Goal: Task Accomplishment & Management: Manage account settings

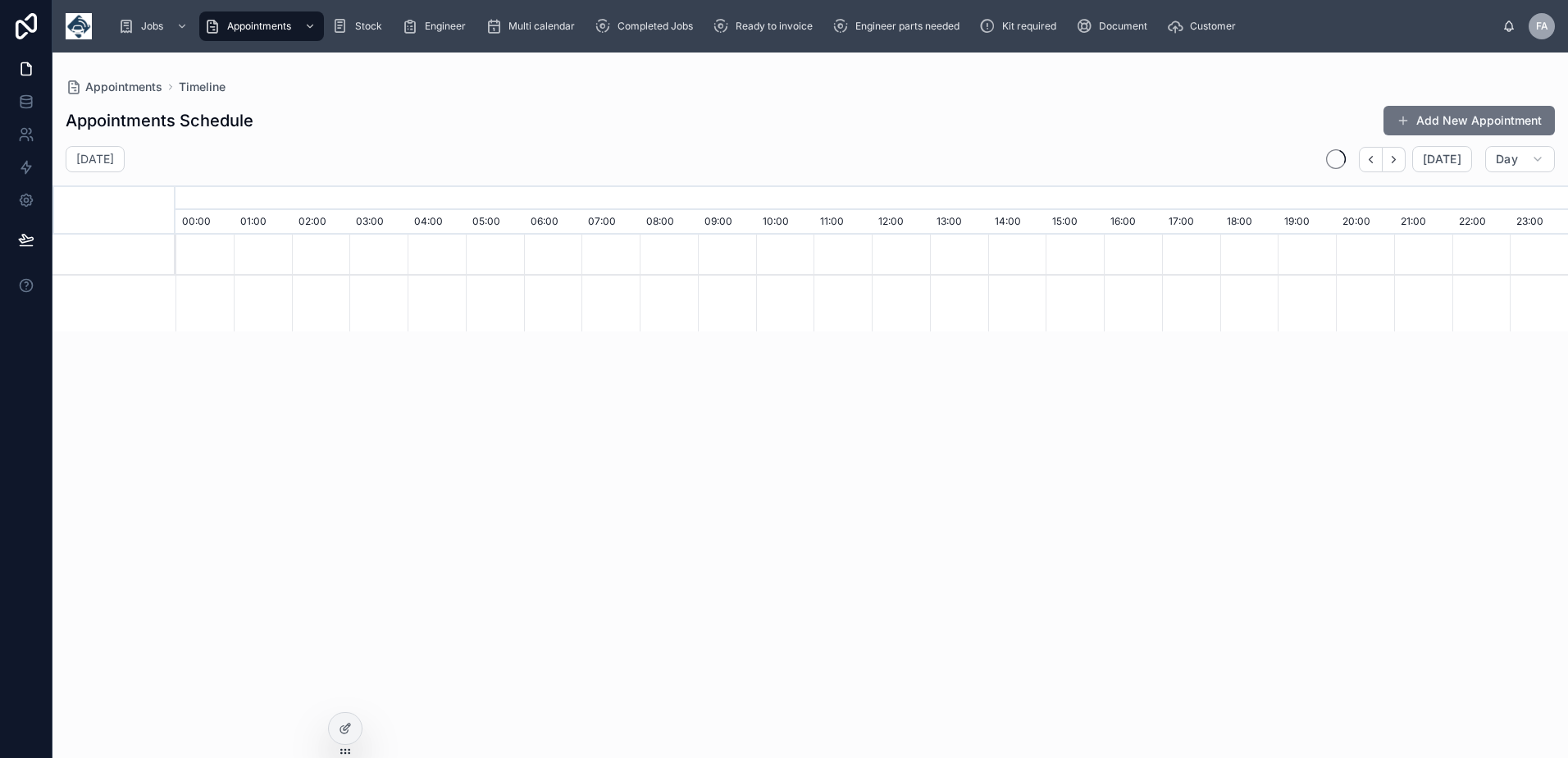
scroll to position [0, 9750]
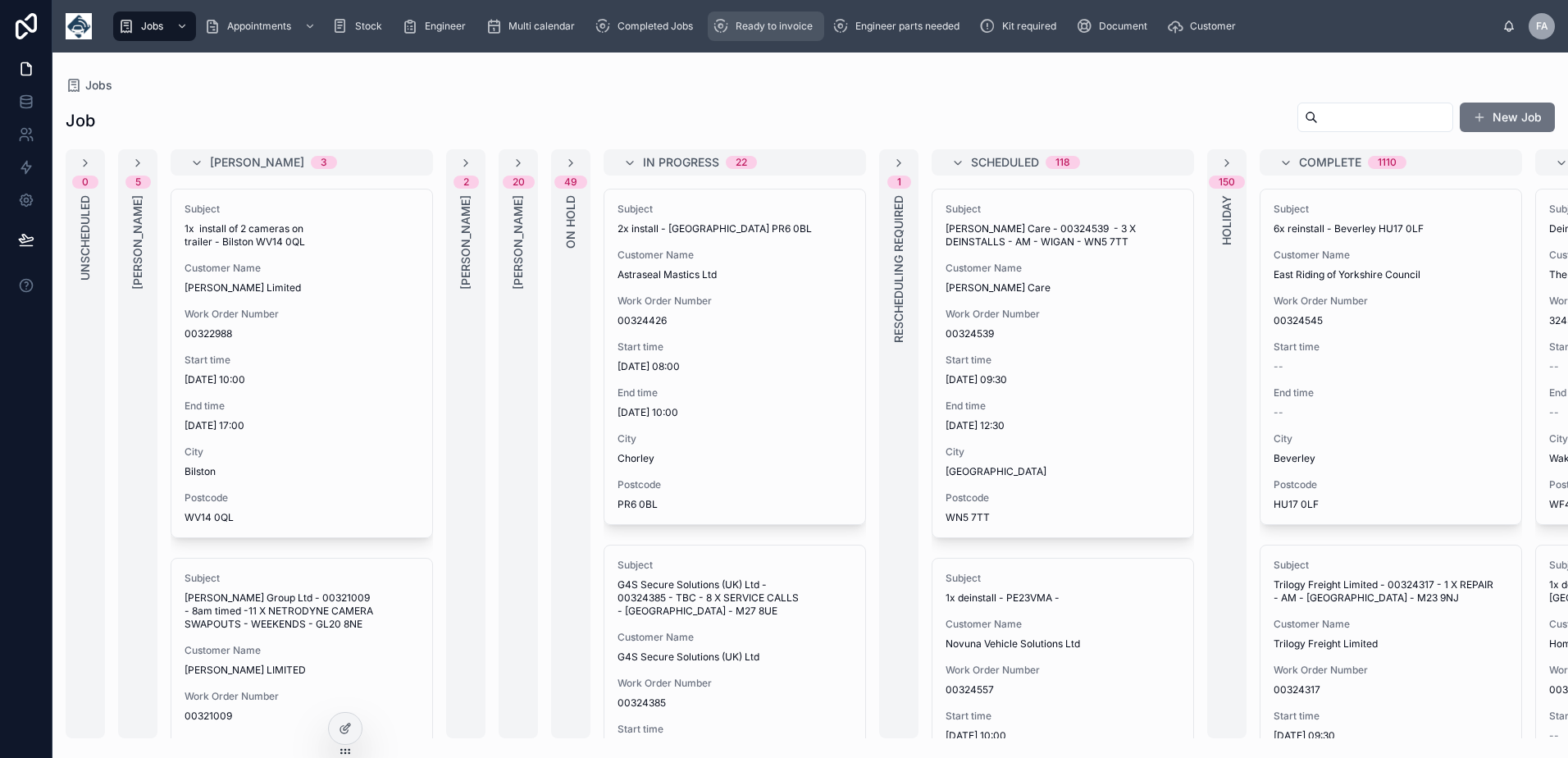
click at [763, 37] on div "Ready to invoice" at bounding box center [766, 26] width 107 height 27
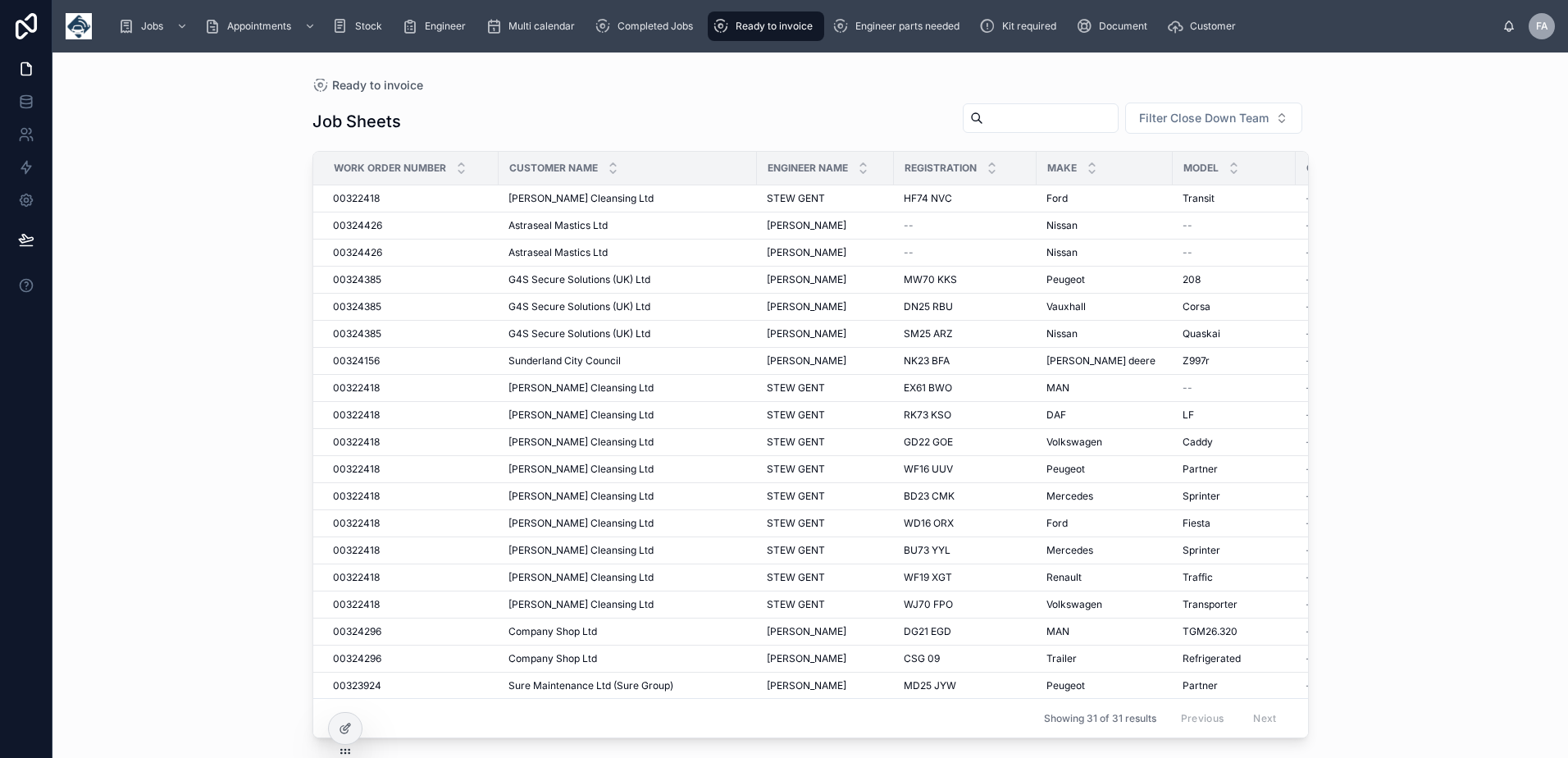
click at [1070, 111] on input "text" at bounding box center [1050, 118] width 134 height 23
type input "*"
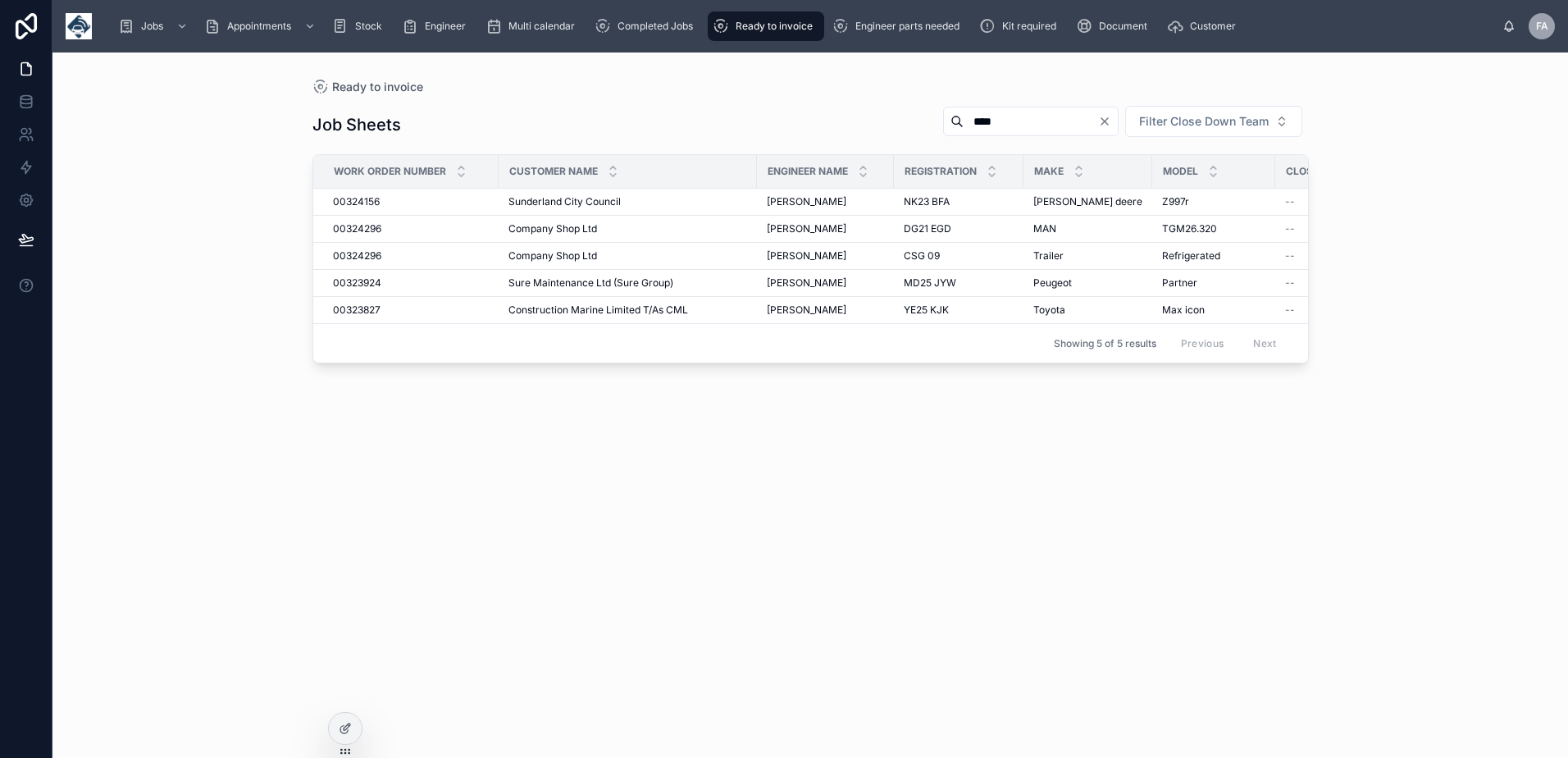
click at [995, 112] on input "****" at bounding box center [1030, 121] width 134 height 23
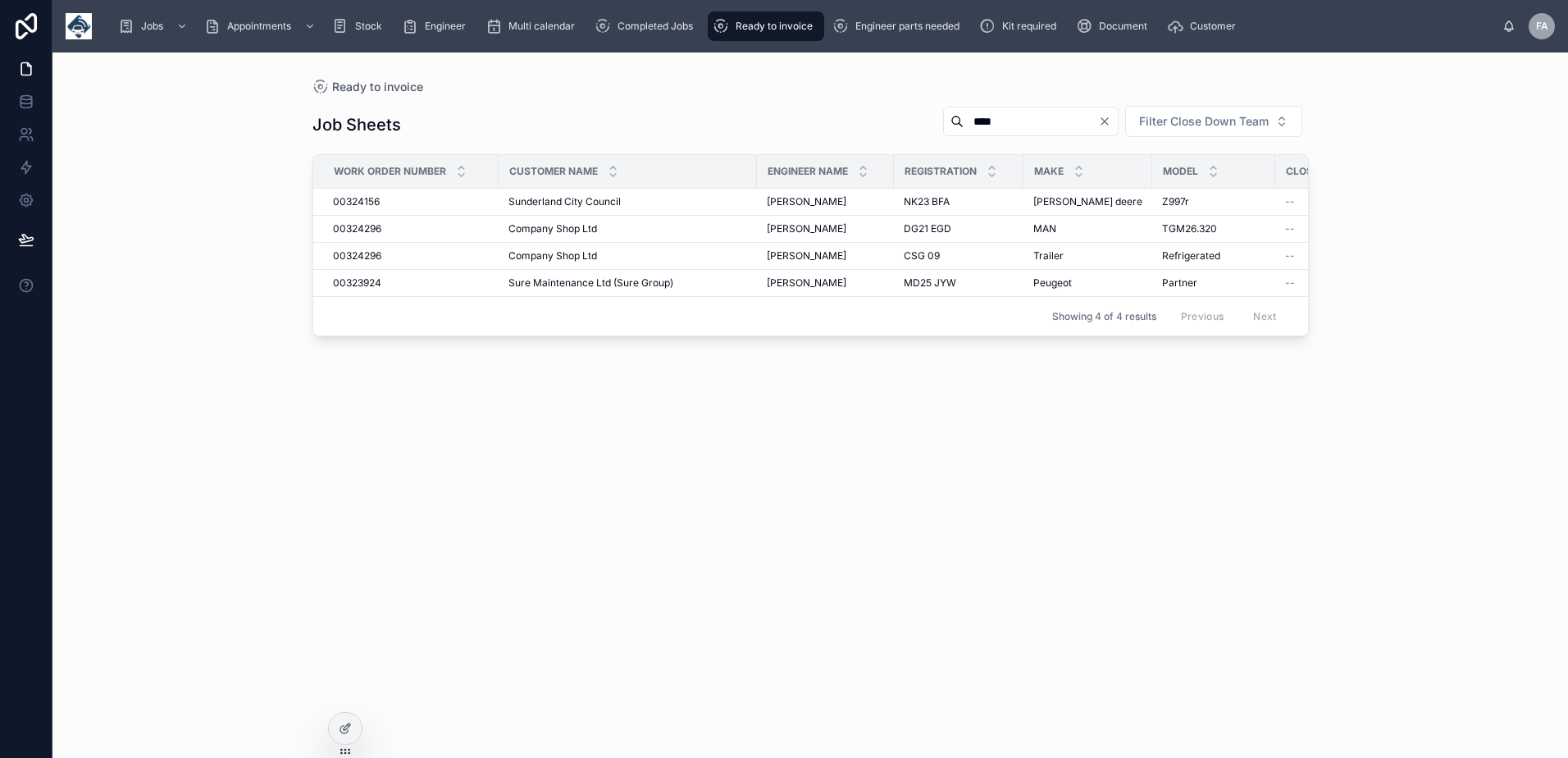
click at [1031, 129] on input "****" at bounding box center [1030, 121] width 134 height 23
click at [1025, 126] on input "****" at bounding box center [1030, 121] width 134 height 23
type input "****"
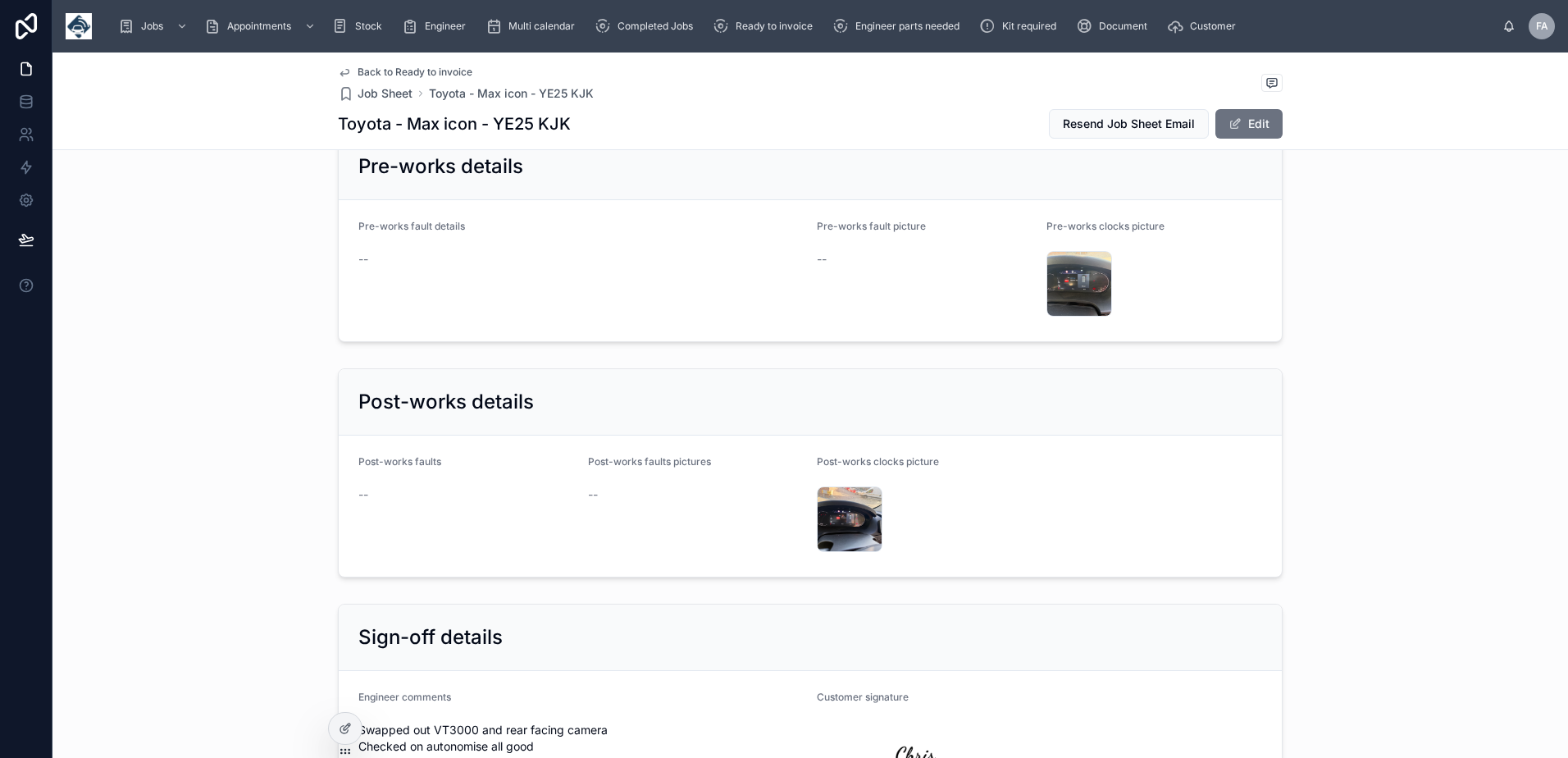
scroll to position [2869, 0]
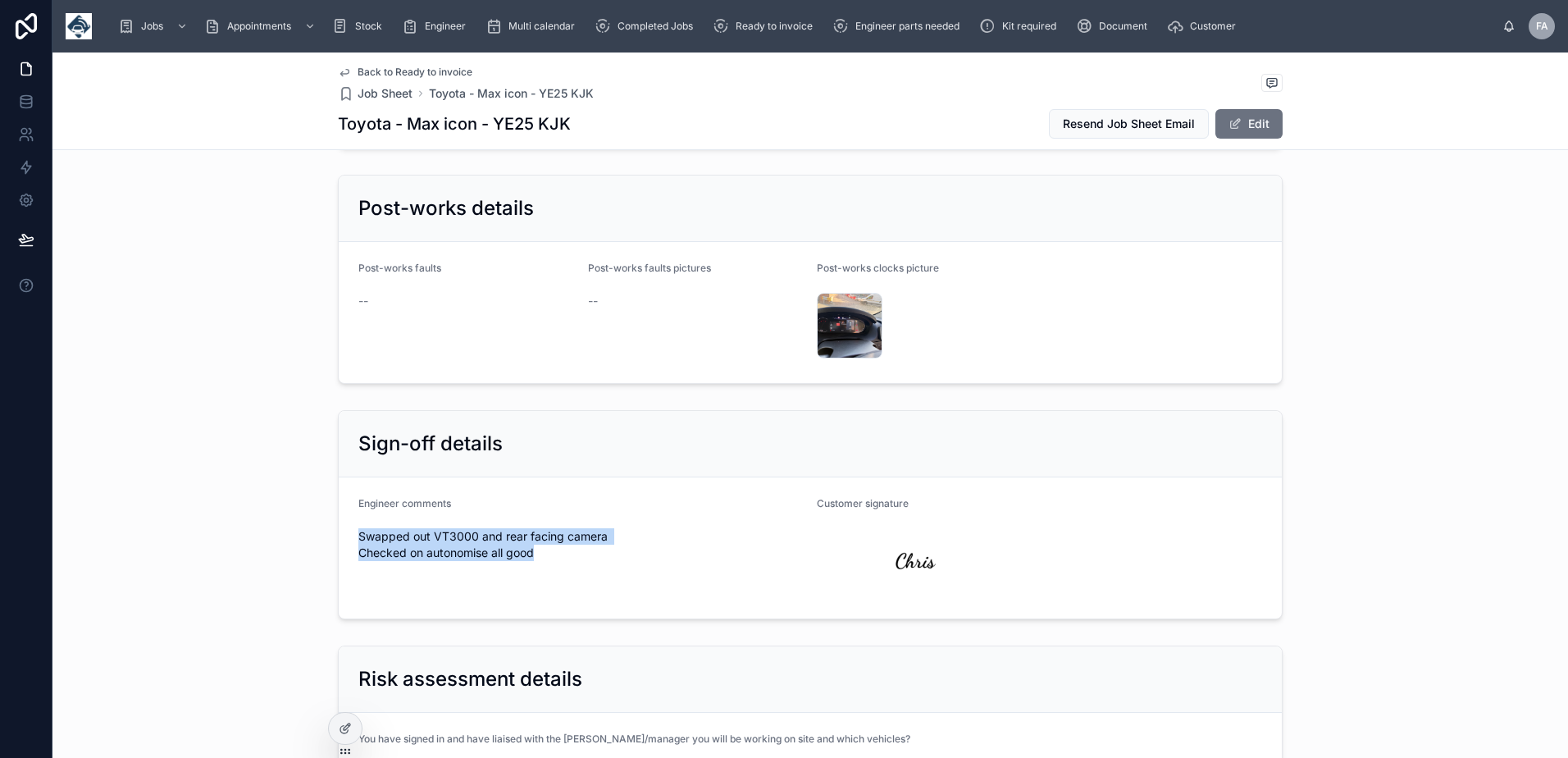
drag, startPoint x: 354, startPoint y: 517, endPoint x: 581, endPoint y: 542, distance: 228.4
click at [581, 542] on span "Swapped out VT3000 and rear facing camera Checked on autonomise all good" at bounding box center [581, 544] width 445 height 33
copy span "Swapped out VT3000 and rear facing camera Checked on autonomise all good"
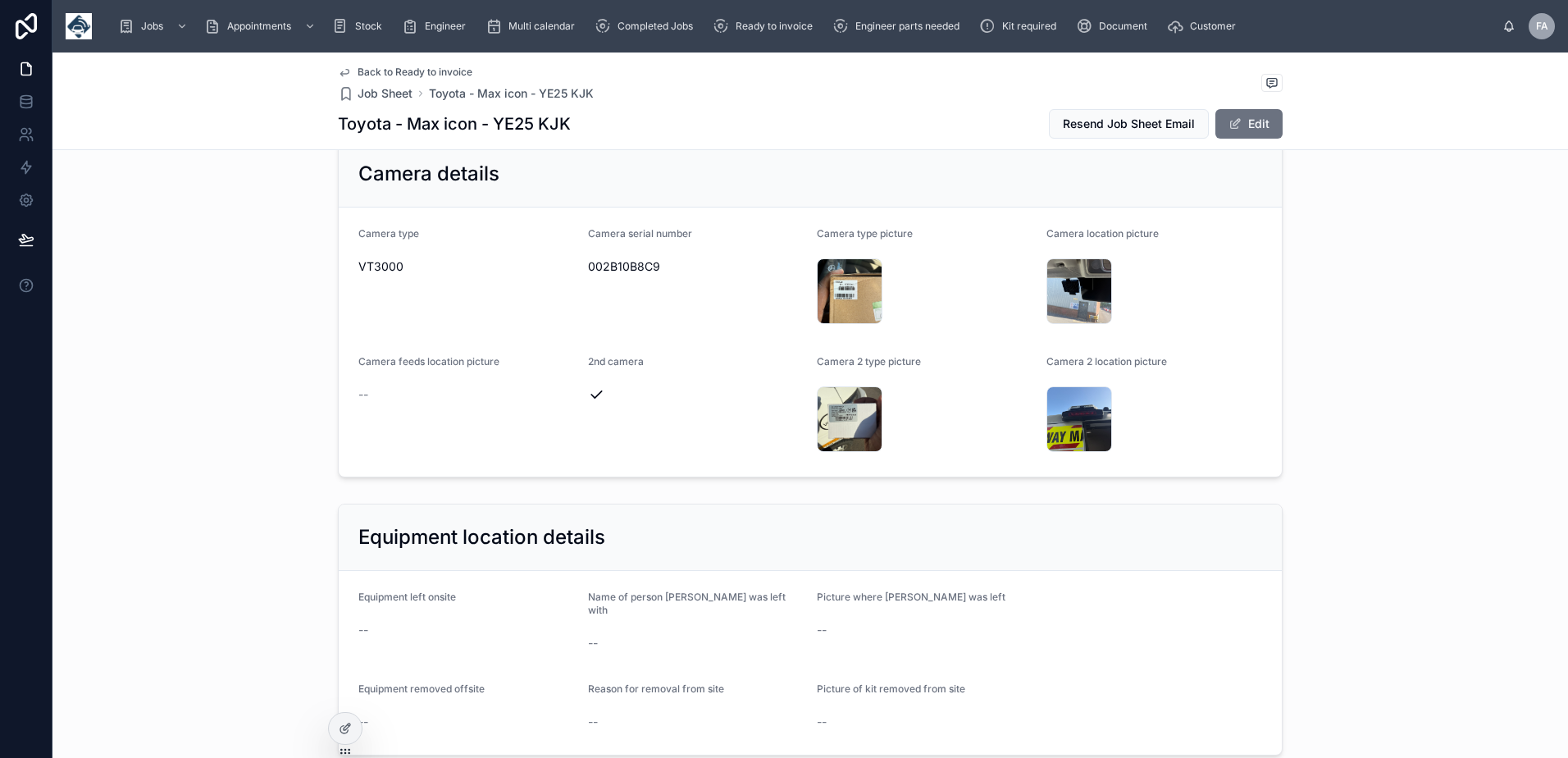
scroll to position [1066, 0]
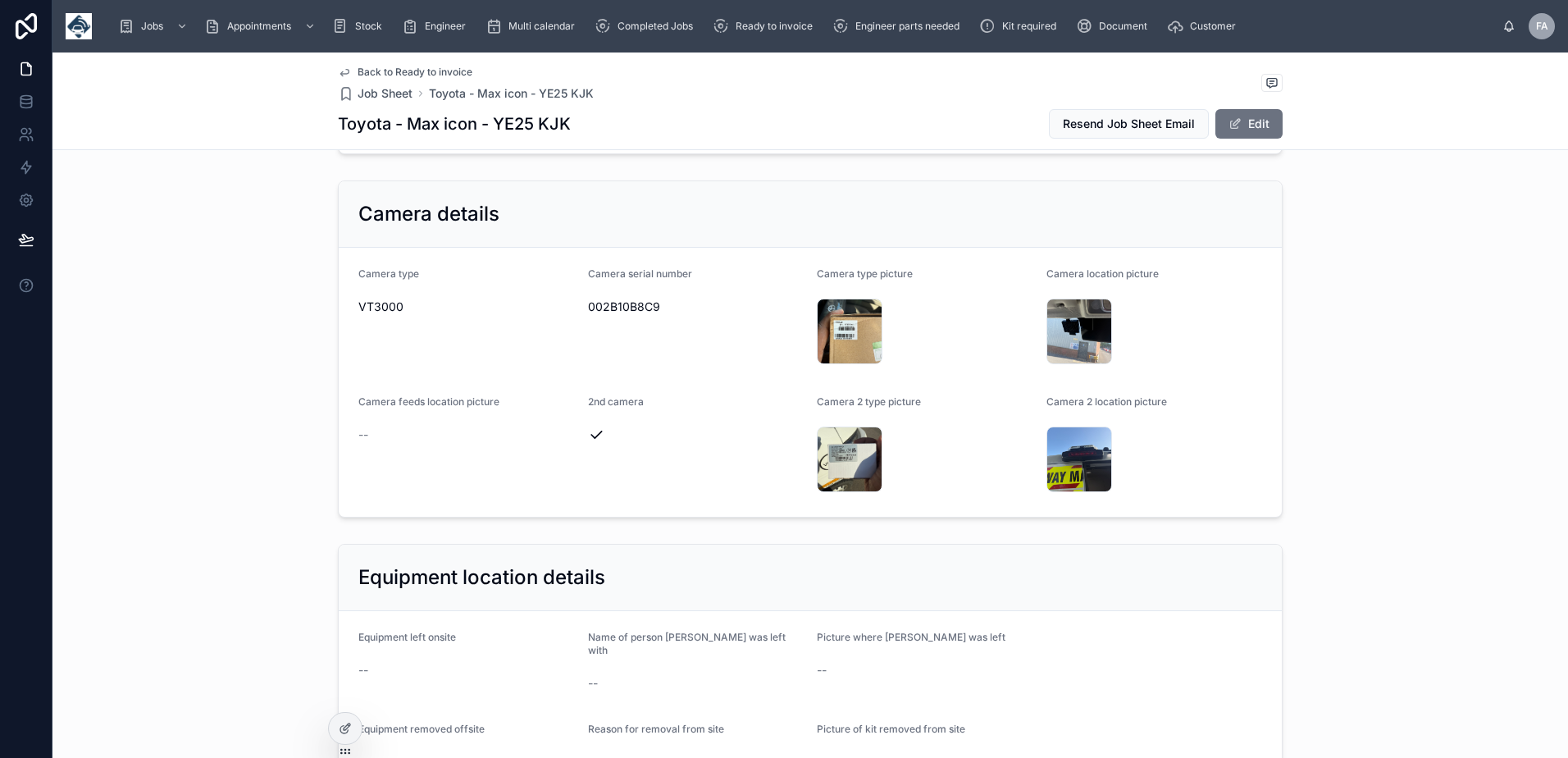
click at [621, 310] on span "002B10B8C9" at bounding box center [696, 306] width 217 height 16
copy span "002B10B8C9"
click at [850, 334] on div "IMG_1330 .jpeg" at bounding box center [850, 331] width 66 height 66
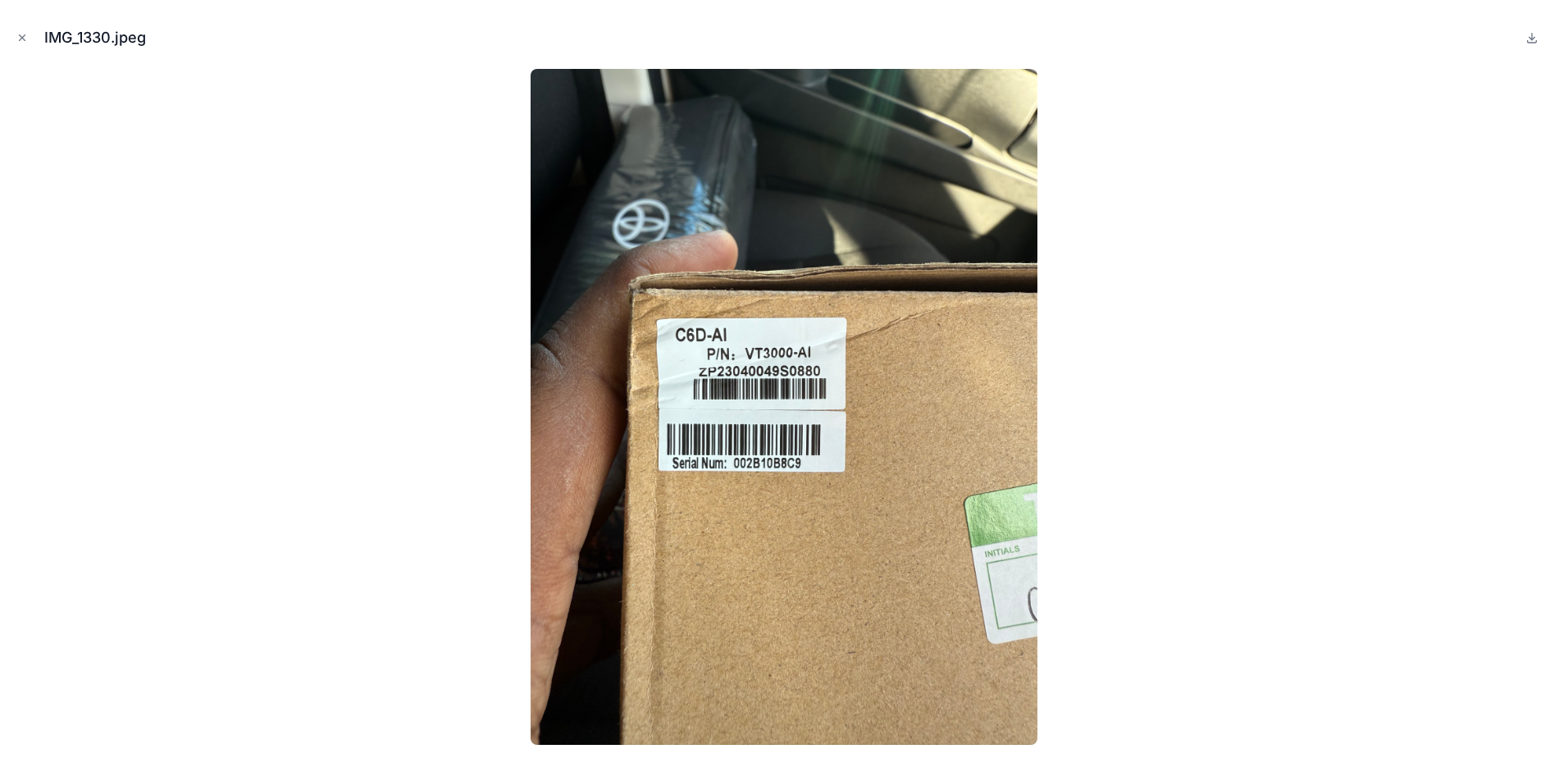
click at [39, 44] on div "IMG_1330.jpeg" at bounding box center [784, 38] width 1542 height 50
click at [27, 37] on icon "Close modal" at bounding box center [21, 37] width 11 height 11
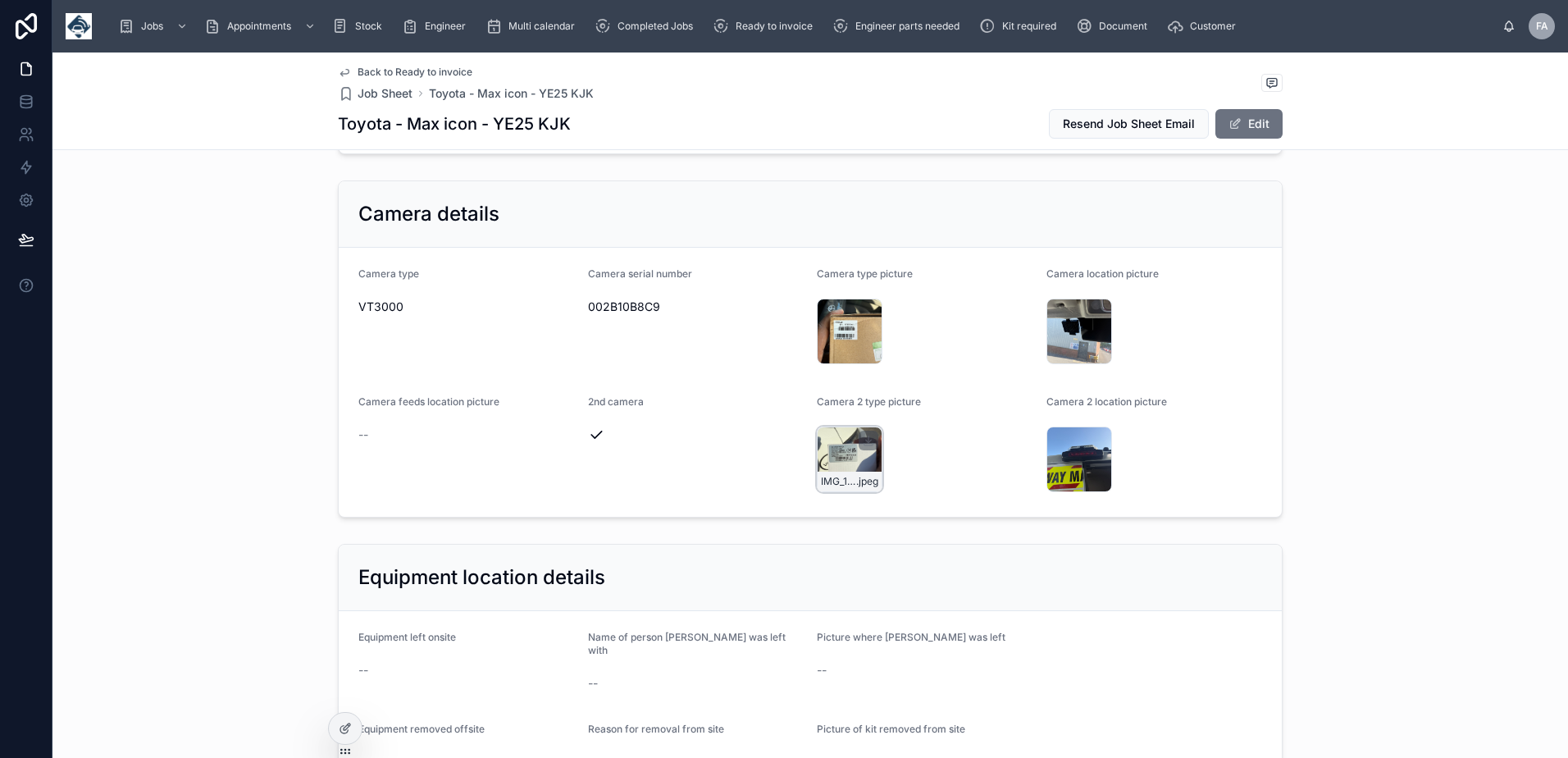
click at [839, 455] on div "IMG_1327 .jpeg" at bounding box center [850, 459] width 66 height 66
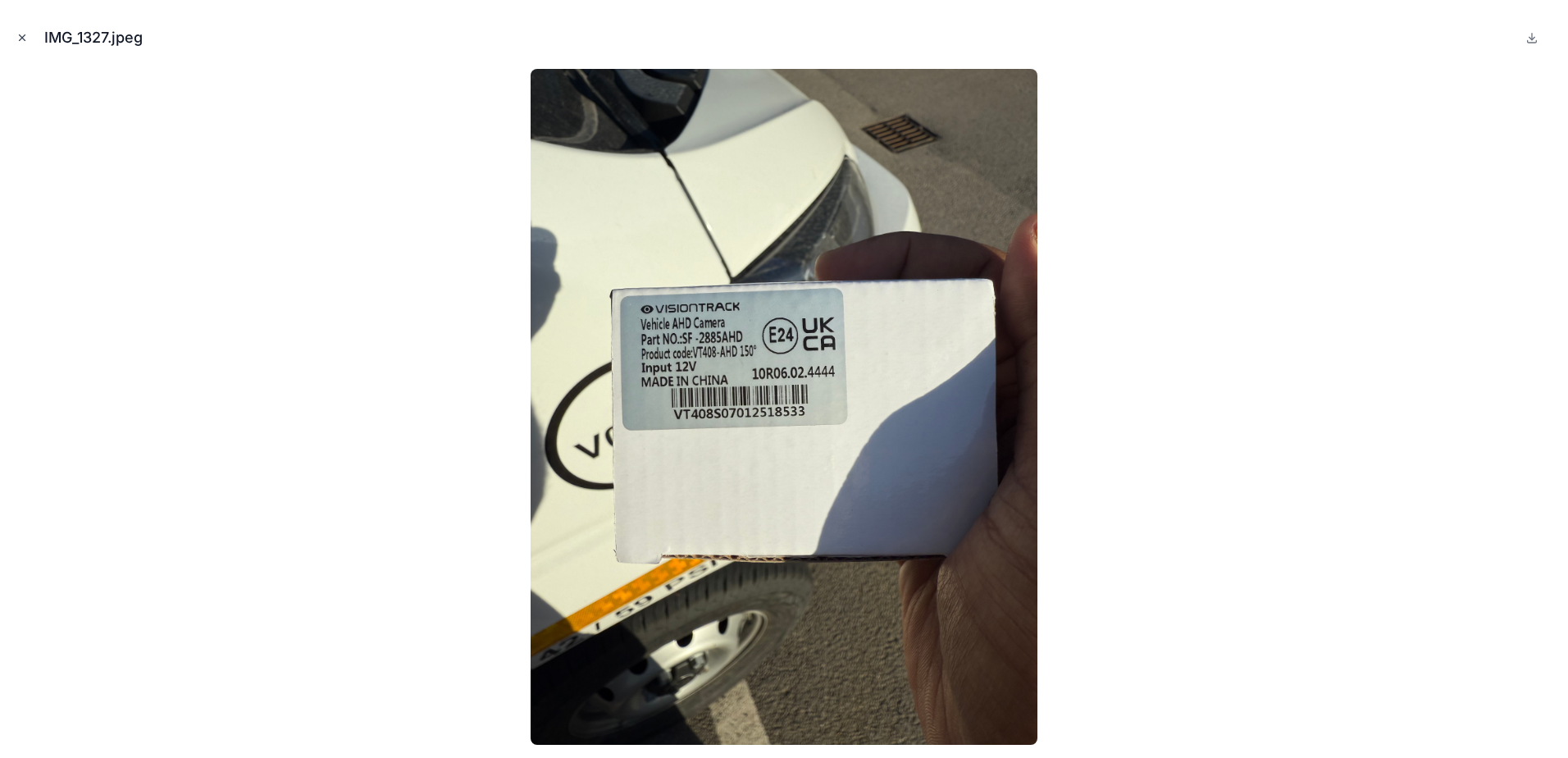
click at [23, 42] on icon "Close modal" at bounding box center [21, 37] width 11 height 11
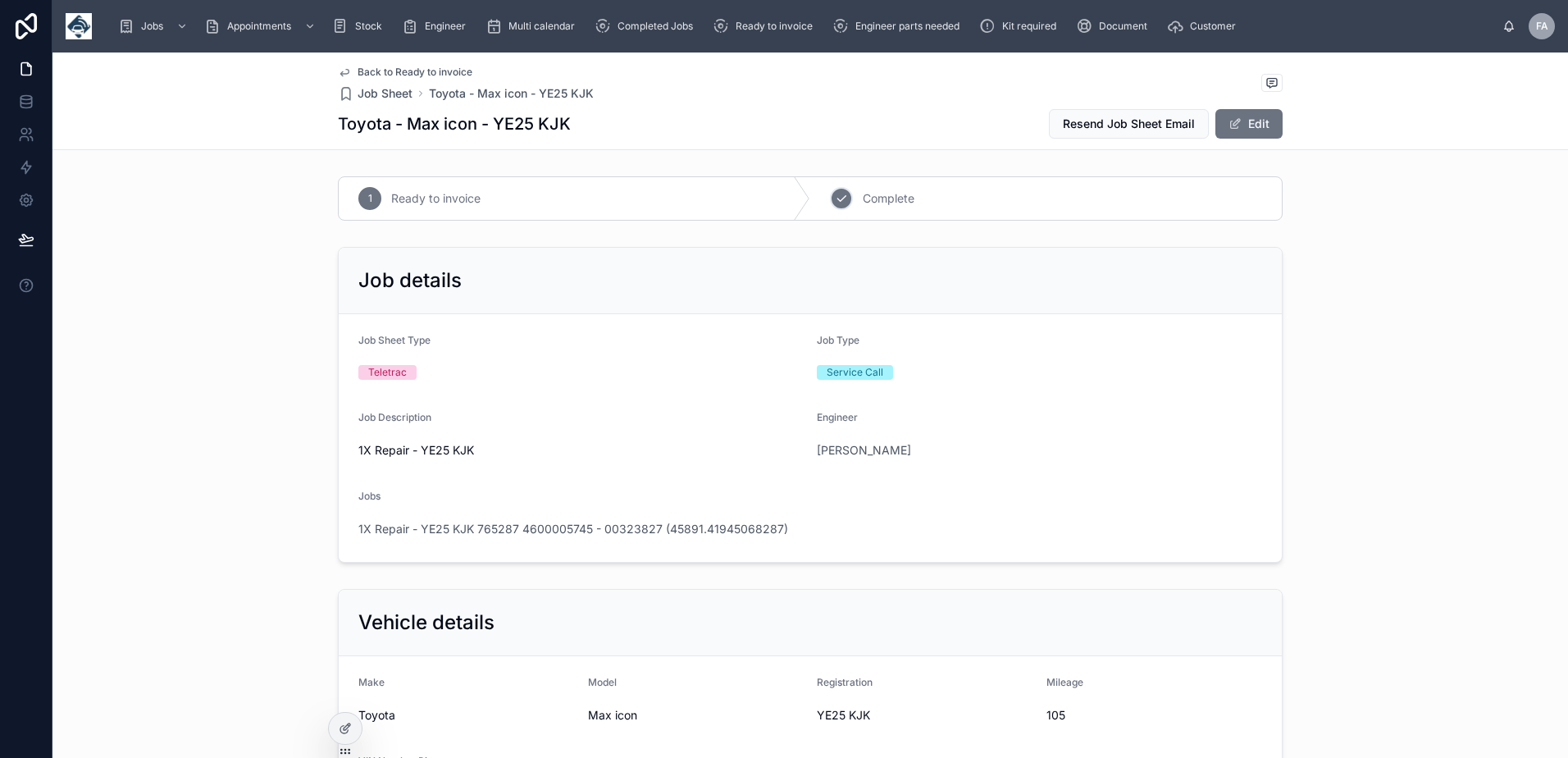
click at [850, 203] on div "2 Complete" at bounding box center [1046, 198] width 472 height 43
click at [641, 514] on div "Jobs 1X Repair - YE25 KJK 765287 4600005745 - 00323827 (45891.41945068287)" at bounding box center [811, 515] width 904 height 52
click at [641, 537] on div "1X Repair - YE25 KJK 765287 4600005745 - 00323827 (45891.41945068287)" at bounding box center [811, 529] width 904 height 27
click at [643, 524] on span "1X Repair - YE25 KJK 765287 4600005745 - 00323827 (45891.41945068287)" at bounding box center [573, 529] width 430 height 16
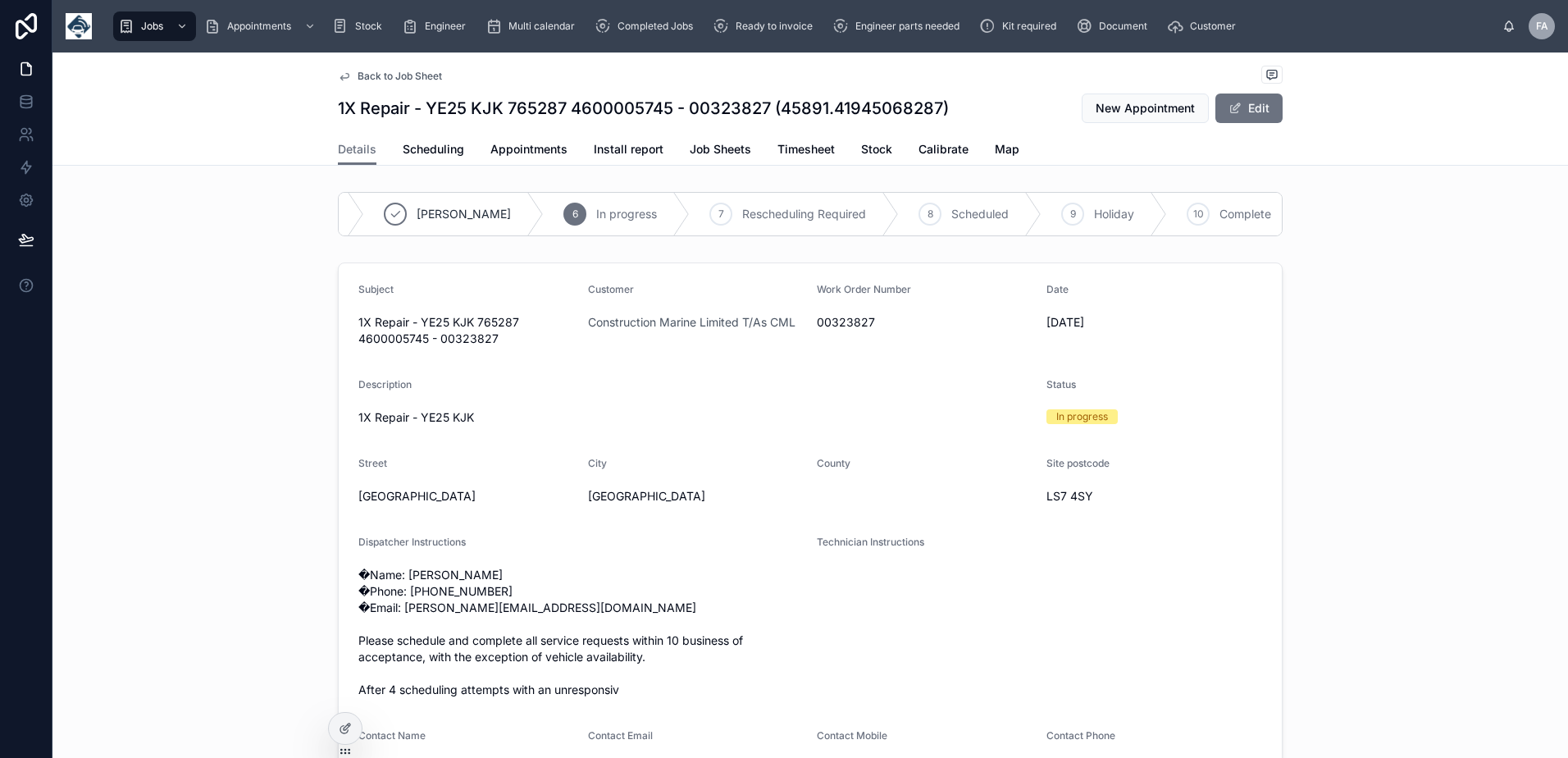
scroll to position [0, 292]
click at [1204, 218] on span "Complete" at bounding box center [1230, 214] width 51 height 16
click at [508, 151] on span "Appointments" at bounding box center [529, 149] width 77 height 16
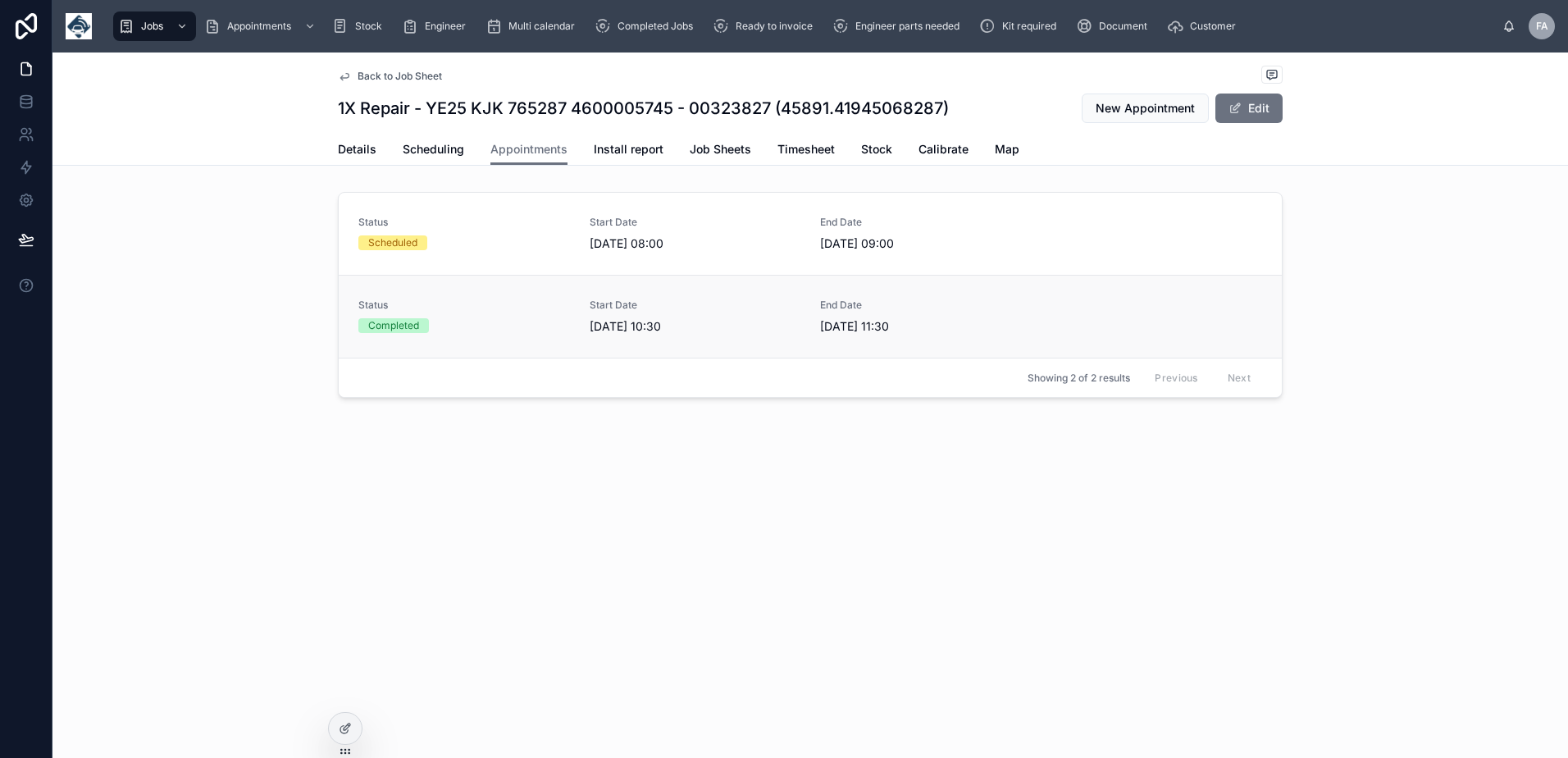
click at [468, 313] on div "Status Completed" at bounding box center [464, 316] width 211 height 34
click at [500, 233] on div "Status Scheduled" at bounding box center [464, 233] width 211 height 34
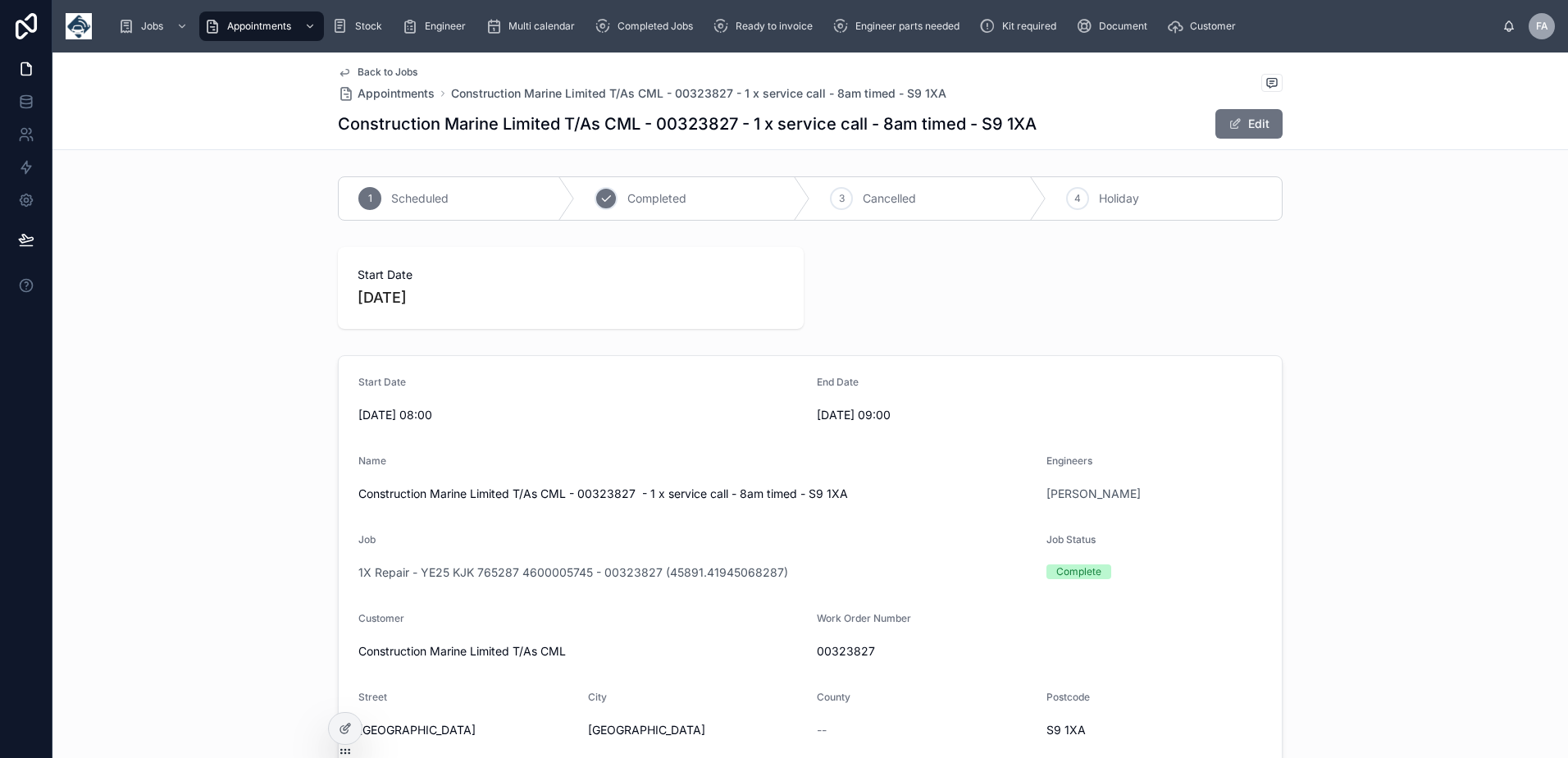
click at [632, 206] on span "Completed" at bounding box center [656, 198] width 59 height 16
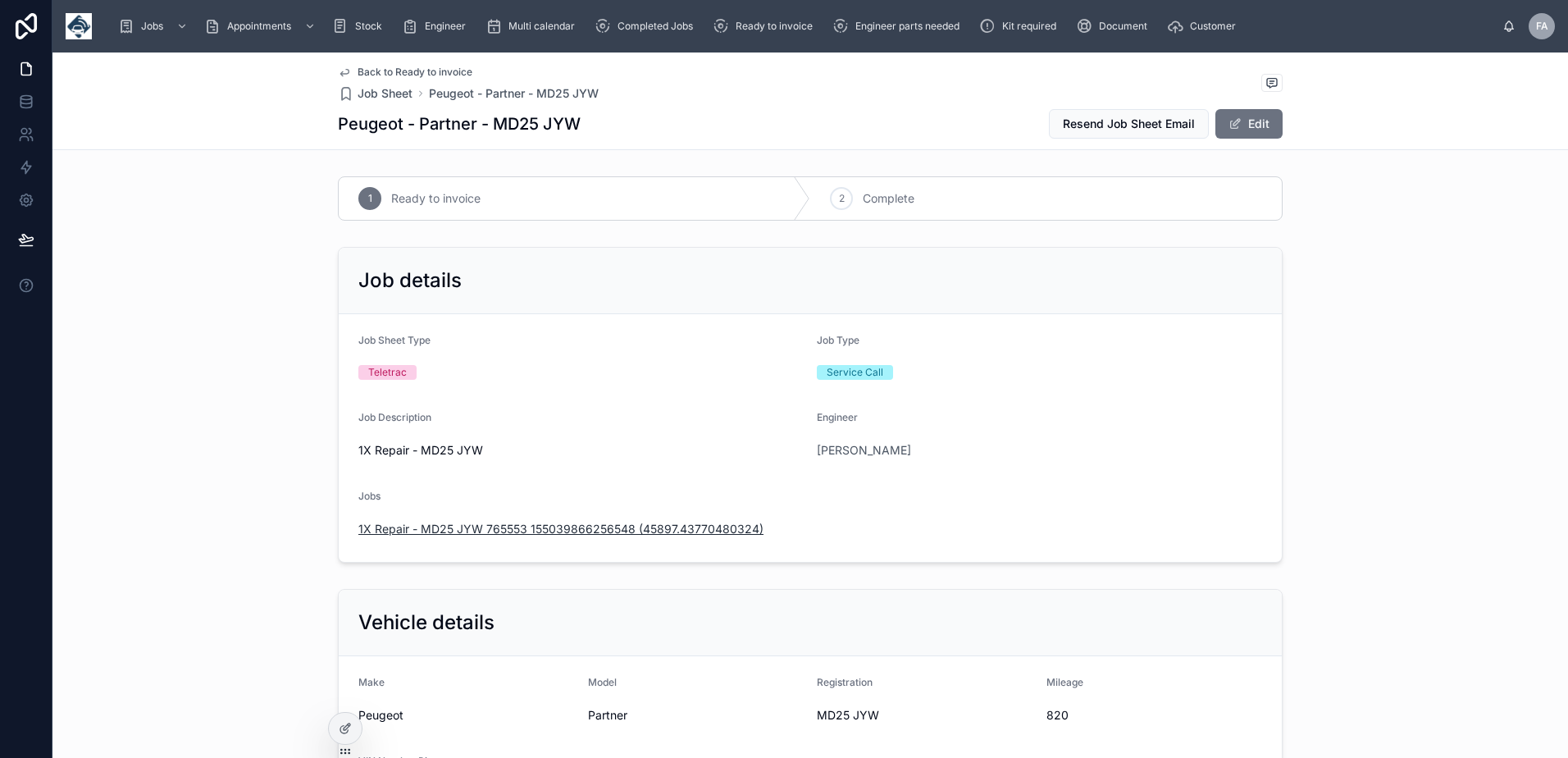
click at [657, 536] on span "1X Repair - MD25 JYW 765553 155039866256548 (45897.43770480324)" at bounding box center [561, 529] width 405 height 16
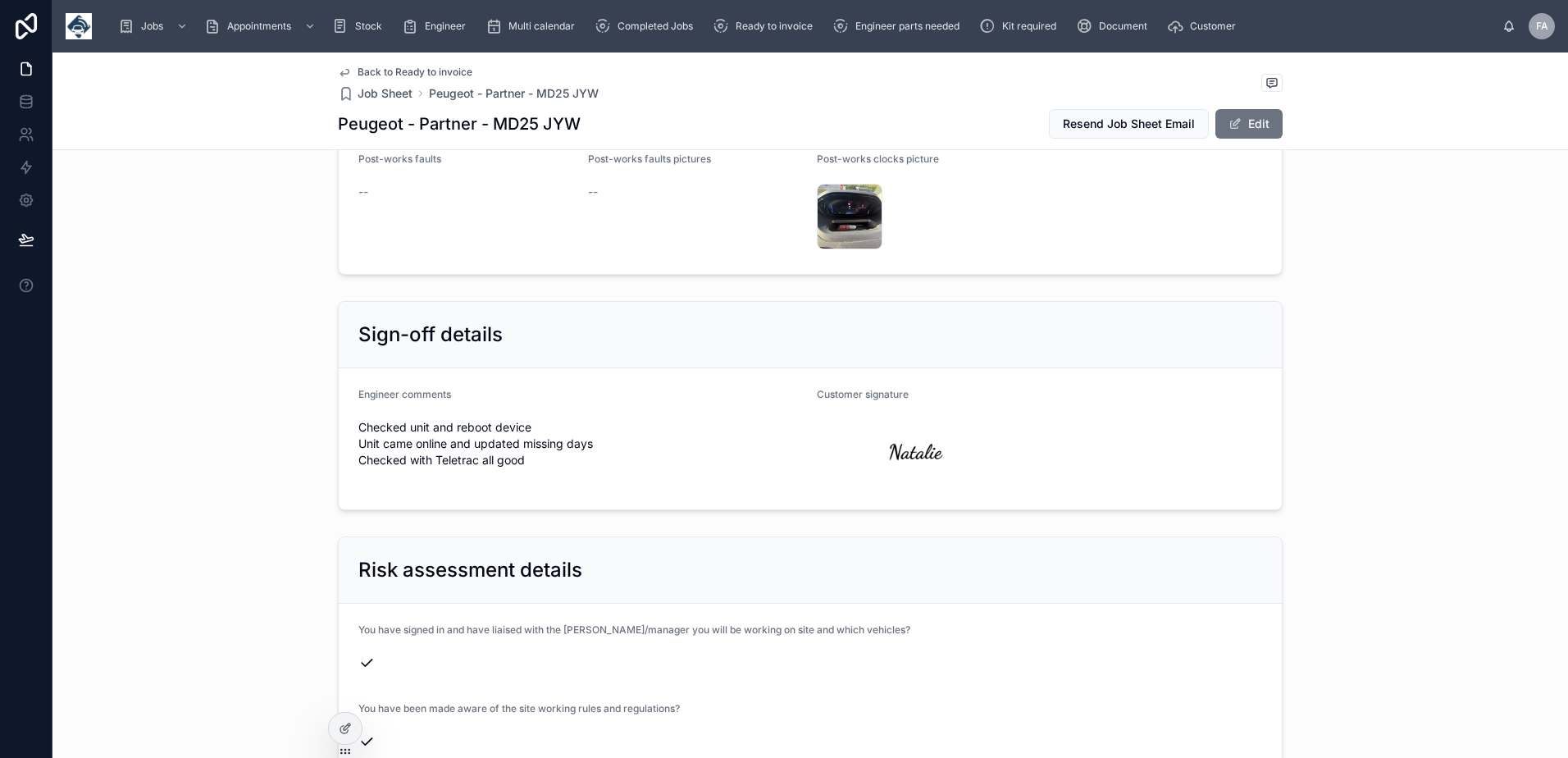
scroll to position [3116, 0]
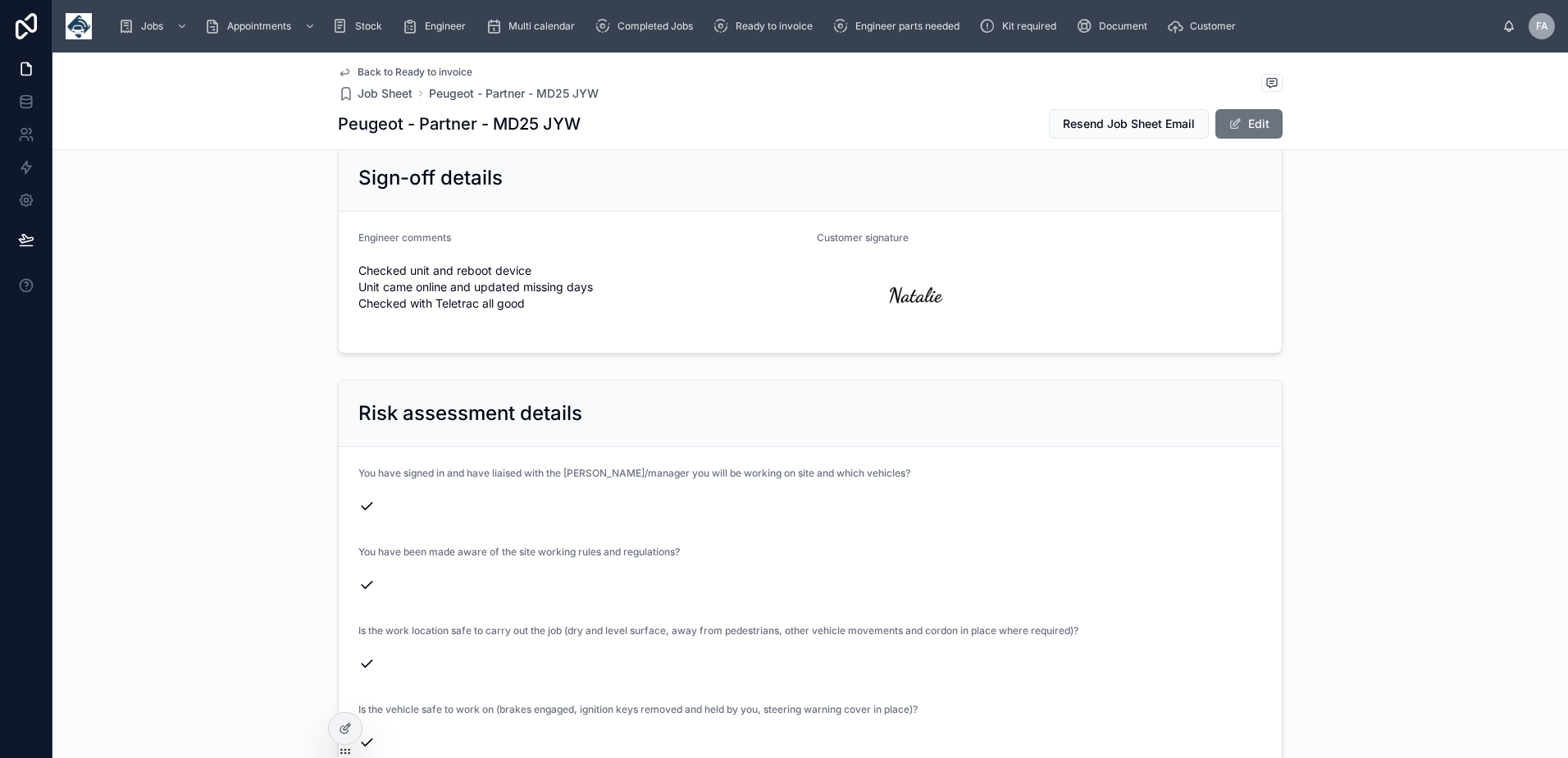
drag, startPoint x: 352, startPoint y: 258, endPoint x: 525, endPoint y: 296, distance: 177.1
click at [525, 296] on span "Checked unit and reboot device Unit came online and updated missing days Checke…" at bounding box center [581, 287] width 445 height 50
copy span "Checked unit and reboot device Unit came online and updated missing days Checke…"
drag, startPoint x: 489, startPoint y: 127, endPoint x: 581, endPoint y: 130, distance: 92.0
click at [581, 130] on div "Peugeot - Partner - MD25 JYW Resend Job Sheet Email Edit" at bounding box center [811, 124] width 945 height 31
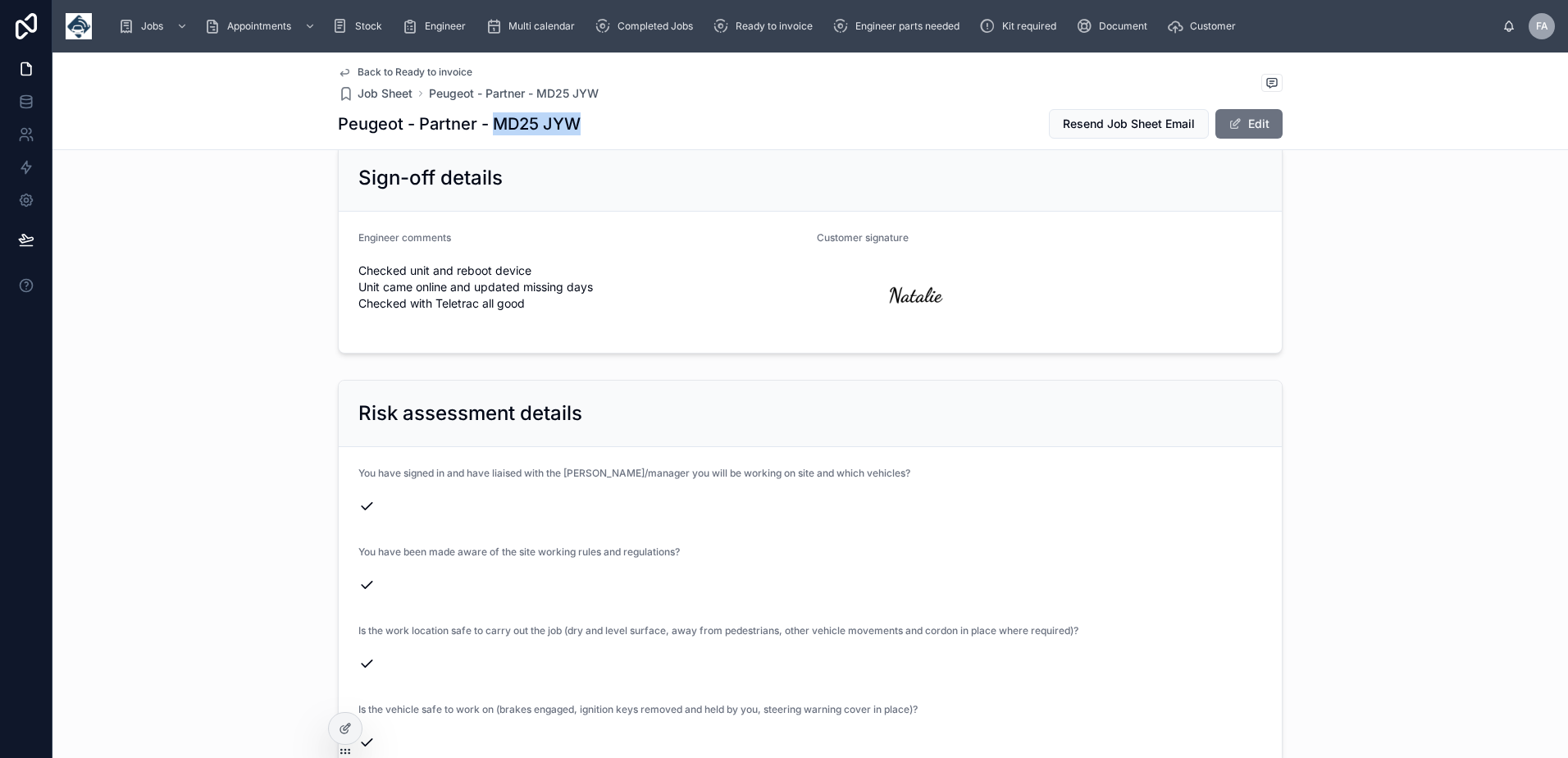
copy h1 "MD25 JYW"
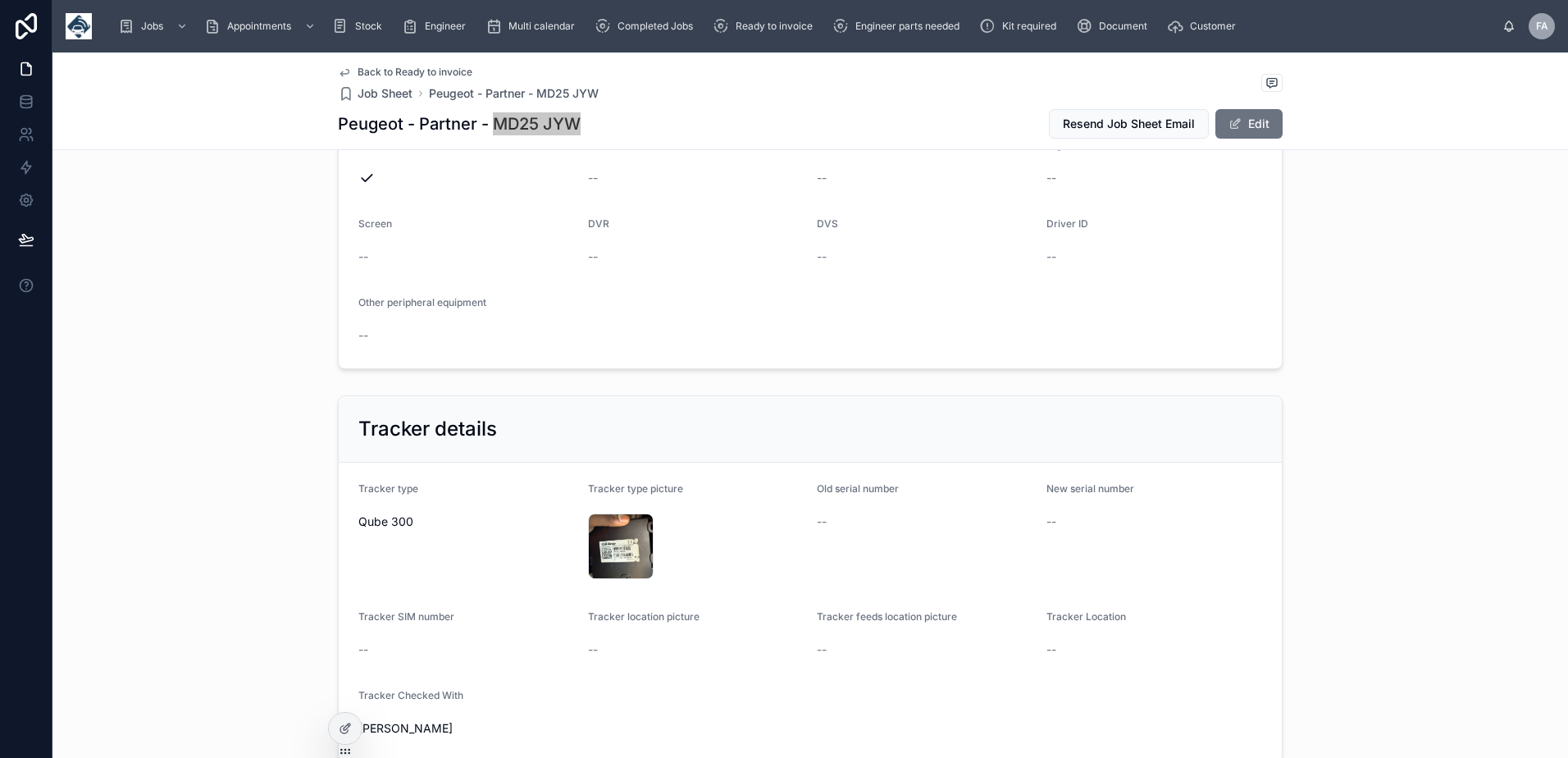
scroll to position [738, 0]
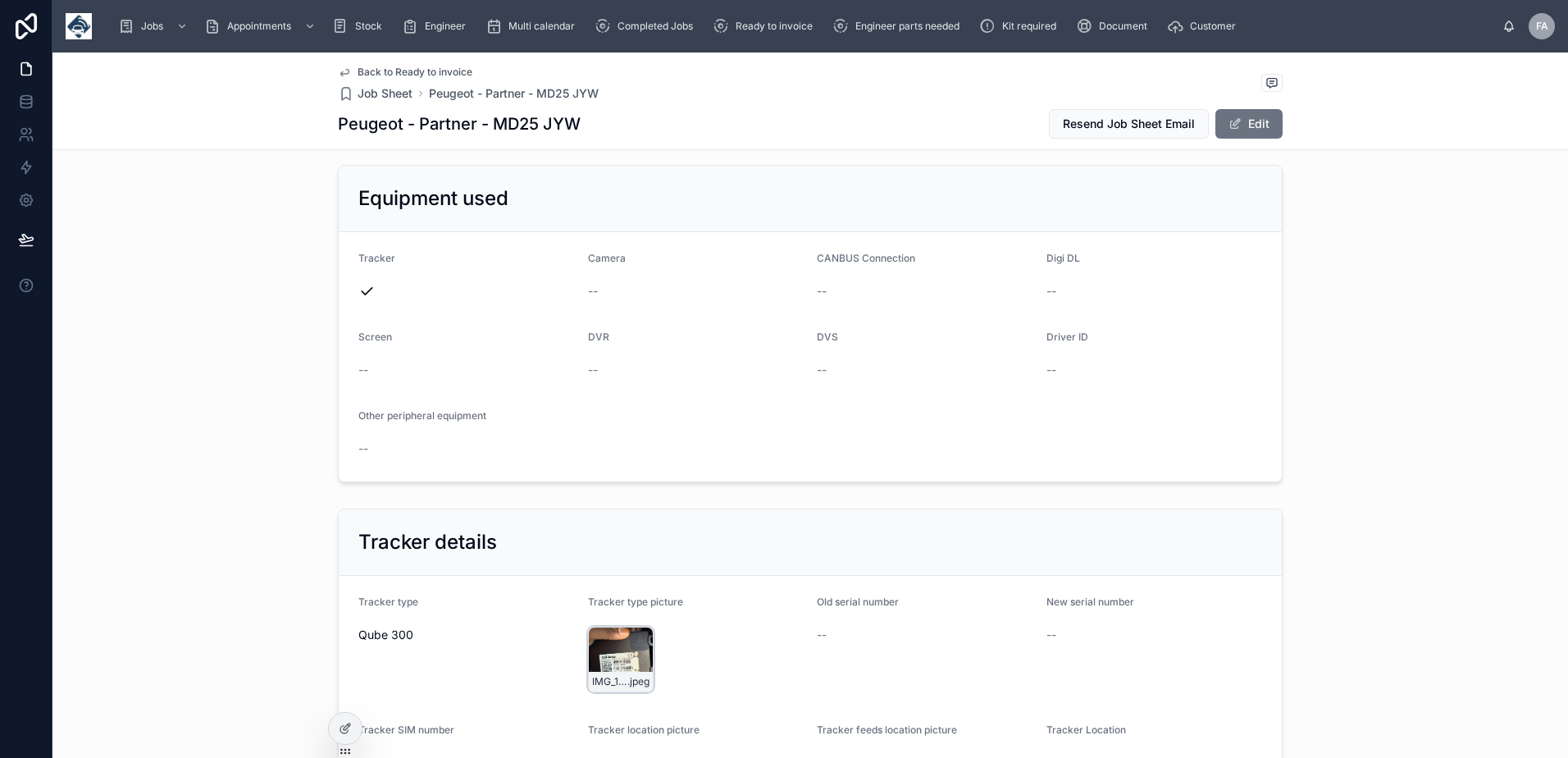
click at [626, 664] on div "IMG_1342 .jpeg" at bounding box center [621, 659] width 66 height 66
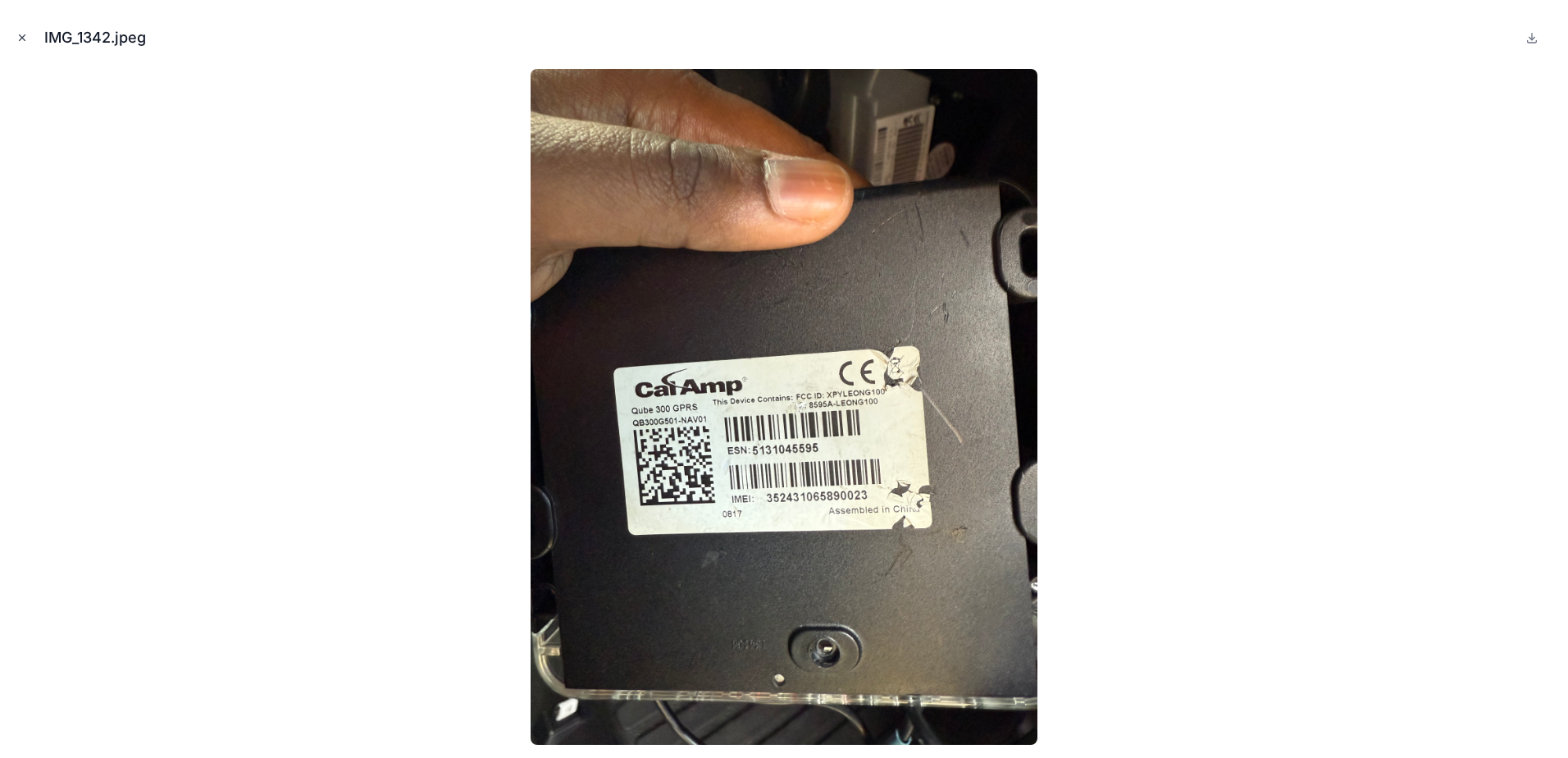
click at [15, 40] on button "Close modal" at bounding box center [21, 38] width 18 height 18
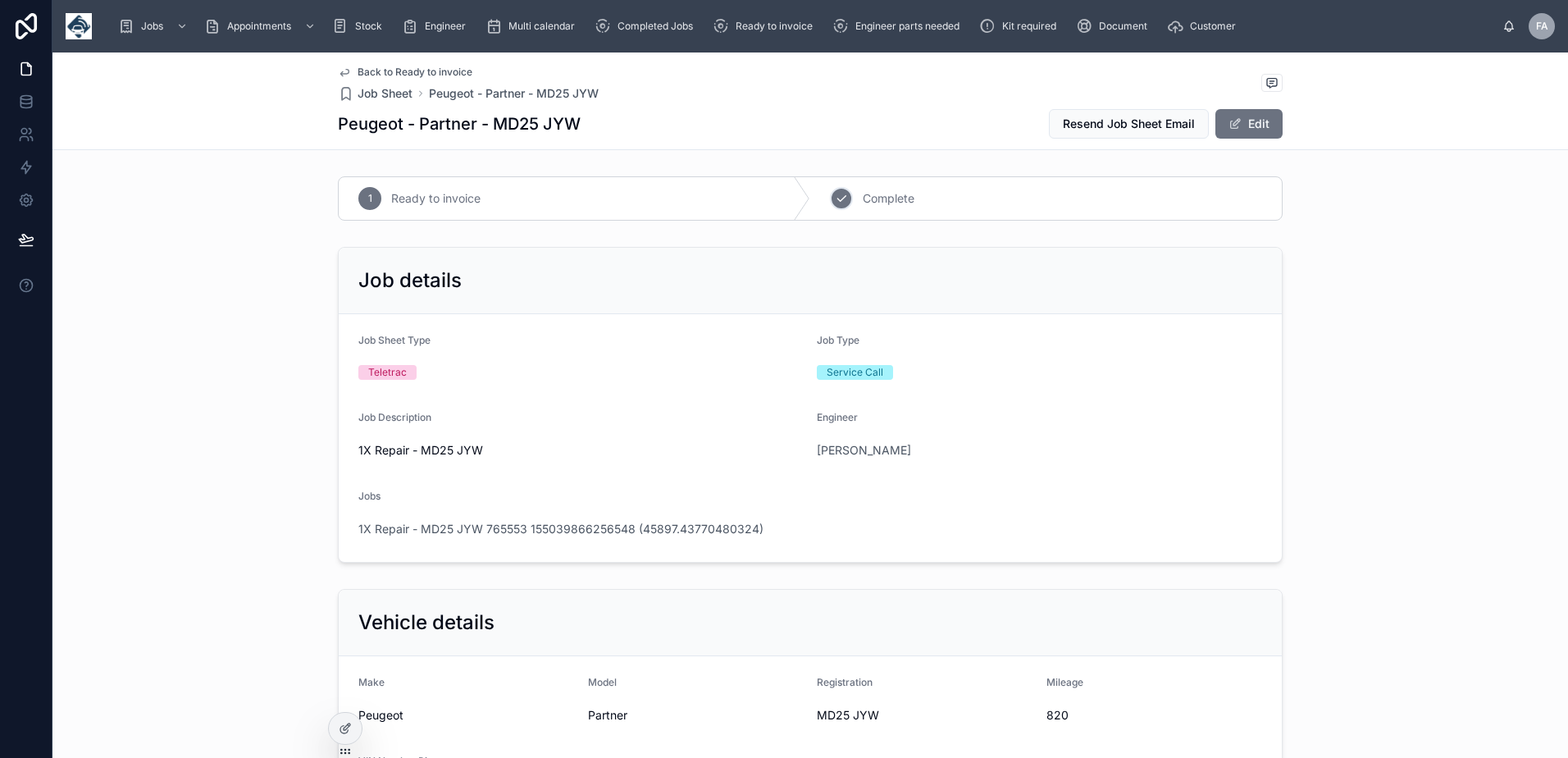
click at [870, 199] on span "Complete" at bounding box center [888, 198] width 51 height 16
click at [610, 530] on span "1X Repair - MD25 JYW 765553 155039866256548 (45897.43770480324)" at bounding box center [561, 529] width 405 height 16
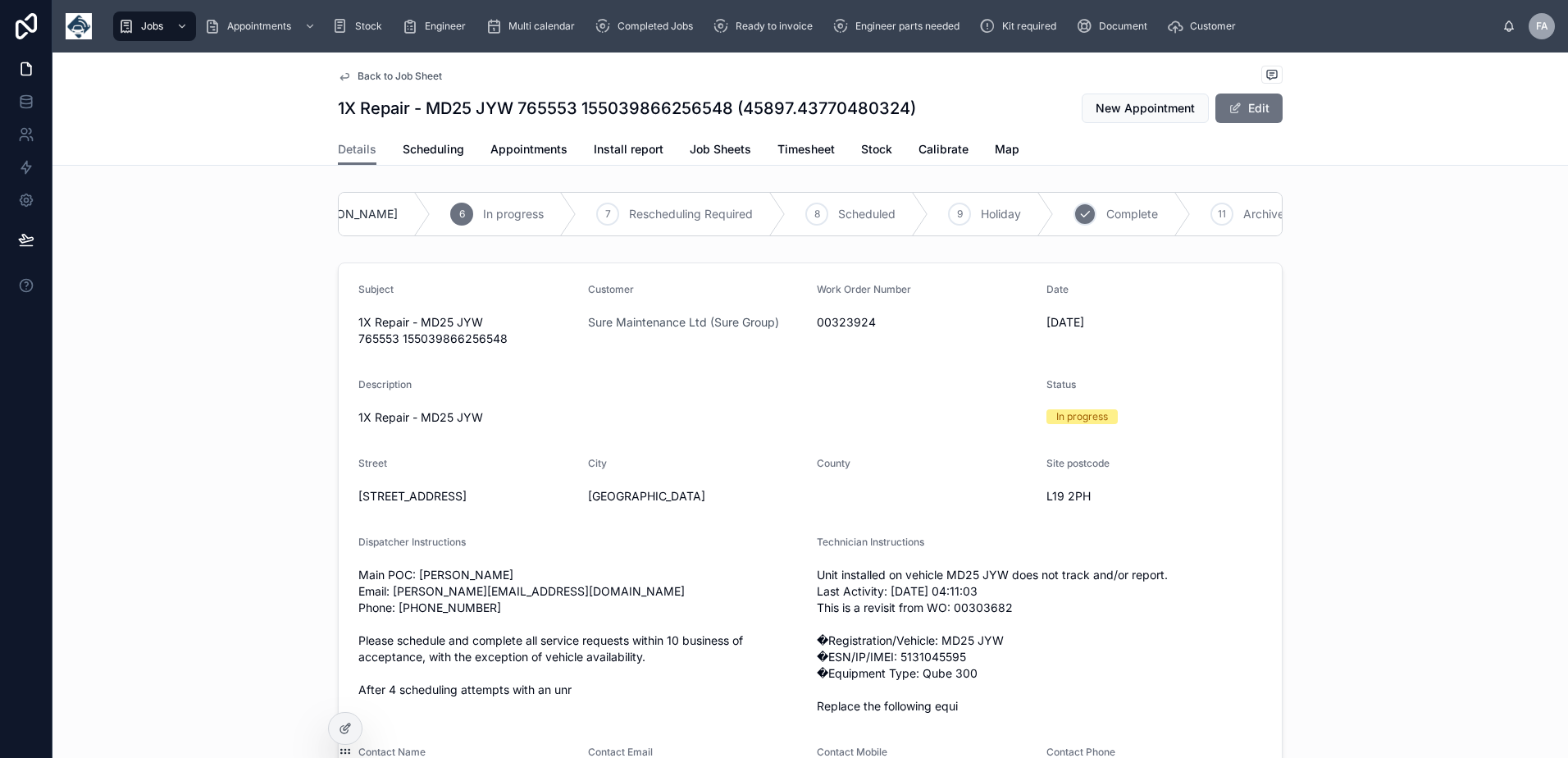
click at [1078, 210] on icon at bounding box center [1084, 213] width 13 height 13
click at [490, 153] on span "Appointments" at bounding box center [529, 149] width 77 height 16
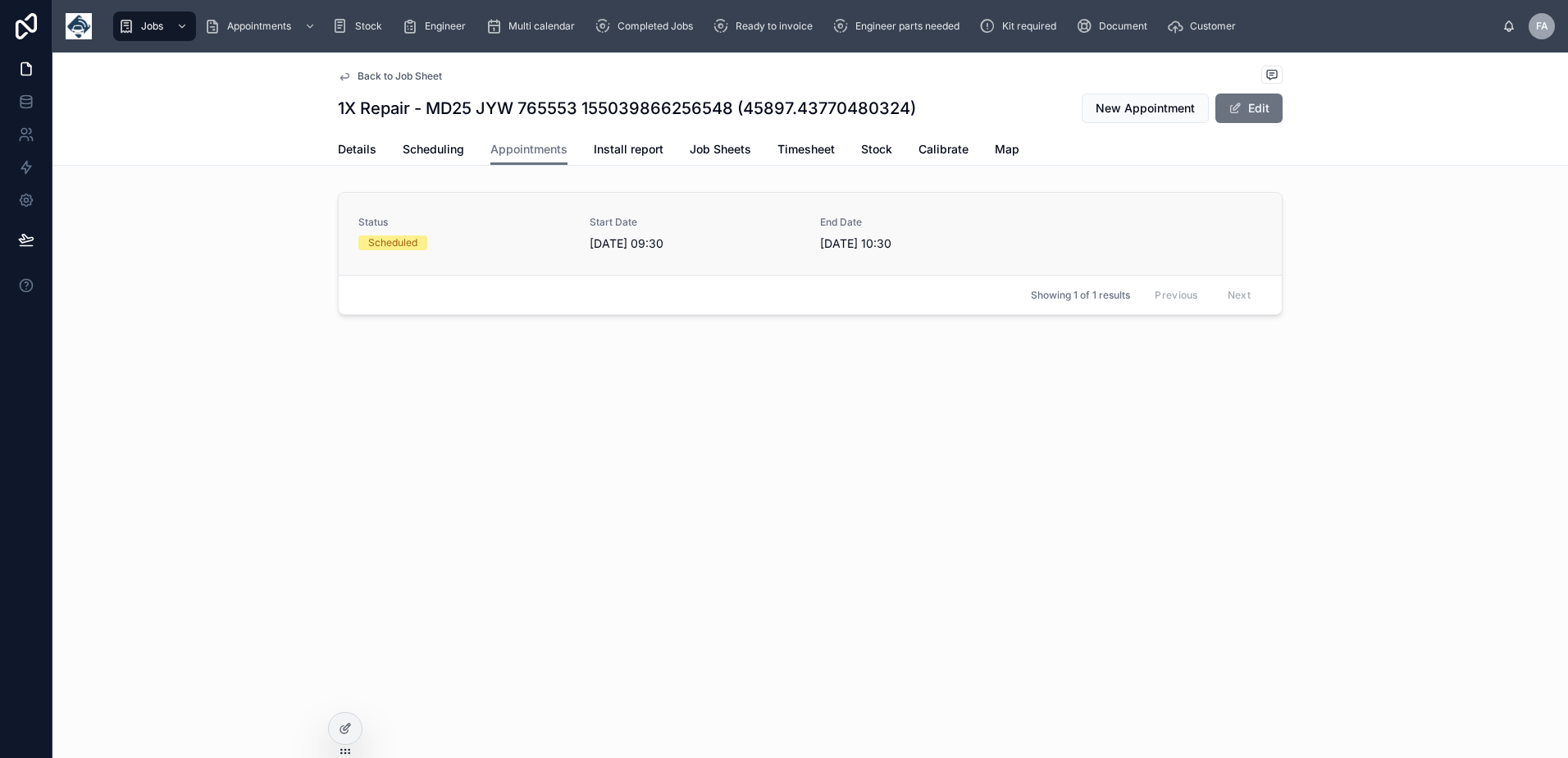
click at [464, 246] on div "Scheduled" at bounding box center [464, 242] width 211 height 15
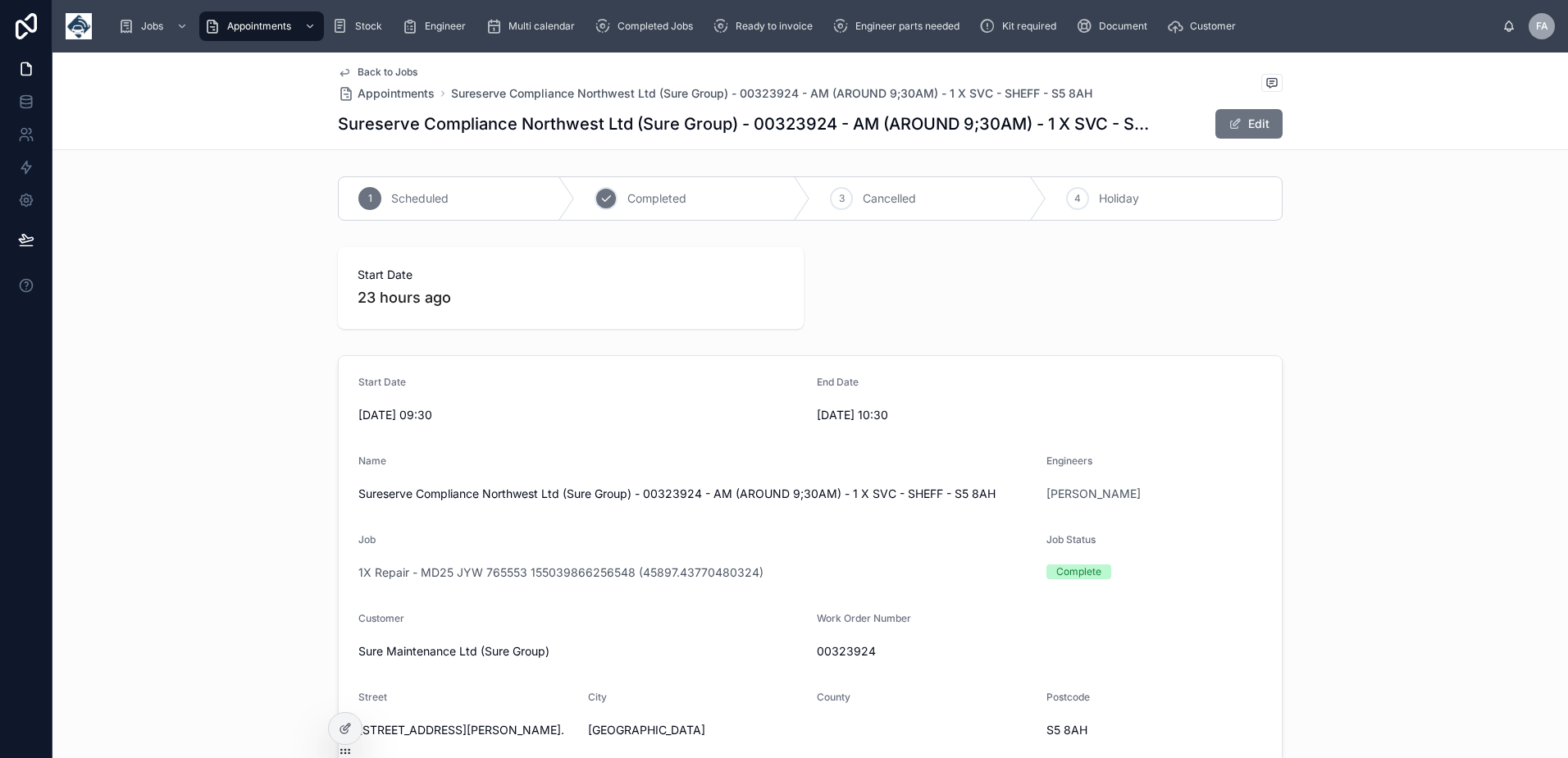
click at [581, 197] on div "2 Completed" at bounding box center [693, 198] width 236 height 43
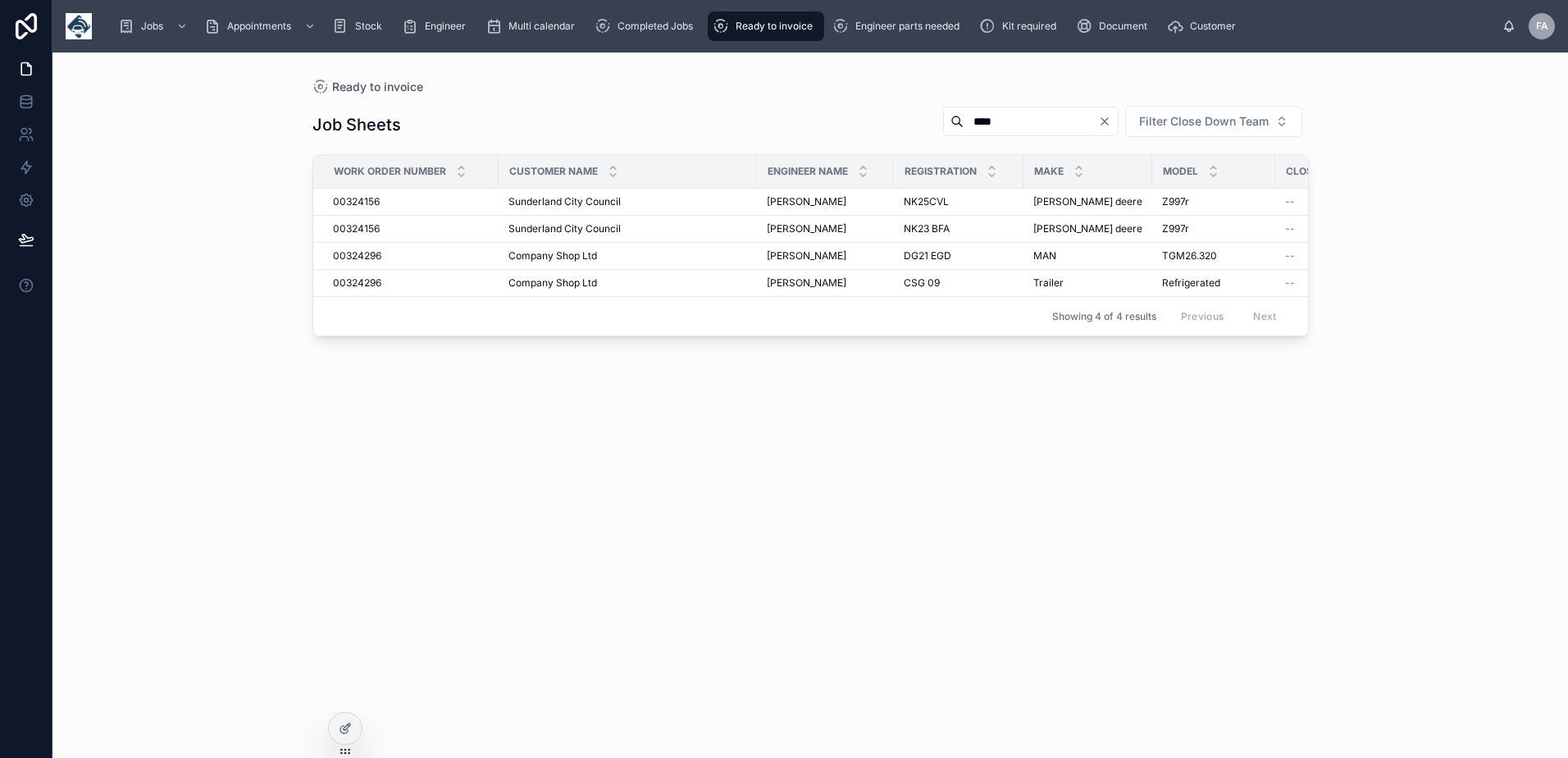
drag, startPoint x: 1002, startPoint y: 121, endPoint x: 894, endPoint y: 123, distance: 108.0
click at [930, 123] on div "**** Filter Close Down Team" at bounding box center [1120, 121] width 379 height 33
type input "****"
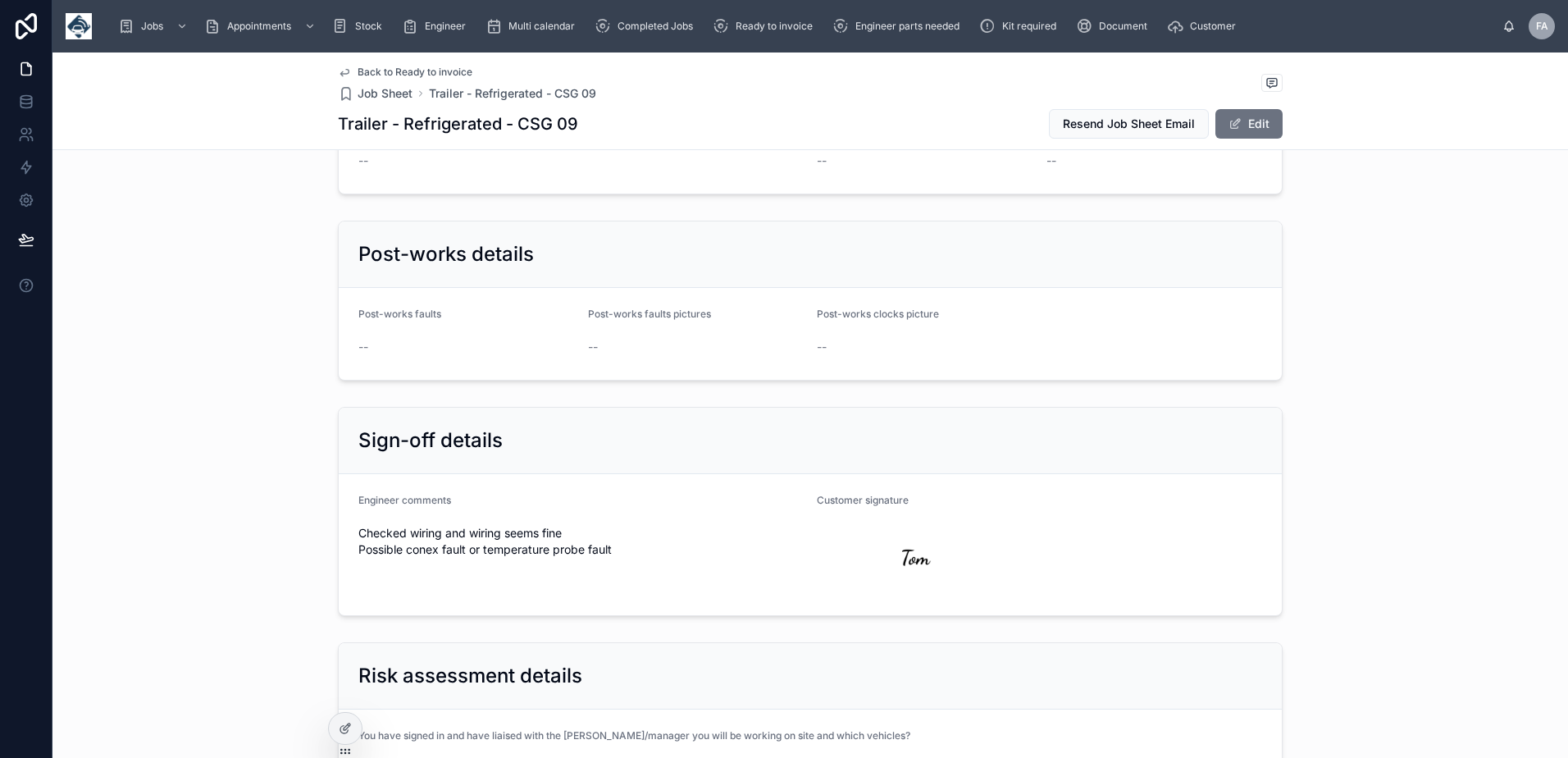
scroll to position [2869, 0]
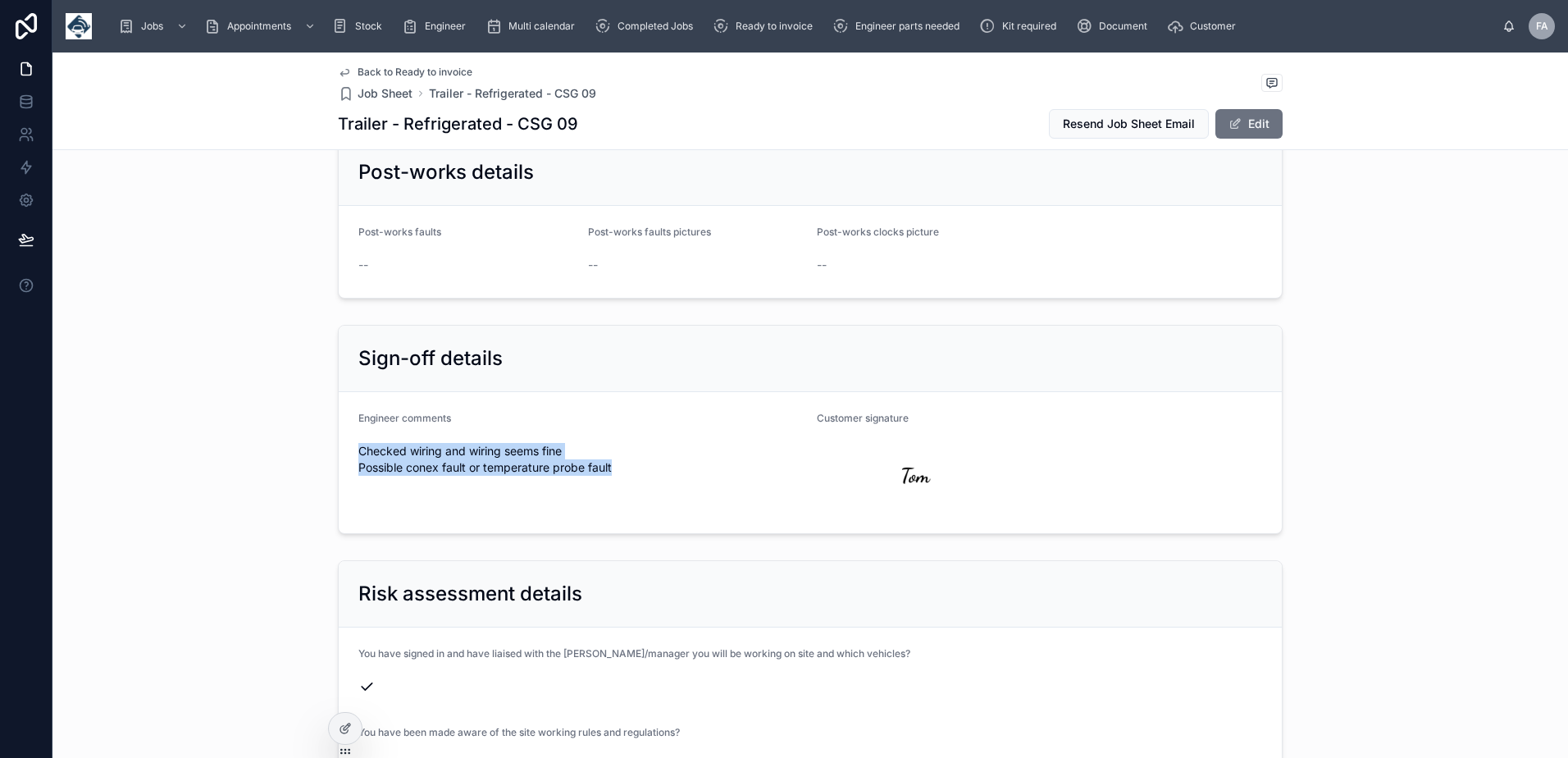
drag, startPoint x: 353, startPoint y: 437, endPoint x: 637, endPoint y: 453, distance: 284.5
click at [637, 453] on span "Checked wiring and wiring seems fine Possible conex fault or temperature probe …" at bounding box center [581, 459] width 445 height 33
copy span "Checked wiring and wiring seems fine Possible conex fault or temperature probe …"
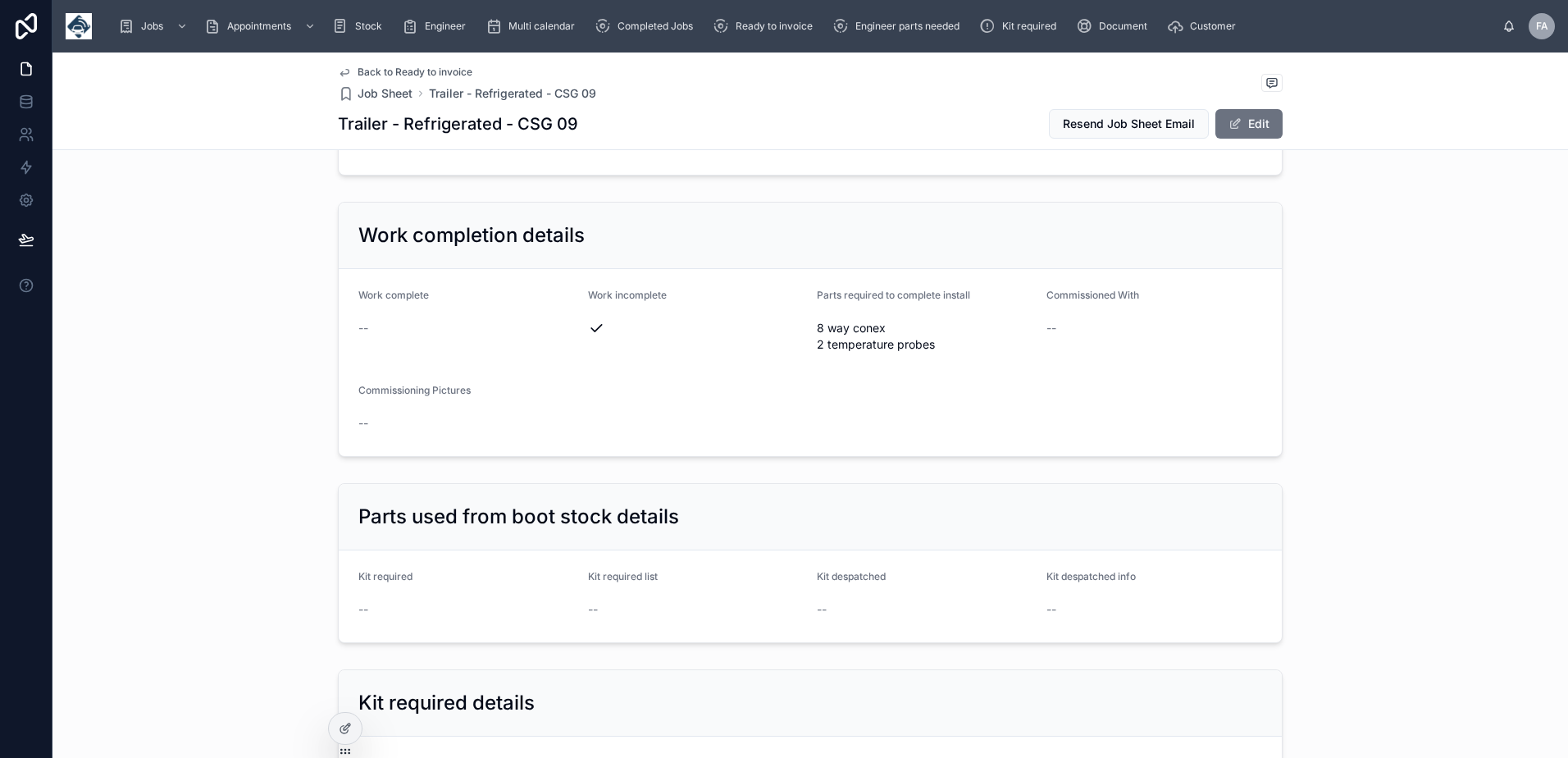
scroll to position [1722, 0]
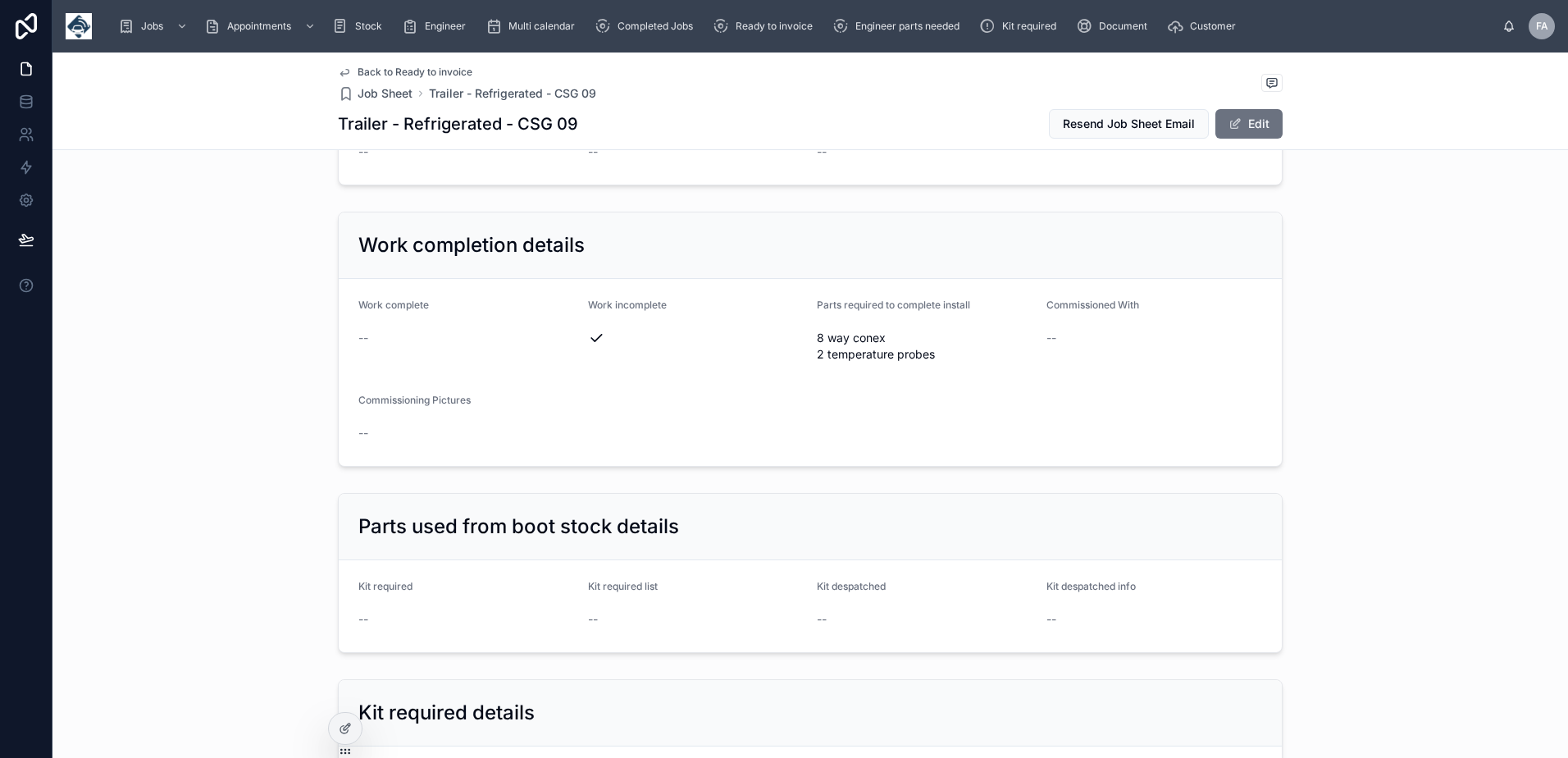
drag, startPoint x: 814, startPoint y: 287, endPoint x: 935, endPoint y: 336, distance: 130.5
click at [935, 336] on div "Parts required to complete install 8 way conex 2 temperature probes" at bounding box center [925, 333] width 217 height 69
copy div "Parts required to complete install 8 way conex 2 temperature probes"
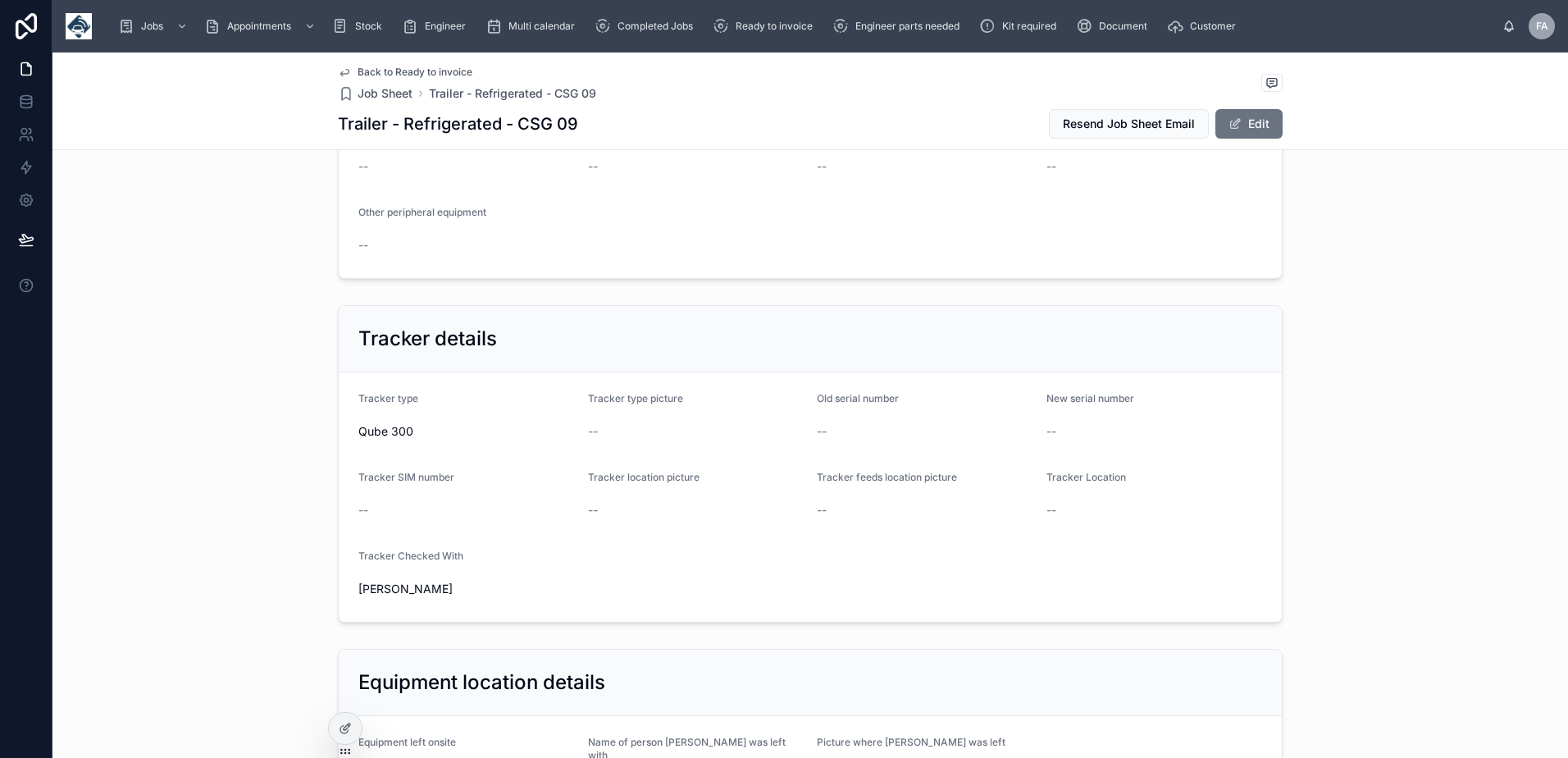
scroll to position [984, 0]
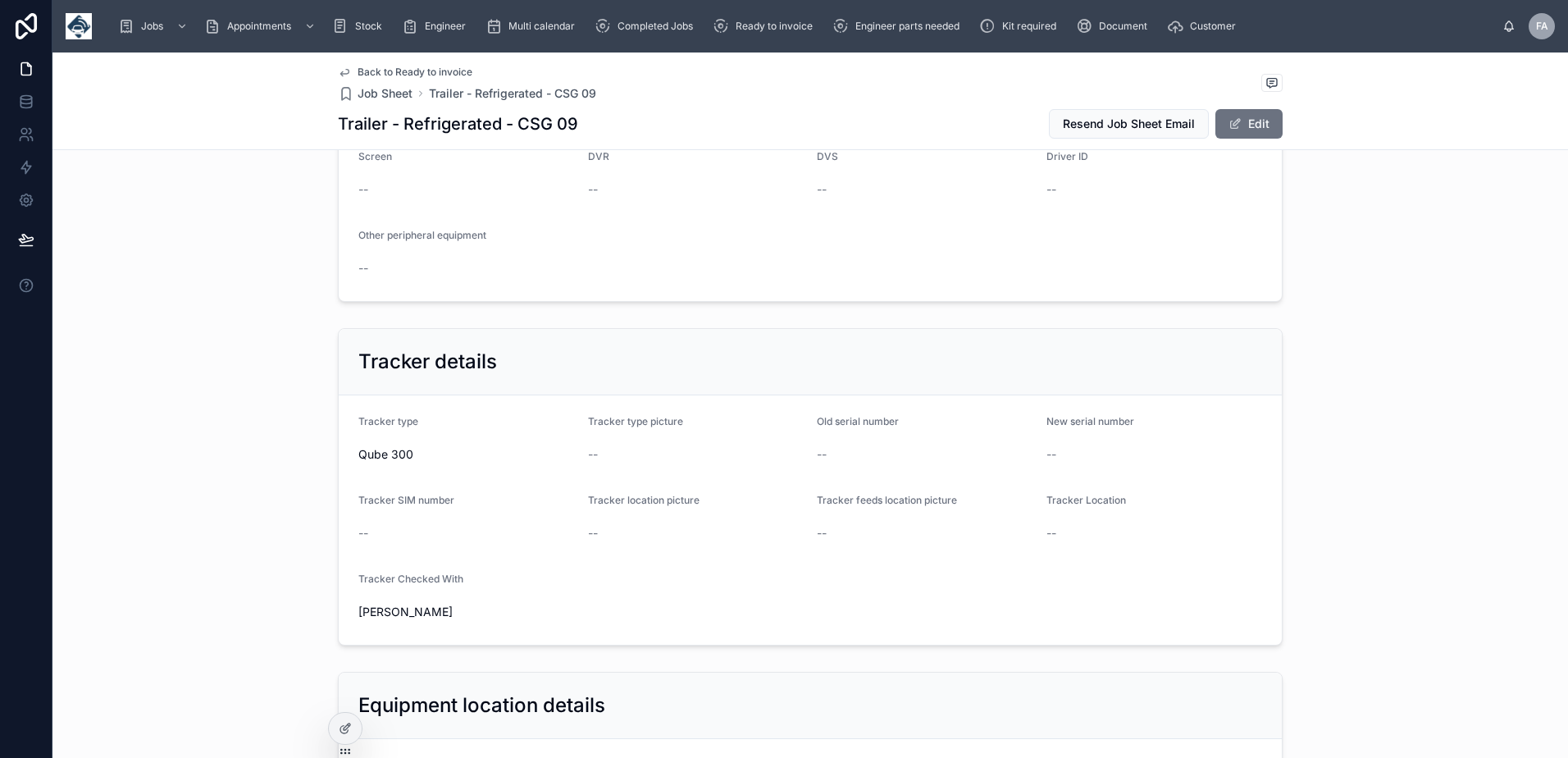
click at [778, 404] on form "Tracker type Qube 300 Tracker type picture -- Old serial number -- New serial n…" at bounding box center [811, 519] width 943 height 249
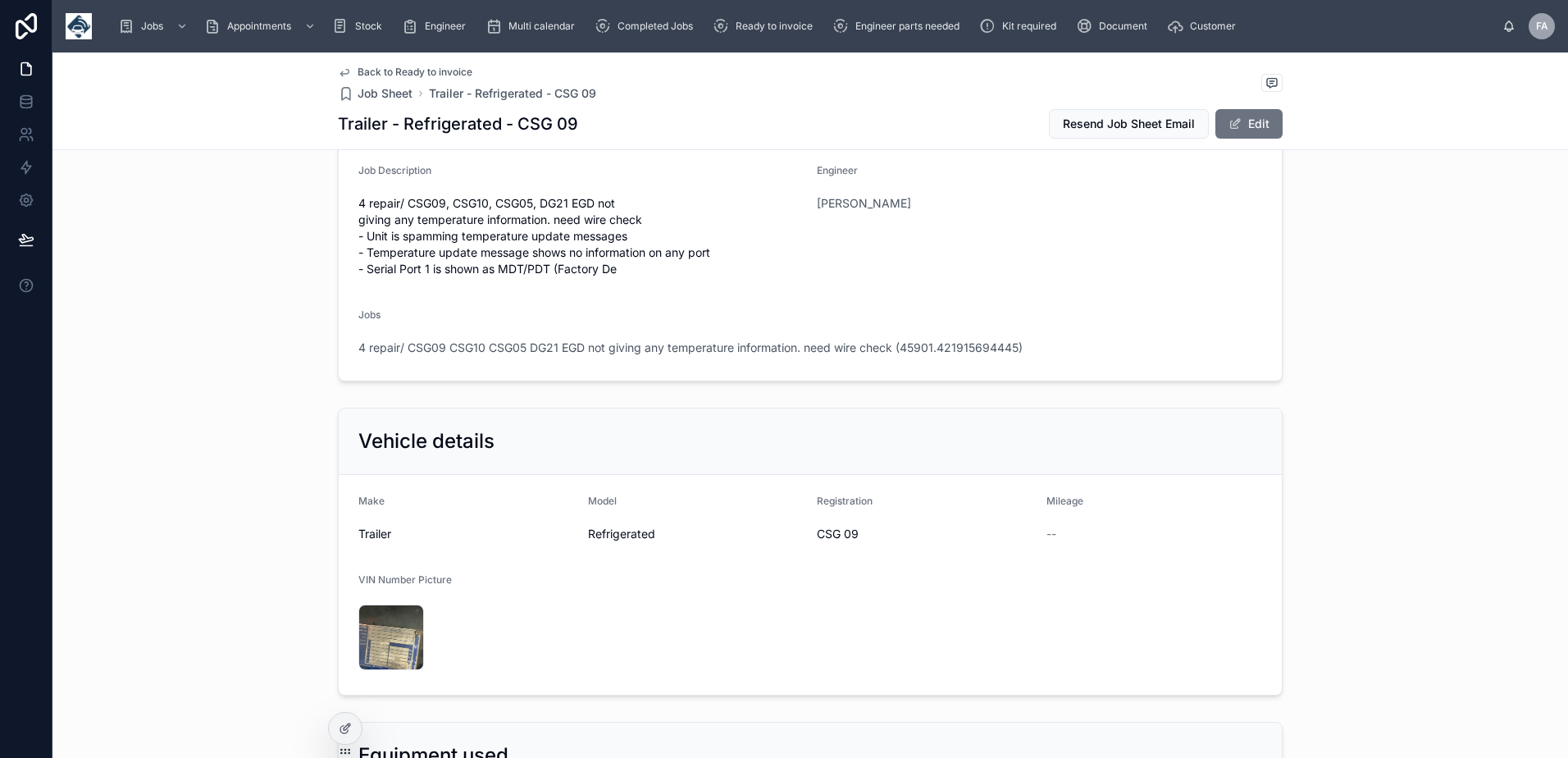
scroll to position [246, 0]
click at [1229, 118] on span at bounding box center [1235, 123] width 13 height 13
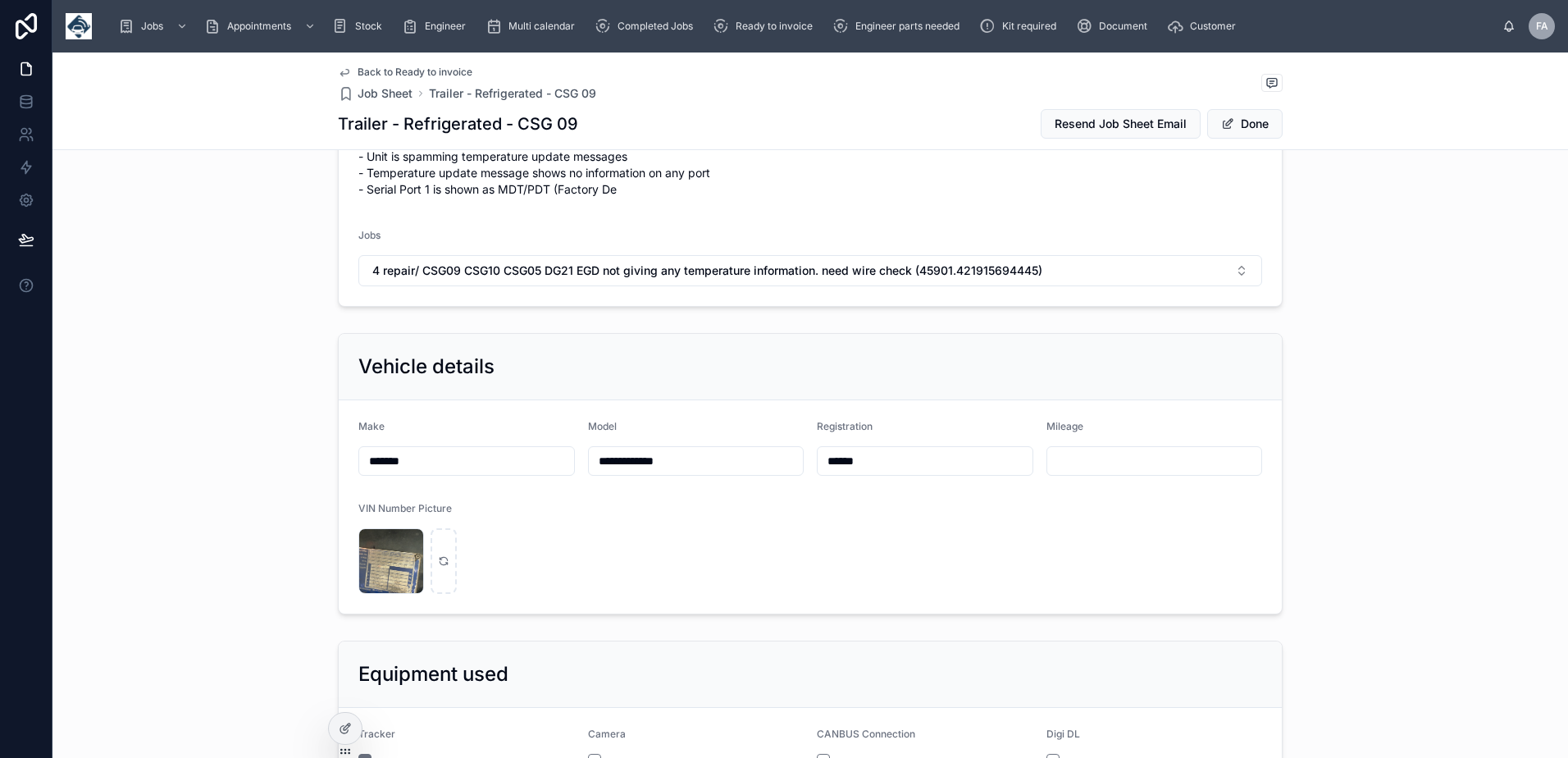
scroll to position [410, 0]
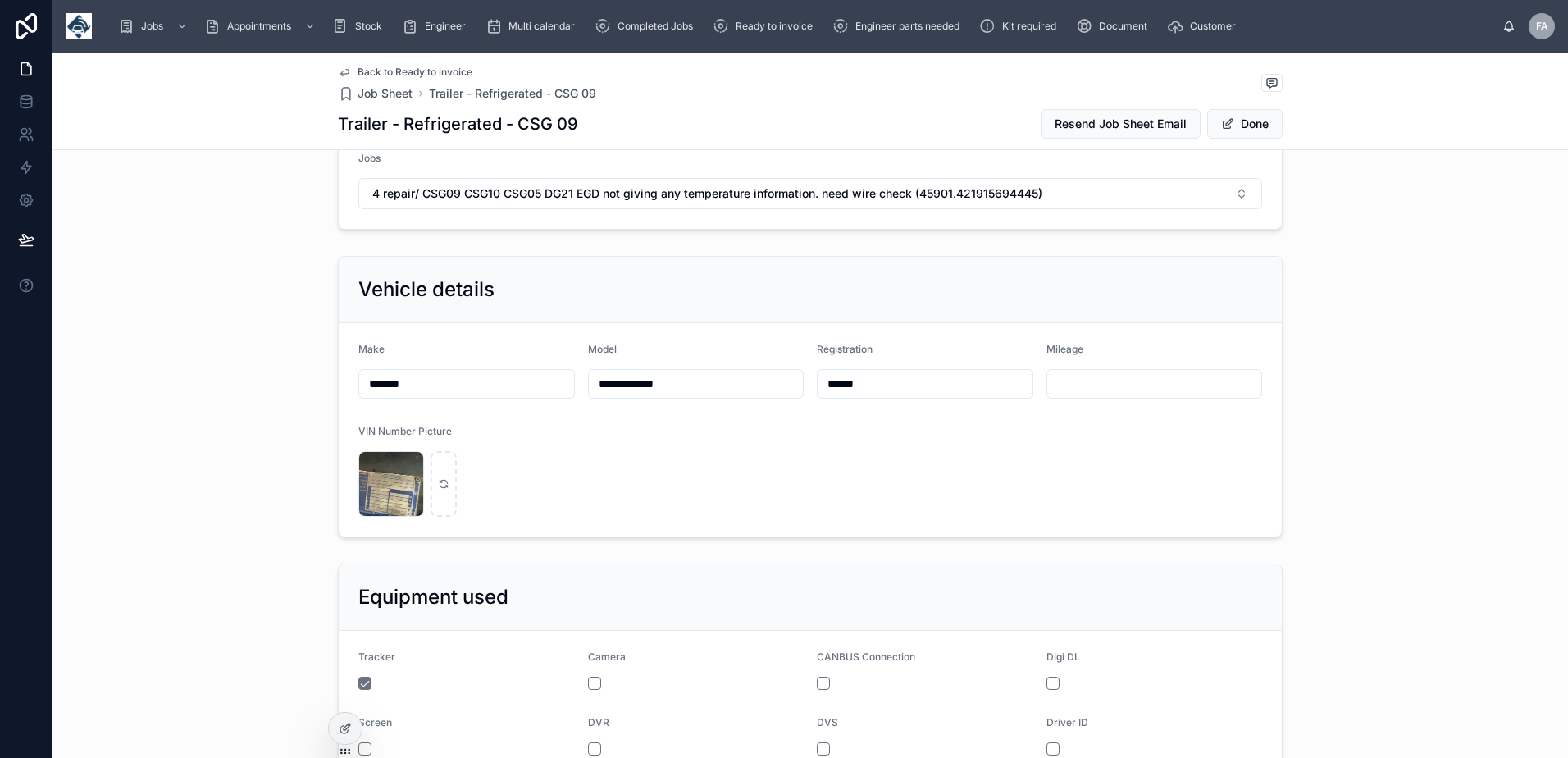
click at [853, 386] on input "******" at bounding box center [924, 383] width 215 height 23
type input "*****"
click at [1261, 128] on button "Done" at bounding box center [1245, 123] width 75 height 30
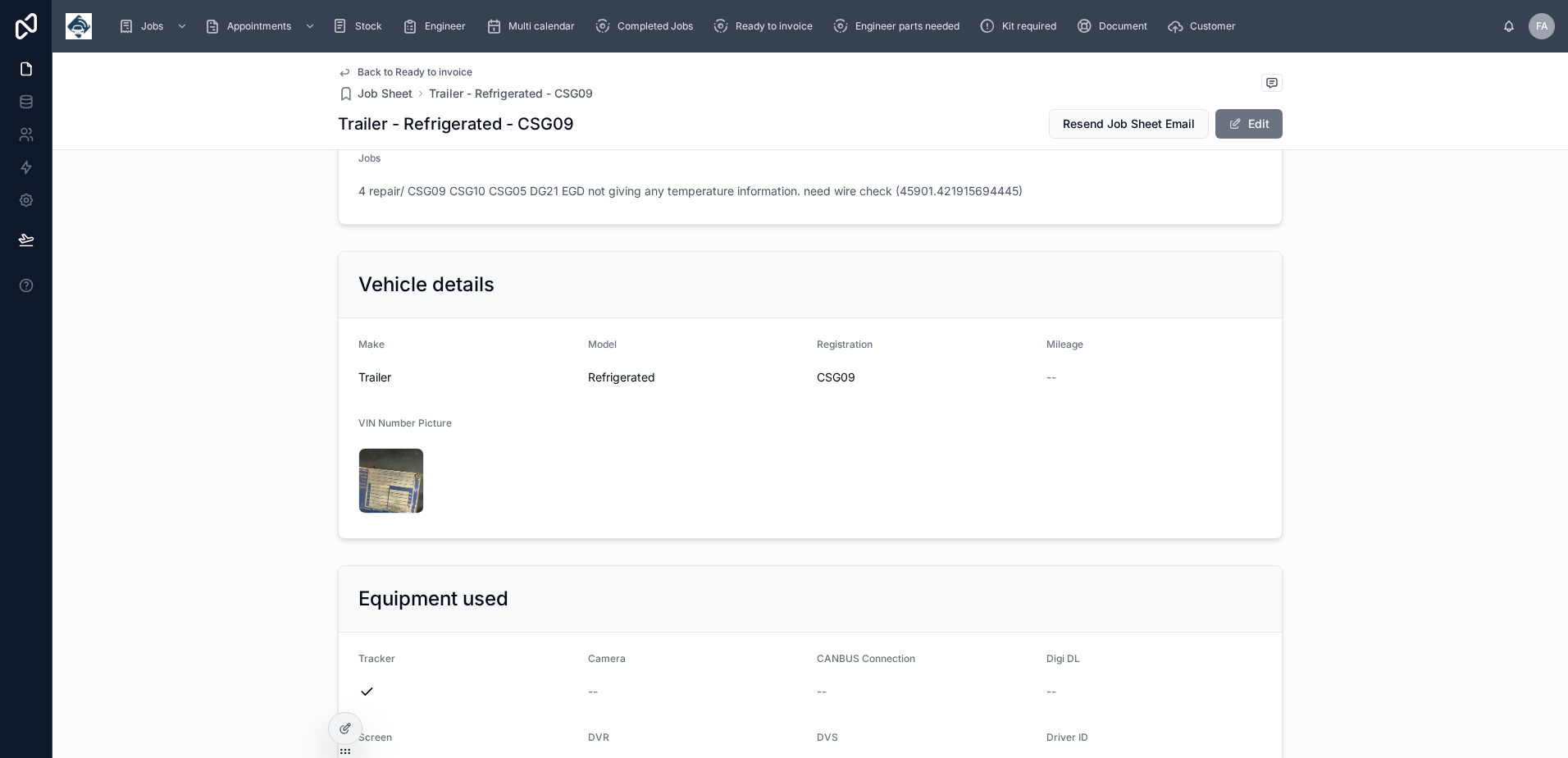
scroll to position [0, 0]
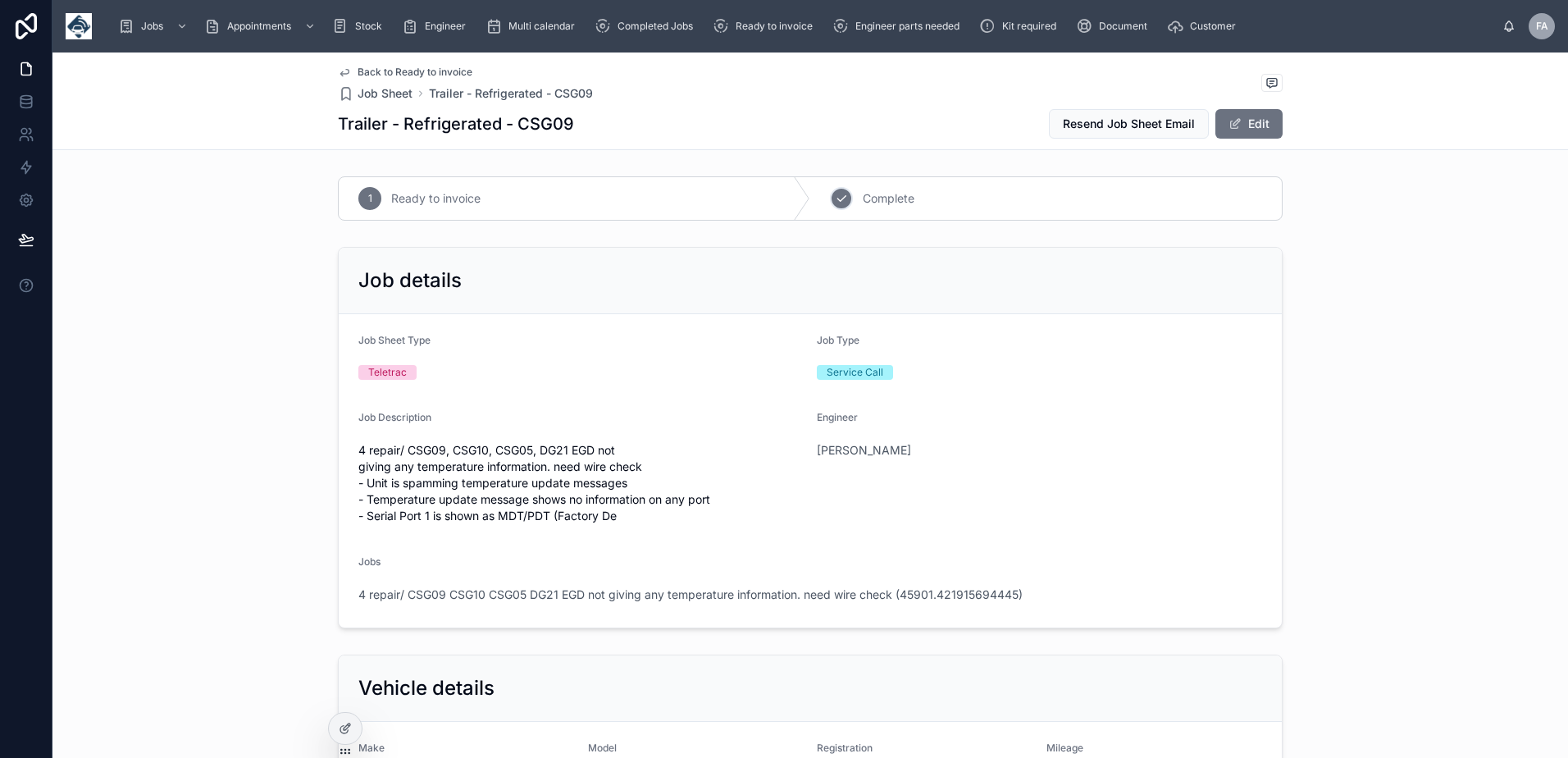
click at [835, 202] on icon at bounding box center [841, 198] width 13 height 13
click at [606, 599] on span "4 repair/ CSG09 CSG10 CSG05 DG21 EGD not giving any temperature information. ne…" at bounding box center [691, 594] width 664 height 16
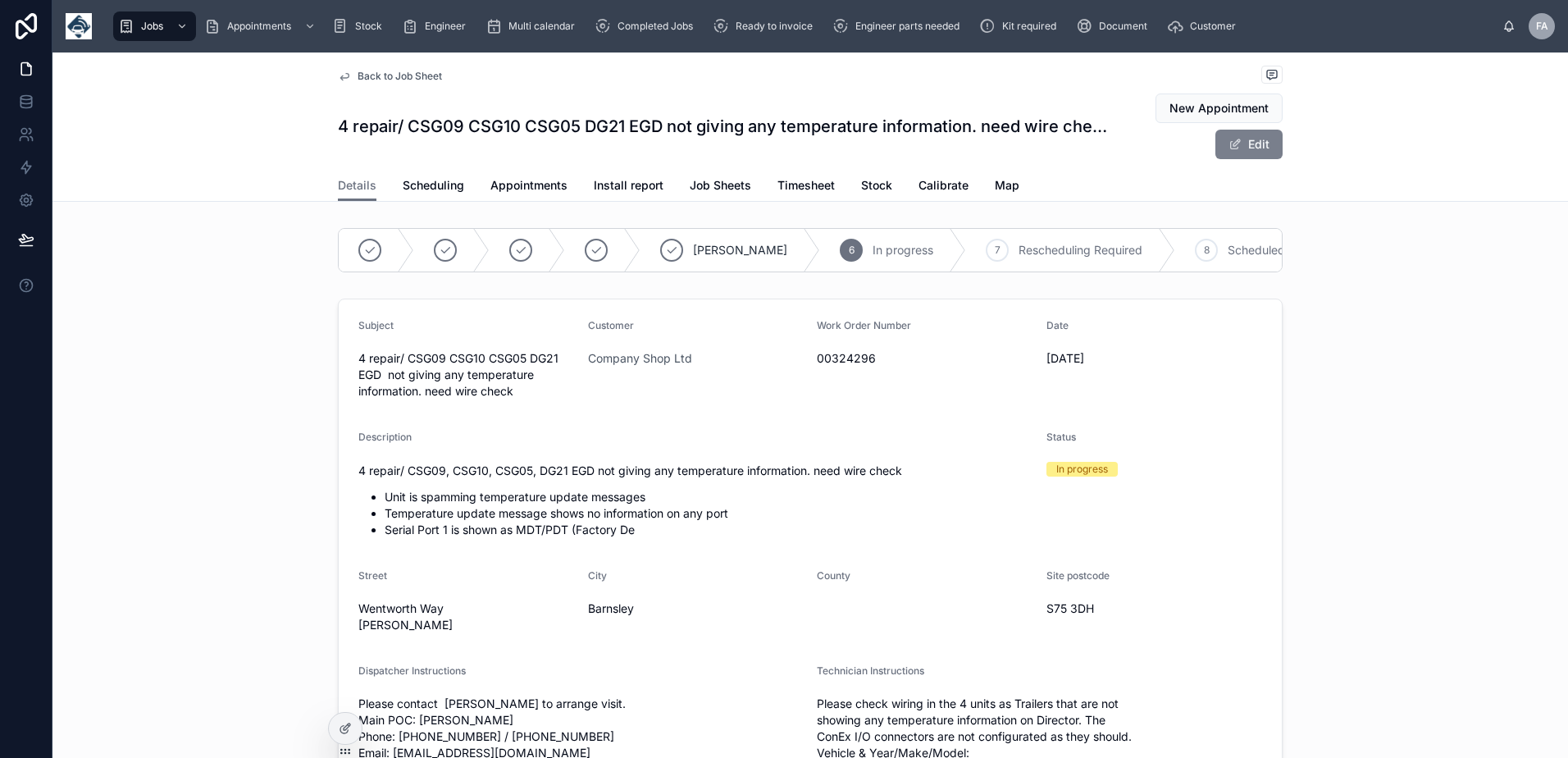
click at [1268, 141] on button "Edit" at bounding box center [1249, 144] width 68 height 30
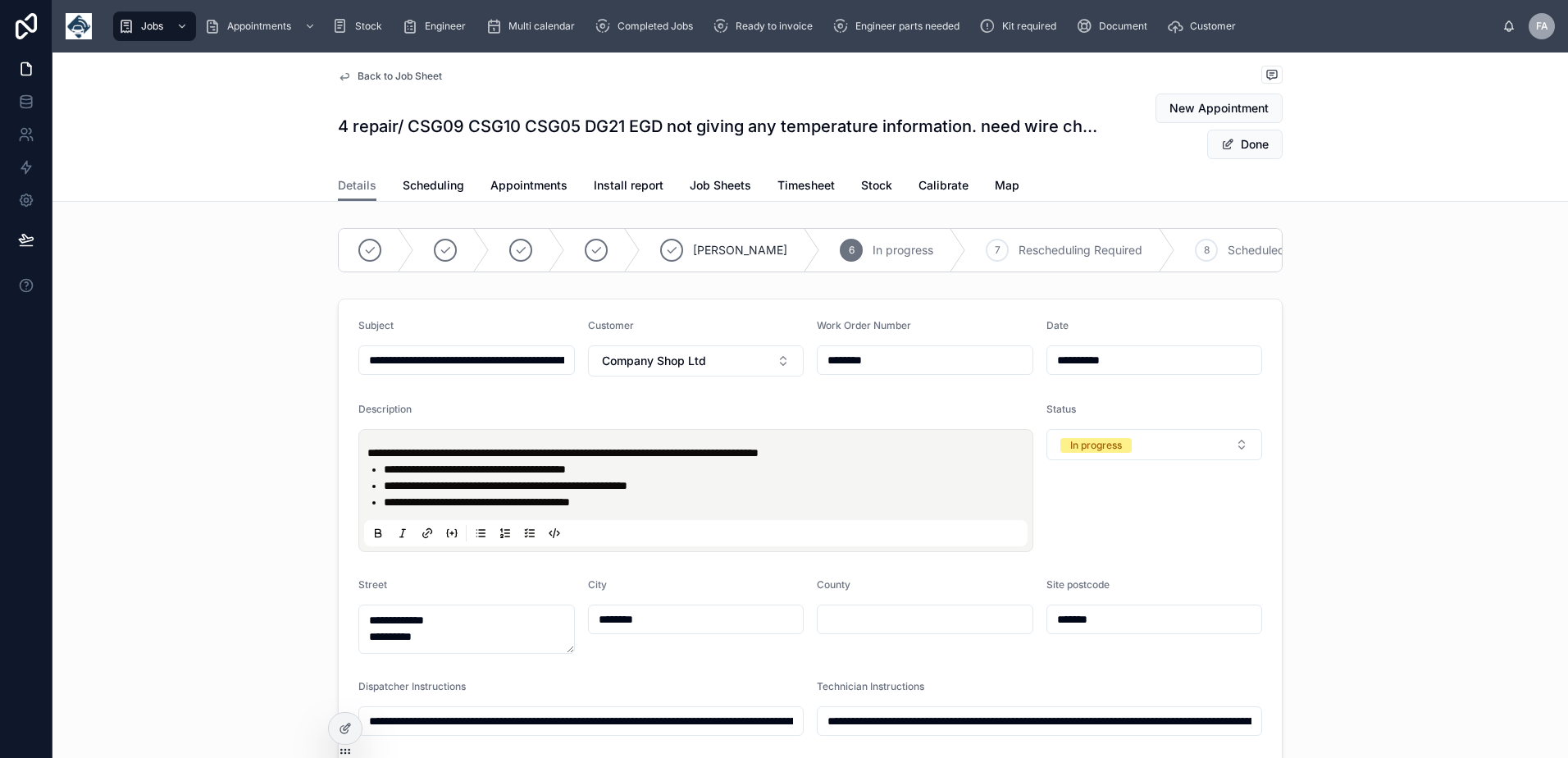
type input "**********"
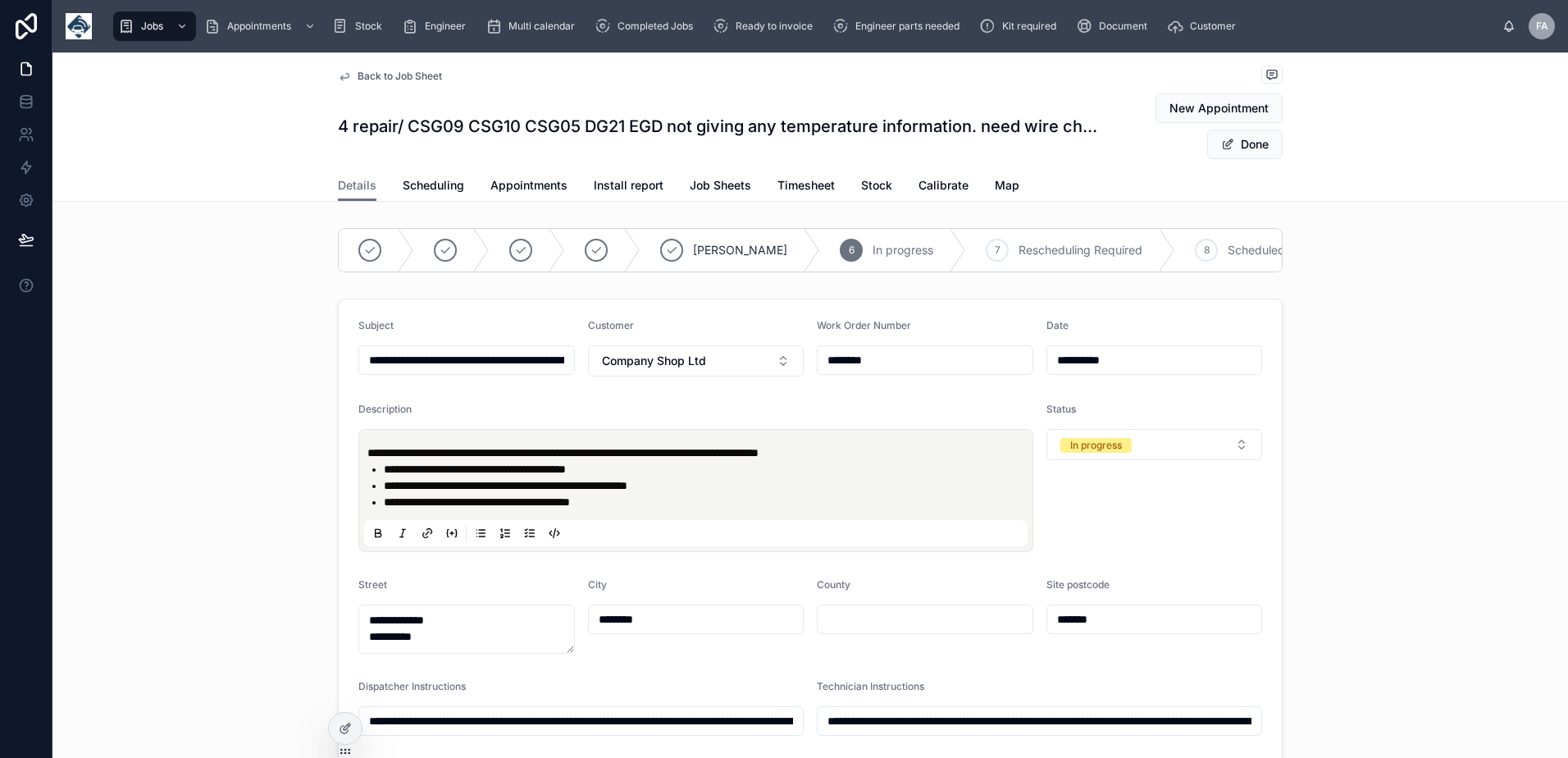
type input "**********"
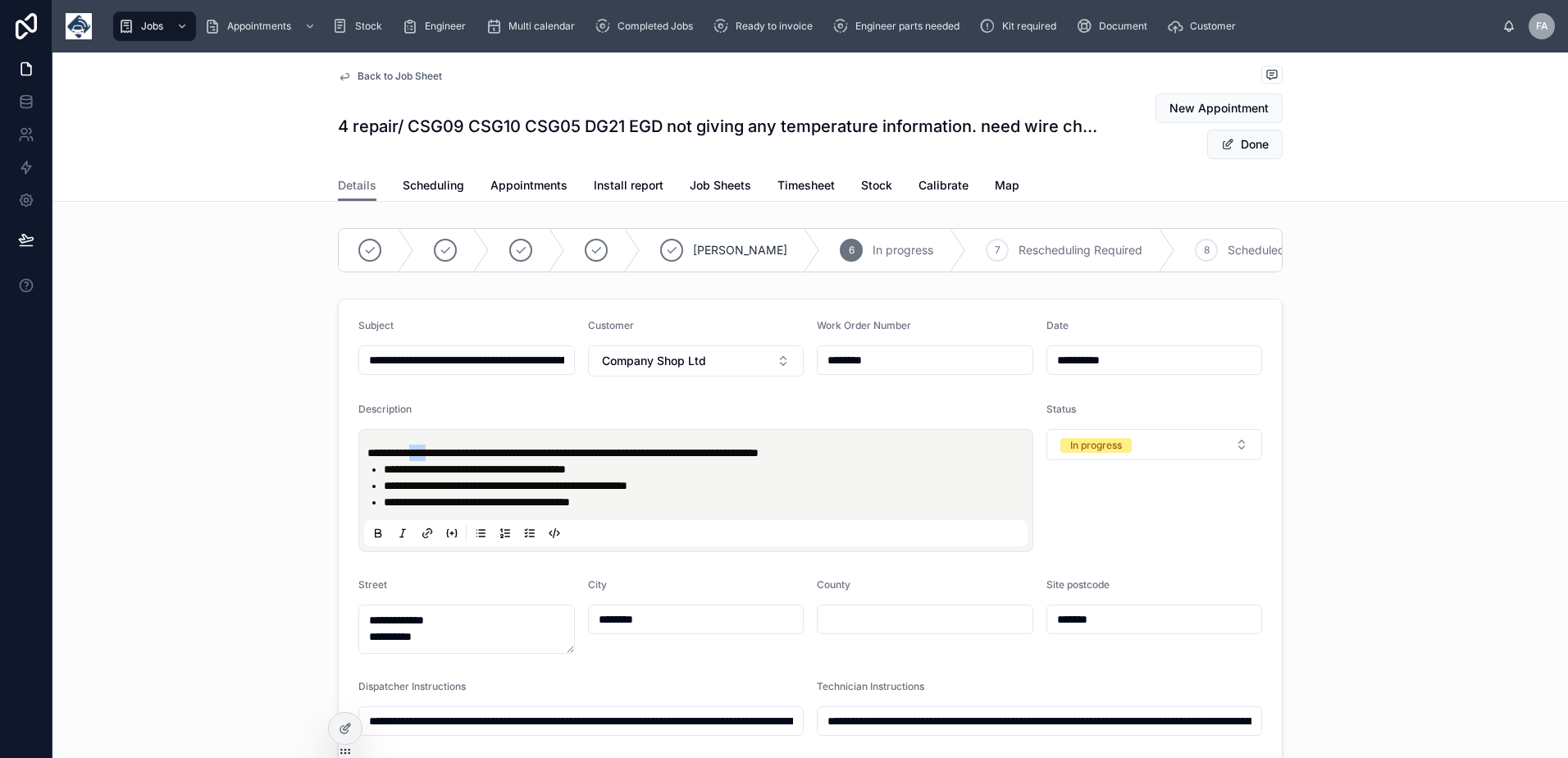
type input "**********"
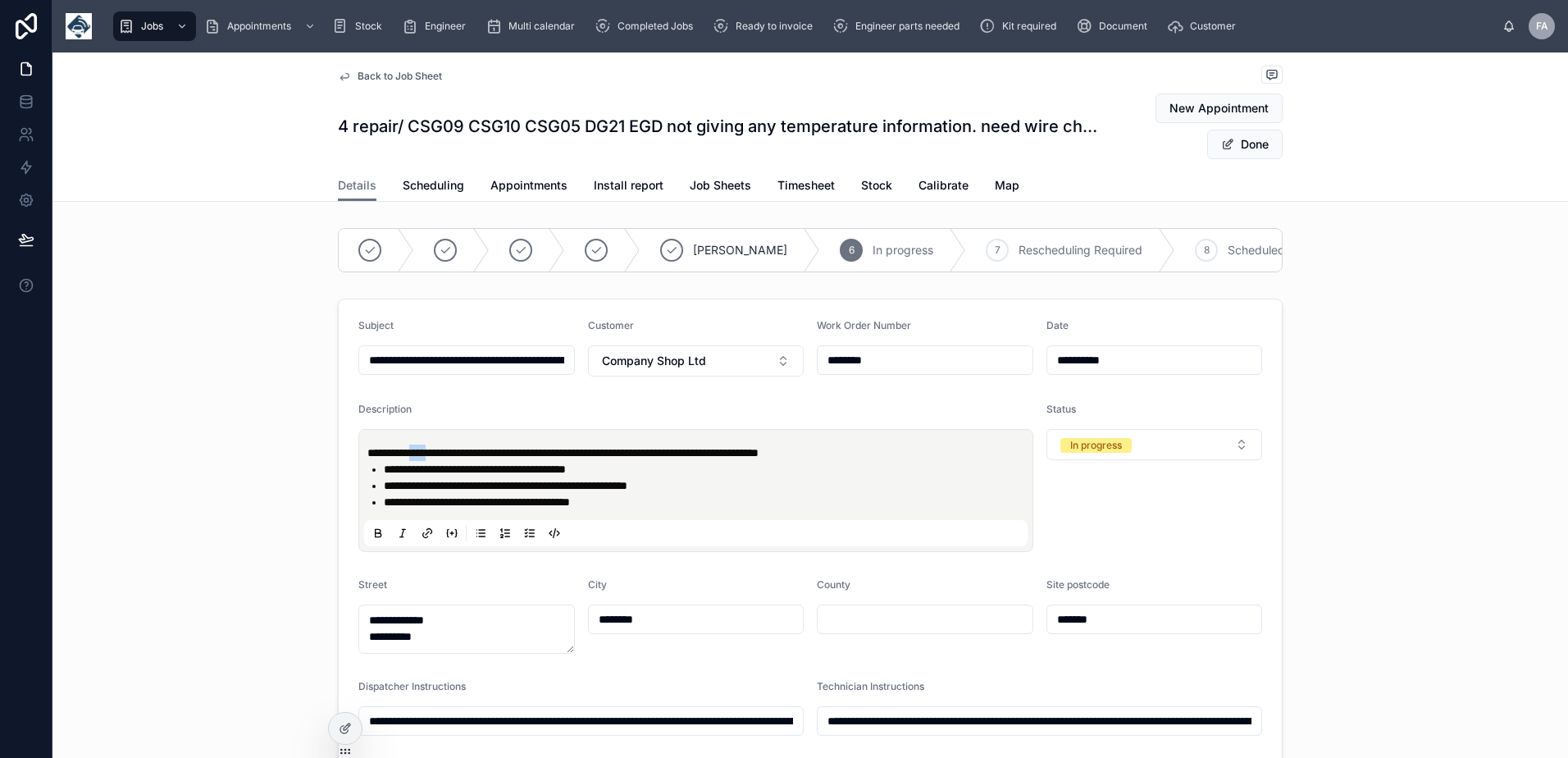
type input "**********"
drag, startPoint x: 411, startPoint y: 464, endPoint x: 447, endPoint y: 465, distance: 36.0
click at [447, 459] on span "**********" at bounding box center [562, 452] width 391 height 11
type input "**********"
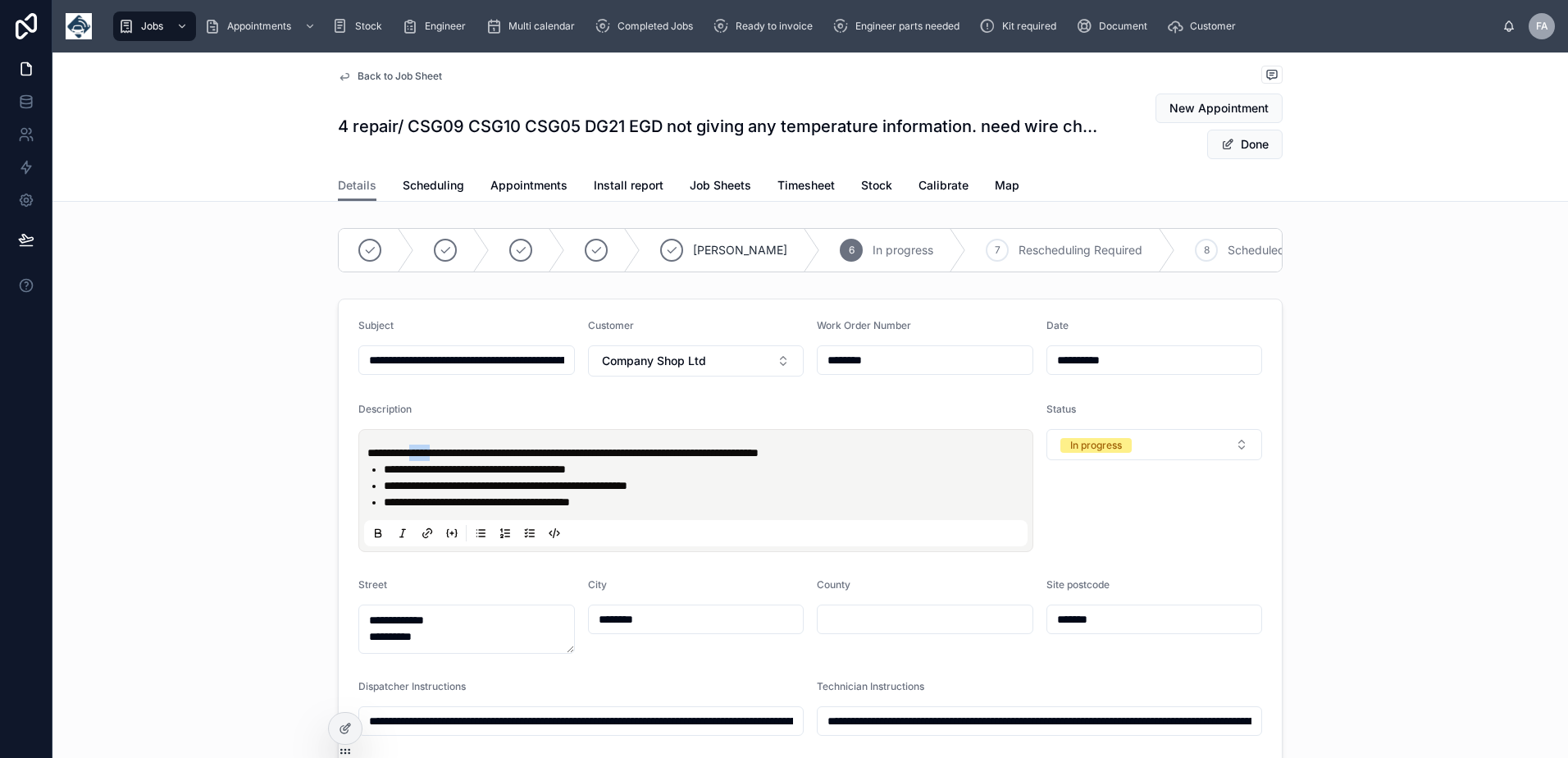
type input "**********"
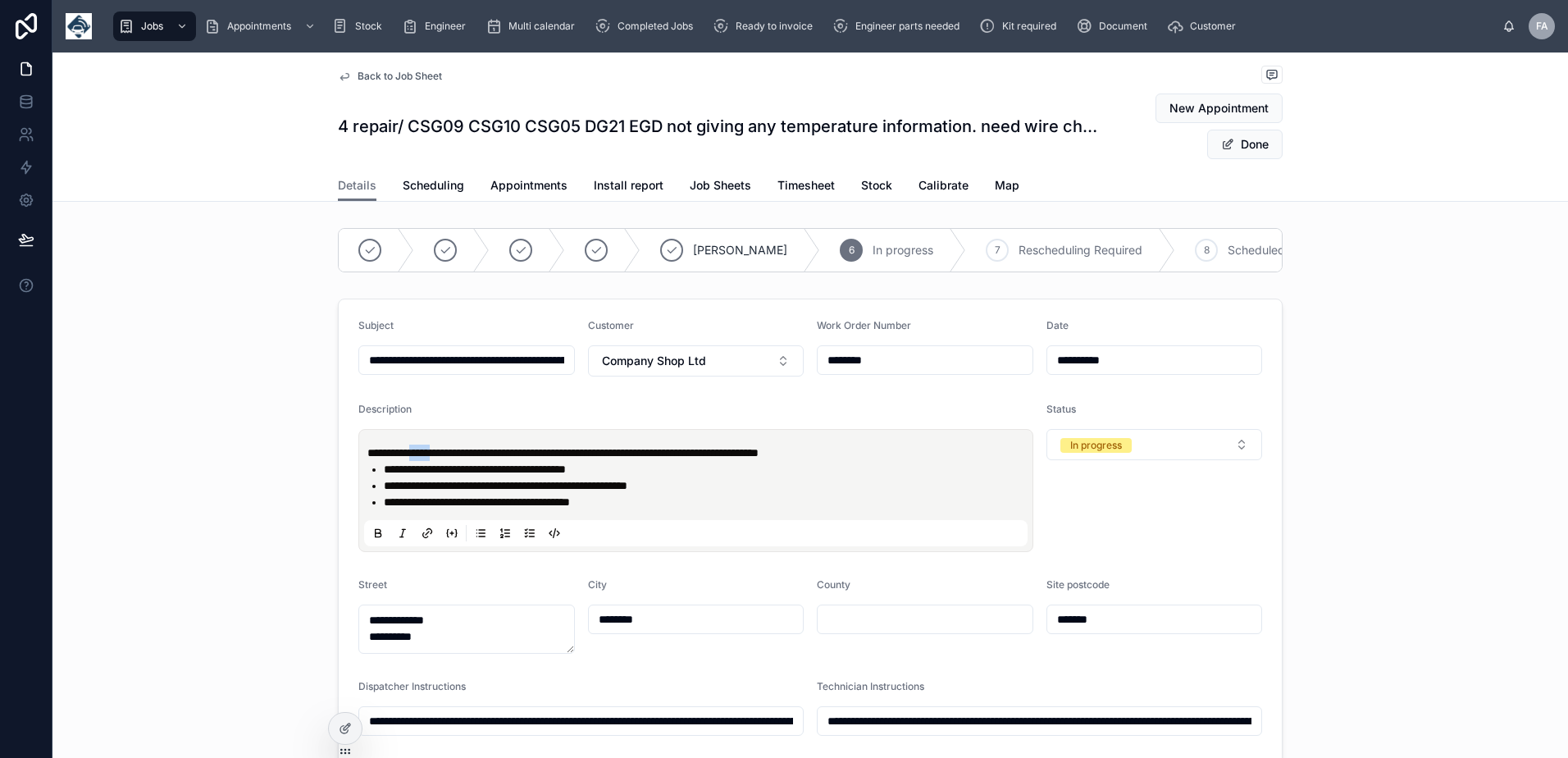
type input "**********"
copy span "*****"
type input "**********"
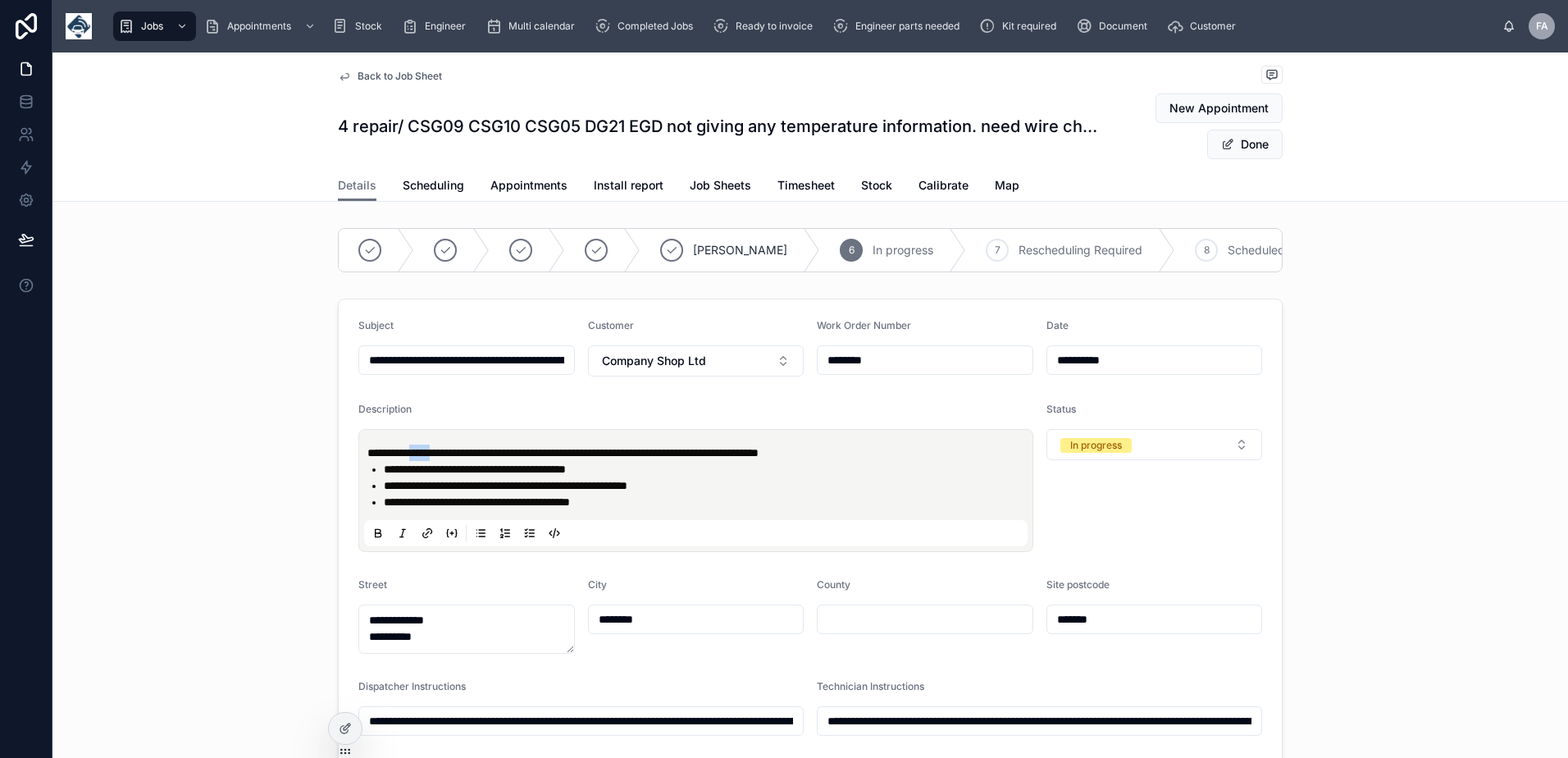
type input "**********"
click at [657, 510] on li "**********" at bounding box center [708, 501] width 647 height 16
type input "**********"
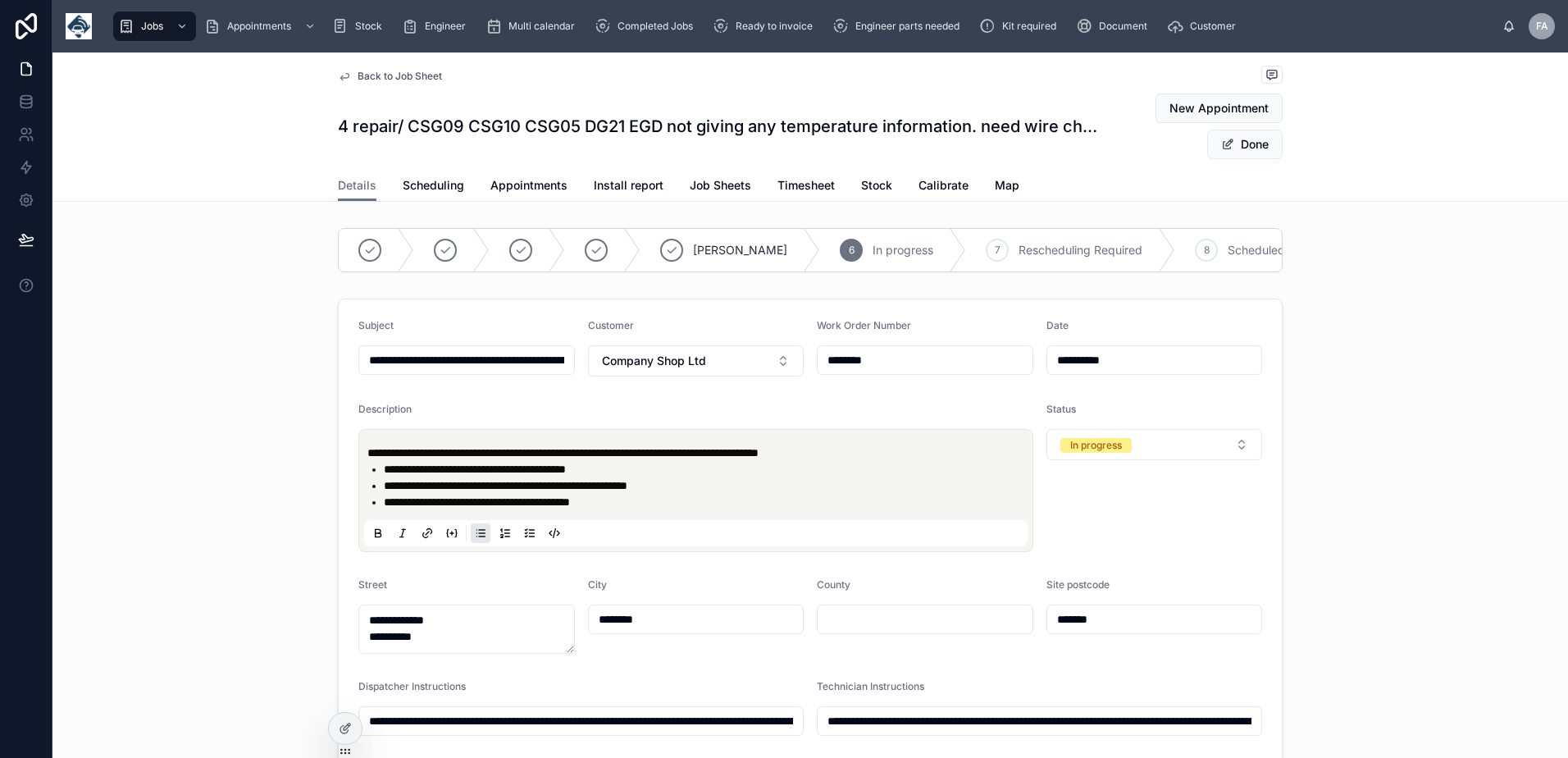
type input "**********"
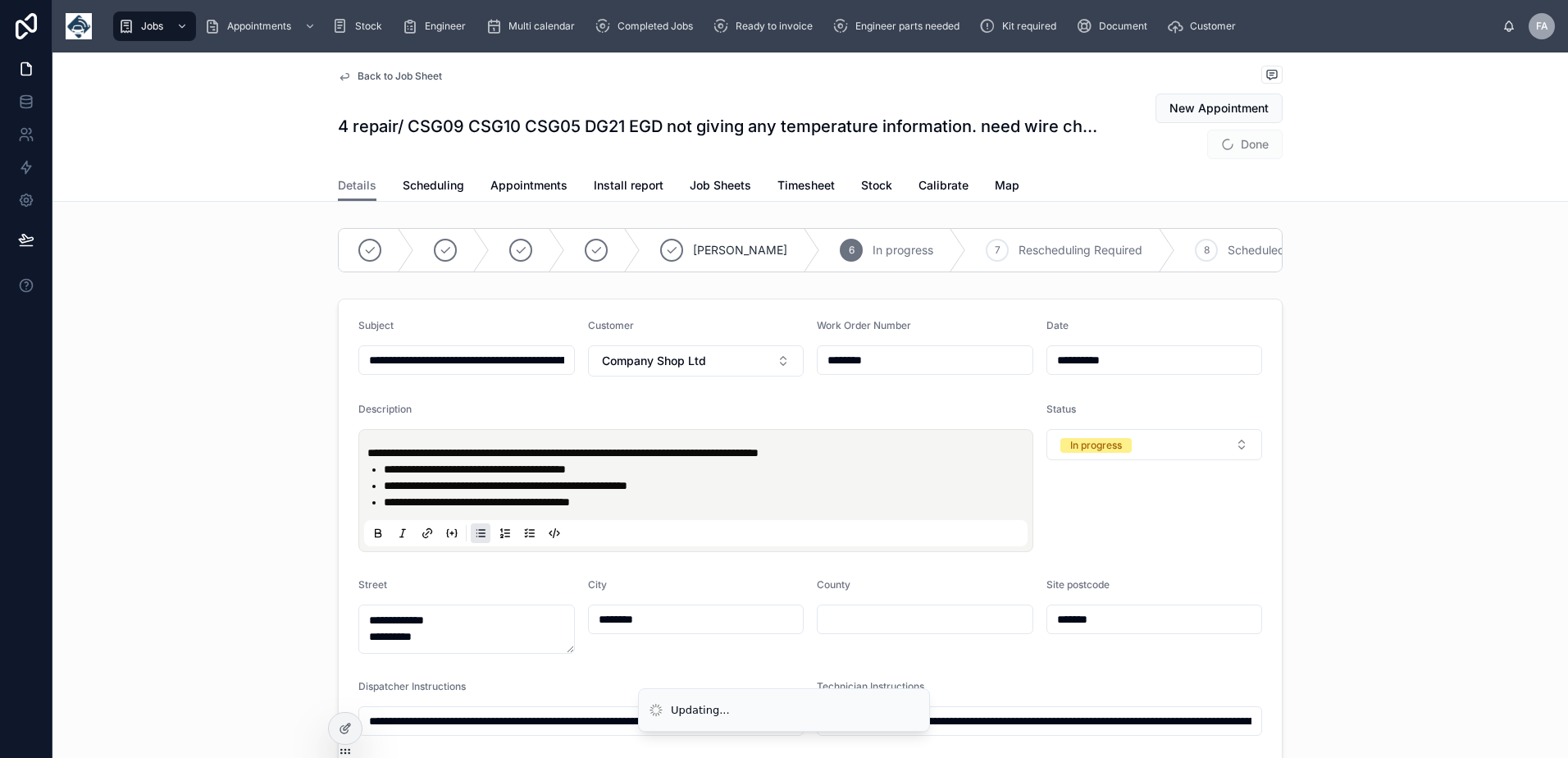
type input "**********"
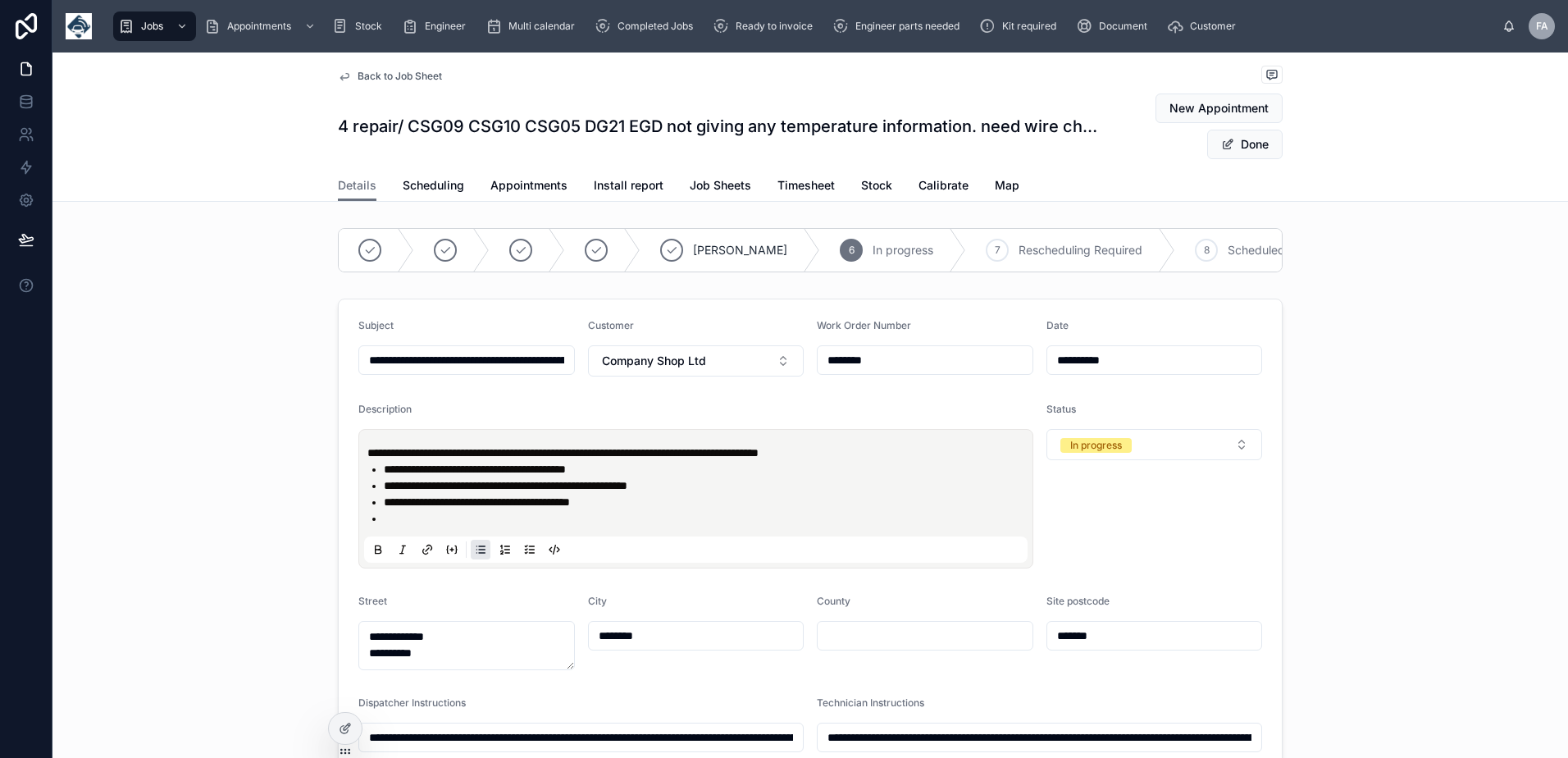
type input "**********"
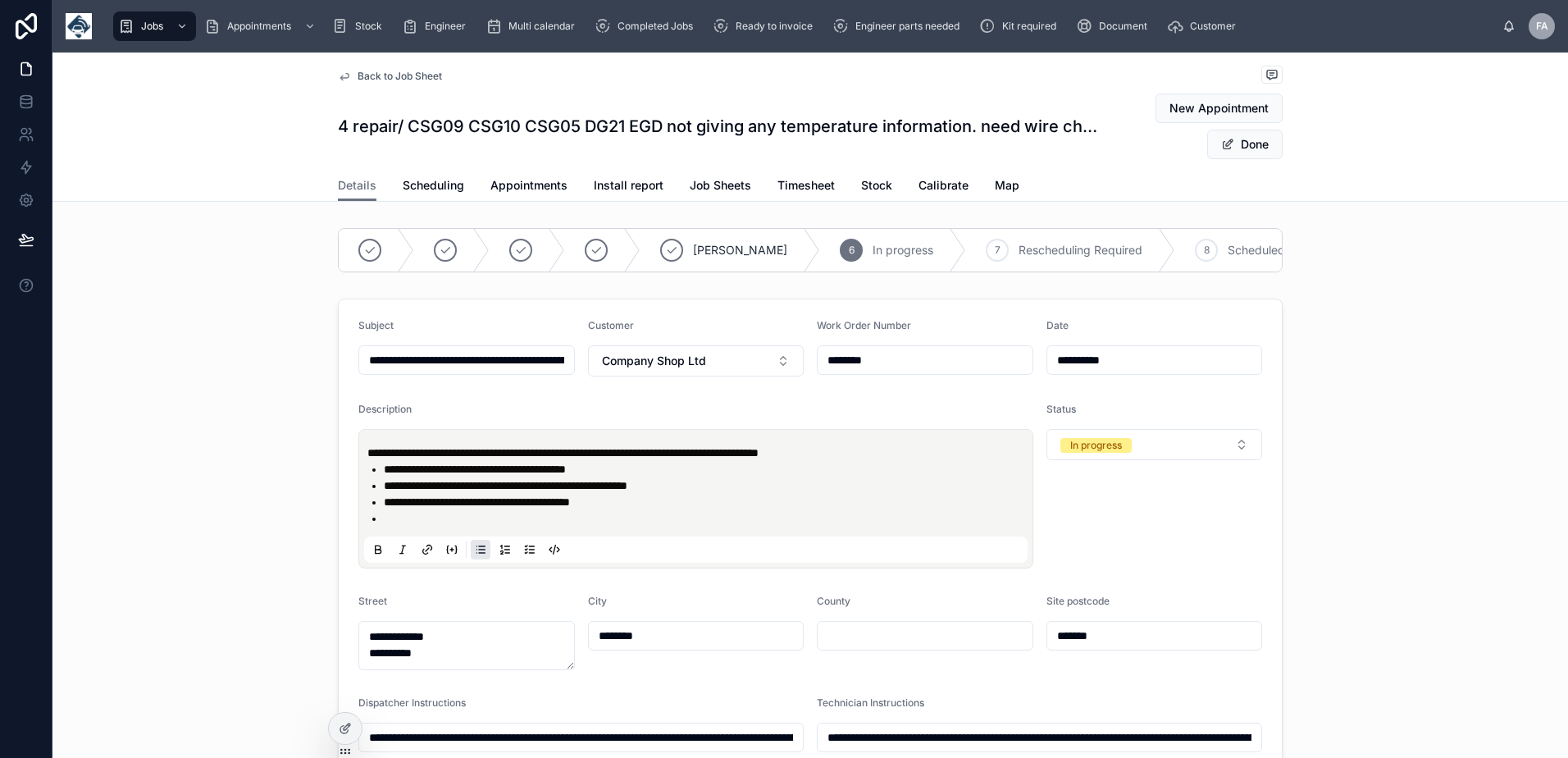
type input "**********"
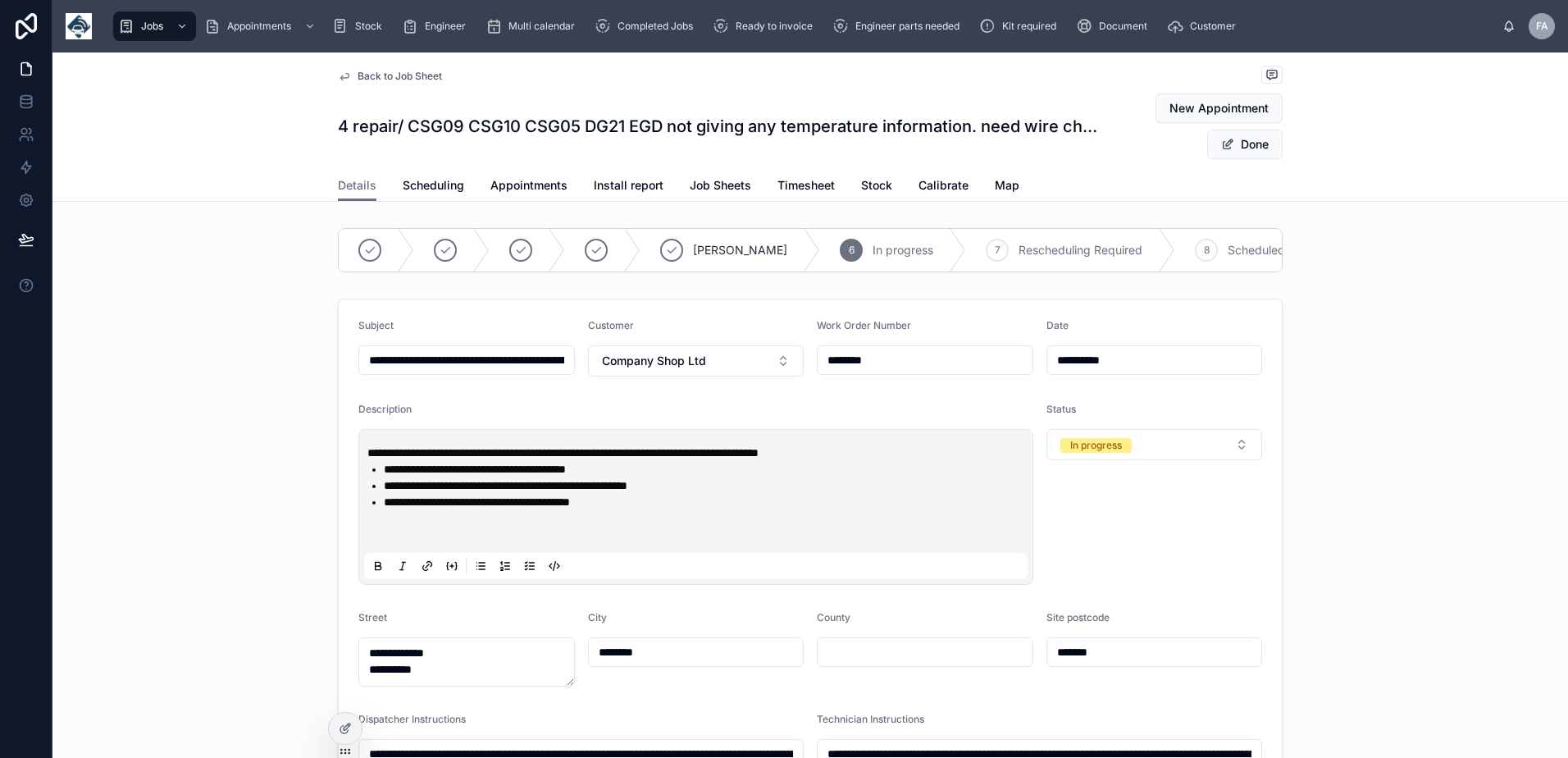
type input "**********"
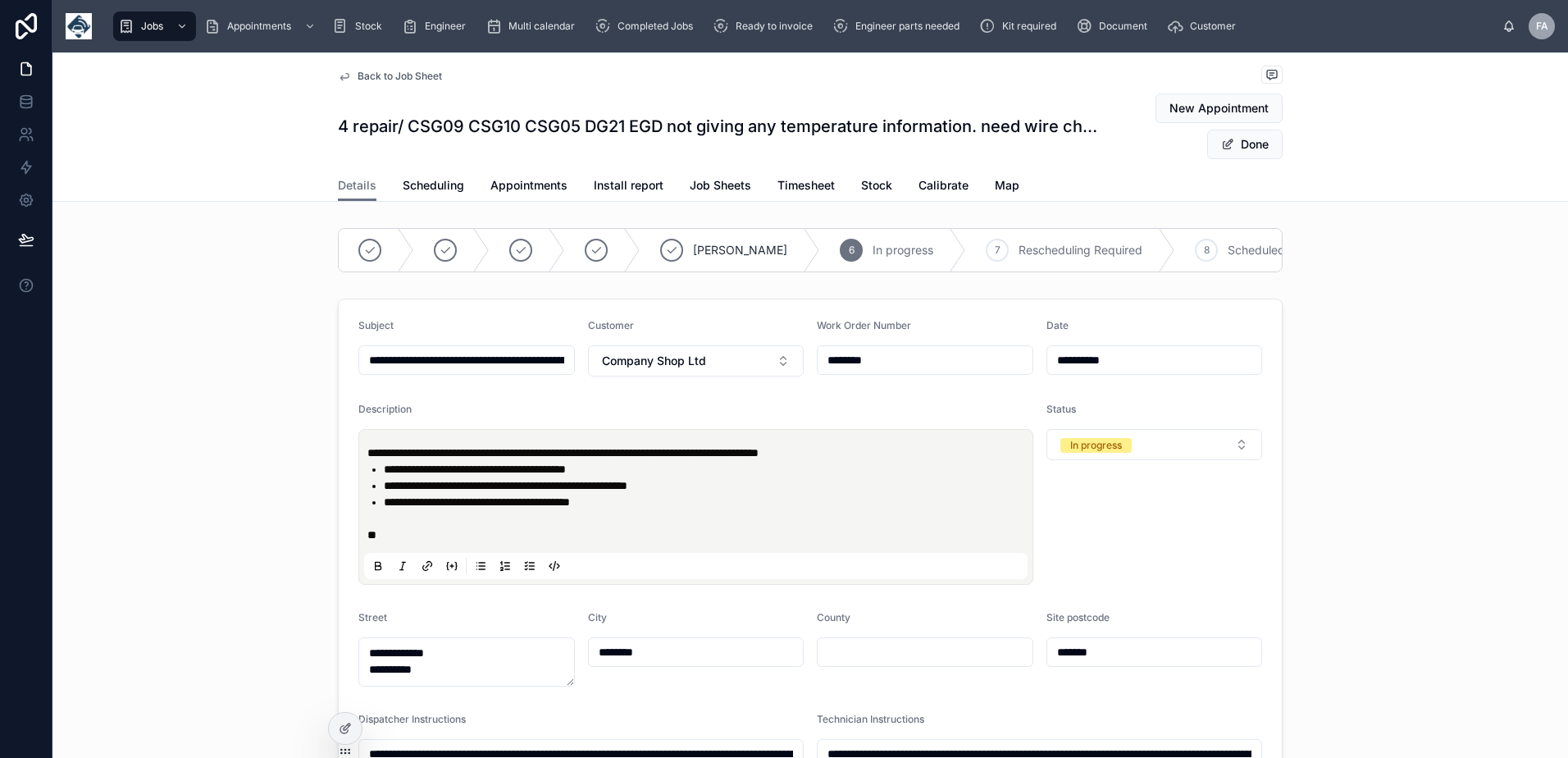
type input "**********"
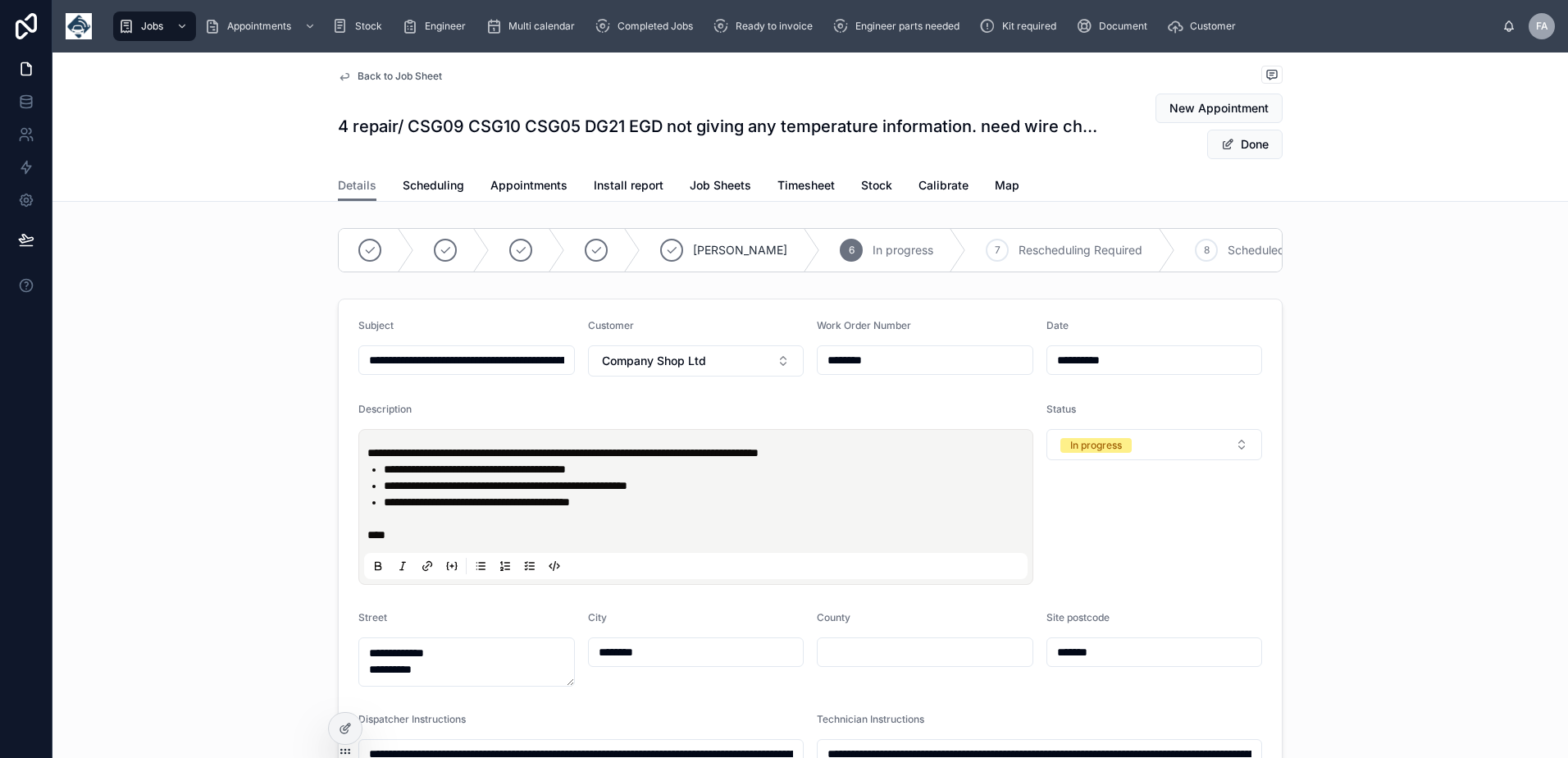
type input "**********"
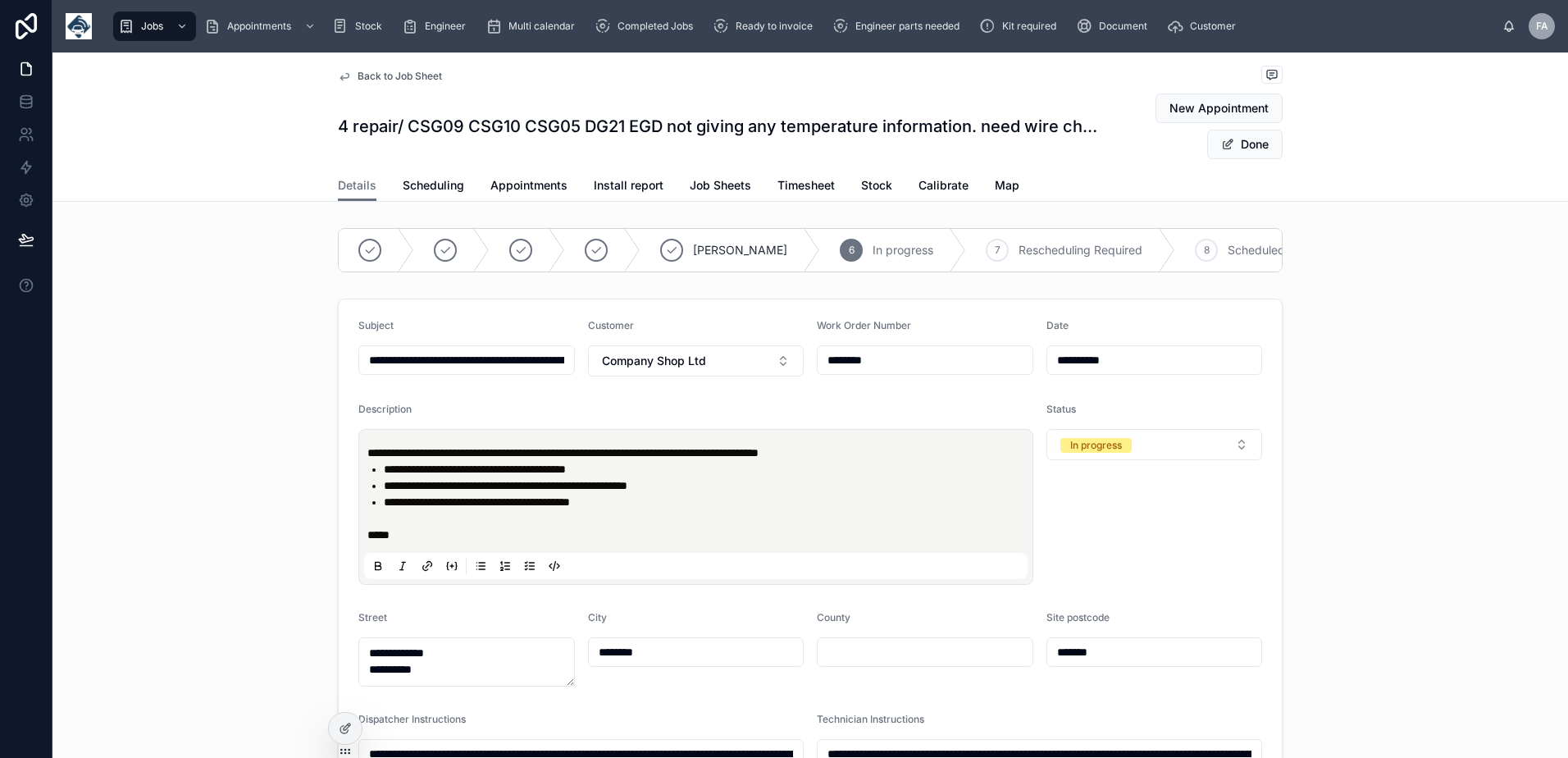
type input "**********"
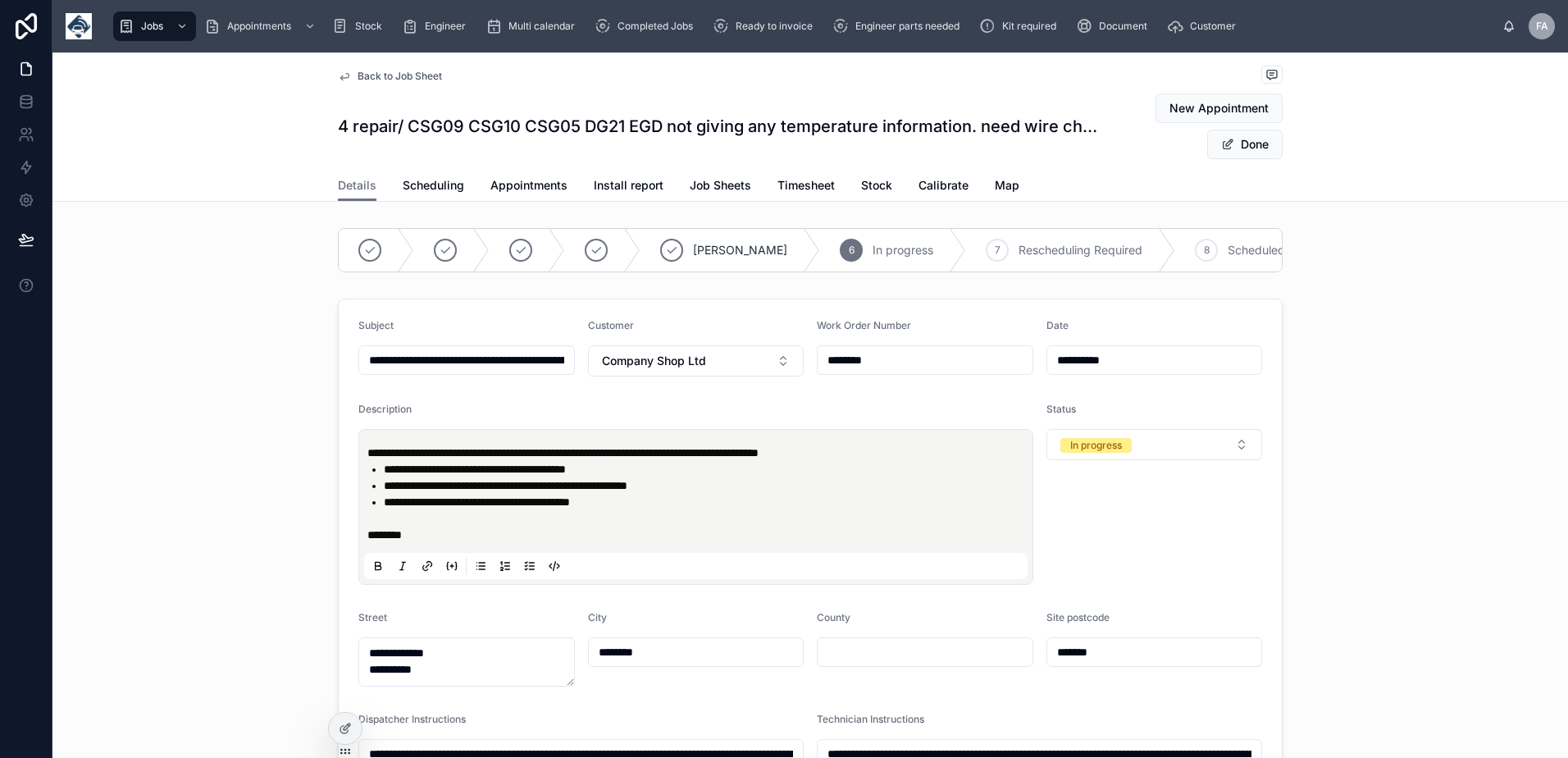
type input "**********"
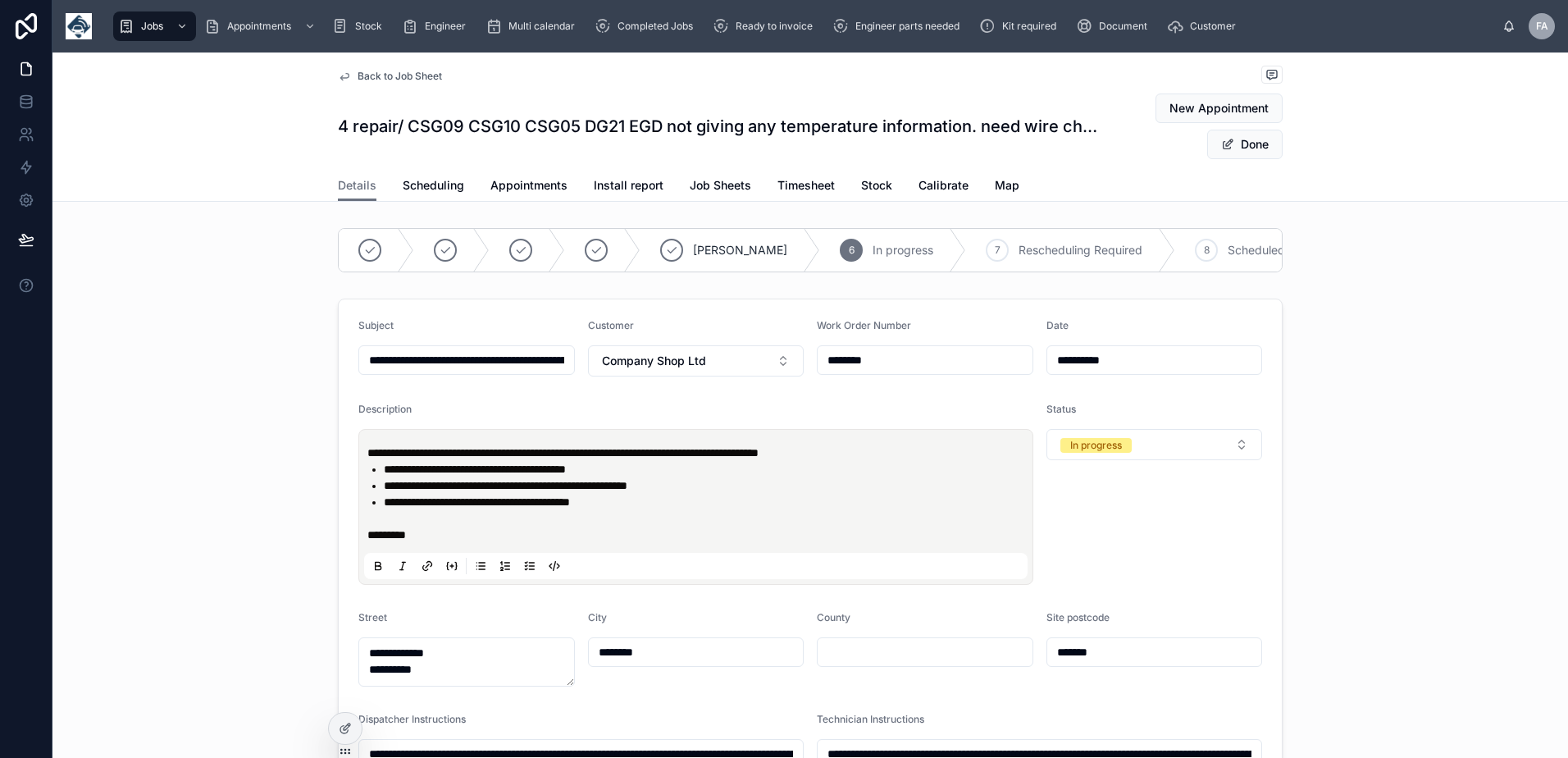
type input "**********"
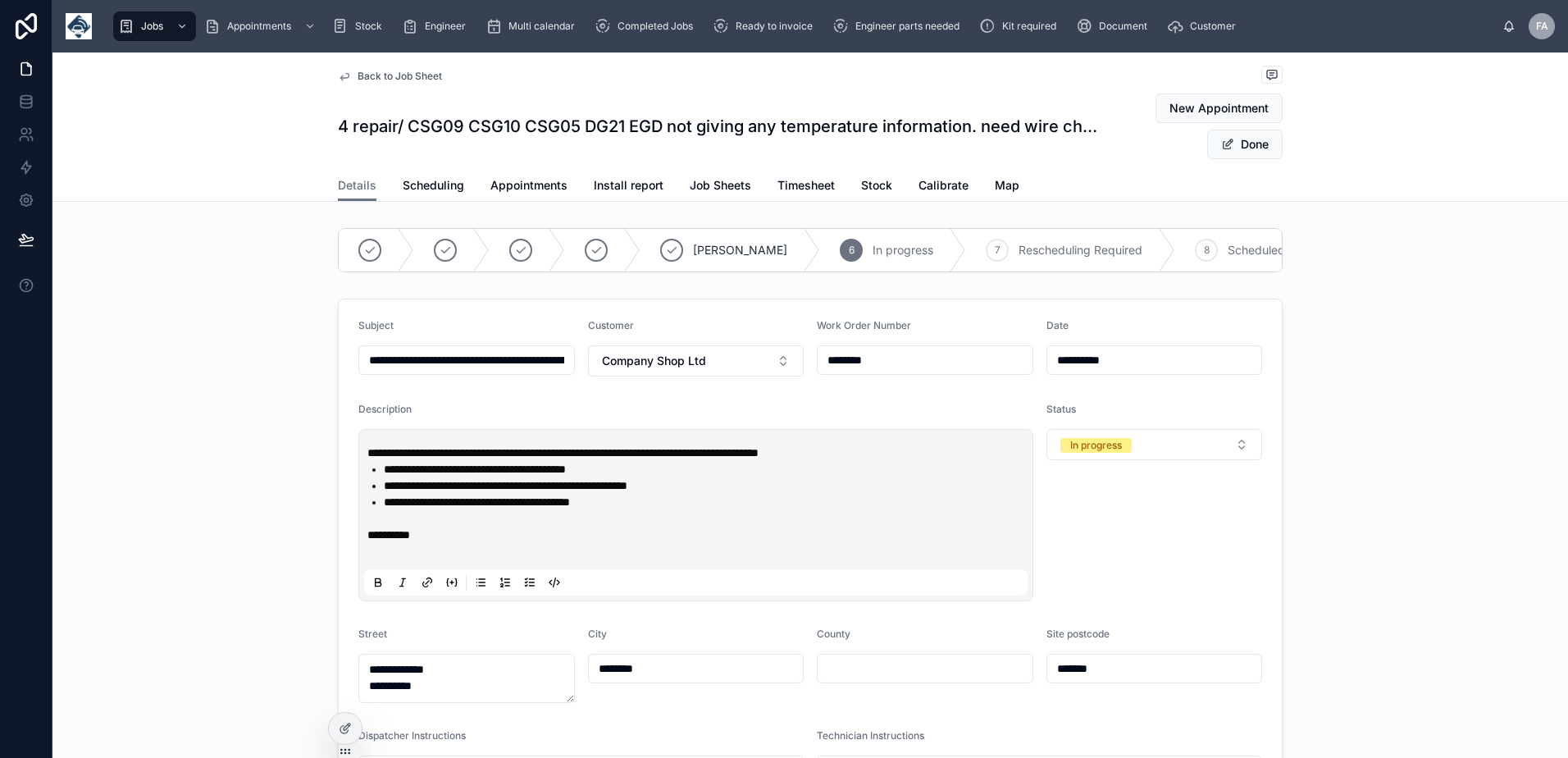
type input "**********"
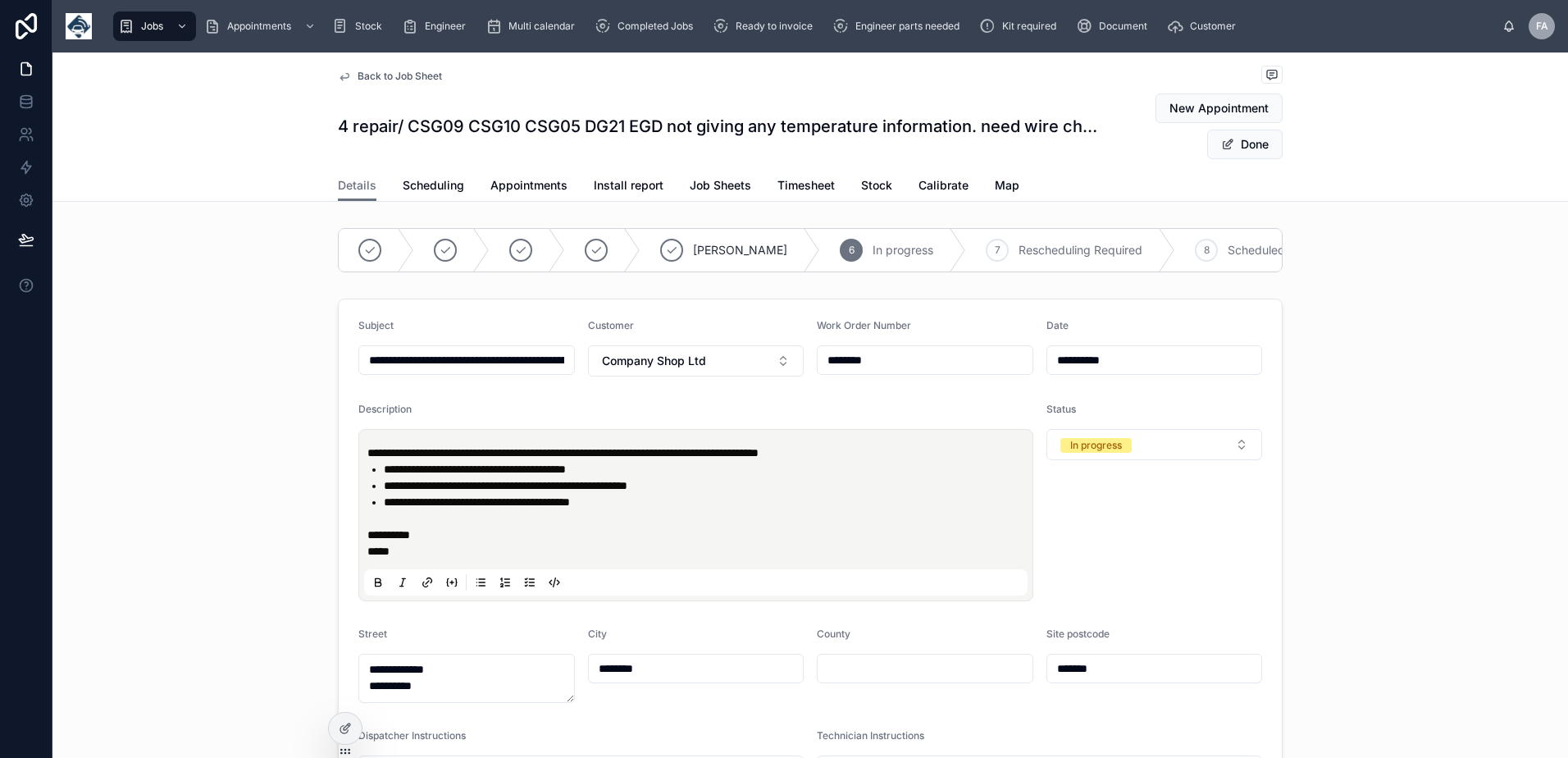
type input "**********"
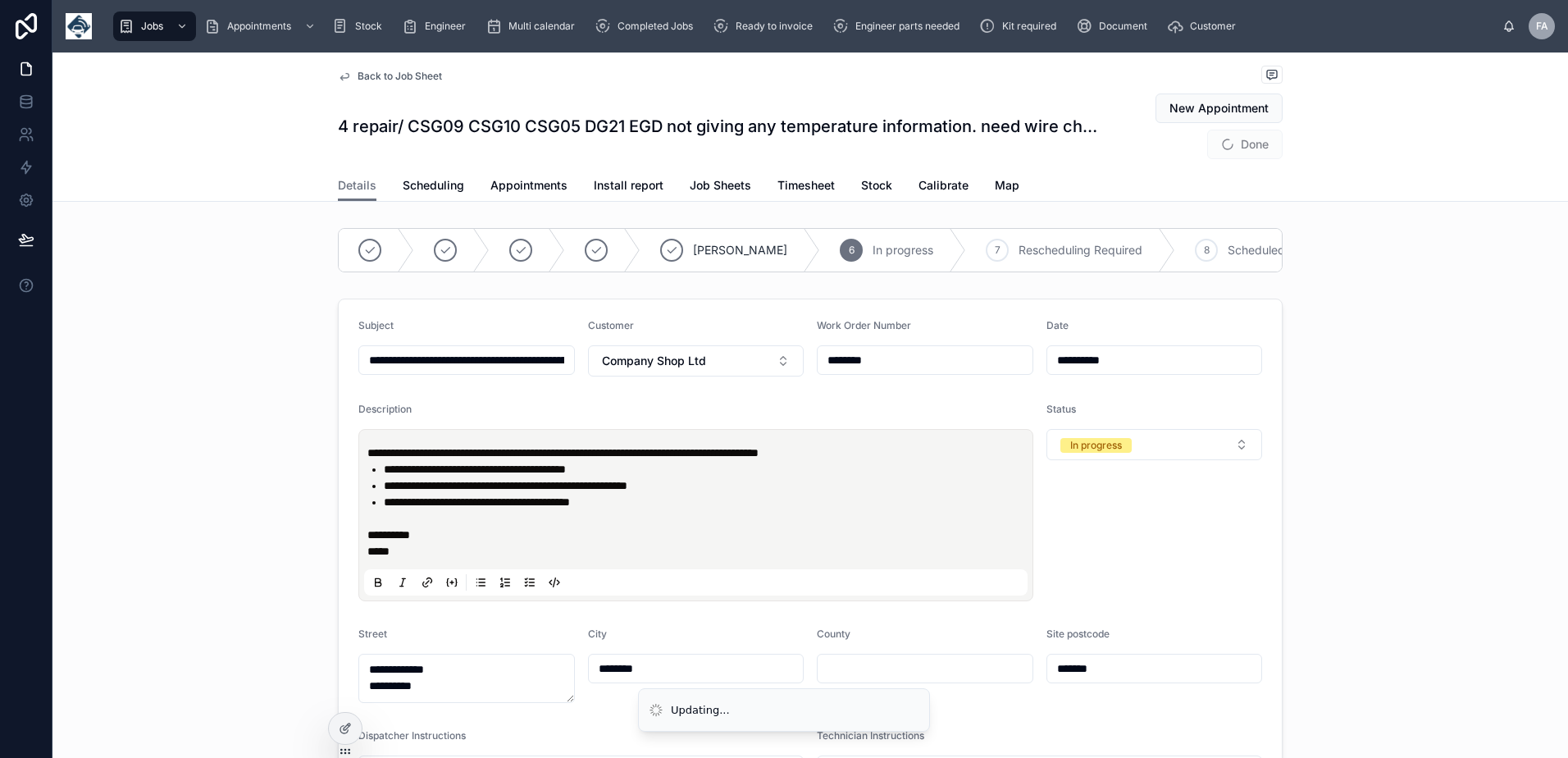
type input "**********"
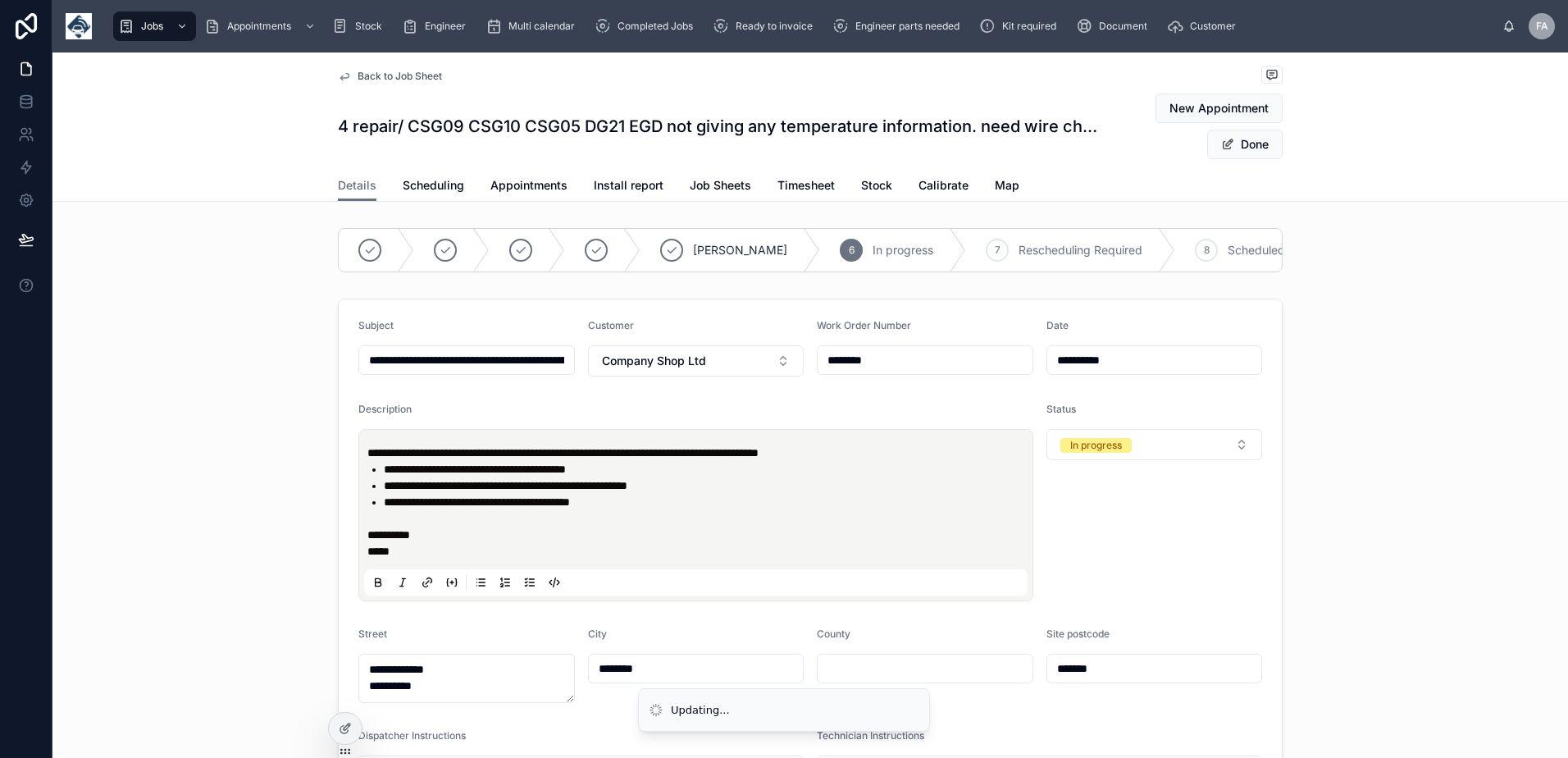
type input "**********"
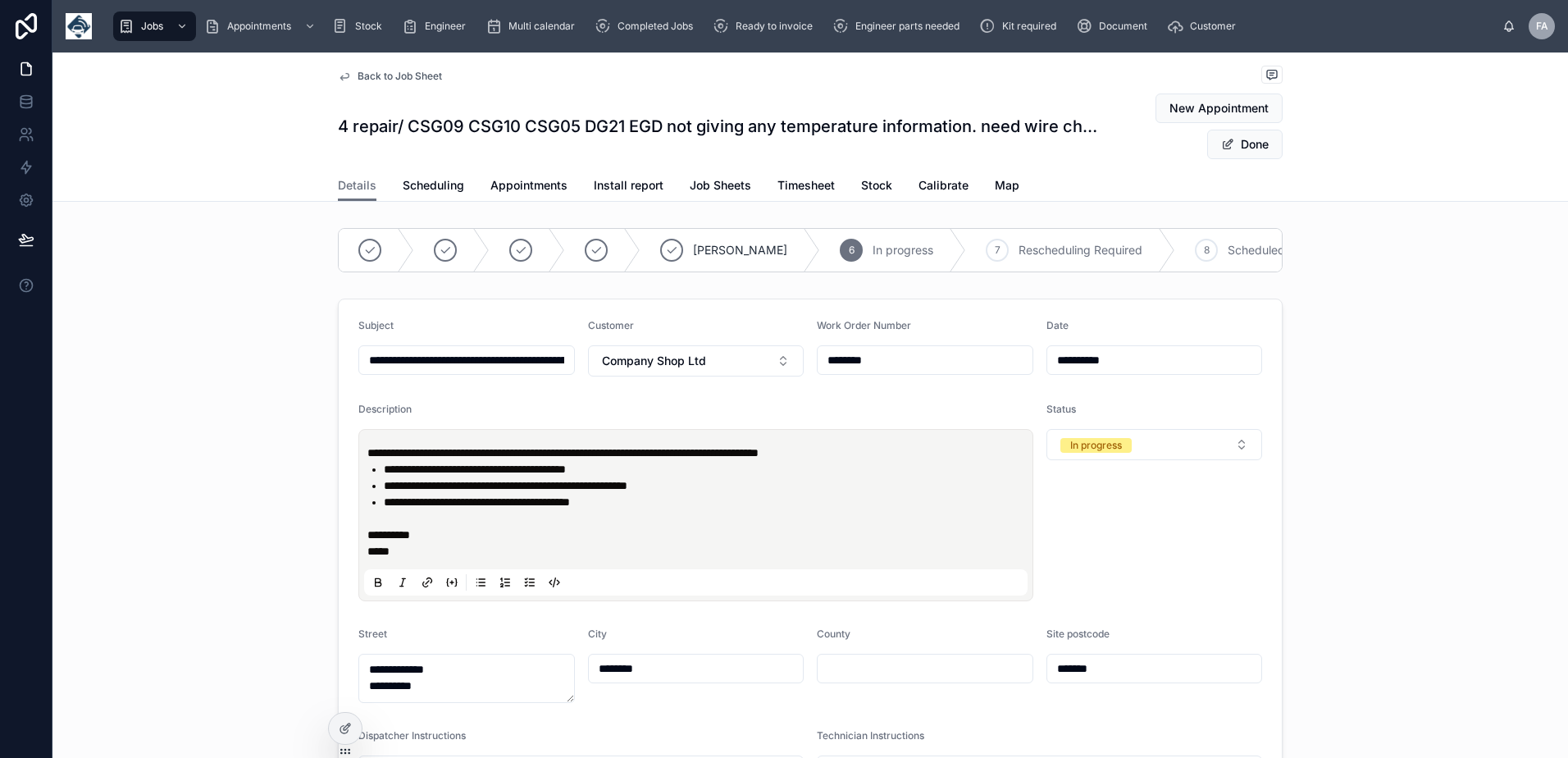
type input "**********"
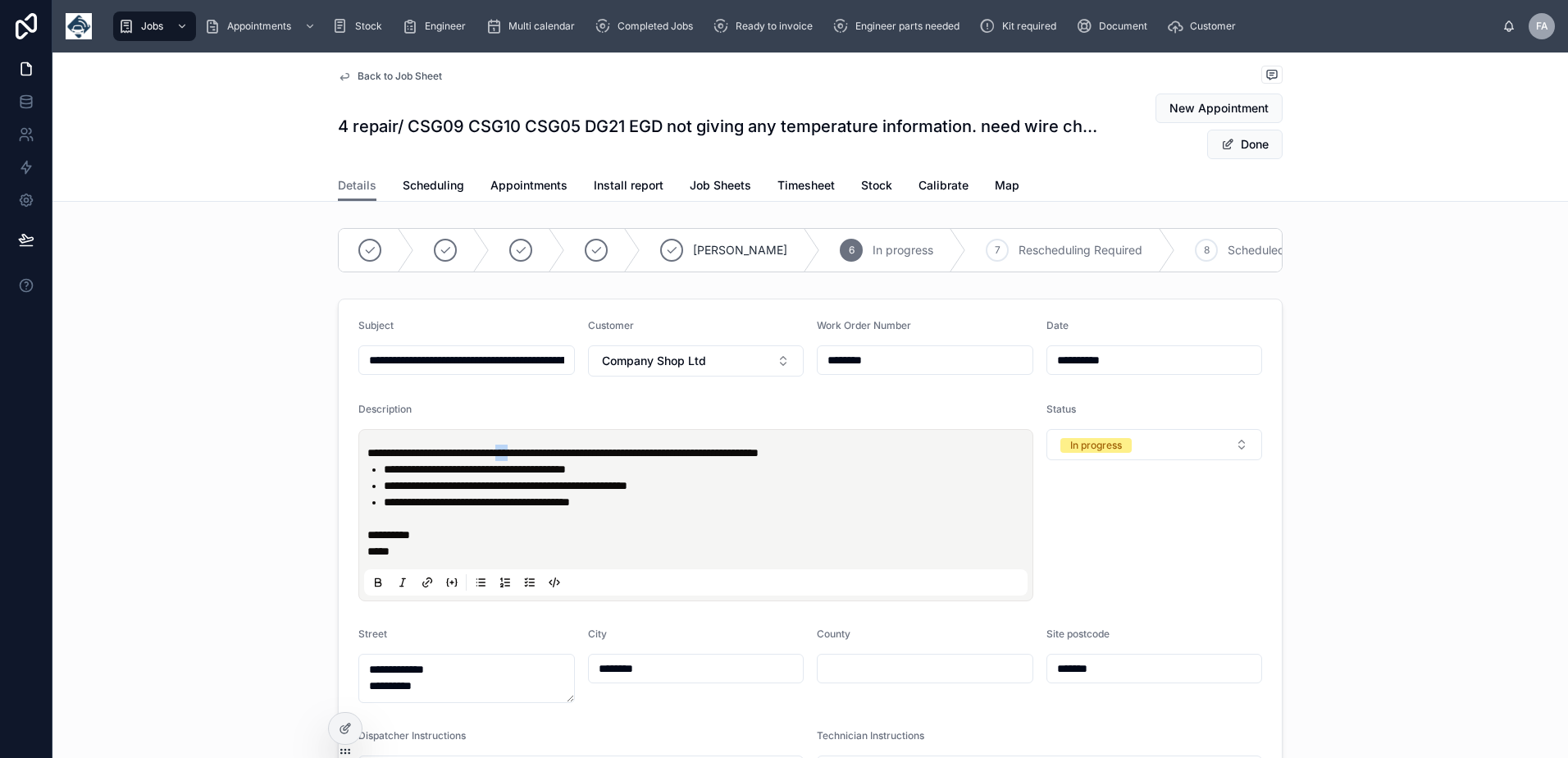
type input "**********"
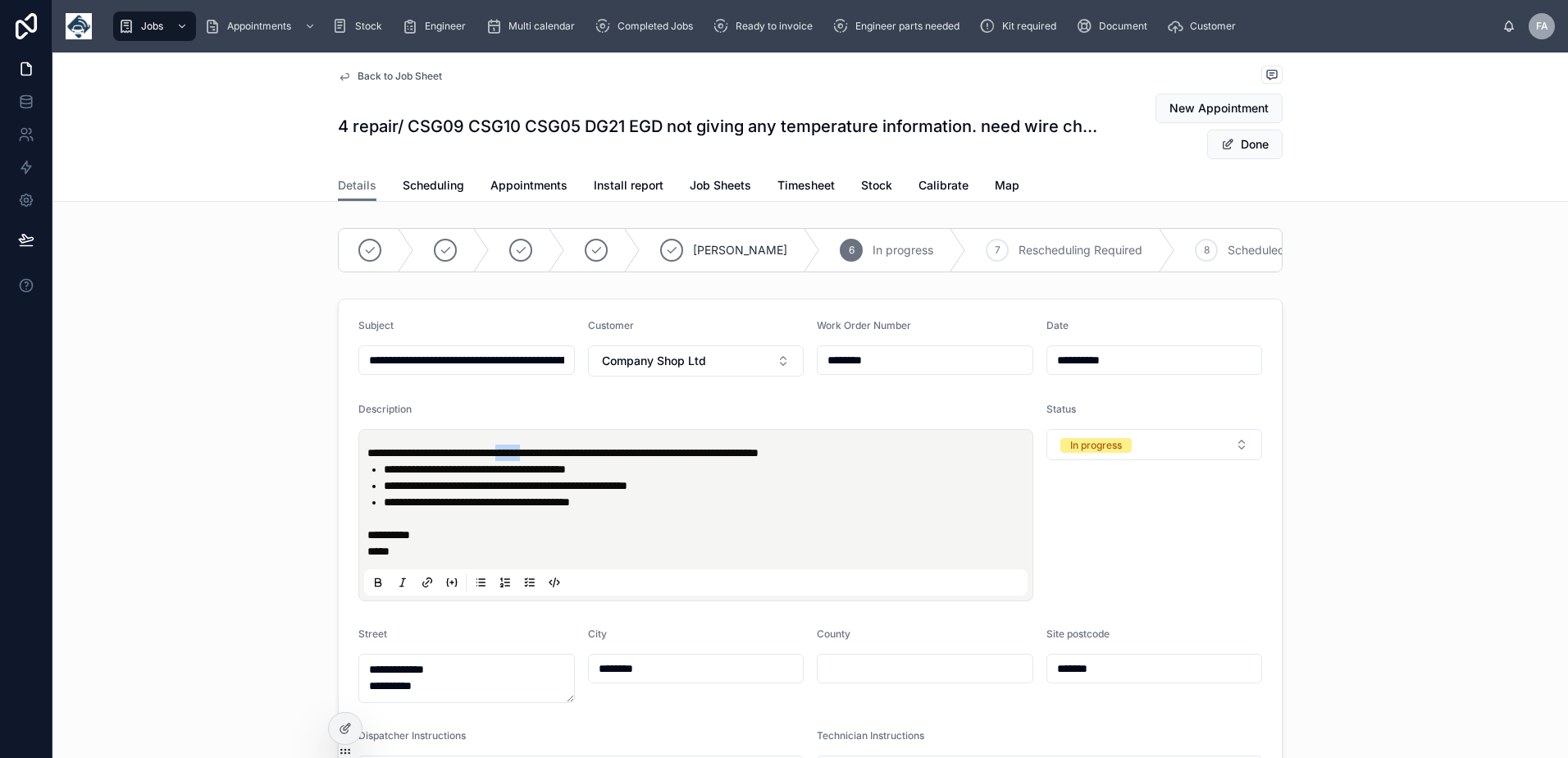
type input "**********"
drag, startPoint x: 543, startPoint y: 464, endPoint x: 595, endPoint y: 465, distance: 52.0
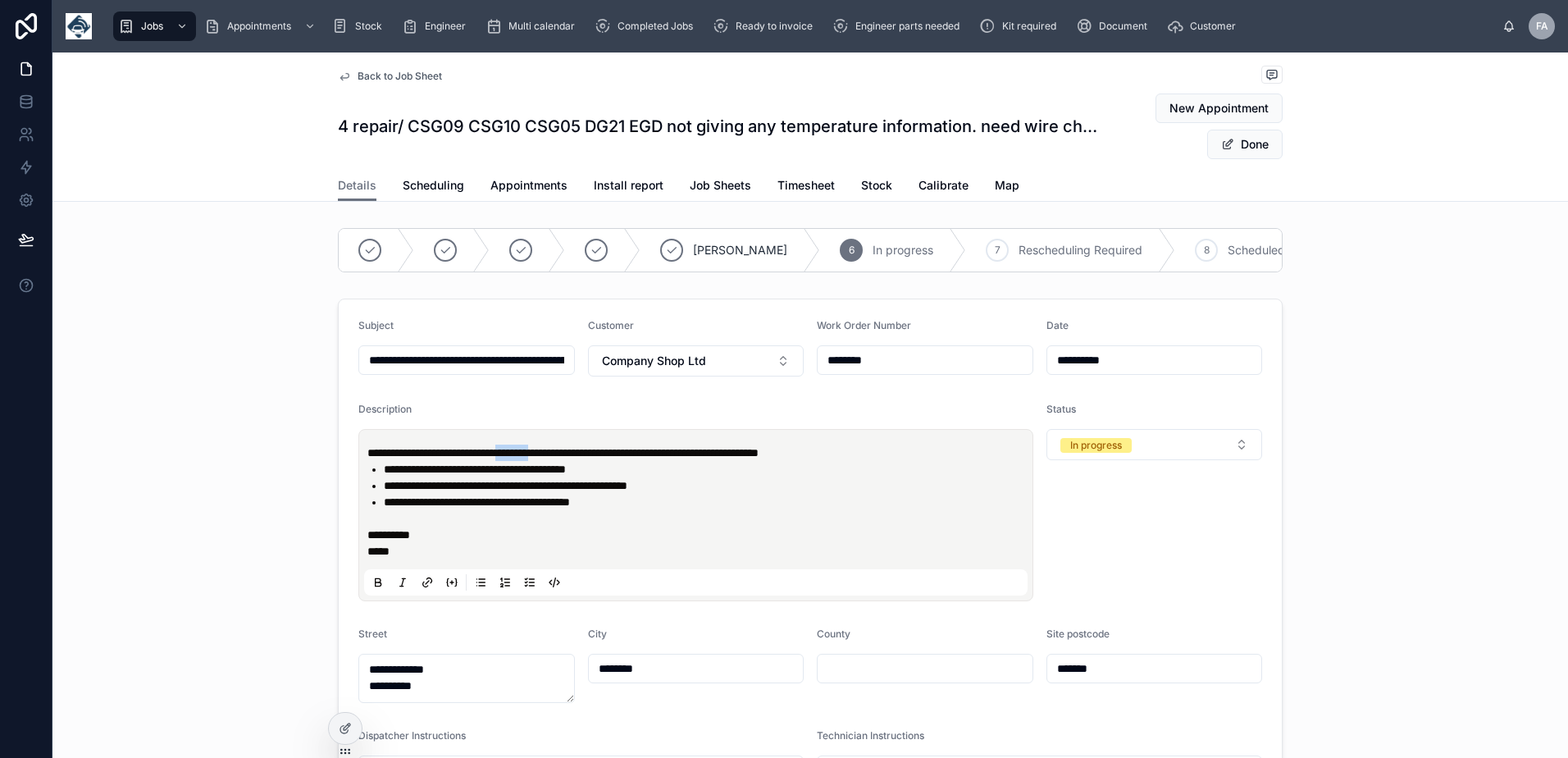
click at [595, 459] on span "**********" at bounding box center [562, 452] width 391 height 11
type input "**********"
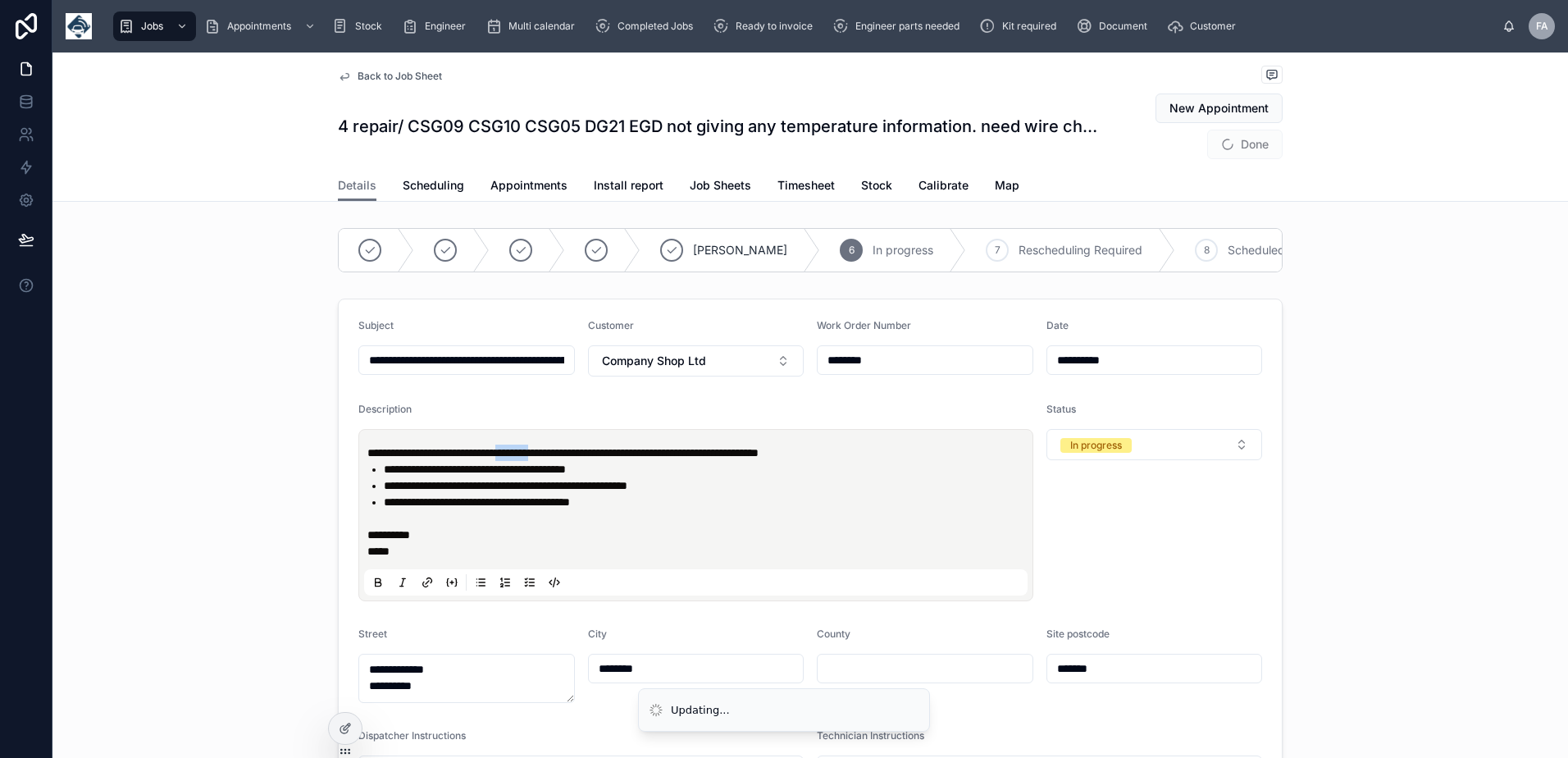
type input "**********"
copy span "********"
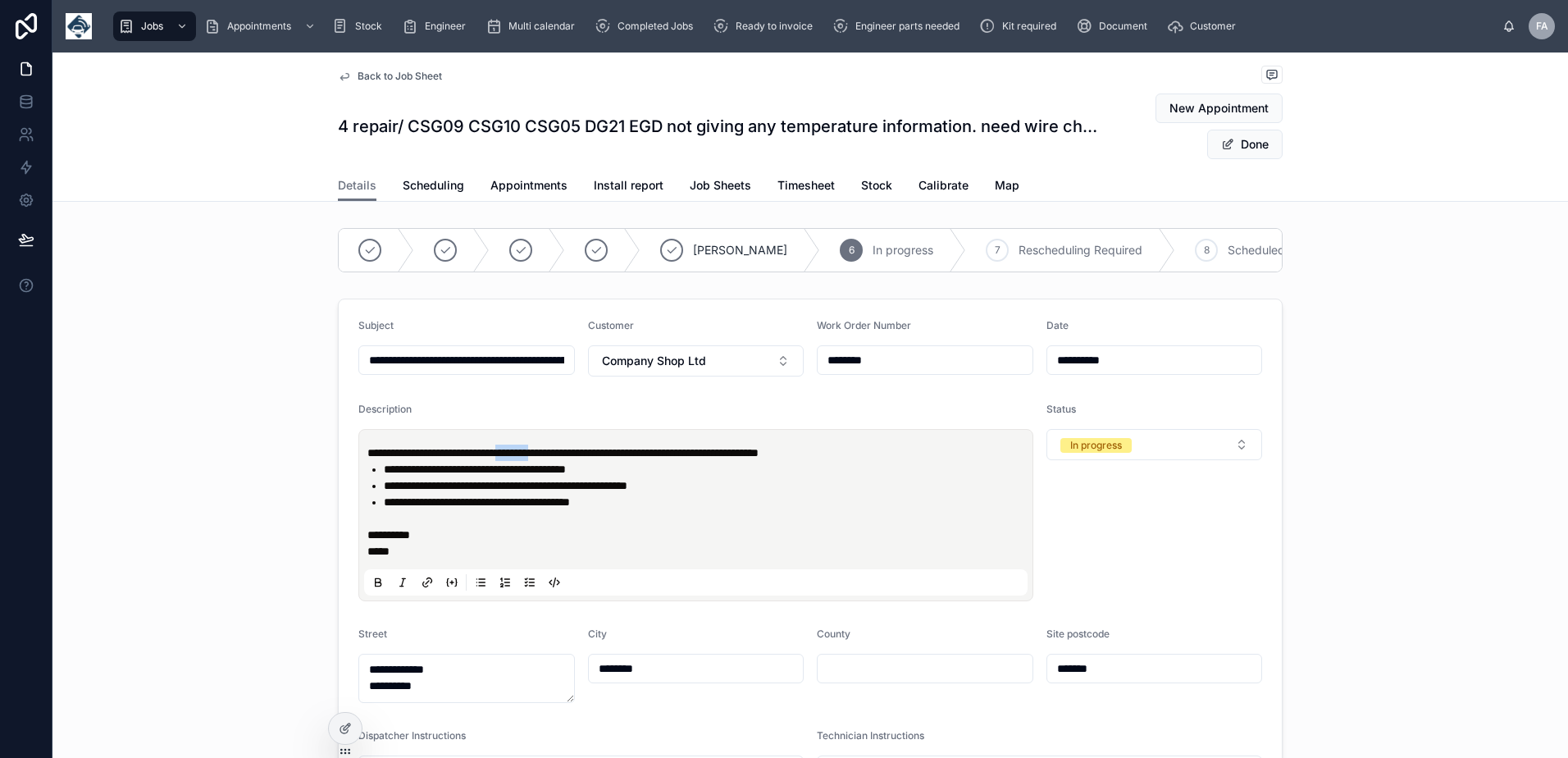
type input "**********"
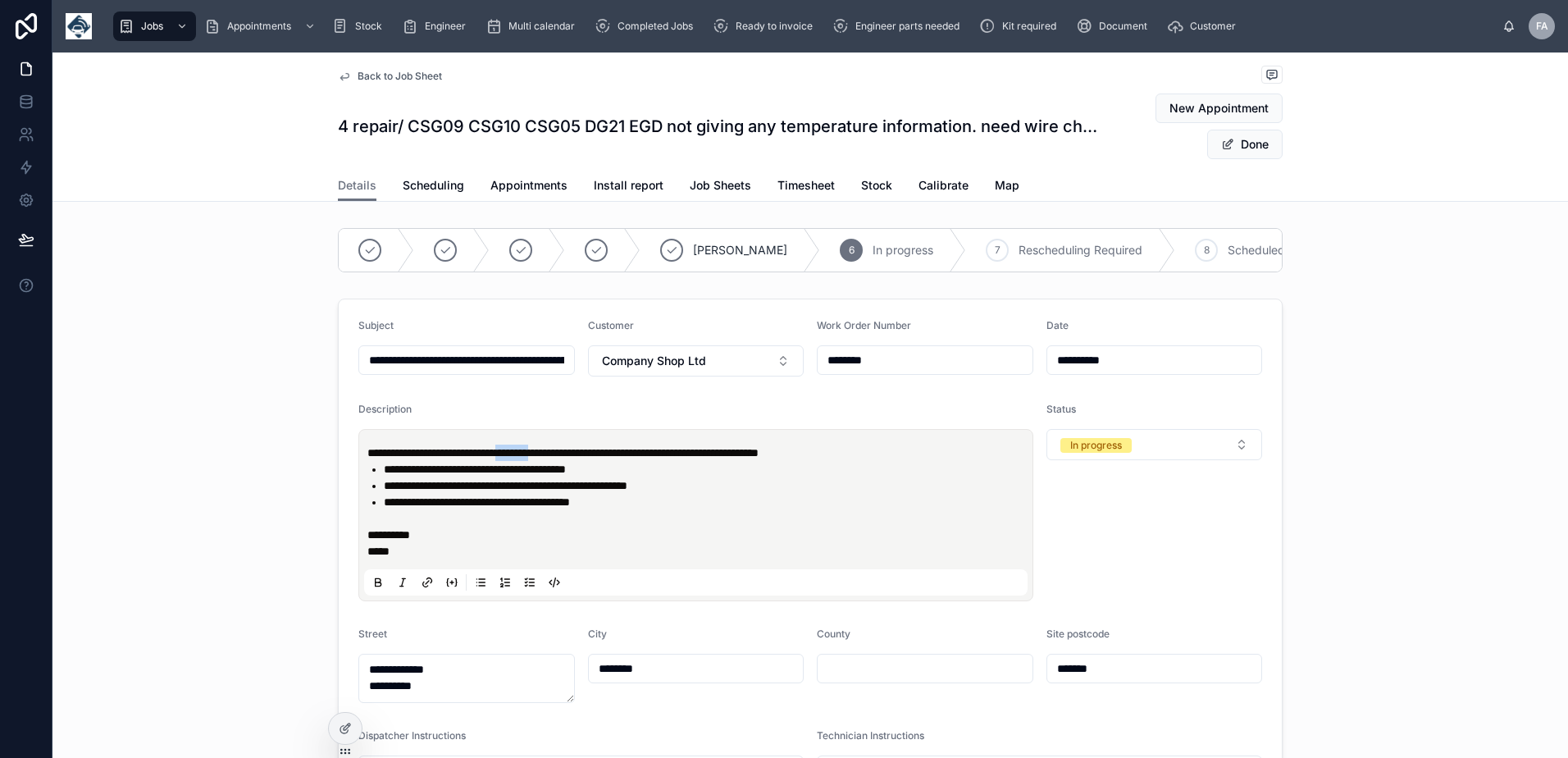
type input "**********"
click at [425, 560] on p "*****" at bounding box center [698, 550] width 663 height 16
type input "**********"
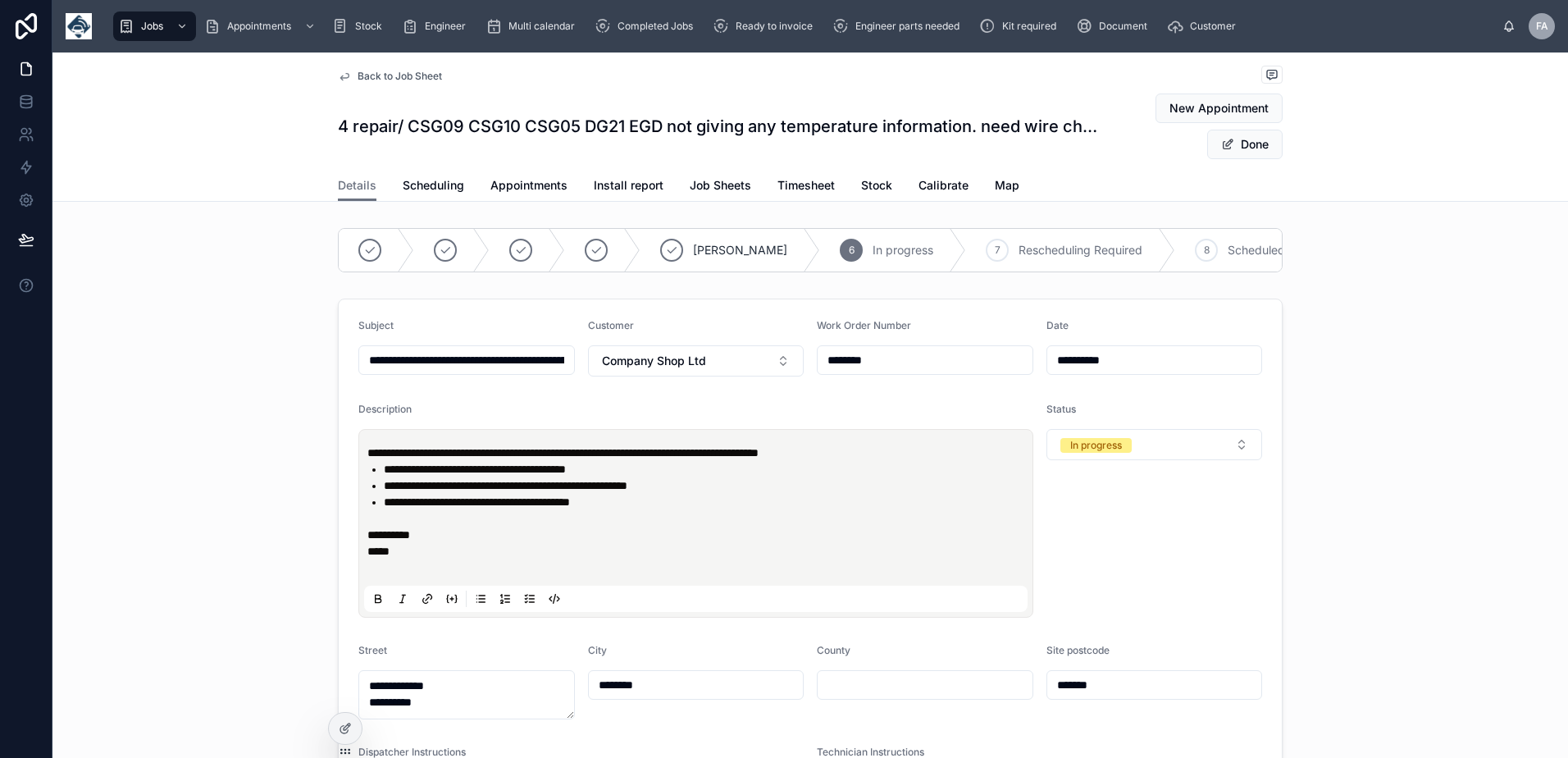
type input "**********"
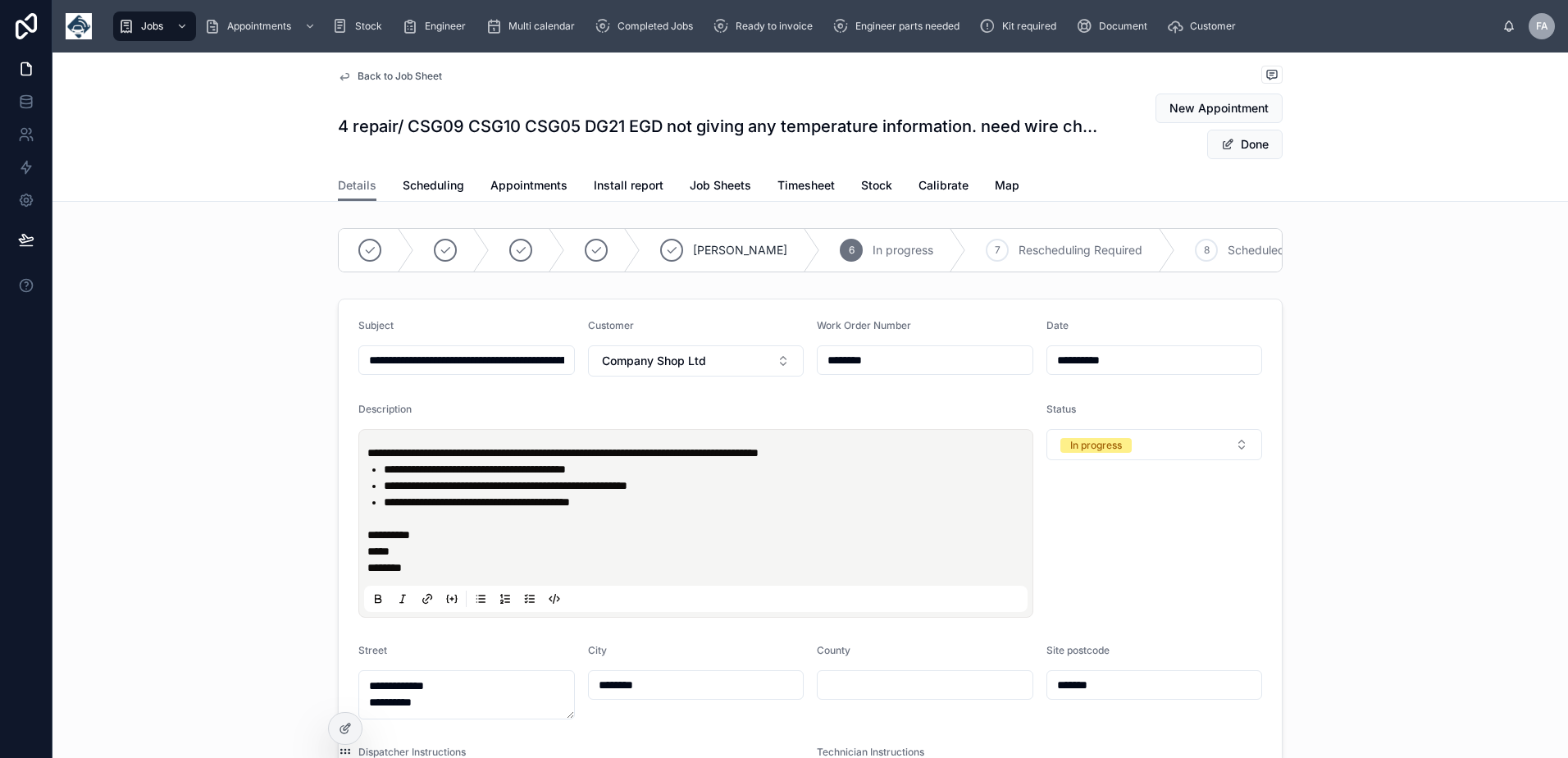
type input "**********"
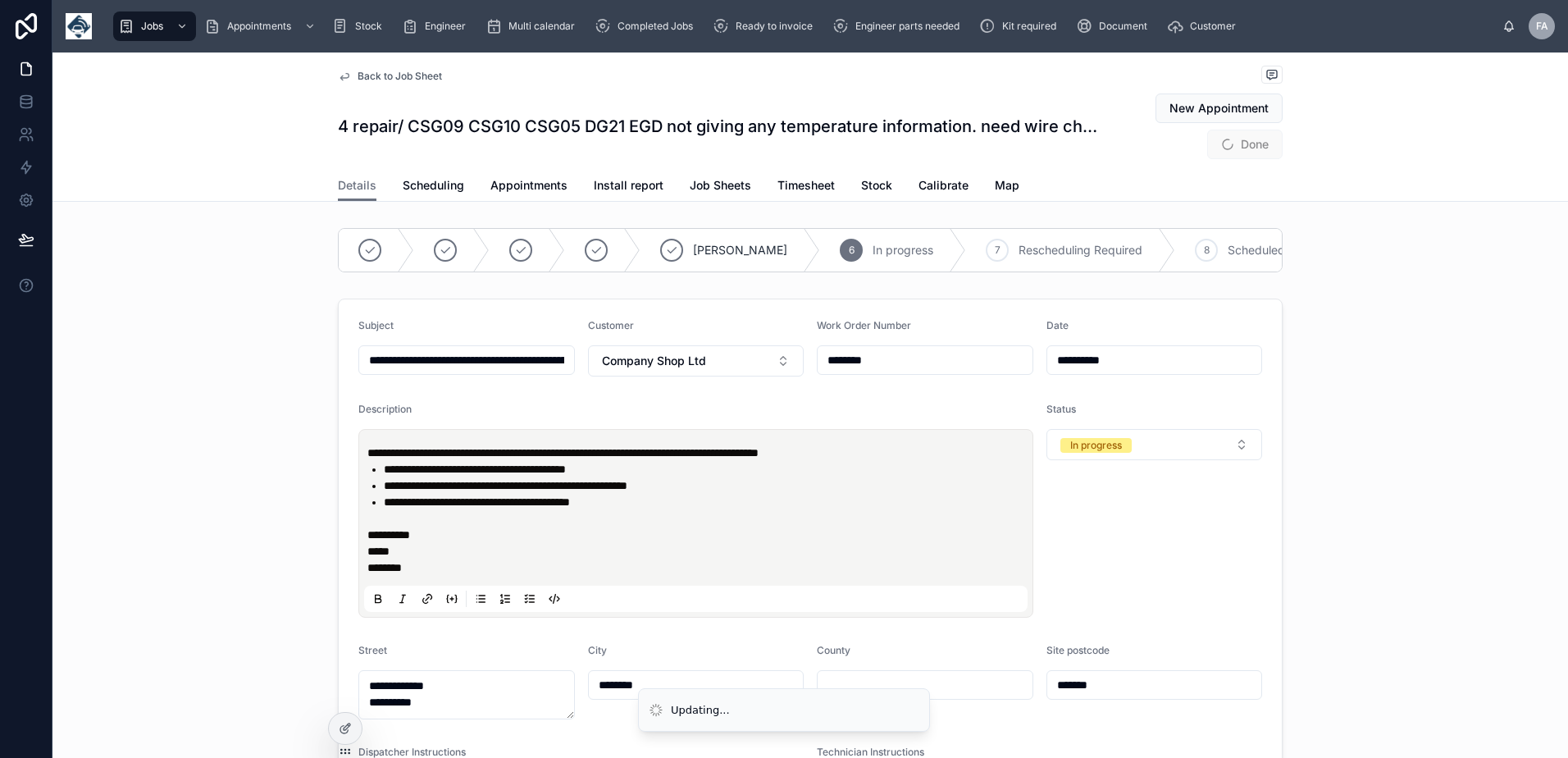
type input "**********"
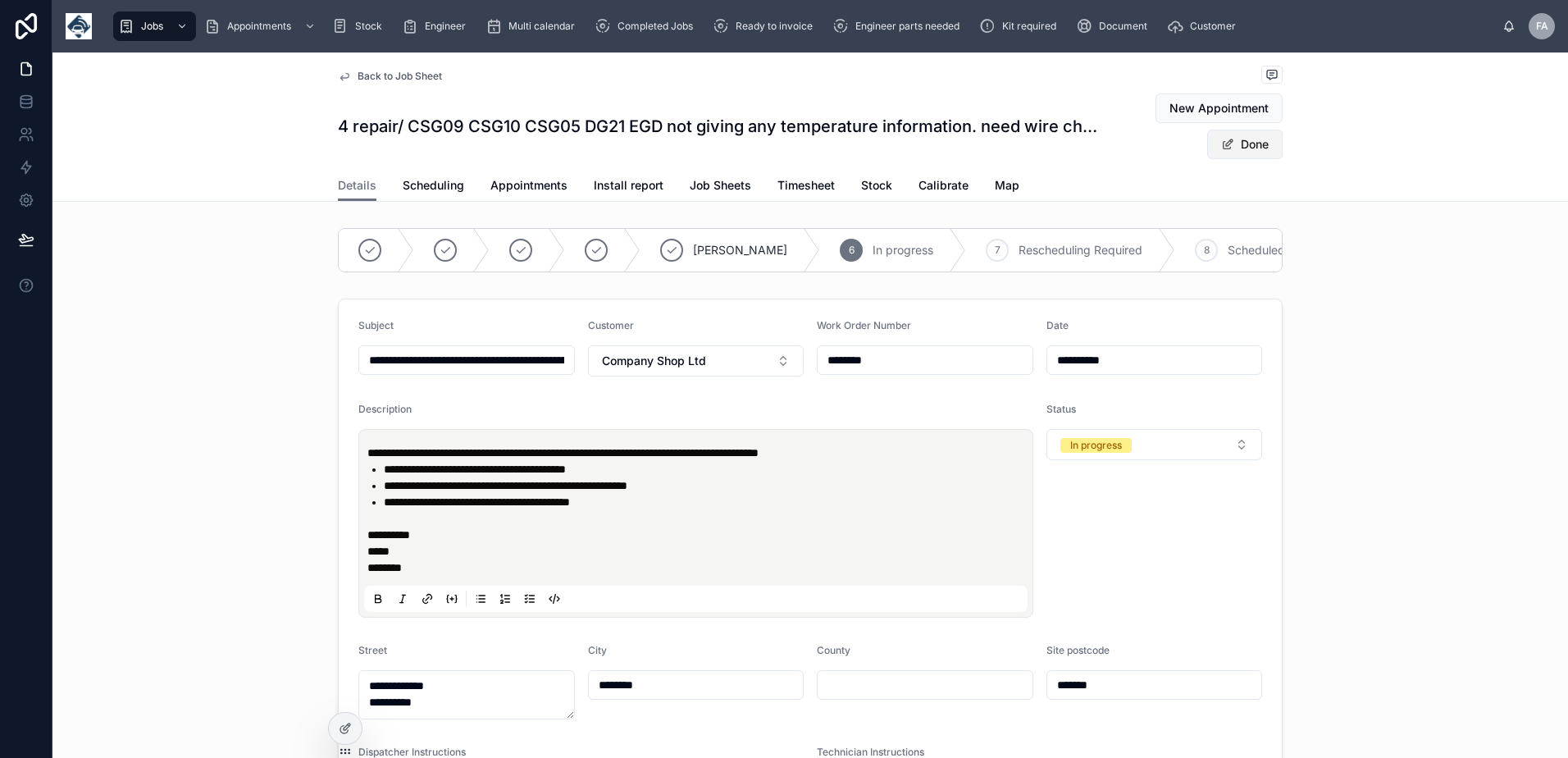
type input "**********"
click at [1238, 145] on button "Done" at bounding box center [1245, 144] width 75 height 30
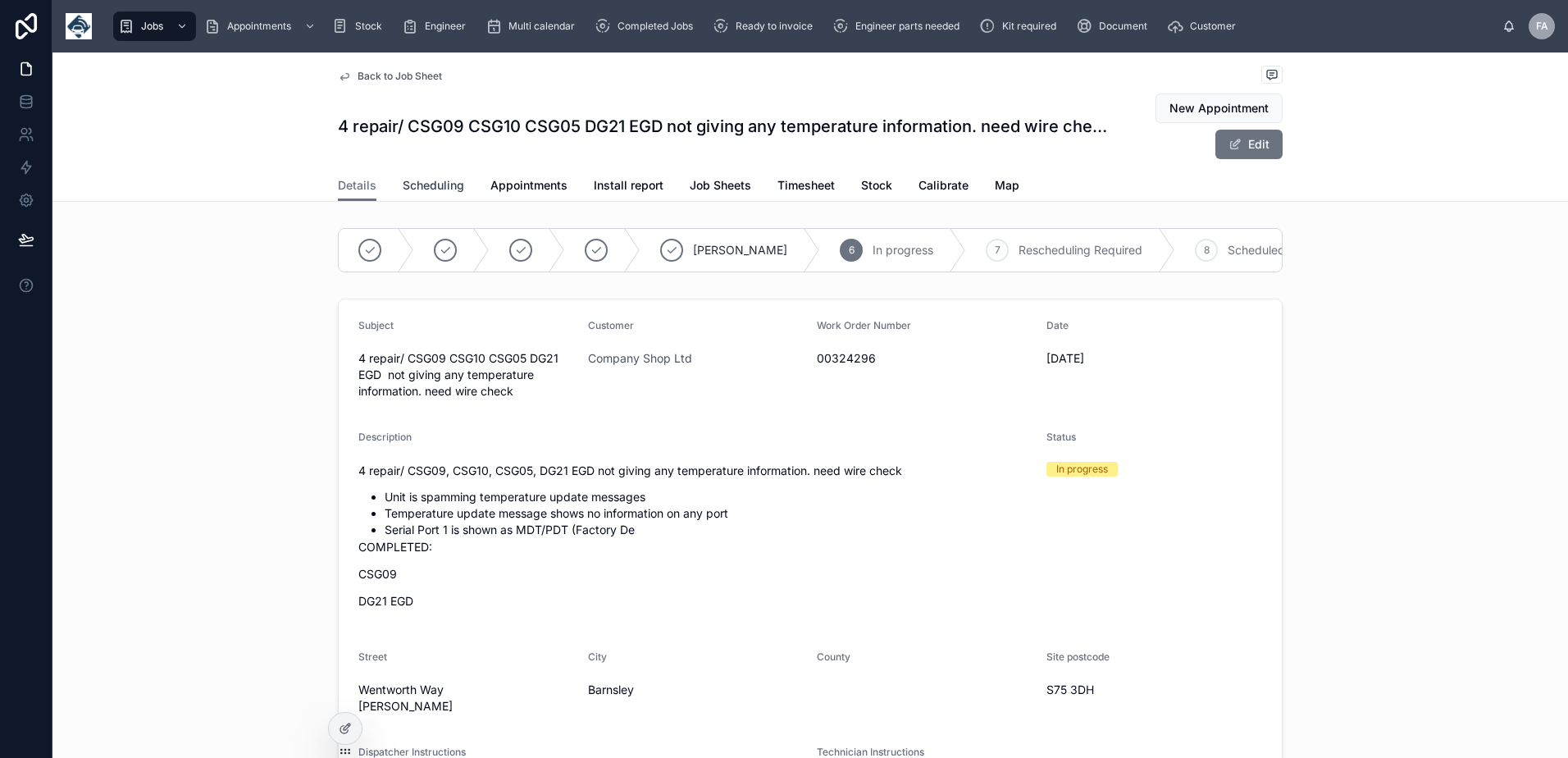
click at [415, 187] on span "Scheduling" at bounding box center [434, 185] width 62 height 16
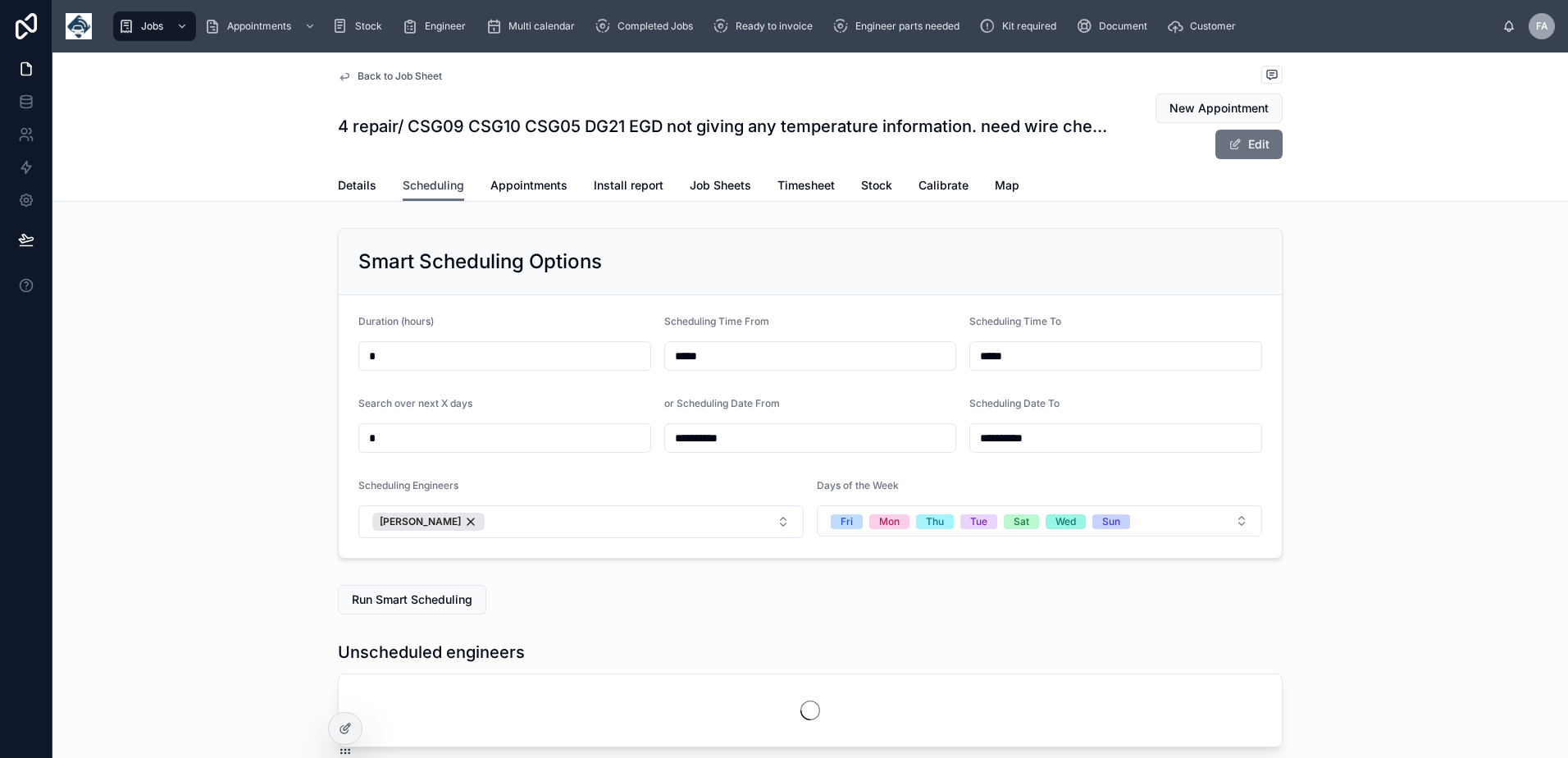
scroll to position [0, 1231]
click at [526, 170] on link "Appointments" at bounding box center [529, 187] width 77 height 33
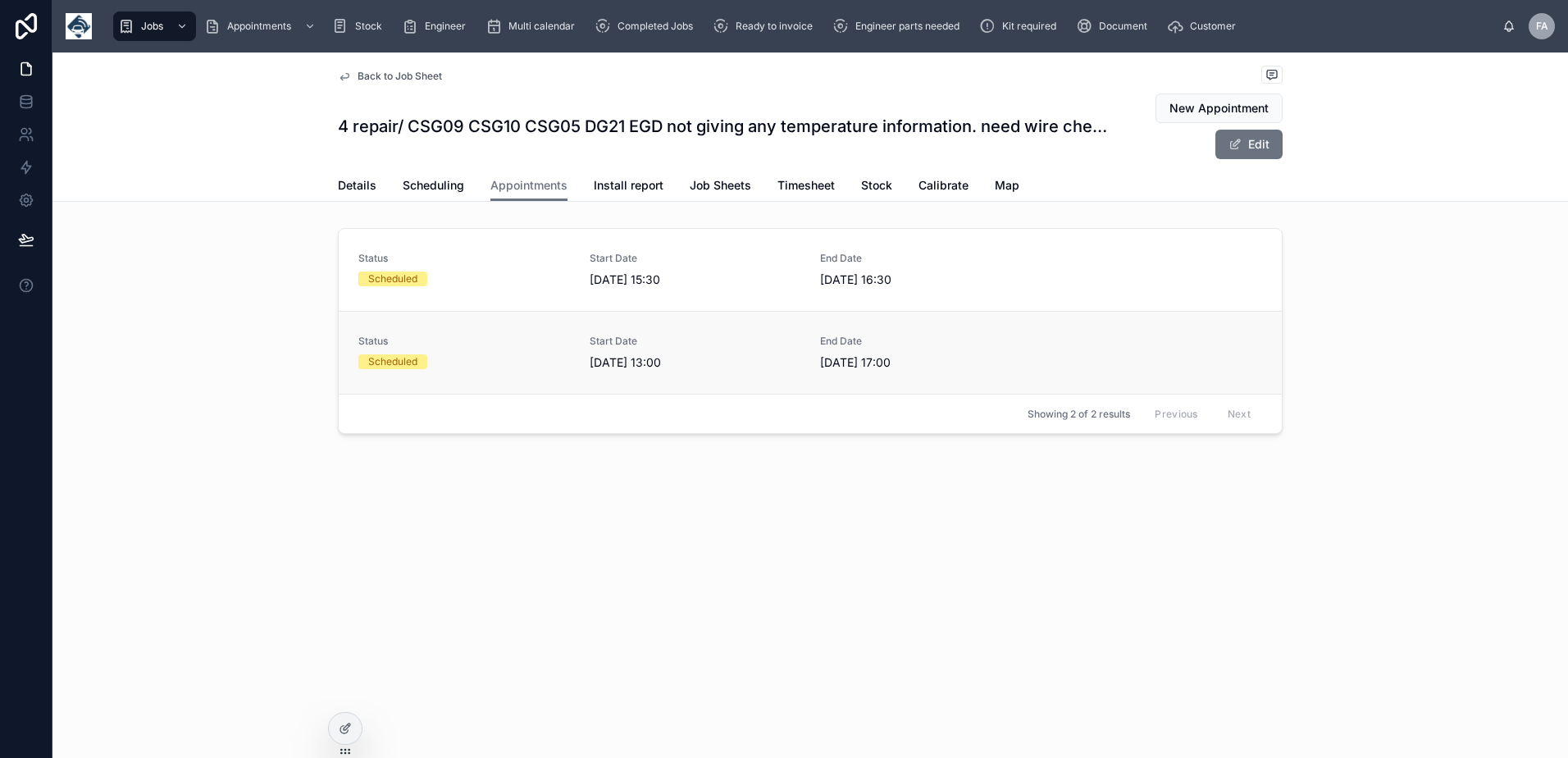
click at [405, 364] on div "Scheduled" at bounding box center [393, 361] width 50 height 15
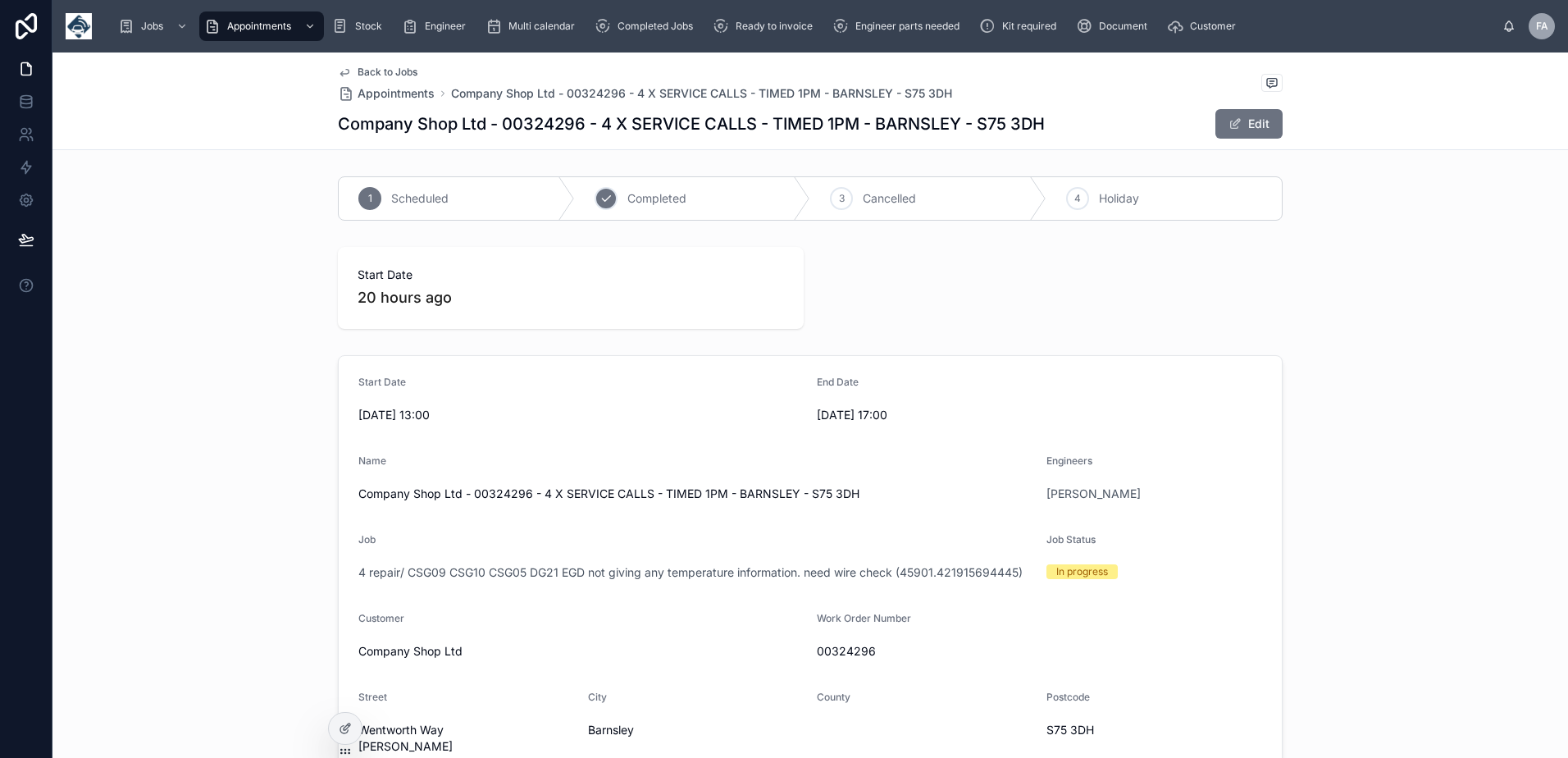
click at [613, 201] on div "2 Completed" at bounding box center [693, 198] width 236 height 43
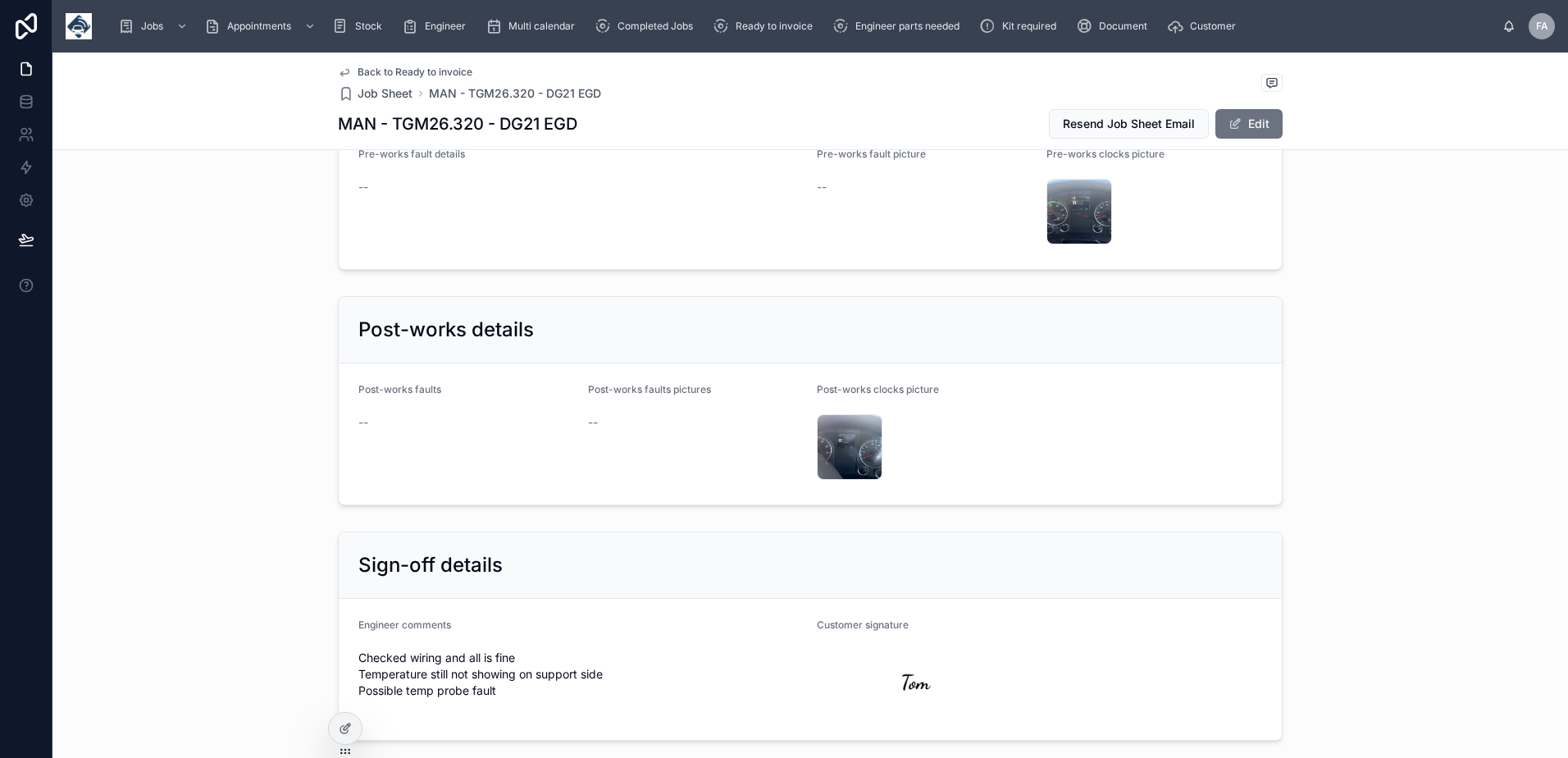
scroll to position [3034, 0]
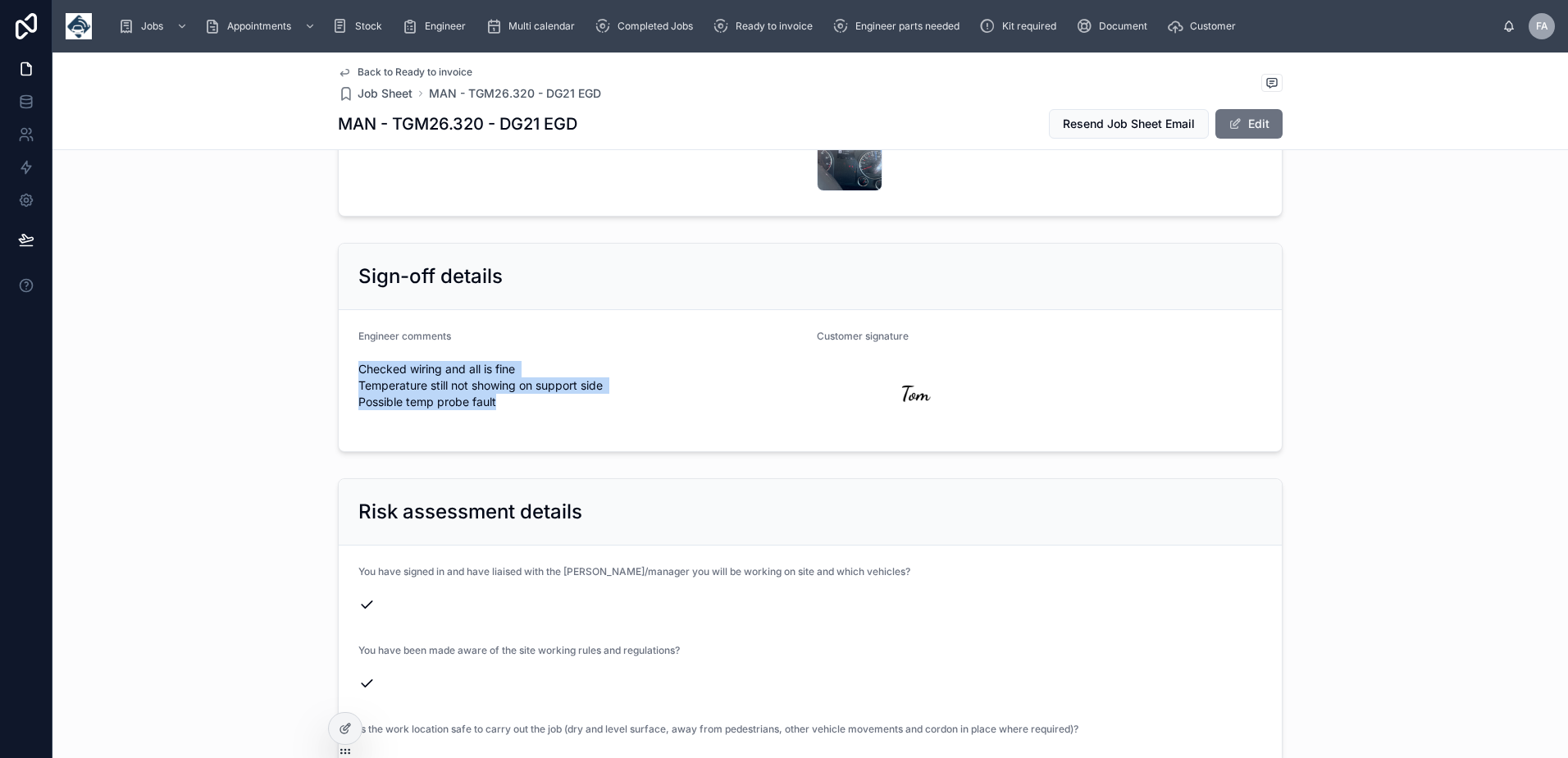
drag, startPoint x: 351, startPoint y: 349, endPoint x: 506, endPoint y: 388, distance: 159.8
click form "Engineer comments Checked wiring and all is fine Temperature still not showing …"
copy span "Checked wiring and all is fine Temperature still not showing on support side Po…"
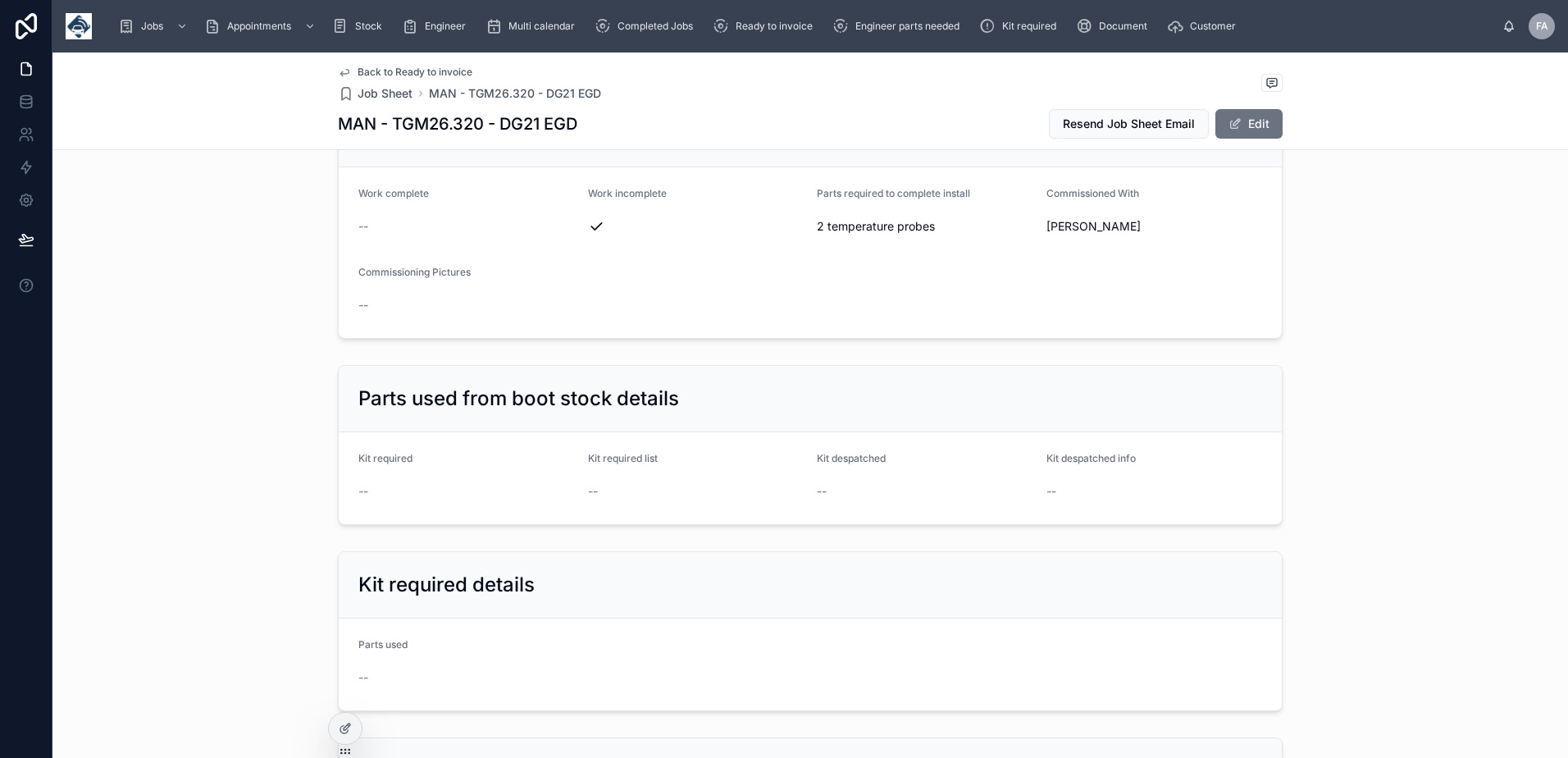
scroll to position [1722, 0]
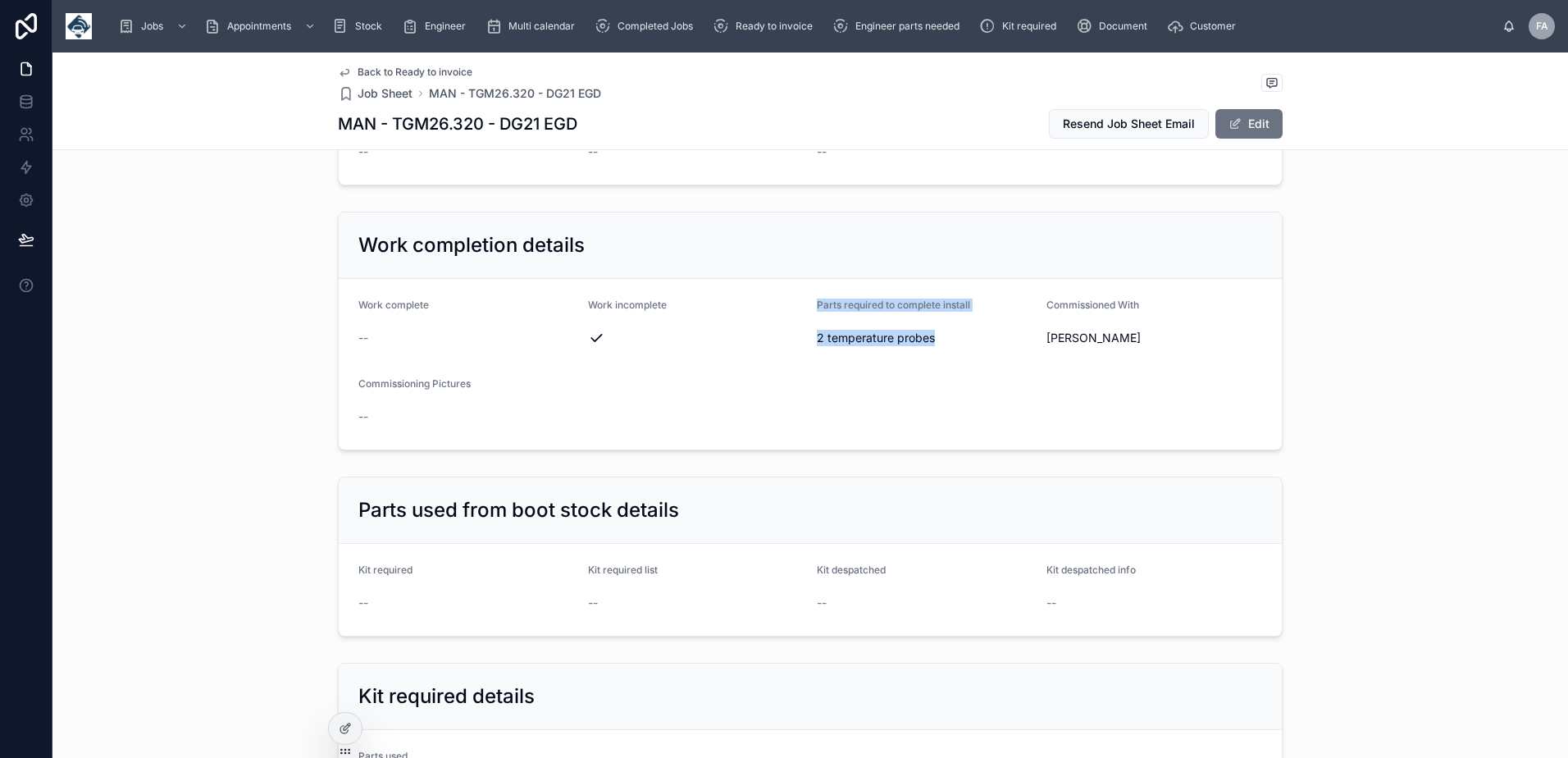
drag, startPoint x: 806, startPoint y: 286, endPoint x: 963, endPoint y: 356, distance: 171.9
click form "Work complete -- Work incomplete Parts required to complete install 2 temperatu…"
copy div "Parts required to complete install 2 temperature probes"
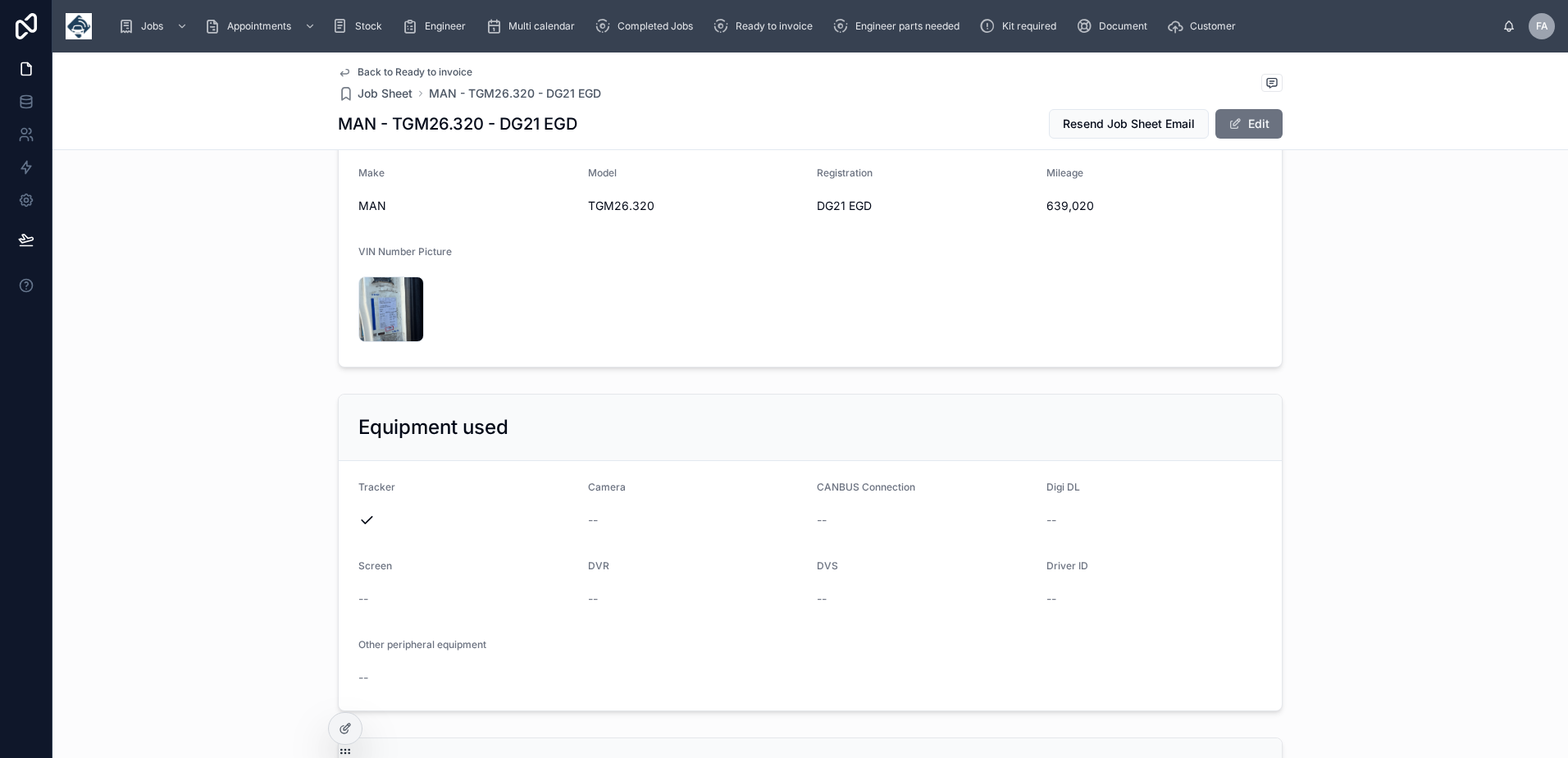
scroll to position [492, 0]
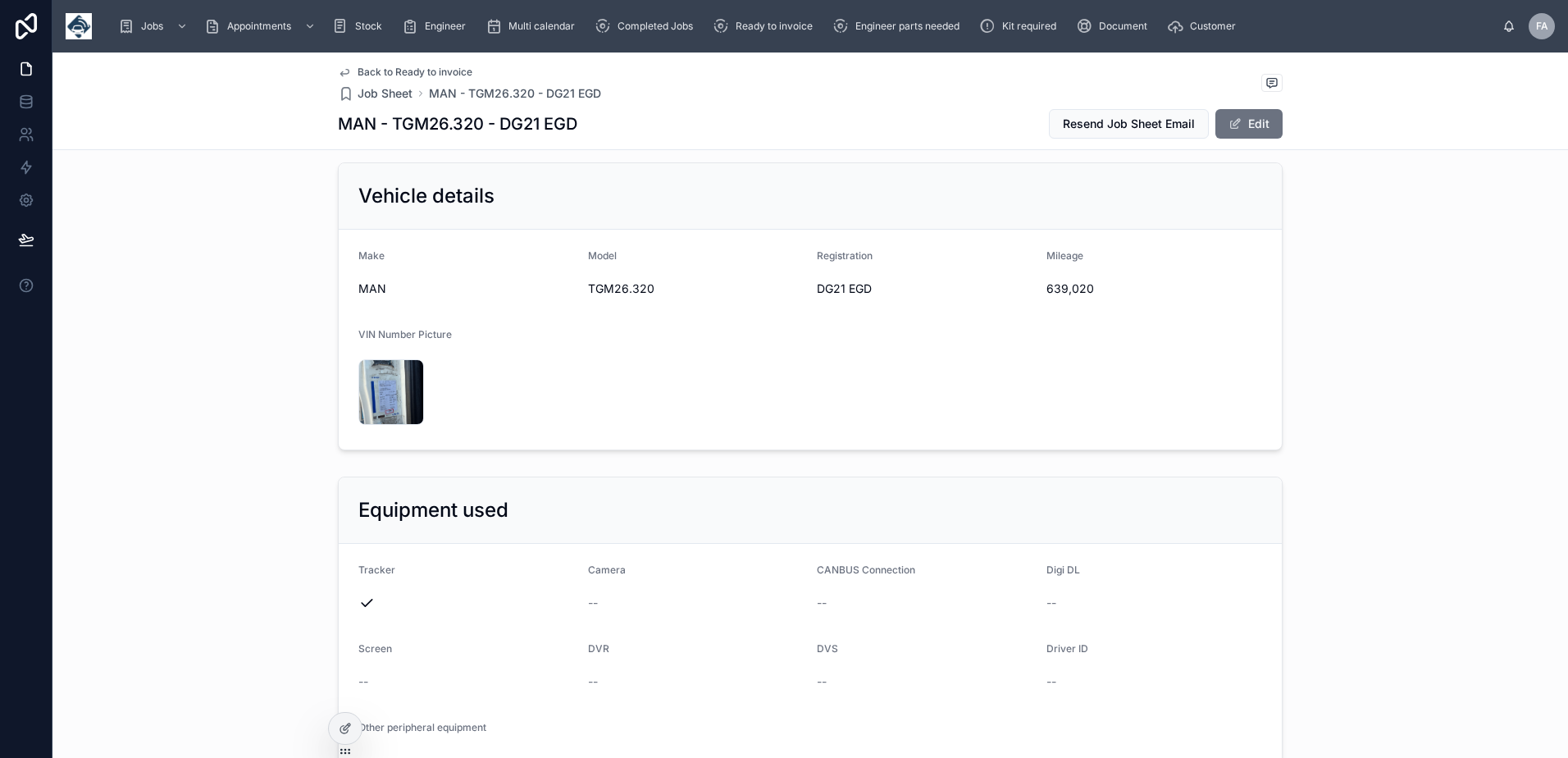
click form "Make MAN Model TGM26.320 Registration DG21 EGD Mileage 639,020 VIN Number Pictu…"
drag, startPoint x: 1038, startPoint y: 289, endPoint x: 1059, endPoint y: 289, distance: 21.0
click form "Make MAN Model TGM26.320 Registration DG21 EGD Mileage 639,020 VIN Number Pictu…"
drag, startPoint x: 1059, startPoint y: 289, endPoint x: 1083, endPoint y: 295, distance: 24.7
click span "639,020"
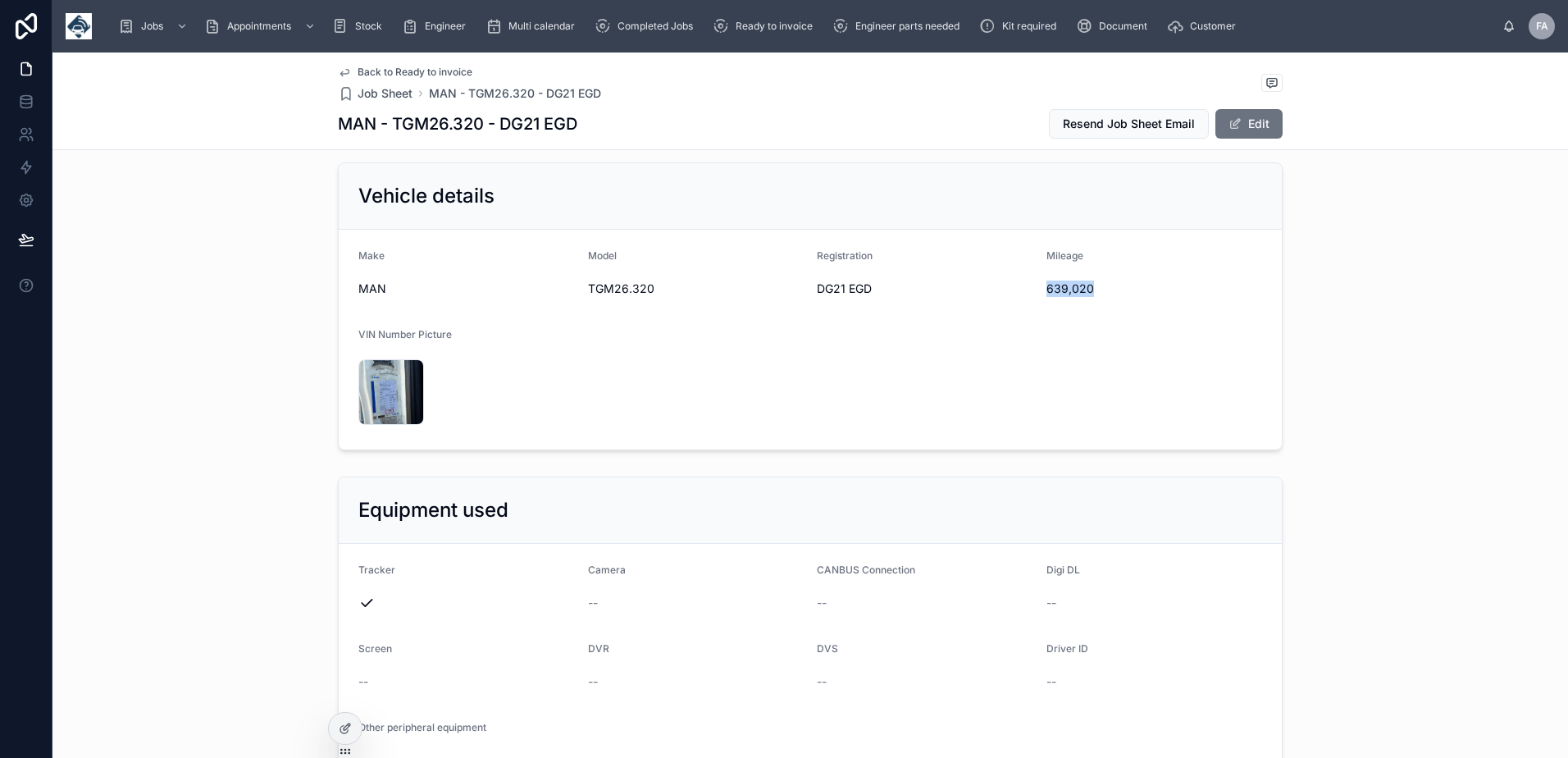
drag, startPoint x: 1085, startPoint y: 291, endPoint x: 1041, endPoint y: 291, distance: 44.0
click span "639,020"
copy span "639,020"
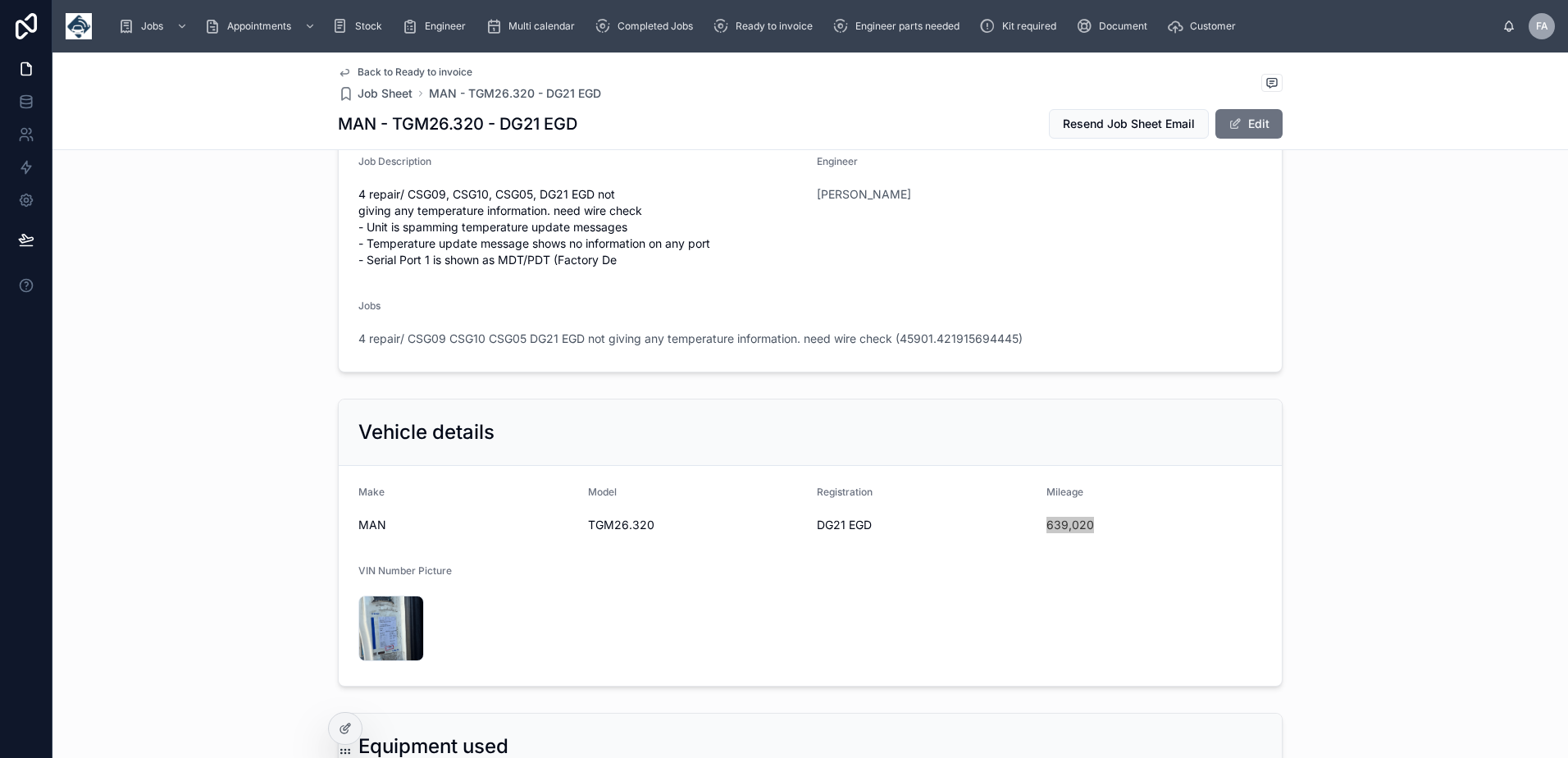
scroll to position [246, 0]
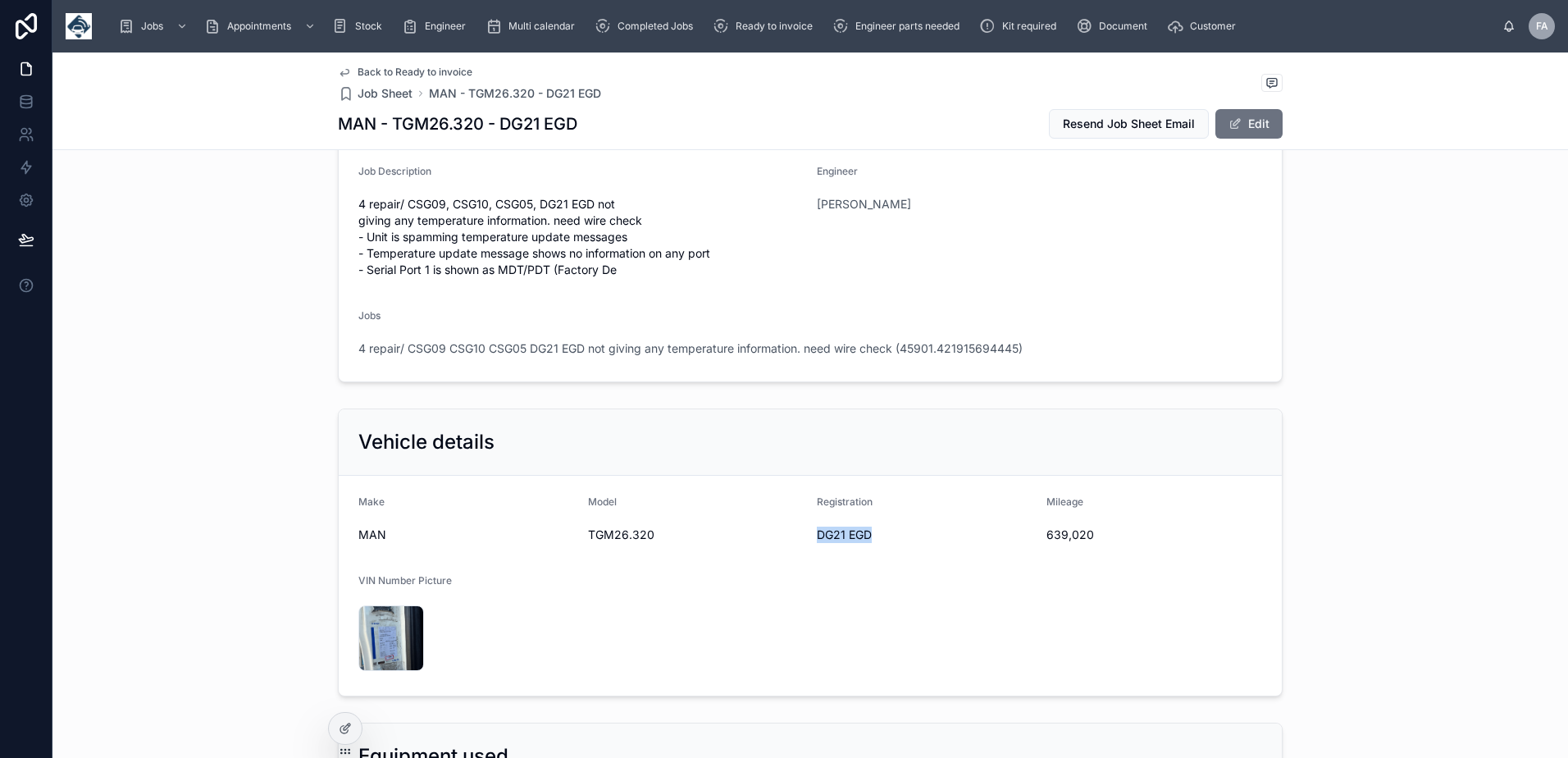
drag, startPoint x: 806, startPoint y: 537, endPoint x: 895, endPoint y: 549, distance: 89.8
click form "Make MAN Model TGM26.320 Registration DG21 EGD Mileage 639,020 VIN Number Pictu…"
copy span "DG21 EGD"
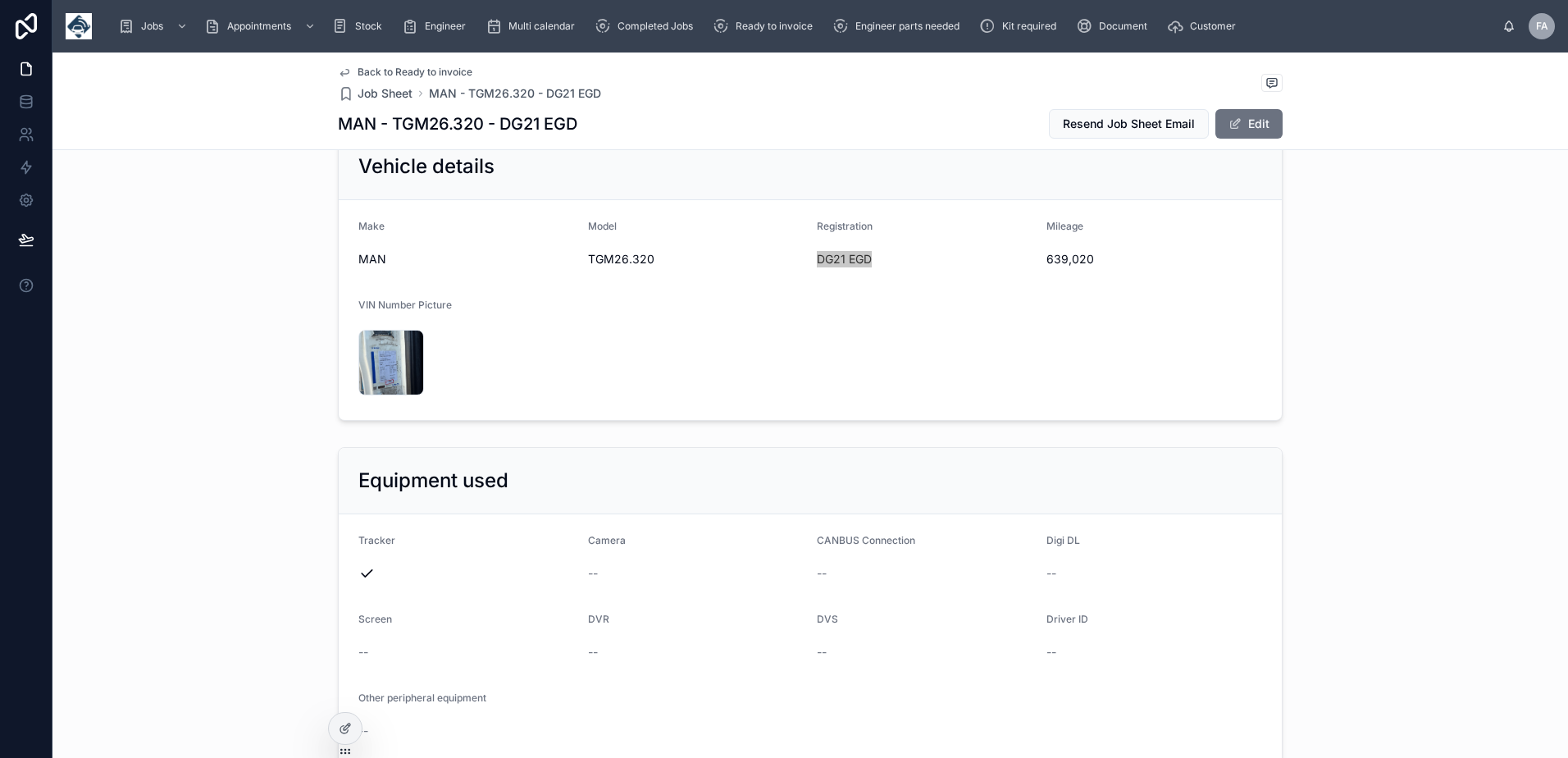
scroll to position [0, 0]
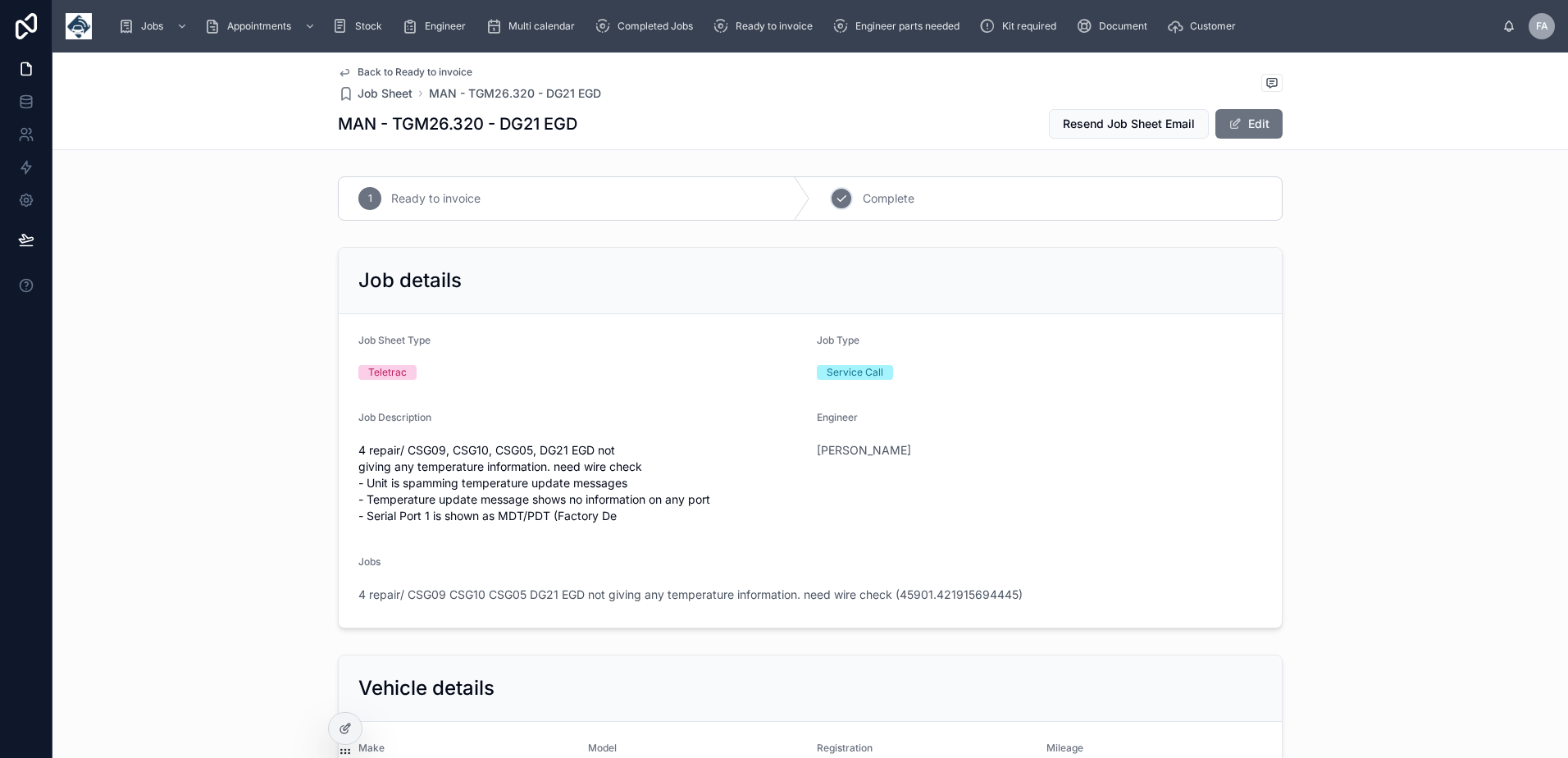
click span "Complete"
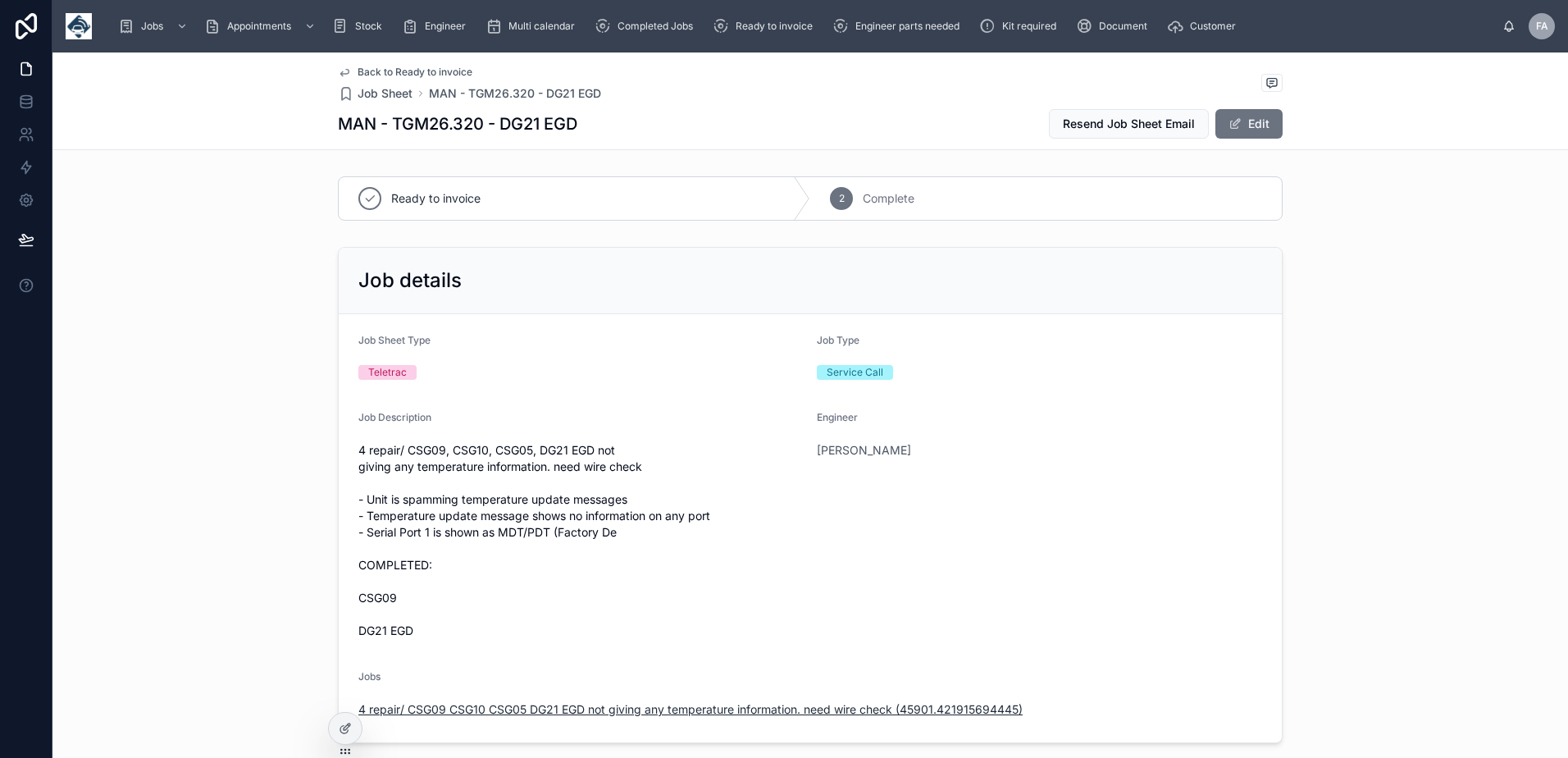
click span "4 repair/ CSG09 CSG10 CSG05 DG21 EGD not giving any temperature information. ne…"
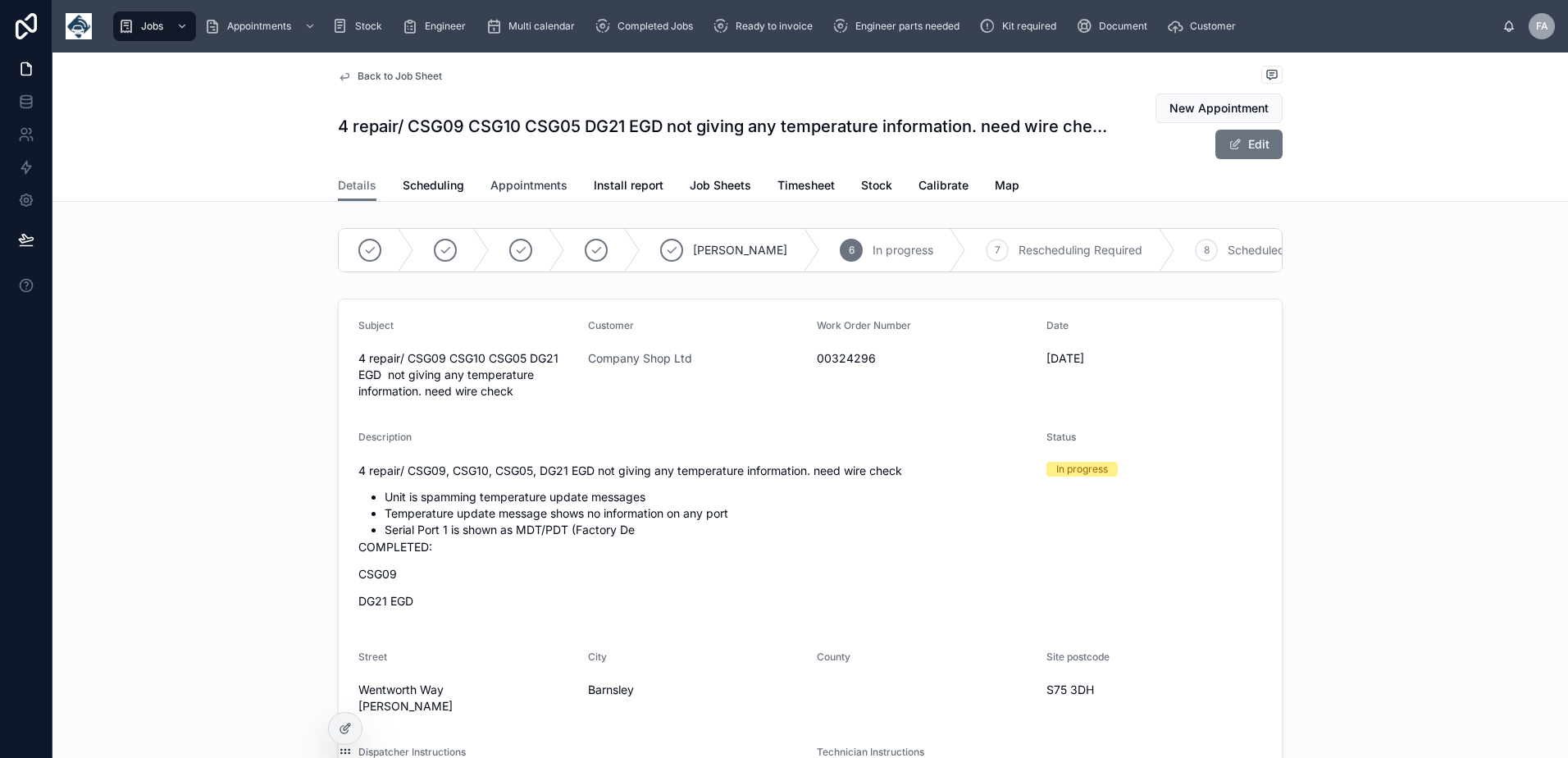
click span "Appointments"
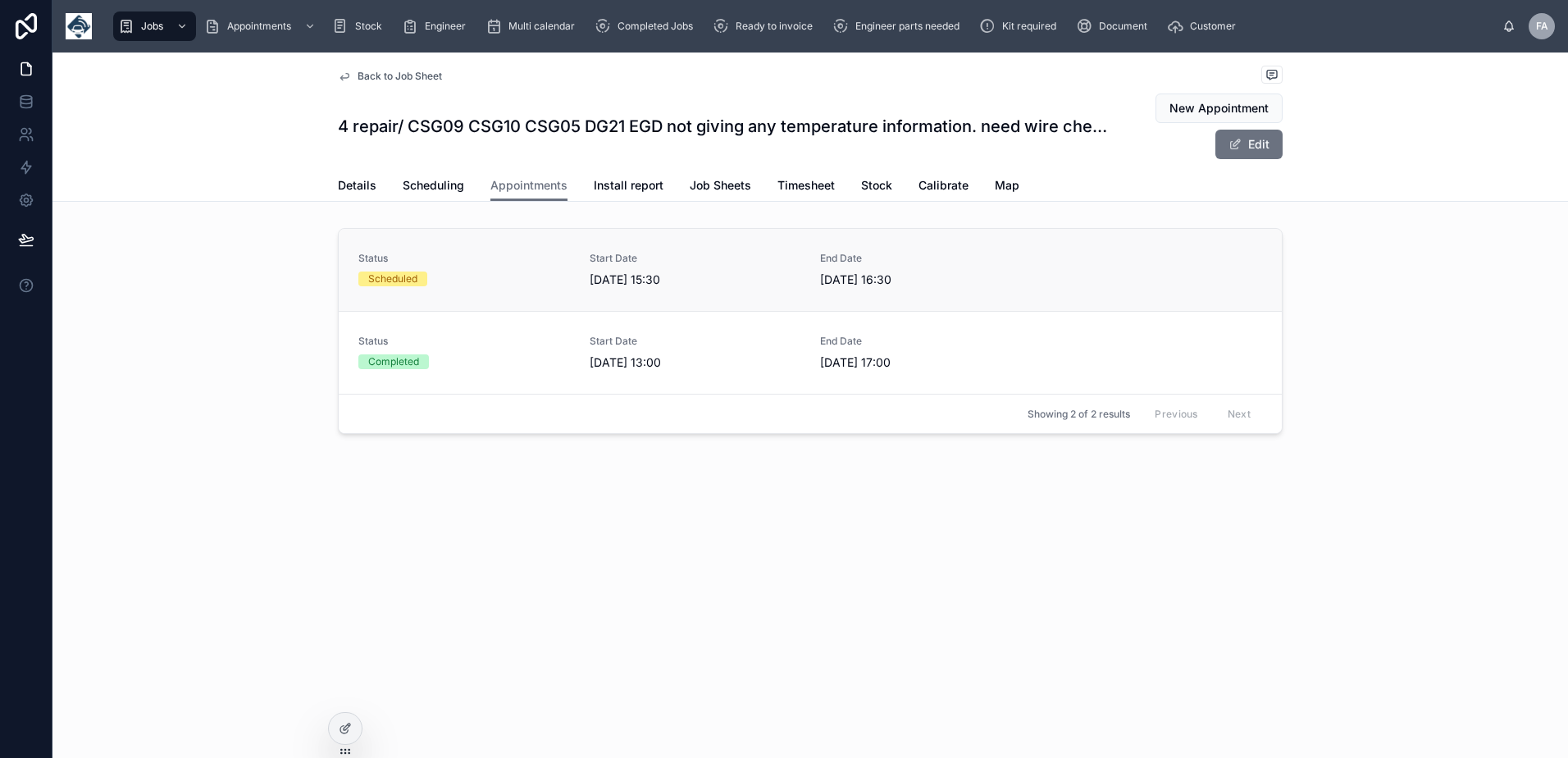
click link "Status Scheduled Start Date [DATE] 15:30 End Date [DATE] 16:30"
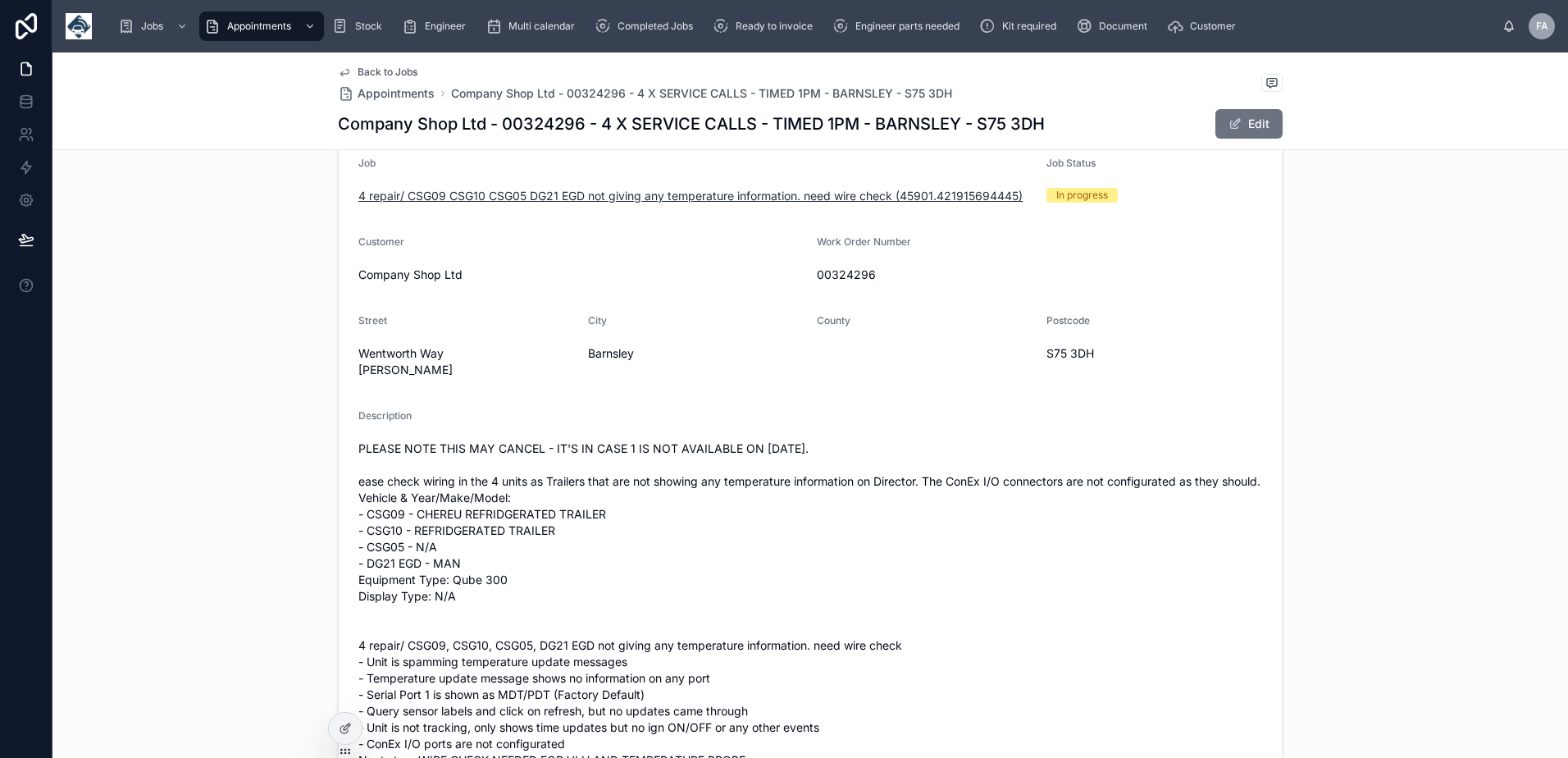
scroll to position [492, 0]
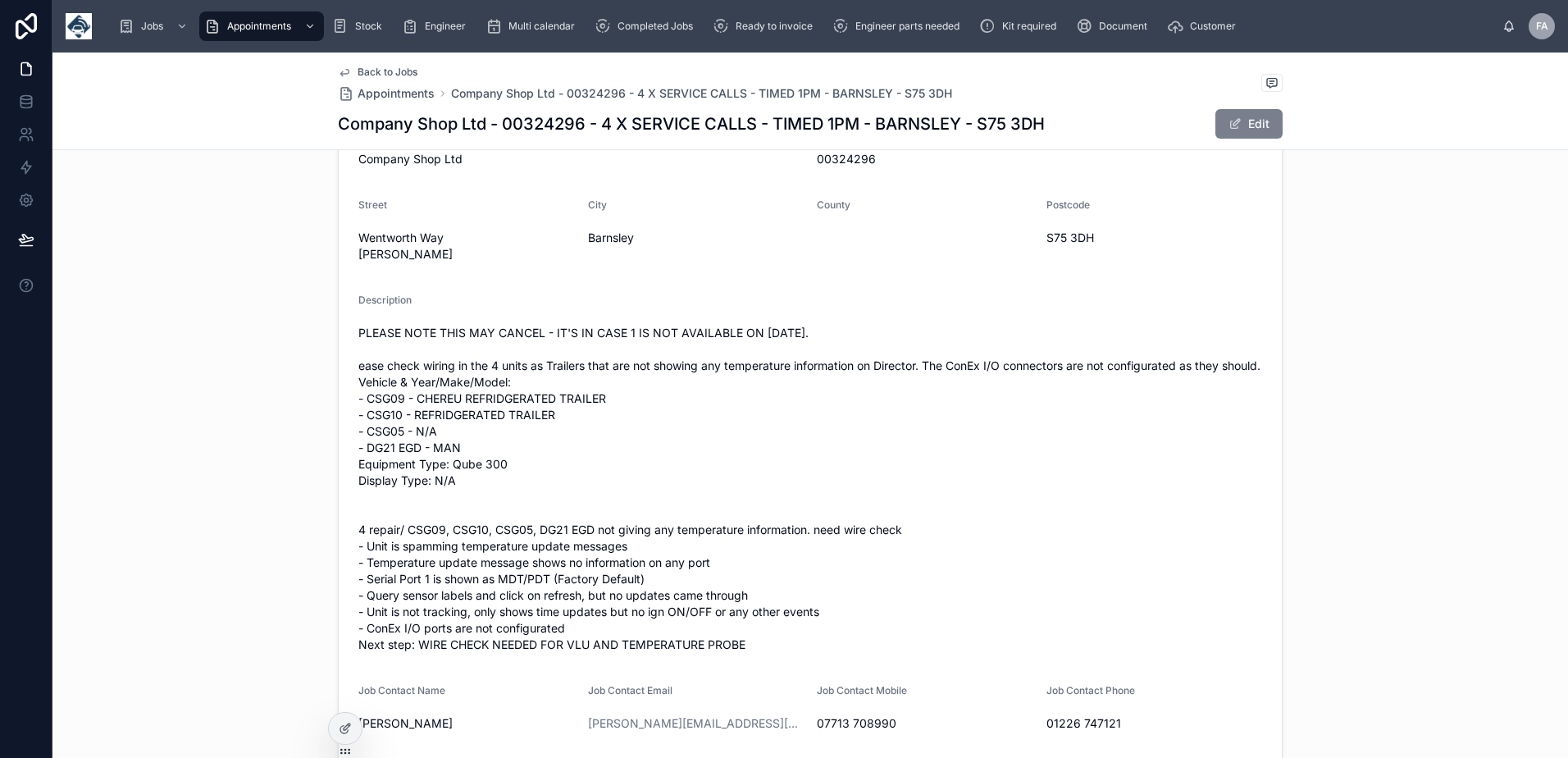
click button "Edit"
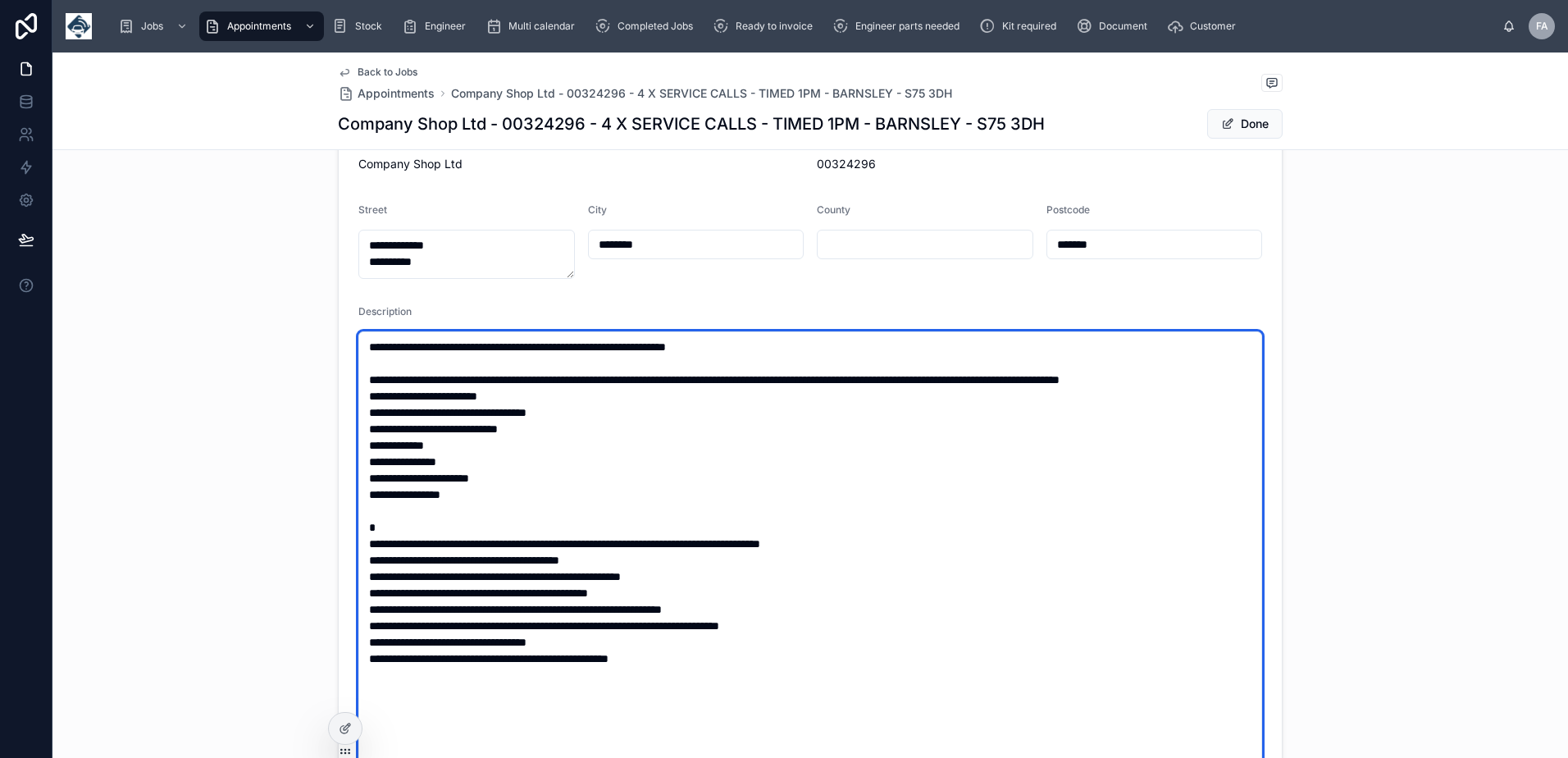
click textarea "**********"
type textarea "**********"
type input "**********"
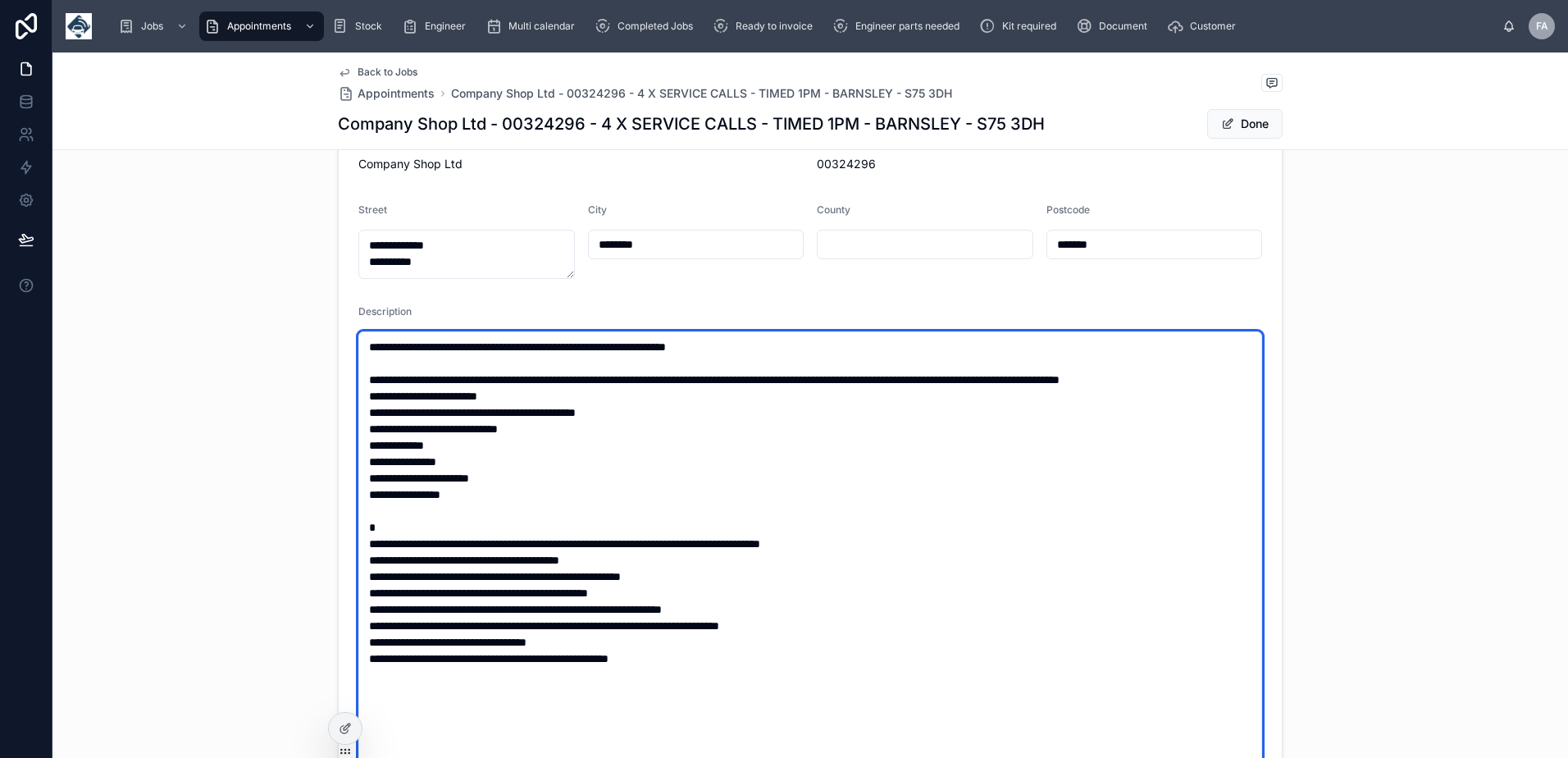
type input "**********"
click textarea "**********"
type textarea "**********"
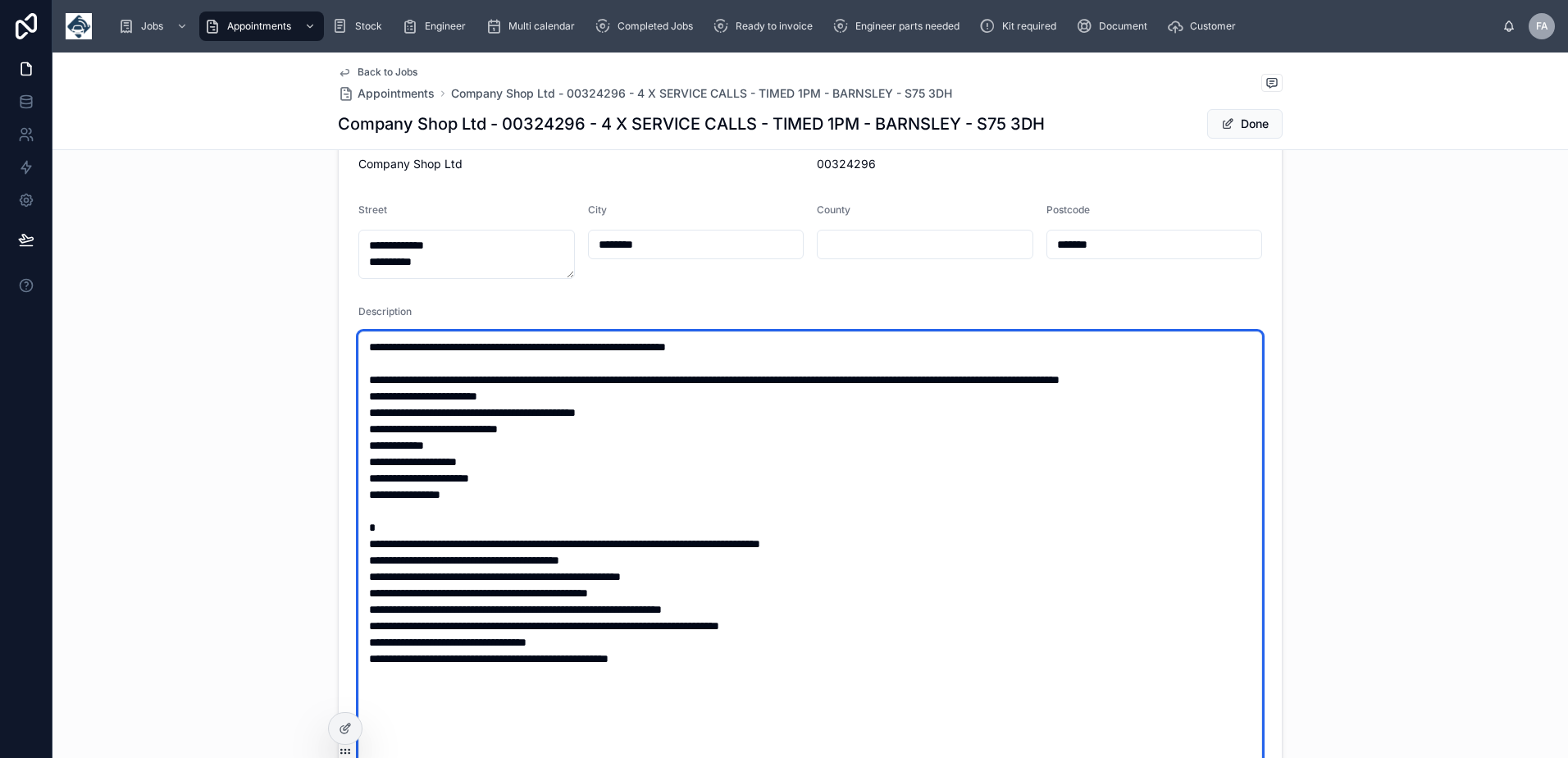
type input "**********"
type textarea "**********"
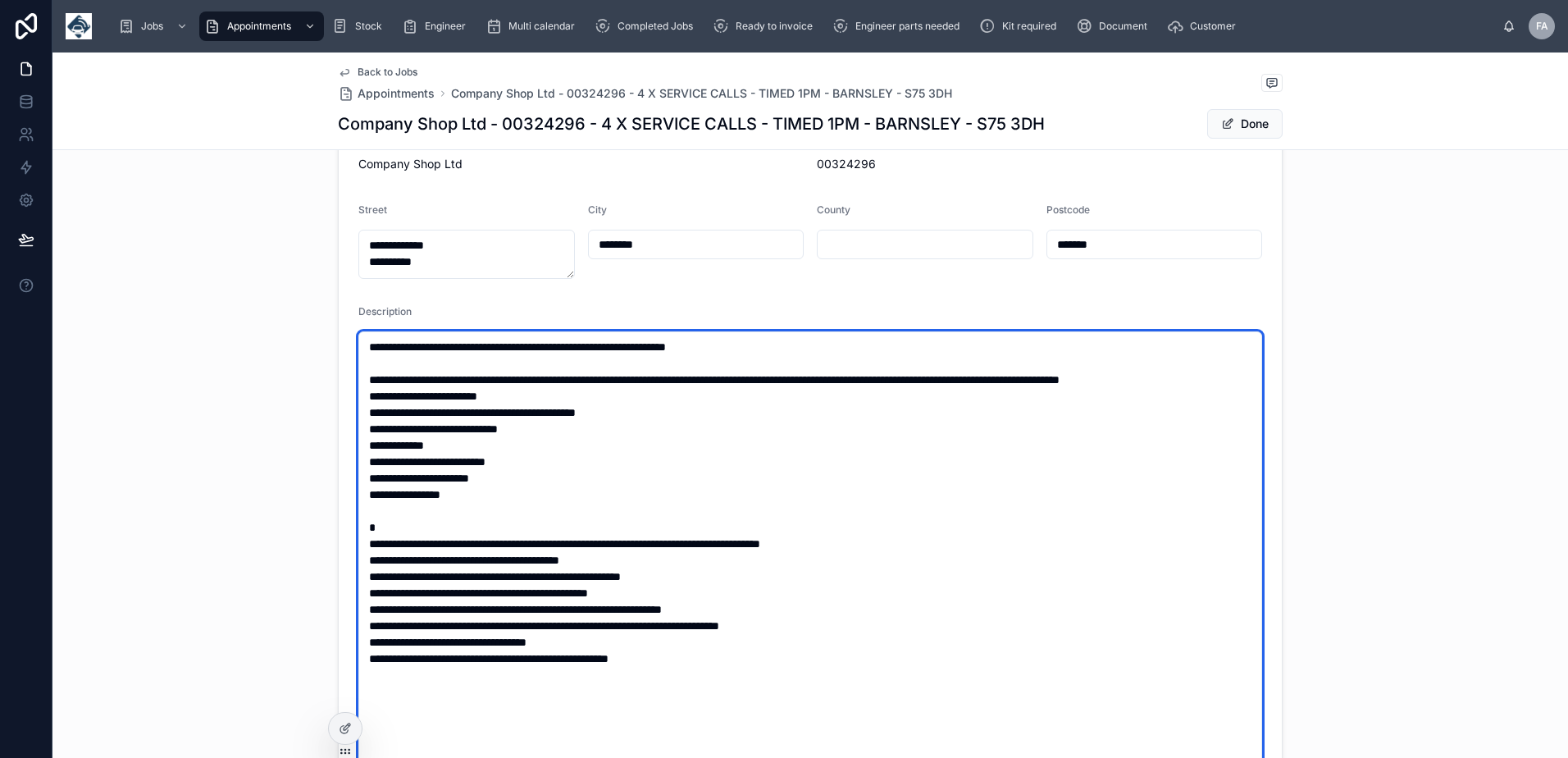
type input "**********"
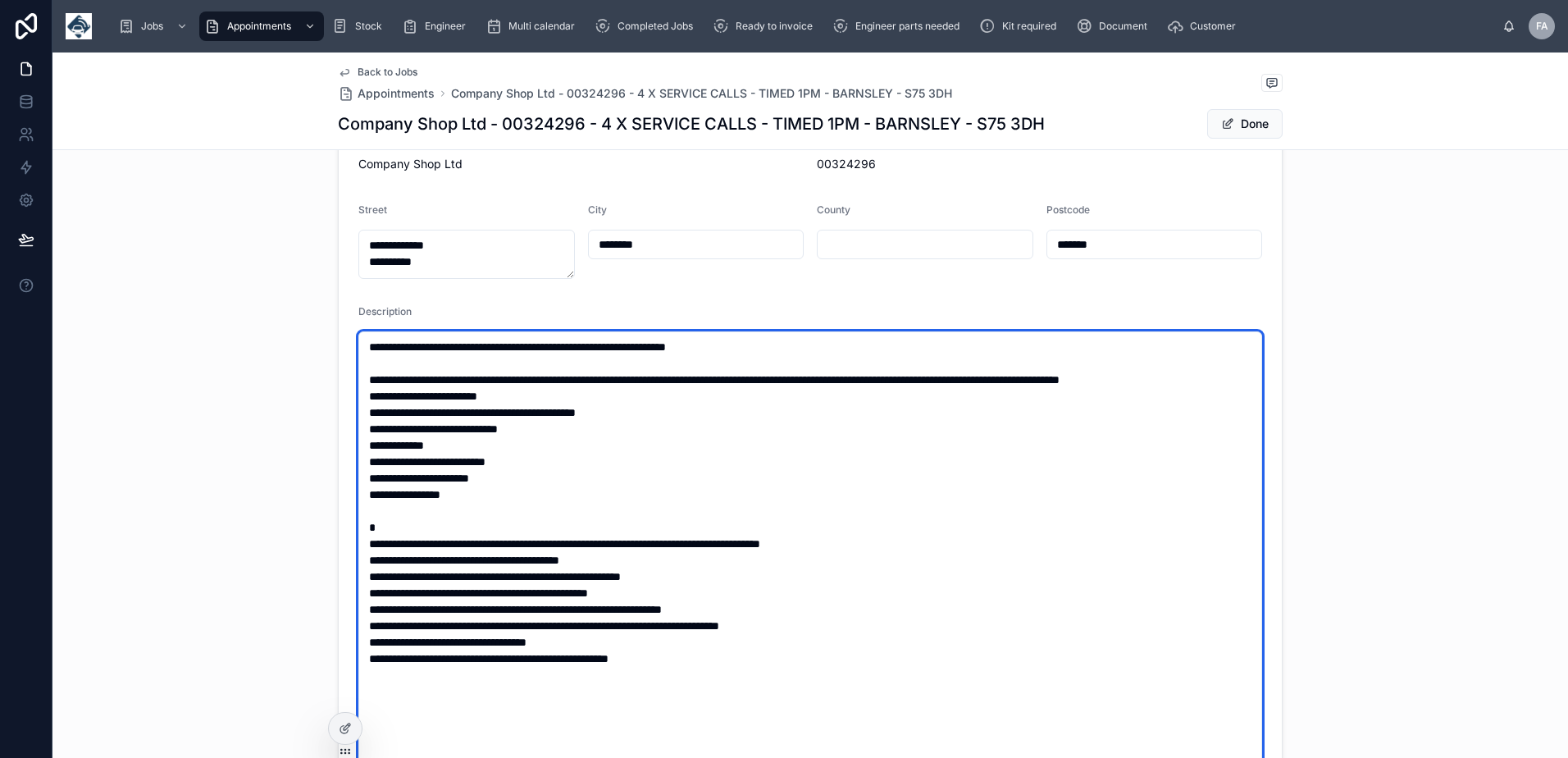
type input "**********"
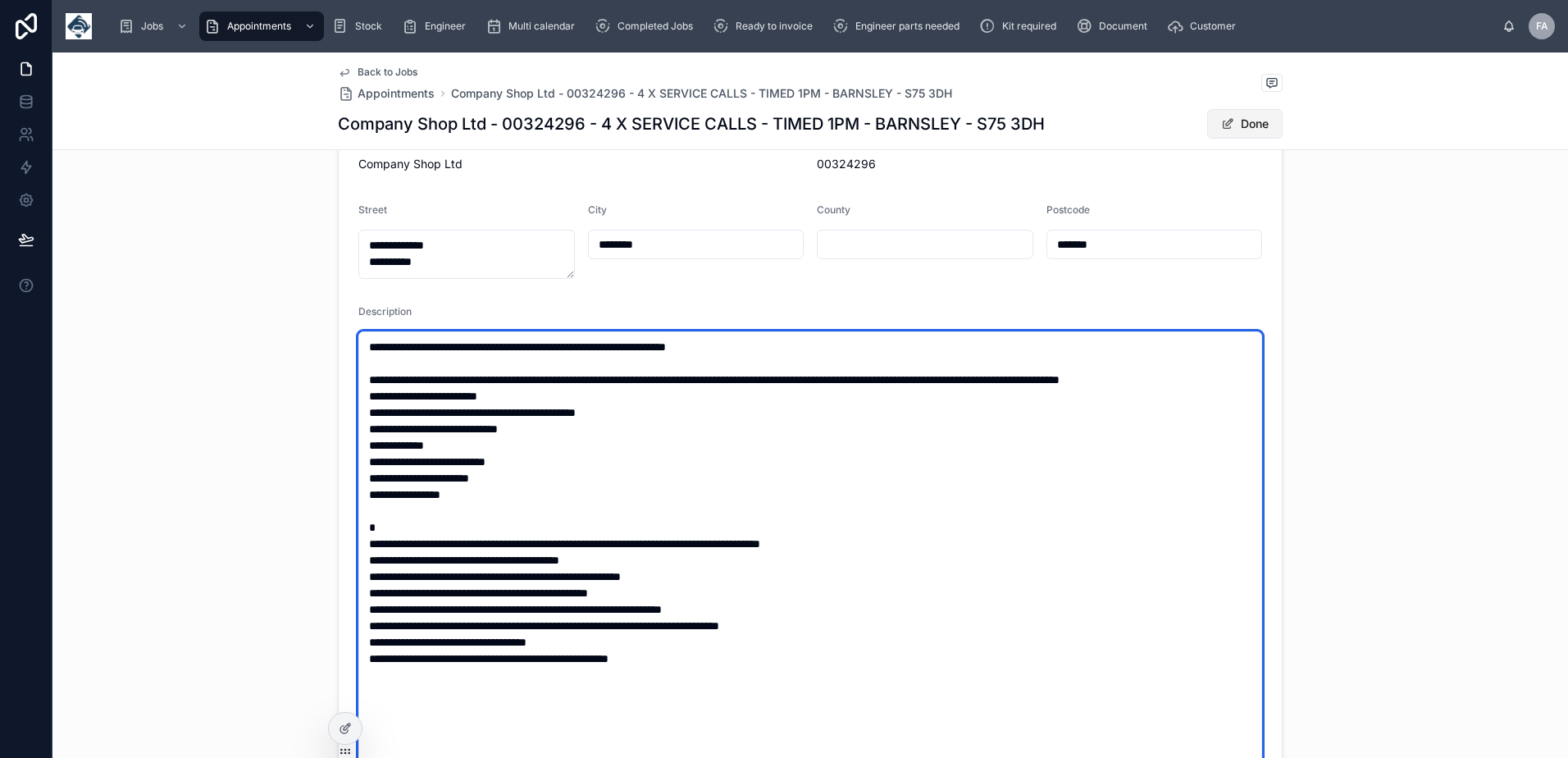
type textarea "**********"
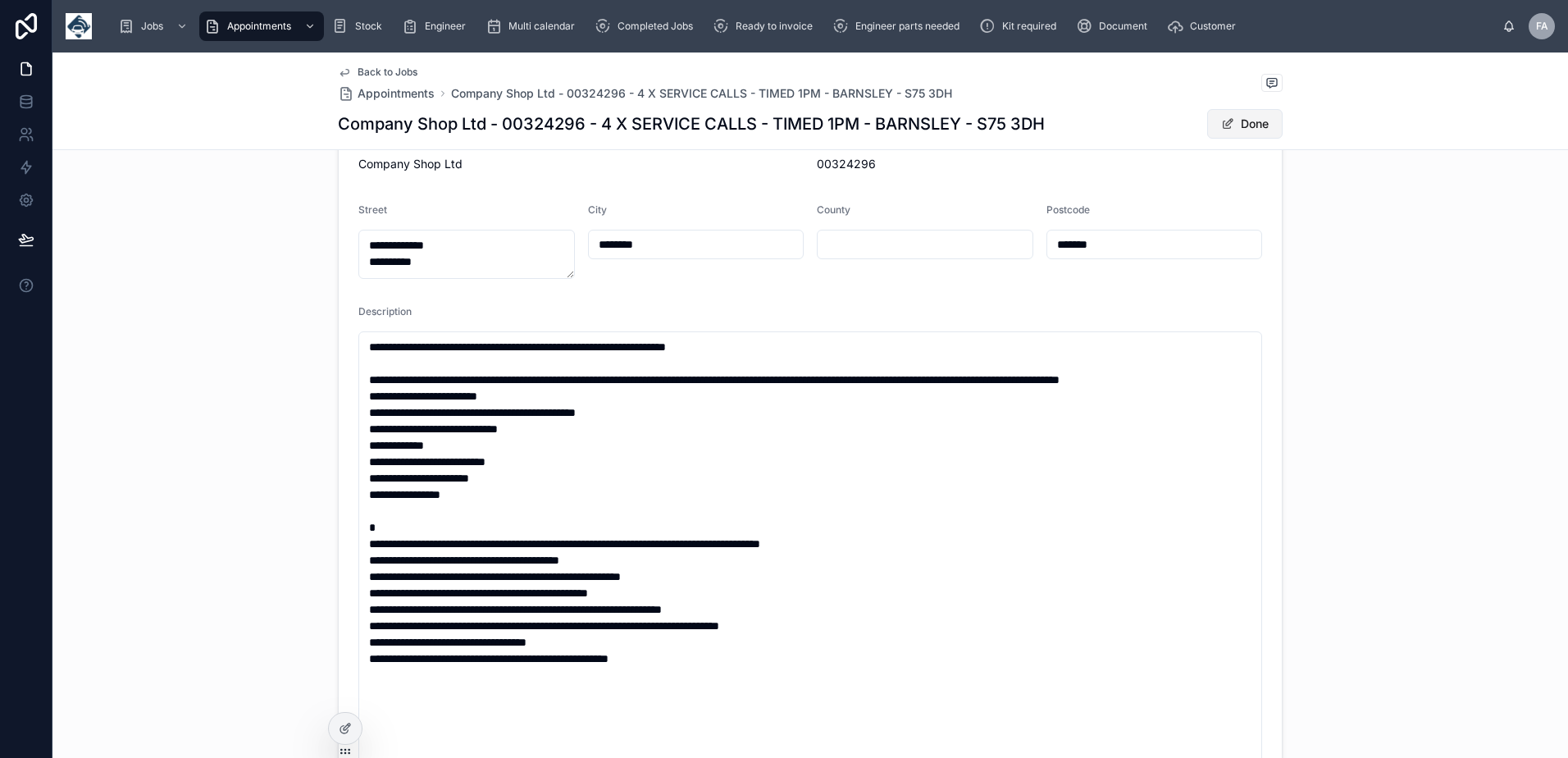
click button "Done"
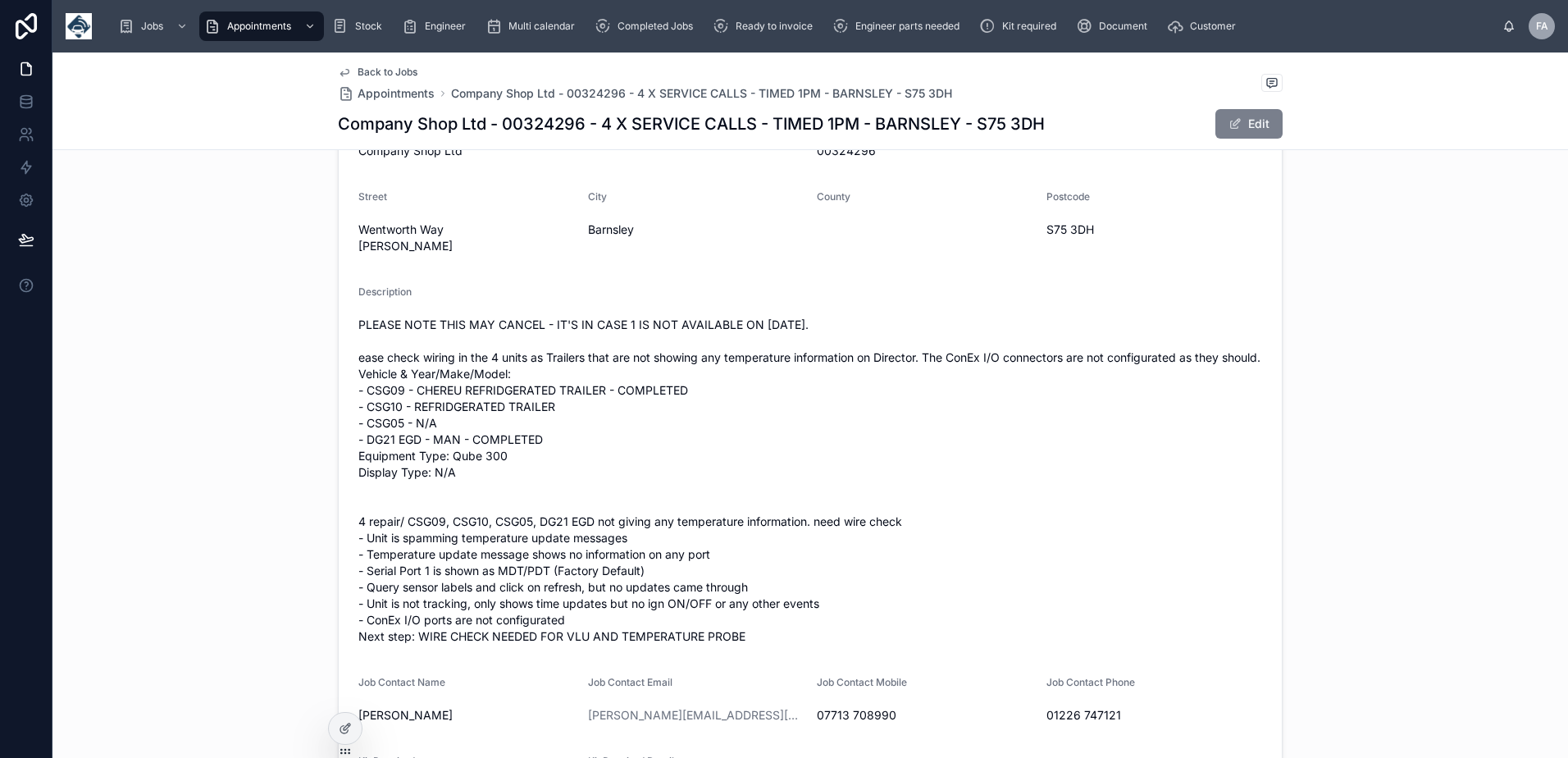
scroll to position [492, 0]
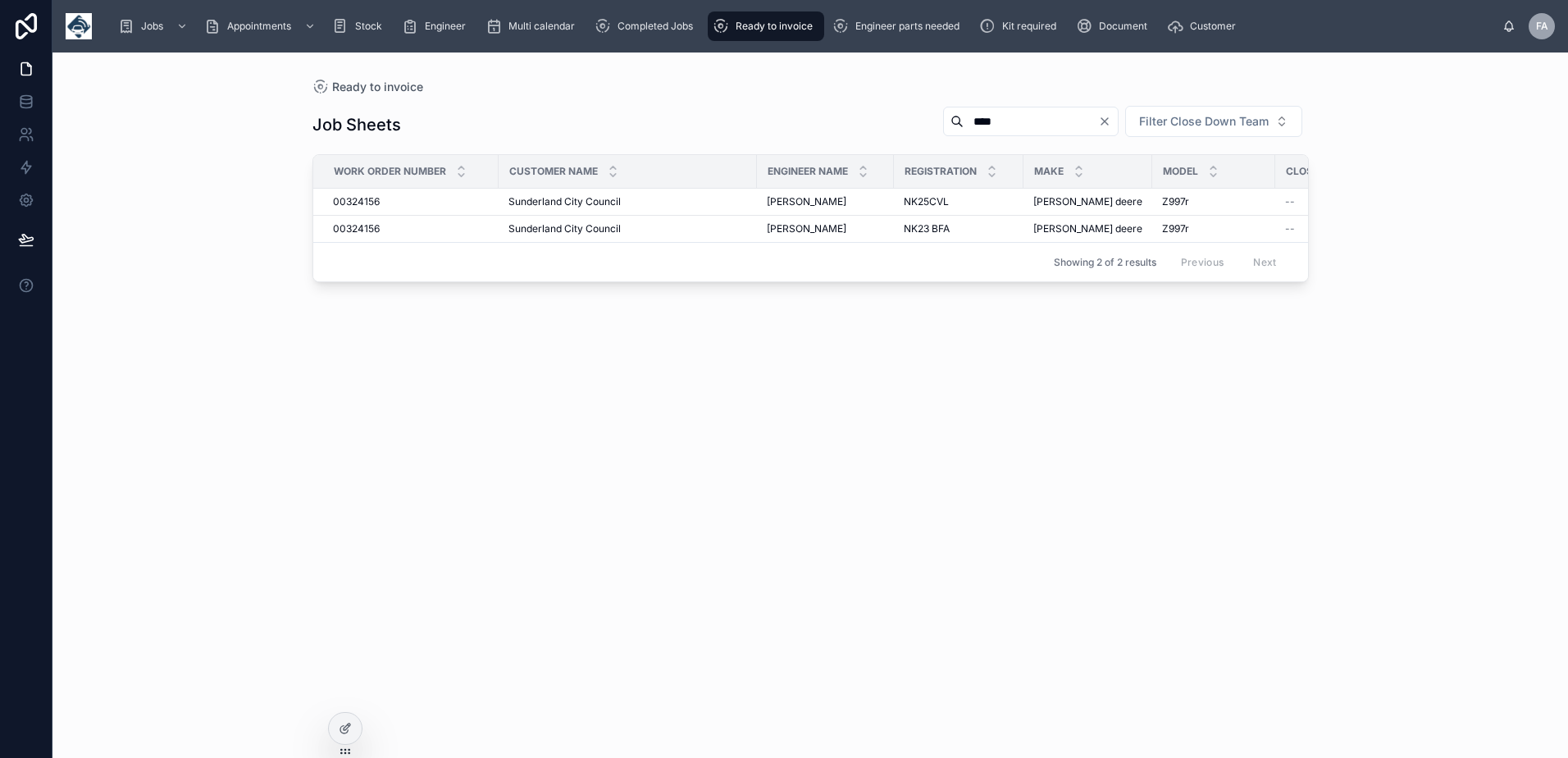
drag, startPoint x: 964, startPoint y: 122, endPoint x: 900, endPoint y: 122, distance: 64.0
click at [943, 122] on div "****" at bounding box center [1030, 121] width 175 height 30
type input "******"
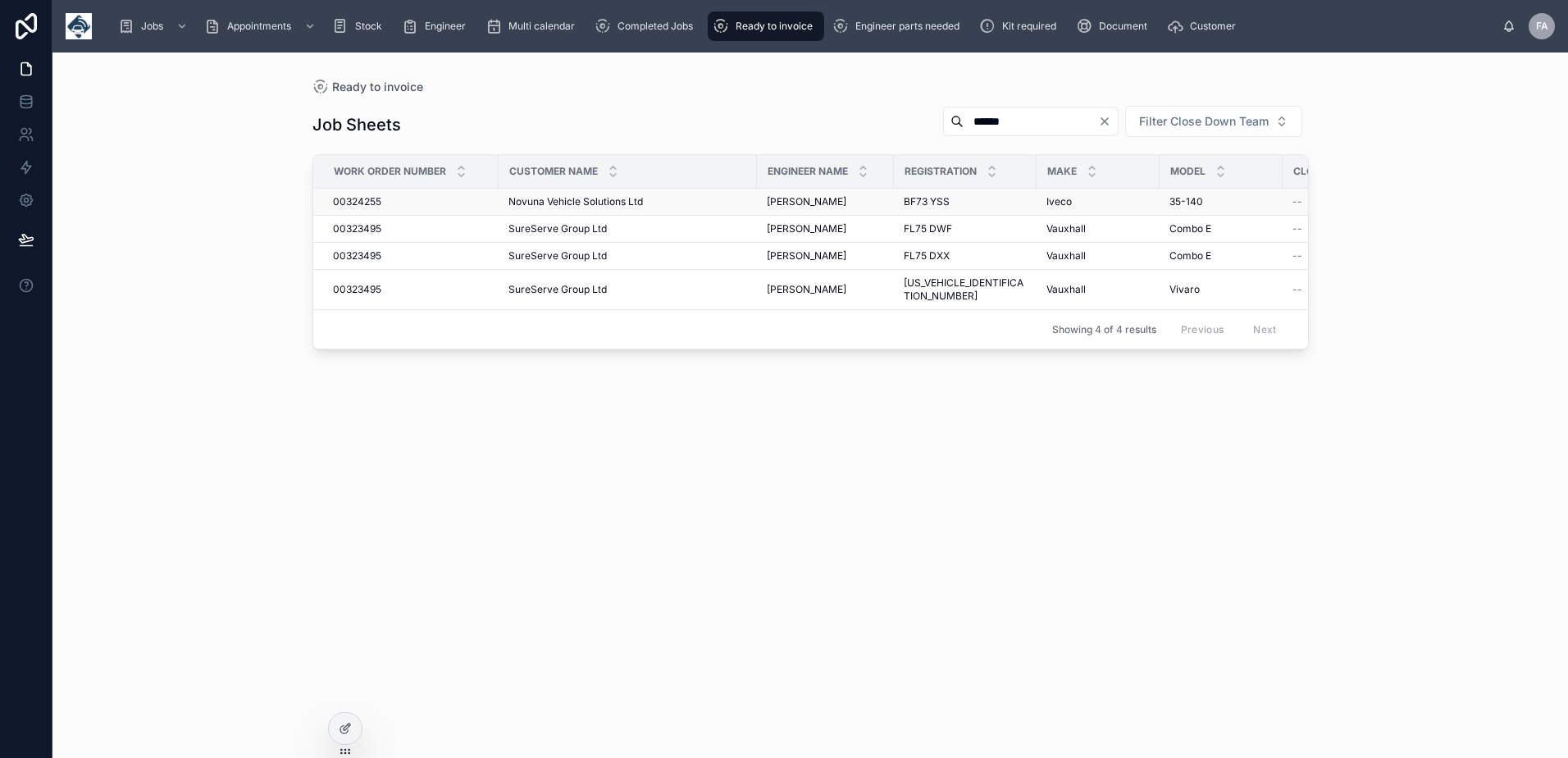
click at [354, 201] on span "00324255" at bounding box center [357, 201] width 49 height 13
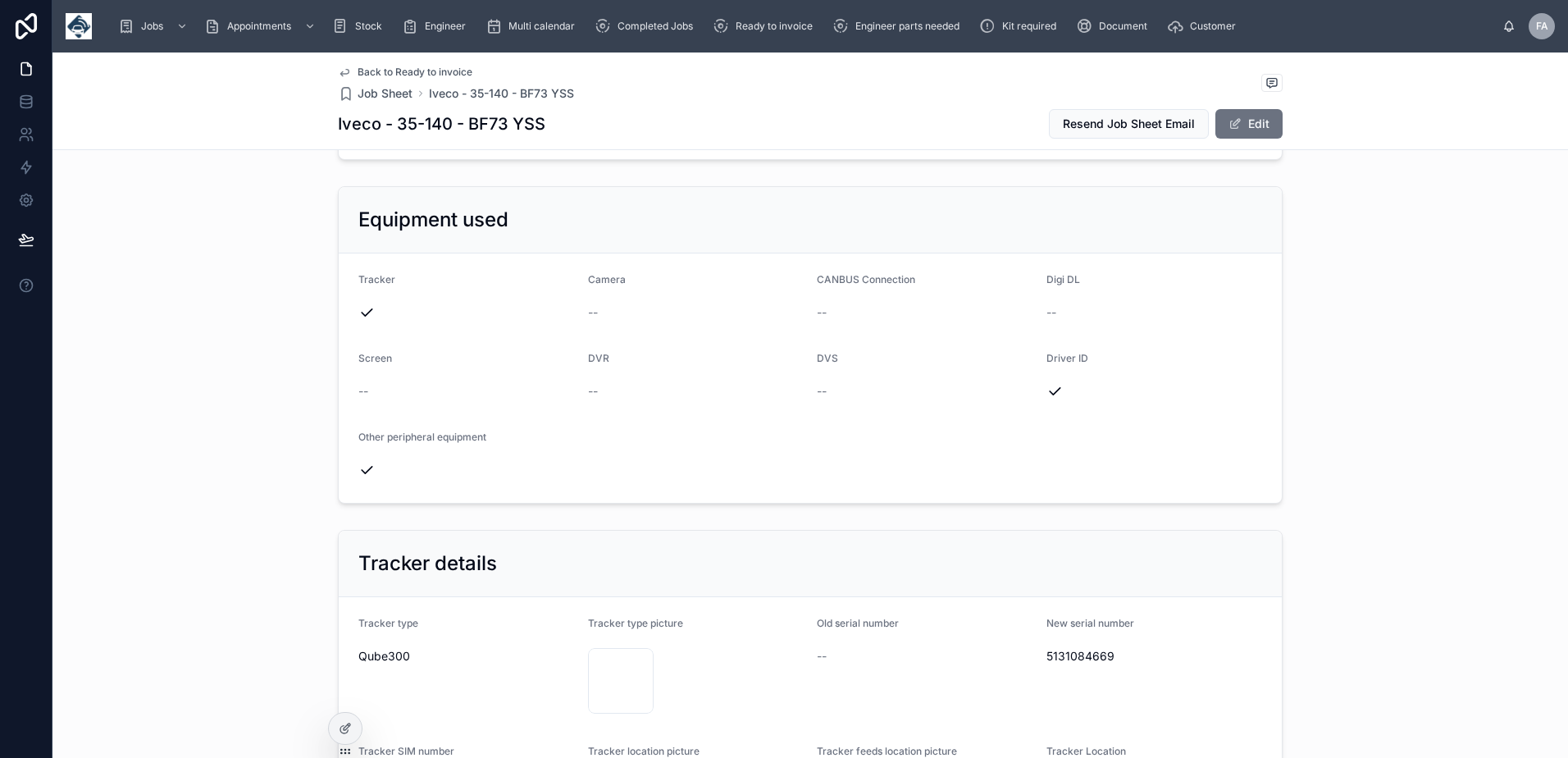
scroll to position [656, 0]
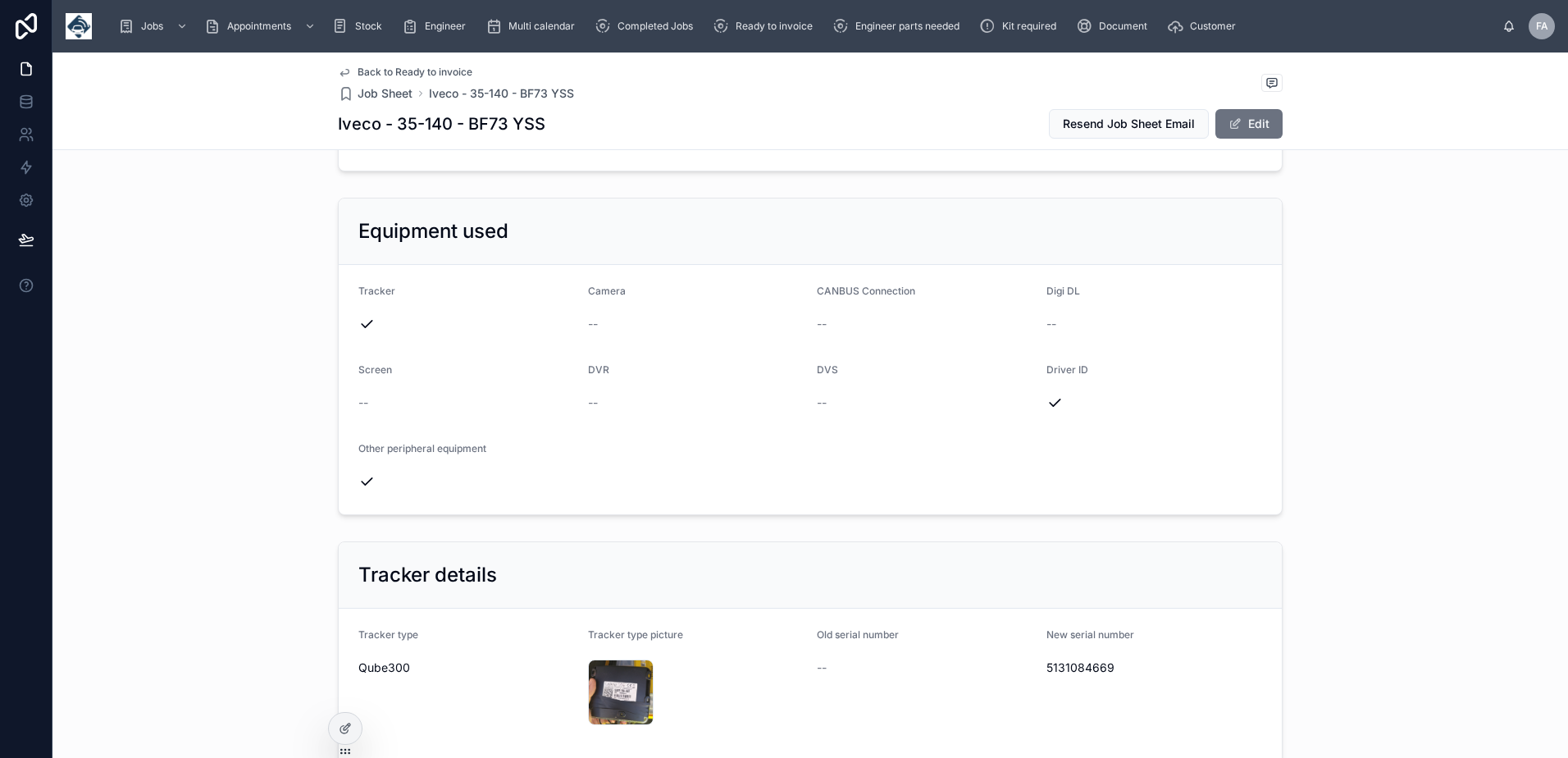
click at [1096, 666] on span "5131084669" at bounding box center [1155, 667] width 217 height 16
copy span "5131084669"
click at [625, 686] on div "IMG20250908090608 .jpg" at bounding box center [621, 692] width 66 height 66
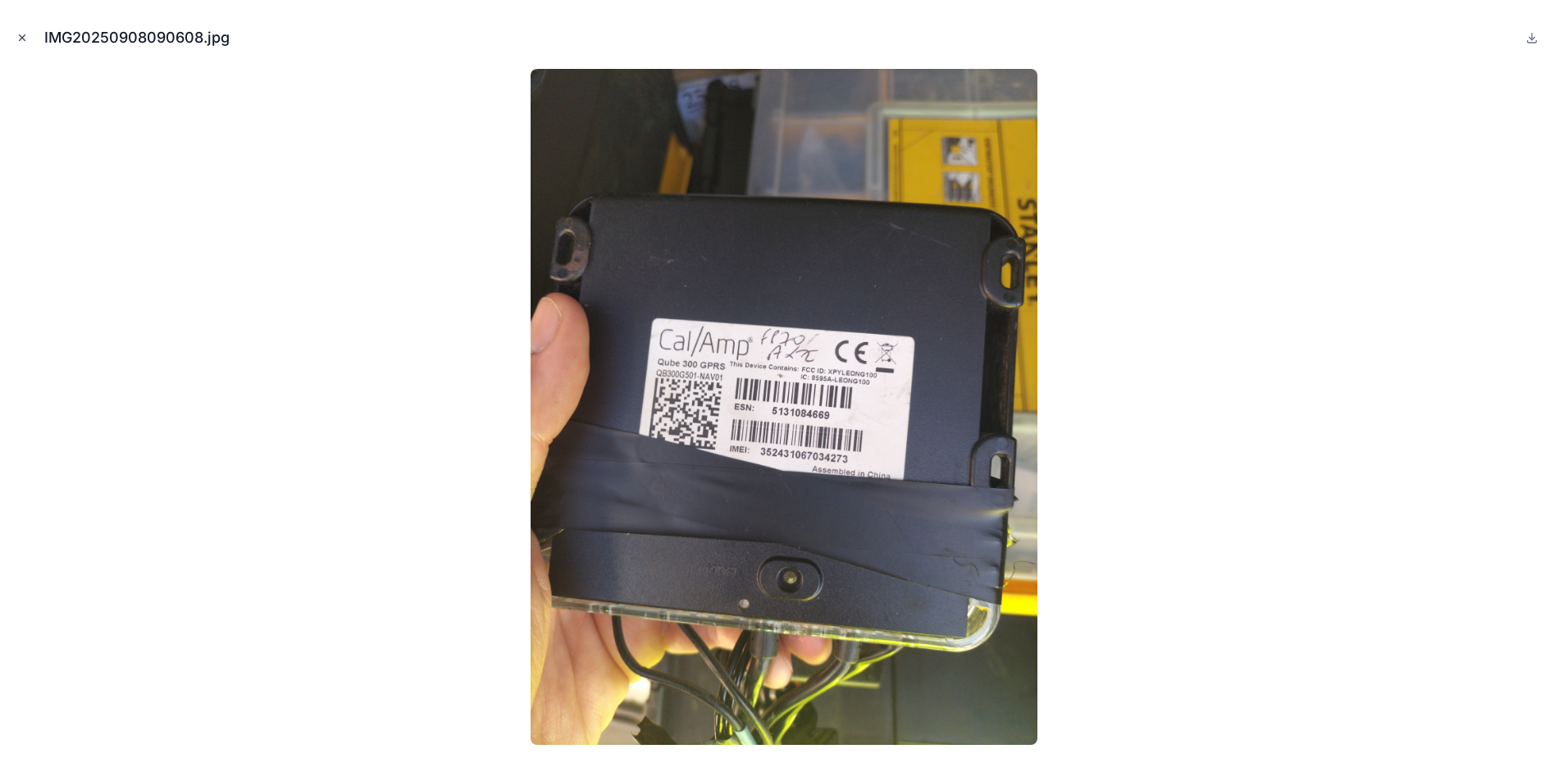
click at [21, 34] on icon "Close modal" at bounding box center [21, 37] width 11 height 11
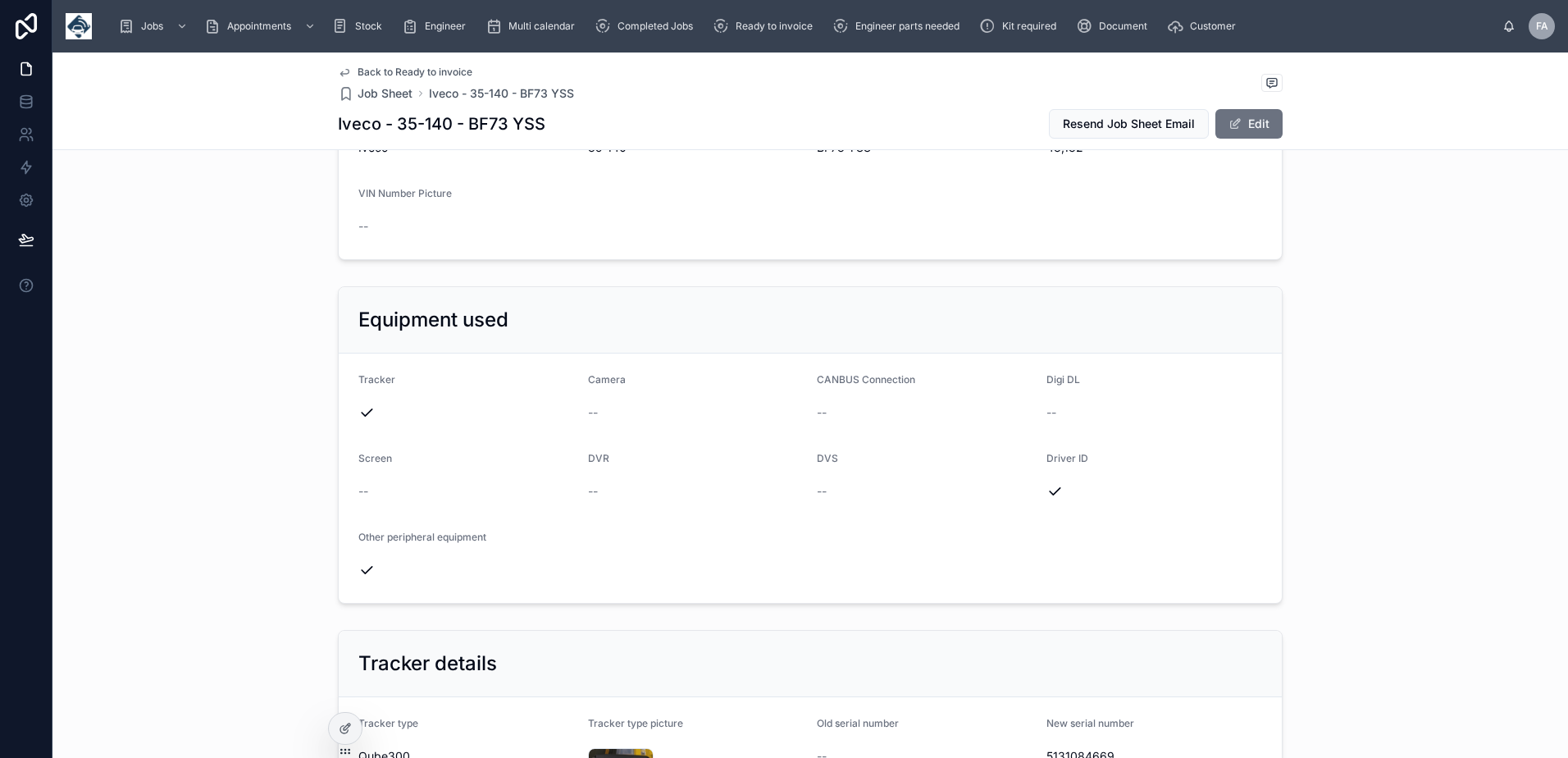
scroll to position [328, 0]
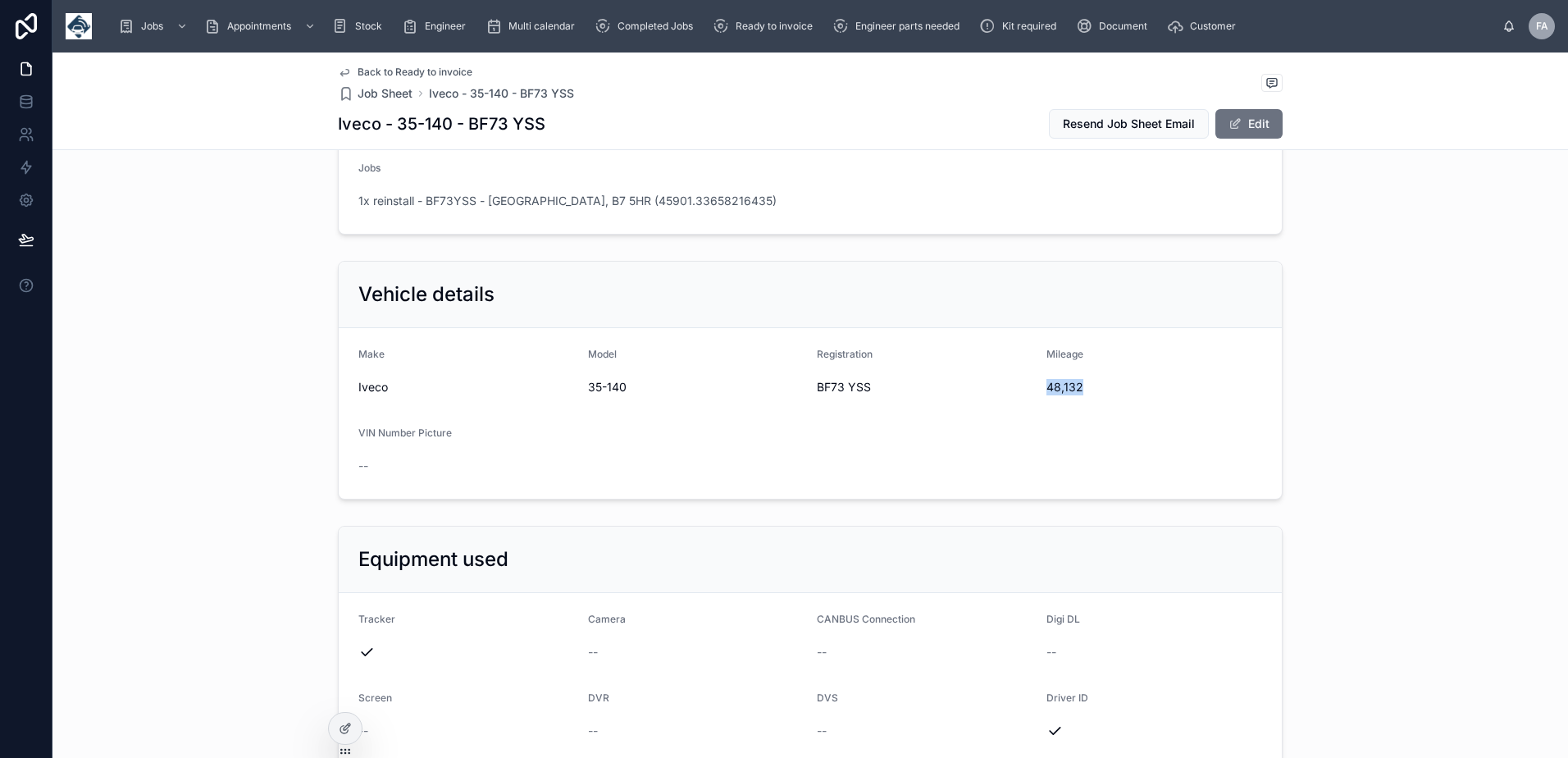
drag, startPoint x: 1042, startPoint y: 388, endPoint x: 1074, endPoint y: 389, distance: 32.0
click at [1074, 389] on span "48,132" at bounding box center [1155, 387] width 217 height 16
copy span "48,132"
click at [872, 393] on span "BF73 YSS" at bounding box center [925, 387] width 217 height 16
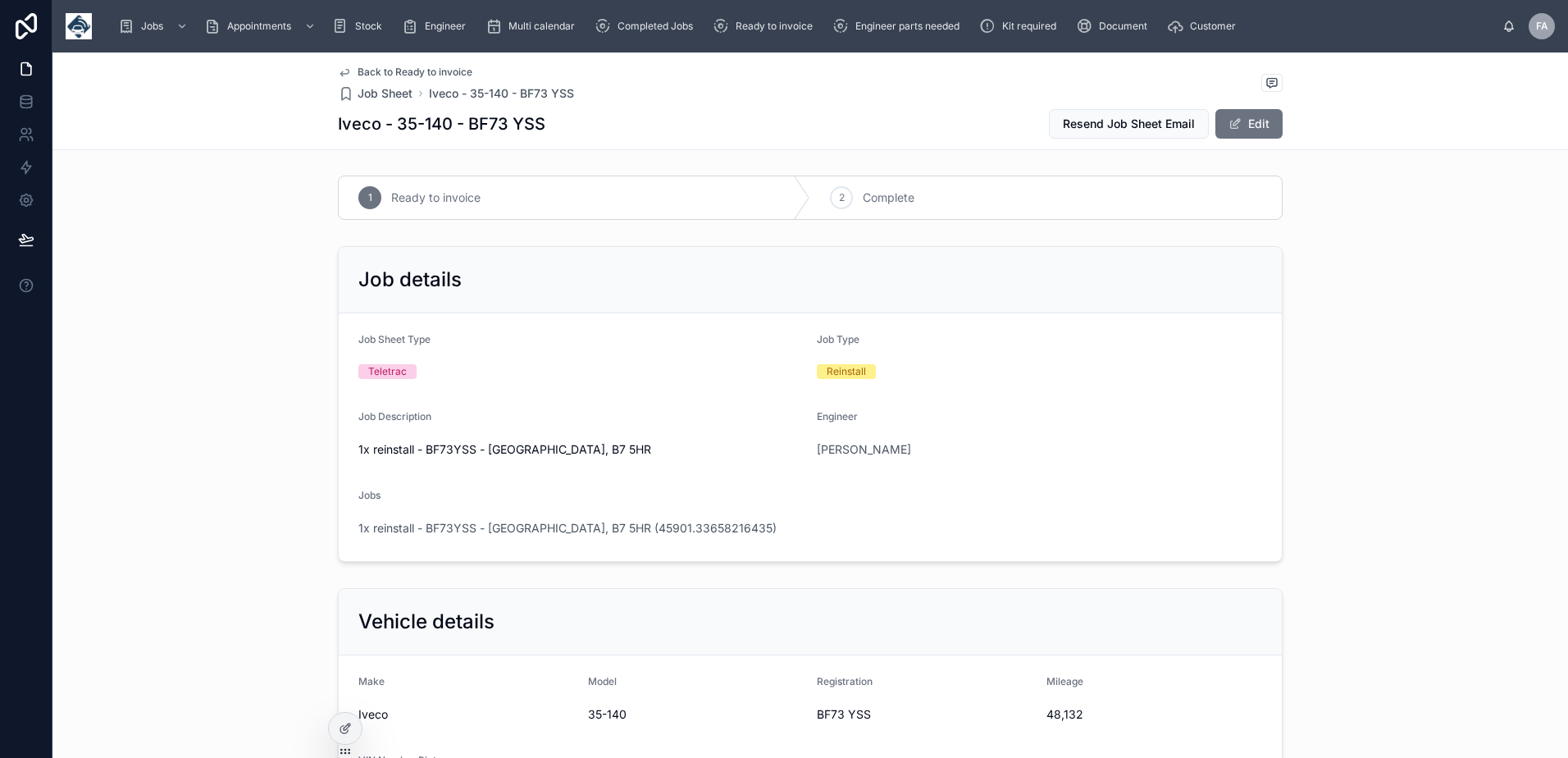
scroll to position [0, 0]
click at [845, 205] on div "2" at bounding box center [841, 198] width 23 height 23
drag, startPoint x: 463, startPoint y: 131, endPoint x: 562, endPoint y: 131, distance: 99.0
click at [562, 131] on div "Iveco - 35-140 - BF73 YSS Resend Job Sheet Email Edit" at bounding box center [811, 124] width 945 height 31
copy h1 "BF73 YSS"
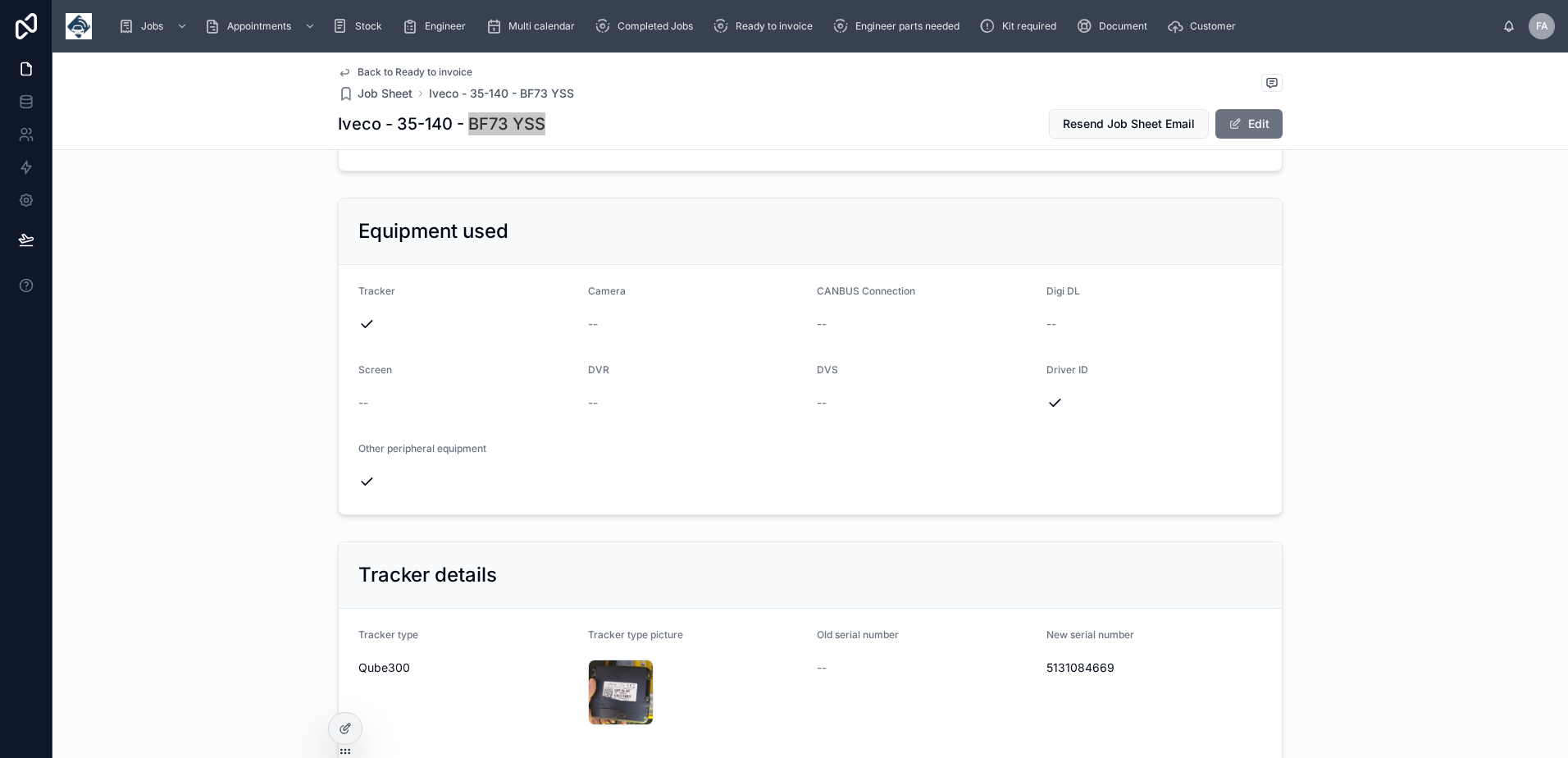
scroll to position [902, 0]
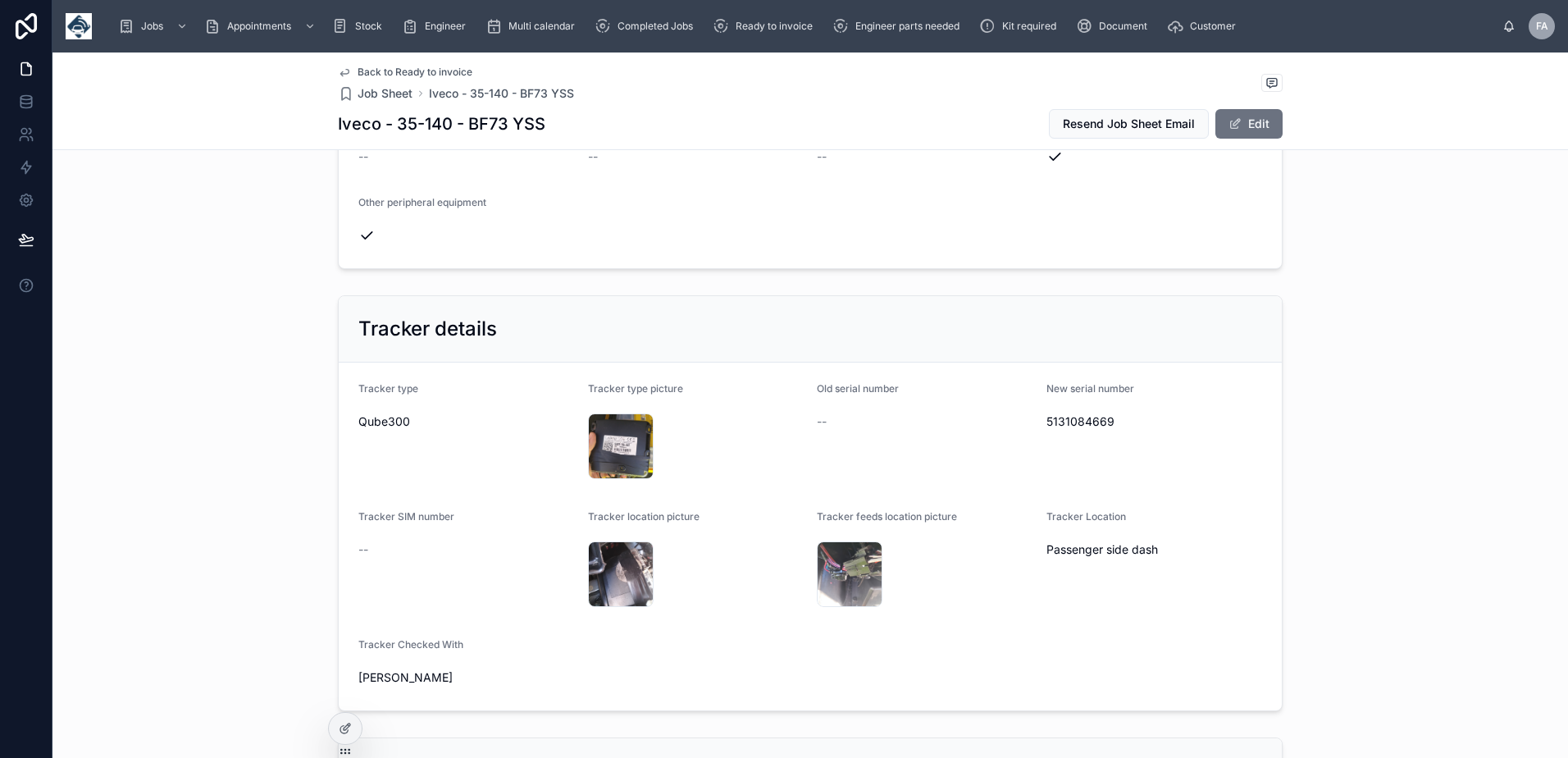
click at [1072, 418] on span "5131084669" at bounding box center [1155, 421] width 217 height 16
copy span "5131084669"
drag, startPoint x: 463, startPoint y: 127, endPoint x: 542, endPoint y: 130, distance: 79.1
click at [542, 130] on div "Iveco - 35-140 - BF73 YSS Resend Job Sheet Email Edit" at bounding box center [811, 124] width 945 height 31
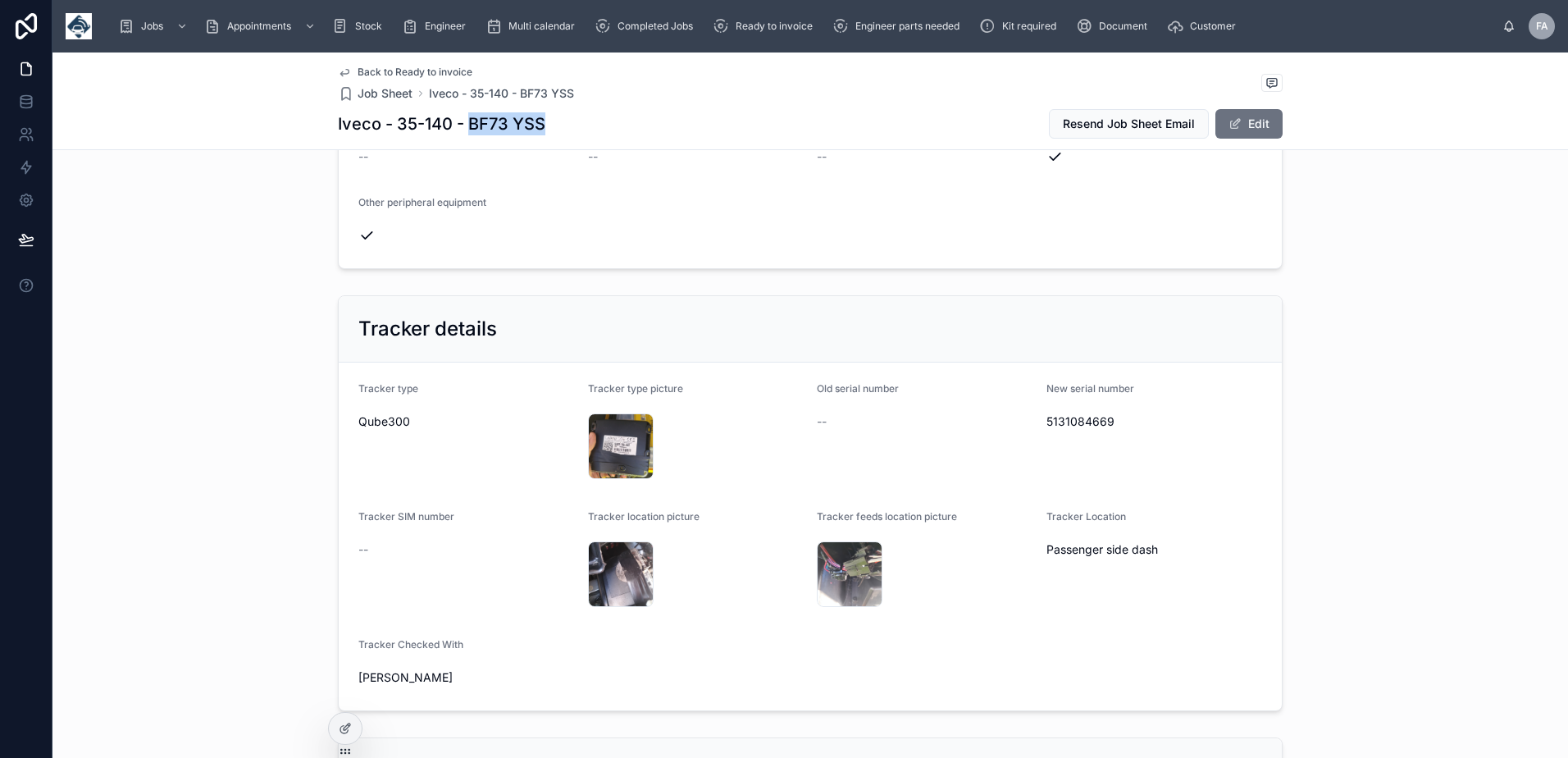
copy h1 "BF73 YSS"
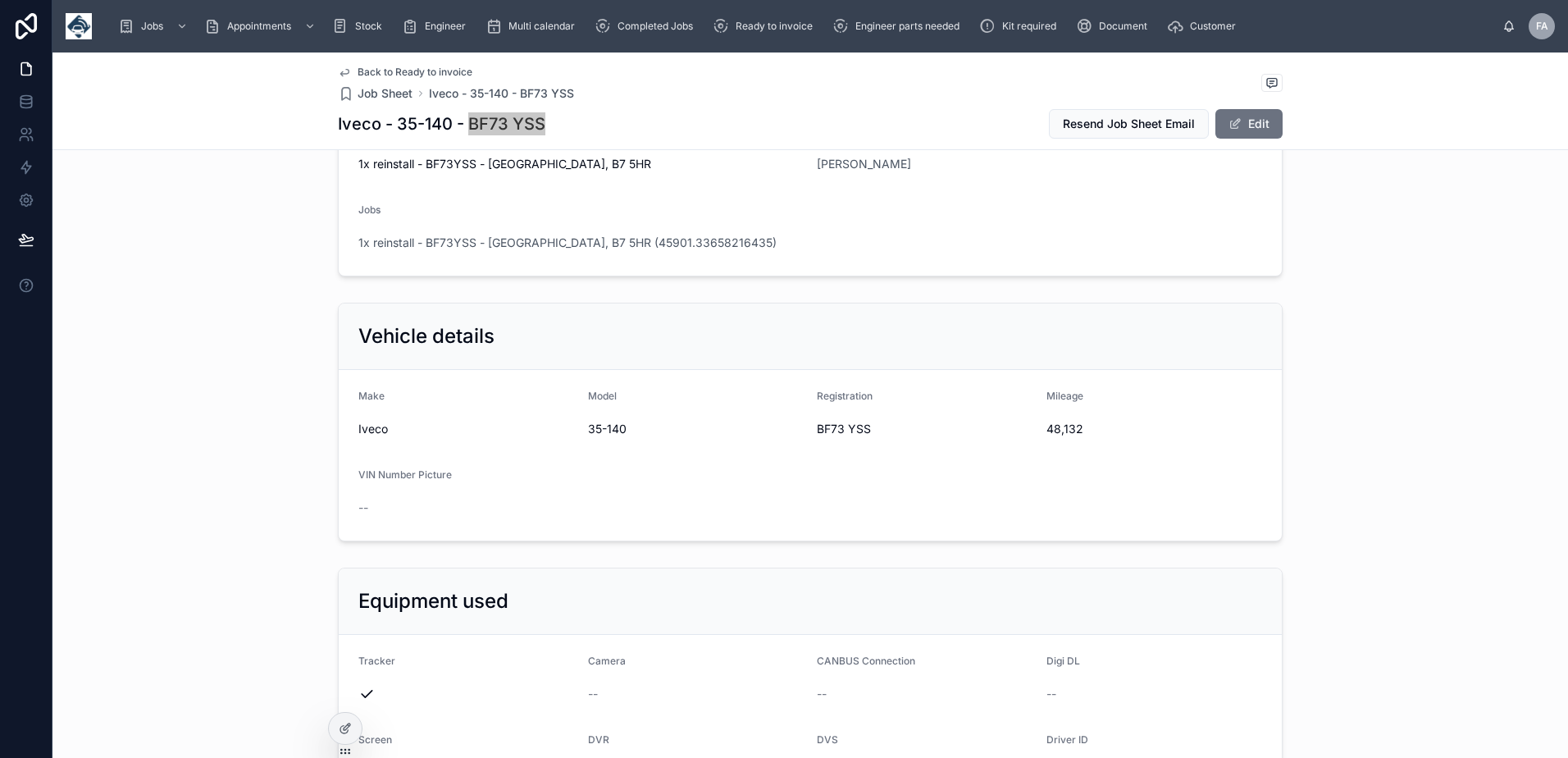
scroll to position [0, 0]
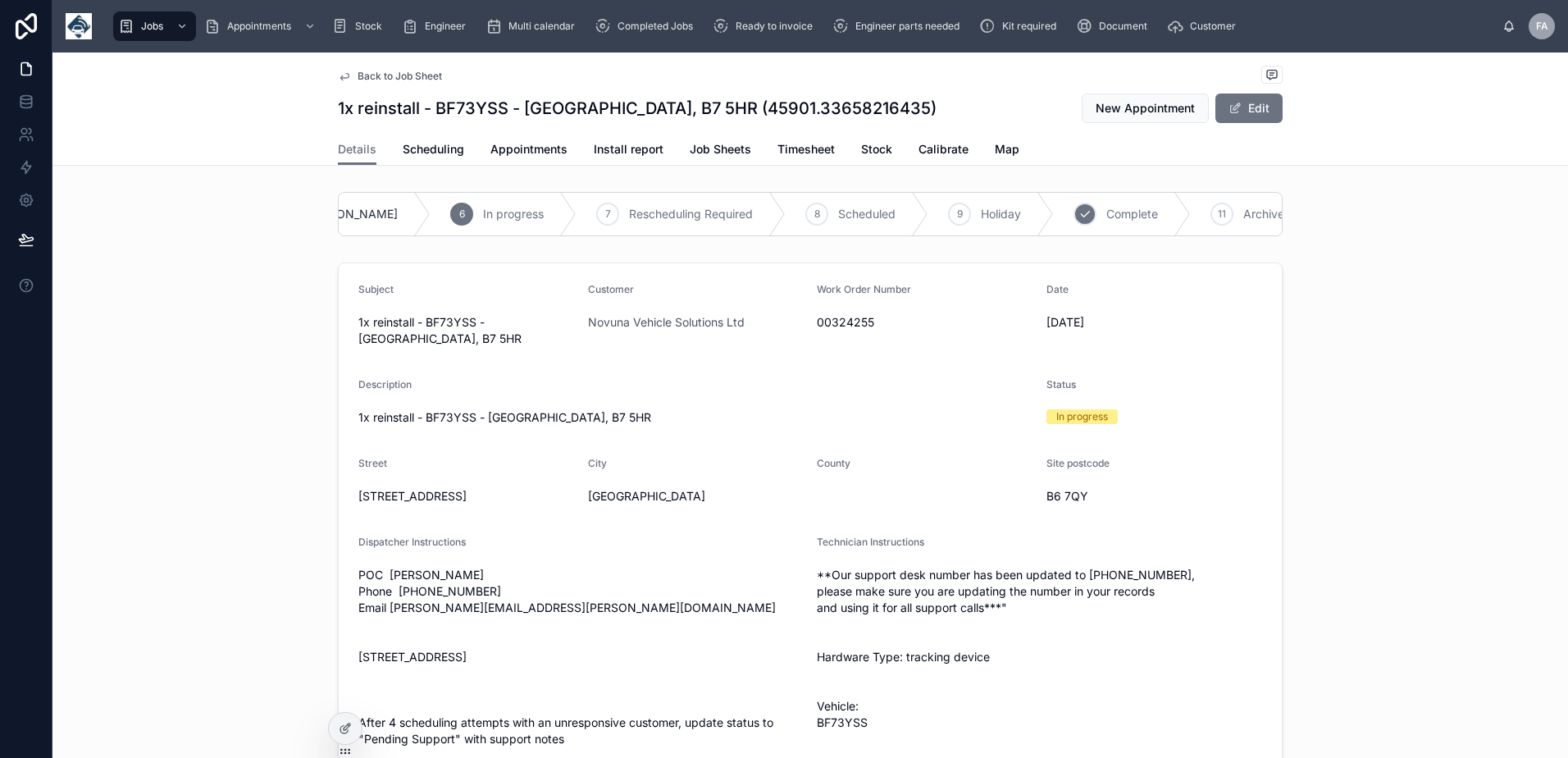
click at [1057, 216] on div "10 Complete" at bounding box center [1122, 214] width 137 height 43
click at [544, 159] on link "Appointments" at bounding box center [529, 151] width 77 height 33
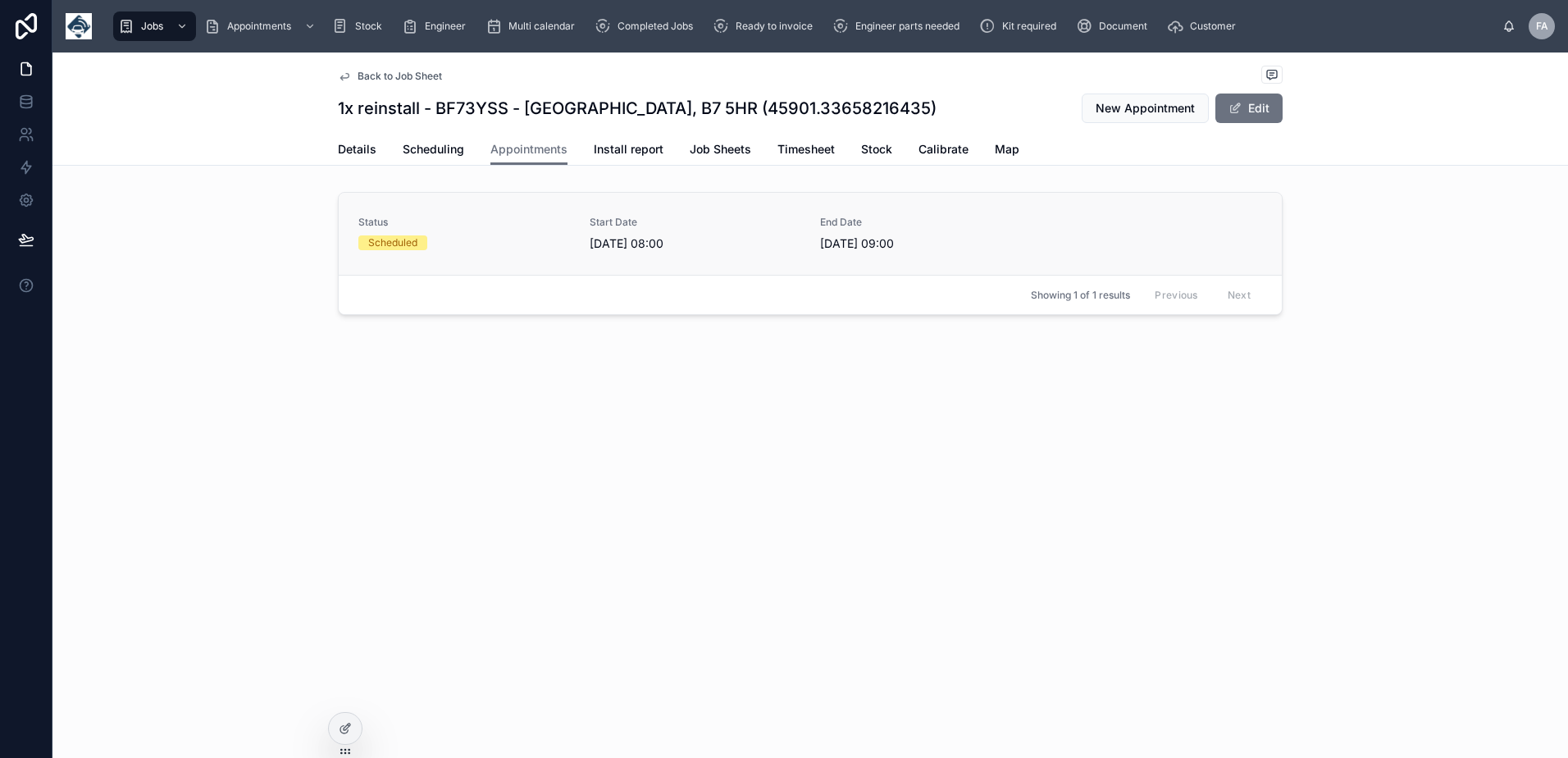
click at [433, 237] on div "Scheduled" at bounding box center [464, 242] width 211 height 15
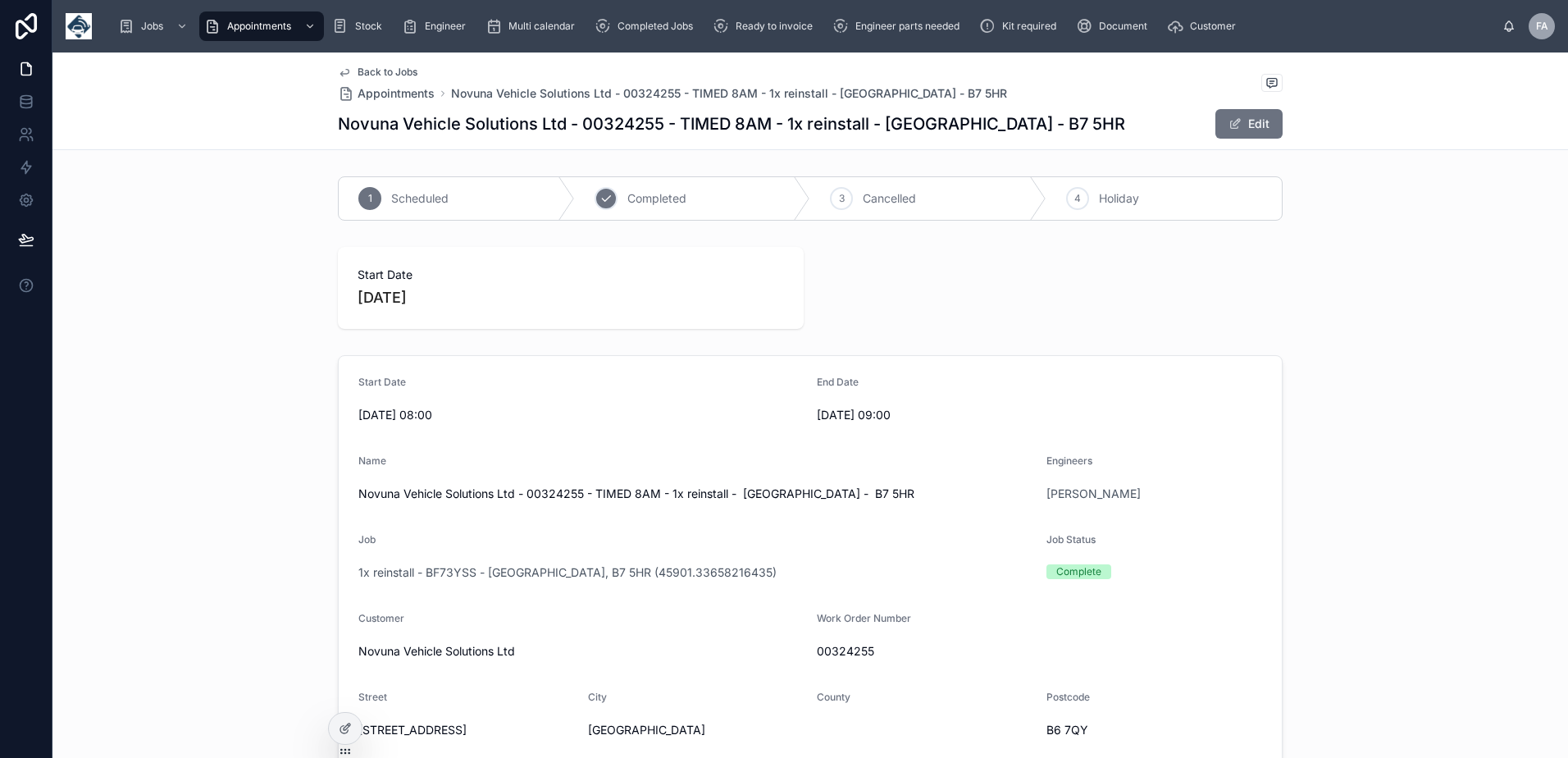
click at [638, 201] on span "Completed" at bounding box center [656, 198] width 59 height 16
click at [736, 30] on div "Ready to invoice" at bounding box center [766, 26] width 107 height 27
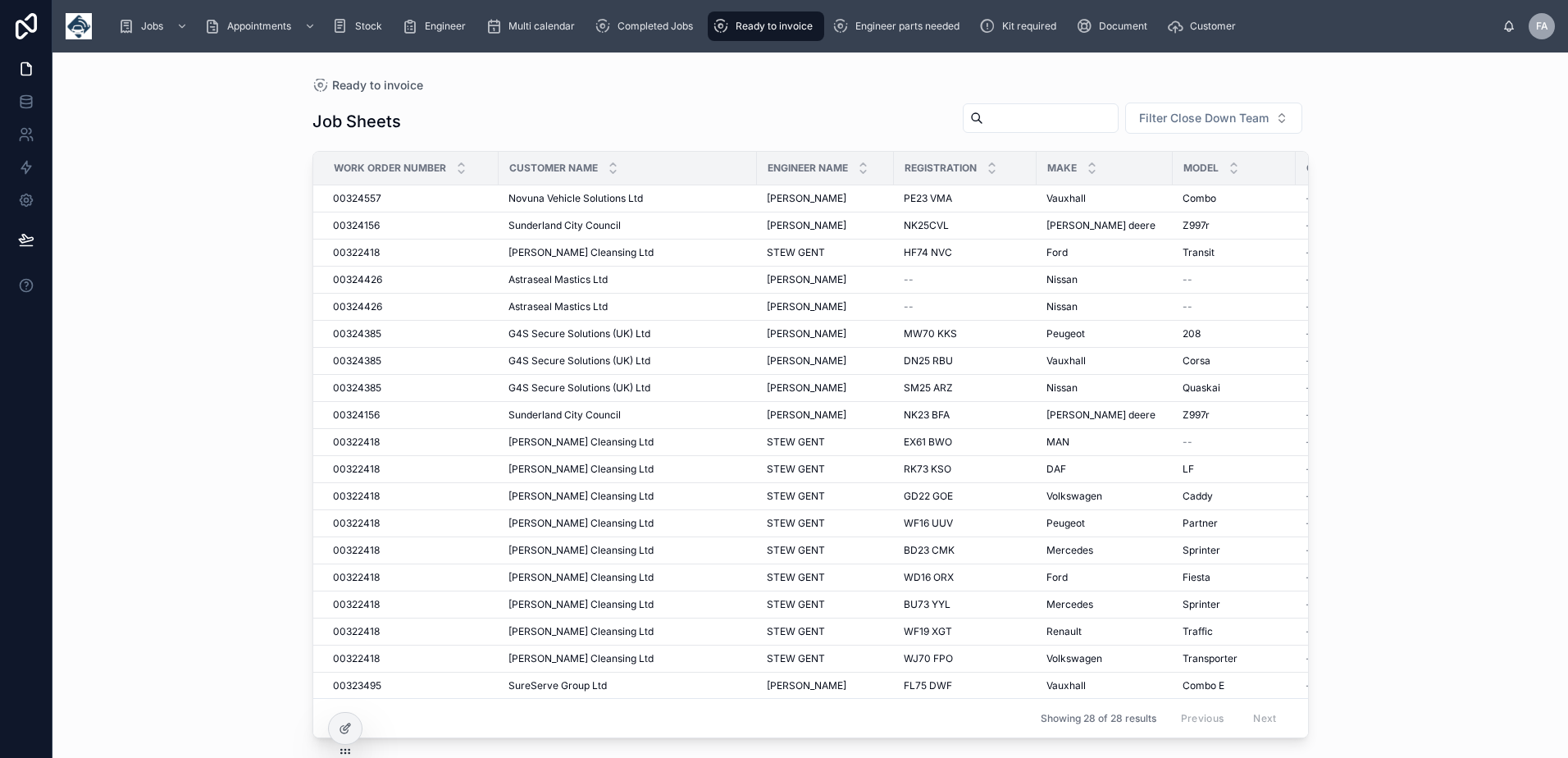
click at [1049, 125] on input "text" at bounding box center [1050, 118] width 134 height 23
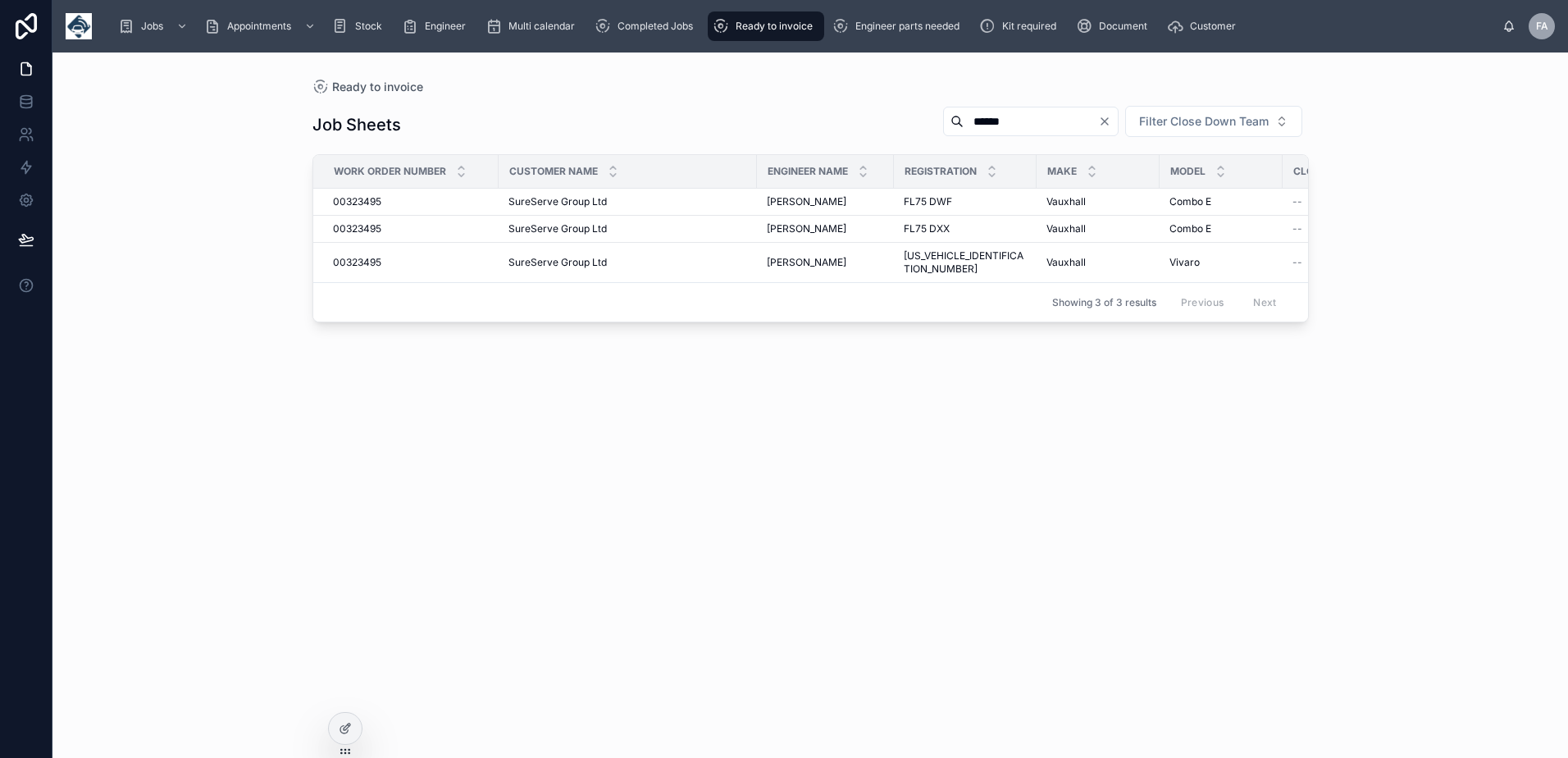
drag, startPoint x: 985, startPoint y: 121, endPoint x: 832, endPoint y: 114, distance: 153.2
click at [832, 114] on div "Job Sheets ****** Filter Close Down Team" at bounding box center [811, 125] width 996 height 39
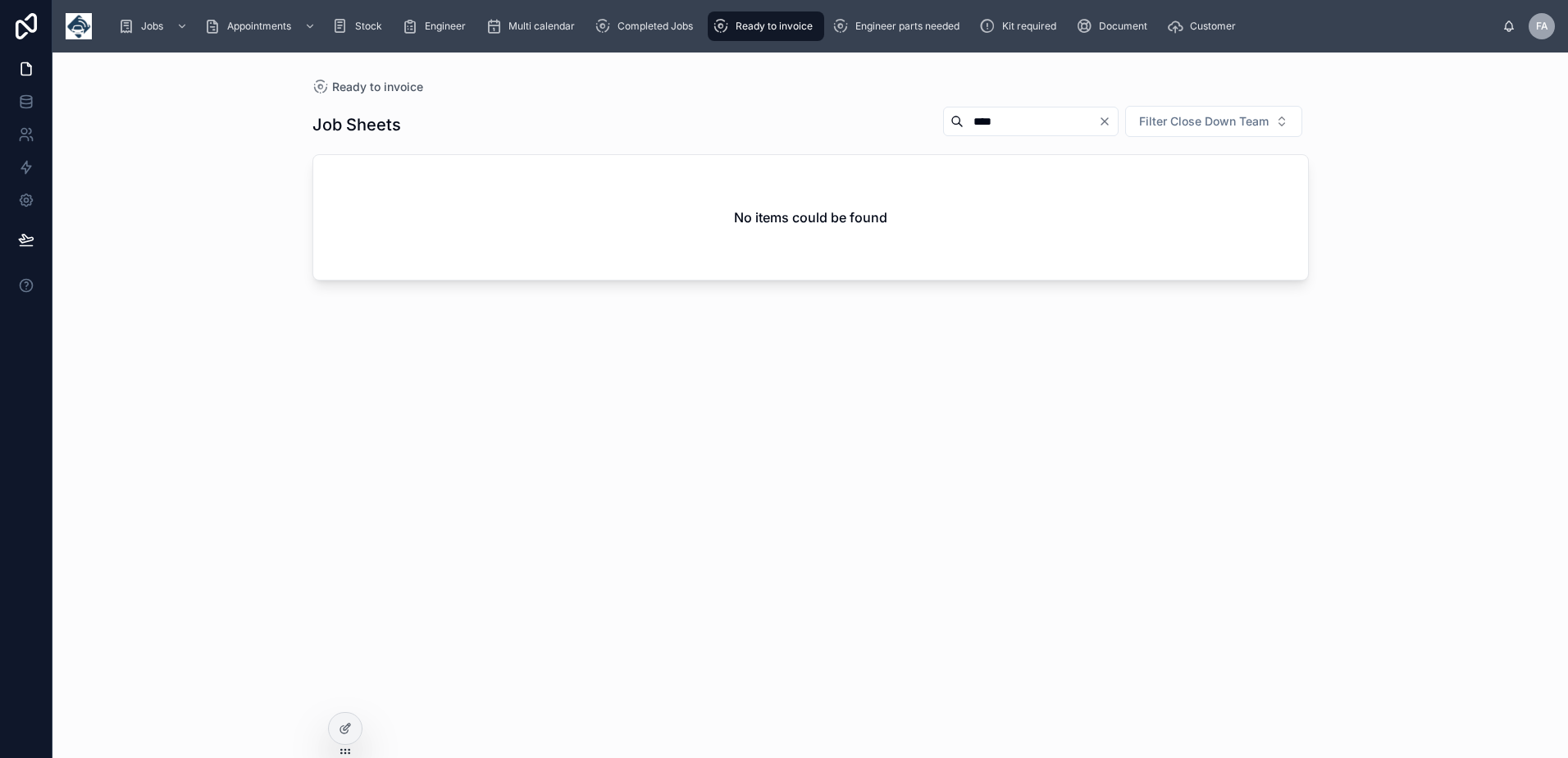
type input "****"
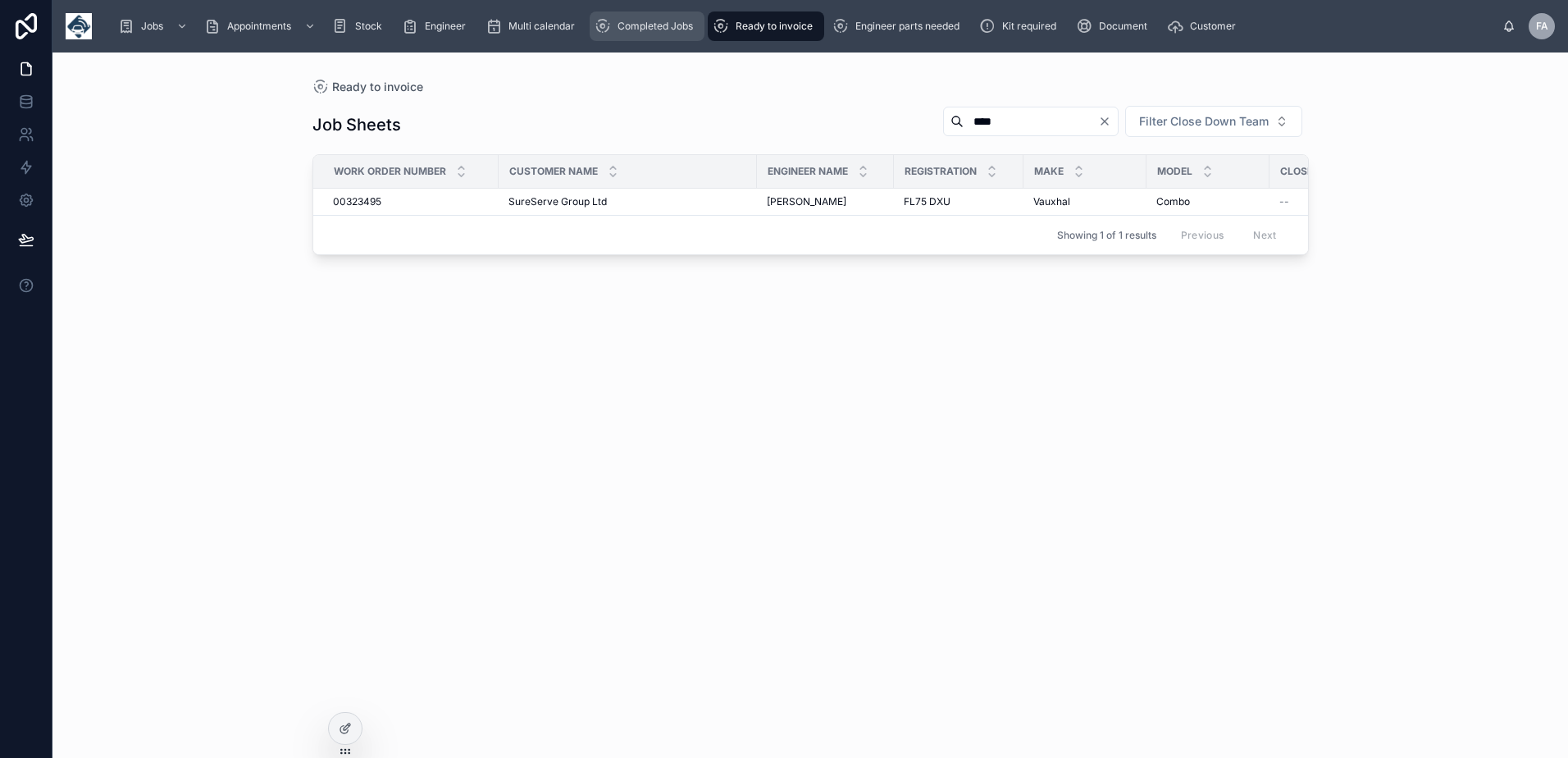
click at [675, 29] on span "Completed Jobs" at bounding box center [656, 26] width 75 height 13
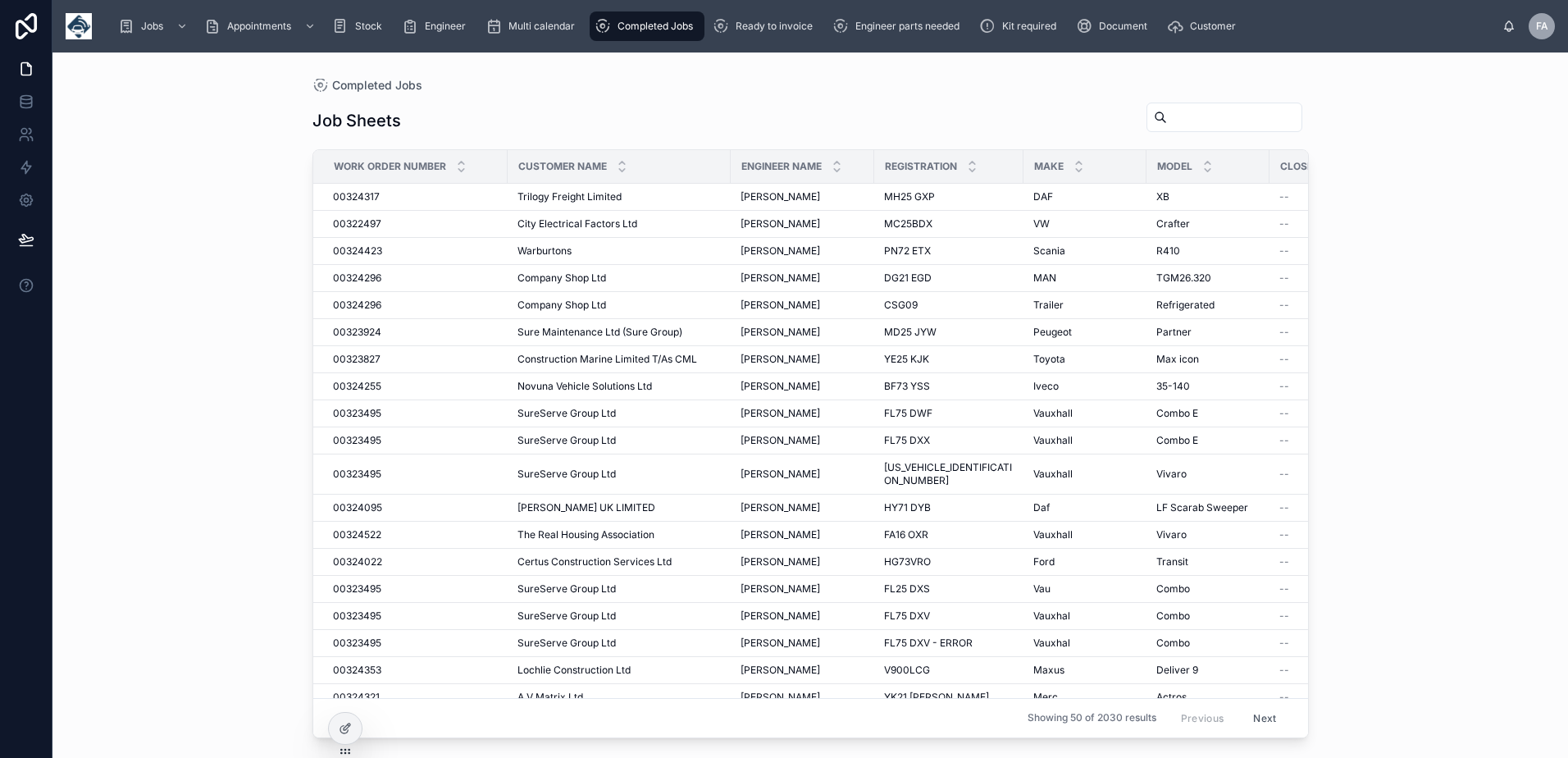
drag, startPoint x: 363, startPoint y: 579, endPoint x: 1149, endPoint y: 116, distance: 912.2
click at [1167, 116] on input "text" at bounding box center [1234, 117] width 134 height 23
type input "****"
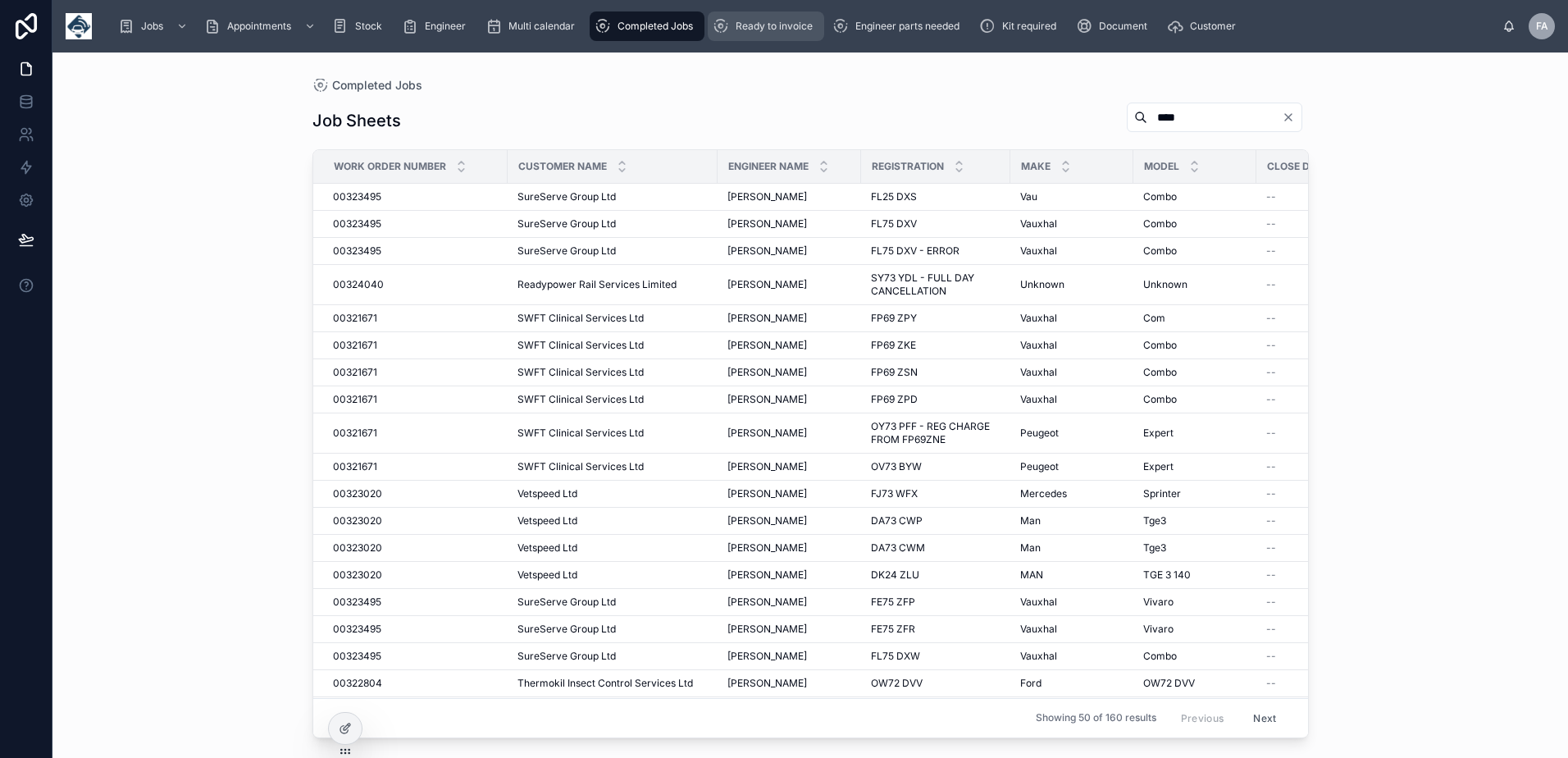
click at [791, 31] on span "Ready to invoice" at bounding box center [775, 26] width 77 height 13
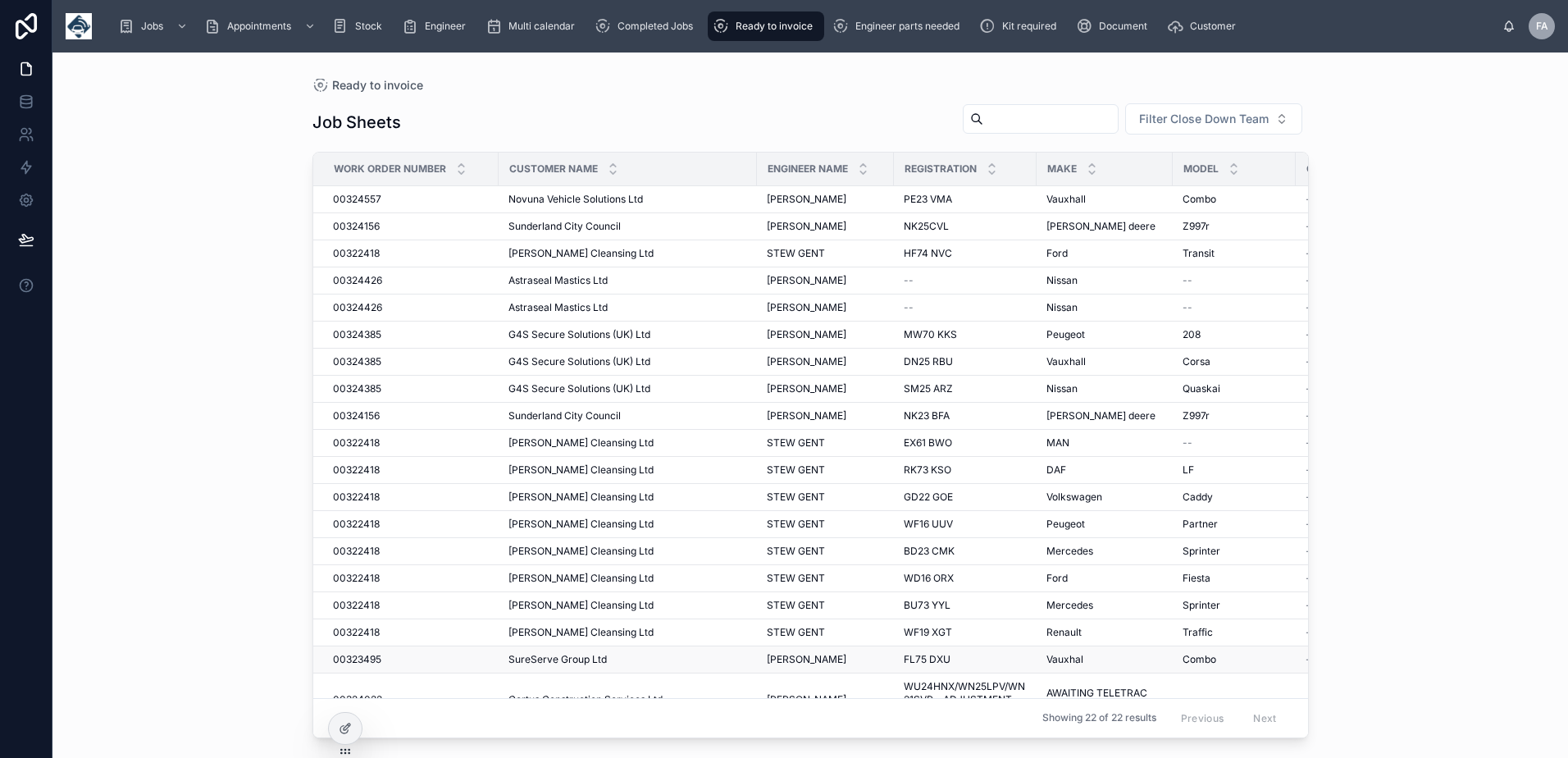
click at [371, 656] on span "00323495" at bounding box center [357, 659] width 49 height 13
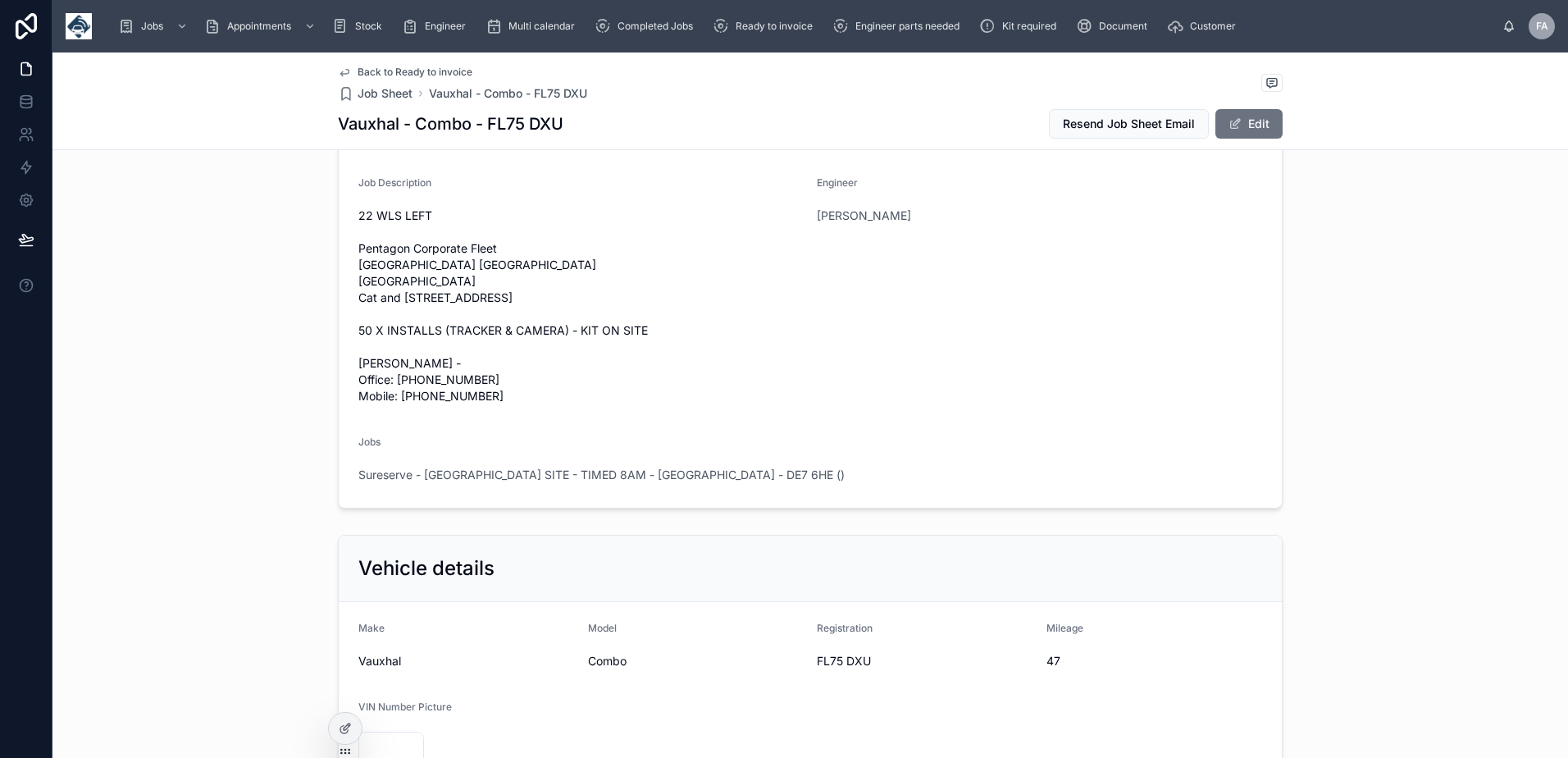
scroll to position [492, 0]
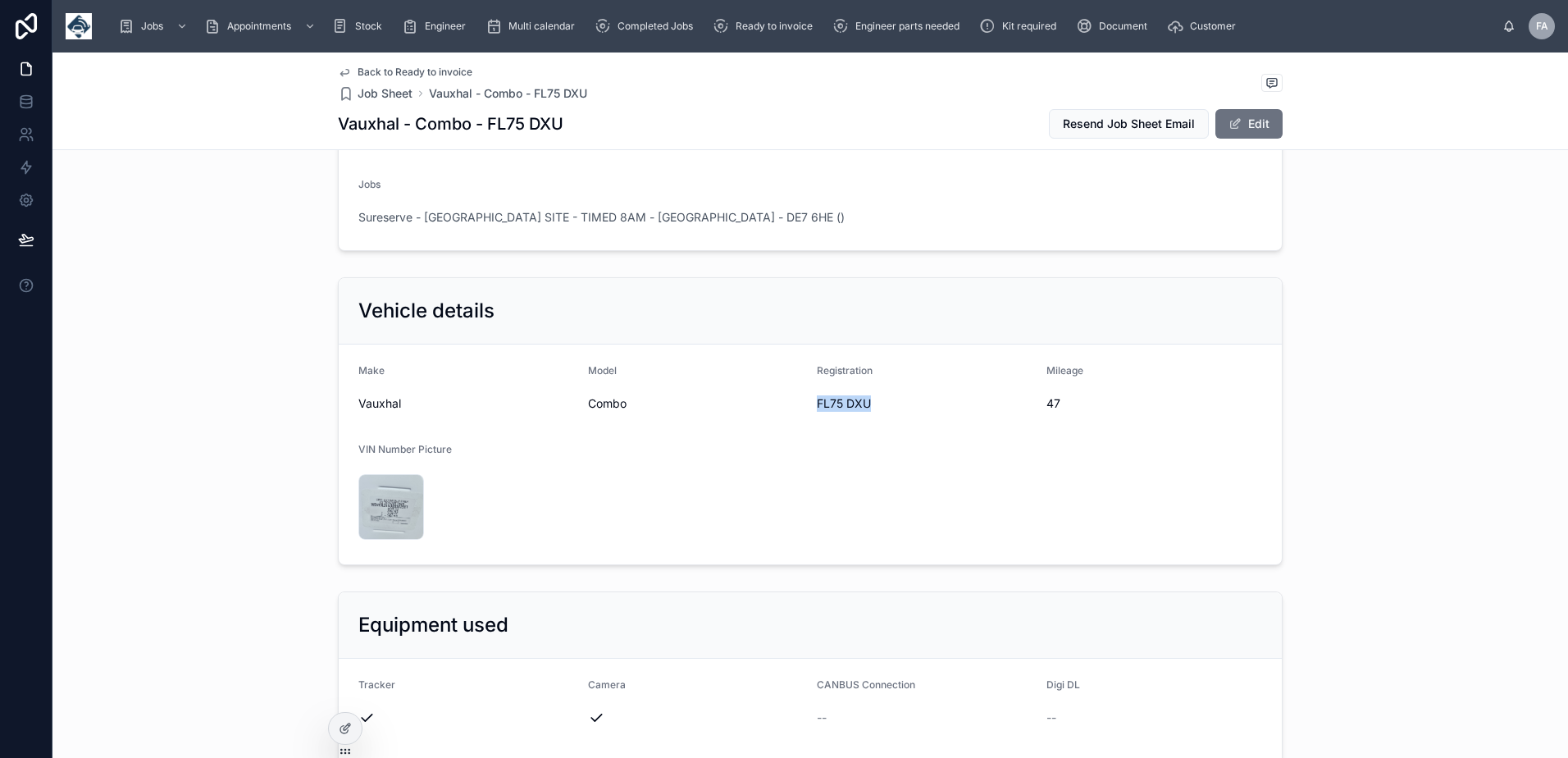
drag, startPoint x: 811, startPoint y: 476, endPoint x: 864, endPoint y: 483, distance: 53.5
click at [864, 483] on form "Make Vauxhal Model Combo Registration FL75 DXU Mileage 47 VIN Number Picture 20…" at bounding box center [811, 454] width 943 height 220
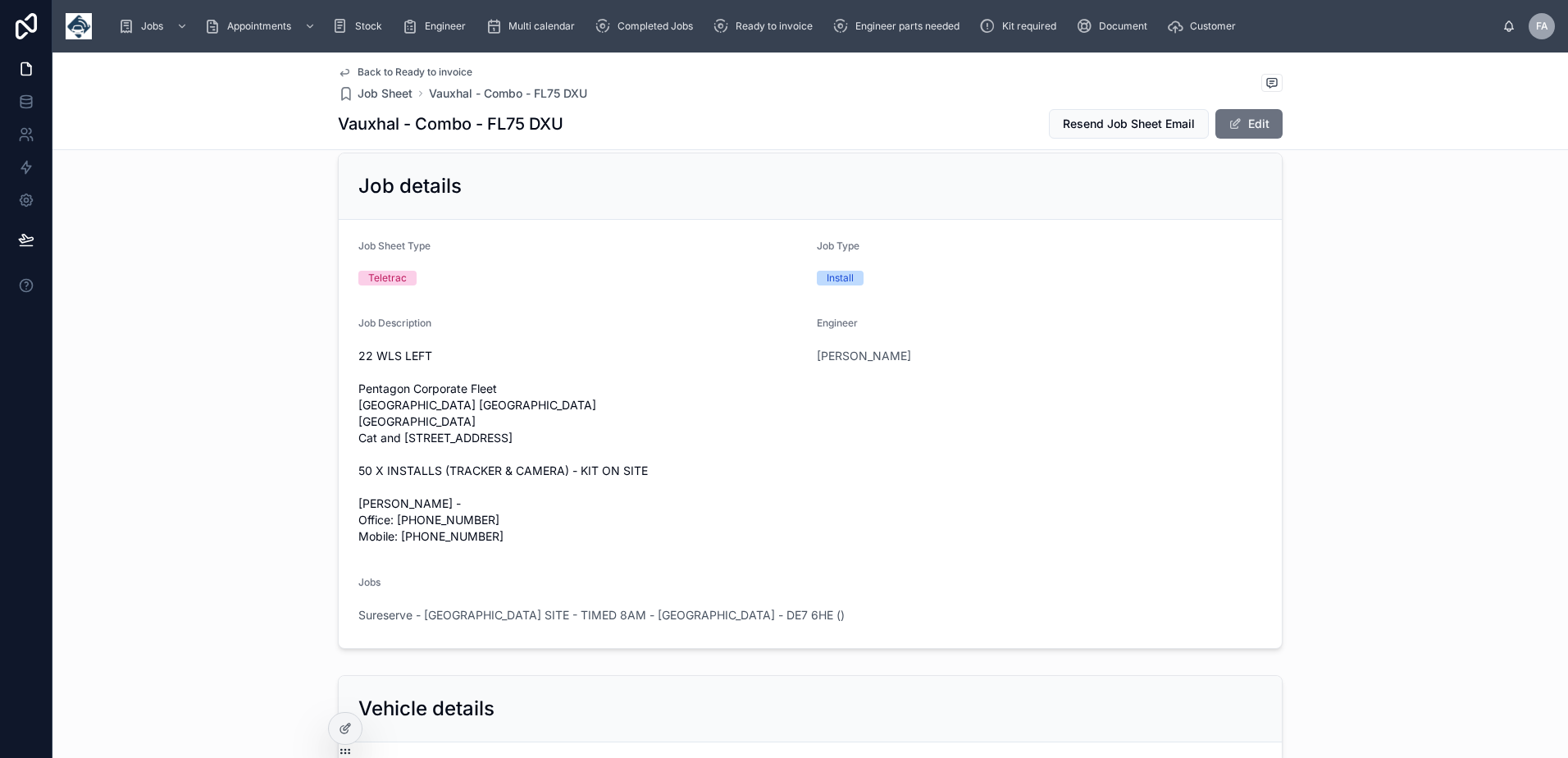
scroll to position [0, 0]
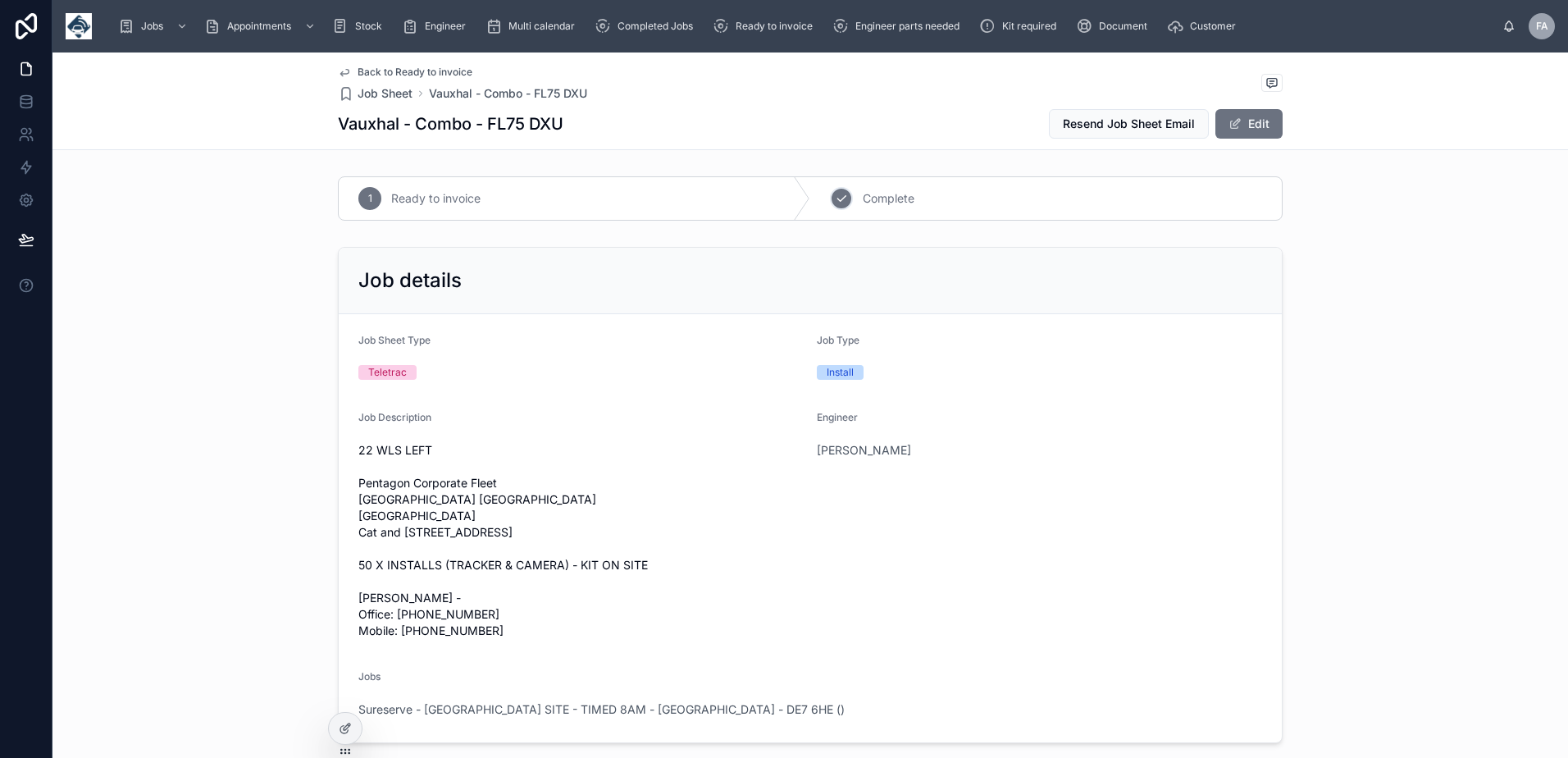
click at [840, 198] on icon at bounding box center [841, 198] width 13 height 13
click at [745, 29] on span "Ready to invoice" at bounding box center [775, 26] width 77 height 13
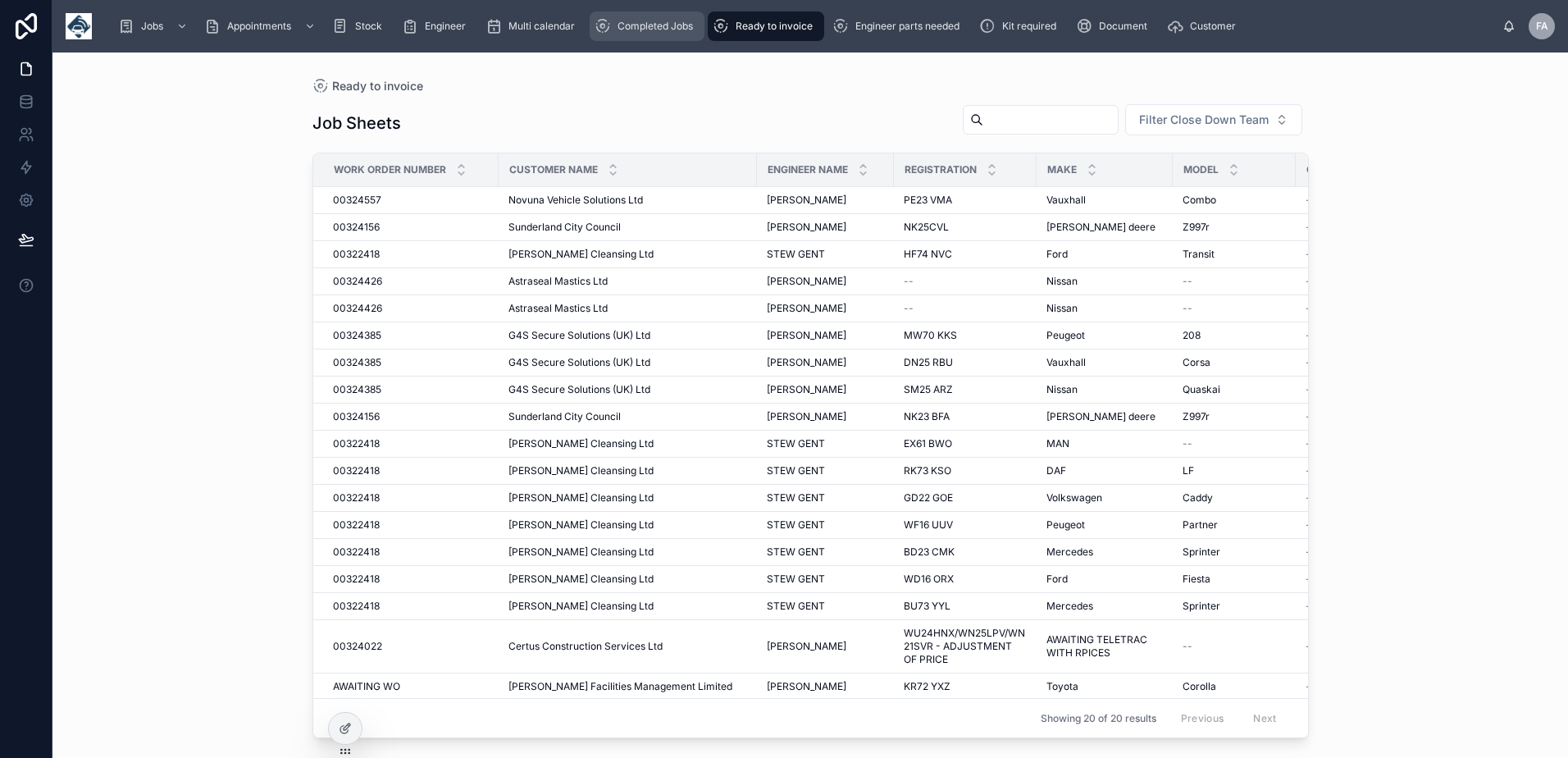
click at [657, 12] on link "Completed Jobs" at bounding box center [647, 26] width 115 height 30
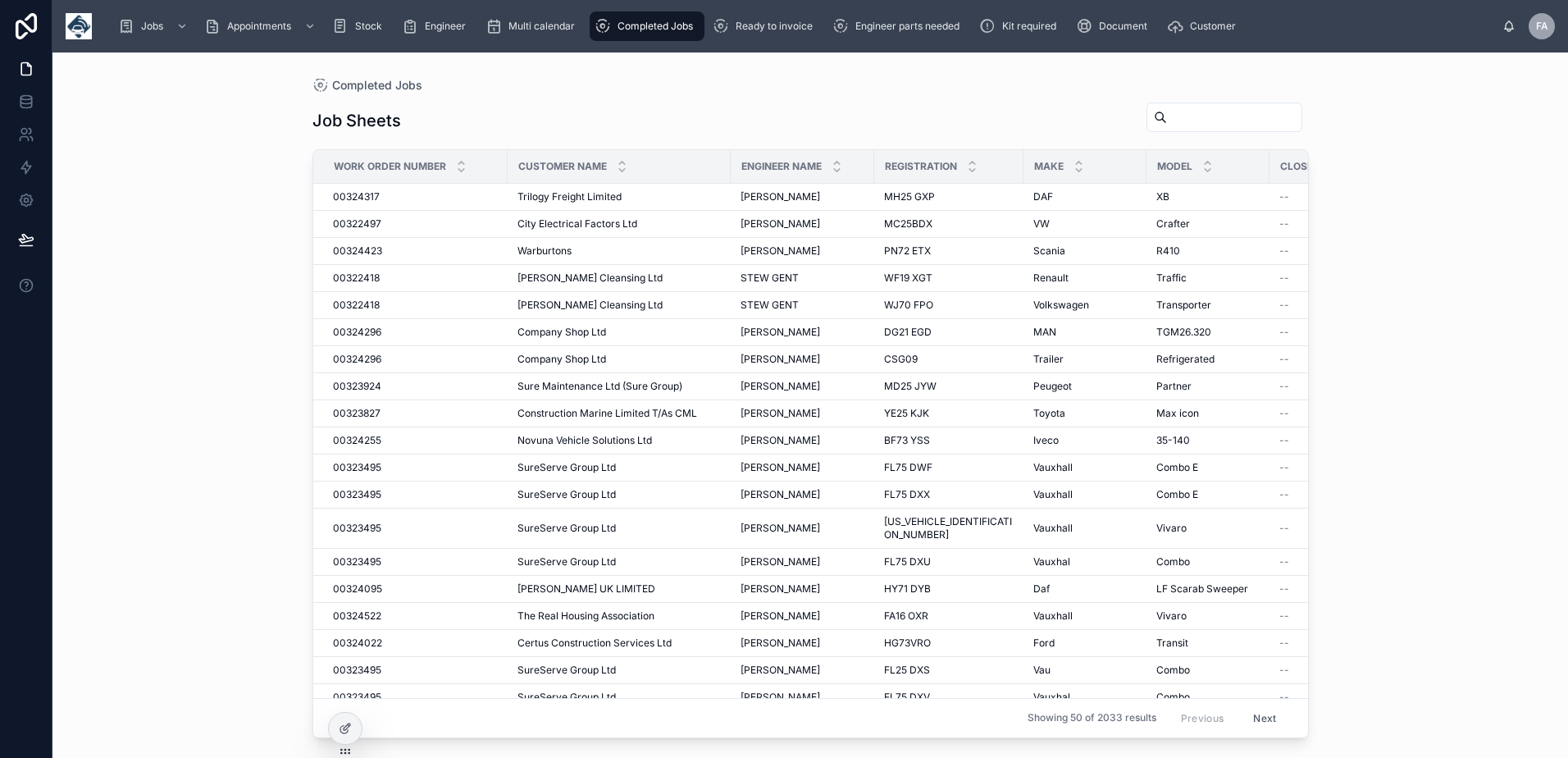
click at [1182, 115] on input "text" at bounding box center [1234, 117] width 134 height 23
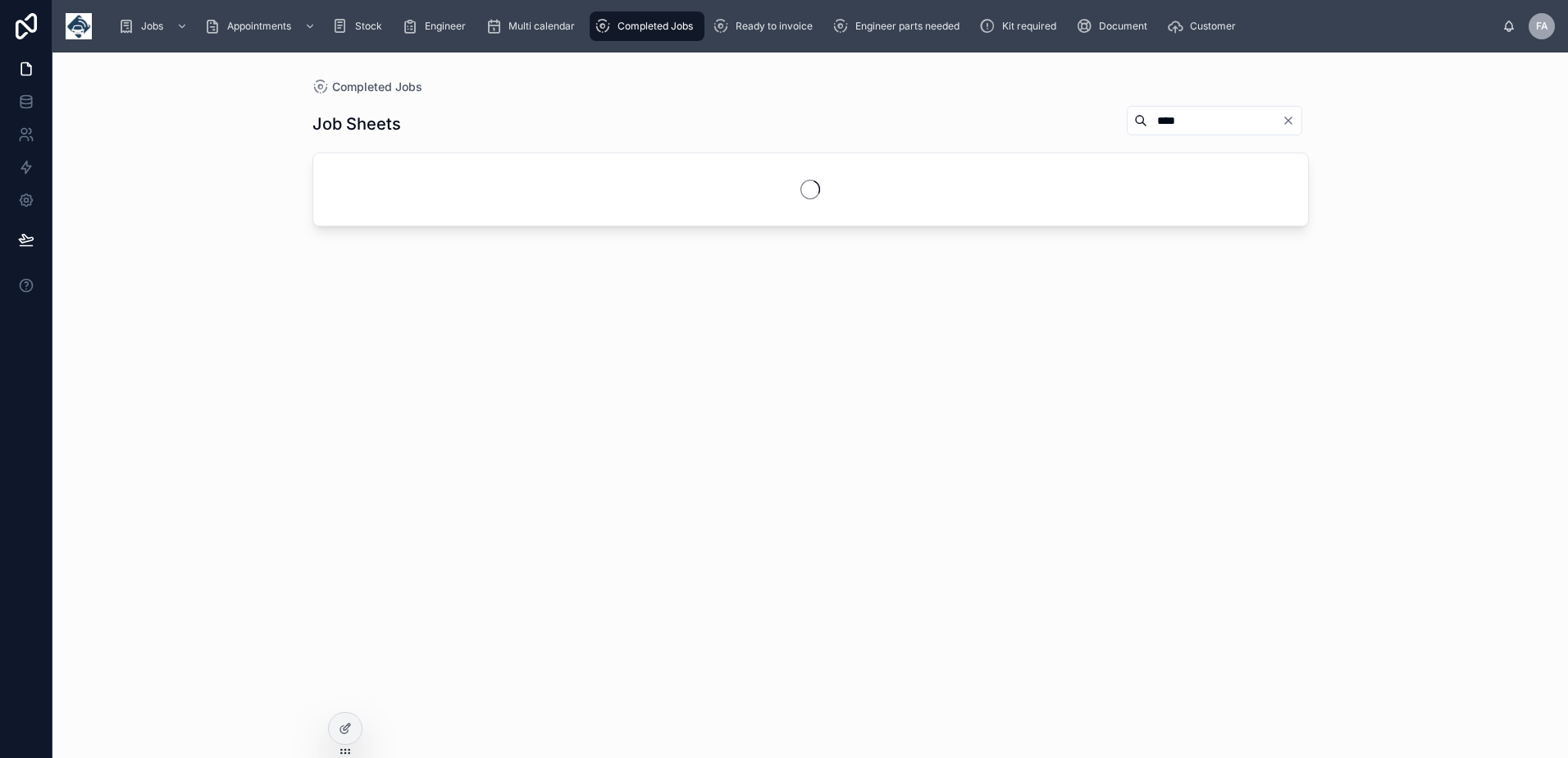
type input "****"
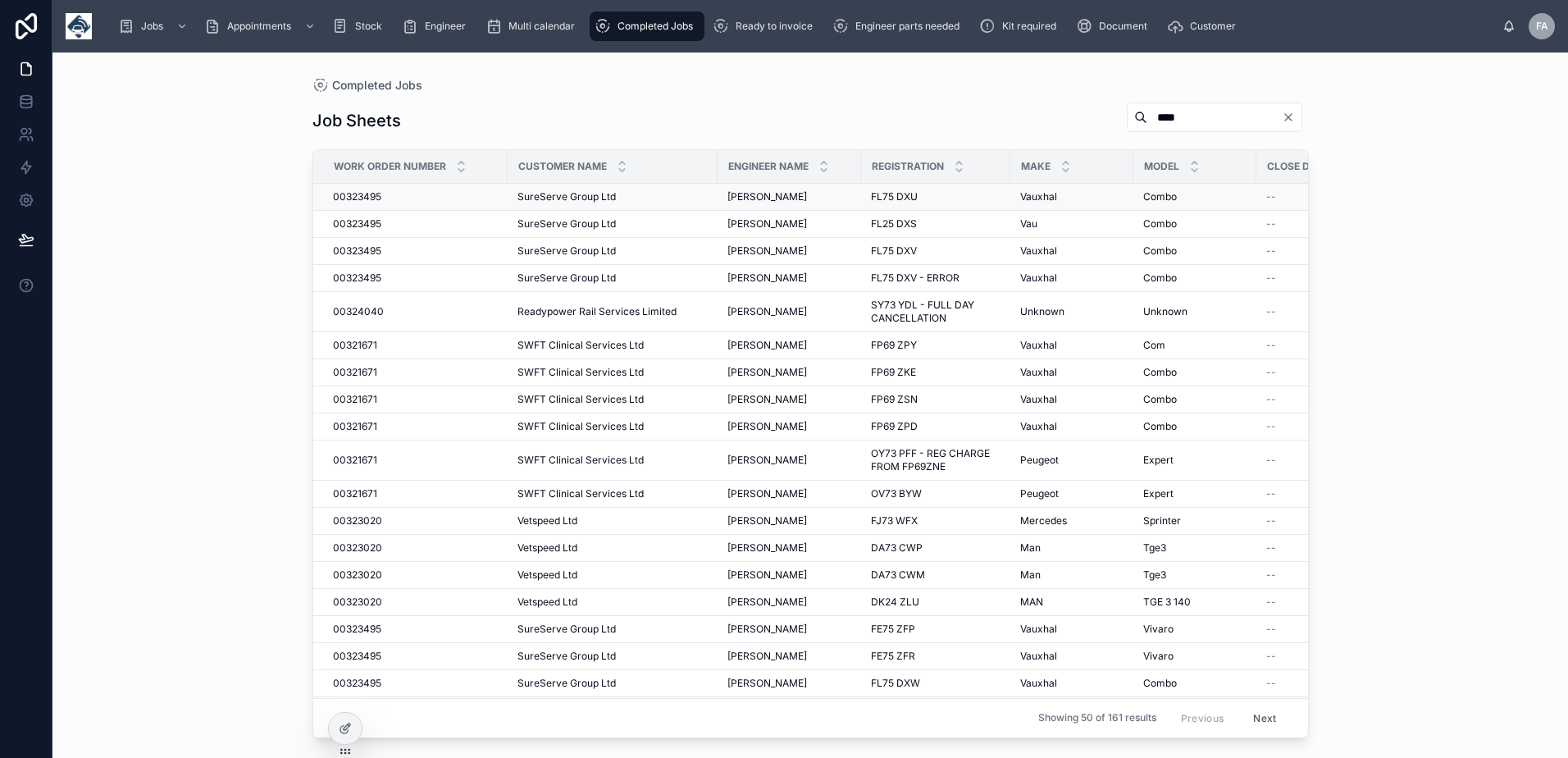
drag, startPoint x: 386, startPoint y: 200, endPoint x: 371, endPoint y: 194, distance: 16.2
click at [381, 197] on span "00323495" at bounding box center [357, 196] width 49 height 13
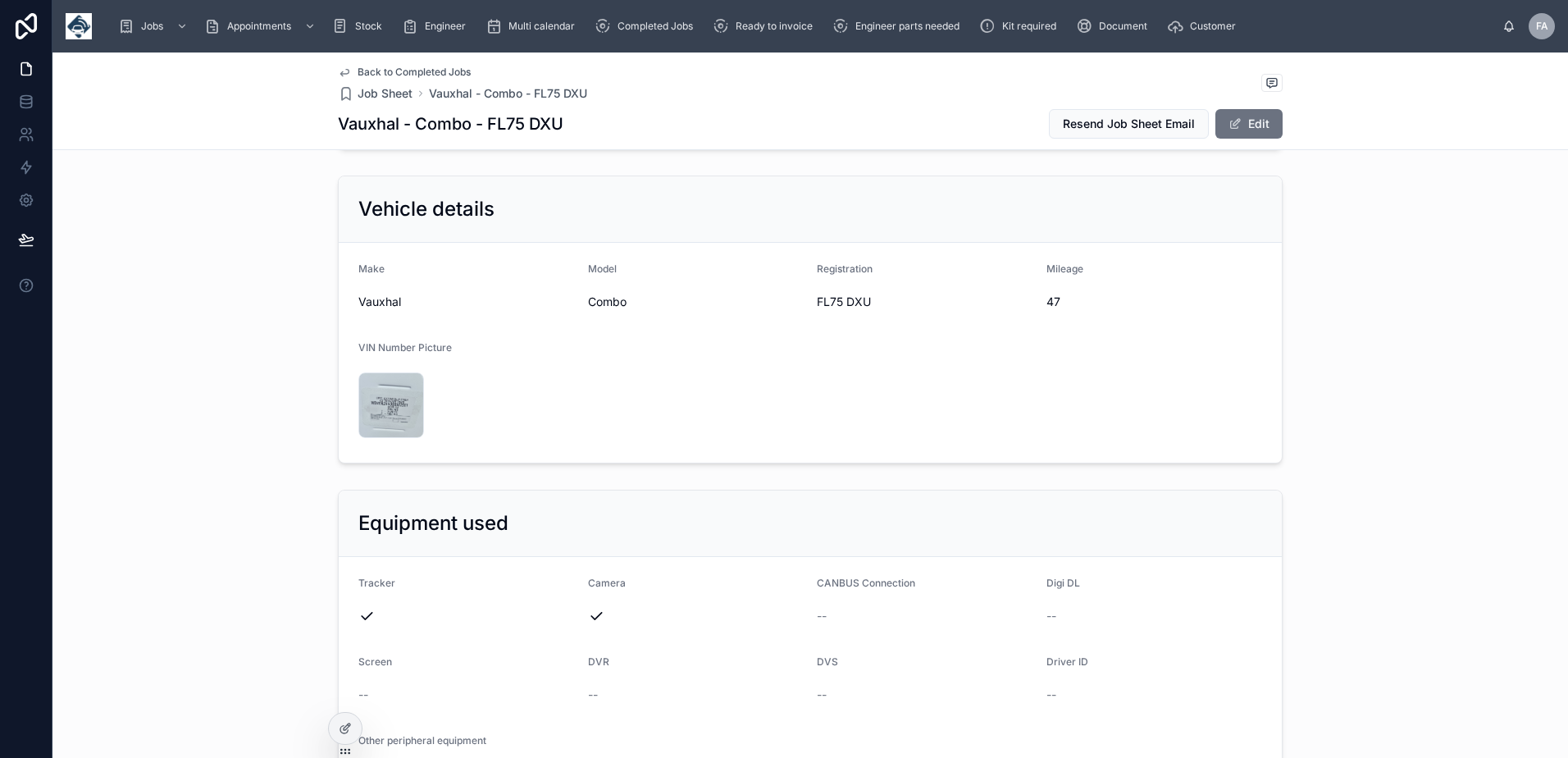
scroll to position [738, 0]
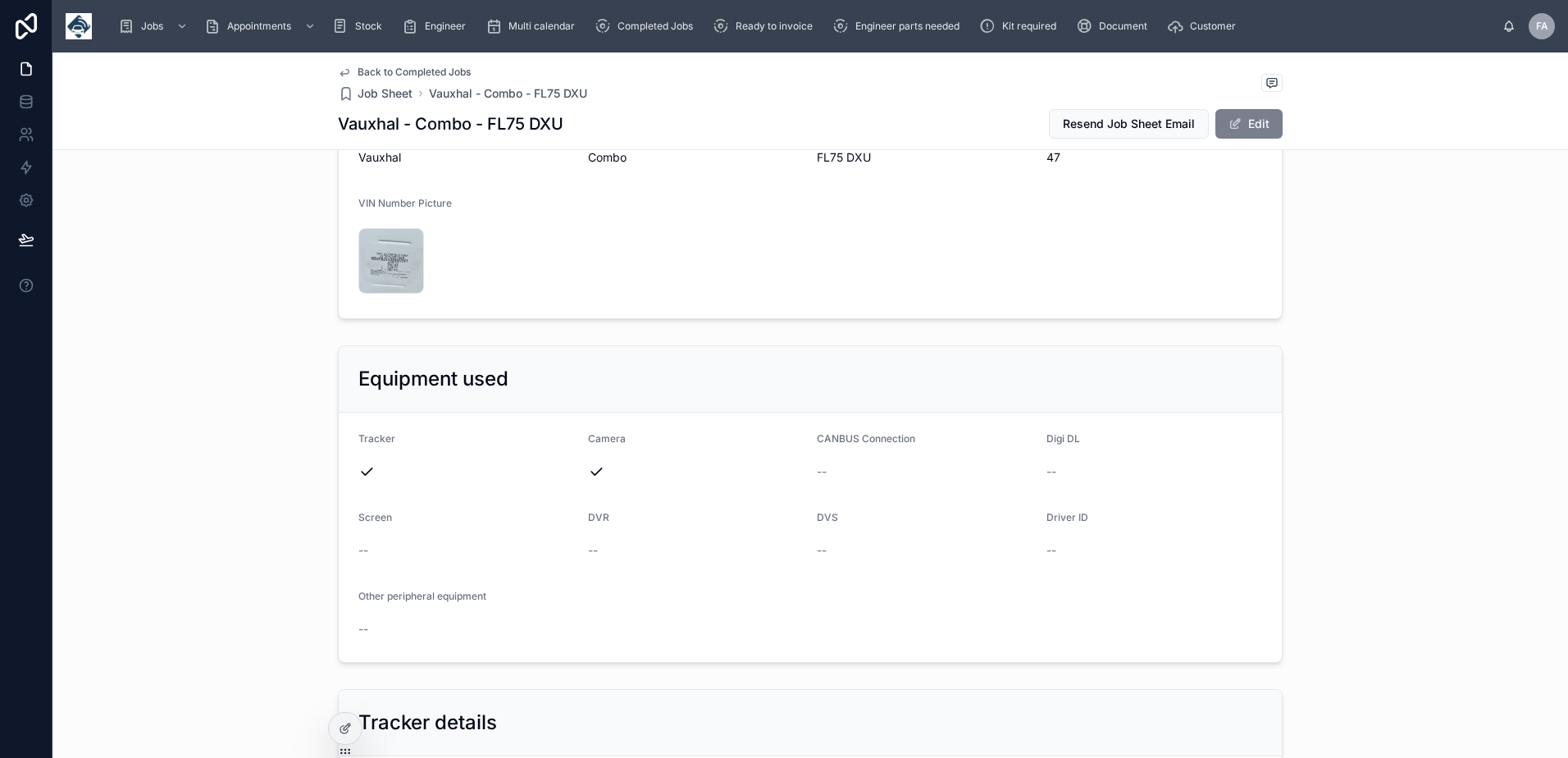
click at [1229, 117] on span at bounding box center [1235, 123] width 13 height 13
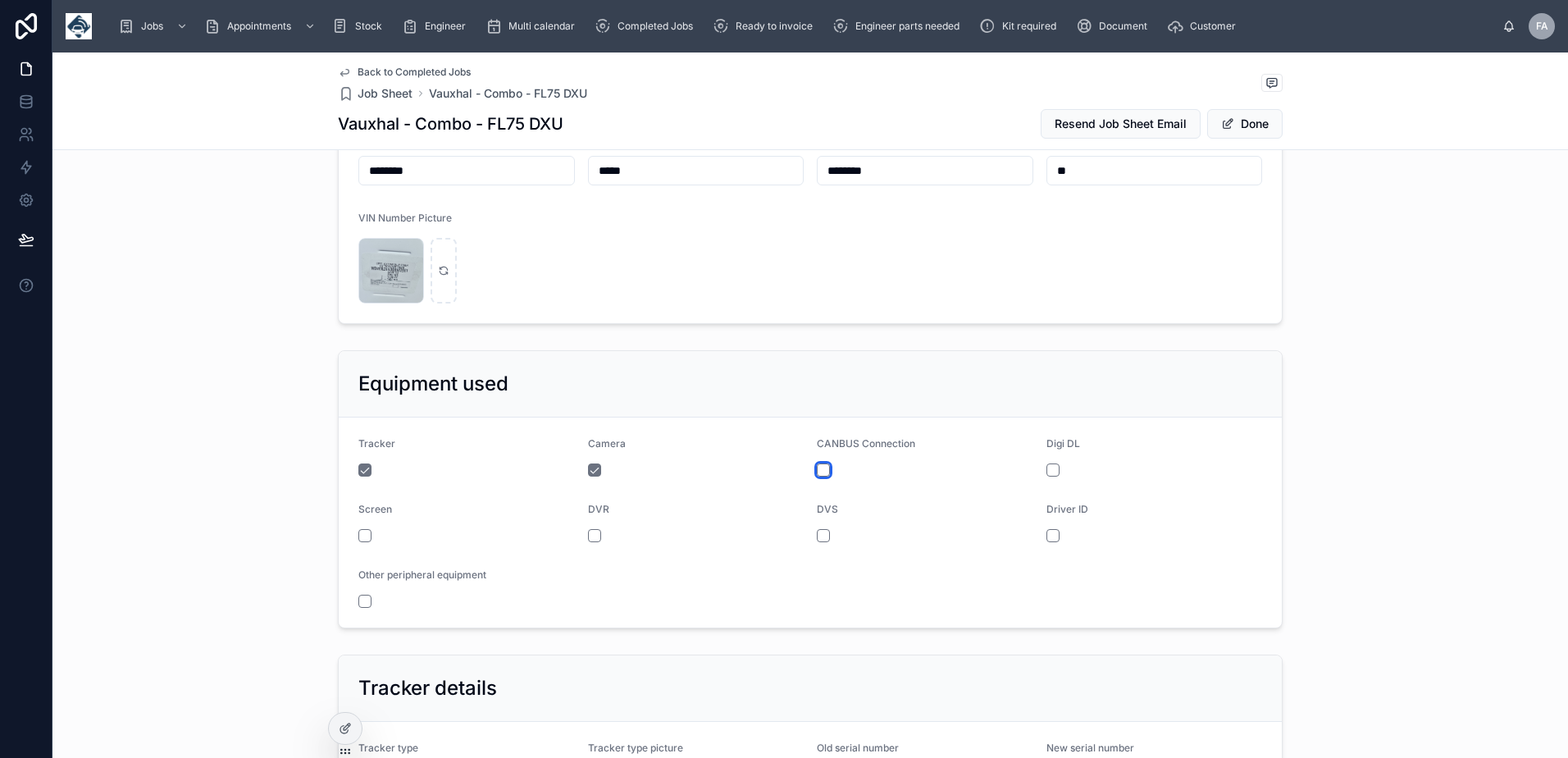
click at [818, 477] on button "button" at bounding box center [823, 469] width 13 height 13
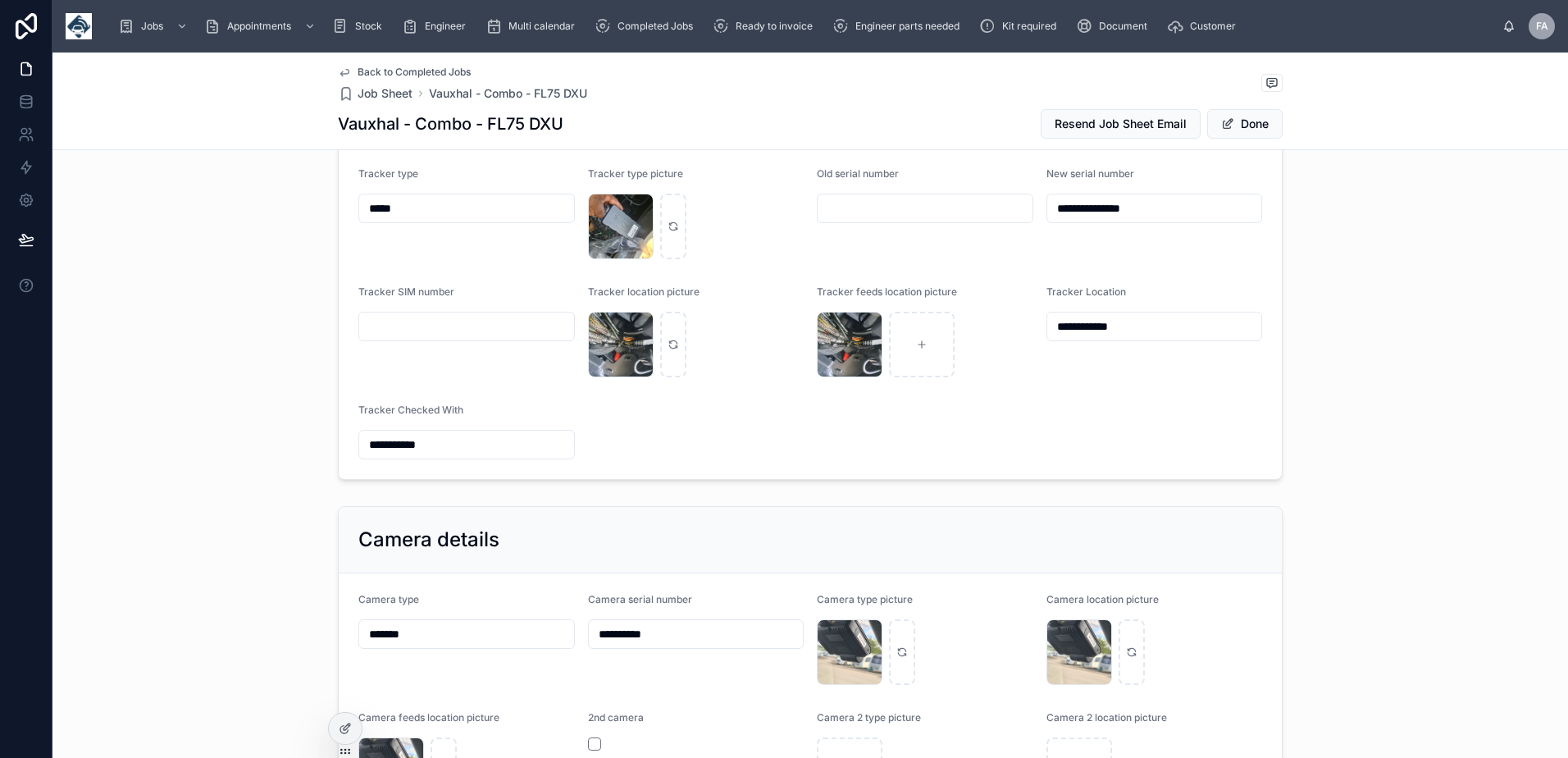
scroll to position [1640, 0]
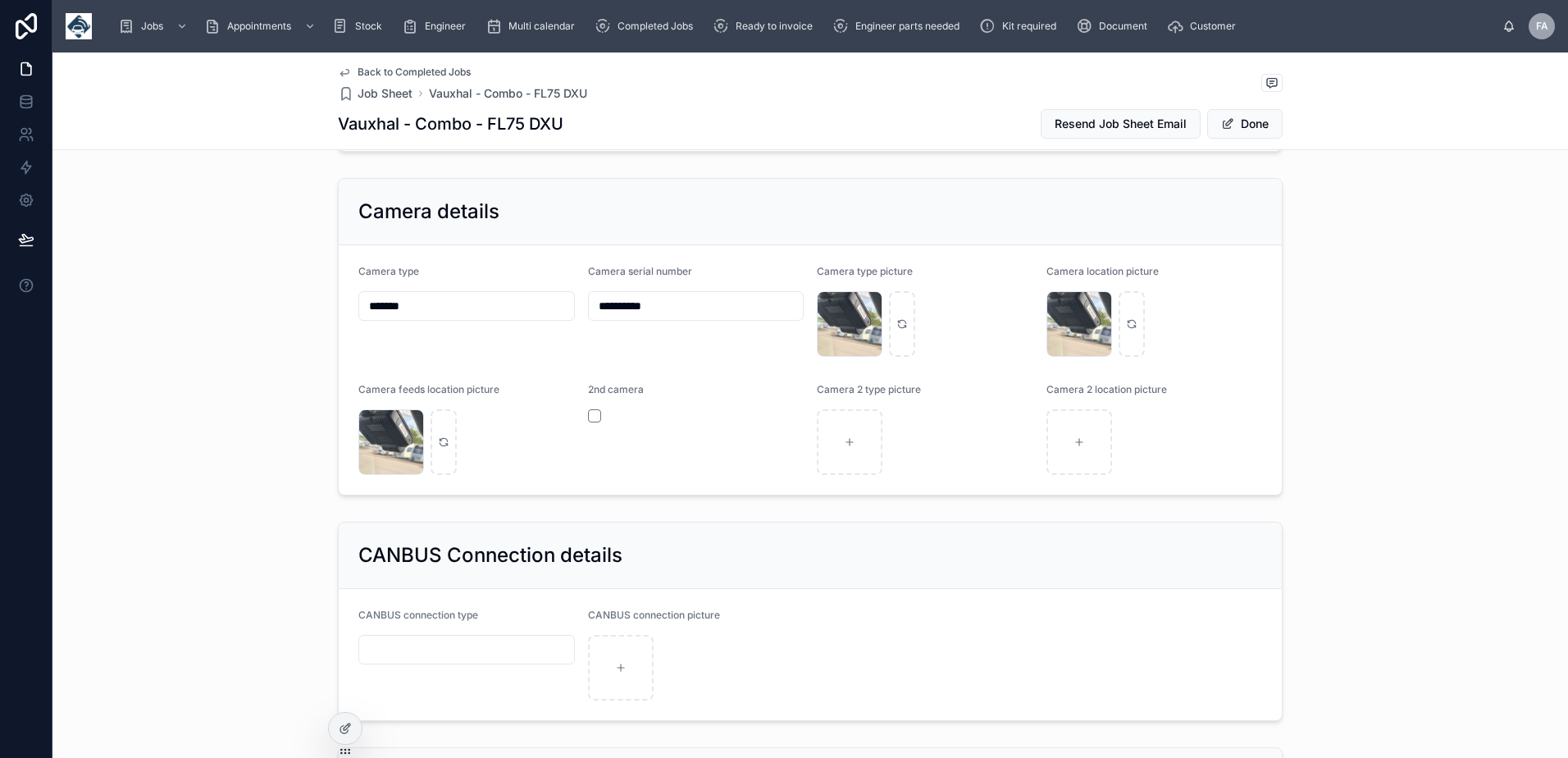
click at [483, 664] on div at bounding box center [466, 649] width 217 height 30
click at [498, 660] on input "text" at bounding box center [466, 649] width 215 height 23
type input "*****"
click at [1236, 130] on button "Done" at bounding box center [1245, 123] width 75 height 30
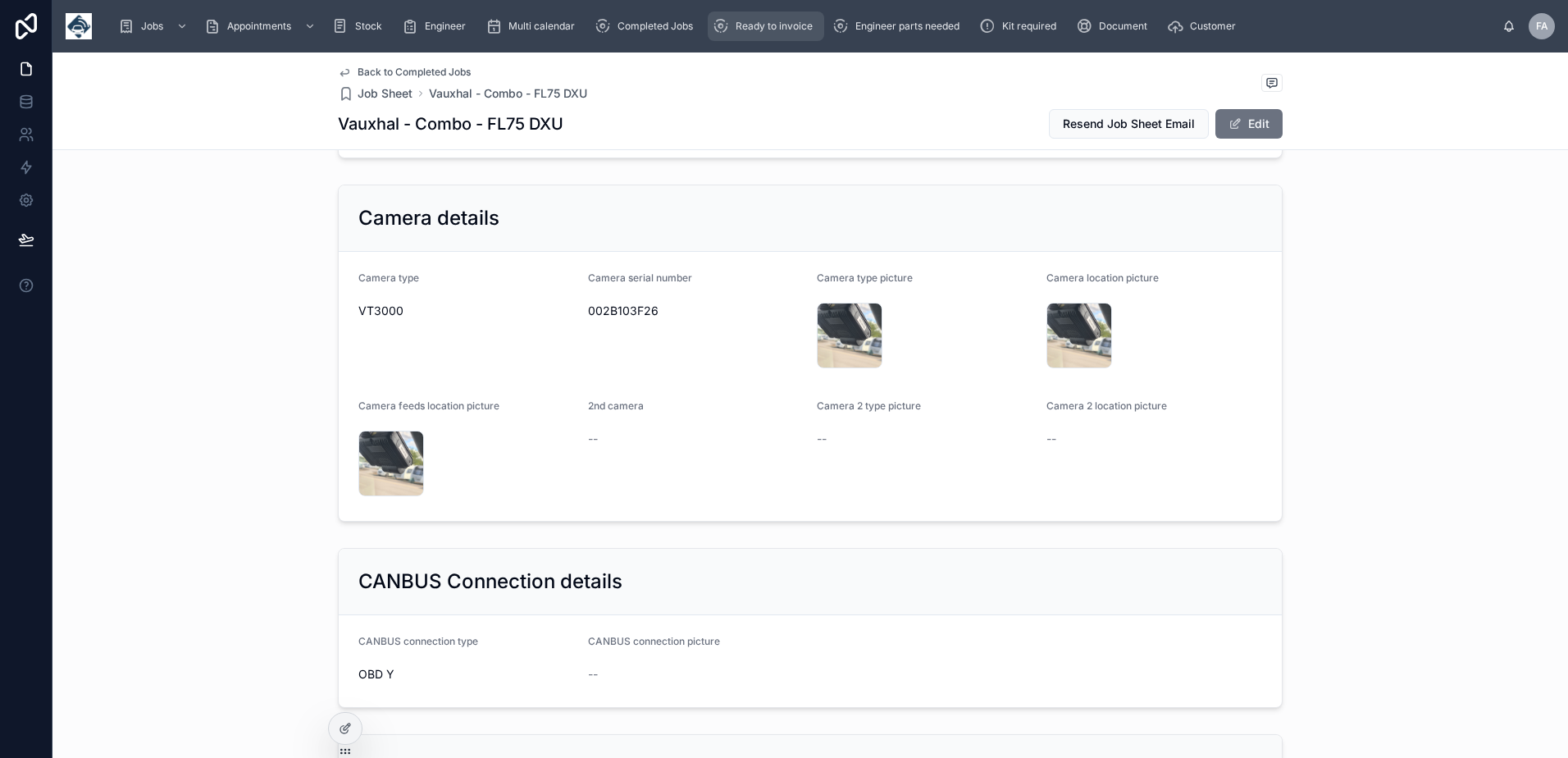
click at [772, 21] on span "Ready to invoice" at bounding box center [775, 26] width 77 height 13
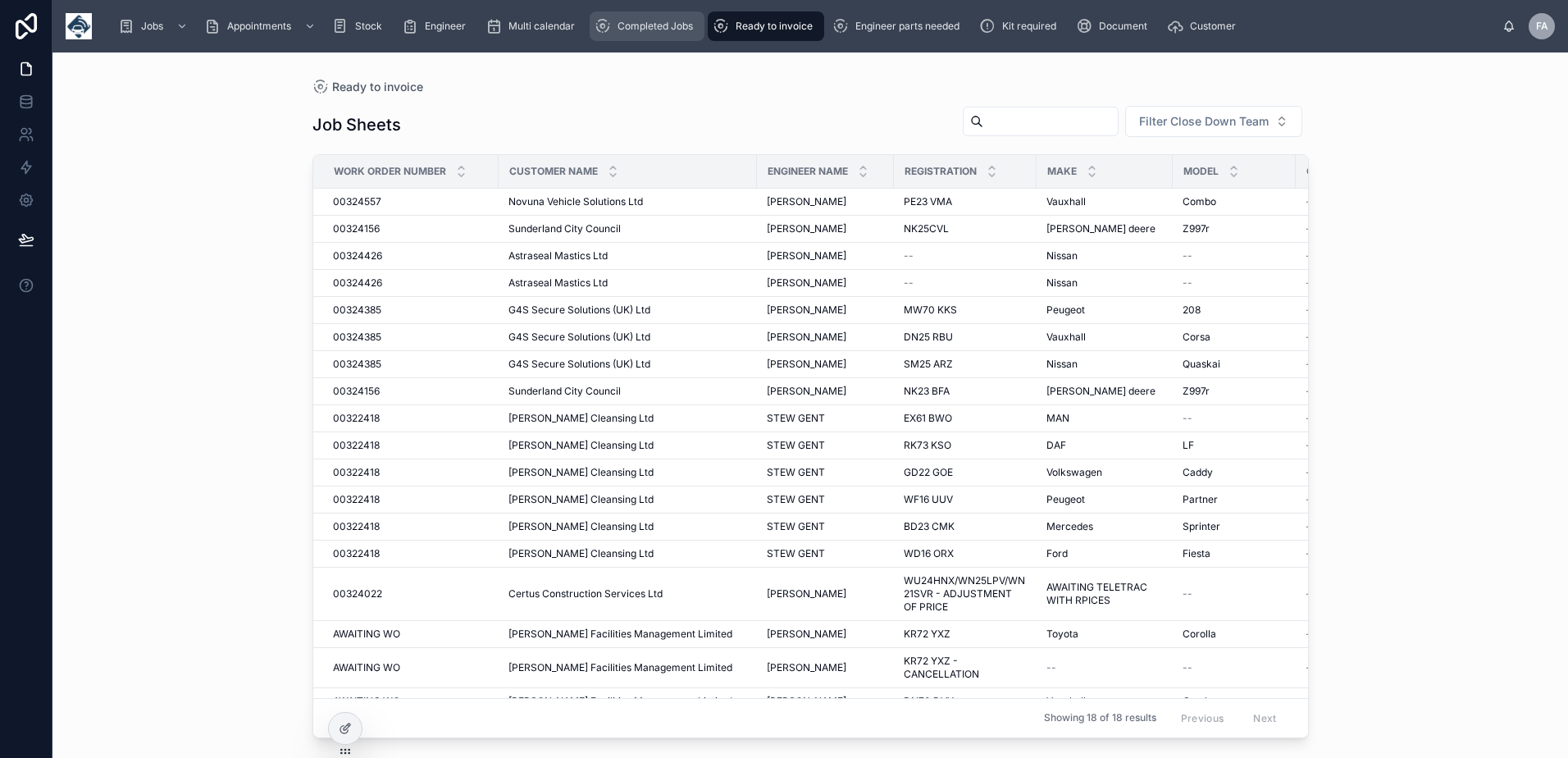
drag, startPoint x: 660, startPoint y: 34, endPoint x: 760, endPoint y: 29, distance: 100.1
click at [660, 34] on div "Completed Jobs" at bounding box center [647, 26] width 105 height 27
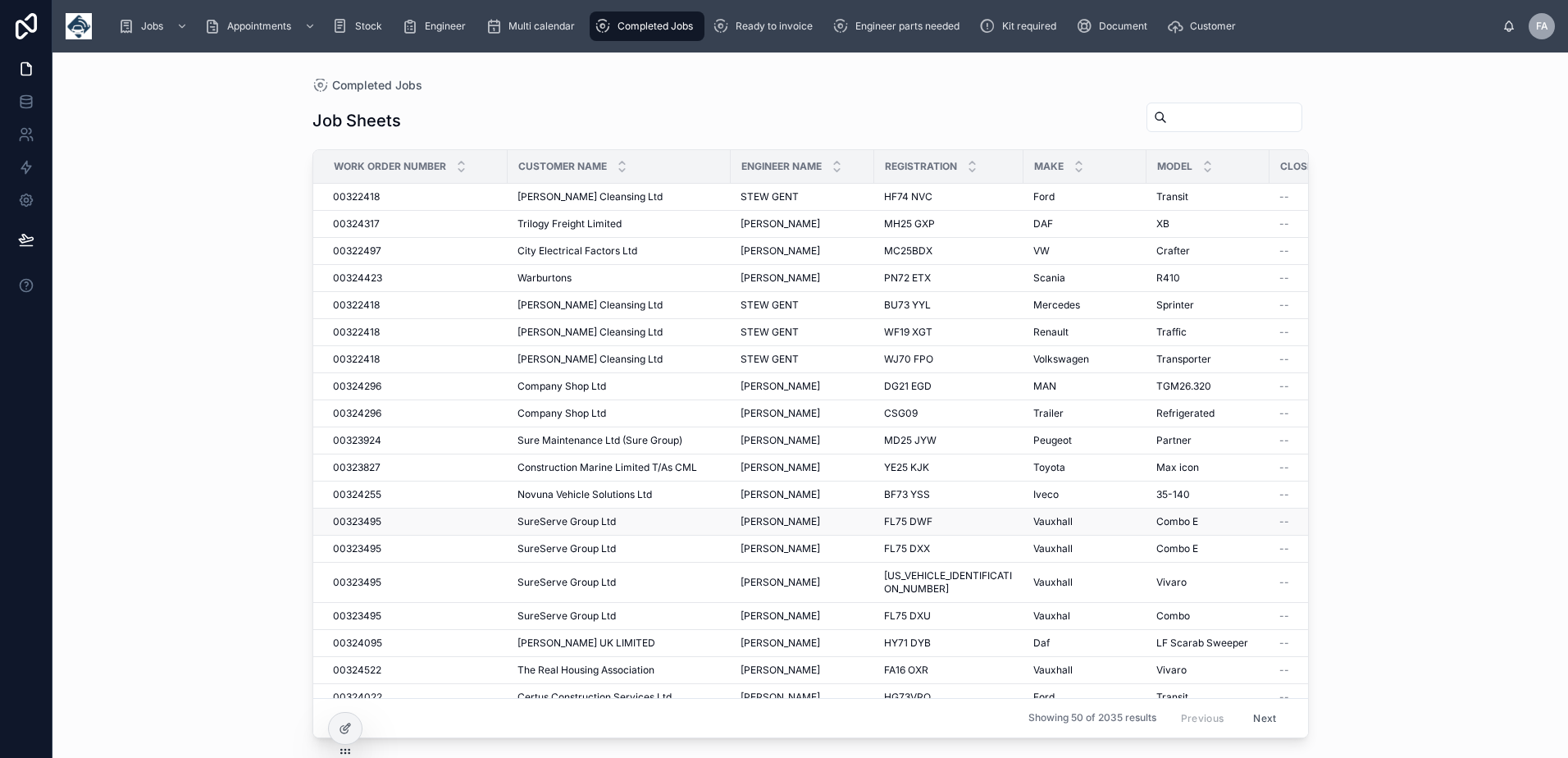
click at [350, 521] on span "00323495" at bounding box center [357, 521] width 49 height 13
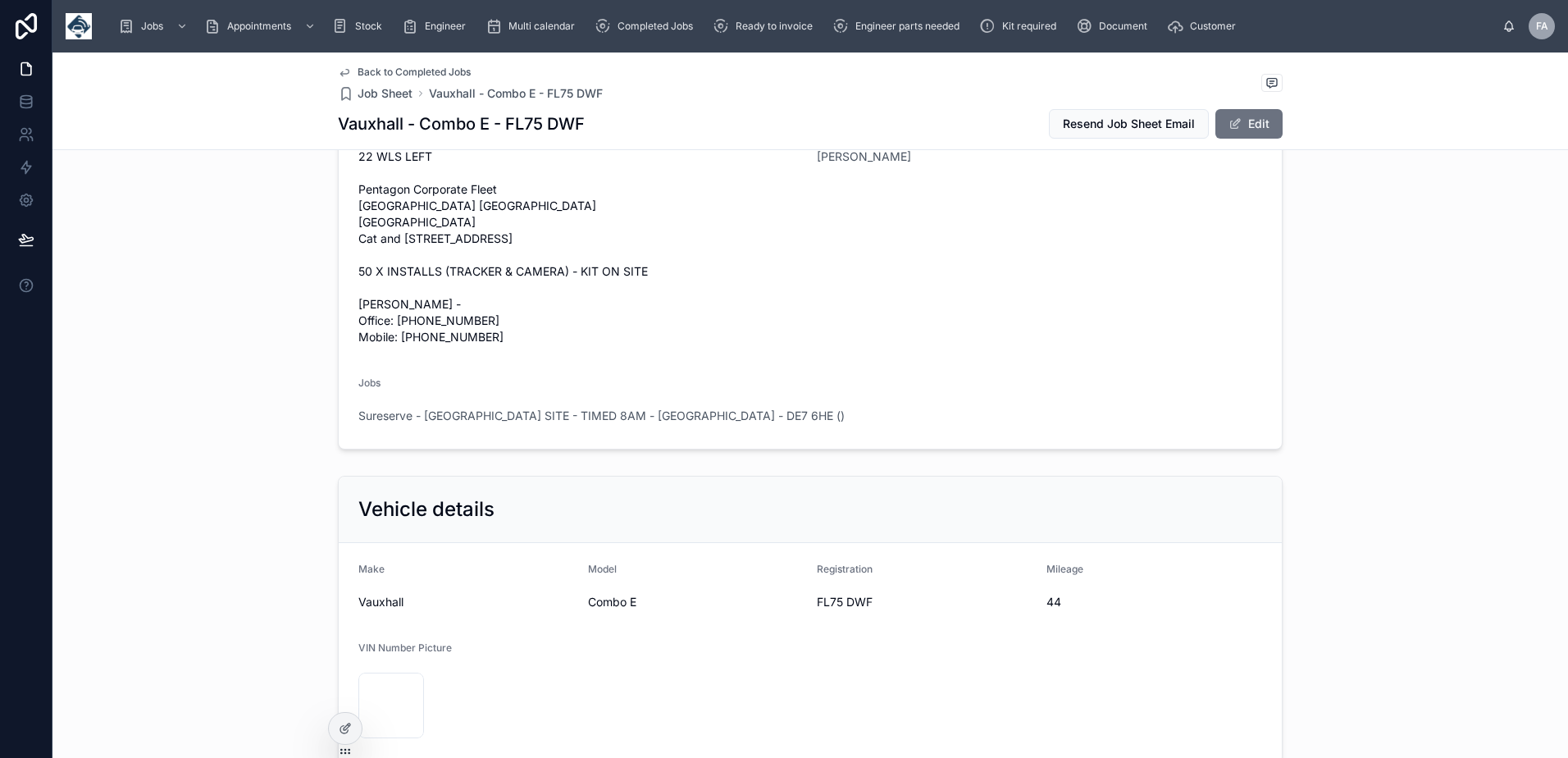
scroll to position [328, 0]
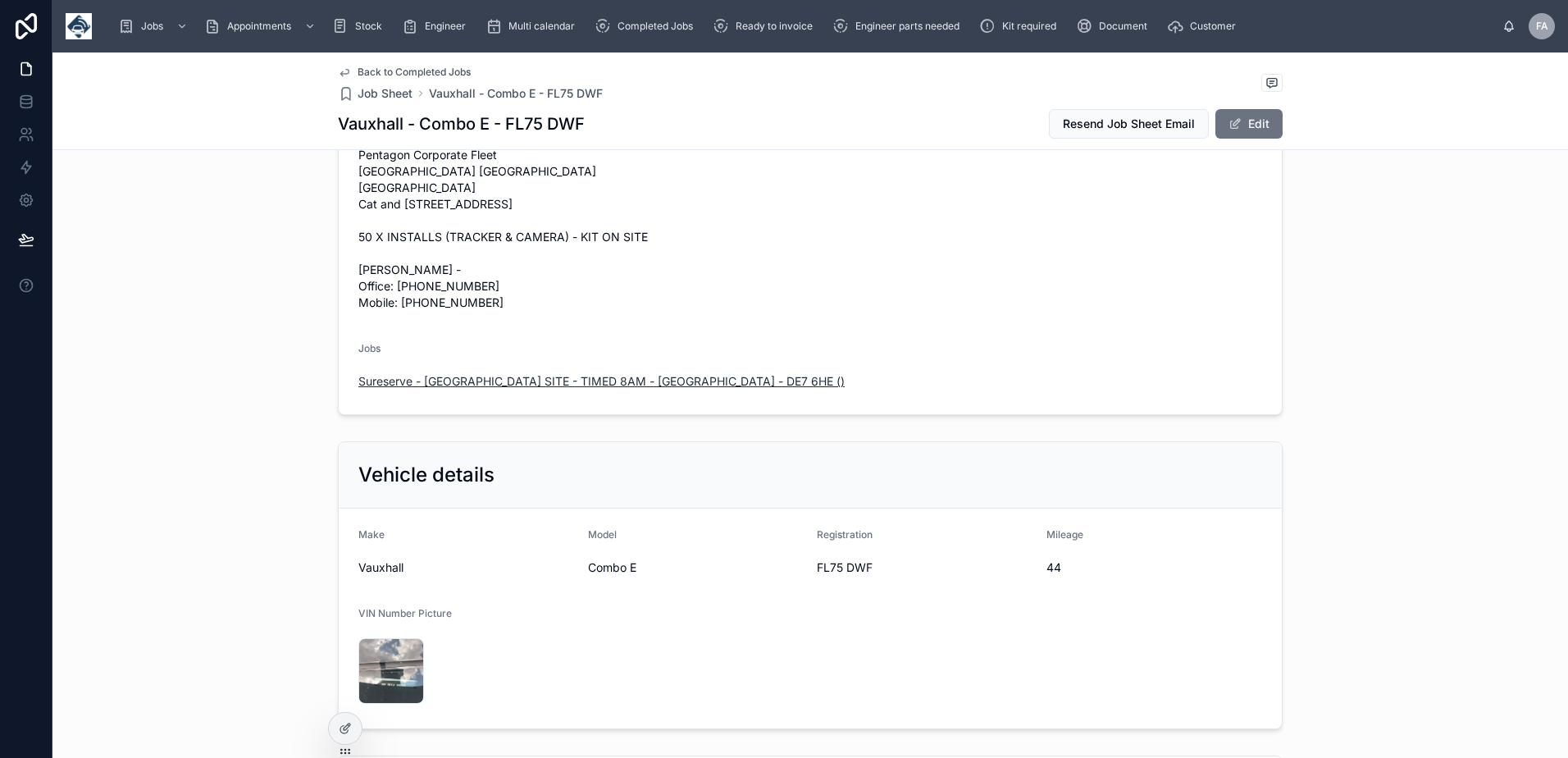
click at [503, 389] on span "Sureserve - [GEOGRAPHIC_DATA] SITE - TIMED 8AM - [GEOGRAPHIC_DATA] - DE7 6HE ()" at bounding box center [602, 381] width 486 height 16
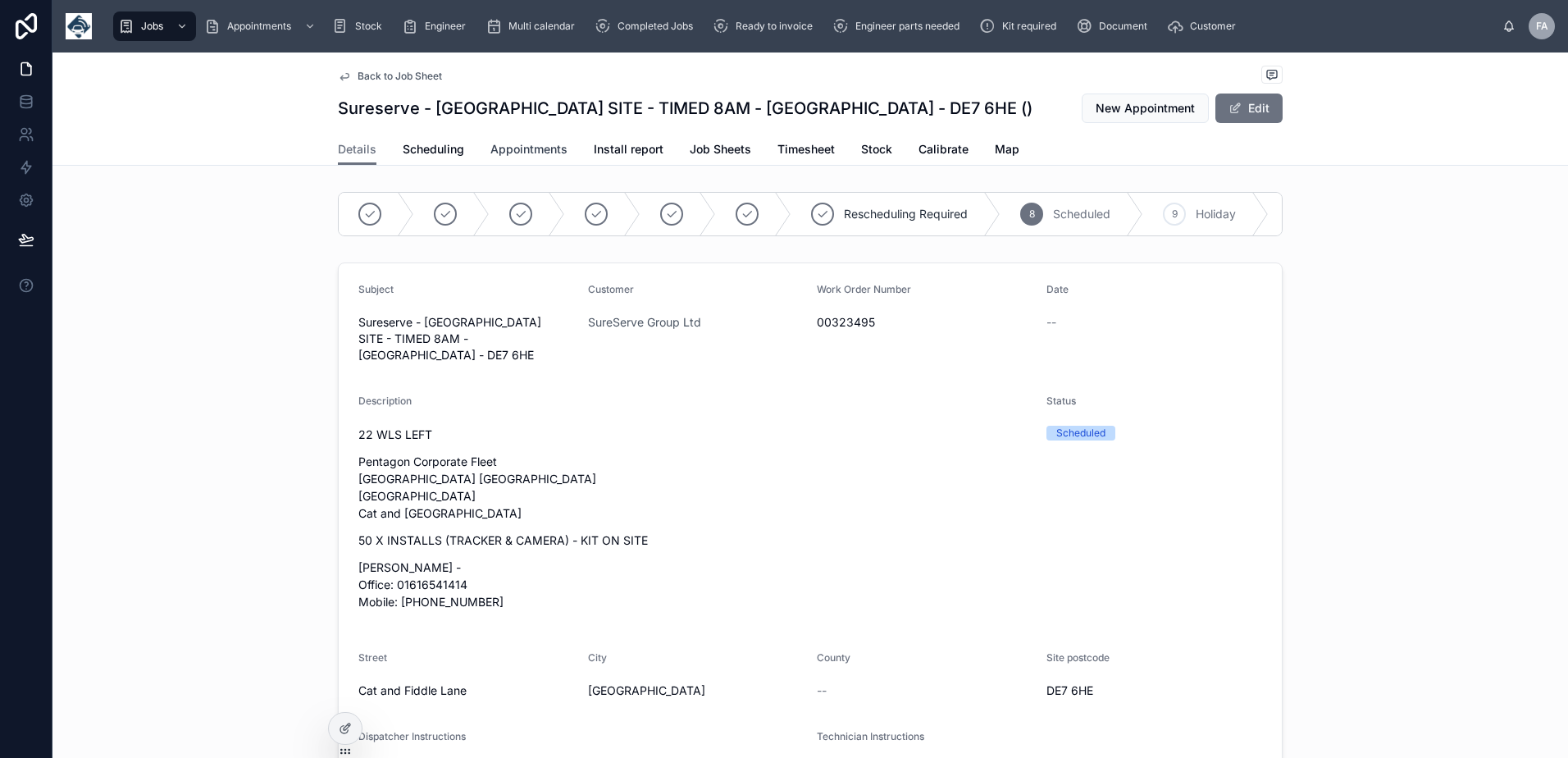
click at [493, 136] on link "Appointments" at bounding box center [529, 151] width 77 height 33
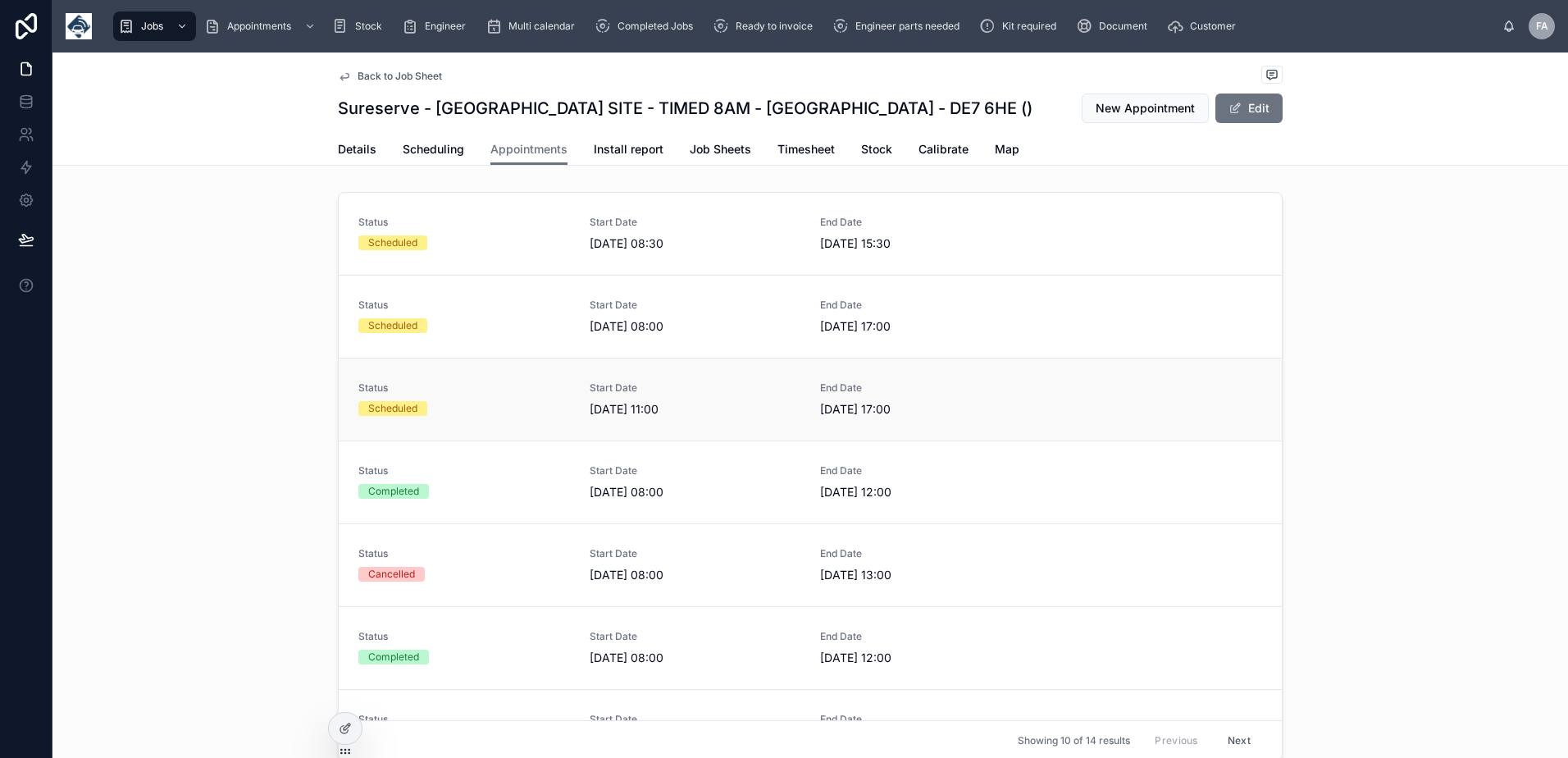
click at [408, 416] on div "Status Scheduled" at bounding box center [464, 400] width 211 height 36
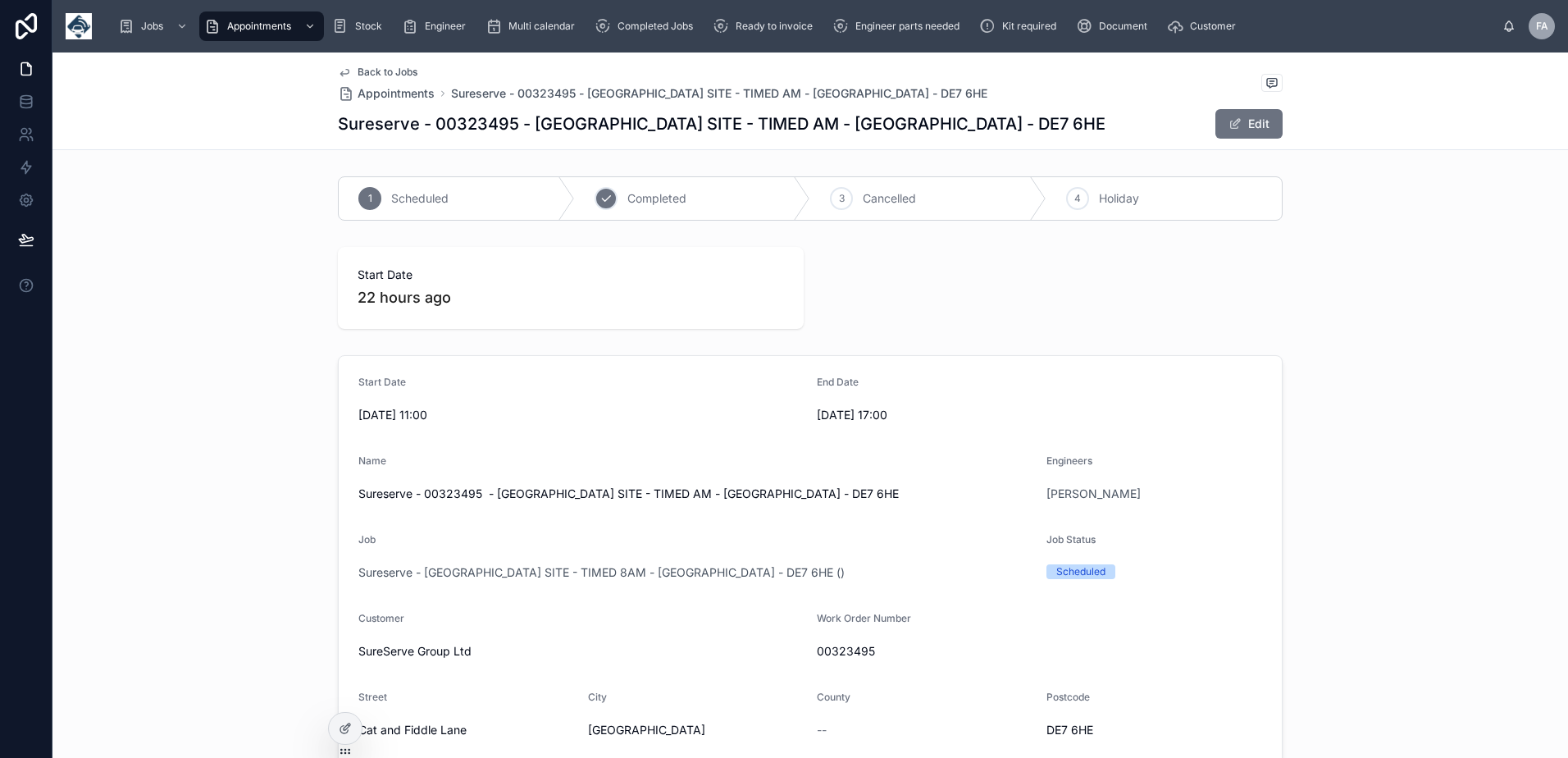
click at [604, 199] on icon at bounding box center [606, 198] width 13 height 13
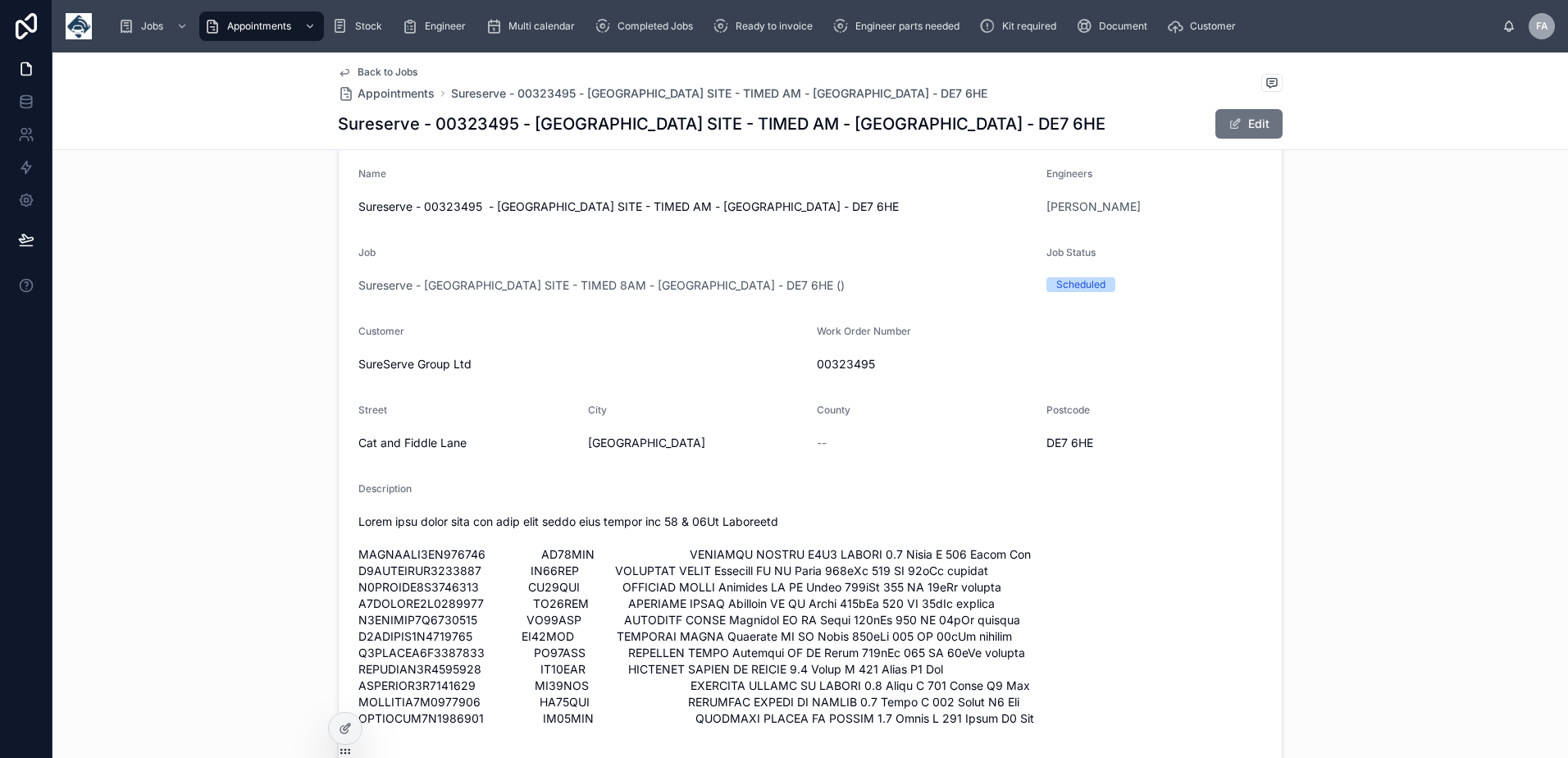
scroll to position [328, 0]
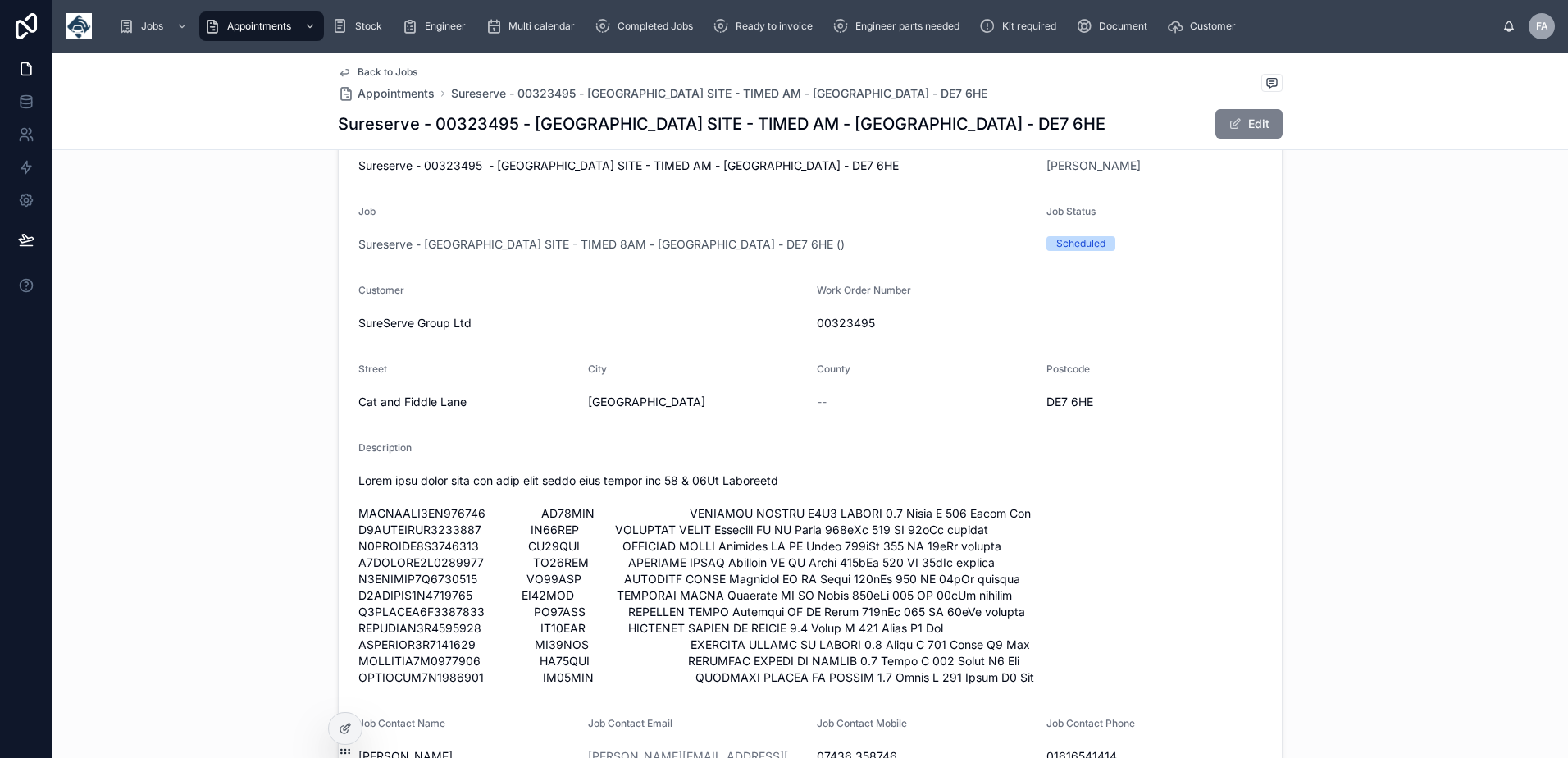
click at [1228, 133] on button "Edit" at bounding box center [1249, 123] width 68 height 30
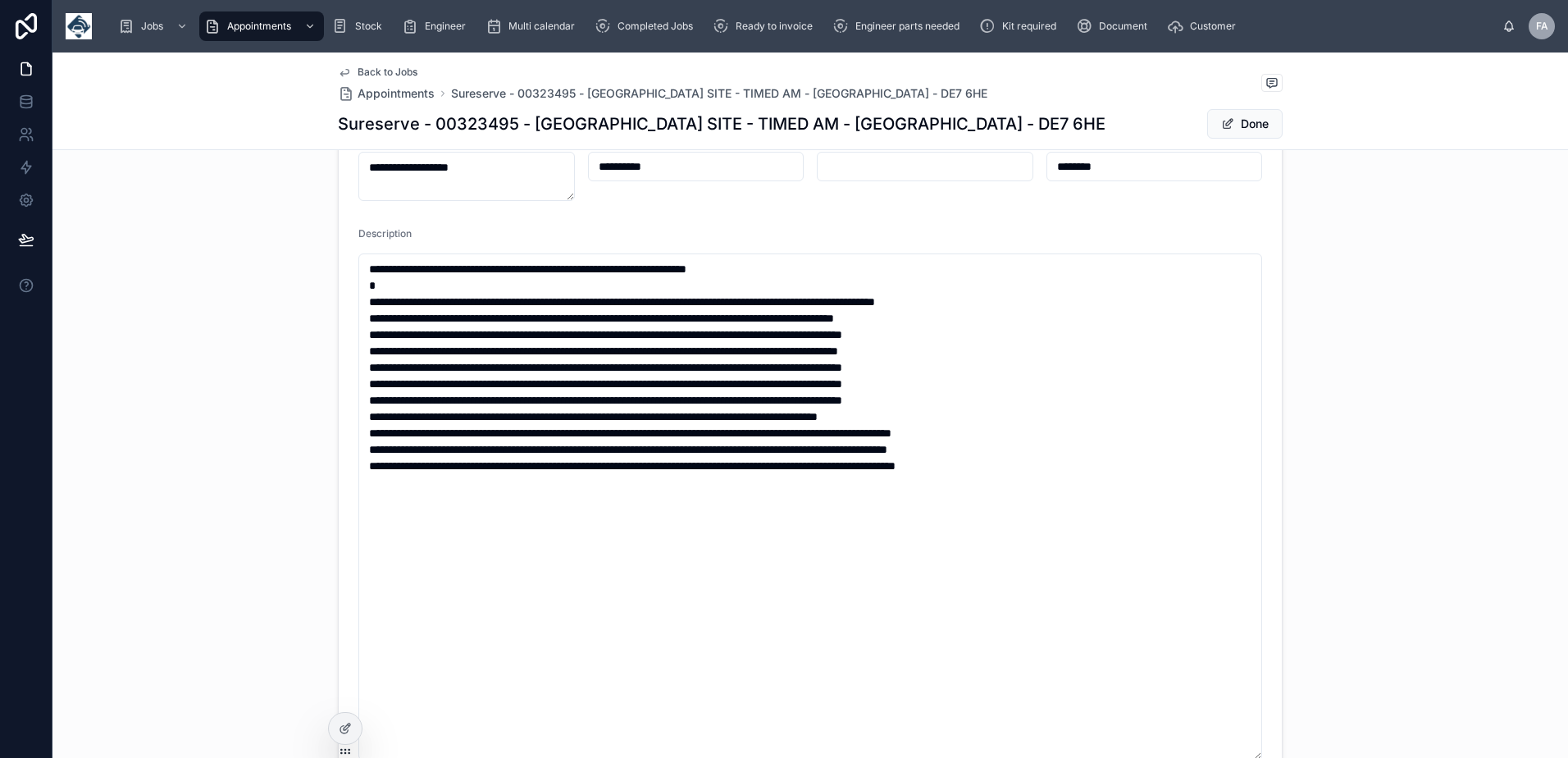
scroll to position [574, 0]
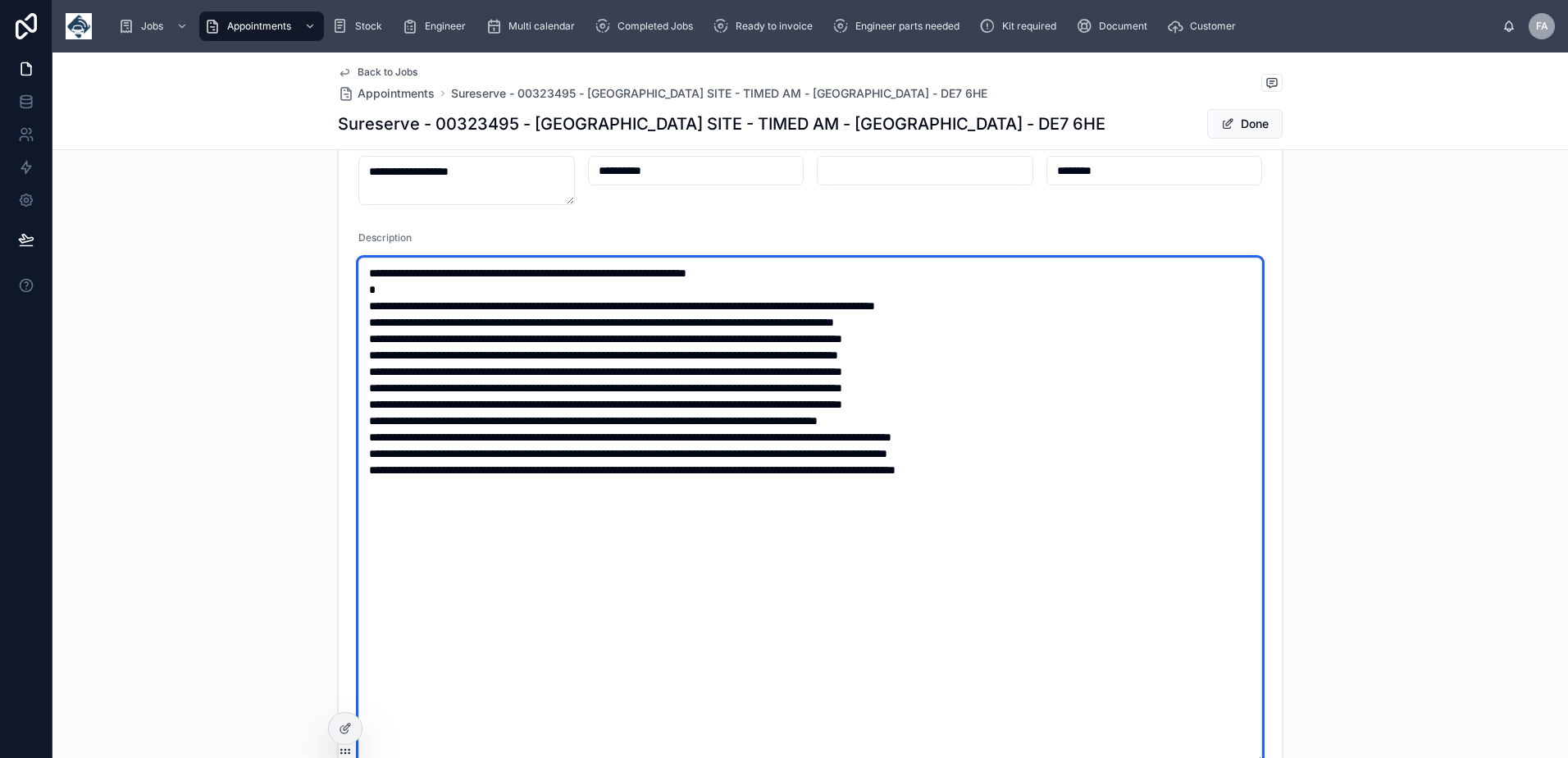
drag, startPoint x: 579, startPoint y: 335, endPoint x: 1038, endPoint y: 343, distance: 459.1
click at [1038, 343] on textarea at bounding box center [811, 511] width 904 height 506
click at [1028, 357] on textarea at bounding box center [811, 511] width 904 height 506
click at [1064, 373] on textarea at bounding box center [811, 511] width 904 height 506
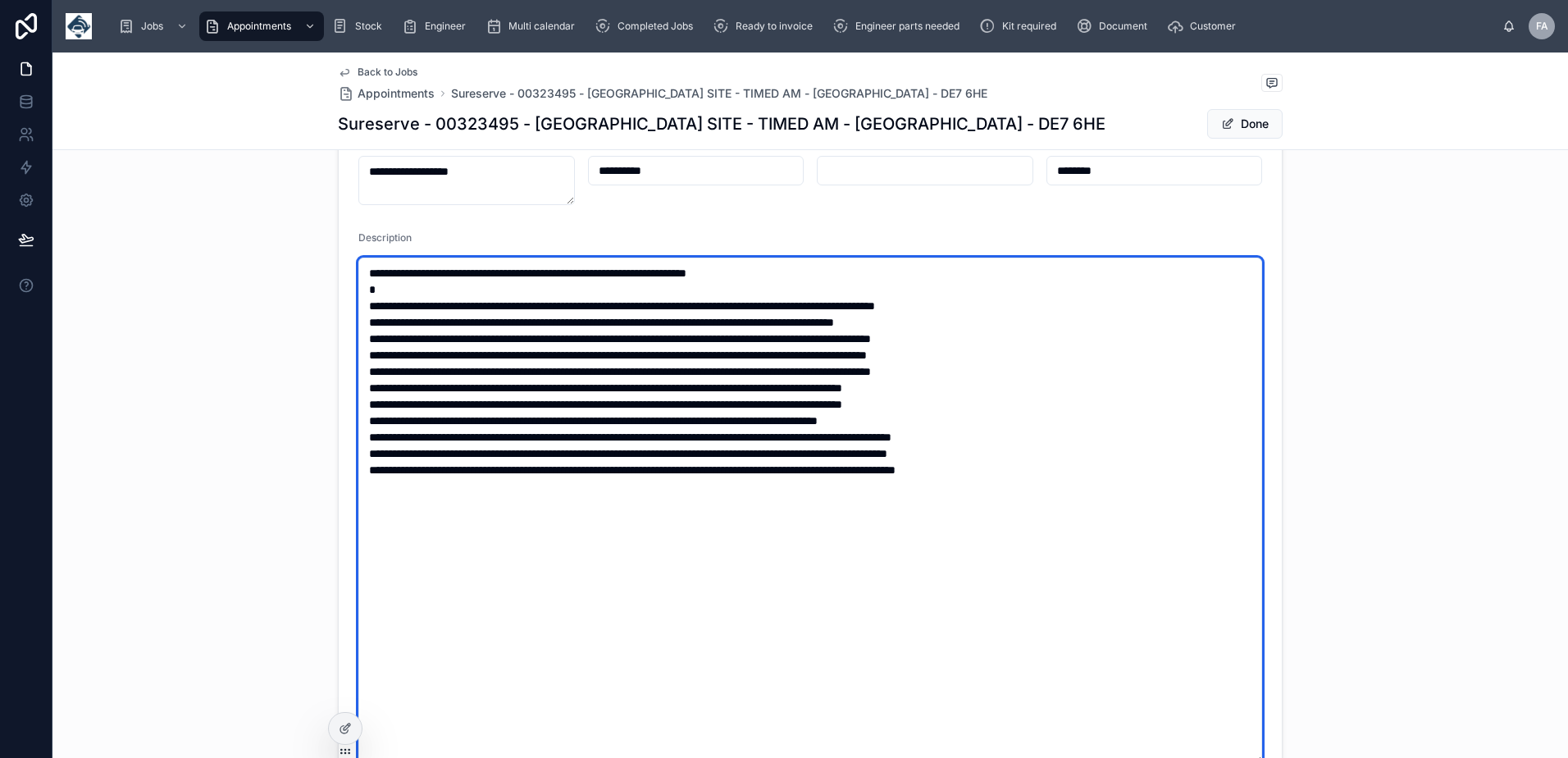
click at [1035, 327] on textarea at bounding box center [811, 511] width 904 height 506
click at [1054, 391] on textarea at bounding box center [811, 511] width 904 height 506
click at [1023, 305] on textarea at bounding box center [811, 511] width 904 height 506
click at [1146, 525] on textarea at bounding box center [811, 511] width 904 height 506
type textarea "**********"
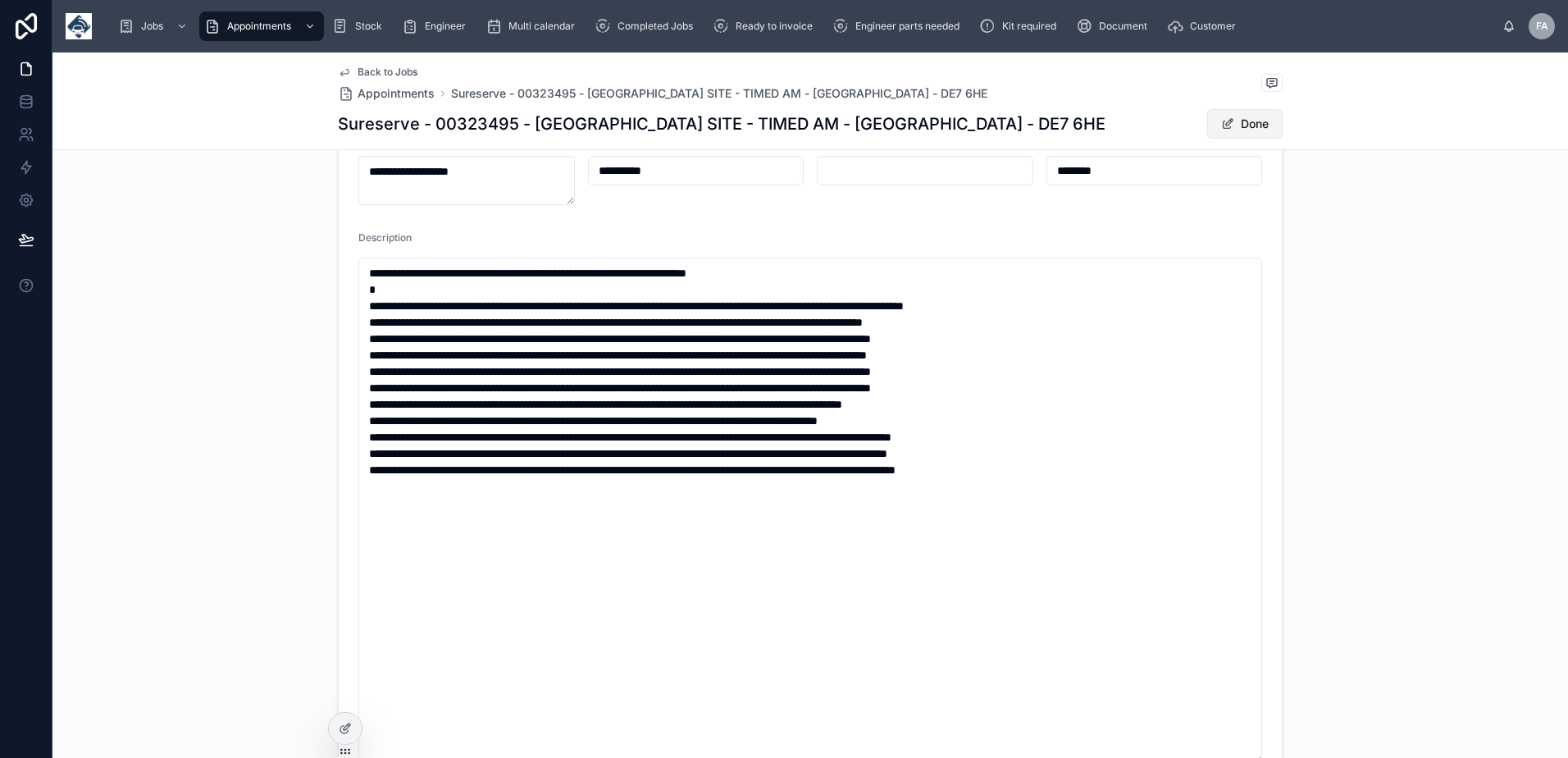
click at [1239, 119] on button "Done" at bounding box center [1245, 123] width 75 height 30
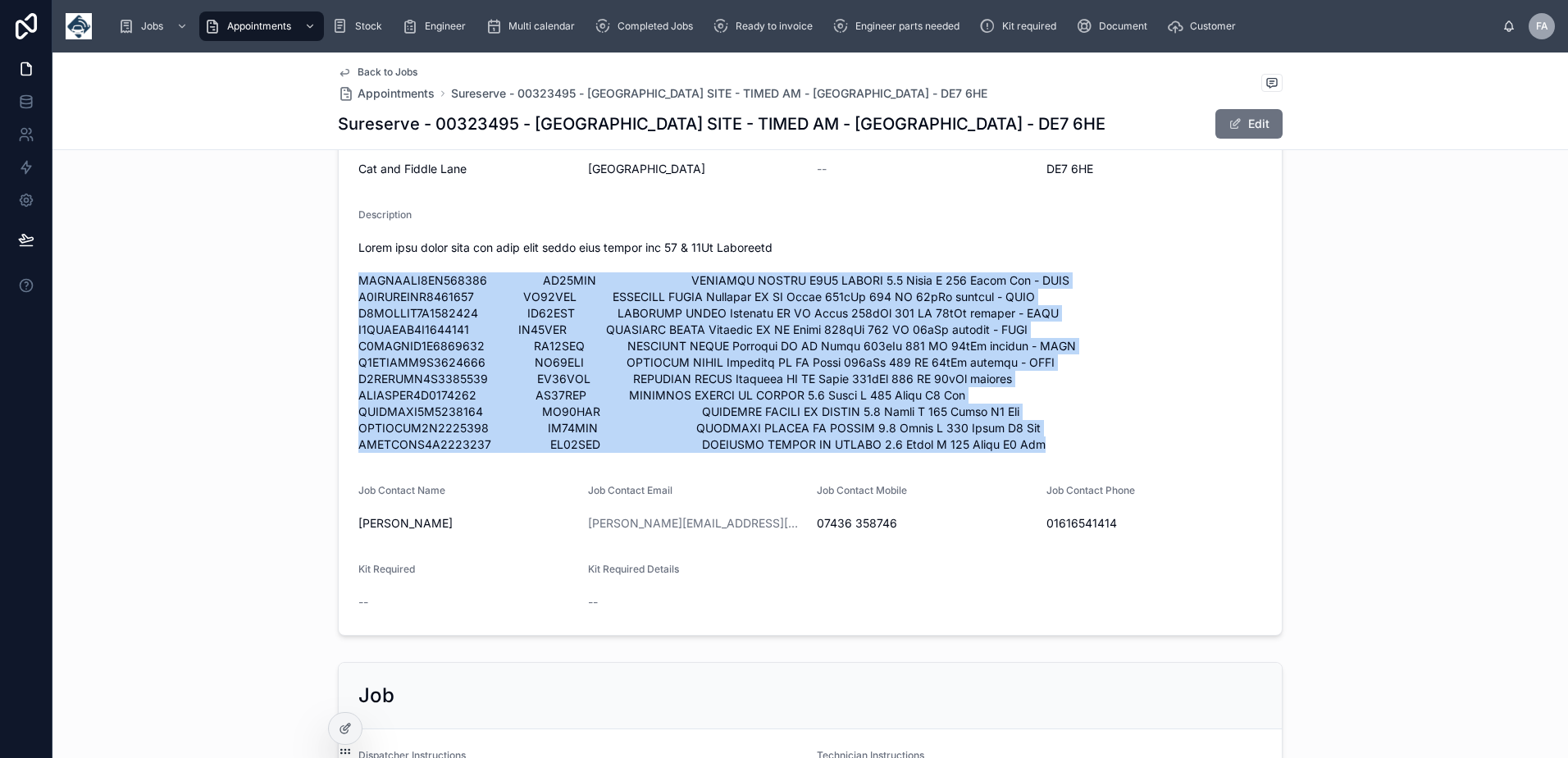
drag, startPoint x: 353, startPoint y: 279, endPoint x: 1034, endPoint y: 447, distance: 701.4
click at [1034, 447] on span at bounding box center [811, 346] width 904 height 213
copy span "VXEVJYHV4SZ030652 FE75ZDN VAUXHALL VIVARO L1H1 DIESEL 1.5 Turbo D 120 Prime Van…"
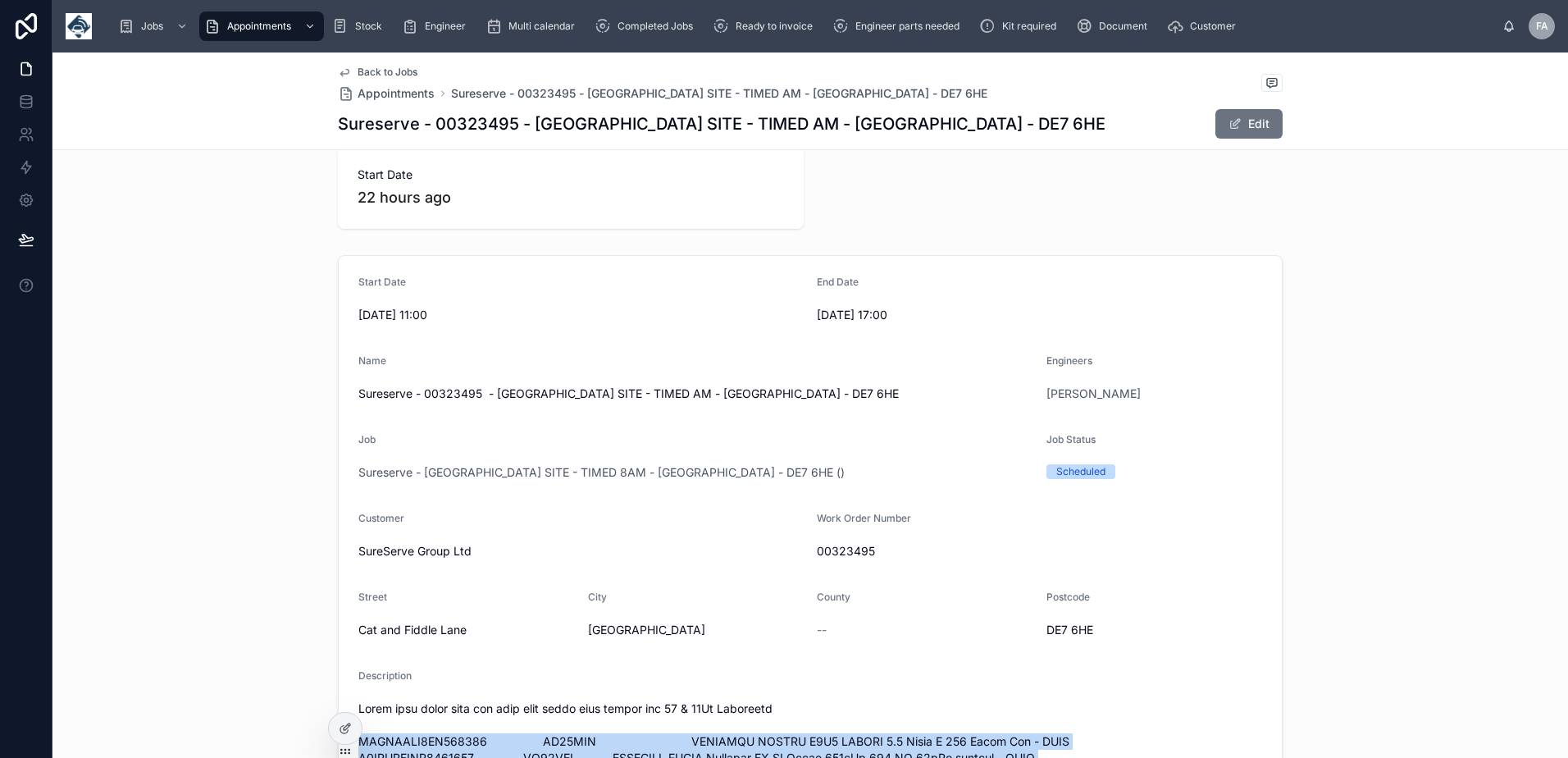
scroll to position [0, 0]
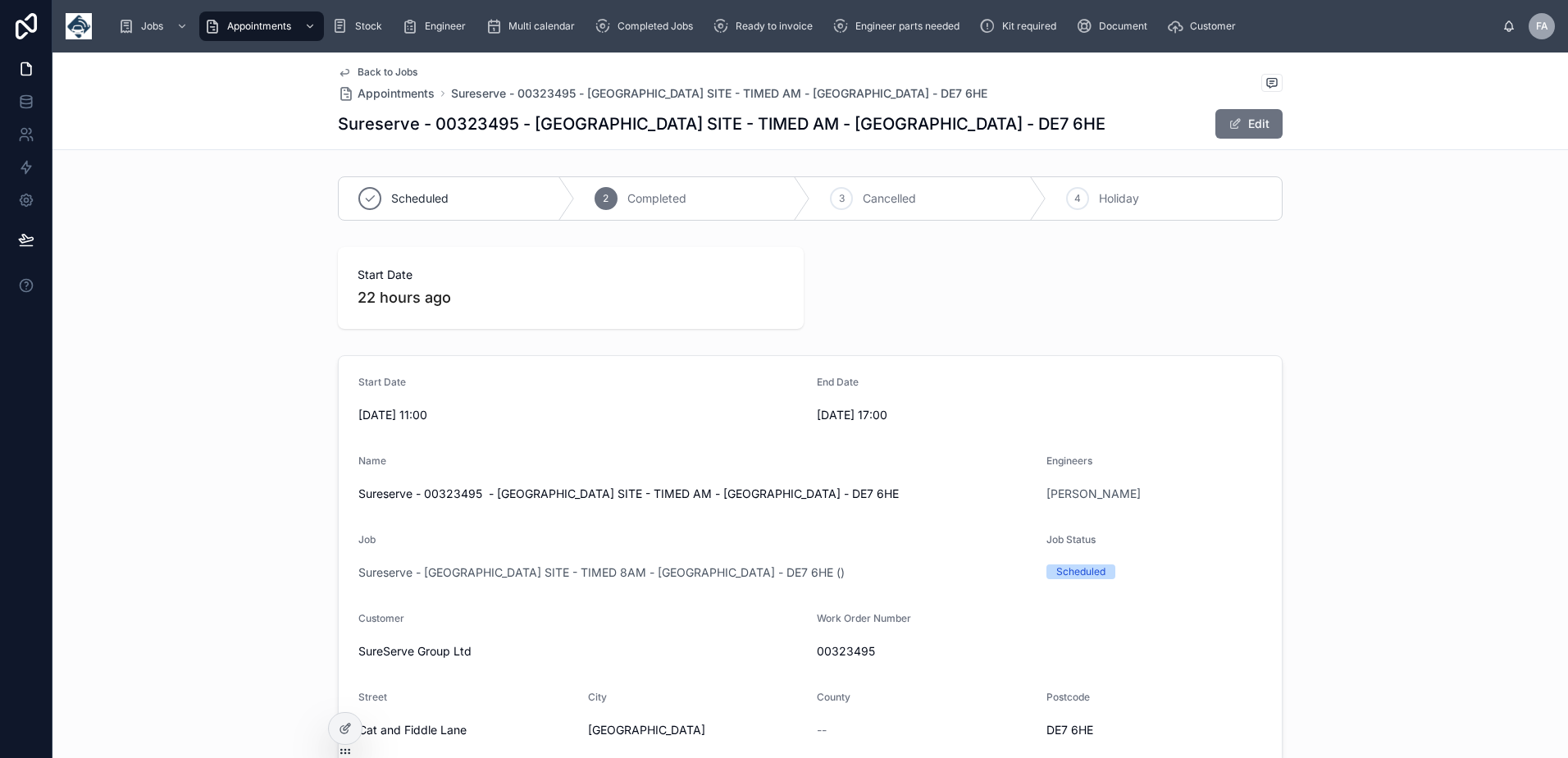
click at [603, 198] on span "2" at bounding box center [605, 198] width 6 height 13
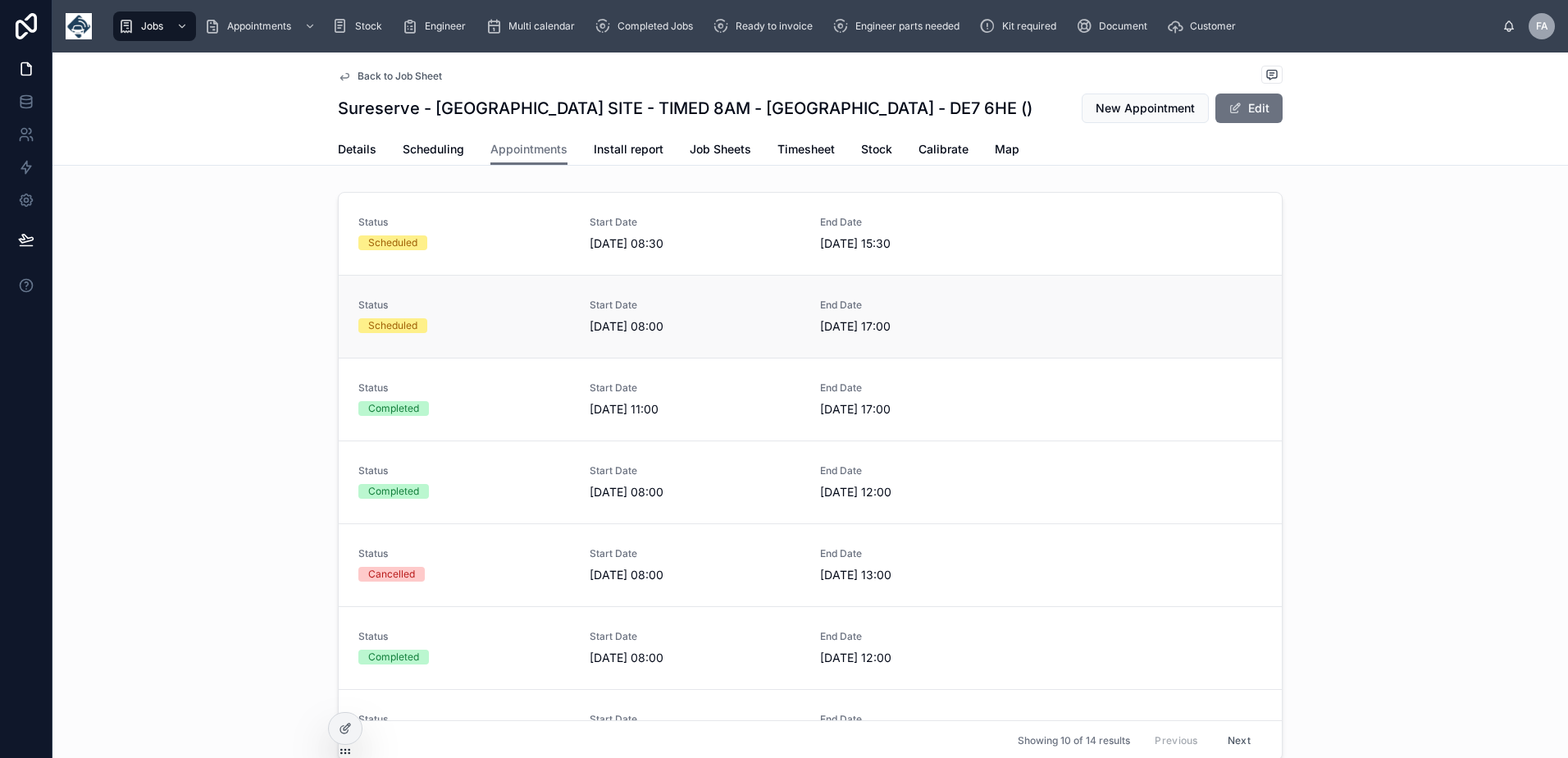
click at [496, 325] on div "Scheduled" at bounding box center [464, 325] width 211 height 15
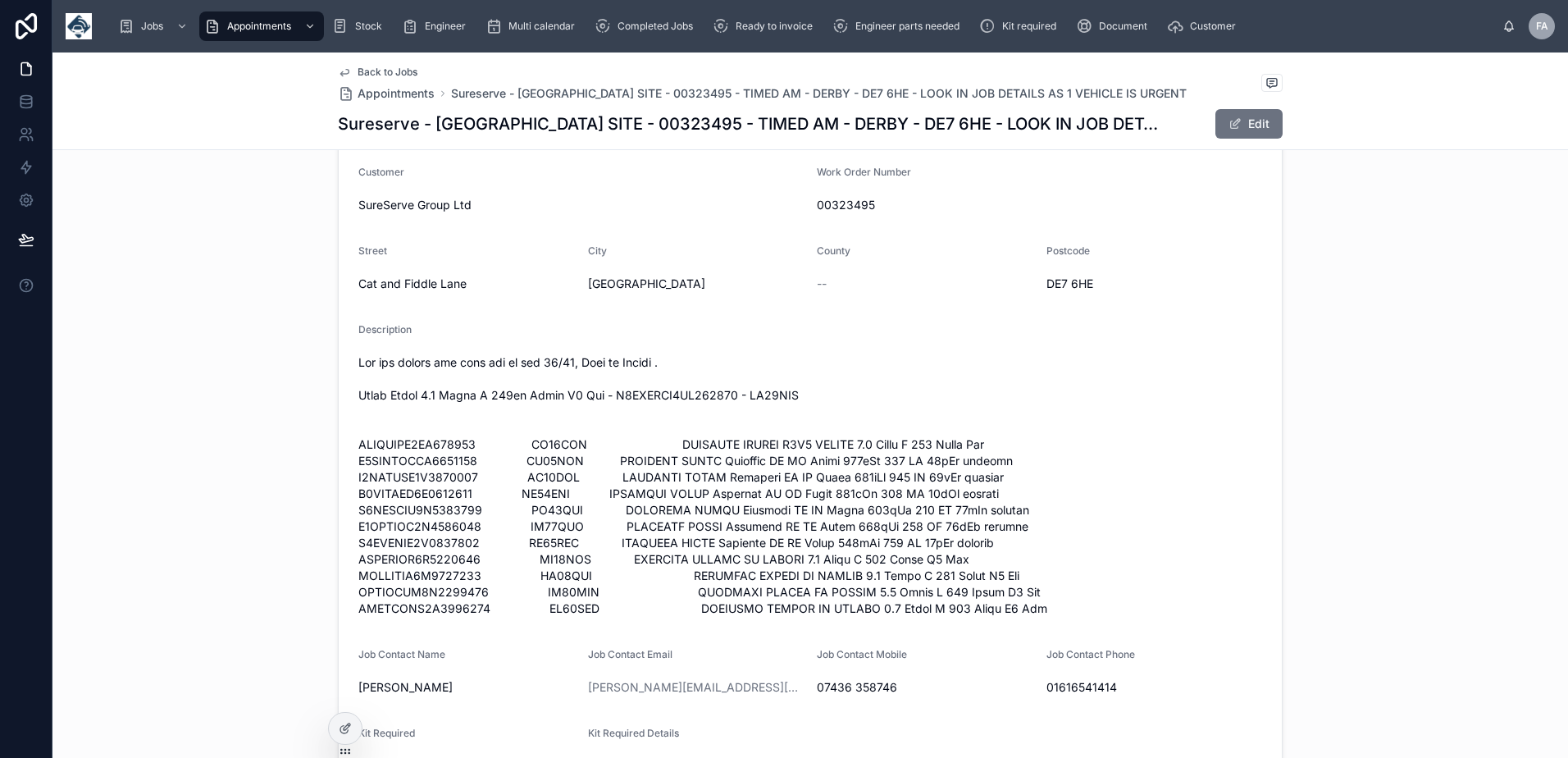
scroll to position [492, 0]
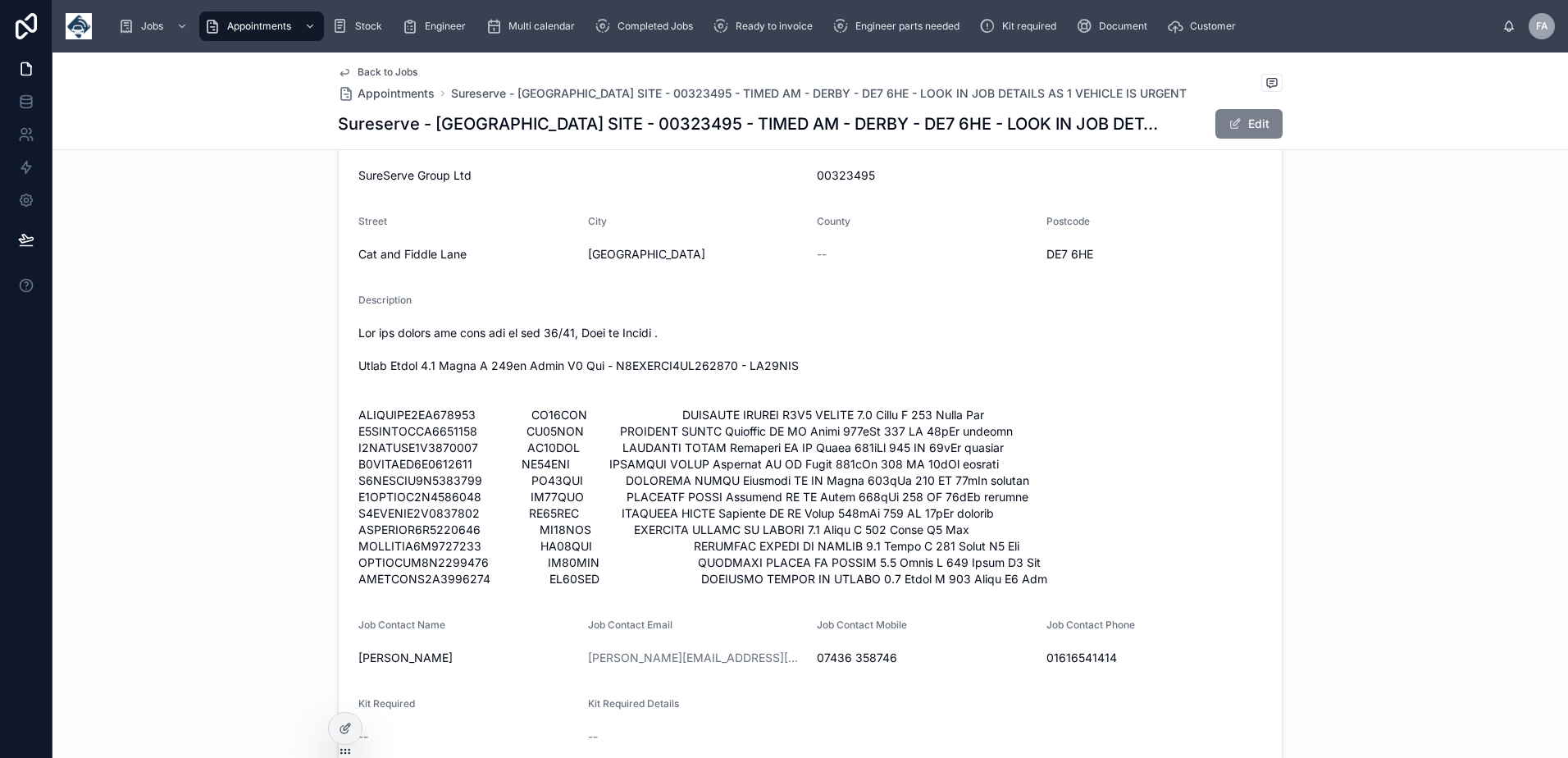
click at [1225, 134] on button "Edit" at bounding box center [1249, 123] width 68 height 30
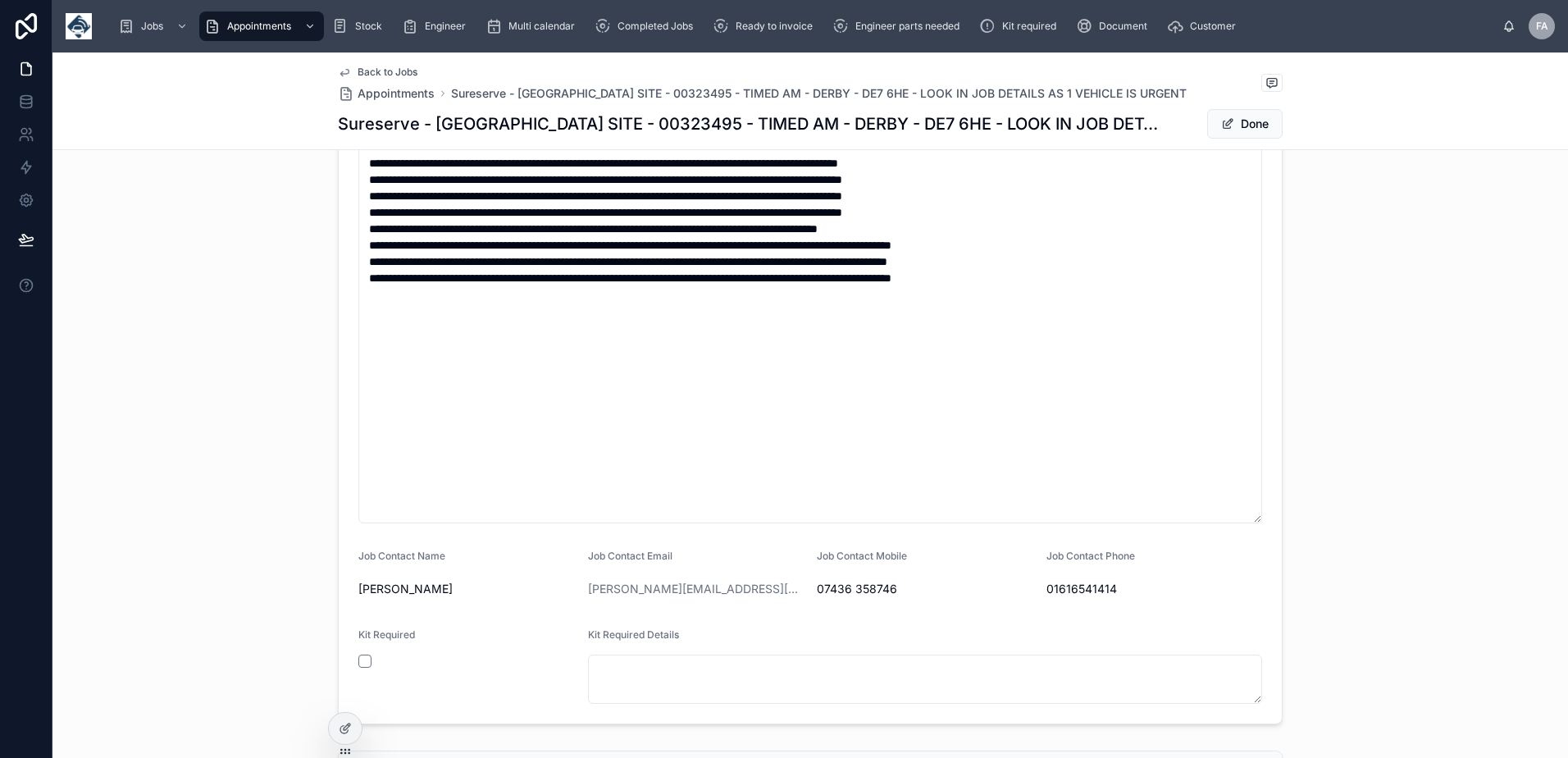
scroll to position [828, 0]
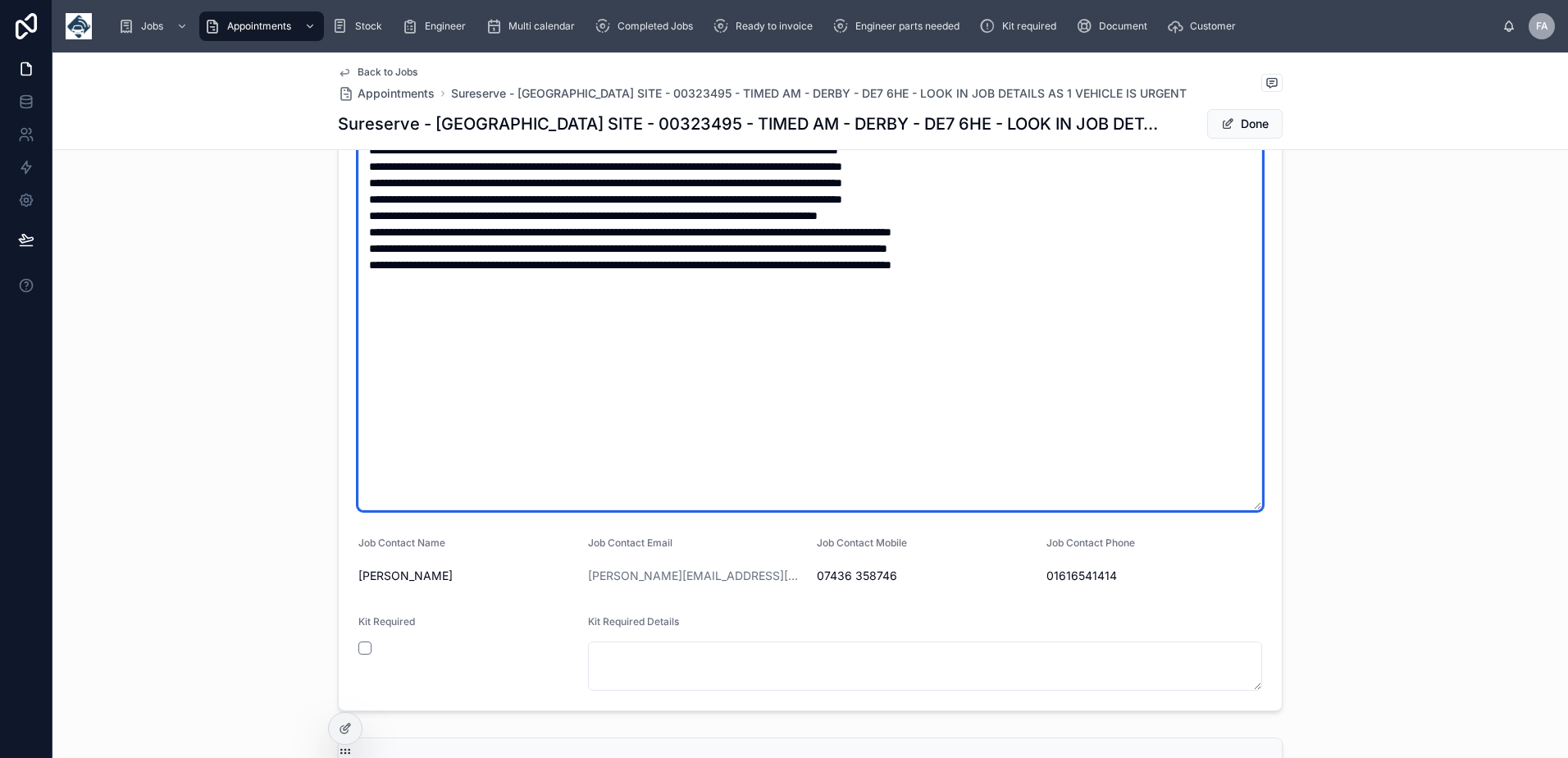
click at [1034, 265] on textarea at bounding box center [811, 257] width 904 height 506
paste textarea "**********"
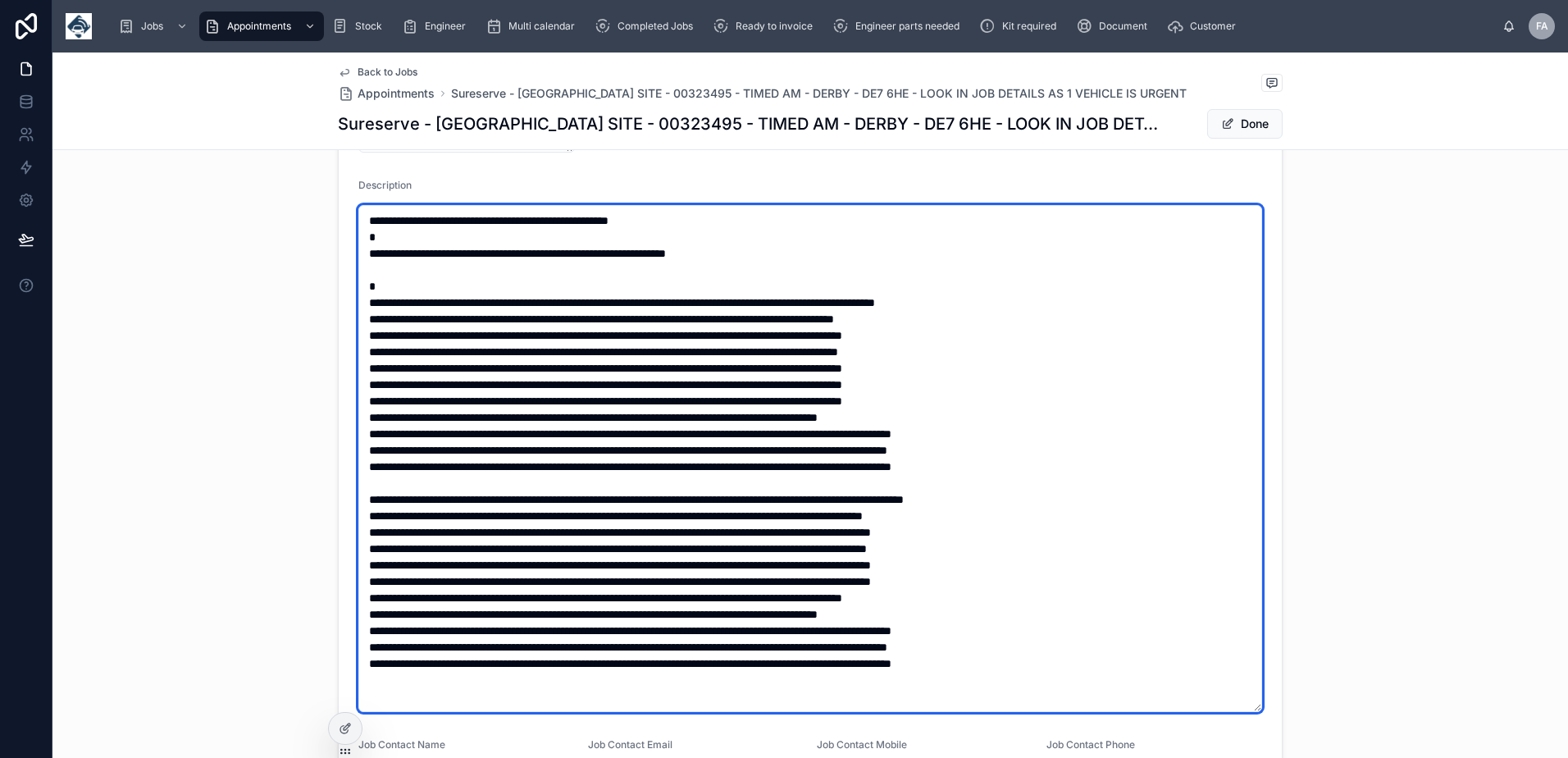
scroll to position [582, 0]
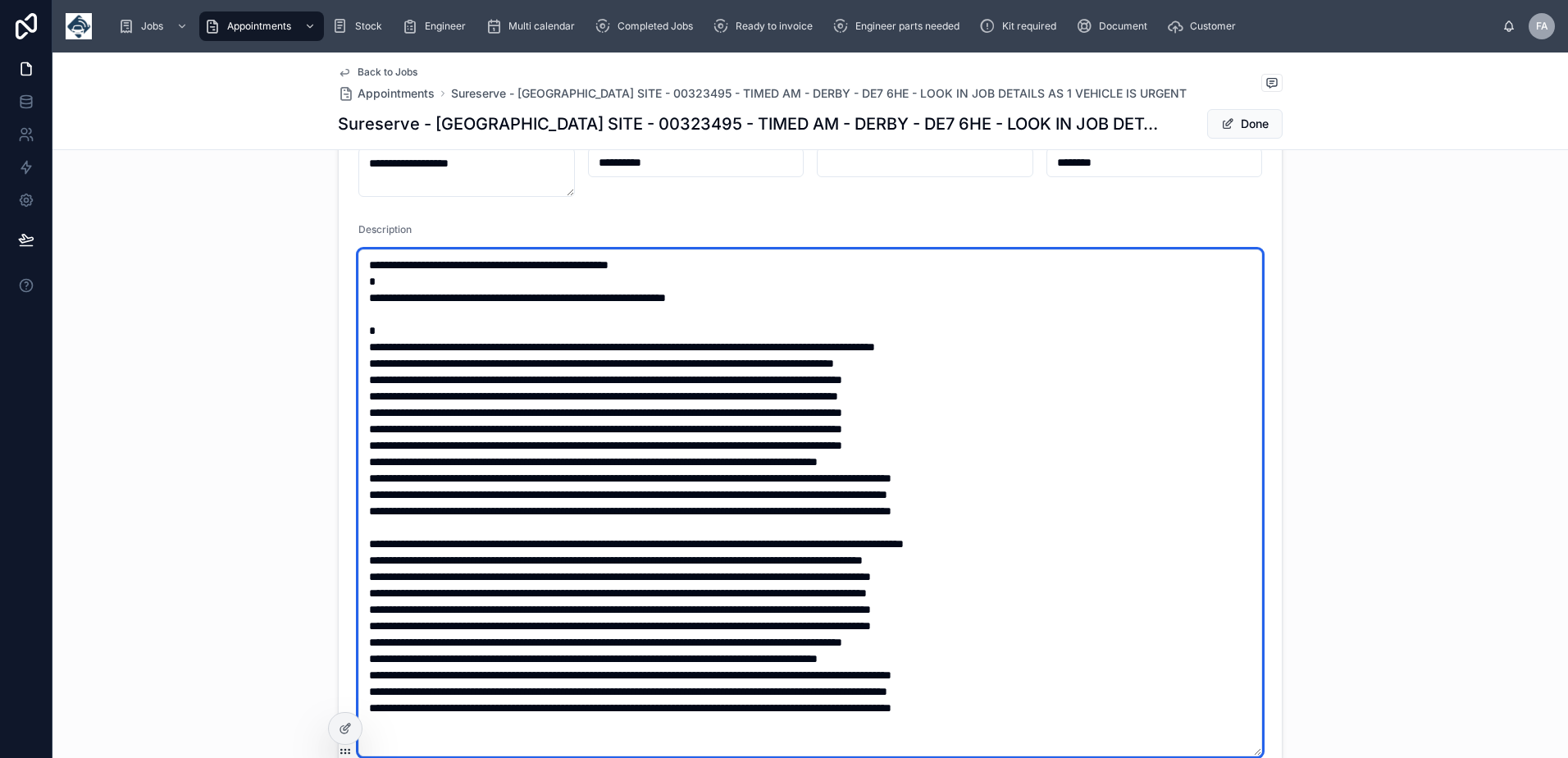
drag, startPoint x: 1023, startPoint y: 512, endPoint x: 309, endPoint y: 315, distance: 740.7
click at [309, 315] on div "**********" at bounding box center [810, 364] width 1516 height 1197
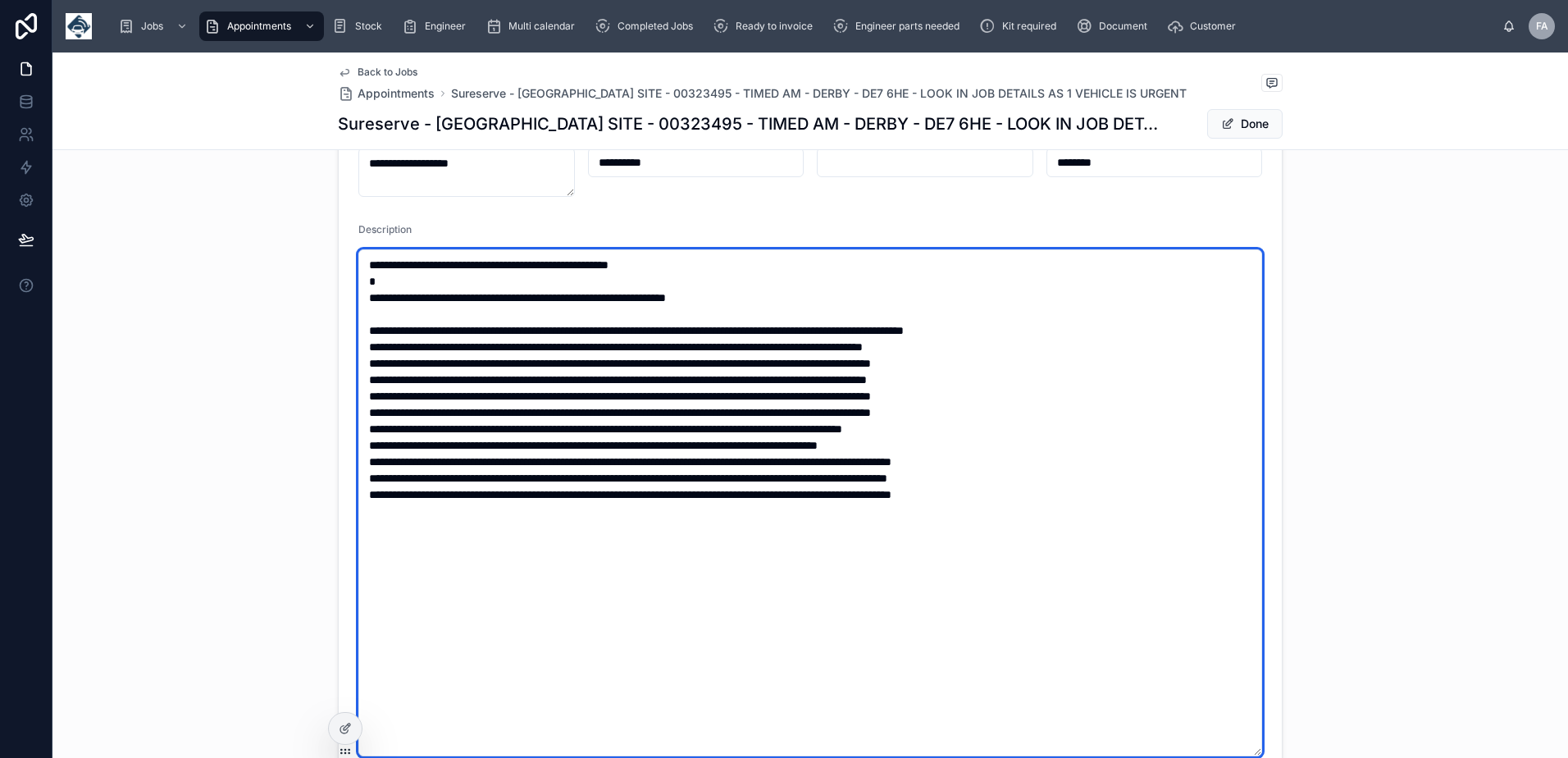
click at [365, 331] on textarea at bounding box center [811, 502] width 904 height 506
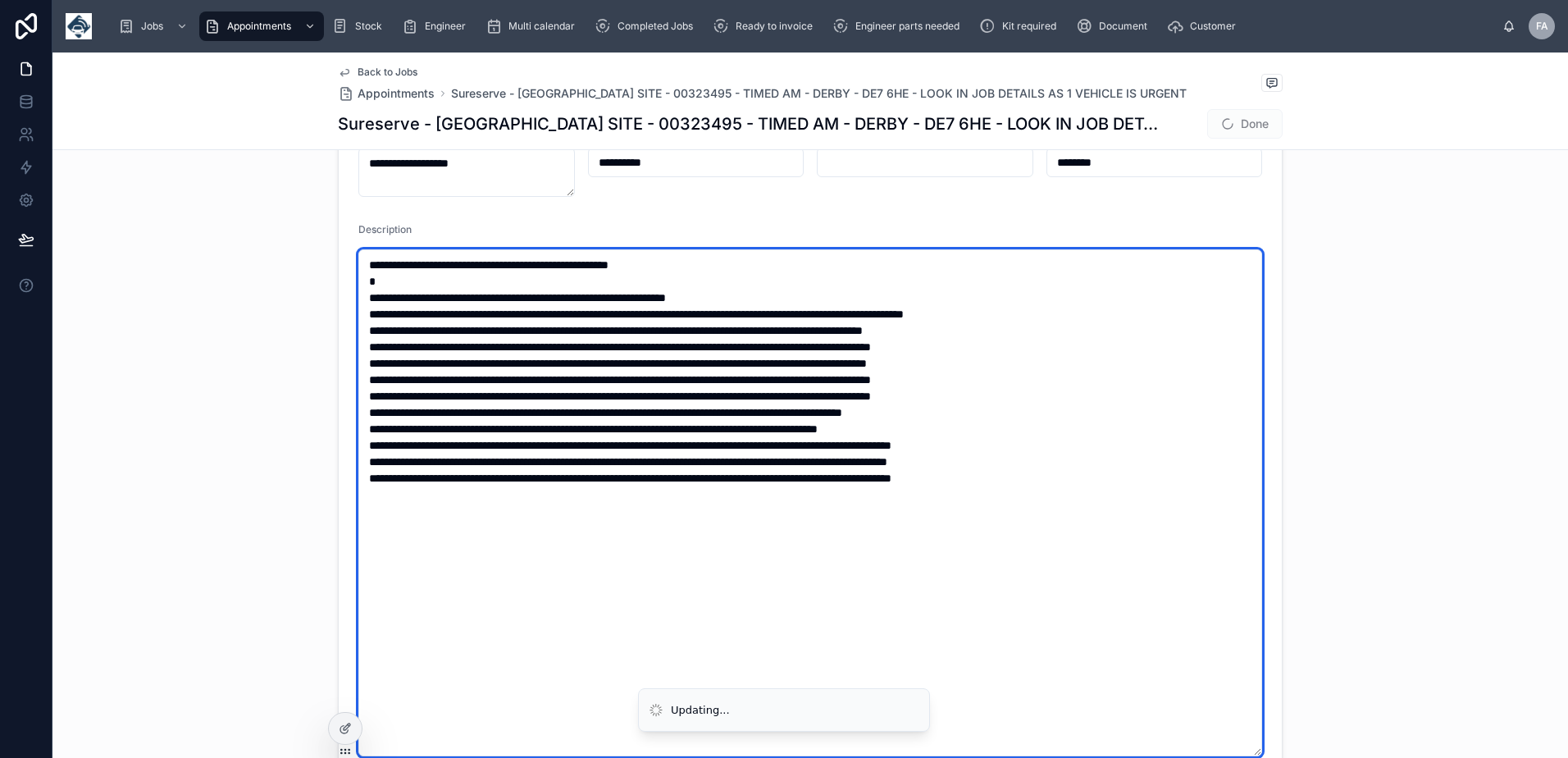
click at [1032, 671] on textarea at bounding box center [811, 502] width 904 height 506
type textarea "**********"
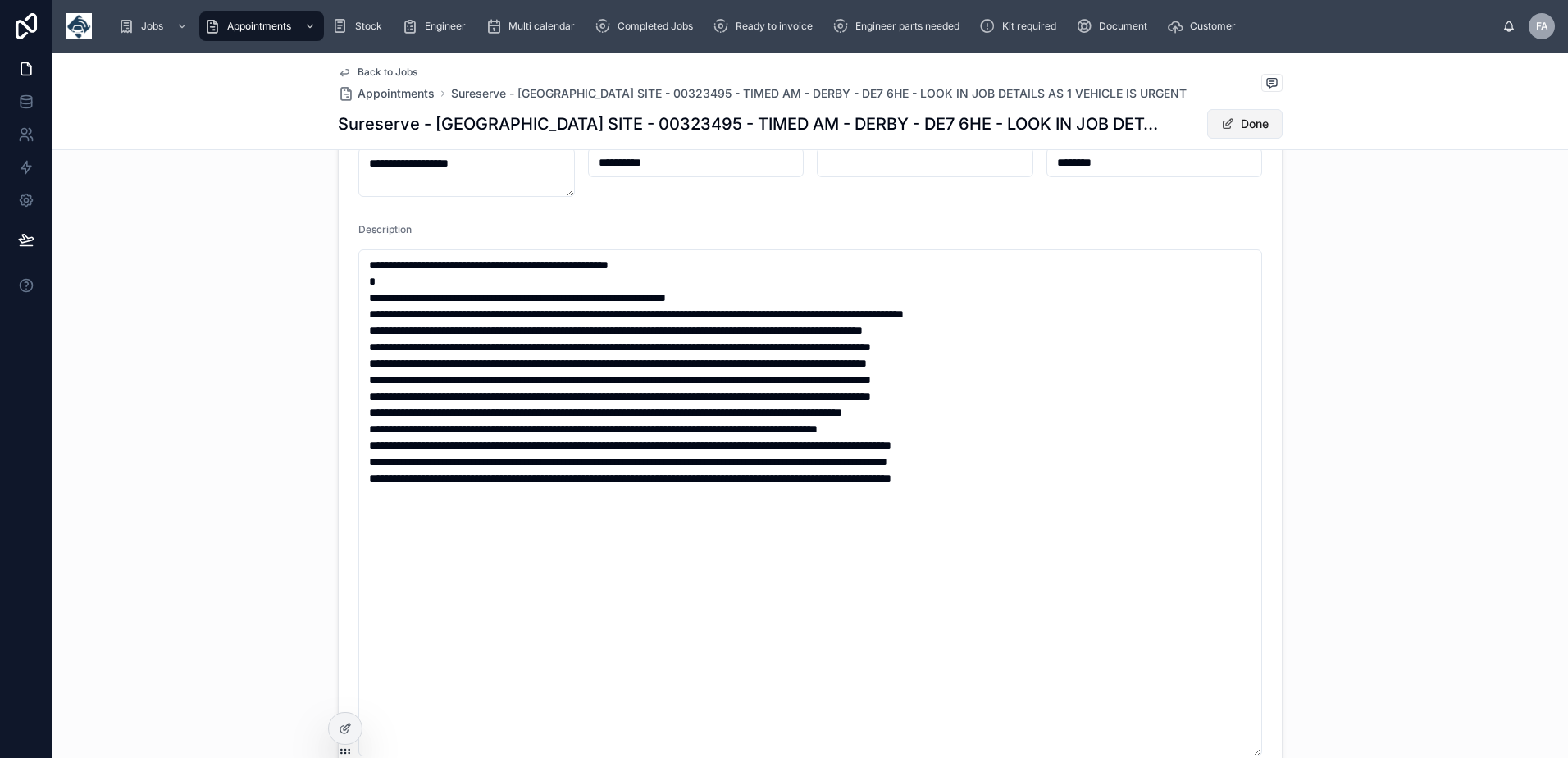
click at [1251, 127] on button "Done" at bounding box center [1245, 123] width 75 height 30
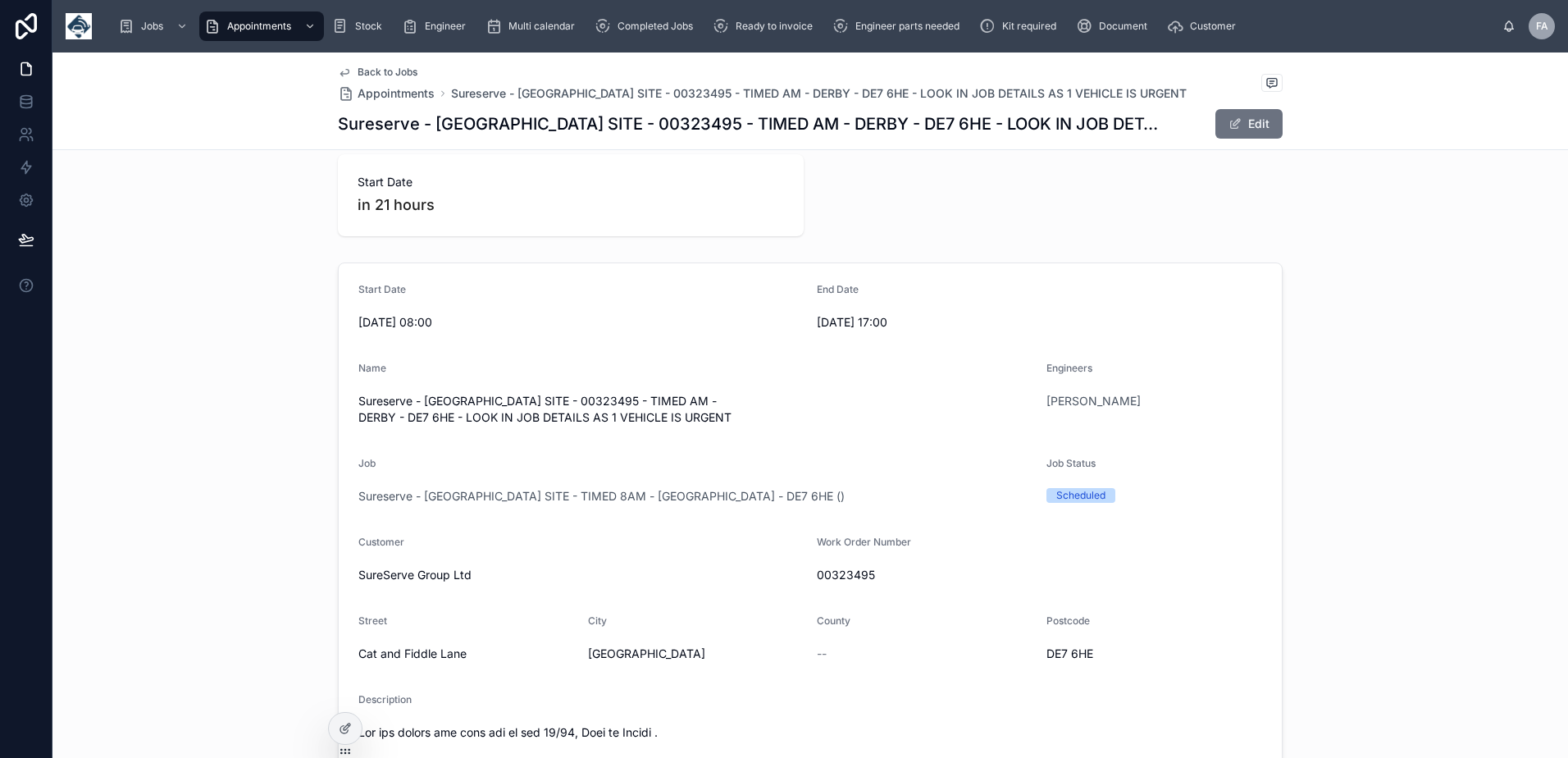
scroll to position [0, 0]
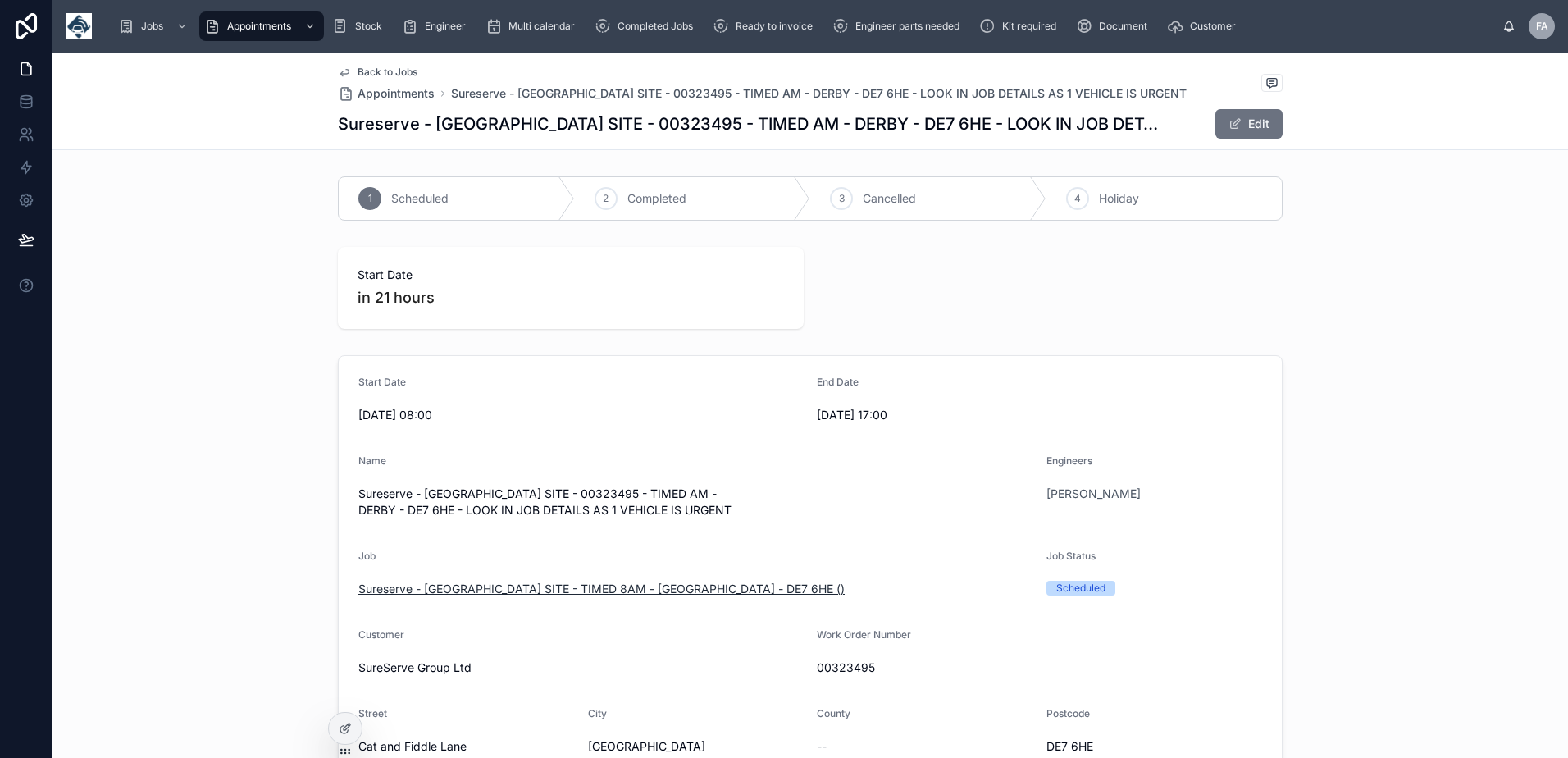
click at [536, 581] on span "Sureserve - DERBY SITE - TIMED 8AM - DERBY - DE7 6HE ()" at bounding box center [602, 589] width 486 height 16
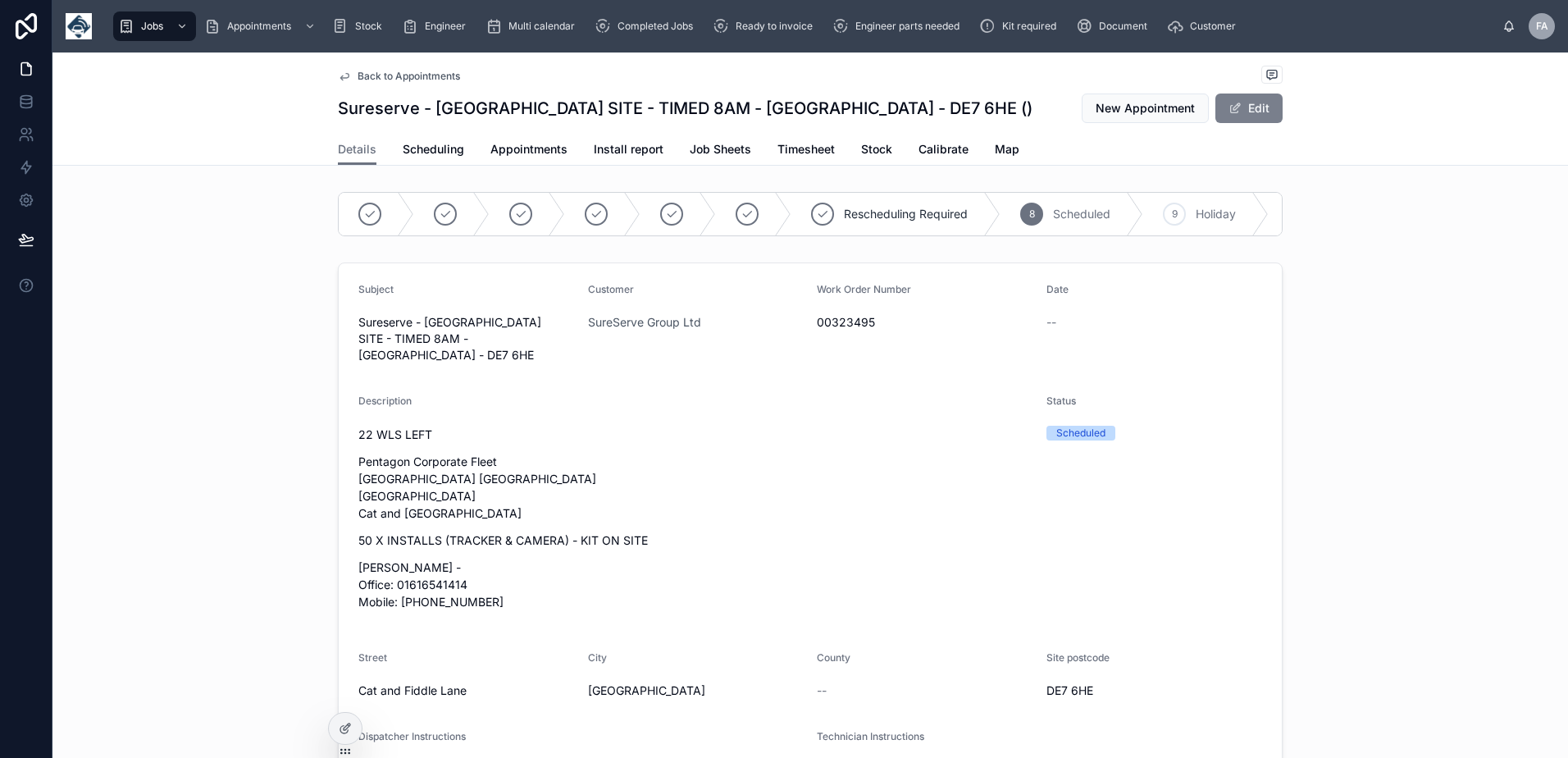
click at [1256, 116] on button "Edit" at bounding box center [1249, 108] width 68 height 30
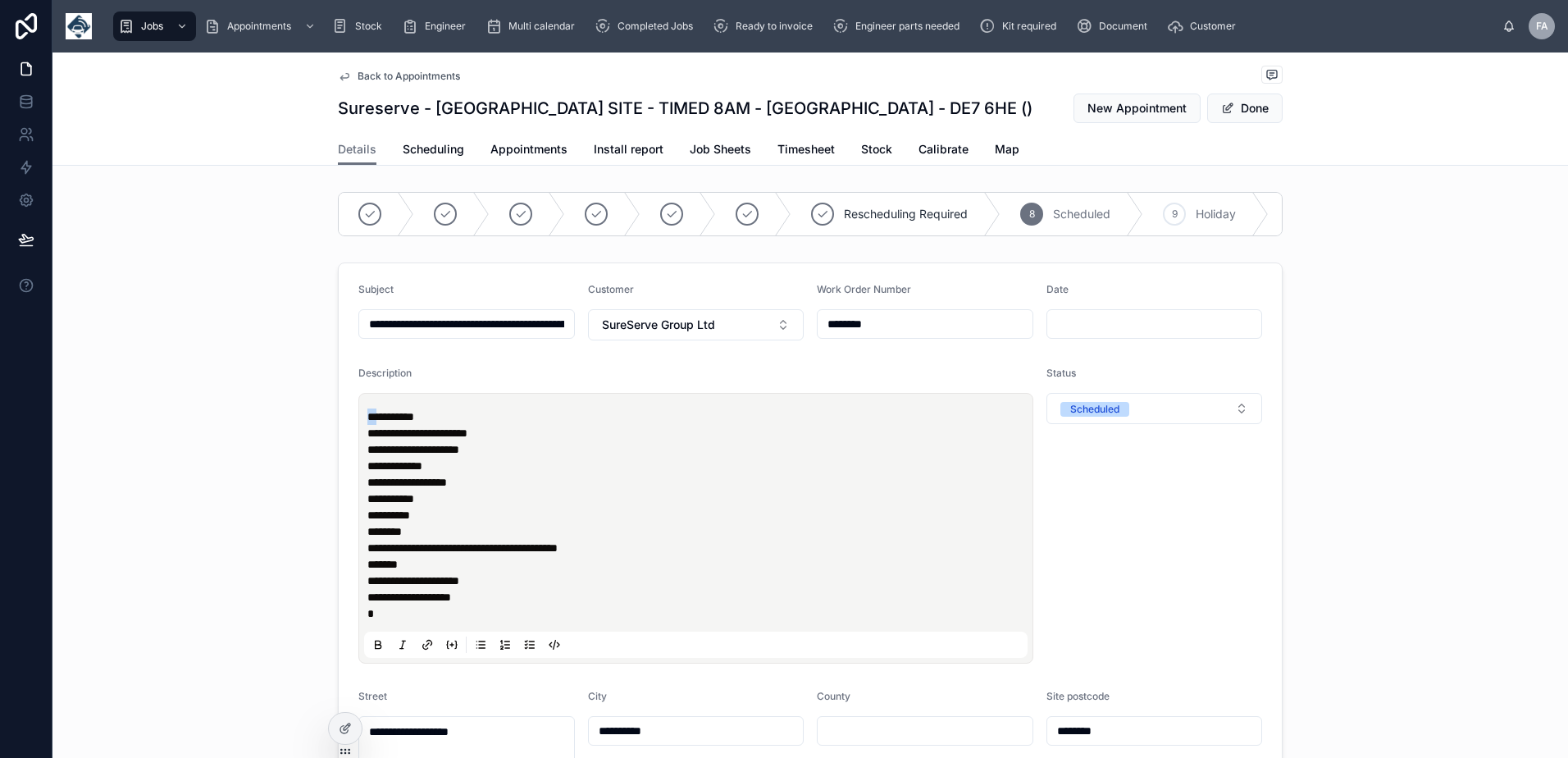
drag, startPoint x: 376, startPoint y: 430, endPoint x: 340, endPoint y: 435, distance: 36.3
click at [340, 433] on form "**********" at bounding box center [811, 702] width 943 height 876
click at [1233, 114] on button "Done" at bounding box center [1245, 108] width 75 height 30
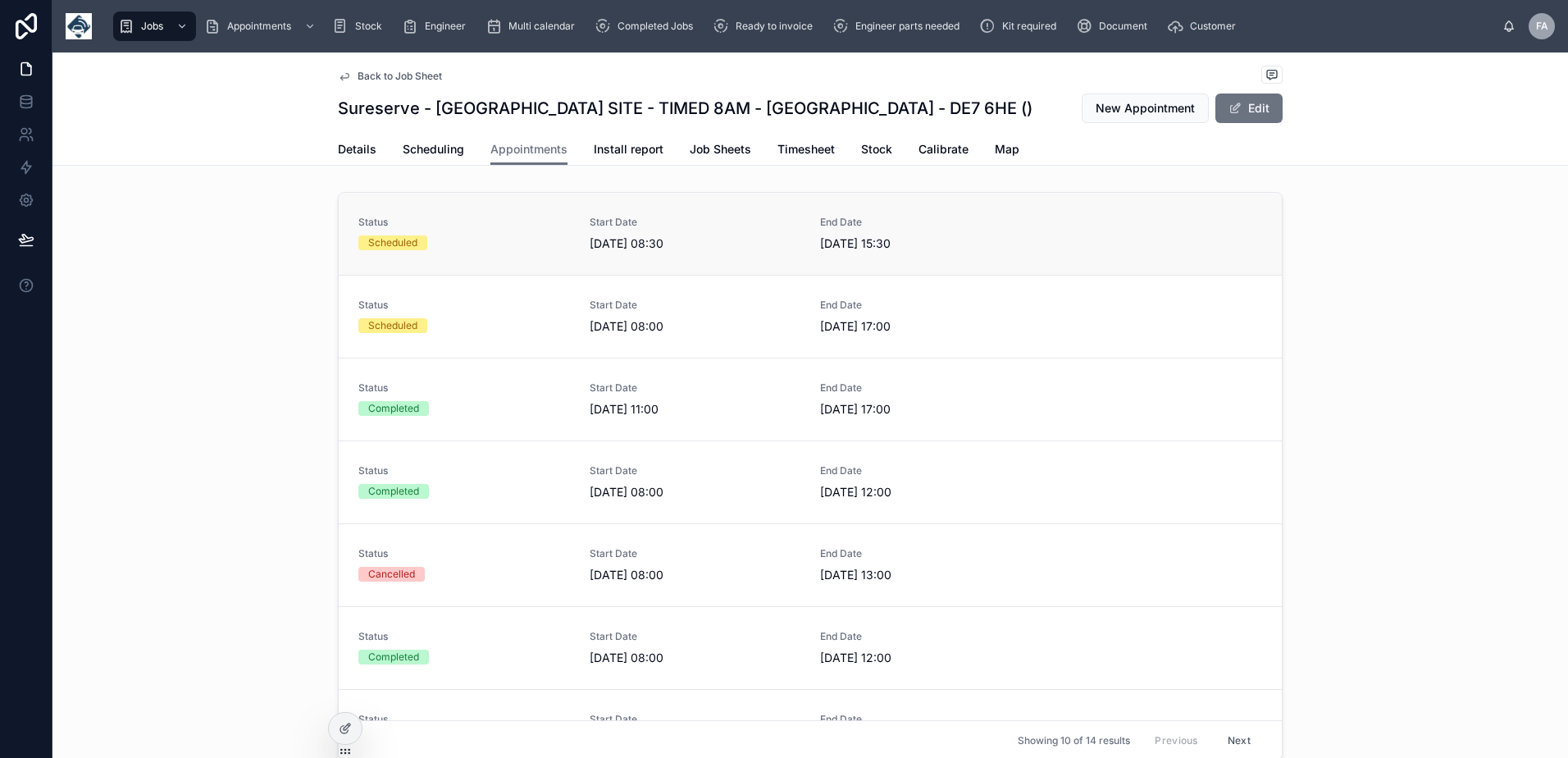
click at [440, 237] on div "Scheduled" at bounding box center [464, 242] width 211 height 15
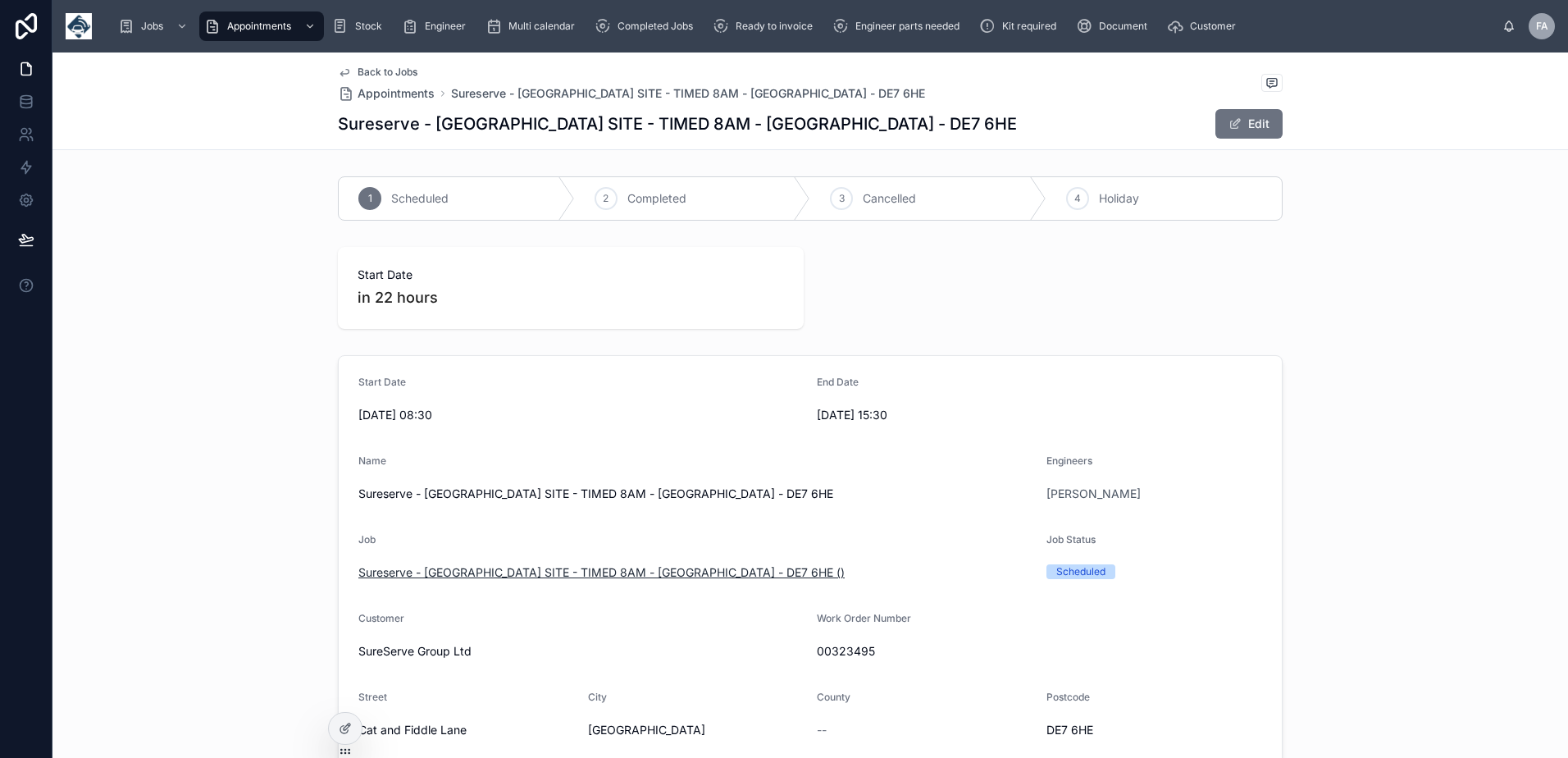
click at [472, 570] on span "Sureserve - DERBY SITE - TIMED 8AM - DERBY - DE7 6HE ()" at bounding box center [602, 571] width 486 height 16
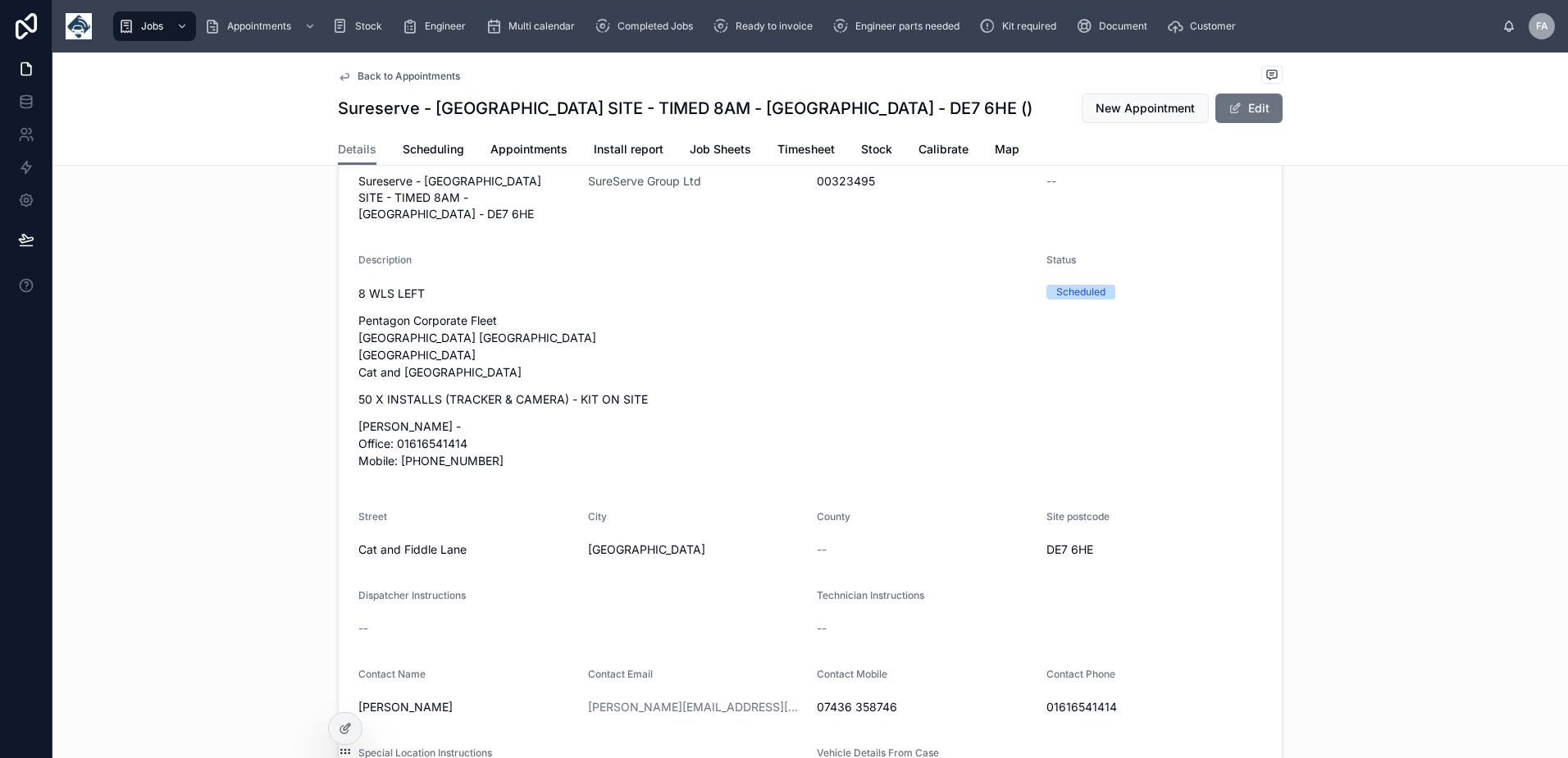
scroll to position [60, 0]
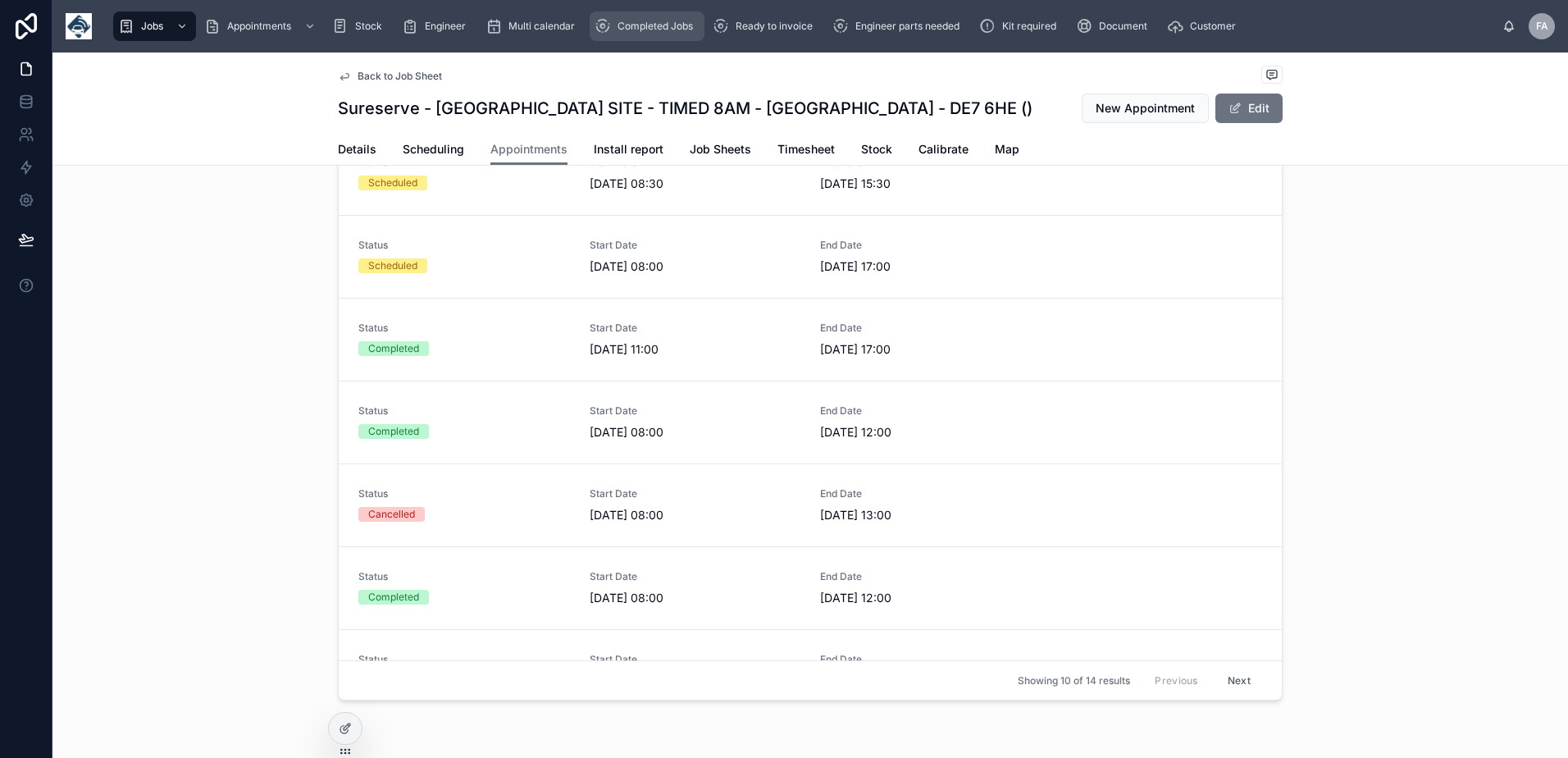
click at [674, 24] on span "Completed Jobs" at bounding box center [656, 26] width 75 height 13
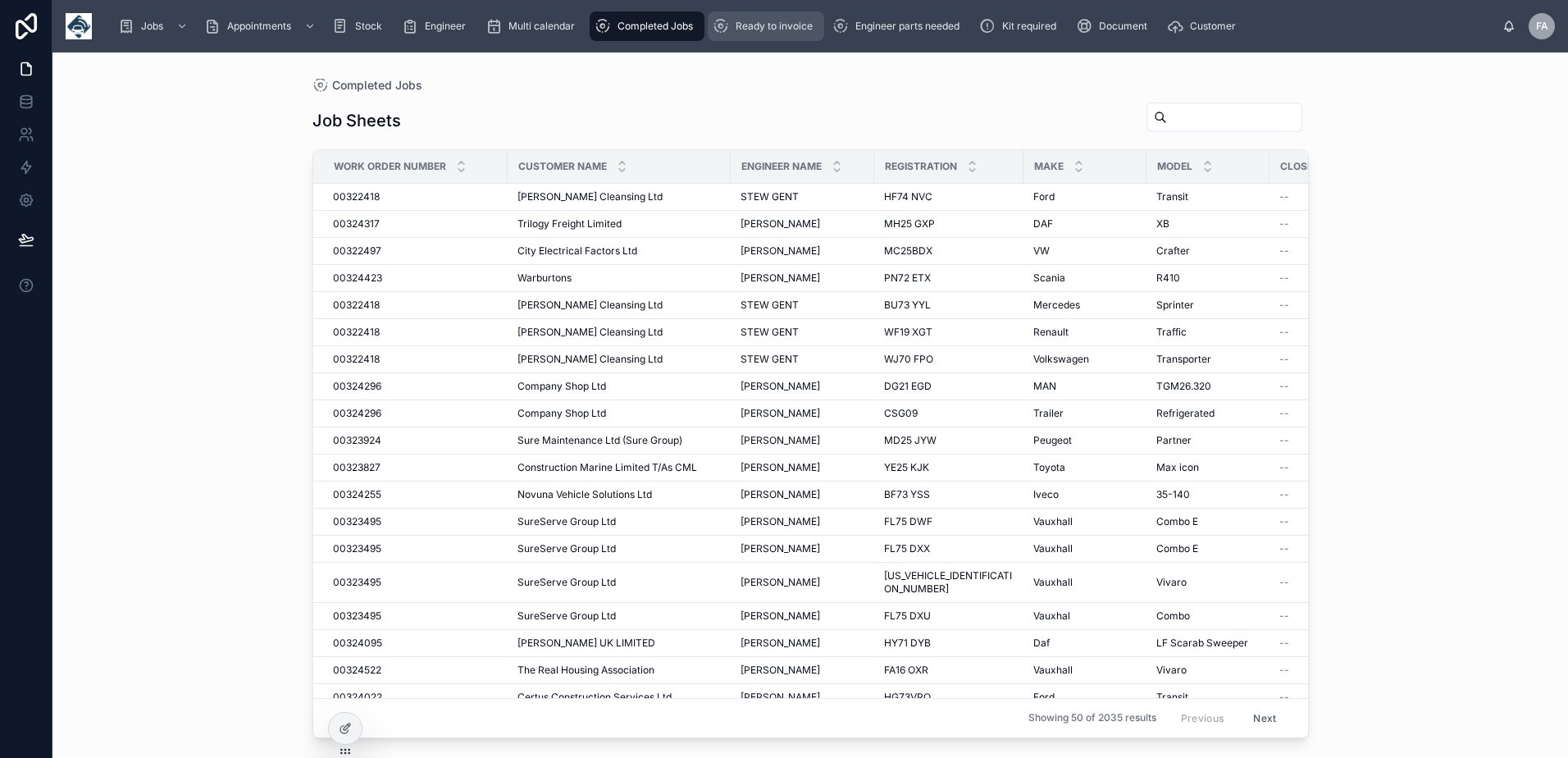
click at [752, 26] on span "Ready to invoice" at bounding box center [775, 26] width 77 height 13
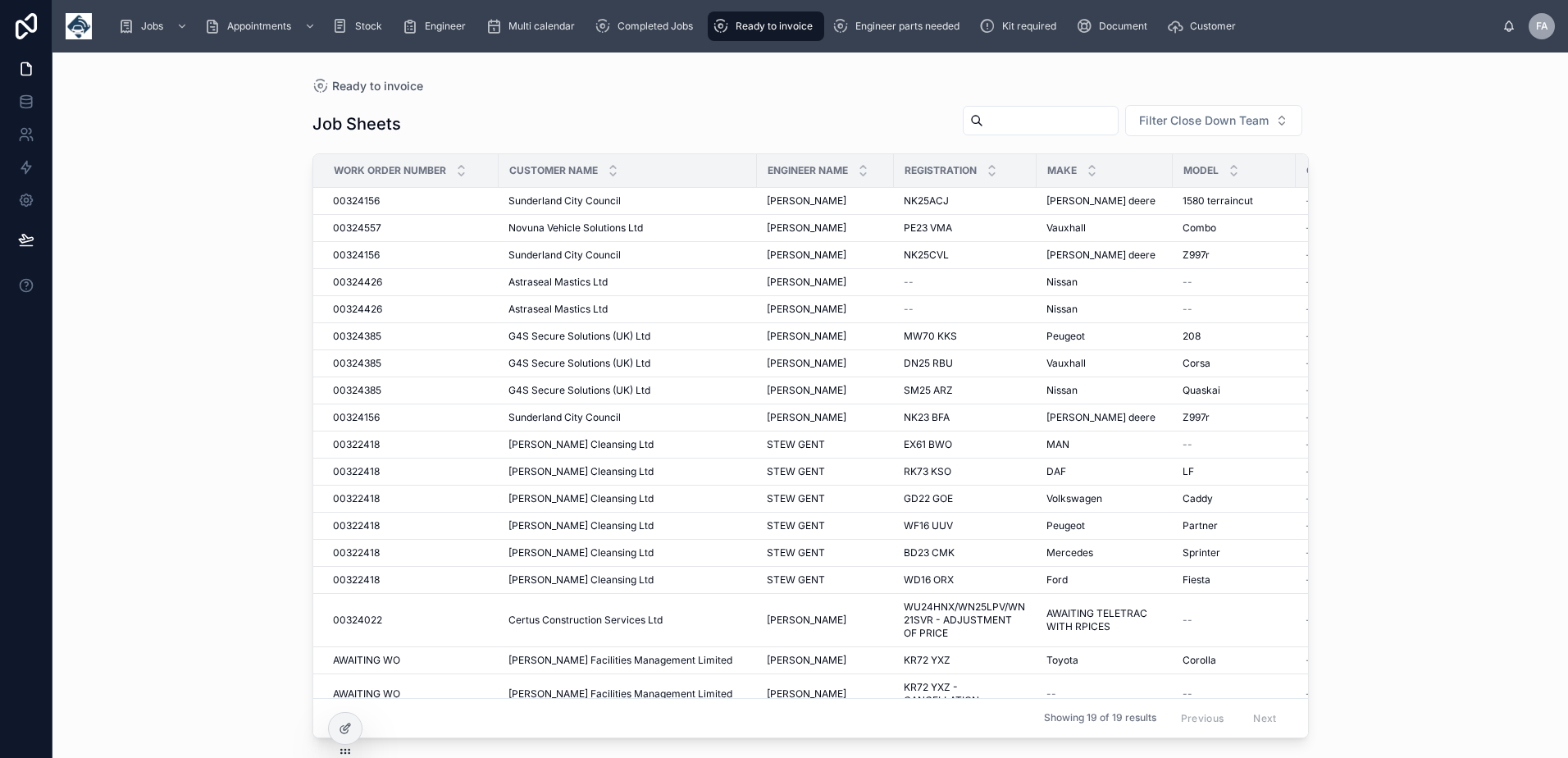
click at [983, 127] on input "text" at bounding box center [1050, 120] width 134 height 23
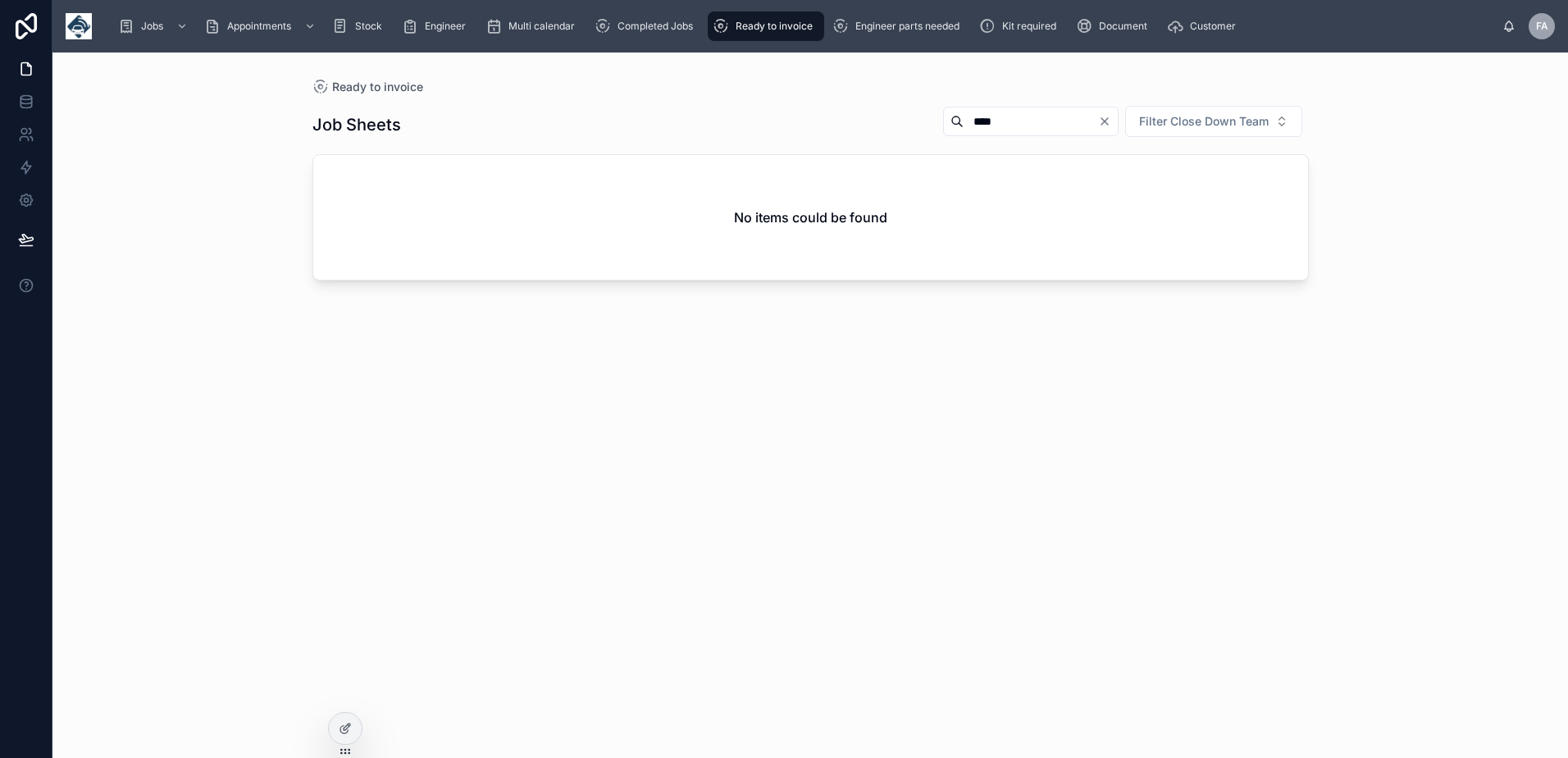
drag, startPoint x: 928, startPoint y: 115, endPoint x: 837, endPoint y: 112, distance: 91.0
click at [837, 112] on div "Job Sheets **** Filter Close Down Team" at bounding box center [811, 125] width 996 height 39
type input "****"
drag, startPoint x: 628, startPoint y: 29, endPoint x: 846, endPoint y: 29, distance: 218.0
click at [628, 29] on span "Completed Jobs" at bounding box center [656, 26] width 75 height 13
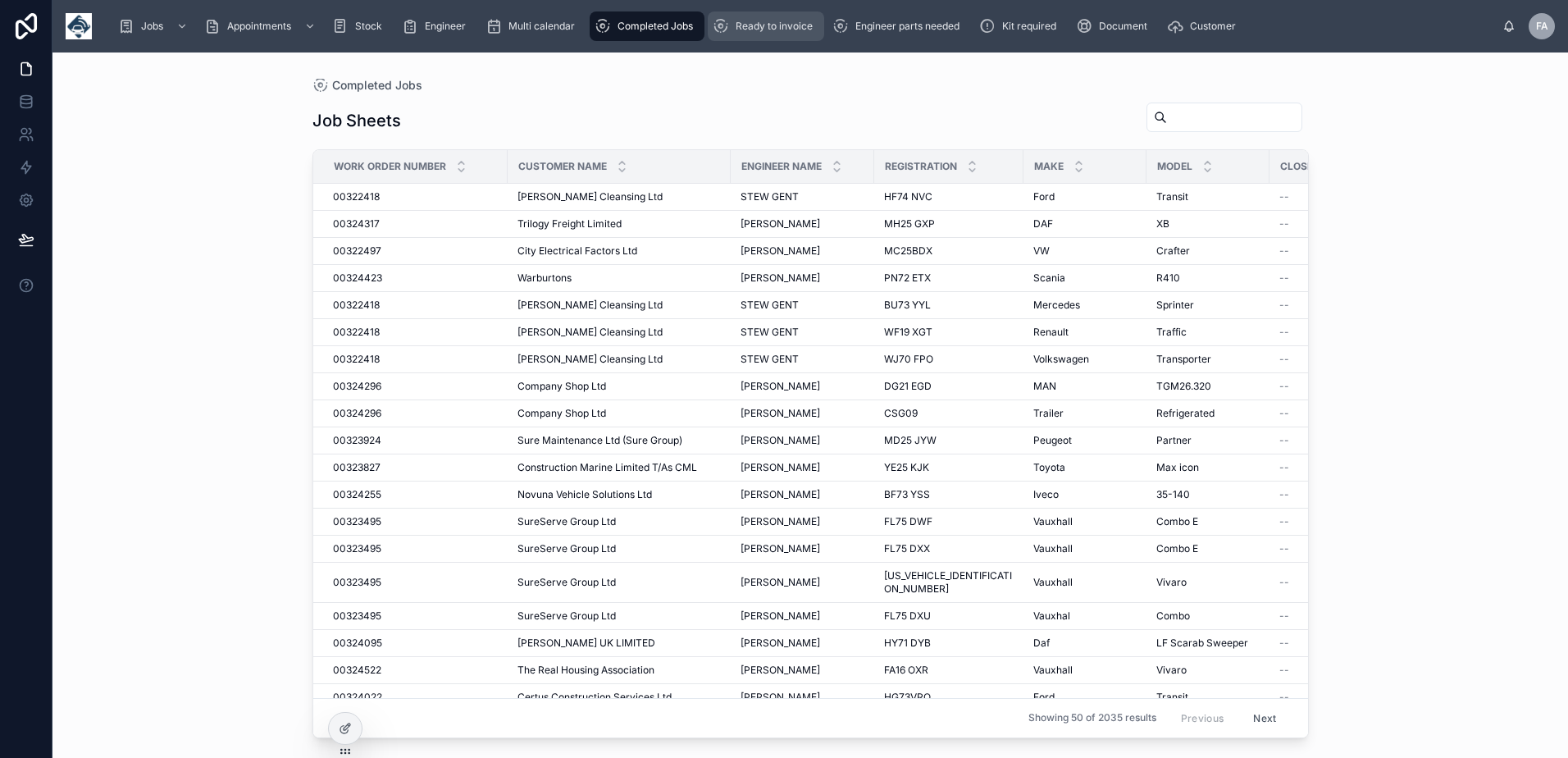
click at [790, 30] on span "Ready to invoice" at bounding box center [775, 26] width 77 height 13
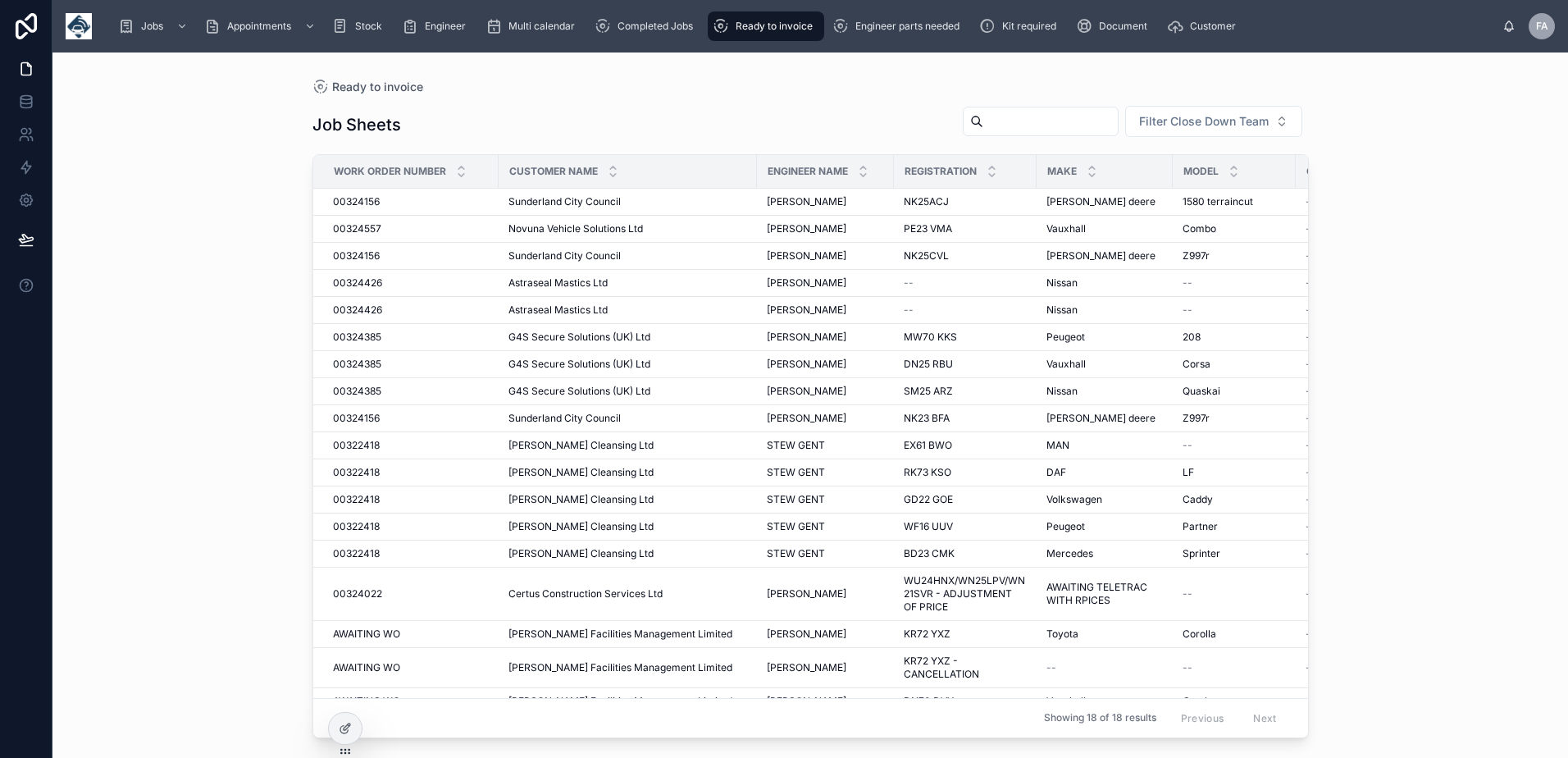
click at [1001, 125] on input "text" at bounding box center [1050, 121] width 134 height 23
type input "***"
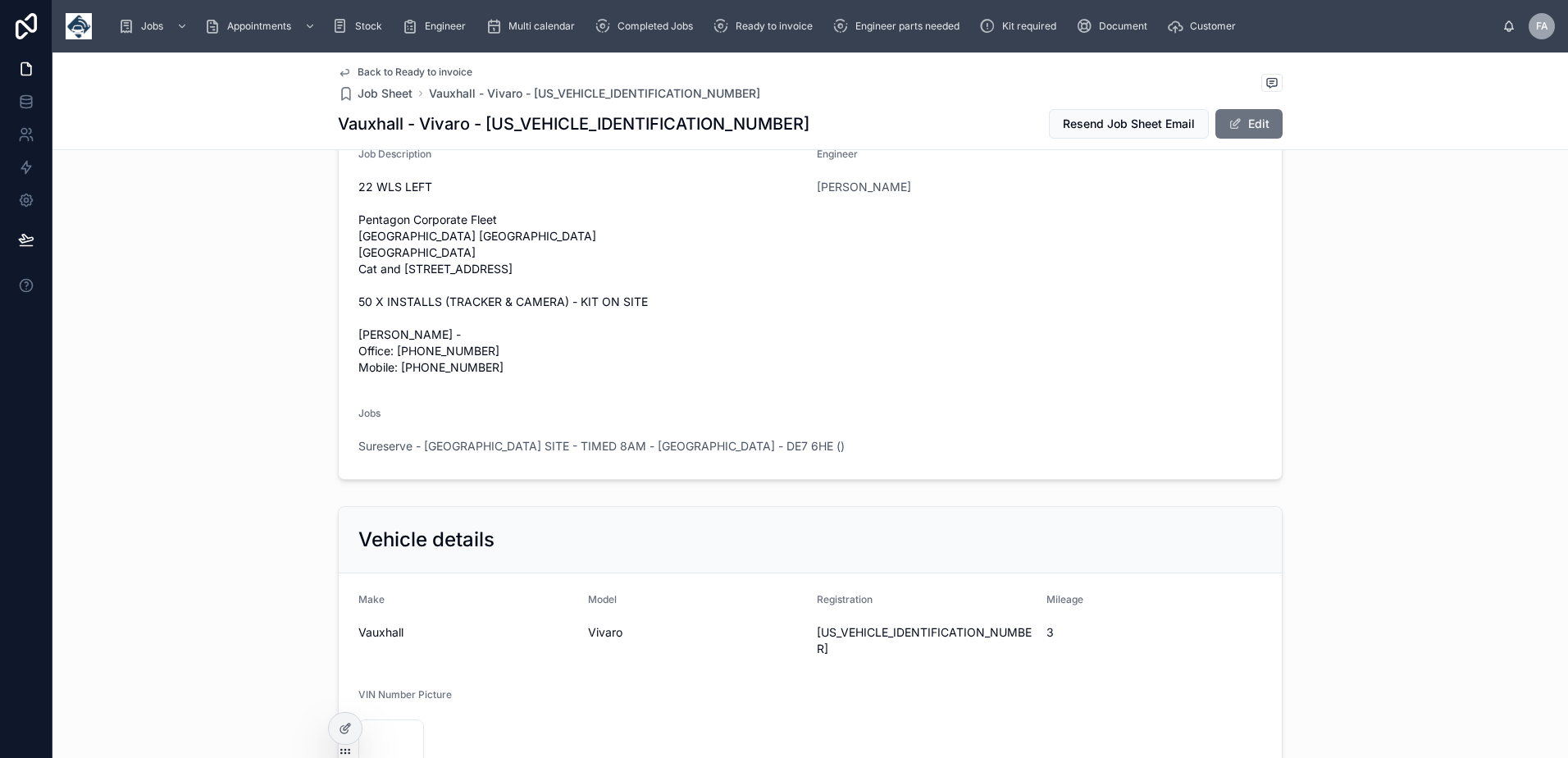
scroll to position [492, 0]
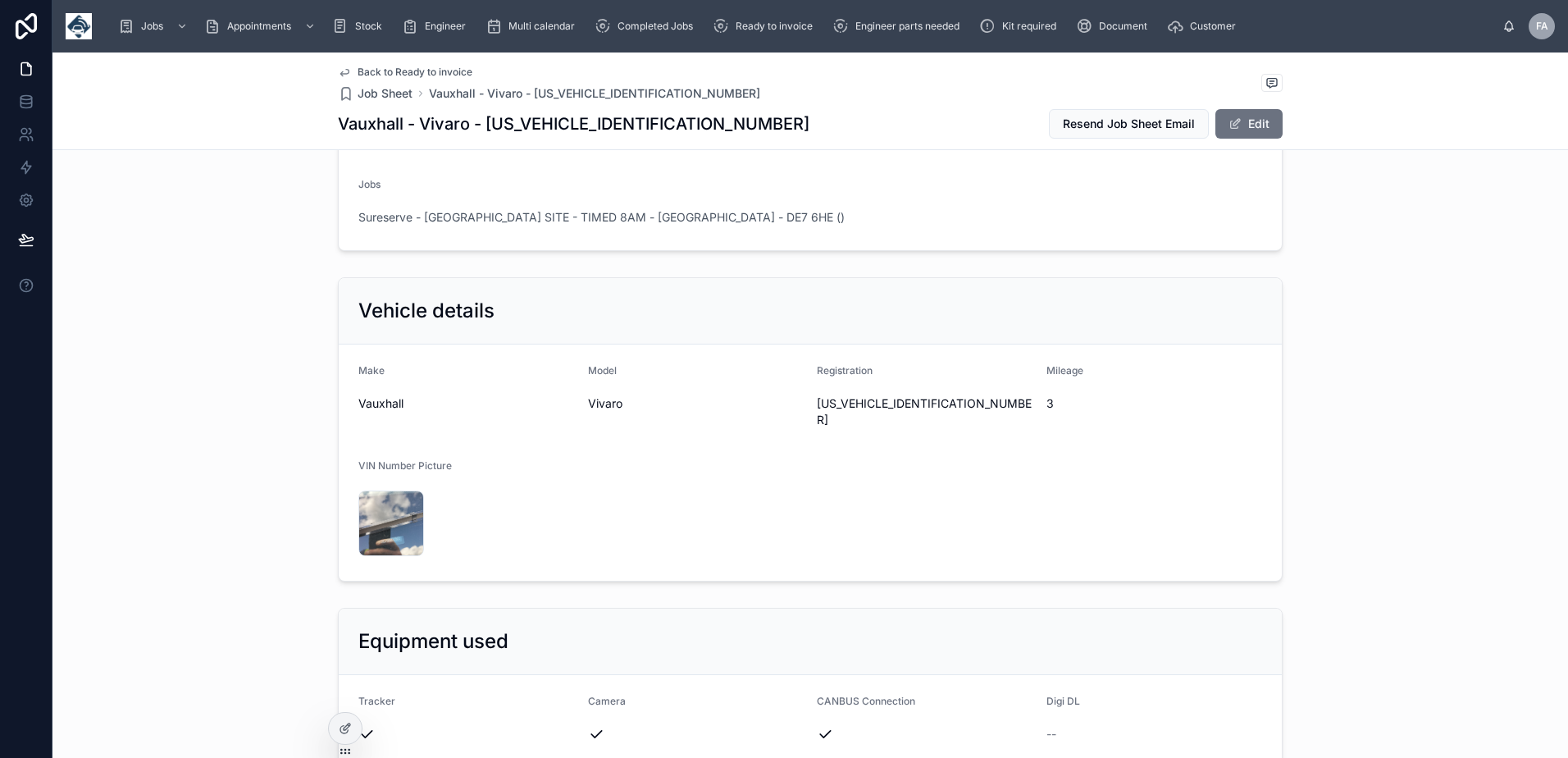
click at [884, 428] on span "[US_VEHICLE_IDENTIFICATION_NUMBER]" at bounding box center [925, 412] width 217 height 33
copy span "[US_VEHICLE_IDENTIFICATION_NUMBER]"
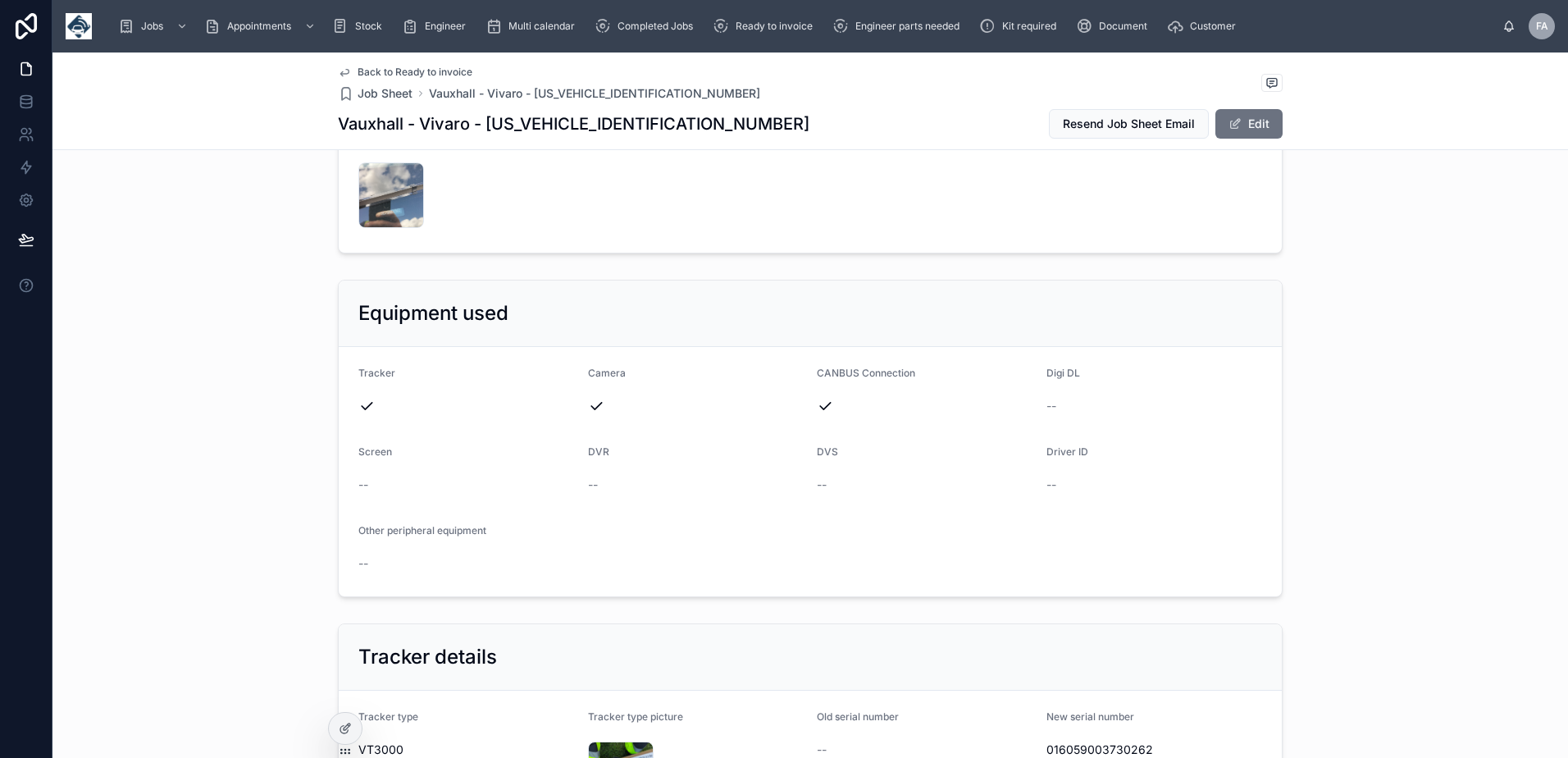
scroll to position [1066, 0]
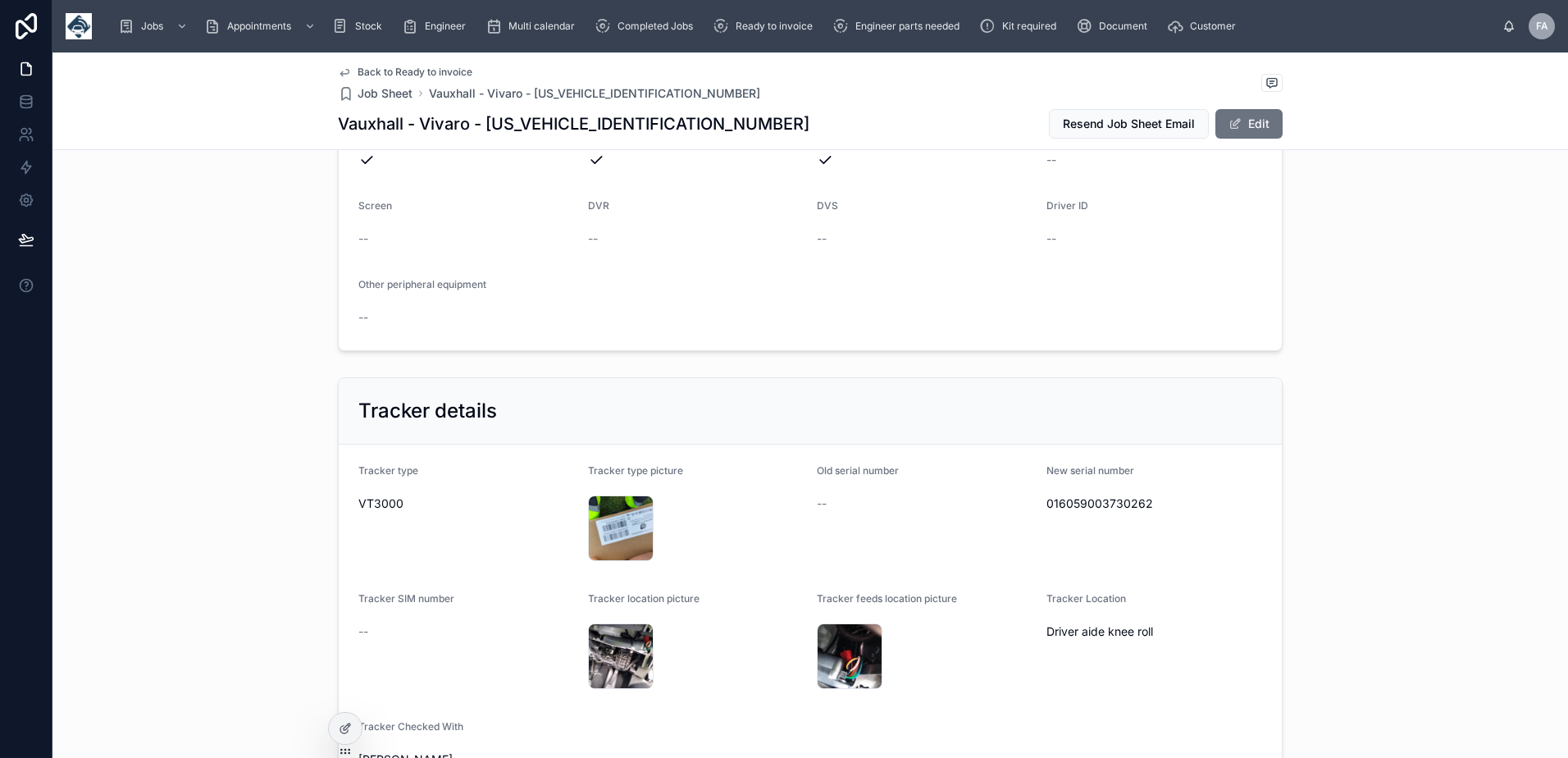
click at [1093, 512] on span "016059003730262" at bounding box center [1155, 503] width 217 height 16
copy span "016059003730262"
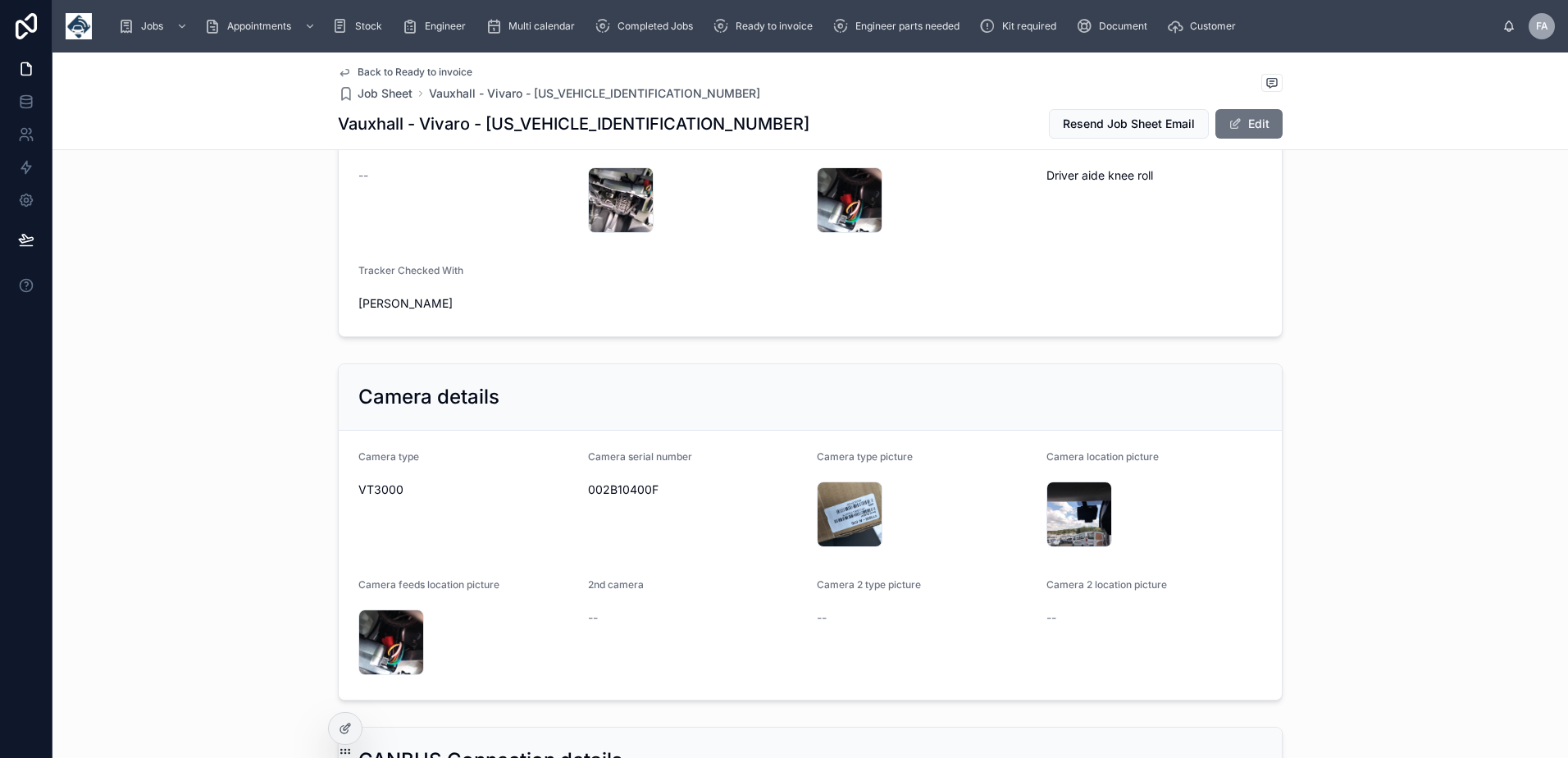
scroll to position [1558, 0]
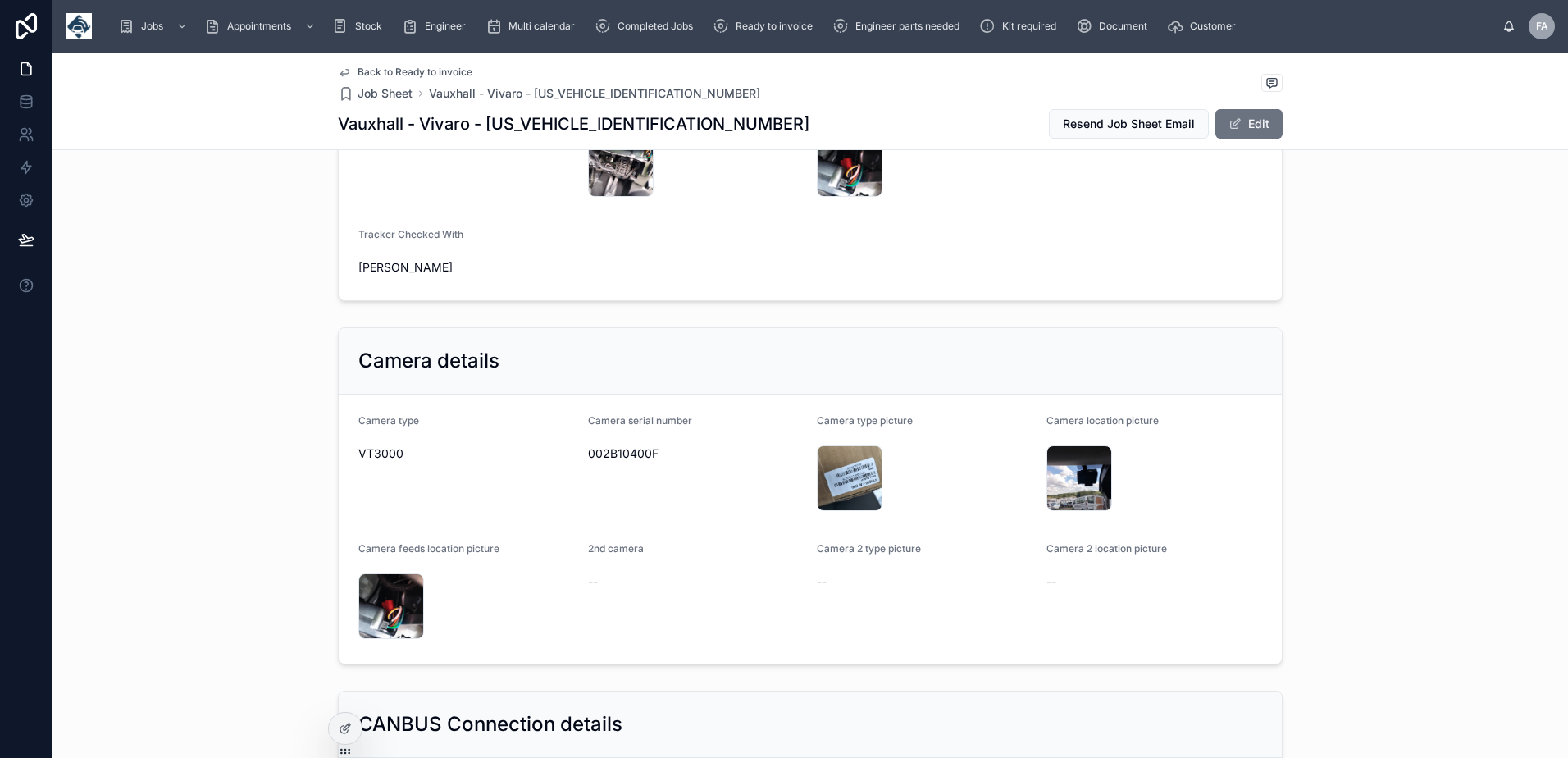
click at [632, 462] on span "002B10400F" at bounding box center [696, 453] width 217 height 16
copy span "002B10400F"
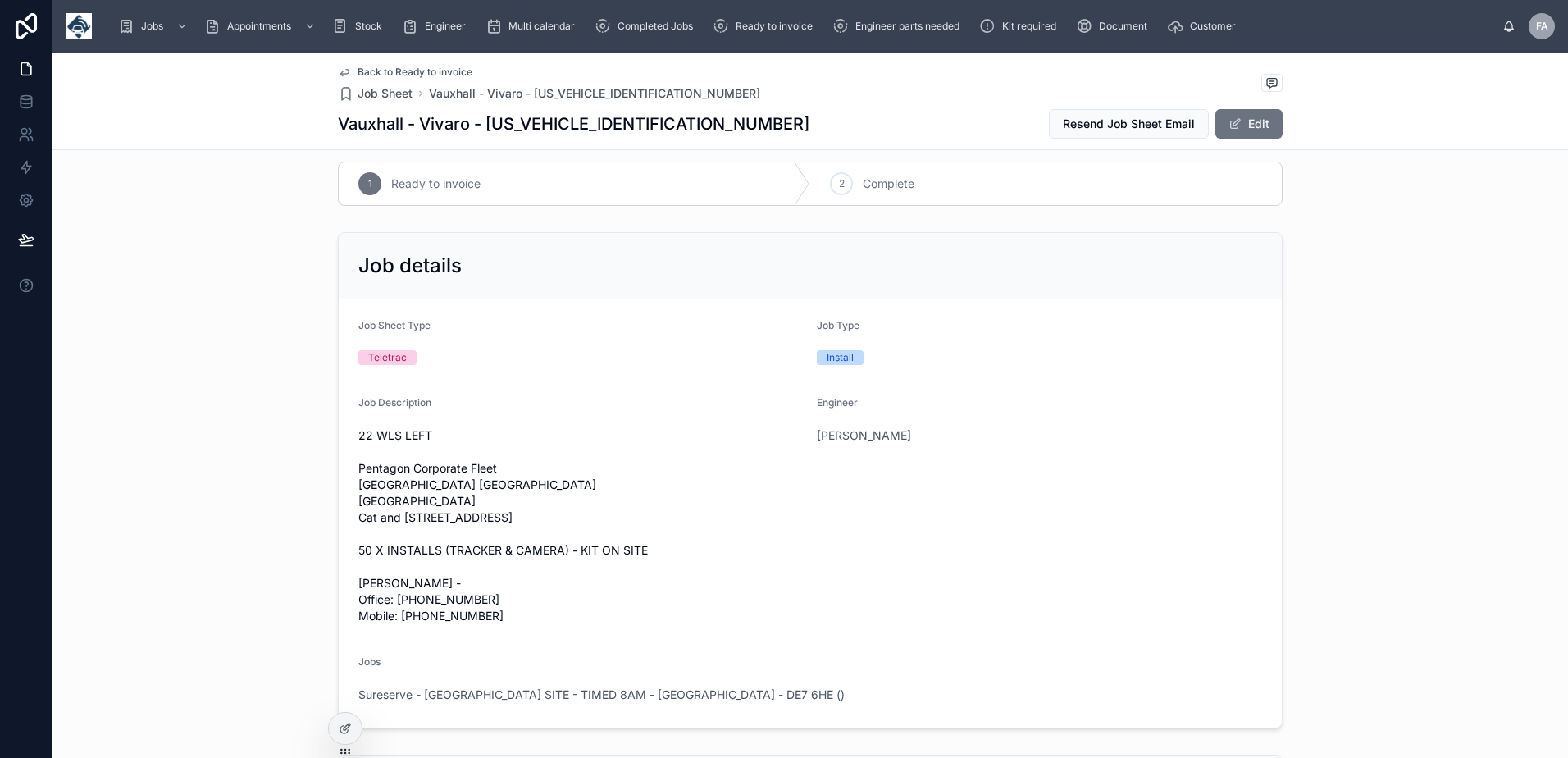
scroll to position [0, 0]
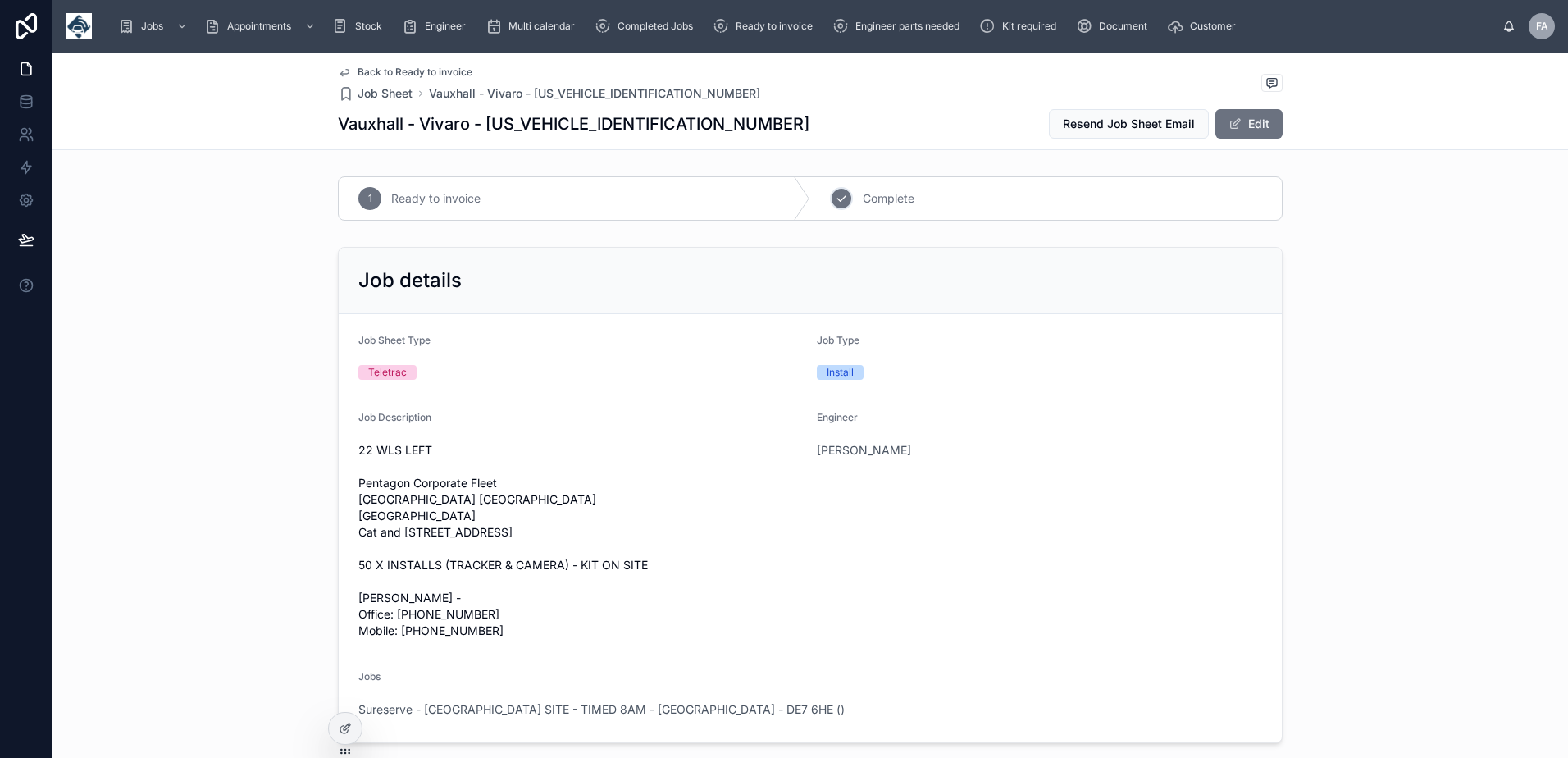
click at [849, 202] on div "2 Complete" at bounding box center [1046, 198] width 472 height 43
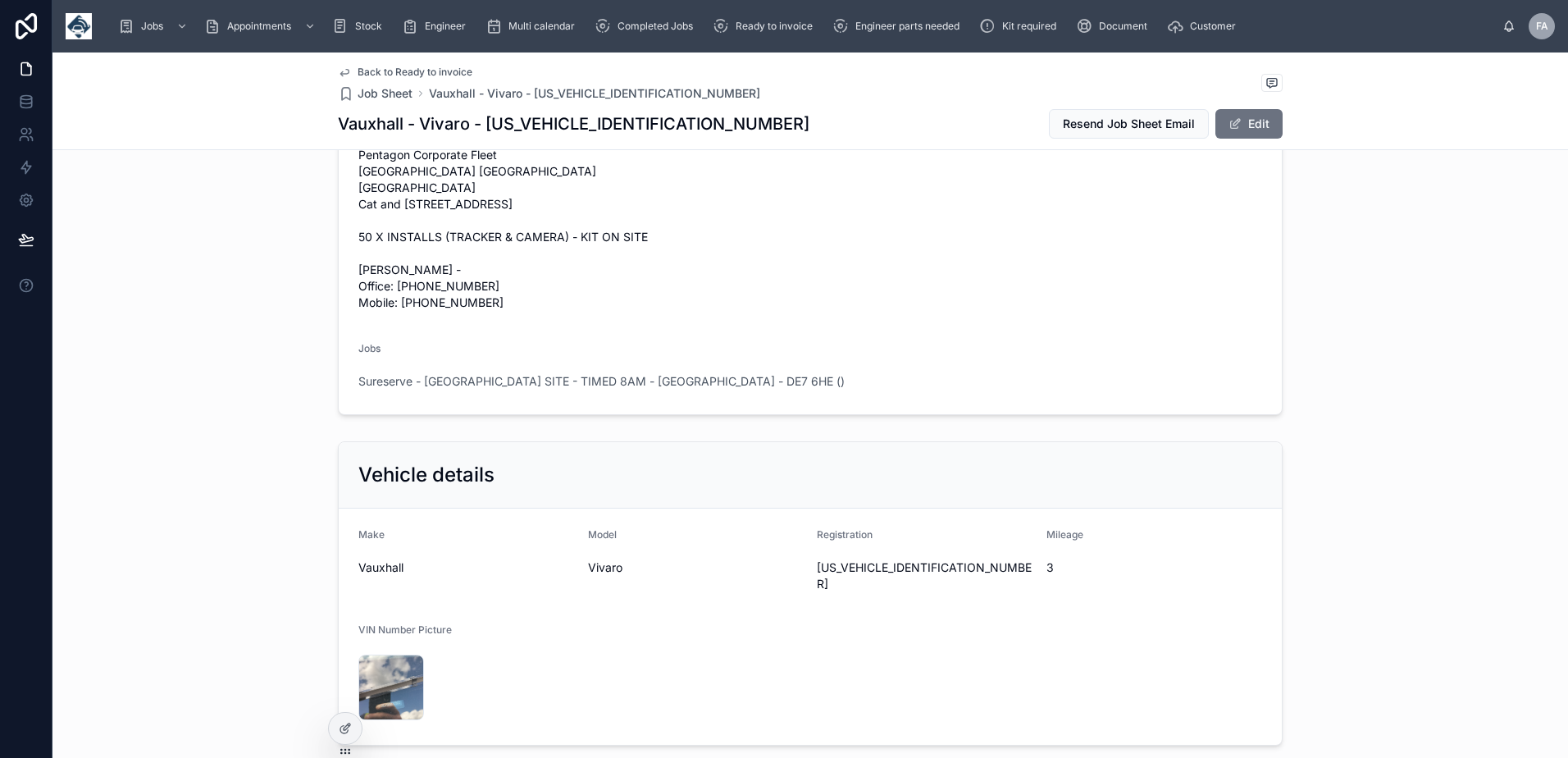
scroll to position [738, 0]
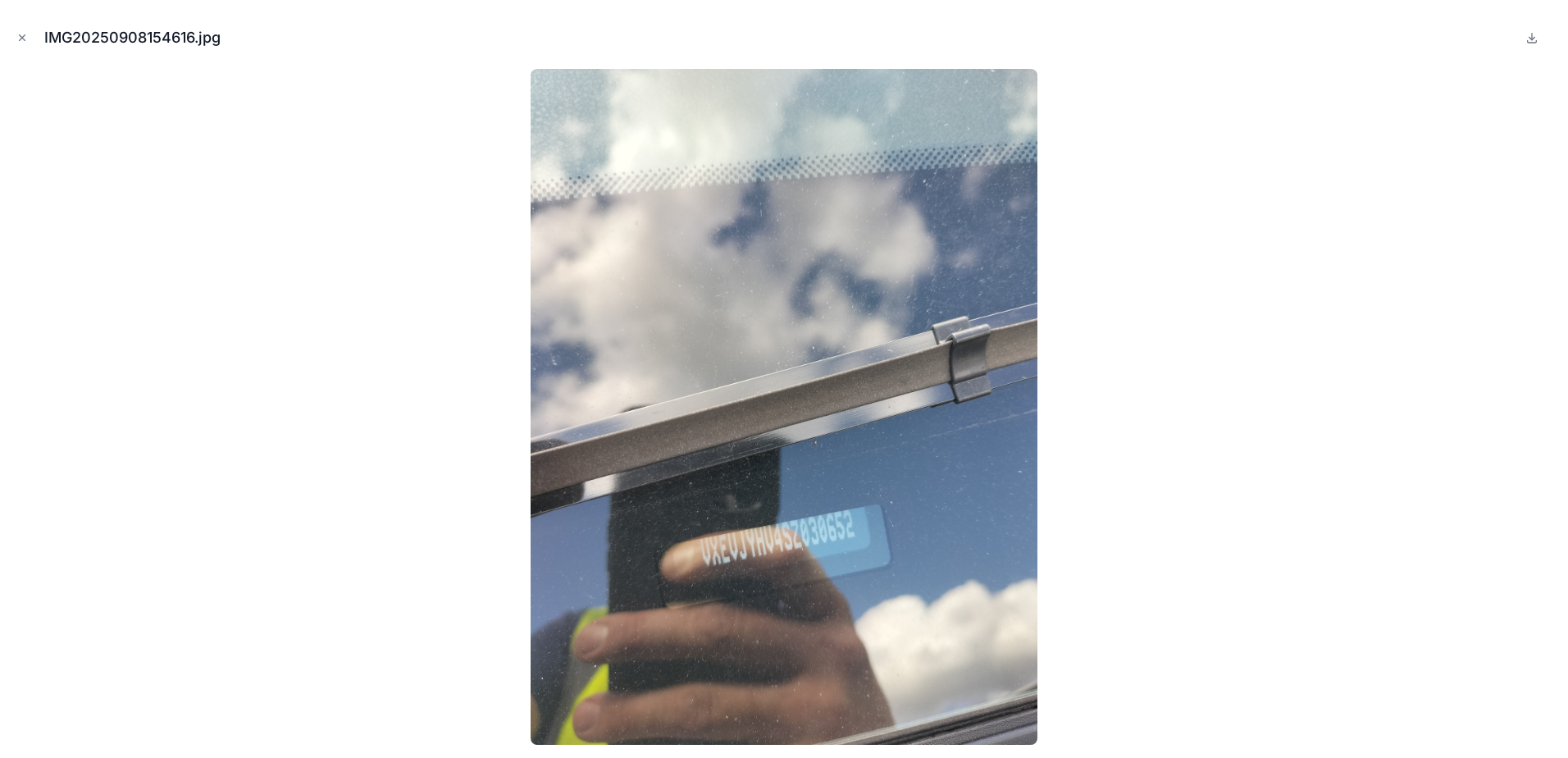
drag, startPoint x: 25, startPoint y: 36, endPoint x: 140, endPoint y: 56, distance: 116.7
click at [24, 35] on icon "Close modal" at bounding box center [21, 37] width 11 height 11
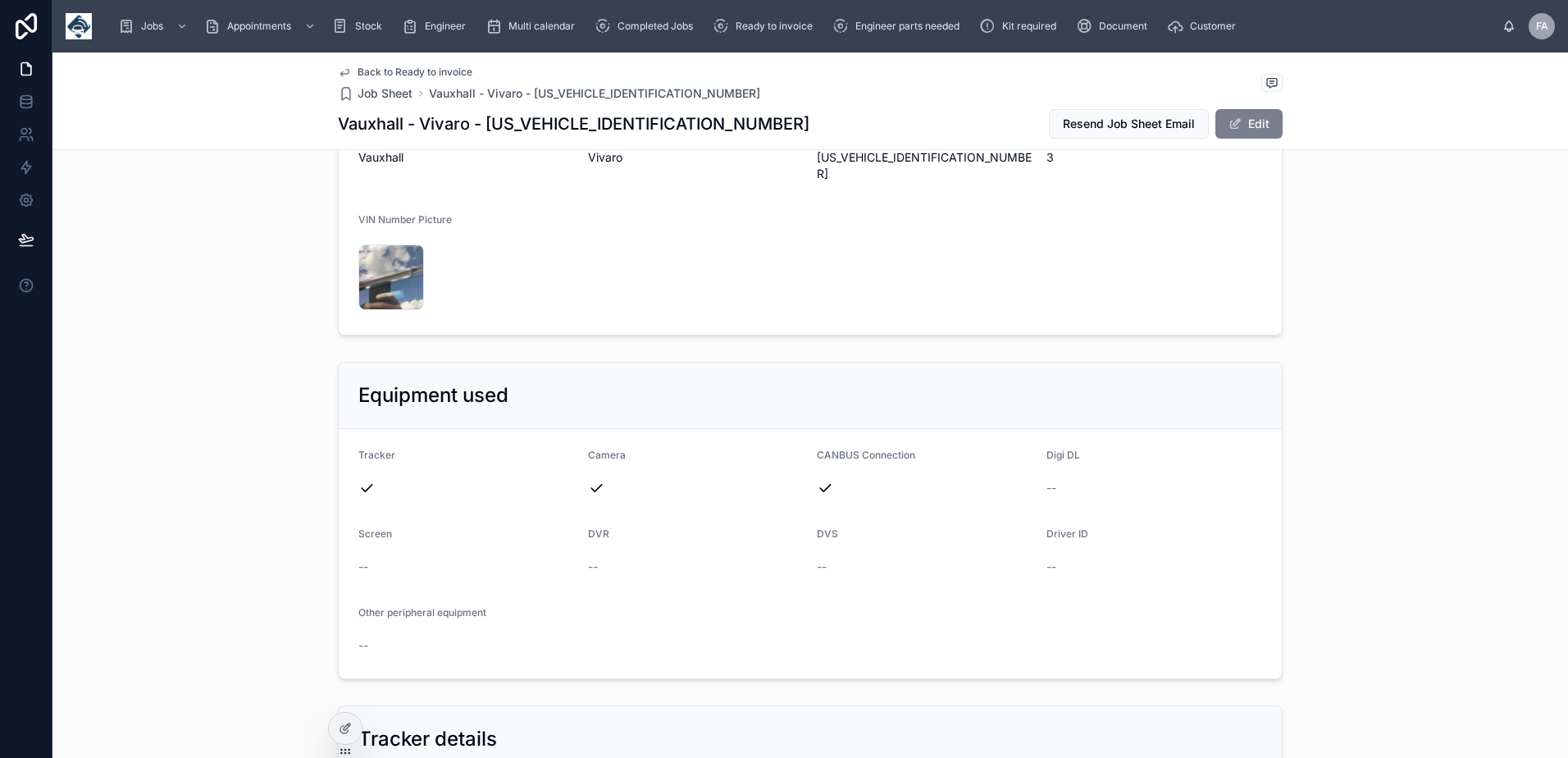
click at [1251, 133] on button "Edit" at bounding box center [1249, 123] width 68 height 30
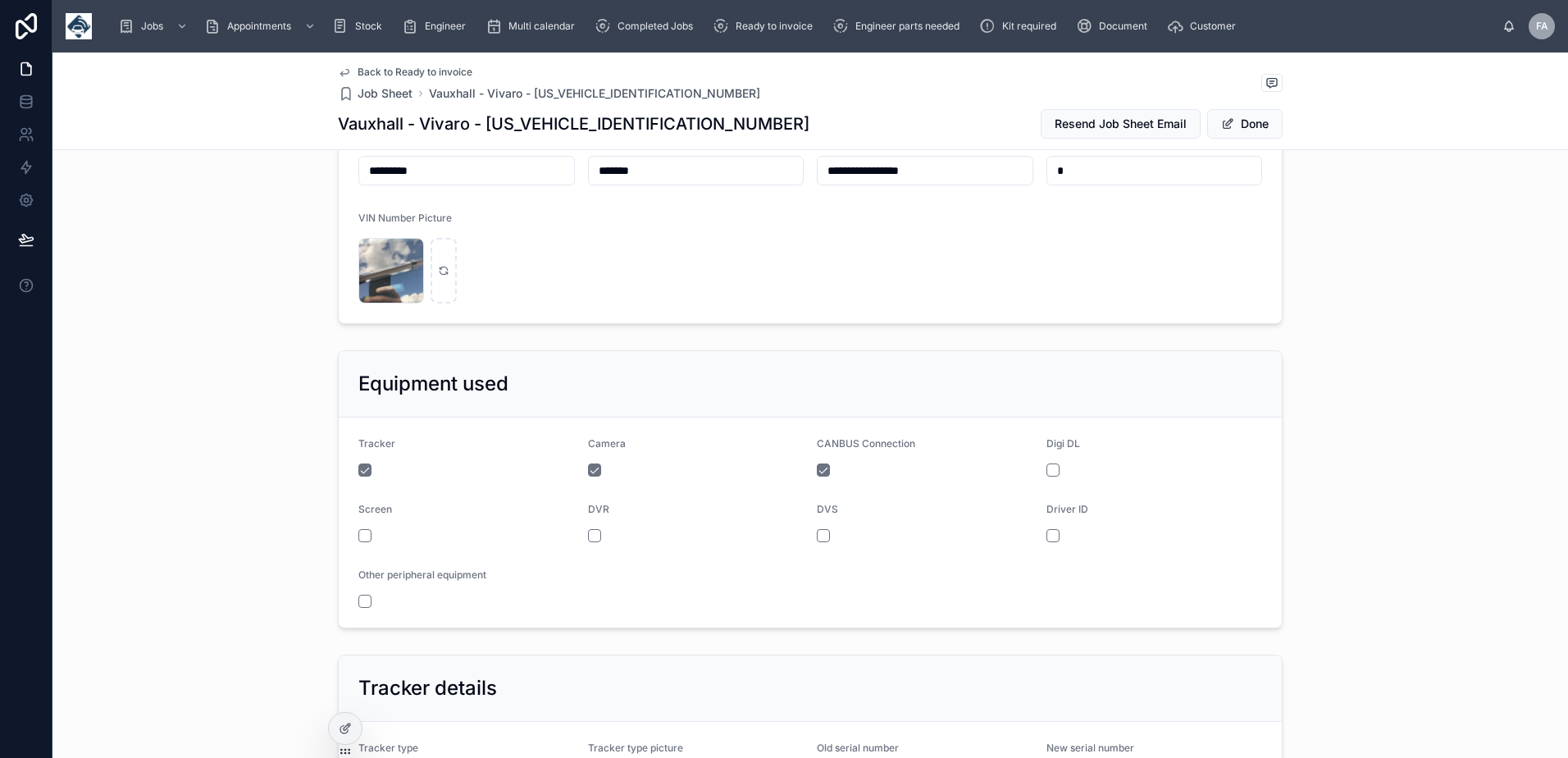
drag, startPoint x: 937, startPoint y: 235, endPoint x: 751, endPoint y: 232, distance: 186.0
click at [751, 232] on form "**********" at bounding box center [811, 216] width 943 height 213
paste input "text"
type input "**********"
click at [1251, 124] on span "Done" at bounding box center [1245, 123] width 75 height 30
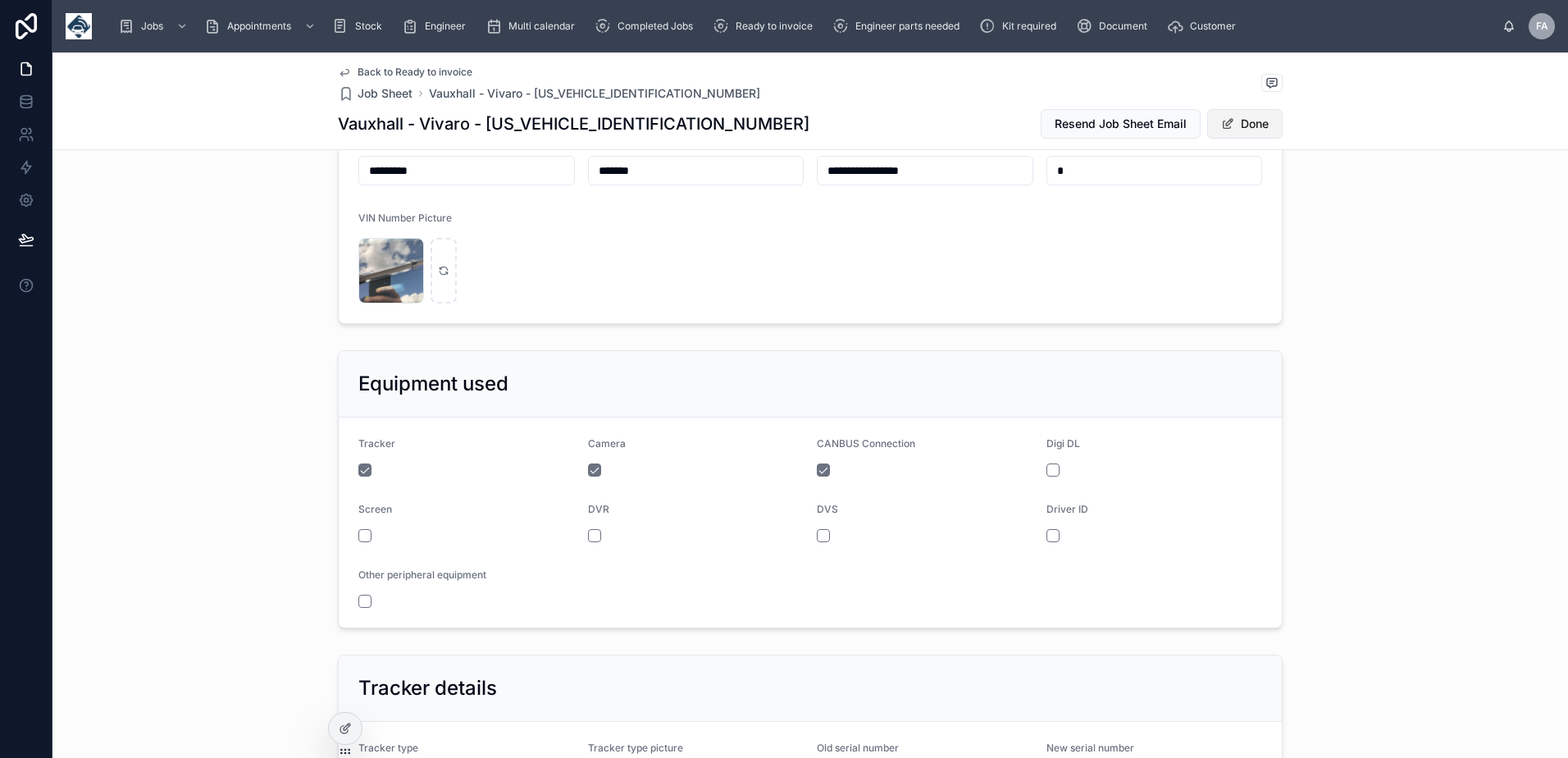
click at [1211, 131] on button "Done" at bounding box center [1245, 123] width 75 height 30
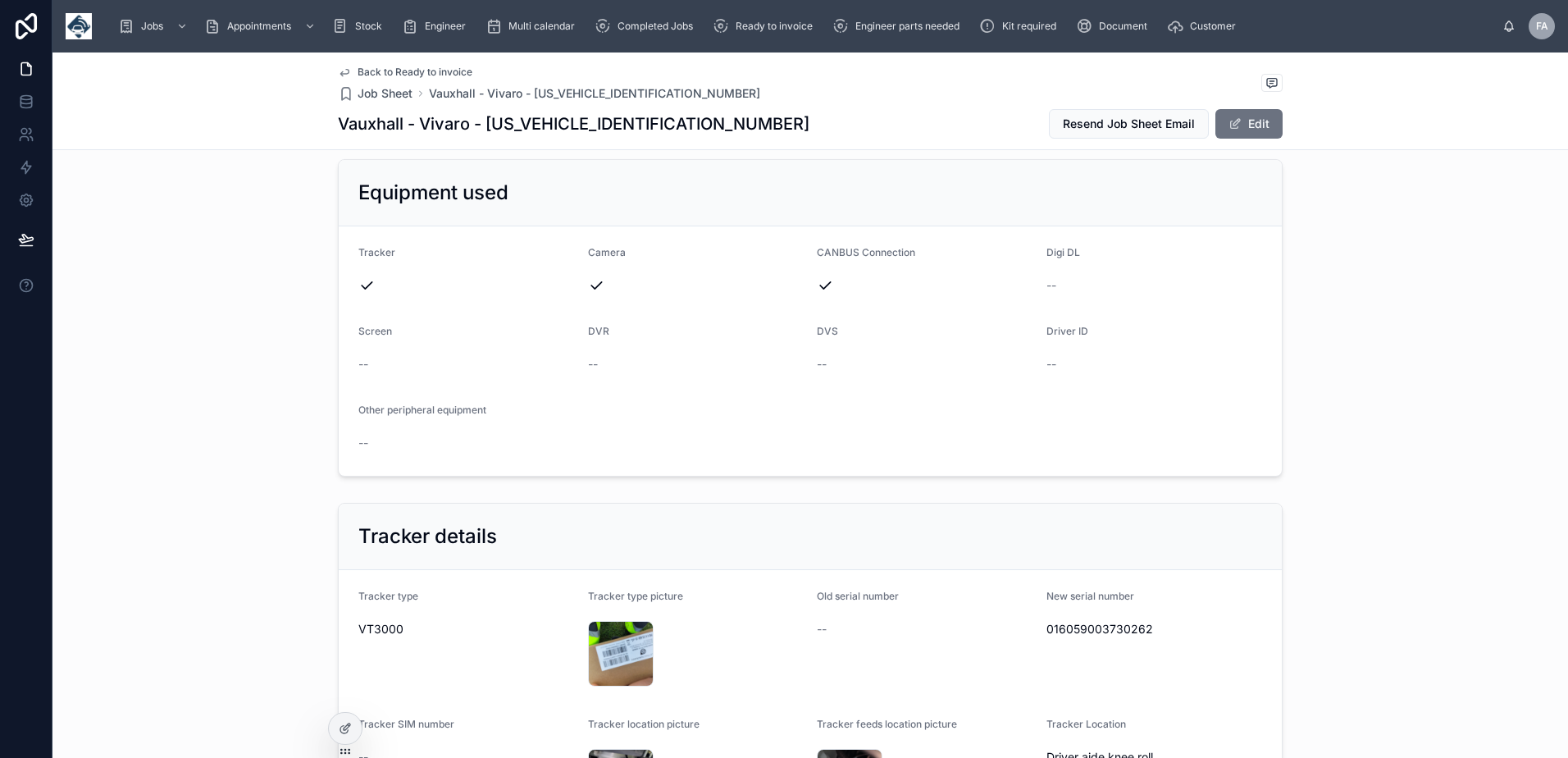
scroll to position [1141, 0]
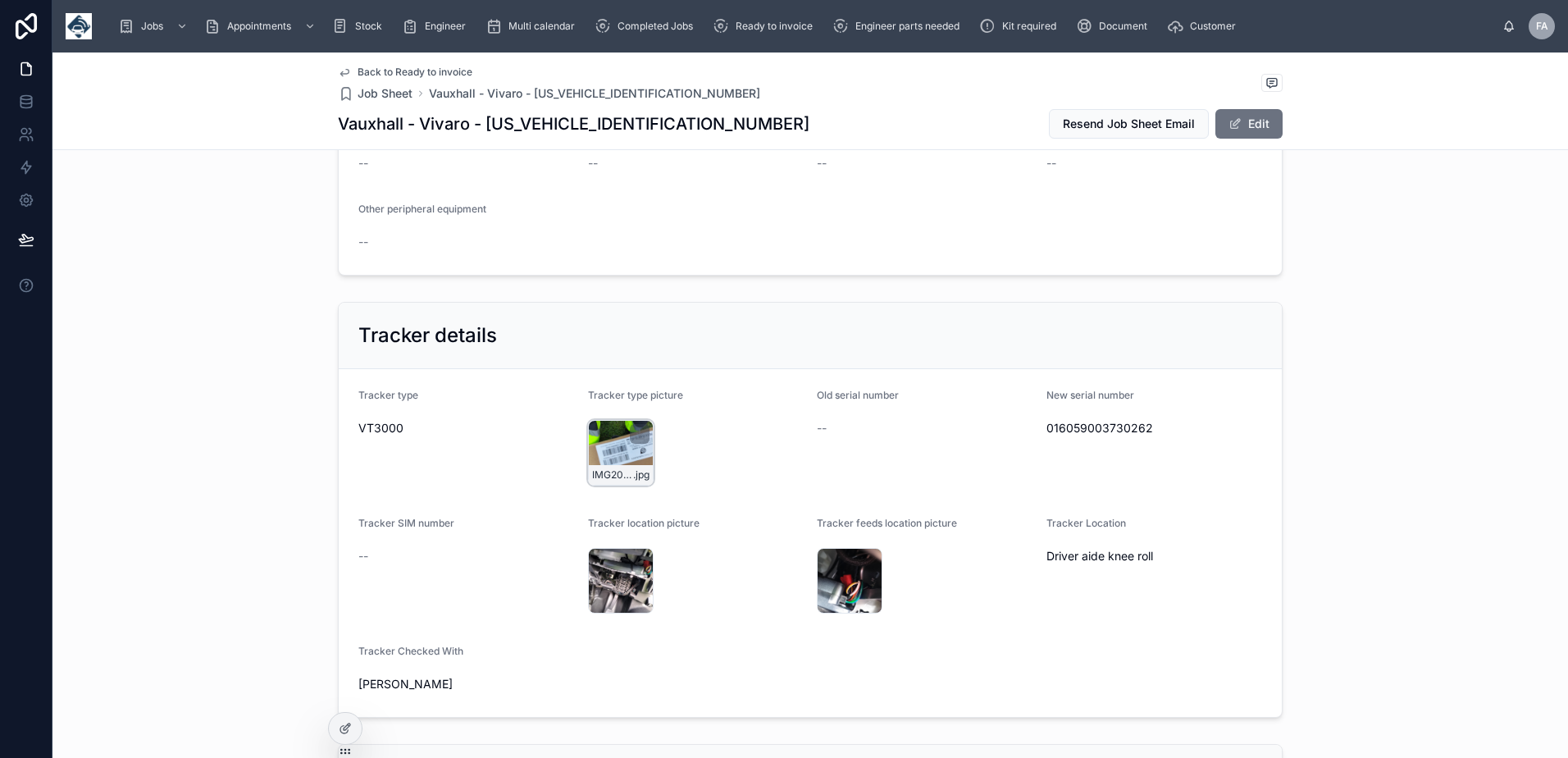
click at [610, 485] on div "IMG20250908154641 .jpg" at bounding box center [621, 453] width 66 height 66
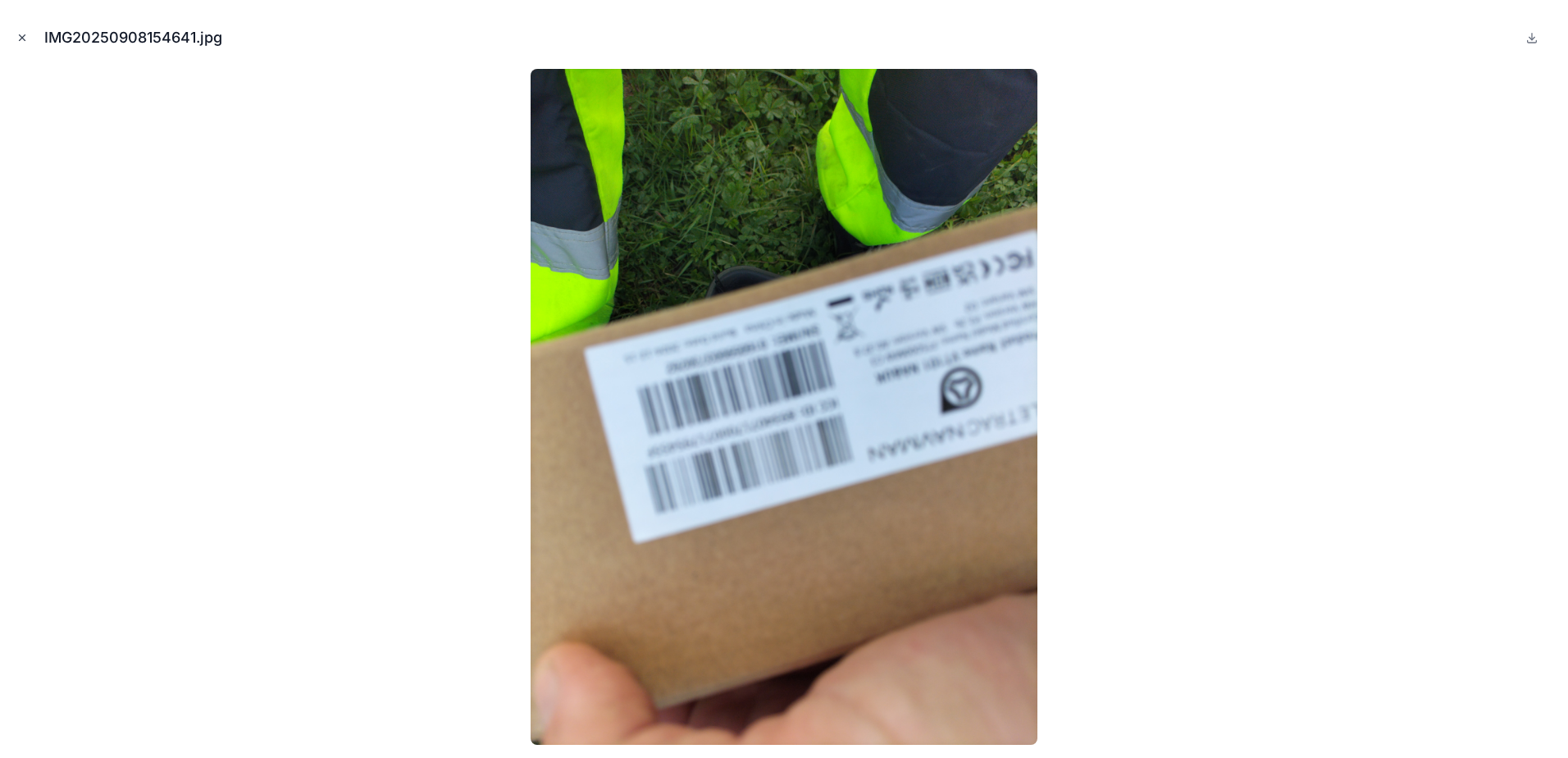
click at [25, 38] on icon "Close modal" at bounding box center [21, 37] width 11 height 11
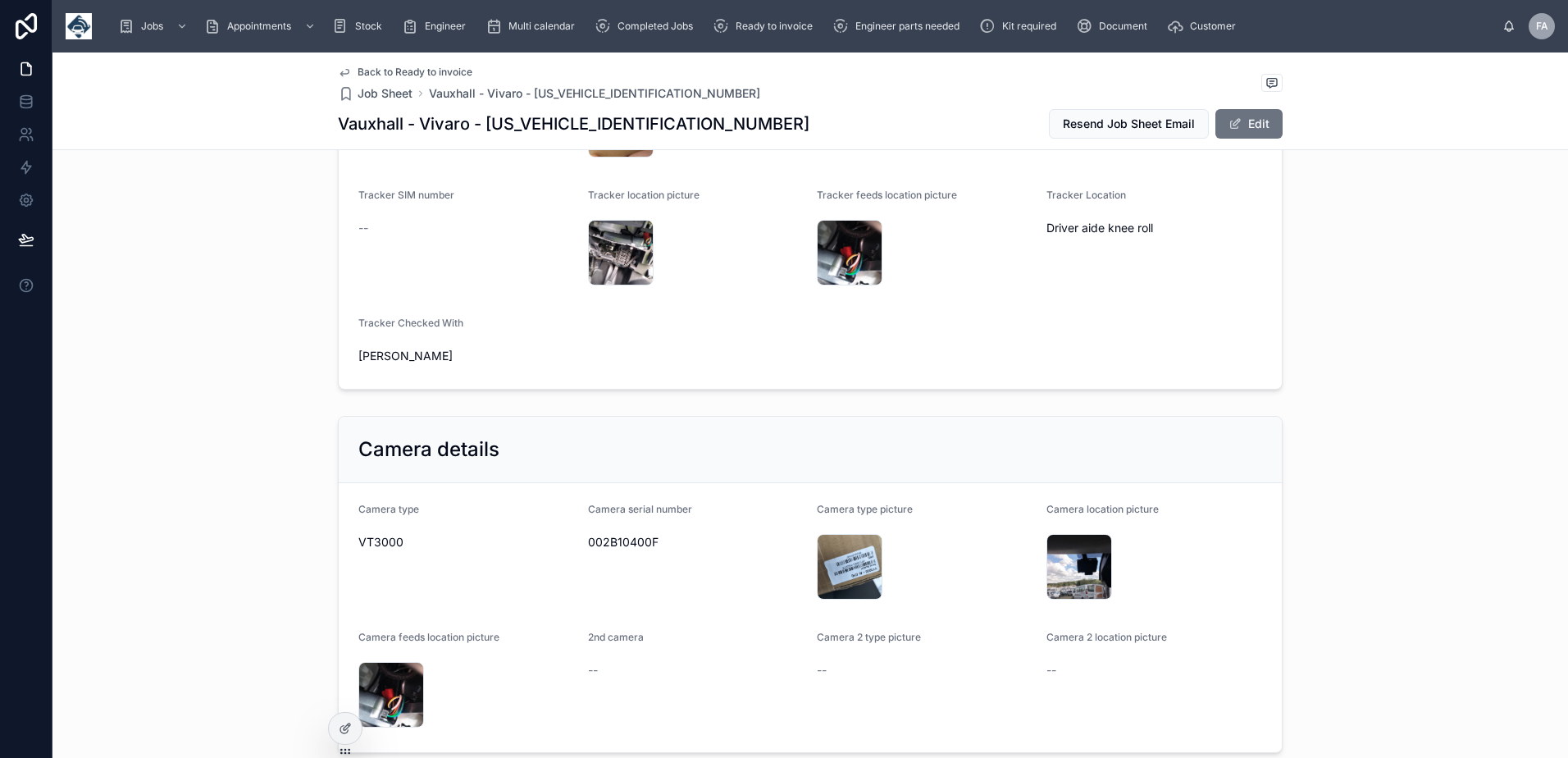
scroll to position [1551, 0]
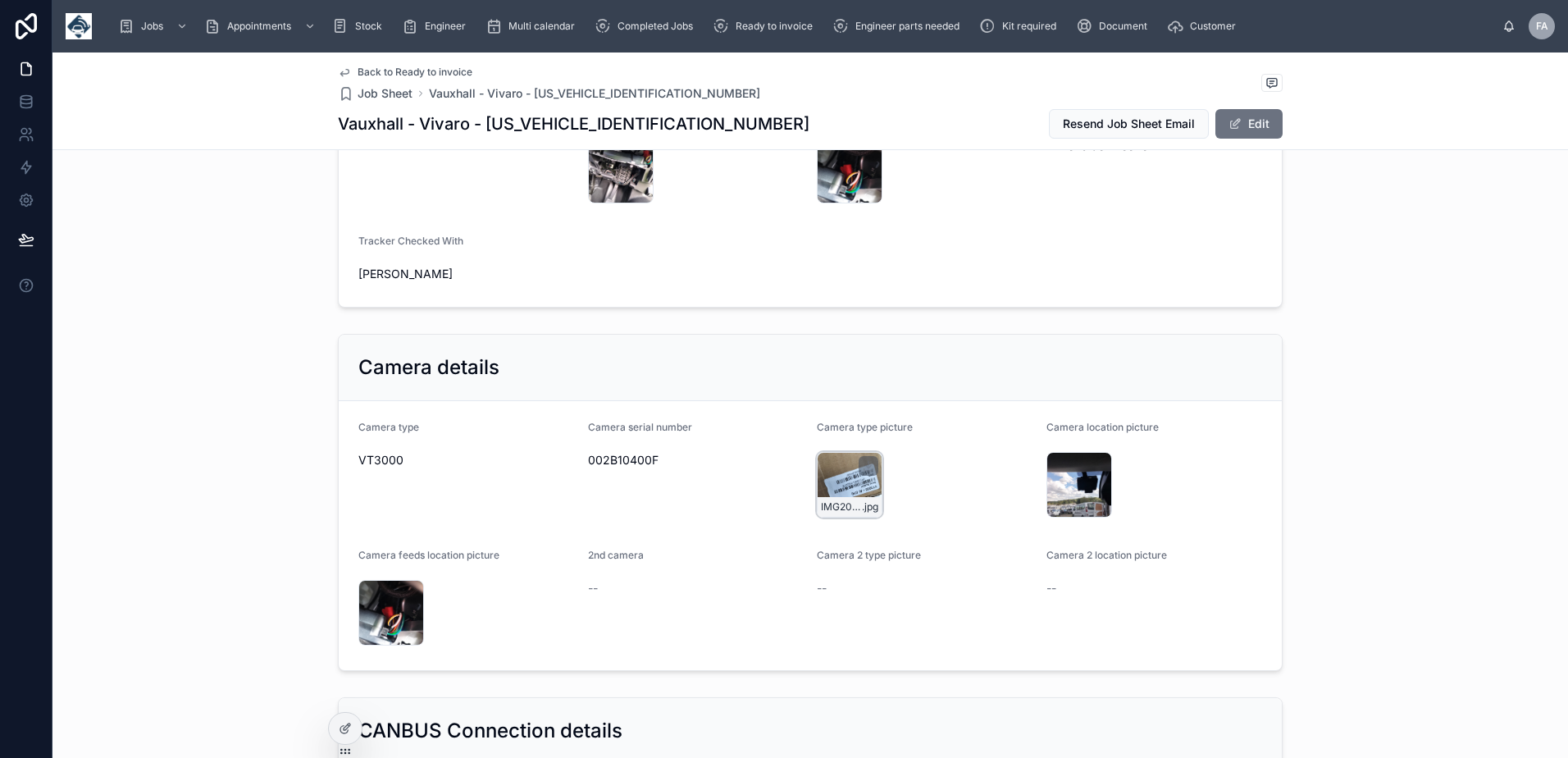
click at [844, 518] on div "IMG20250908154702 .jpg" at bounding box center [850, 484] width 66 height 66
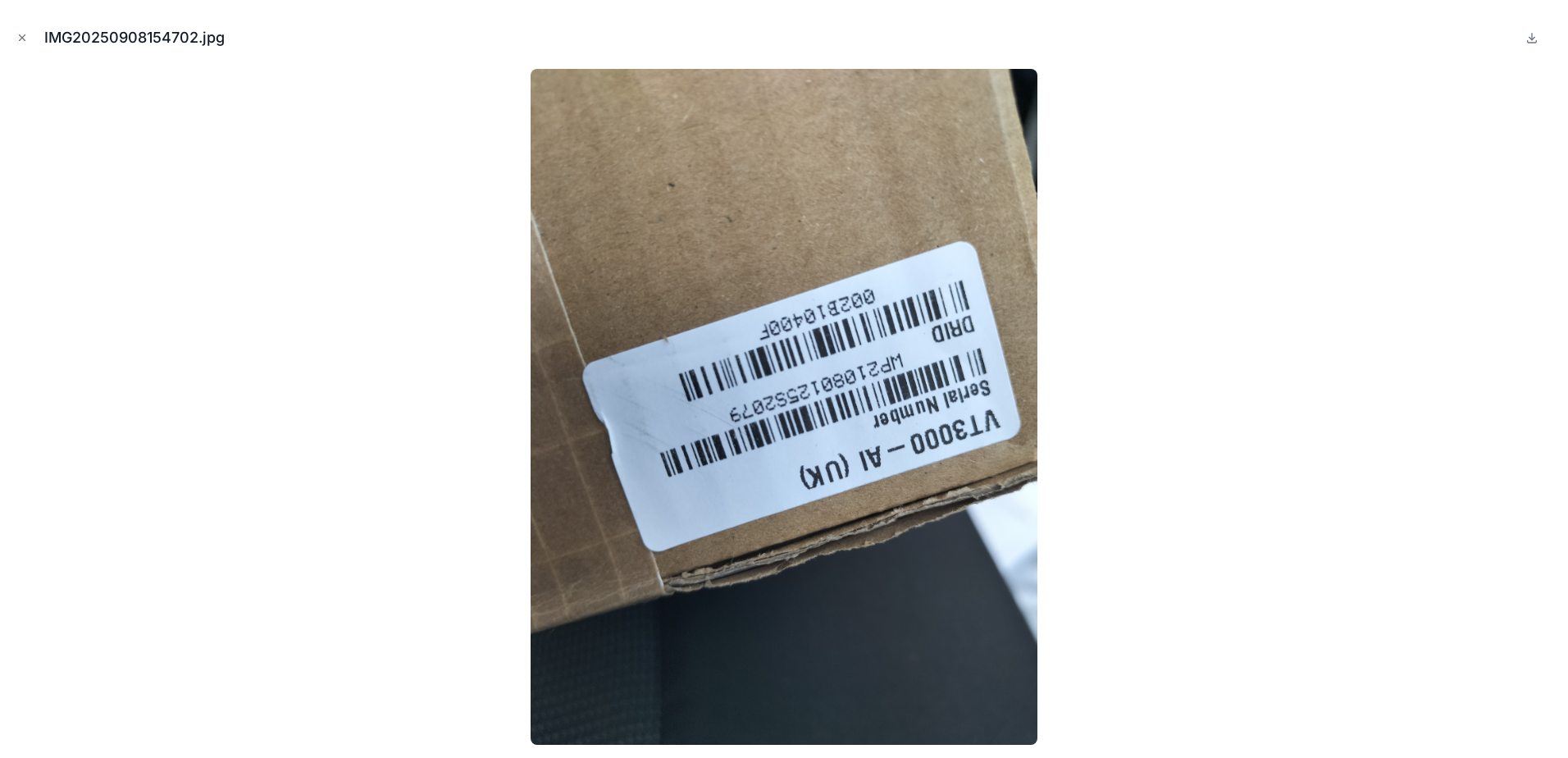
click at [12, 28] on div "IMG20250908154702.jpg" at bounding box center [784, 379] width 1568 height 758
click at [17, 42] on icon "Close modal" at bounding box center [21, 37] width 11 height 11
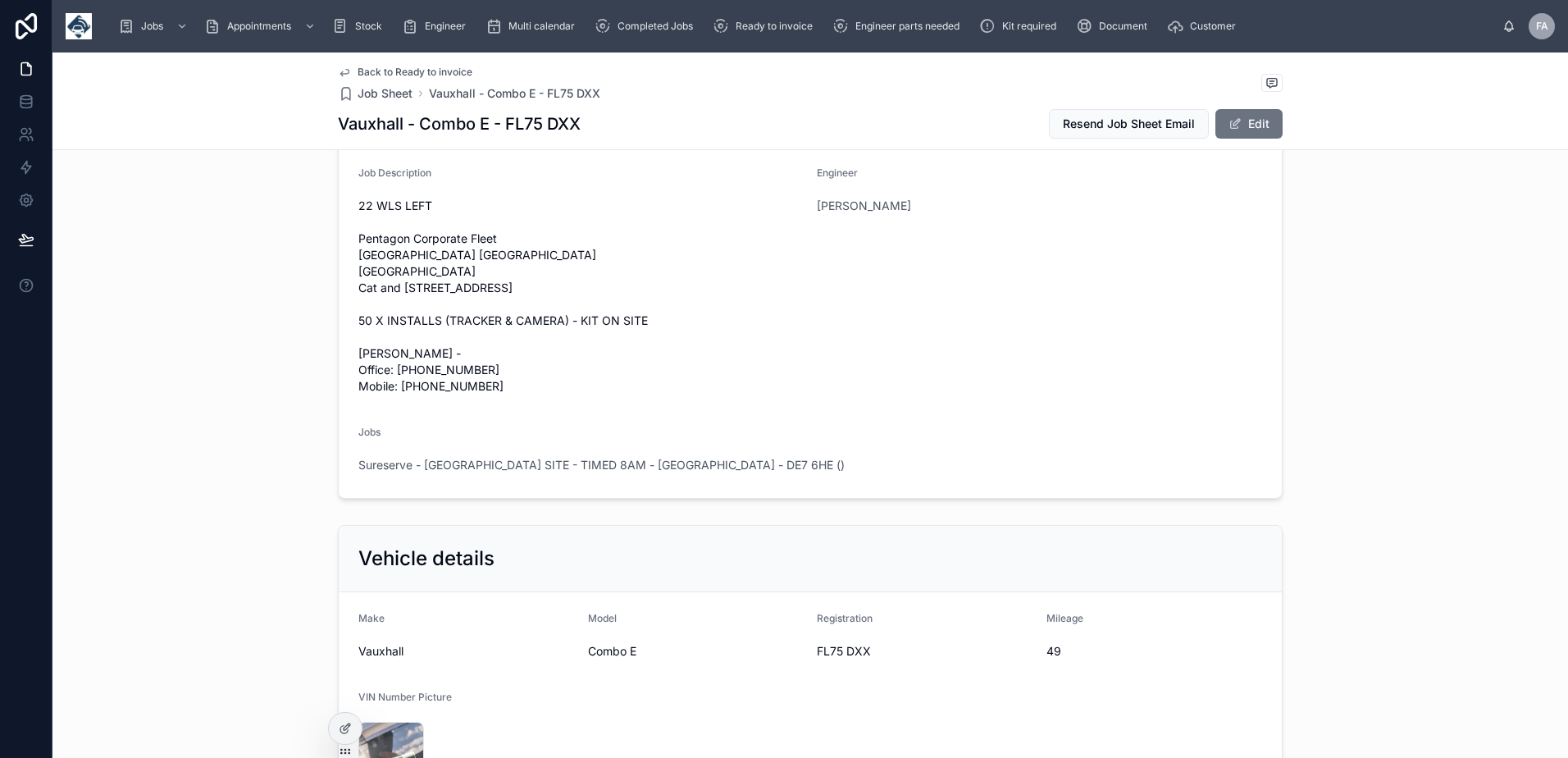
scroll to position [492, 0]
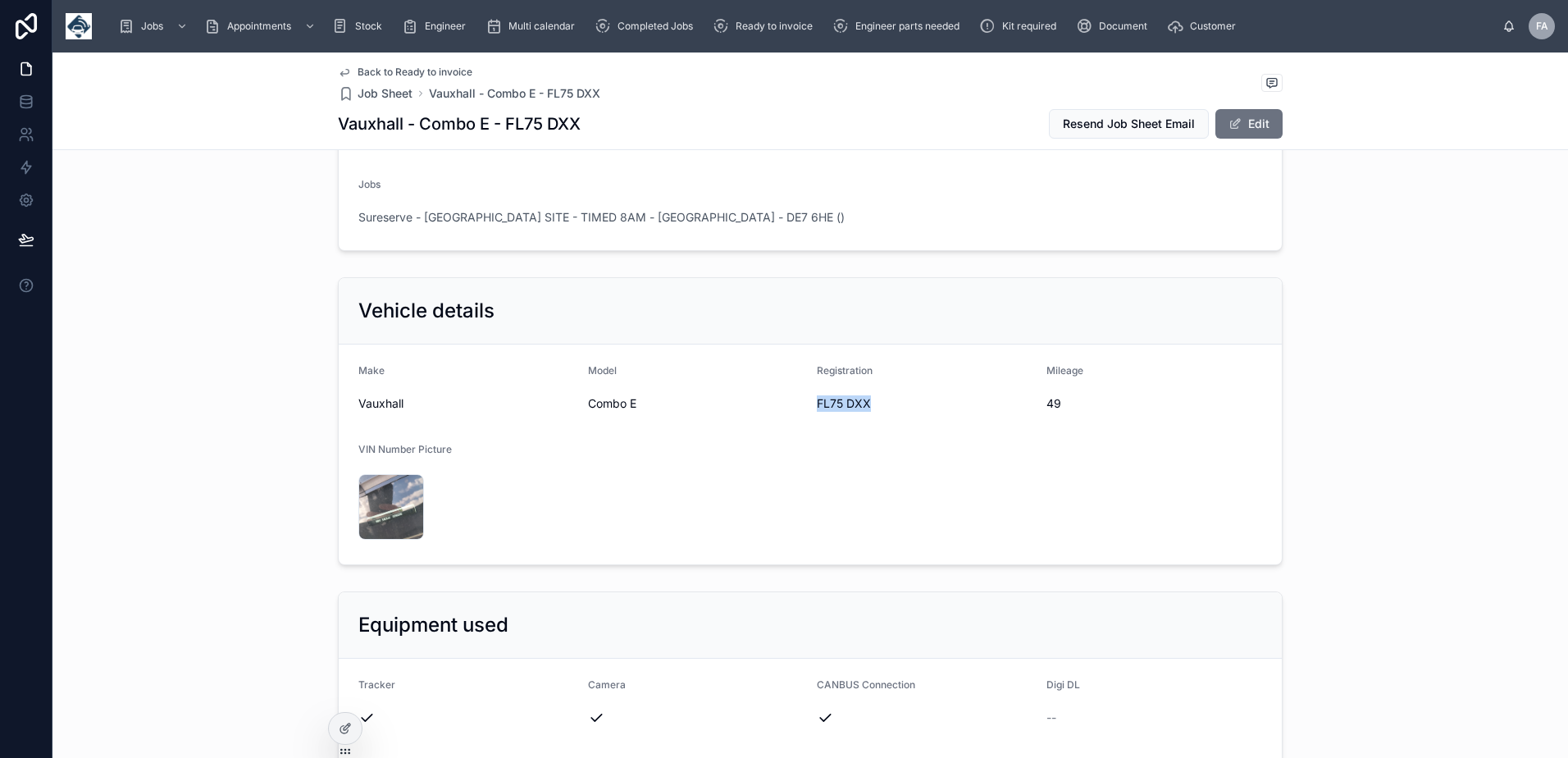
drag, startPoint x: 813, startPoint y: 470, endPoint x: 867, endPoint y: 473, distance: 54.1
click at [867, 412] on span "FL75 DXX" at bounding box center [925, 403] width 217 height 16
copy span "FL75 DXX"
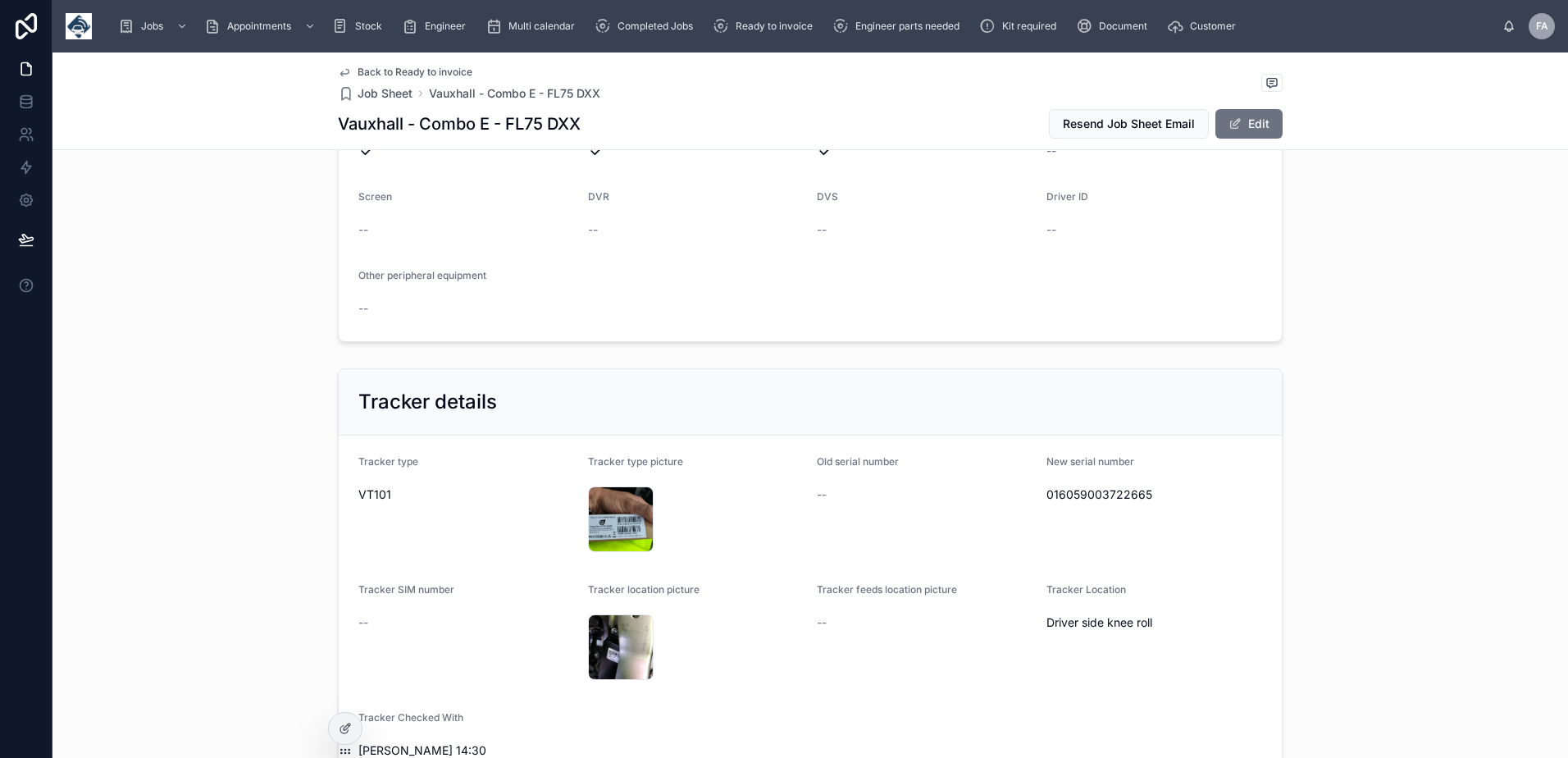
scroll to position [1312, 0]
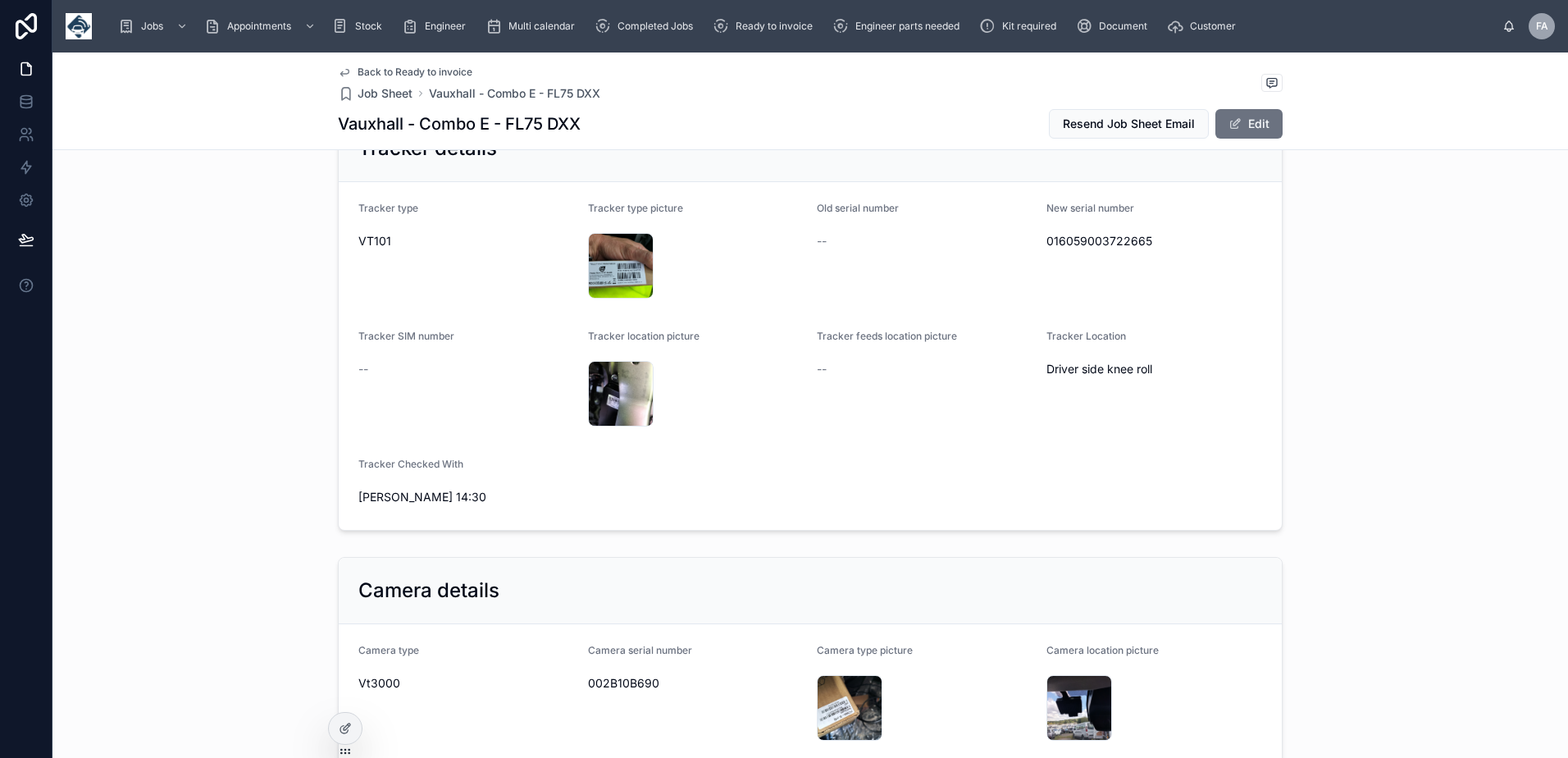
click at [1088, 249] on span "016059003722665" at bounding box center [1155, 240] width 217 height 16
copy span "016059003722665"
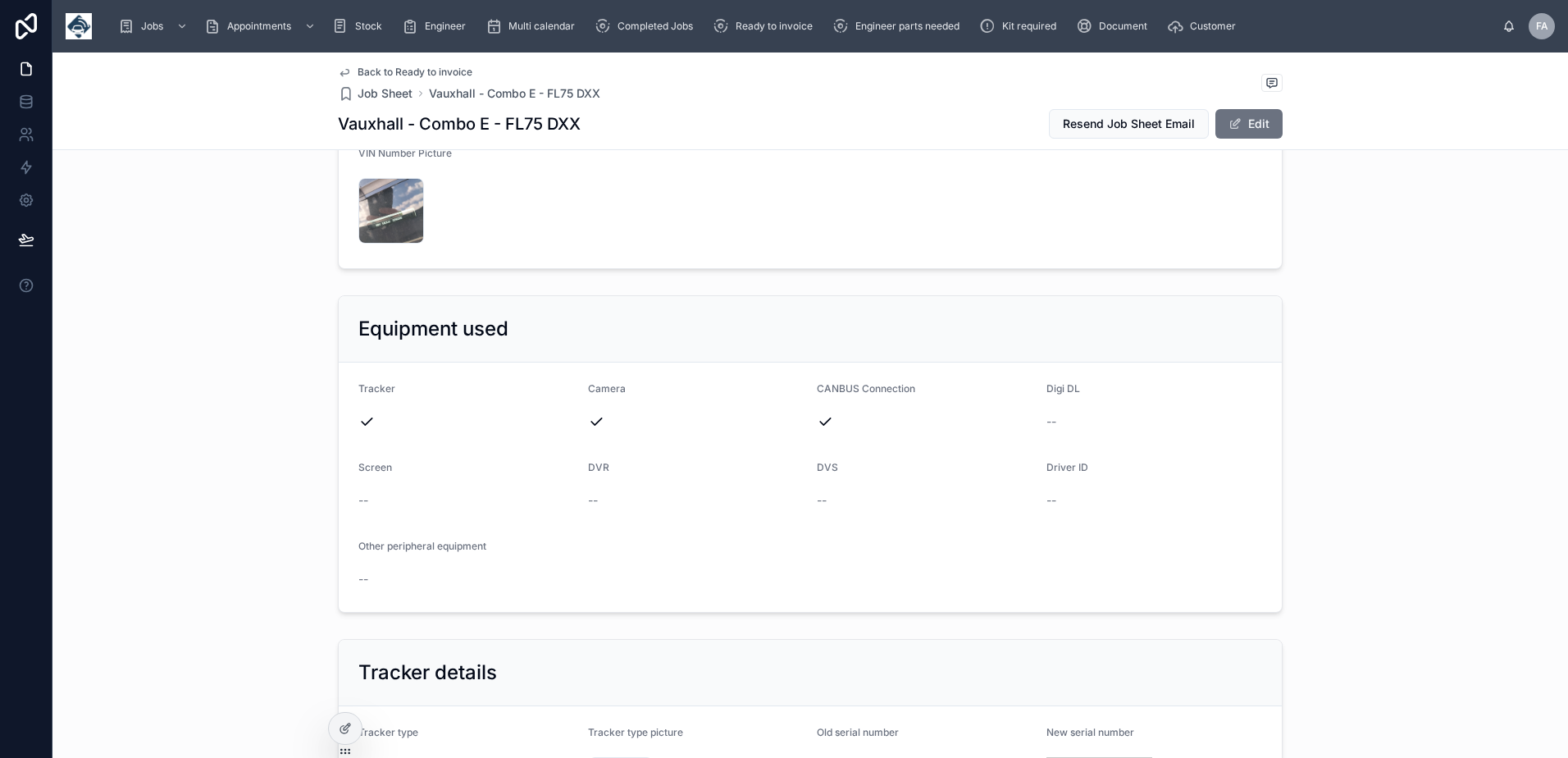
scroll to position [902, 0]
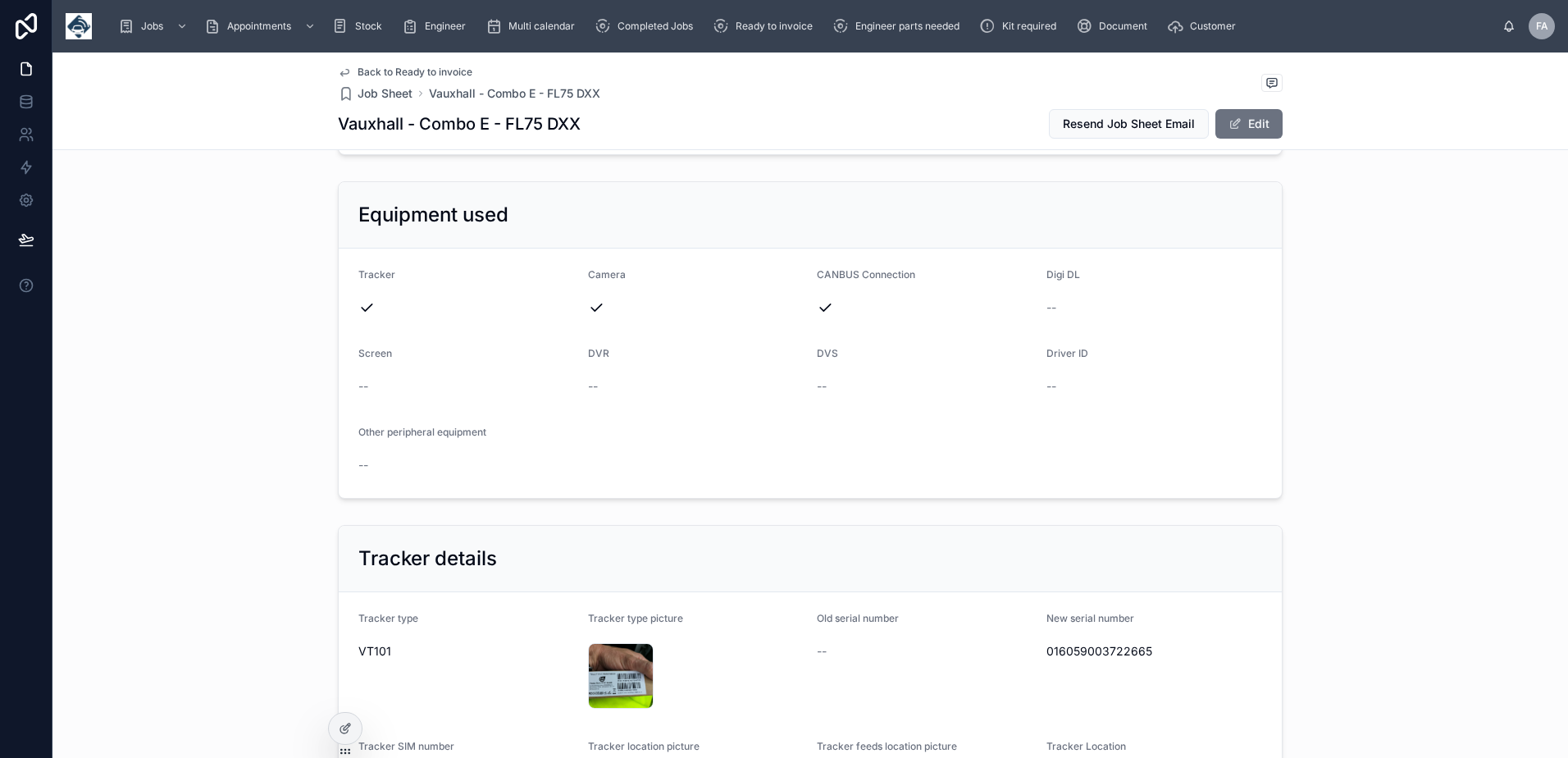
click at [947, 394] on div "--" at bounding box center [925, 386] width 217 height 16
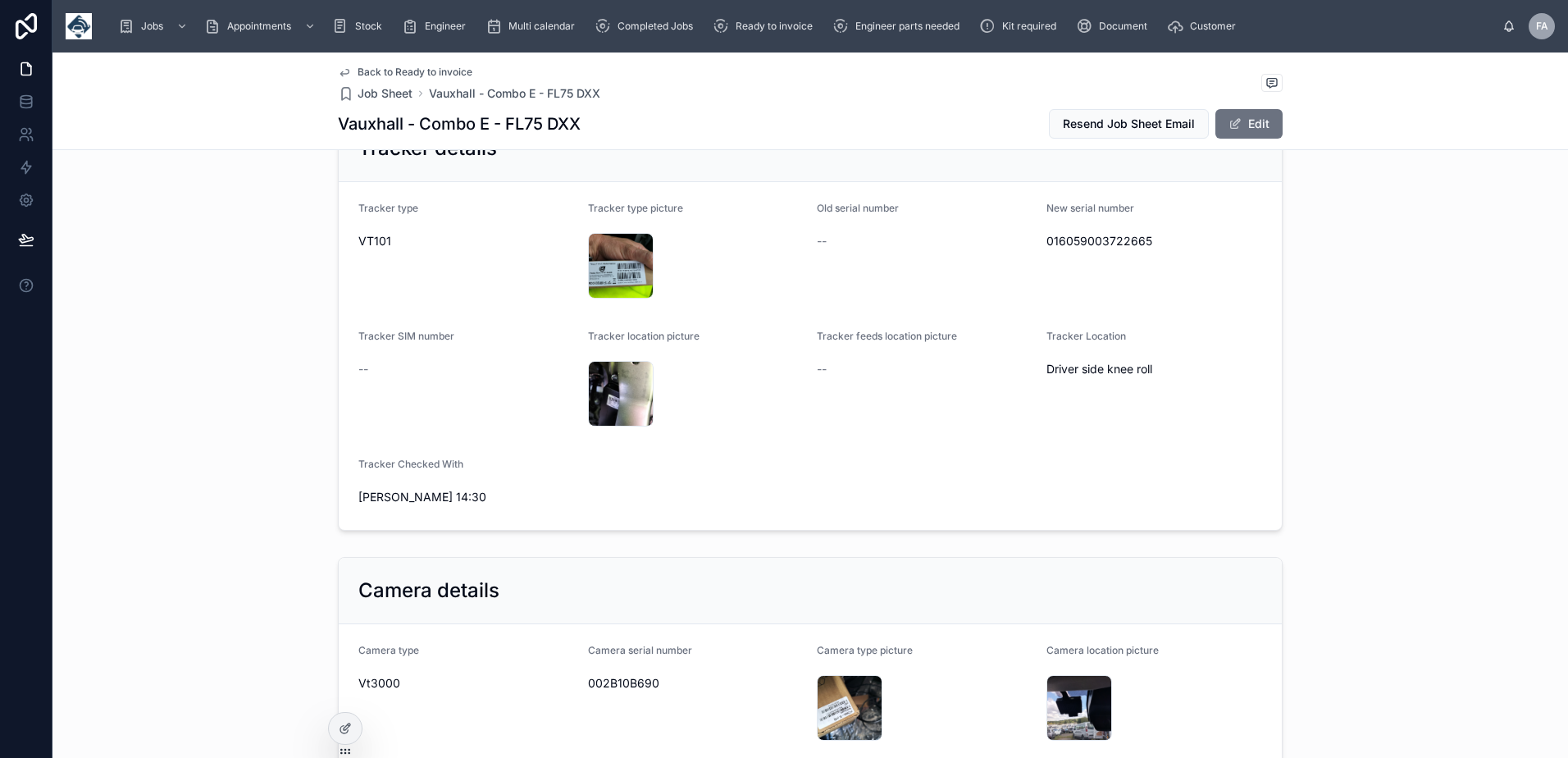
scroll to position [1722, 0]
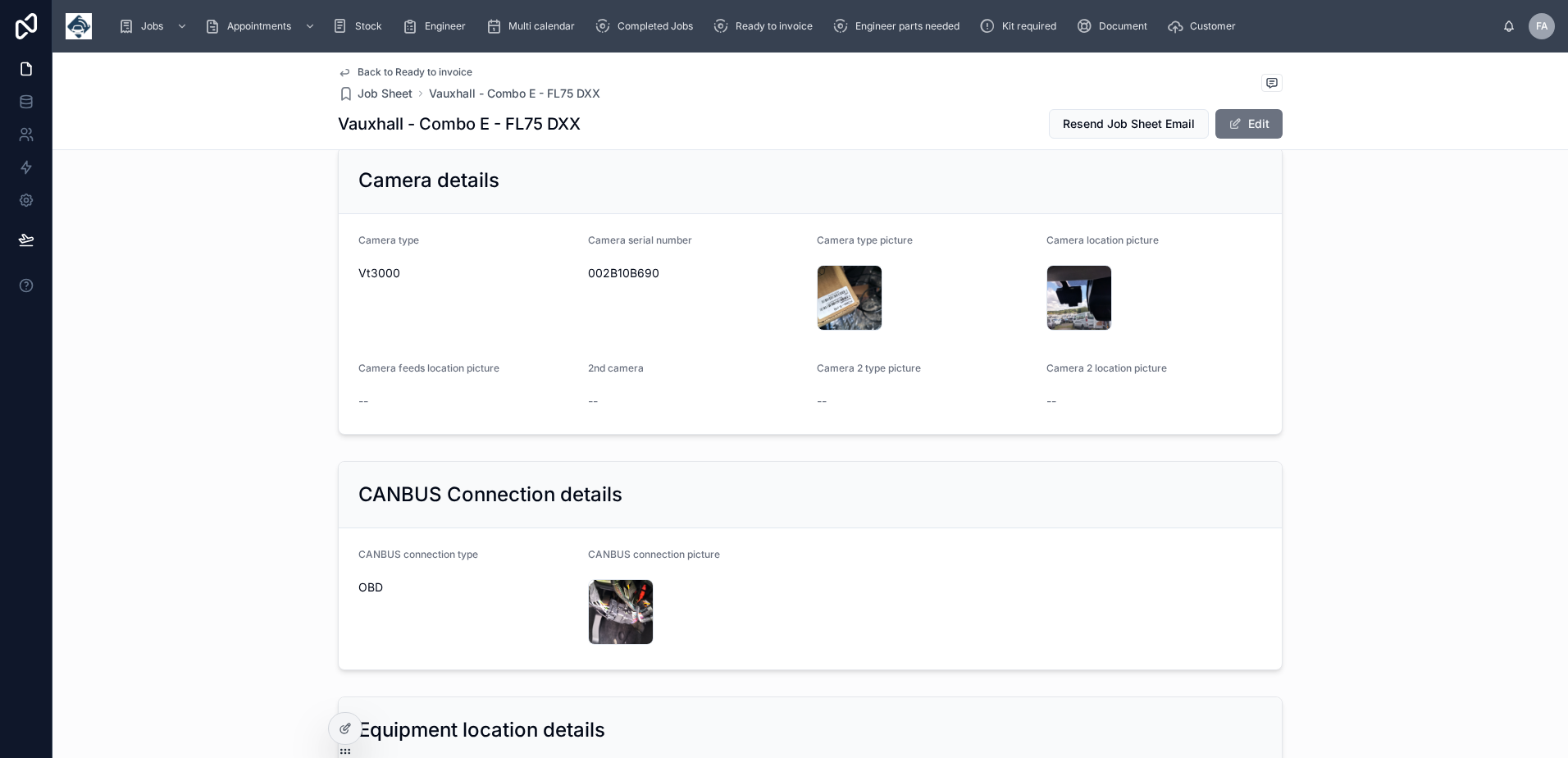
click at [605, 281] on span "002B10B690" at bounding box center [696, 273] width 217 height 16
copy span "002B10B690"
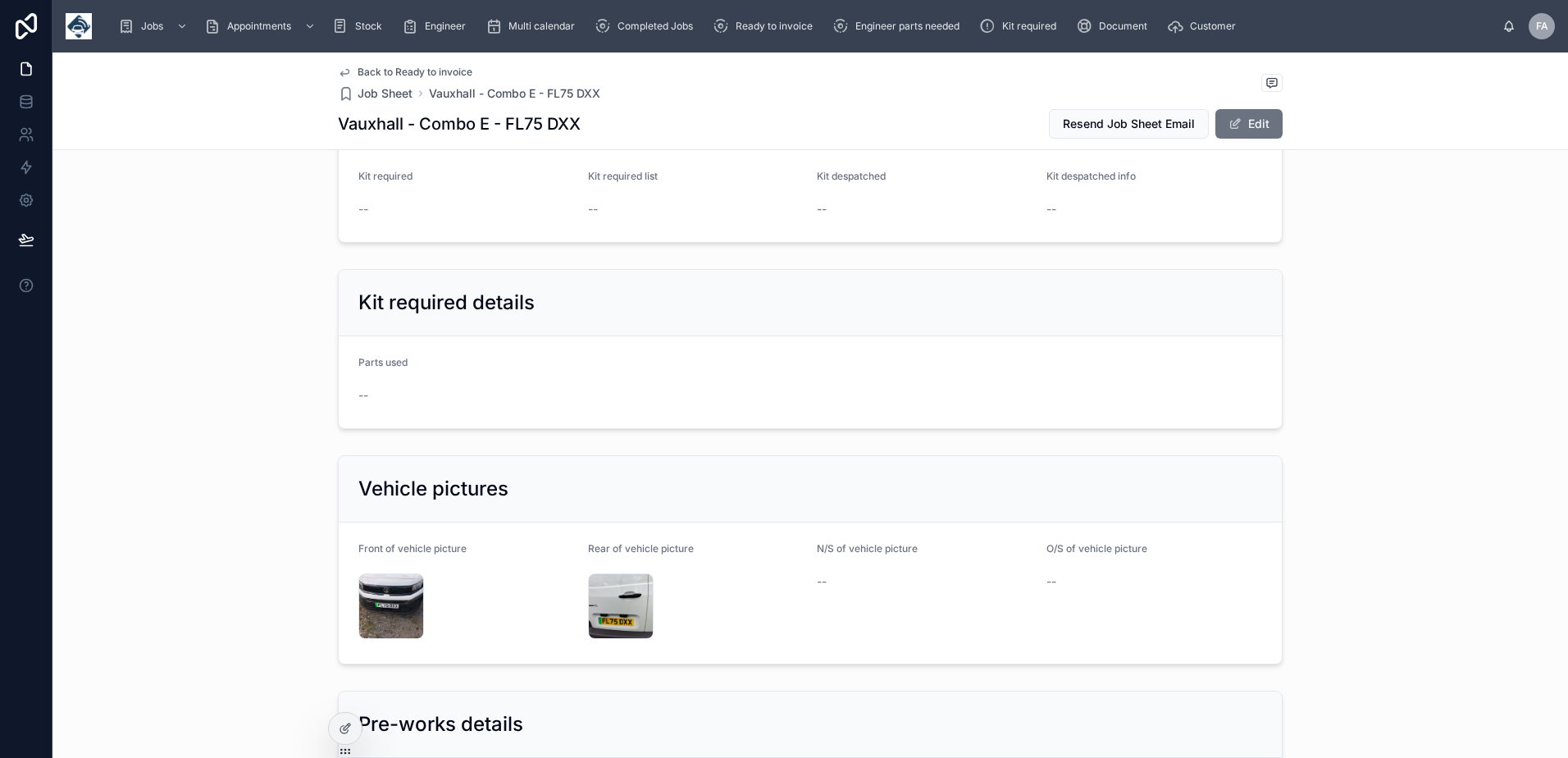
scroll to position [3116, 0]
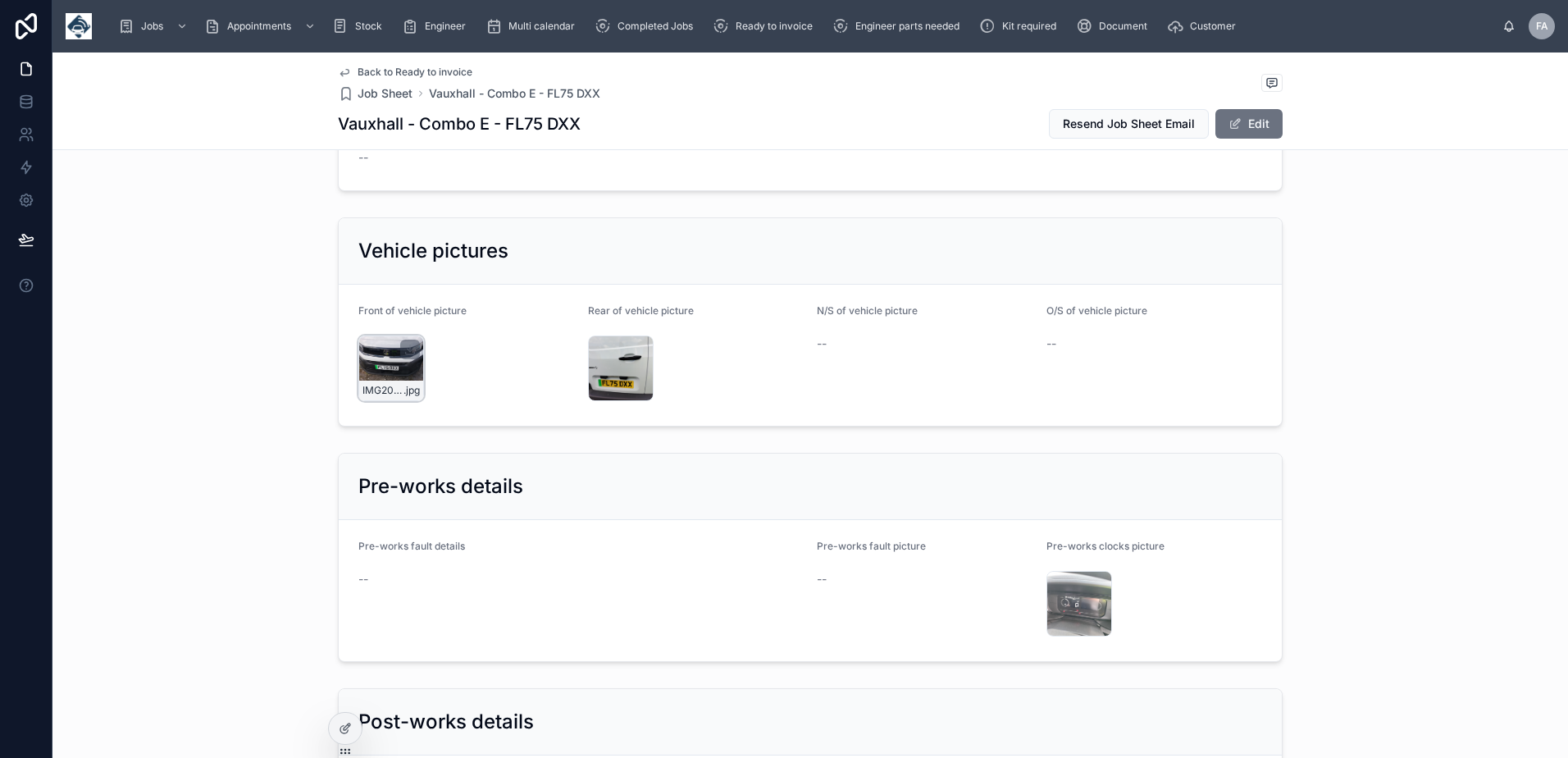
click at [373, 401] on div "IMG20250908145734 .jpg" at bounding box center [391, 368] width 66 height 66
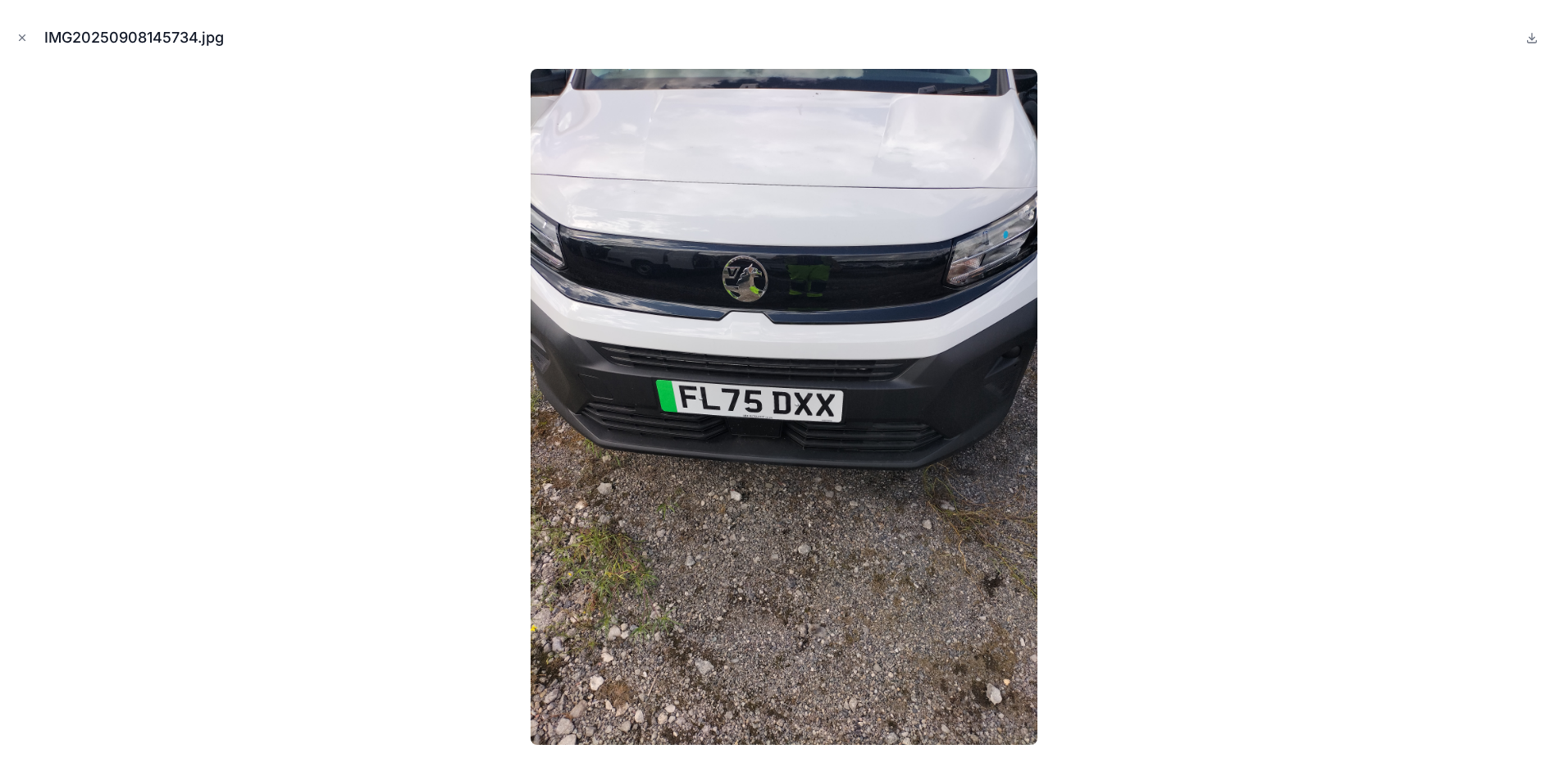
click at [10, 35] on div "IMG20250908145734.jpg" at bounding box center [784, 379] width 1568 height 758
click at [21, 39] on icon "Close modal" at bounding box center [21, 37] width 11 height 11
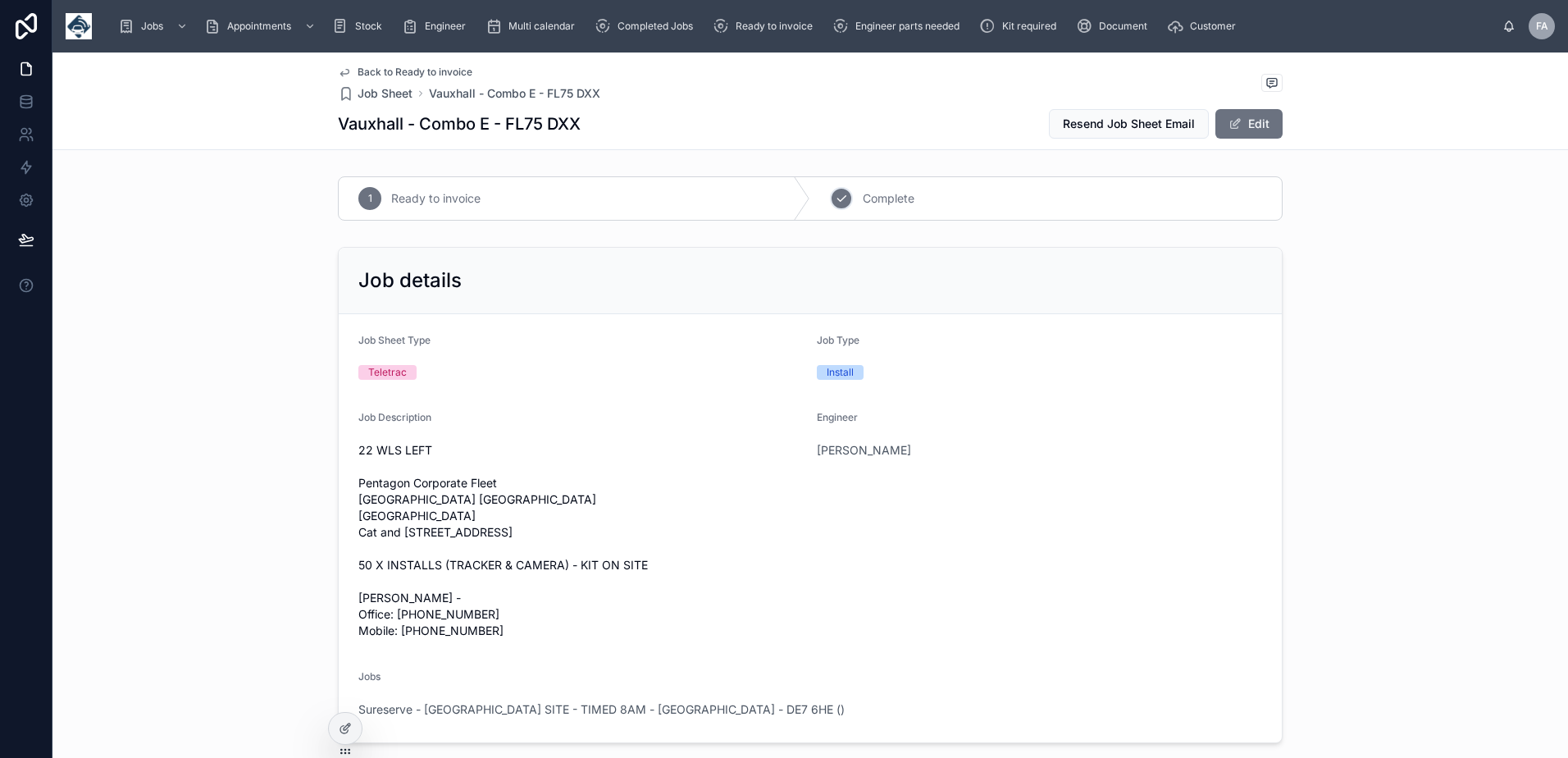
click at [839, 202] on icon at bounding box center [841, 198] width 13 height 13
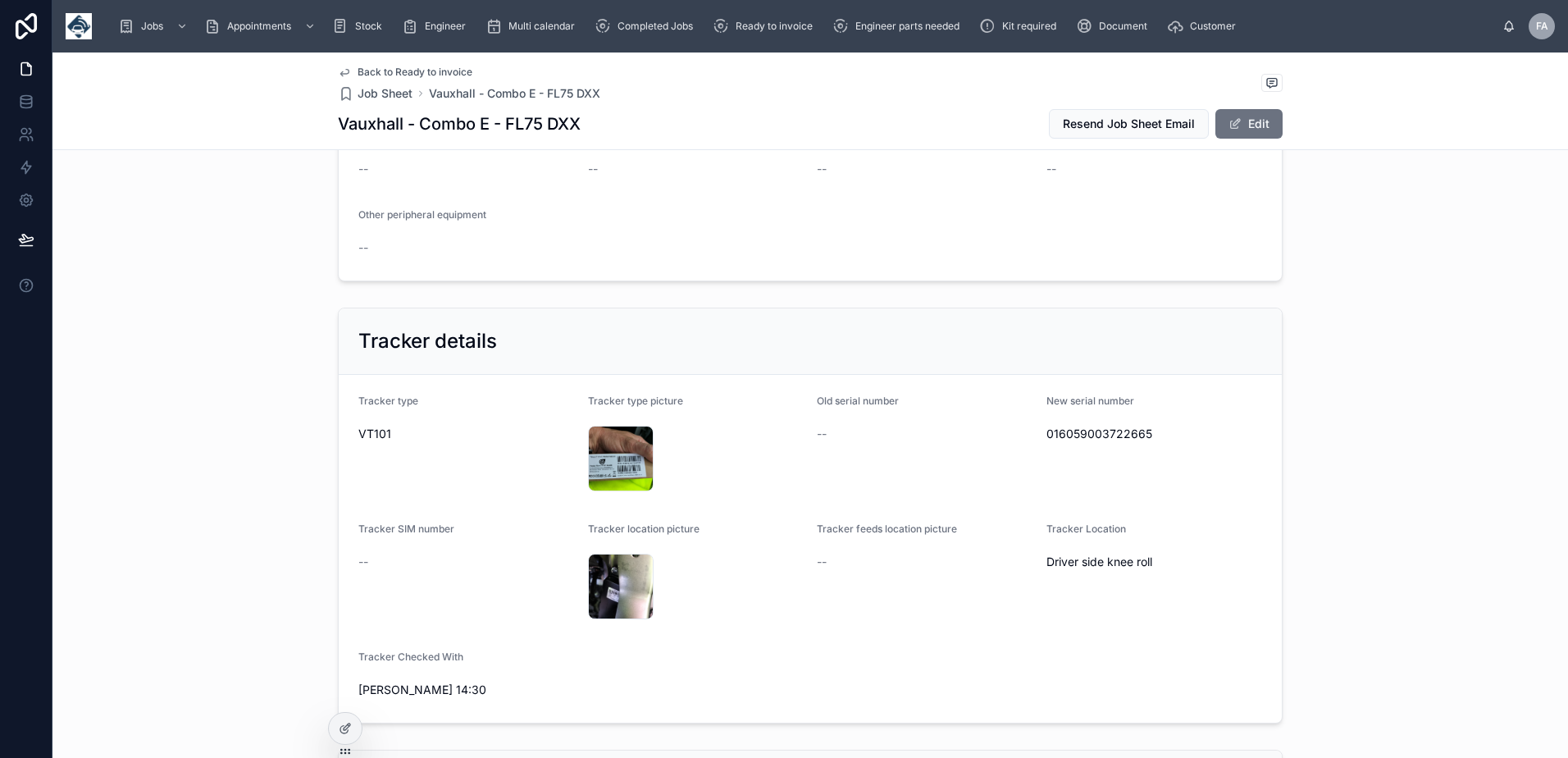
scroll to position [738, 0]
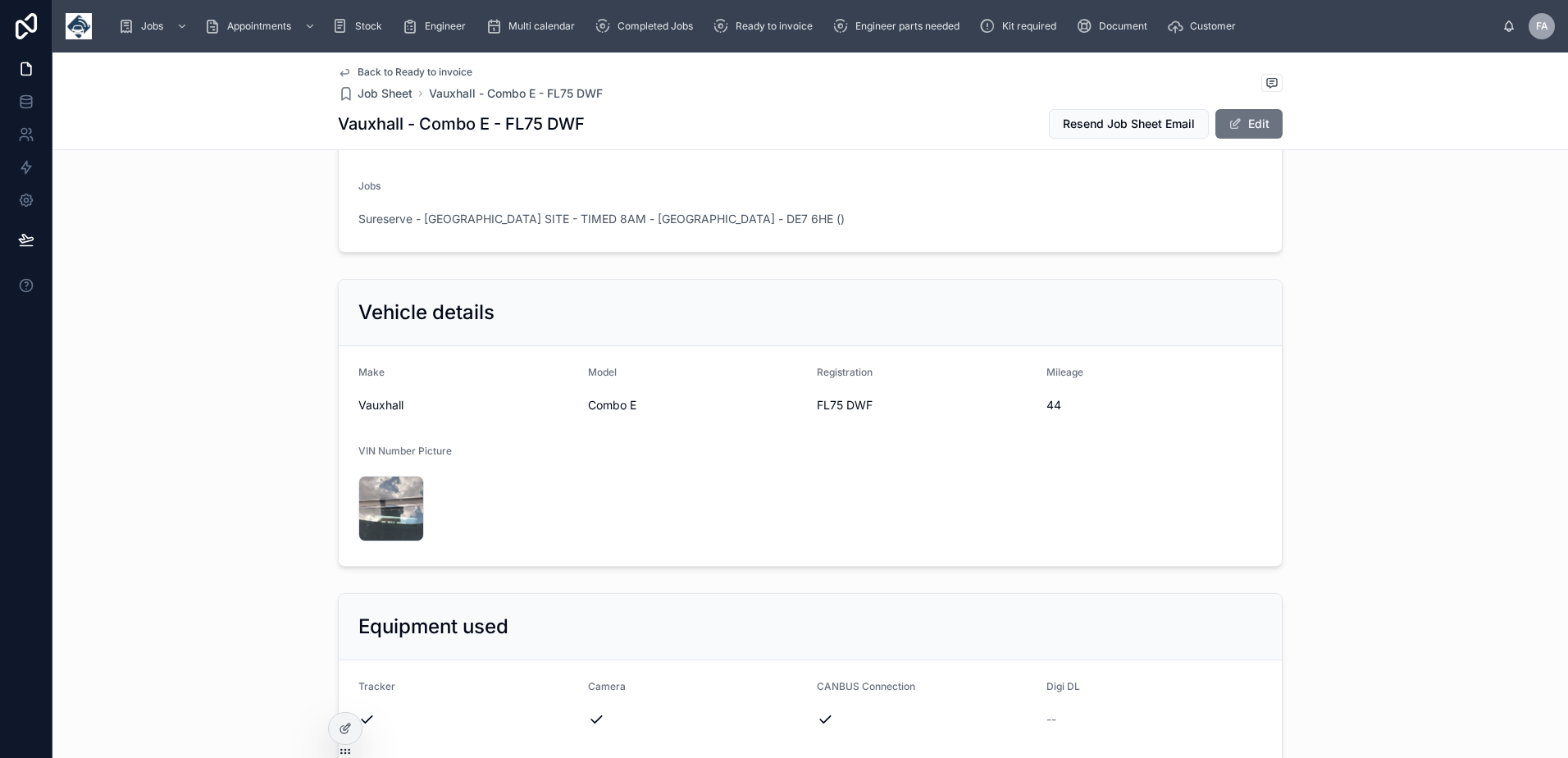
scroll to position [492, 0]
drag, startPoint x: 811, startPoint y: 472, endPoint x: 863, endPoint y: 478, distance: 52.3
click at [863, 417] on div "FL75 DWF" at bounding box center [925, 403] width 217 height 27
drag, startPoint x: 812, startPoint y: 469, endPoint x: 876, endPoint y: 469, distance: 64.0
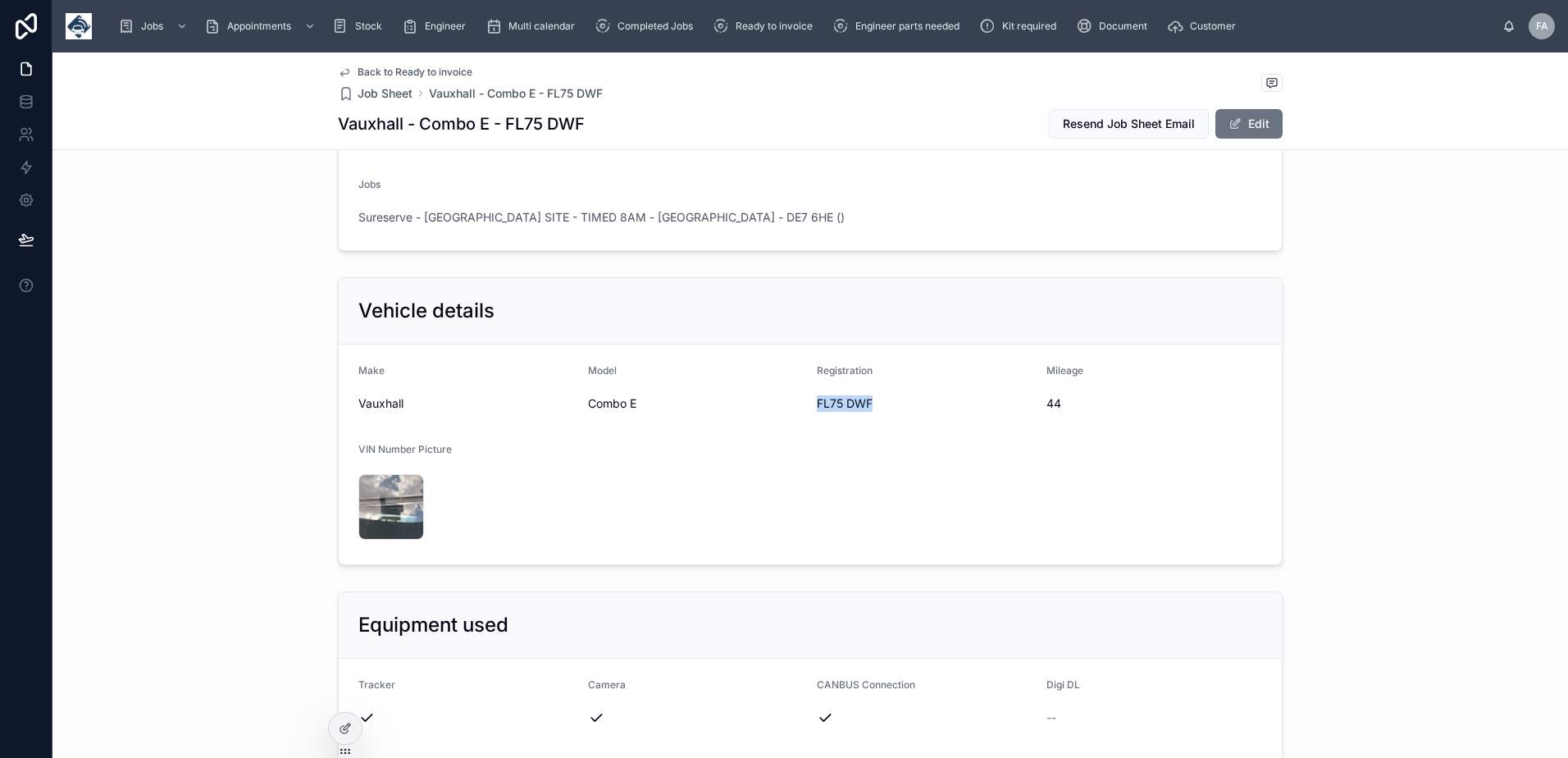
click at [876, 412] on span "FL75 DWF" at bounding box center [925, 403] width 217 height 16
copy span "FL75 DWF"
click at [719, 324] on div "Vehicle details" at bounding box center [811, 311] width 904 height 27
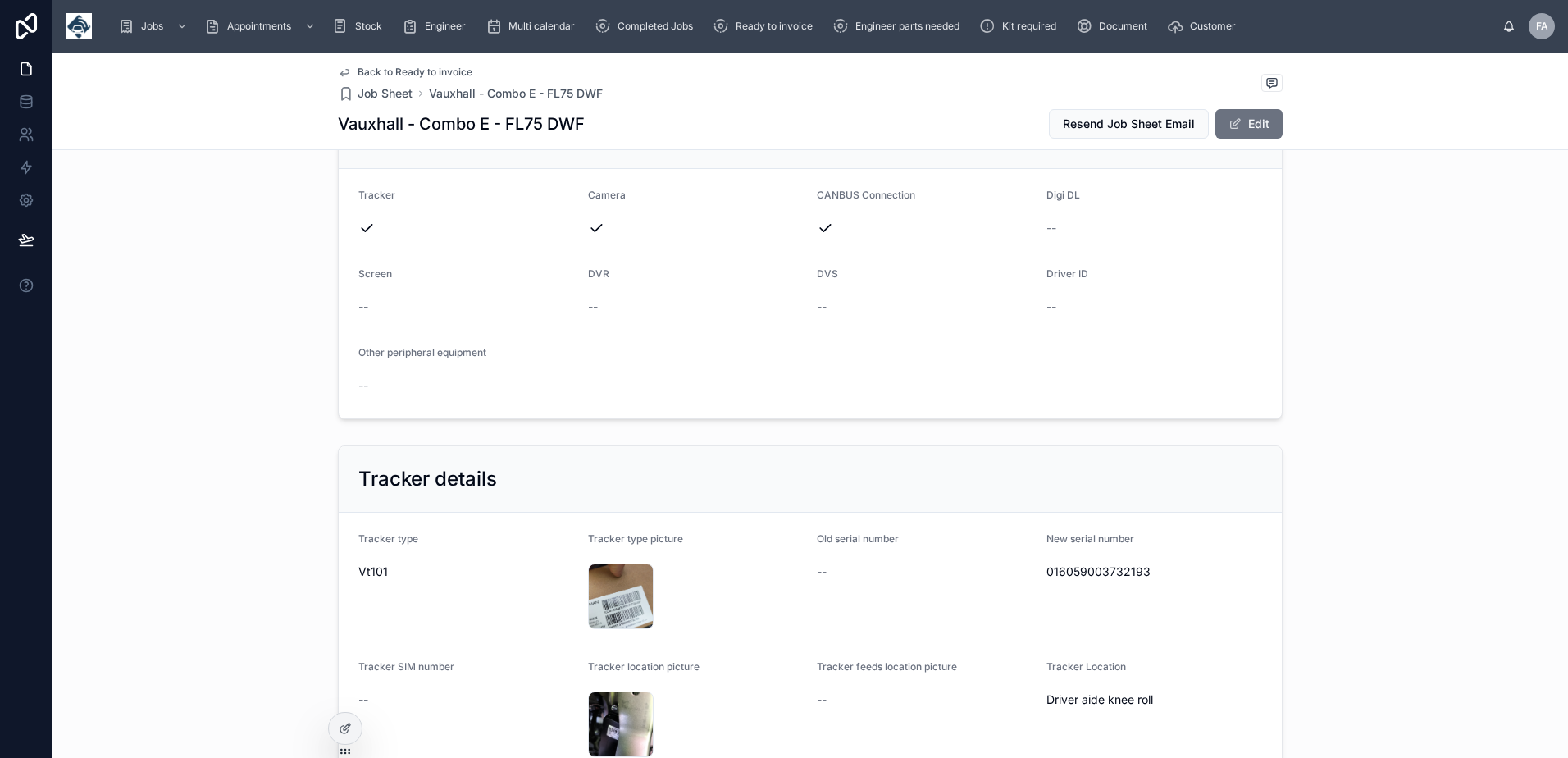
scroll to position [1148, 0]
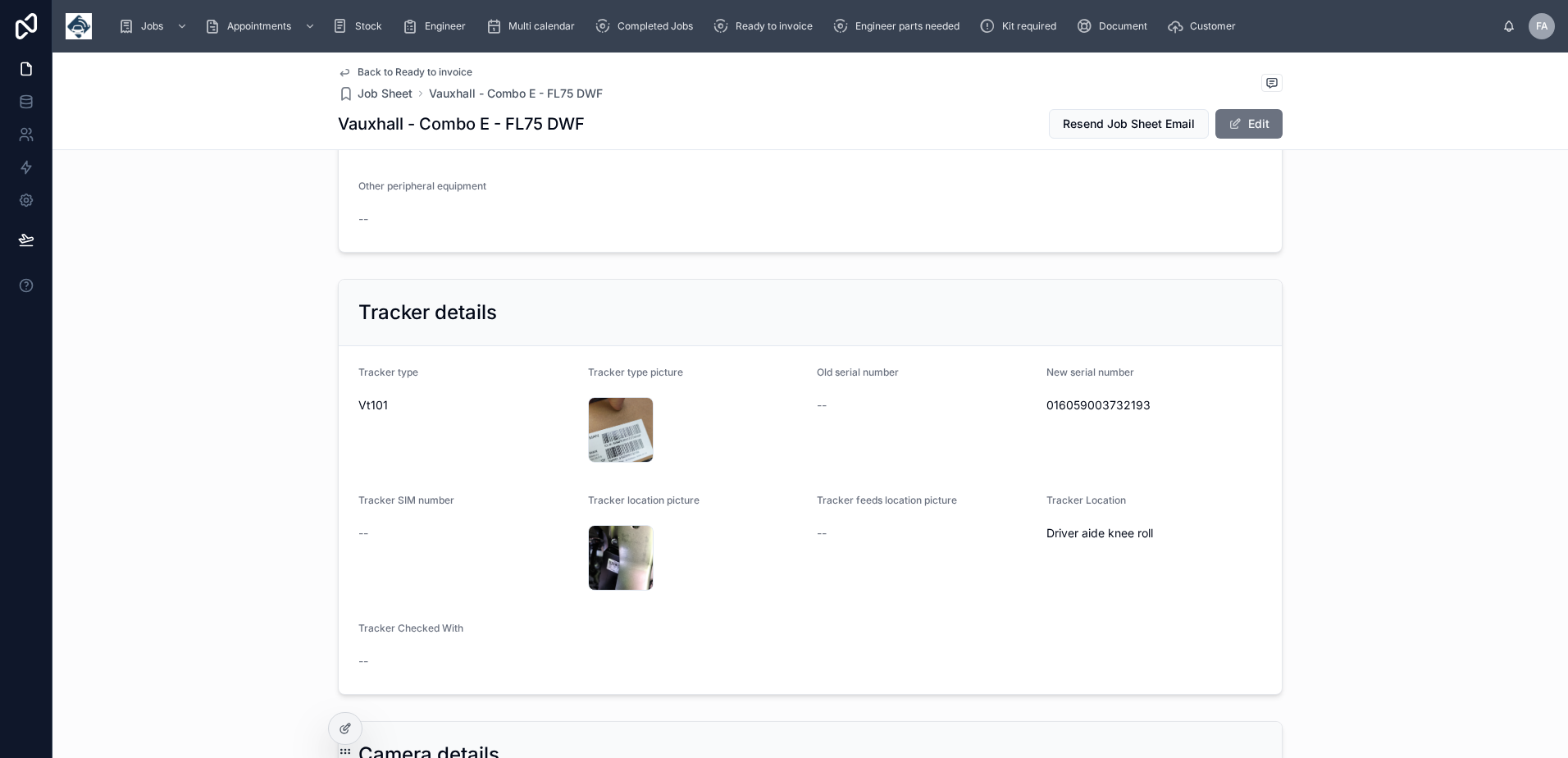
click at [1073, 413] on span "016059003732193" at bounding box center [1155, 405] width 217 height 16
copy span "016059003732193"
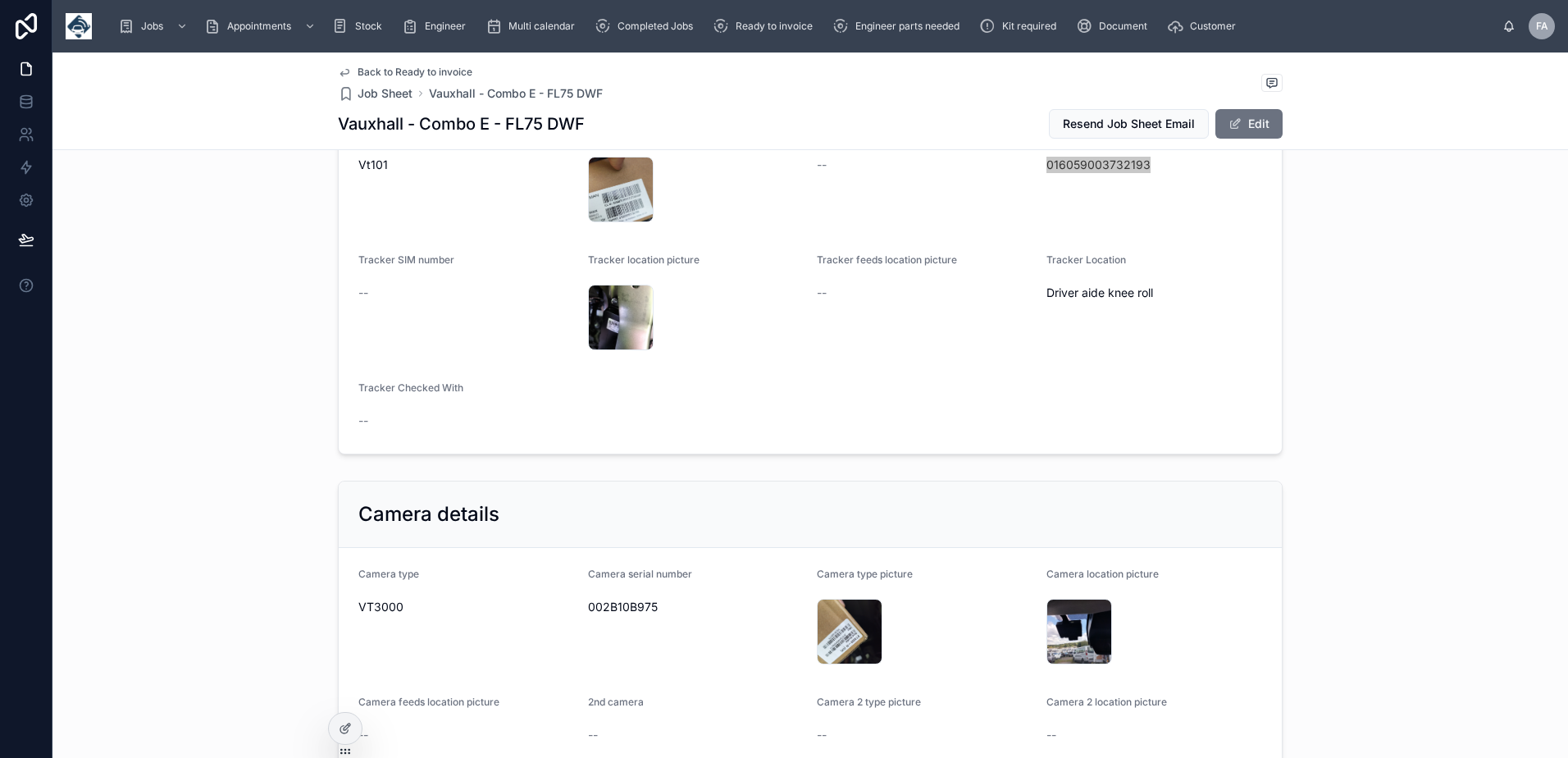
scroll to position [1640, 0]
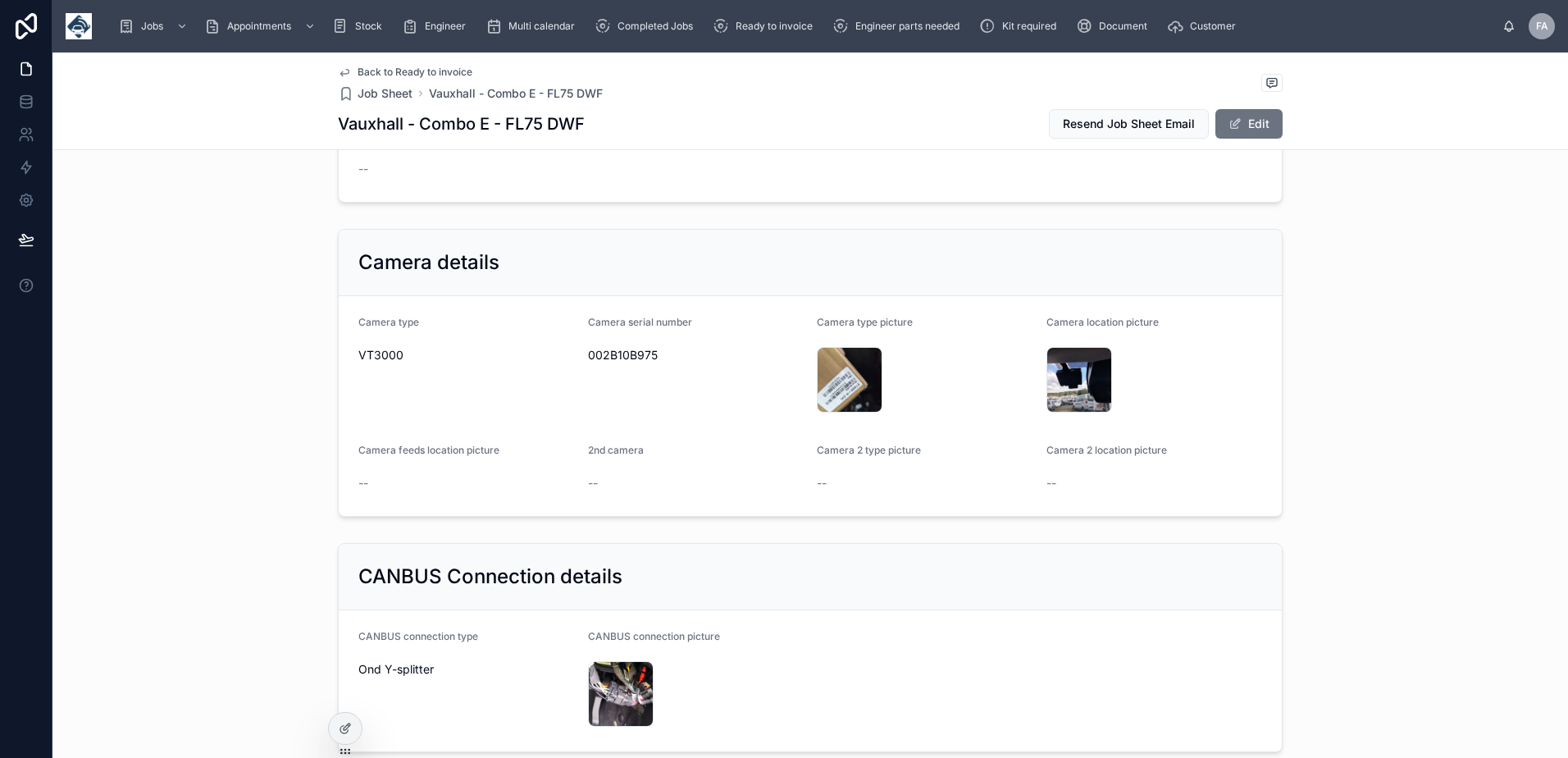
click at [603, 364] on span "002B10B975" at bounding box center [696, 354] width 217 height 16
copy span "002B10B975"
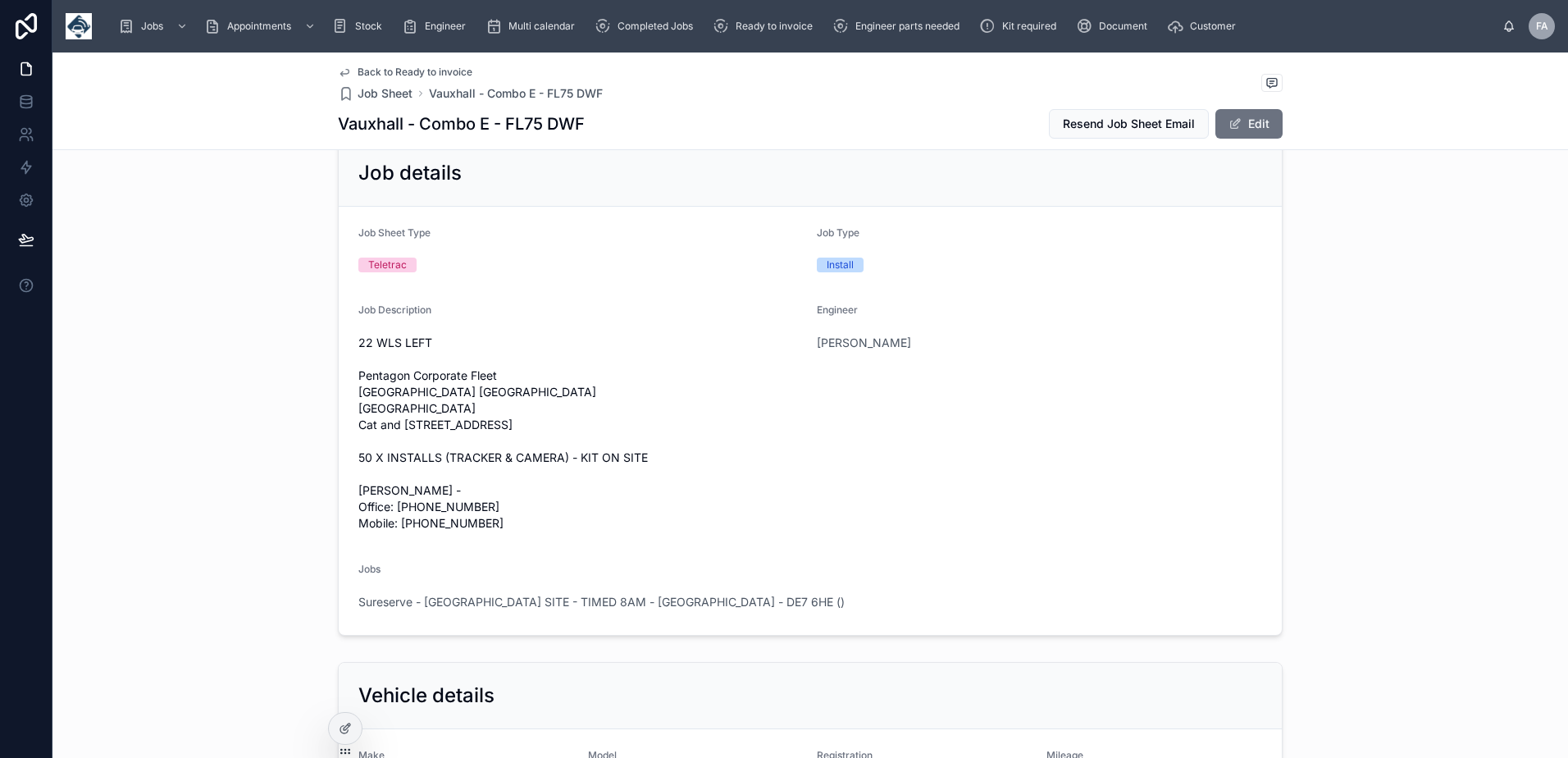
scroll to position [0, 0]
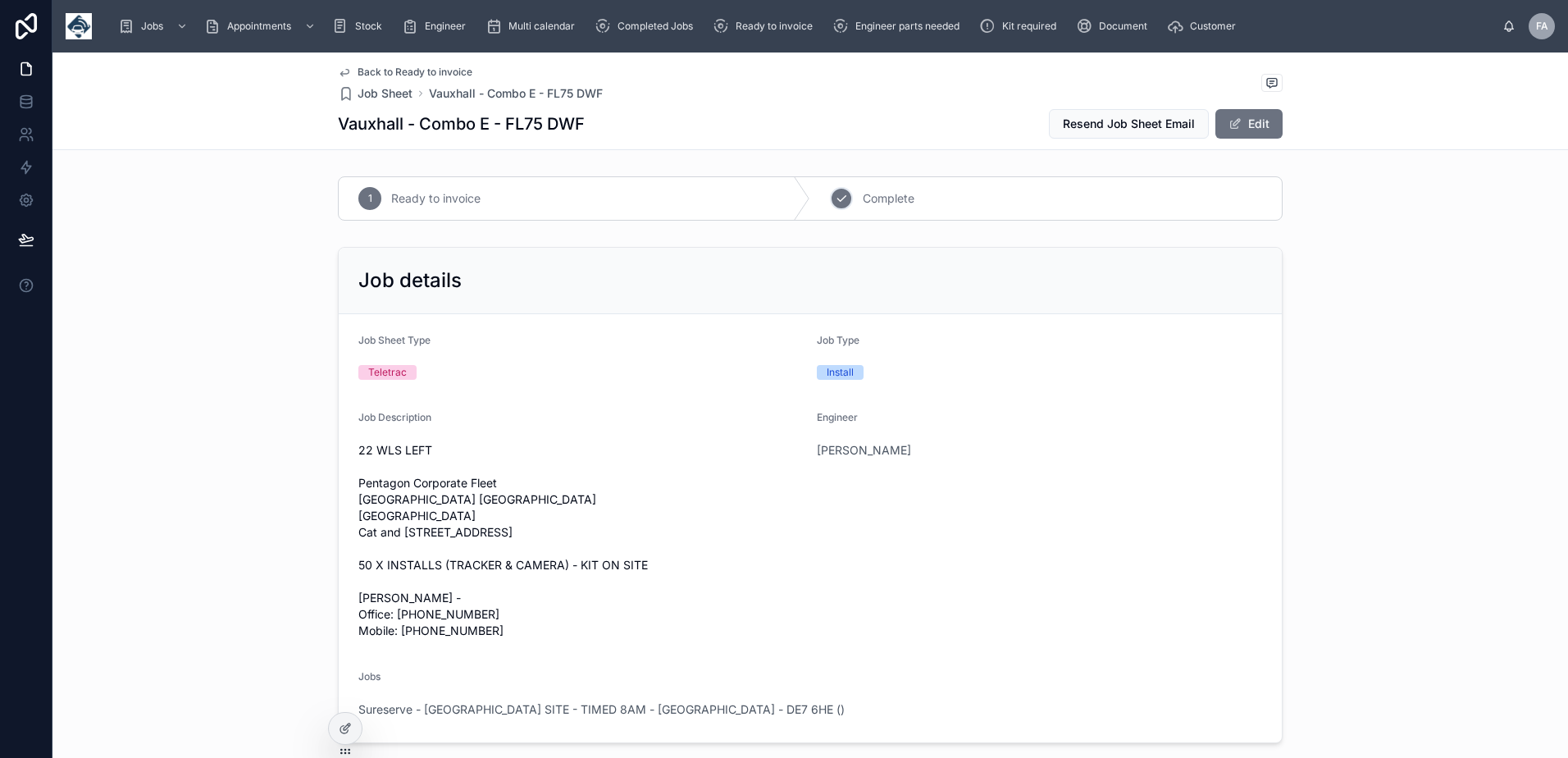
click at [835, 195] on icon at bounding box center [841, 198] width 13 height 13
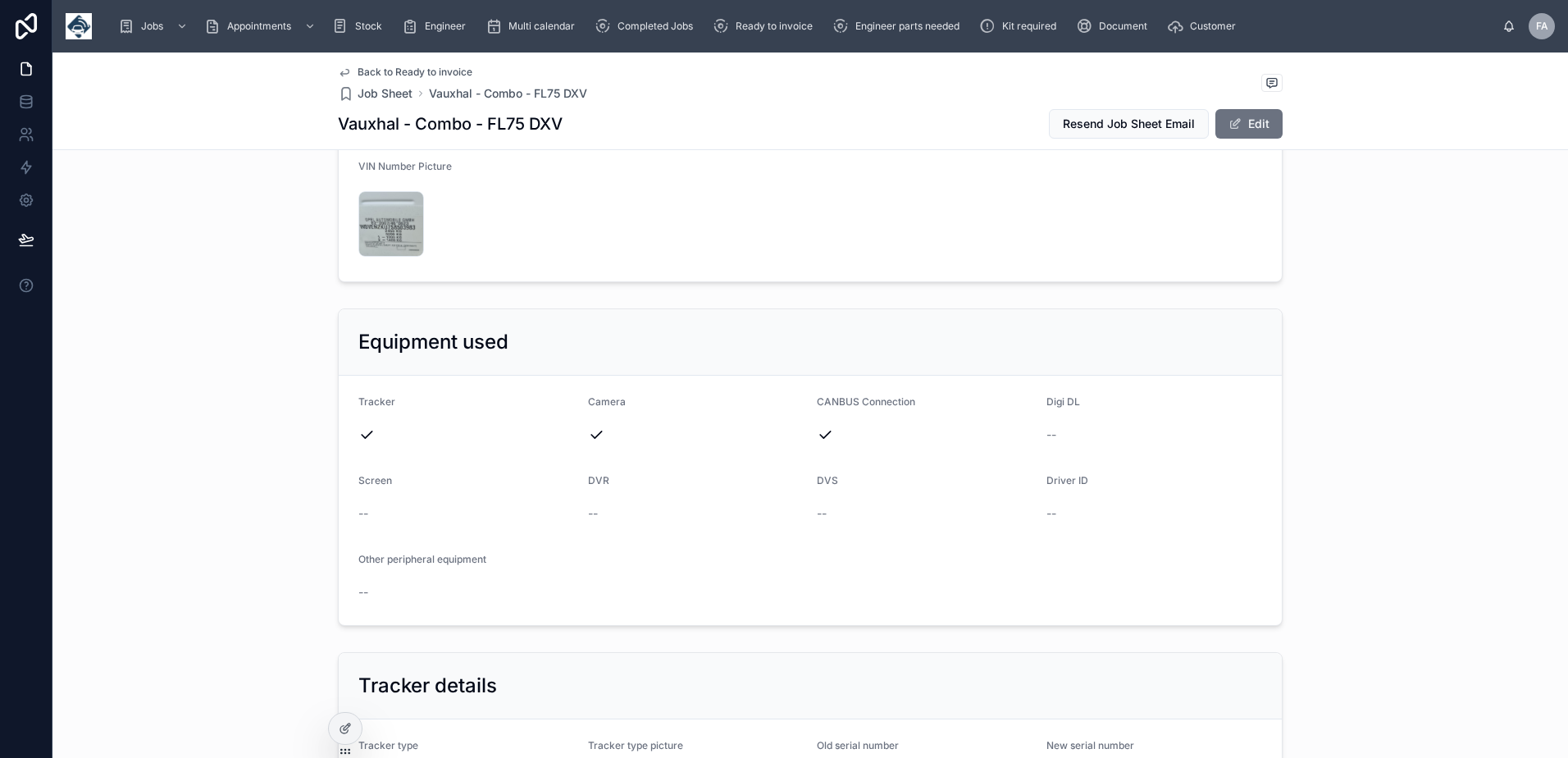
scroll to position [574, 0]
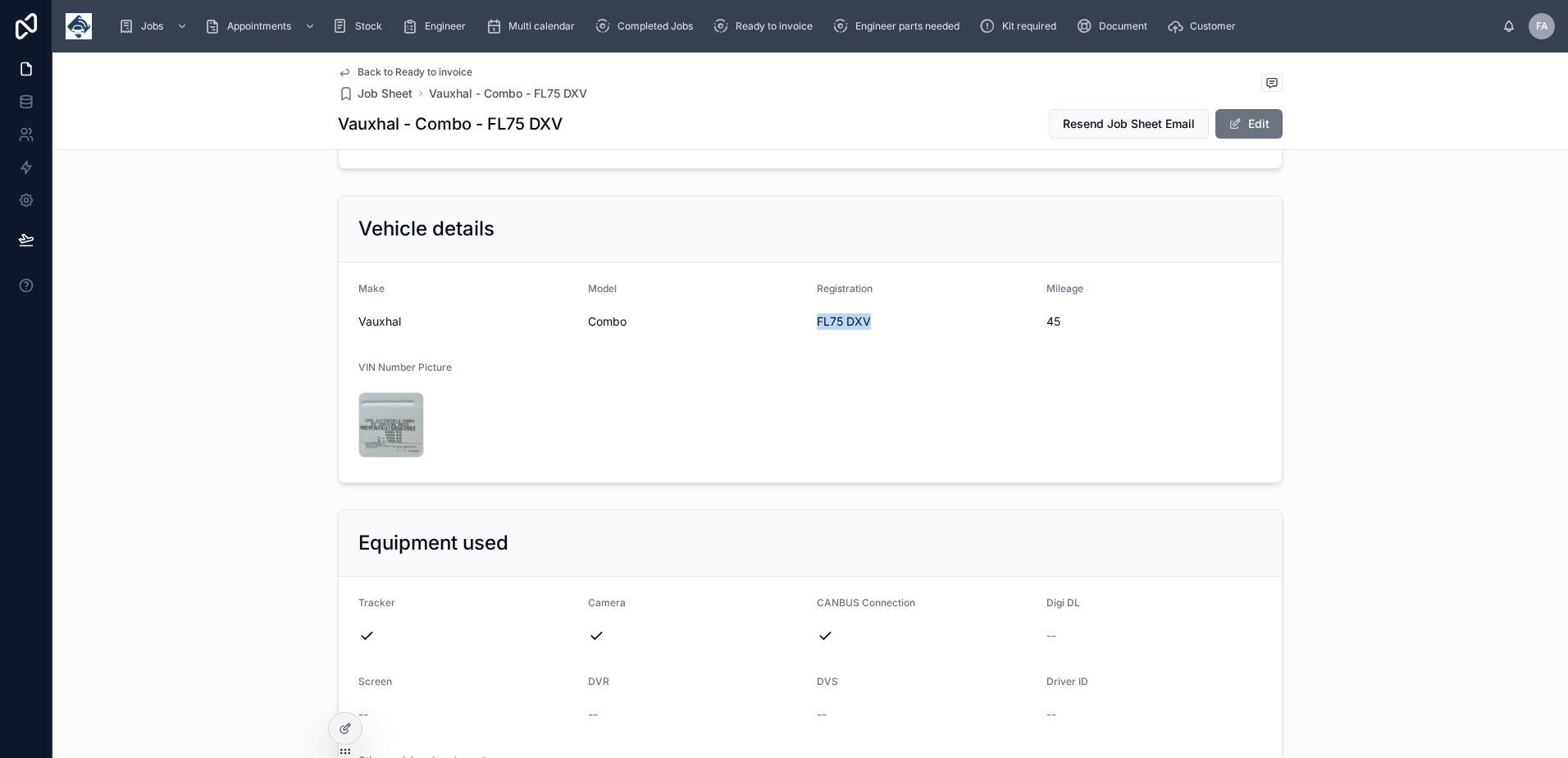
drag, startPoint x: 811, startPoint y: 390, endPoint x: 863, endPoint y: 394, distance: 52.2
click at [863, 329] on span "FL75 DXV" at bounding box center [925, 321] width 217 height 16
copy span "FL75 DXV"
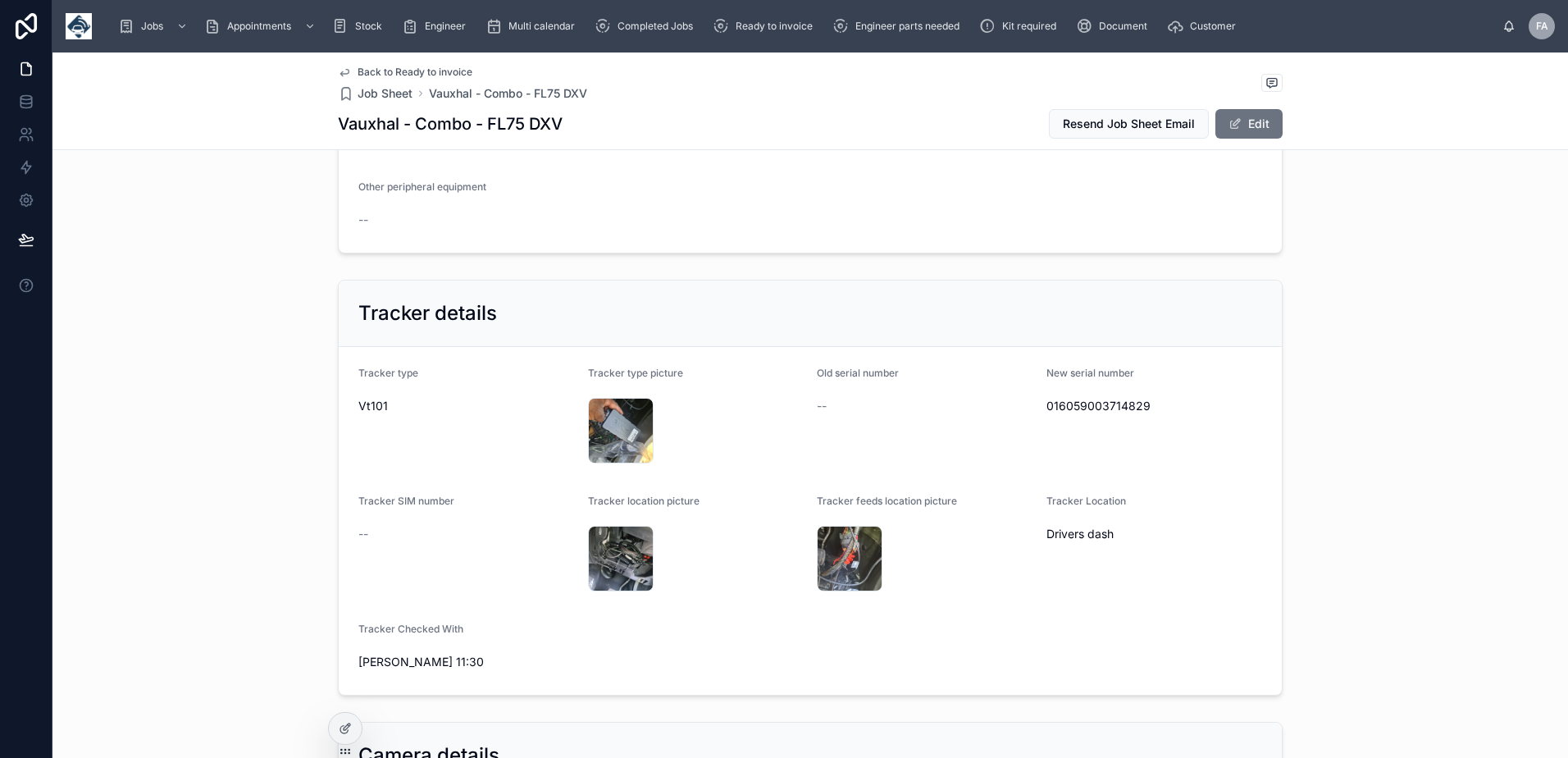
scroll to position [1148, 0]
click at [1077, 413] on span "016059003714829" at bounding box center [1155, 405] width 217 height 16
click at [1077, 418] on div "016059003714829" at bounding box center [1155, 405] width 217 height 27
copy span "016059003714829"
click at [1108, 413] on span "016059003714829" at bounding box center [1155, 405] width 217 height 16
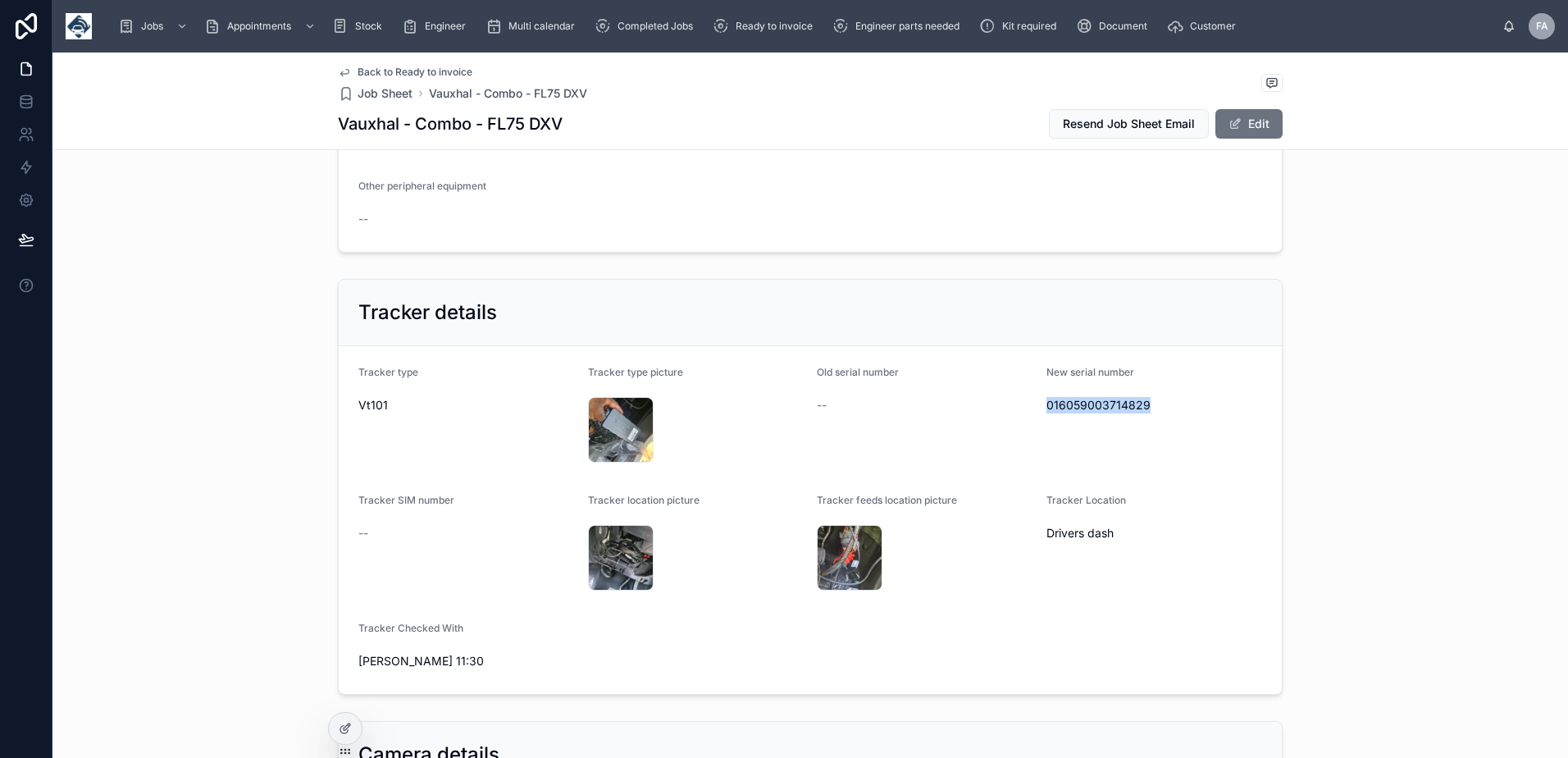
click at [1110, 413] on span "016059003714829" at bounding box center [1155, 405] width 217 height 16
copy span "016059003714829"
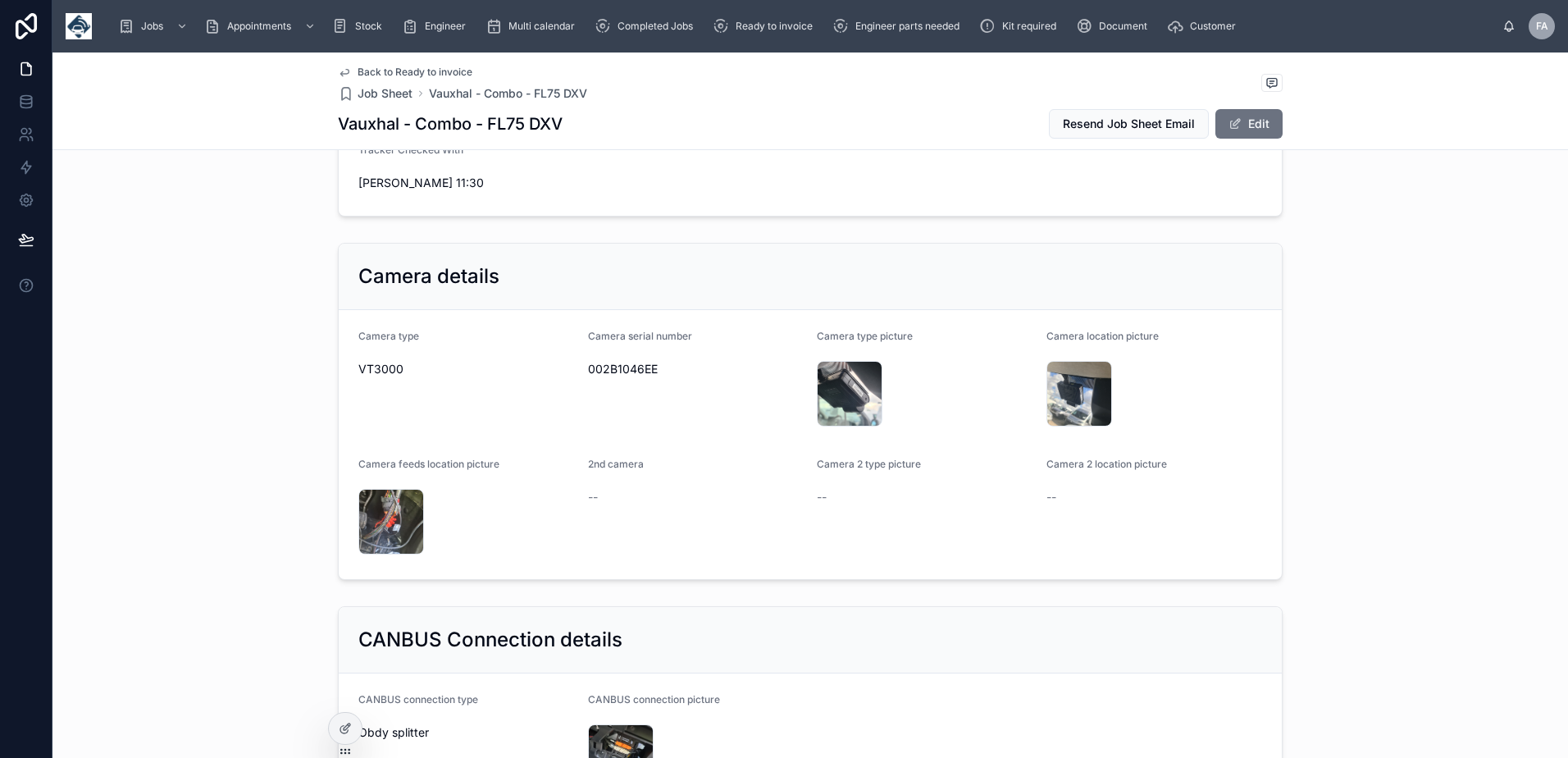
scroll to position [1640, 0]
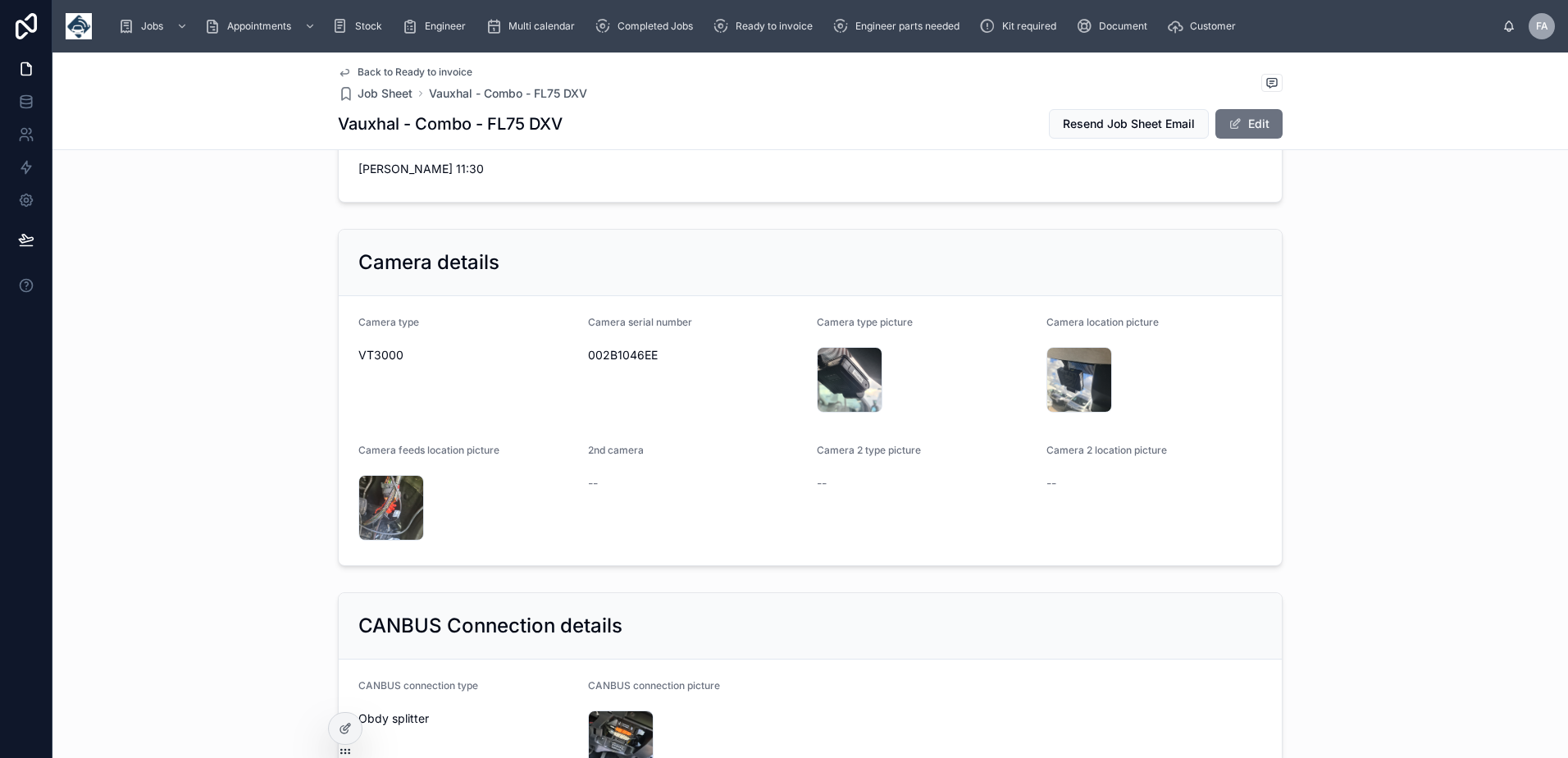
click at [639, 364] on span "002B1046EE" at bounding box center [696, 354] width 217 height 16
copy span "002B1046EE"
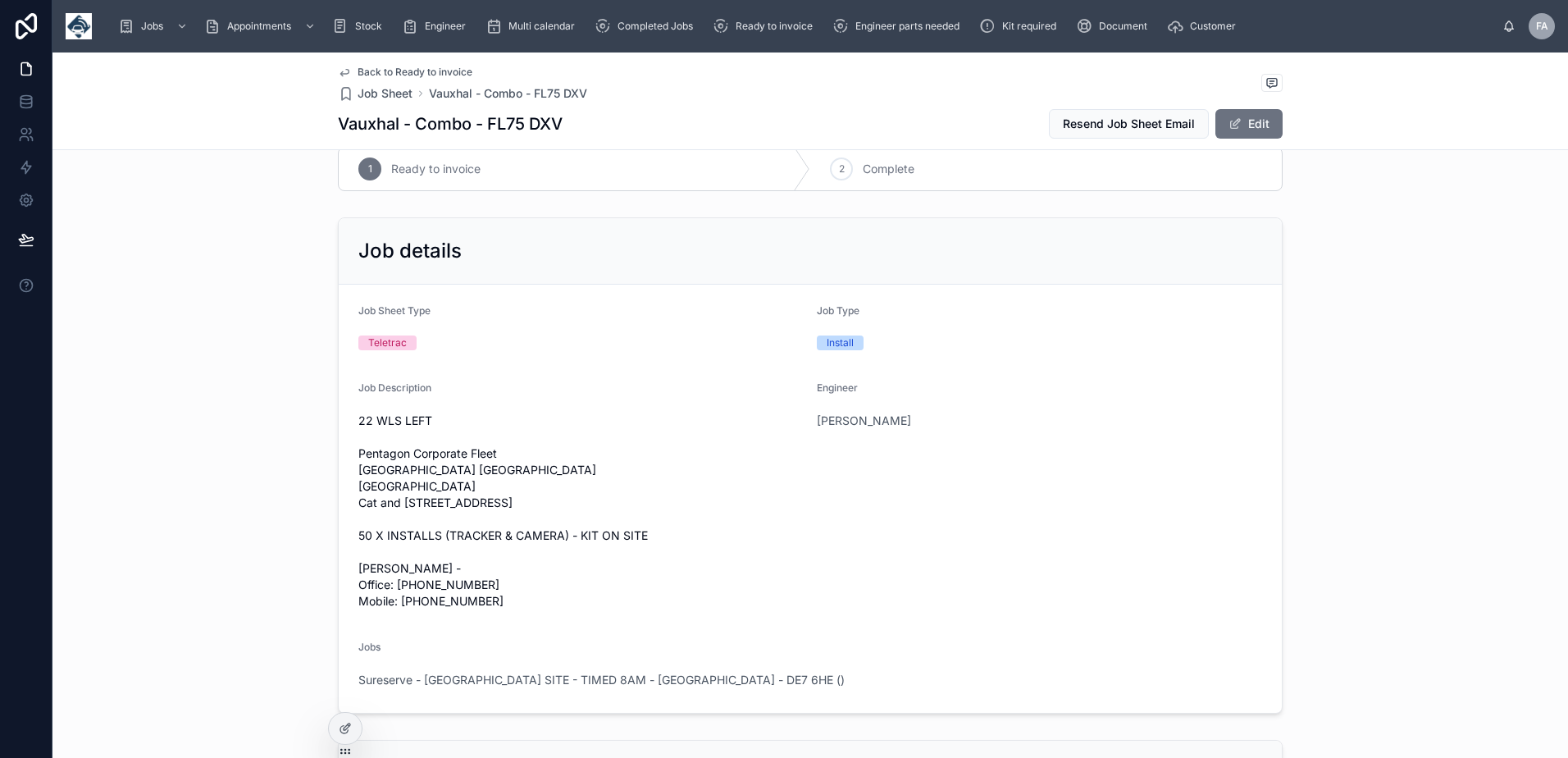
scroll to position [0, 0]
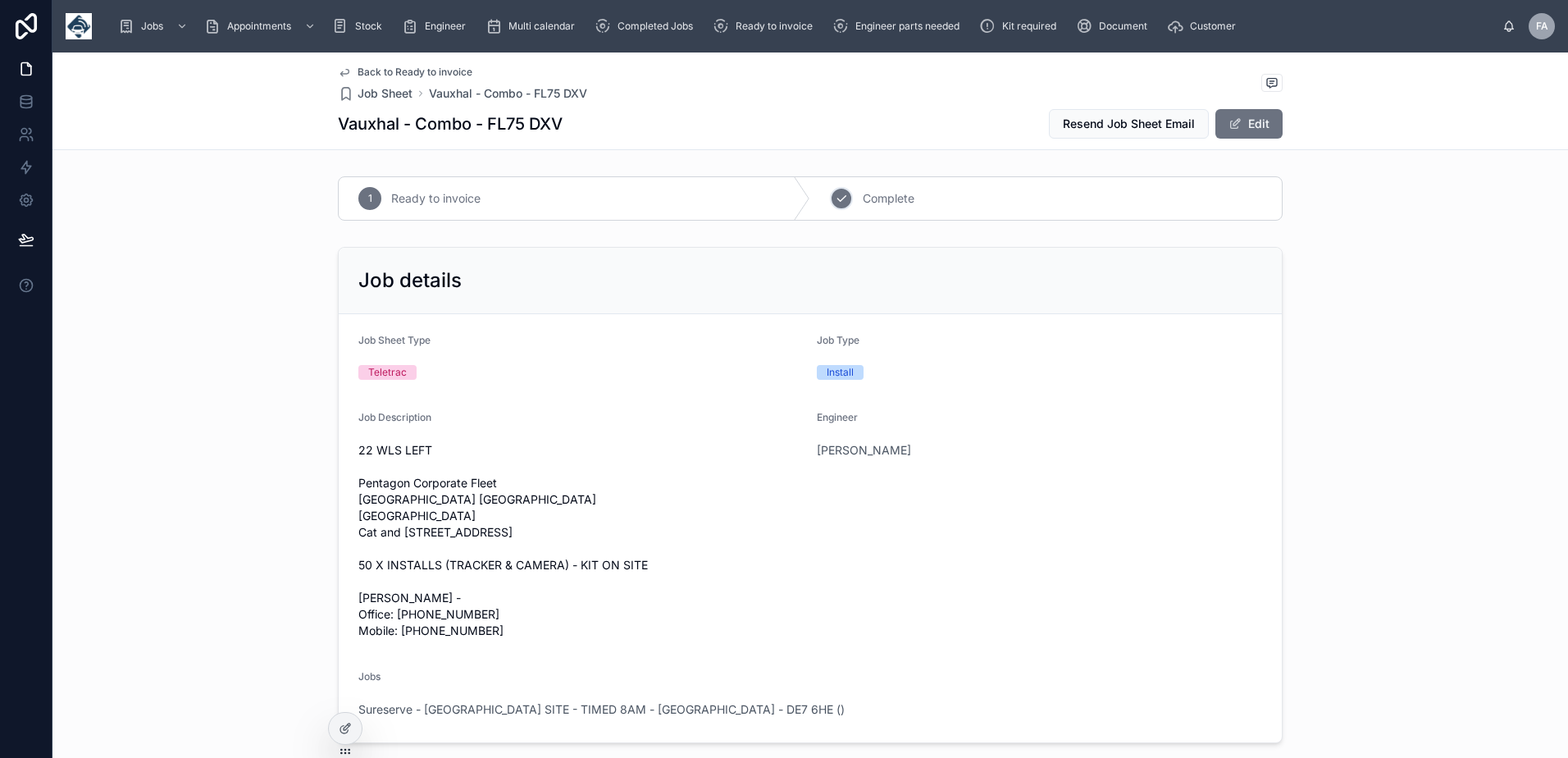
click at [840, 197] on icon at bounding box center [841, 198] width 13 height 13
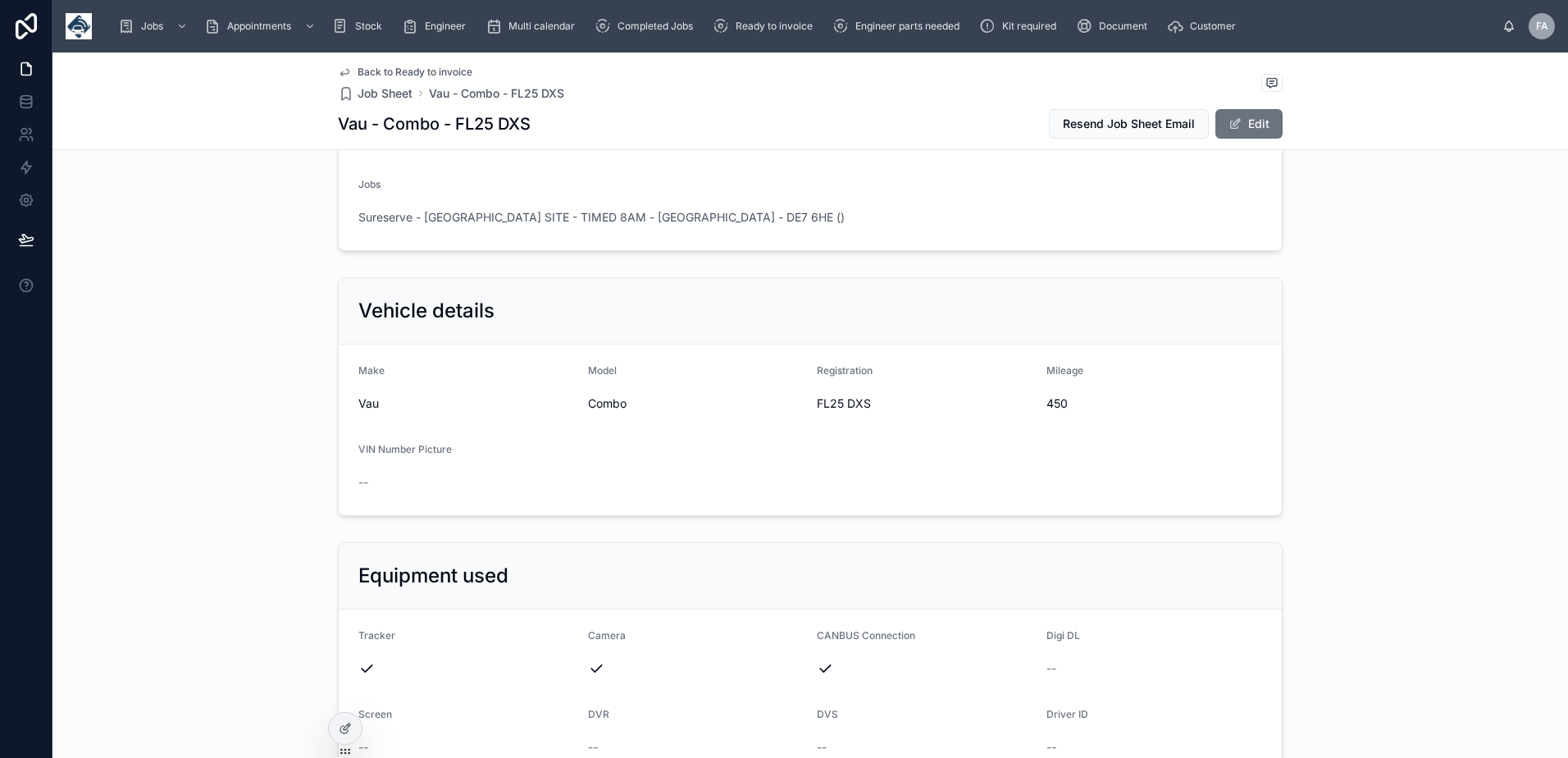
scroll to position [410, 0]
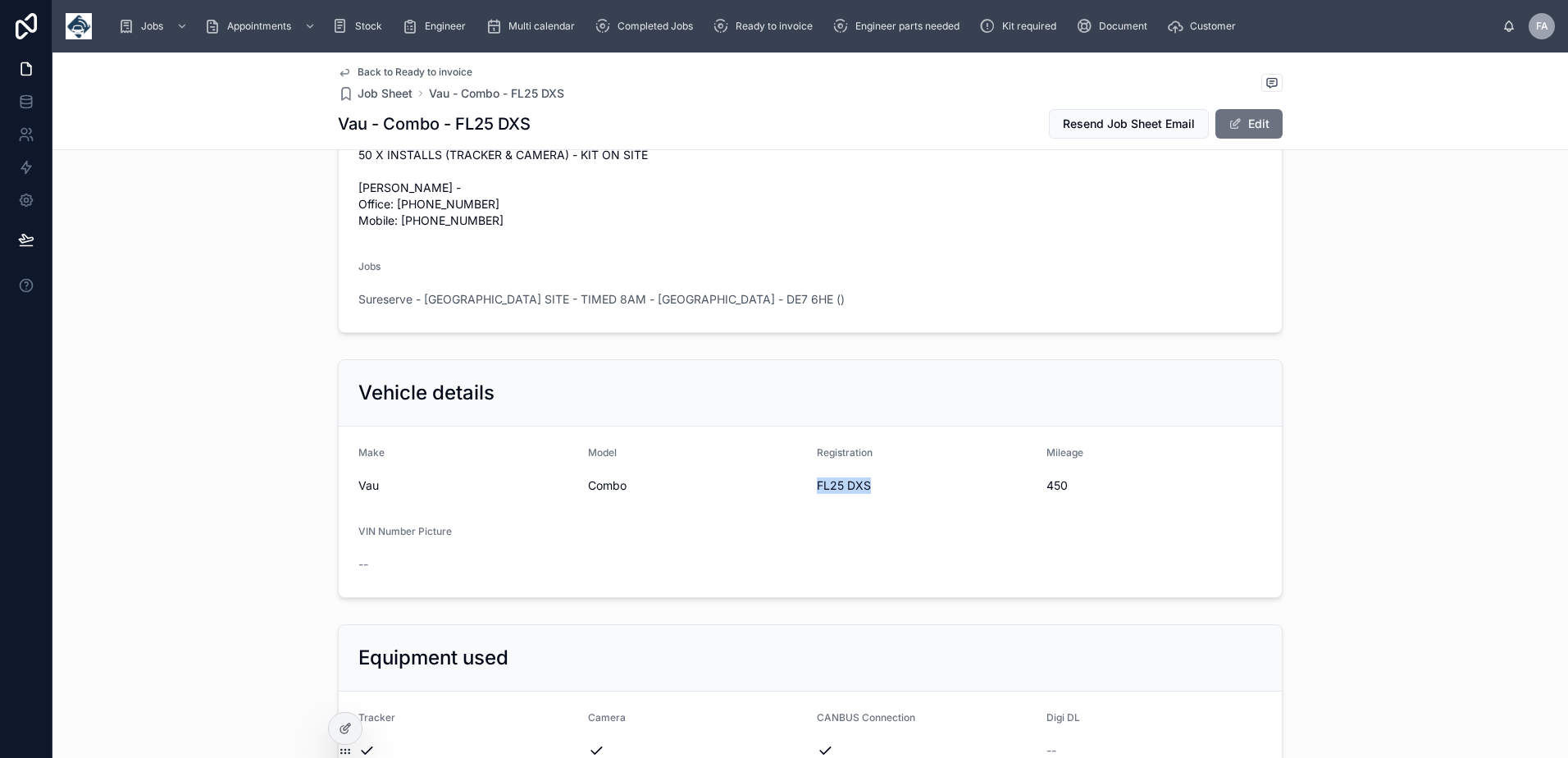
drag, startPoint x: 811, startPoint y: 553, endPoint x: 888, endPoint y: 566, distance: 78.1
click at [888, 566] on form "Make Vau Model Combo Registration FL25 DXS Mileage 450 VIN Number Picture --" at bounding box center [811, 511] width 943 height 170
copy span "FL25 DXS"
click at [1233, 133] on button "Edit" at bounding box center [1249, 123] width 68 height 30
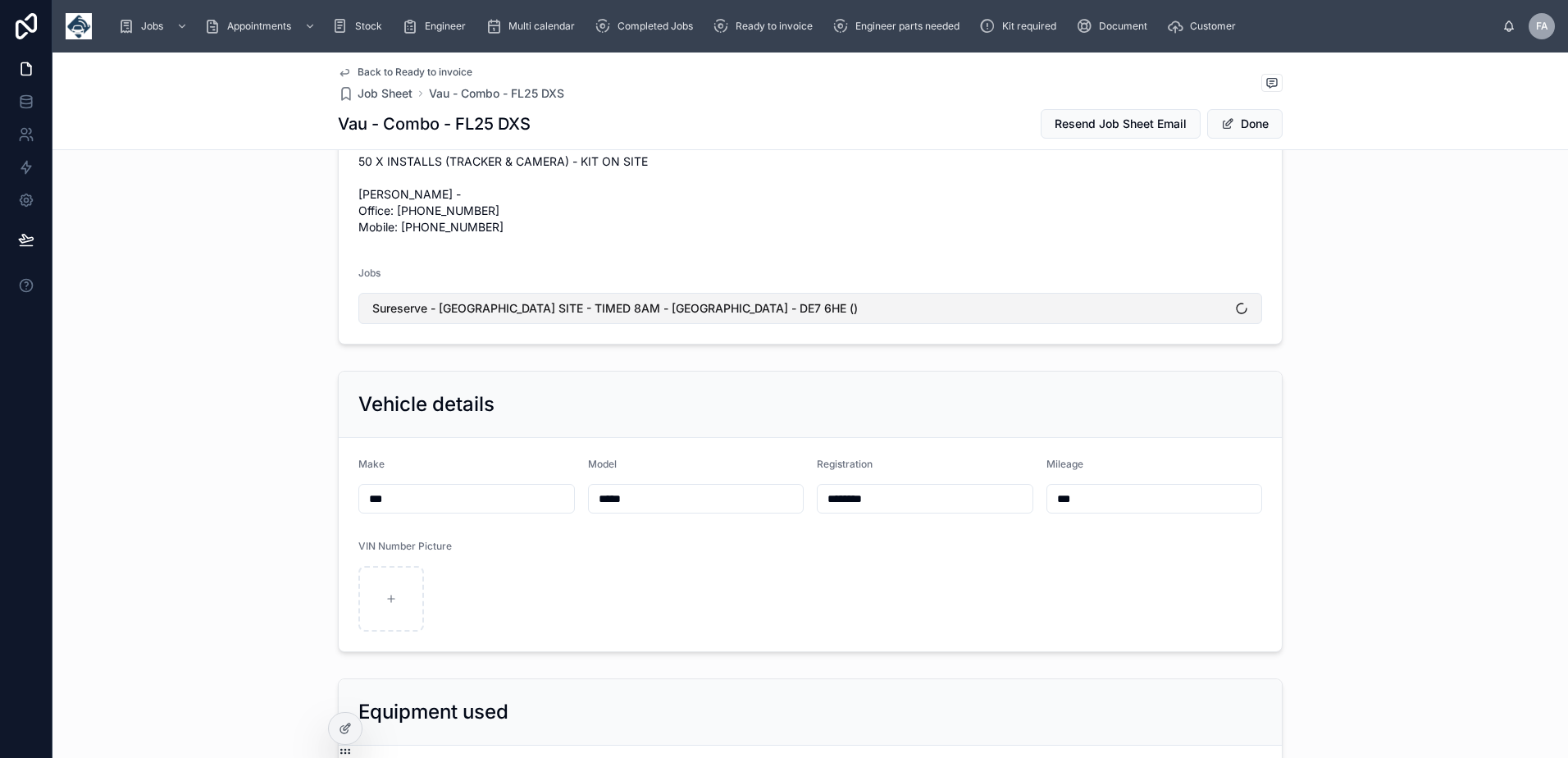
scroll to position [417, 0]
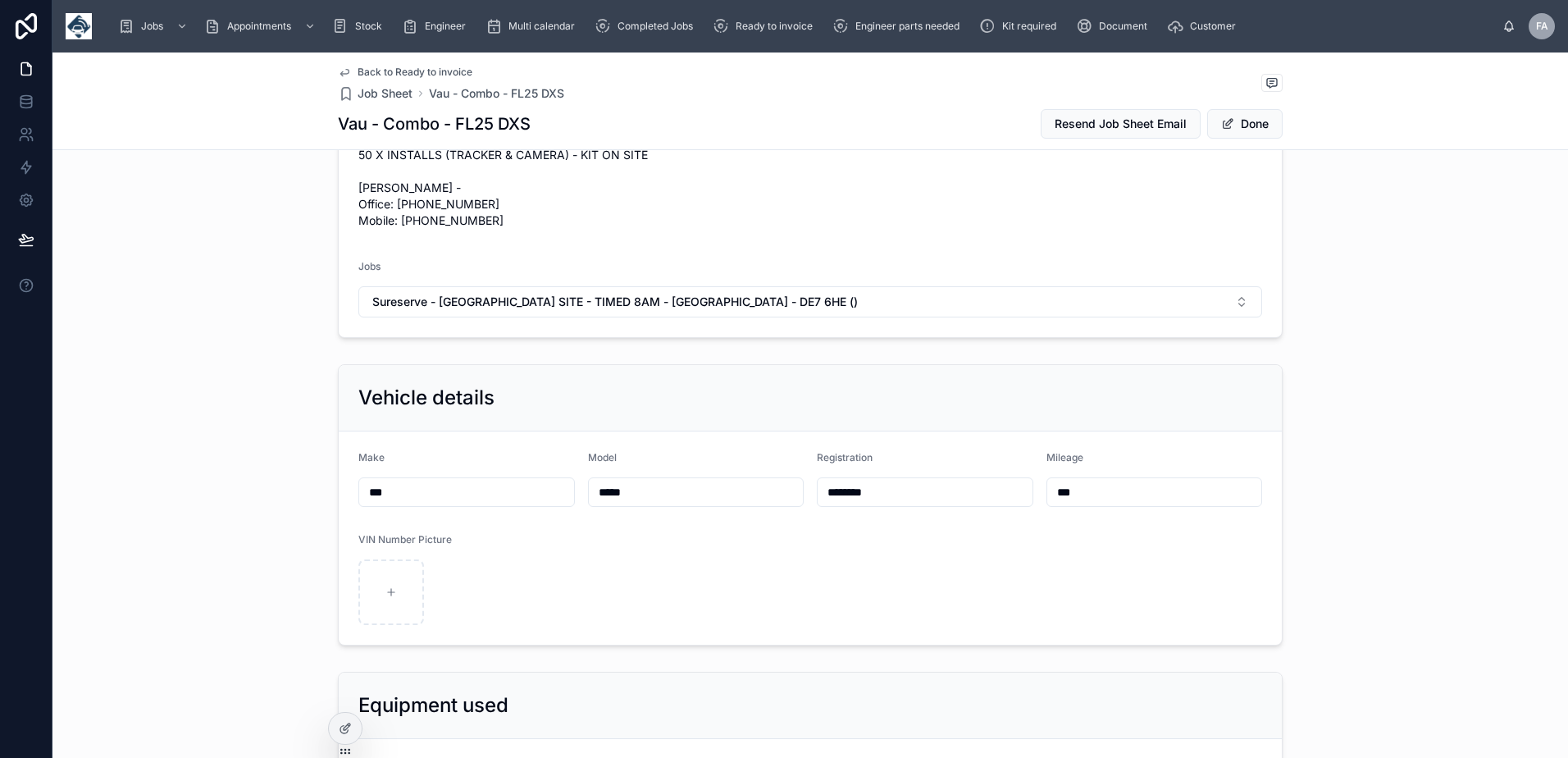
click at [1099, 503] on input "***" at bounding box center [1155, 492] width 215 height 23
type input "**"
click at [1262, 131] on span "Done" at bounding box center [1245, 123] width 75 height 30
click at [1252, 126] on button "Done" at bounding box center [1245, 123] width 75 height 30
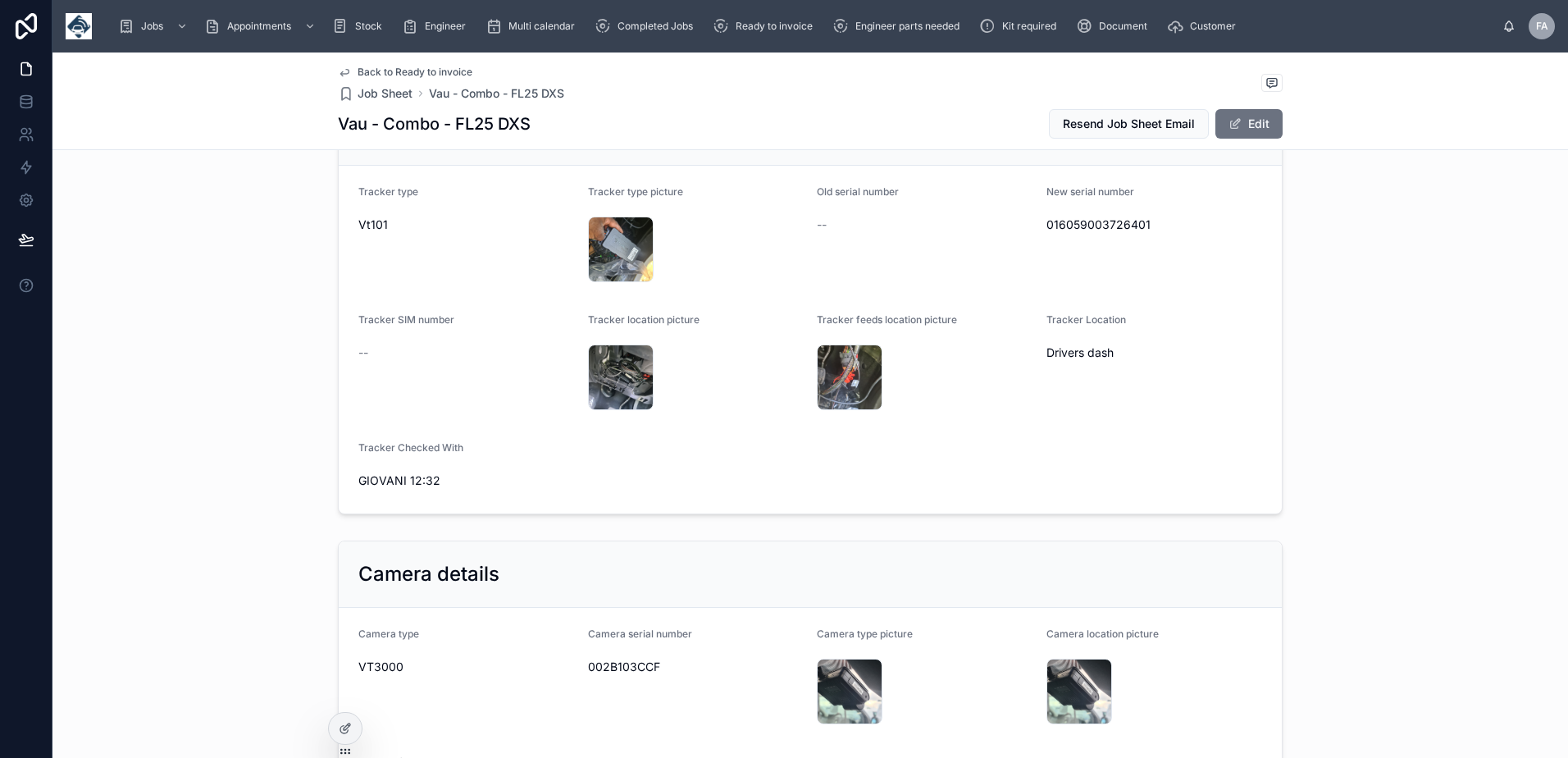
scroll to position [1312, 0]
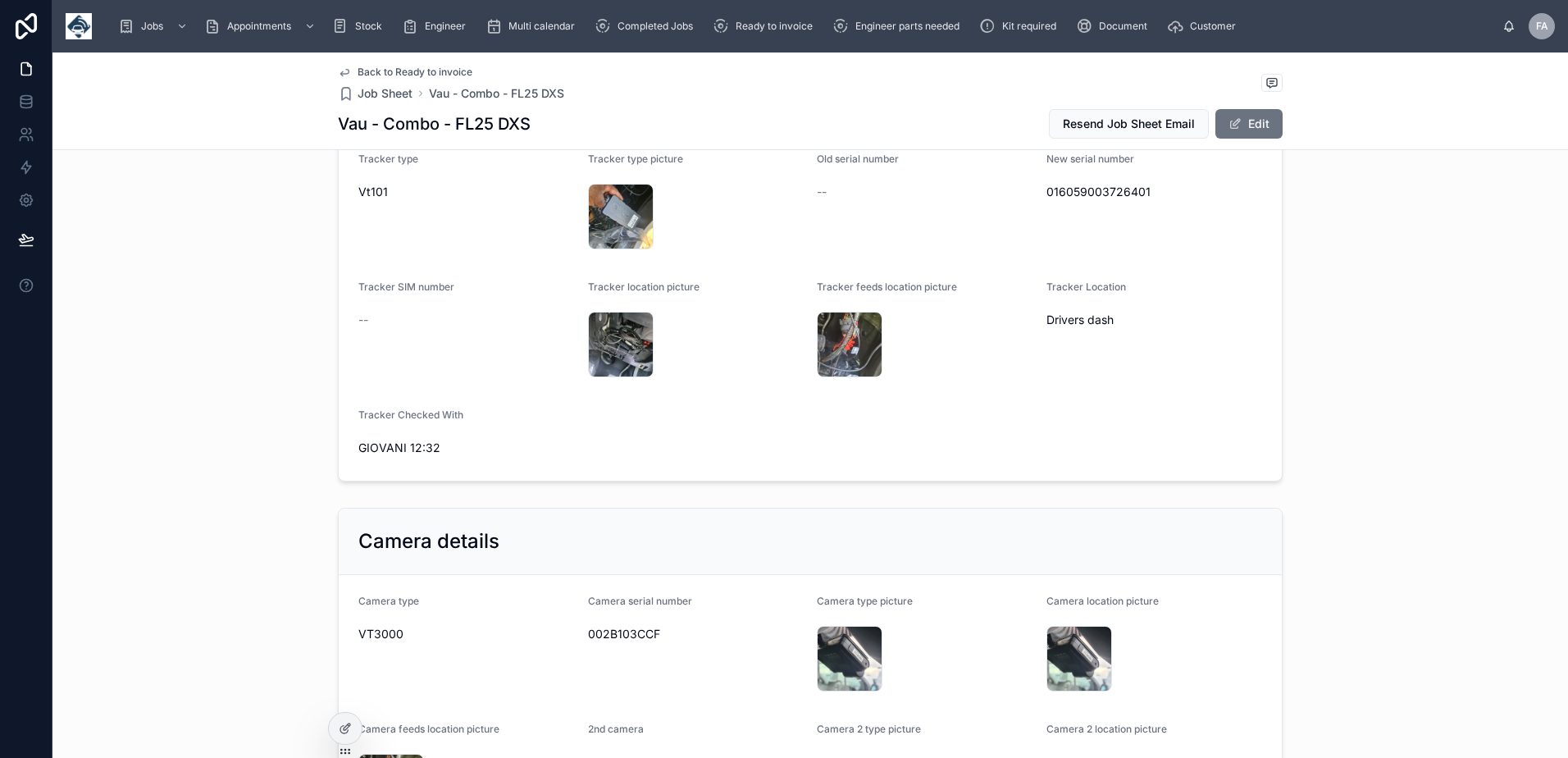
click at [1072, 200] on span "016059003726401" at bounding box center [1155, 192] width 217 height 16
copy span "016059003726401"
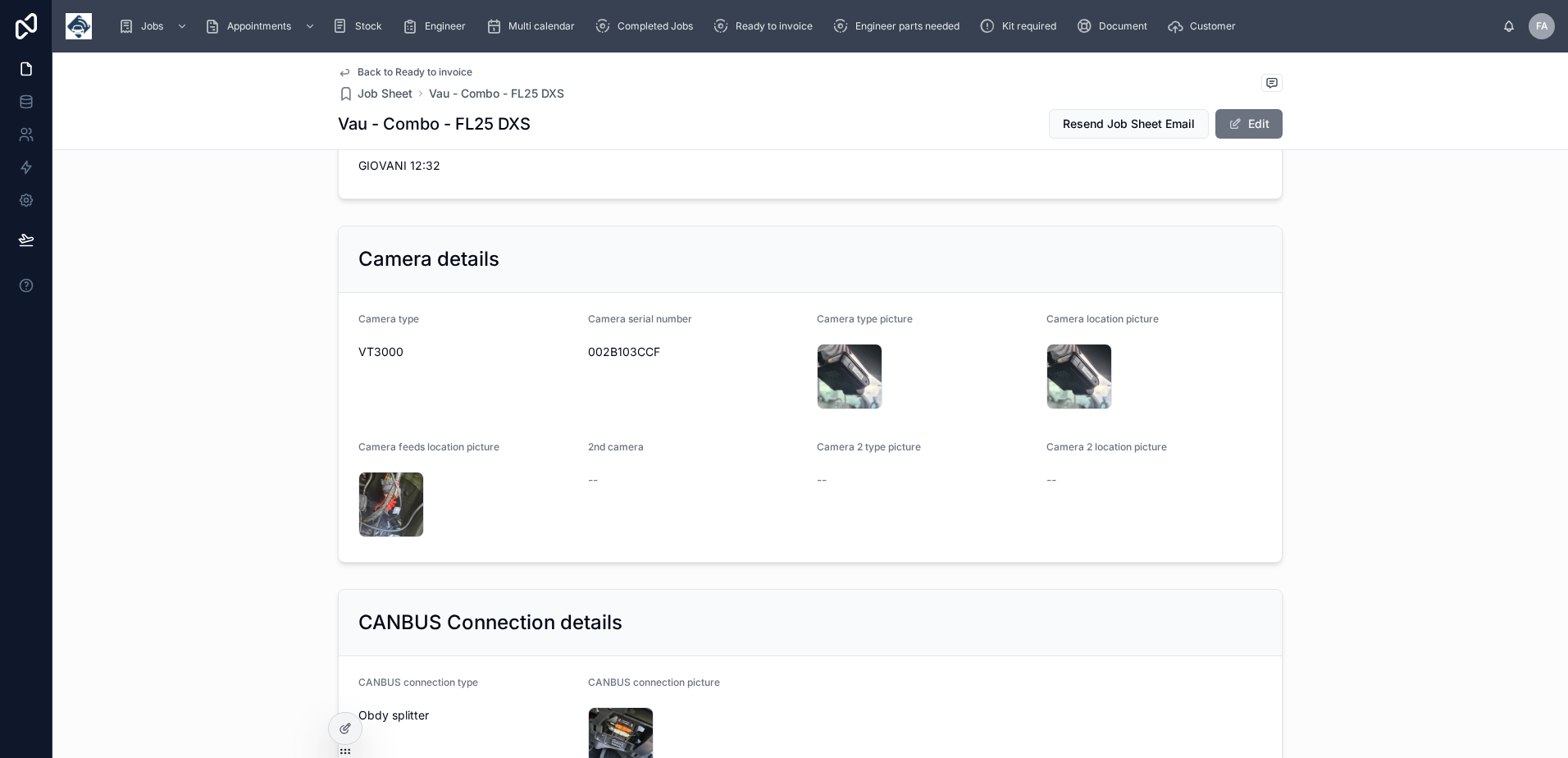
scroll to position [1640, 0]
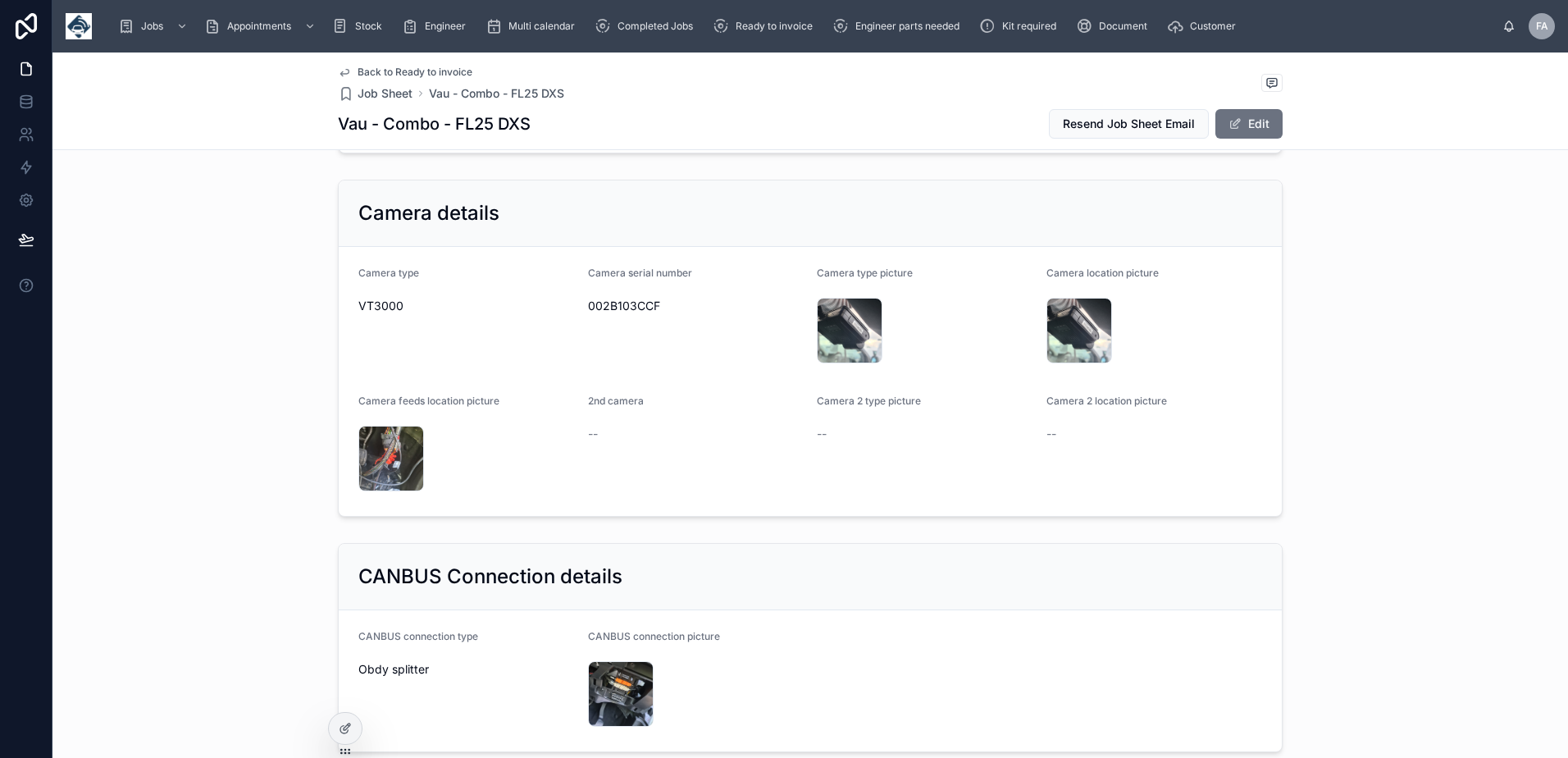
click at [632, 314] on span "002B103CCF" at bounding box center [696, 305] width 217 height 16
copy span "002B103CCF"
click at [833, 610] on div "CANBUS Connection details" at bounding box center [811, 577] width 943 height 67
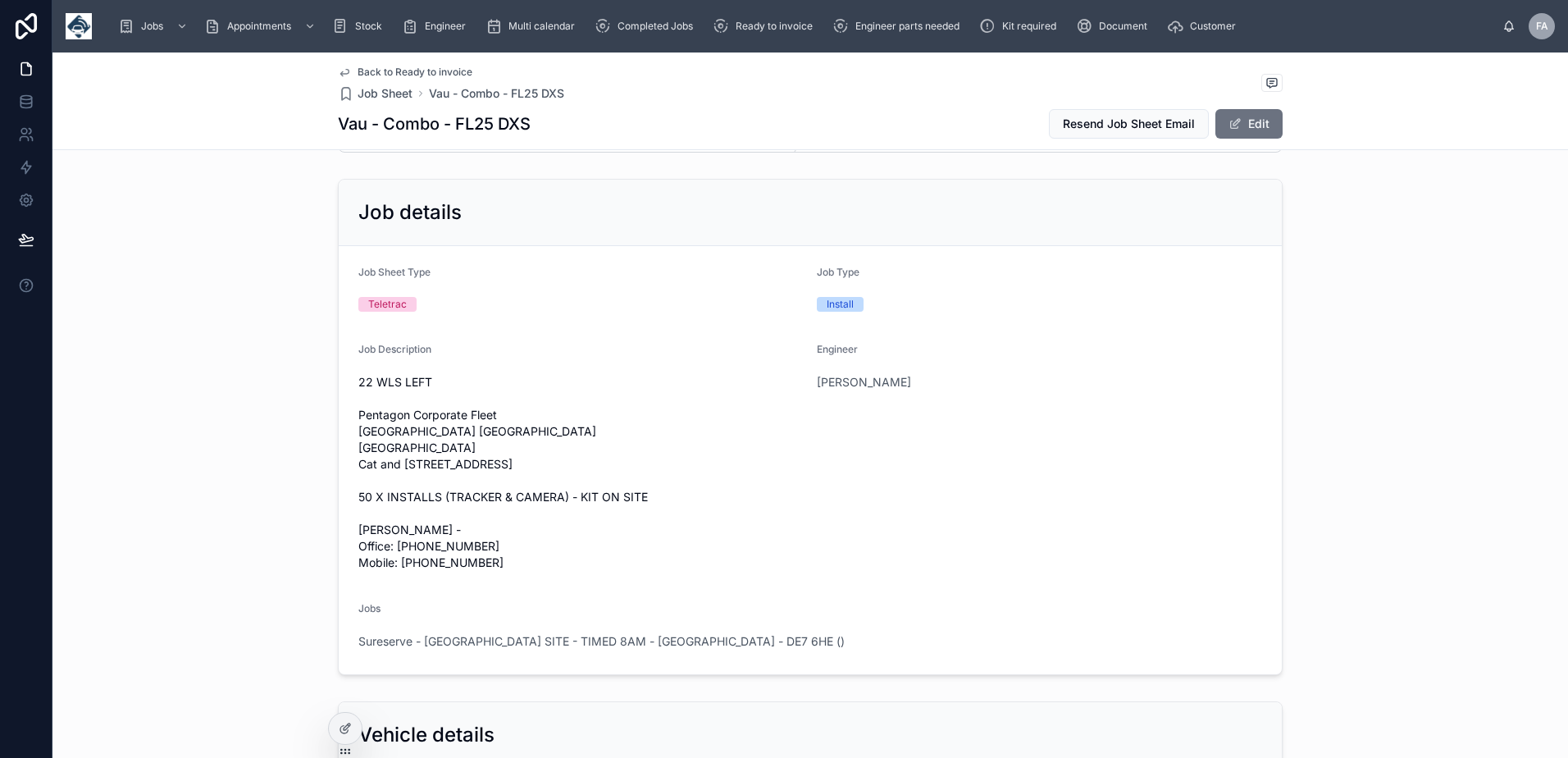
scroll to position [0, 0]
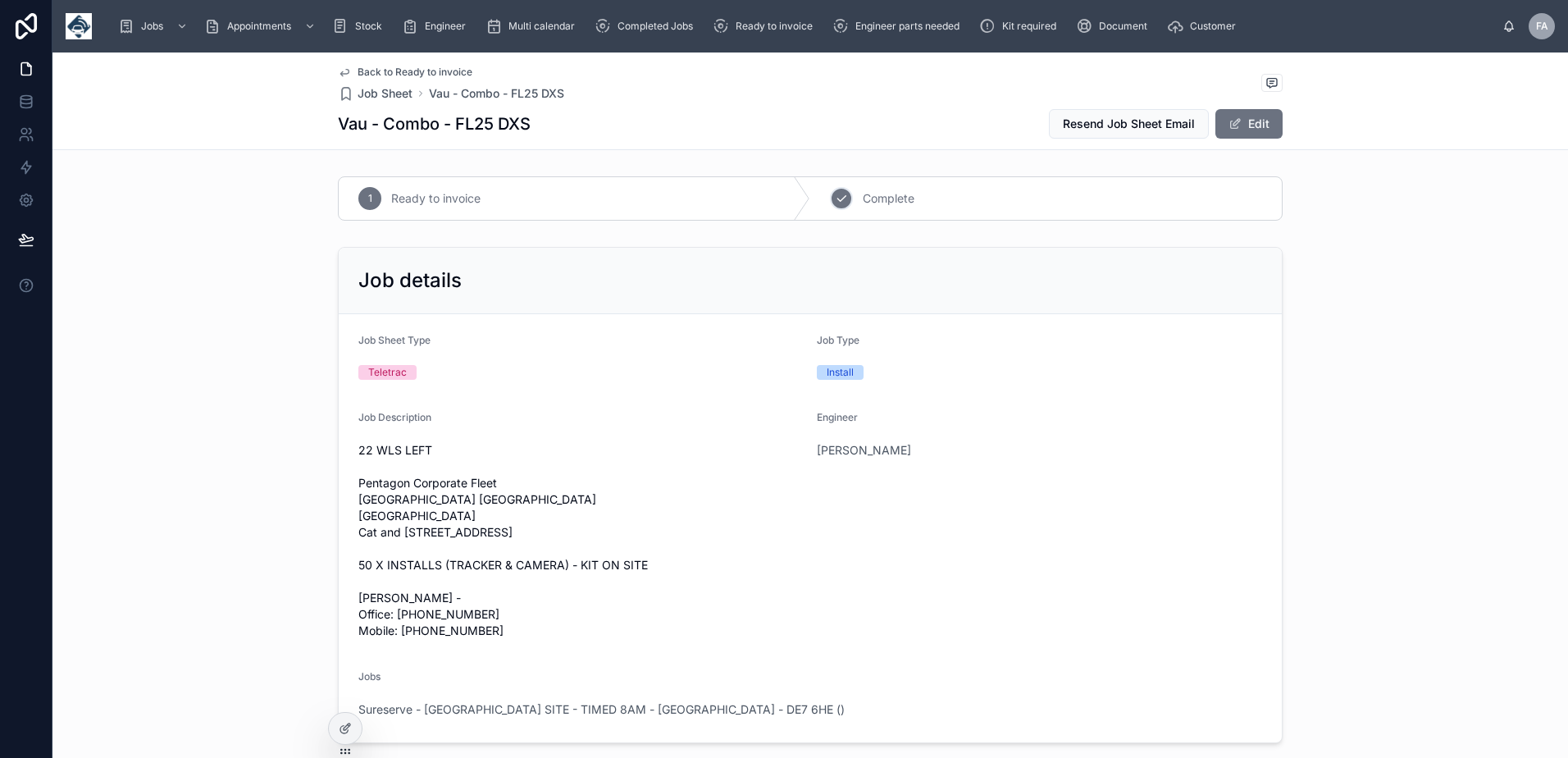
click at [845, 198] on div "2" at bounding box center [841, 198] width 23 height 23
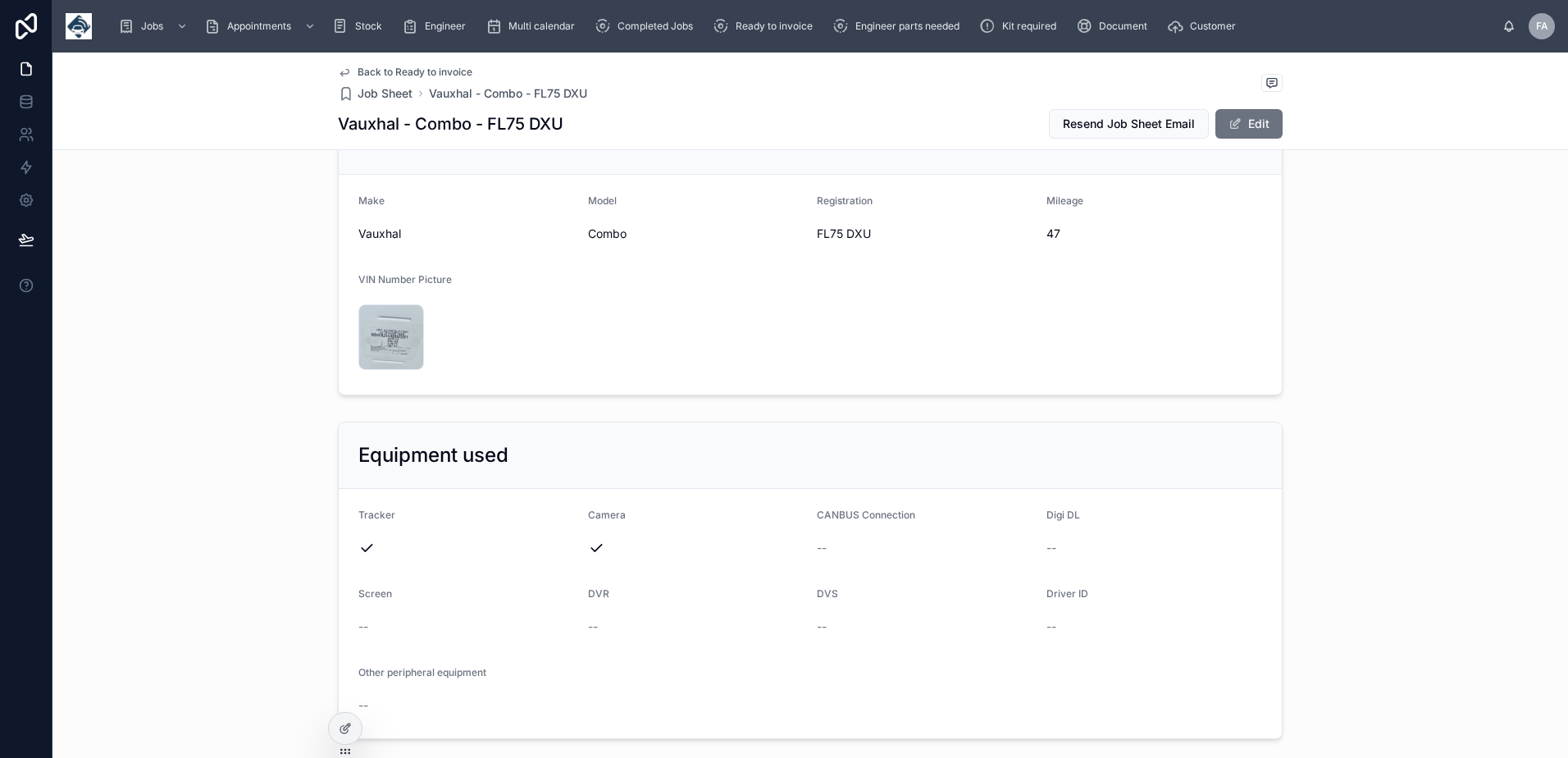
scroll to position [656, 0]
drag, startPoint x: 485, startPoint y: 127, endPoint x: 560, endPoint y: 127, distance: 75.0
click at [560, 127] on h1 "Vauxhal - Combo - FL75 DXU" at bounding box center [451, 123] width 226 height 23
copy h1 "FL75 DXU"
drag, startPoint x: 810, startPoint y: 300, endPoint x: 876, endPoint y: 310, distance: 66.8
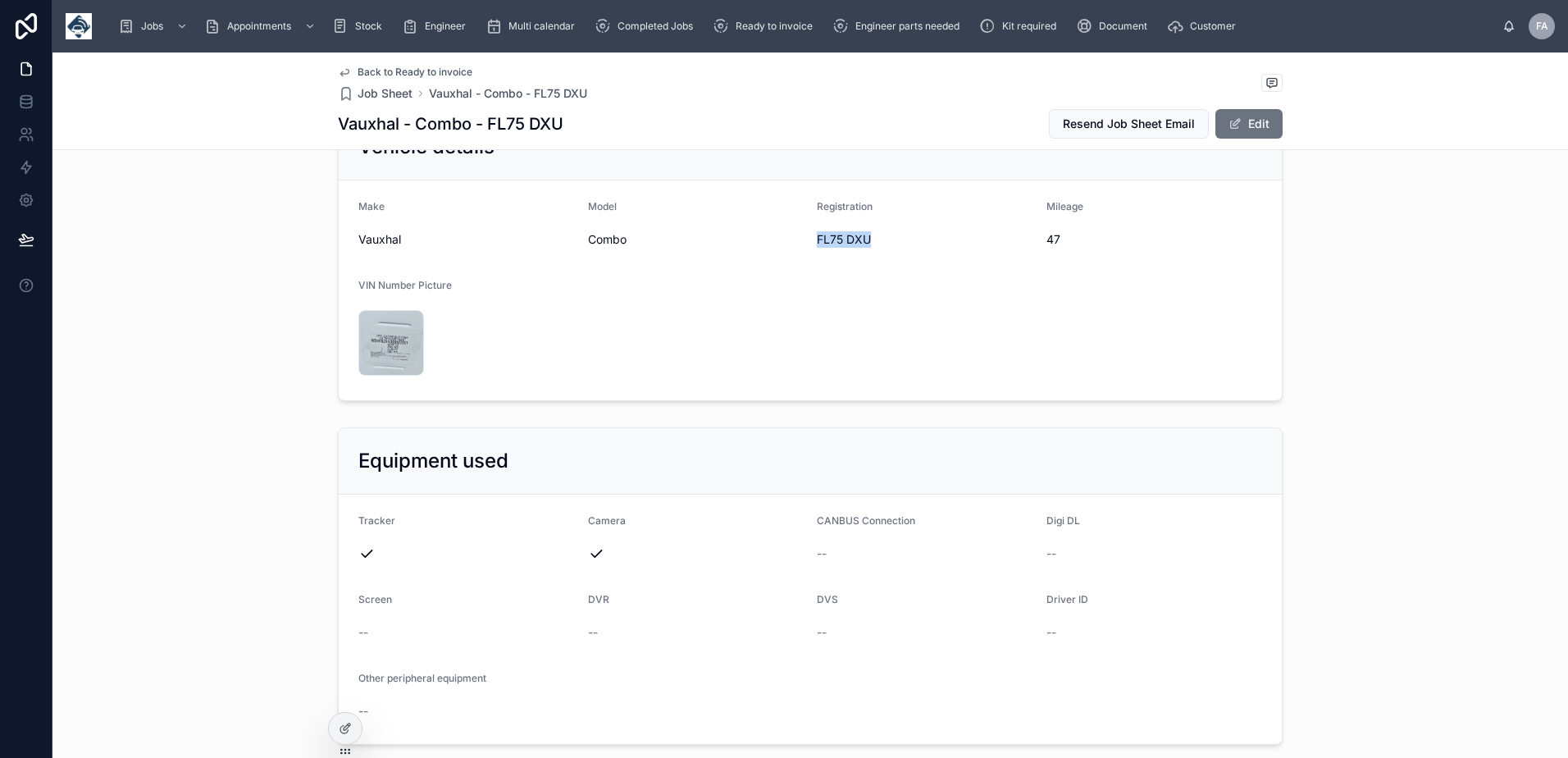
click at [876, 310] on form "Make Vauxhal Model Combo Registration FL75 DXU Mileage 47 VIN Number Picture 20…" at bounding box center [811, 290] width 943 height 220
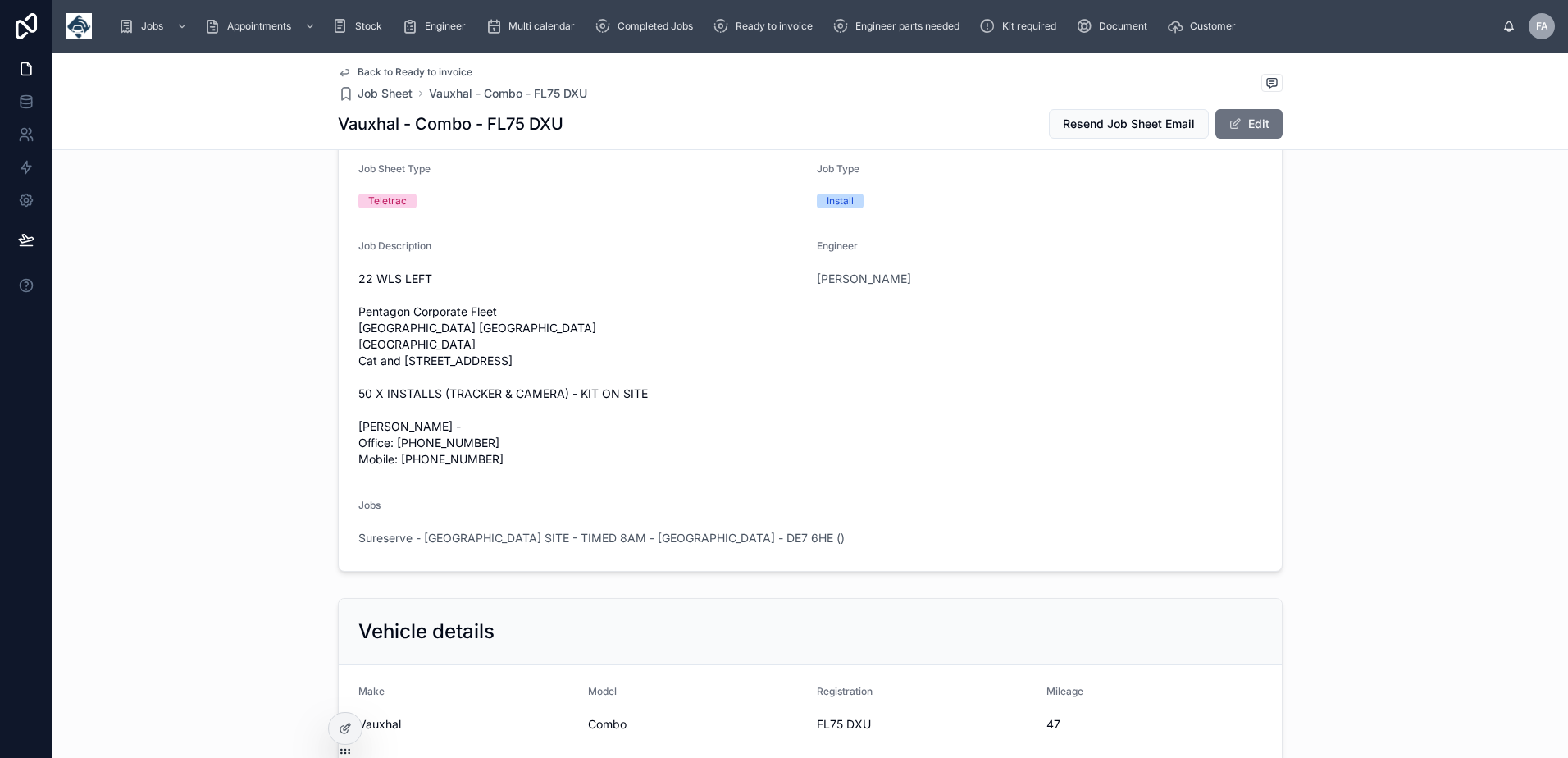
scroll to position [328, 0]
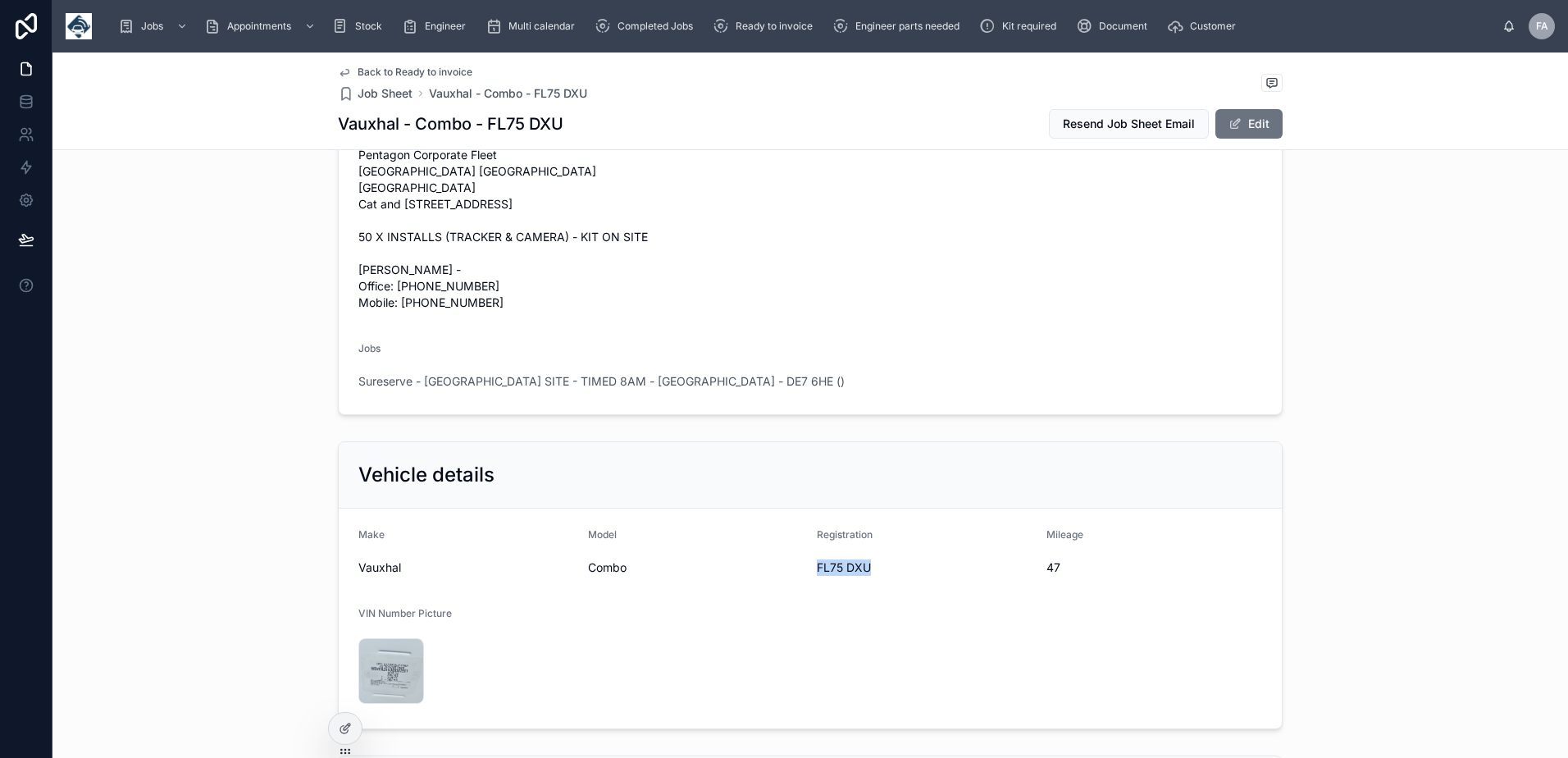
drag, startPoint x: 811, startPoint y: 635, endPoint x: 869, endPoint y: 635, distance: 58.0
click at [869, 576] on span "FL75 DXU" at bounding box center [925, 567] width 217 height 16
copy span "FL75 DXU"
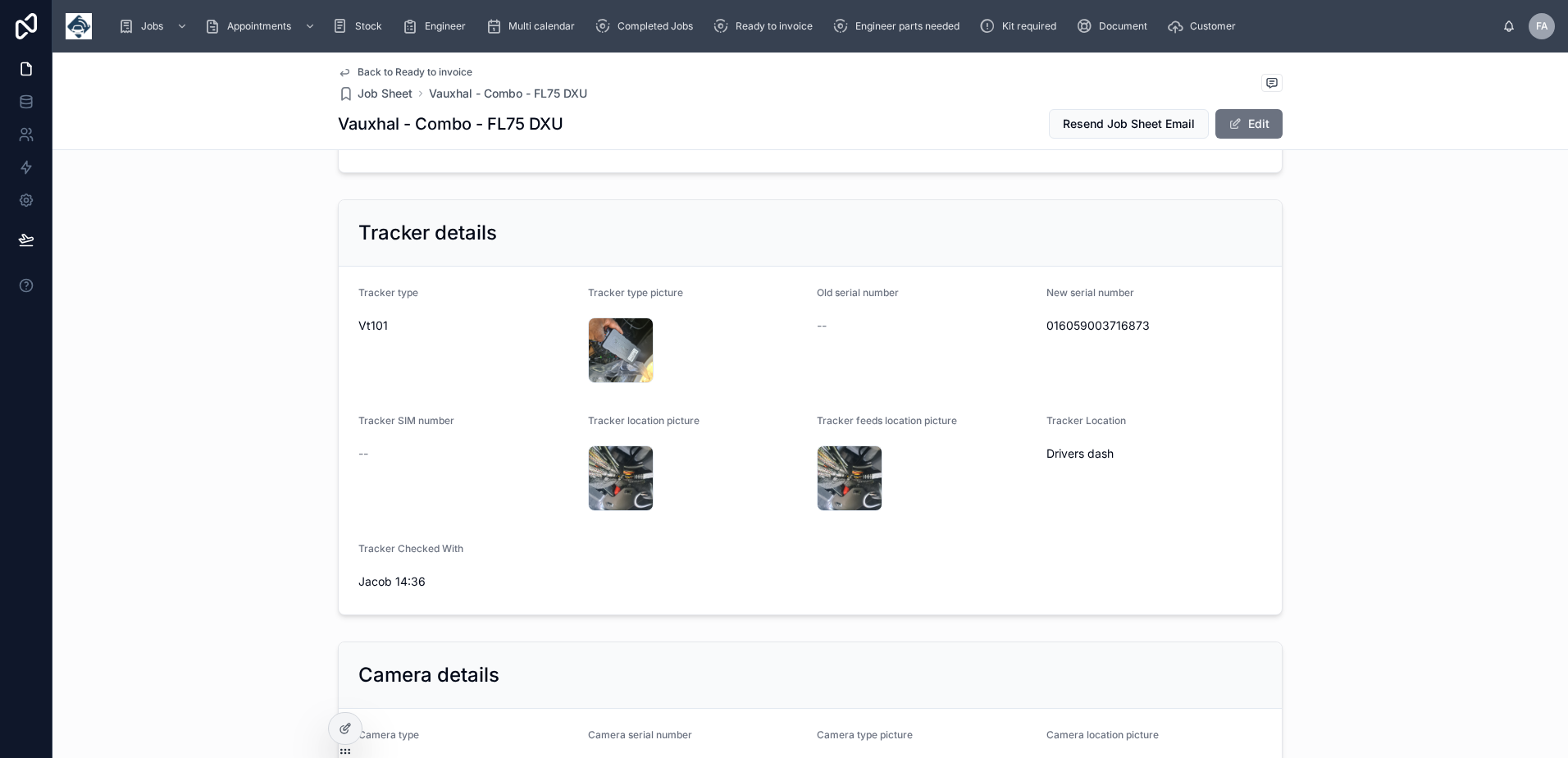
scroll to position [1230, 0]
click at [1120, 331] on span "016059003716873" at bounding box center [1155, 323] width 217 height 16
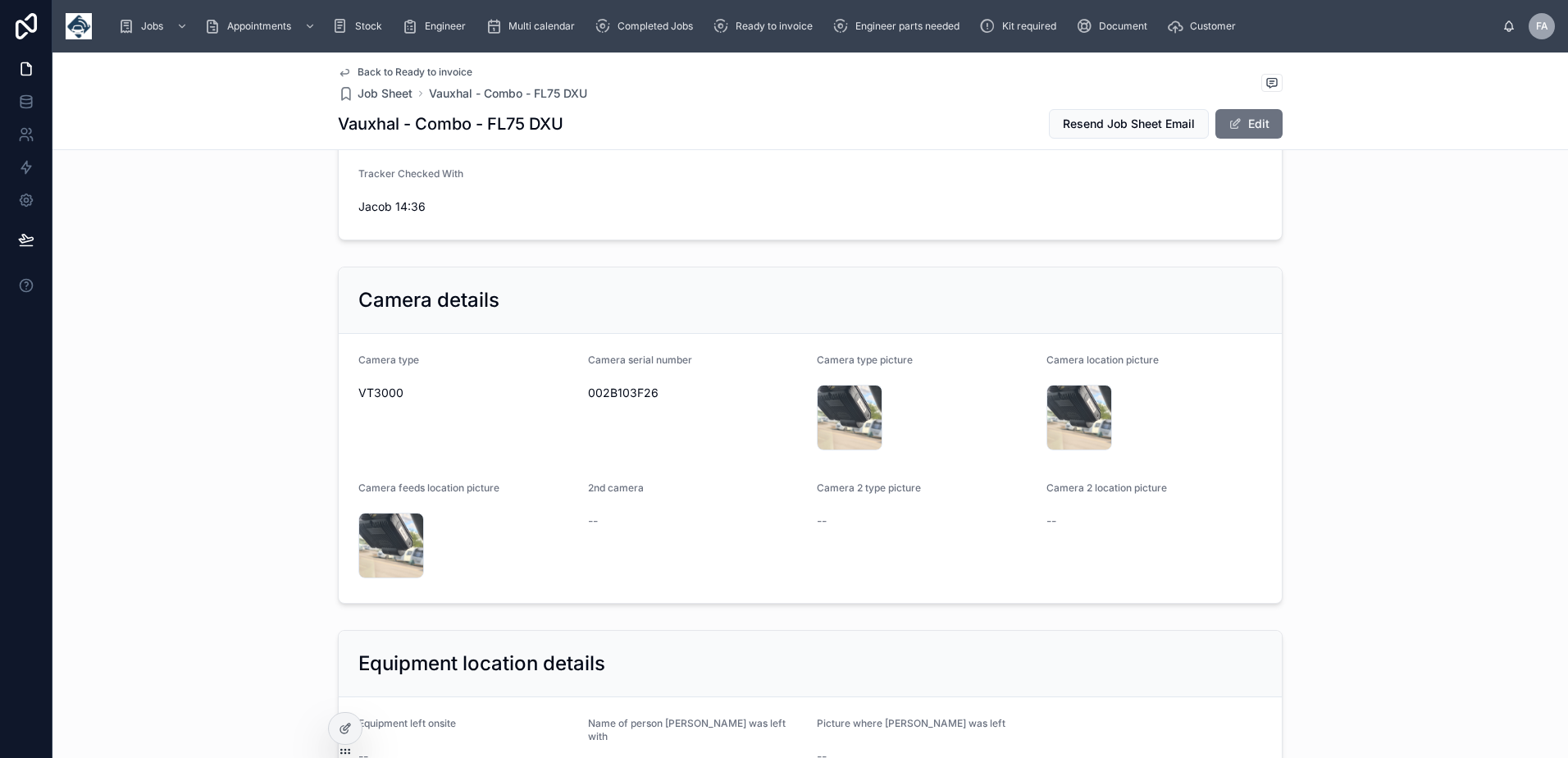
scroll to position [1640, 0]
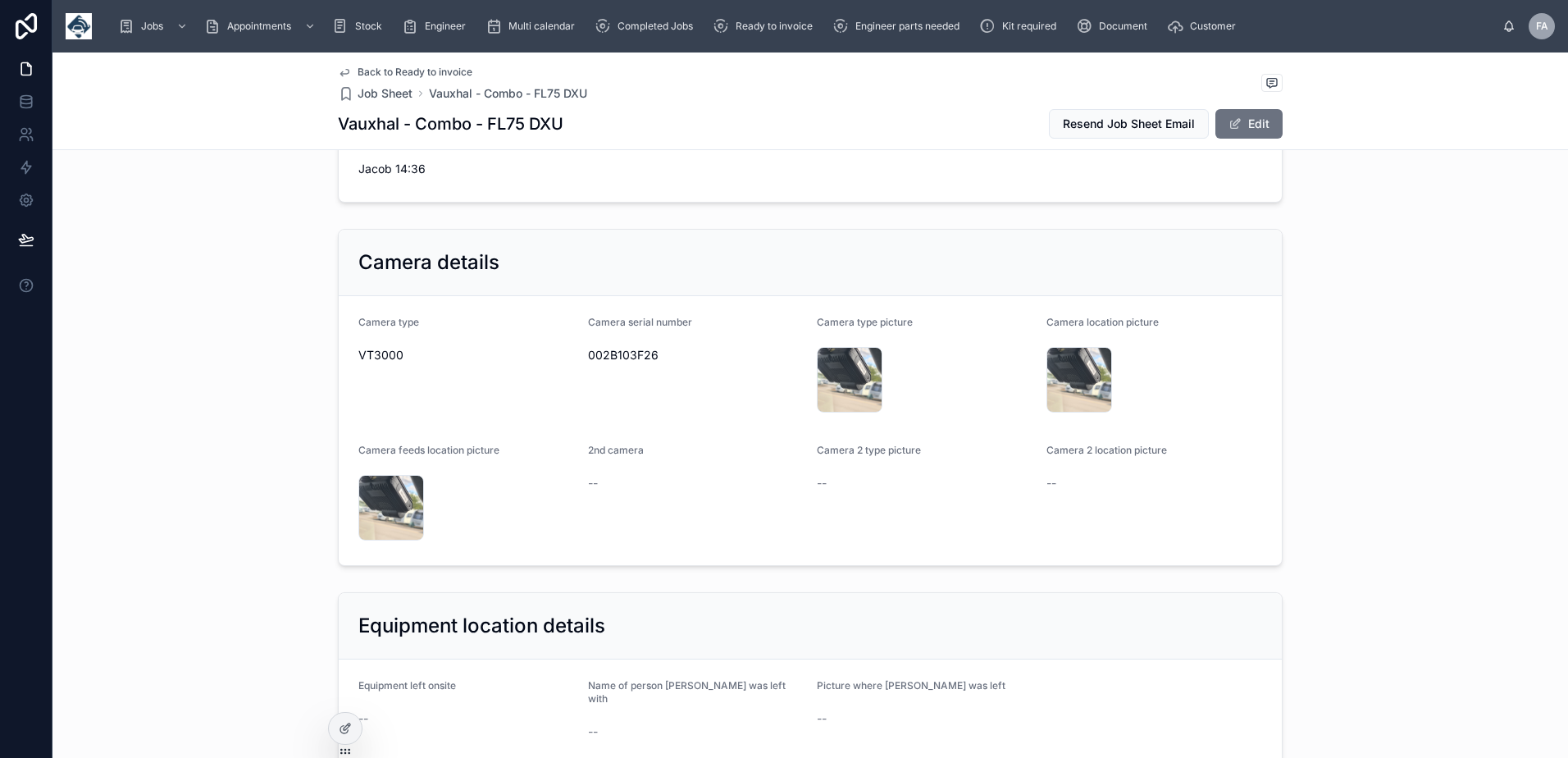
click at [626, 364] on span "002B103F26" at bounding box center [696, 354] width 217 height 16
click at [627, 364] on span "002B103F26" at bounding box center [696, 354] width 217 height 16
copy span "002B103F26"
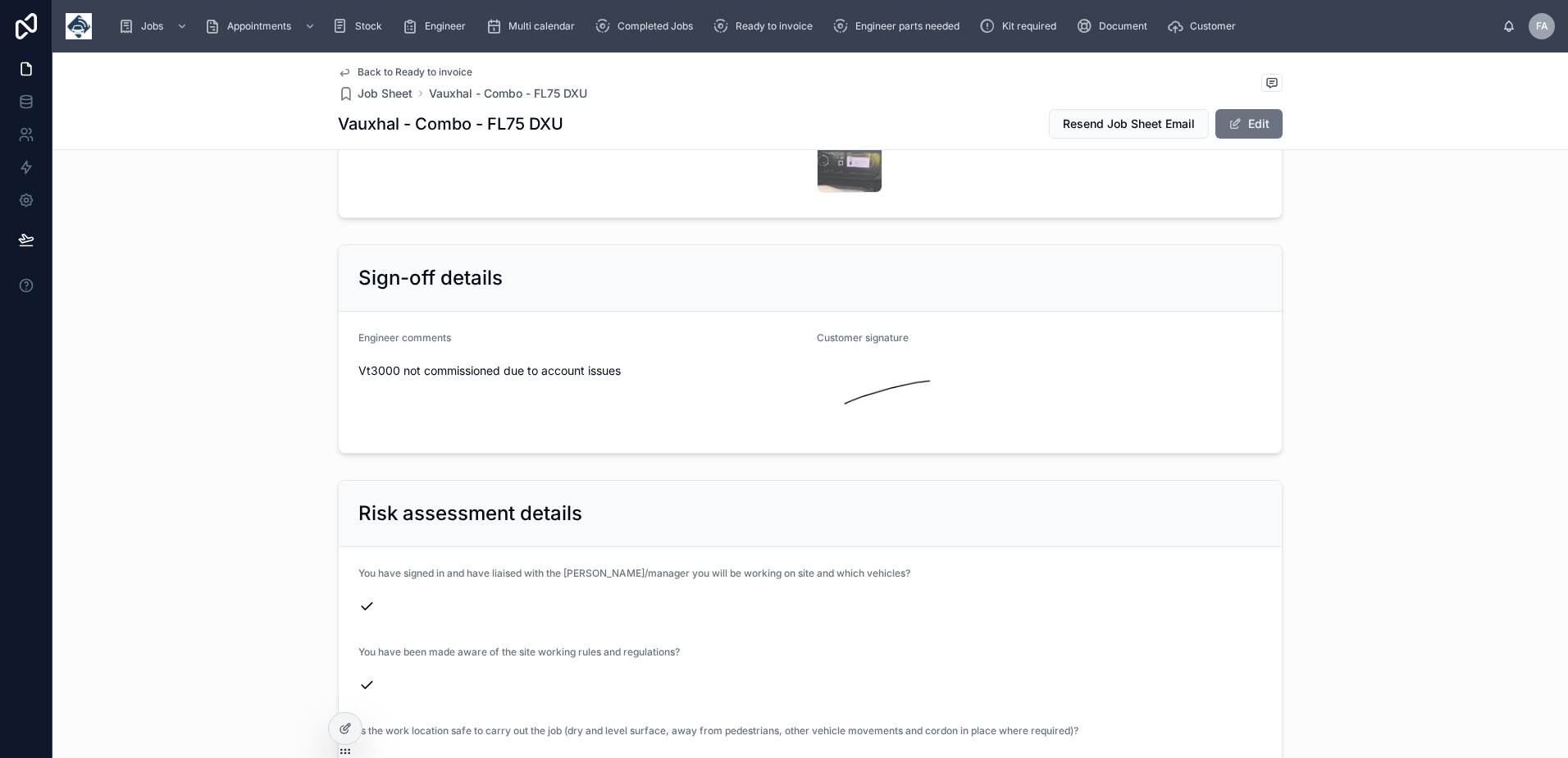
scroll to position [3608, 0]
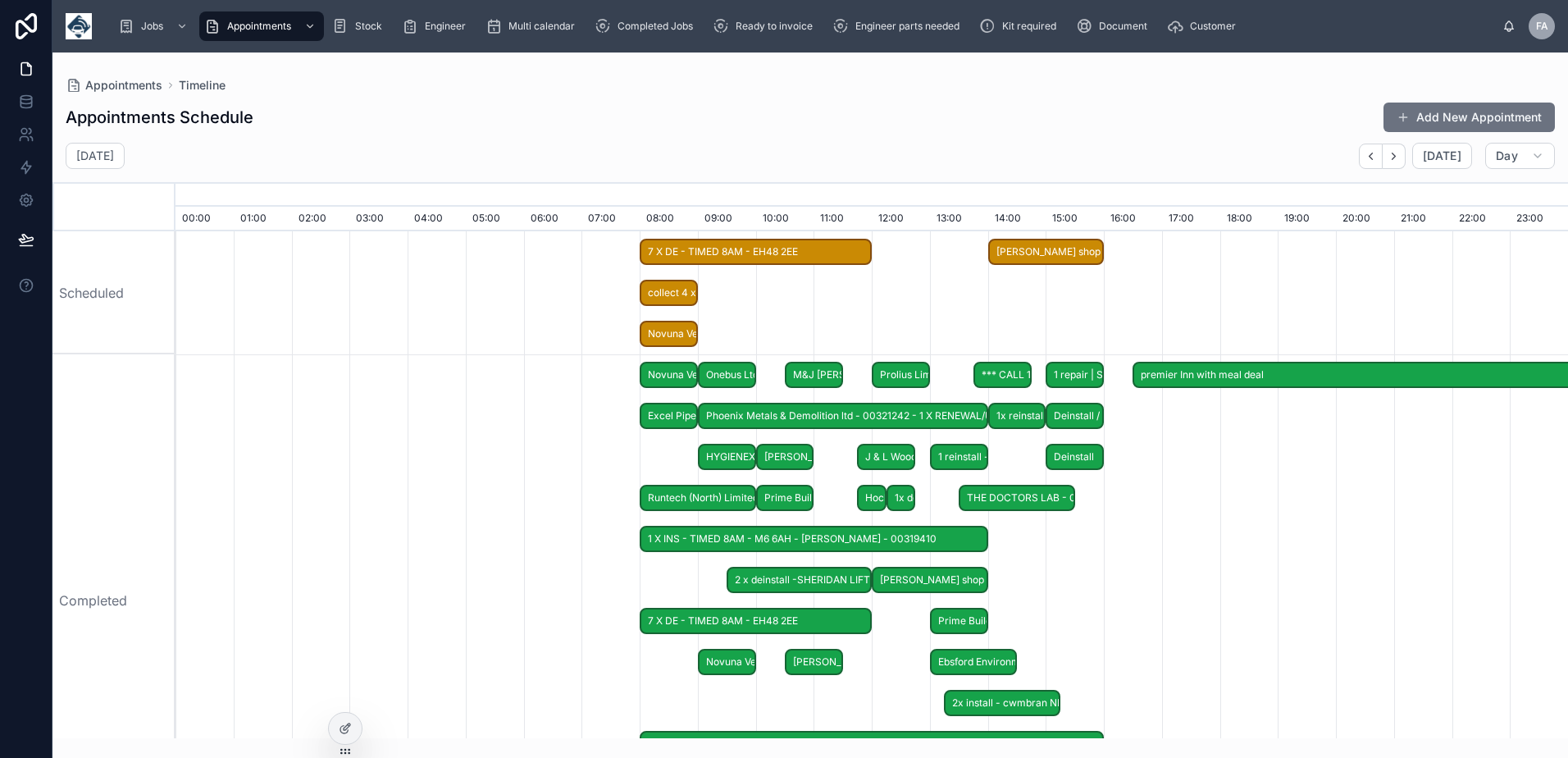
scroll to position [0, 9750]
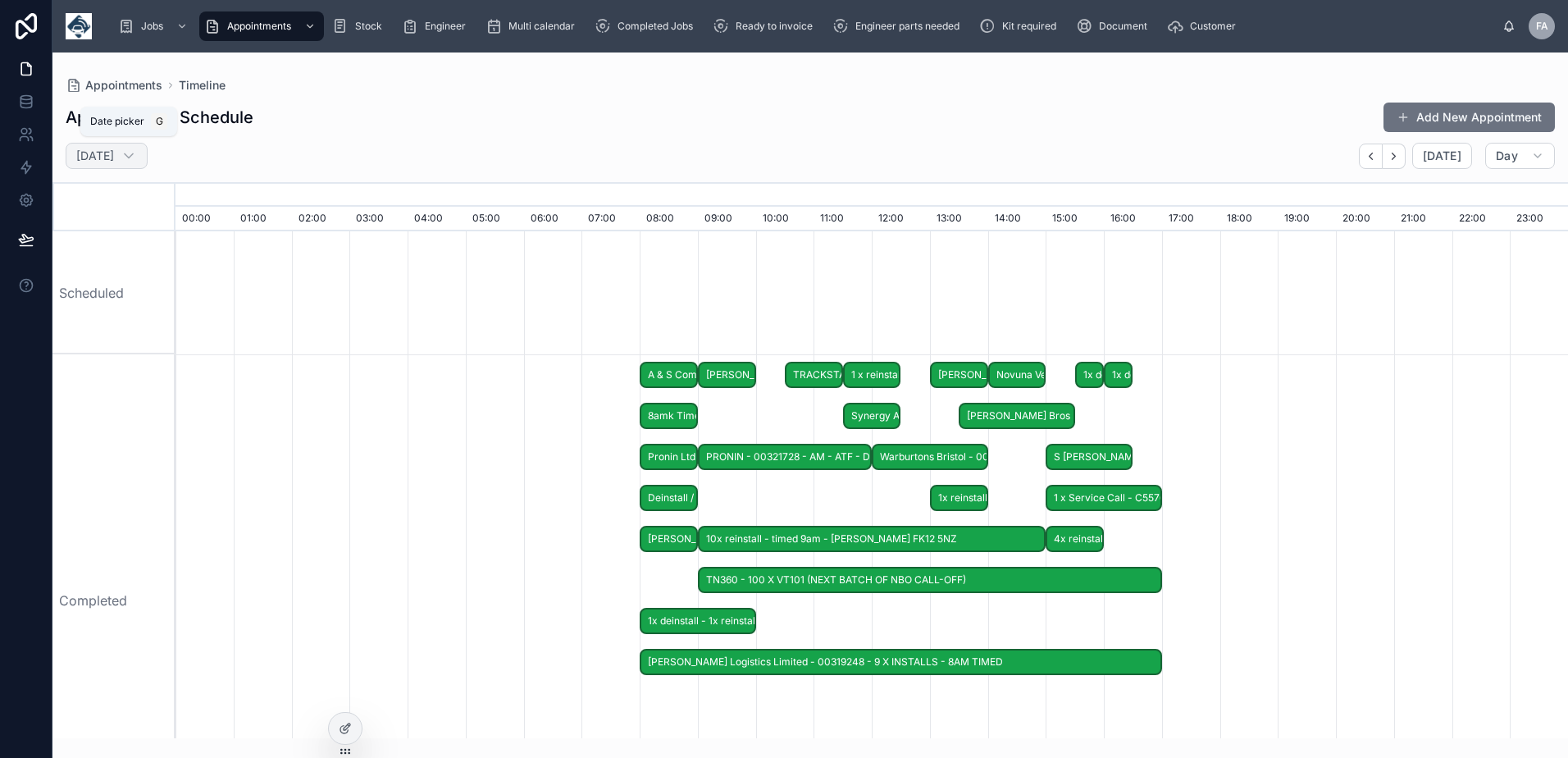
click at [114, 160] on h2 "[DATE]" at bounding box center [95, 156] width 38 height 16
select select "****"
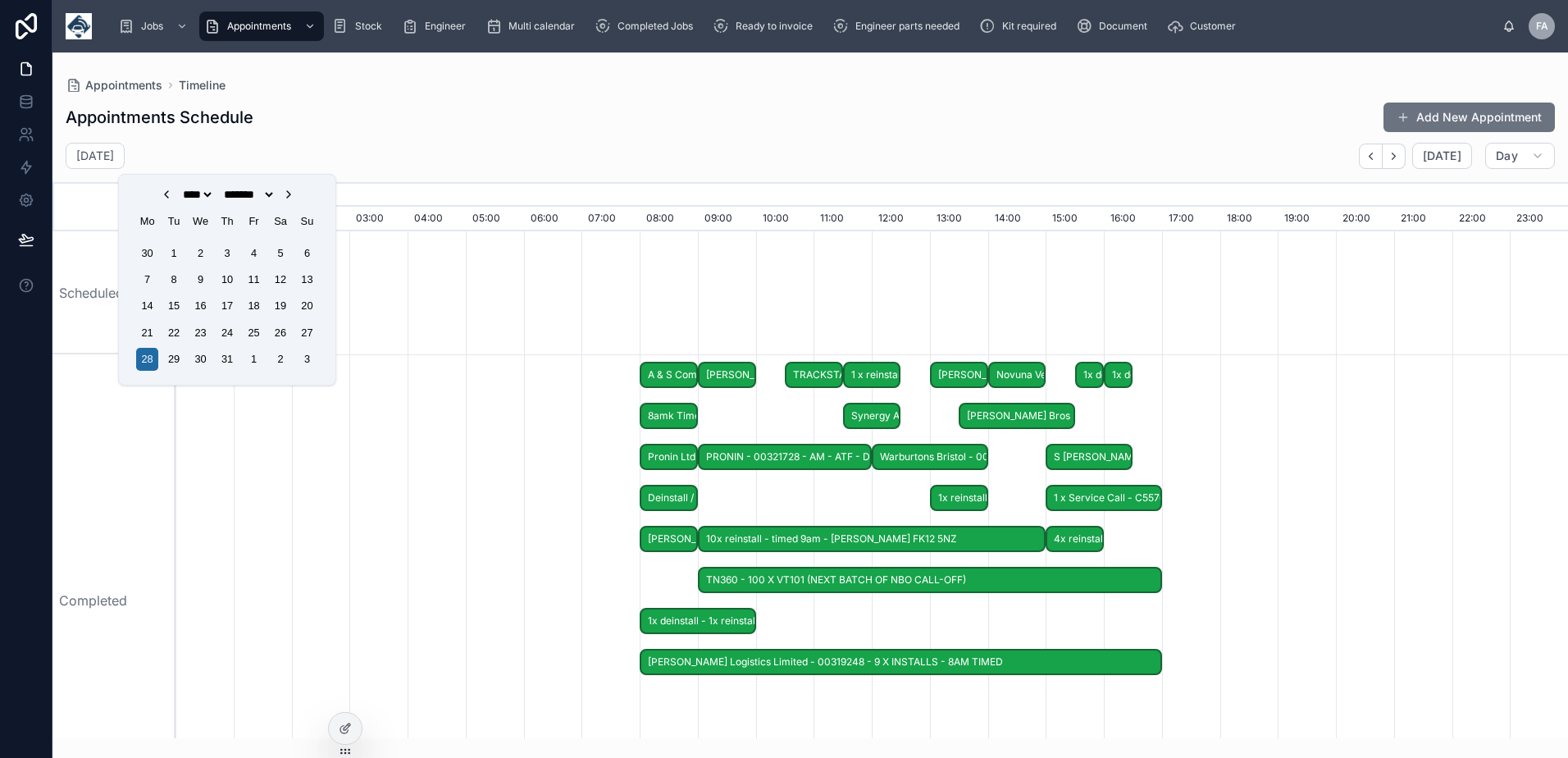
click at [295, 198] on icon "Choose Date" at bounding box center [288, 193] width 13 height 13
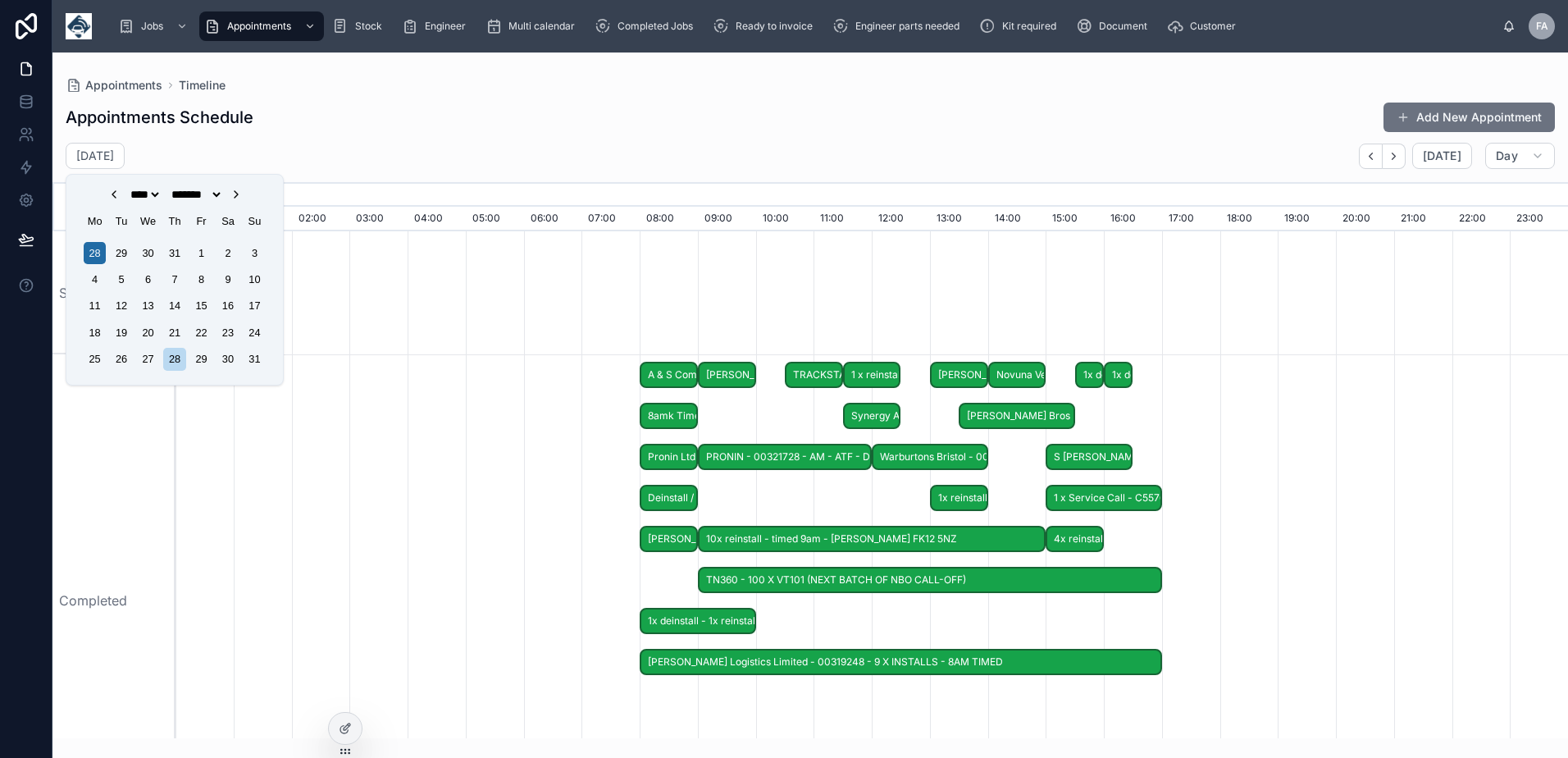
click at [238, 196] on icon "Choose Date" at bounding box center [236, 194] width 3 height 7
select select "*"
click at [95, 281] on div "8" at bounding box center [95, 279] width 22 height 22
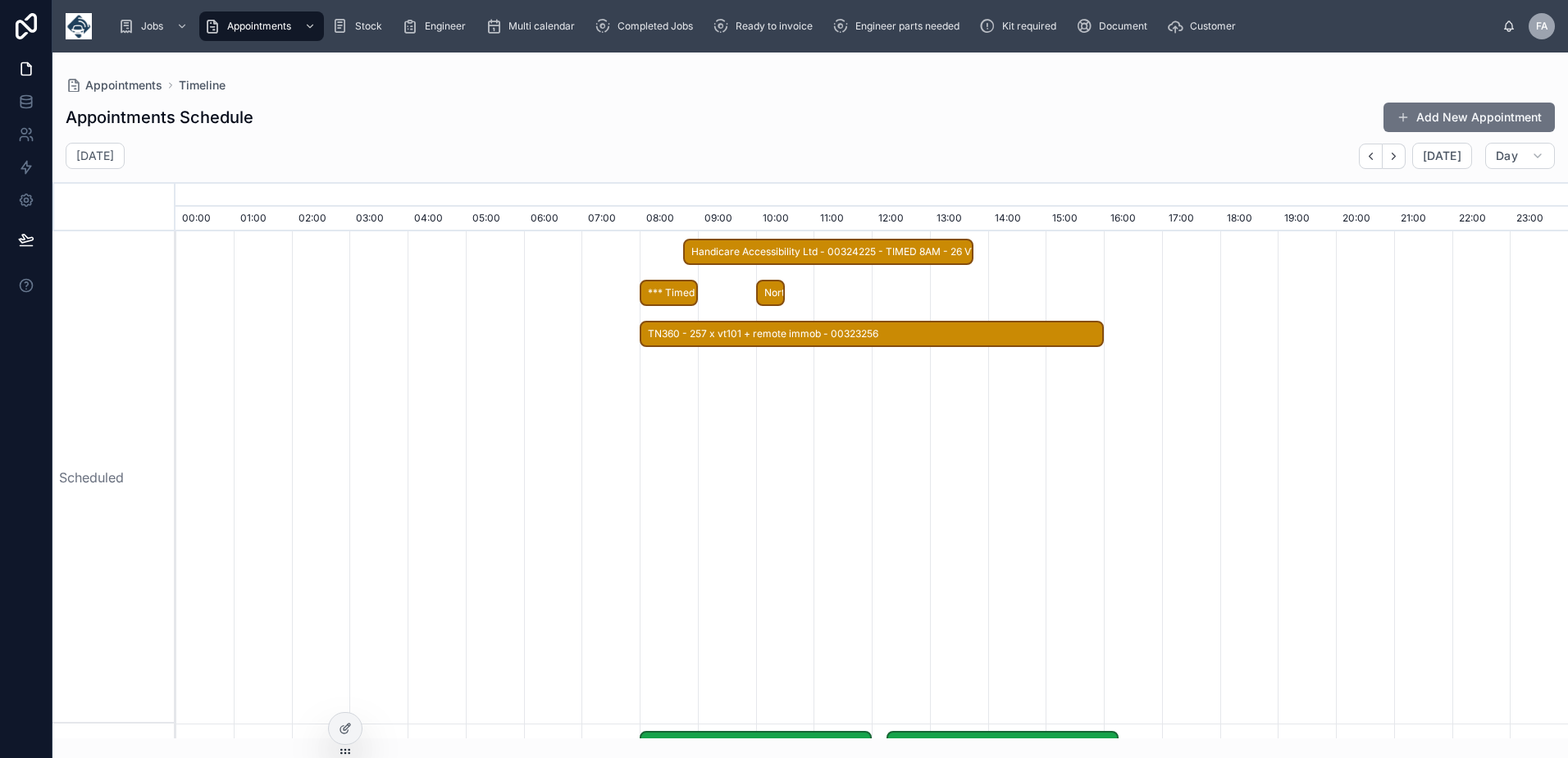
click at [667, 291] on span "*** Timed 8am appointment *** [PERSON_NAME] (Contracting) Ltd - 00323732 - 1 x …" at bounding box center [668, 293] width 55 height 27
click at [502, 315] on div at bounding box center [871, 477] width 20892 height 492
click at [663, 286] on span "*** Timed 8am appointment *** A E Horder (Contracting) Ltd - 00323732 - 1 x De/…" at bounding box center [668, 293] width 55 height 27
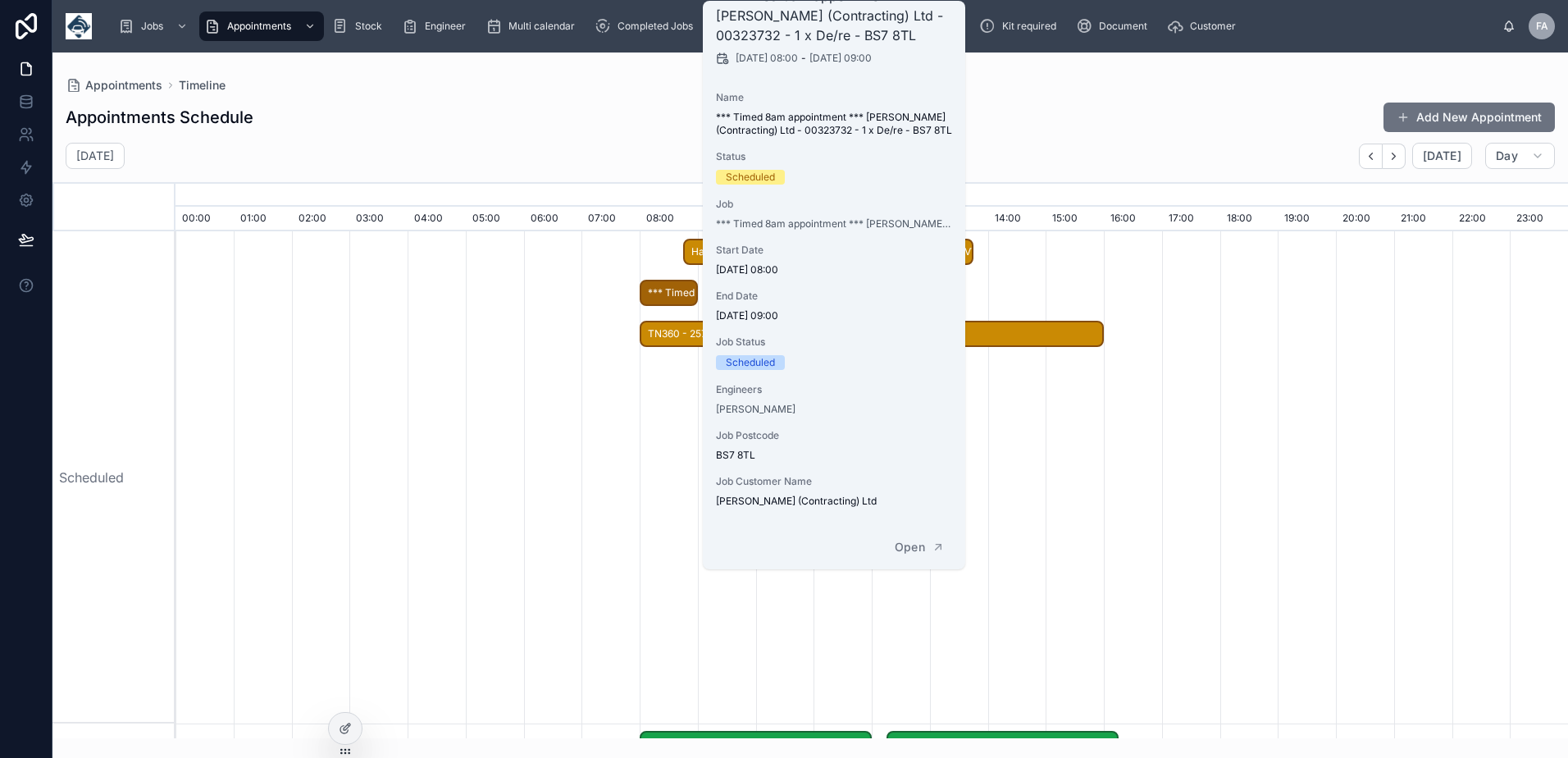
scroll to position [59, 0]
click at [904, 554] on button "Open" at bounding box center [919, 542] width 71 height 27
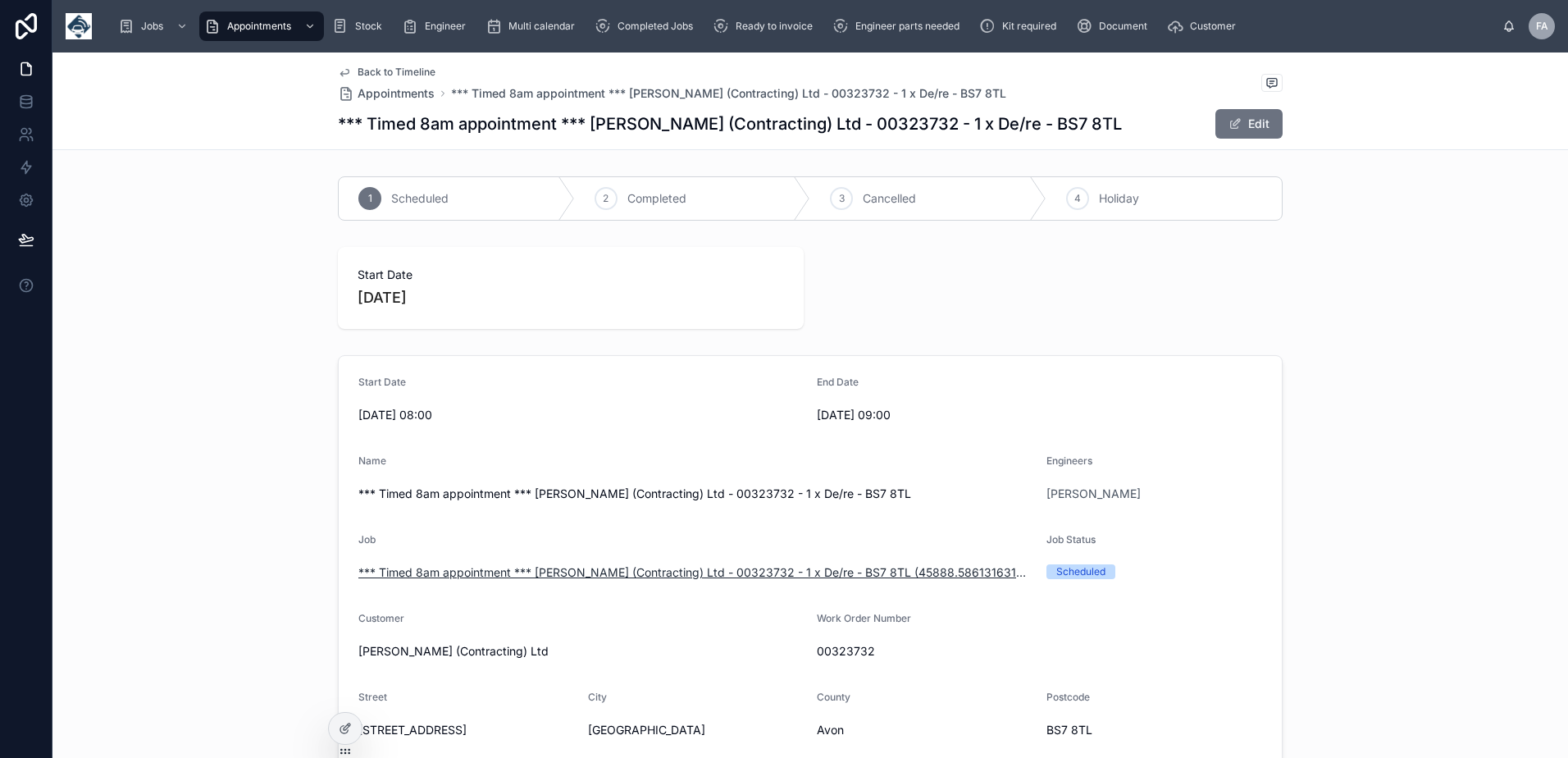
click at [801, 570] on span "*** Timed 8am appointment *** A E Horder (Contracting) Ltd - 00323732 - 1 x De/…" at bounding box center [696, 571] width 675 height 16
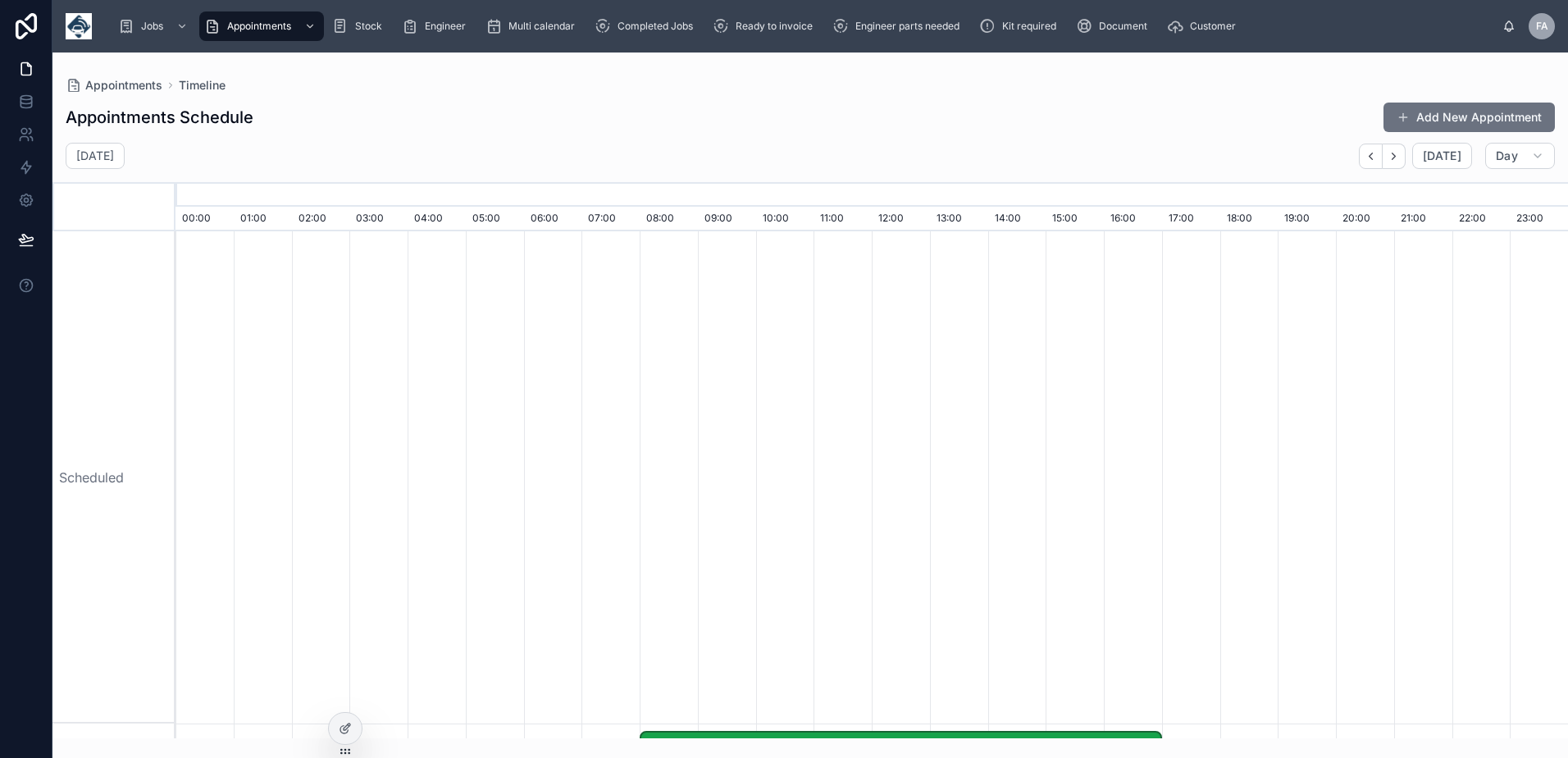
scroll to position [0, 9750]
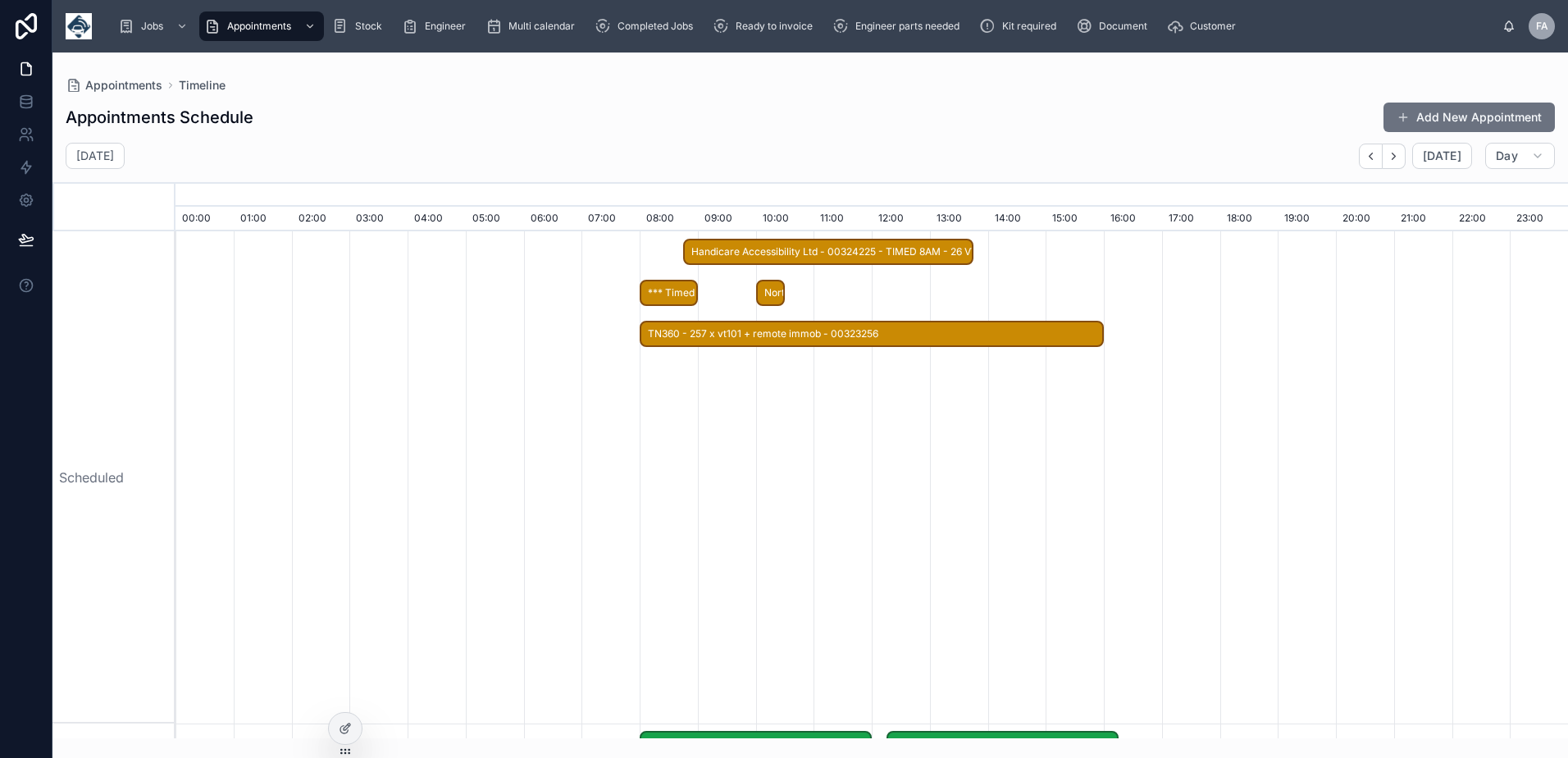
click at [797, 334] on span "TN360 - 257 x vt101 + remote immob - 00323256" at bounding box center [871, 335] width 461 height 27
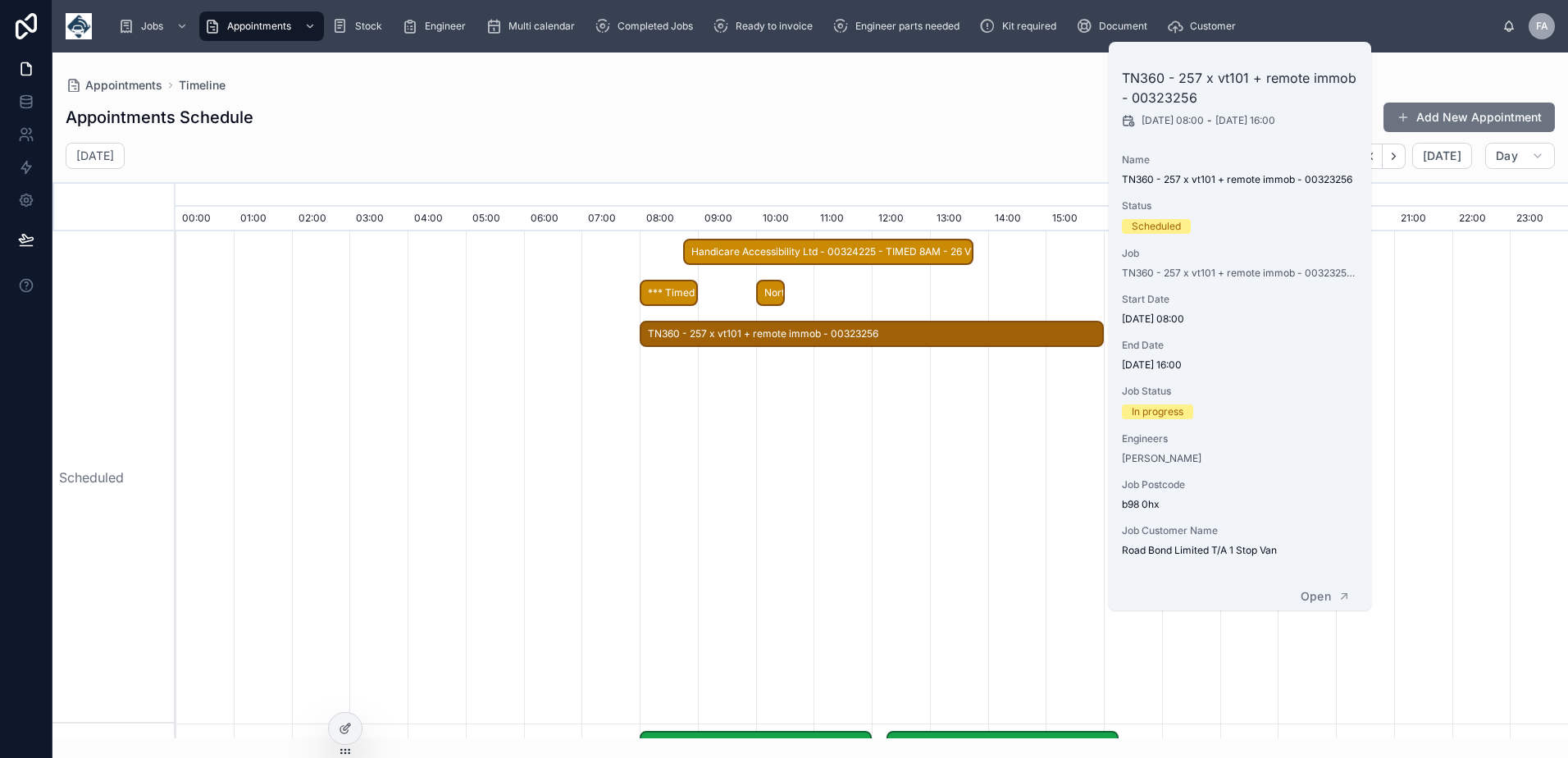
click at [768, 293] on span "Northwest Hardware Ltd T/A Repair A - 00324519 - 1 X DEINSTALL - AM 1 HOURS NOT…" at bounding box center [771, 293] width 26 height 27
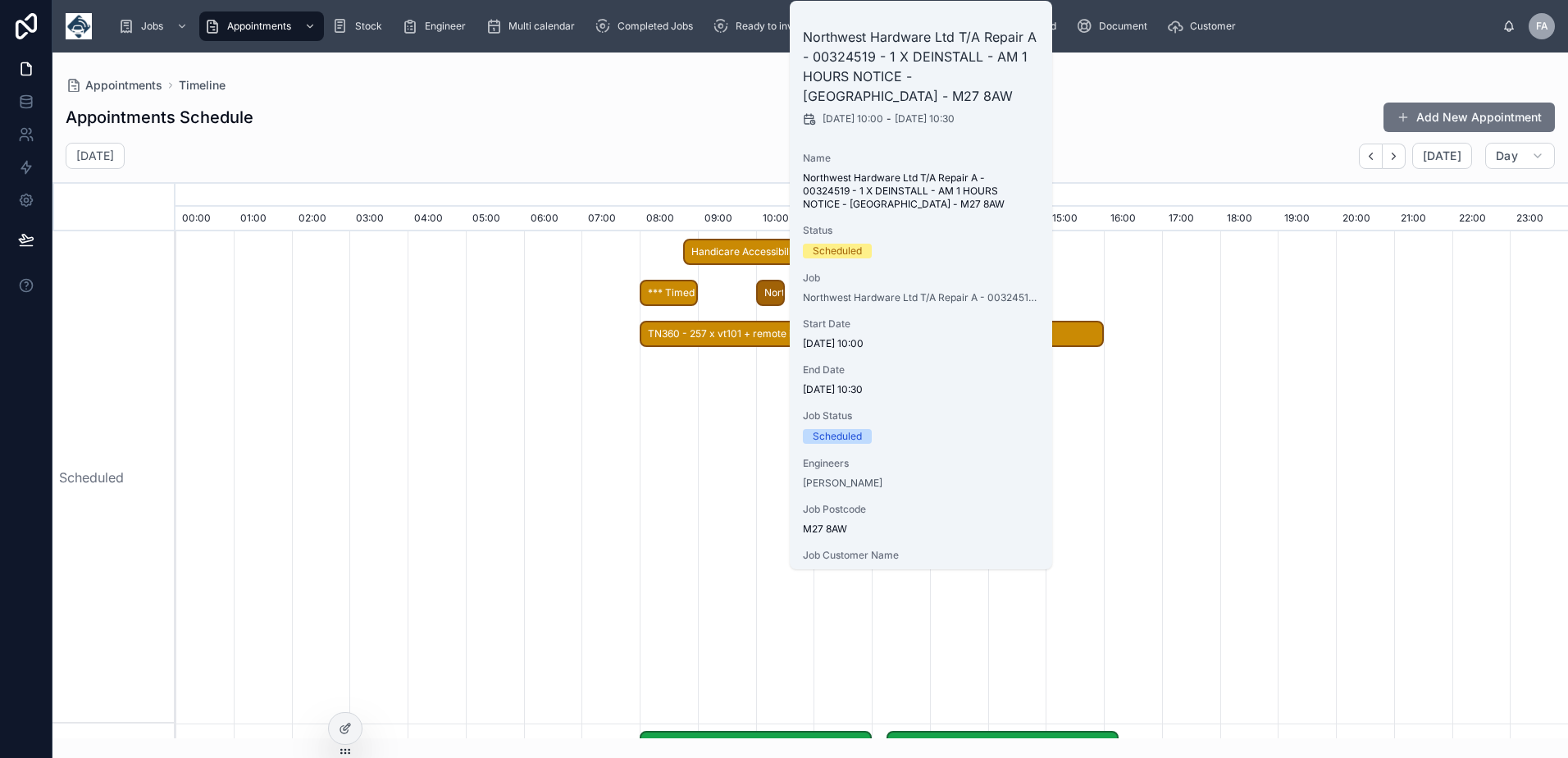
click at [686, 296] on span "*** Timed 8am appointment *** A E Horder (Contracting) Ltd - 00323732 - 1 x De/…" at bounding box center [668, 293] width 55 height 27
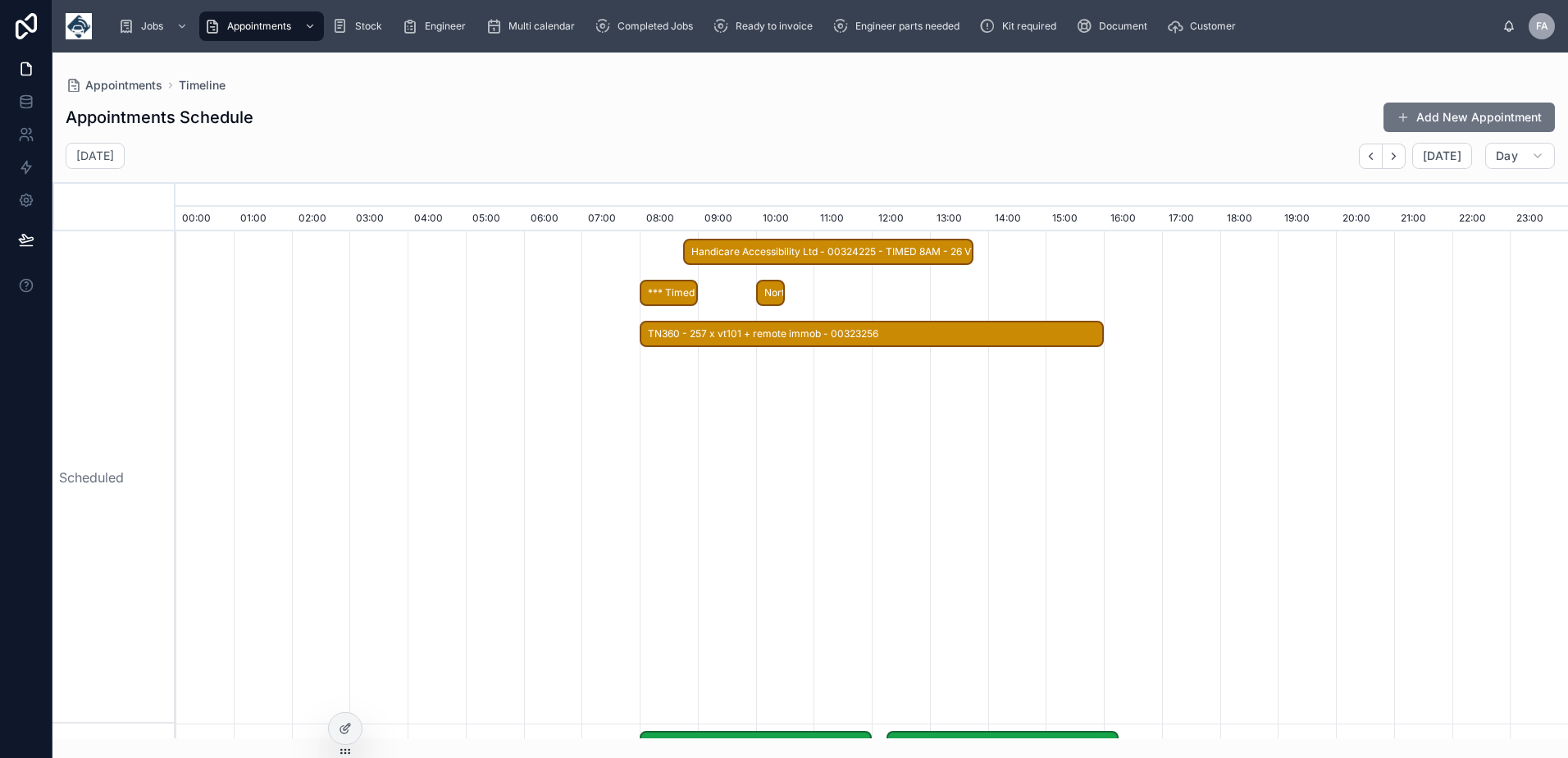
click at [645, 248] on div at bounding box center [871, 477] width 20892 height 492
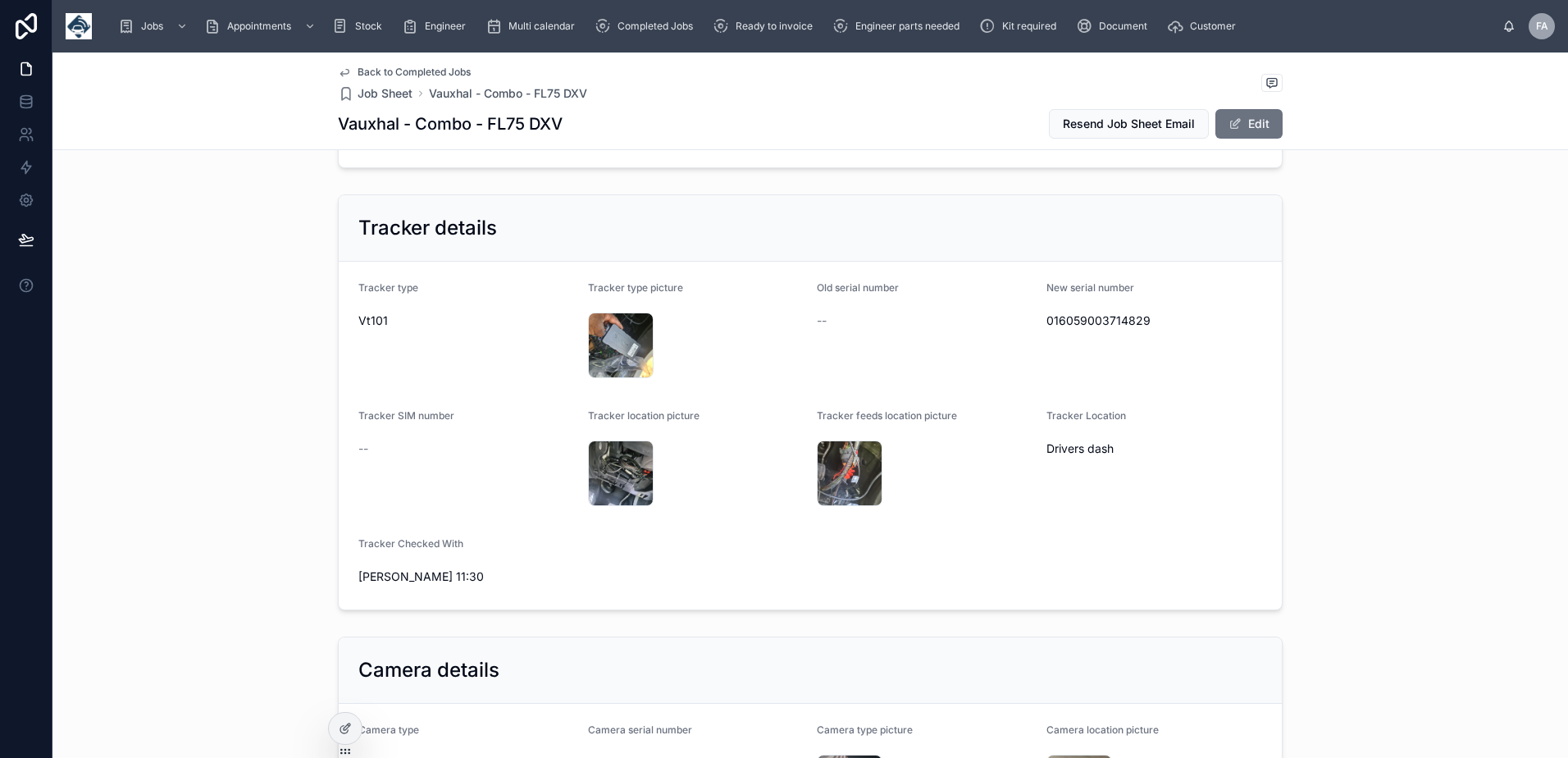
scroll to position [1230, 0]
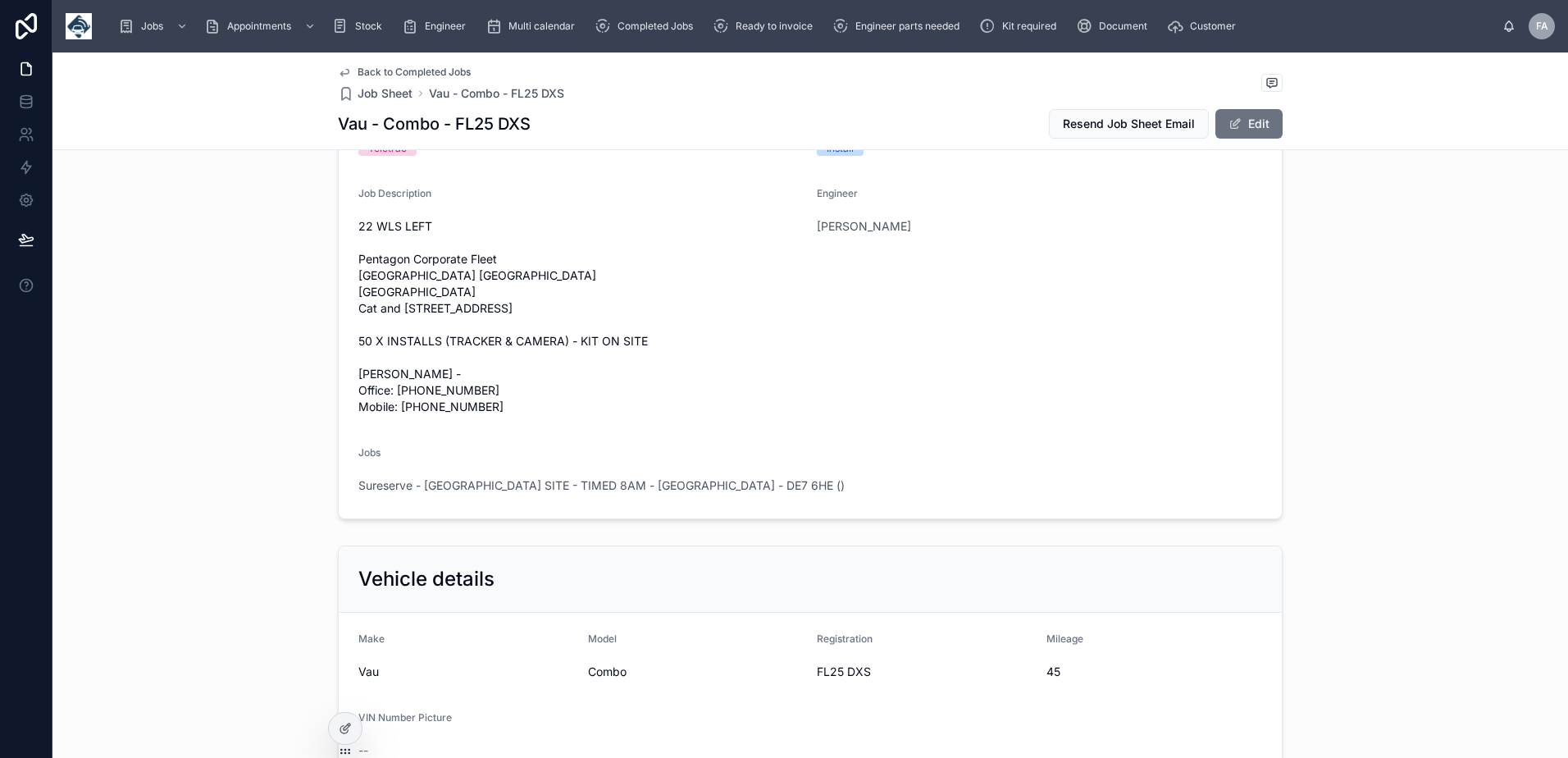
scroll to position [574, 0]
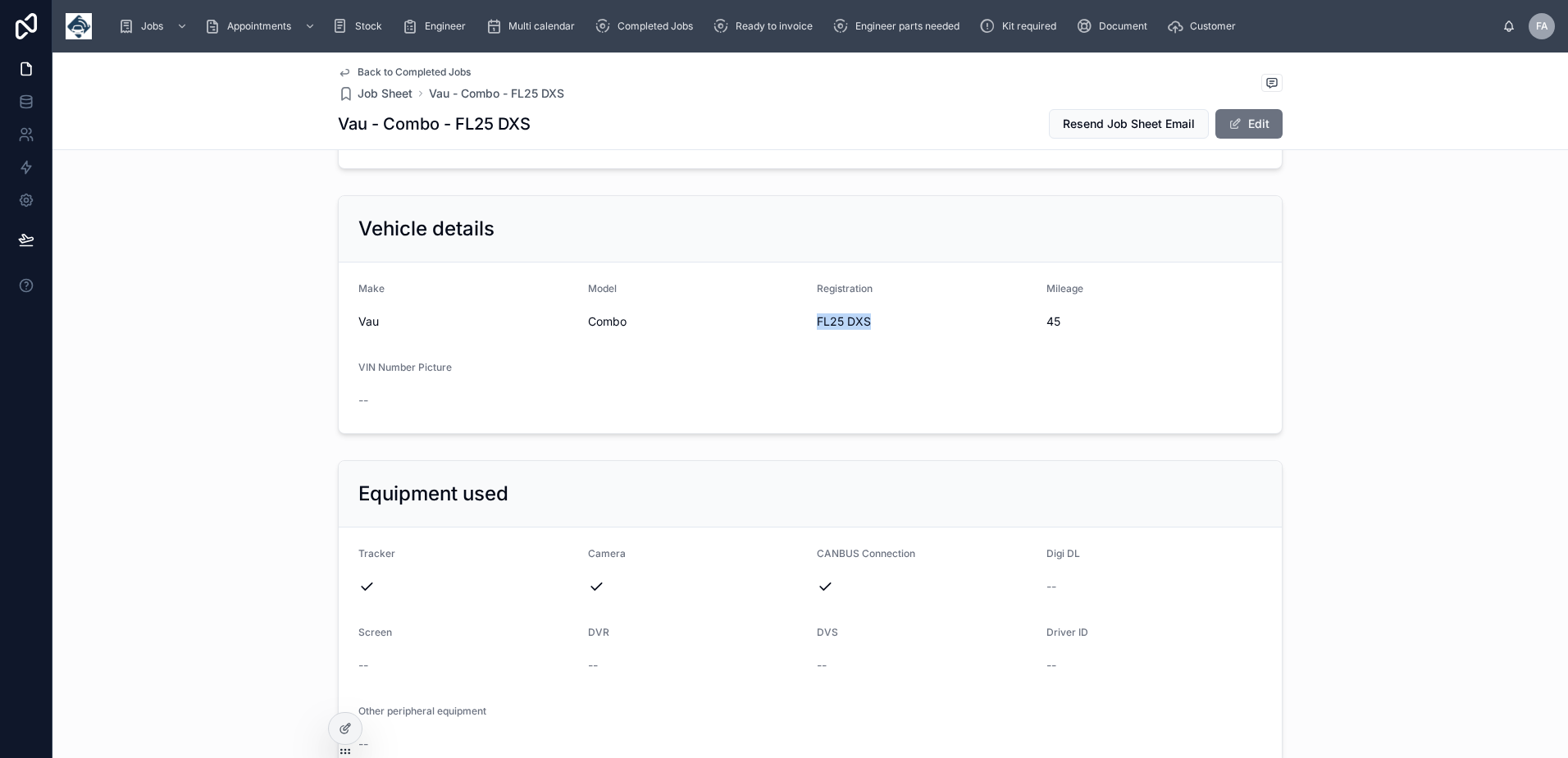
drag, startPoint x: 813, startPoint y: 385, endPoint x: 871, endPoint y: 388, distance: 58.1
click at [871, 329] on span "FL25 DXS" at bounding box center [925, 321] width 217 height 16
copy span "FL25 DXS"
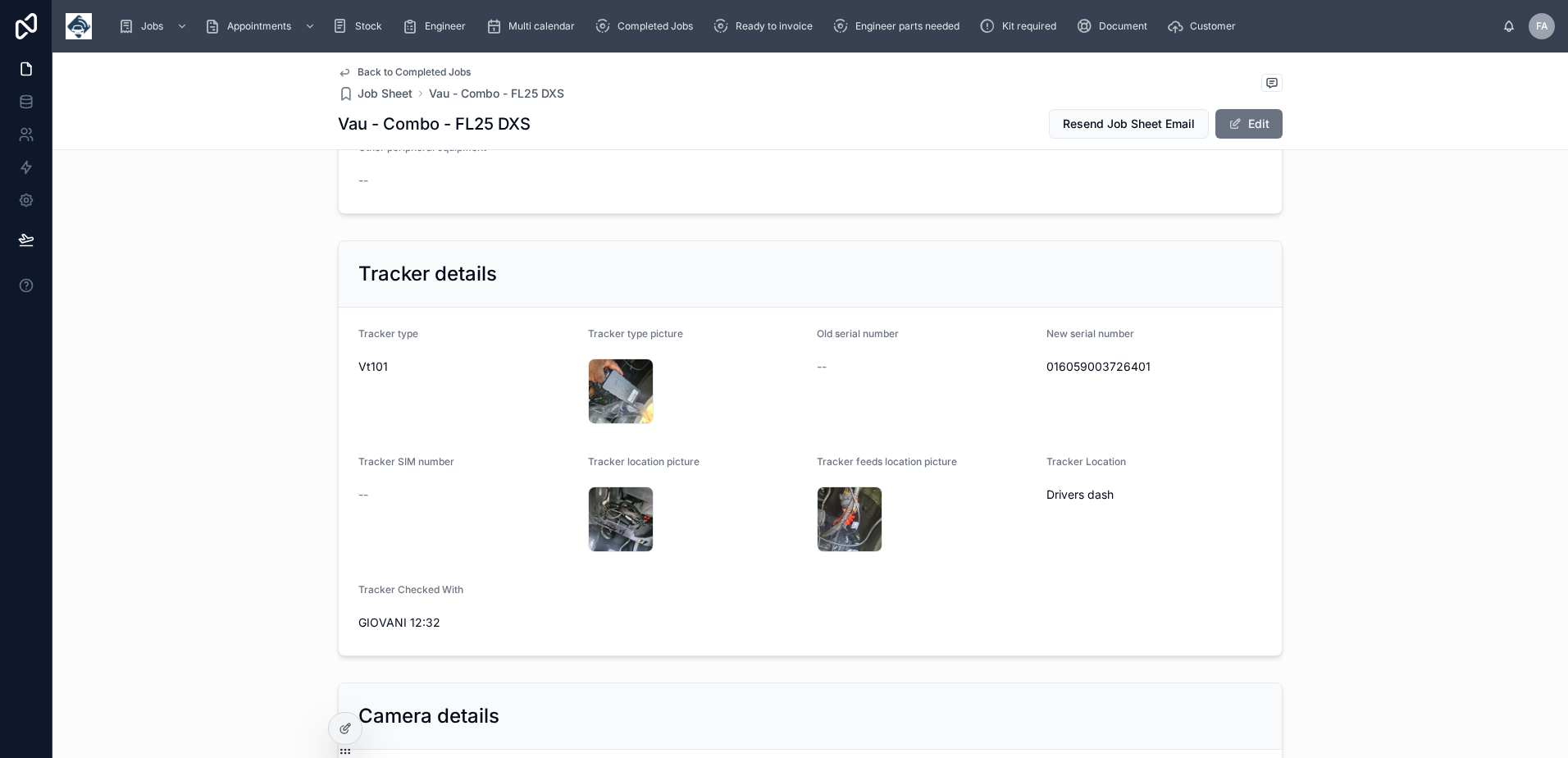
scroll to position [1148, 0]
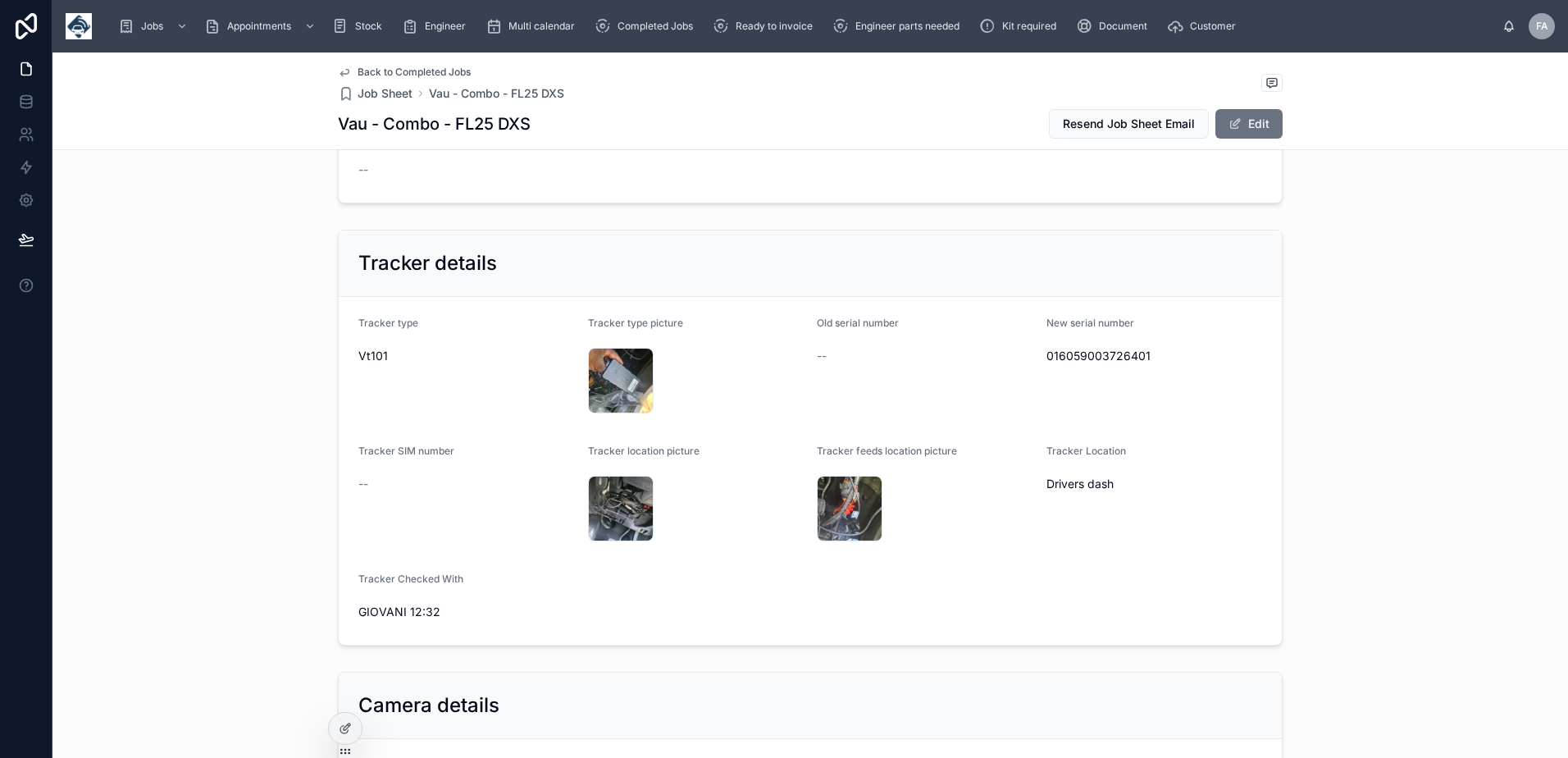
click at [1053, 364] on span "016059003726401" at bounding box center [1155, 355] width 217 height 16
copy span "016059003726401"
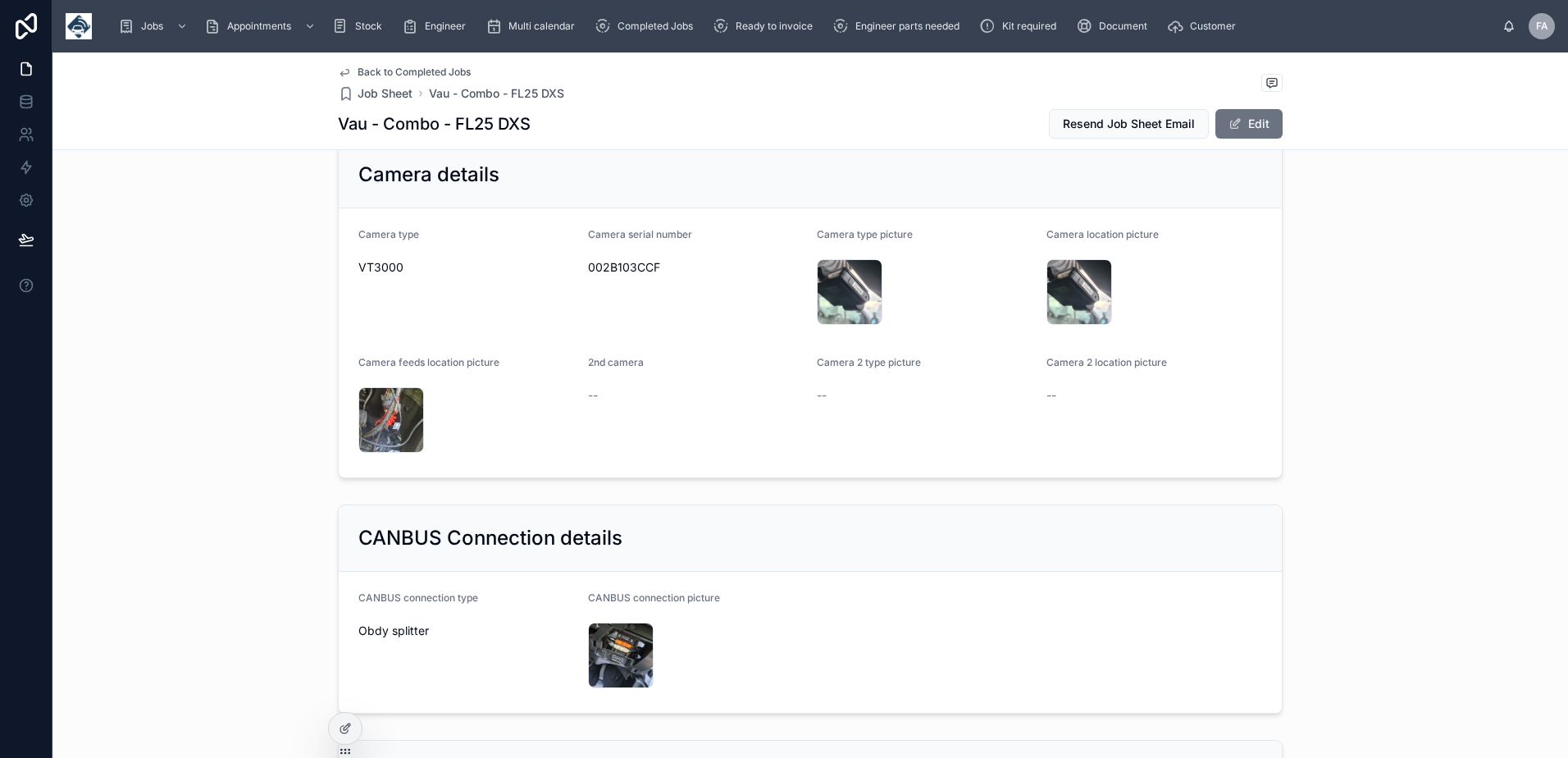
scroll to position [1722, 0]
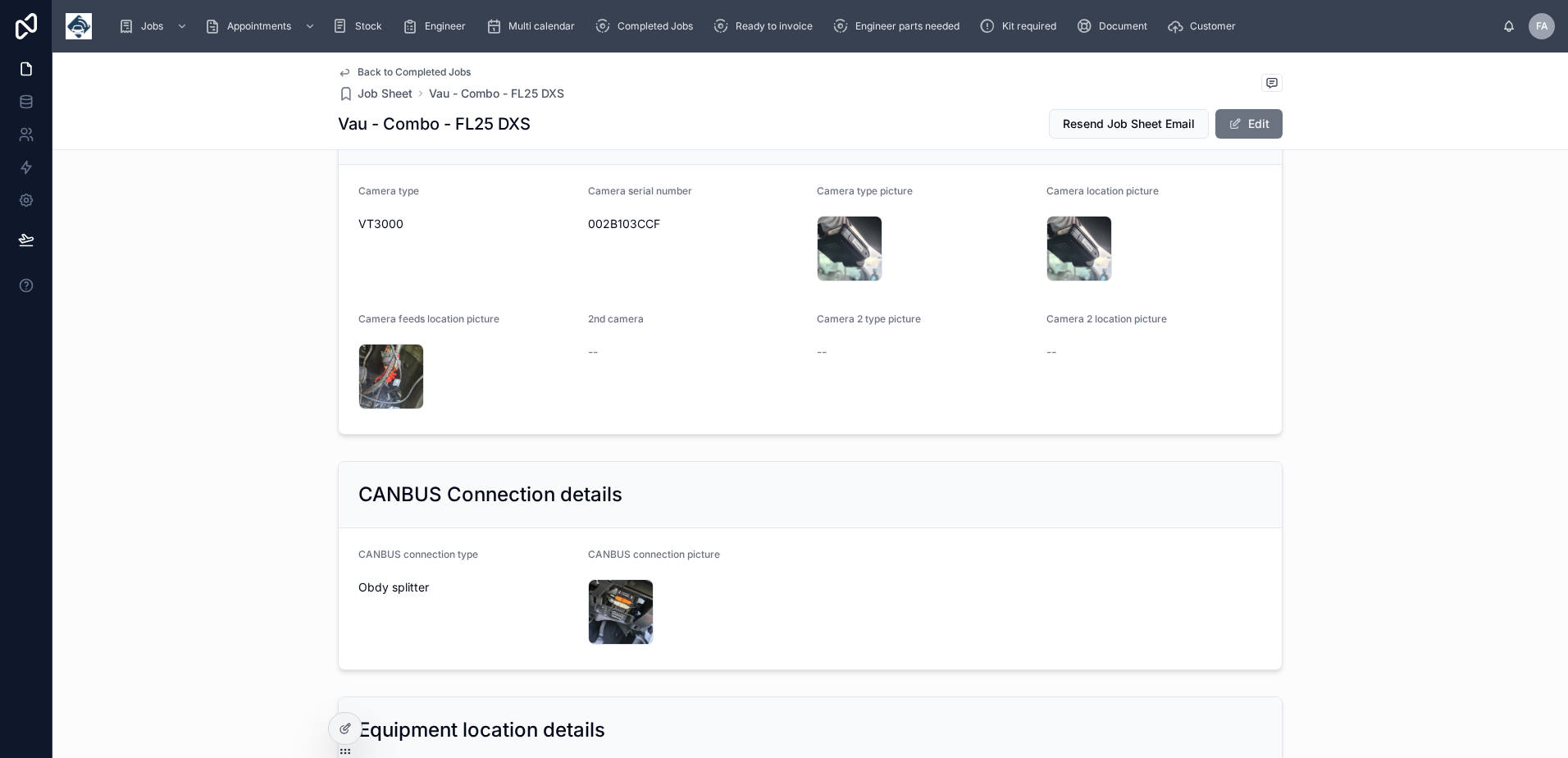
click at [633, 237] on div "002B103CCF" at bounding box center [696, 223] width 217 height 27
copy span "002B103CCF"
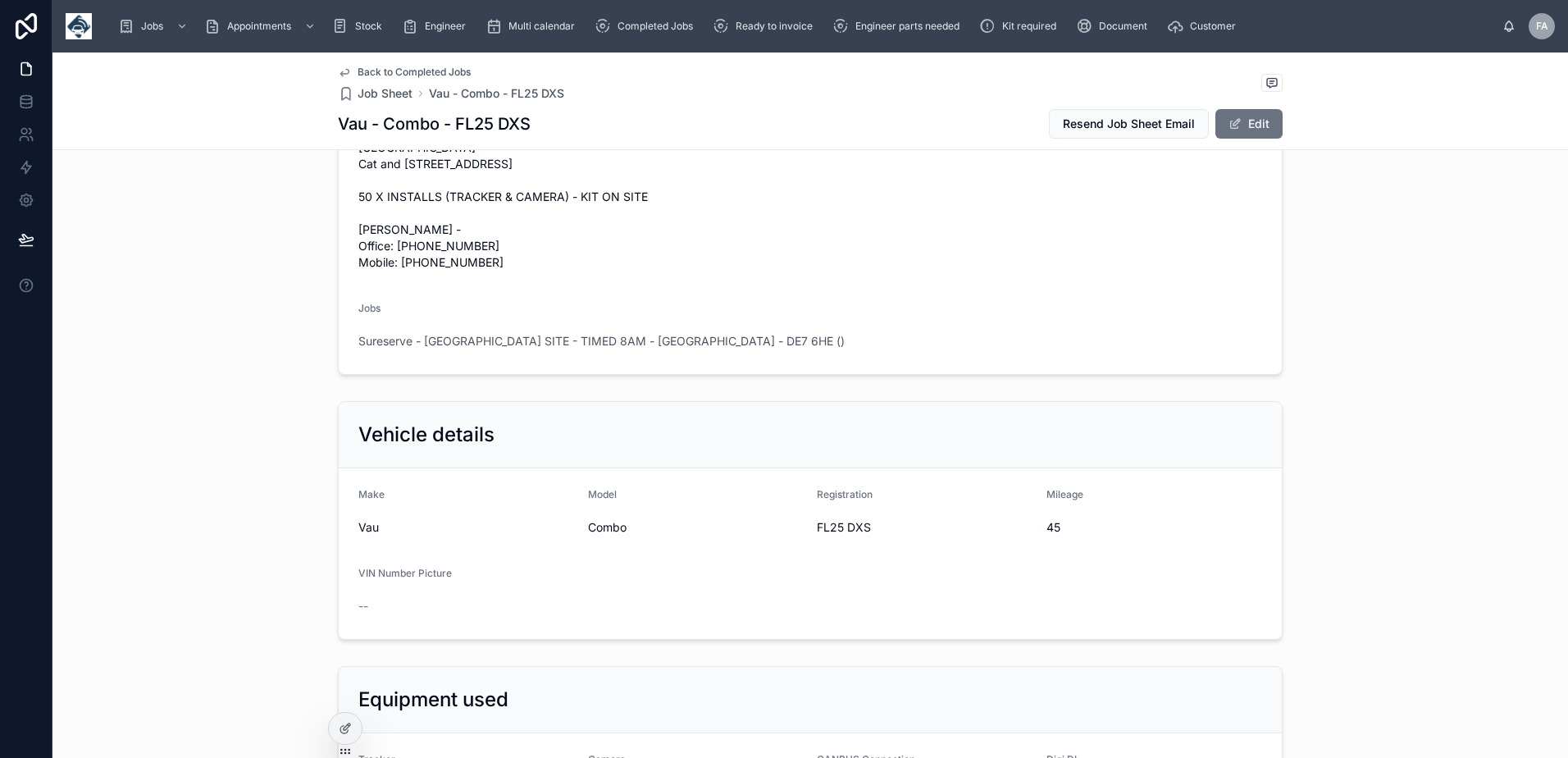
scroll to position [0, 0]
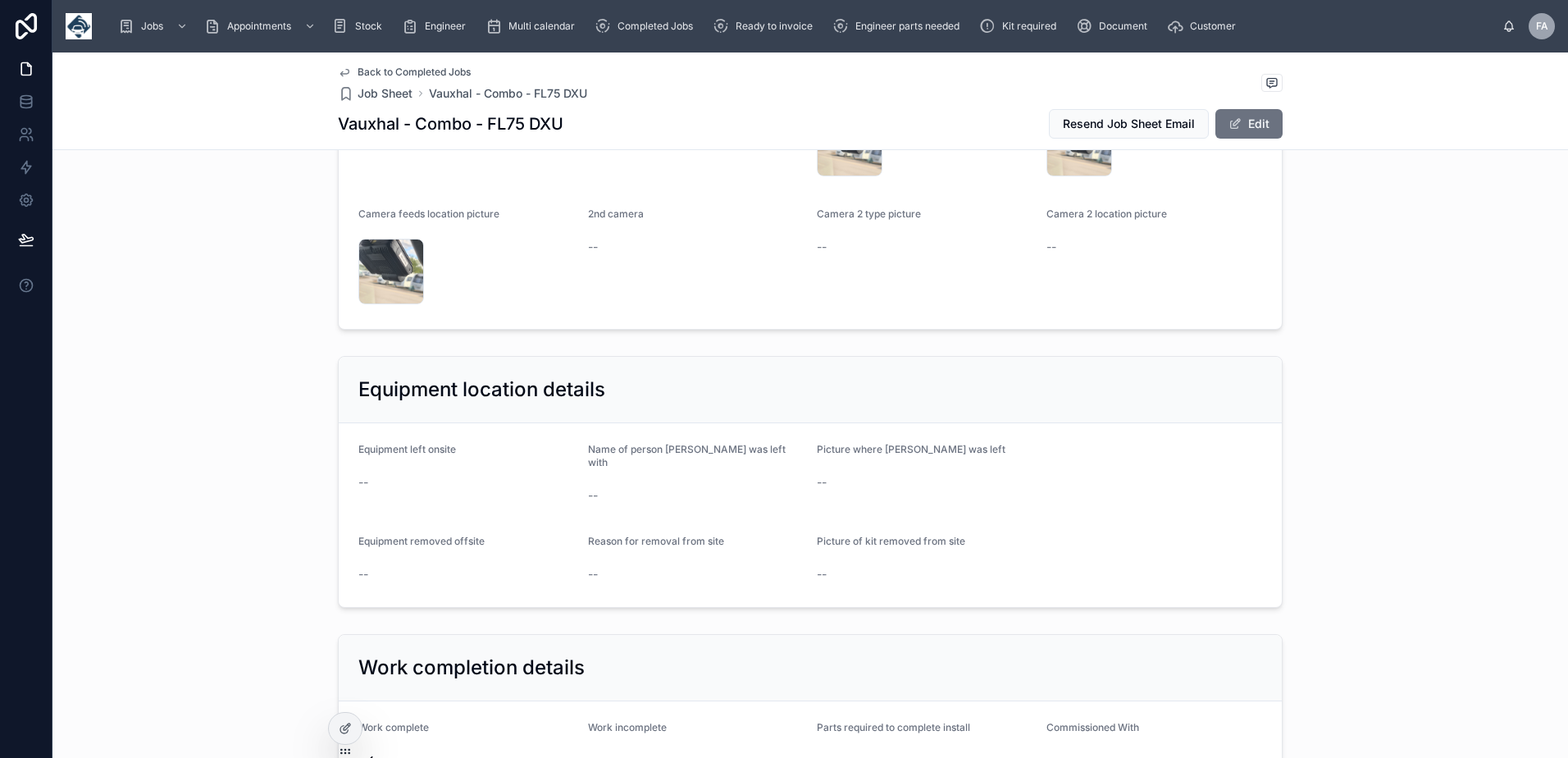
scroll to position [1640, 0]
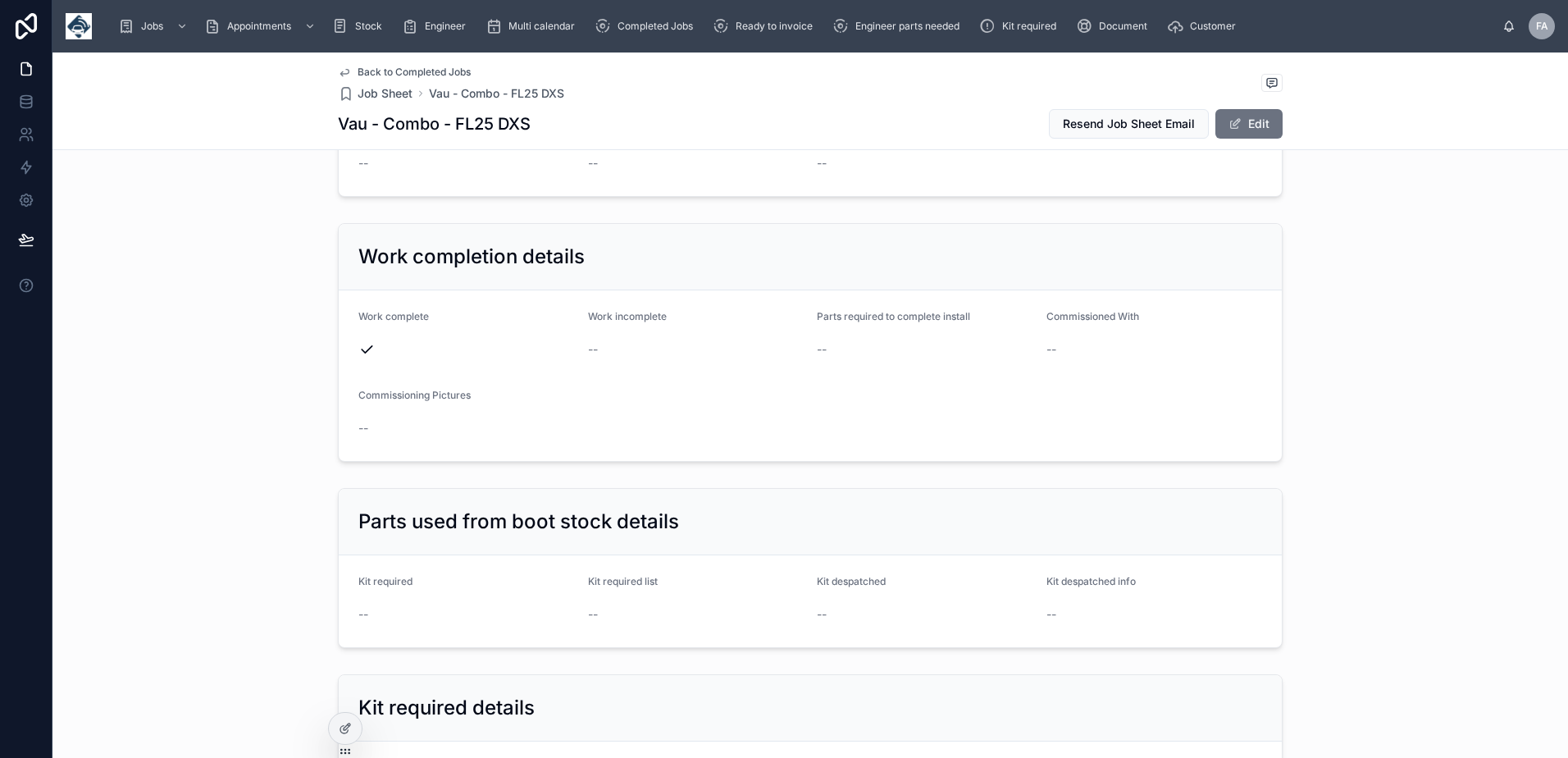
scroll to position [2706, 0]
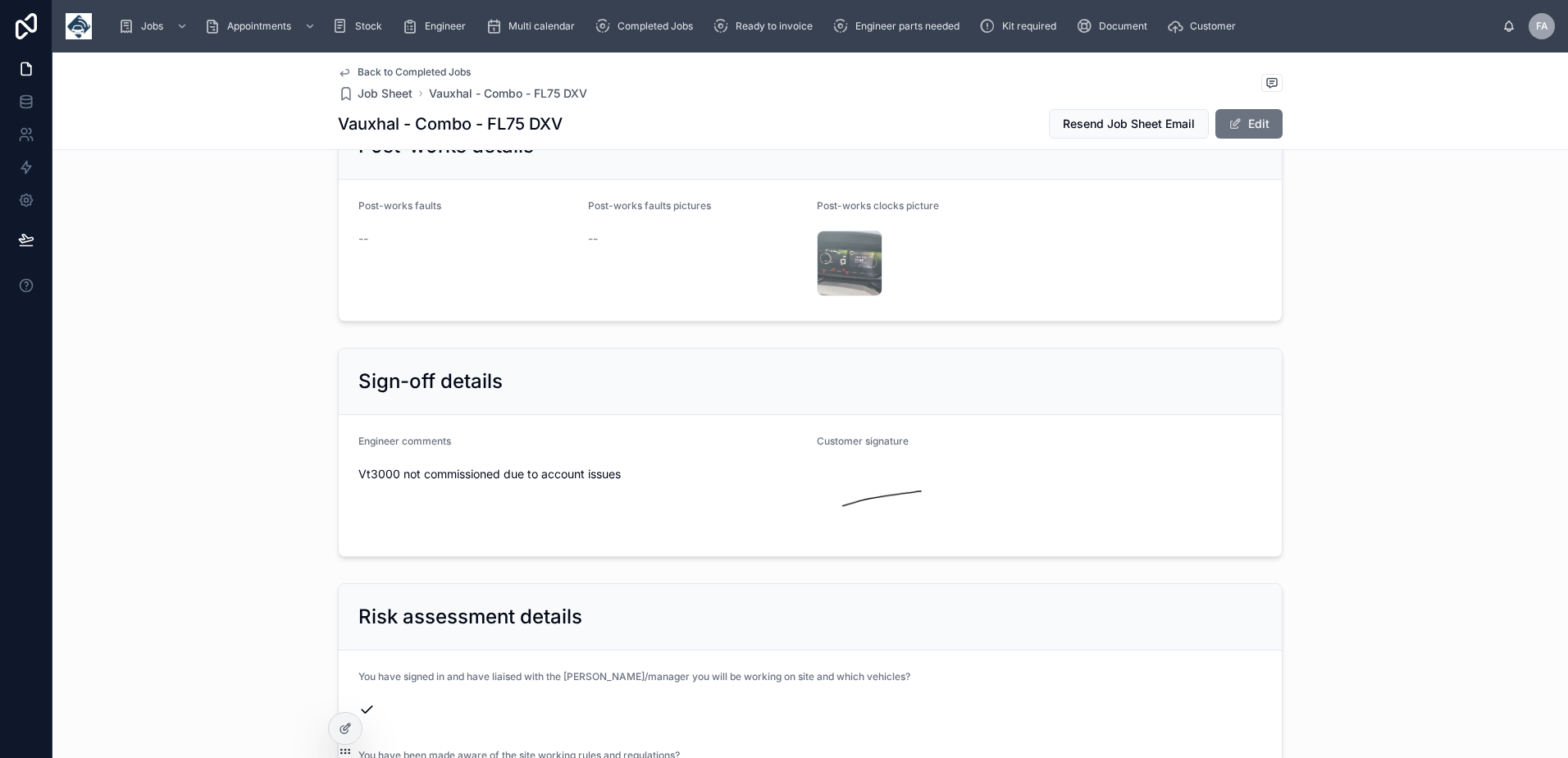
scroll to position [3853, 0]
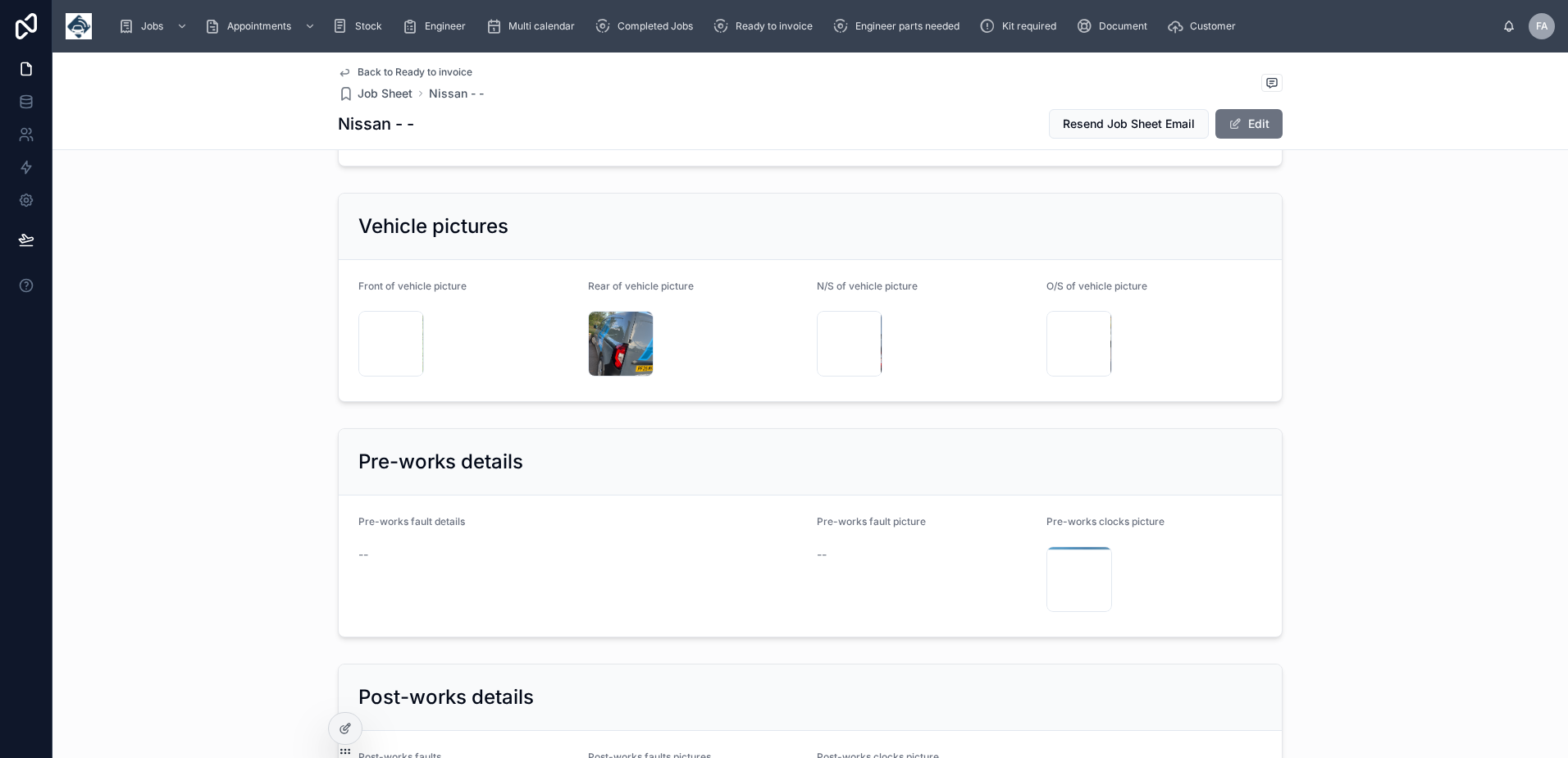
scroll to position [2132, 0]
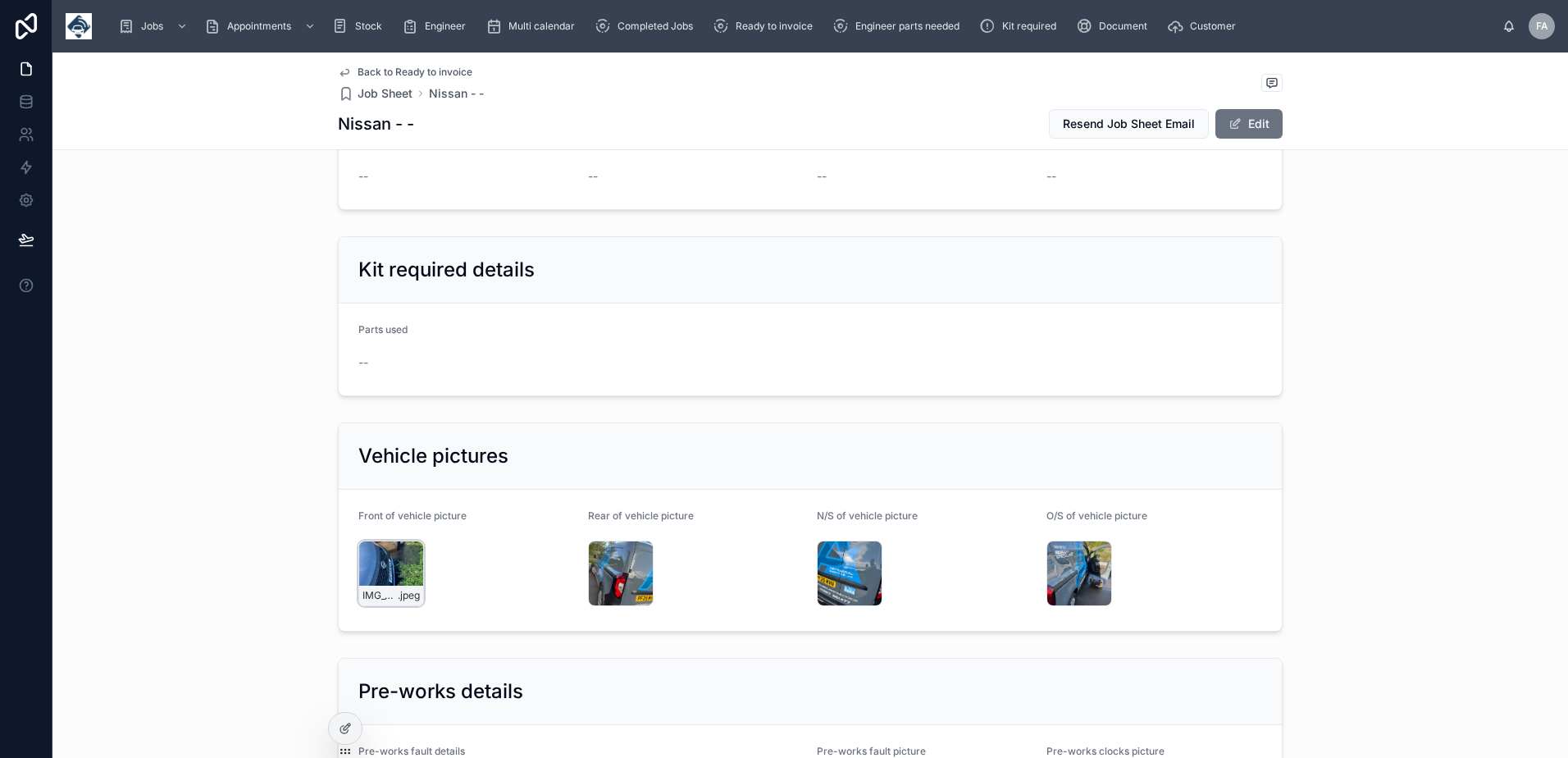
click at [384, 551] on div "IMG_3689 .jpeg" at bounding box center [391, 573] width 66 height 66
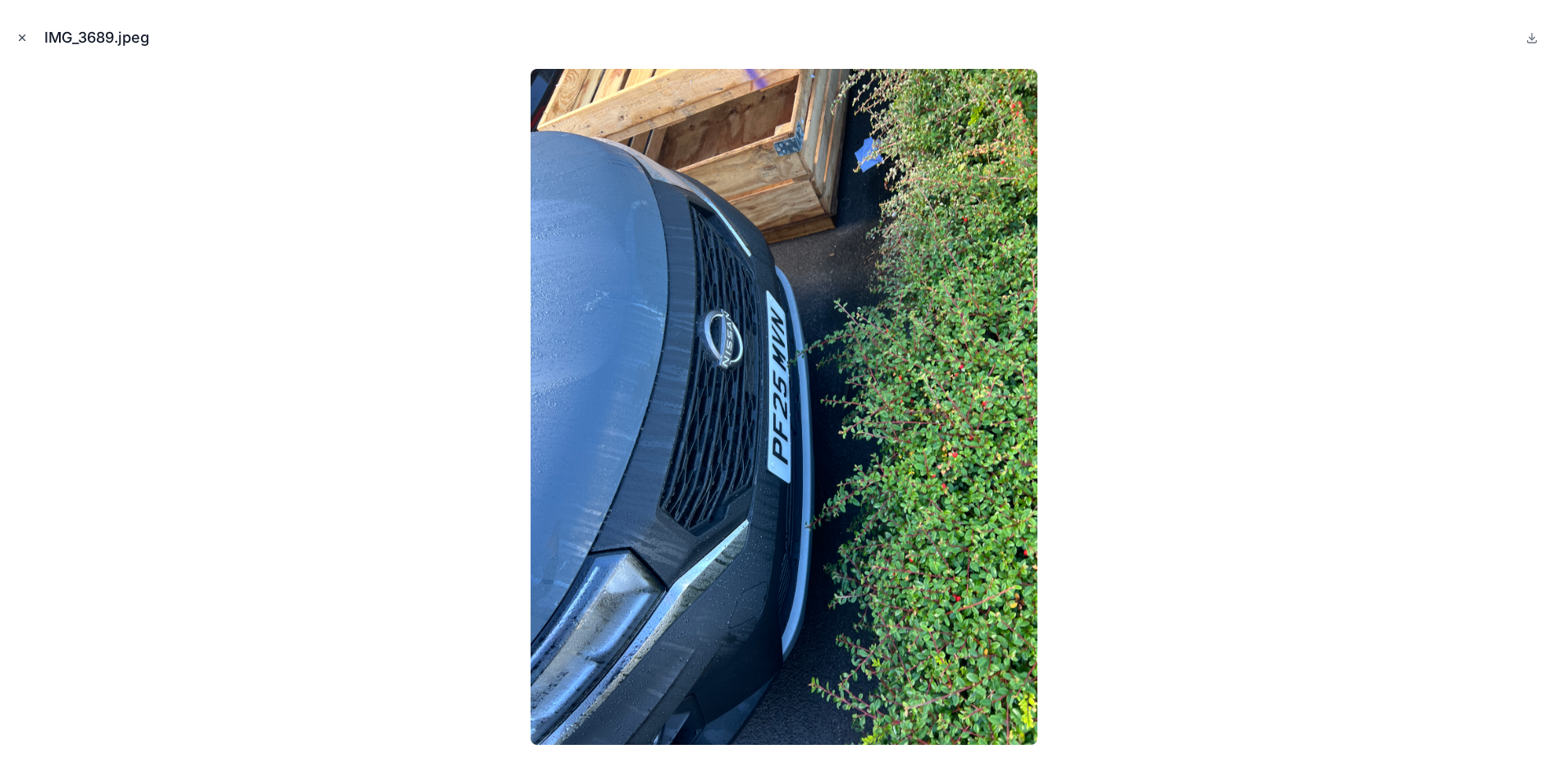
click at [22, 40] on icon "Close modal" at bounding box center [21, 37] width 11 height 11
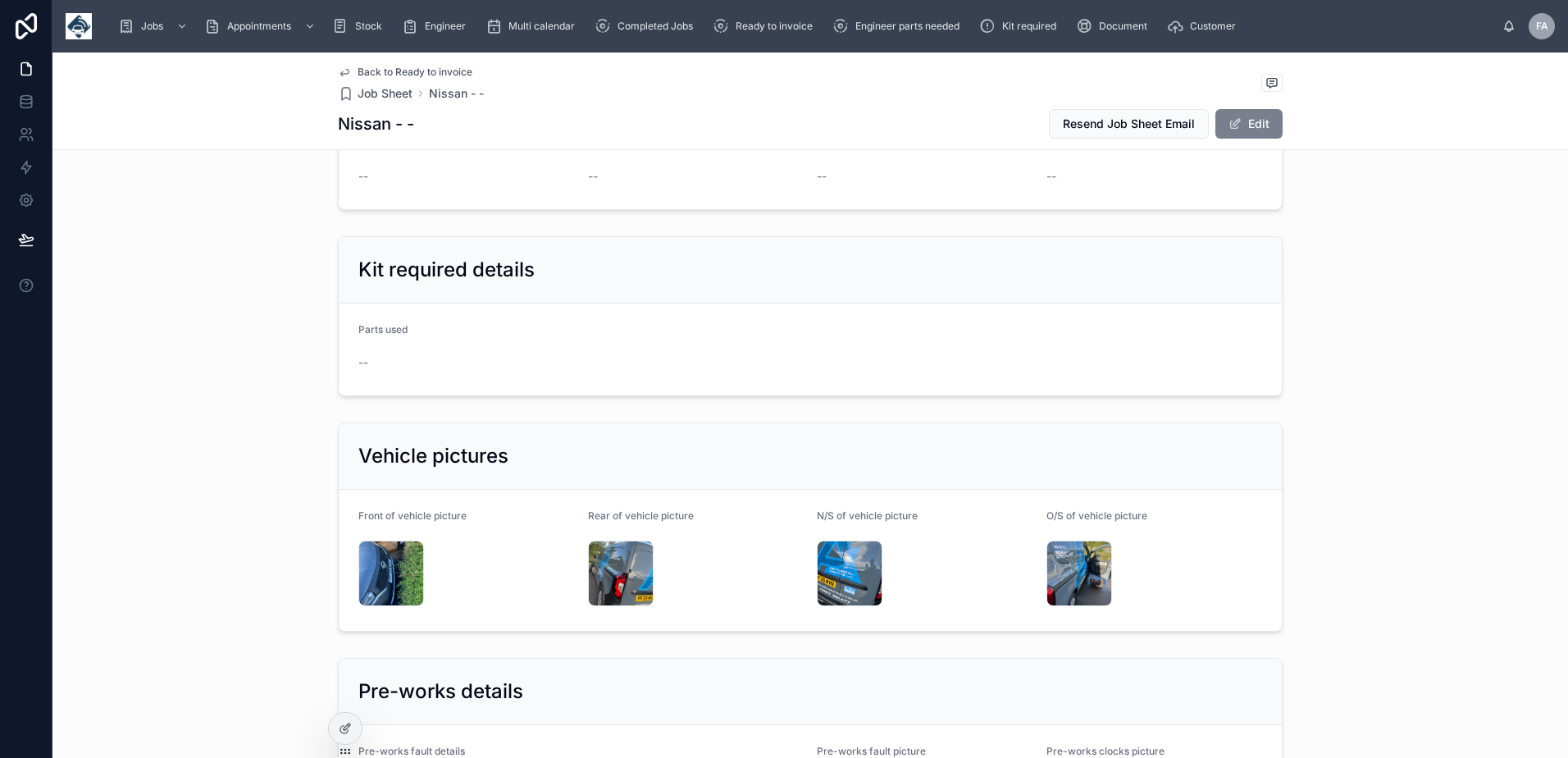
click at [1231, 126] on span at bounding box center [1235, 123] width 13 height 13
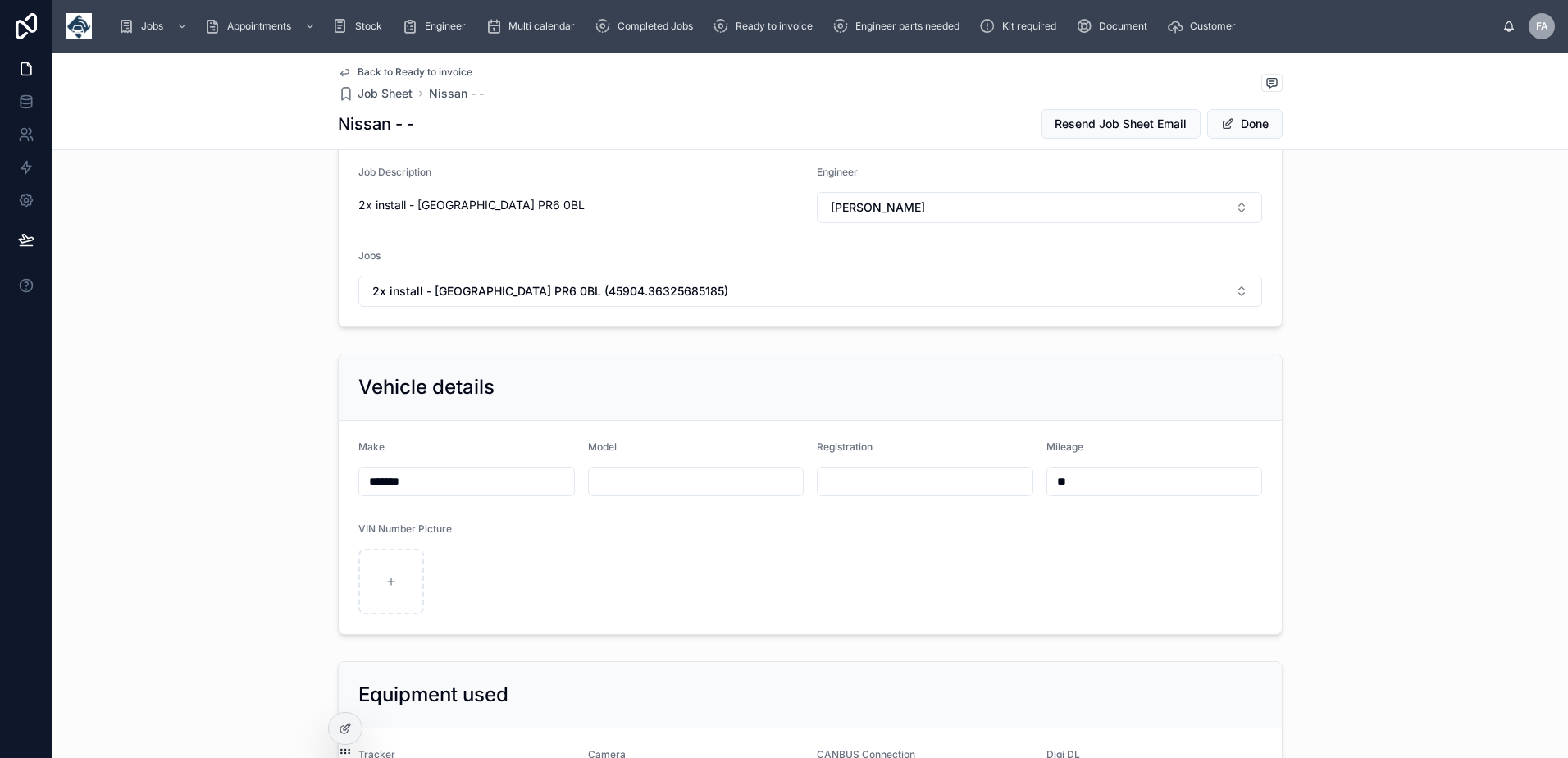
scroll to position [410, 0]
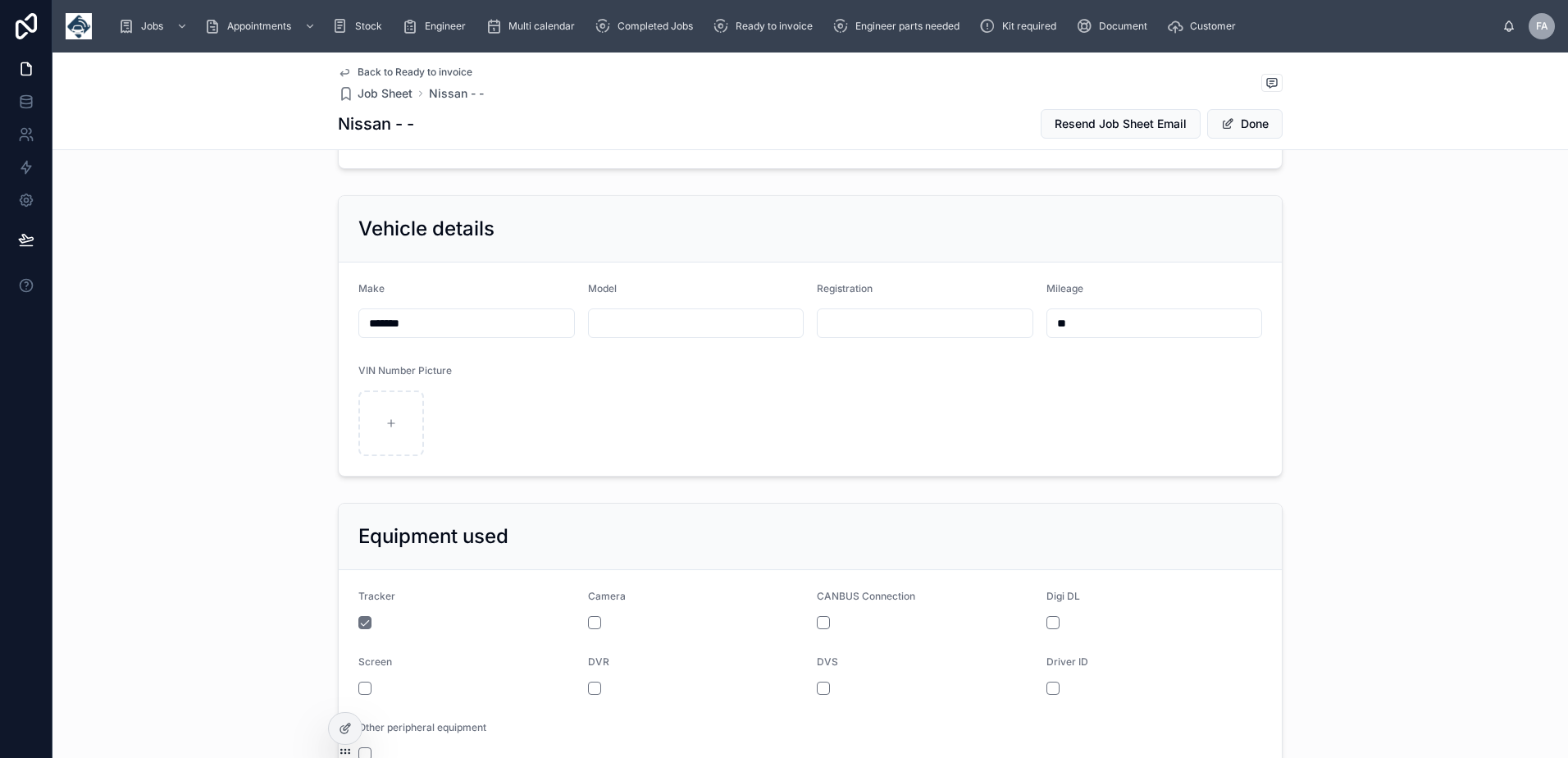
click at [846, 332] on input "text" at bounding box center [924, 323] width 215 height 23
paste input "********"
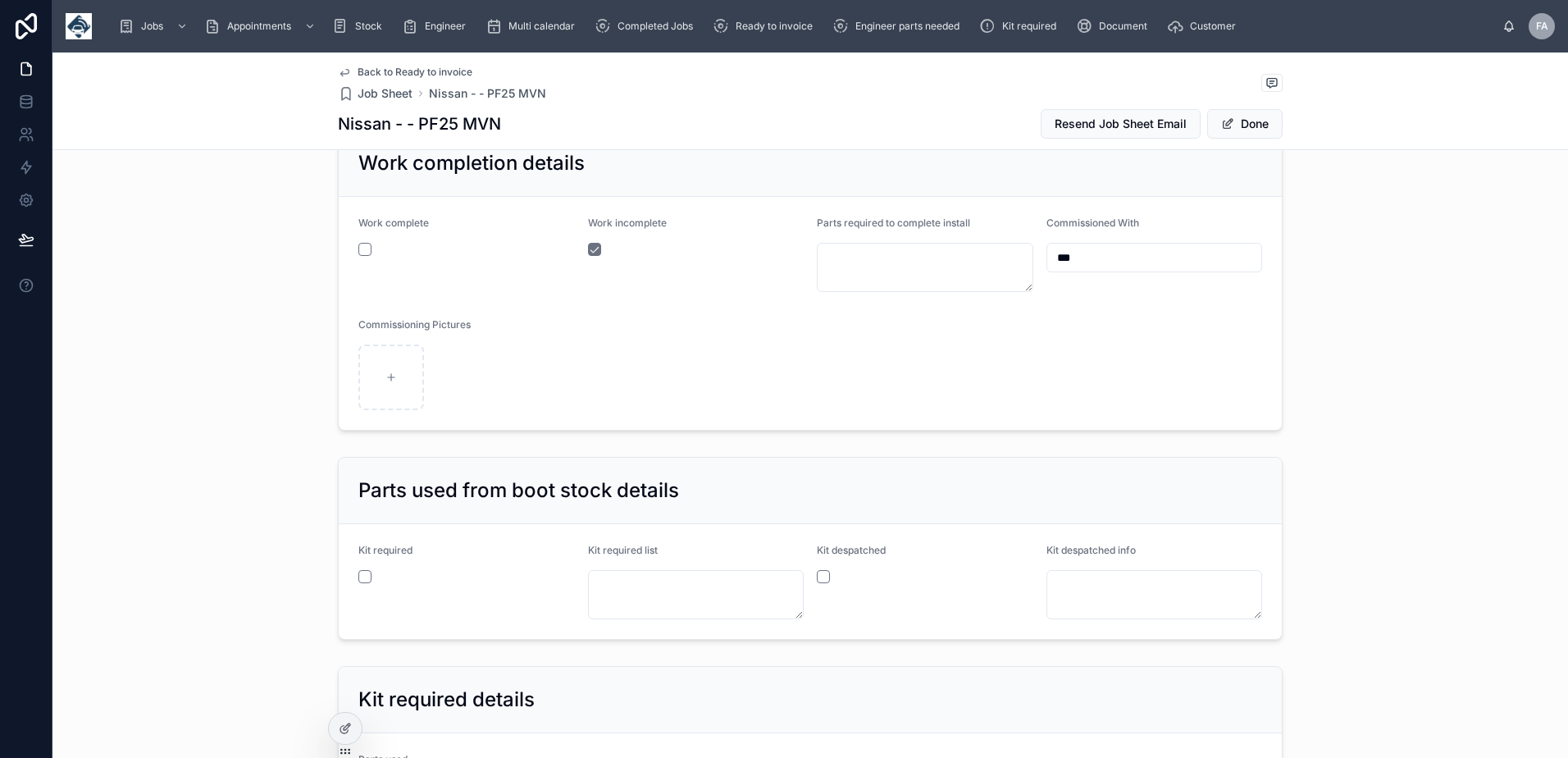
scroll to position [1886, 0]
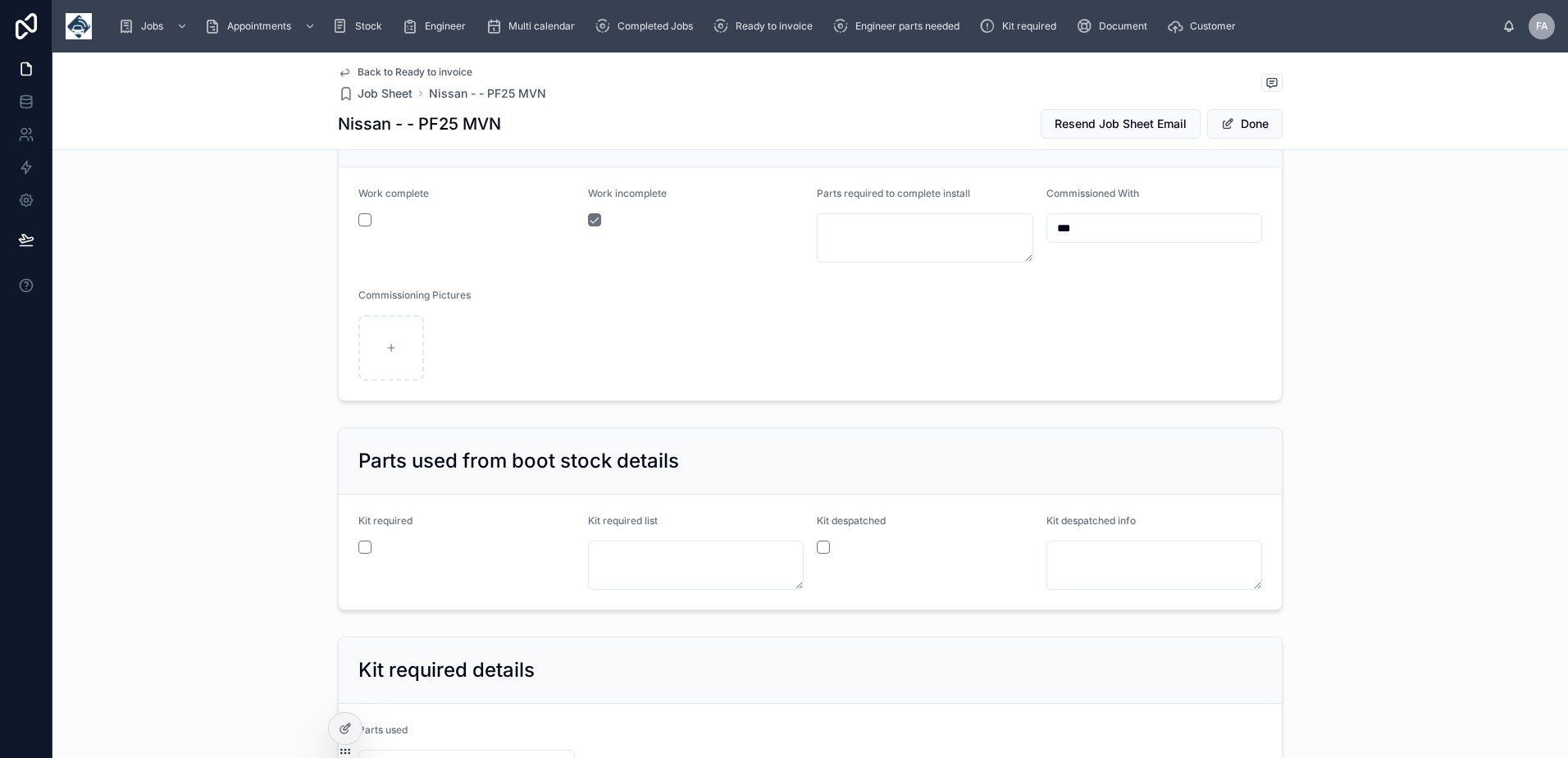
type input "********"
click at [361, 216] on button "button" at bounding box center [365, 219] width 13 height 13
drag, startPoint x: 591, startPoint y: 223, endPoint x: 601, endPoint y: 234, distance: 14.9
click at [590, 223] on button "button" at bounding box center [594, 219] width 13 height 13
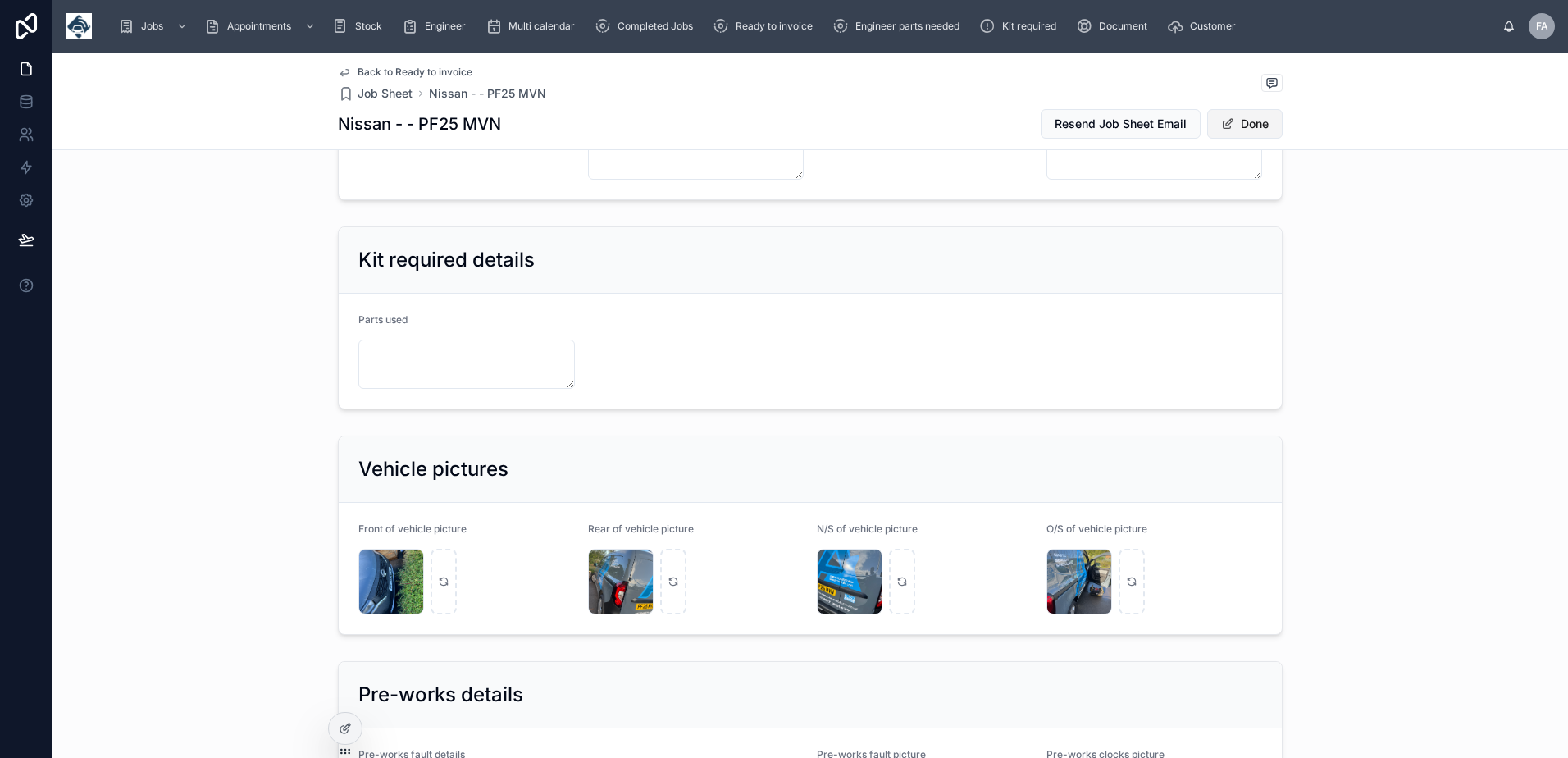
click at [1235, 132] on button "Done" at bounding box center [1245, 123] width 75 height 30
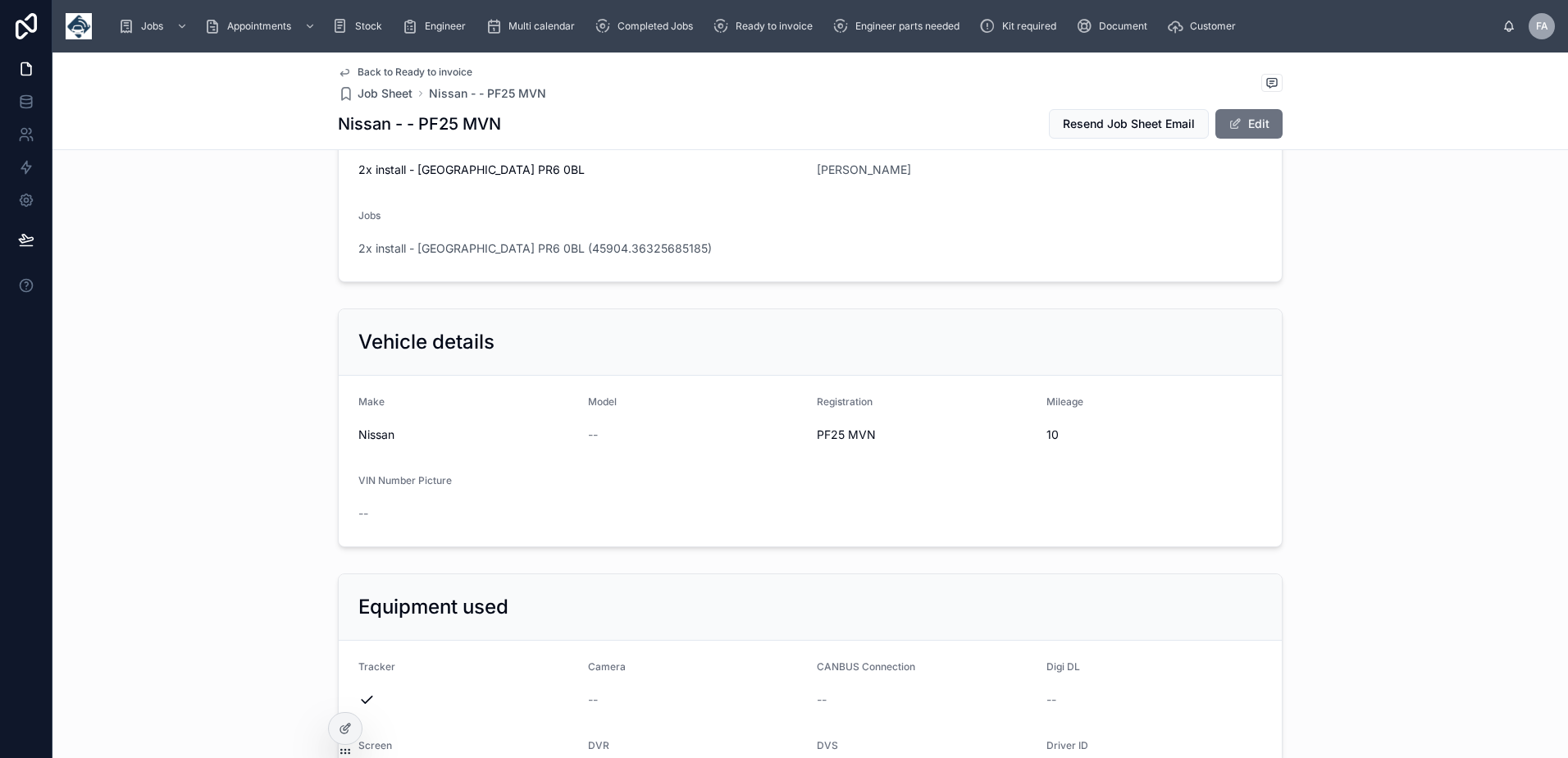
scroll to position [266, 0]
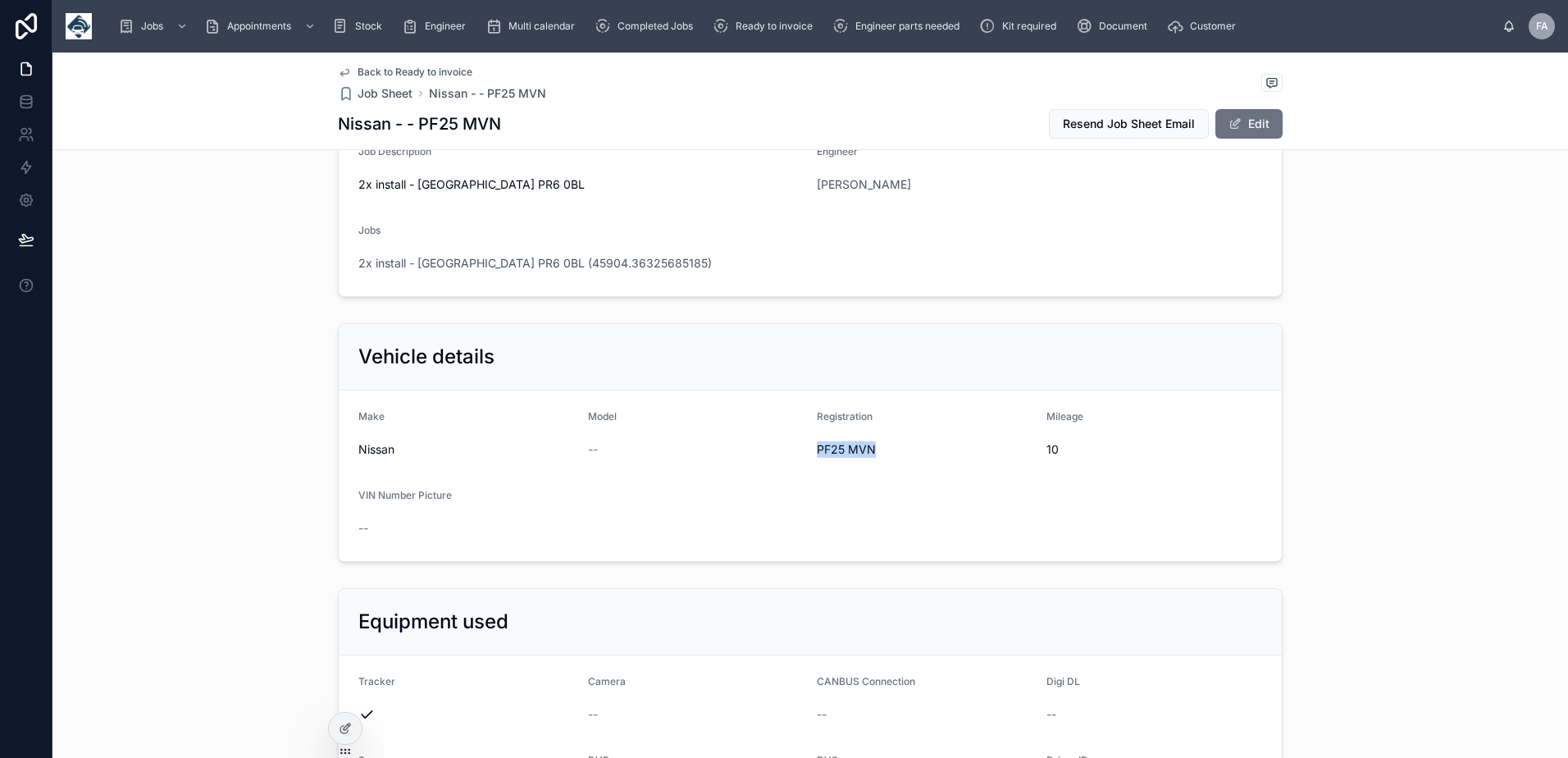
drag, startPoint x: 805, startPoint y: 450, endPoint x: 874, endPoint y: 453, distance: 69.1
click at [874, 453] on form "Make Nissan Model -- Registration PF25 MVN Mileage 10 VIN Number Picture --" at bounding box center [811, 475] width 943 height 170
copy span "PF25 MVN"
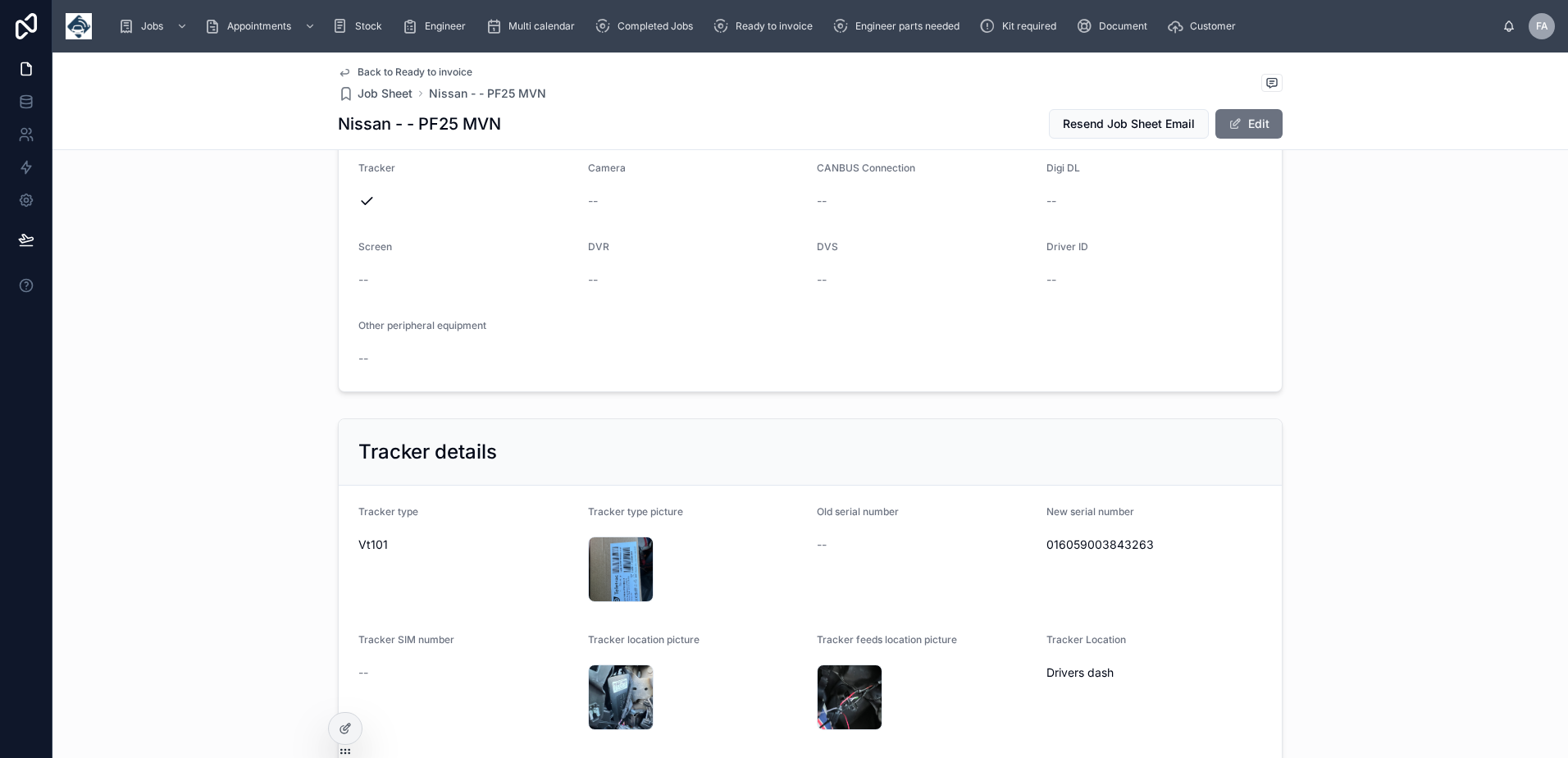
scroll to position [839, 0]
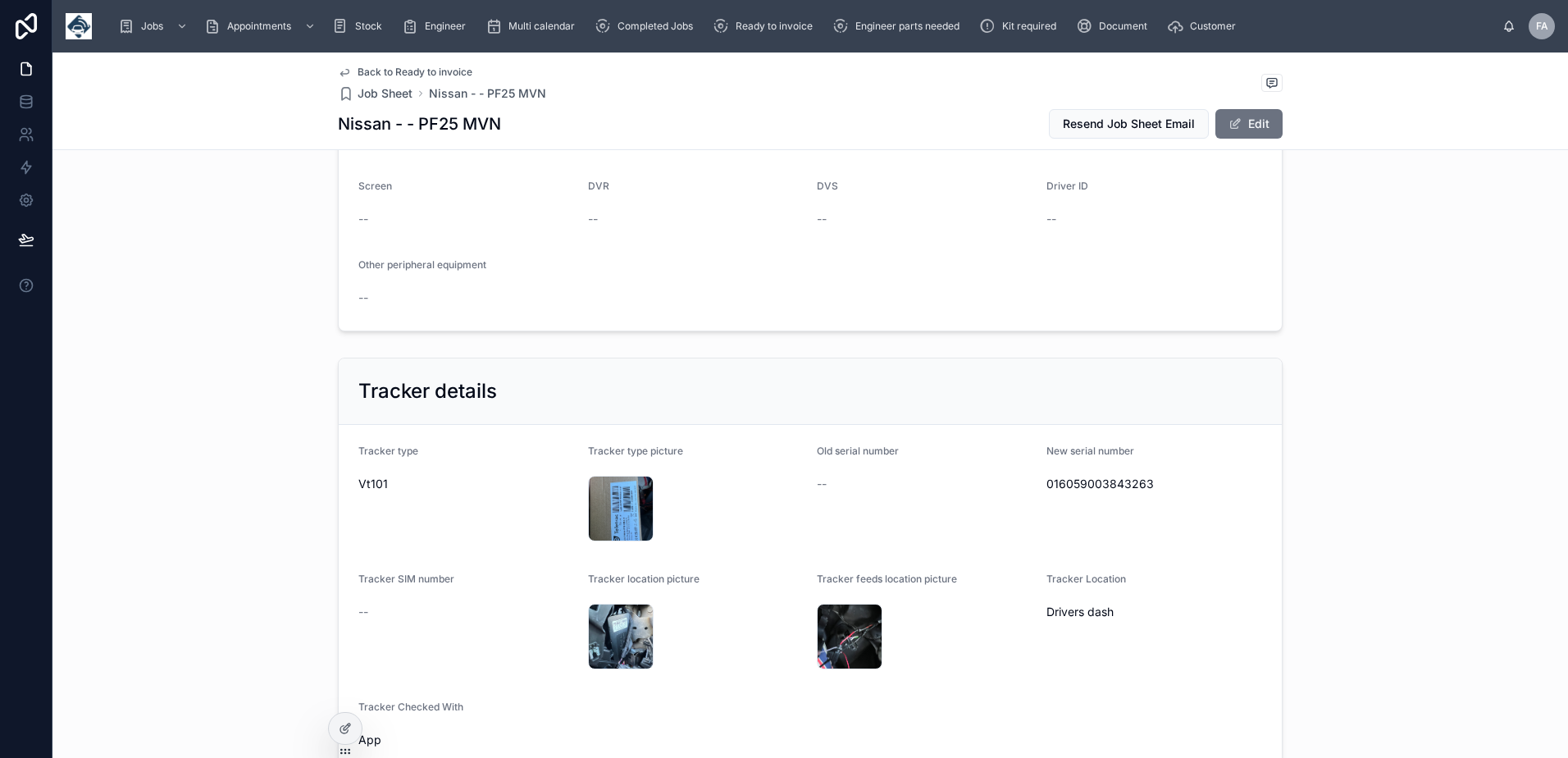
click at [1089, 481] on span "016059003843263" at bounding box center [1155, 483] width 217 height 16
copy span "016059003843263"
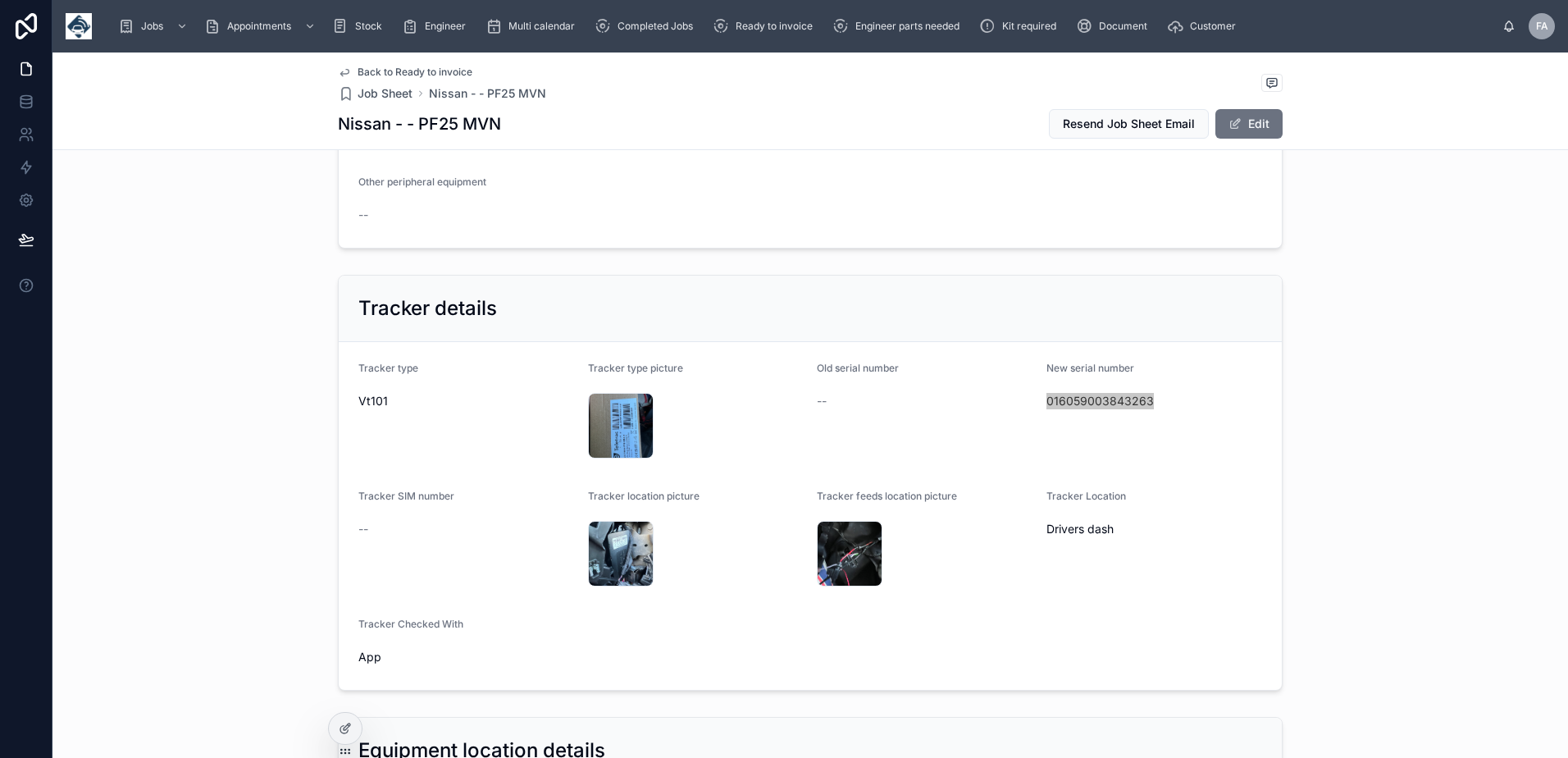
scroll to position [921, 0]
click at [617, 425] on div "IMG_3681 .jpeg" at bounding box center [621, 426] width 66 height 66
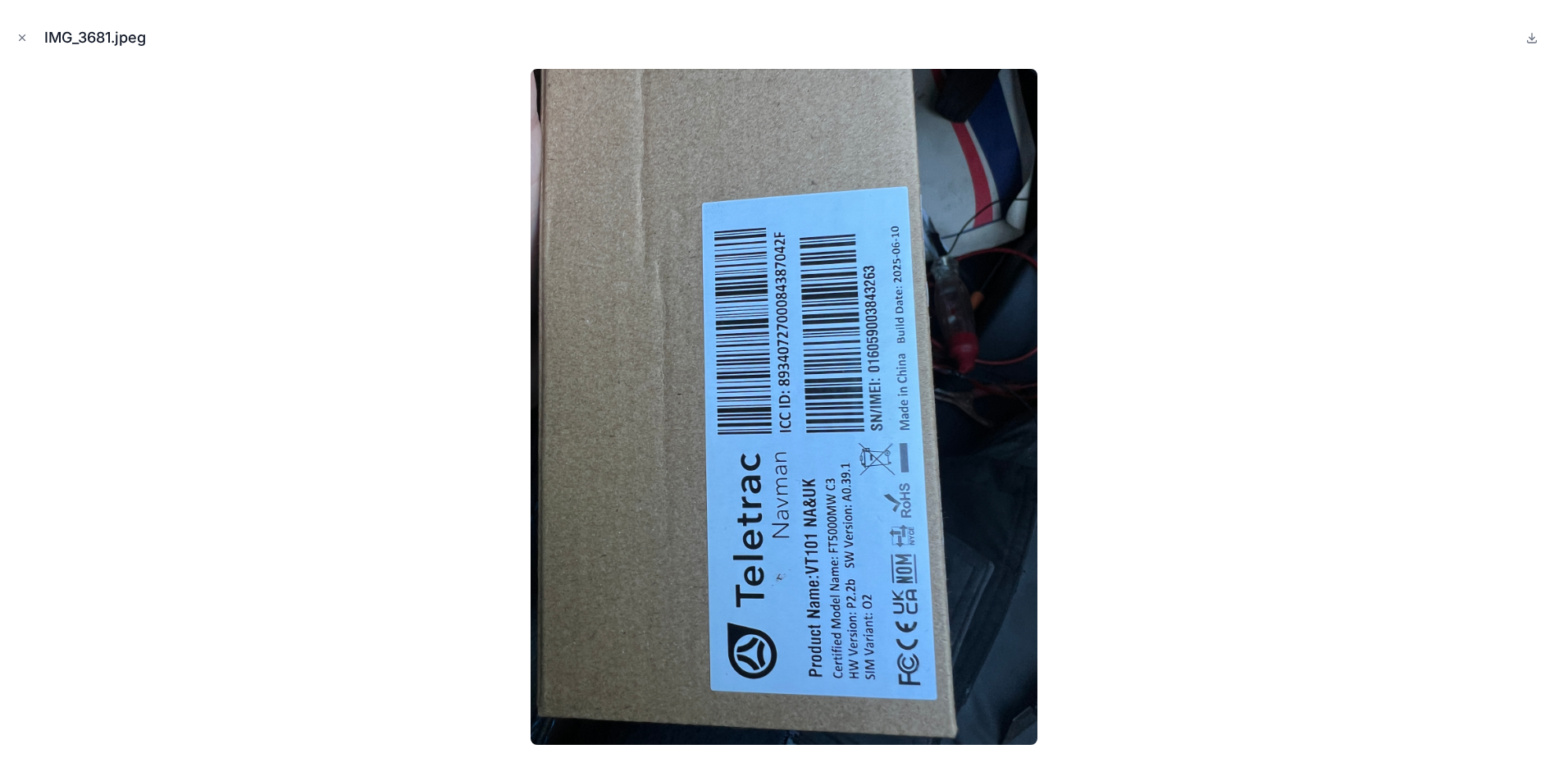
click at [21, 43] on icon "Close modal" at bounding box center [21, 37] width 11 height 11
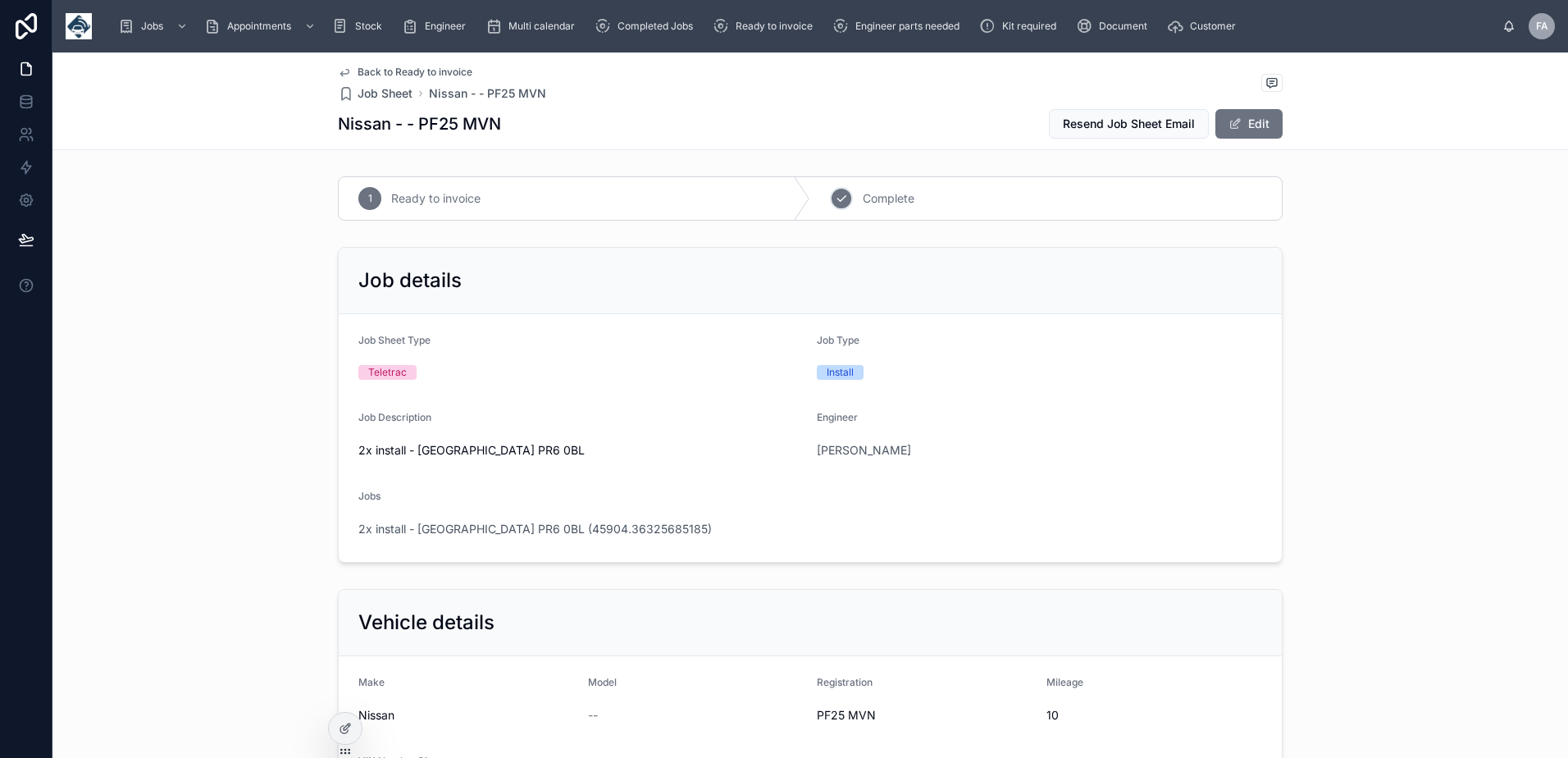
click at [835, 198] on icon at bounding box center [841, 198] width 13 height 13
click at [417, 533] on span "2x install - Lancashire PR6 0BL (45904.36325685185)" at bounding box center [535, 529] width 353 height 16
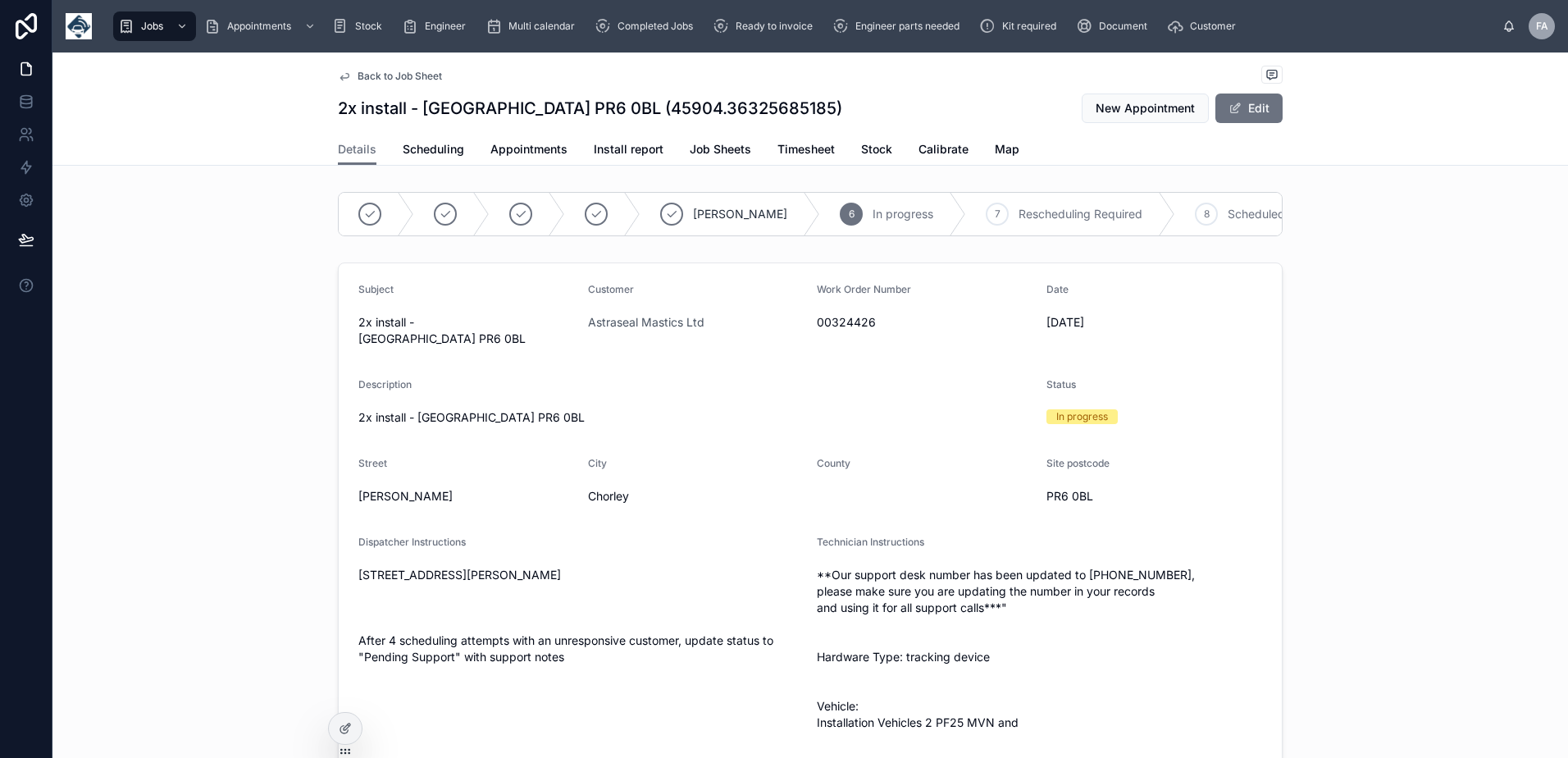
scroll to position [0, 389]
click at [1078, 216] on icon at bounding box center [1084, 213] width 13 height 13
click at [494, 140] on link "Appointments" at bounding box center [529, 151] width 77 height 33
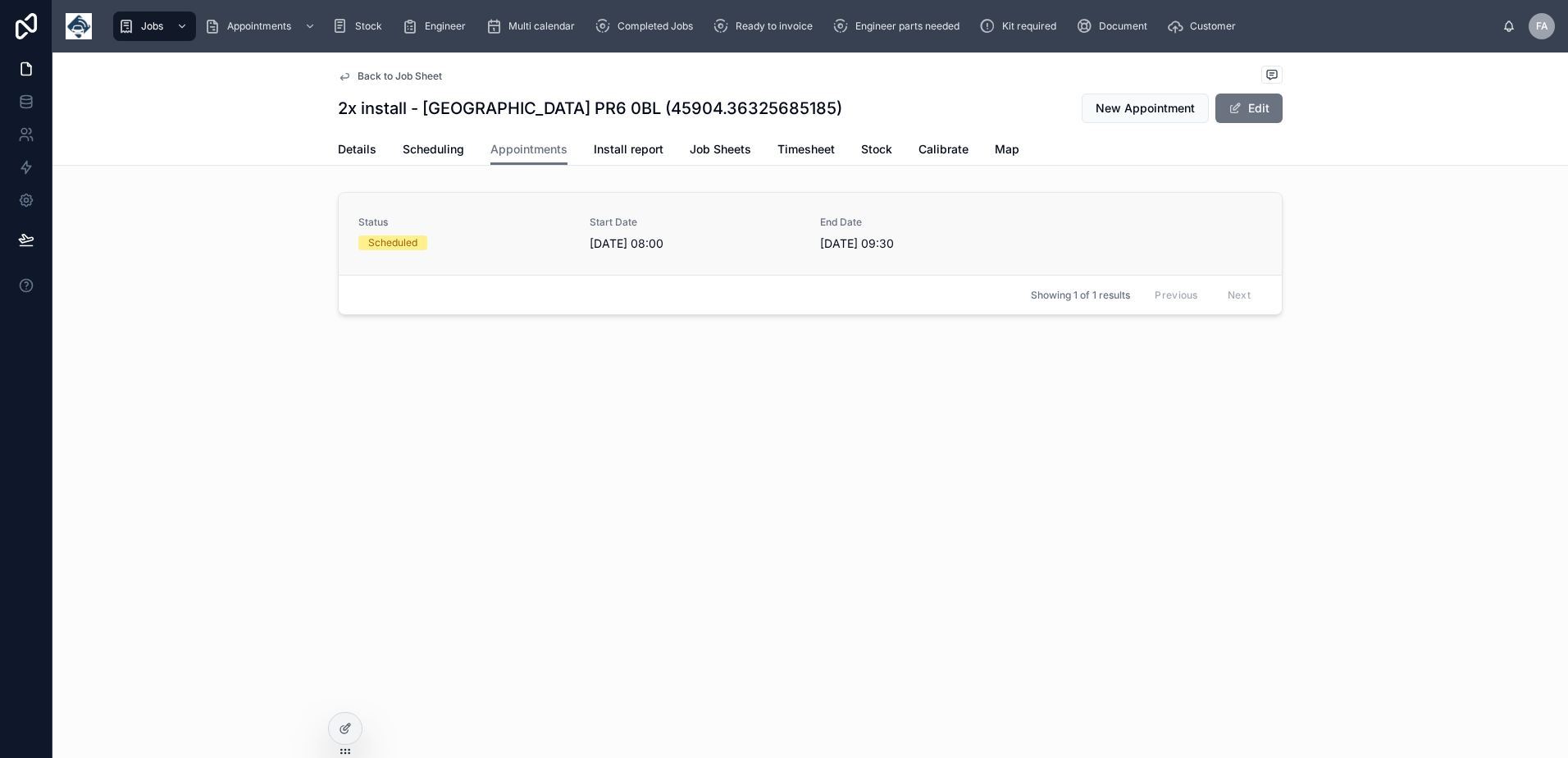
click at [461, 254] on link "Status Scheduled Start Date 08/09/2025 08:00 End Date 08/09/2025 09:30" at bounding box center [811, 234] width 943 height 82
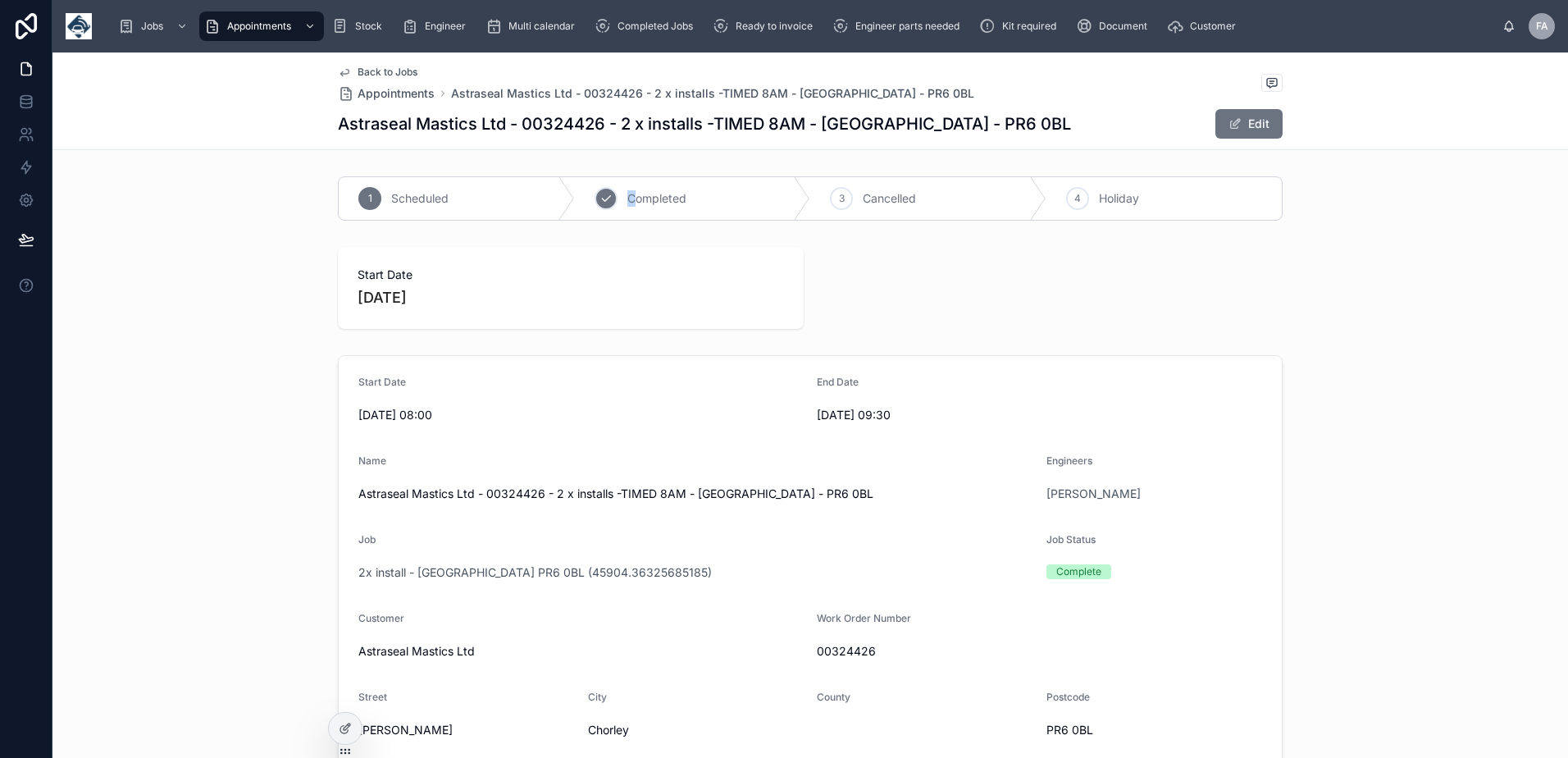
click at [627, 203] on span "Completed" at bounding box center [656, 198] width 59 height 16
click at [782, 12] on link "Ready to invoice" at bounding box center [766, 26] width 116 height 30
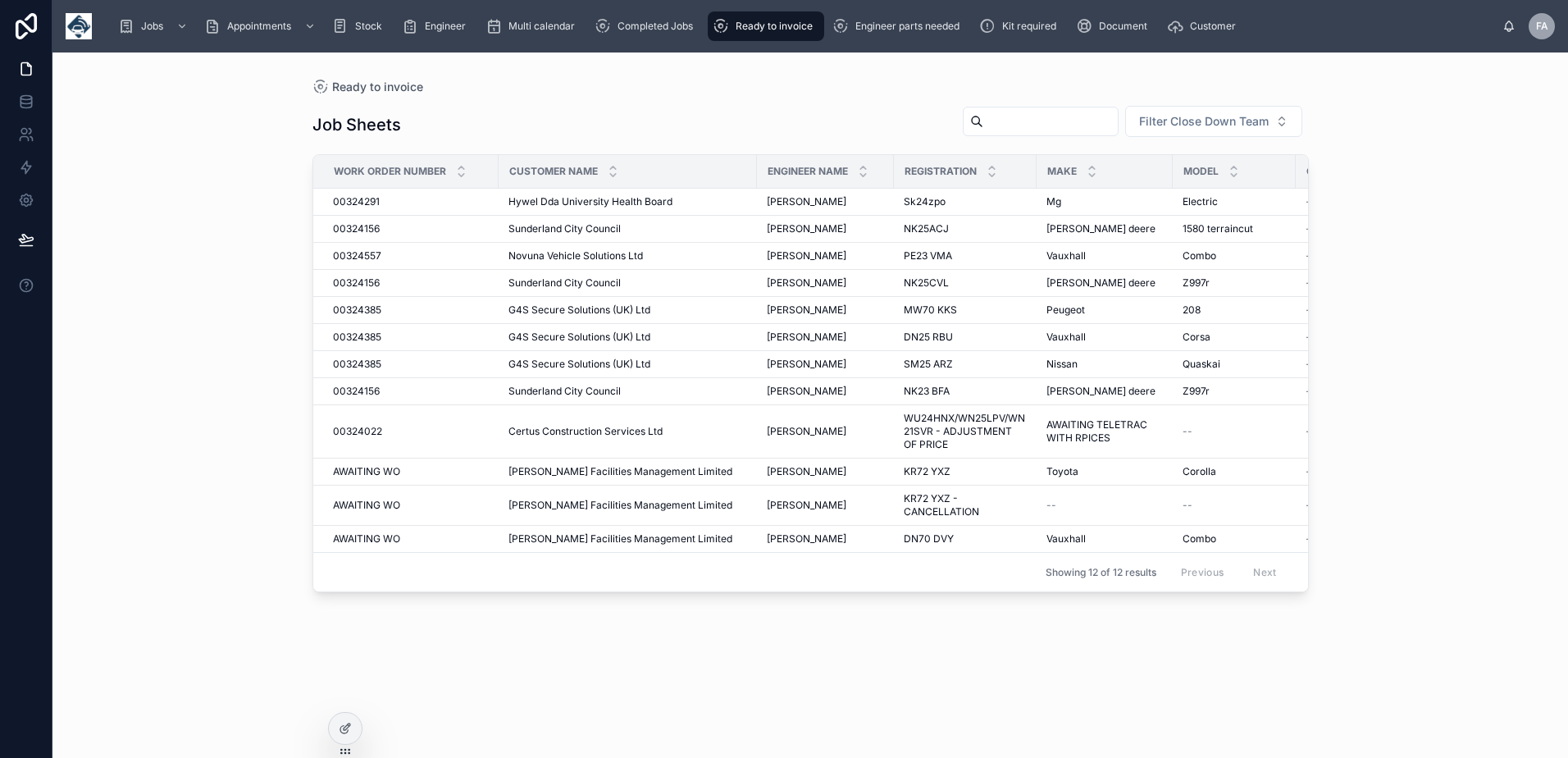
click at [983, 117] on input "text" at bounding box center [1050, 121] width 134 height 23
type input "***"
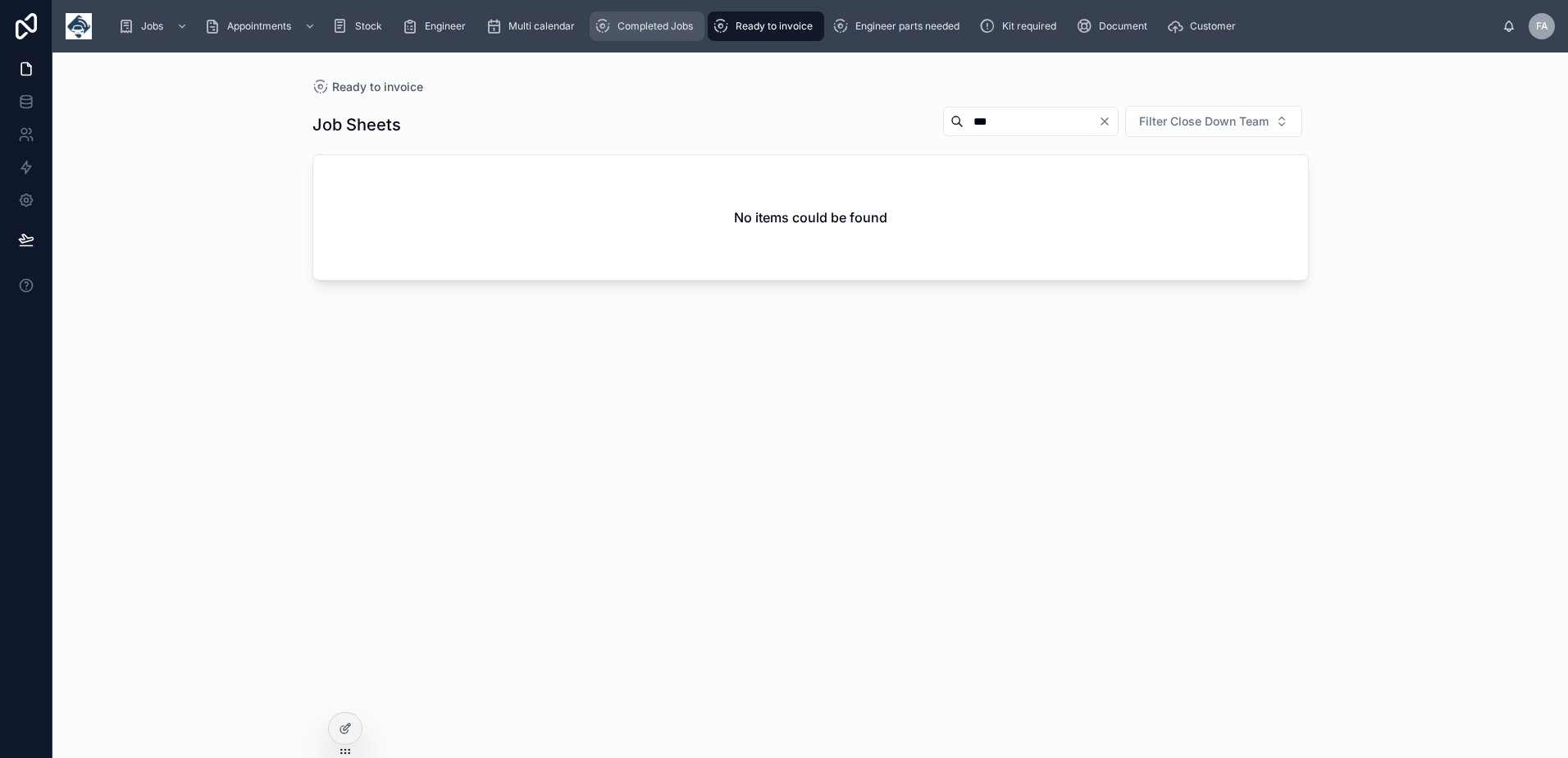
click at [680, 25] on span "Completed Jobs" at bounding box center [656, 26] width 75 height 13
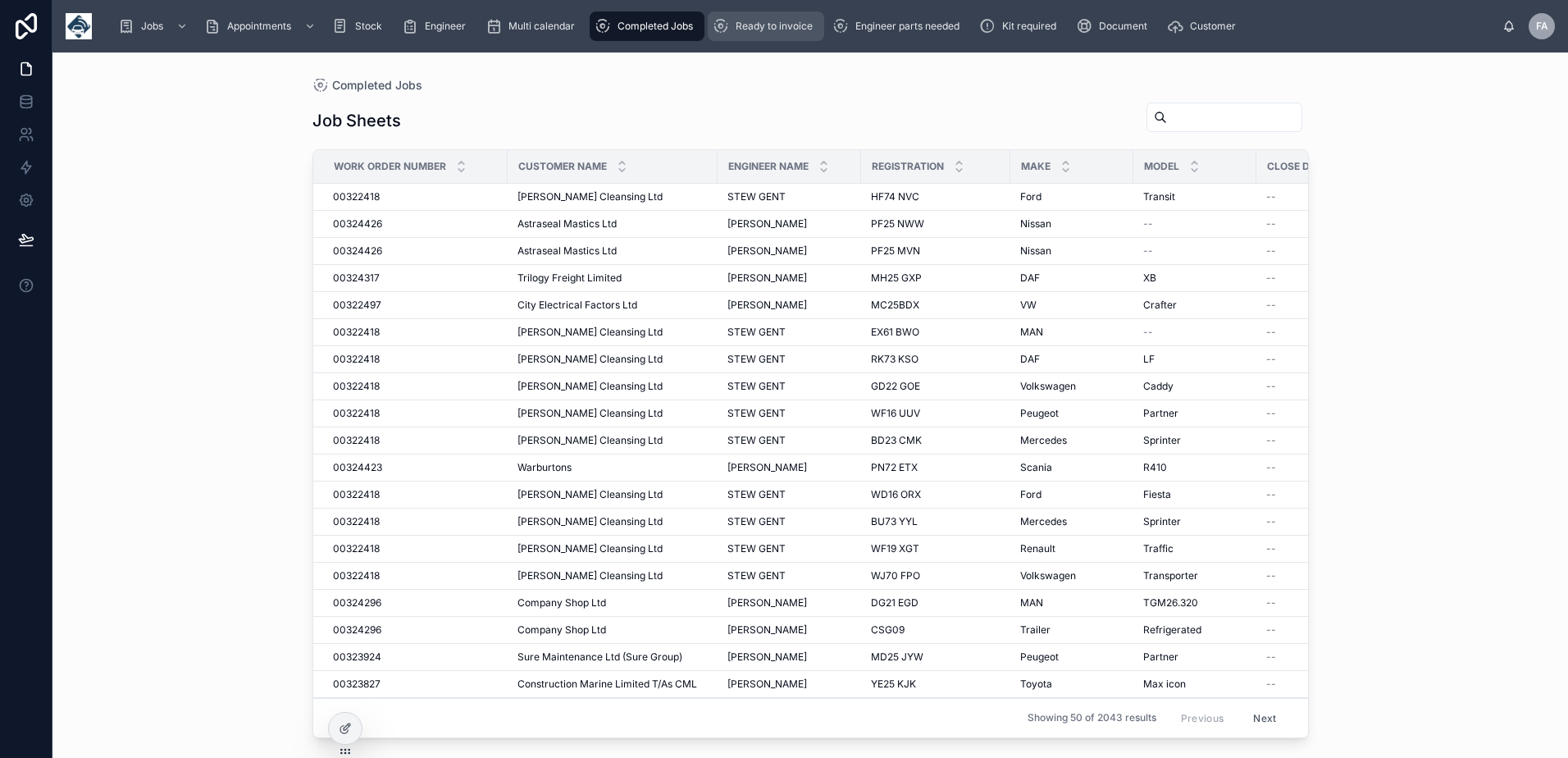
click at [741, 27] on span "Ready to invoice" at bounding box center [775, 26] width 77 height 13
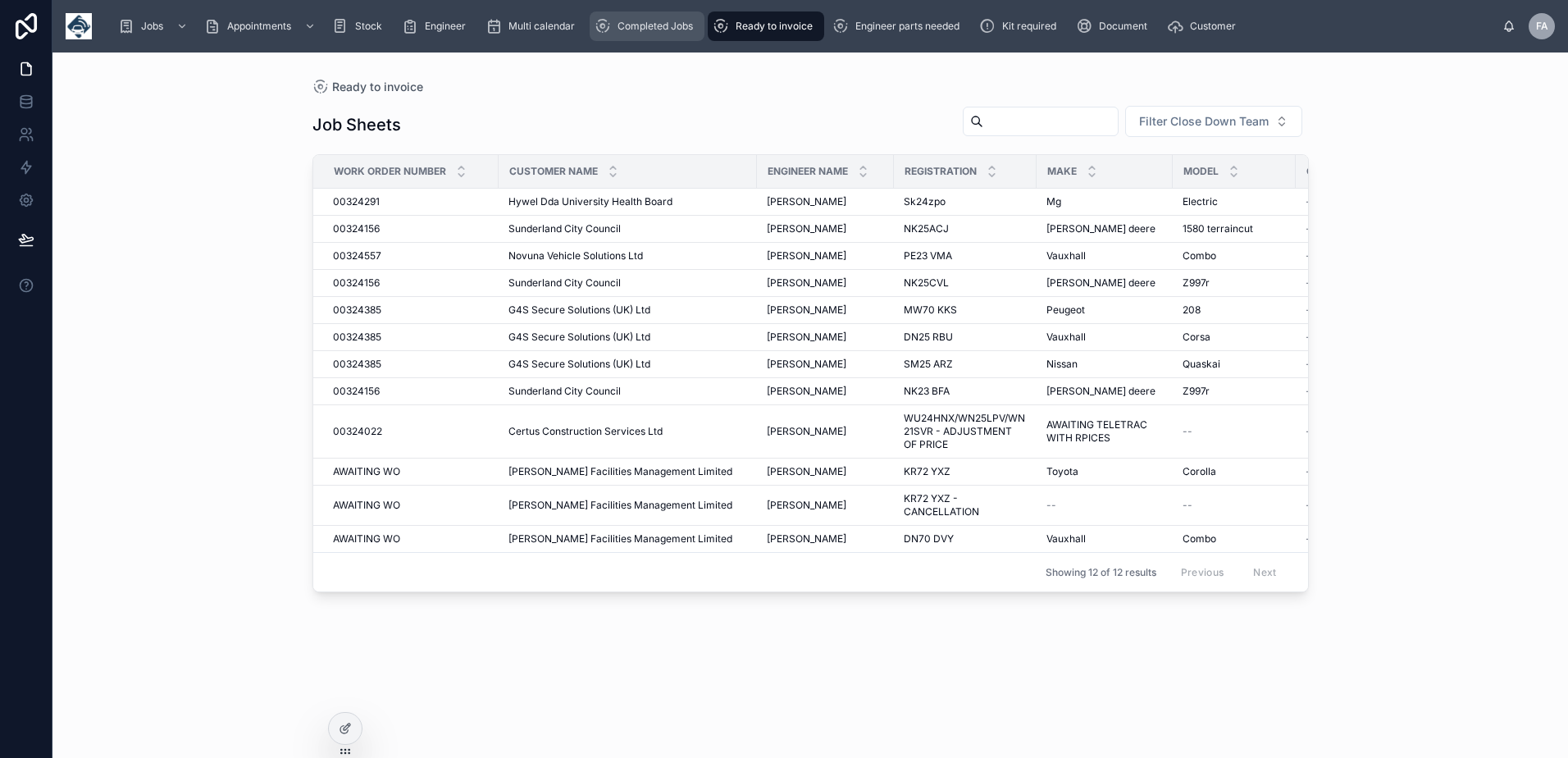
click at [620, 33] on div "Completed Jobs" at bounding box center [647, 26] width 105 height 27
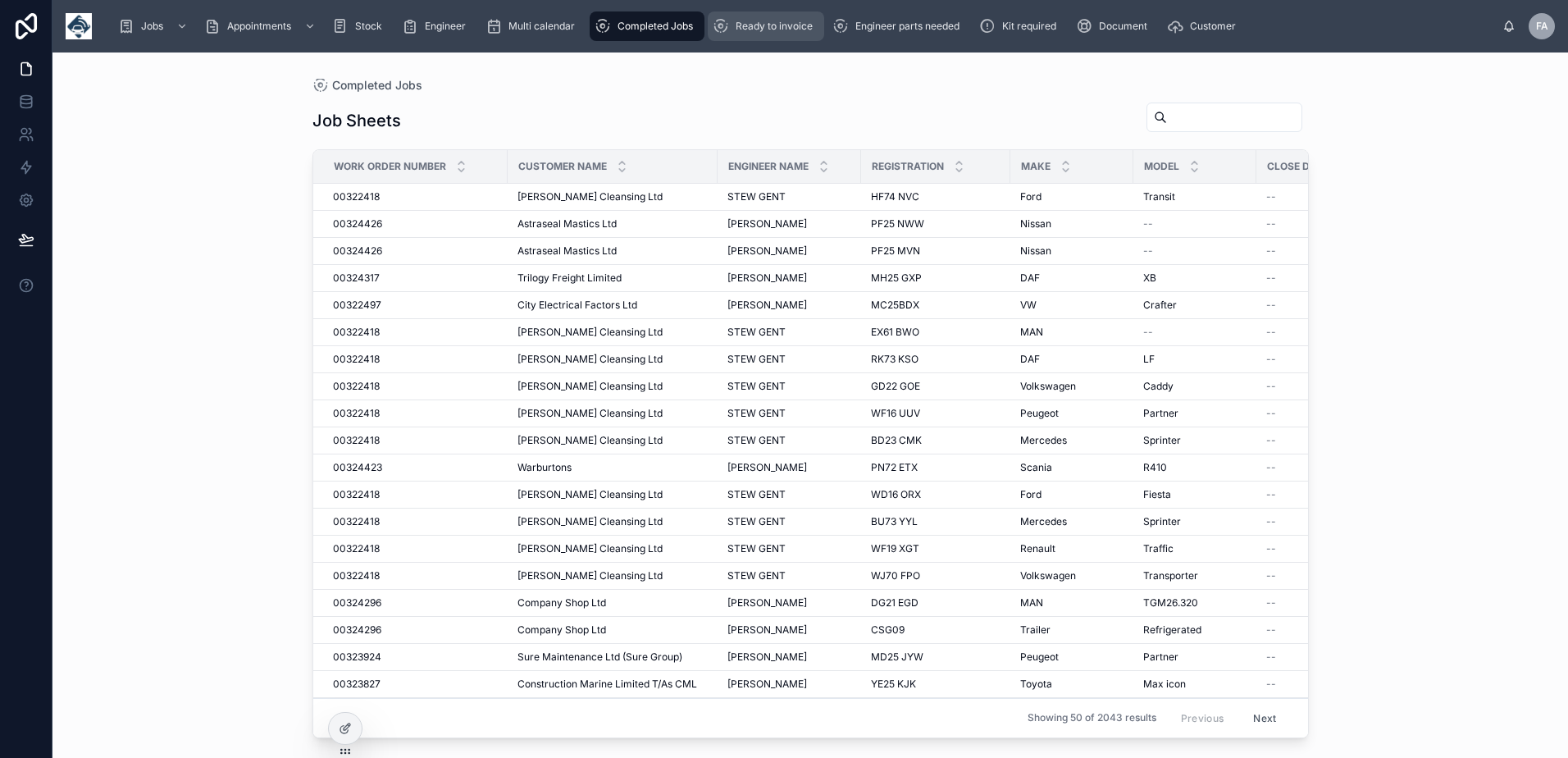
click at [792, 28] on span "Ready to invoice" at bounding box center [775, 26] width 77 height 13
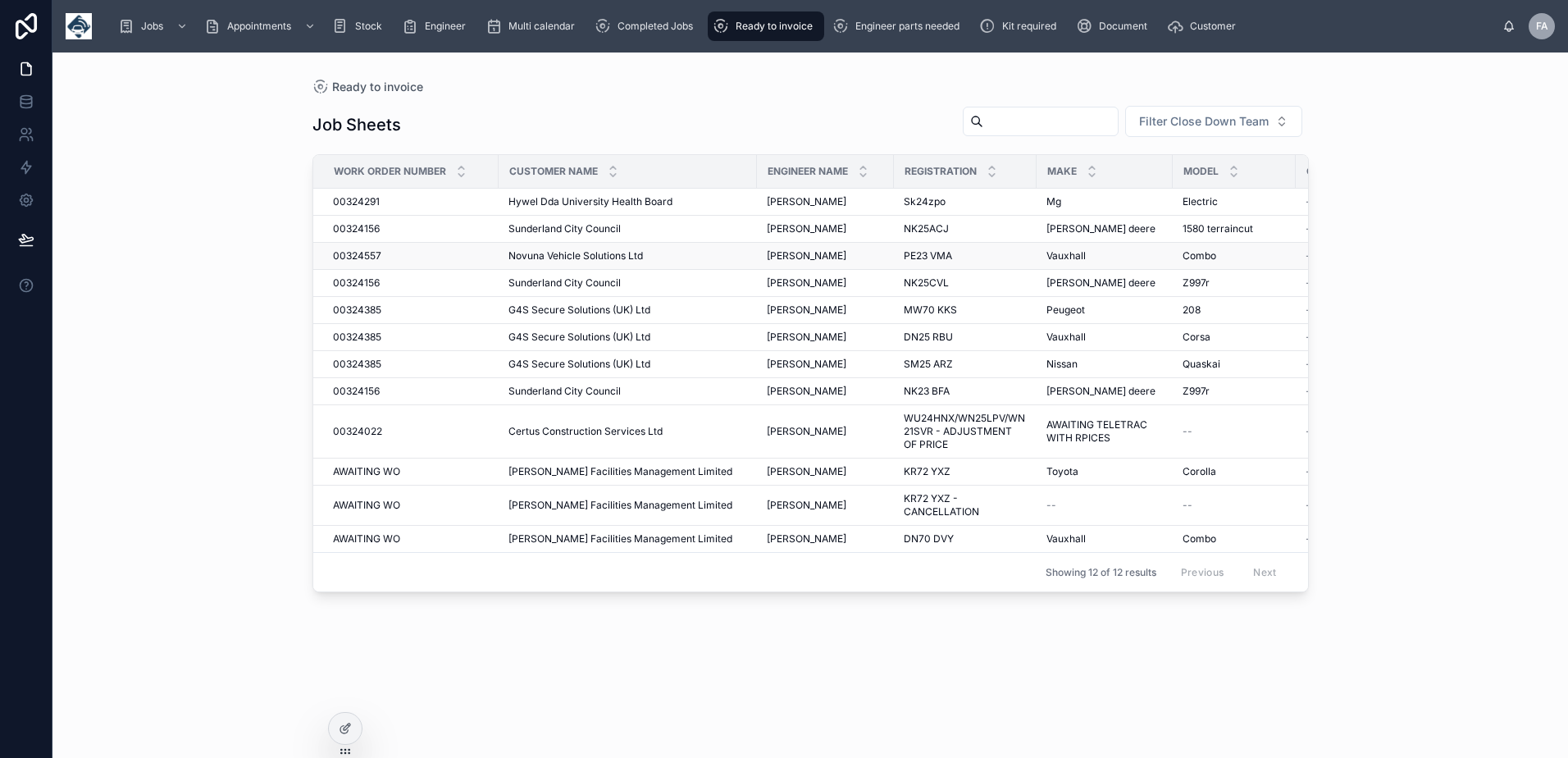
click at [349, 251] on span "00324557" at bounding box center [357, 255] width 49 height 13
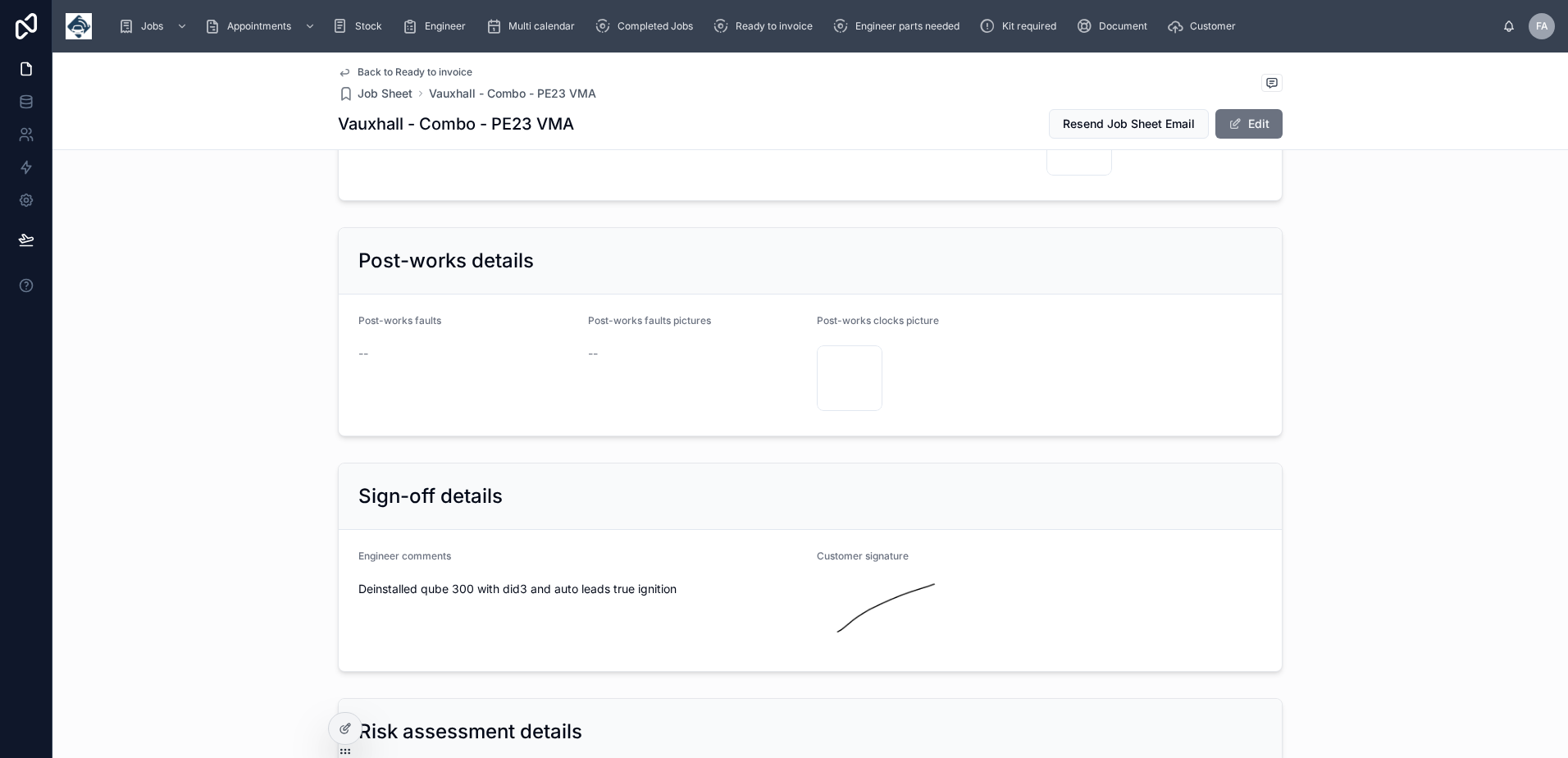
scroll to position [3279, 0]
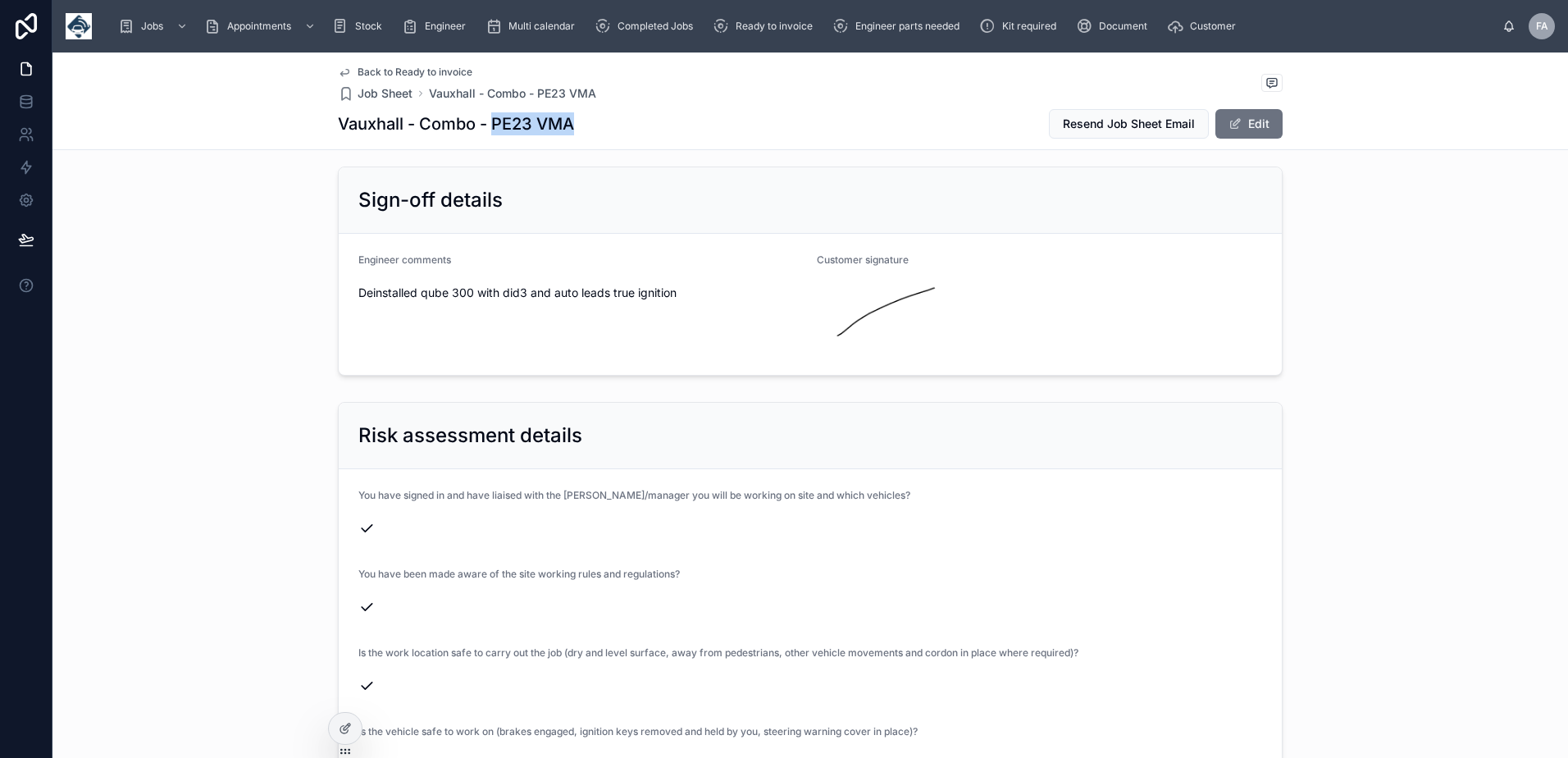
drag, startPoint x: 486, startPoint y: 129, endPoint x: 583, endPoint y: 131, distance: 97.0
click at [583, 131] on div "Vauxhall - Combo - PE23 VMA Resend Job Sheet Email Edit" at bounding box center [811, 124] width 945 height 31
copy h1 "PE23 VMA"
drag, startPoint x: 351, startPoint y: 282, endPoint x: 680, endPoint y: 299, distance: 329.4
click at [680, 299] on form "Engineer comments Deinstalled qube 300 with did3 and auto leads true ignition C…" at bounding box center [811, 304] width 943 height 141
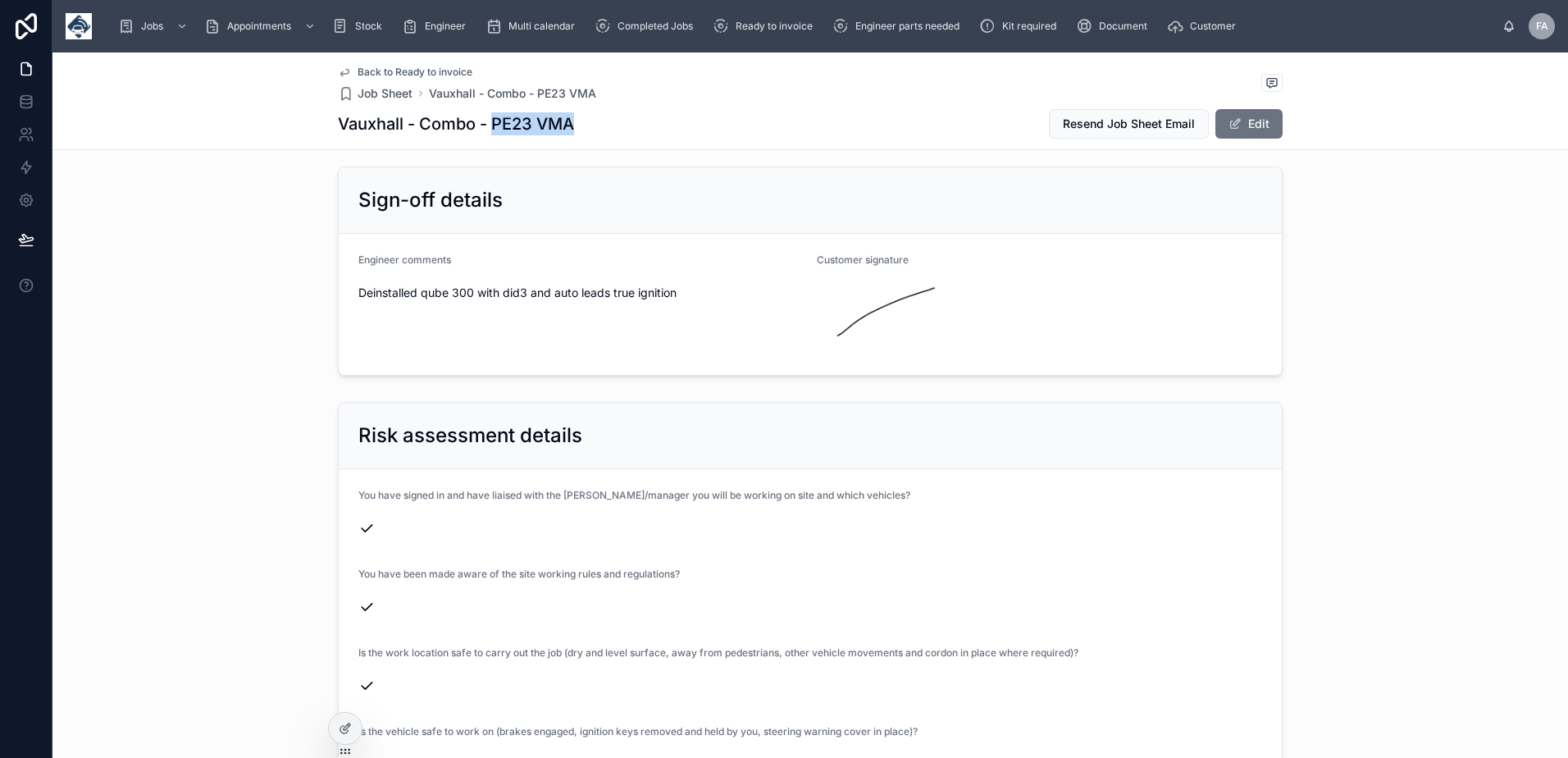
copy span "Deinstalled qube 300 with did3 and auto leads true ignition"
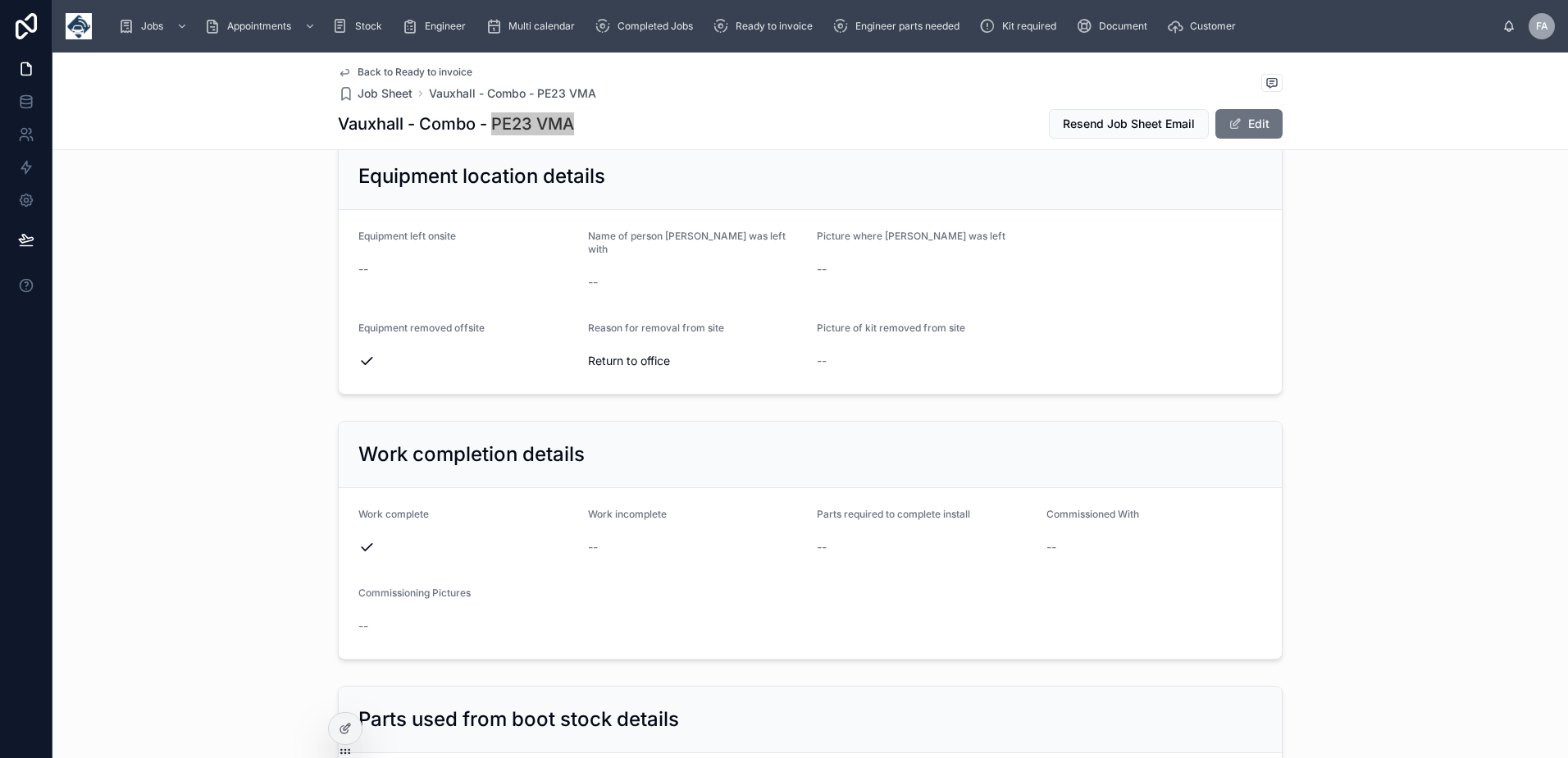
scroll to position [1640, 0]
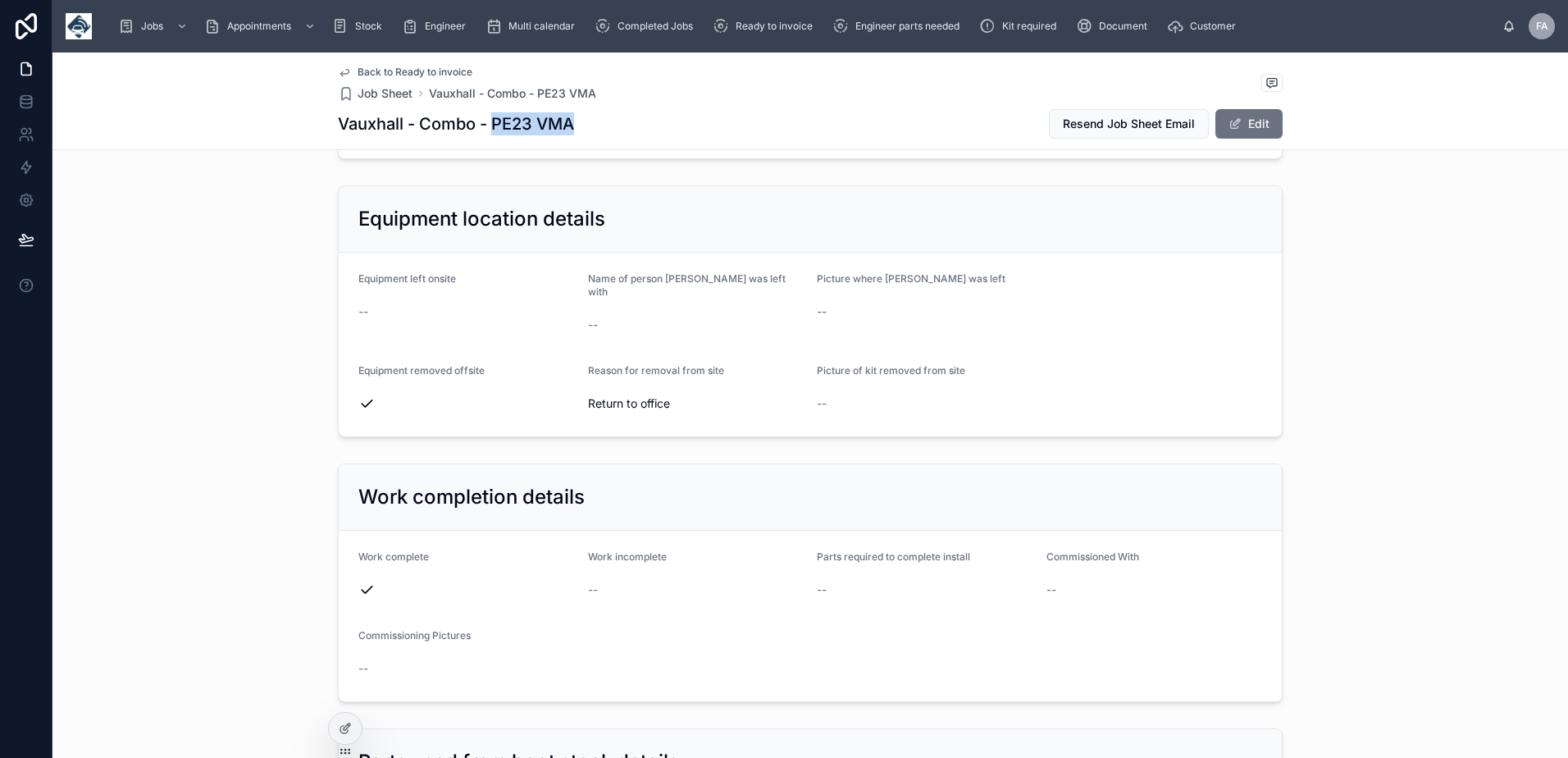
drag, startPoint x: 353, startPoint y: 354, endPoint x: 699, endPoint y: 400, distance: 349.0
click at [699, 400] on form "Equipment left onsite -- Name of person kit was left with -- Picture where kit …" at bounding box center [811, 344] width 943 height 184
copy form "Equipment removed offsite Reason for removal from site Return to office"
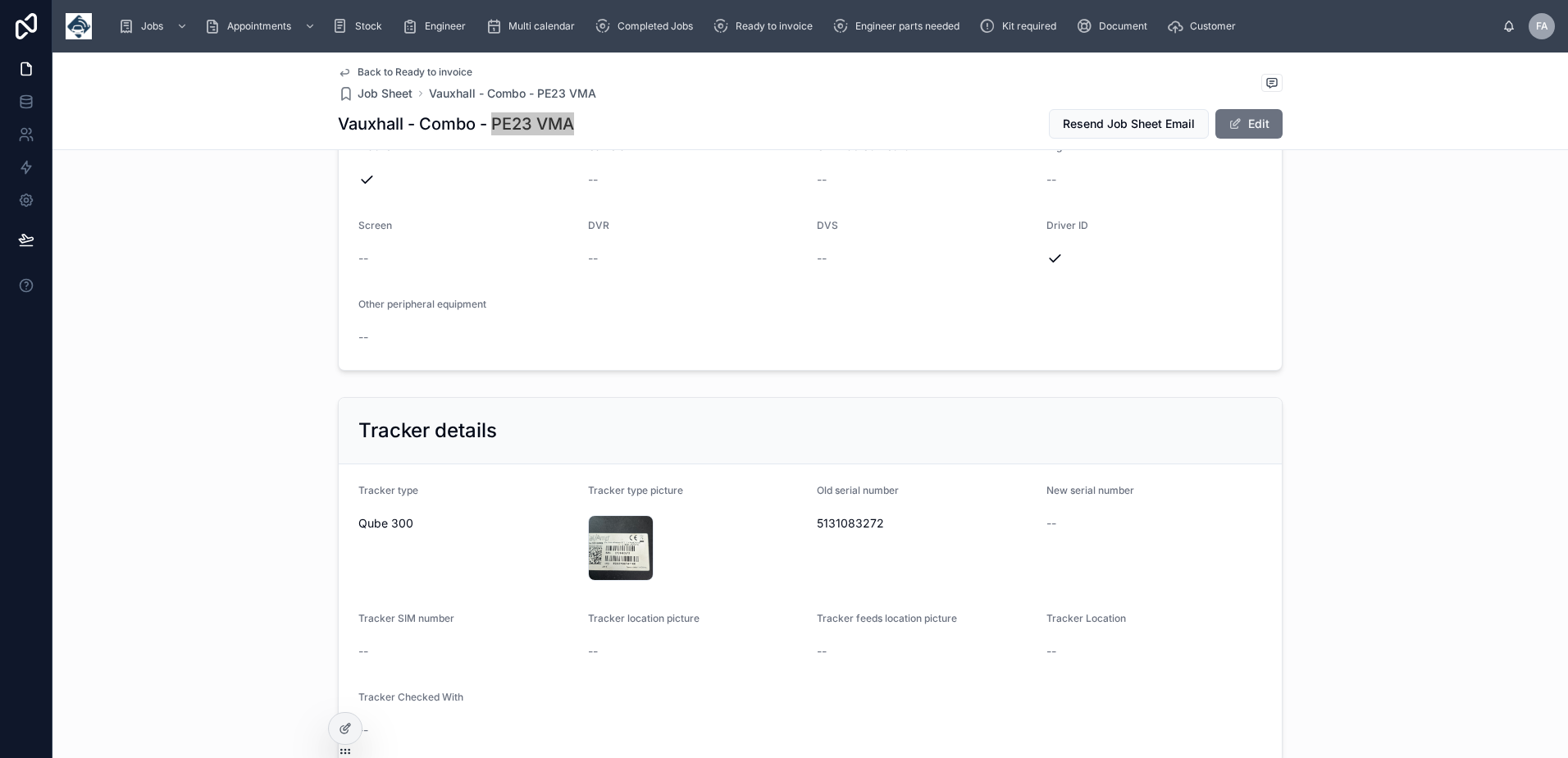
scroll to position [820, 0]
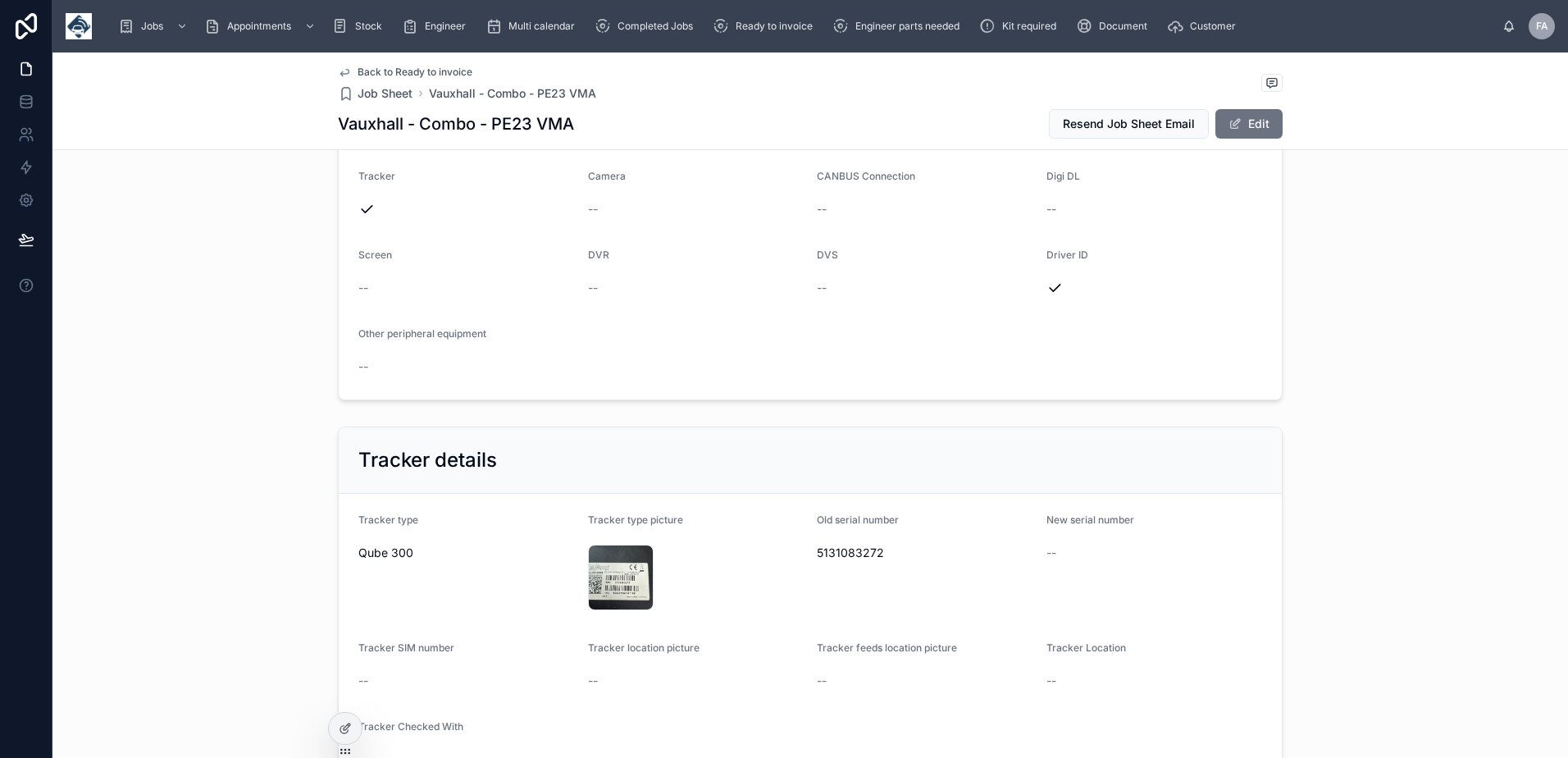
click at [852, 555] on span "5131083272" at bounding box center [925, 552] width 217 height 16
copy span "5131083272"
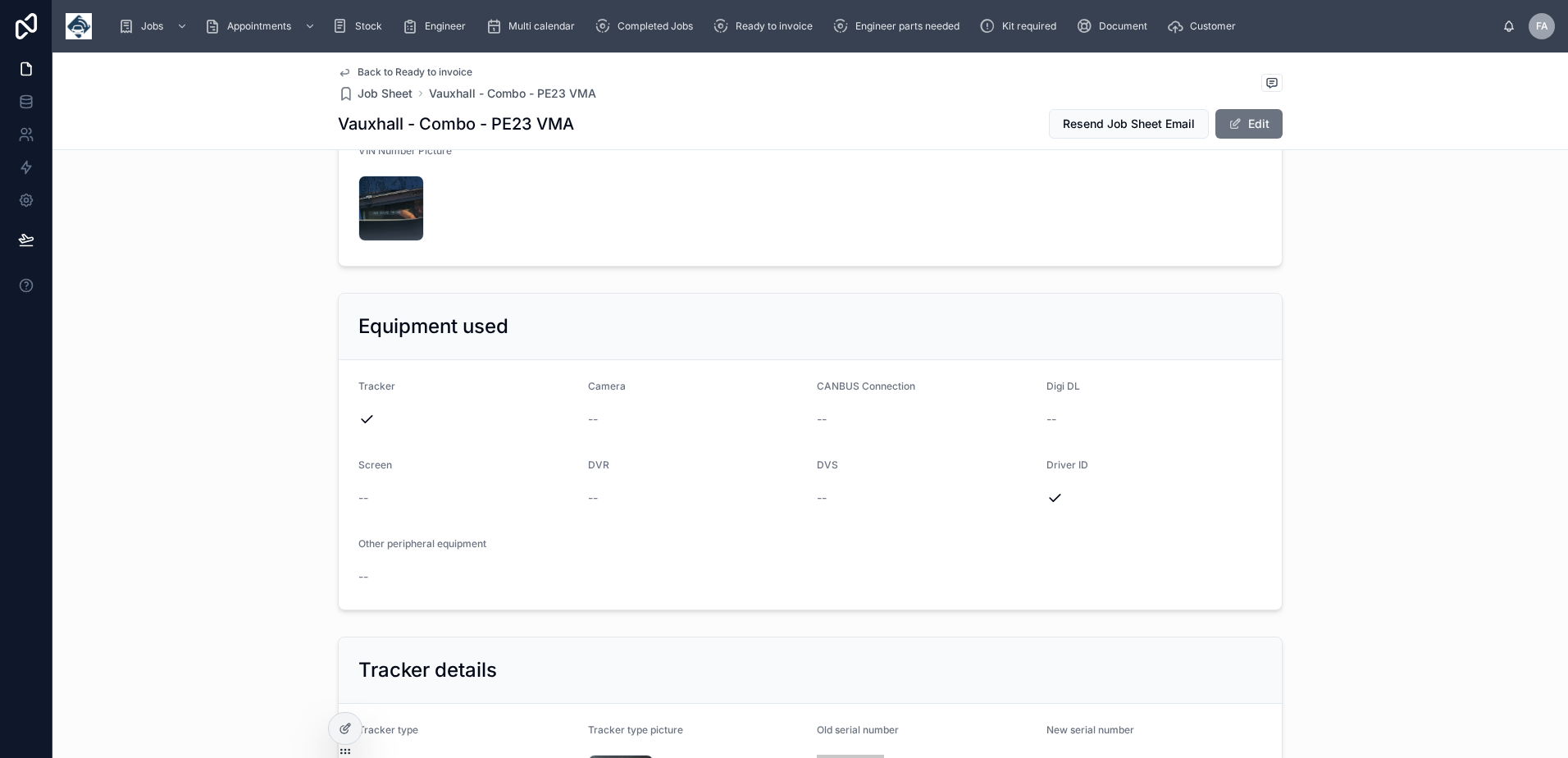
scroll to position [492, 0]
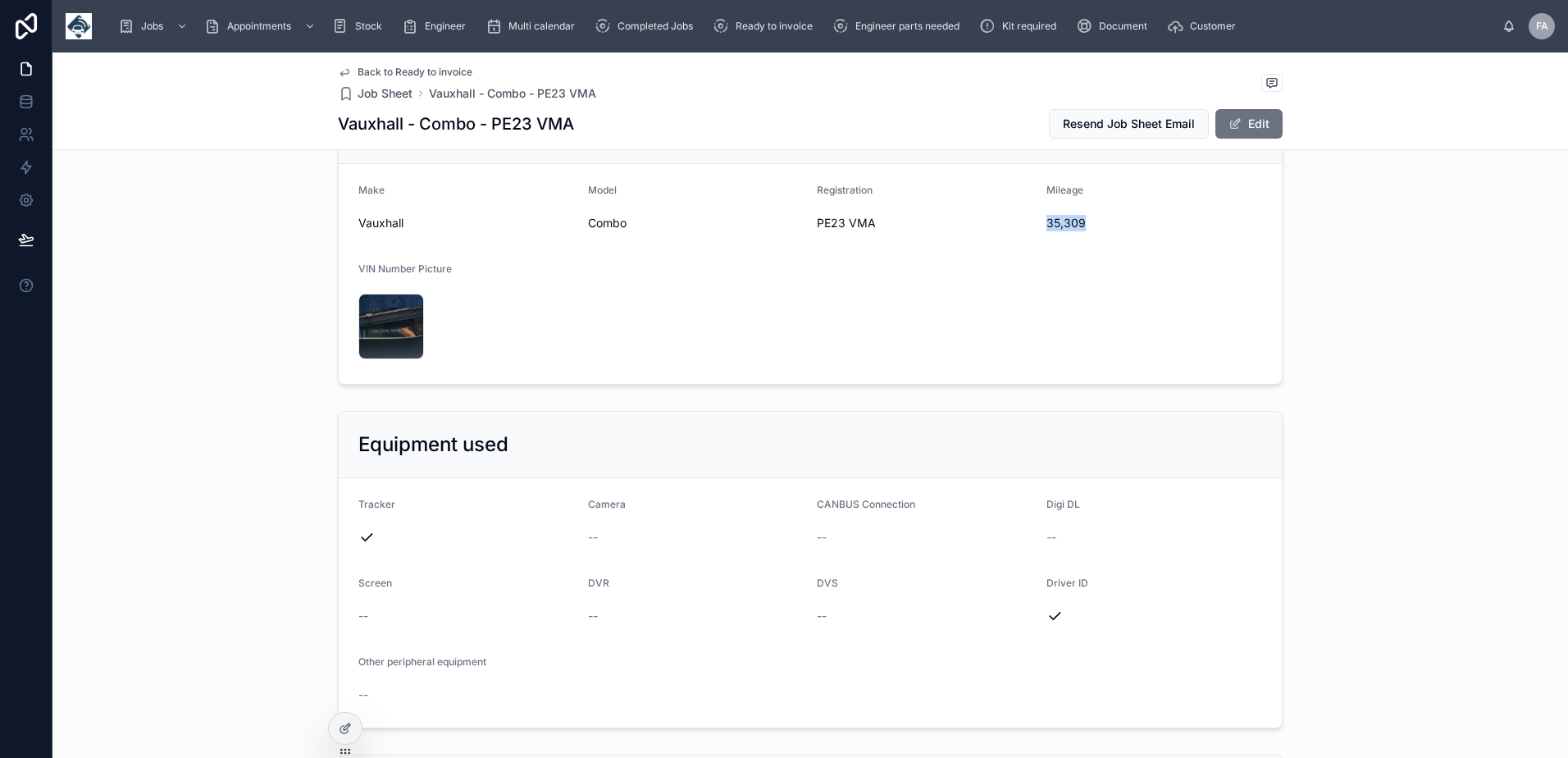
drag, startPoint x: 1037, startPoint y: 221, endPoint x: 1094, endPoint y: 222, distance: 57.0
click at [1094, 222] on form "Make Vauxhall Model Combo Registration PE23 VMA Mileage 35,309 VIN Number Pictu…" at bounding box center [811, 274] width 943 height 220
copy span "35,309"
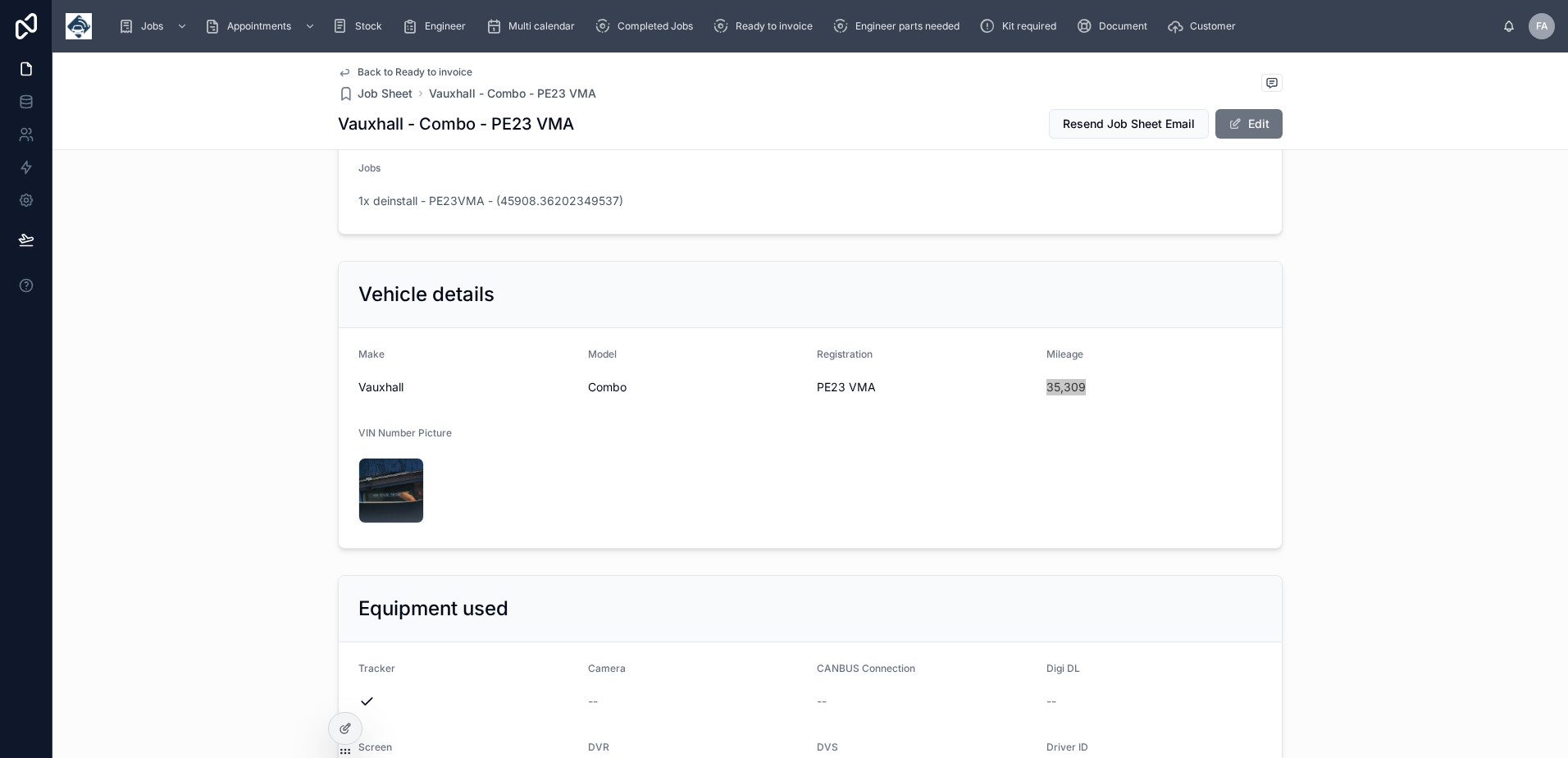
scroll to position [0, 0]
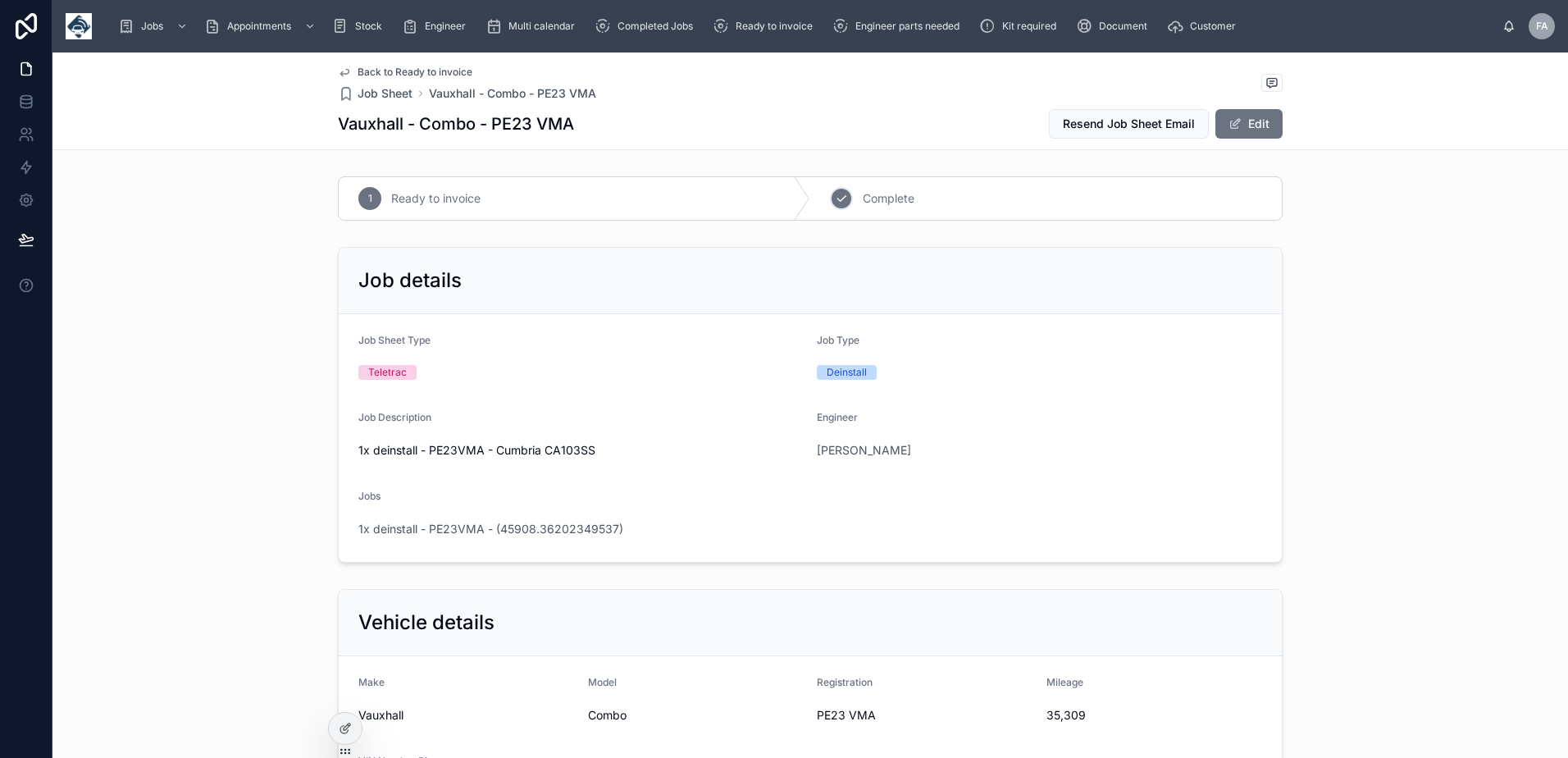
click at [835, 199] on icon at bounding box center [841, 198] width 13 height 13
drag, startPoint x: 534, startPoint y: 518, endPoint x: 528, endPoint y: 528, distance: 11.7
click at [528, 528] on span "1x deinstall - PE23VMA - (45908.36202349537)" at bounding box center [491, 529] width 265 height 16
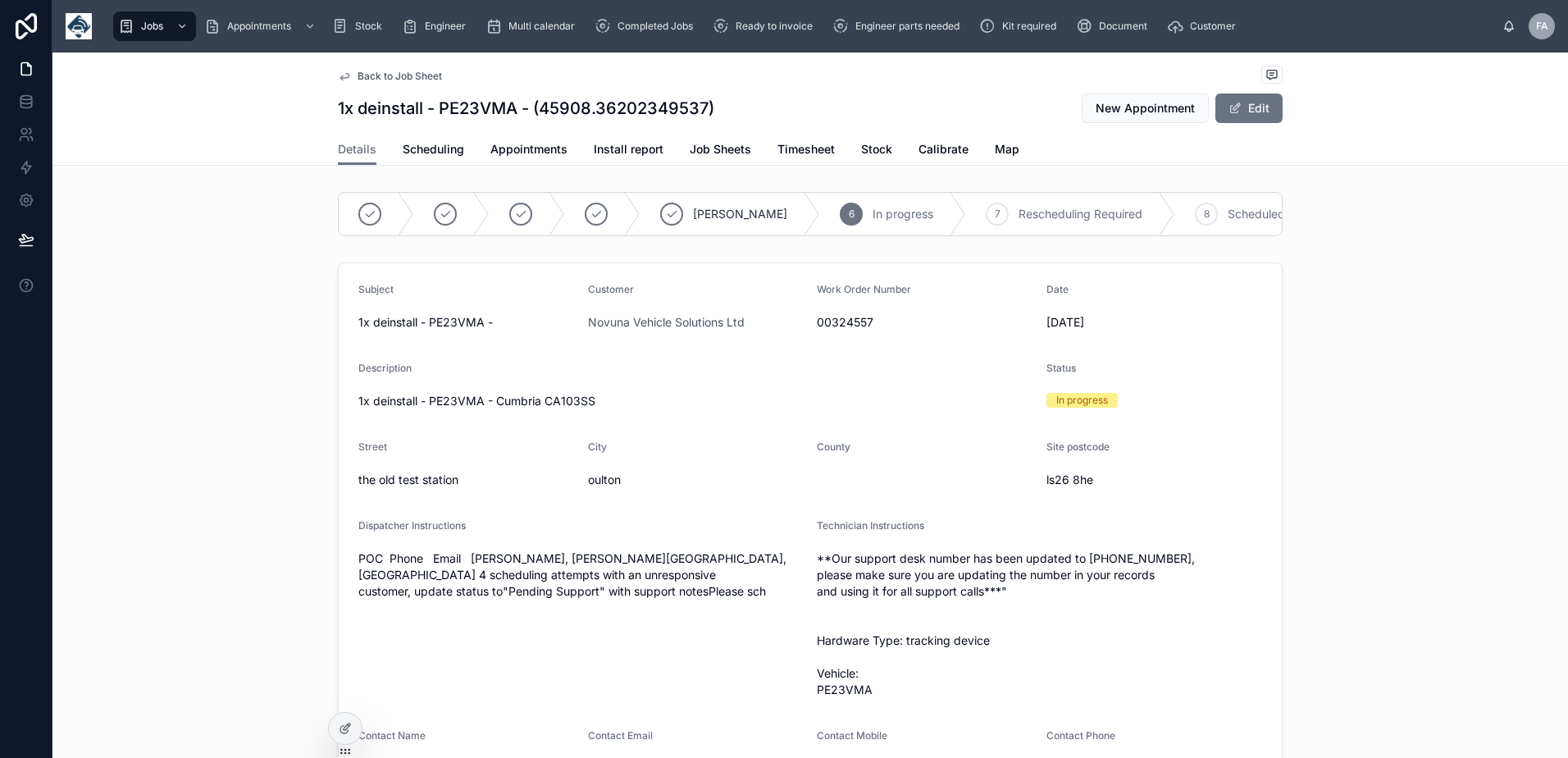
scroll to position [0, 389]
click at [1073, 215] on div "10" at bounding box center [1084, 214] width 23 height 23
click at [529, 148] on span "Appointments" at bounding box center [529, 149] width 77 height 16
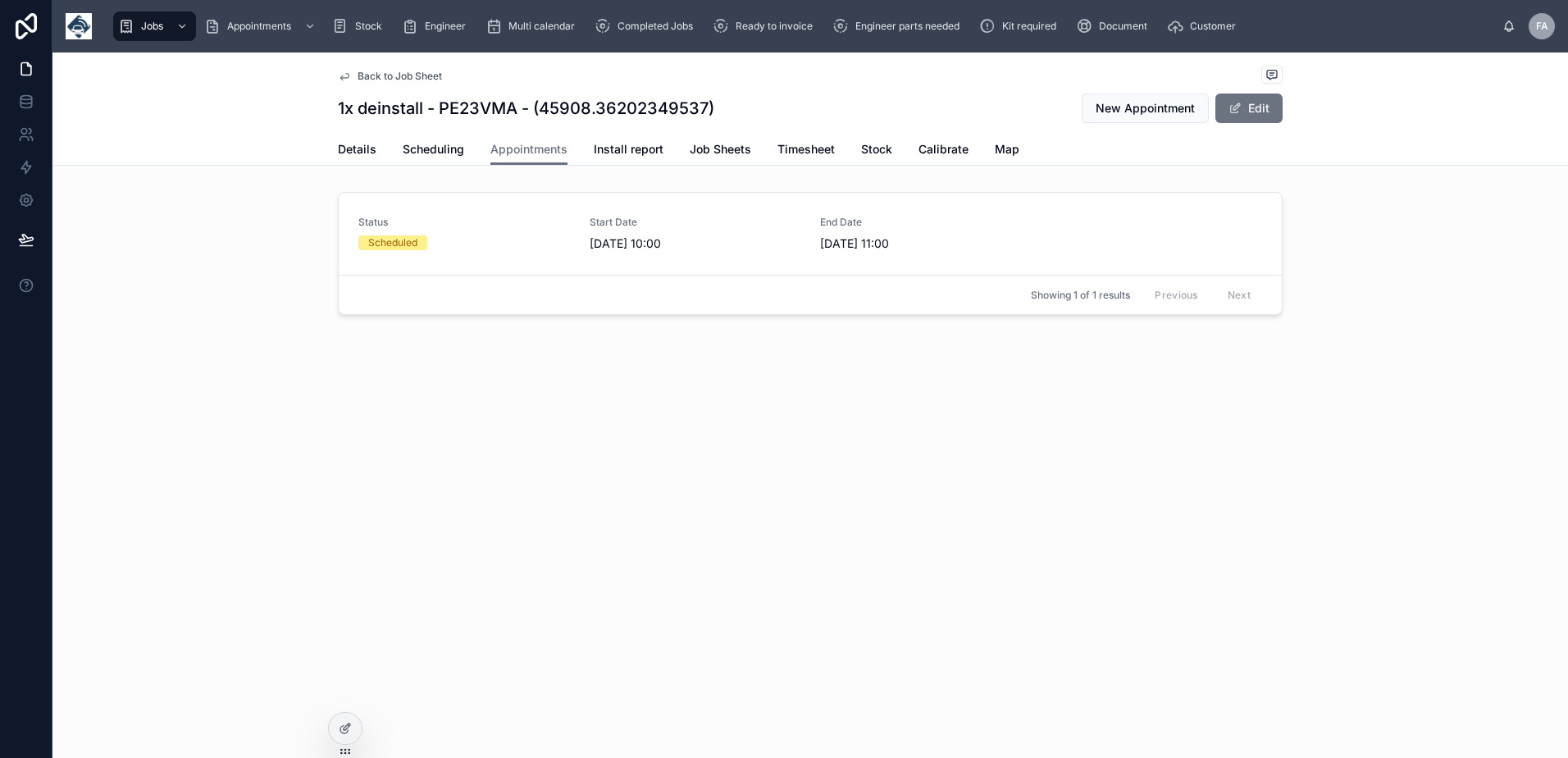
click at [444, 249] on div "Scheduled" at bounding box center [464, 242] width 211 height 15
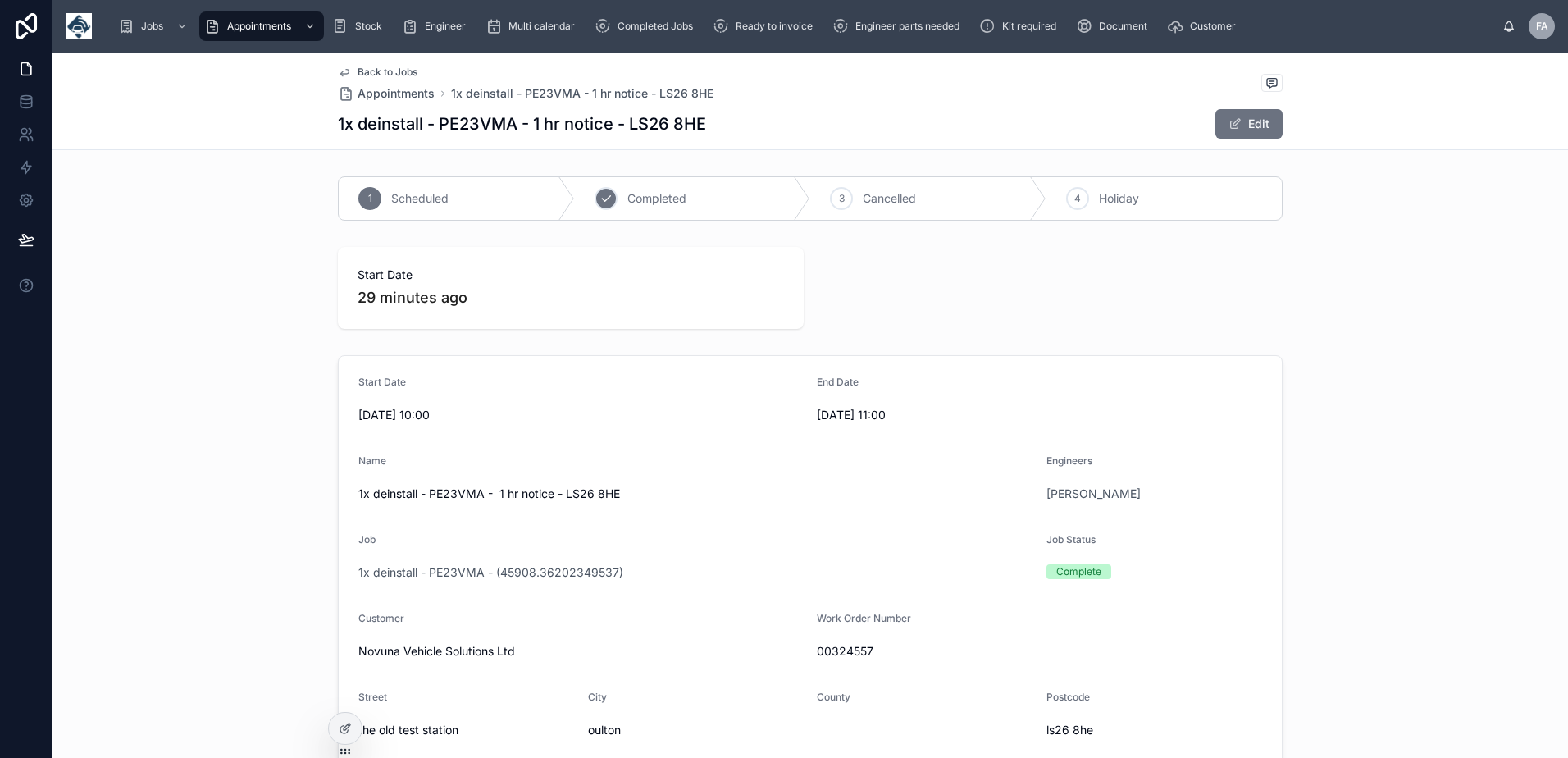
click at [628, 192] on span "Completed" at bounding box center [656, 198] width 59 height 16
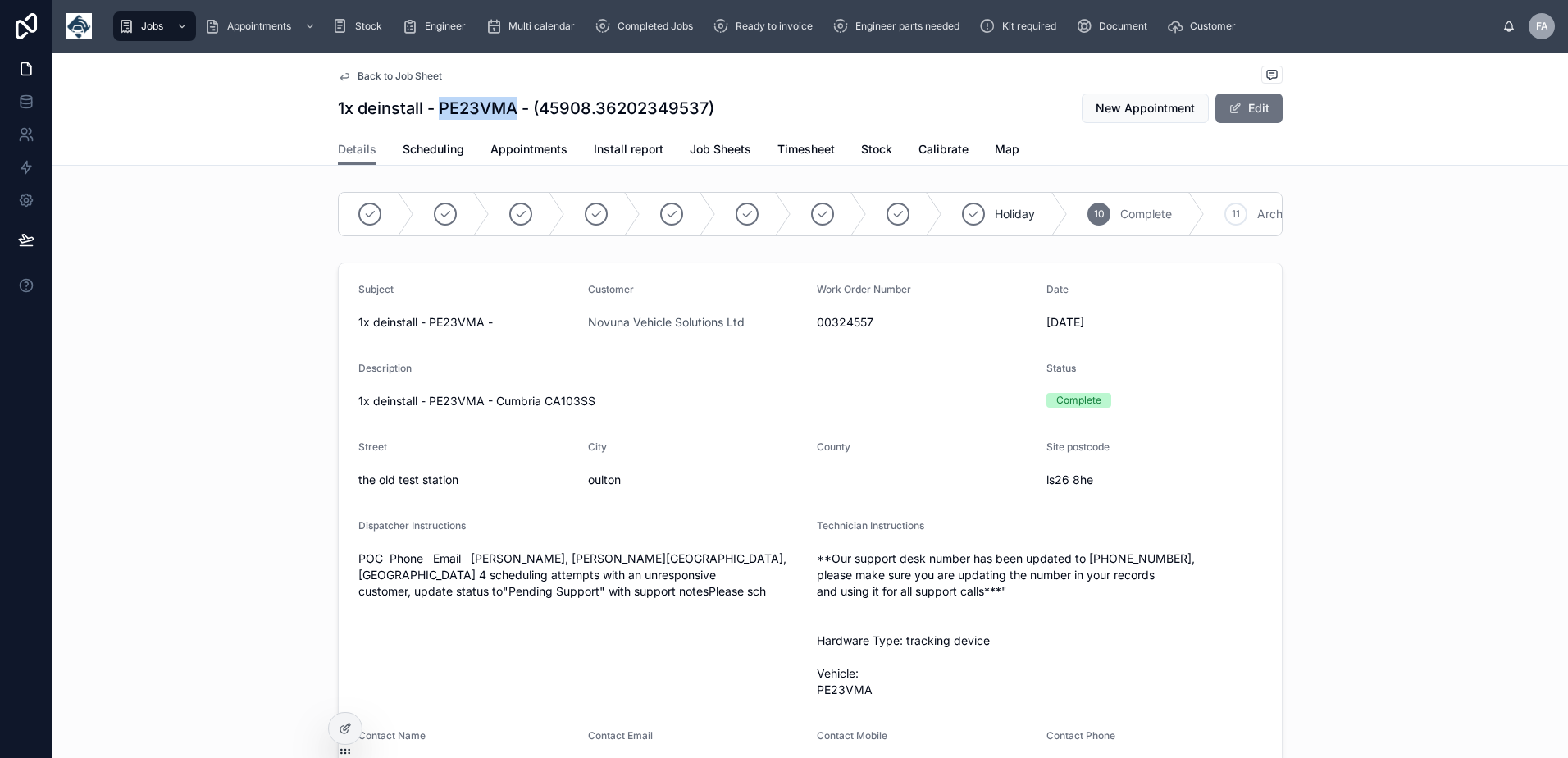
drag, startPoint x: 437, startPoint y: 105, endPoint x: 514, endPoint y: 113, distance: 77.4
click at [514, 113] on h1 "1x deinstall - PE23VMA - (45908.36202349537)" at bounding box center [526, 108] width 377 height 23
copy h1 "PE23VMA"
click at [520, 153] on span "Appointments" at bounding box center [529, 149] width 77 height 16
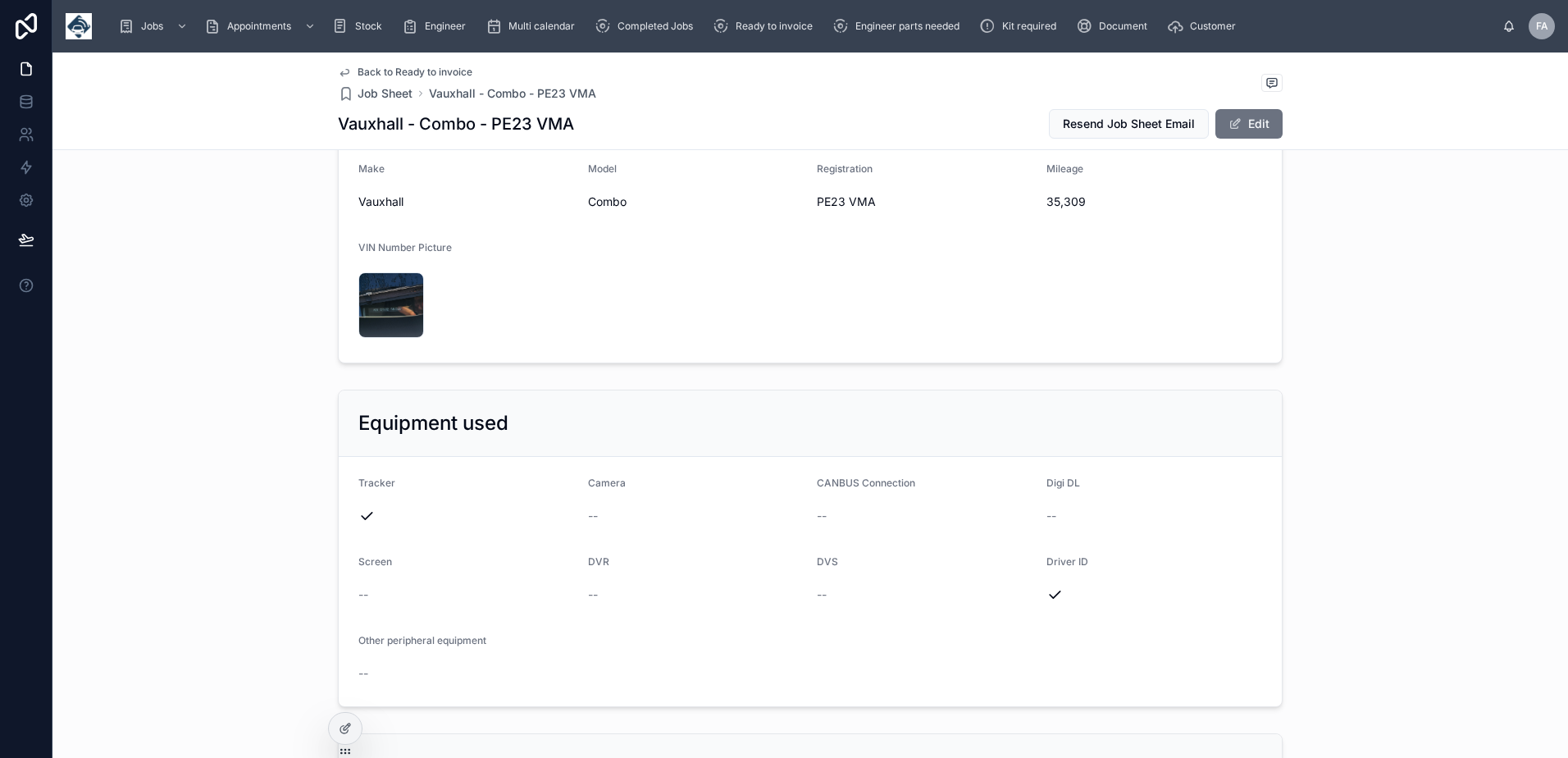
scroll to position [738, 0]
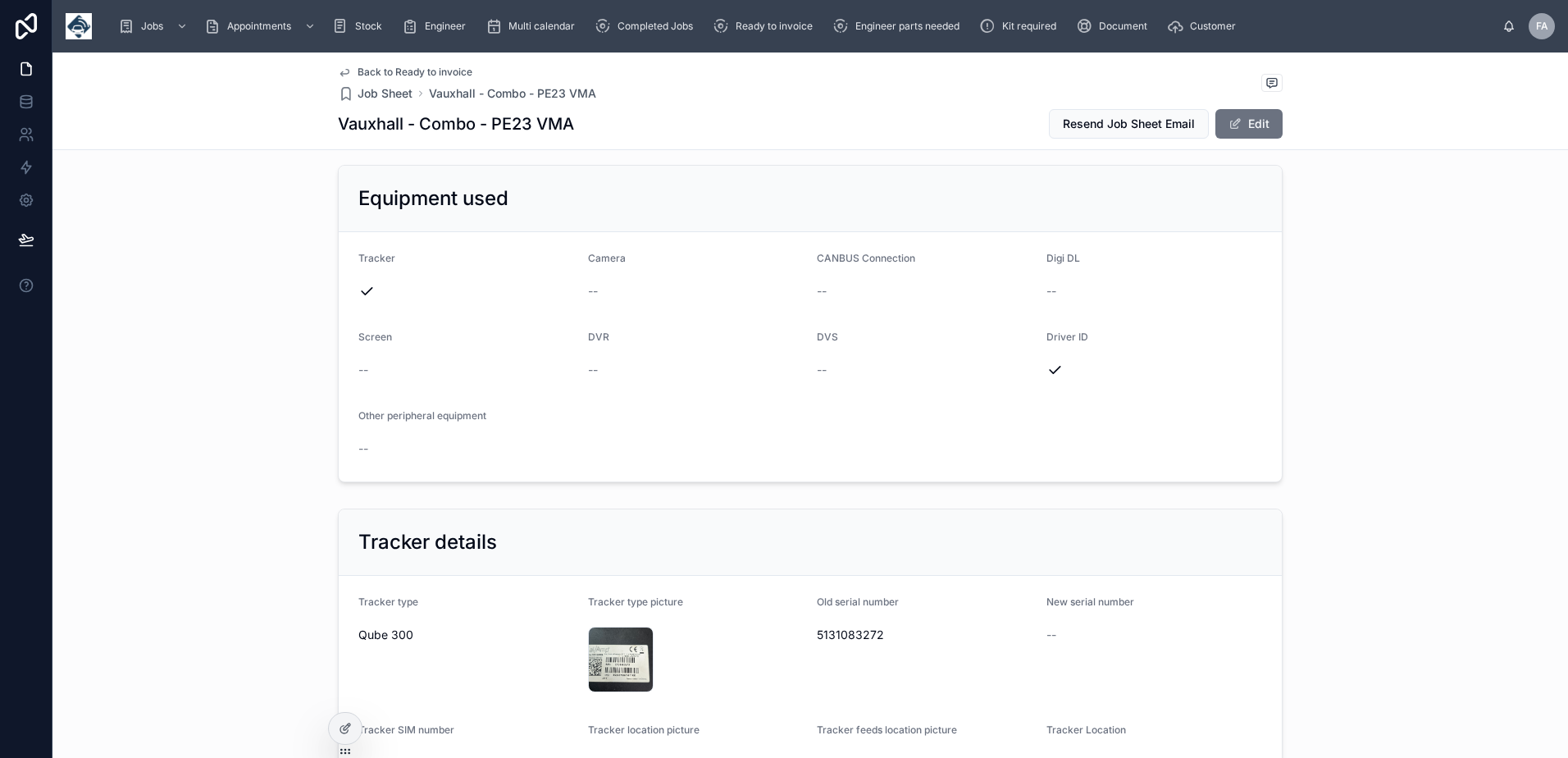
click at [864, 641] on span "5131083272" at bounding box center [925, 634] width 217 height 16
click at [864, 640] on span "5131083272" at bounding box center [925, 634] width 217 height 16
copy span "5131083272"
drag, startPoint x: 487, startPoint y: 126, endPoint x: 576, endPoint y: 132, distance: 89.2
click at [576, 132] on div "Vauxhall - Combo - PE23 VMA Resend Job Sheet Email Edit" at bounding box center [811, 124] width 945 height 31
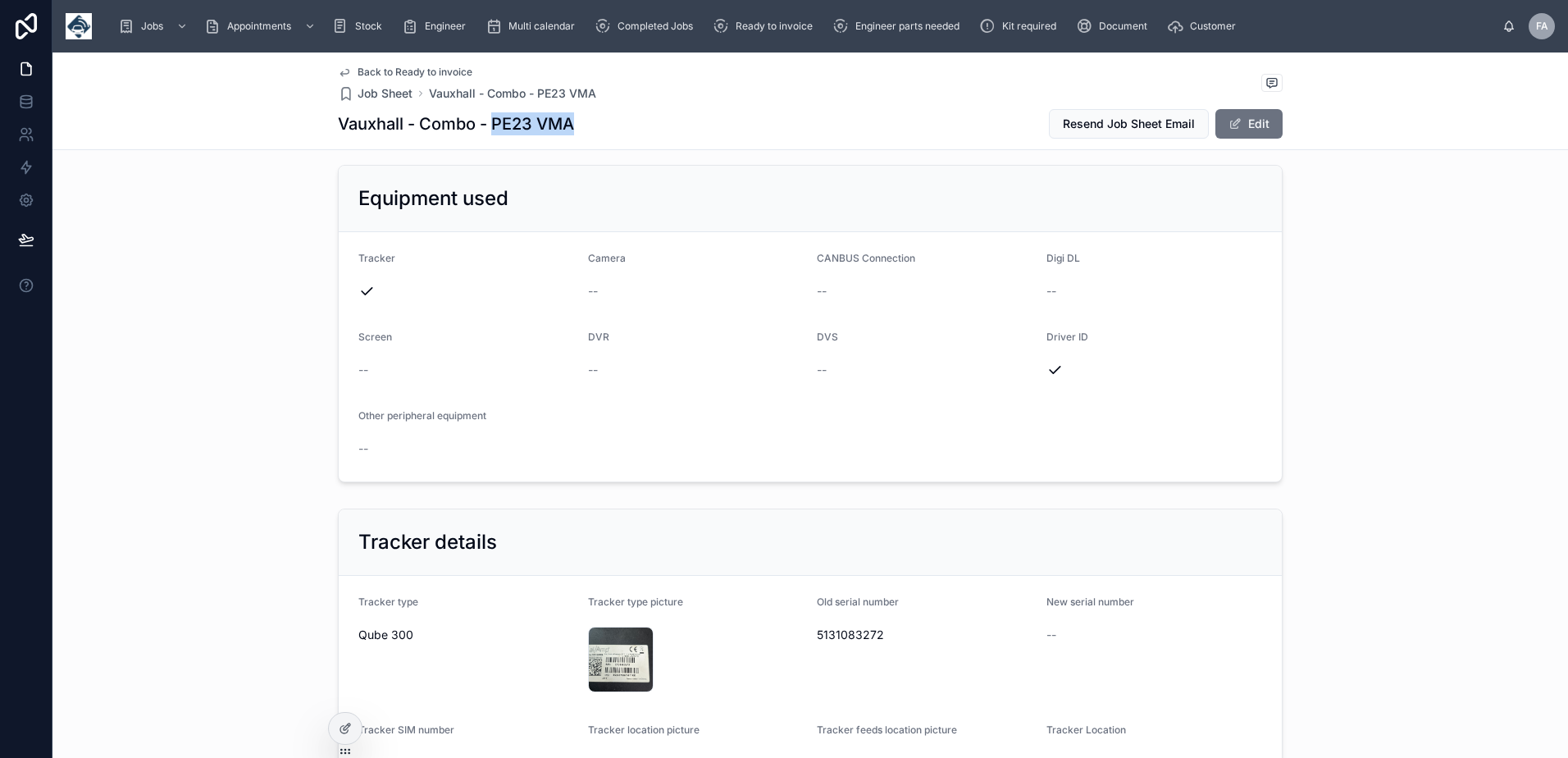
copy h1 "PE23 VMA"
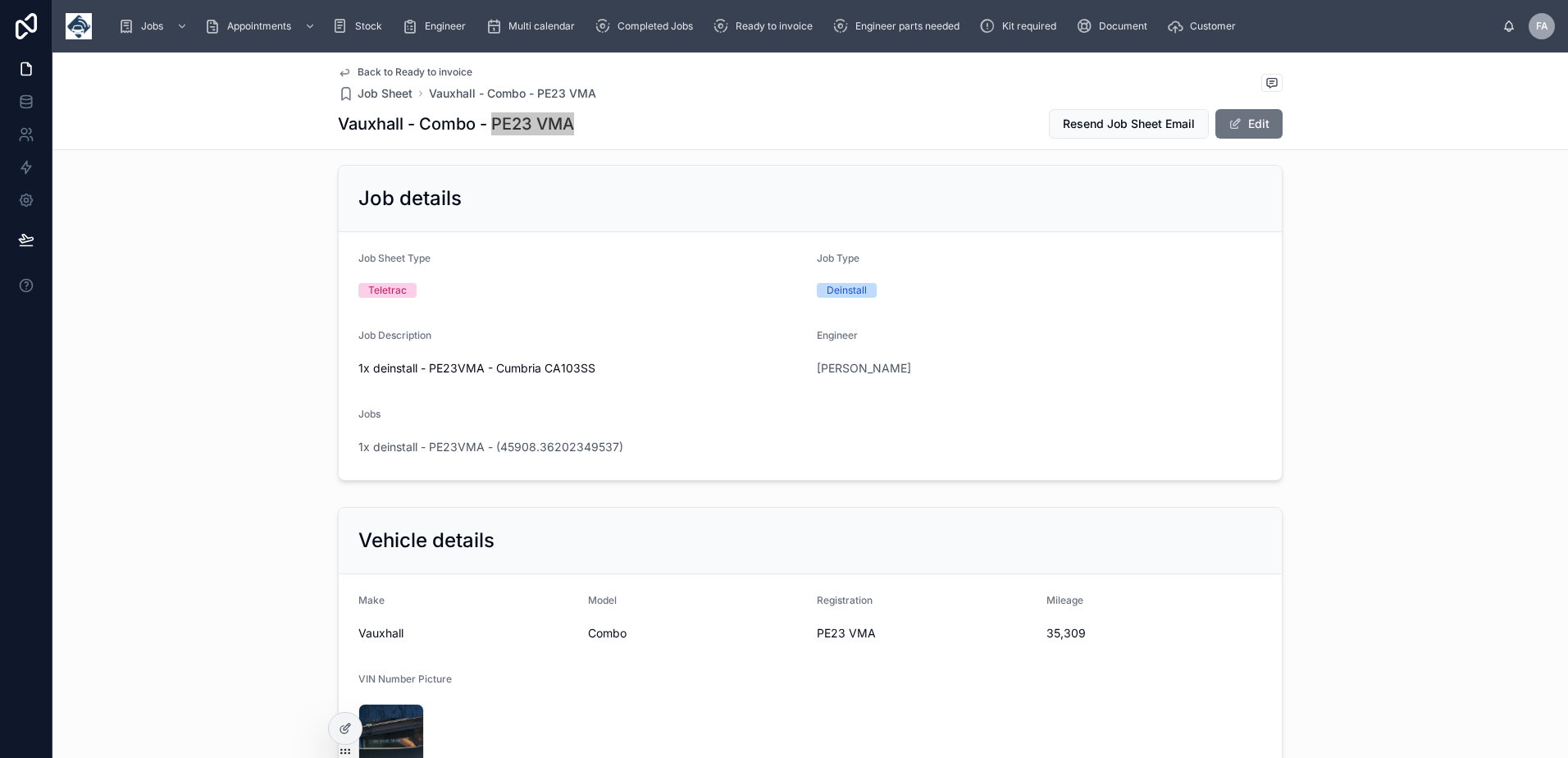
scroll to position [0, 0]
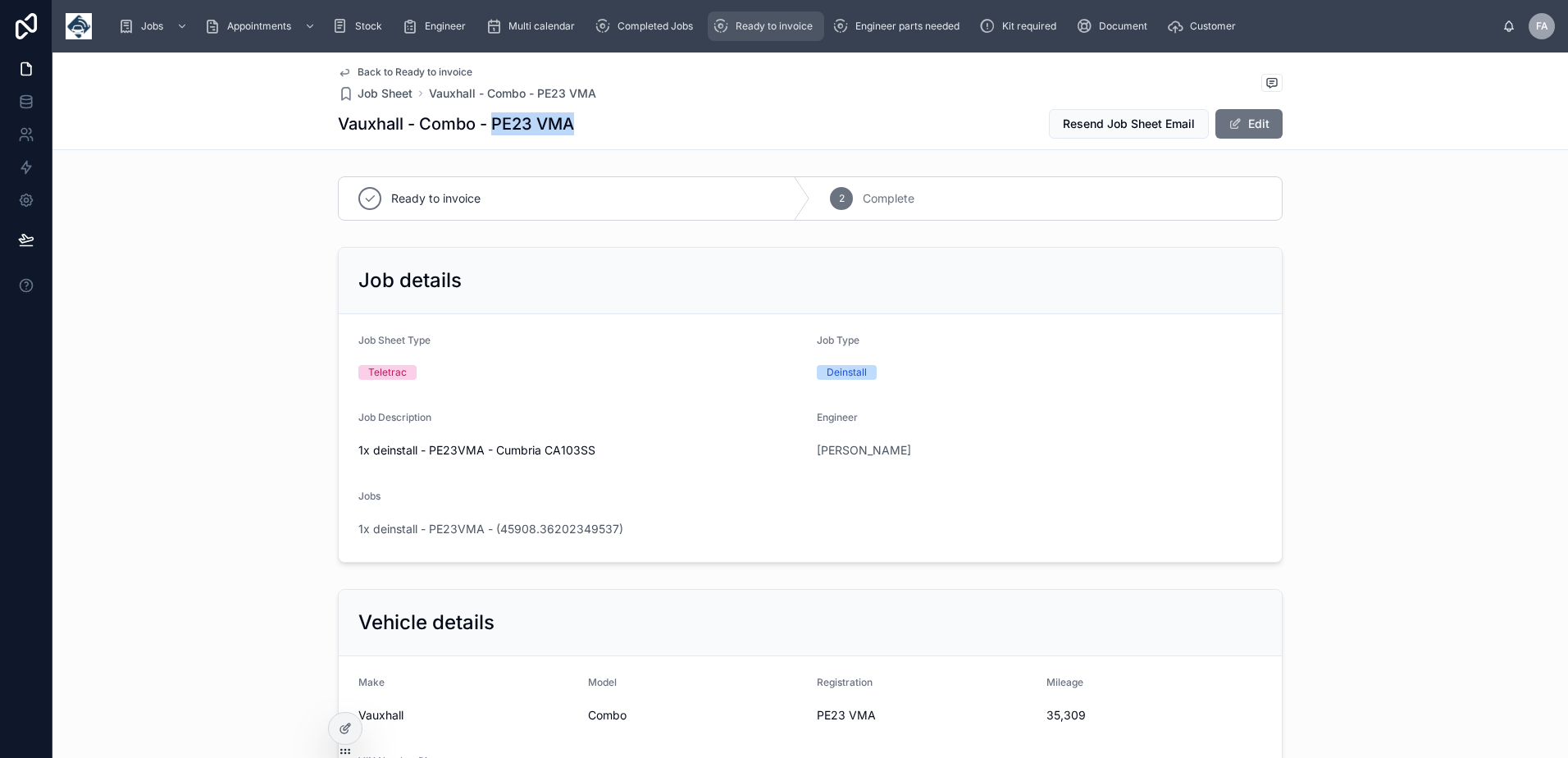
click at [757, 30] on span "Ready to invoice" at bounding box center [775, 26] width 77 height 13
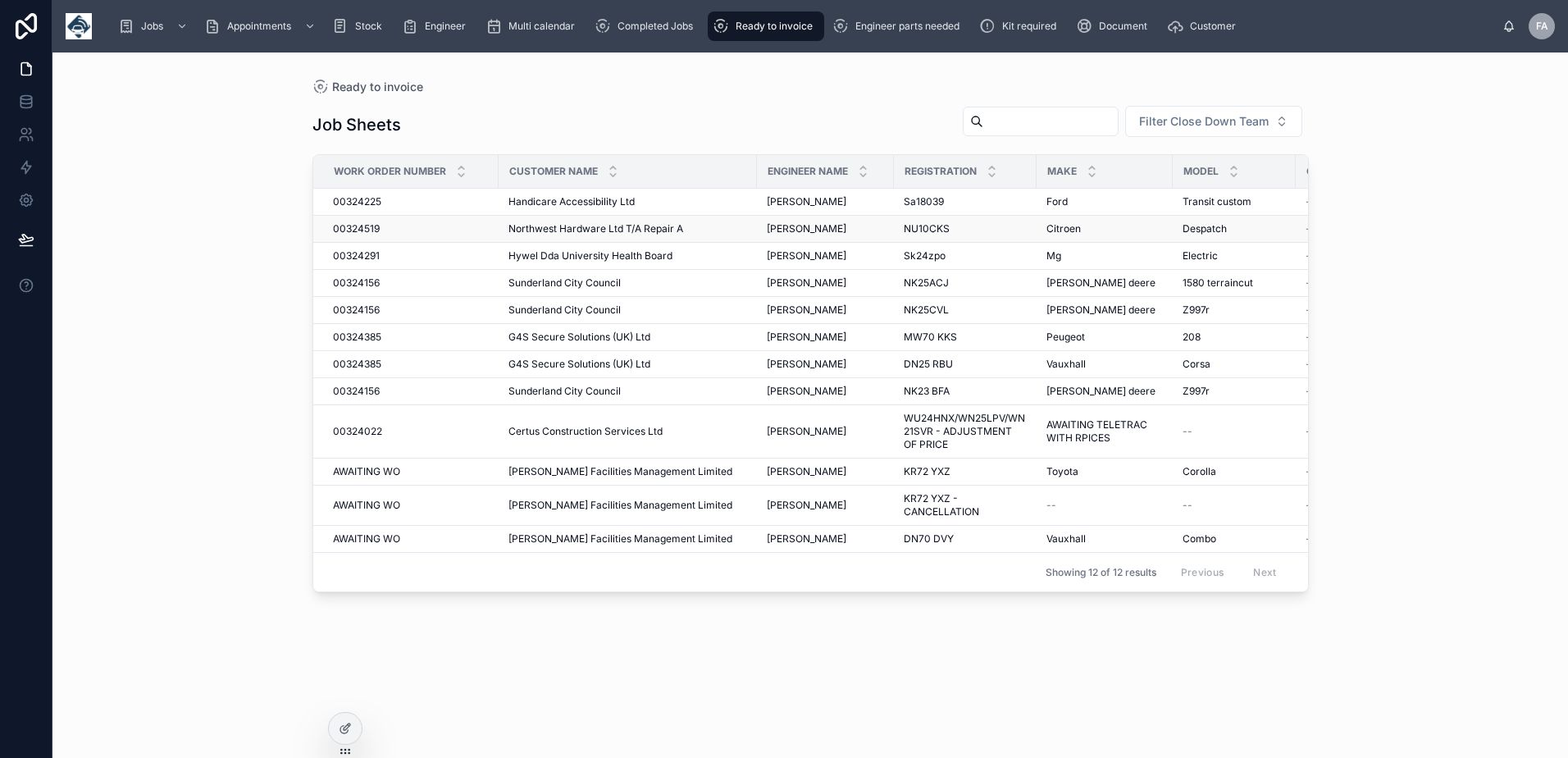
click at [360, 225] on span "00324519" at bounding box center [356, 228] width 47 height 13
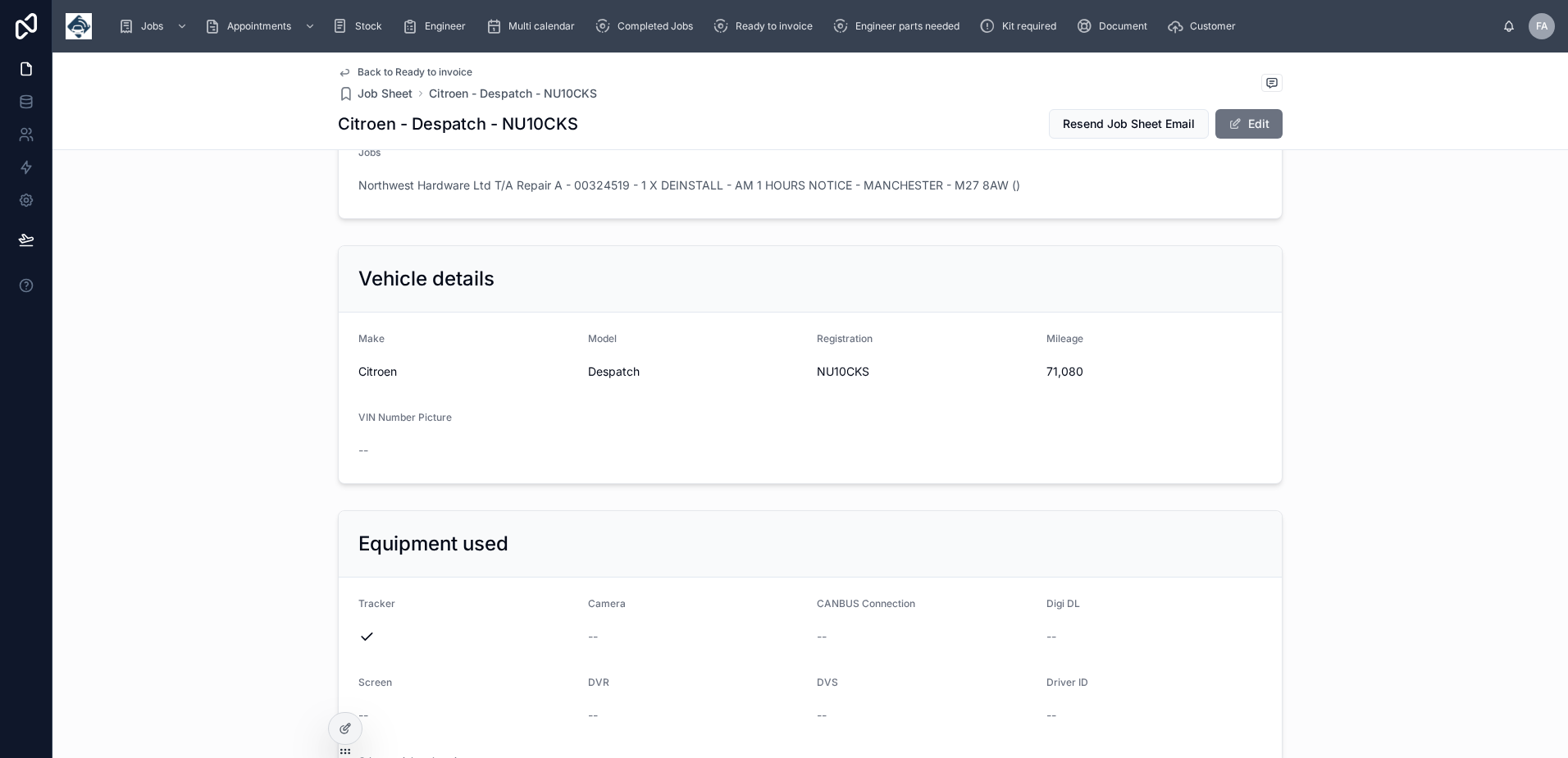
scroll to position [574, 0]
click at [827, 373] on span "NU10CKS" at bounding box center [925, 372] width 217 height 16
drag, startPoint x: 1036, startPoint y: 368, endPoint x: 1082, endPoint y: 375, distance: 46.5
click at [1082, 375] on form "Make Citroen Model Despatch Registration NU10CKS Mileage 71,080 VIN Number Pict…" at bounding box center [811, 398] width 943 height 170
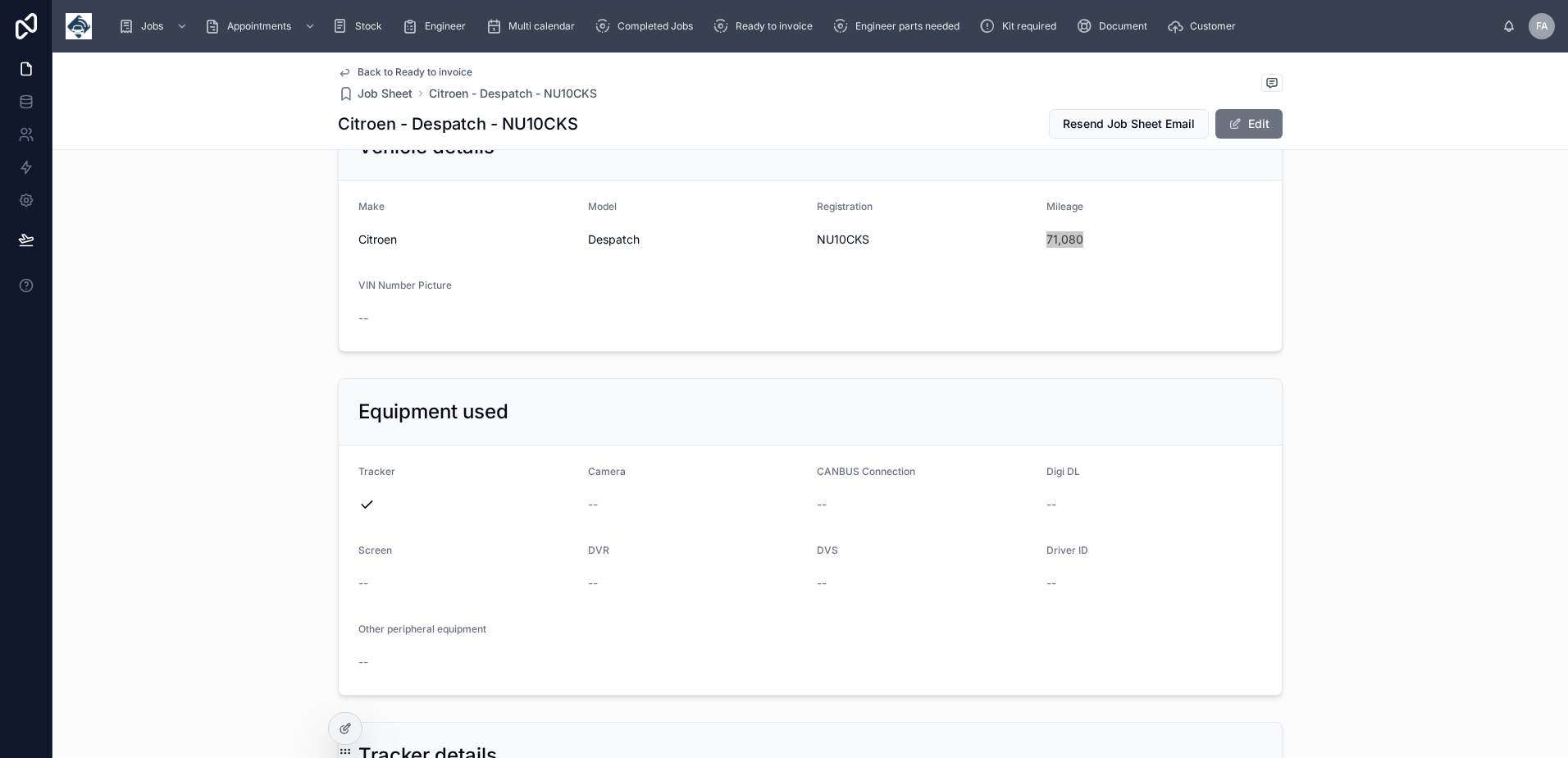
scroll to position [984, 0]
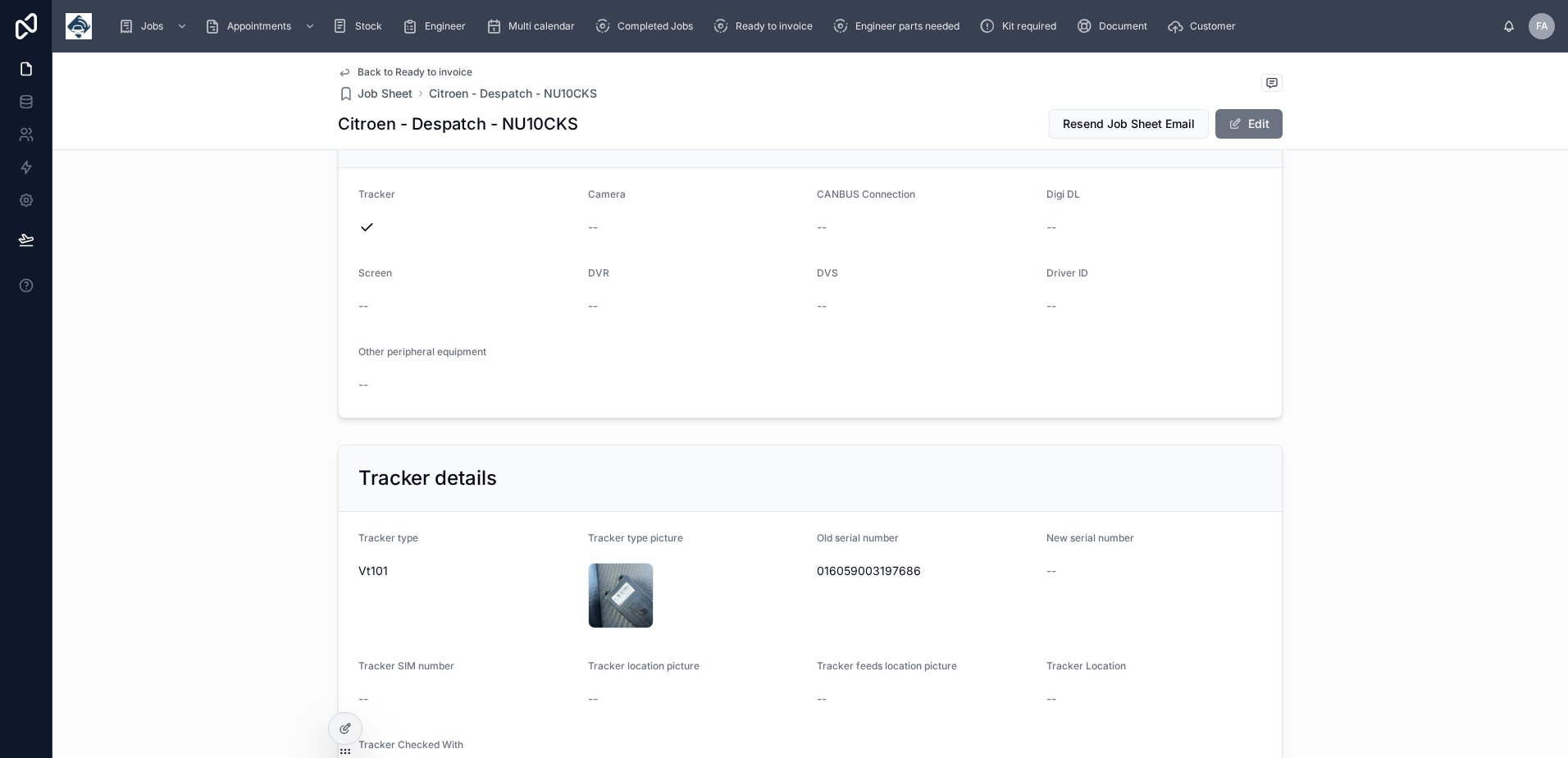
click at [862, 572] on span "016059003197686" at bounding box center [925, 570] width 217 height 16
click at [862, 577] on span "016059003197686" at bounding box center [925, 570] width 217 height 16
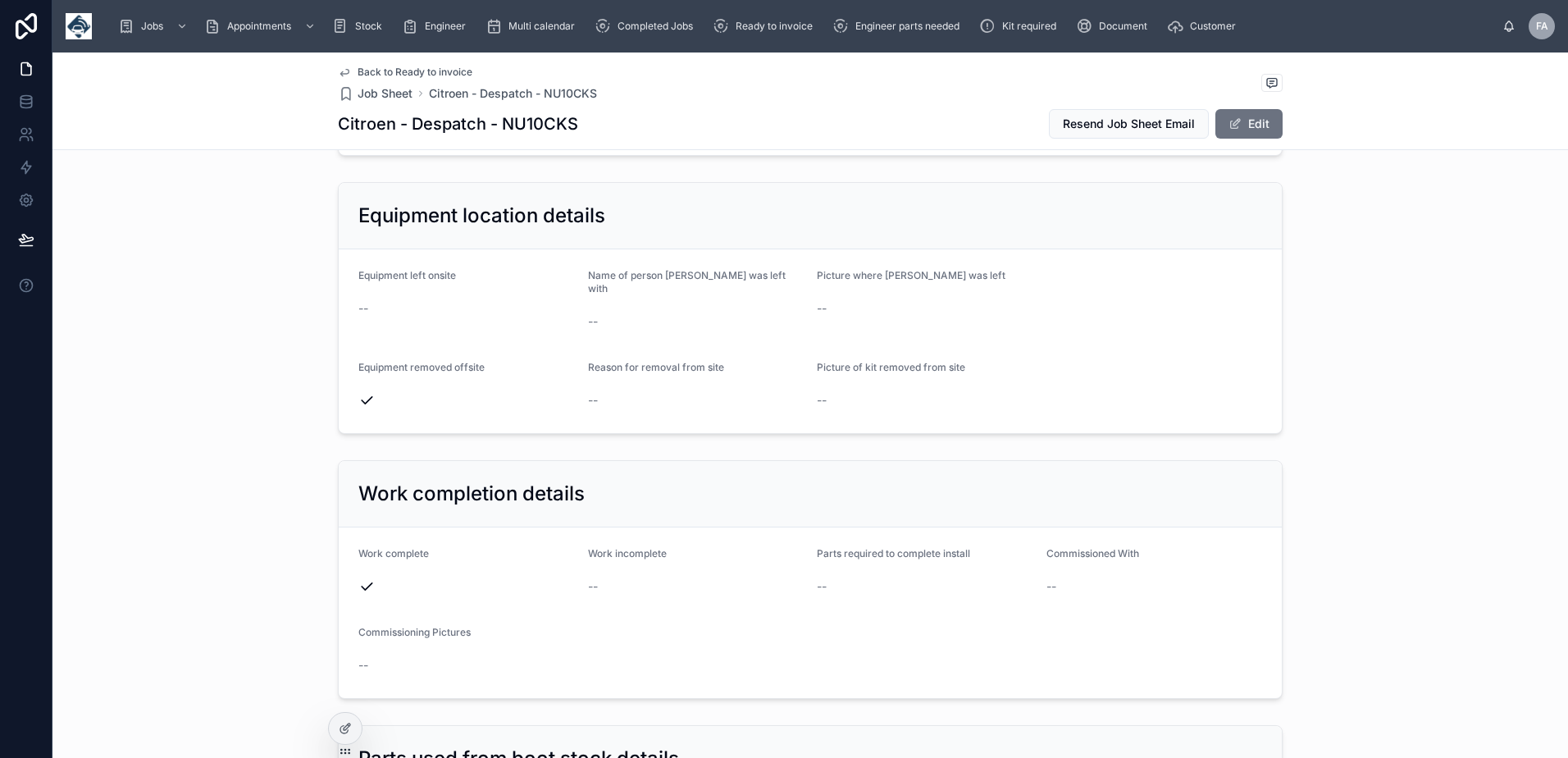
scroll to position [1640, 0]
click at [1243, 131] on button "Edit" at bounding box center [1249, 123] width 68 height 30
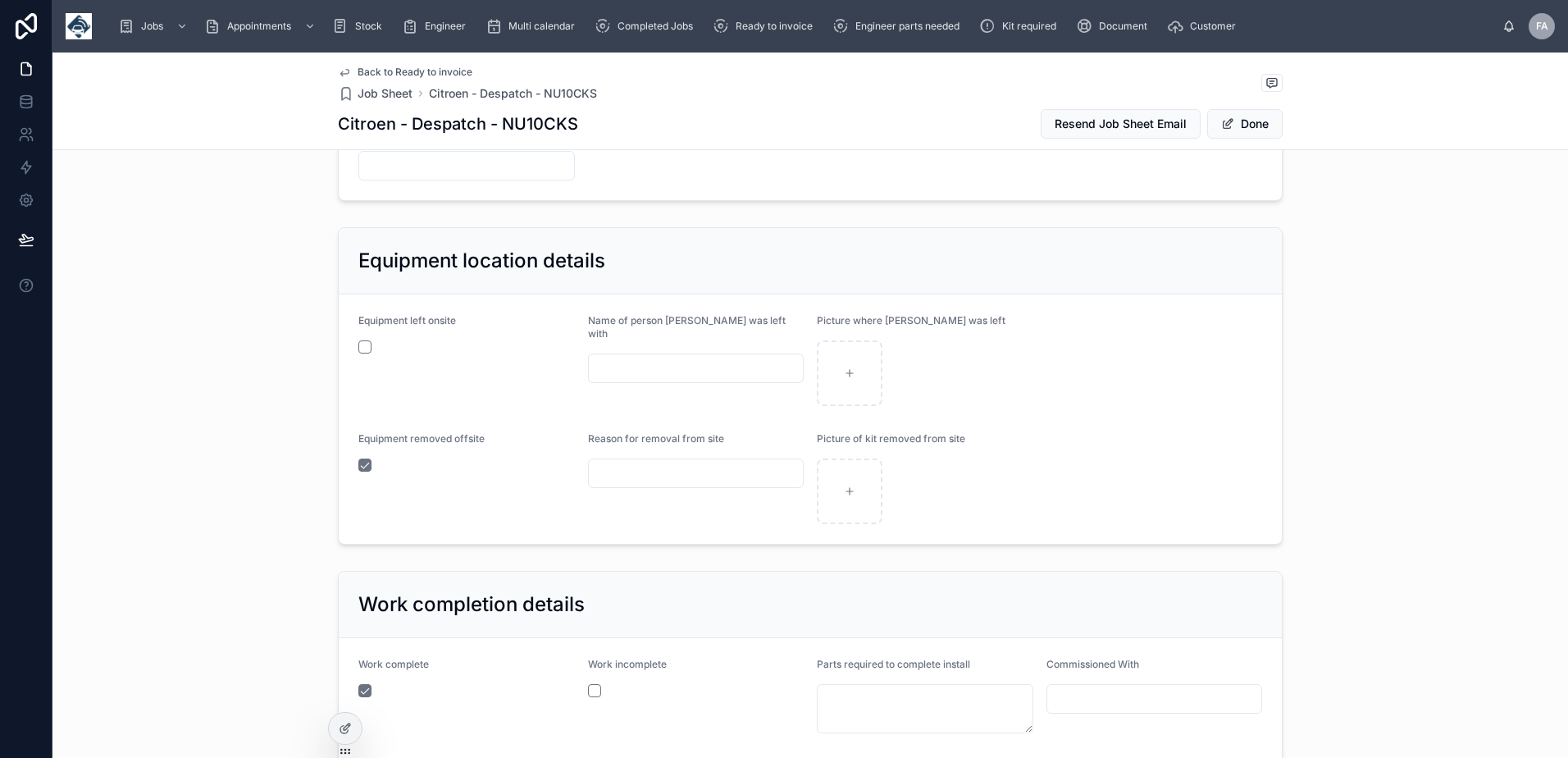
scroll to position [1643, 0]
click at [363, 344] on button "button" at bounding box center [365, 343] width 13 height 13
click at [359, 467] on button "button" at bounding box center [365, 461] width 13 height 13
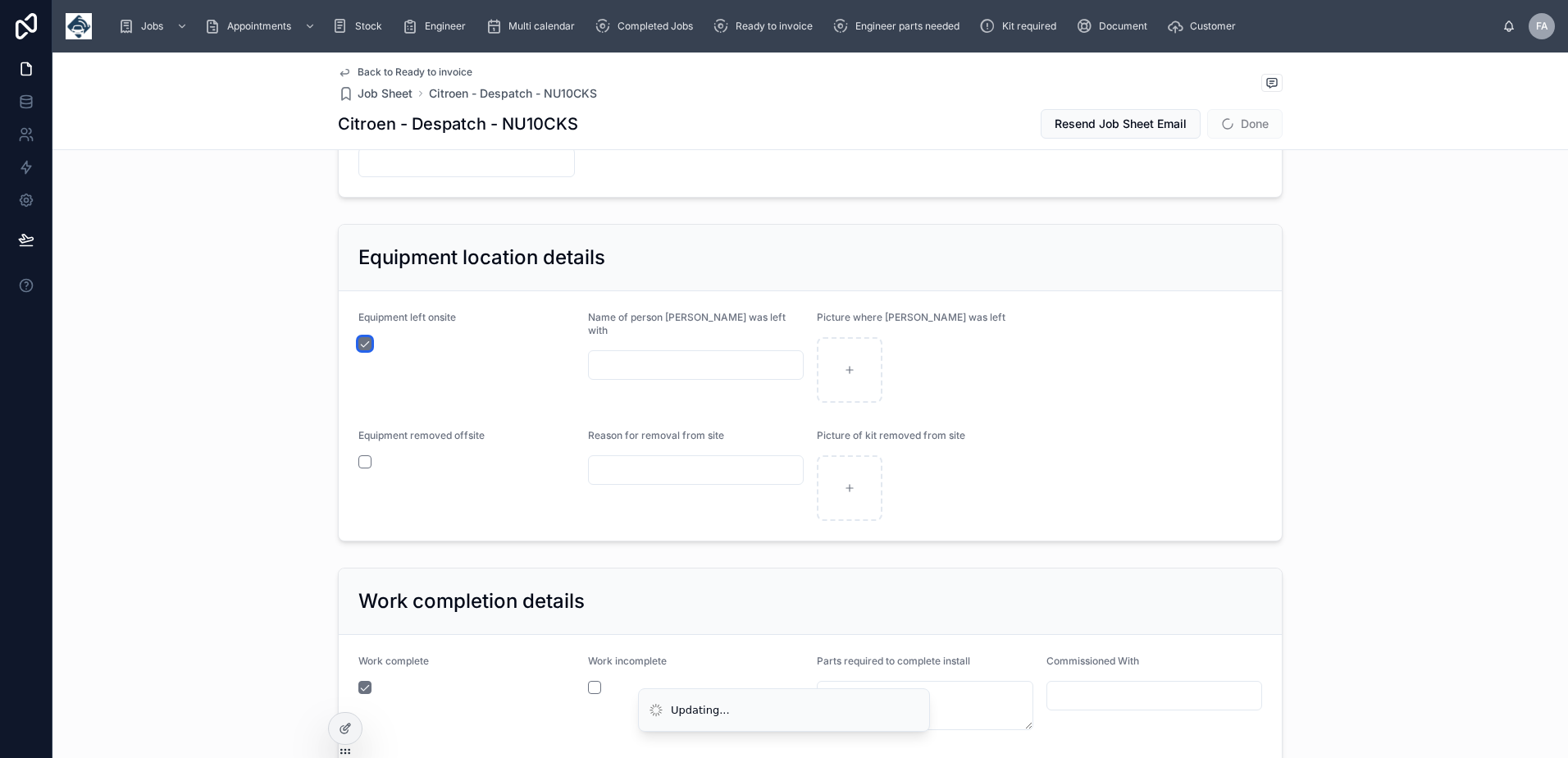
click at [365, 342] on button "button" at bounding box center [365, 343] width 13 height 13
click at [1242, 130] on button "Done" at bounding box center [1245, 123] width 75 height 30
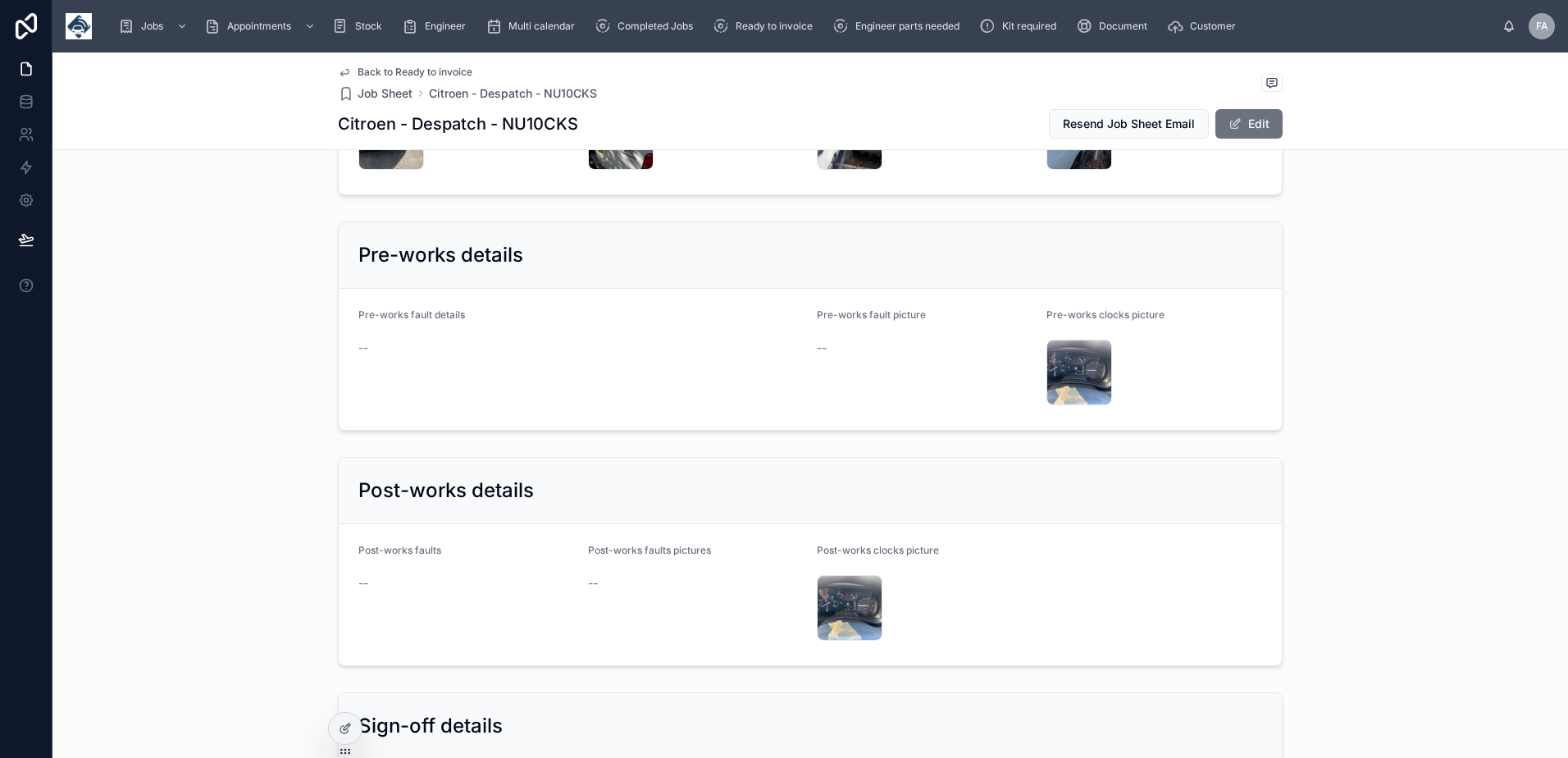
scroll to position [2542, 0]
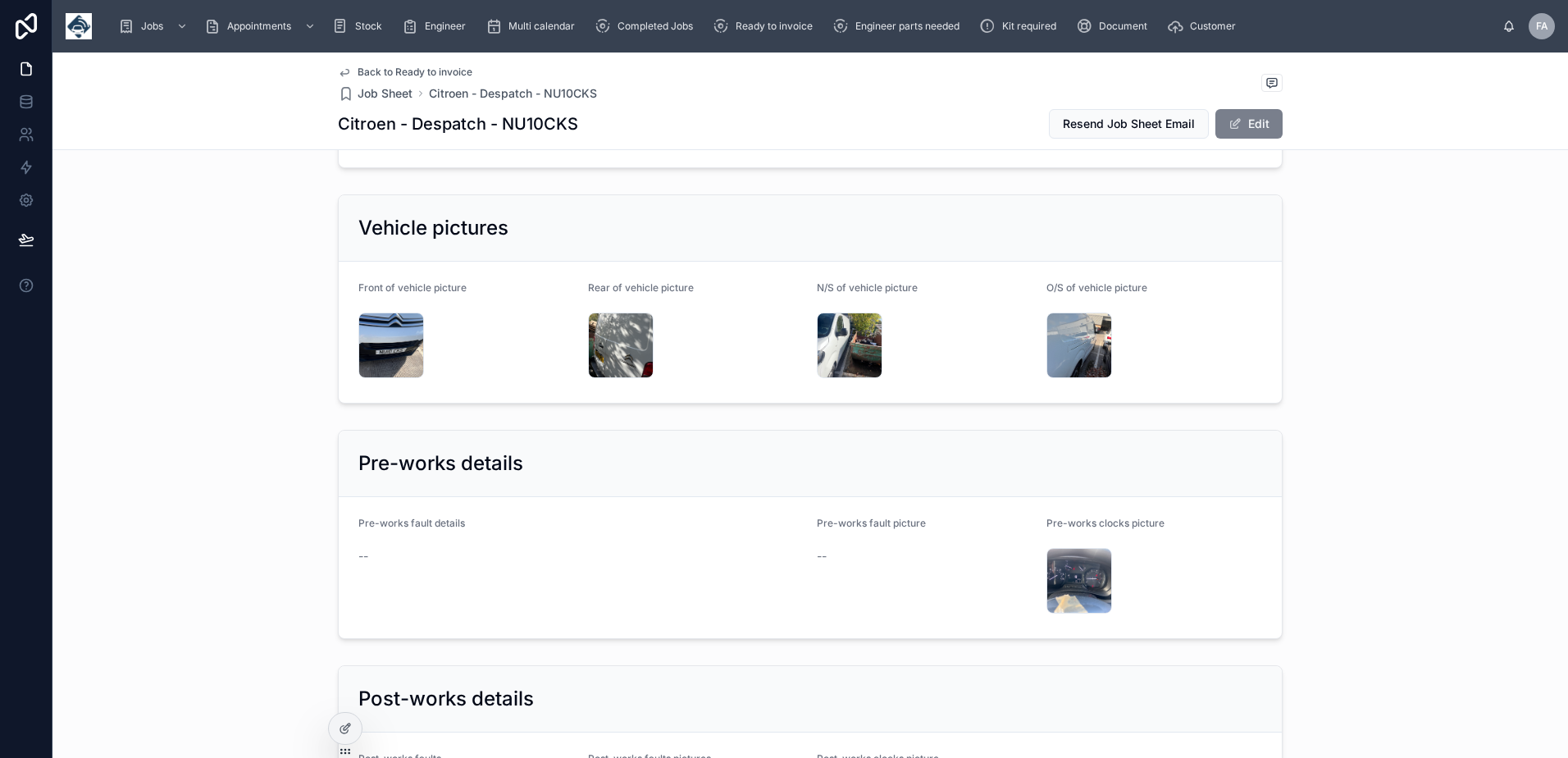
click at [1250, 135] on button "Edit" at bounding box center [1249, 123] width 68 height 30
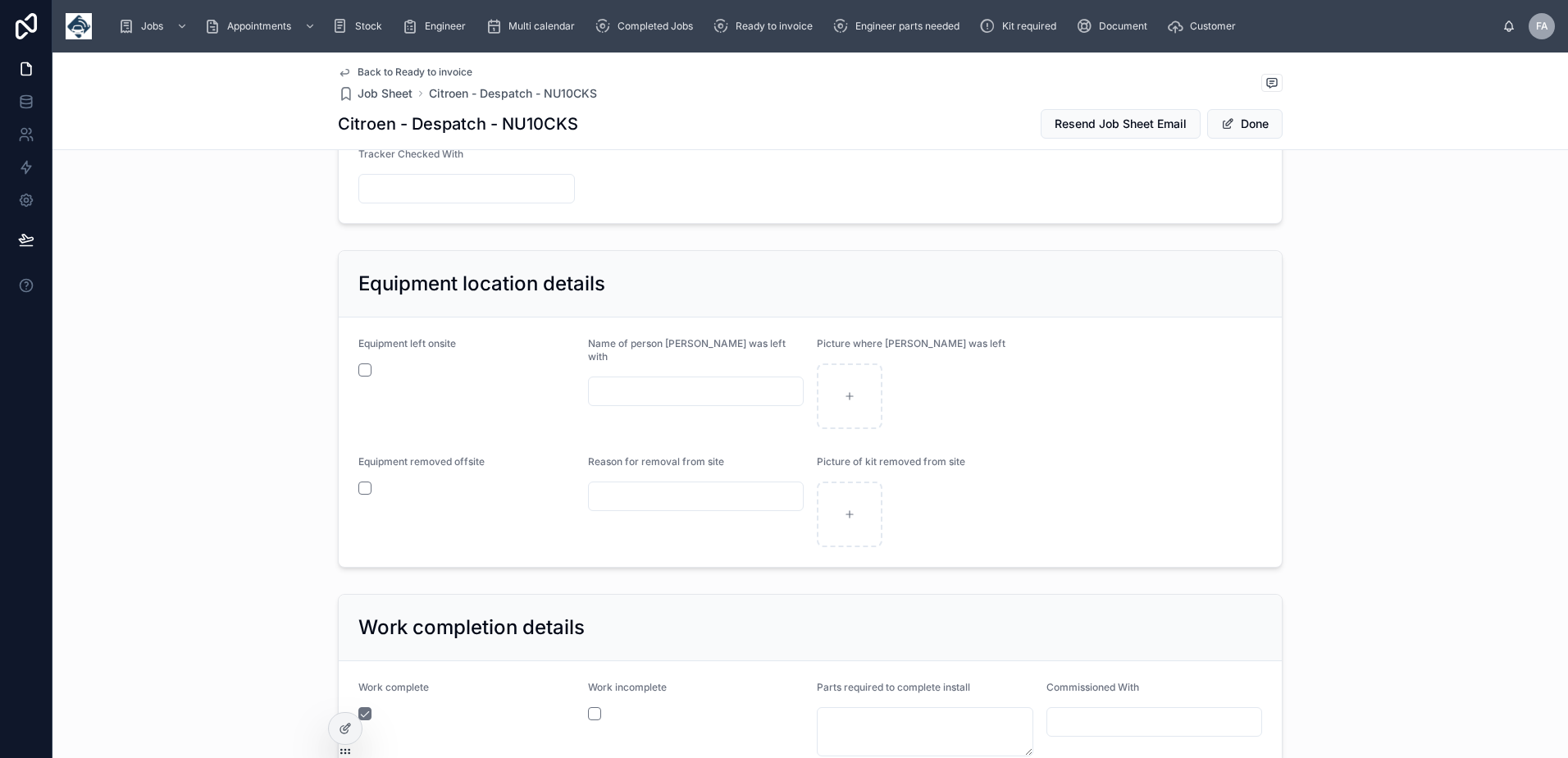
scroll to position [1604, 0]
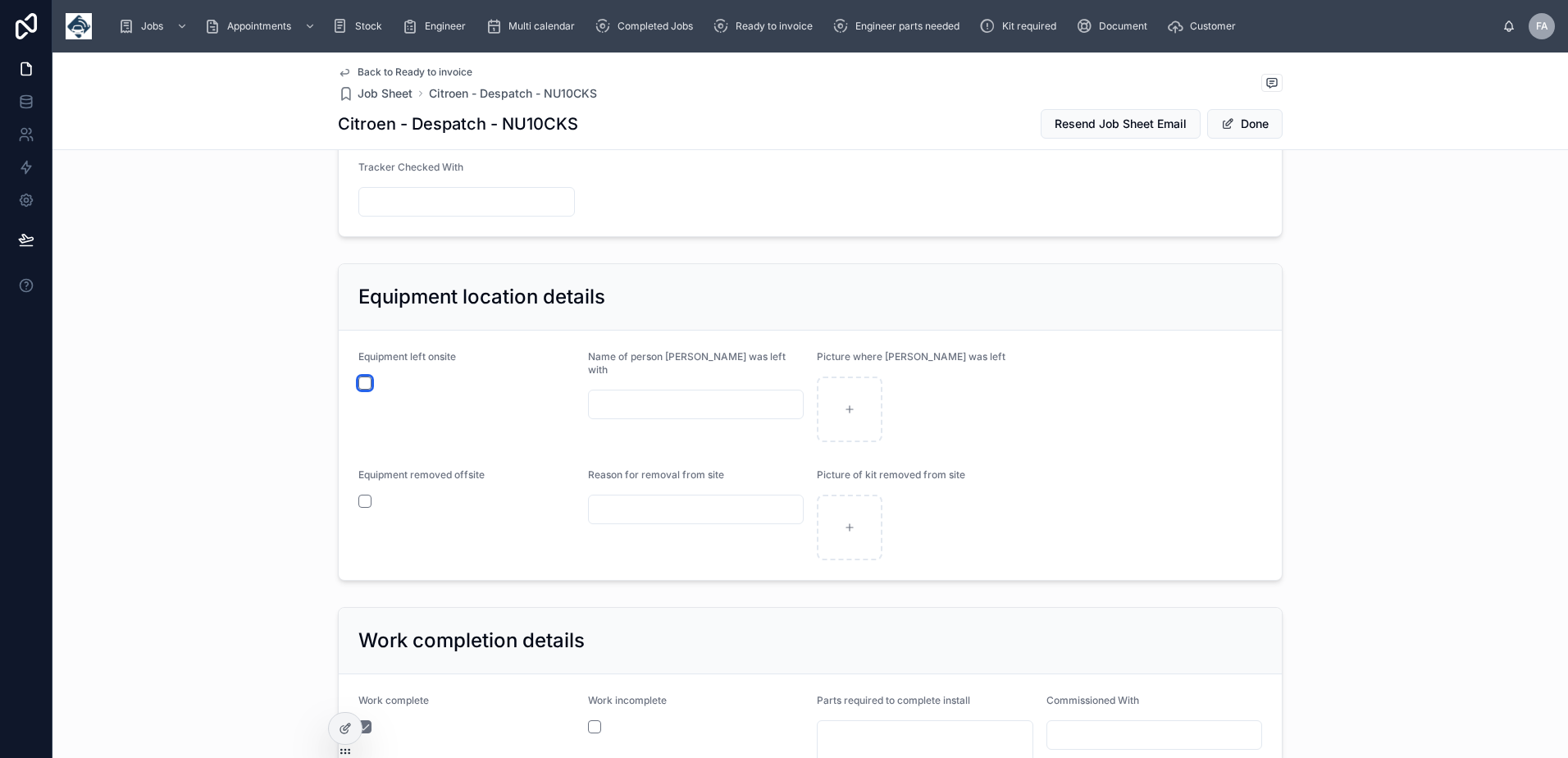
click at [363, 380] on button "button" at bounding box center [365, 382] width 13 height 13
click at [1221, 119] on span at bounding box center [1227, 123] width 13 height 13
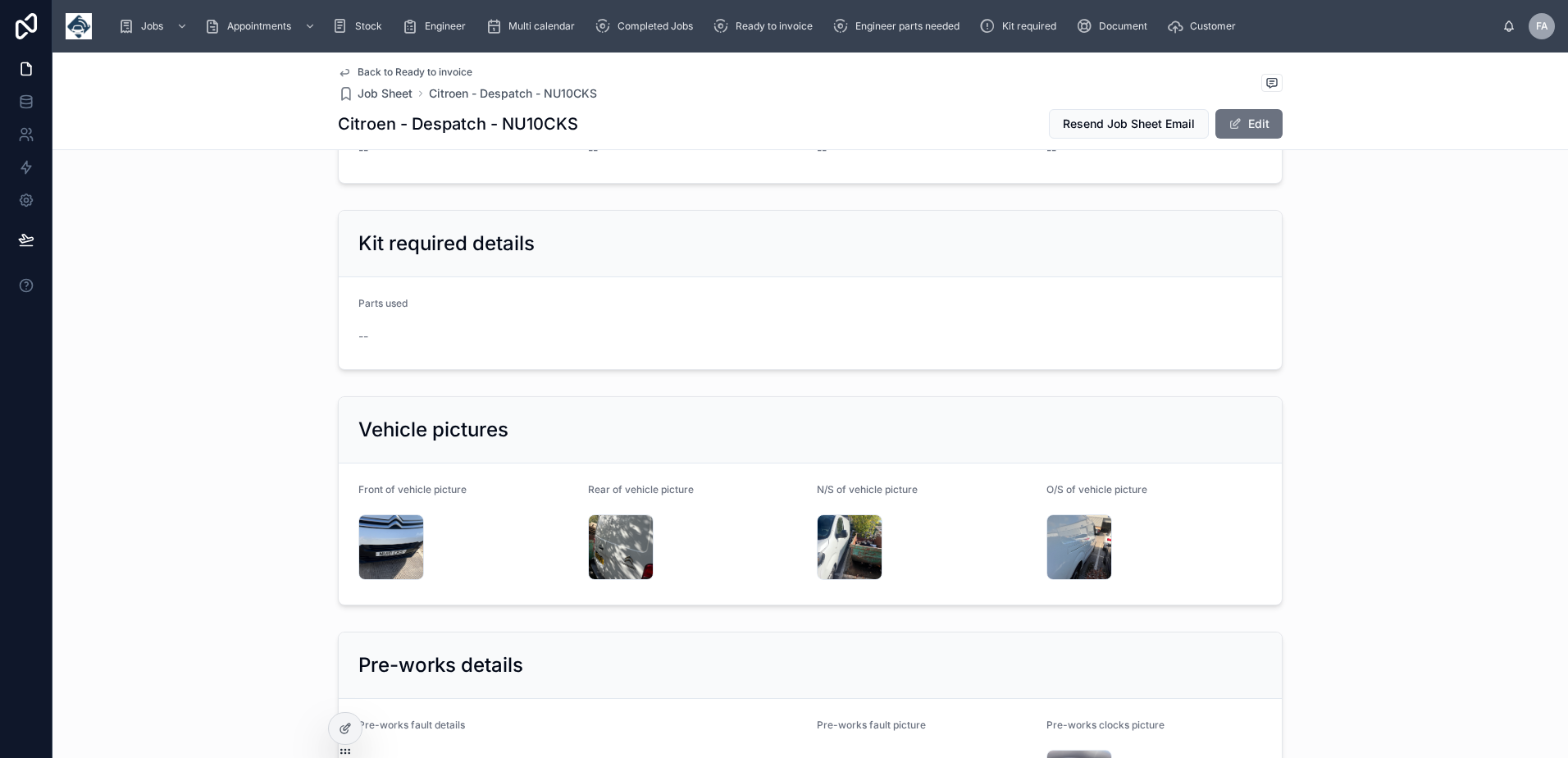
scroll to position [2585, 0]
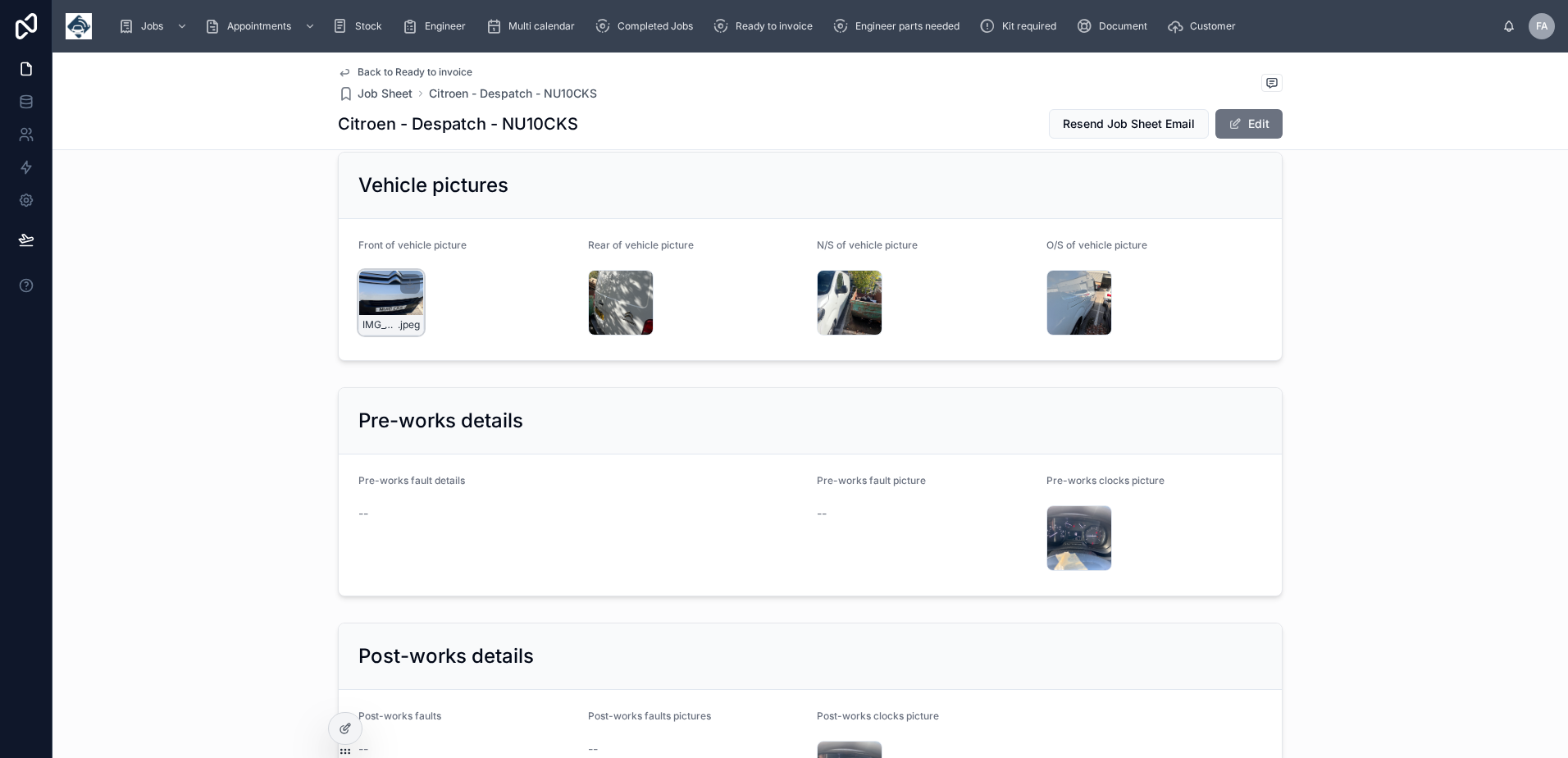
click at [383, 293] on div "IMG_3706 .jpeg" at bounding box center [391, 302] width 66 height 66
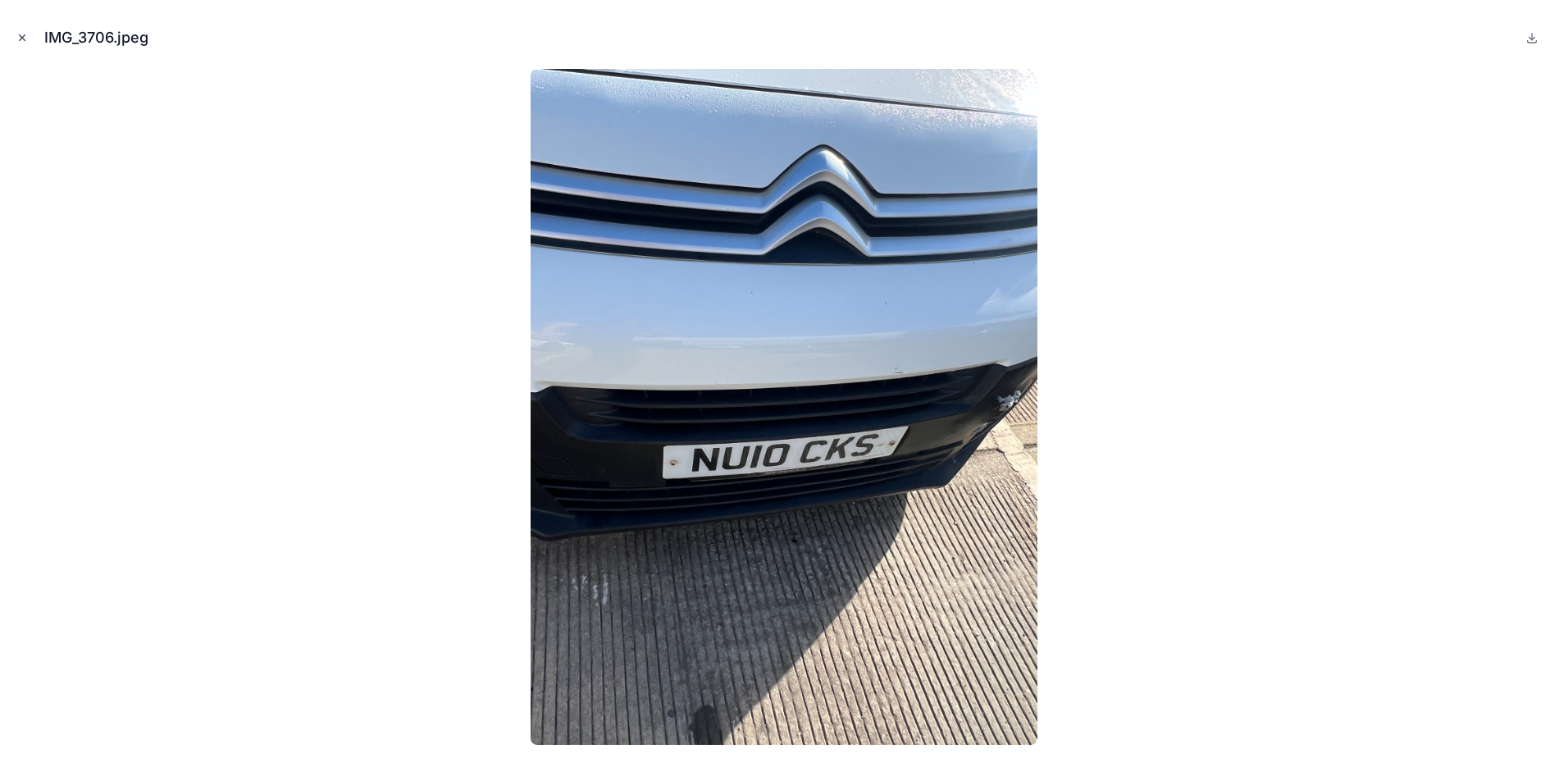
click at [21, 35] on icon "Close modal" at bounding box center [21, 37] width 11 height 11
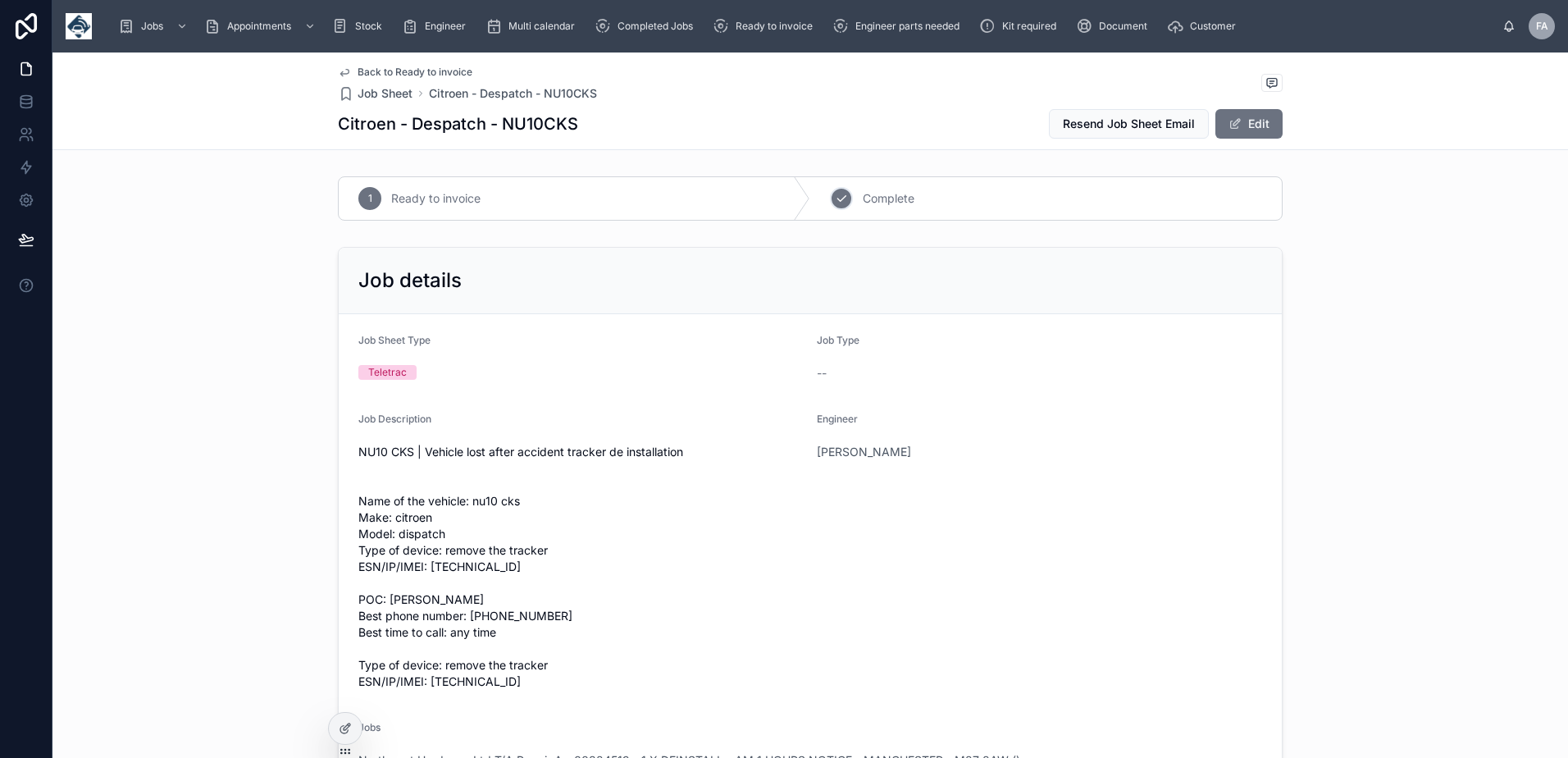
click at [836, 198] on icon at bounding box center [841, 198] width 13 height 13
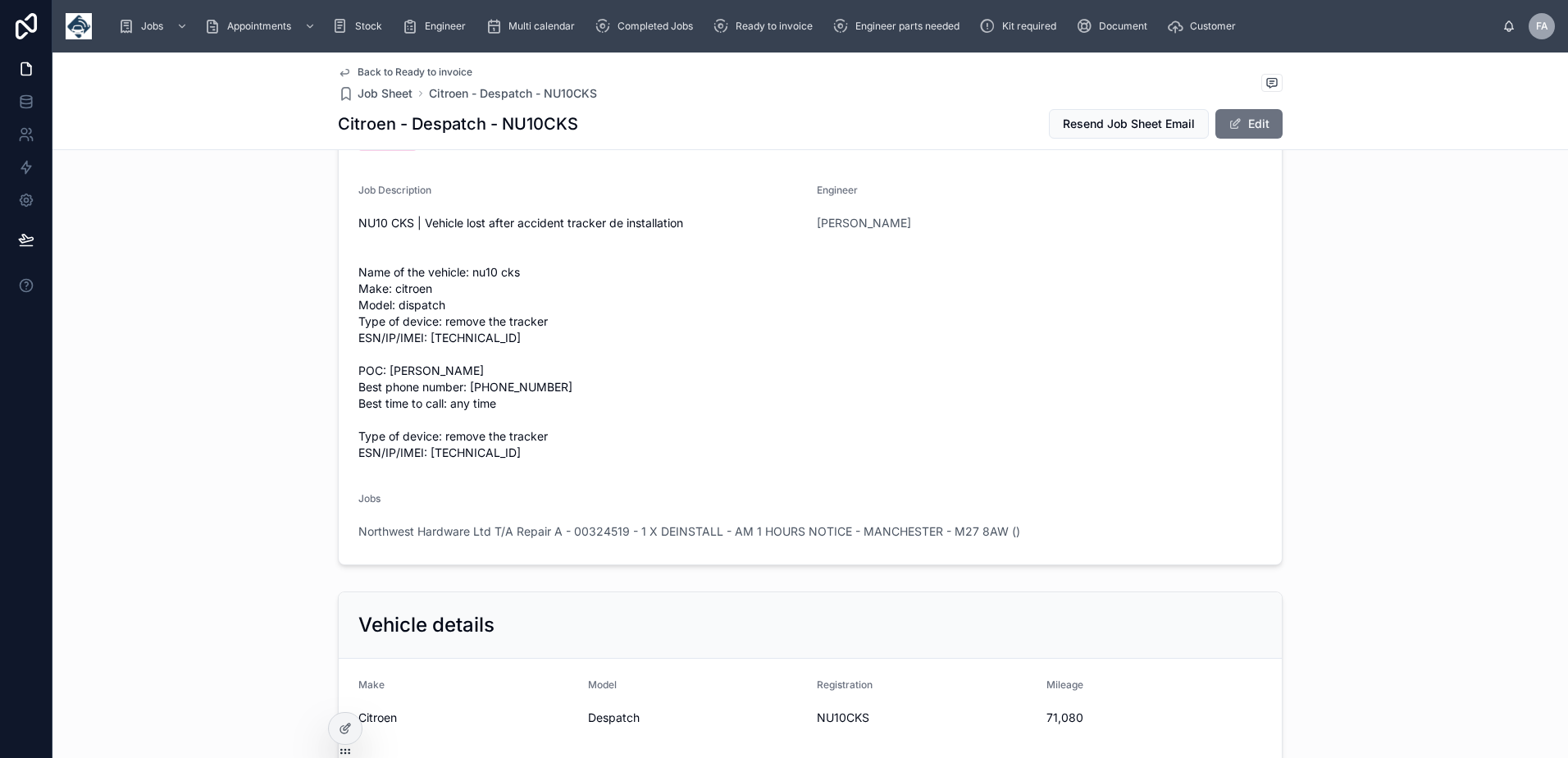
scroll to position [492, 0]
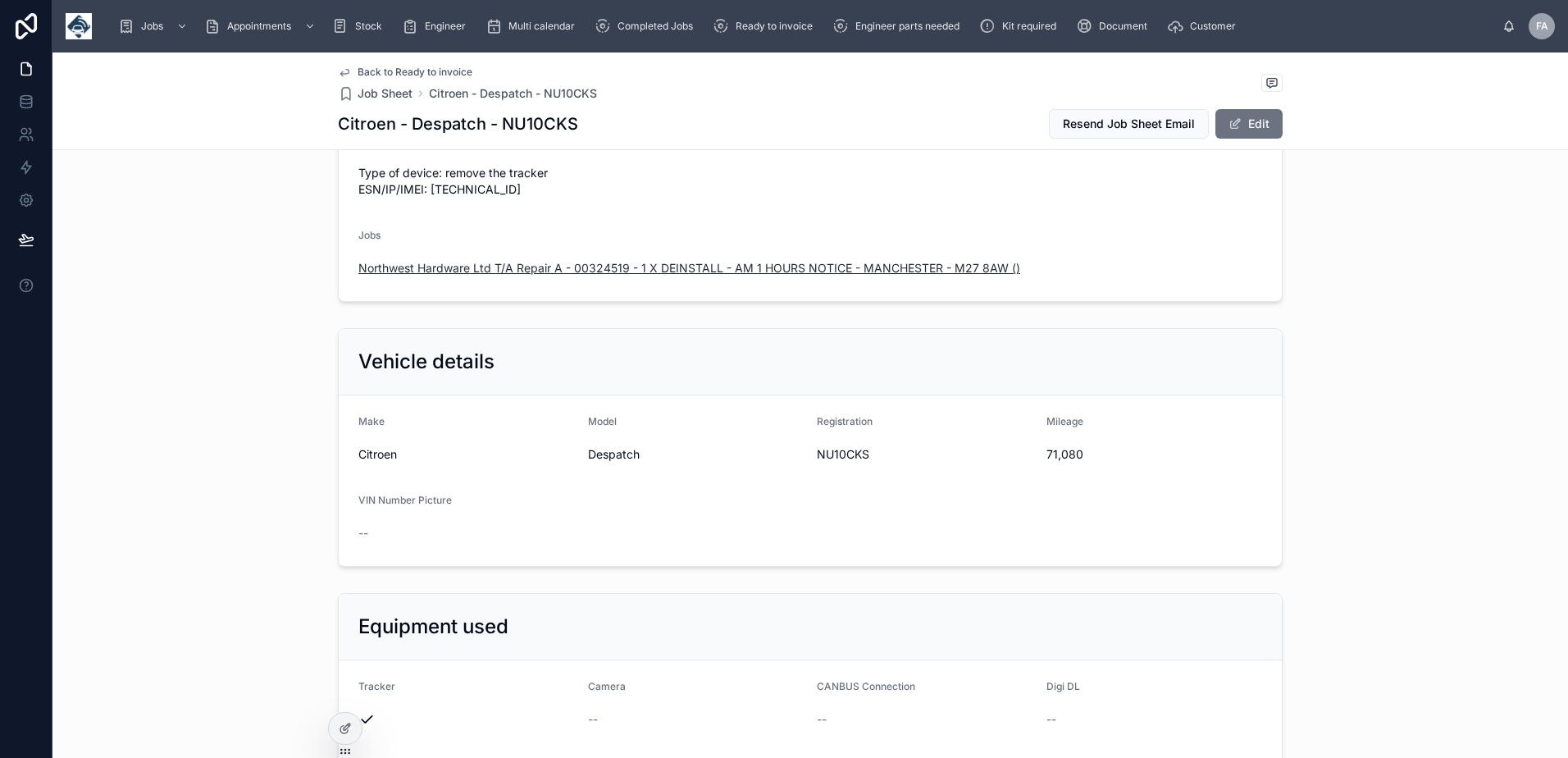
click at [576, 266] on span "Northwest Hardware Ltd T/A Repair A - 00324519 - 1 X DEINSTALL - AM 1 HOURS NOT…" at bounding box center [689, 268] width 662 height 16
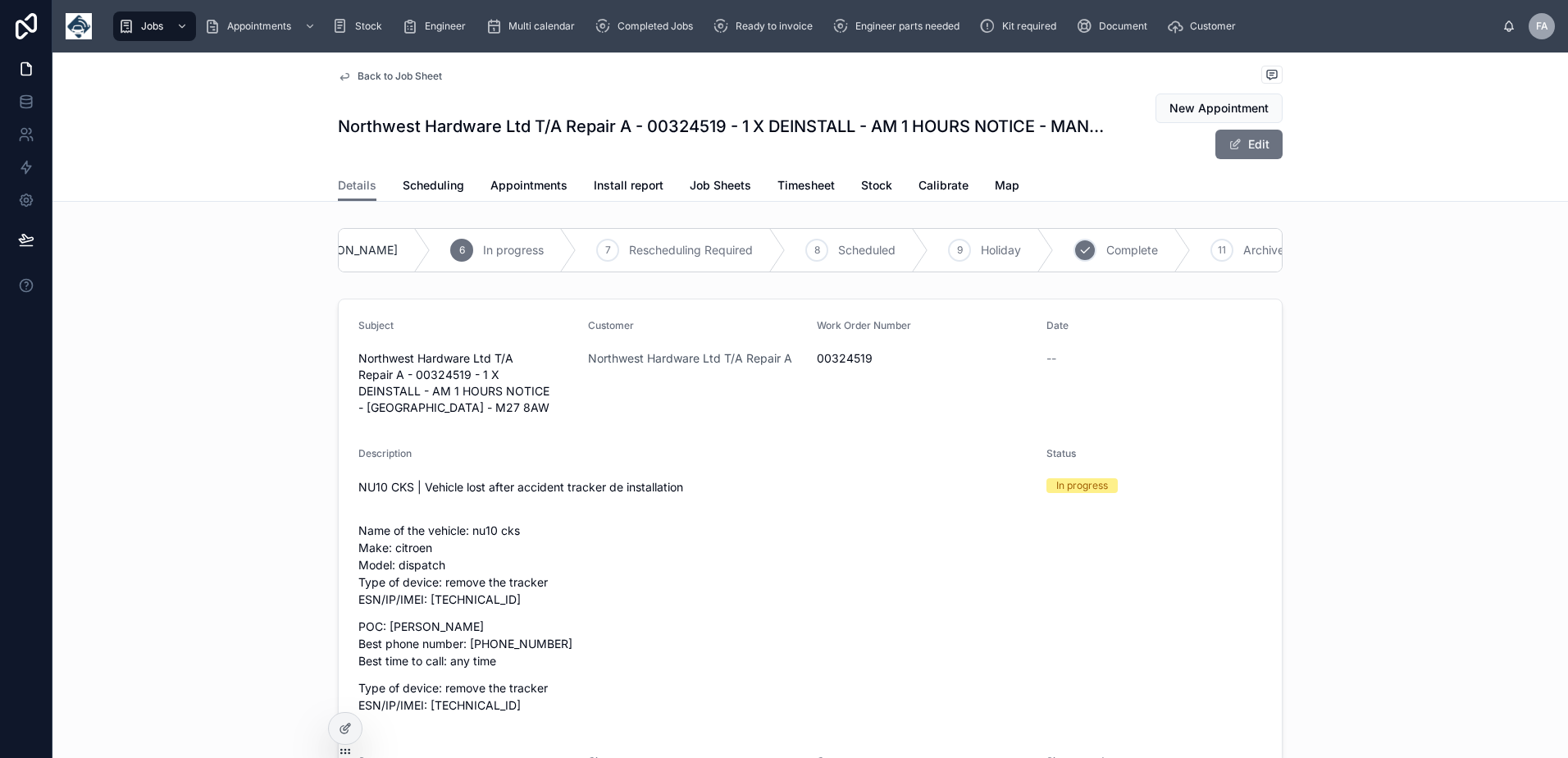
click at [1107, 253] on span "Complete" at bounding box center [1132, 250] width 51 height 16
click at [542, 187] on span "Appointments" at bounding box center [529, 185] width 77 height 16
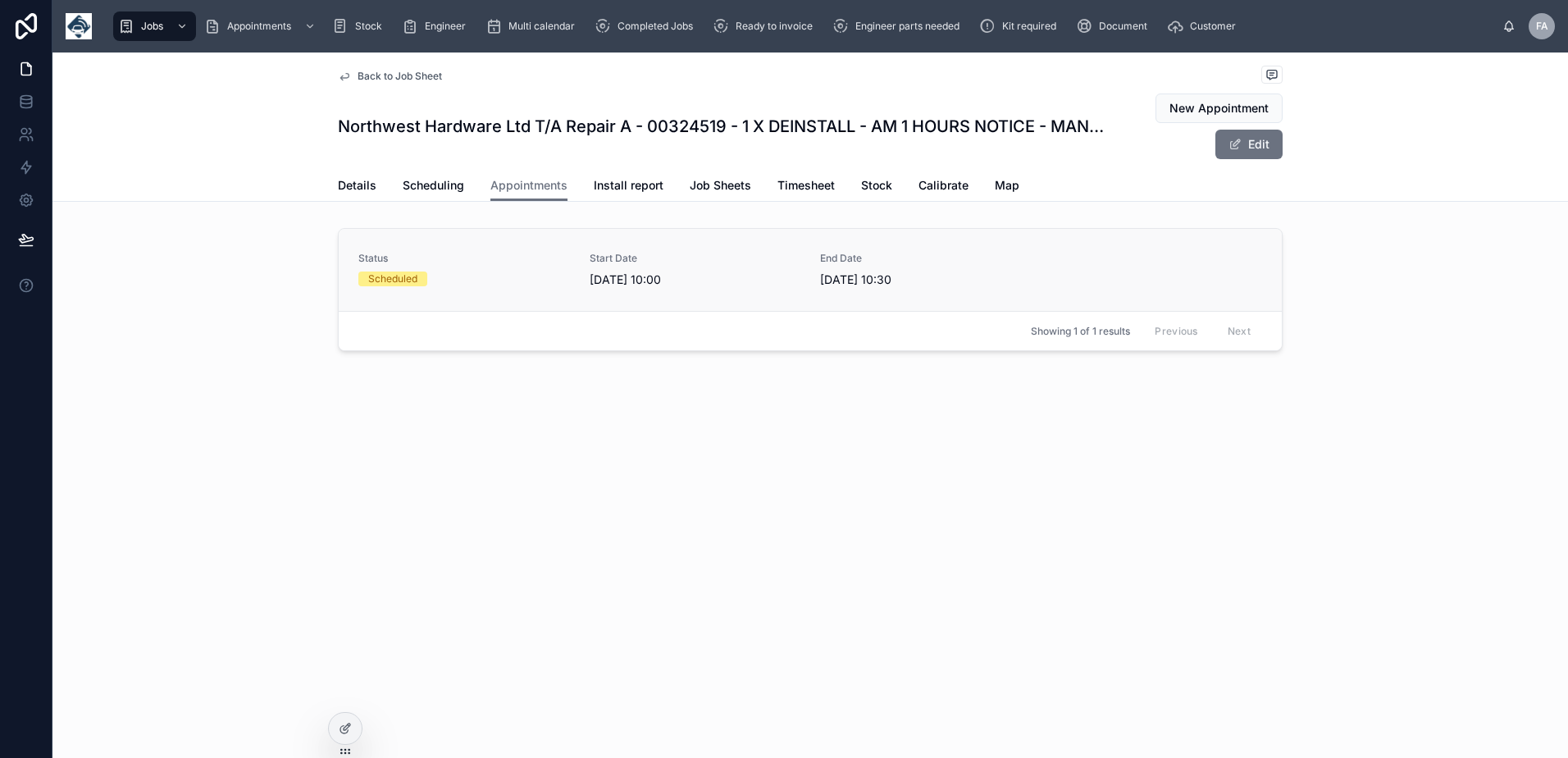
click at [478, 277] on div "Scheduled" at bounding box center [464, 278] width 211 height 15
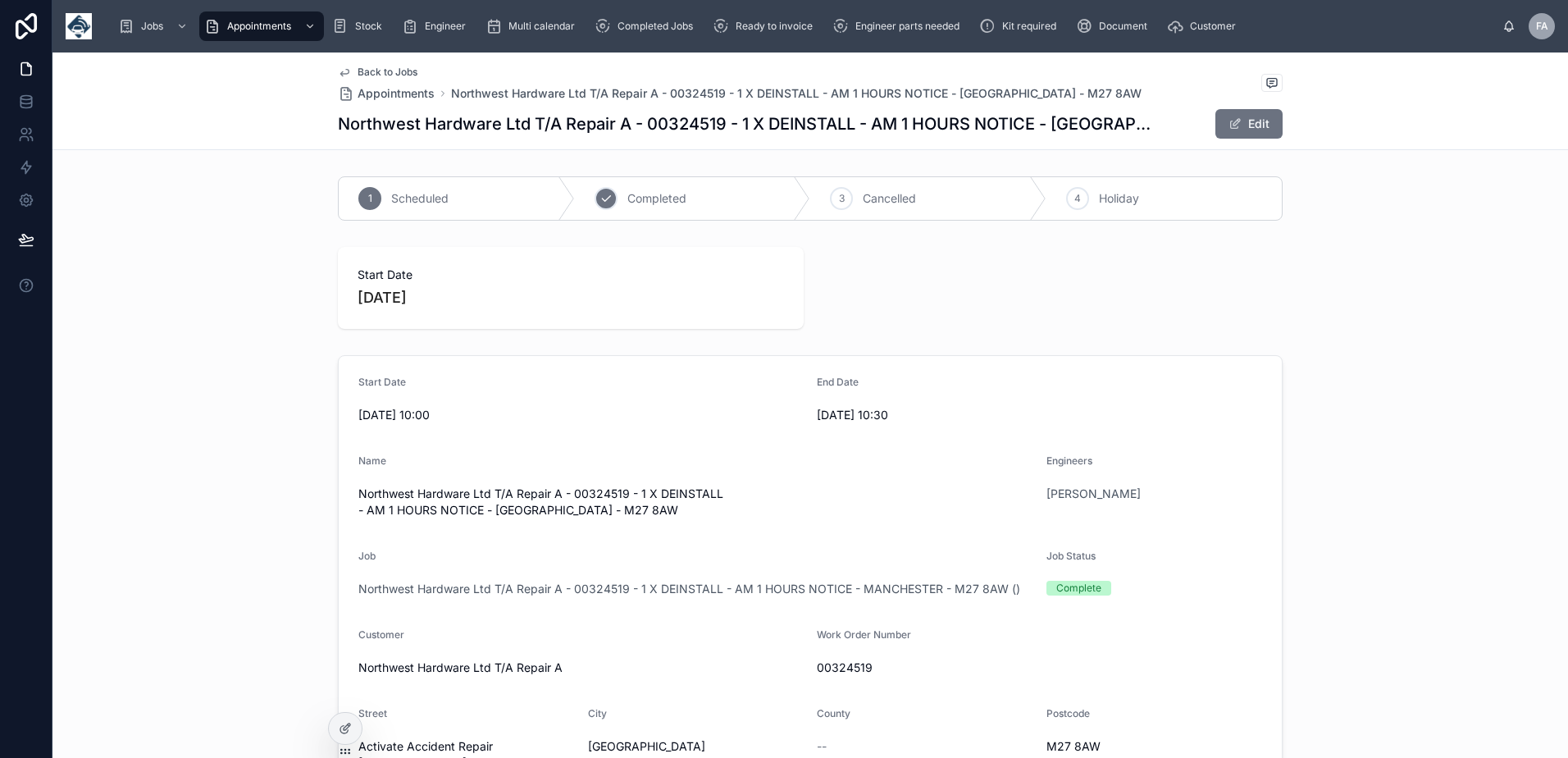
click at [627, 200] on span "Completed" at bounding box center [656, 198] width 59 height 16
click at [744, 29] on span "Ready to invoice" at bounding box center [775, 26] width 77 height 13
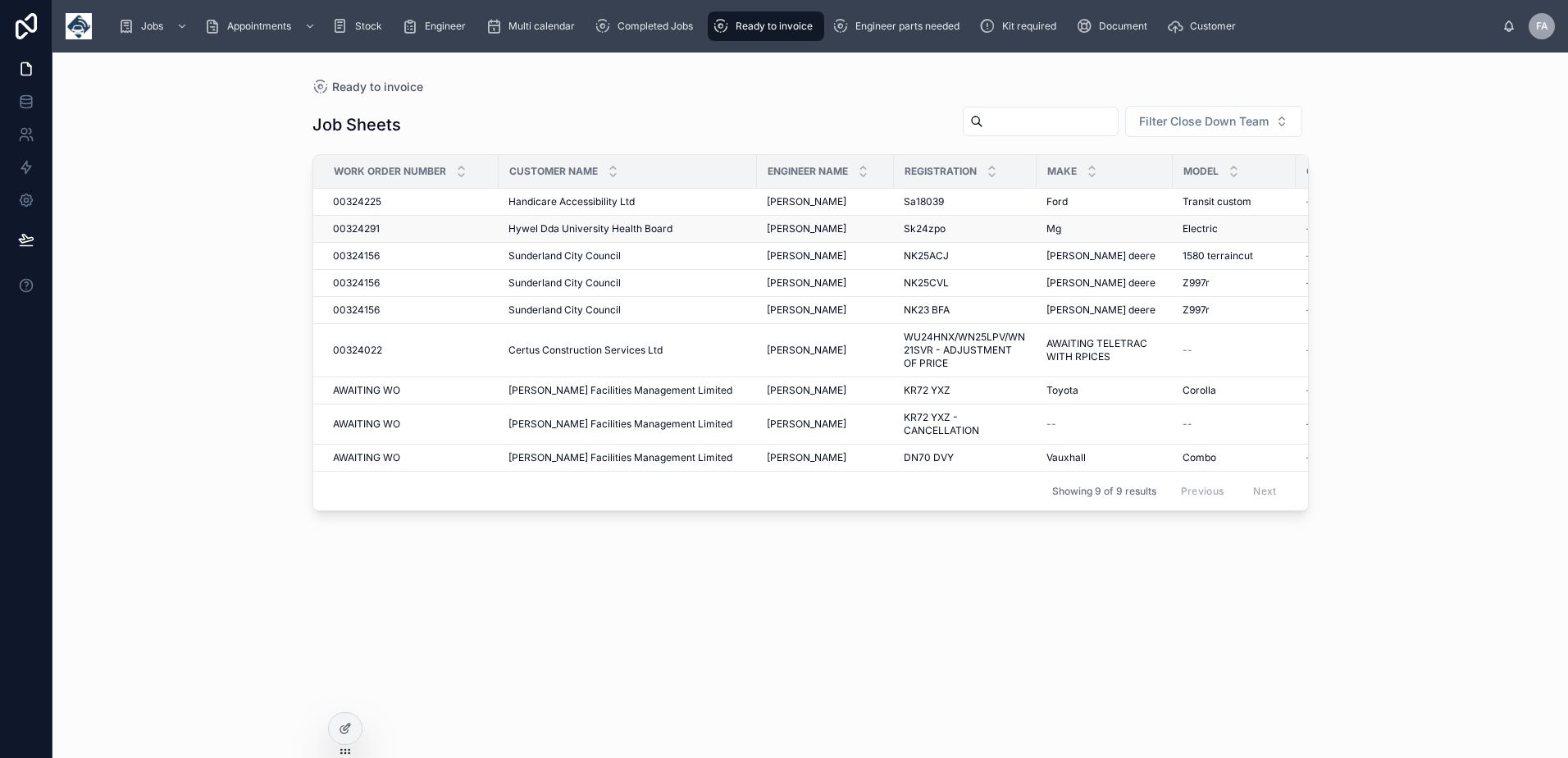
click at [353, 227] on span "00324291" at bounding box center [356, 228] width 47 height 13
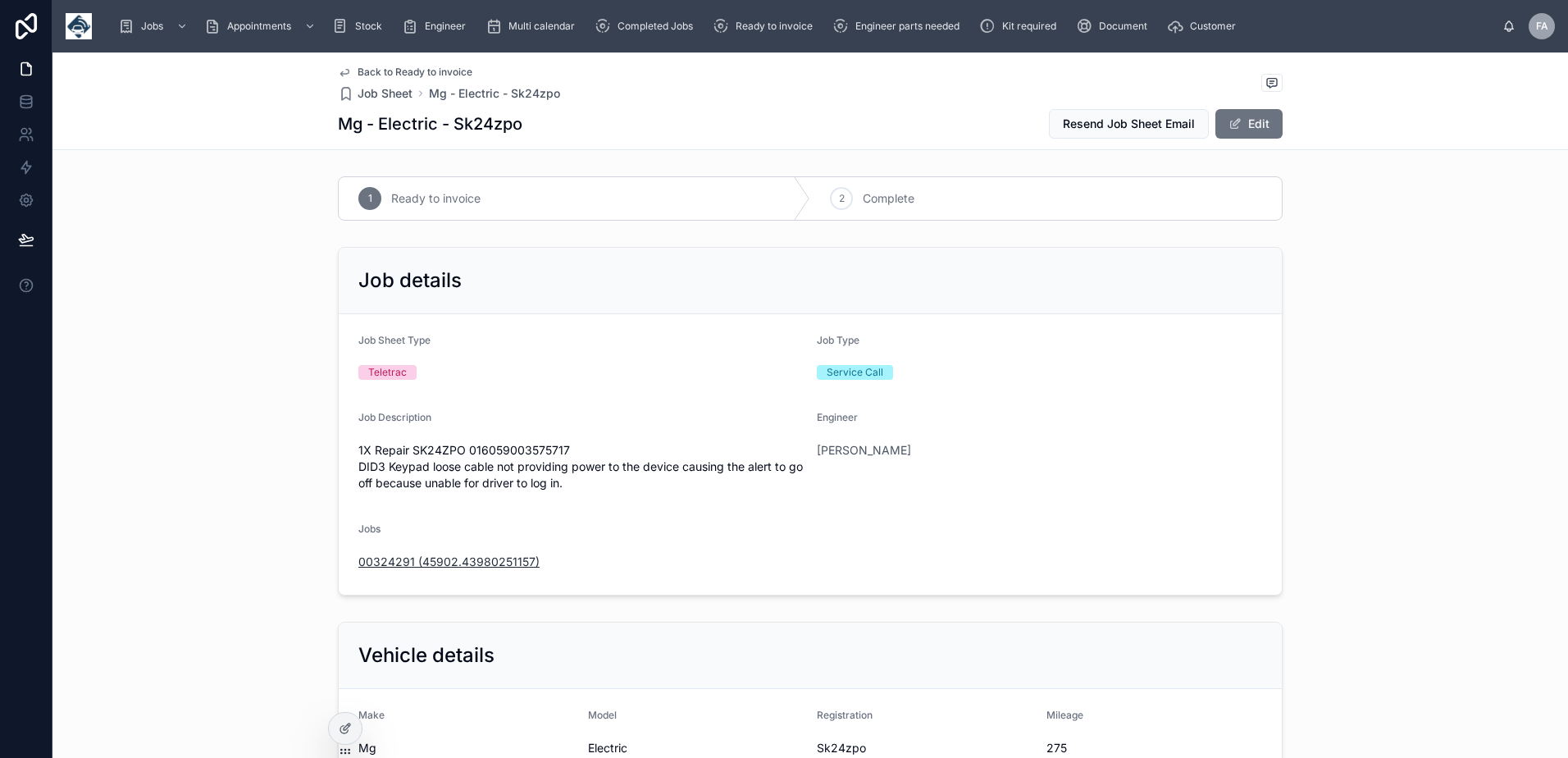
click at [443, 560] on span "00324291 (45902.43980251157)" at bounding box center [449, 561] width 181 height 16
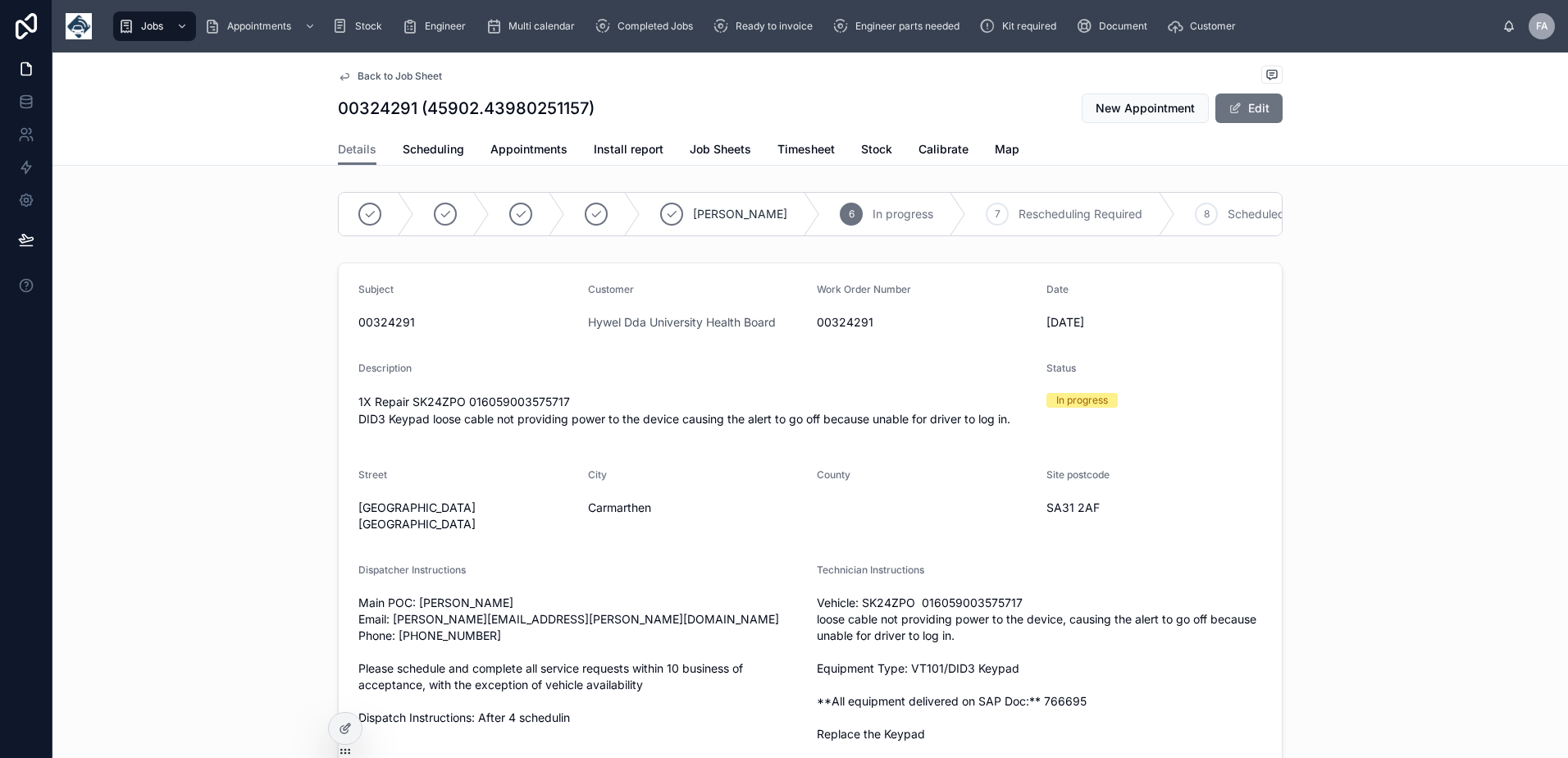
click at [817, 330] on span "00324291" at bounding box center [925, 322] width 217 height 16
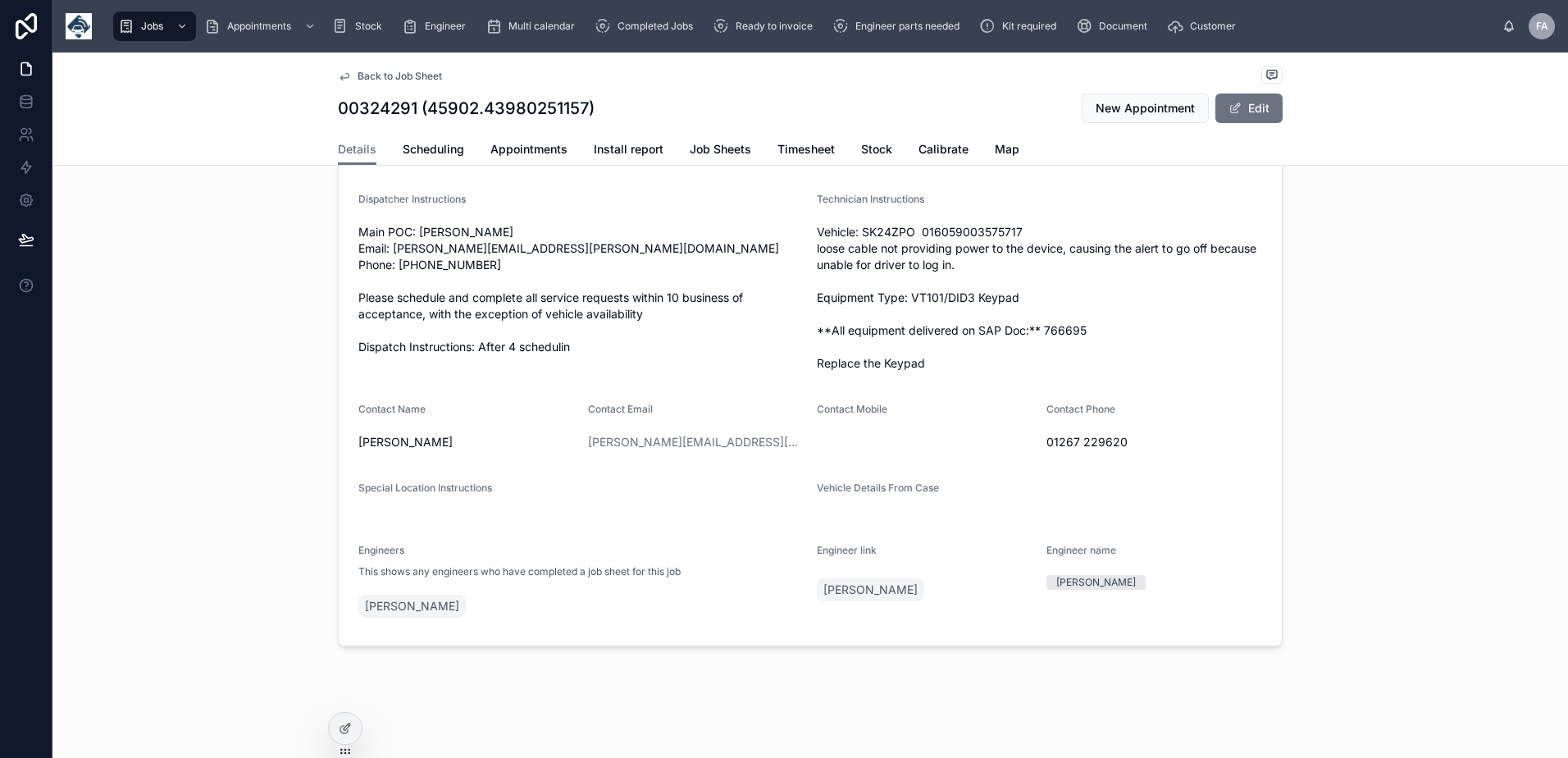
scroll to position [301, 0]
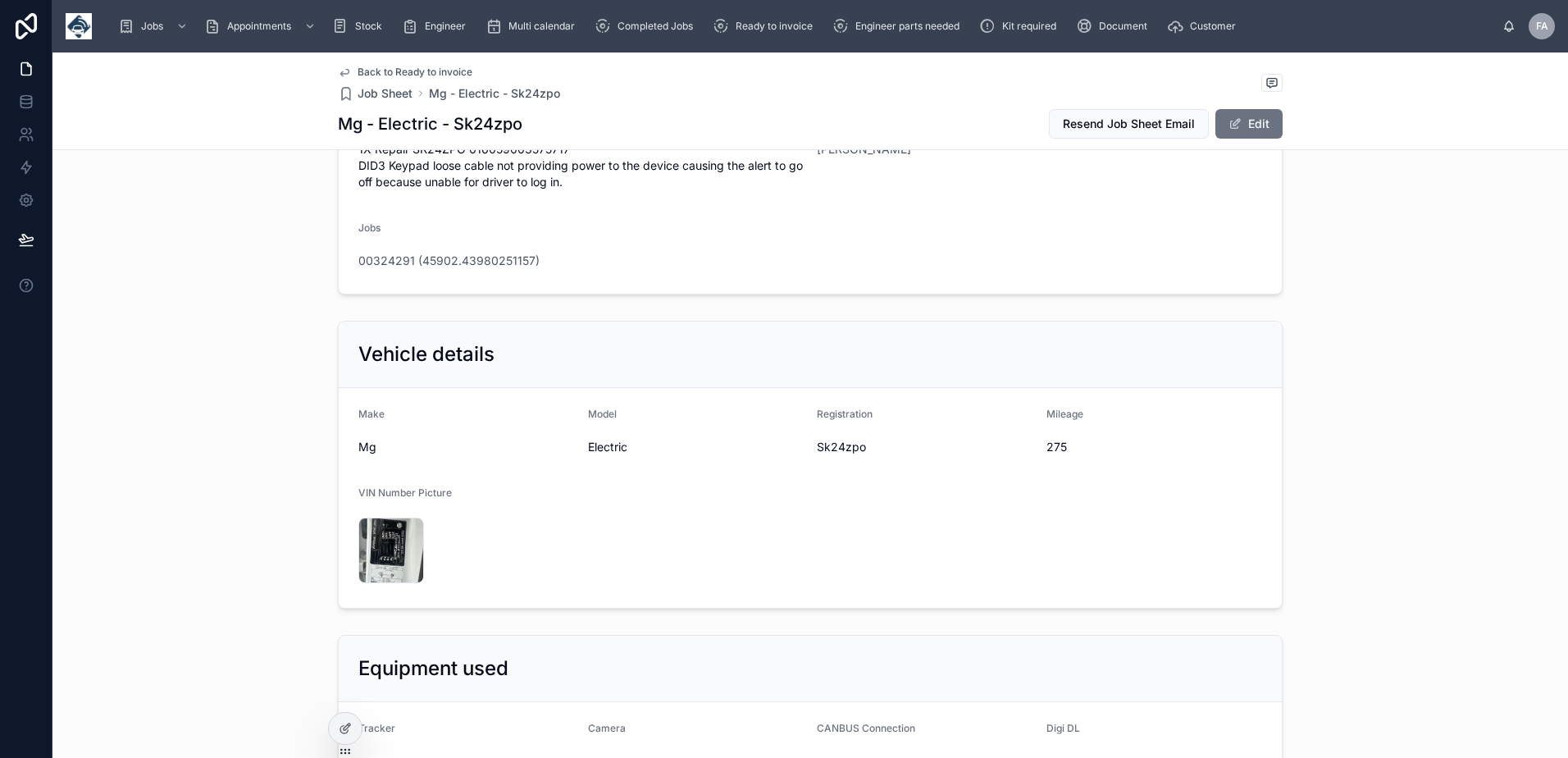
drag, startPoint x: 1242, startPoint y: 124, endPoint x: 1225, endPoint y: 146, distance: 27.8
click at [1242, 124] on button "Edit" at bounding box center [1249, 123] width 68 height 30
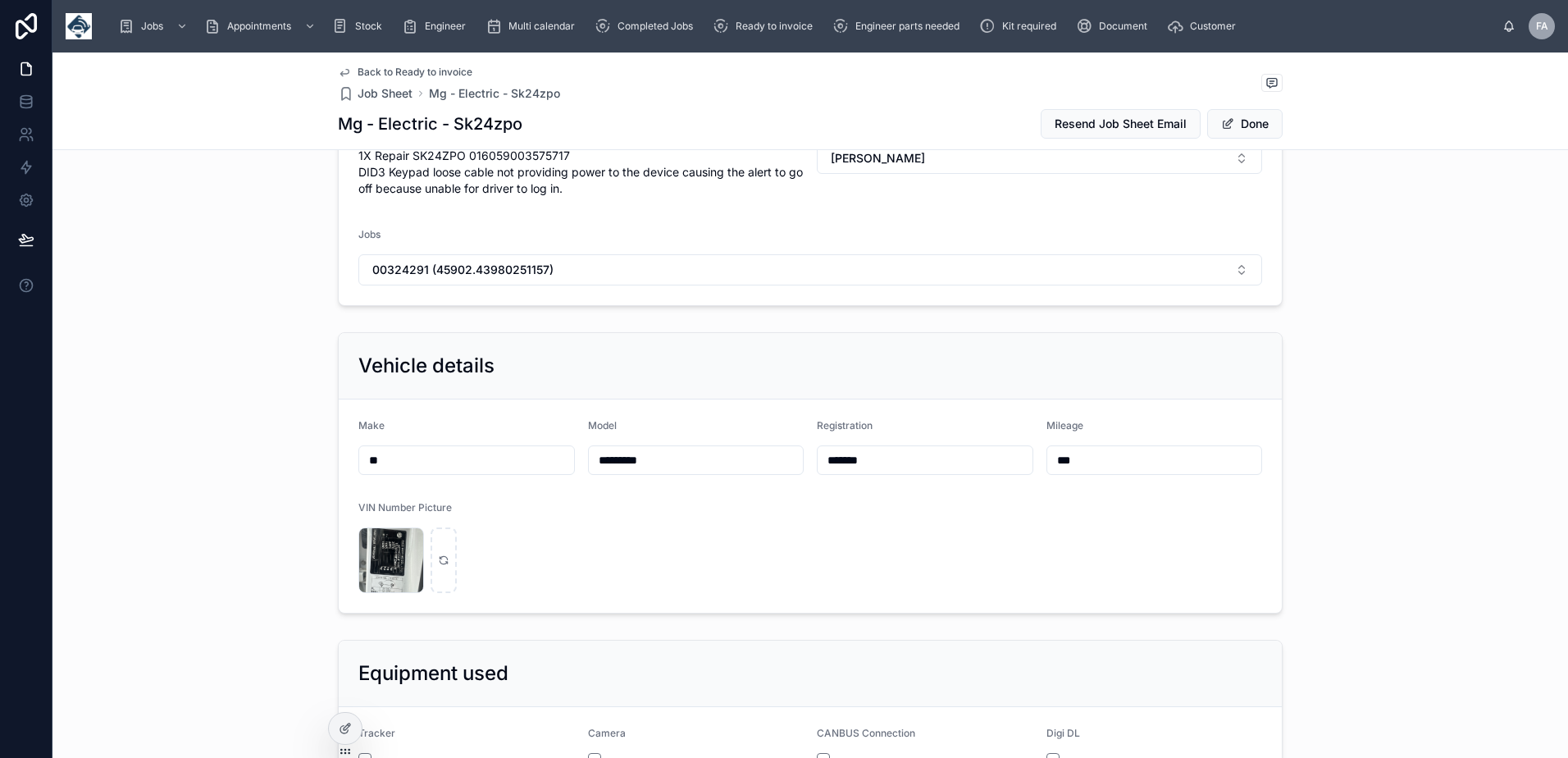
drag, startPoint x: 911, startPoint y: 465, endPoint x: 772, endPoint y: 454, distance: 139.4
click at [772, 454] on form "Make ** Model ******** Registration ******* Mileage *** VIN Number Picture imag…" at bounding box center [811, 506] width 943 height 213
paste input "*"
type input "********"
click at [1235, 115] on span "Done" at bounding box center [1245, 123] width 75 height 30
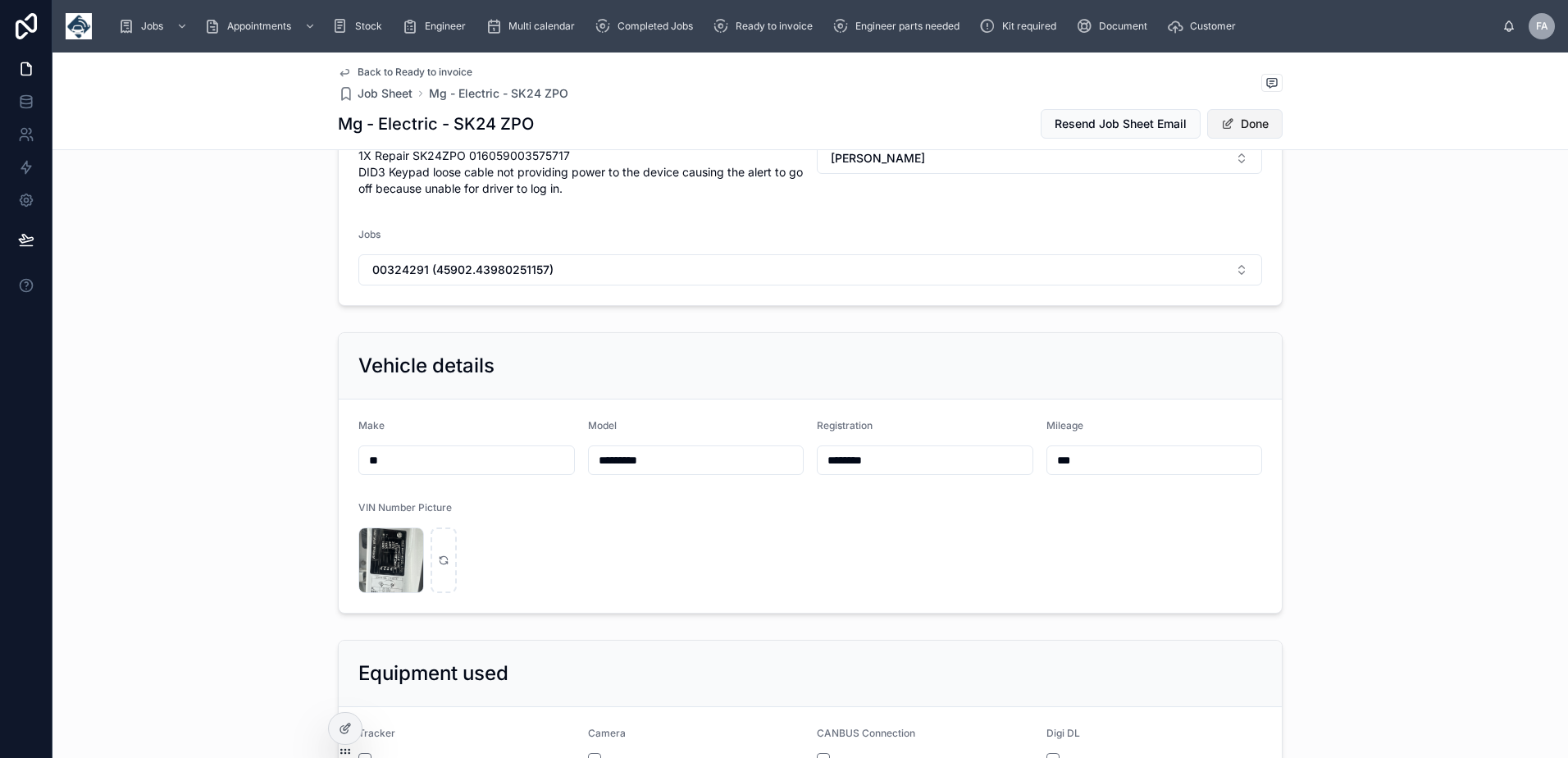
click at [1226, 128] on span at bounding box center [1227, 123] width 13 height 13
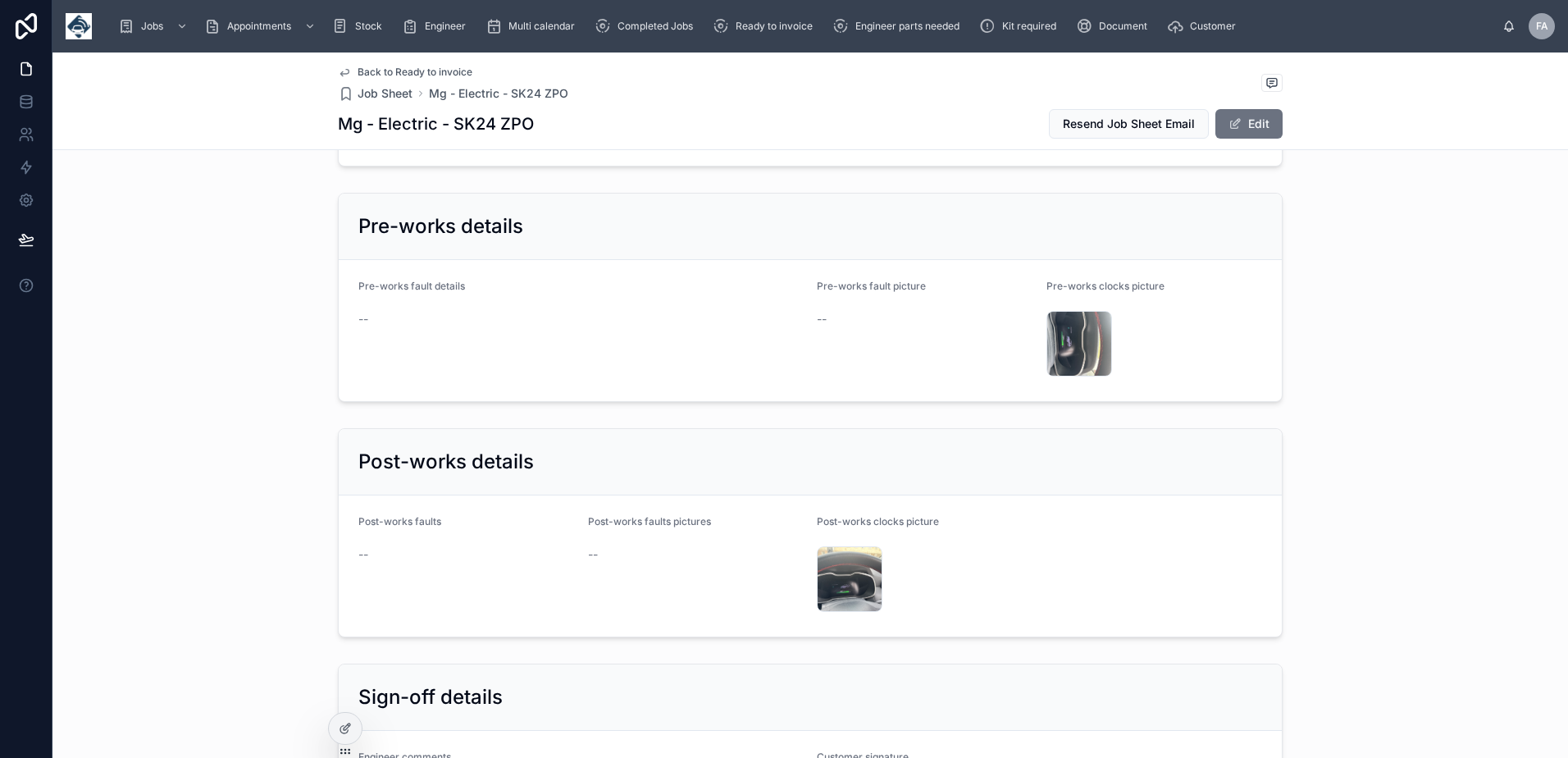
scroll to position [2761, 0]
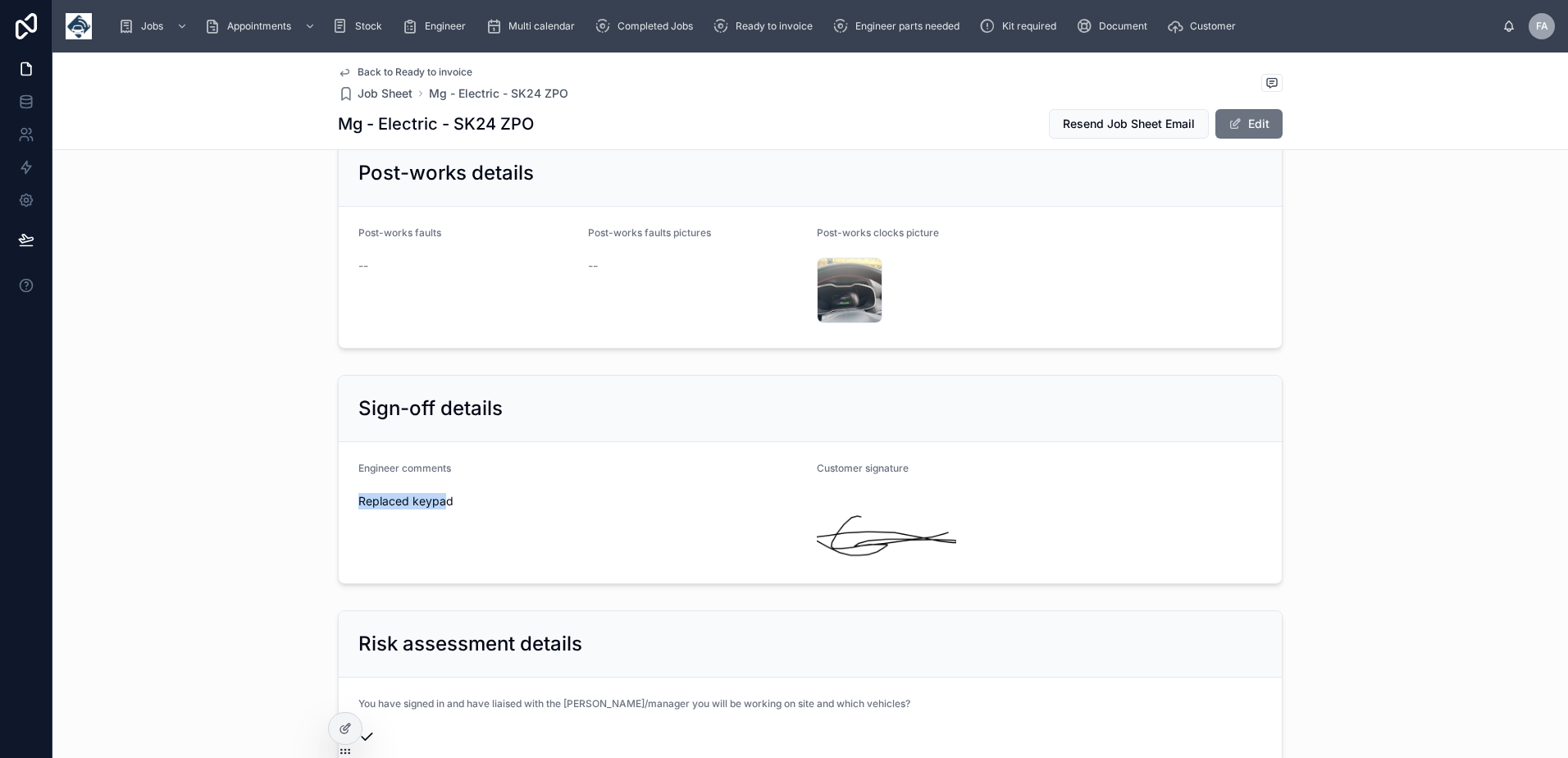
drag, startPoint x: 351, startPoint y: 483, endPoint x: 437, endPoint y: 490, distance: 86.3
click at [437, 490] on form "Engineer comments Replaced keypad Customer signature" at bounding box center [811, 512] width 943 height 141
click at [445, 493] on span "Replaced keypad" at bounding box center [581, 500] width 445 height 16
drag, startPoint x: 448, startPoint y: 489, endPoint x: 336, endPoint y: 489, distance: 112.0
click at [339, 489] on form "Engineer comments Replaced keypad Customer signature" at bounding box center [811, 512] width 943 height 141
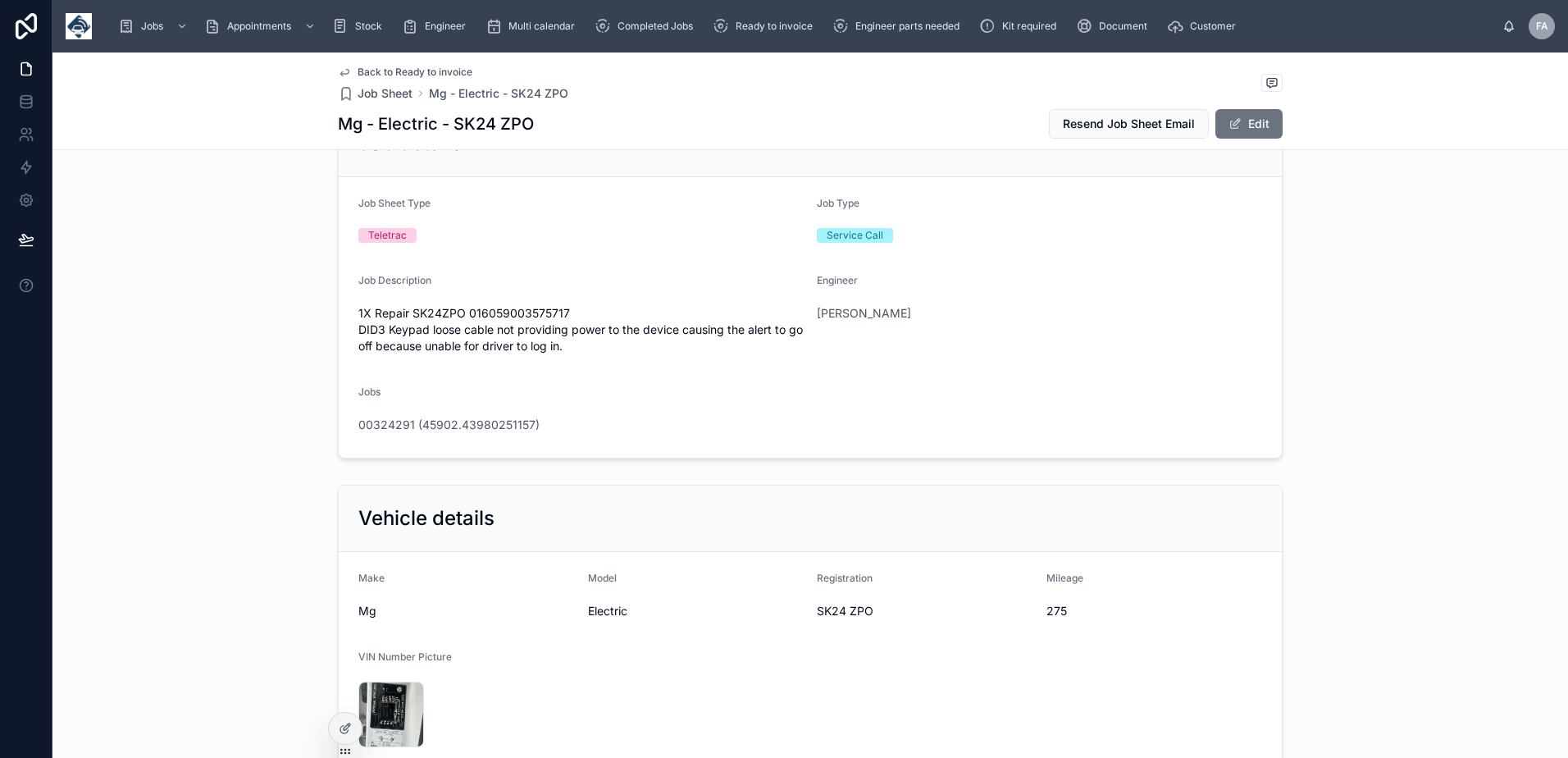
scroll to position [0, 0]
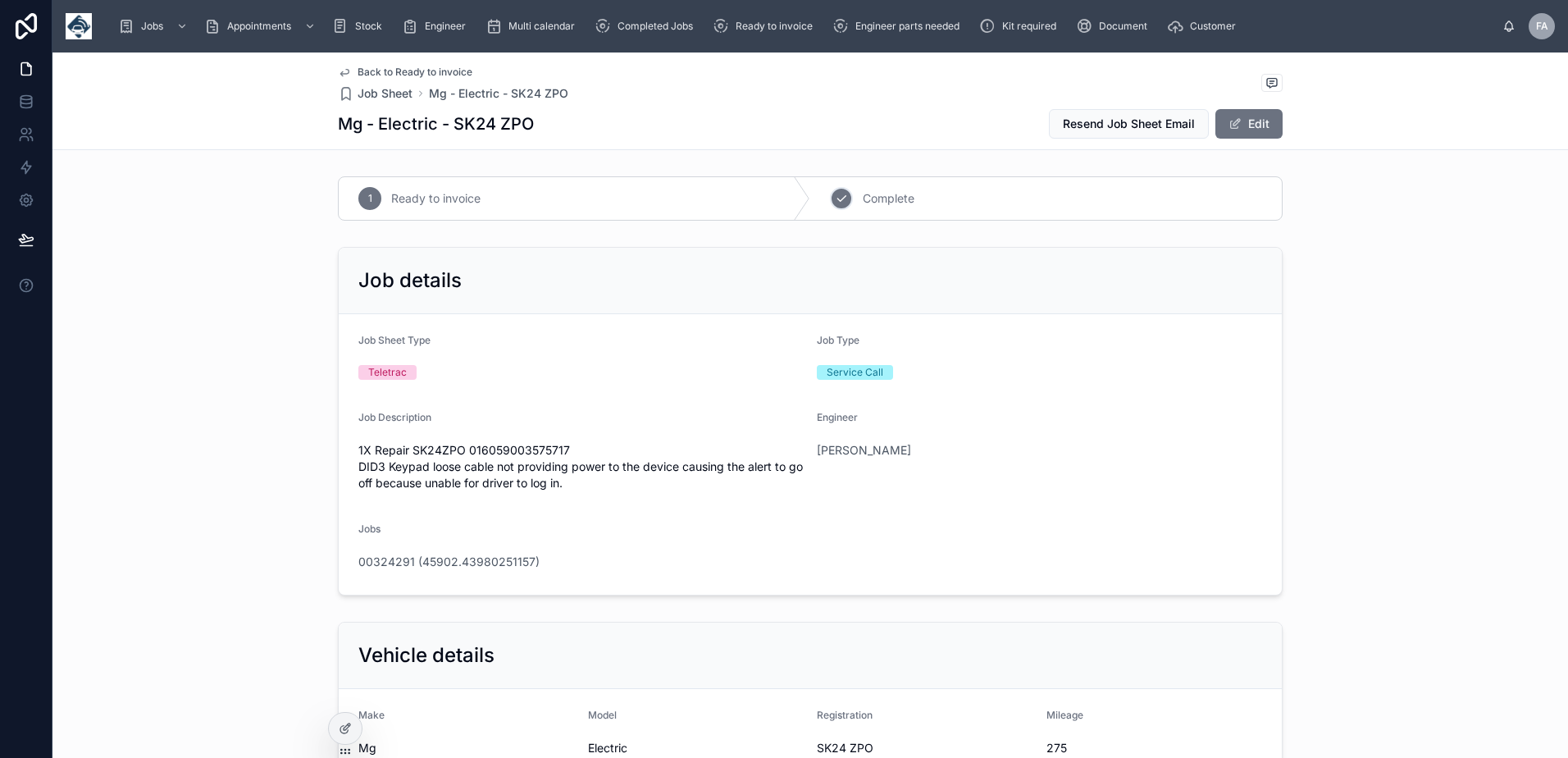
click at [848, 188] on div "2 Complete" at bounding box center [1046, 198] width 472 height 43
click at [424, 564] on span "00324291 (45902.43980251157)" at bounding box center [449, 561] width 181 height 16
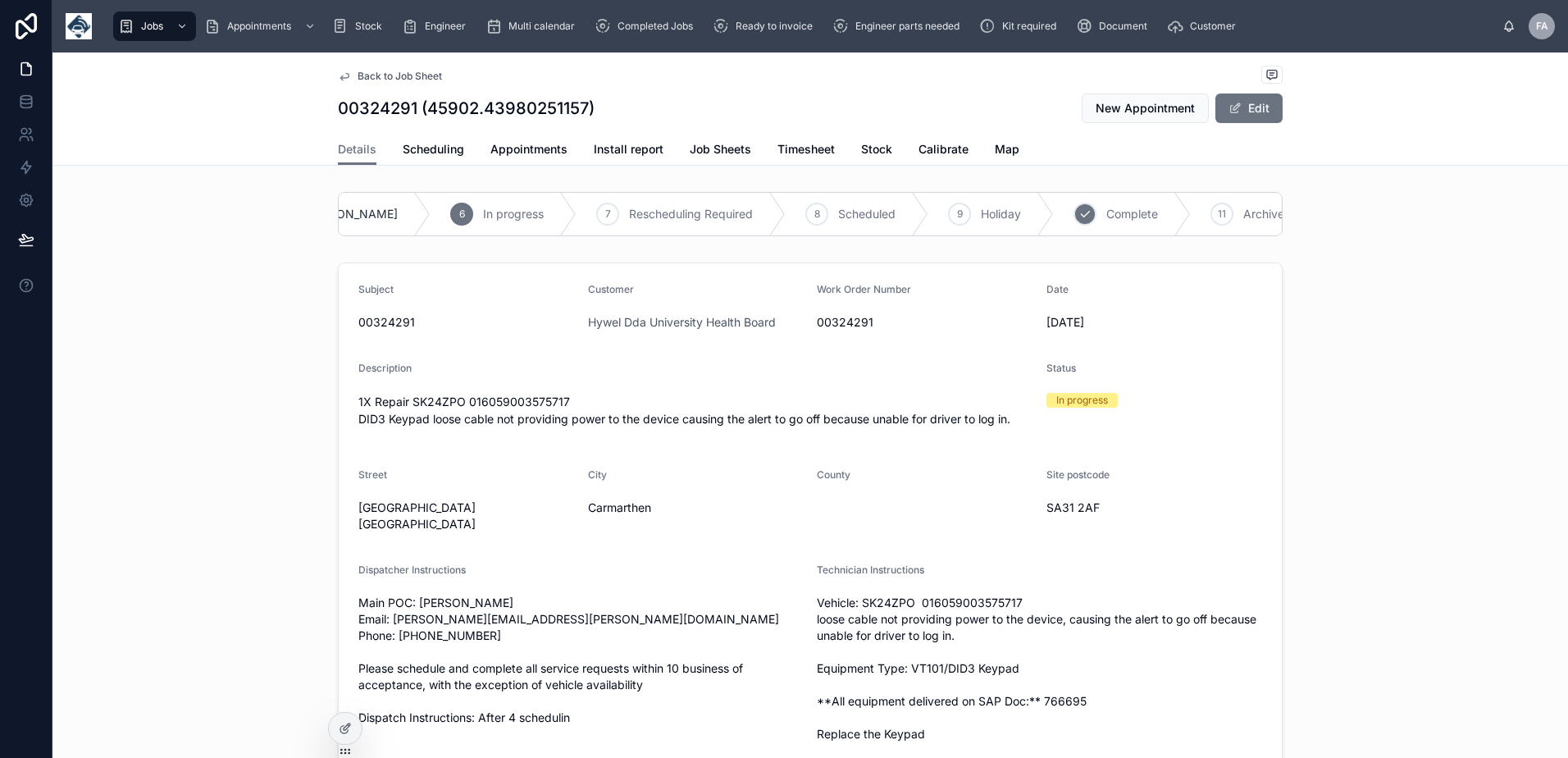
click at [1056, 216] on div "10 Complete" at bounding box center [1122, 214] width 137 height 43
click at [522, 151] on span "Appointments" at bounding box center [529, 149] width 77 height 16
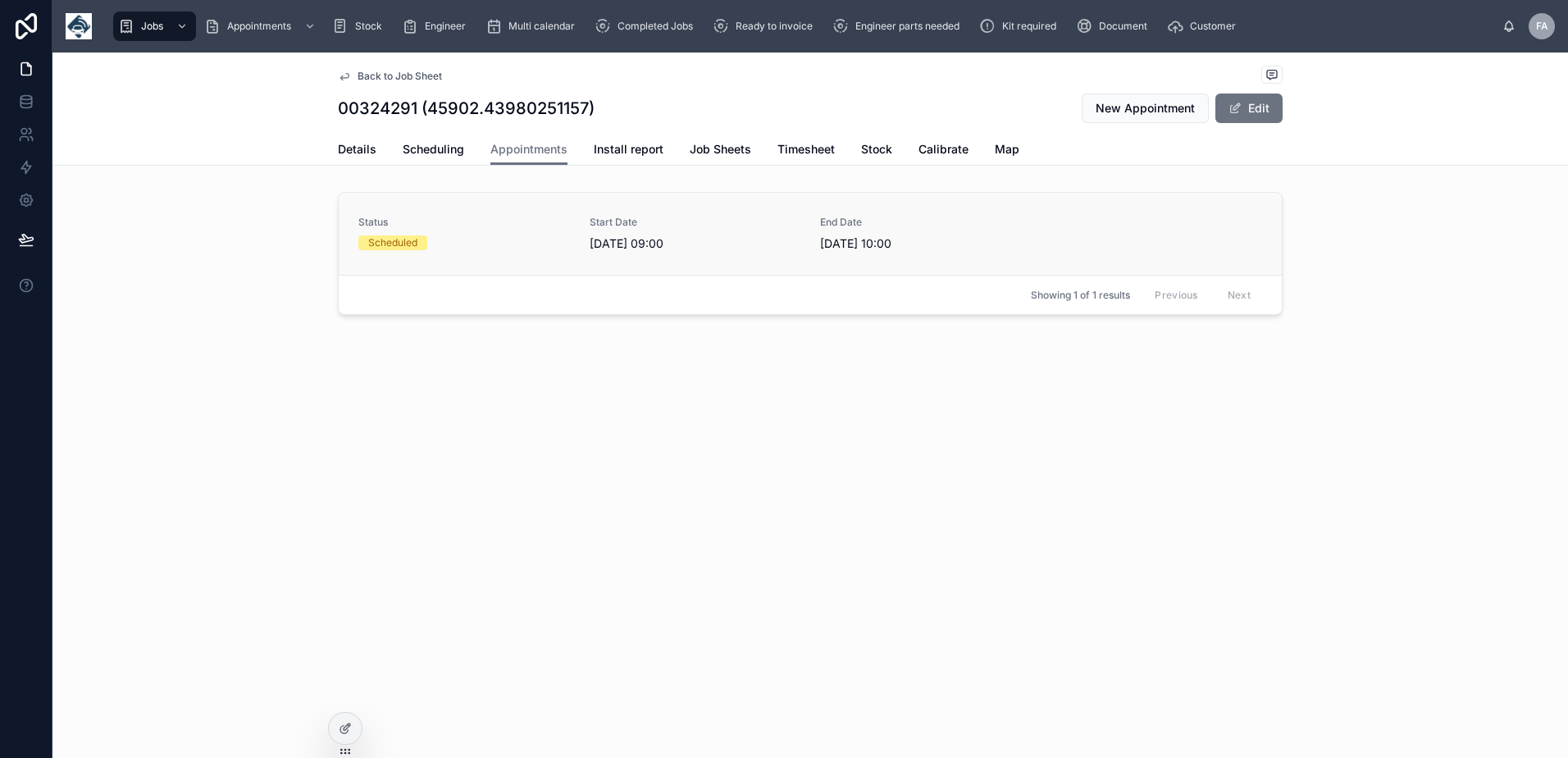
click at [495, 237] on div "Scheduled" at bounding box center [464, 242] width 211 height 15
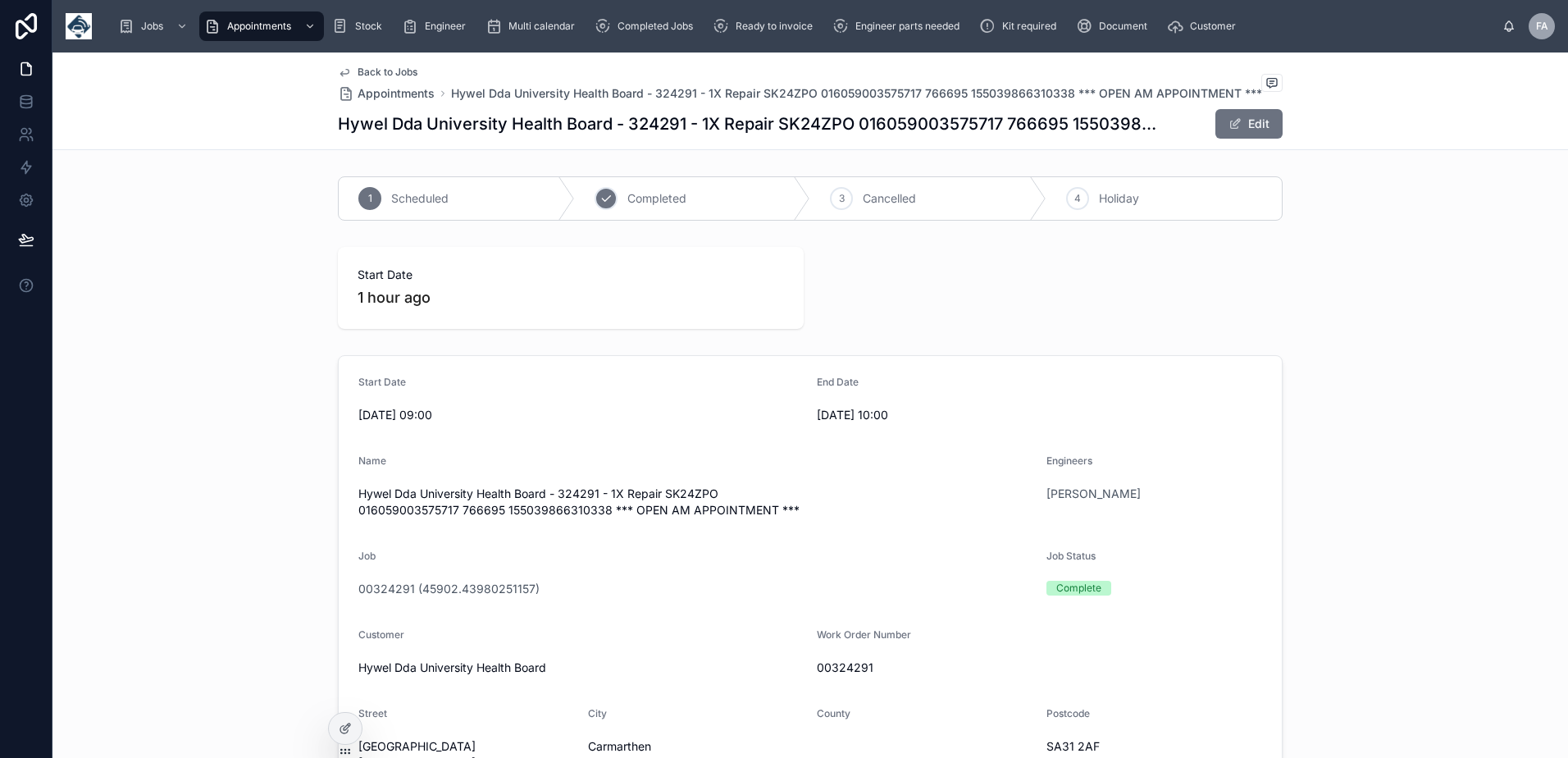
click at [630, 187] on div "2 Completed" at bounding box center [693, 198] width 236 height 43
click at [777, 33] on div "Ready to invoice" at bounding box center [766, 26] width 107 height 27
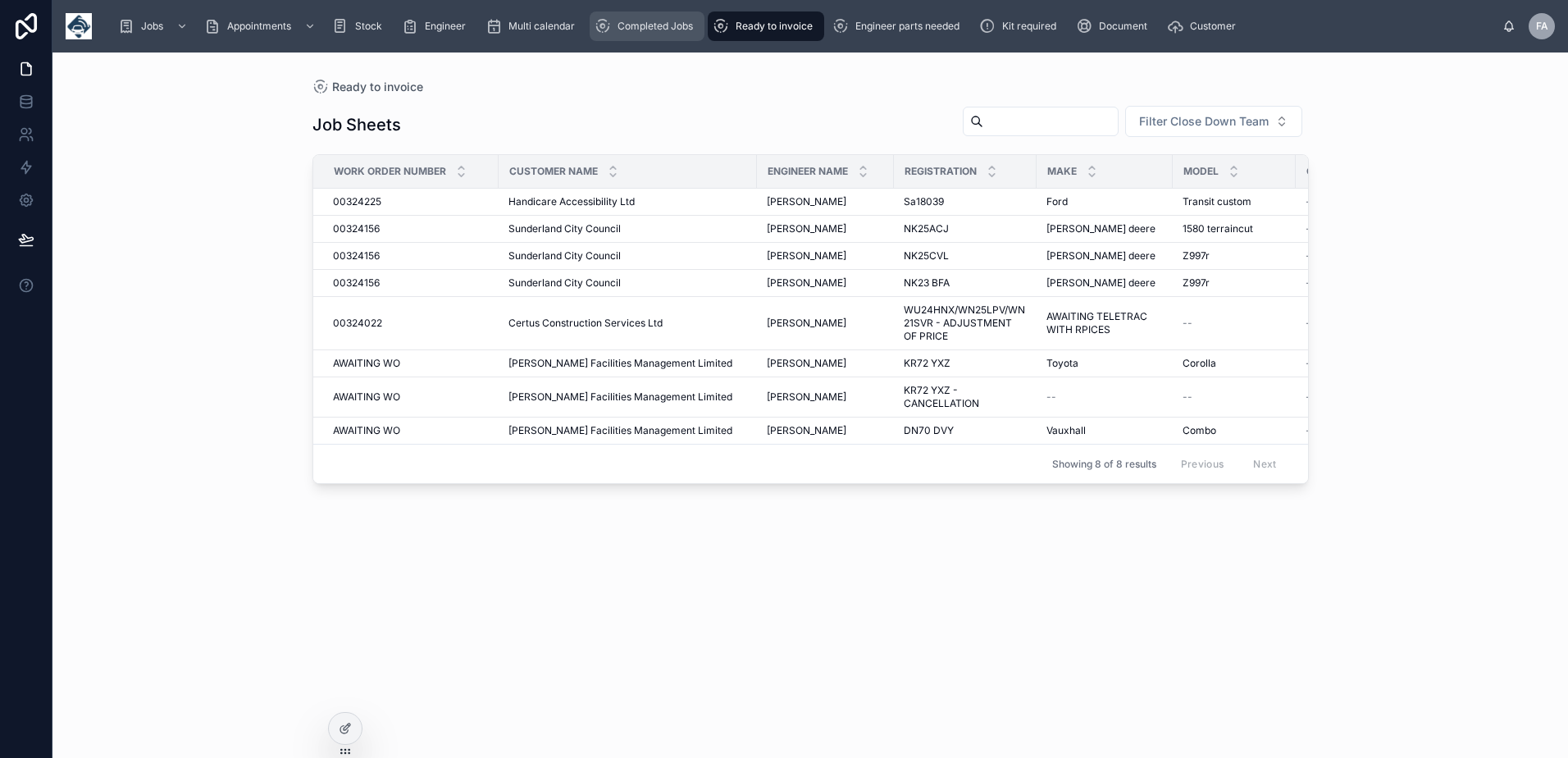
click at [664, 30] on span "Completed Jobs" at bounding box center [656, 26] width 75 height 13
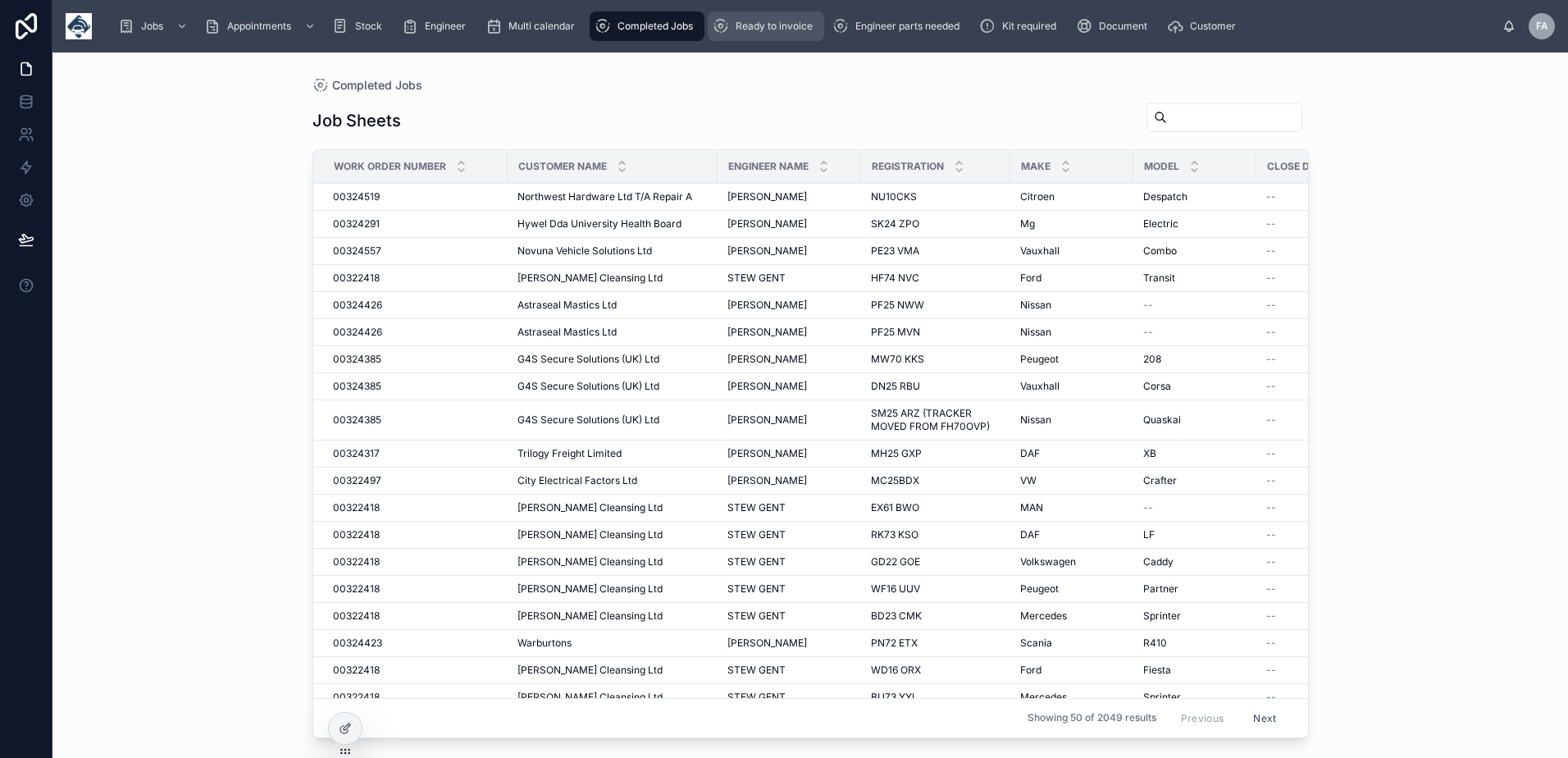
click at [751, 33] on div "Ready to invoice" at bounding box center [766, 26] width 107 height 27
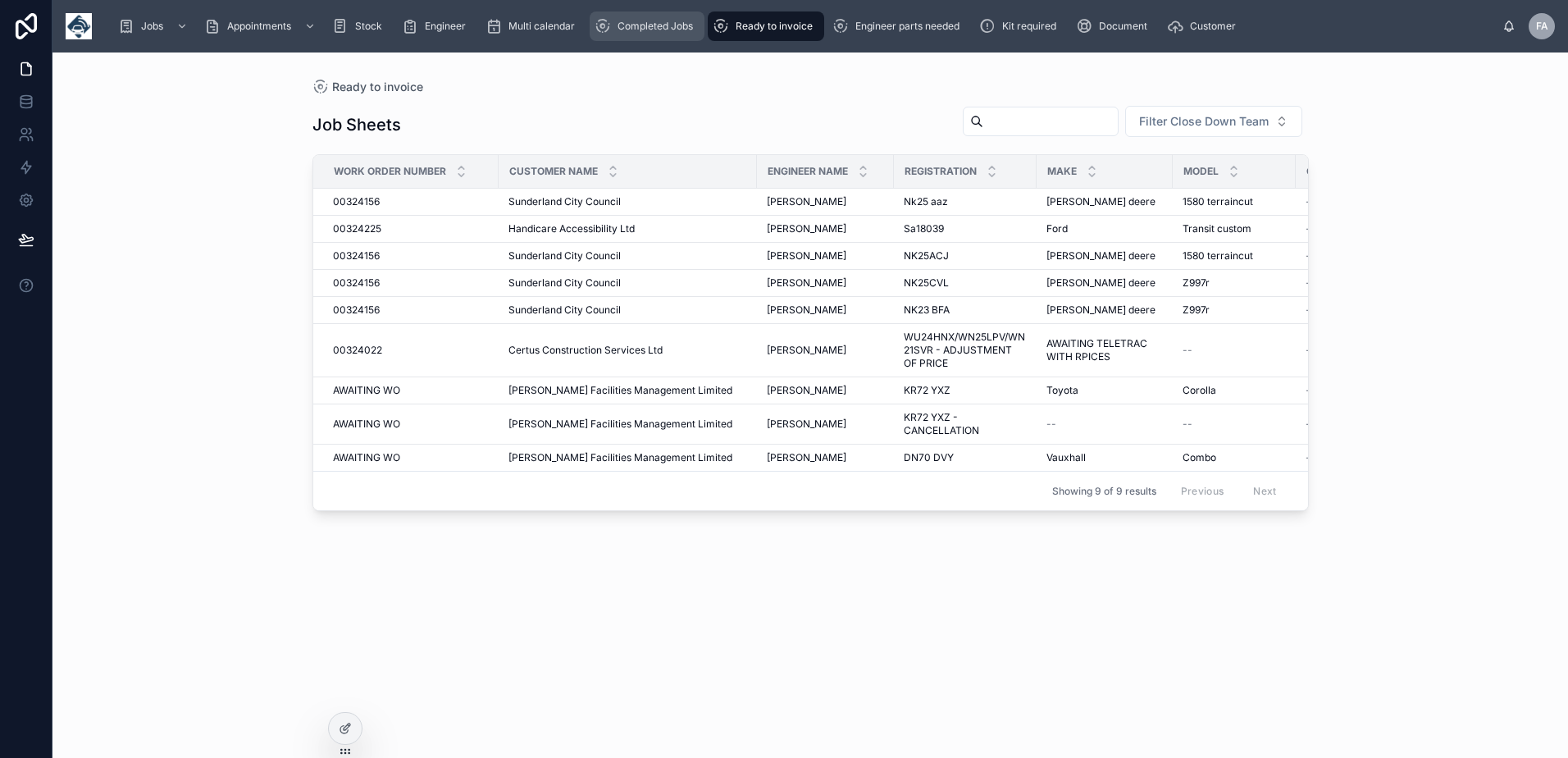
click at [668, 17] on div "Completed Jobs" at bounding box center [647, 26] width 105 height 27
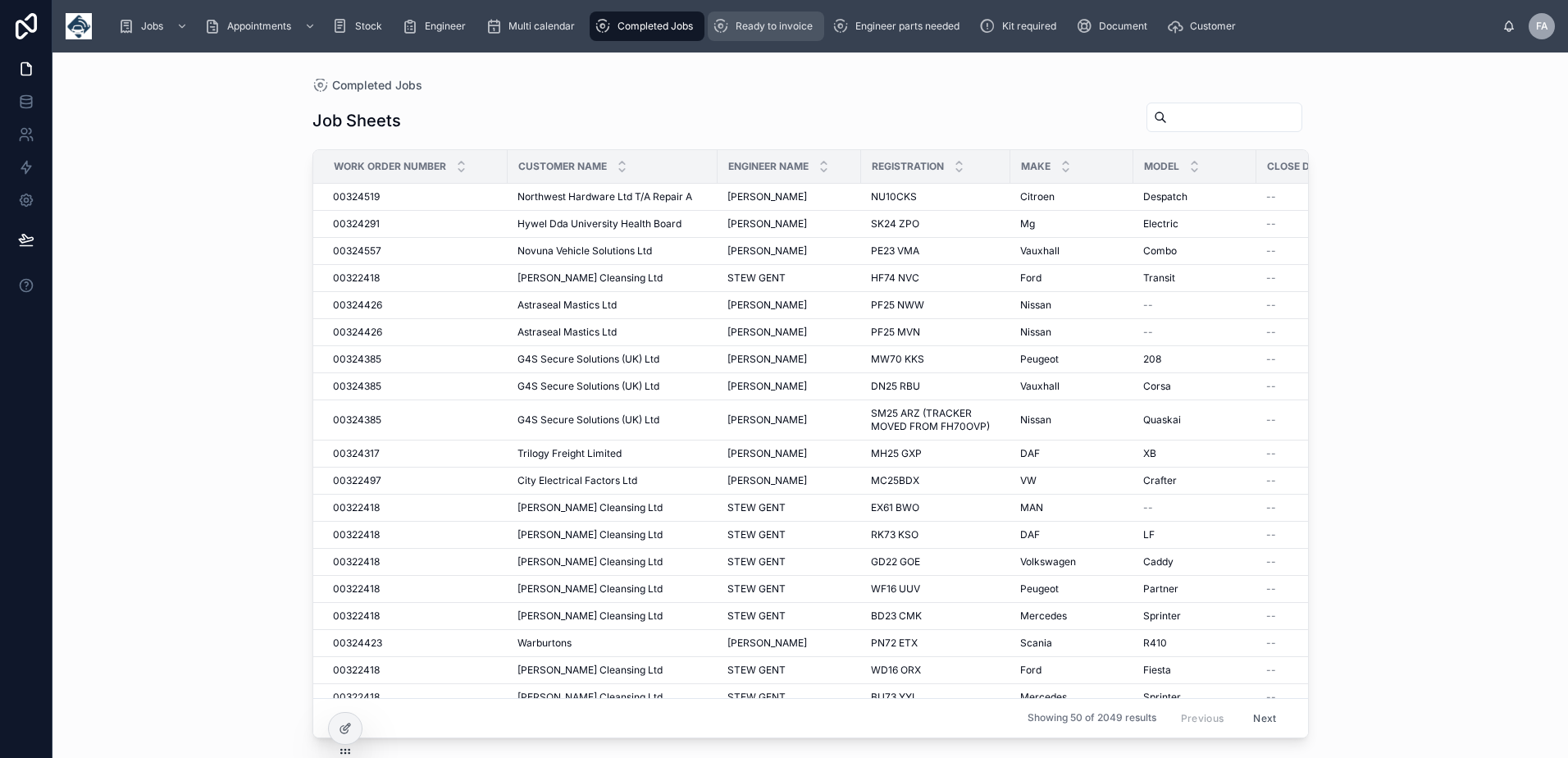
click at [754, 33] on div "Ready to invoice" at bounding box center [766, 26] width 107 height 27
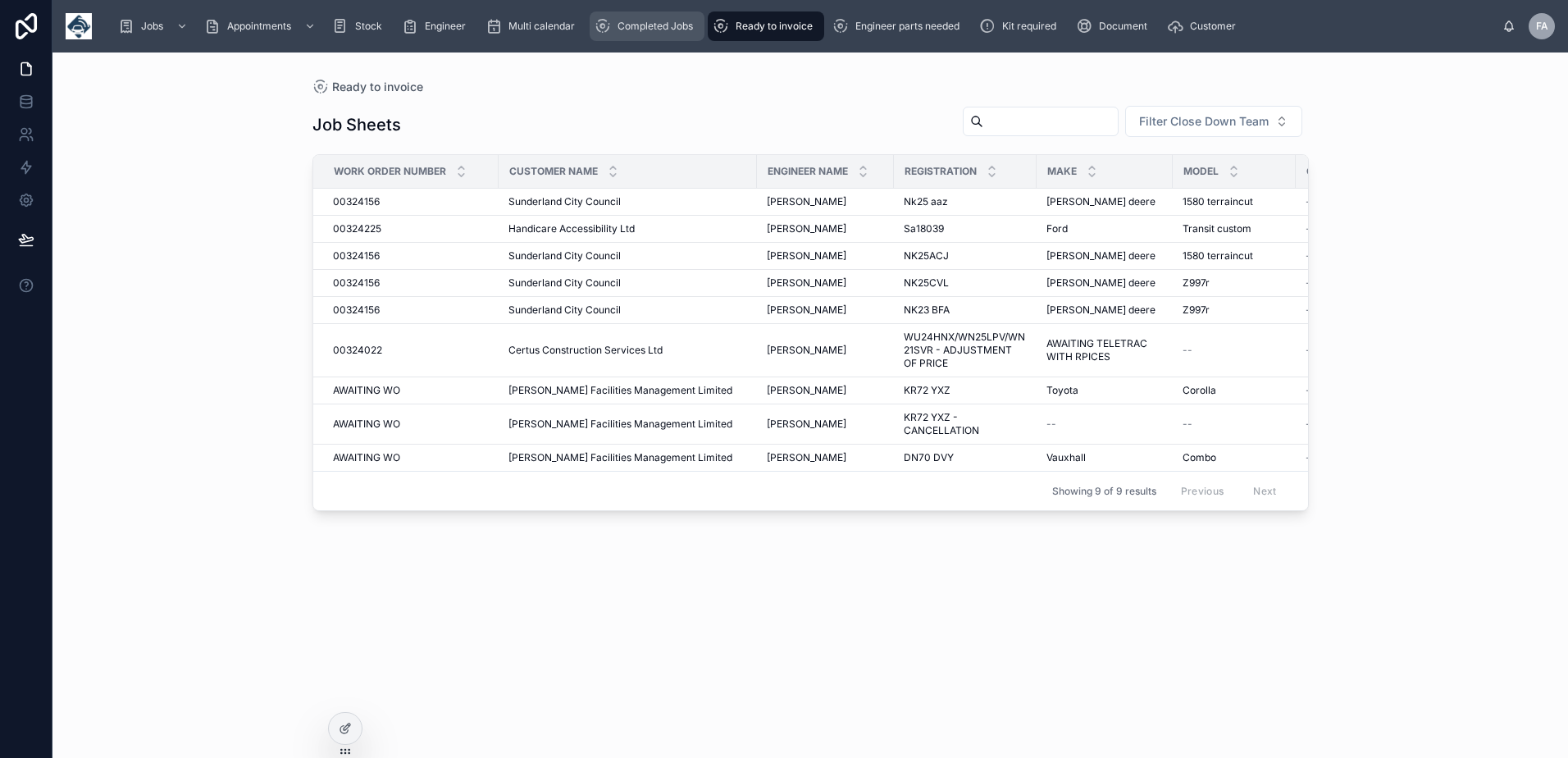
click at [662, 30] on span "Completed Jobs" at bounding box center [656, 26] width 75 height 13
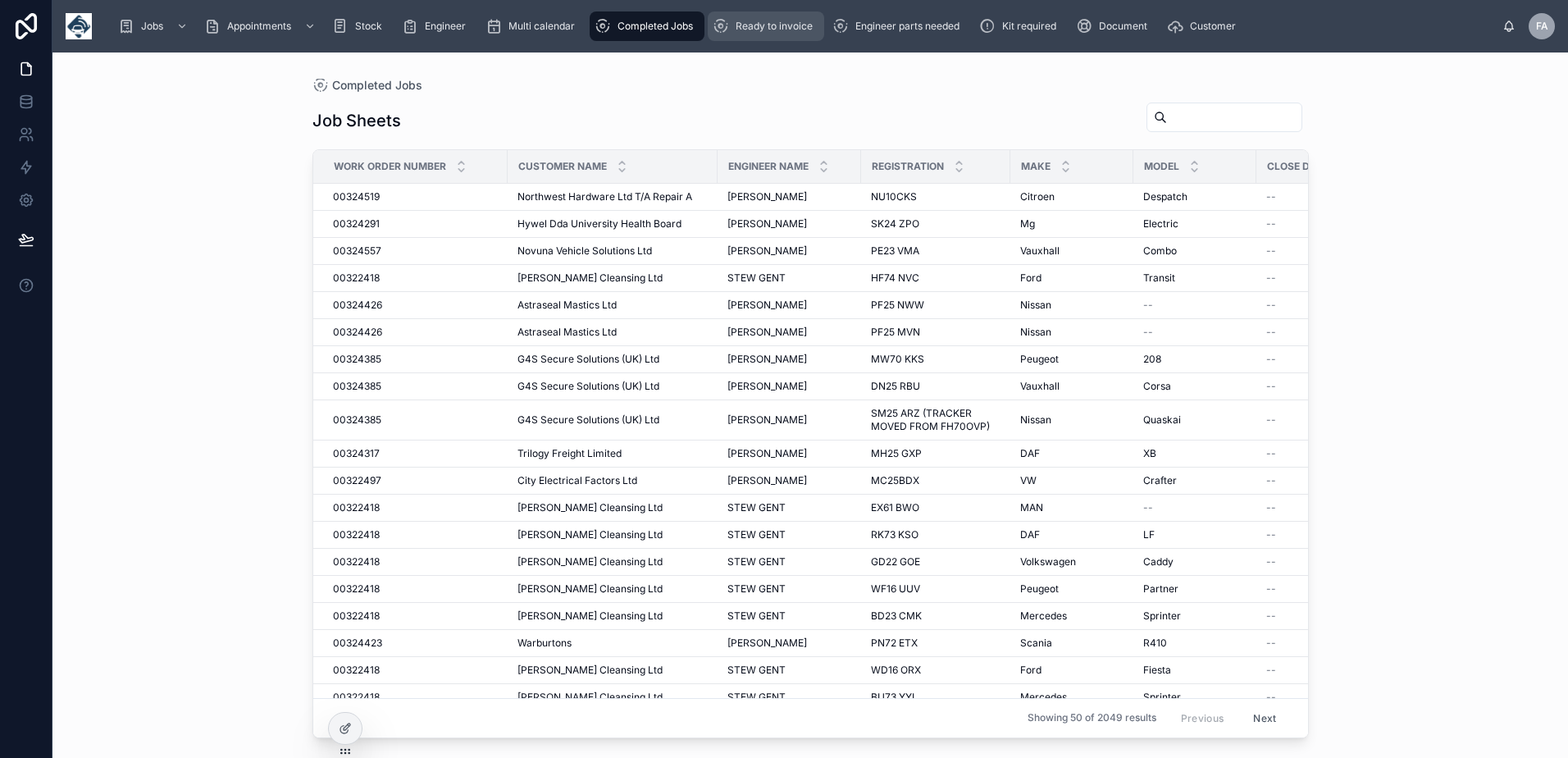
click at [742, 29] on span "Ready to invoice" at bounding box center [775, 26] width 77 height 13
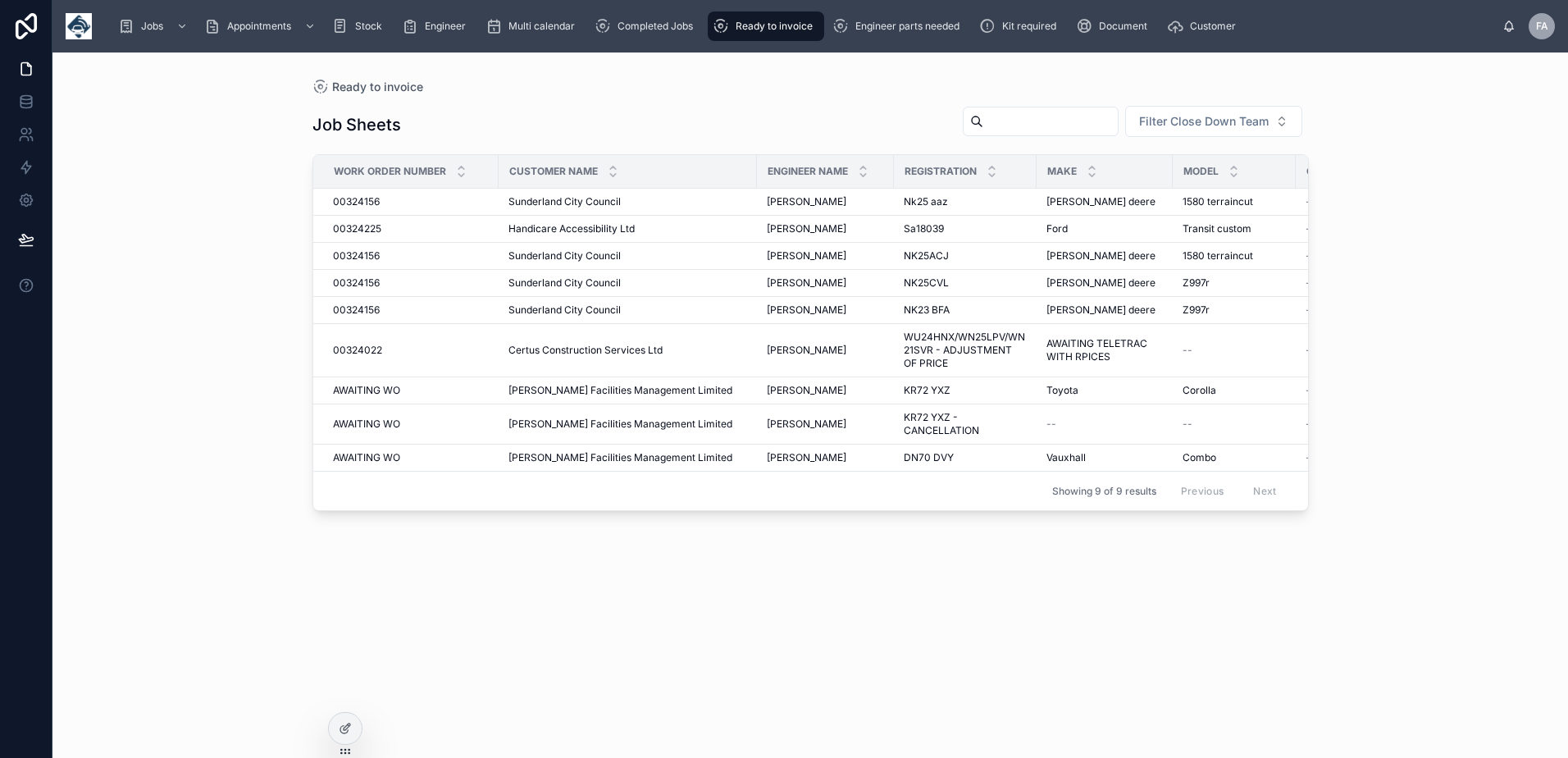
click at [778, 32] on span "Ready to invoice" at bounding box center [775, 26] width 77 height 13
click at [633, 29] on span "Completed Jobs" at bounding box center [656, 26] width 75 height 13
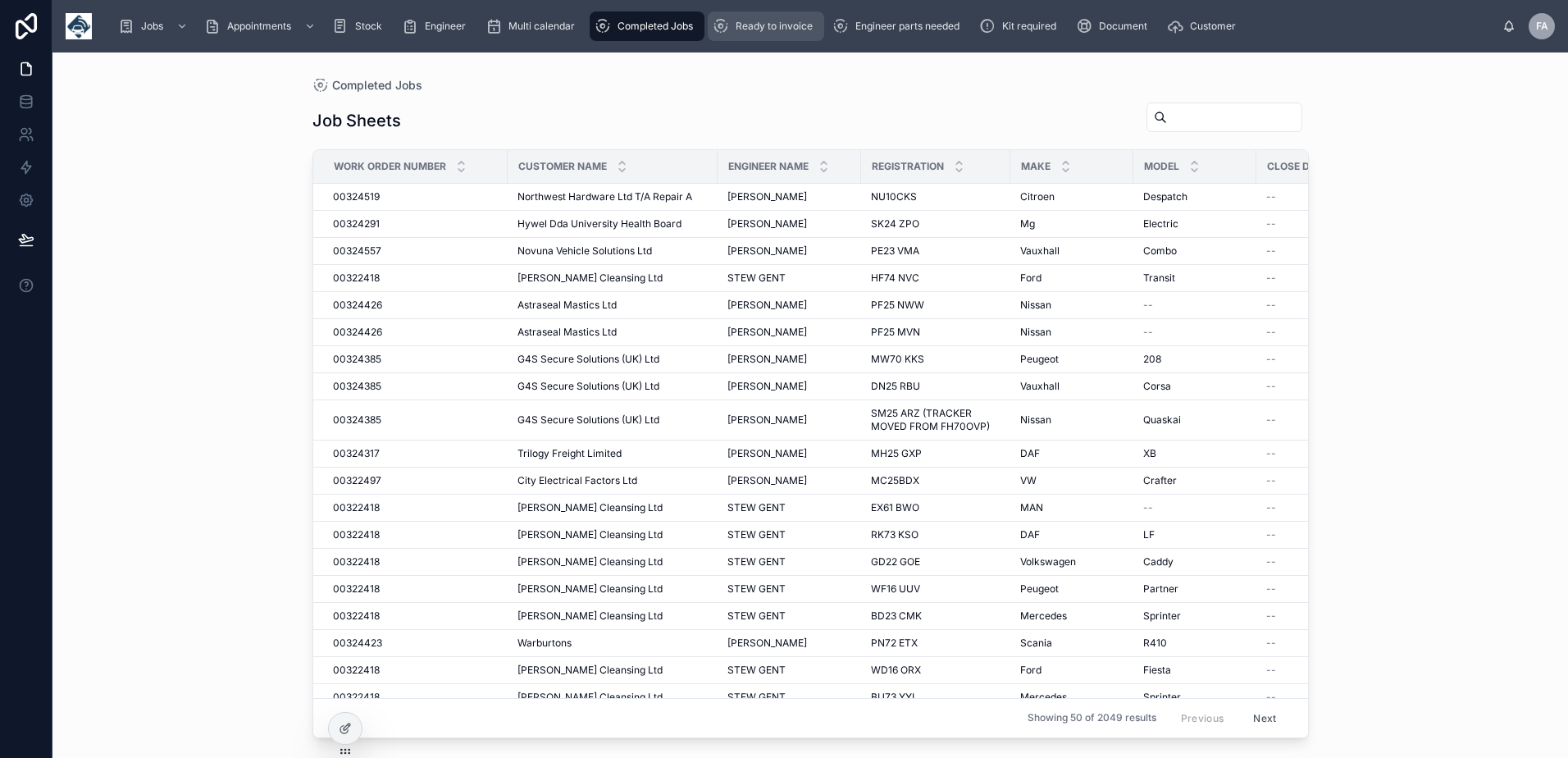
click at [756, 30] on span "Ready to invoice" at bounding box center [775, 26] width 77 height 13
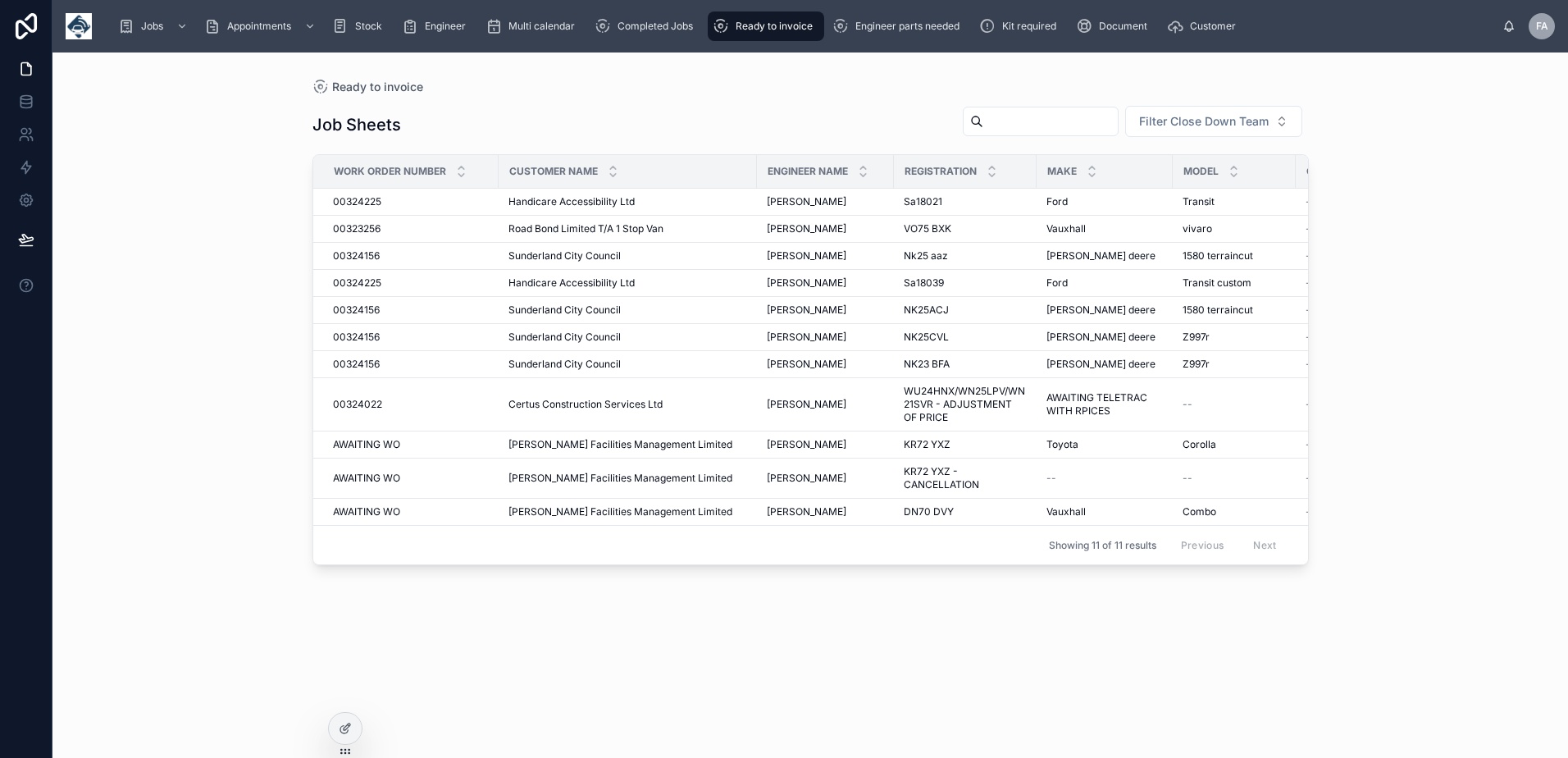
click at [764, 42] on div "Jobs Appointments Stock Engineer Multi calendar Completed Jobs Ready to invoice…" at bounding box center [804, 27] width 1398 height 36
click at [764, 33] on div "Ready to invoice" at bounding box center [766, 26] width 107 height 27
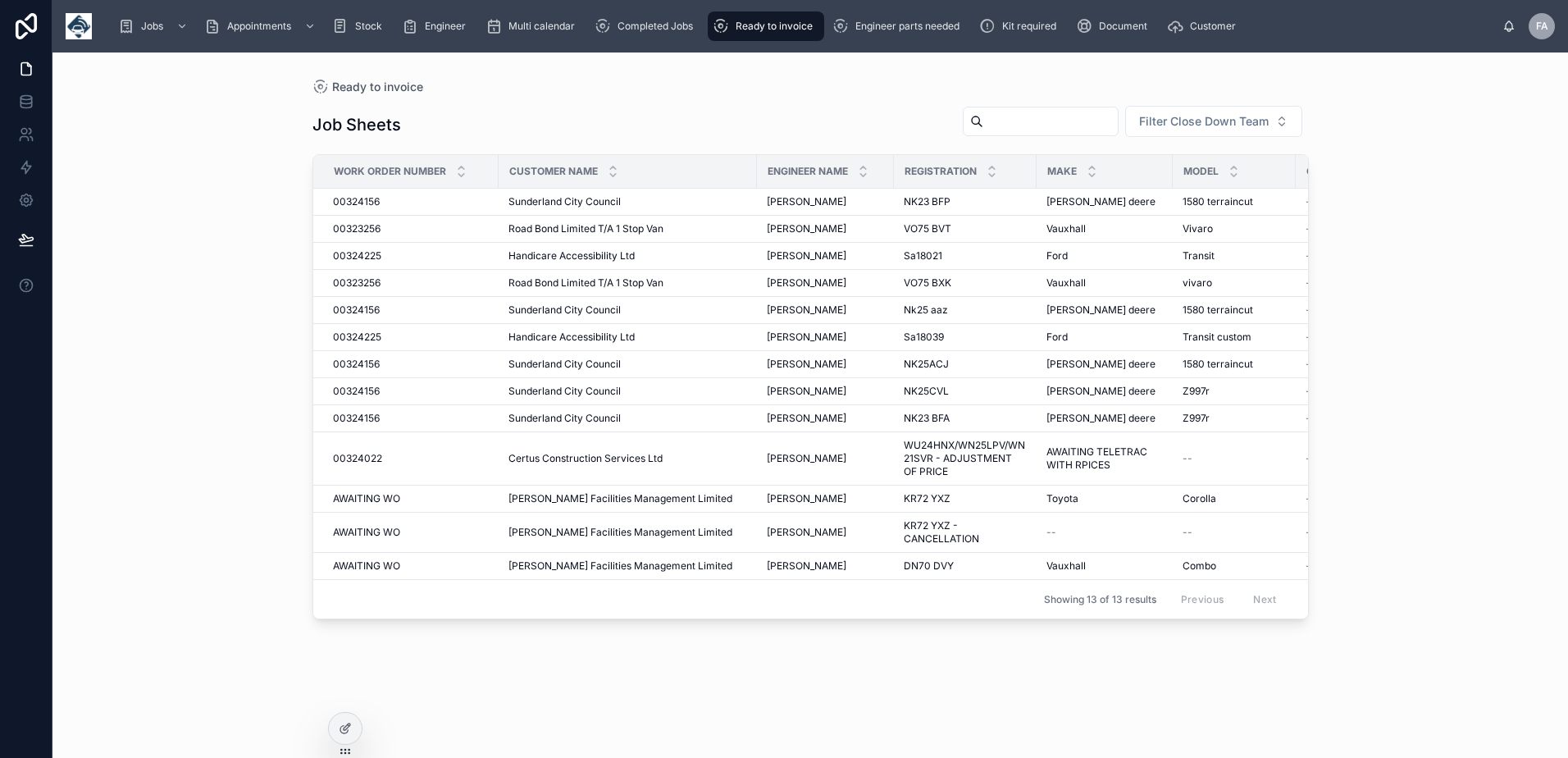
click at [784, 30] on span "Ready to invoice" at bounding box center [775, 26] width 77 height 13
click at [679, 30] on span "Completed Jobs" at bounding box center [656, 26] width 75 height 13
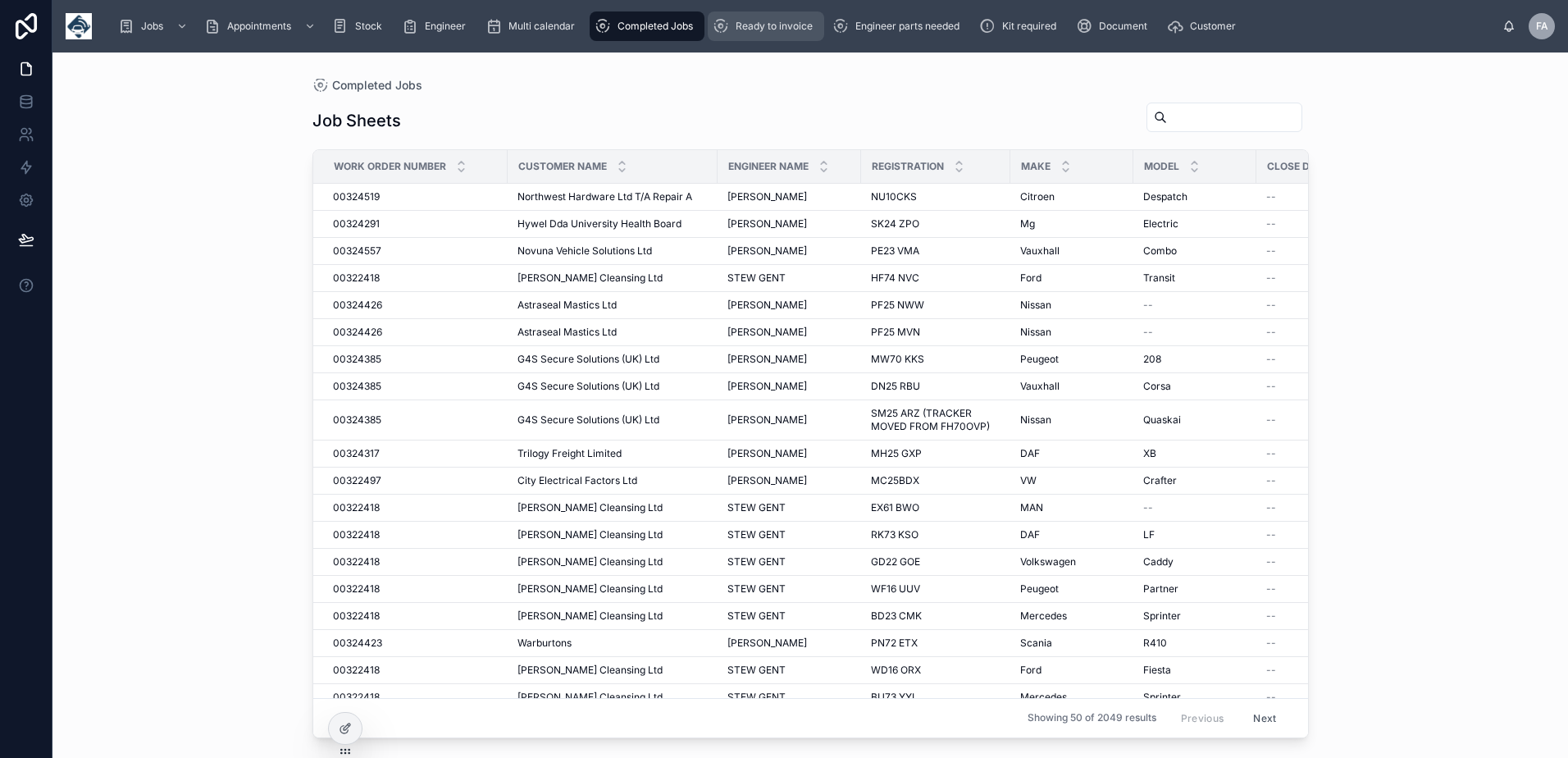
click at [781, 27] on span "Ready to invoice" at bounding box center [775, 26] width 77 height 13
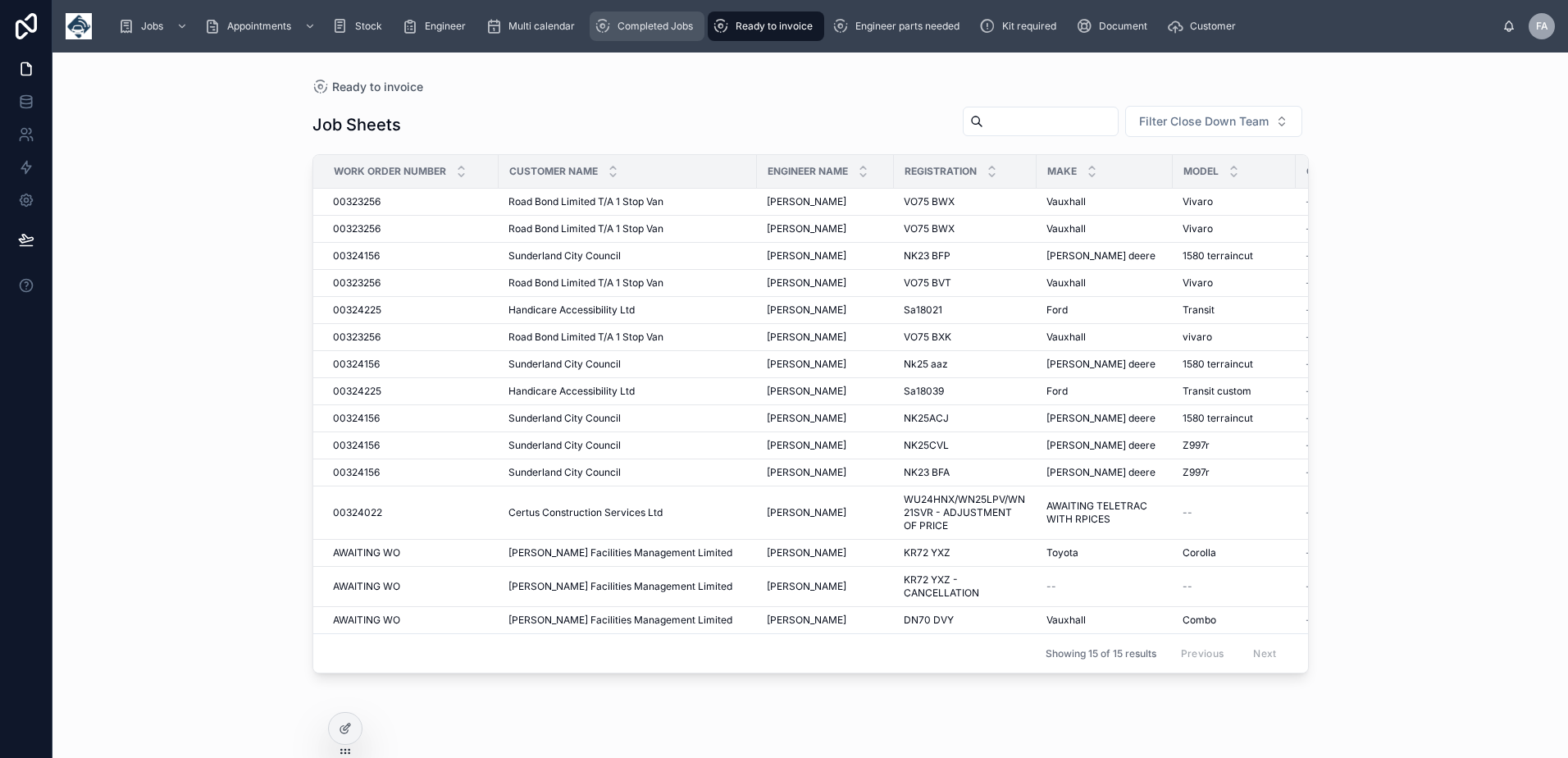
click at [591, 23] on link "Completed Jobs" at bounding box center [647, 26] width 115 height 30
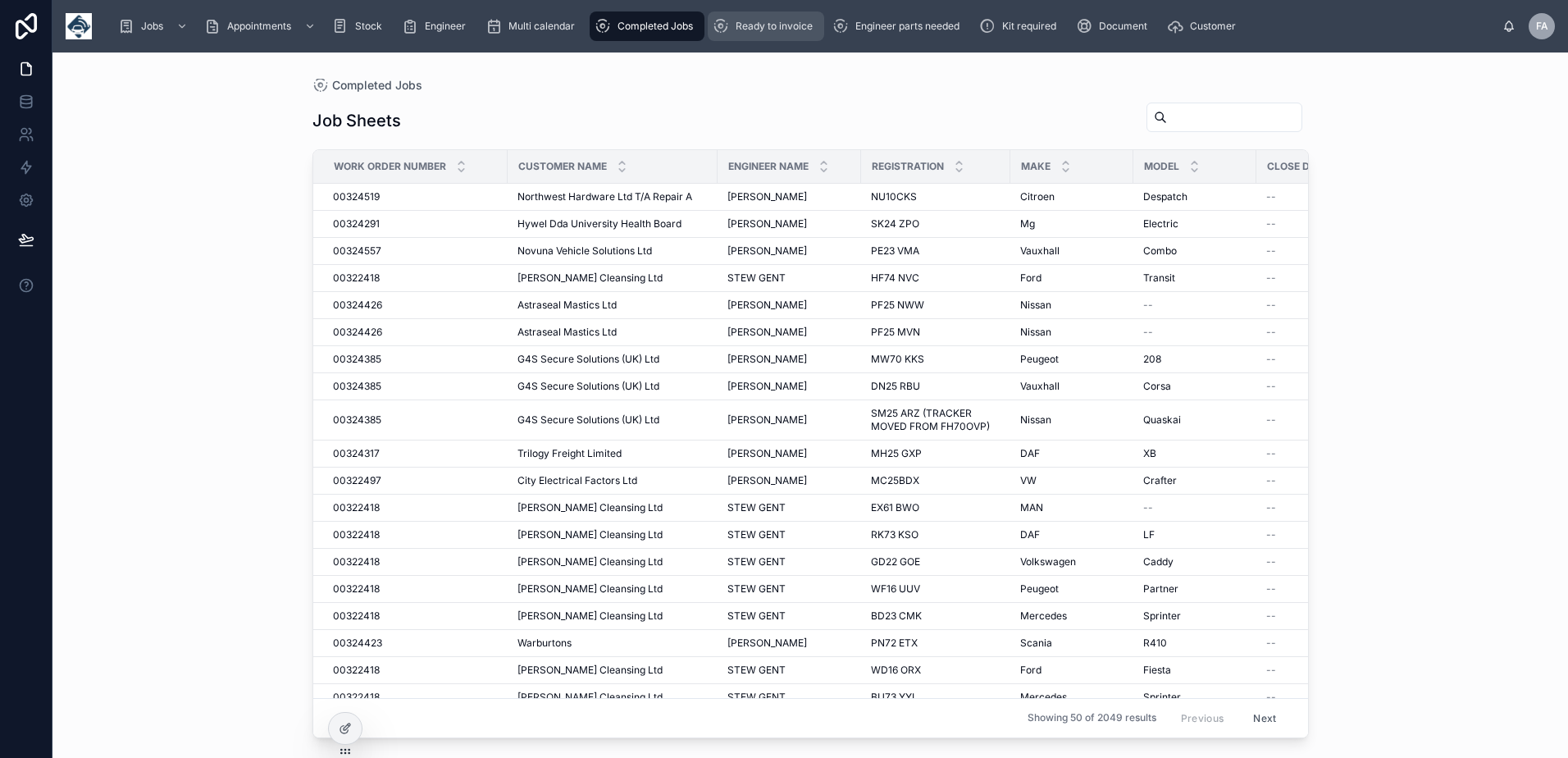
click at [770, 32] on span "Ready to invoice" at bounding box center [775, 26] width 77 height 13
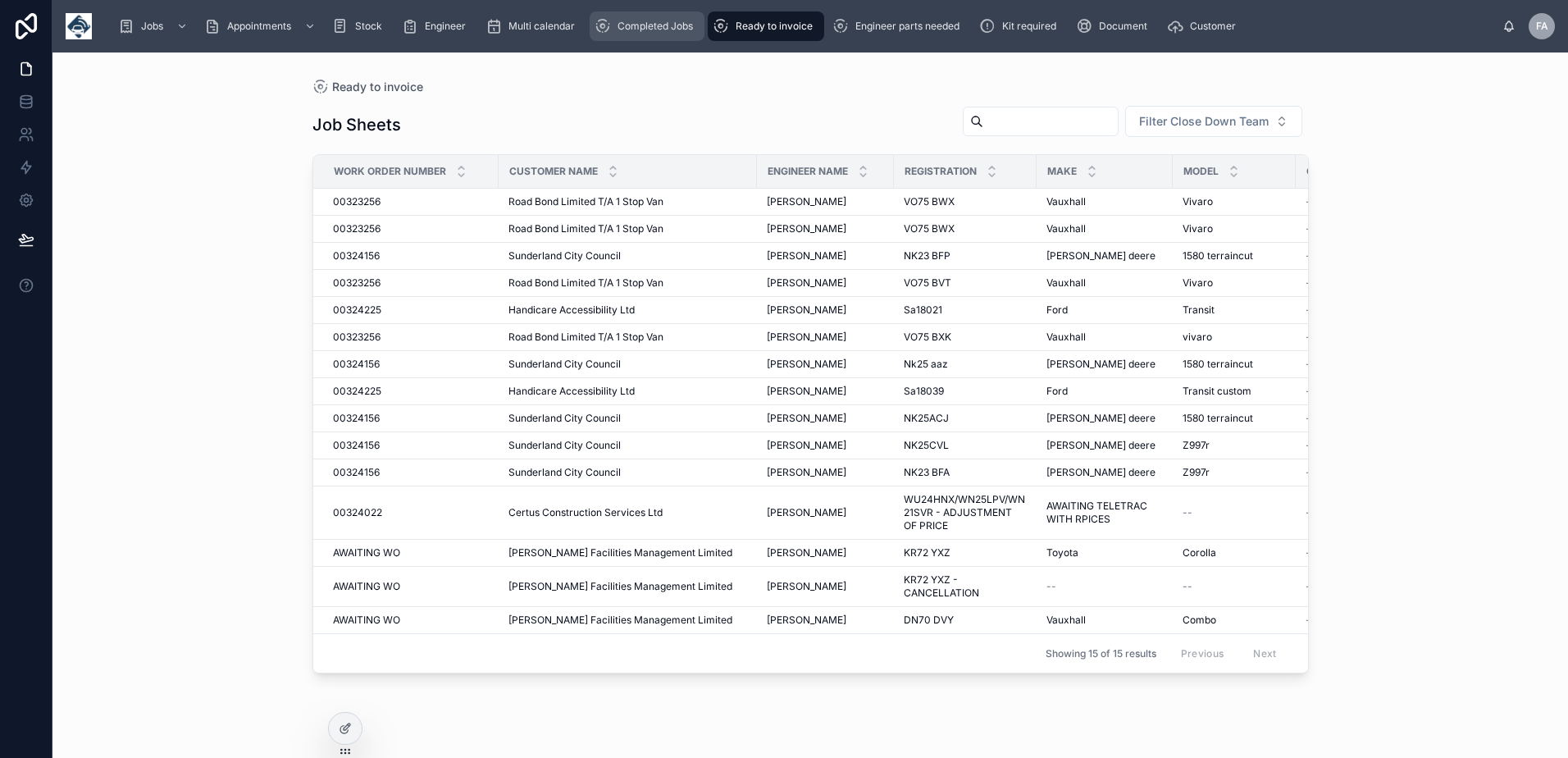
click at [679, 38] on div "Completed Jobs" at bounding box center [647, 26] width 105 height 27
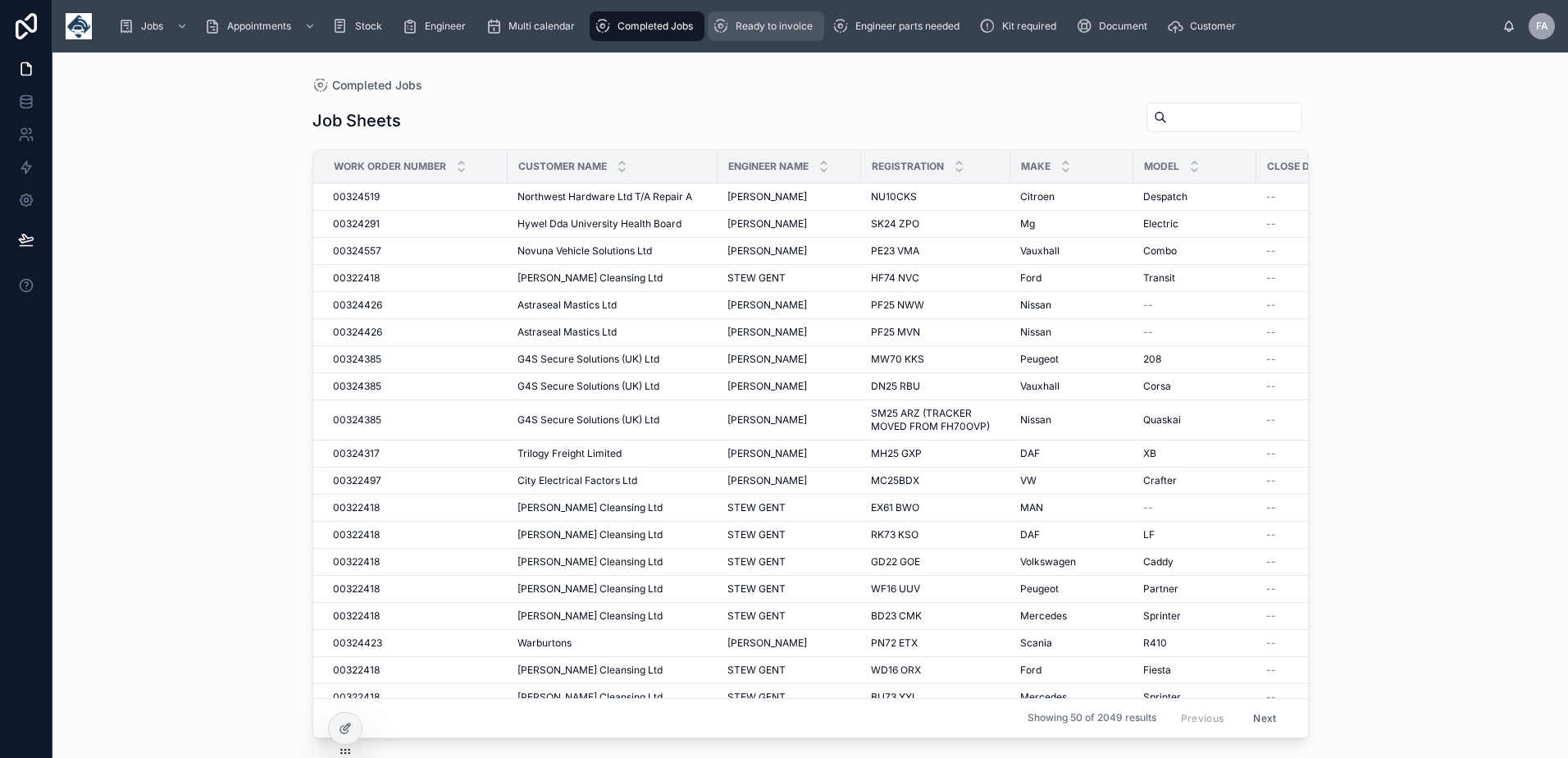
click at [776, 26] on span "Ready to invoice" at bounding box center [775, 26] width 77 height 13
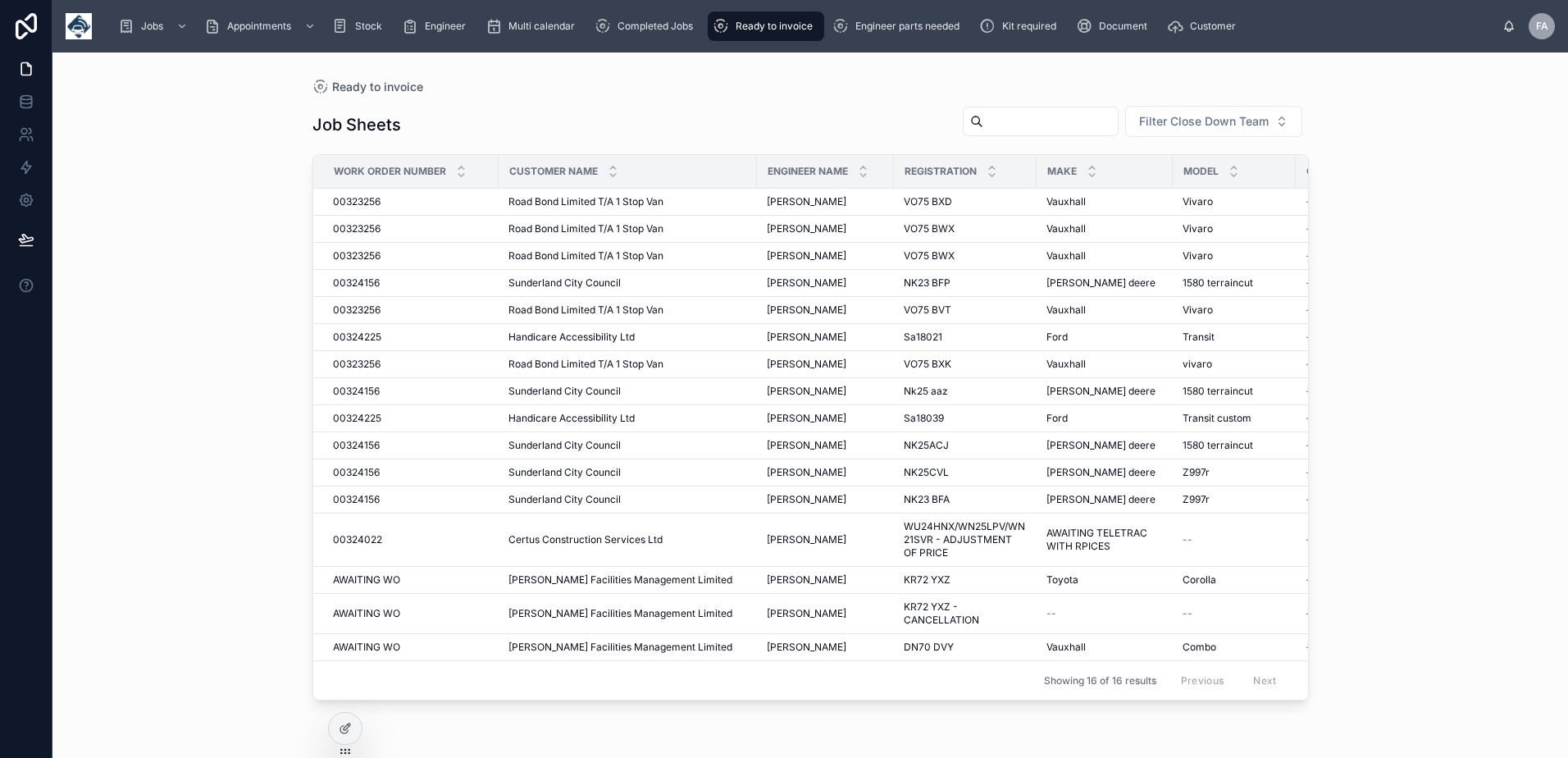
click at [802, 29] on span "Ready to invoice" at bounding box center [775, 26] width 77 height 13
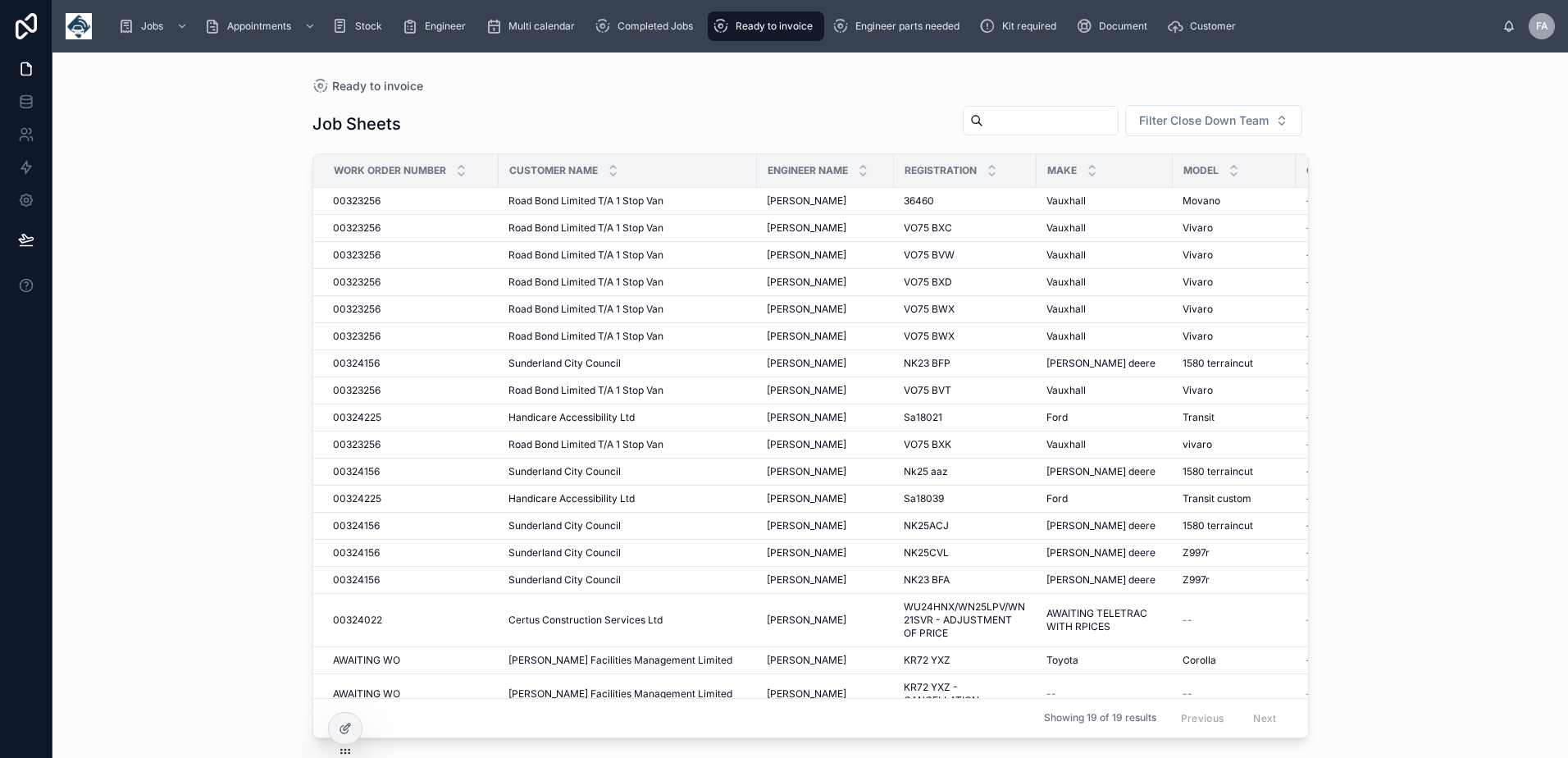
click at [750, 35] on div "Ready to invoice" at bounding box center [766, 26] width 107 height 27
click at [879, 36] on div "Engineer parts needed" at bounding box center [900, 26] width 134 height 27
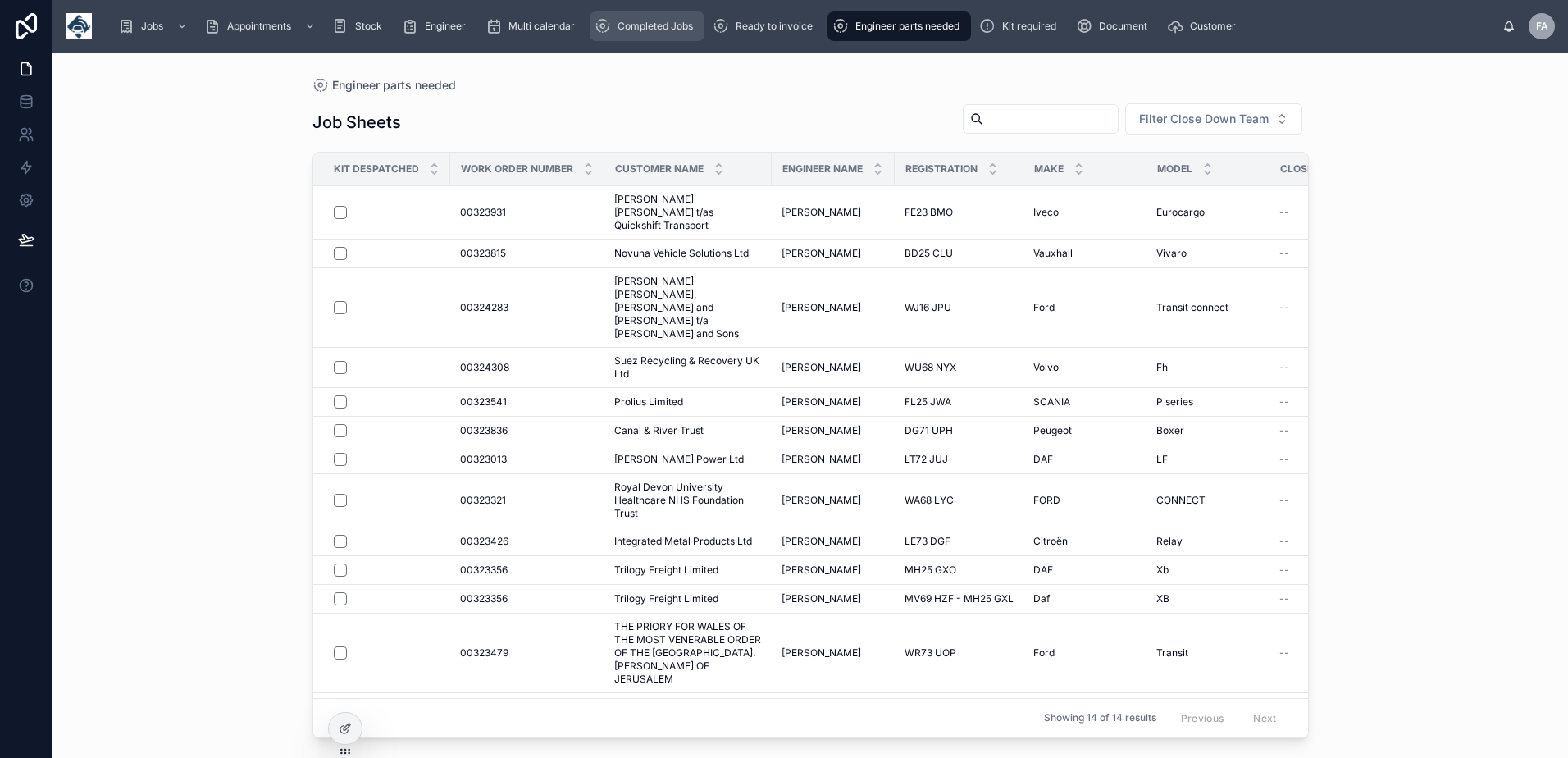
click at [678, 29] on span "Completed Jobs" at bounding box center [656, 26] width 75 height 13
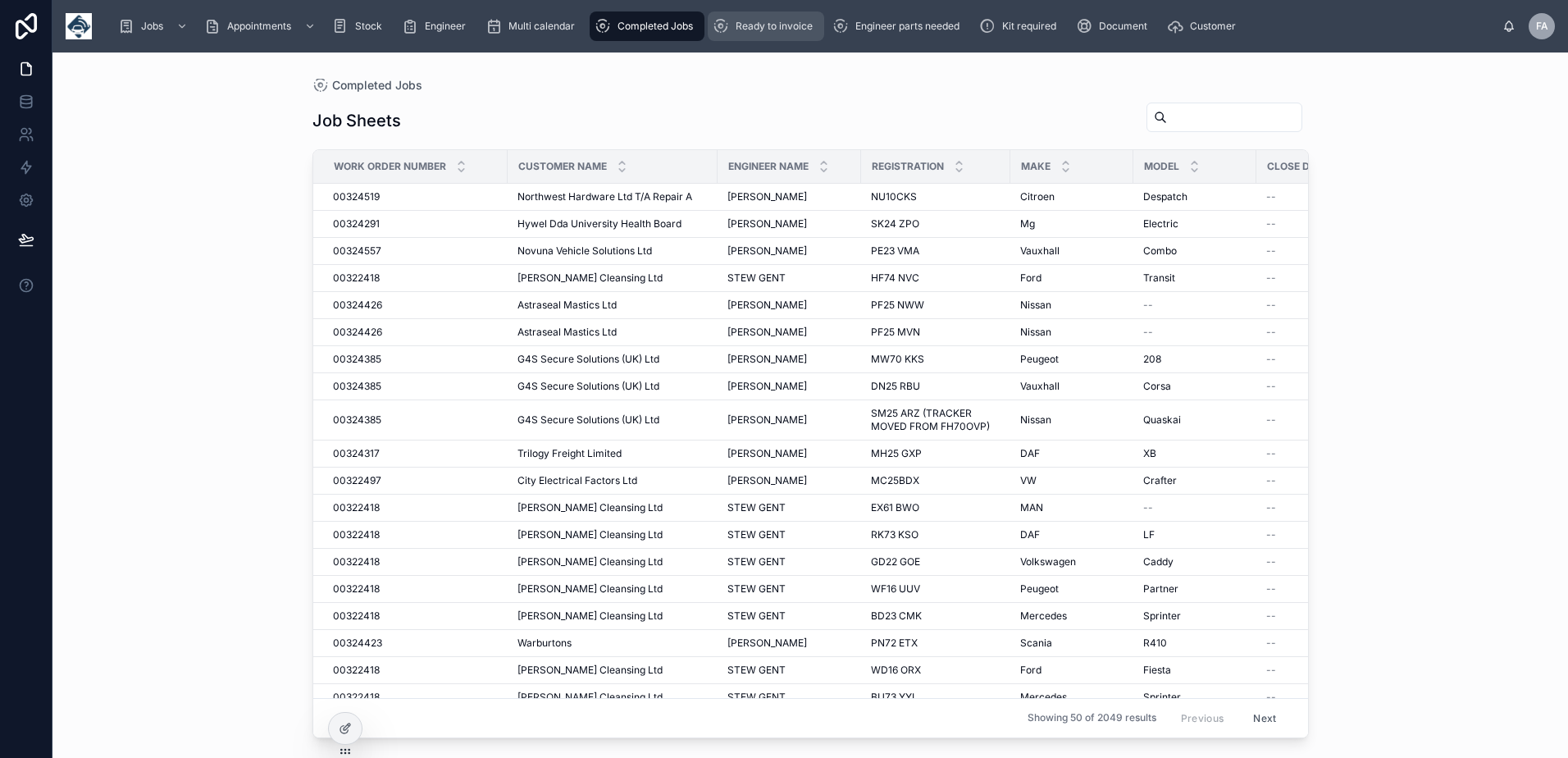
click at [739, 21] on span "Ready to invoice" at bounding box center [775, 26] width 77 height 13
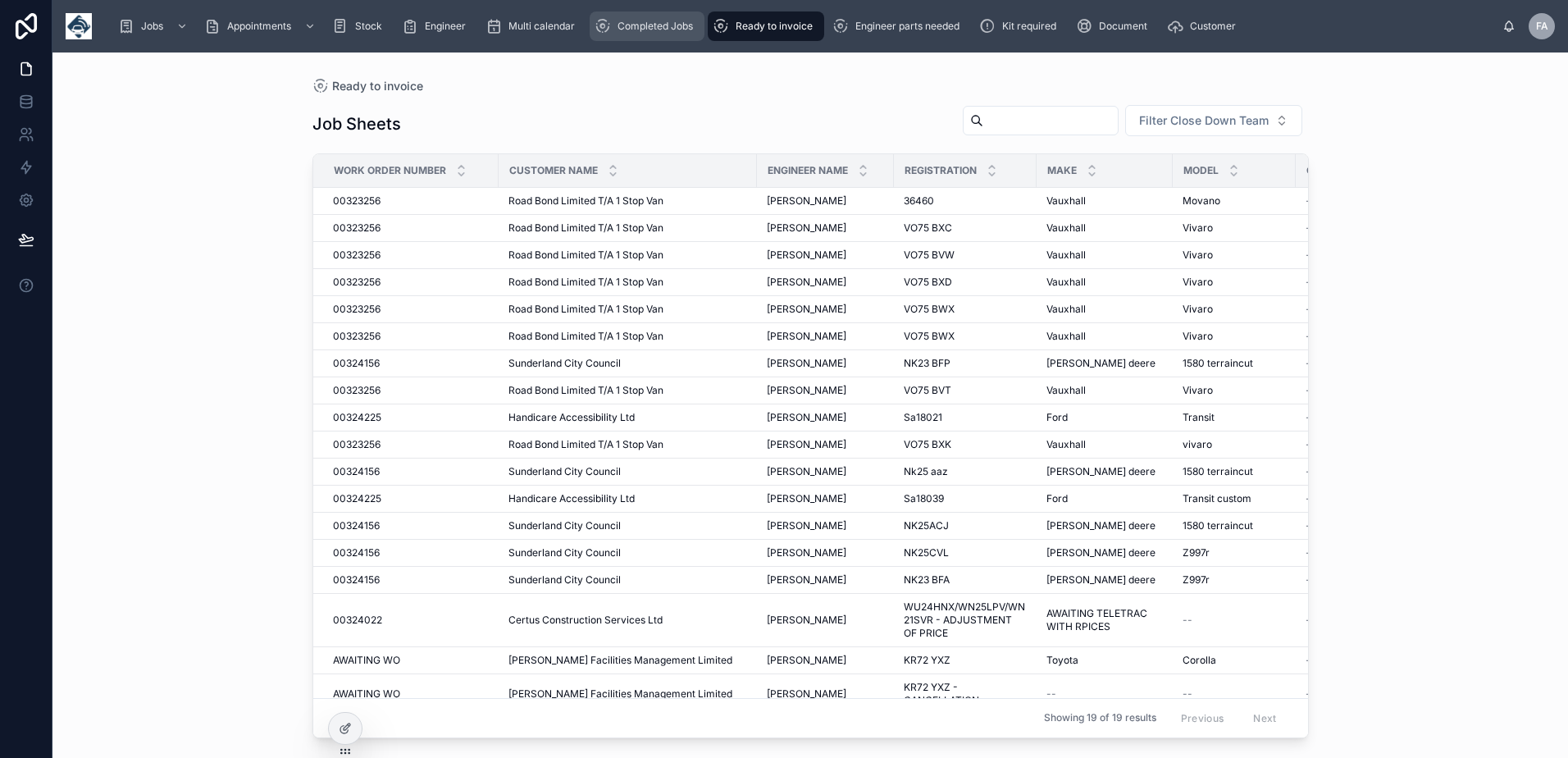
click at [666, 28] on span "Completed Jobs" at bounding box center [656, 26] width 75 height 13
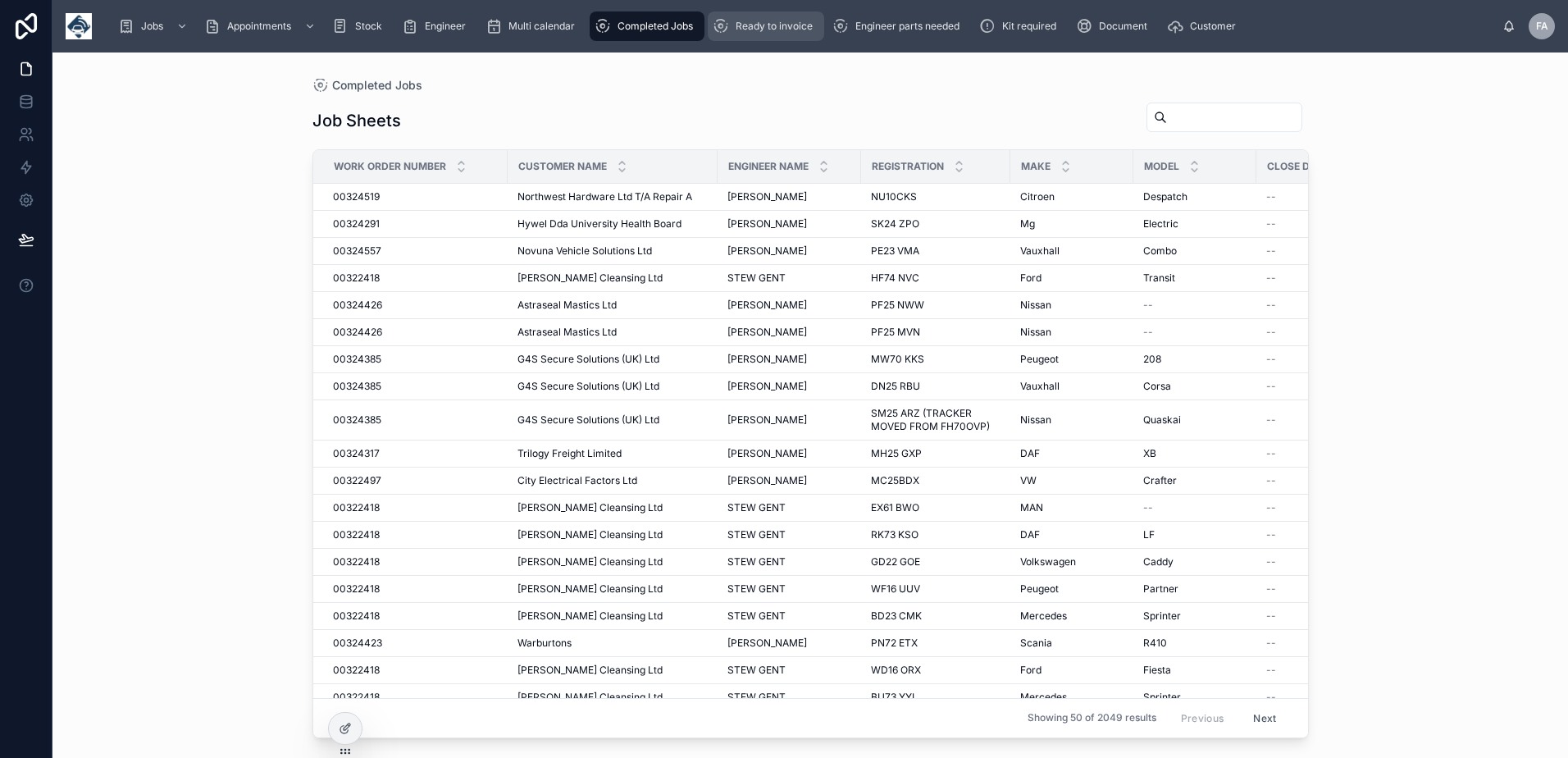
click at [773, 26] on span "Ready to invoice" at bounding box center [775, 26] width 77 height 13
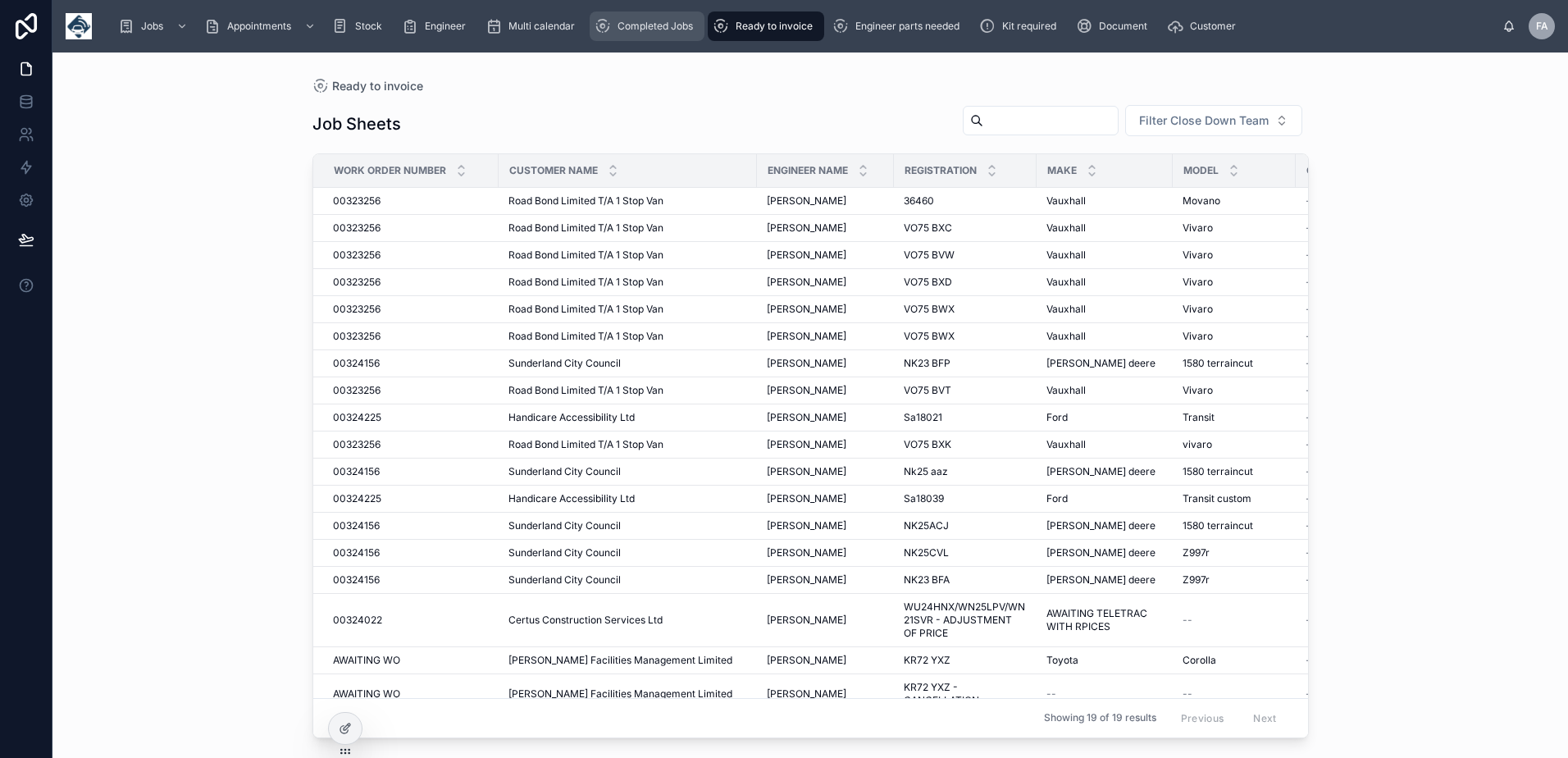
click at [678, 27] on span "Completed Jobs" at bounding box center [656, 26] width 75 height 13
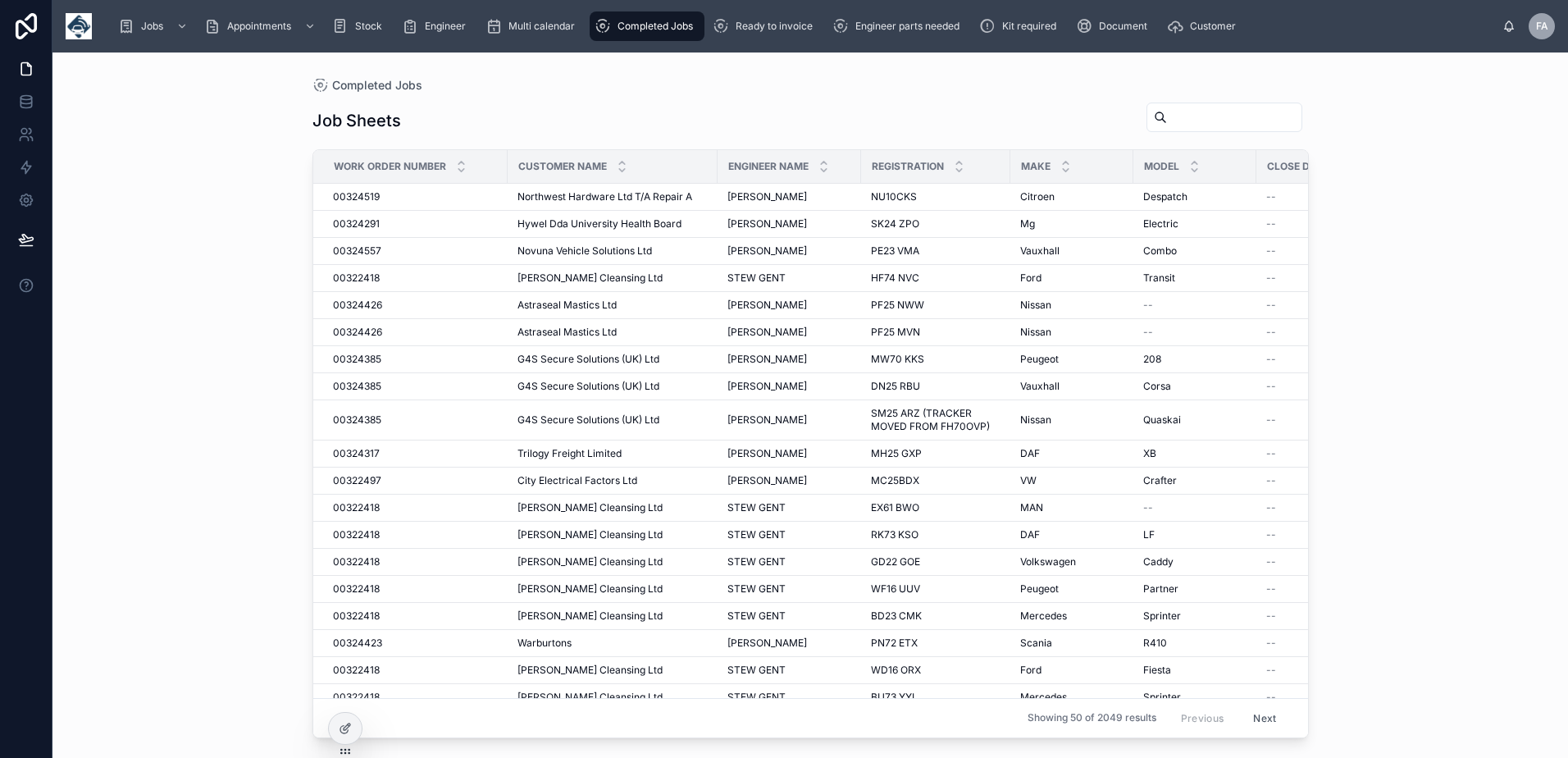
click at [1202, 126] on input "text" at bounding box center [1234, 117] width 134 height 23
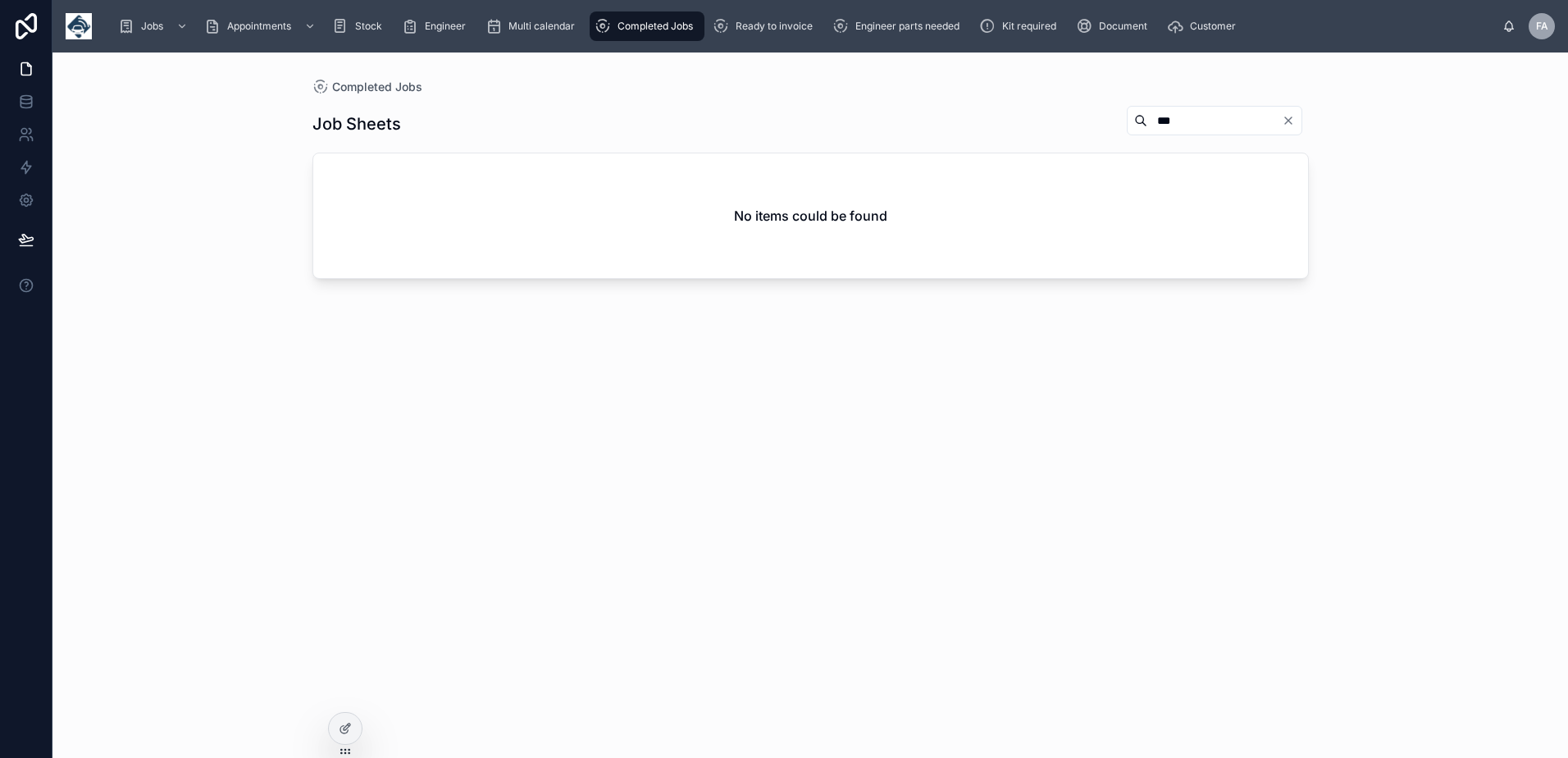
click at [1161, 122] on input "***" at bounding box center [1215, 120] width 134 height 23
click at [1148, 121] on input "***" at bounding box center [1215, 120] width 134 height 23
click at [1182, 119] on input "*******" at bounding box center [1215, 120] width 134 height 23
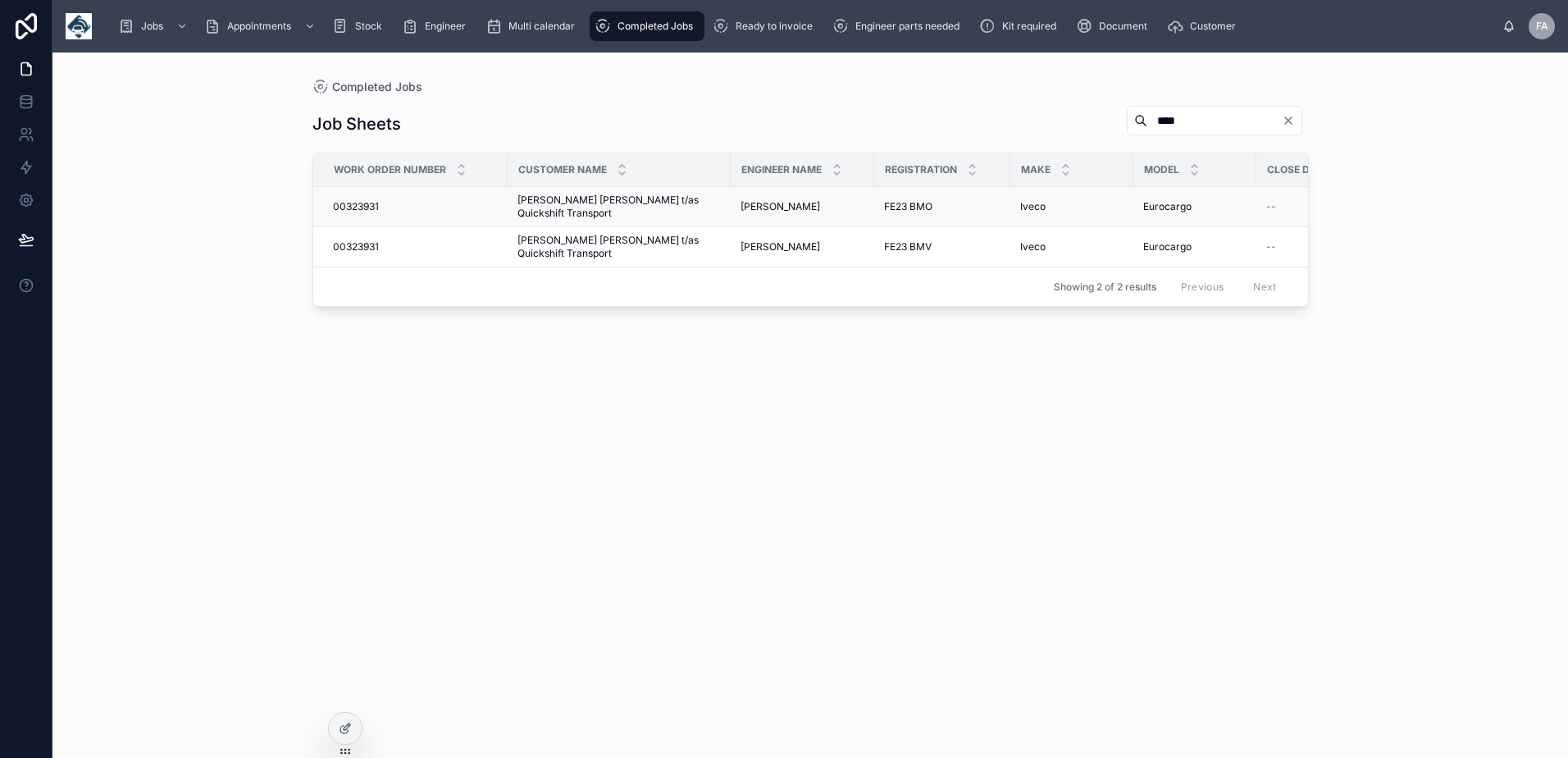
type input "****"
click at [542, 206] on span "David Christian Malcolm t/as Quickshift Transport" at bounding box center [620, 206] width 204 height 27
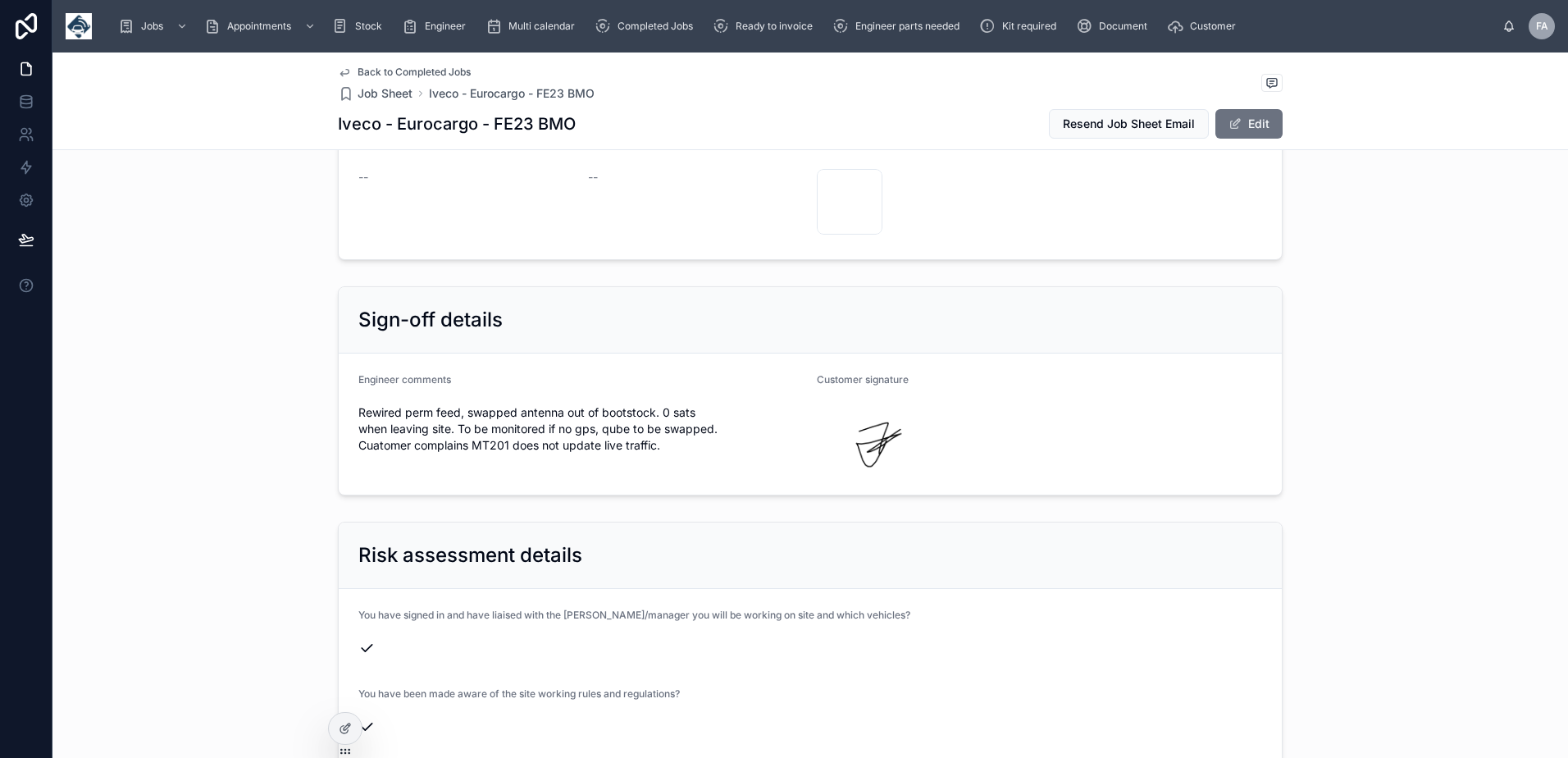
scroll to position [3279, 0]
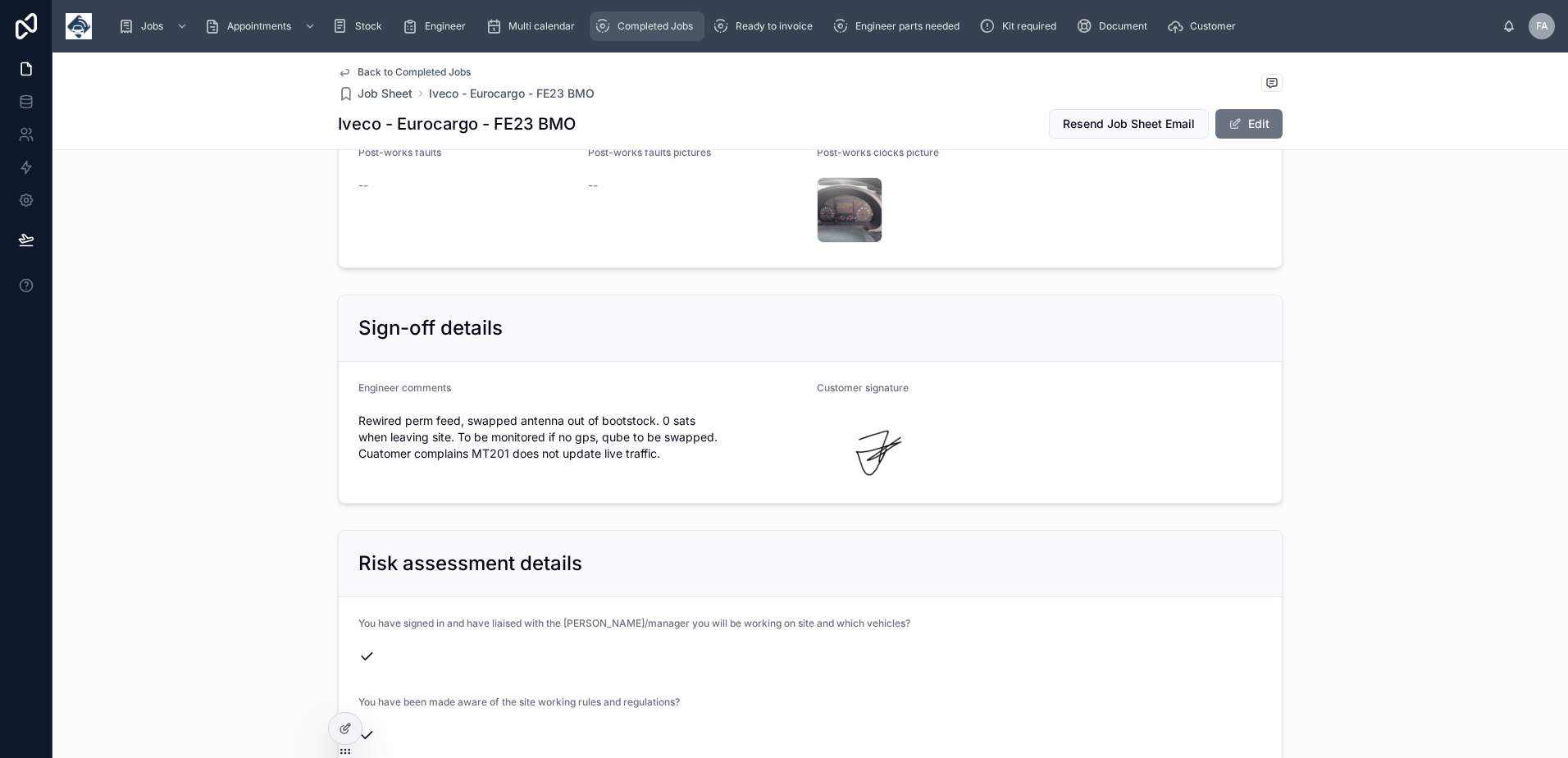
click at [670, 27] on span "Completed Jobs" at bounding box center [656, 26] width 75 height 13
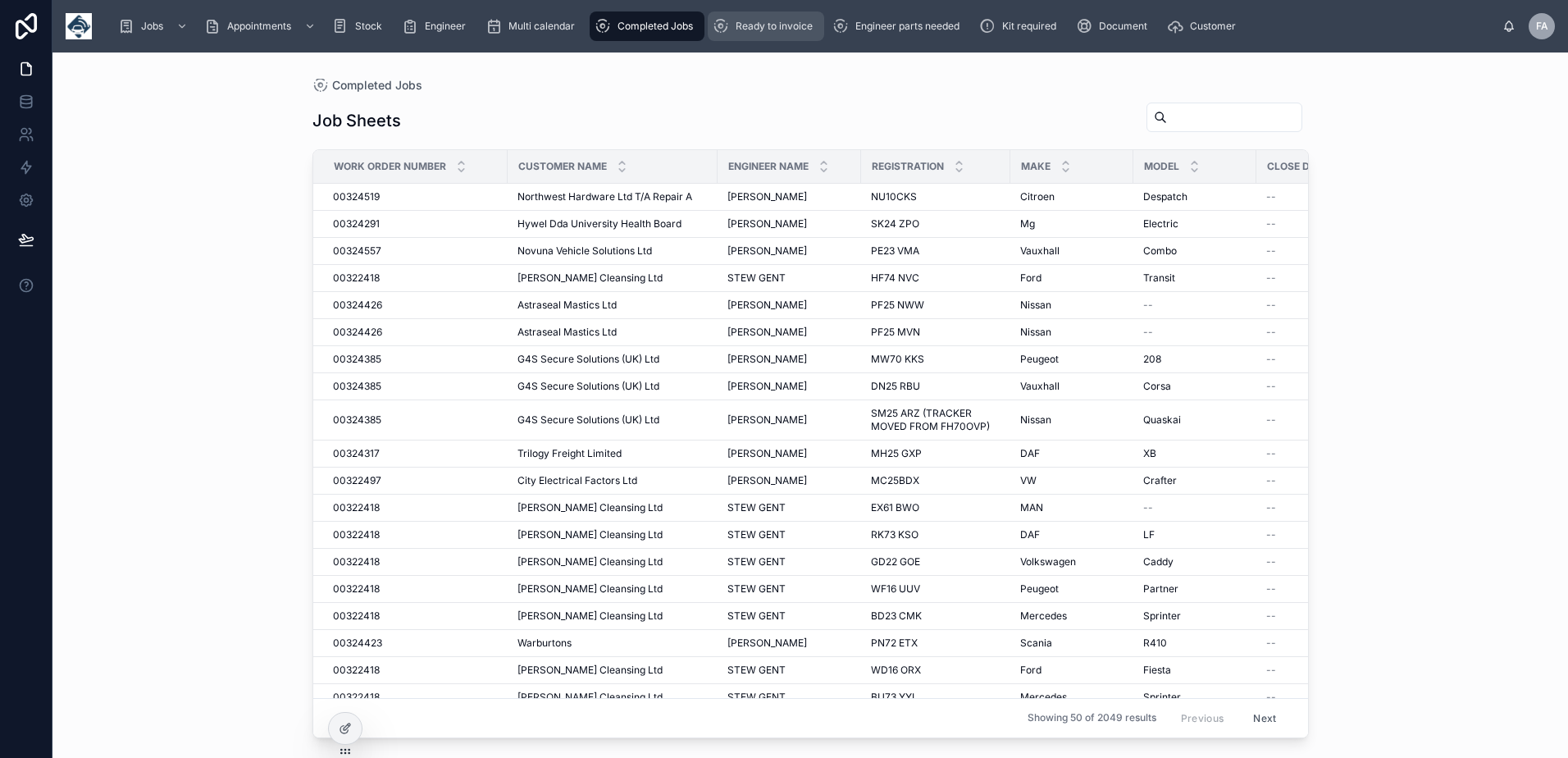
click at [778, 23] on span "Ready to invoice" at bounding box center [775, 26] width 77 height 13
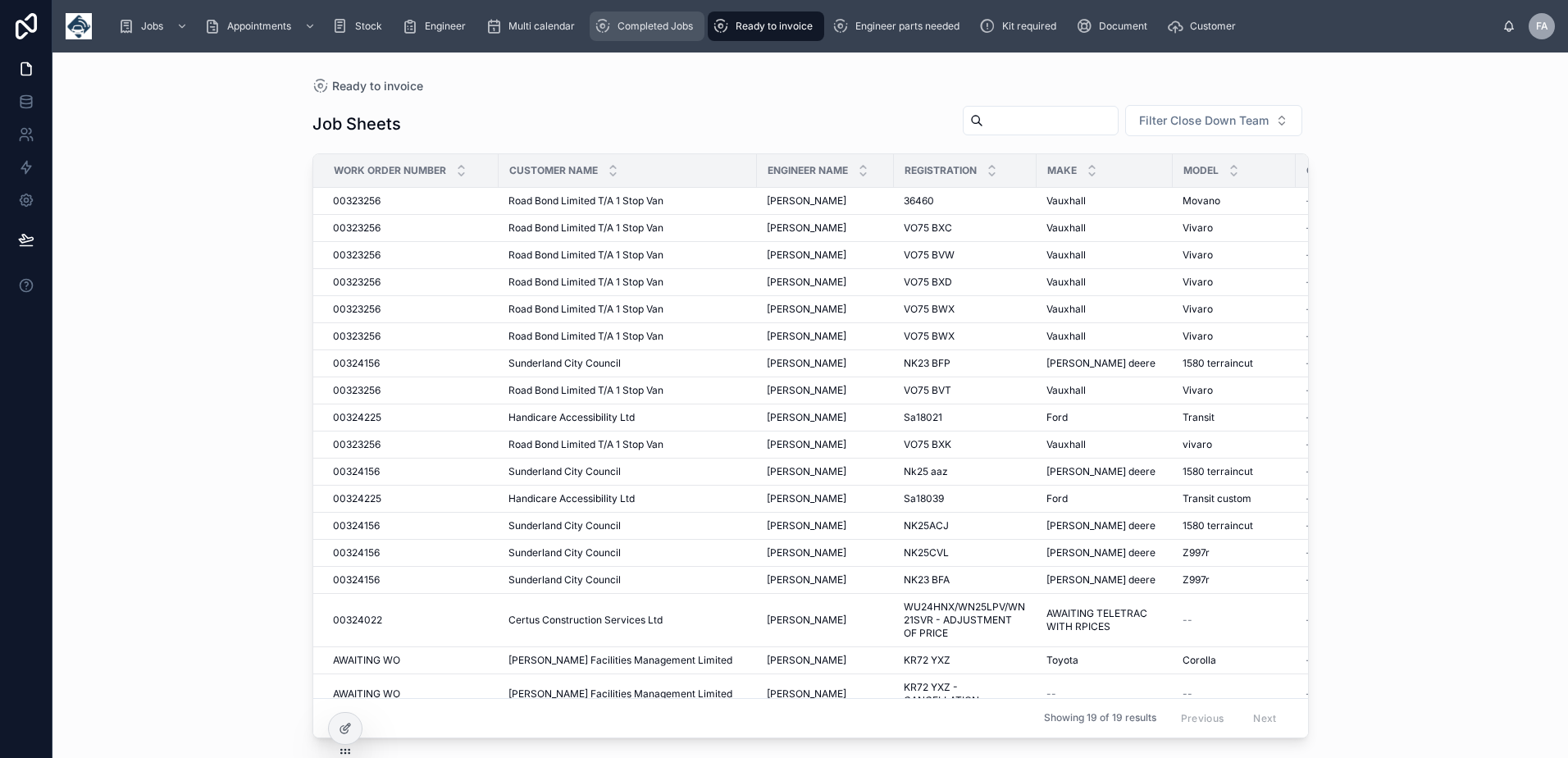
click at [635, 32] on span "Completed Jobs" at bounding box center [656, 26] width 75 height 13
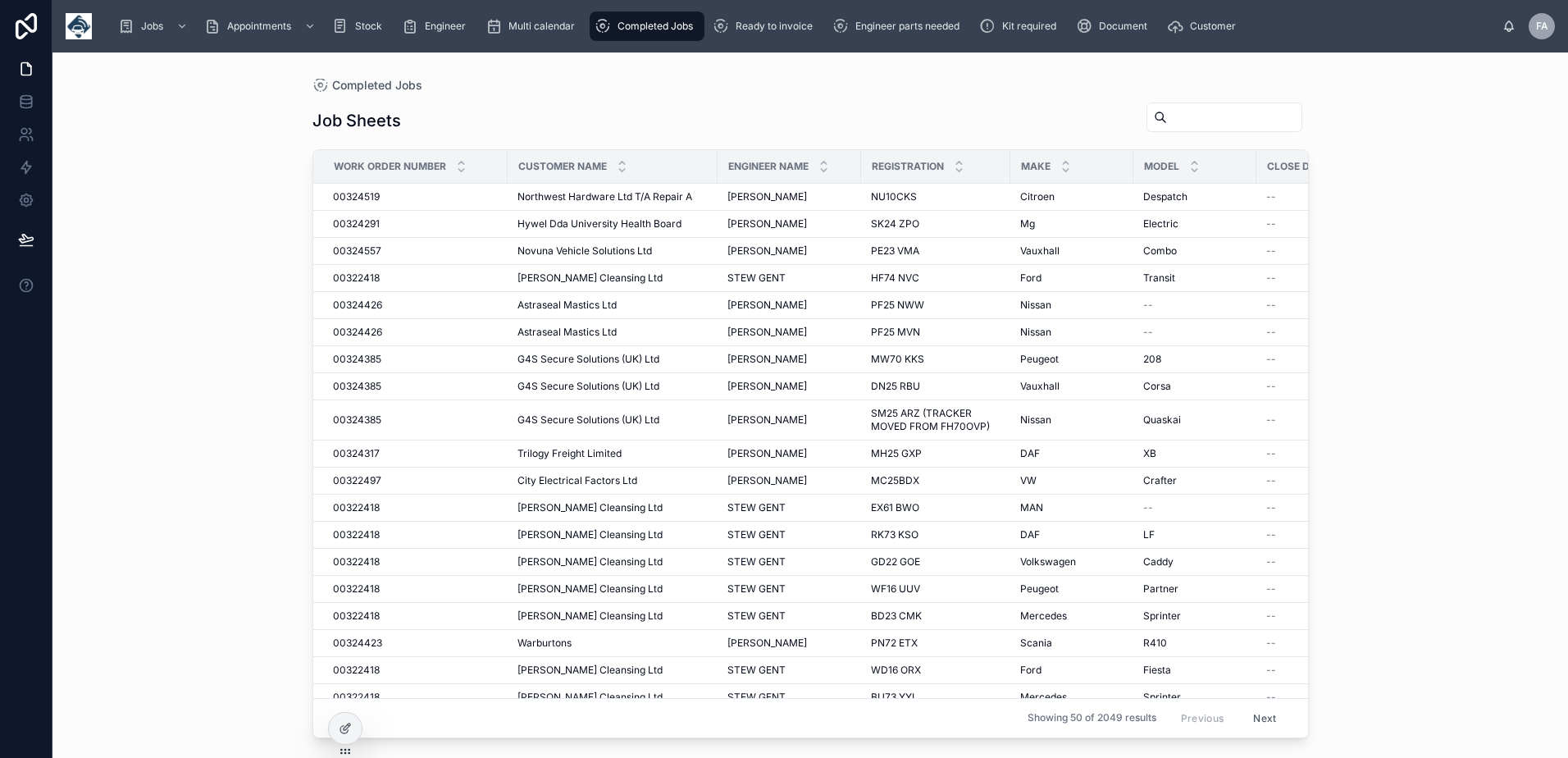
click at [1237, 113] on input "text" at bounding box center [1234, 117] width 134 height 23
type input "***"
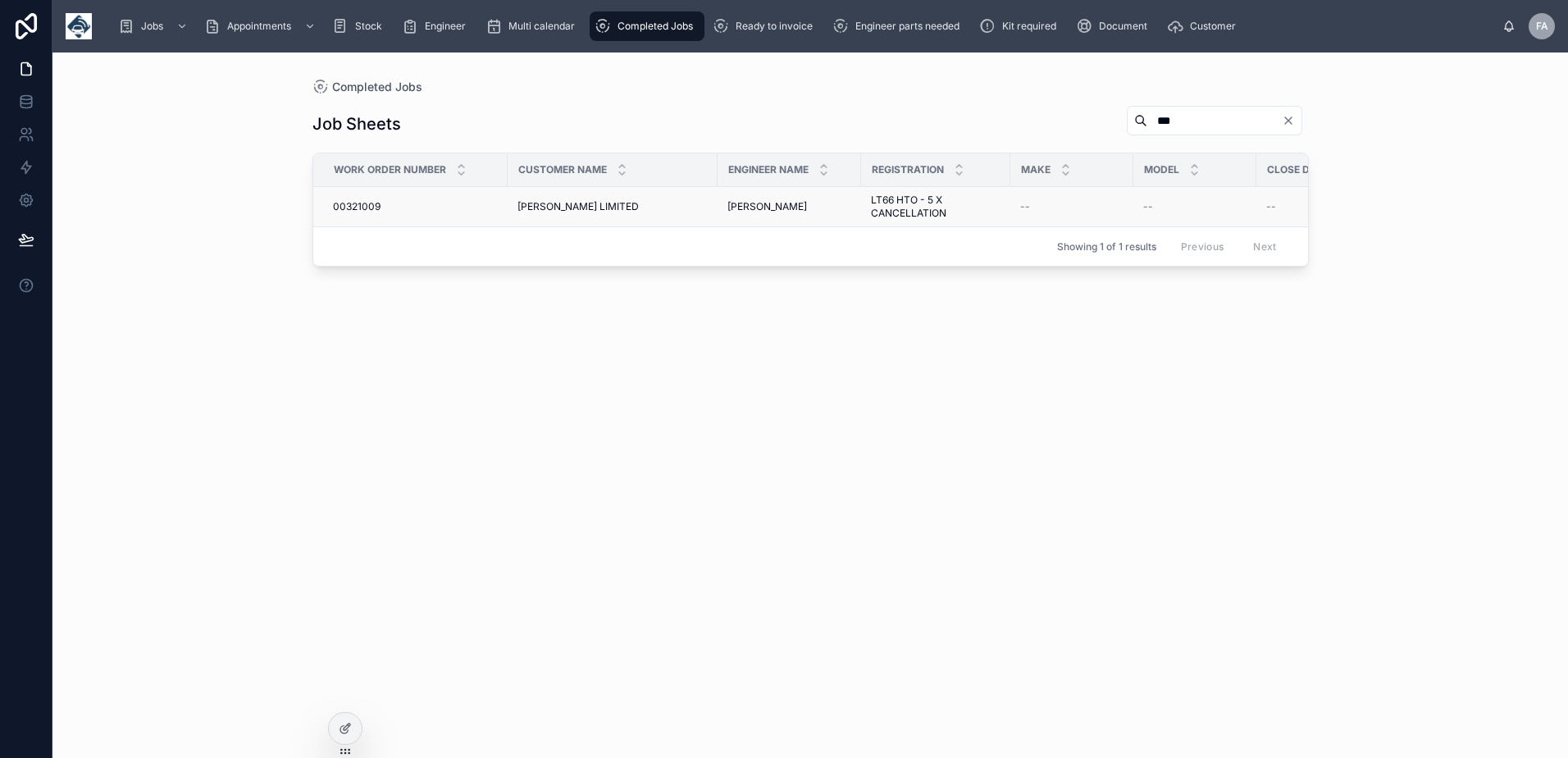
click at [341, 207] on span "00321009" at bounding box center [357, 206] width 48 height 13
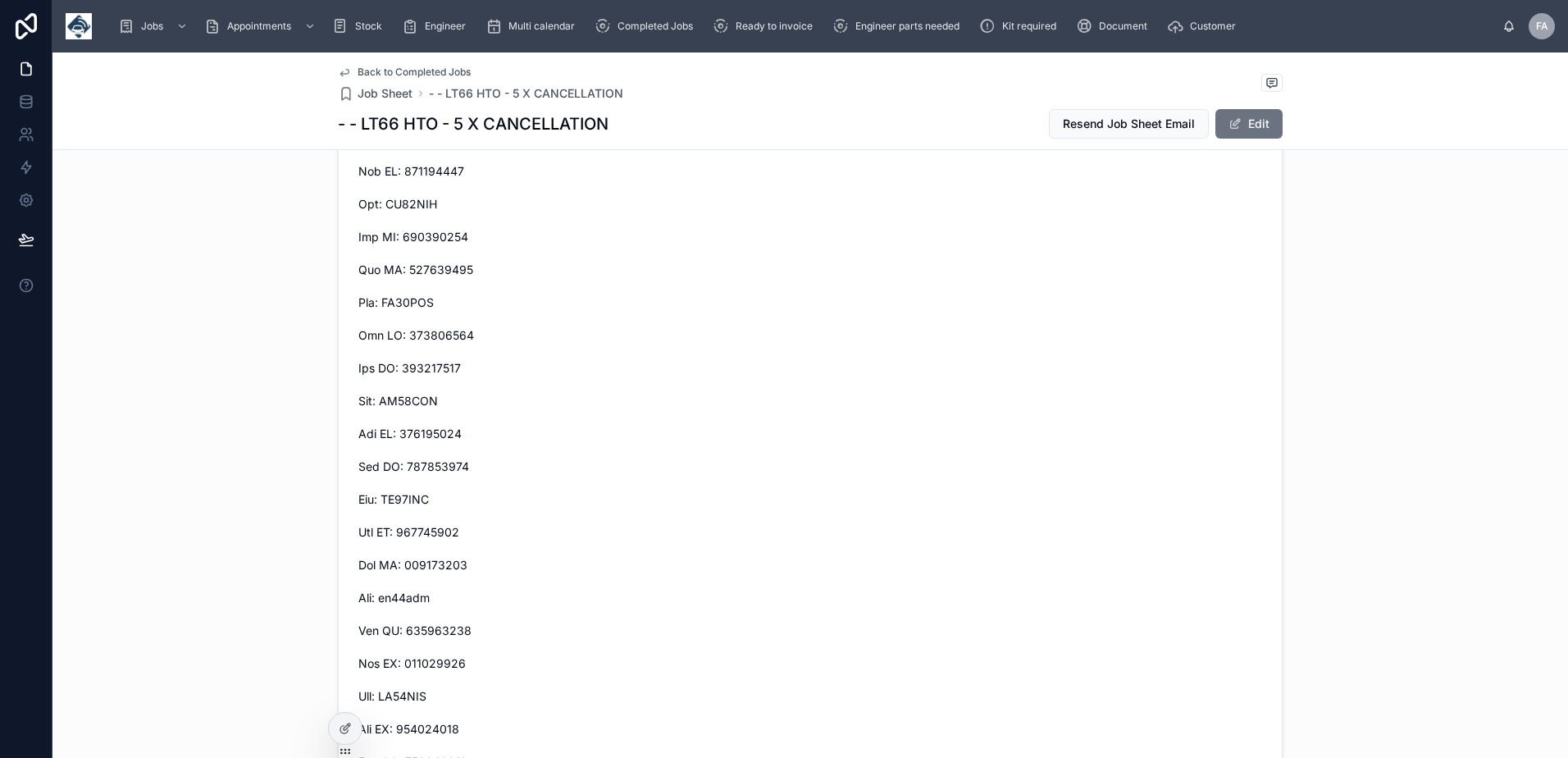
scroll to position [3279, 0]
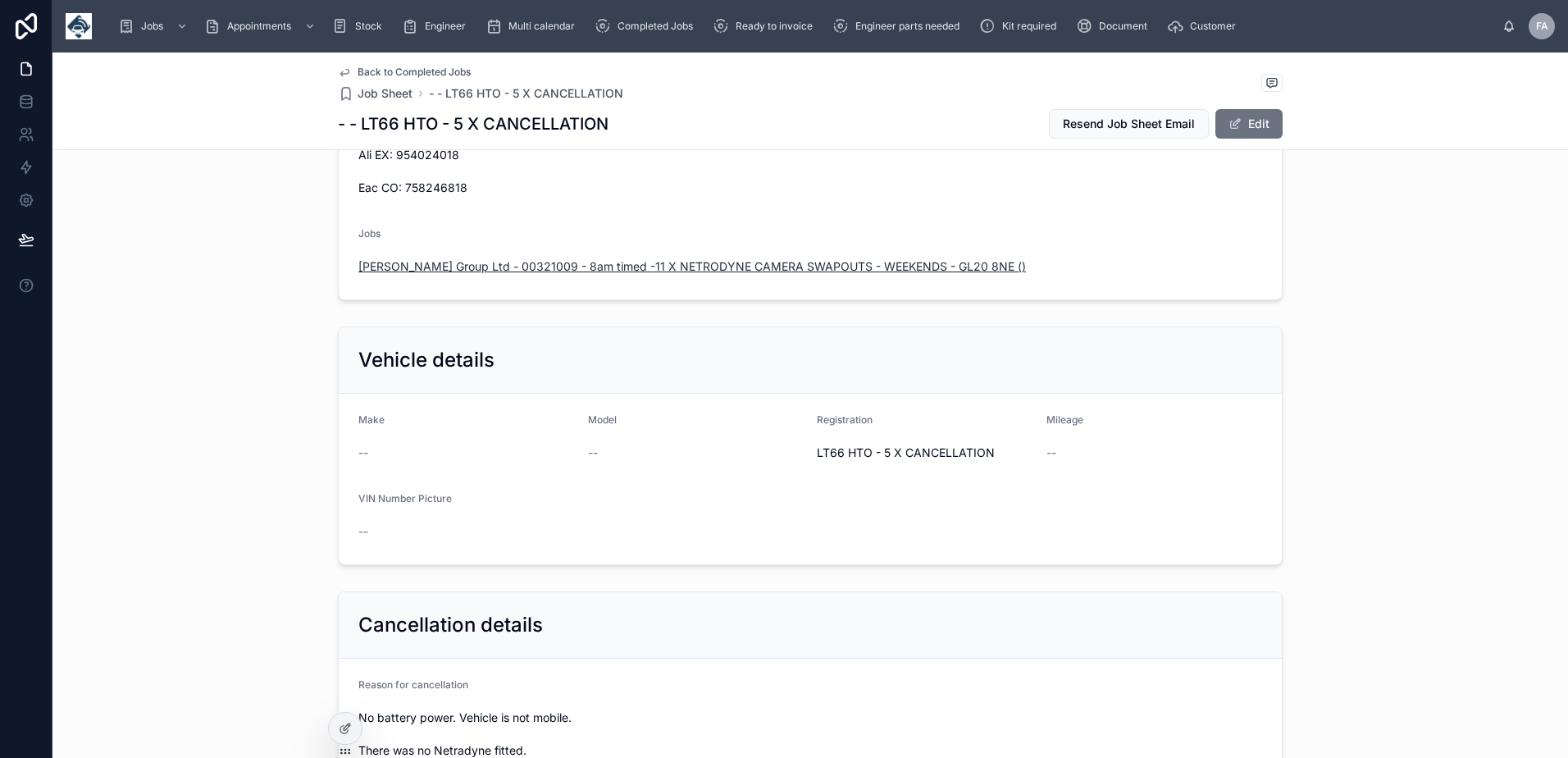
click at [619, 267] on span "William Gilder Group Ltd - 00321009 - 8am timed -11 X NETRODYNE CAMERA SWAPOUTS…" at bounding box center [692, 266] width 668 height 16
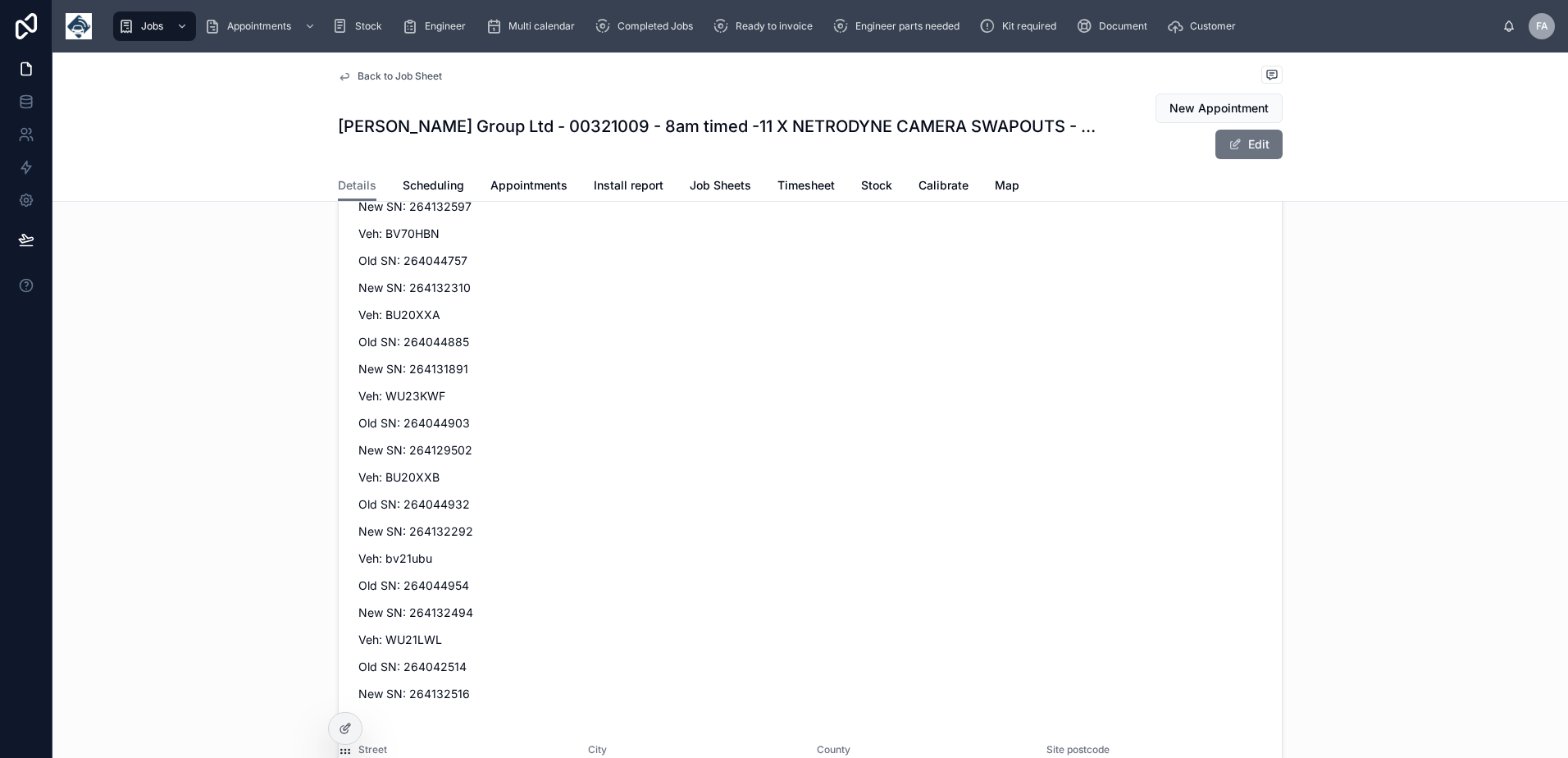
scroll to position [2214, 0]
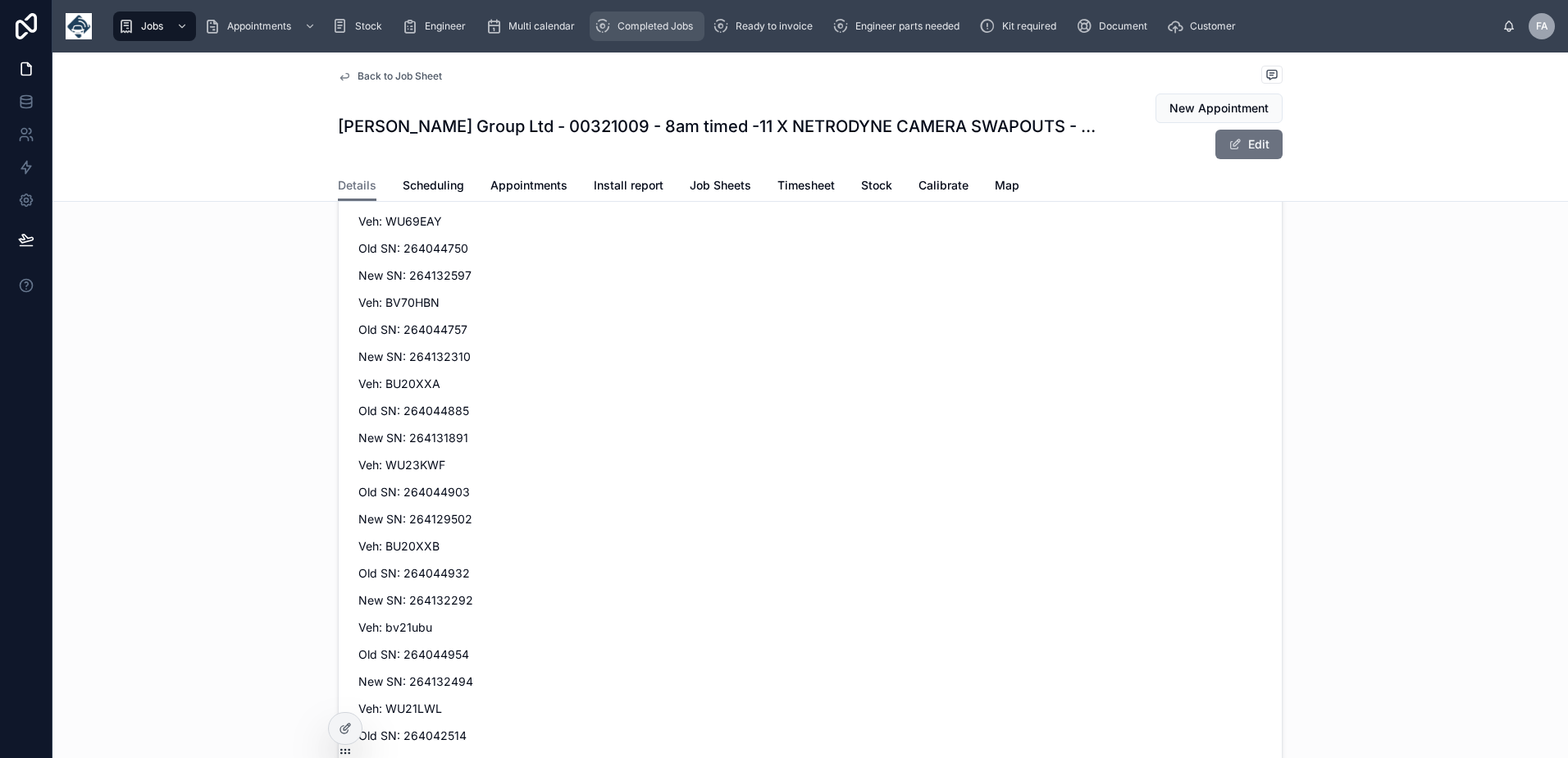
click at [664, 23] on span "Completed Jobs" at bounding box center [656, 26] width 75 height 13
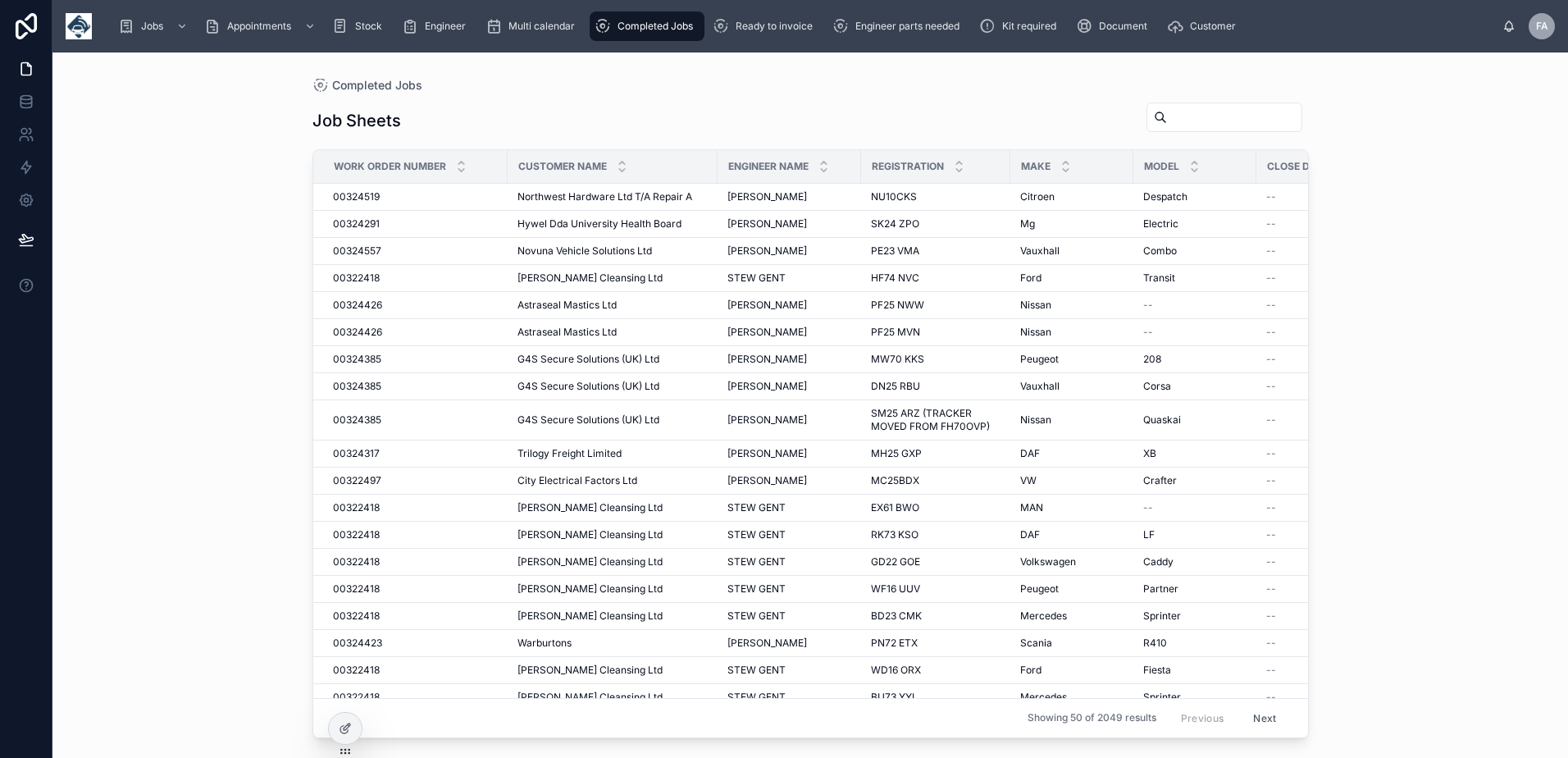
click at [807, 6] on div "Jobs Appointments Stock Engineer Multi calendar Completed Jobs Ready to invoice…" at bounding box center [810, 26] width 1516 height 52
click at [807, 20] on span "Ready to invoice" at bounding box center [775, 26] width 77 height 13
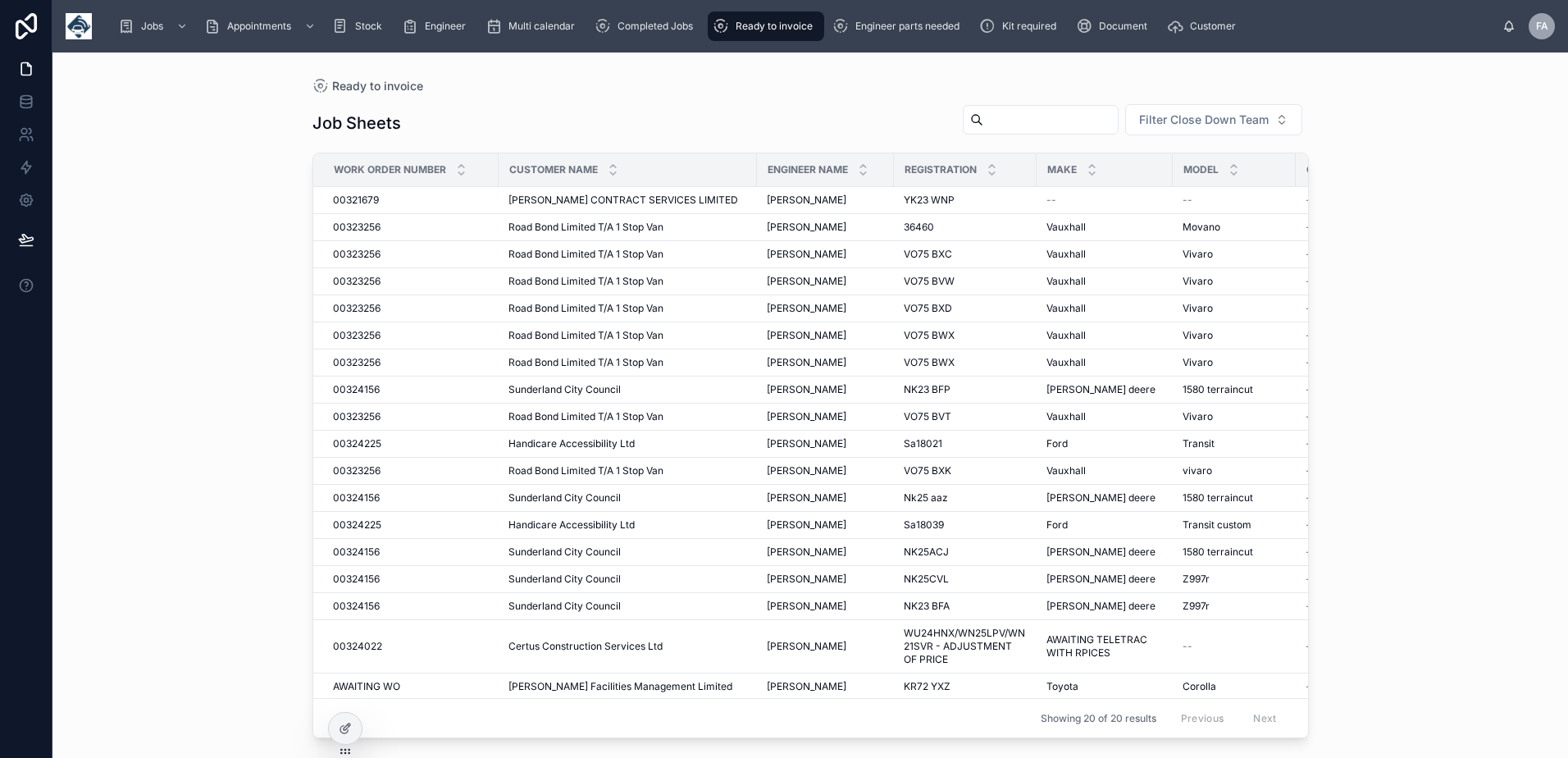
click at [778, 27] on span "Ready to invoice" at bounding box center [775, 26] width 77 height 13
click at [684, 31] on span "Completed Jobs" at bounding box center [656, 26] width 75 height 13
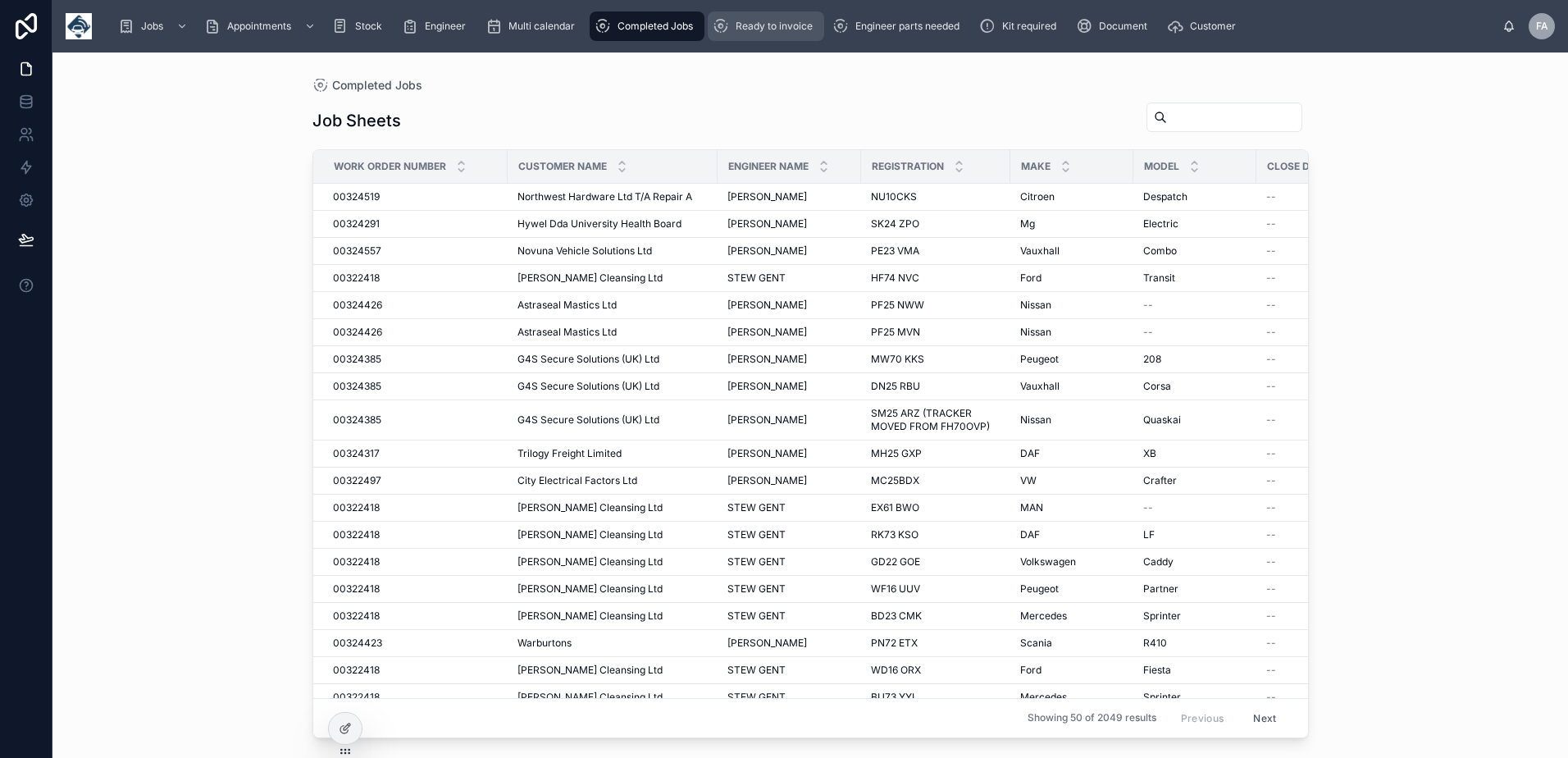
click at [750, 27] on span "Ready to invoice" at bounding box center [775, 26] width 77 height 13
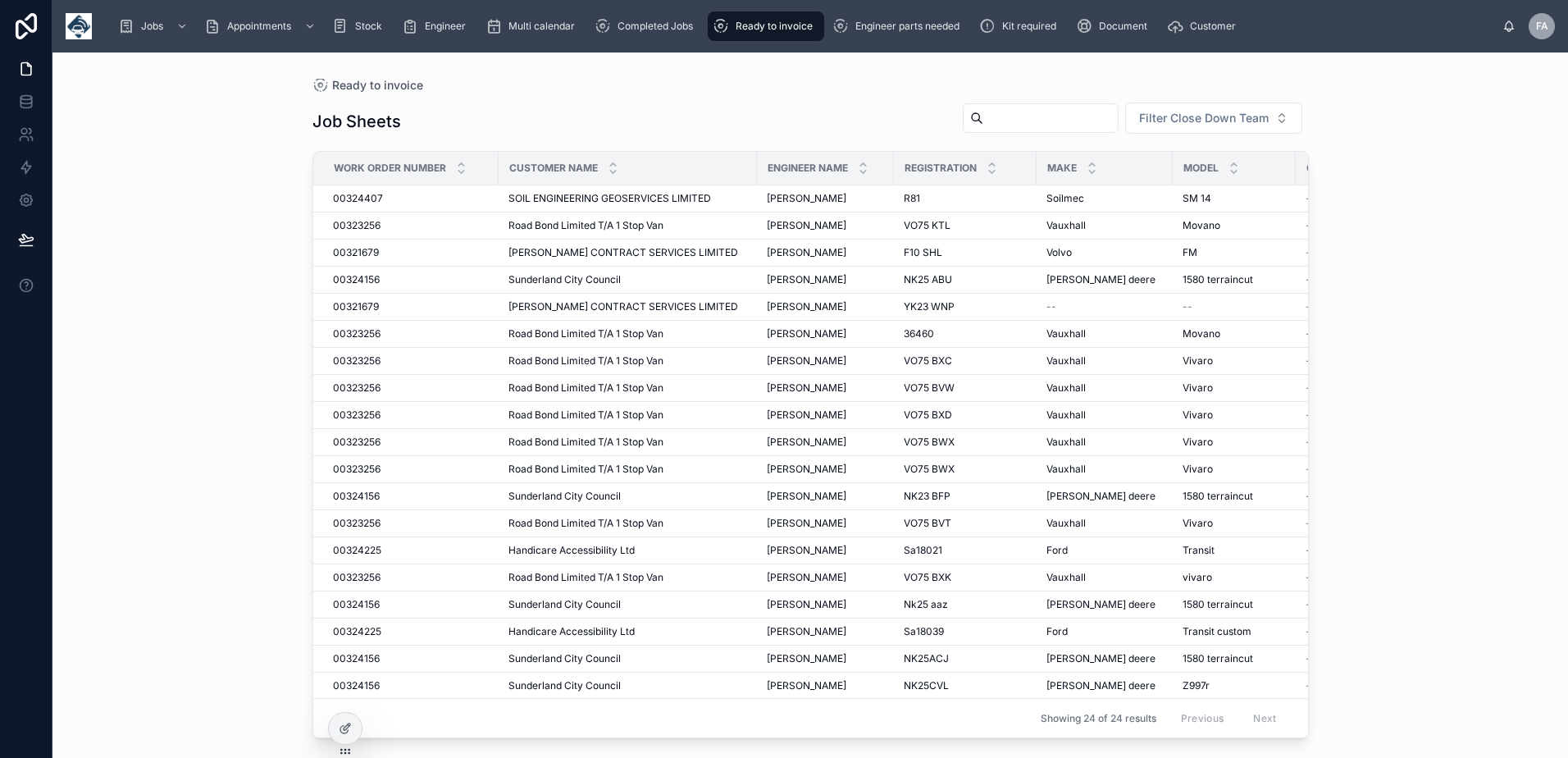
drag, startPoint x: 751, startPoint y: 27, endPoint x: 750, endPoint y: 34, distance: 7.1
click at [751, 27] on span "Ready to invoice" at bounding box center [775, 26] width 77 height 13
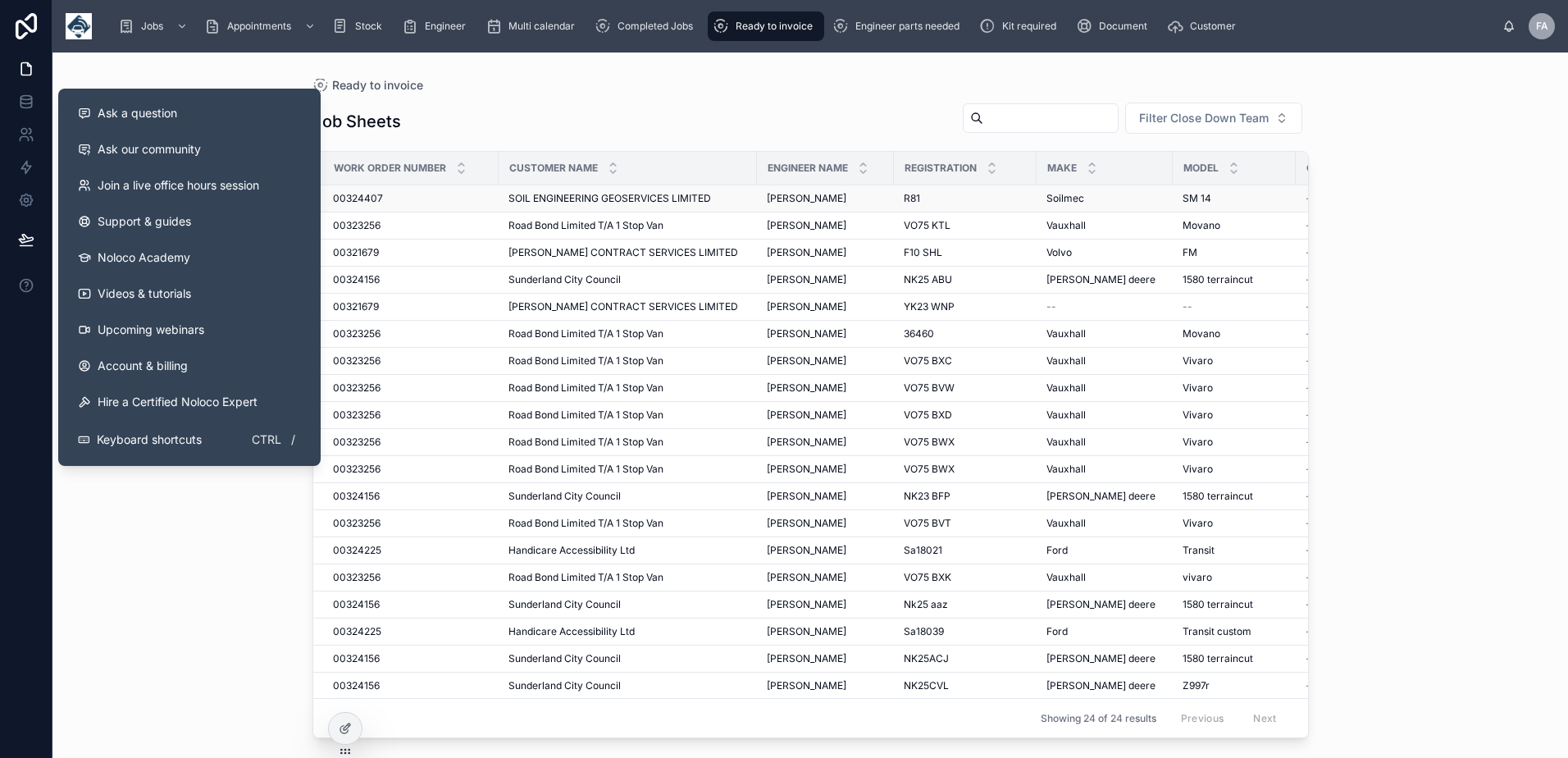
click at [355, 188] on td "00324407 00324407" at bounding box center [406, 199] width 186 height 27
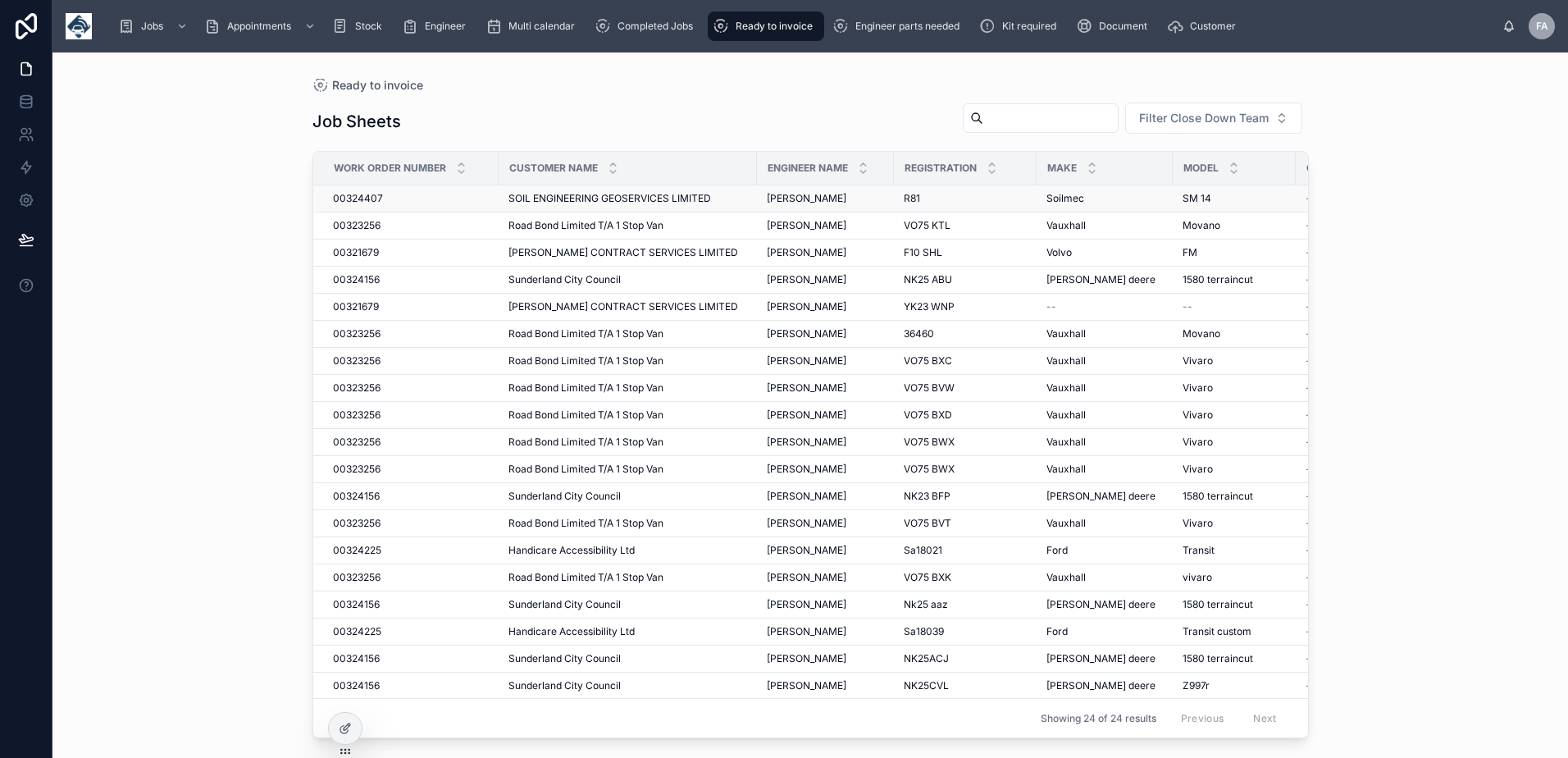
click at [359, 194] on span "00324407" at bounding box center [358, 198] width 50 height 13
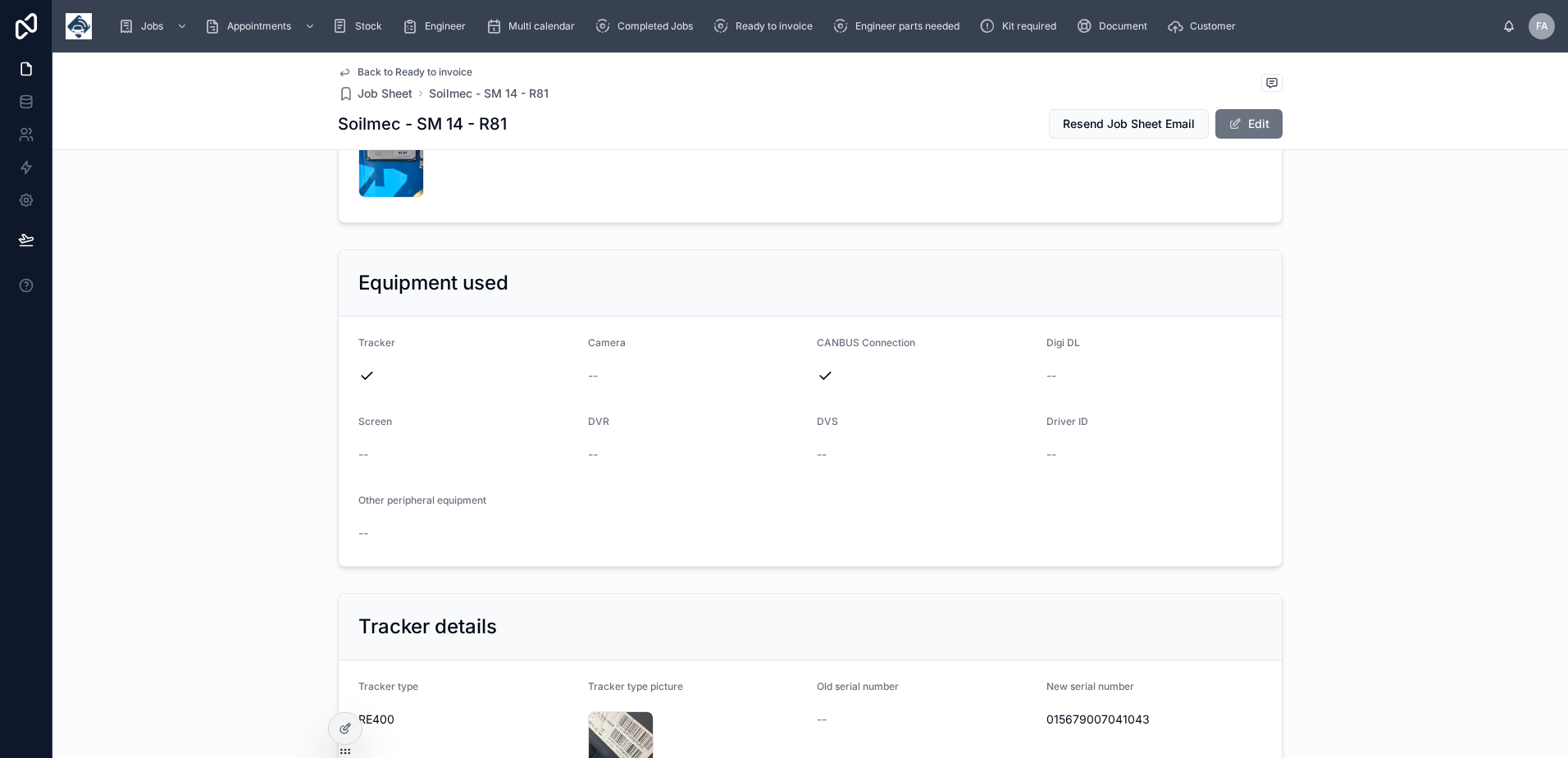
scroll to position [820, 0]
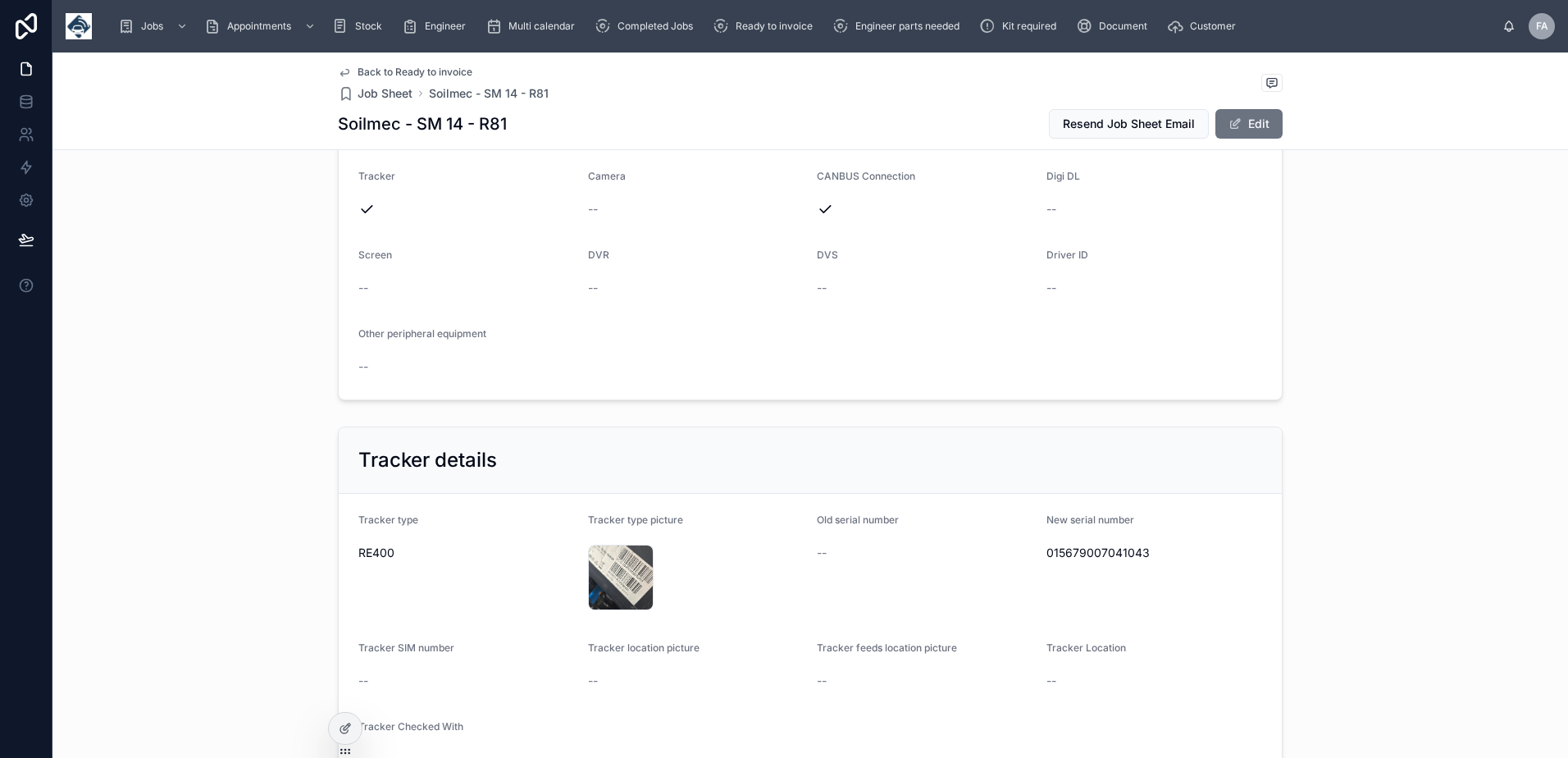
click at [1054, 555] on span "015679007041043" at bounding box center [1155, 552] width 217 height 16
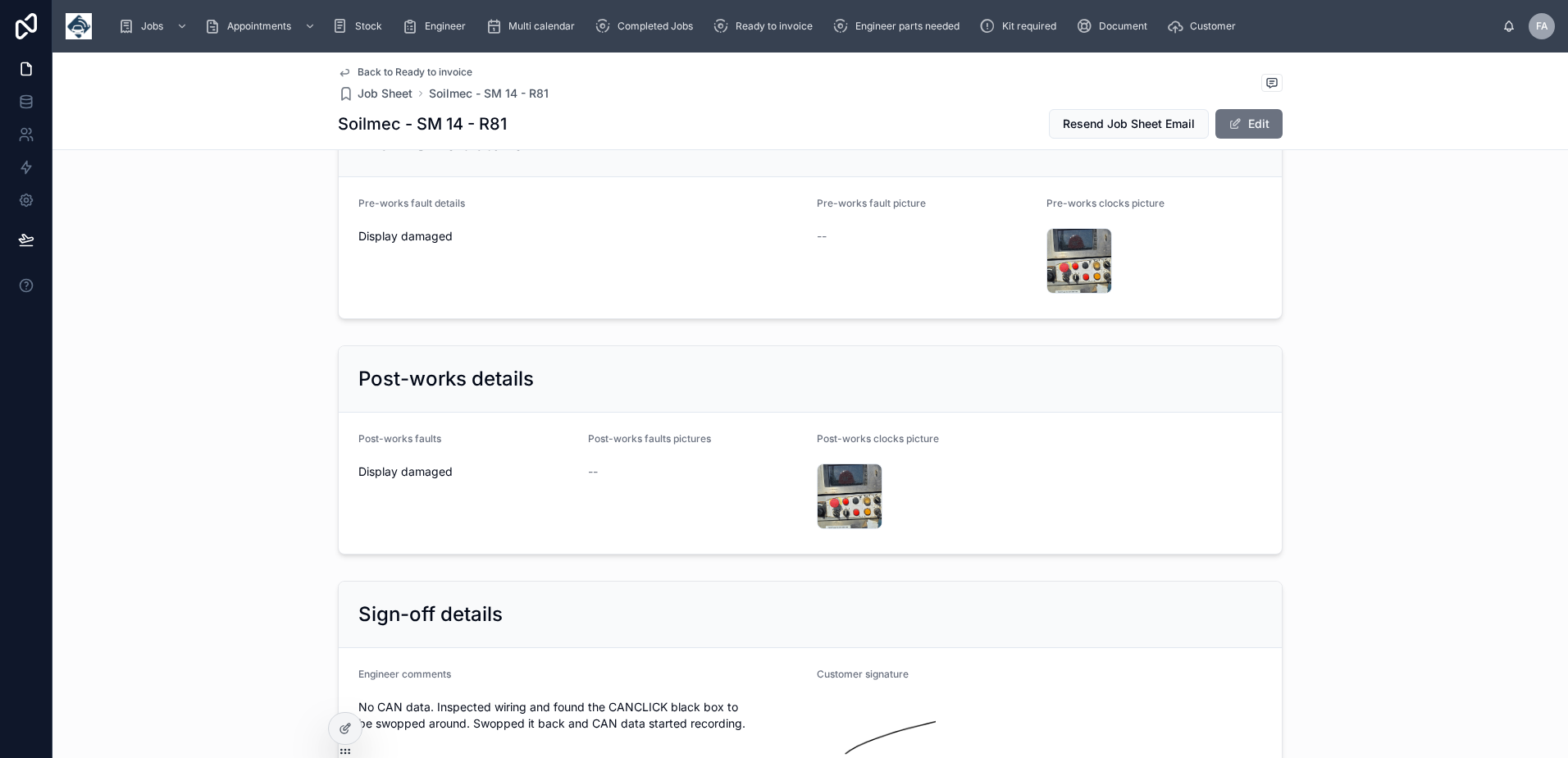
scroll to position [2869, 0]
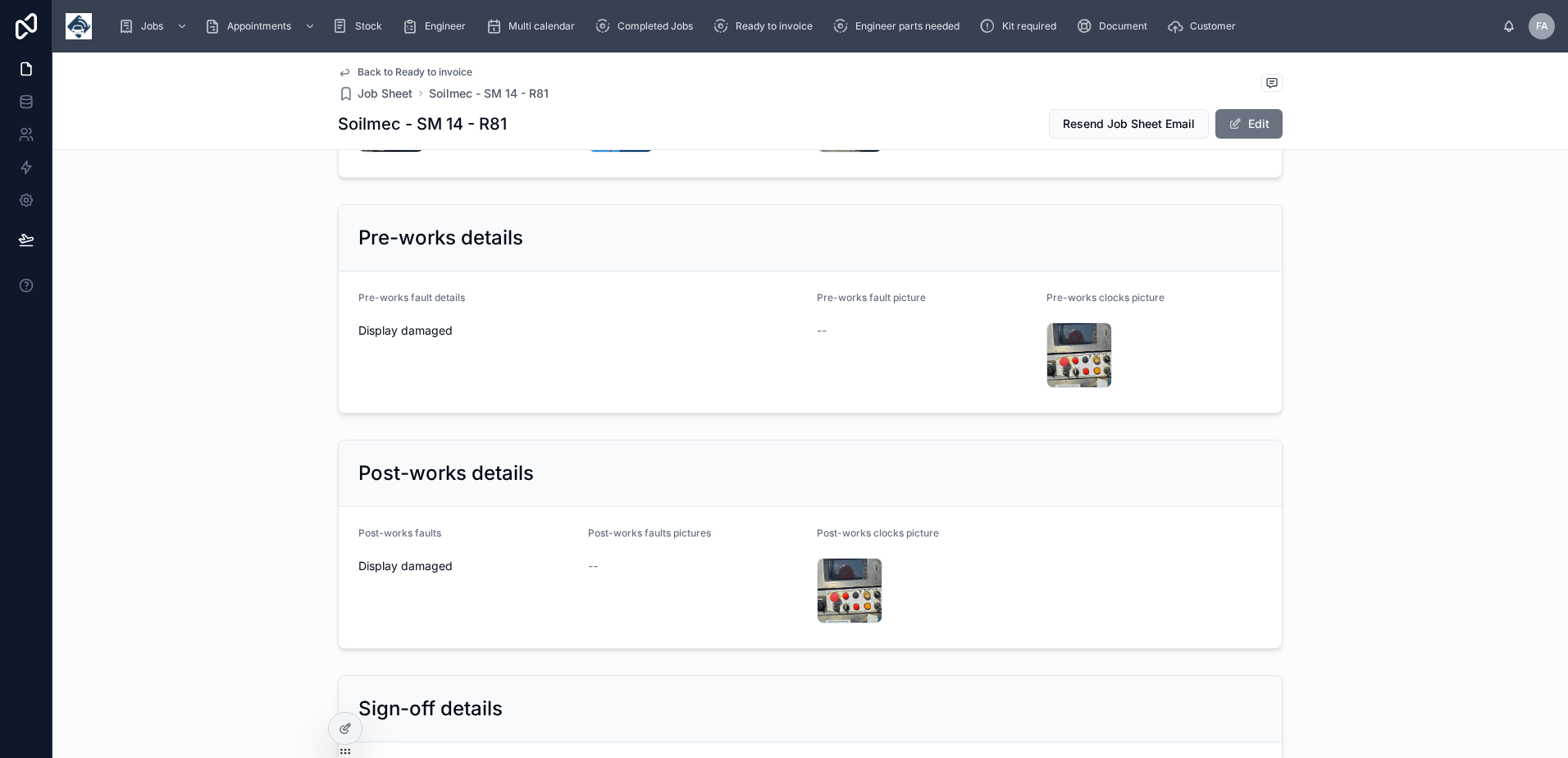
drag, startPoint x: 350, startPoint y: 287, endPoint x: 476, endPoint y: 320, distance: 130.2
click at [476, 320] on form "Pre-works fault details Display damaged Pre-works fault picture -- Pre-works cl…" at bounding box center [811, 341] width 943 height 141
drag, startPoint x: 353, startPoint y: 517, endPoint x: 434, endPoint y: 523, distance: 81.2
click at [434, 526] on span "Post-works faults" at bounding box center [400, 532] width 83 height 12
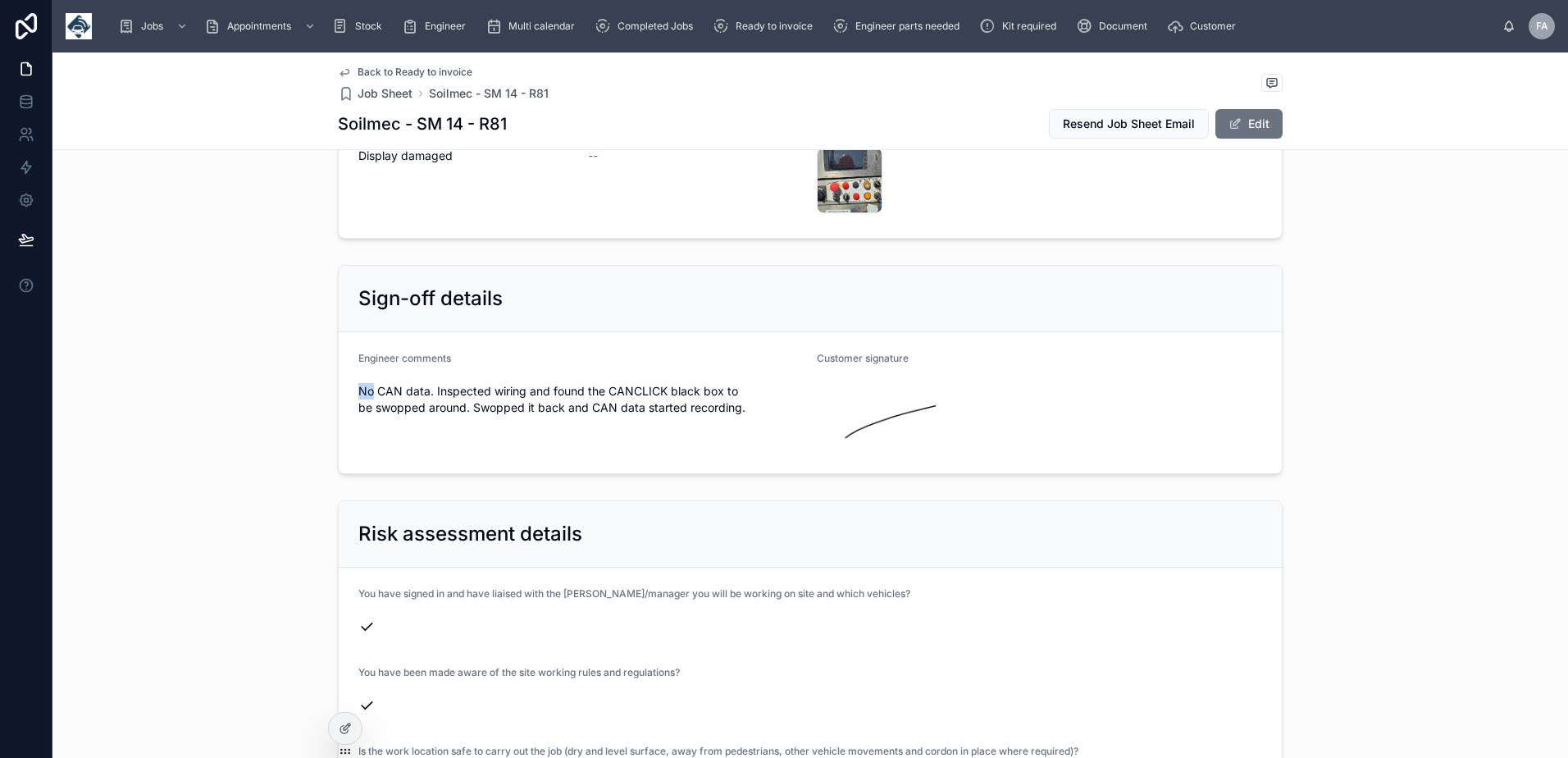
drag, startPoint x: 352, startPoint y: 376, endPoint x: 367, endPoint y: 374, distance: 15.1
click at [367, 383] on span "No CAN data. Inspected wiring and found the CANCLICK black box to be swopped ar…" at bounding box center [581, 400] width 445 height 33
drag, startPoint x: 367, startPoint y: 374, endPoint x: 778, endPoint y: 417, distance: 413.2
click at [778, 417] on form "Engineer comments No CAN data. Inspected wiring and found the CANCLICK black bo…" at bounding box center [811, 402] width 943 height 141
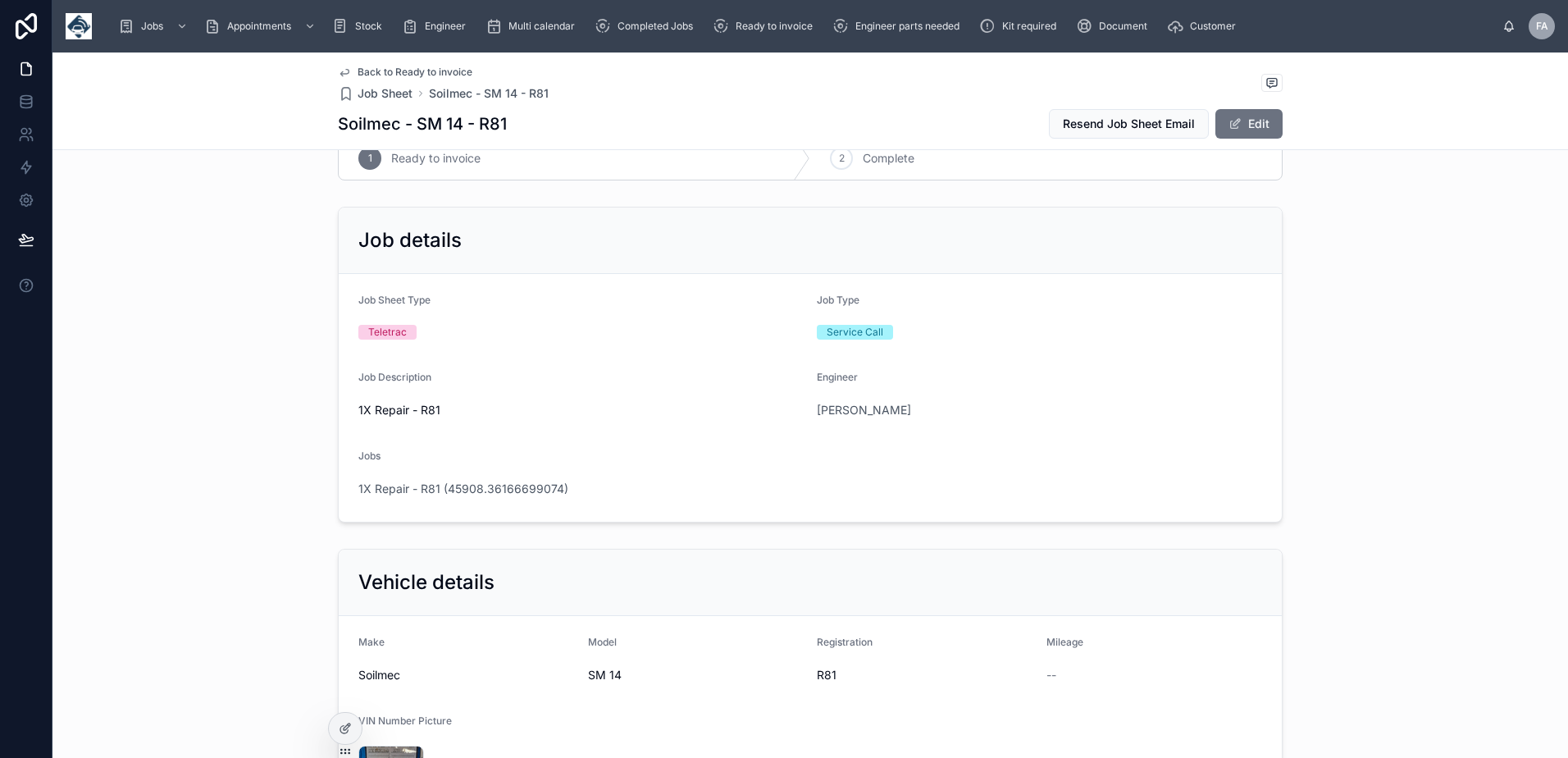
scroll to position [0, 0]
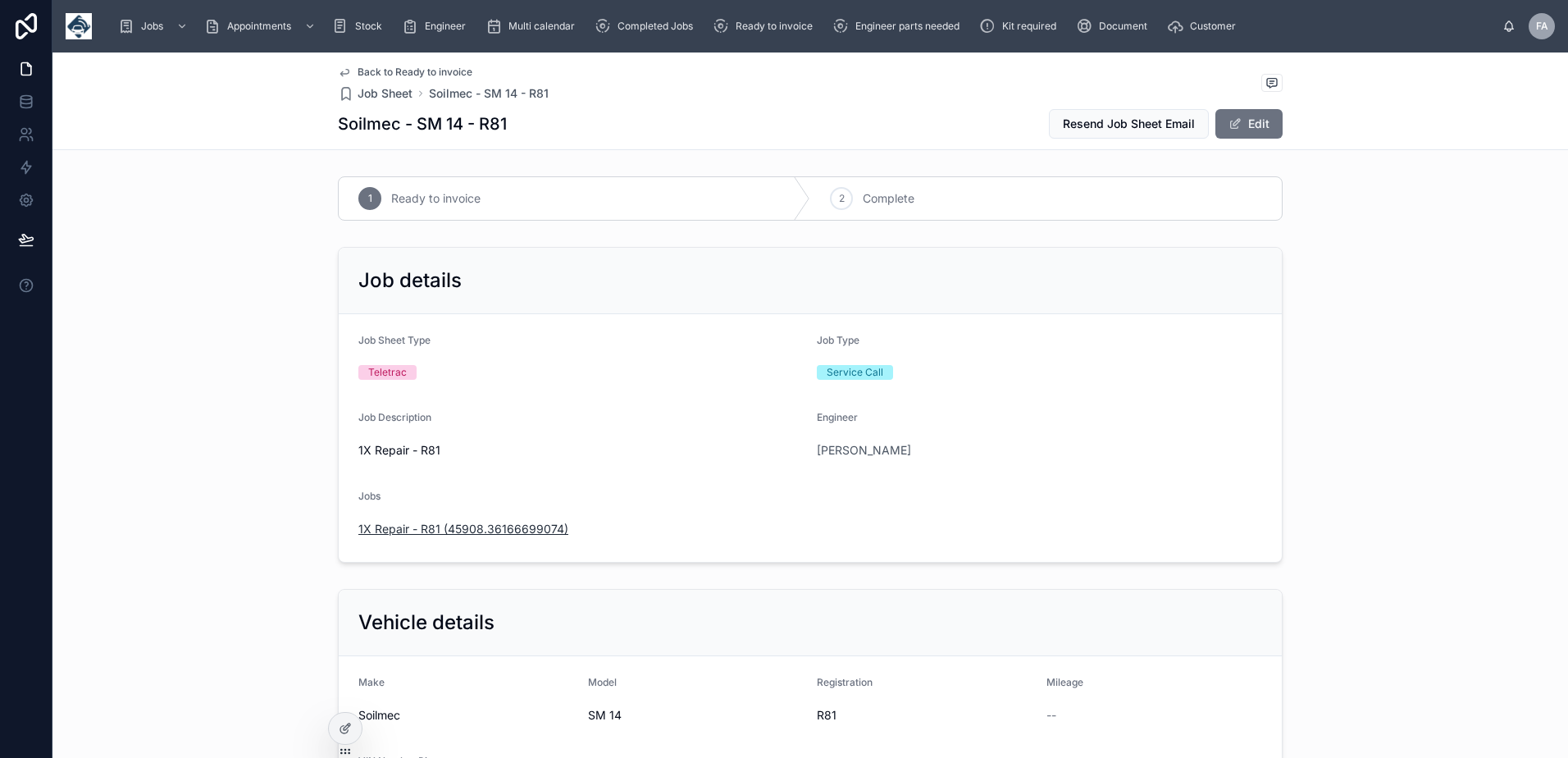
click at [511, 536] on span "1X Repair - R81 (45908.36166699074)" at bounding box center [463, 529] width 210 height 16
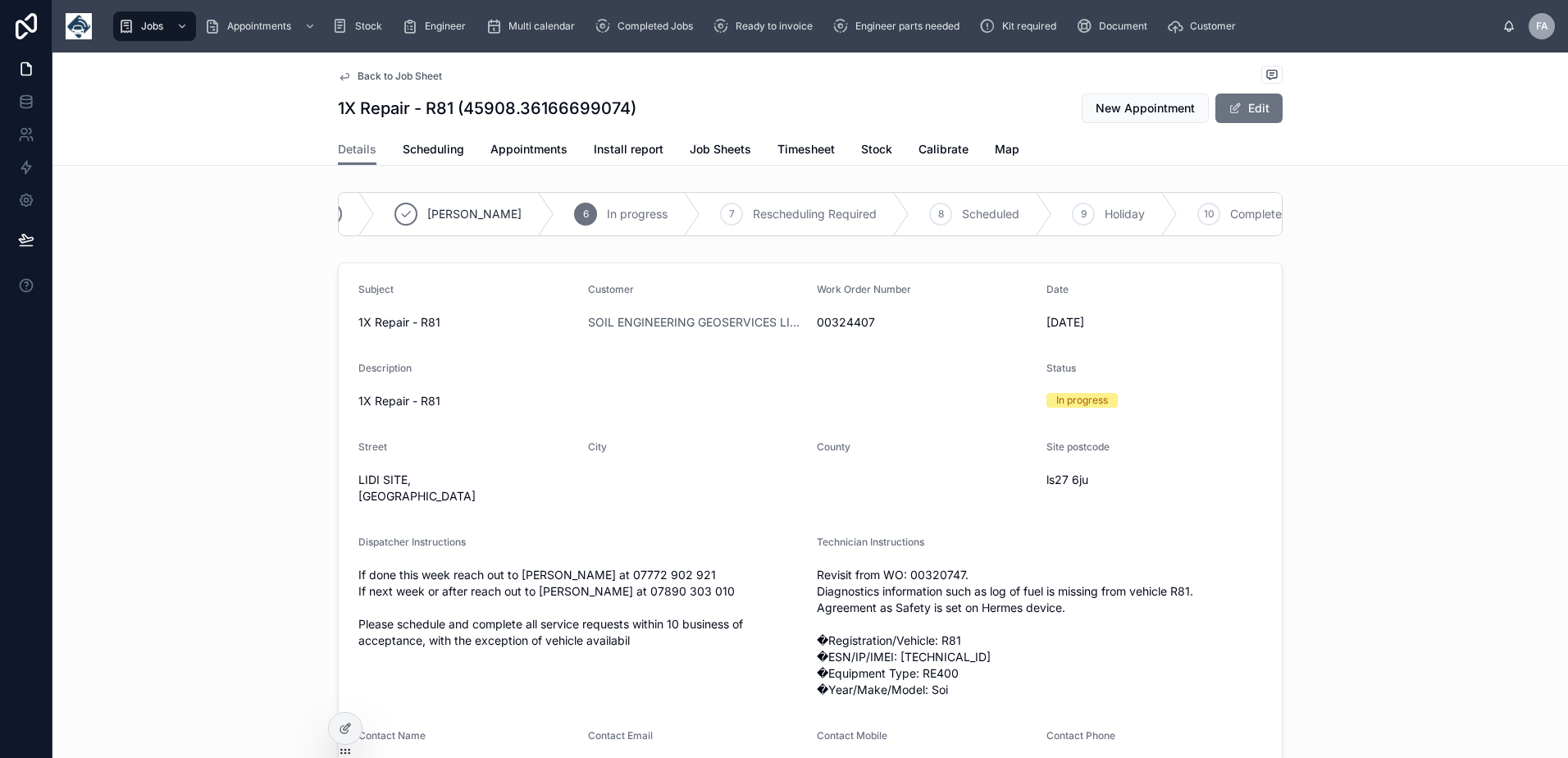
scroll to position [0, 389]
click at [1078, 216] on icon at bounding box center [1084, 213] width 13 height 13
click at [519, 151] on span "Appointments" at bounding box center [529, 149] width 77 height 16
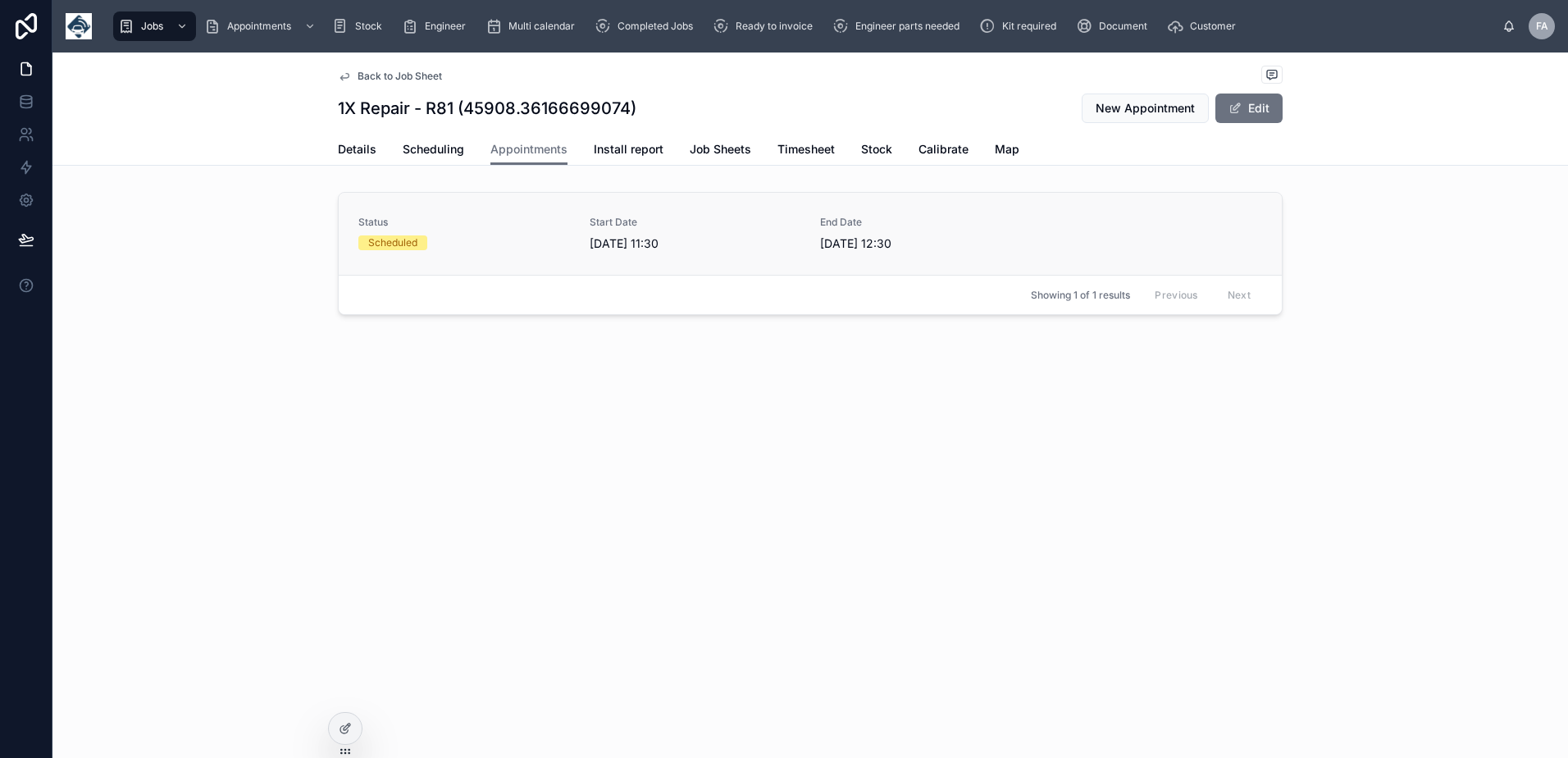
click at [437, 233] on div "Status Scheduled" at bounding box center [464, 233] width 211 height 34
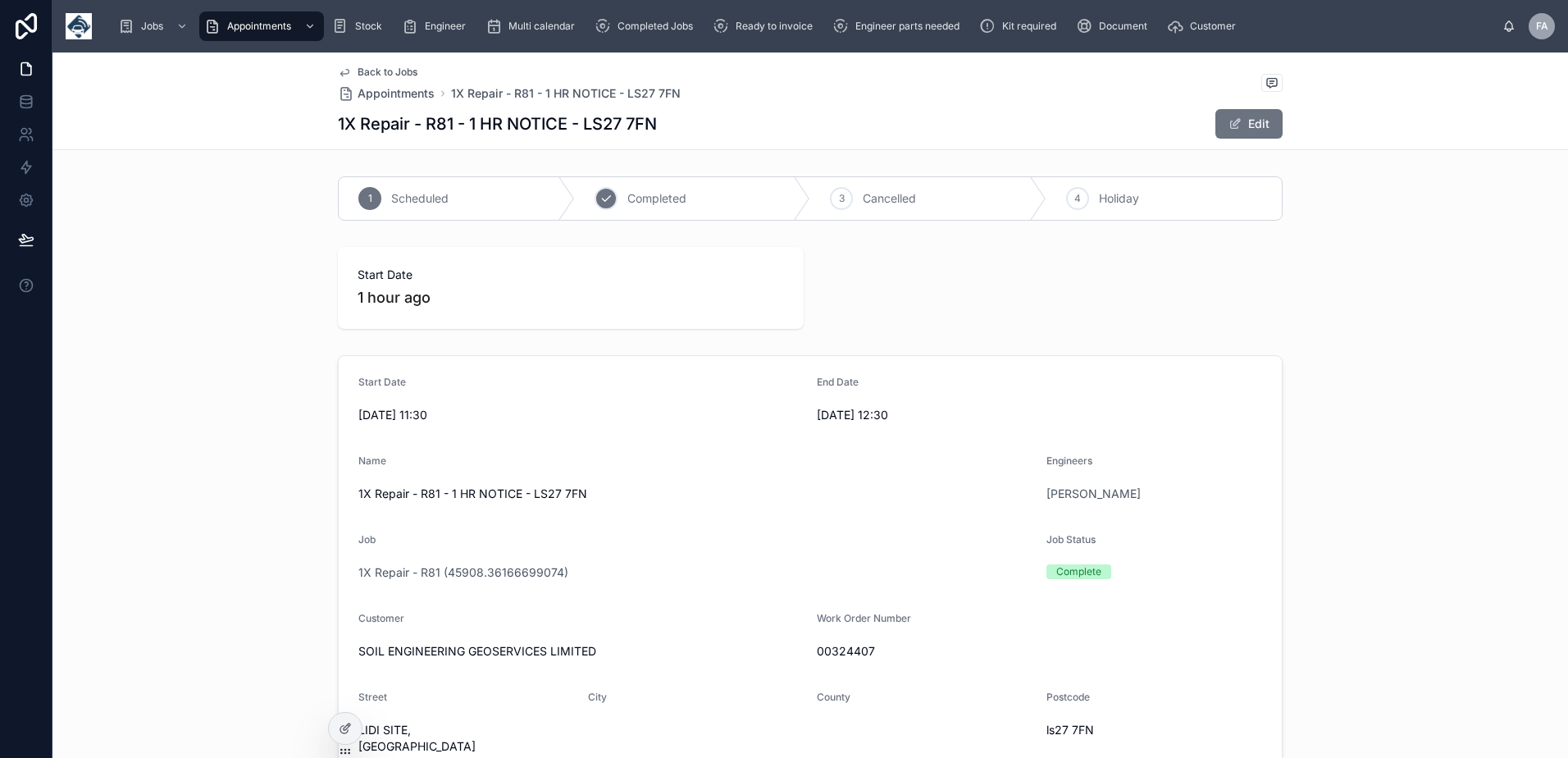
click at [601, 205] on div "2" at bounding box center [606, 198] width 23 height 23
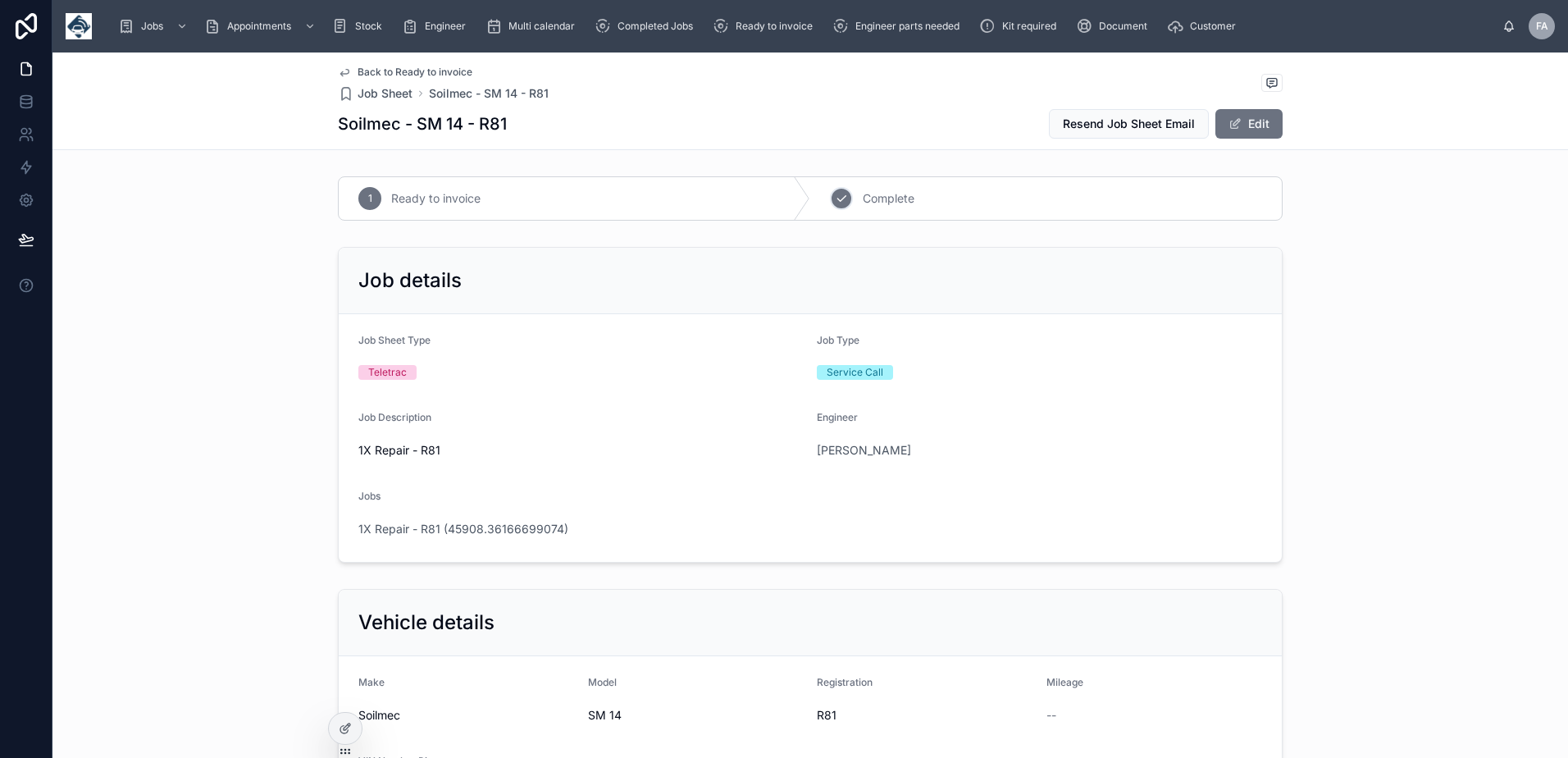
click at [847, 204] on div "2 Complete" at bounding box center [1046, 198] width 472 height 43
click at [757, 27] on span "Ready to invoice" at bounding box center [775, 26] width 77 height 13
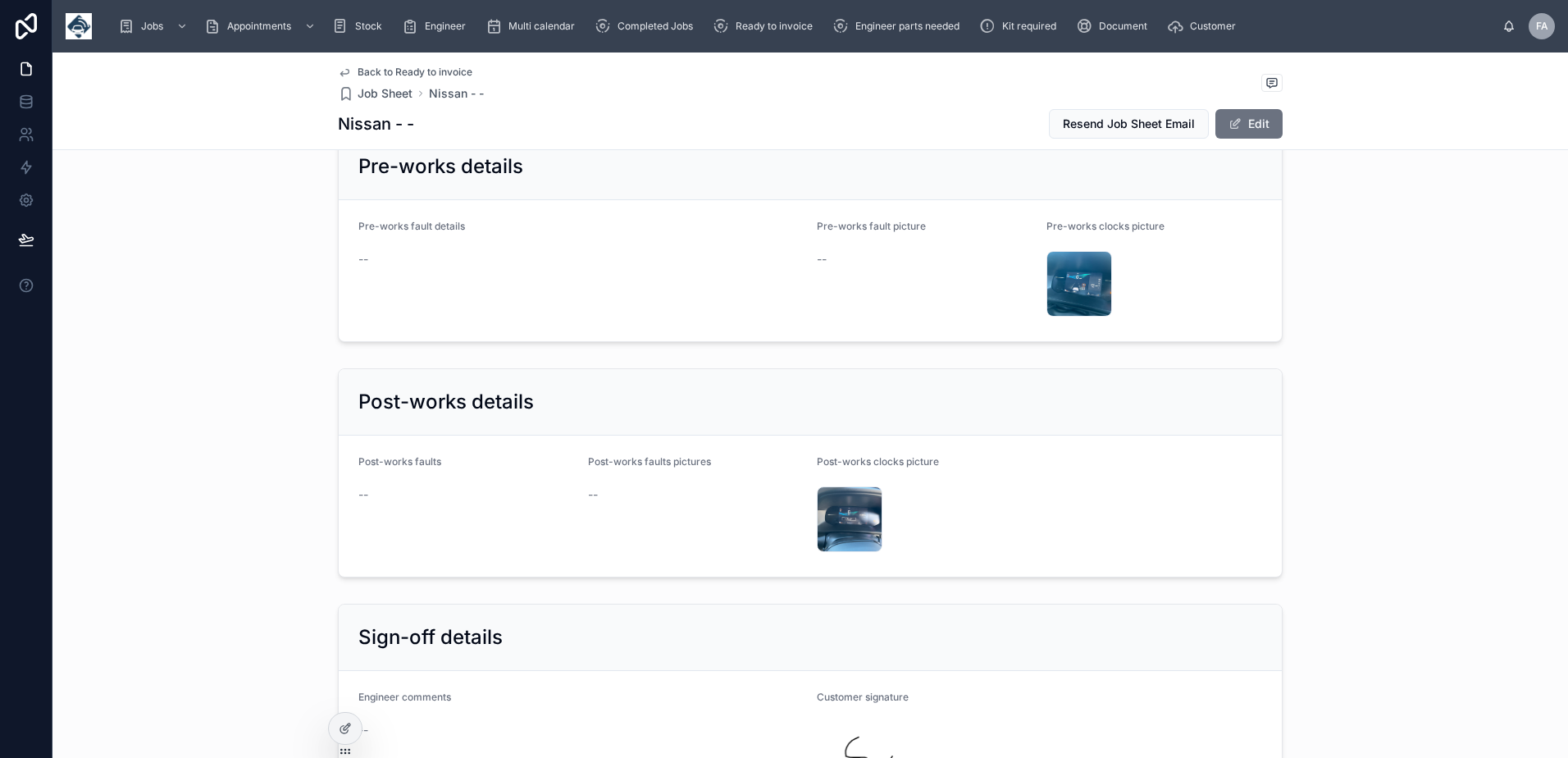
scroll to position [2295, 0]
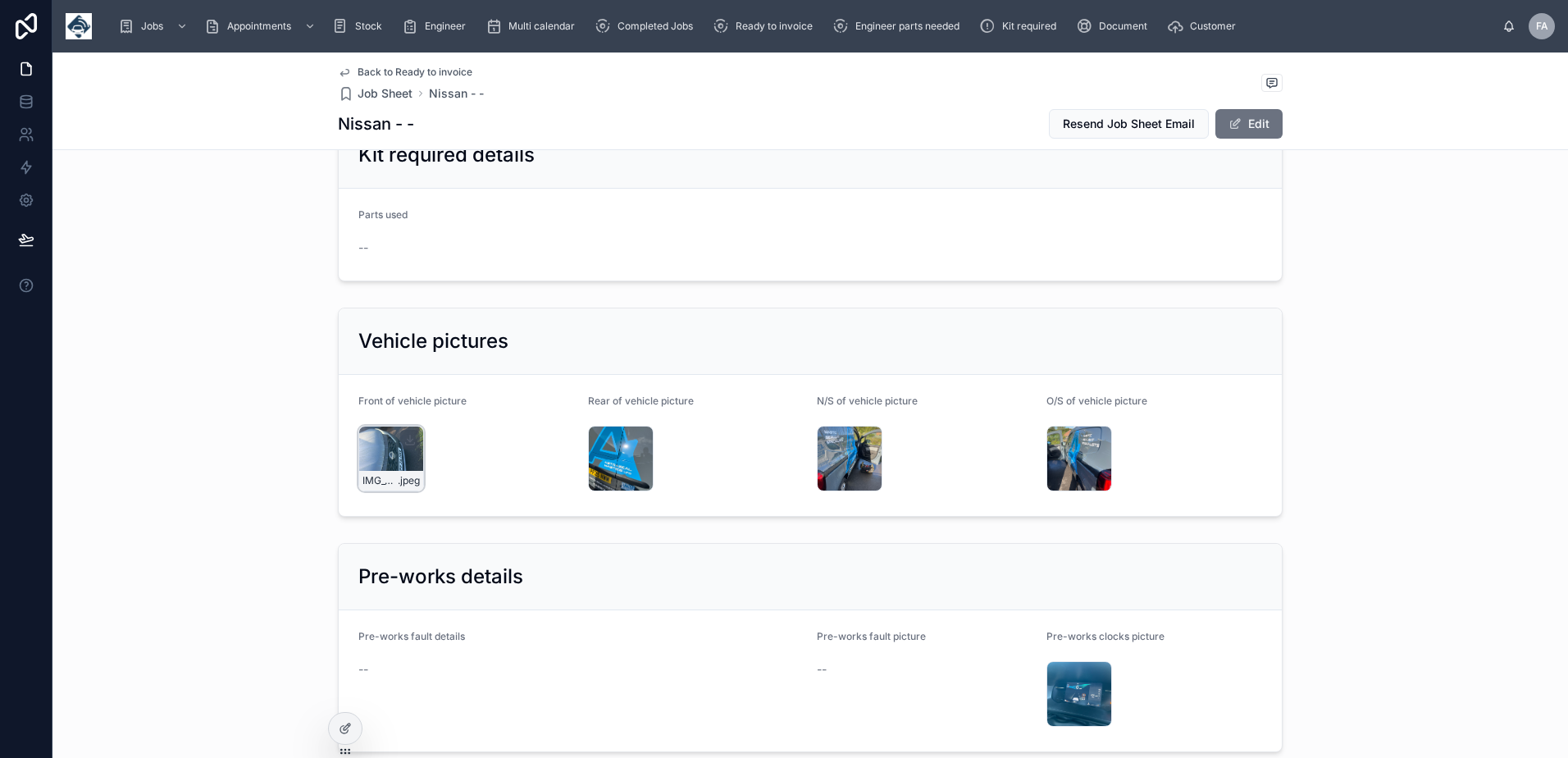
click at [389, 439] on div "IMG_3697 .jpeg" at bounding box center [391, 458] width 66 height 66
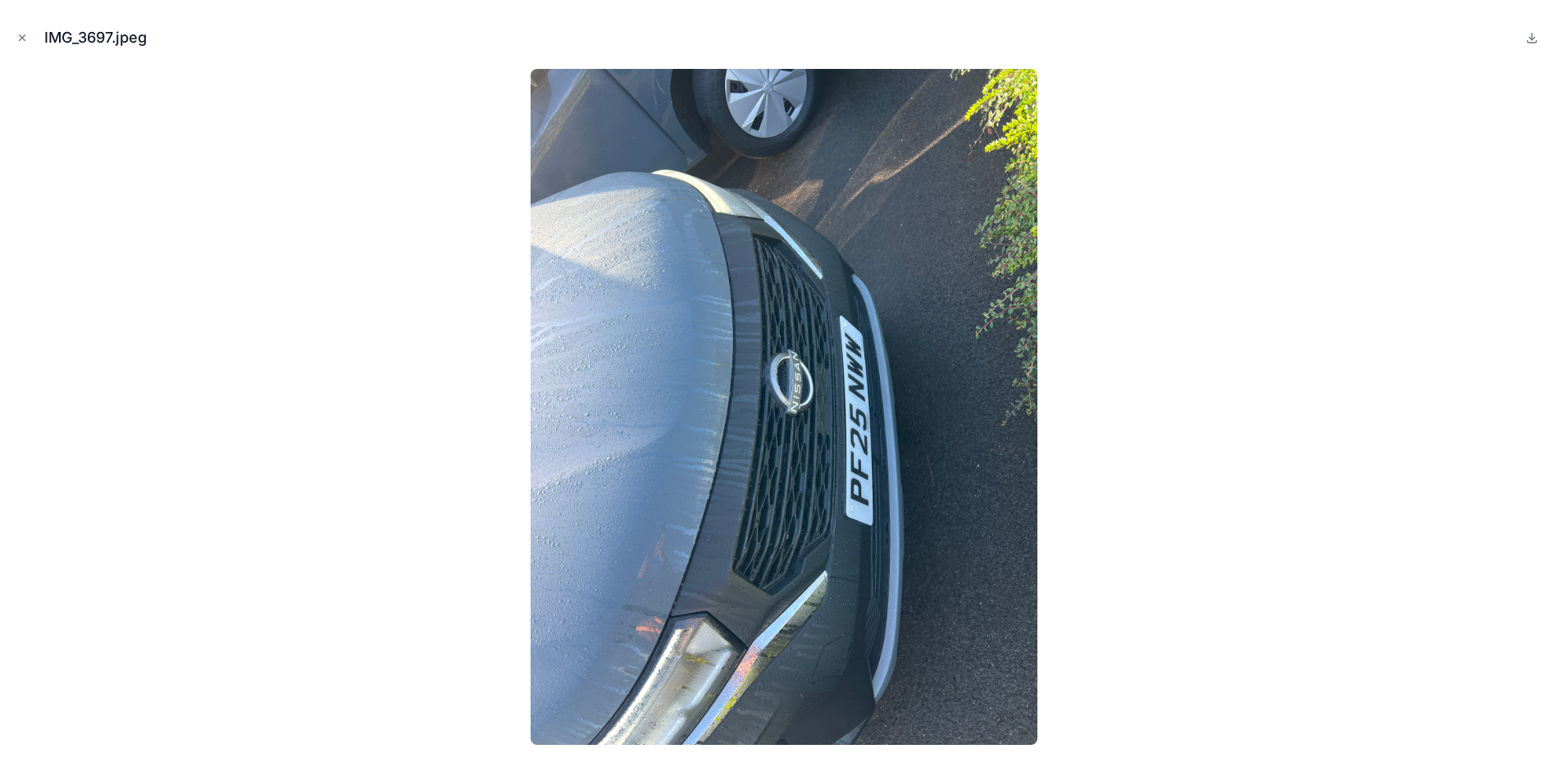
click at [18, 38] on icon "Close modal" at bounding box center [21, 37] width 11 height 11
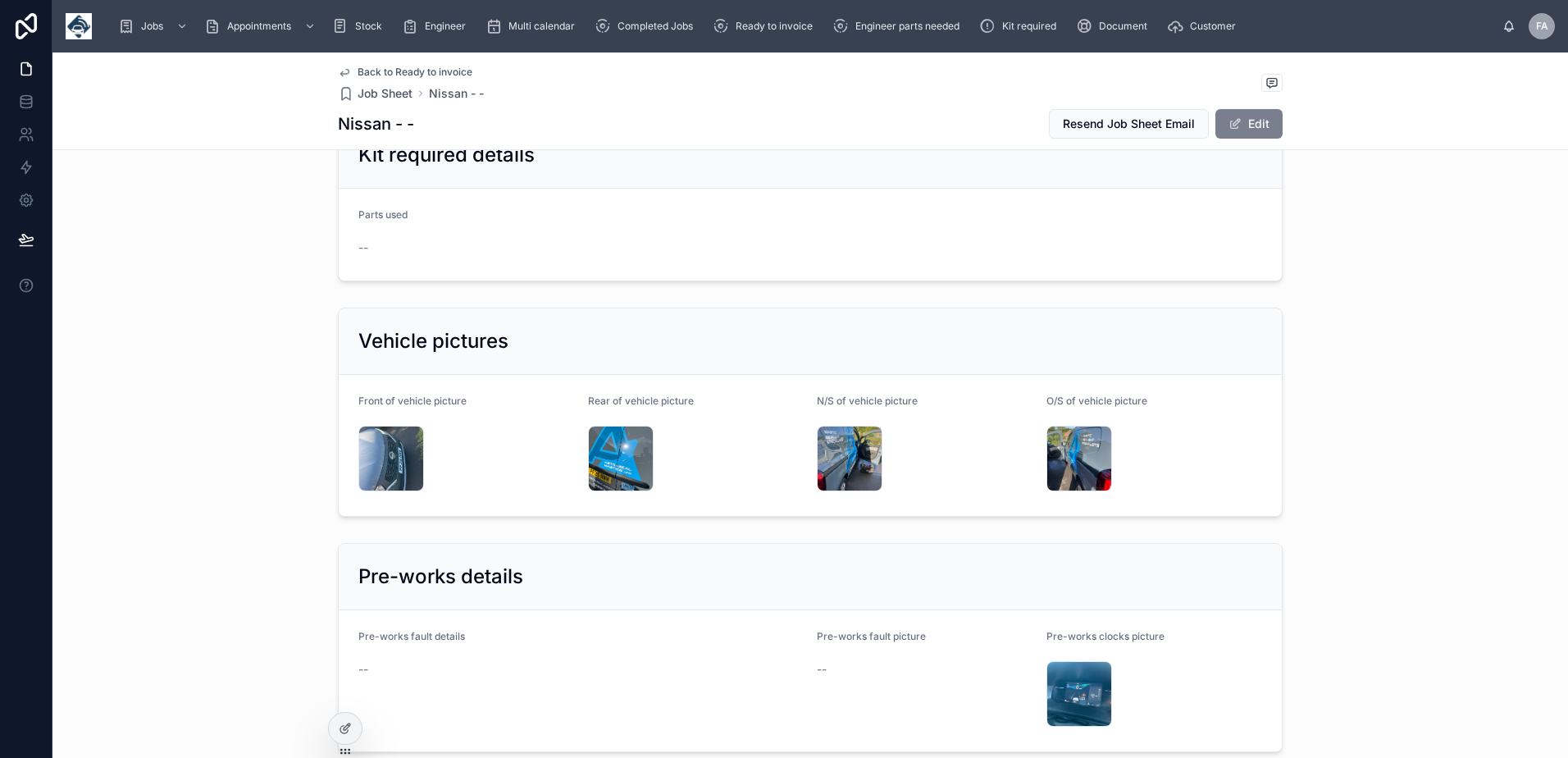
click at [1231, 125] on span at bounding box center [1235, 123] width 13 height 13
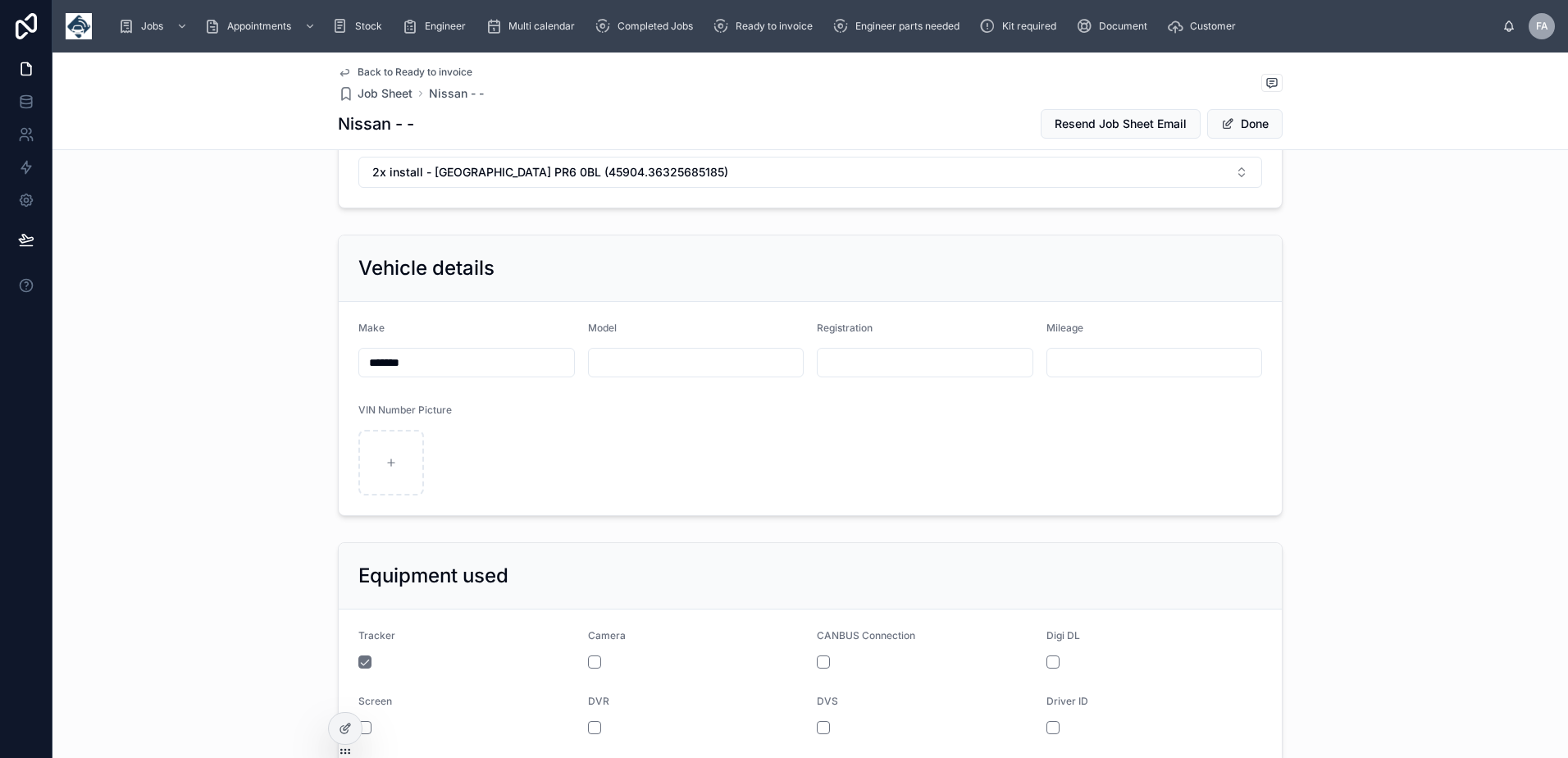
scroll to position [341, 0]
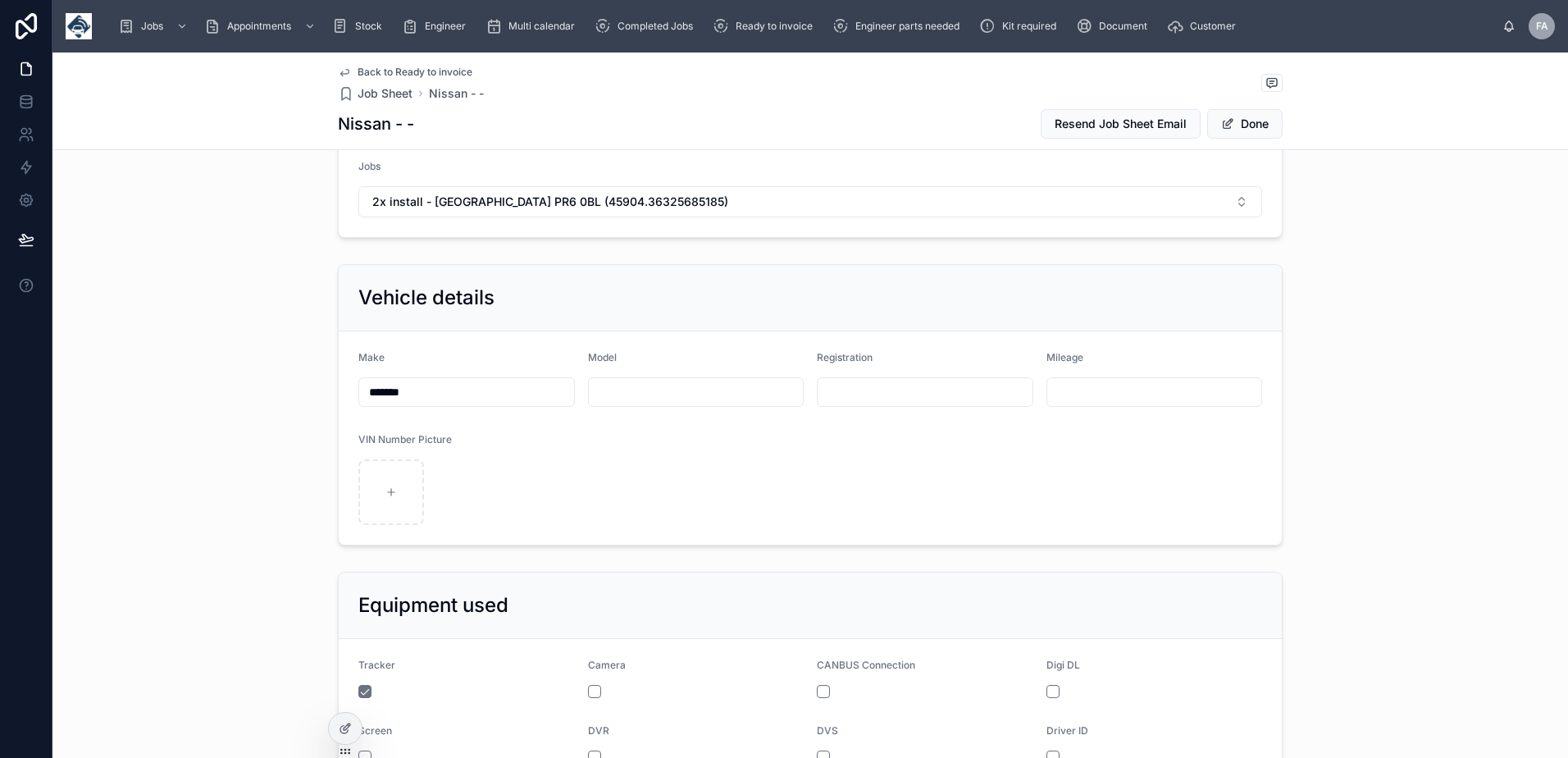
click at [864, 394] on input "text" at bounding box center [924, 392] width 215 height 23
paste input "********"
type input "********"
click at [1256, 121] on button "Done" at bounding box center [1245, 123] width 75 height 30
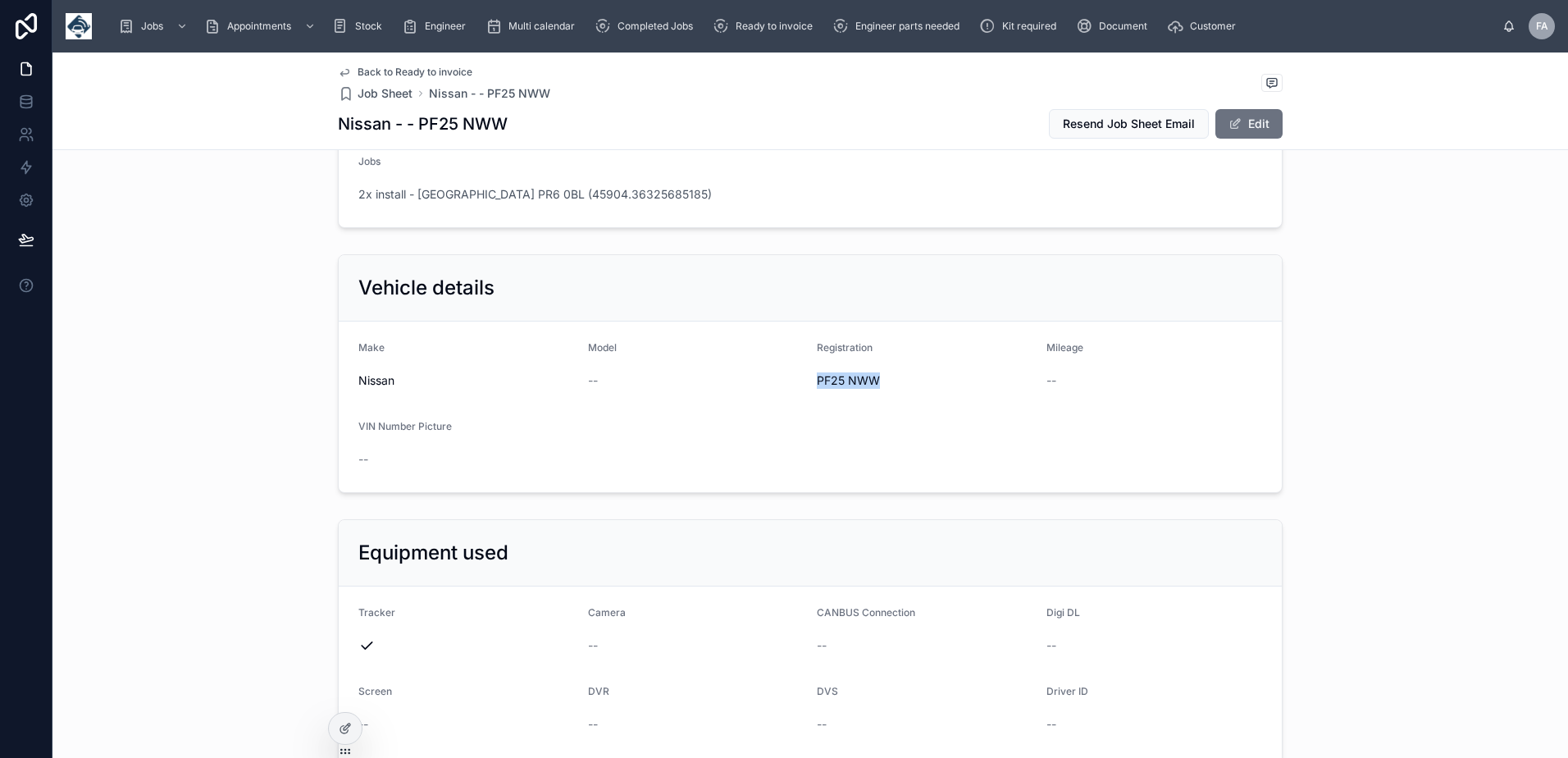
drag, startPoint x: 807, startPoint y: 383, endPoint x: 871, endPoint y: 384, distance: 64.0
click at [871, 384] on form "Make Nissan Model -- Registration PF25 NWW Mileage -- VIN Number Picture --" at bounding box center [811, 406] width 943 height 170
copy span "PF25 NWW"
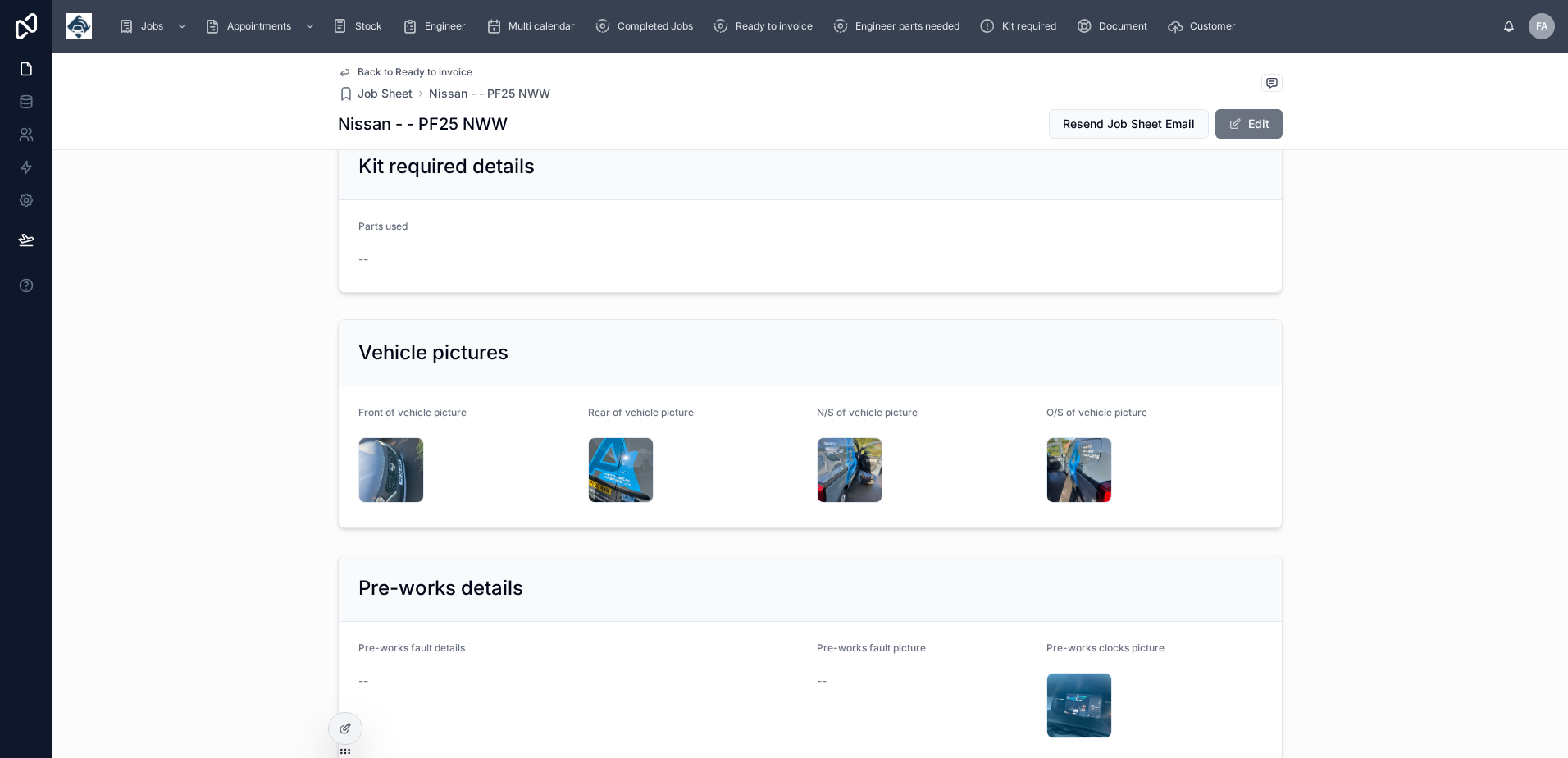
scroll to position [2466, 0]
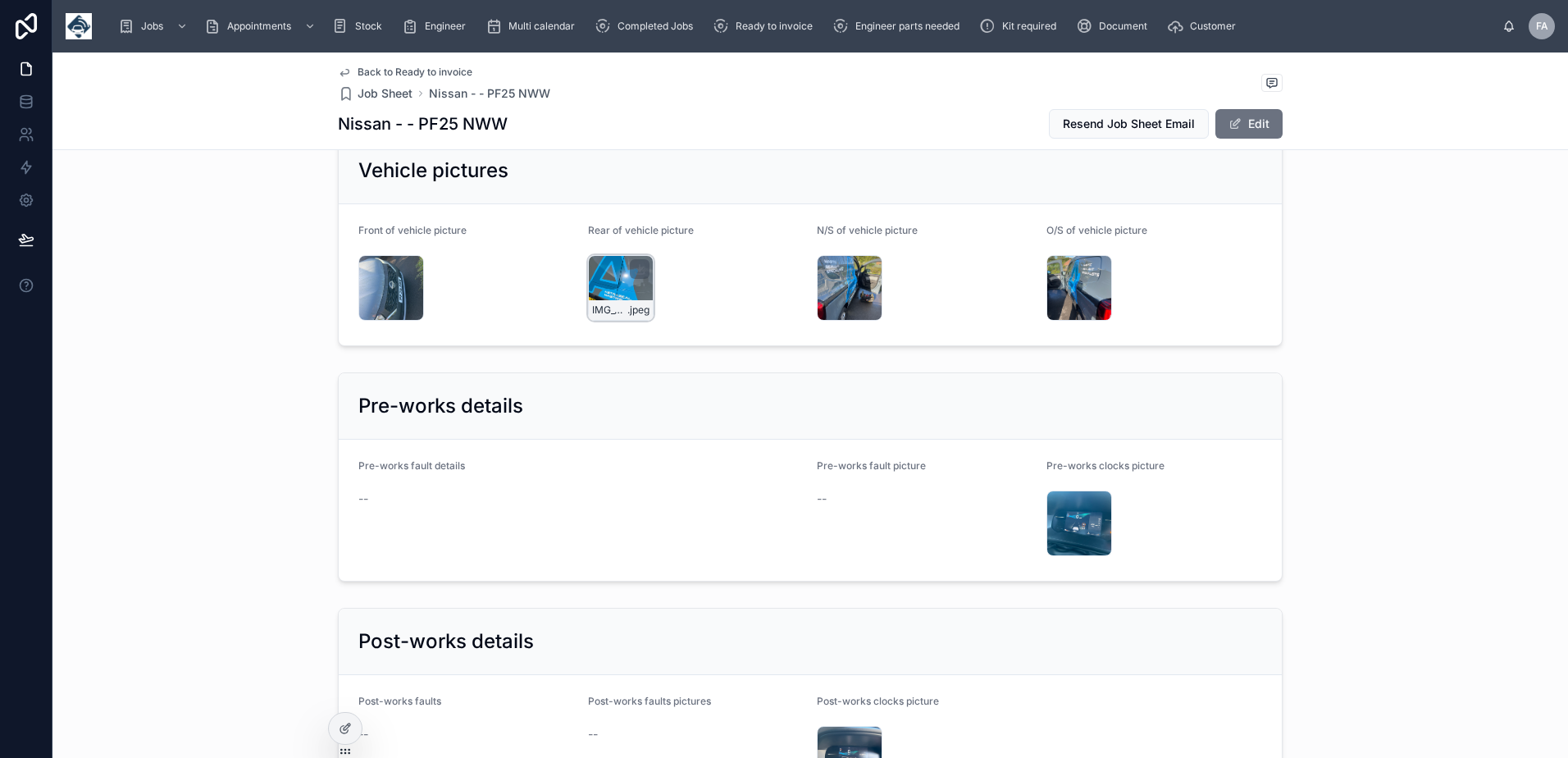
click at [615, 280] on div "IMG_3695 .jpeg" at bounding box center [621, 287] width 66 height 66
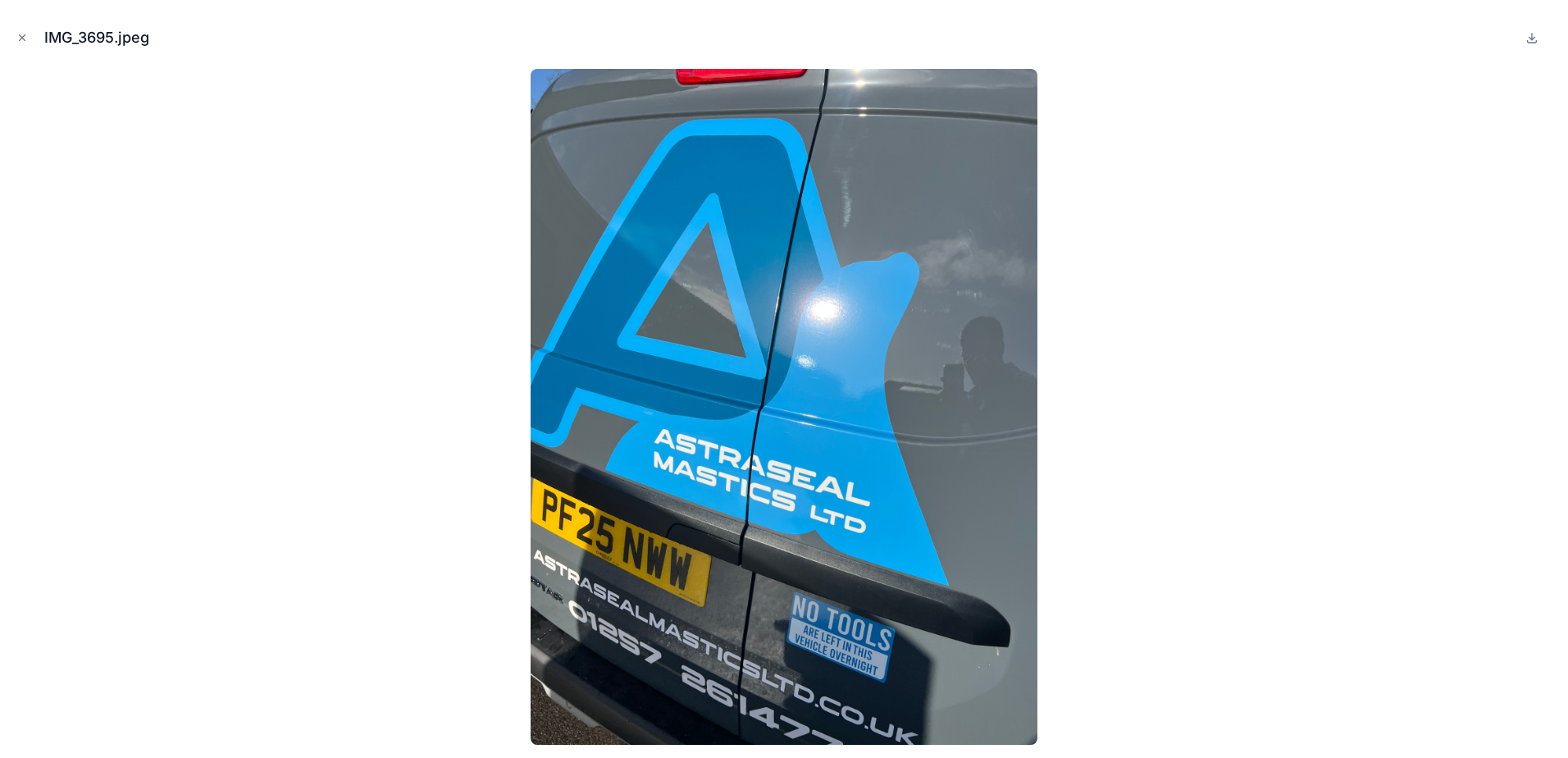
click at [27, 36] on icon "Close modal" at bounding box center [21, 37] width 11 height 11
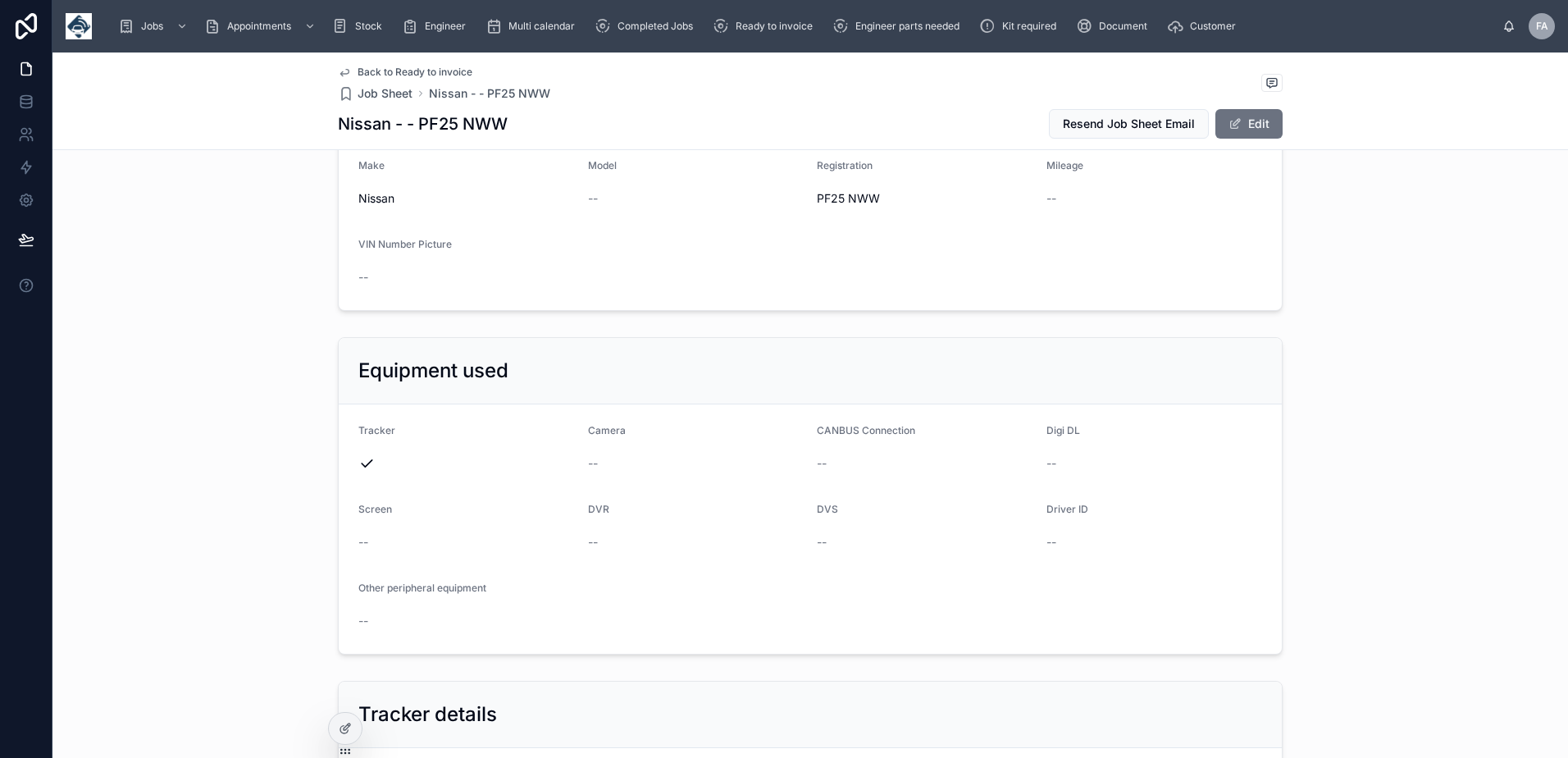
scroll to position [499, 0]
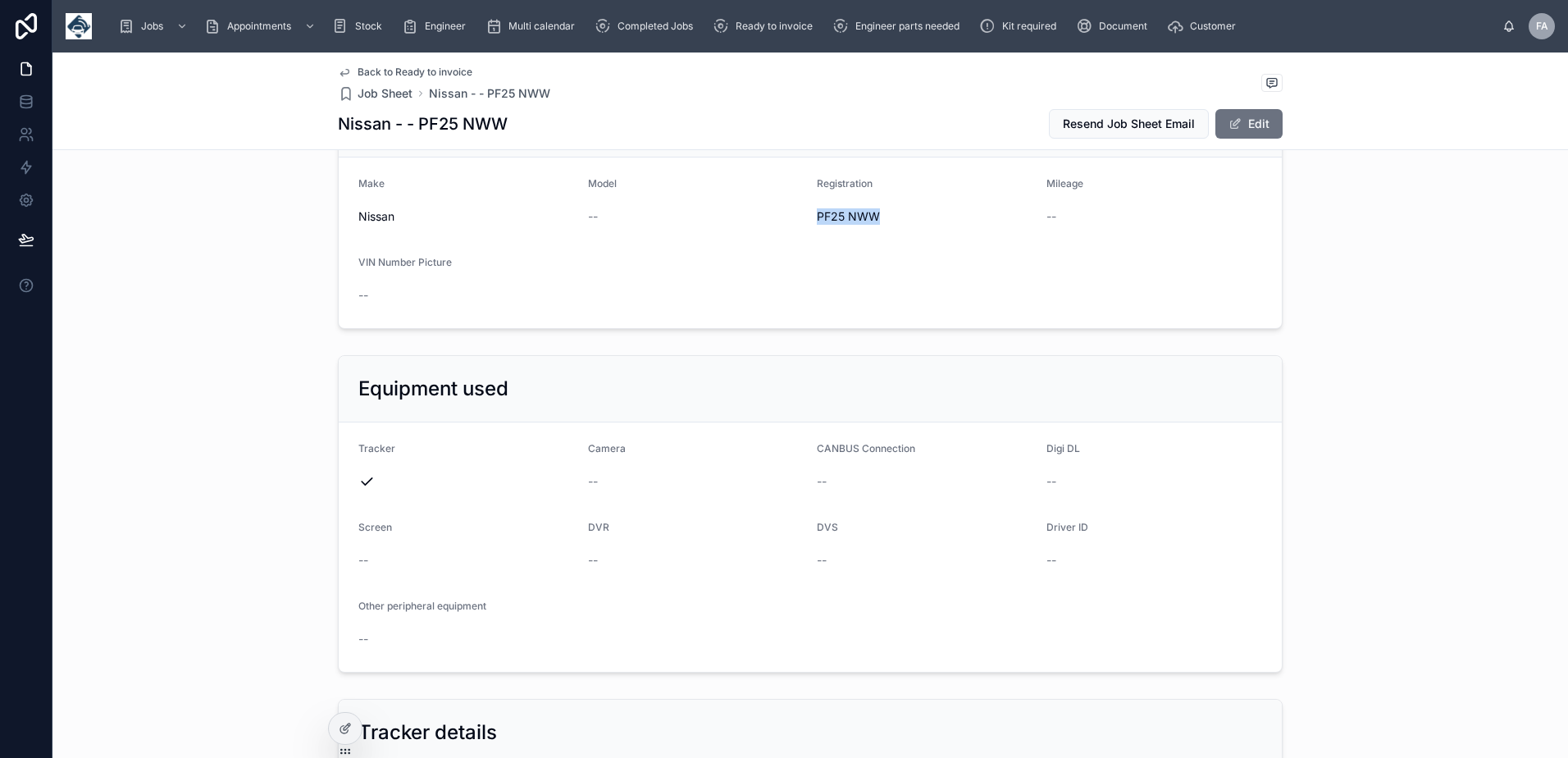
drag, startPoint x: 811, startPoint y: 218, endPoint x: 888, endPoint y: 222, distance: 77.1
click at [888, 222] on span "PF25 NWW" at bounding box center [925, 216] width 217 height 16
copy span "PF25 NWW"
drag, startPoint x: 1249, startPoint y: 129, endPoint x: 1242, endPoint y: 135, distance: 9.2
click at [1249, 129] on button "Edit" at bounding box center [1249, 123] width 68 height 30
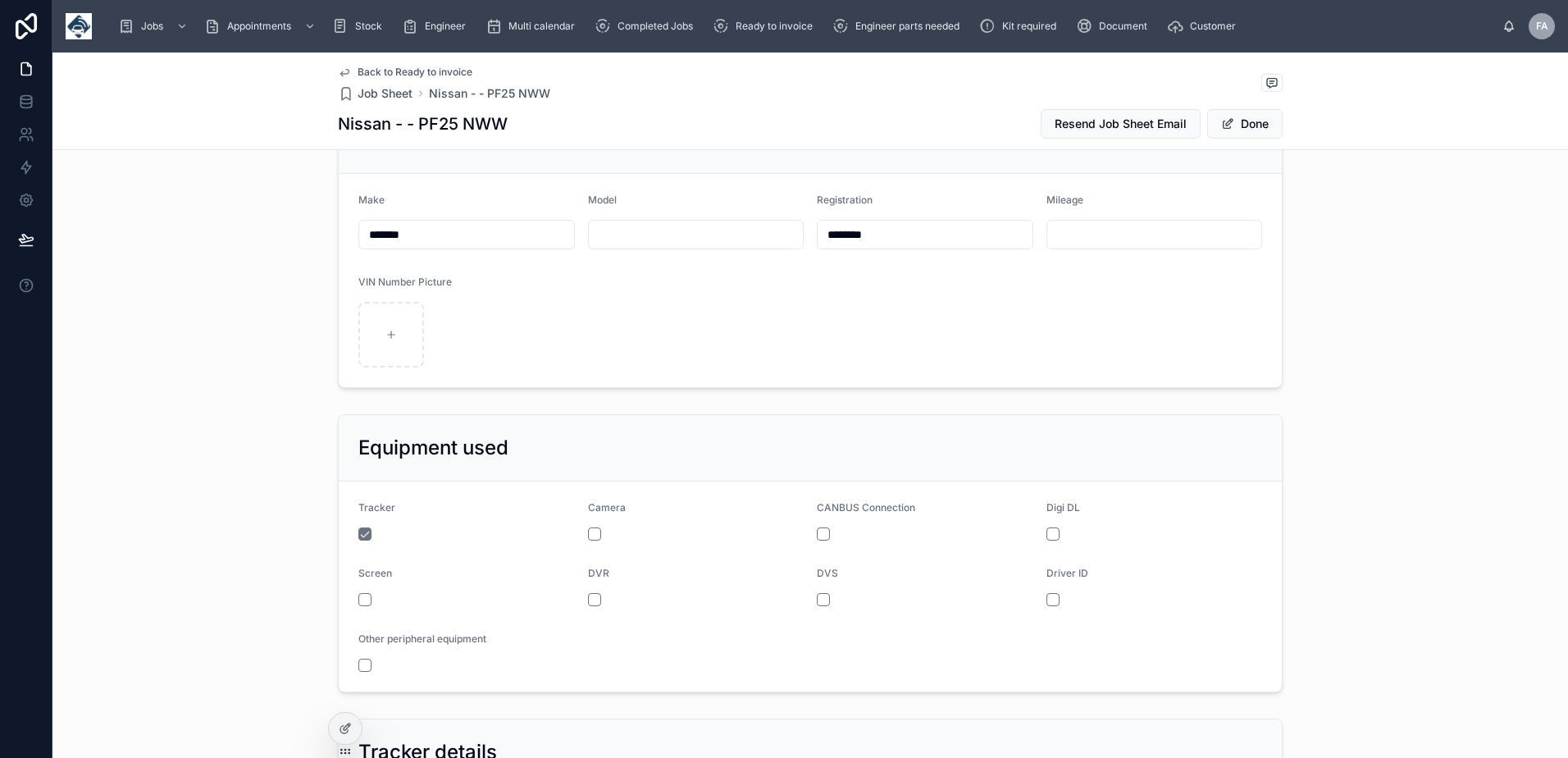
click at [1093, 231] on input "text" at bounding box center [1155, 234] width 215 height 23
type input "***"
click at [1255, 122] on span "Done" at bounding box center [1245, 123] width 75 height 30
click at [1257, 135] on button "Done" at bounding box center [1245, 123] width 75 height 30
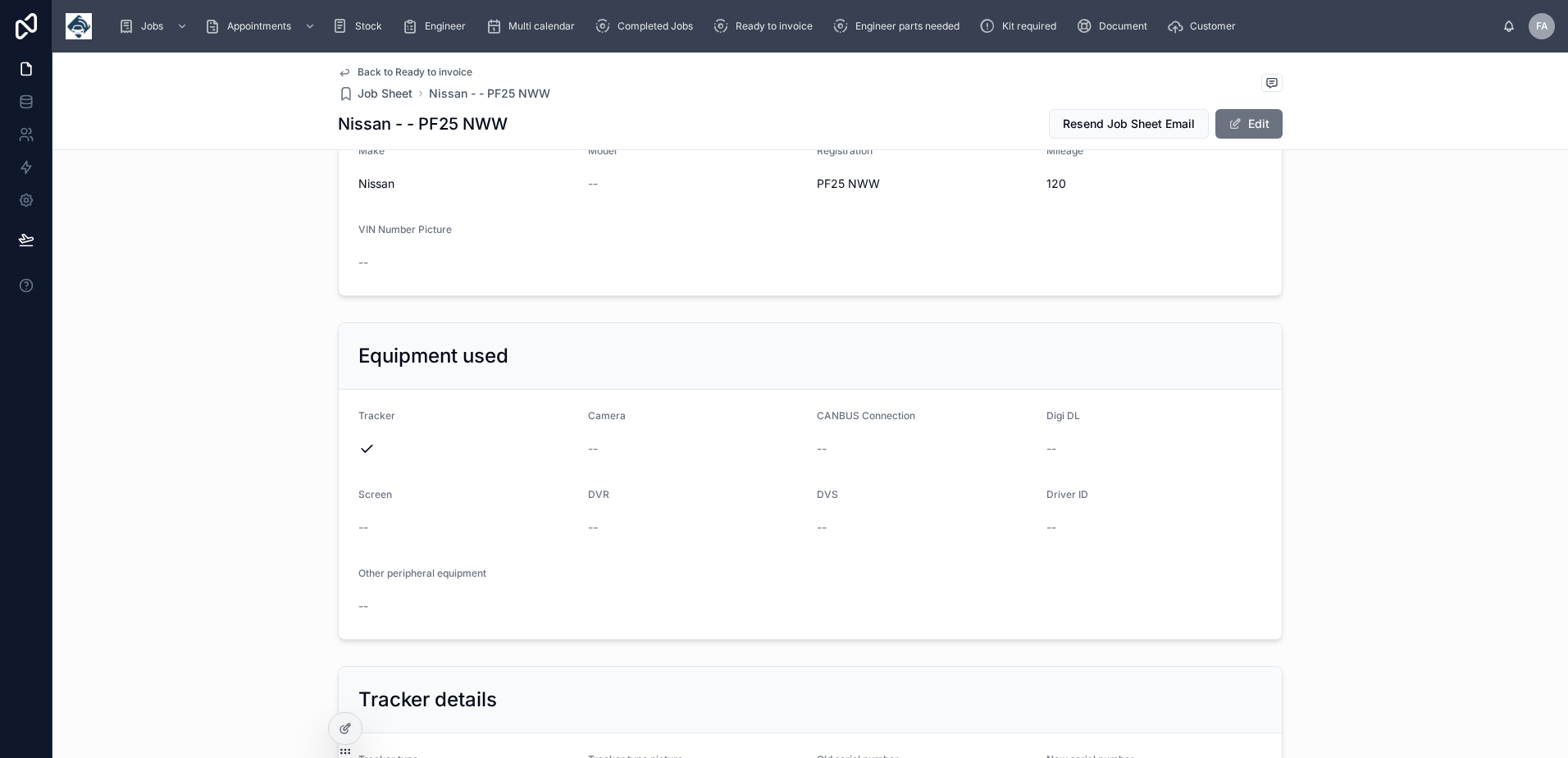
scroll to position [815, 0]
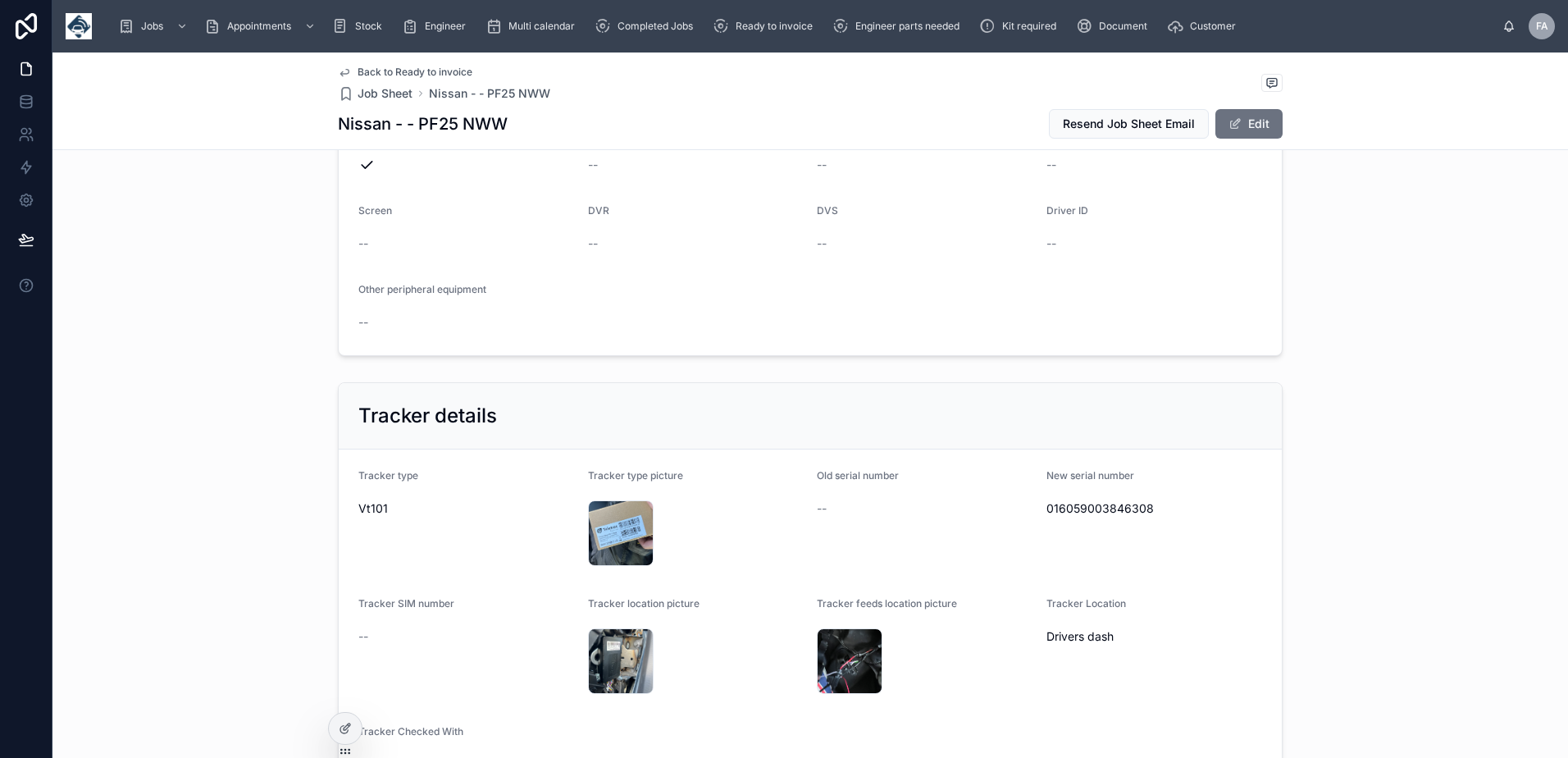
click at [1075, 515] on span "016059003846308" at bounding box center [1155, 508] width 217 height 16
copy span "016059003846308"
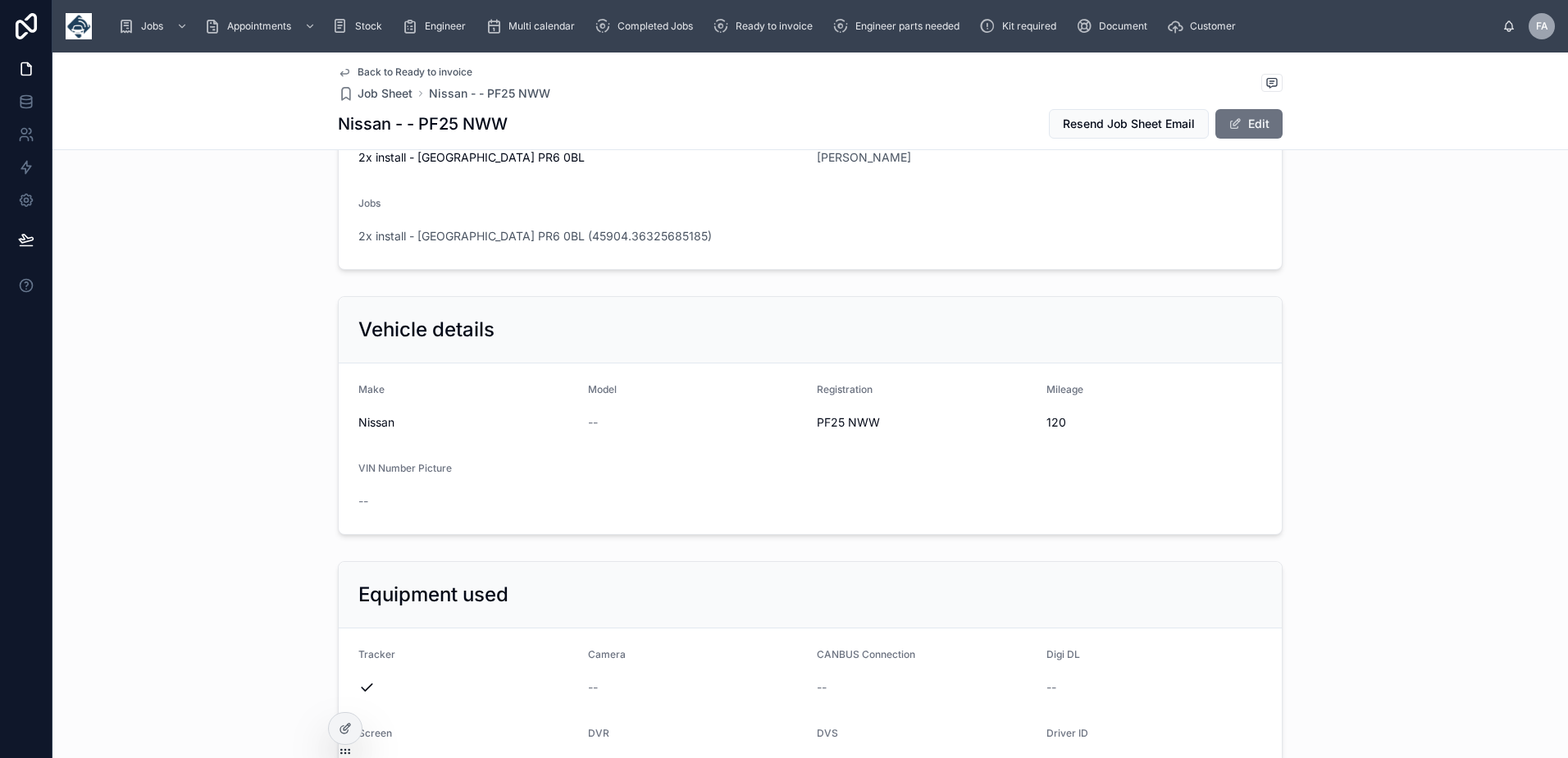
scroll to position [0, 0]
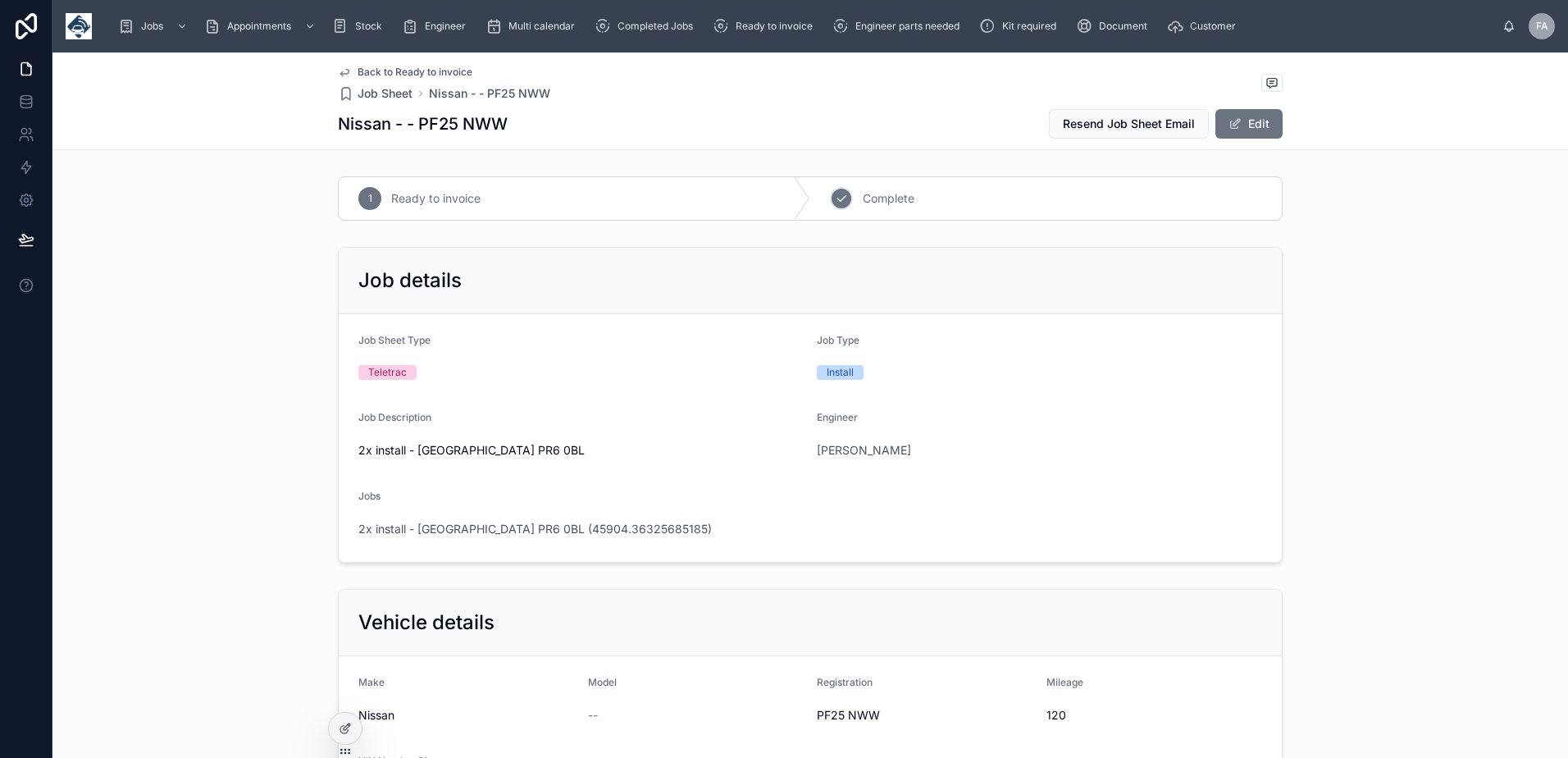
click at [836, 198] on icon at bounding box center [841, 198] width 13 height 13
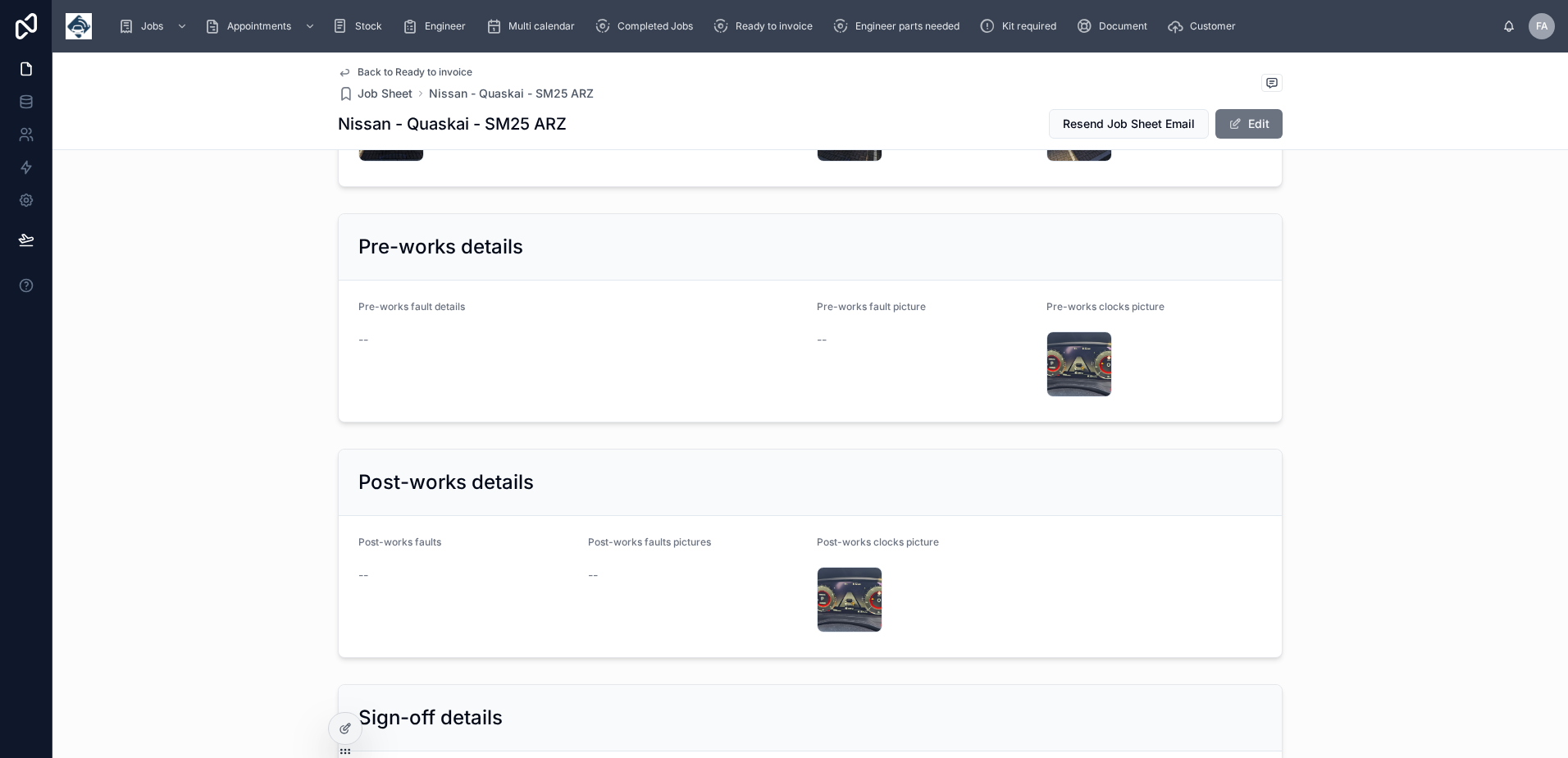
scroll to position [3690, 0]
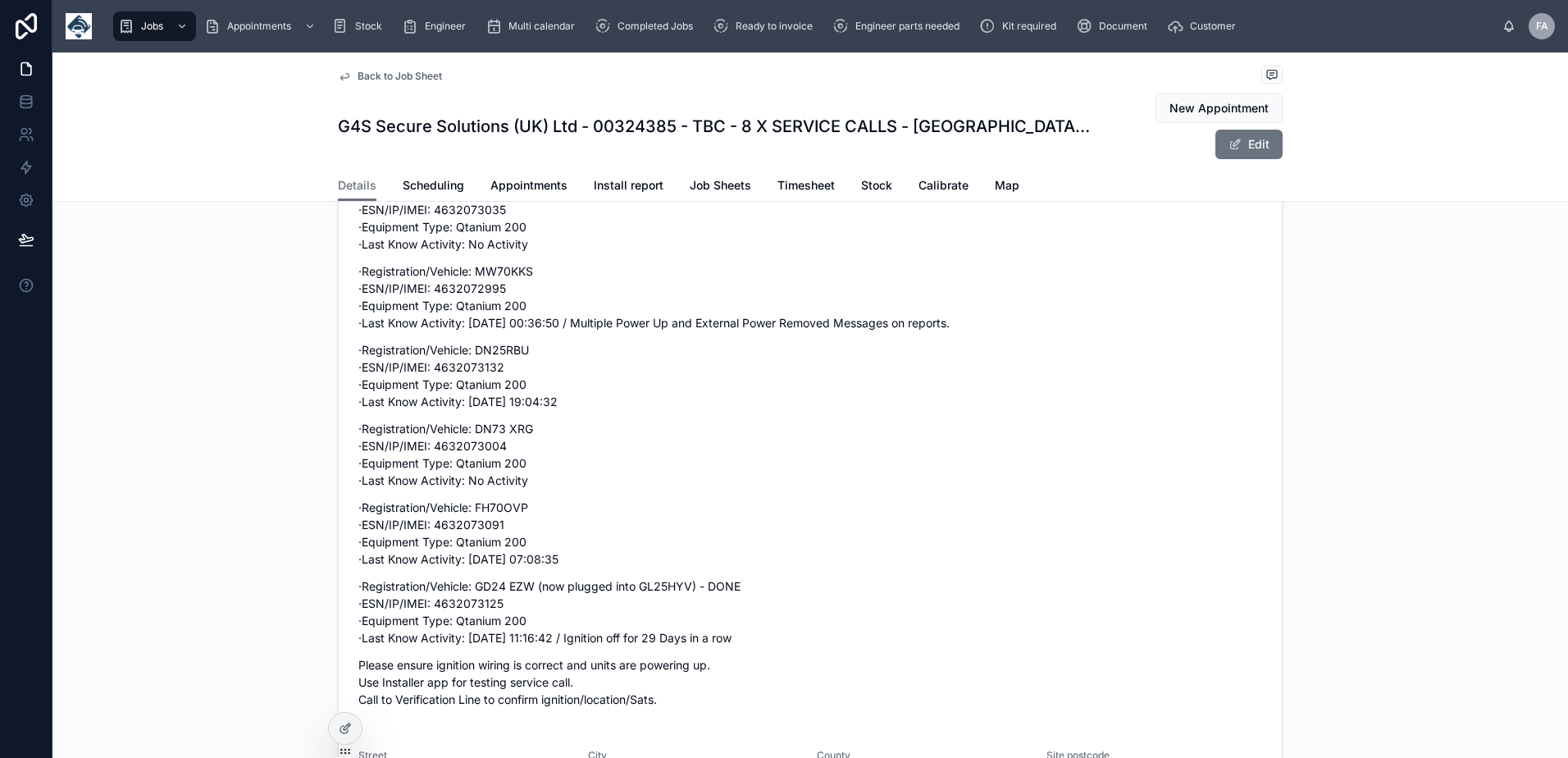
scroll to position [492, 0]
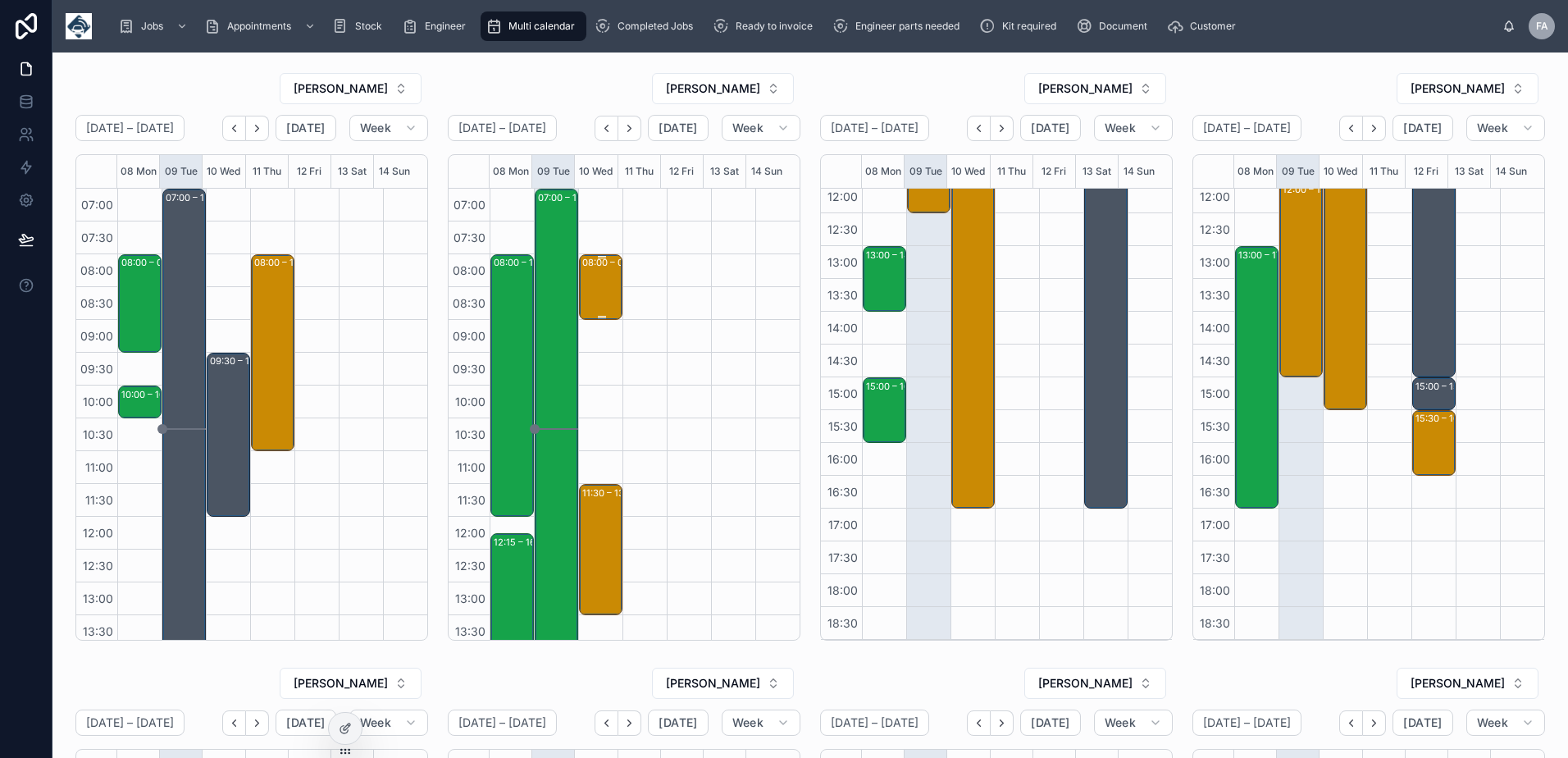
drag, startPoint x: 578, startPoint y: 286, endPoint x: 589, endPoint y: 286, distance: 11.0
click at [582, 286] on div "08:00 – 09:00 AMEY UK LIMITED - 1 x svc - timed 8am - s2 3ge" at bounding box center [601, 287] width 39 height 62
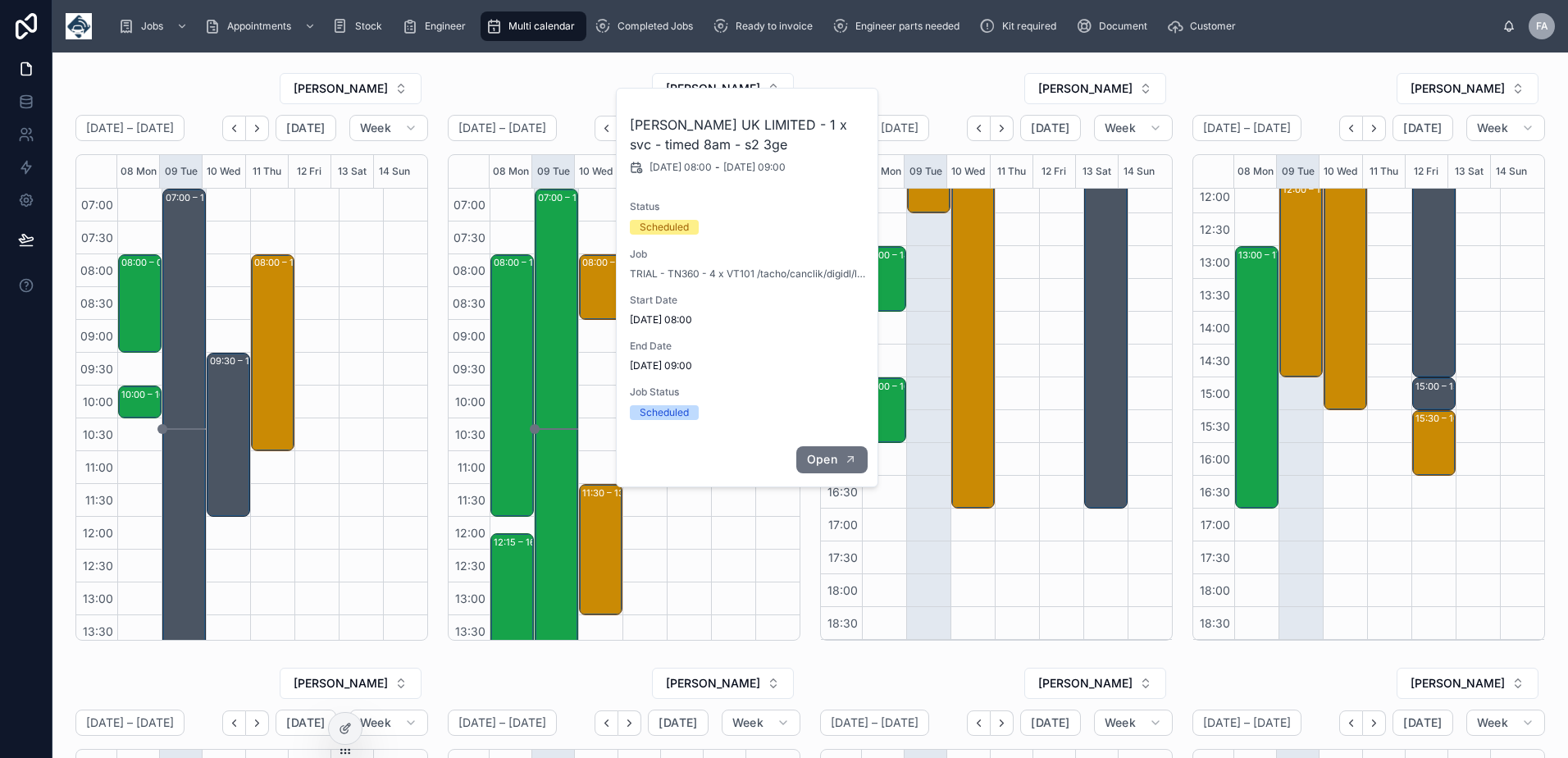
click at [834, 460] on span "Open" at bounding box center [822, 459] width 30 height 15
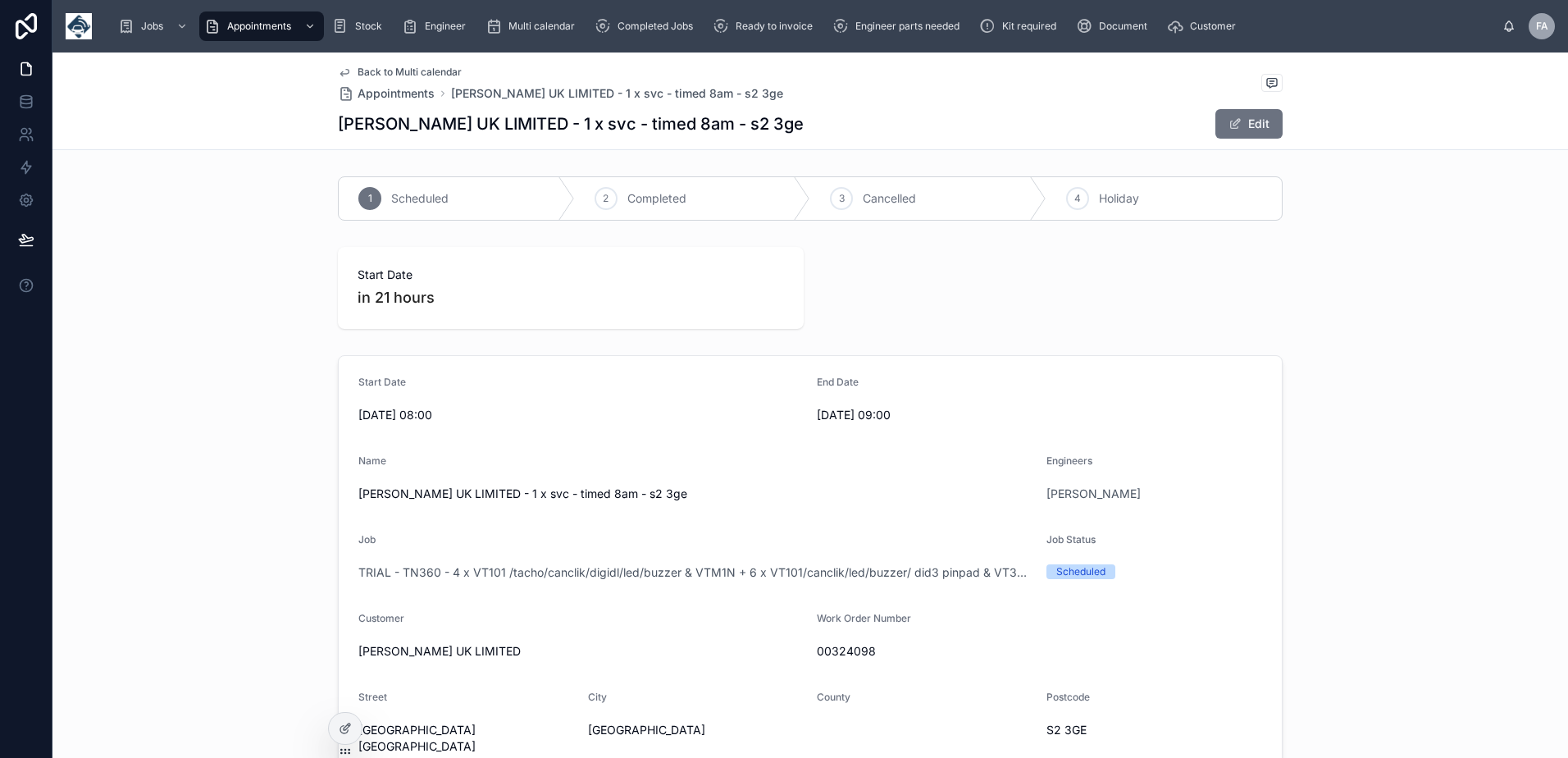
click at [850, 649] on span "00324098" at bounding box center [1040, 650] width 445 height 16
copy span "00324098"
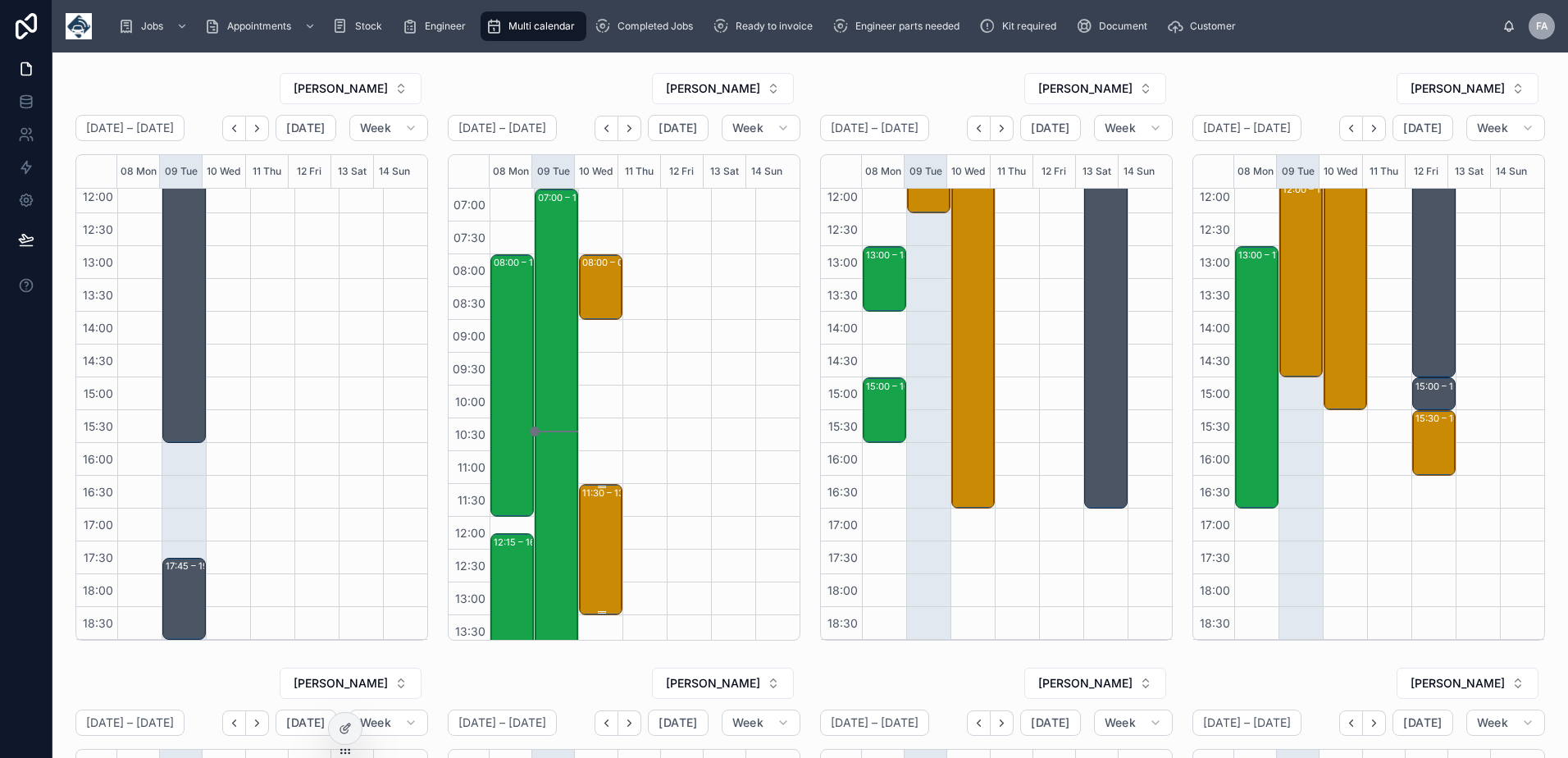
click at [598, 539] on div "11:30 – 13:30 Vetspeed Ltd - 00323023 - 1 X NETRADYNE CAMERA INSTALL - AFTER 11…" at bounding box center [601, 549] width 39 height 128
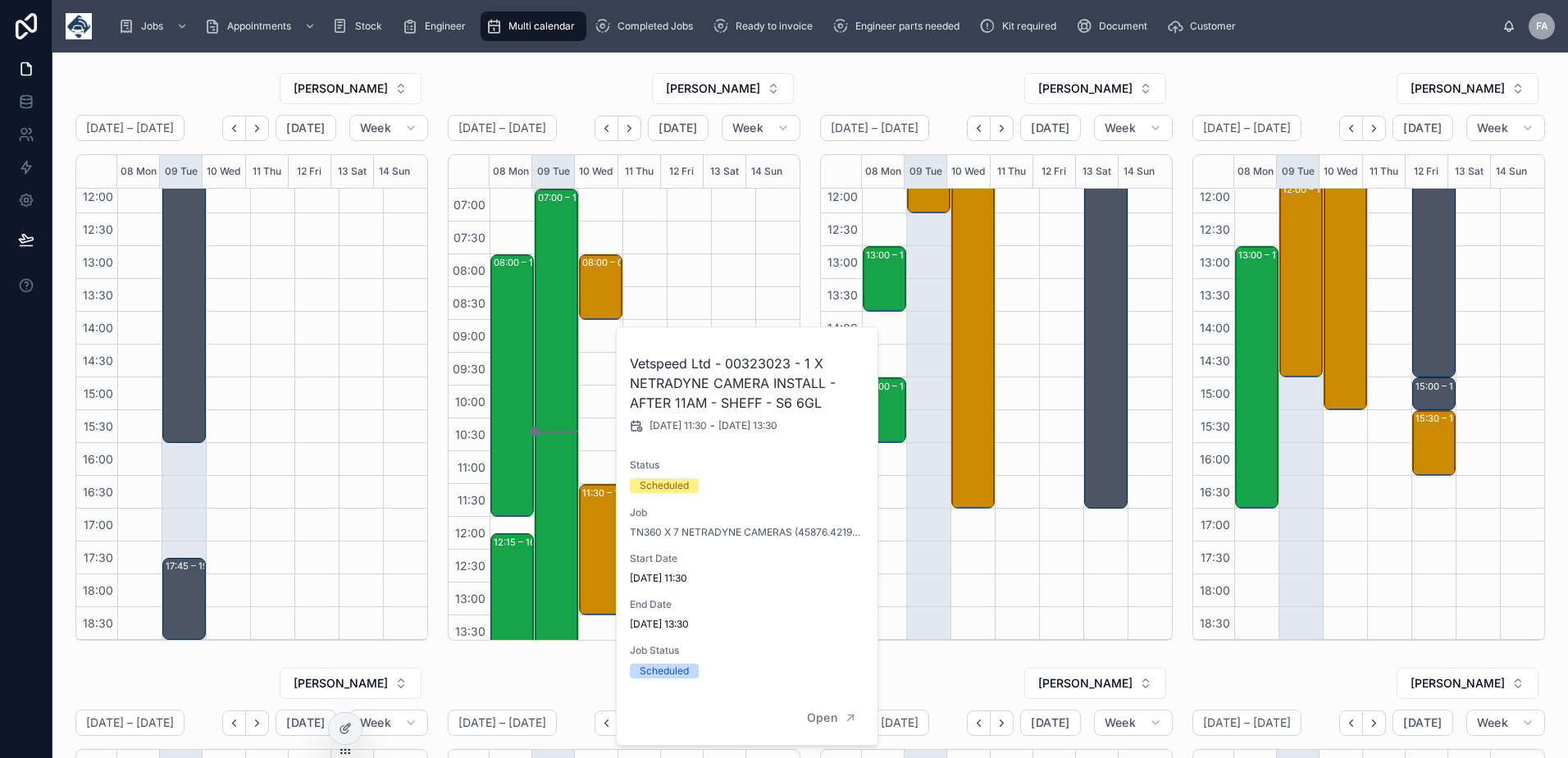
click at [767, 361] on h2 "Vetspeed Ltd - 00323023 - 1 X NETRADYNE CAMERA INSTALL - AFTER 11AM - SHEFF - S…" at bounding box center [748, 382] width 236 height 59
copy h2 "00323023"
click at [941, 80] on div "NICK WATSON" at bounding box center [996, 88] width 353 height 33
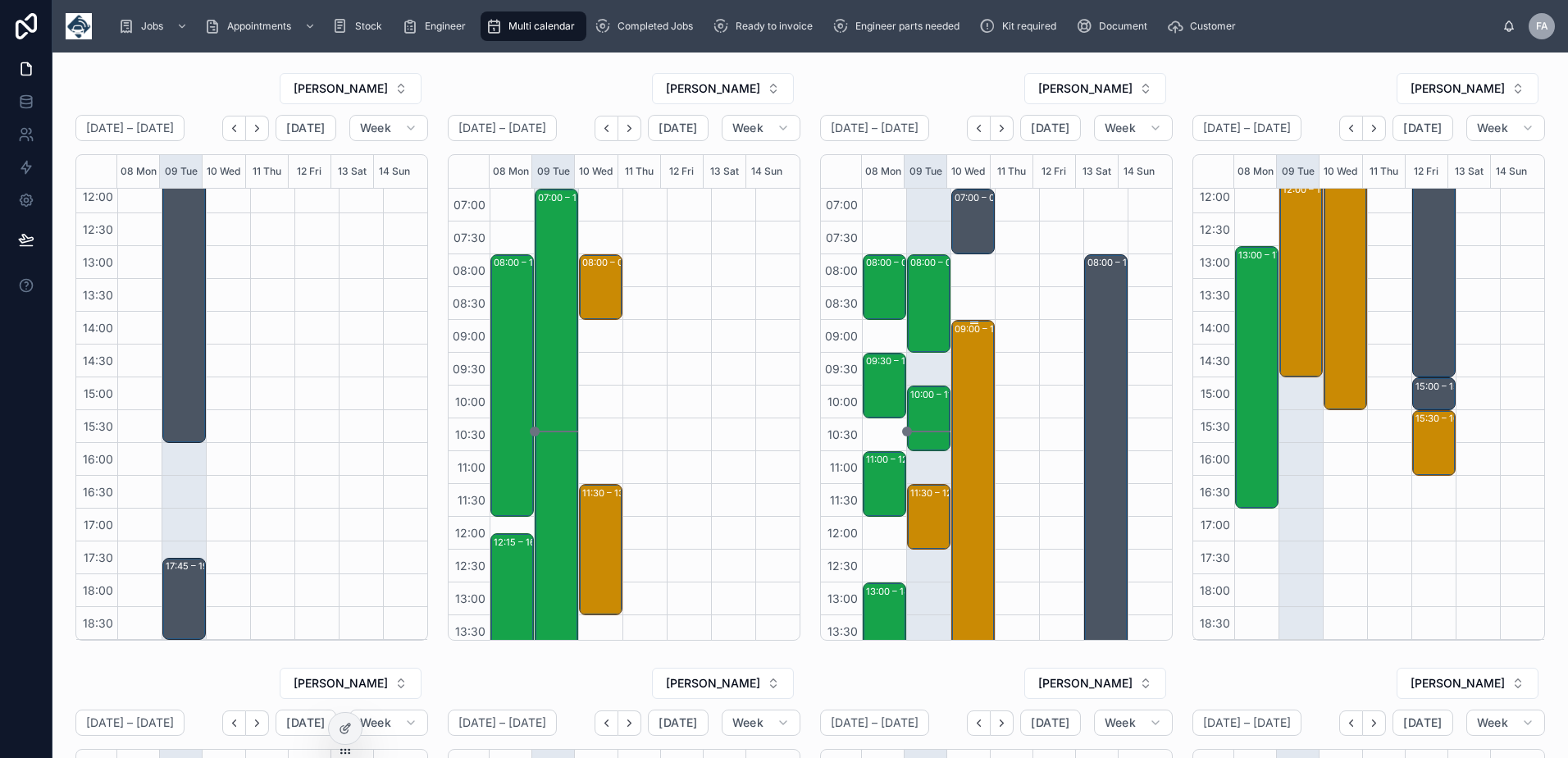
click at [957, 418] on div "09:00 – 17:00 Handicare Accessibility Ltd - 00324225 - TIMED 8AM - 26 VT101 X 2…" at bounding box center [974, 583] width 39 height 522
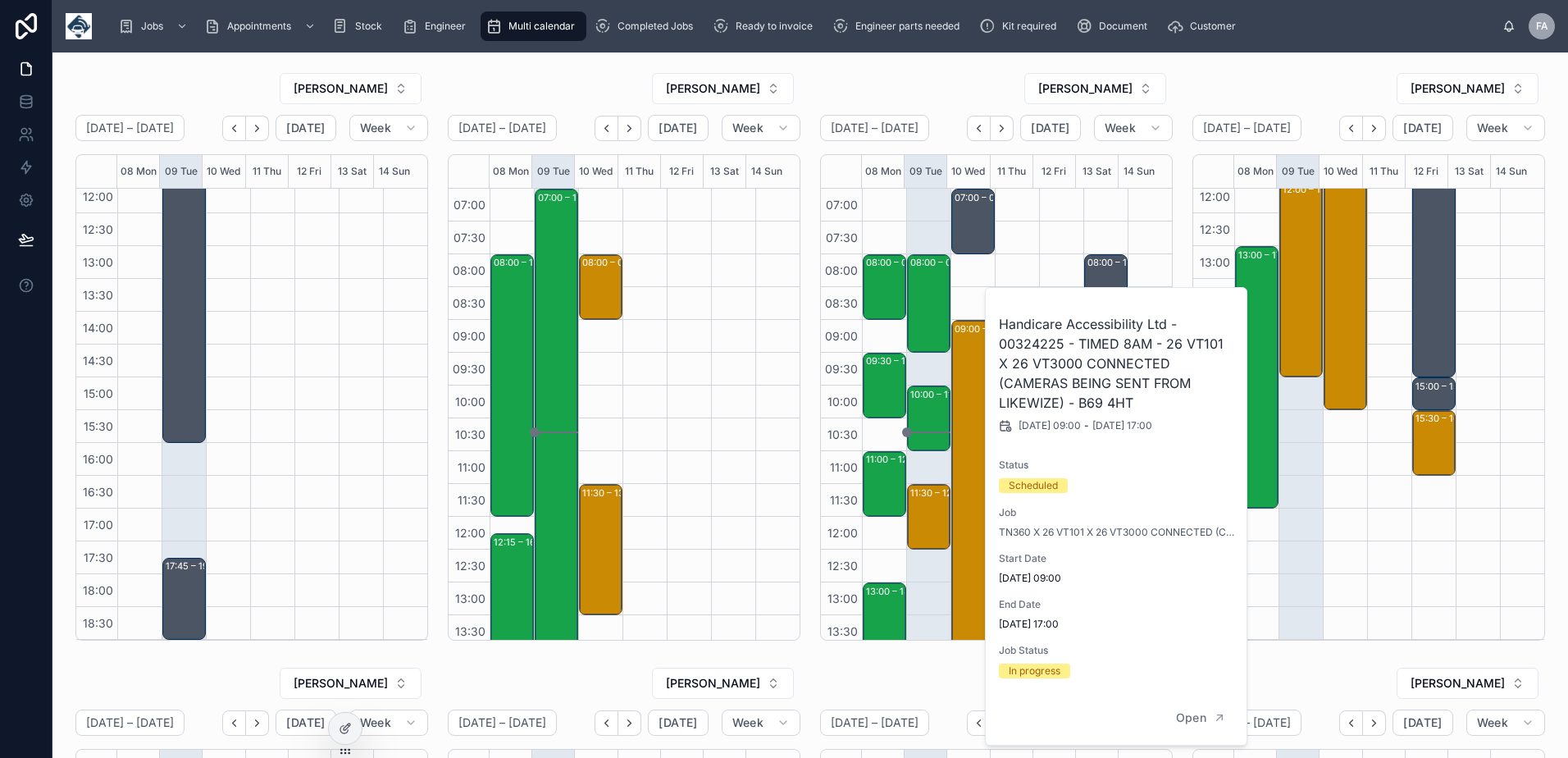
click at [1037, 345] on h2 "Handicare Accessibility Ltd - 00324225 - TIMED 8AM - 26 VT101 X 26 VT3000 CONNE…" at bounding box center [1117, 363] width 236 height 98
click at [1038, 345] on h2 "Handicare Accessibility Ltd - 00324225 - TIMED 8AM - 26 VT101 X 26 VT3000 CONNE…" at bounding box center [1117, 363] width 236 height 98
copy h2 "00324225"
click at [980, 71] on div "NICK WATSON September 08 – 14 Today Week 08 Mon 09 Tue 10 Wed 11 Thu 12 Fri 13 …" at bounding box center [996, 356] width 372 height 581
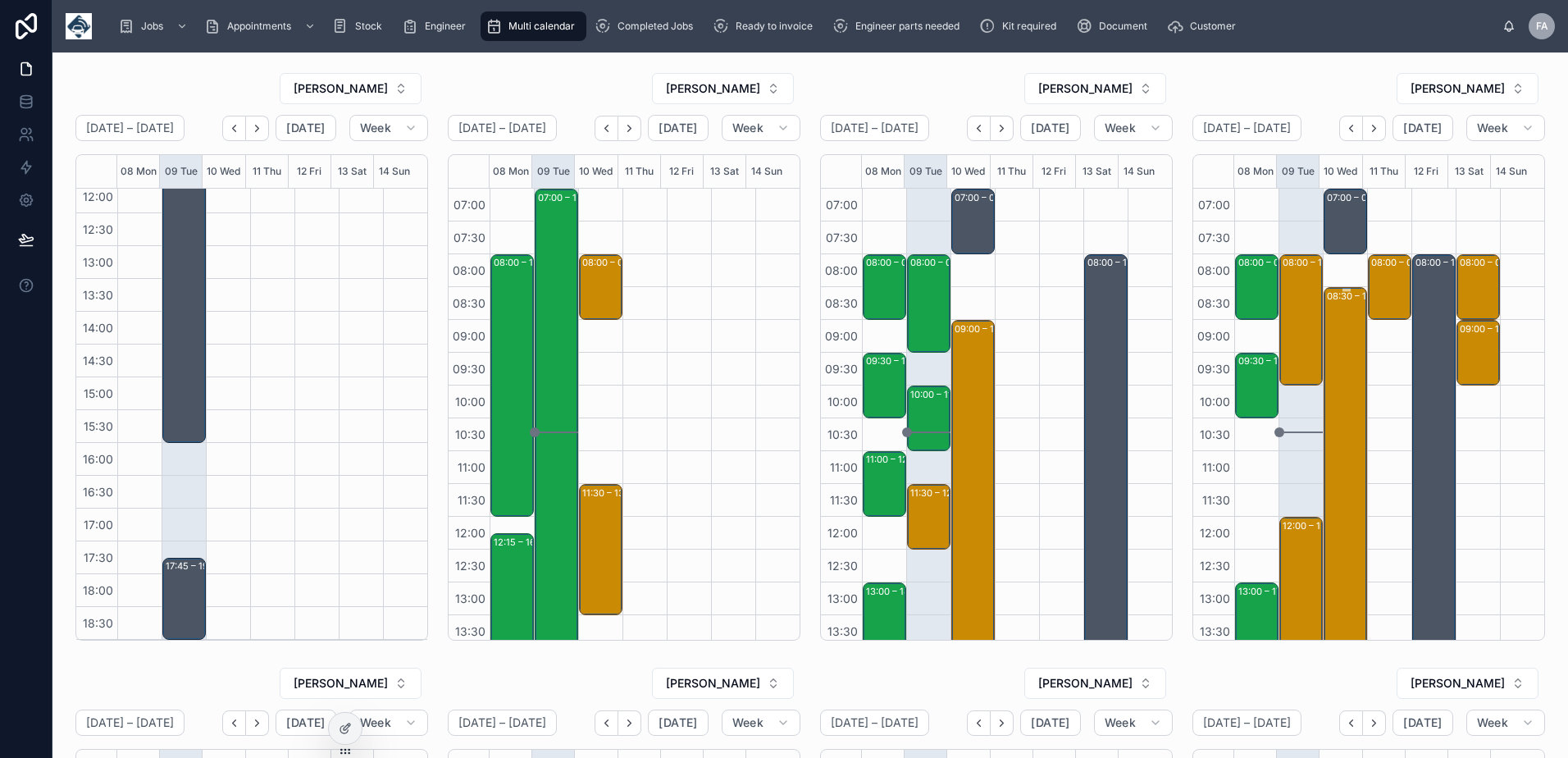
click at [1328, 334] on div "08:30 – 15:30 Sureserve - DERBY SITE - TIMED 8AM - DERBY - DE7 6HE" at bounding box center [1346, 516] width 39 height 456
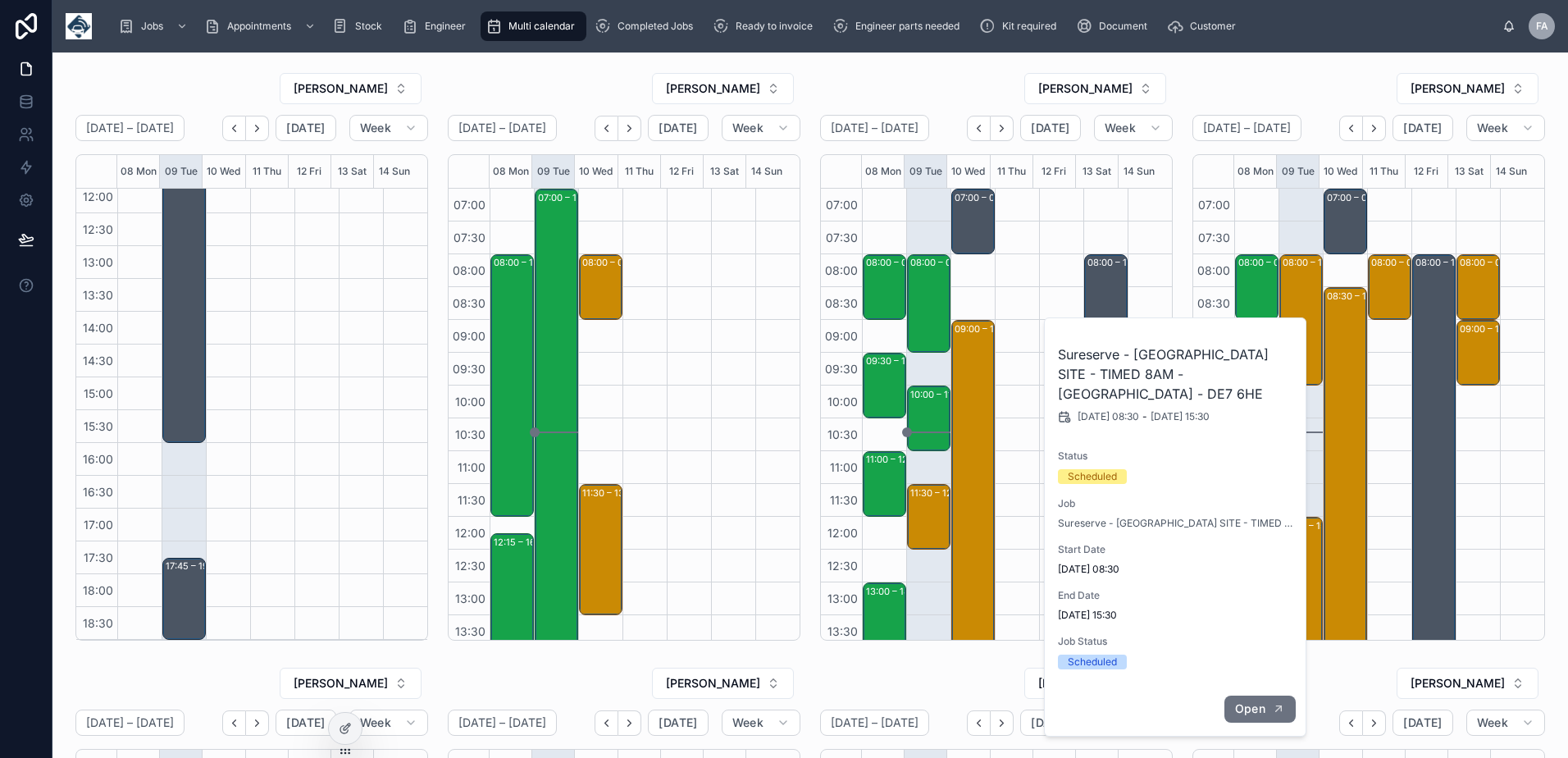
click at [1250, 701] on span "Open" at bounding box center [1250, 708] width 30 height 15
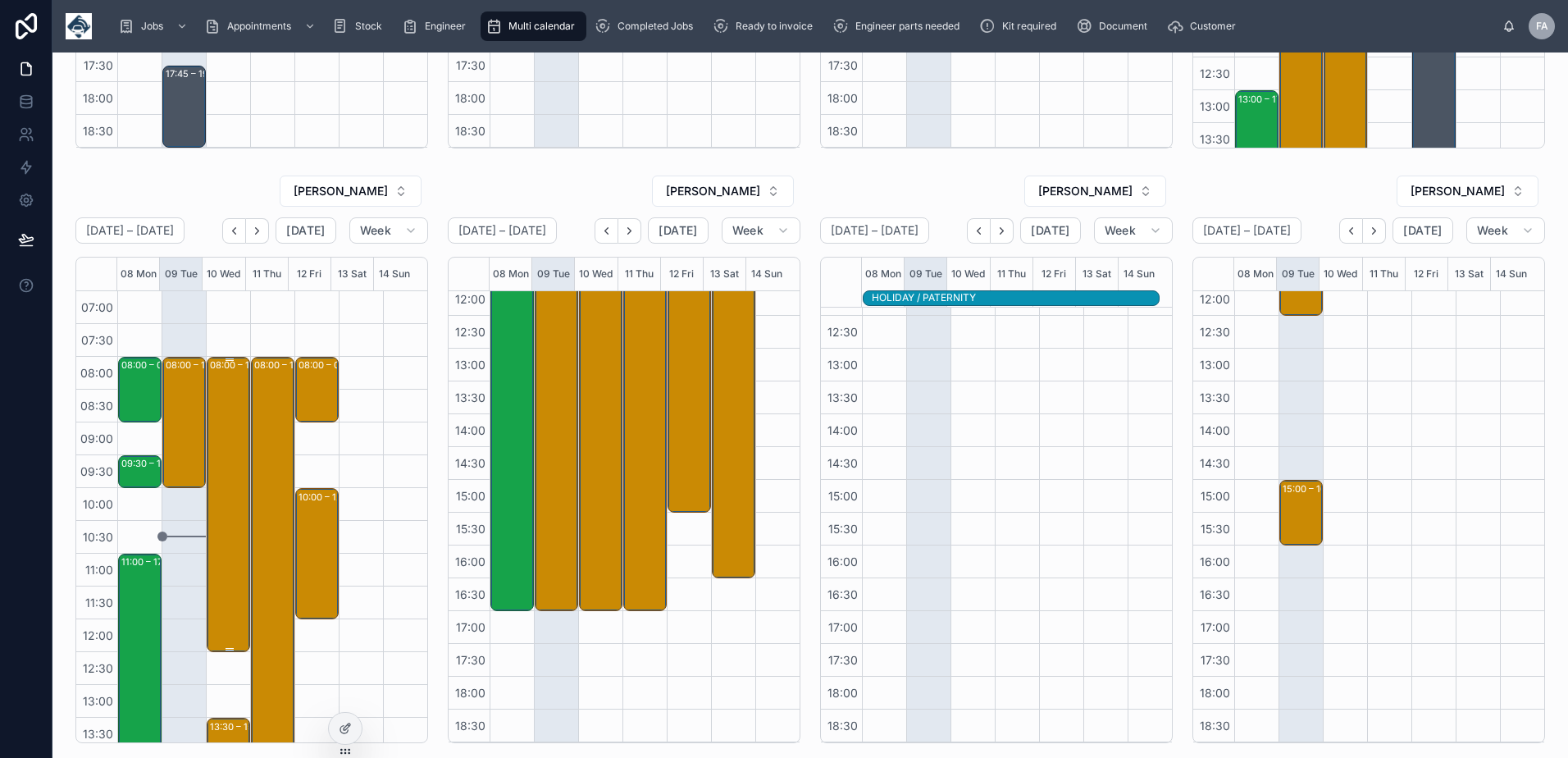
click at [207, 472] on div "08:00 – 12:30 M&J Evans - TIMED 8:00am - TN360 - RENEWAL UPGRADE - 30 X VT101 W…" at bounding box center [228, 504] width 42 height 293
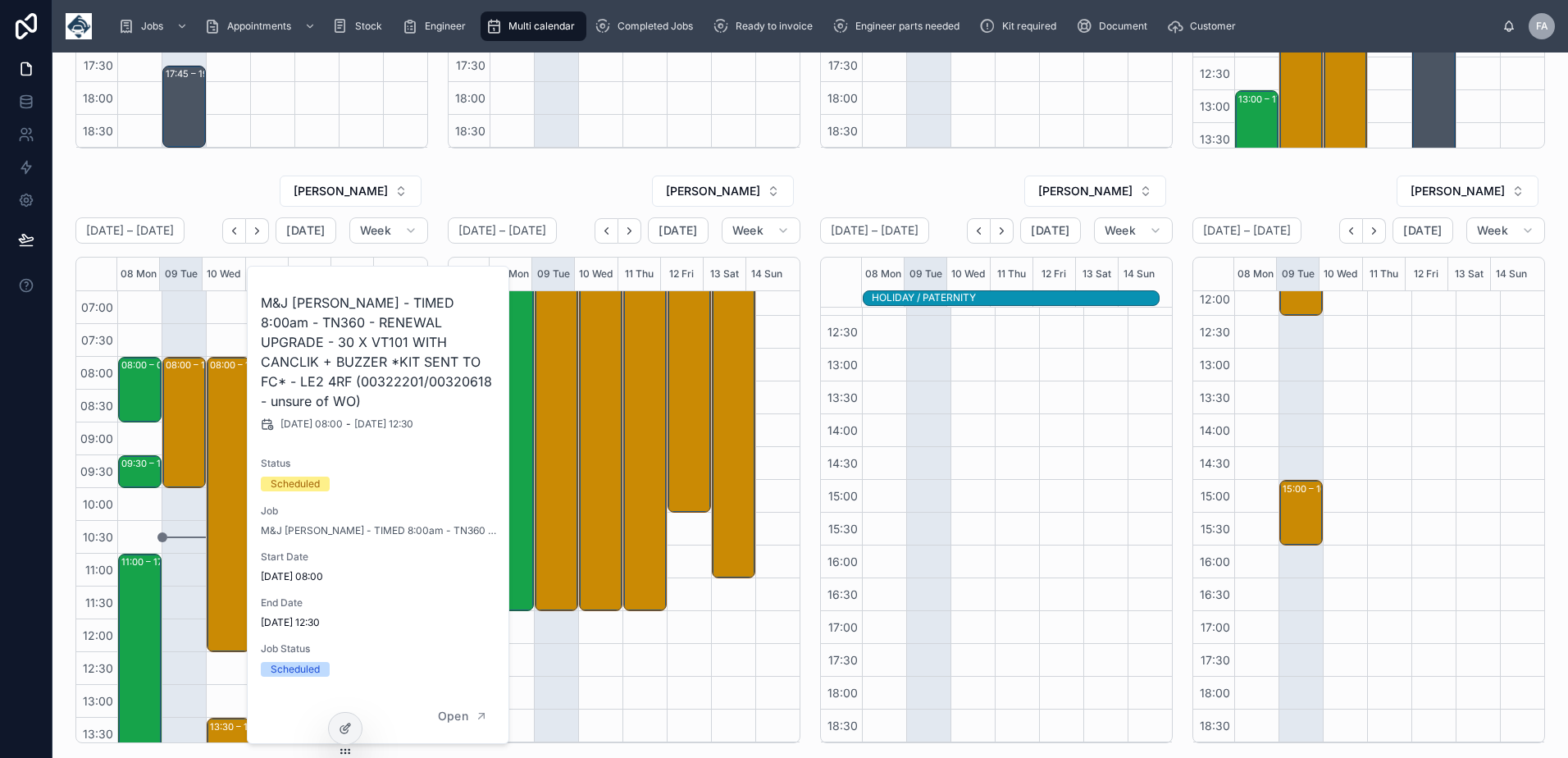
click at [232, 332] on div "08:00 – 12:30 M&J Evans - TIMED 8:00am - TN360 - RENEWAL UPGRADE - 30 X VT101 W…" at bounding box center [229, 684] width 45 height 787
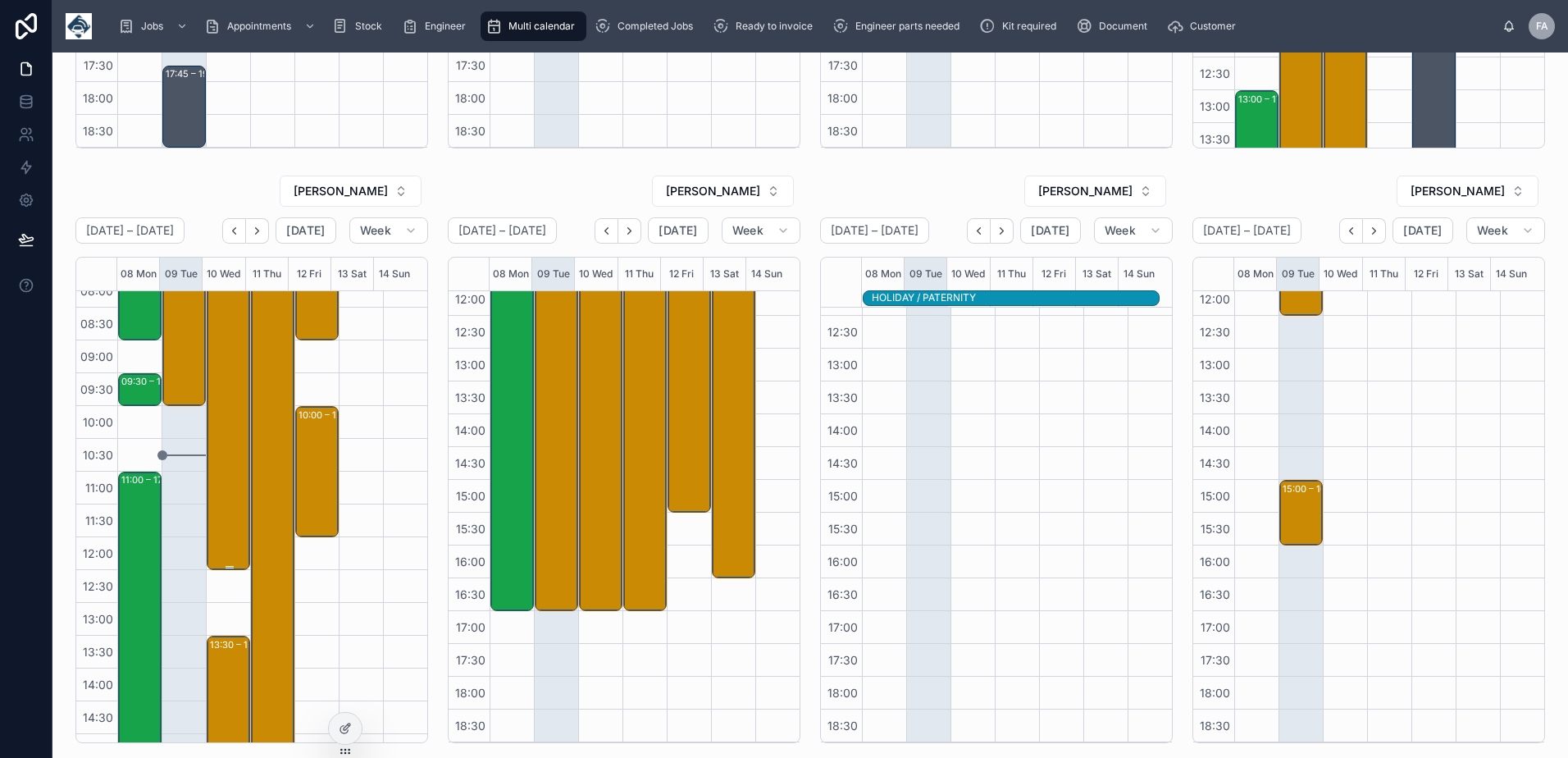
scroll to position [246, 0]
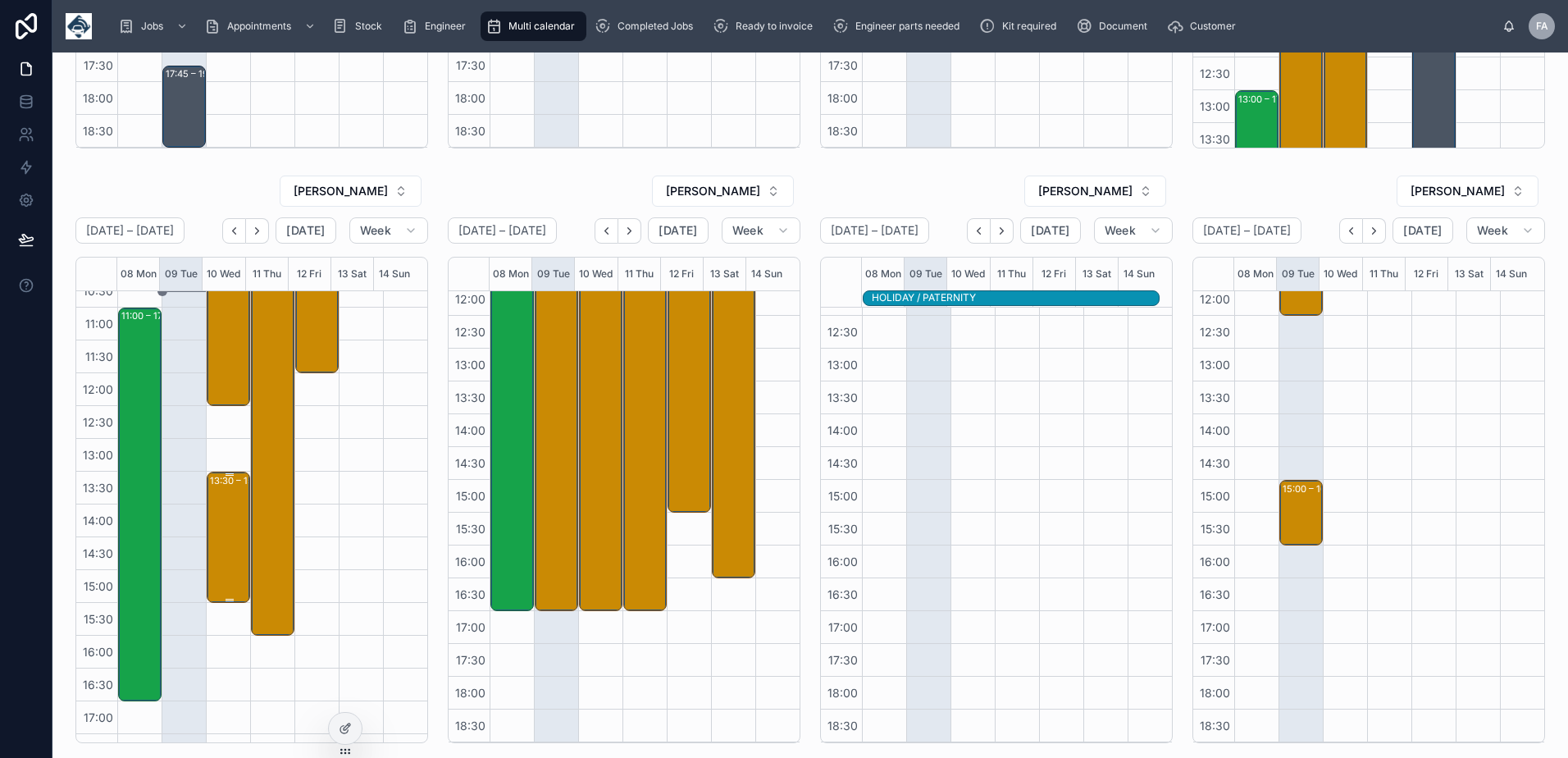
click at [228, 534] on div "13:30 – 15:30 Sure Maintenance Ltd (Sure Group) - 00303682 - 1 X DEINSTALL / 1 …" at bounding box center [229, 537] width 39 height 128
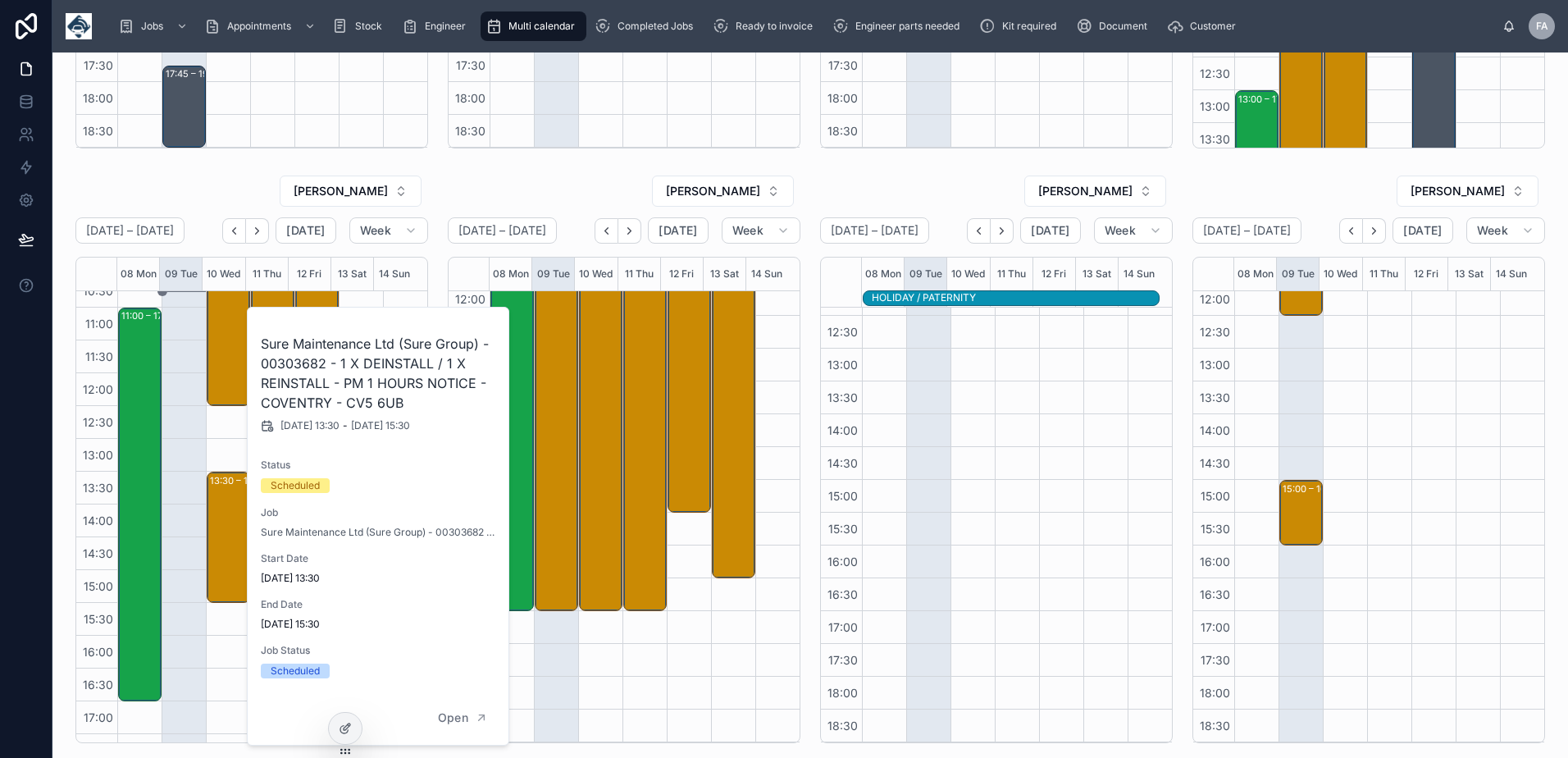
click at [324, 364] on h2 "Sure Maintenance Ltd (Sure Group) - 00303682 - 1 X DEINSTALL / 1 X REINSTALL - …" at bounding box center [379, 373] width 236 height 79
click at [318, 364] on h2 "Sure Maintenance Ltd (Sure Group) - 00303682 - 1 X DEINSTALL / 1 X REINSTALL - …" at bounding box center [379, 373] width 236 height 79
copy h2 "00303682"
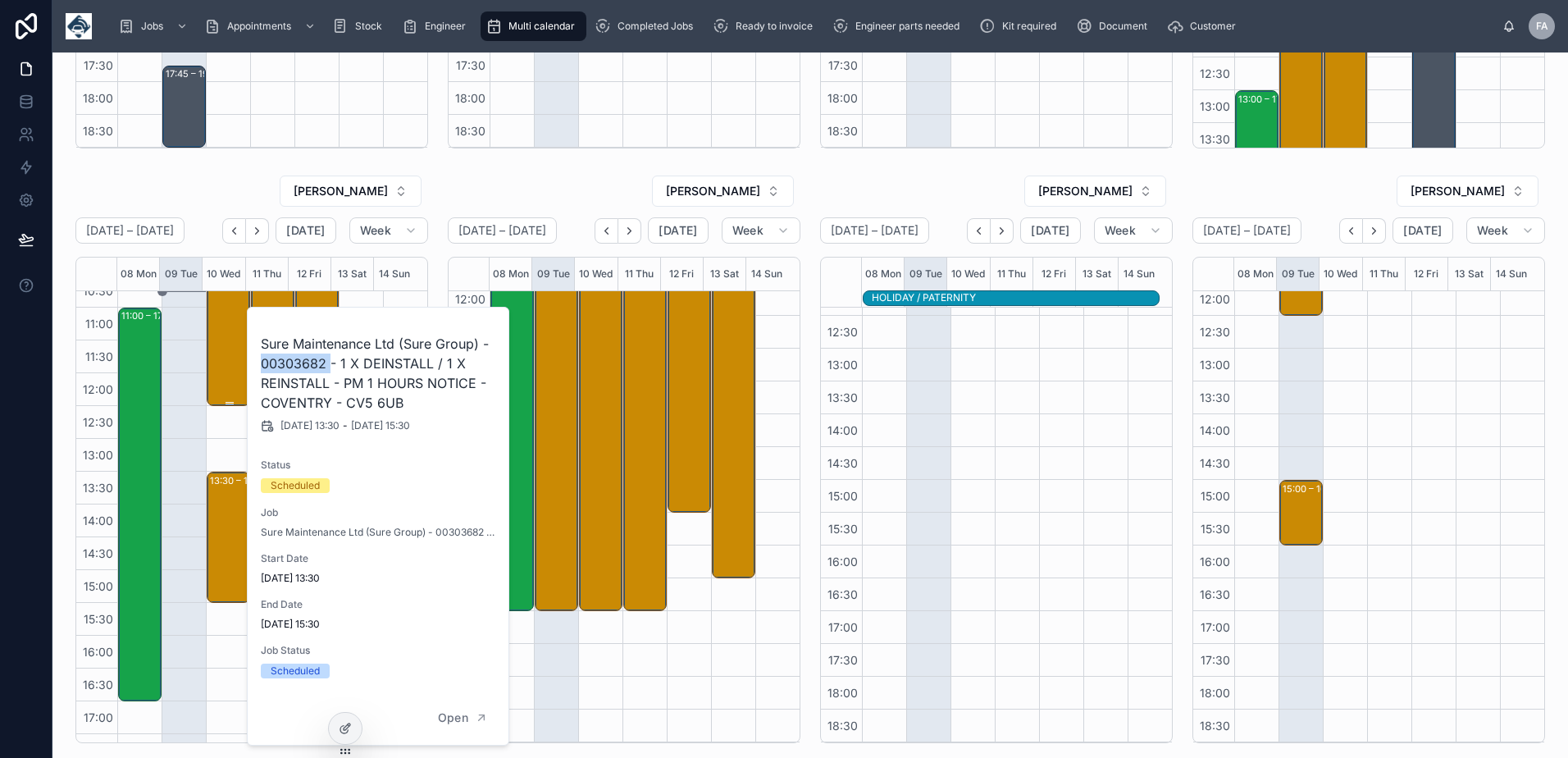
click at [224, 348] on div "08:00 – 12:30 M&J Evans - TIMED 8:00am - TN360 - RENEWAL UPGRADE - 30 X VT101 W…" at bounding box center [229, 258] width 39 height 292
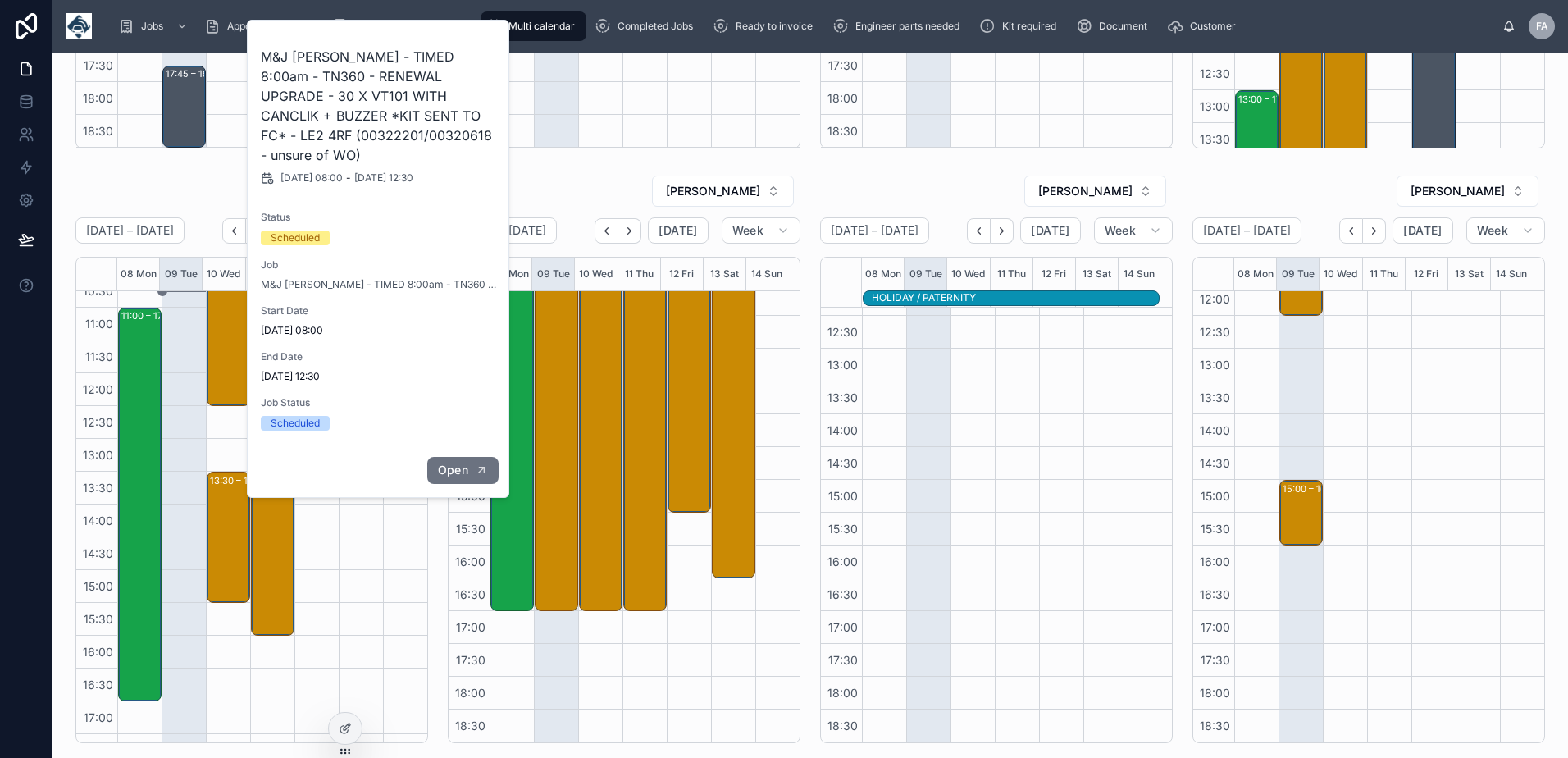
click at [447, 474] on span "Open" at bounding box center [453, 470] width 30 height 15
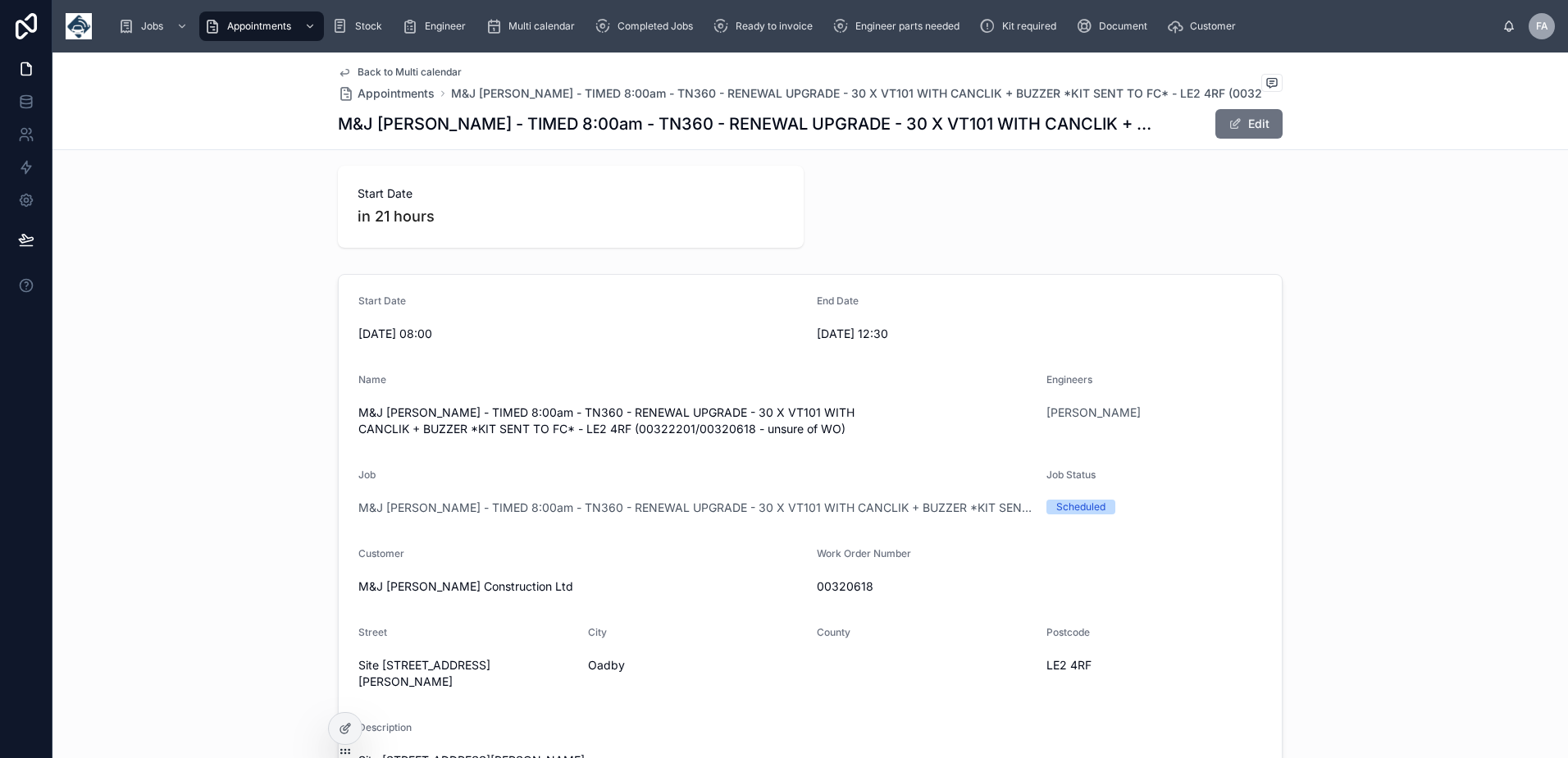
scroll to position [82, 0]
click at [837, 583] on span "00320618" at bounding box center [1040, 585] width 445 height 16
copy span "00320618"
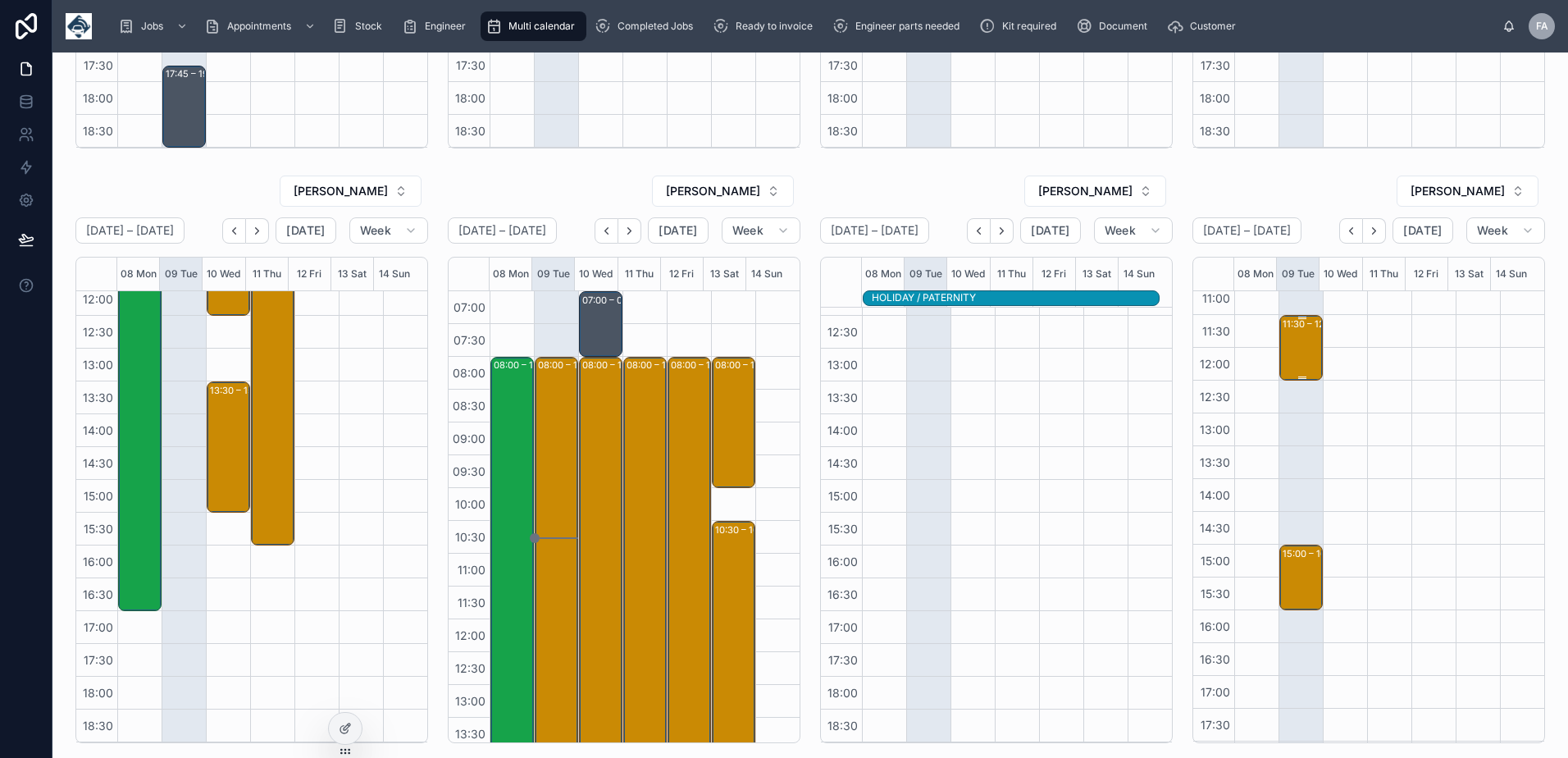
scroll to position [336, 0]
click at [1302, 500] on div "15:00 – 16:00 Falcon Timber Ltd - 00324420 - TIMED 3PM - 1X Repair - SAINT HELE…" at bounding box center [1302, 512] width 39 height 62
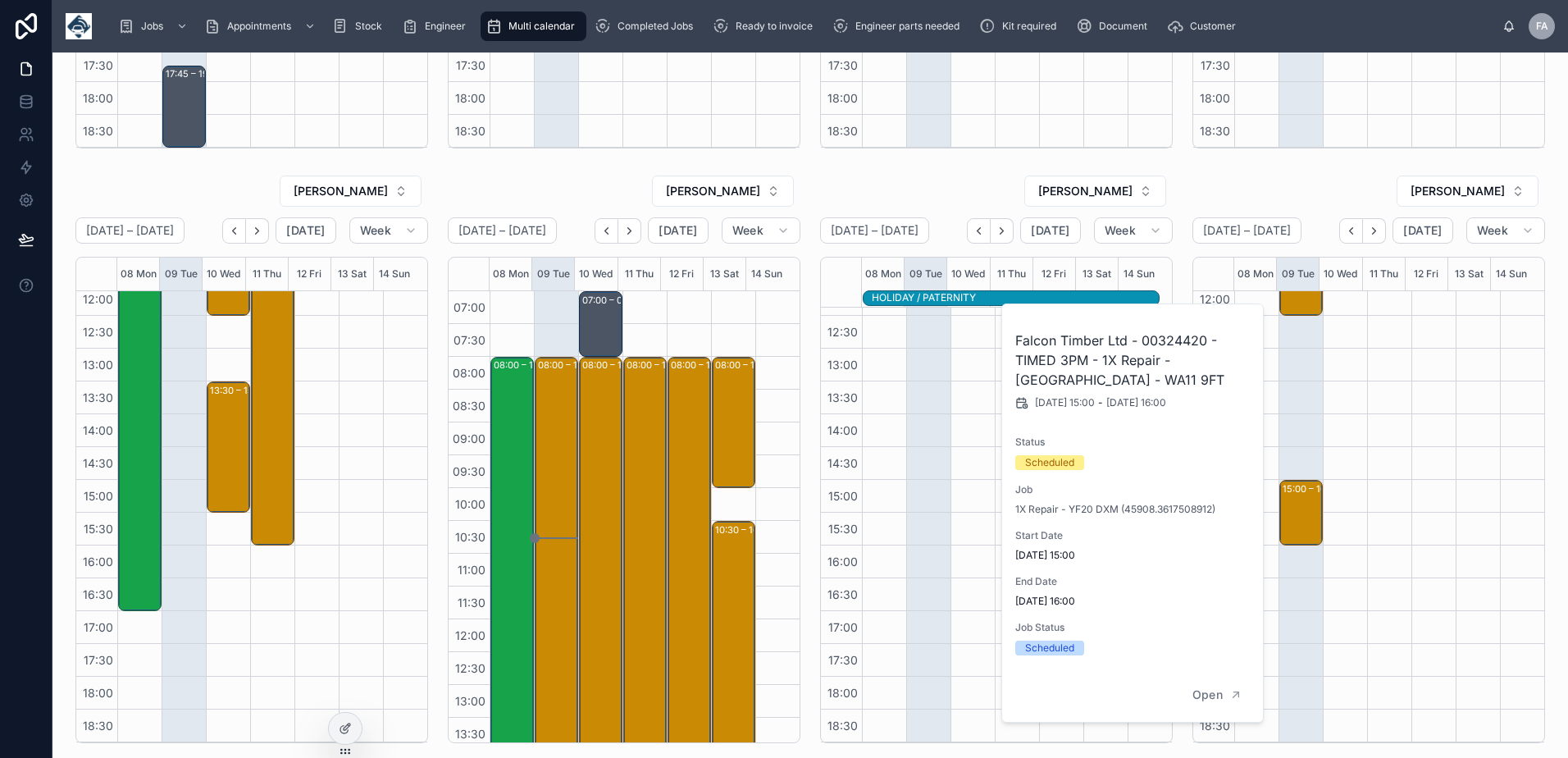
click at [1166, 330] on h2 "Falcon Timber Ltd - 00324420 - TIMED 3PM - 1X Repair - SAINT HELENS - WA11 9FT" at bounding box center [1133, 359] width 236 height 59
copy h2 "00324420"
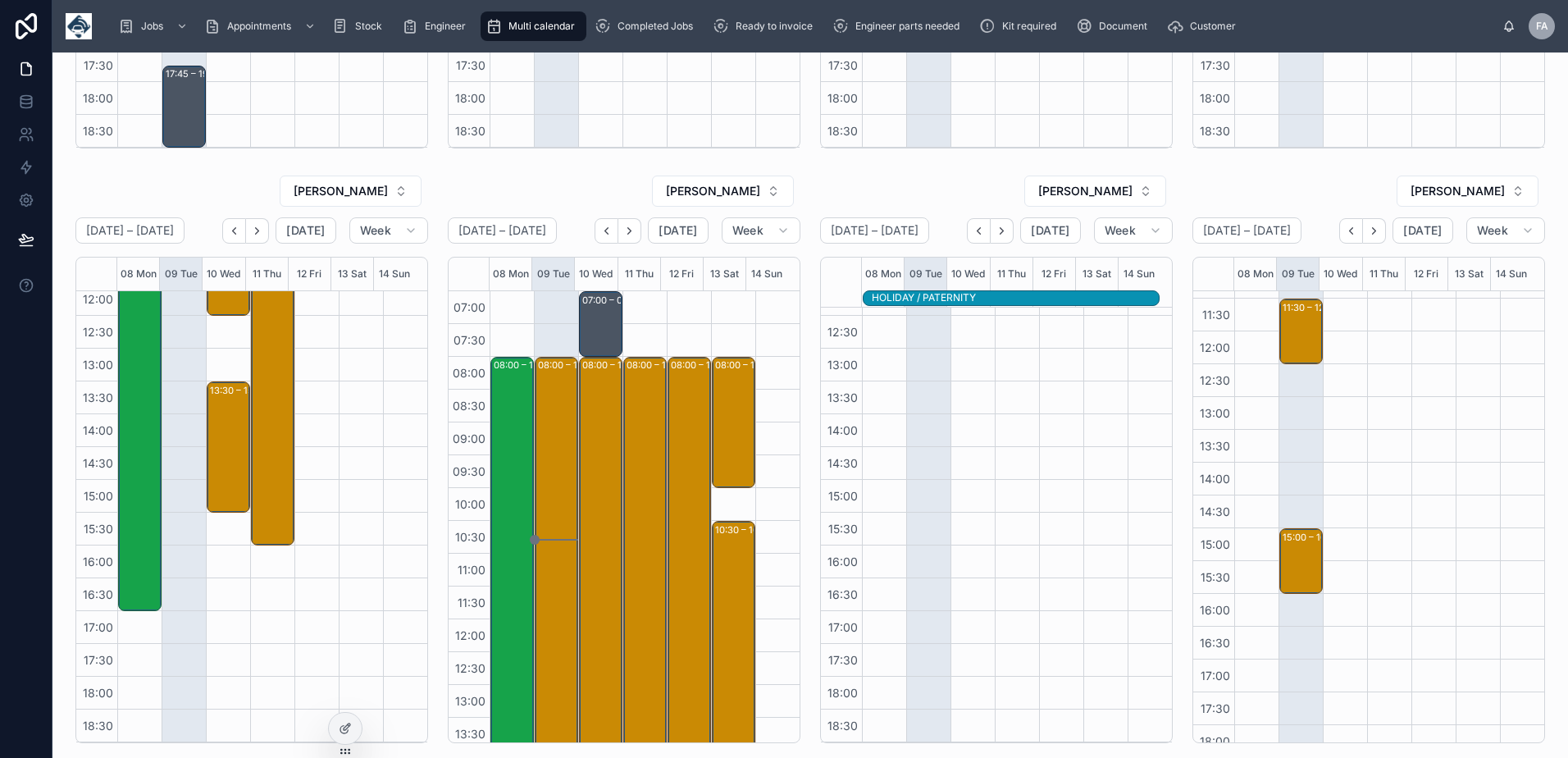
scroll to position [328, 0]
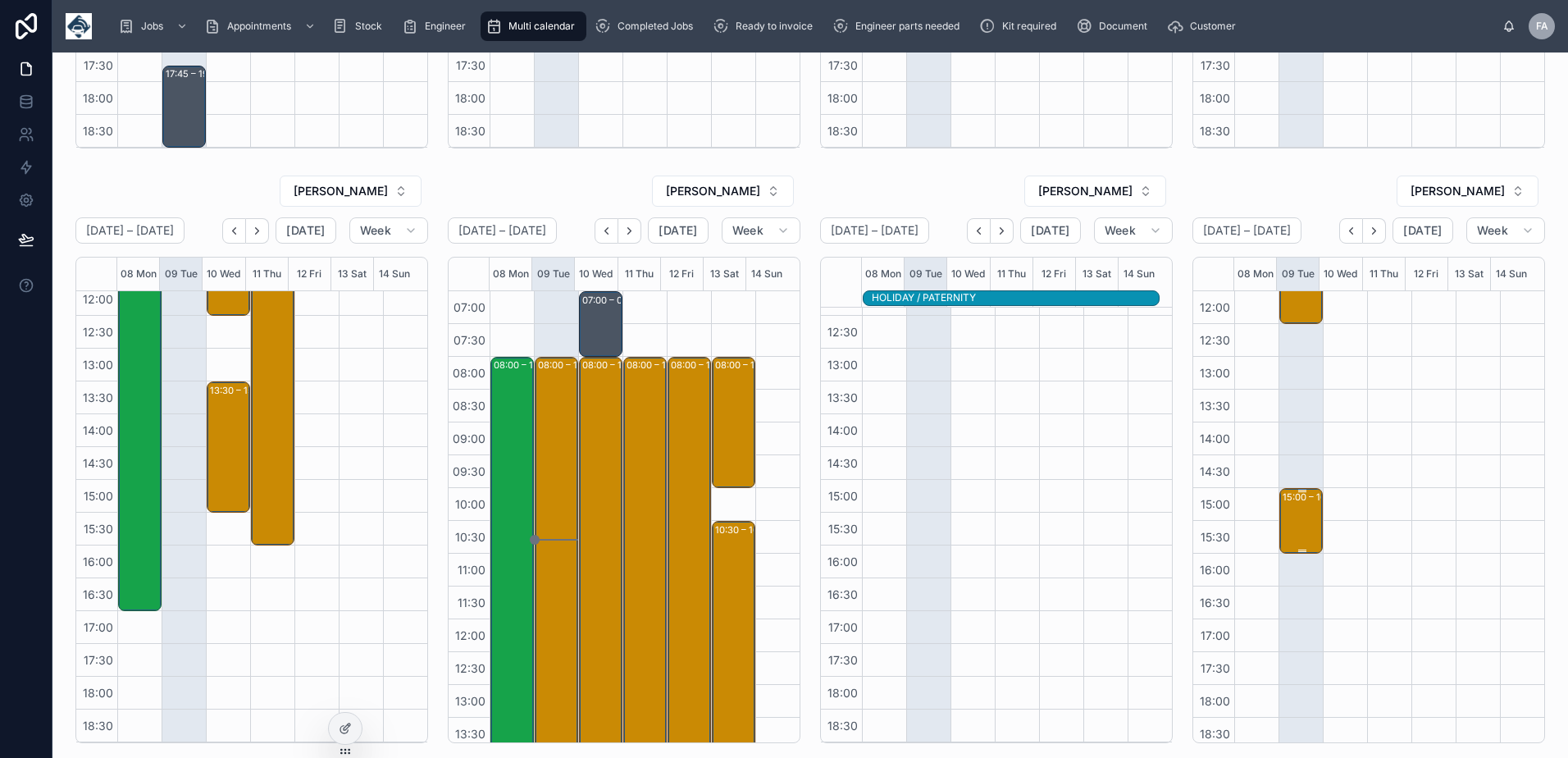
click at [1283, 535] on div "15:00 – 16:00 Falcon Timber Ltd - 00324420 - TIMED 3PM - 1X Repair - SAINT HELE…" at bounding box center [1302, 520] width 39 height 62
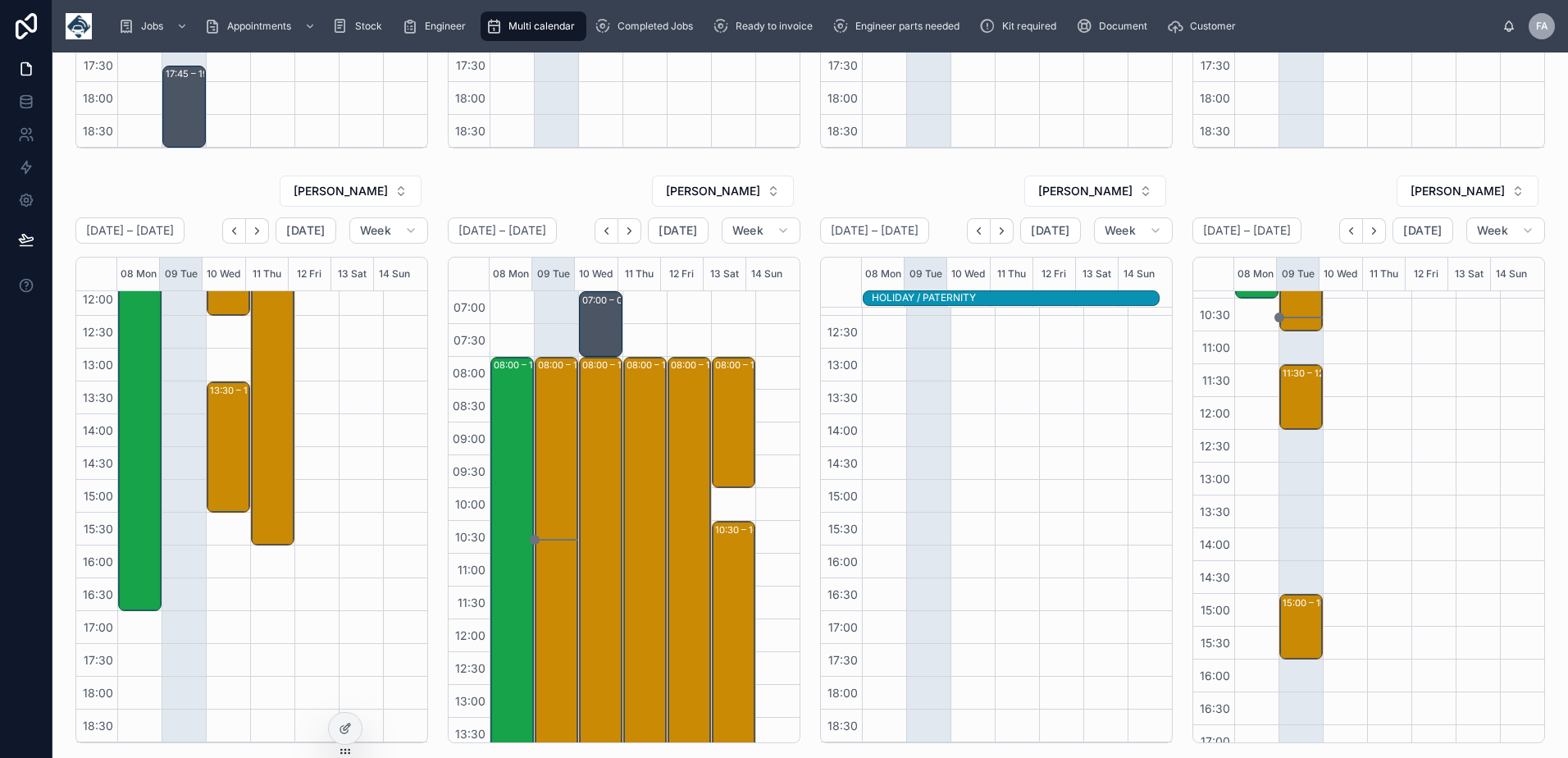
scroll to position [246, 0]
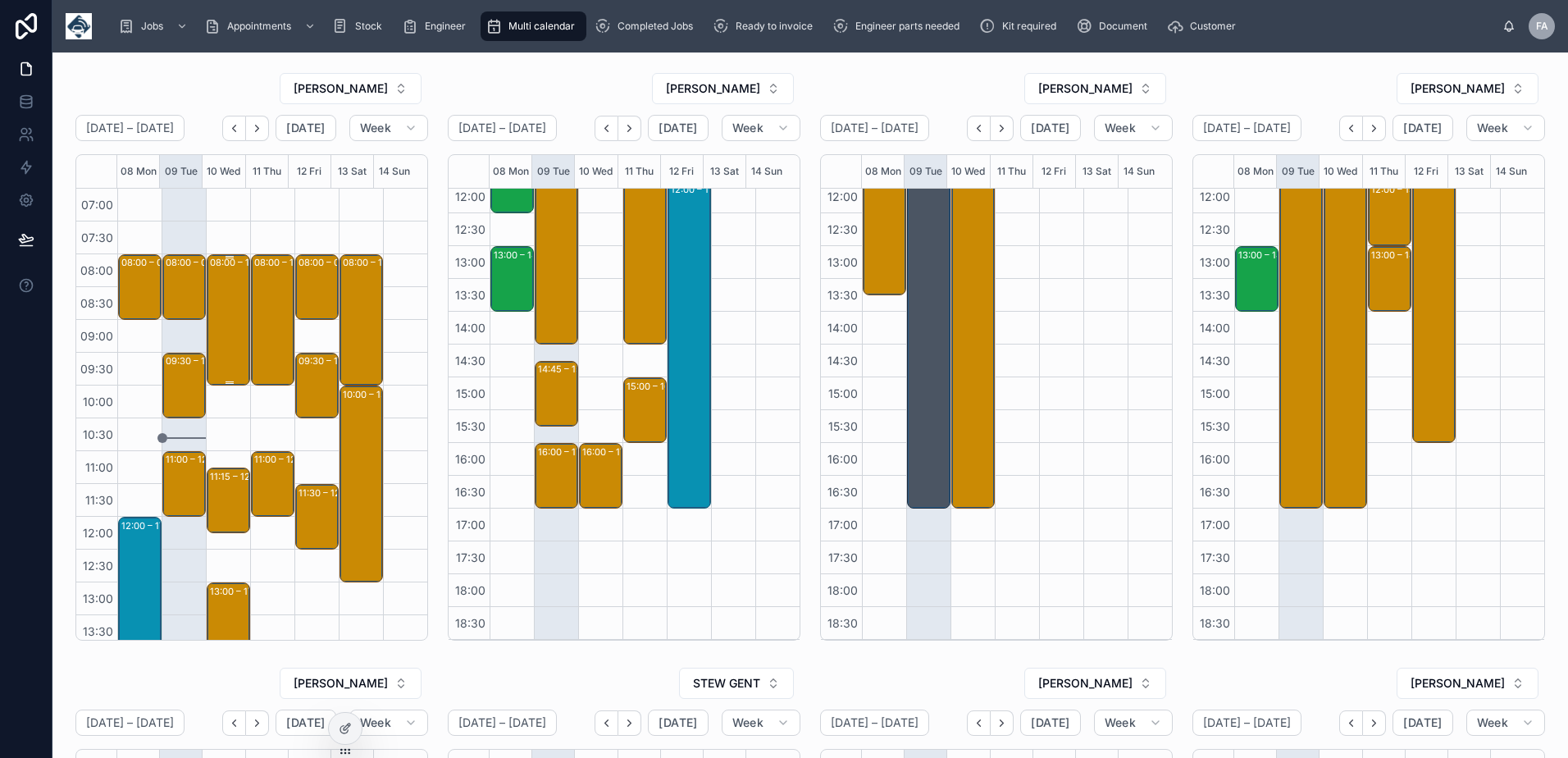
click at [228, 286] on div "08:00 – 10:00 Ware Construction South West Limited - 1x deinstall - 1xde/re - t…" at bounding box center [229, 320] width 39 height 128
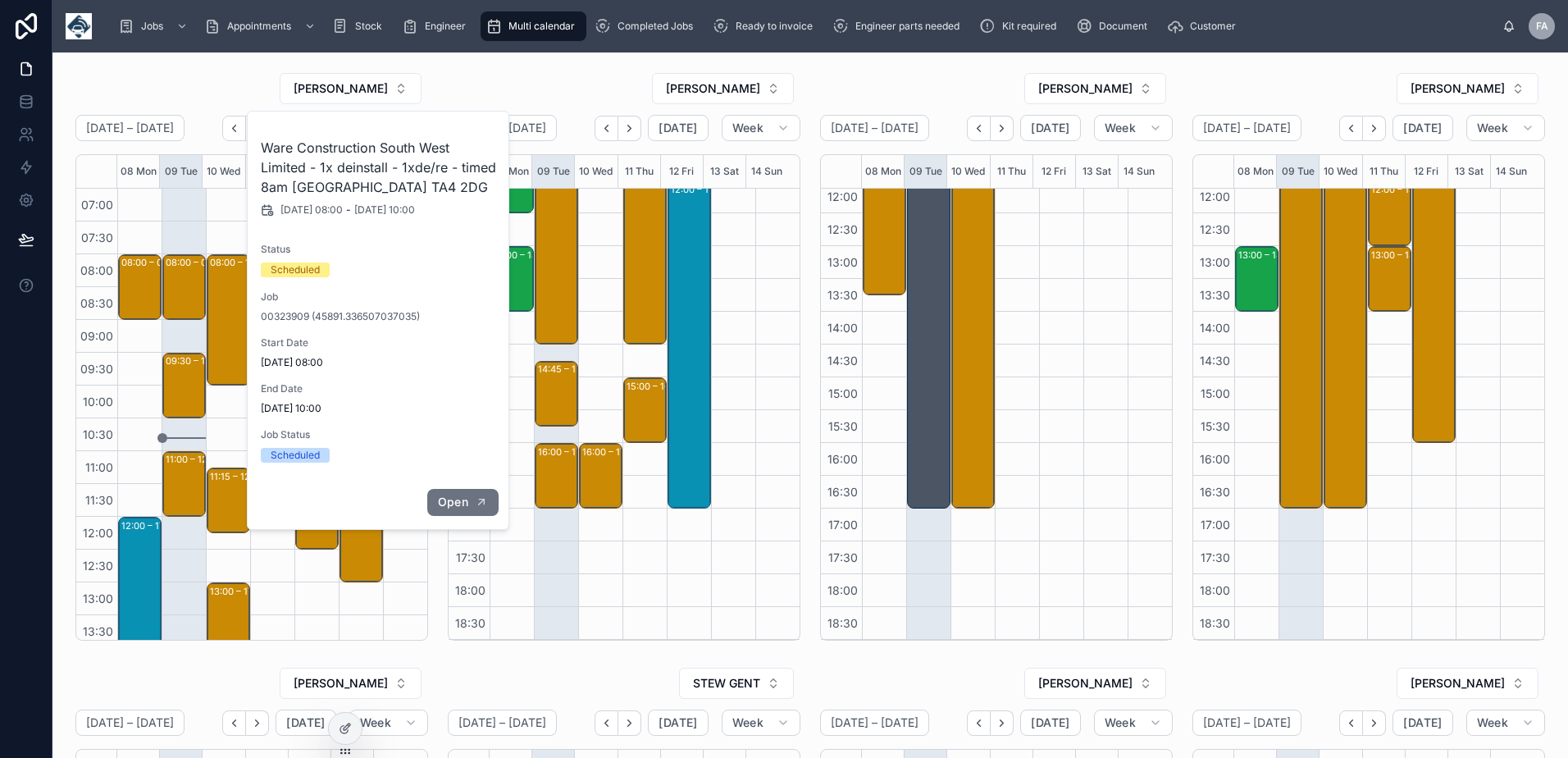
click at [470, 494] on button "Open" at bounding box center [462, 502] width 71 height 27
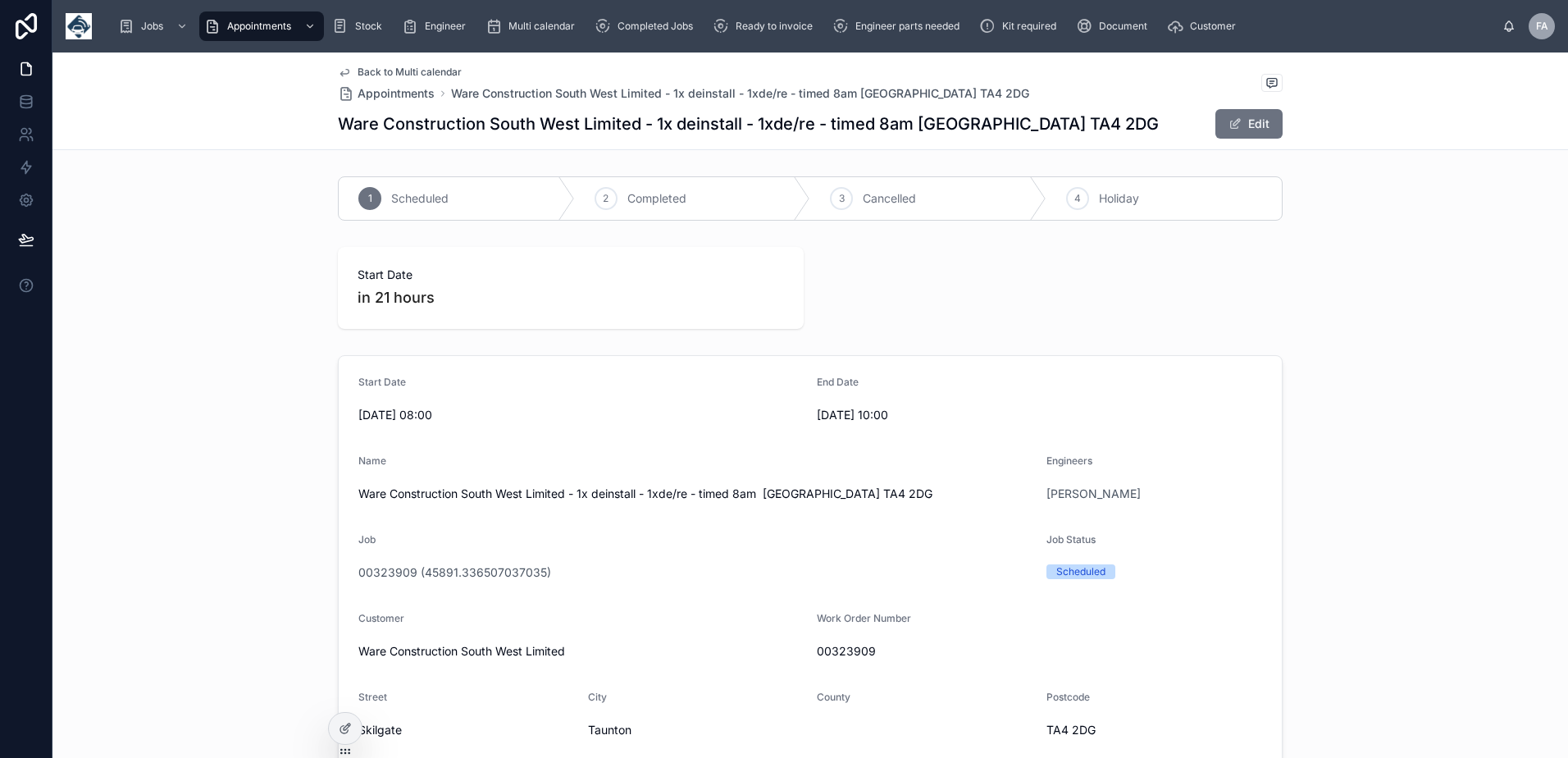
click at [834, 655] on span "00323909" at bounding box center [1040, 650] width 445 height 16
click at [831, 655] on span "00323909" at bounding box center [1040, 650] width 445 height 16
copy span "00323909"
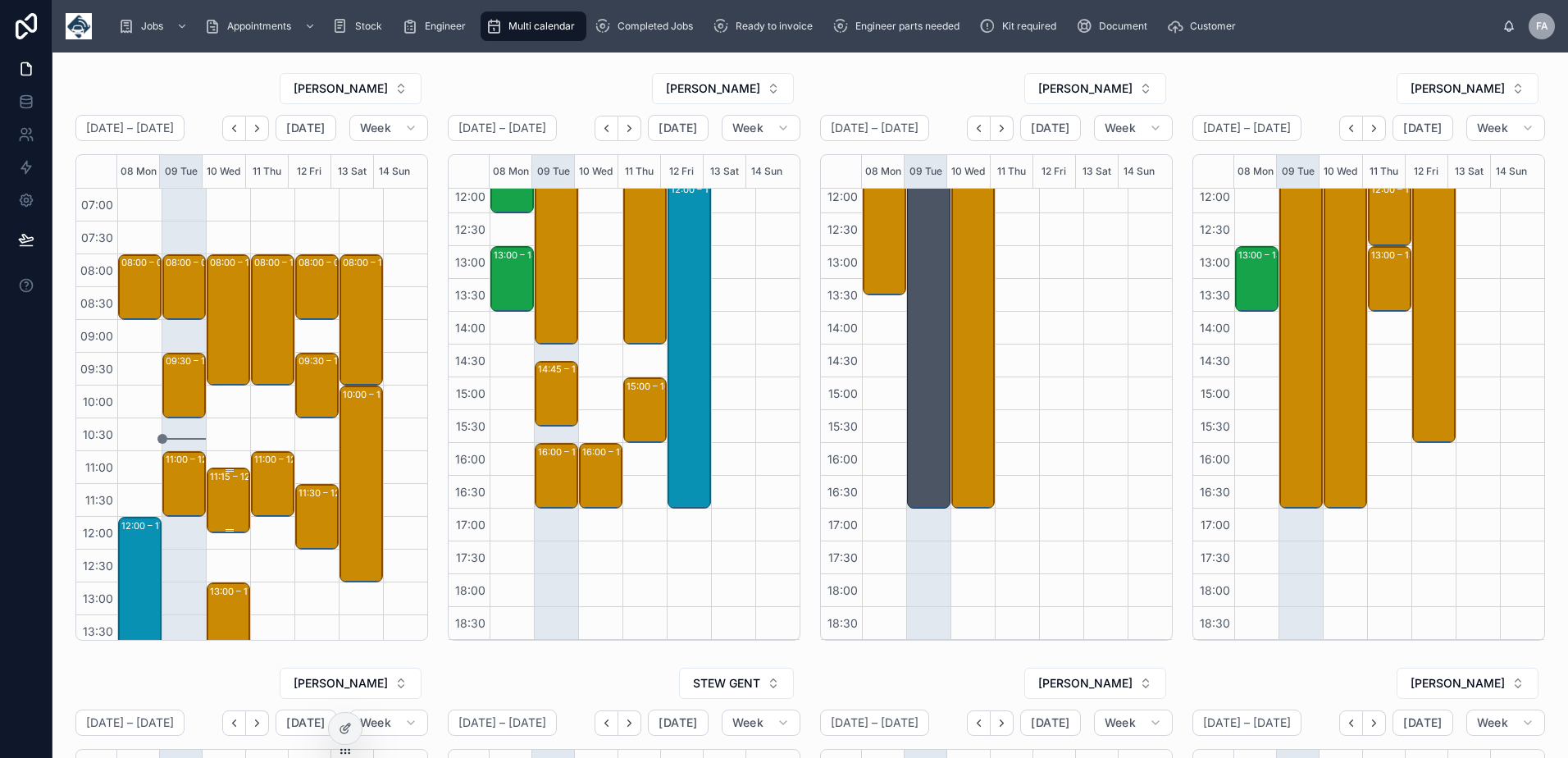
click at [217, 506] on div "11:15 – 12:15 CRS Building Supplies Limited - 00324167 - WJ23JHY - Service call…" at bounding box center [229, 500] width 39 height 62
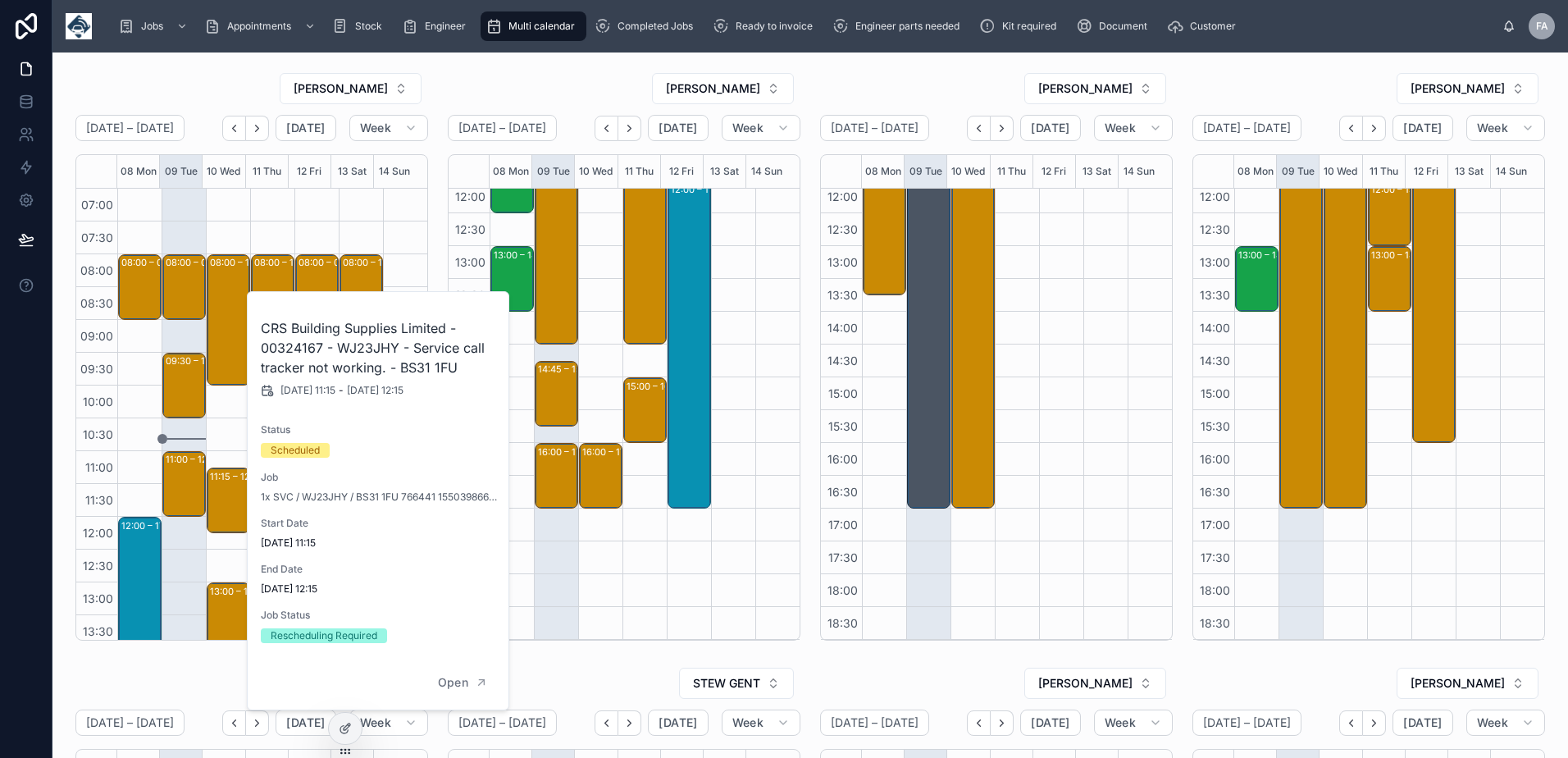
click at [298, 354] on h2 "CRS Building Supplies Limited - 00324167 - WJ23JHY - Service call tracker not w…" at bounding box center [379, 347] width 236 height 59
copy h2 "00324167"
click at [223, 92] on div "[PERSON_NAME]" at bounding box center [252, 88] width 353 height 33
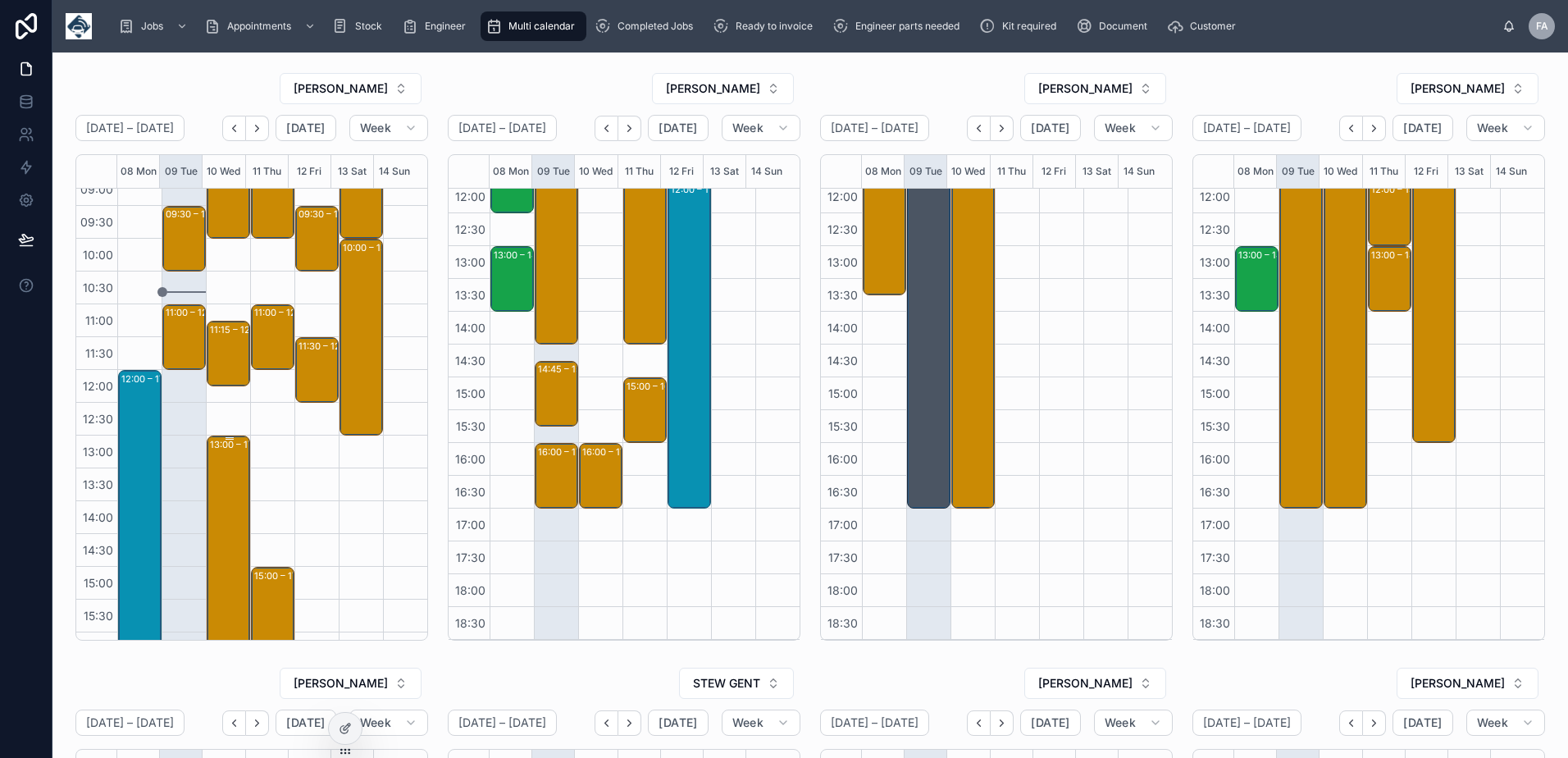
scroll to position [164, 0]
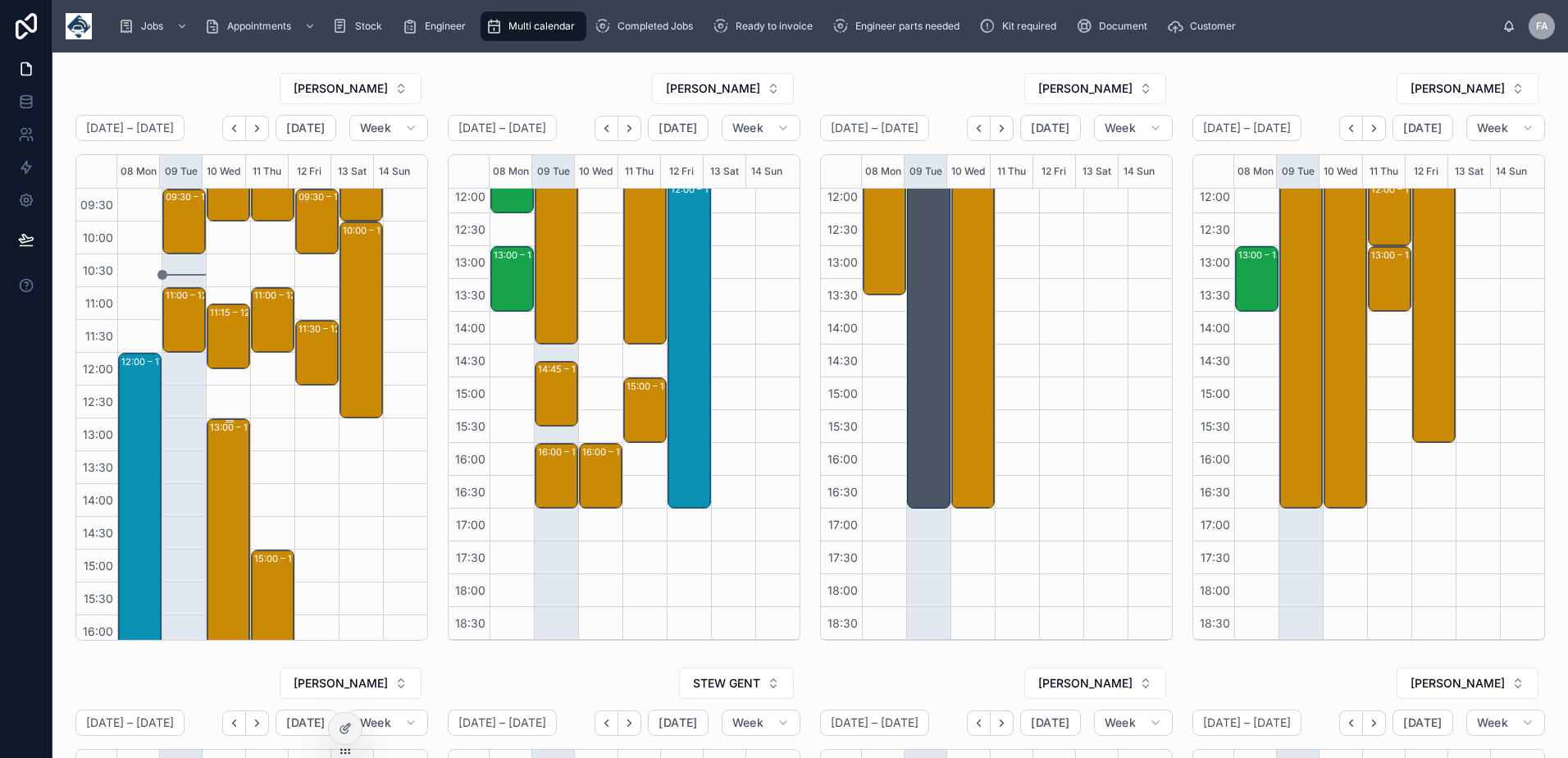
click at [231, 459] on div "13:00 – 17:00 *** After 1pm *** Warburtons 6 x De install - kit to be taken off…" at bounding box center [229, 549] width 39 height 259
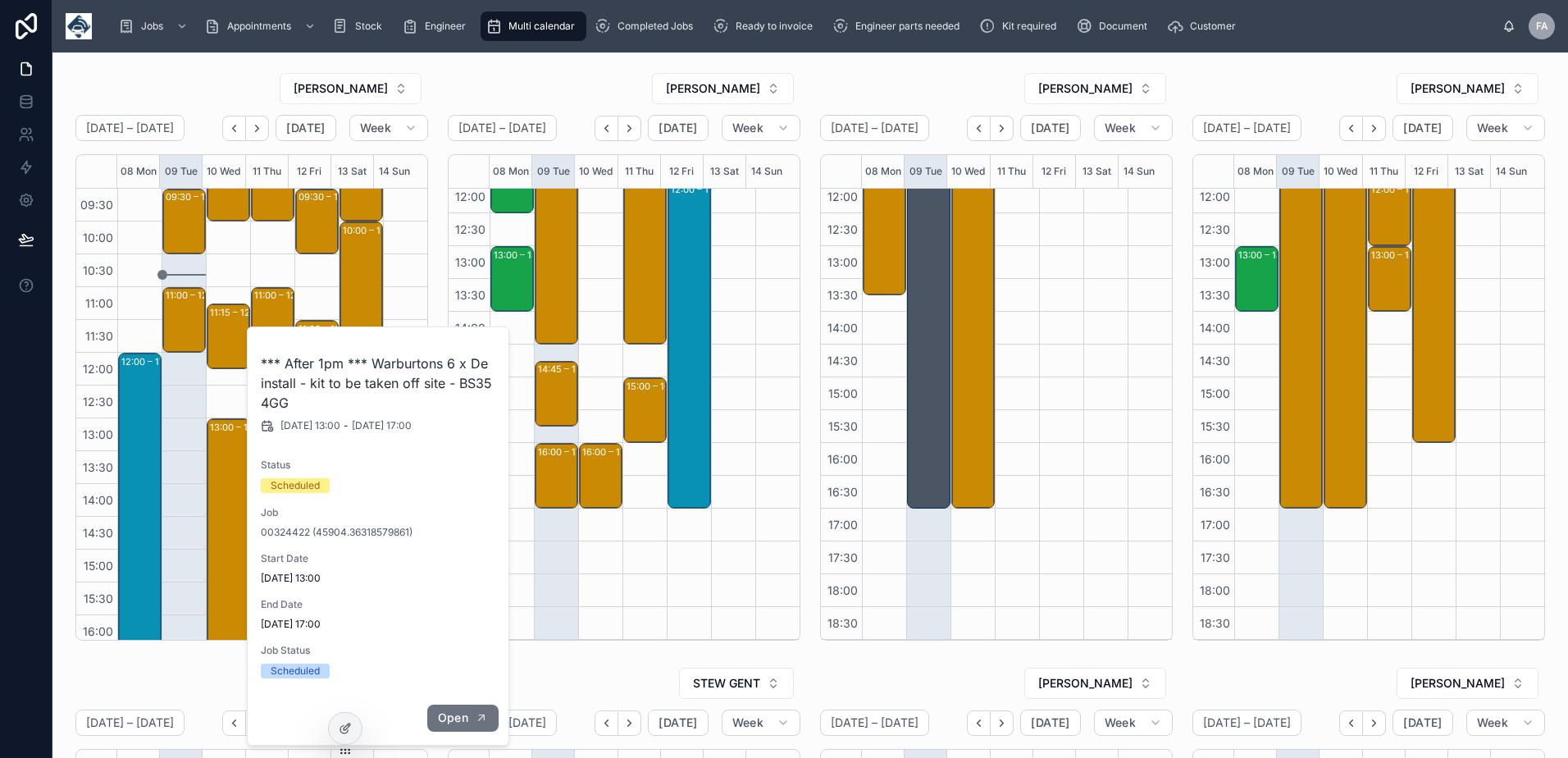
click at [480, 714] on icon "button" at bounding box center [481, 717] width 13 height 13
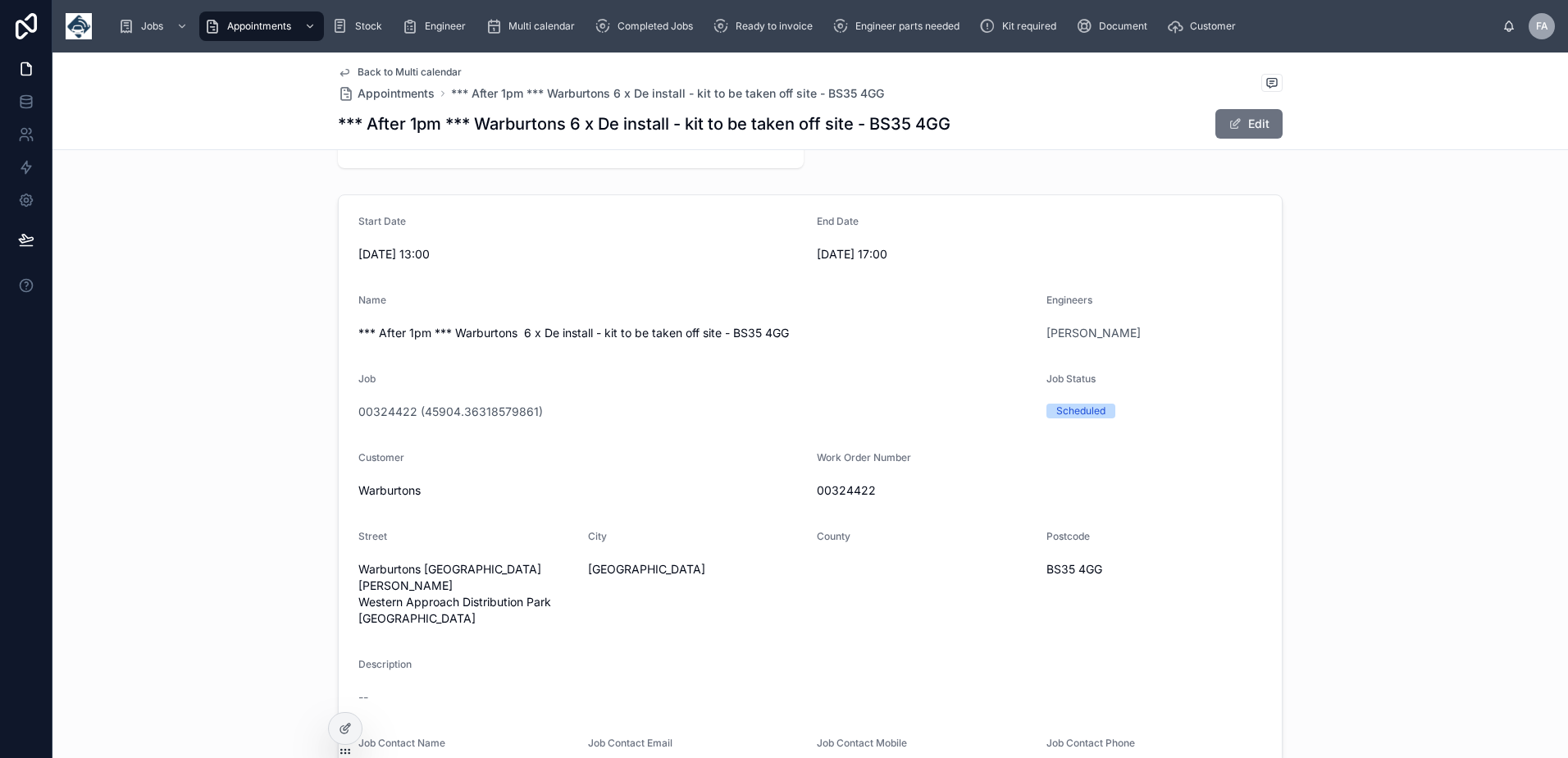
scroll to position [164, 0]
click at [839, 483] on span "00324422" at bounding box center [1040, 487] width 445 height 16
copy span "00324422"
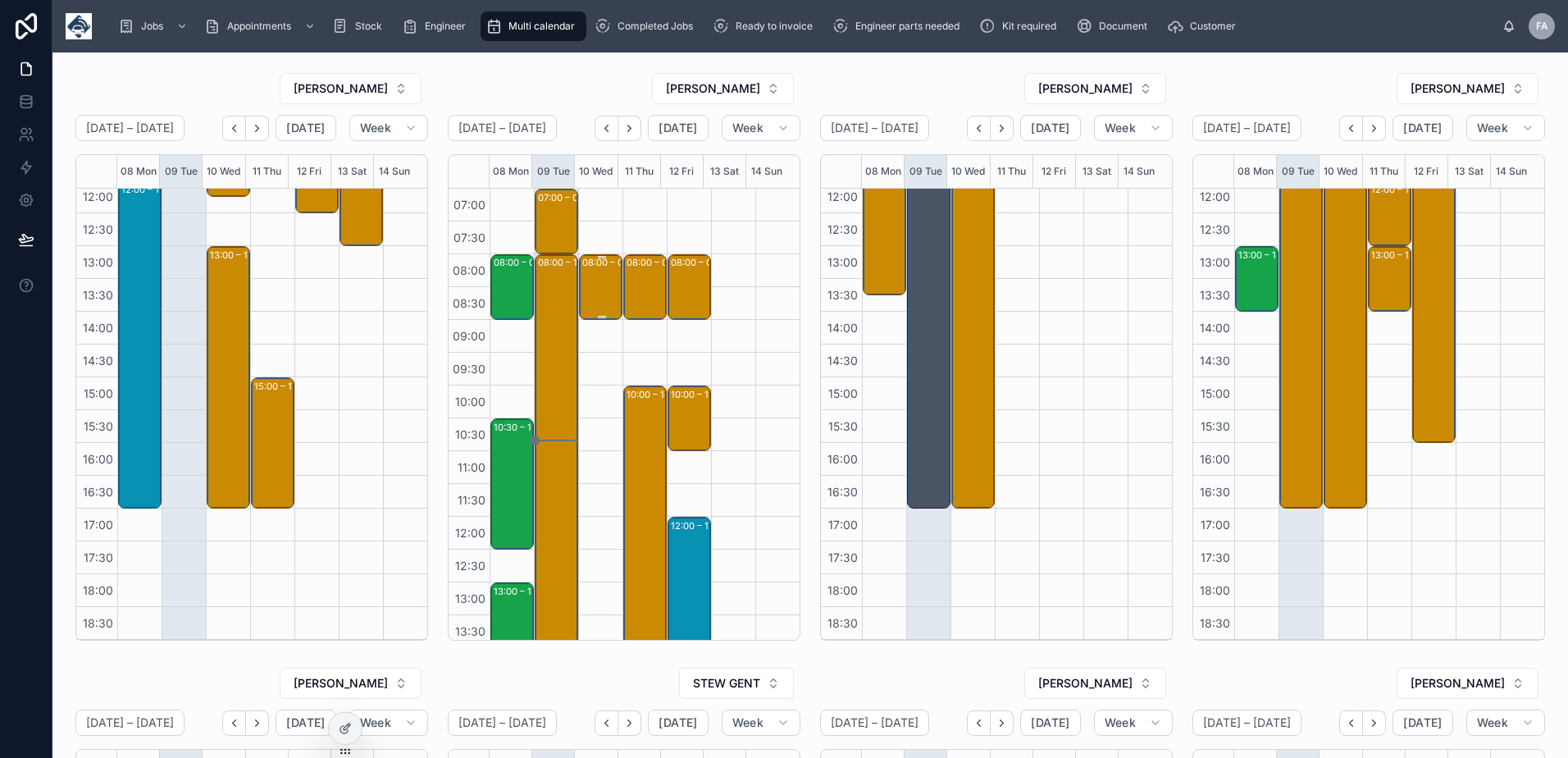
click at [591, 271] on div "08:00 – 09:00 Hayley group ltd - 00323953 - 1 X INSTALL - AM - IV1 1SU" at bounding box center [601, 287] width 39 height 62
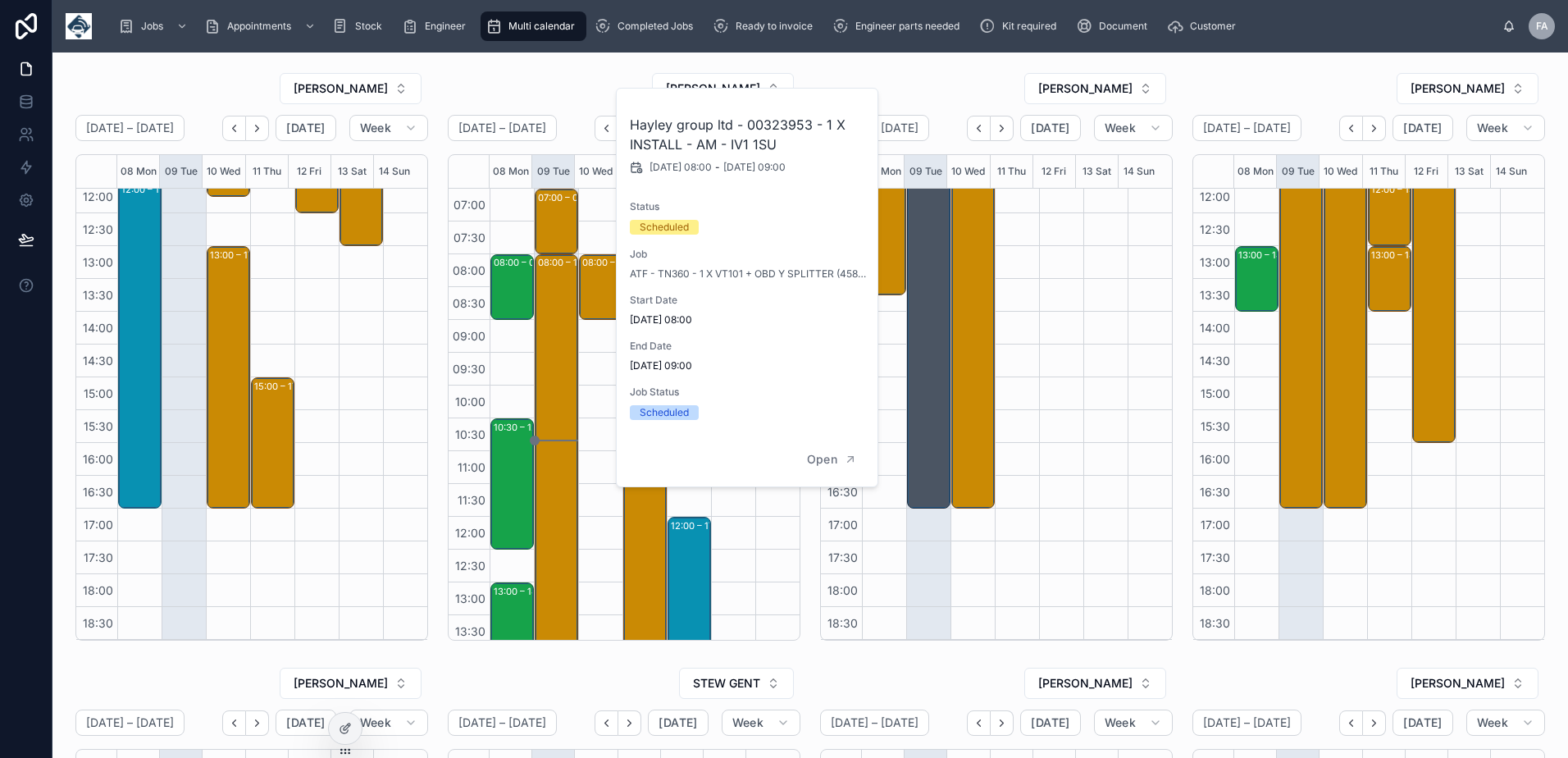
click at [783, 125] on h2 "Hayley group ltd - 00323953 - 1 X INSTALL - AM - IV1 1SU" at bounding box center [748, 134] width 236 height 39
copy h2 "00323953"
click at [466, 85] on div "JAMES LIVINGSTONE" at bounding box center [624, 88] width 353 height 33
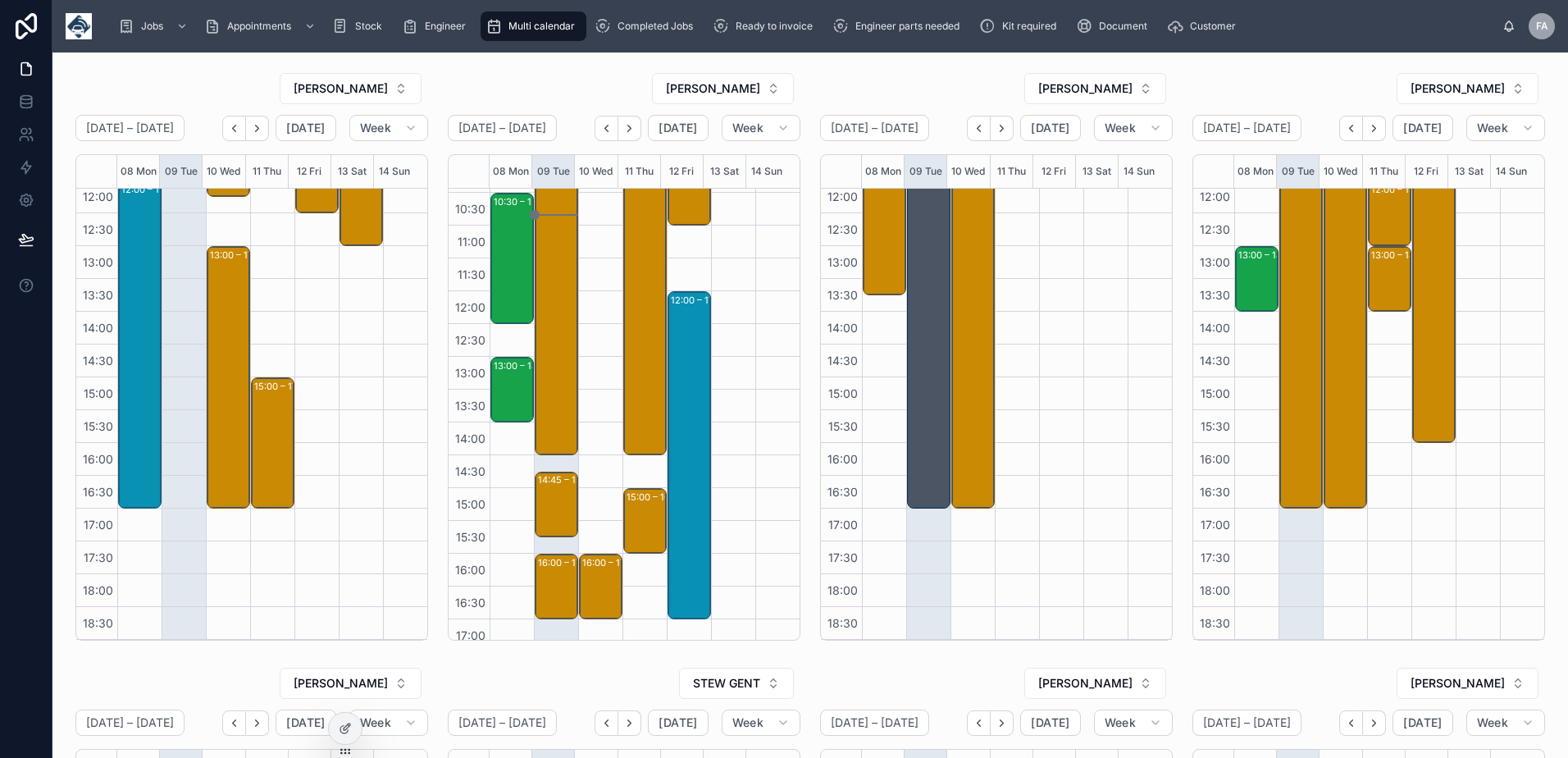
scroll to position [246, 0]
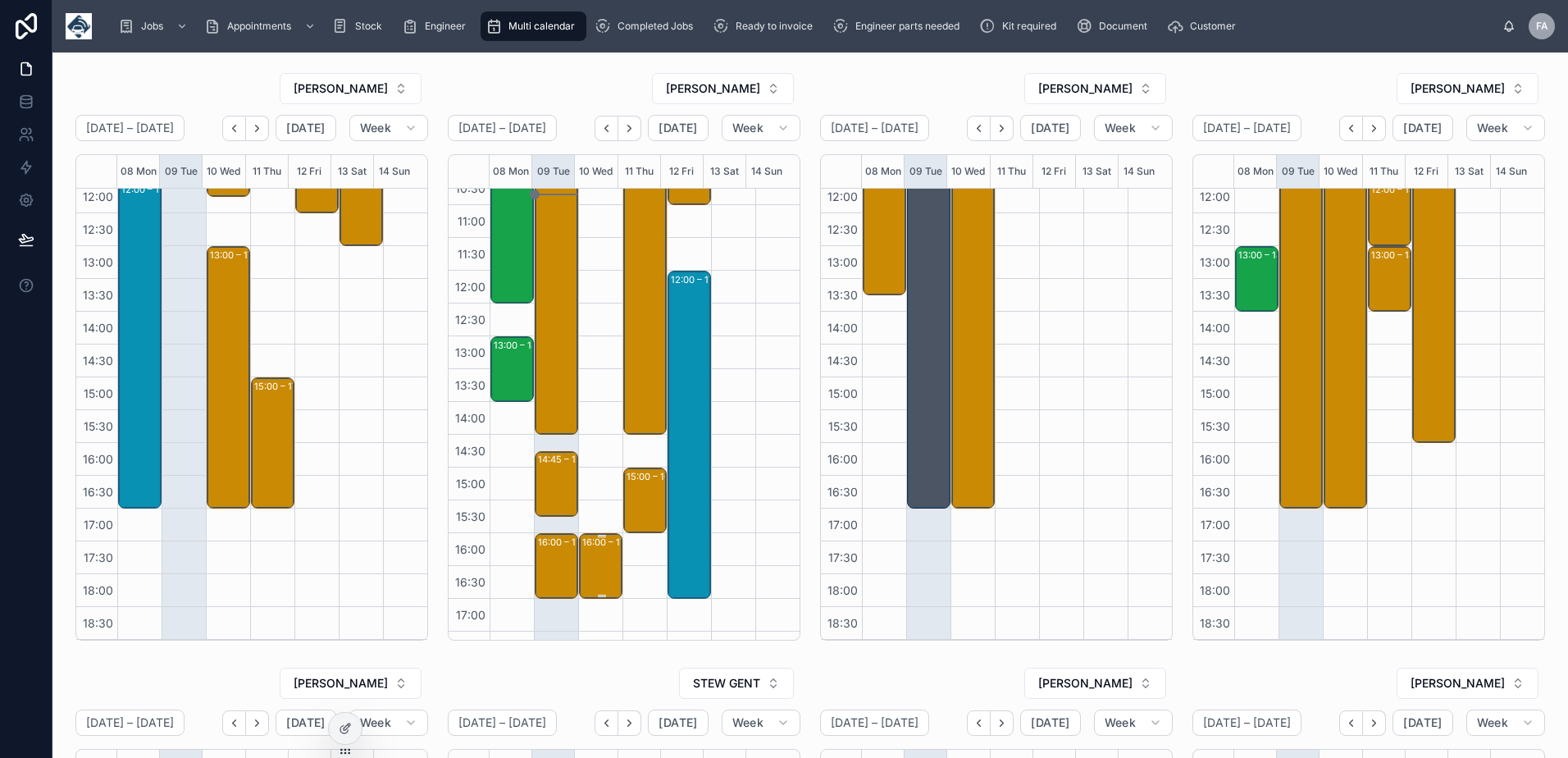
click at [597, 557] on div "16:00 – 17:00 HOTEL" at bounding box center [601, 566] width 39 height 62
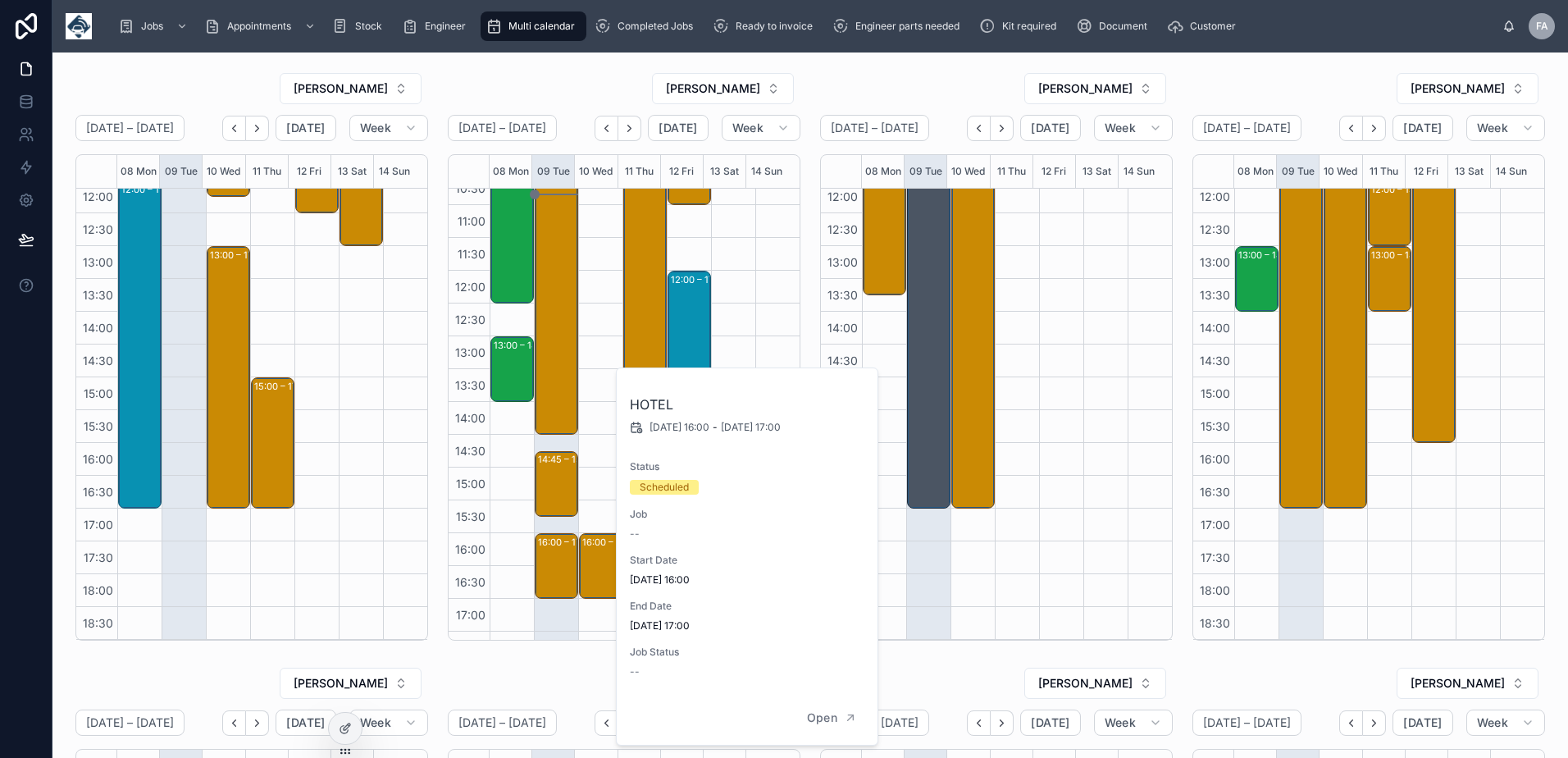
click at [882, 72] on div "TREVOR BARRON" at bounding box center [996, 88] width 353 height 33
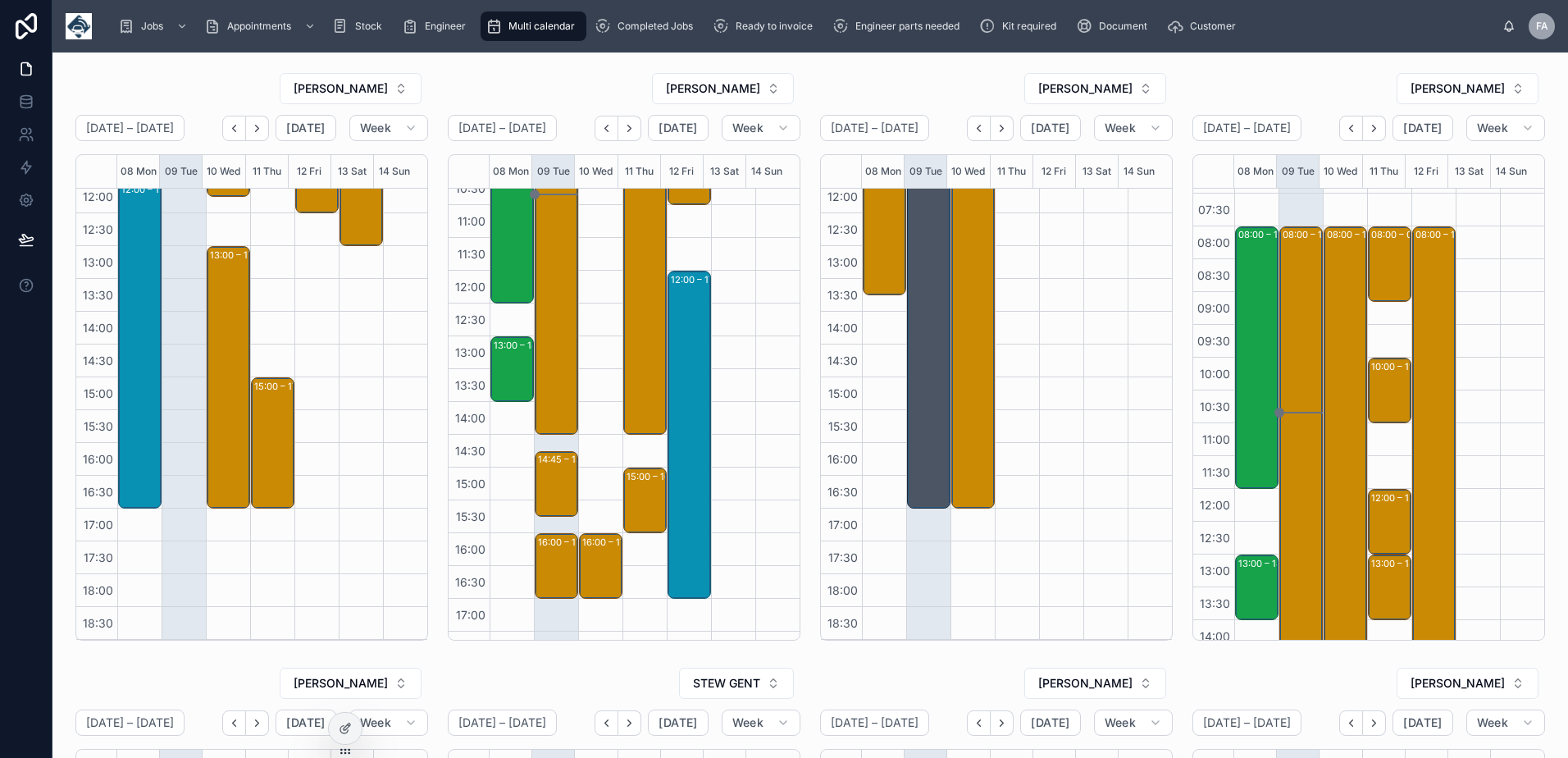
scroll to position [9, 0]
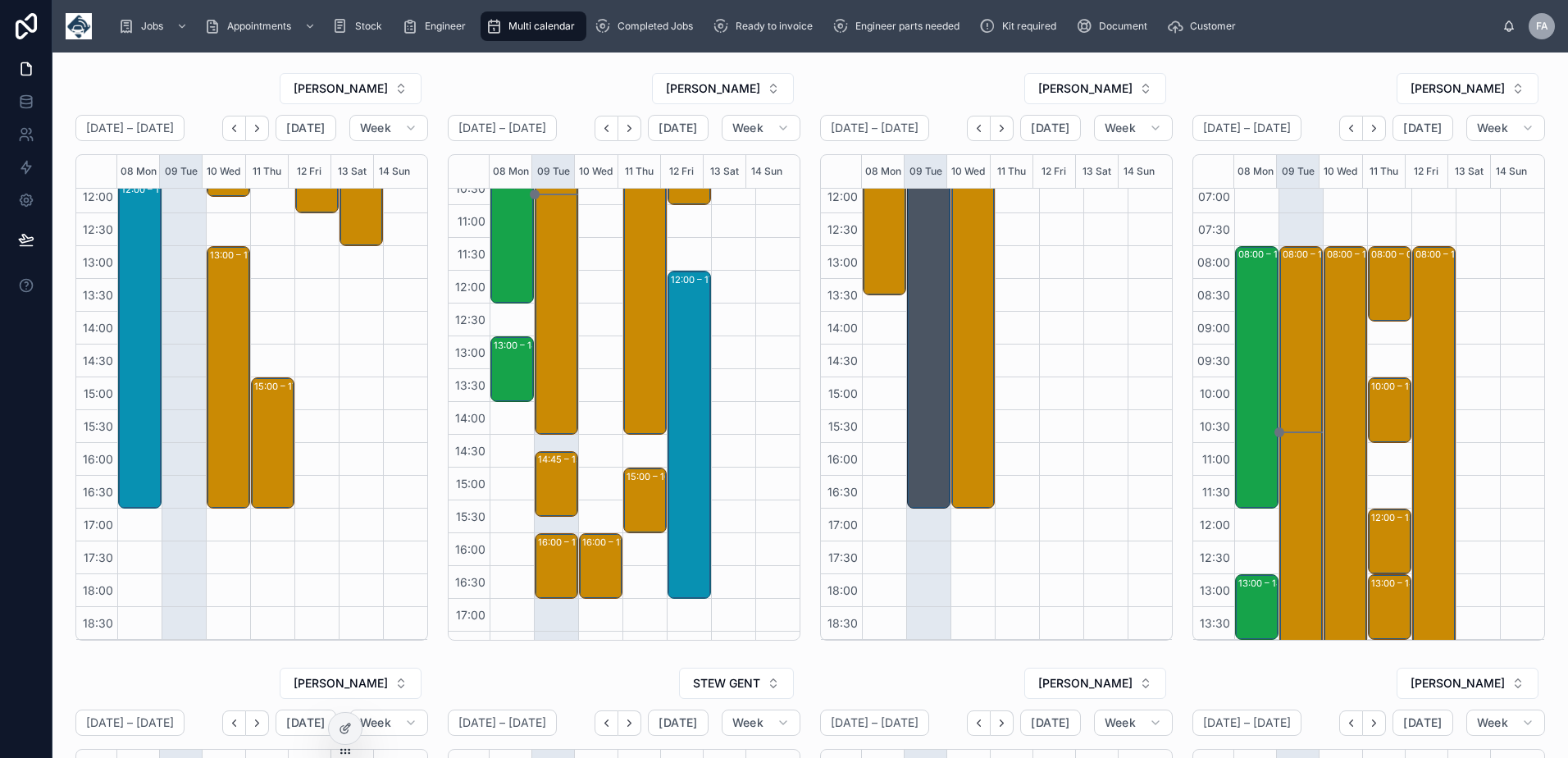
click at [1322, 80] on div "[PERSON_NAME]" at bounding box center [1369, 88] width 353 height 33
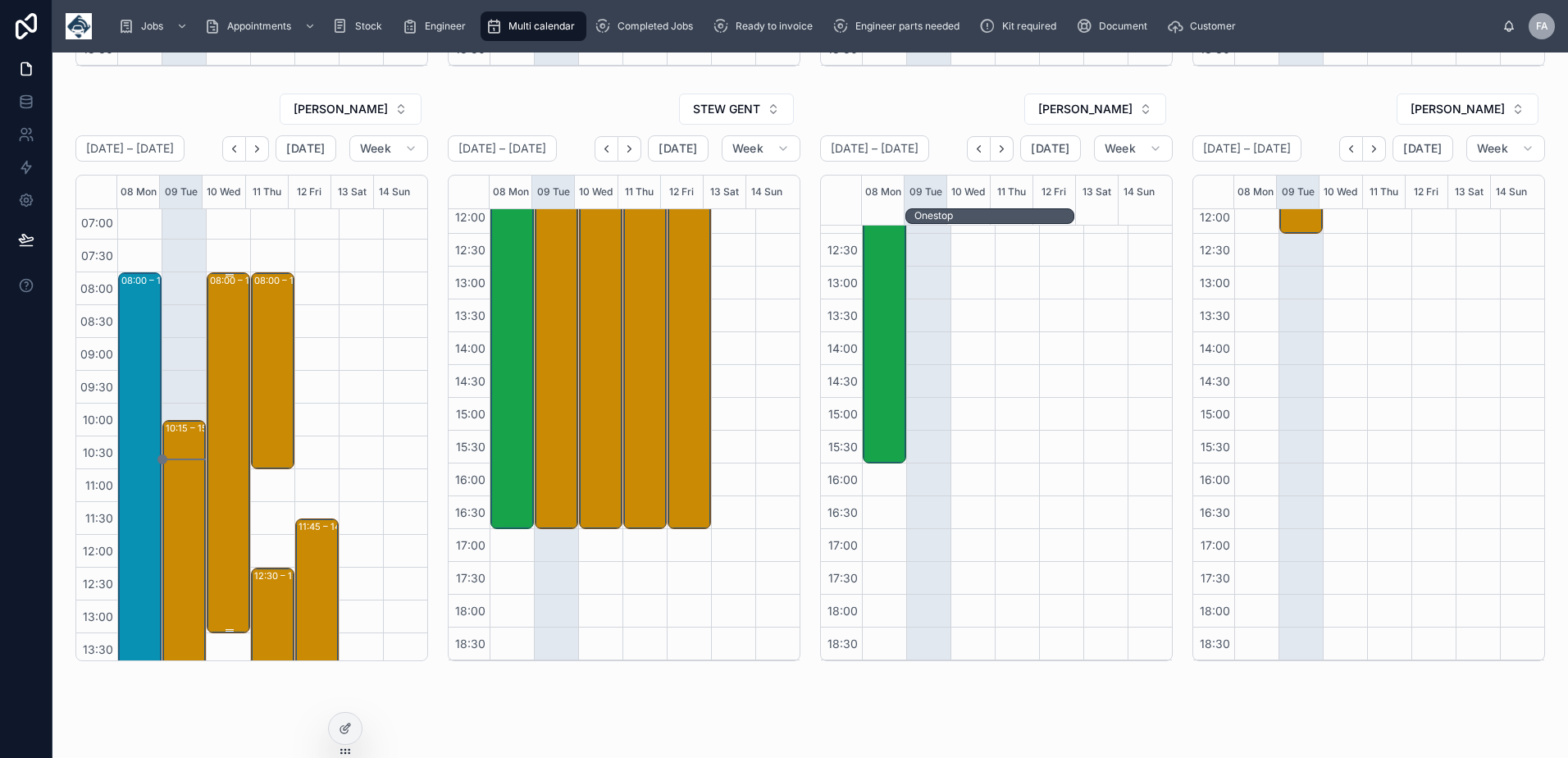
scroll to position [0, 0]
click at [227, 348] on div "08:00 – 13:30 KNOWLES ASSOCIATES-TOTAL FLEET MANAGEMENT LIMITED- 00316577 - 3 X…" at bounding box center [229, 455] width 39 height 358
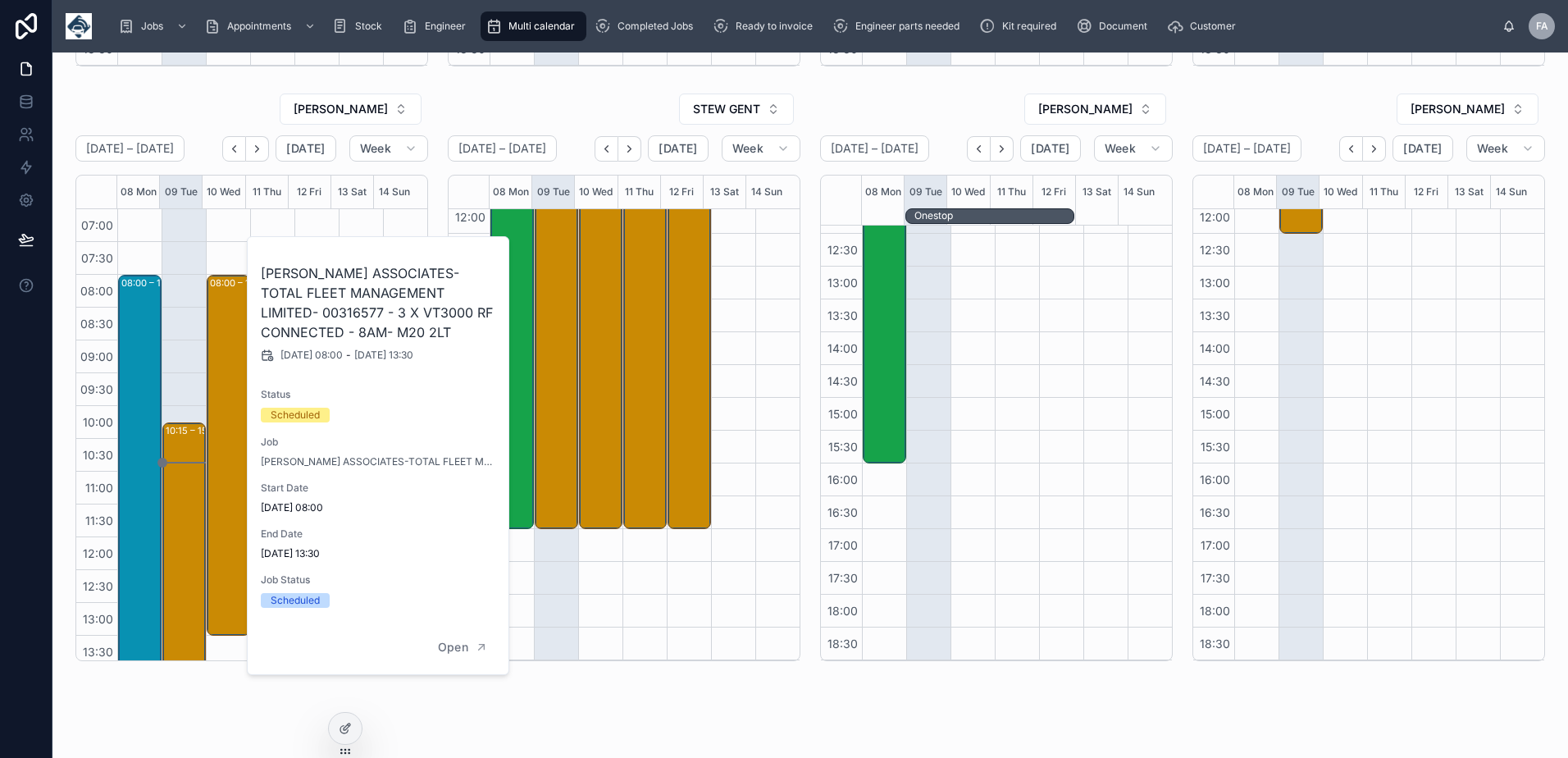
click at [976, 106] on div "[PERSON_NAME]" at bounding box center [996, 109] width 353 height 33
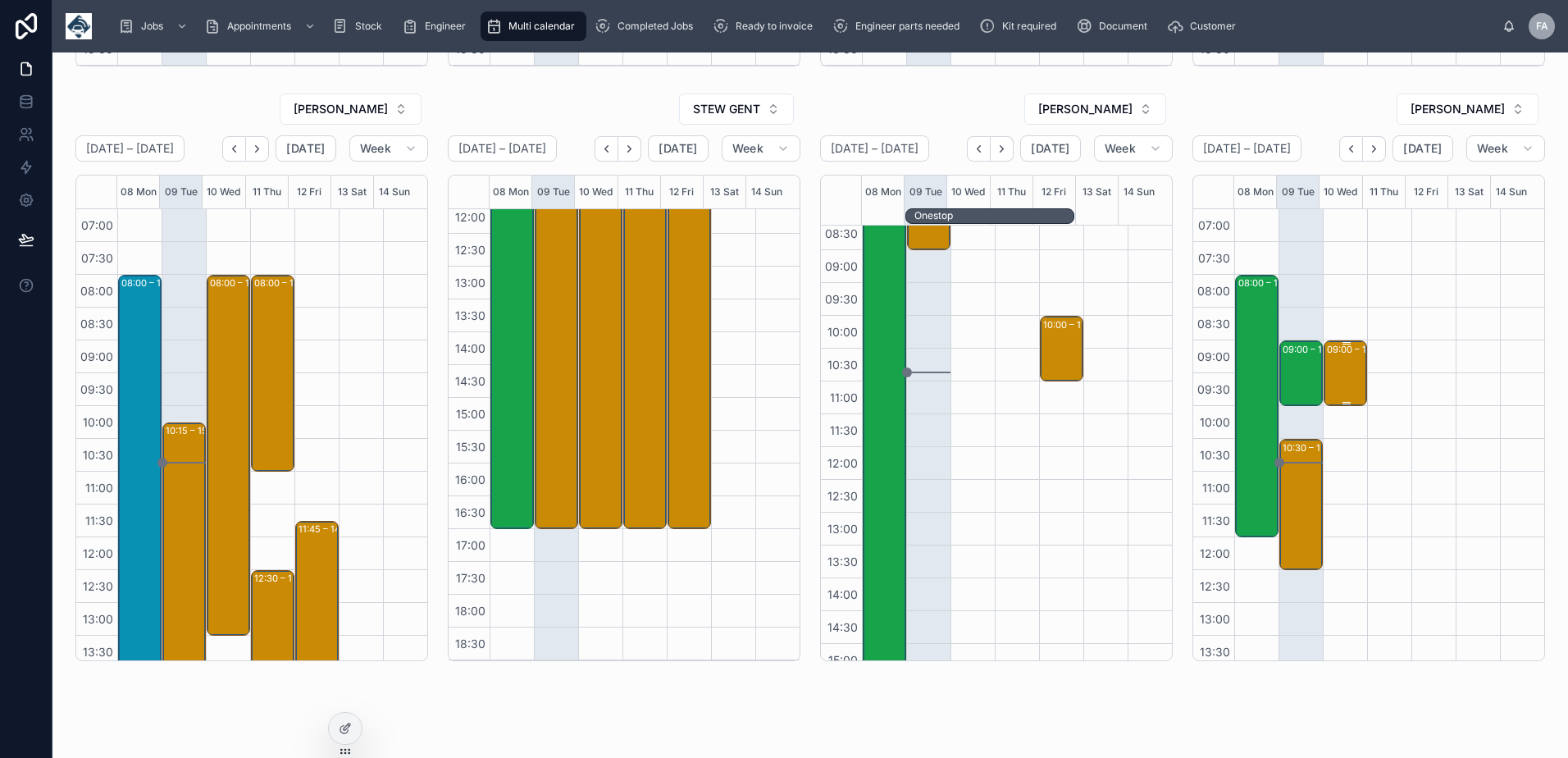
click at [1329, 390] on div "09:00 – 10:00 *** Timed 9am appointment *** - Hywel Dda University Health Board…" at bounding box center [1346, 373] width 39 height 62
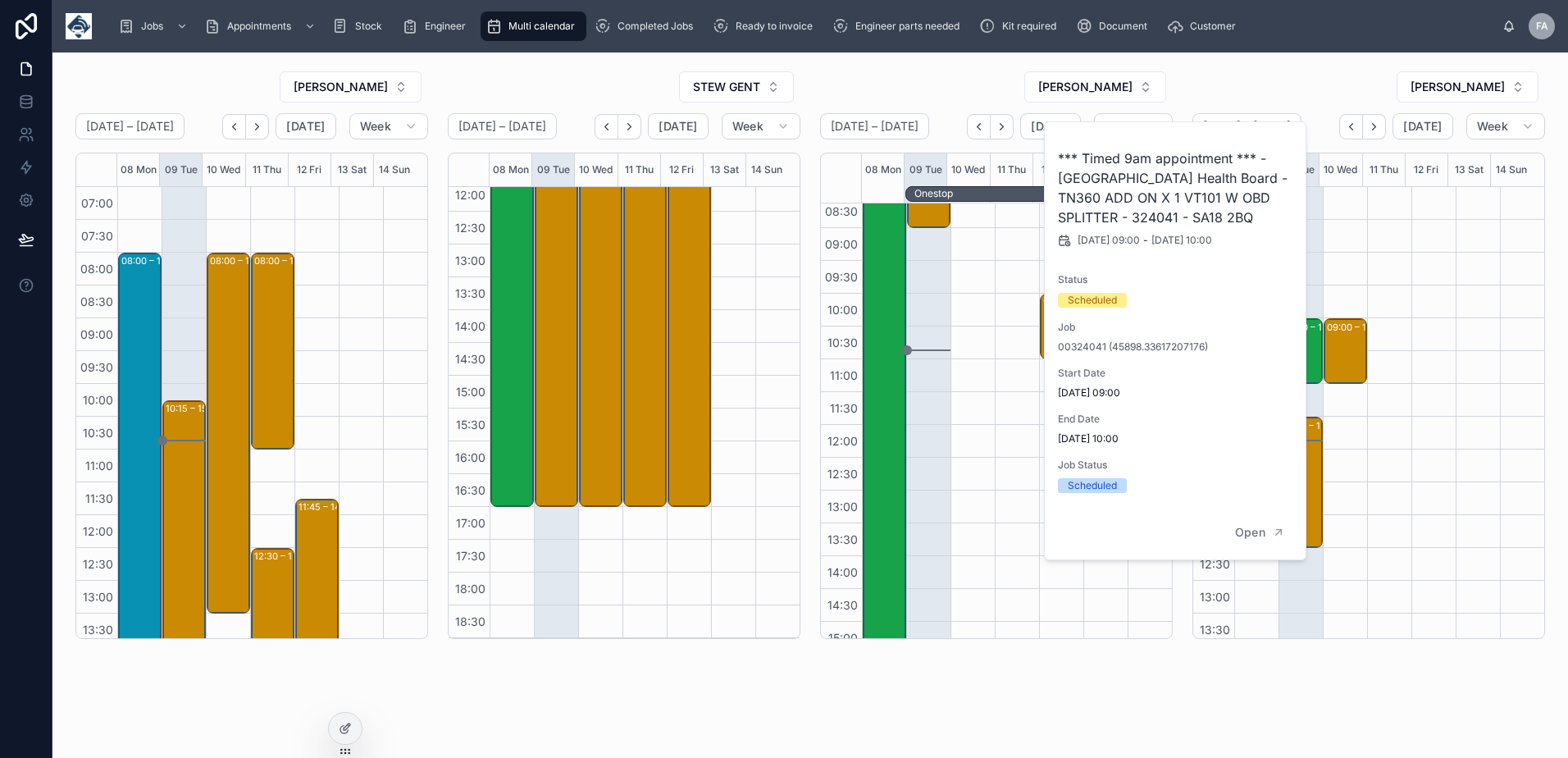
scroll to position [615, 0]
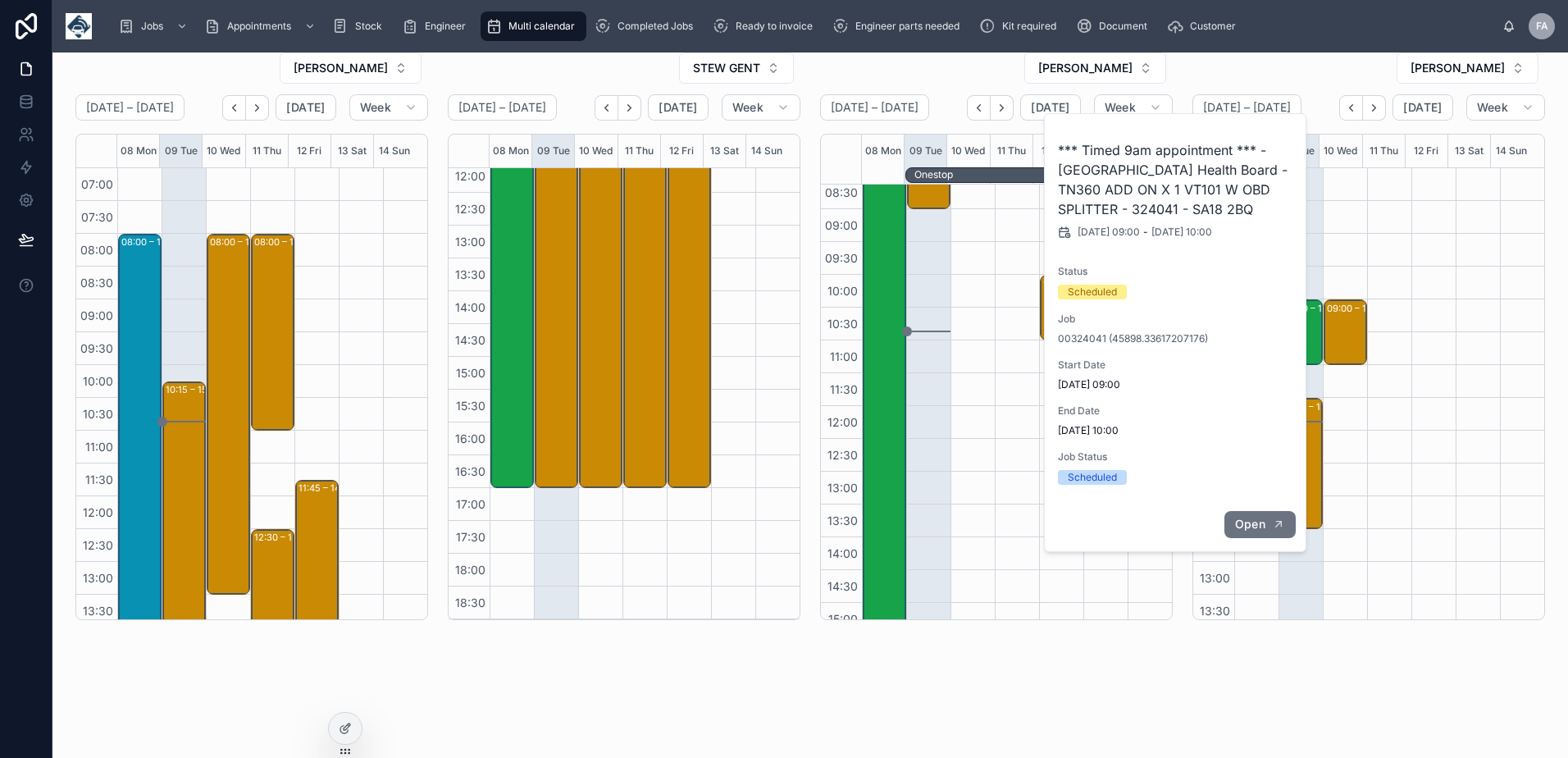
click at [1262, 522] on span "Open" at bounding box center [1250, 524] width 30 height 15
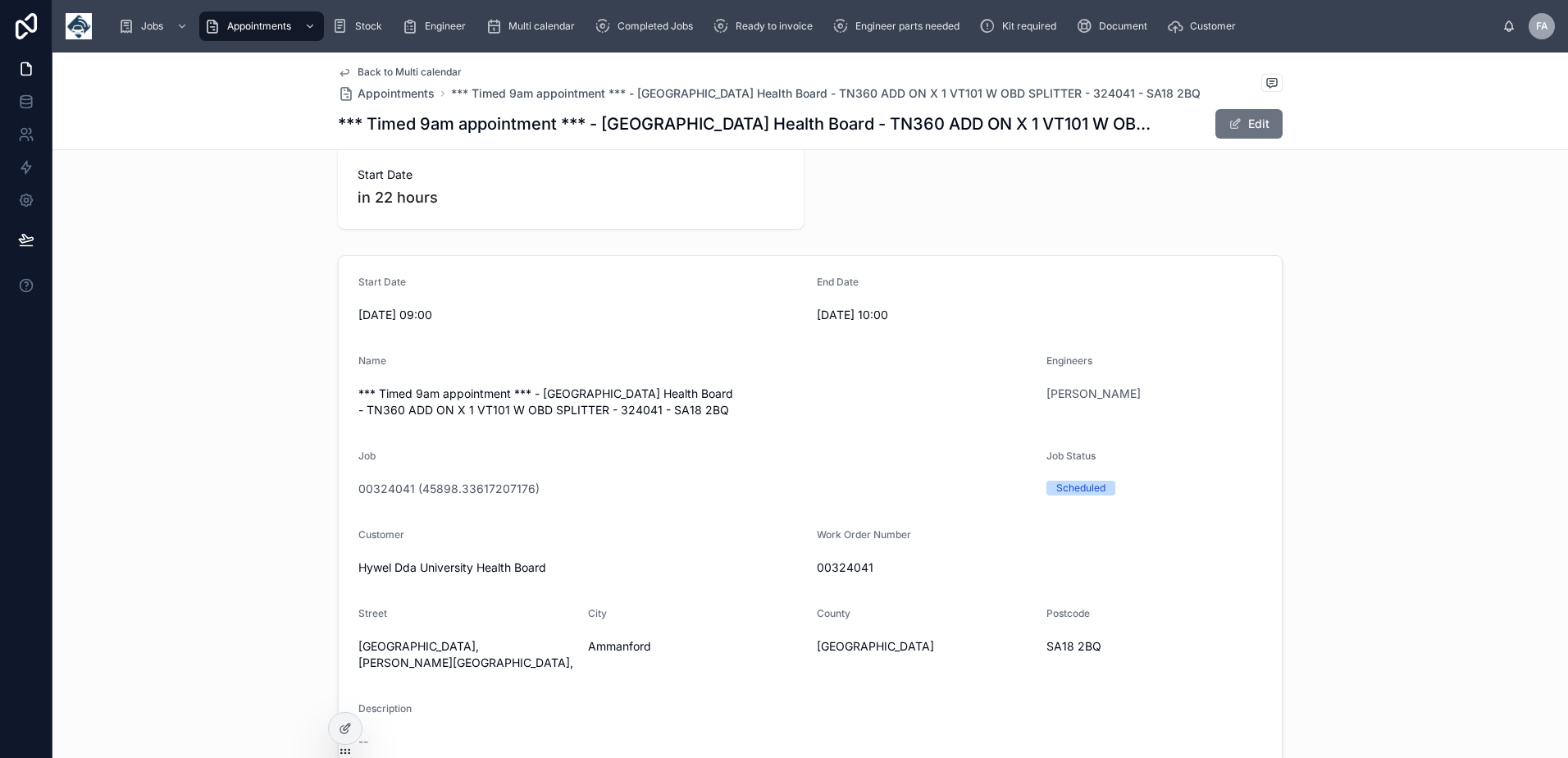
scroll to position [246, 0]
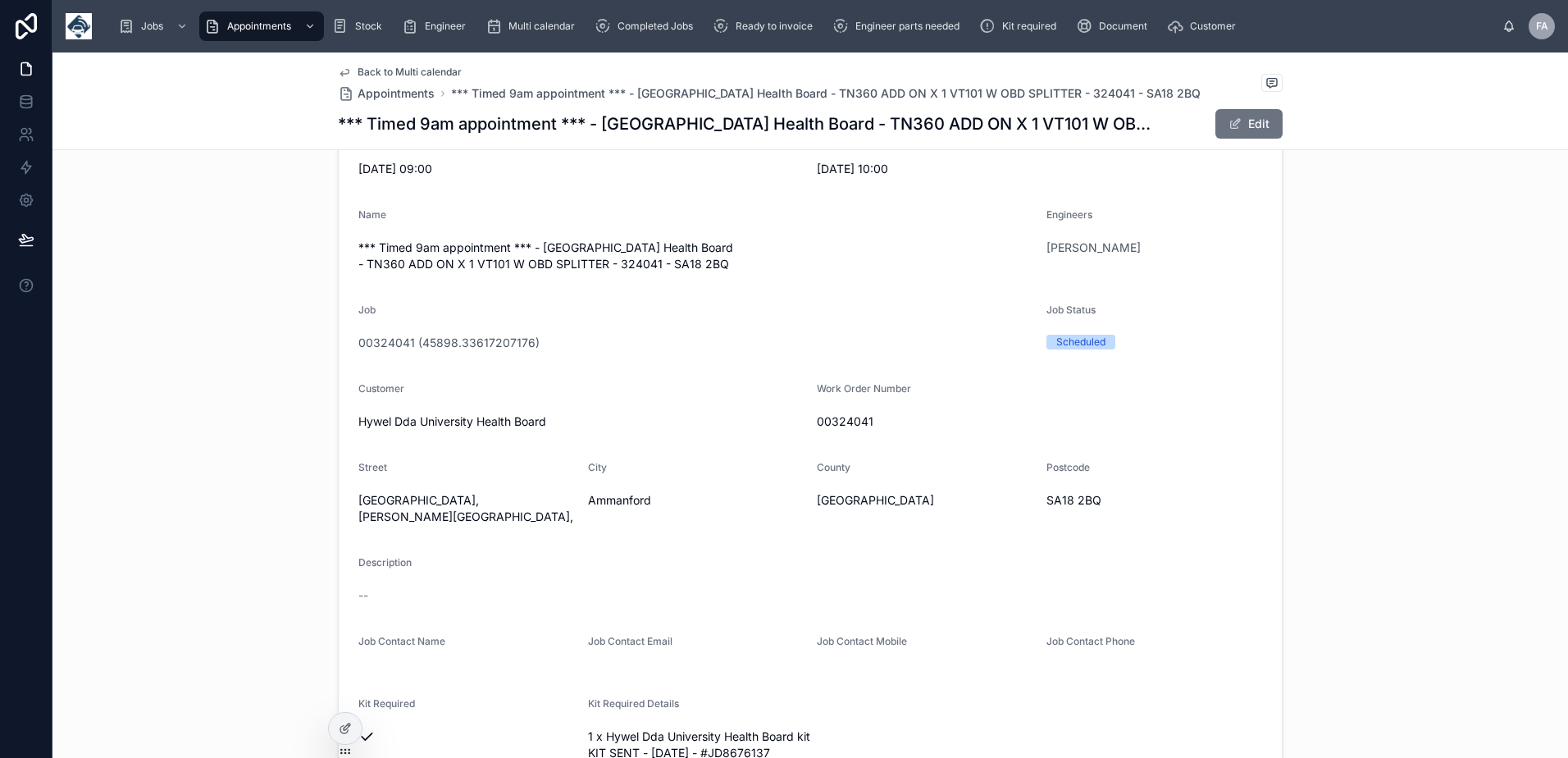
click at [838, 423] on span "00324041" at bounding box center [1040, 421] width 445 height 16
copy span "00324041"
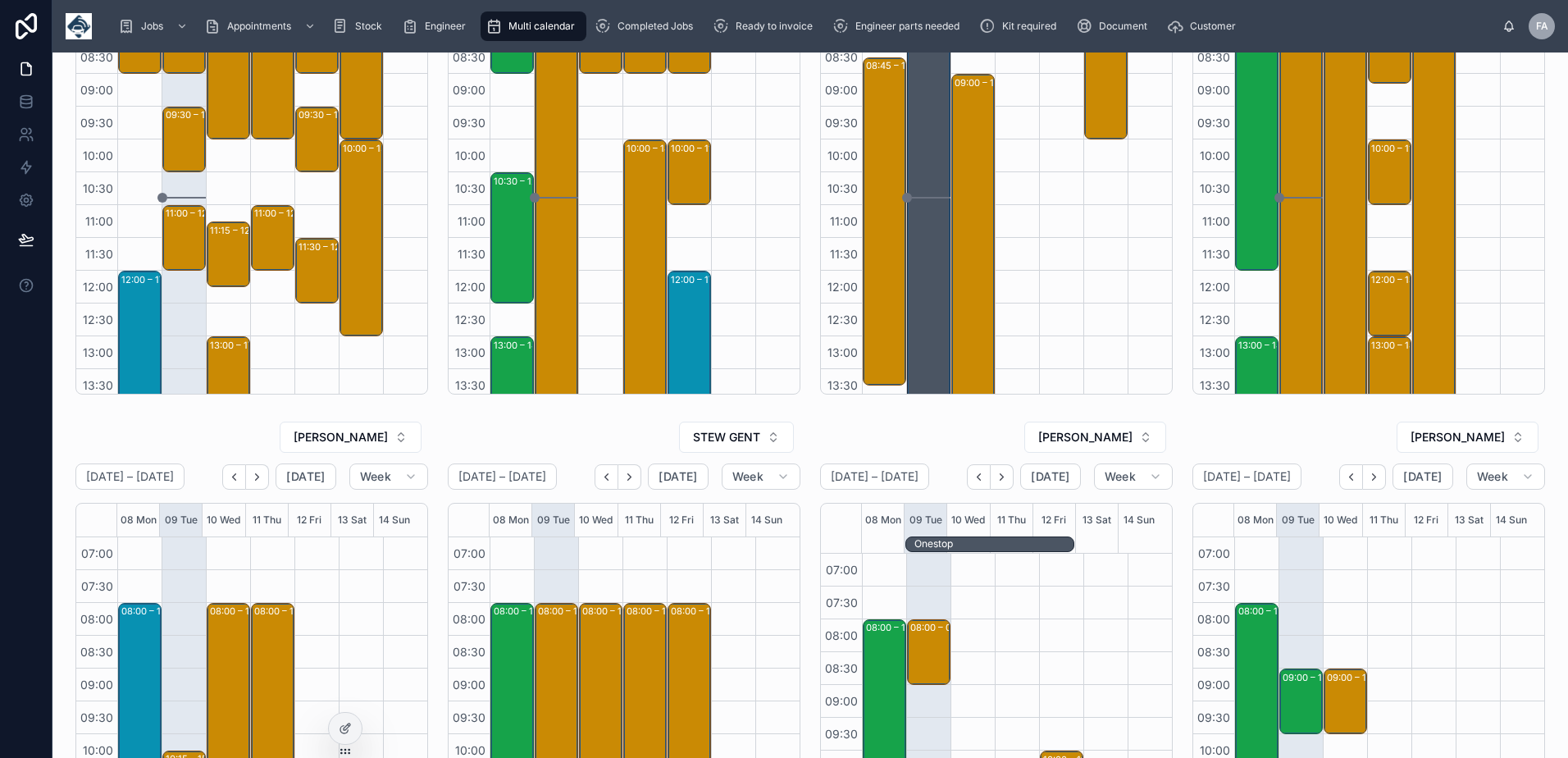
scroll to position [336, 0]
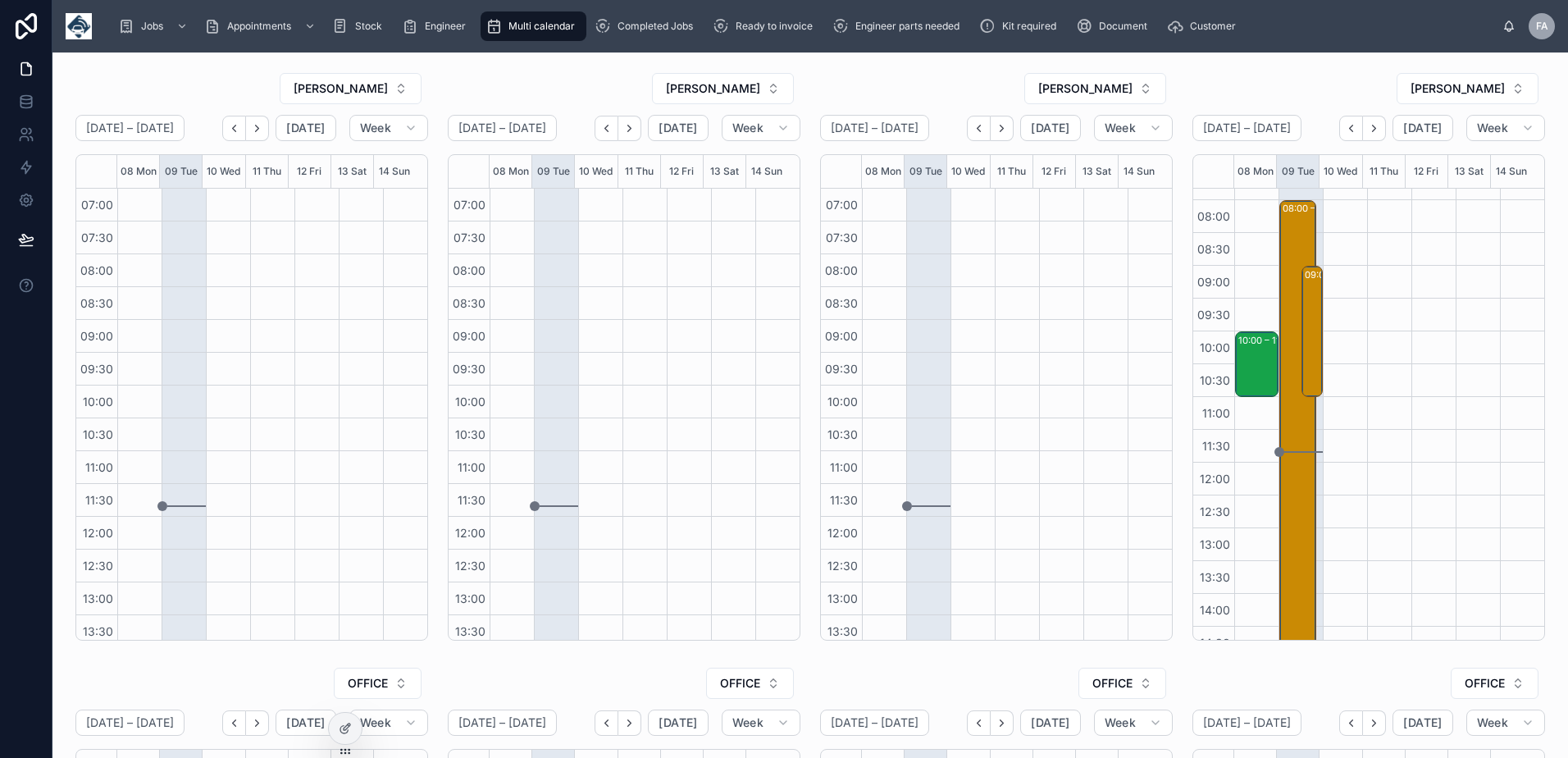
scroll to position [82, 0]
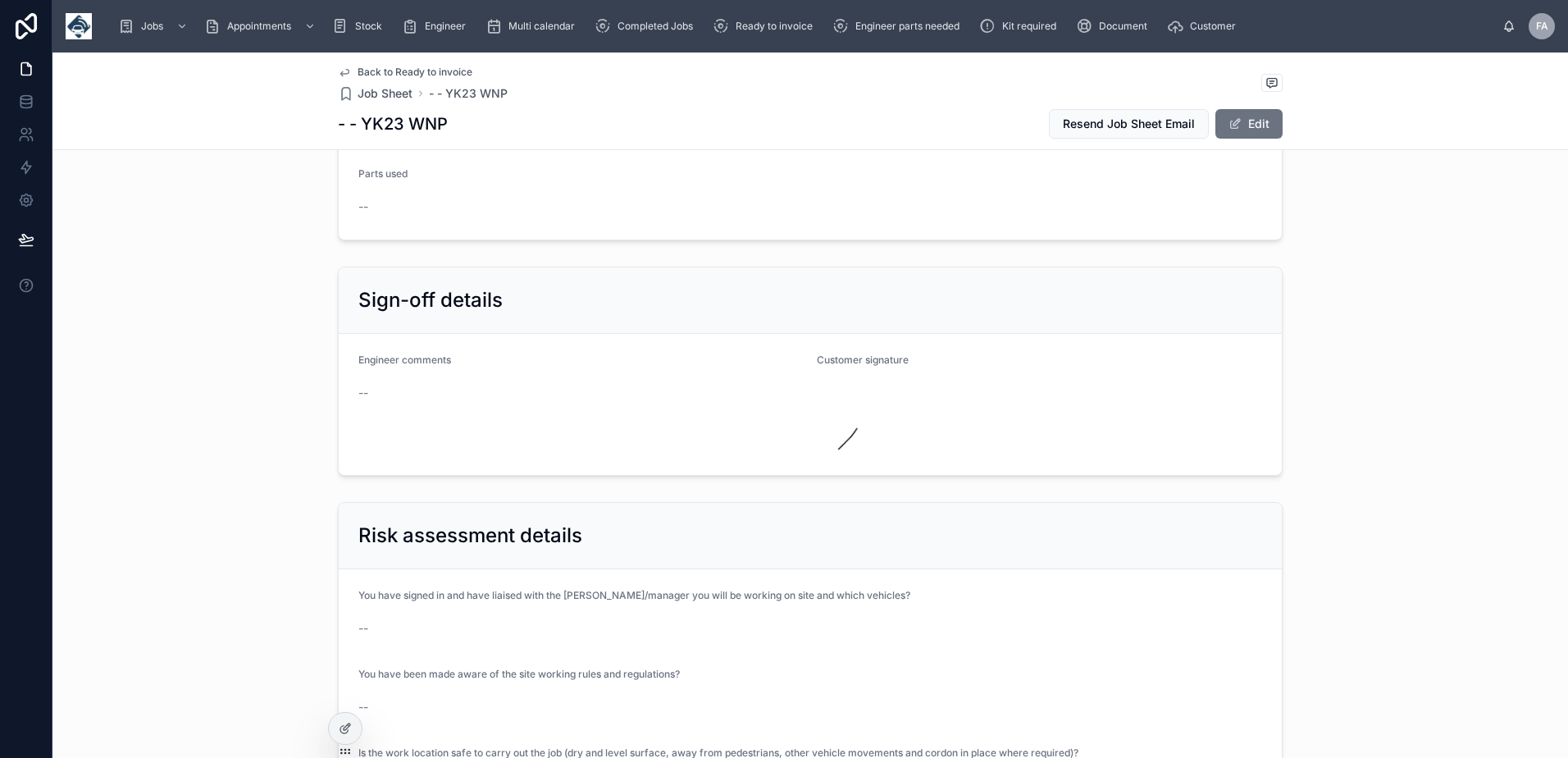
scroll to position [1148, 0]
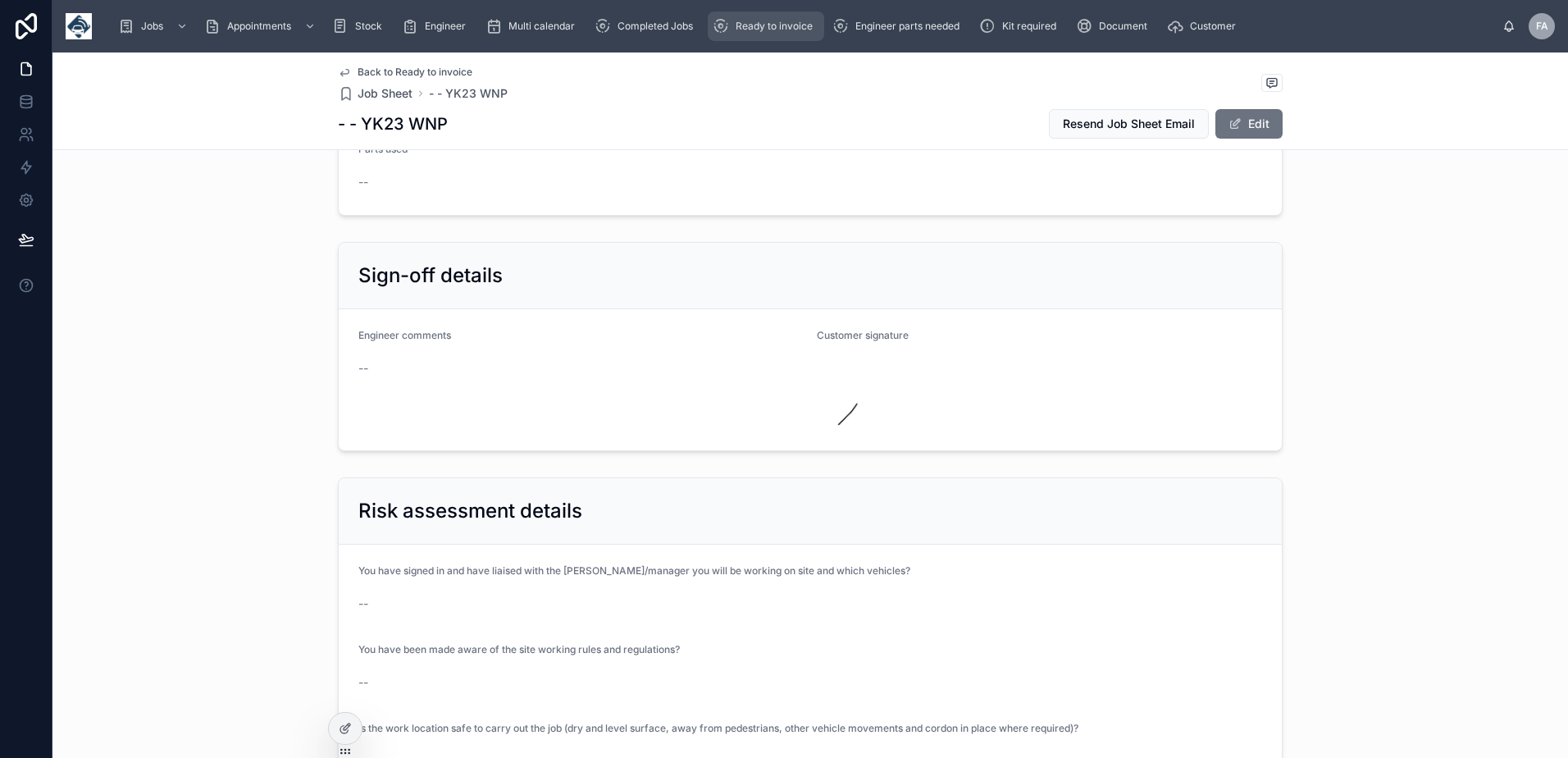
click at [793, 33] on div "Ready to invoice" at bounding box center [766, 26] width 107 height 27
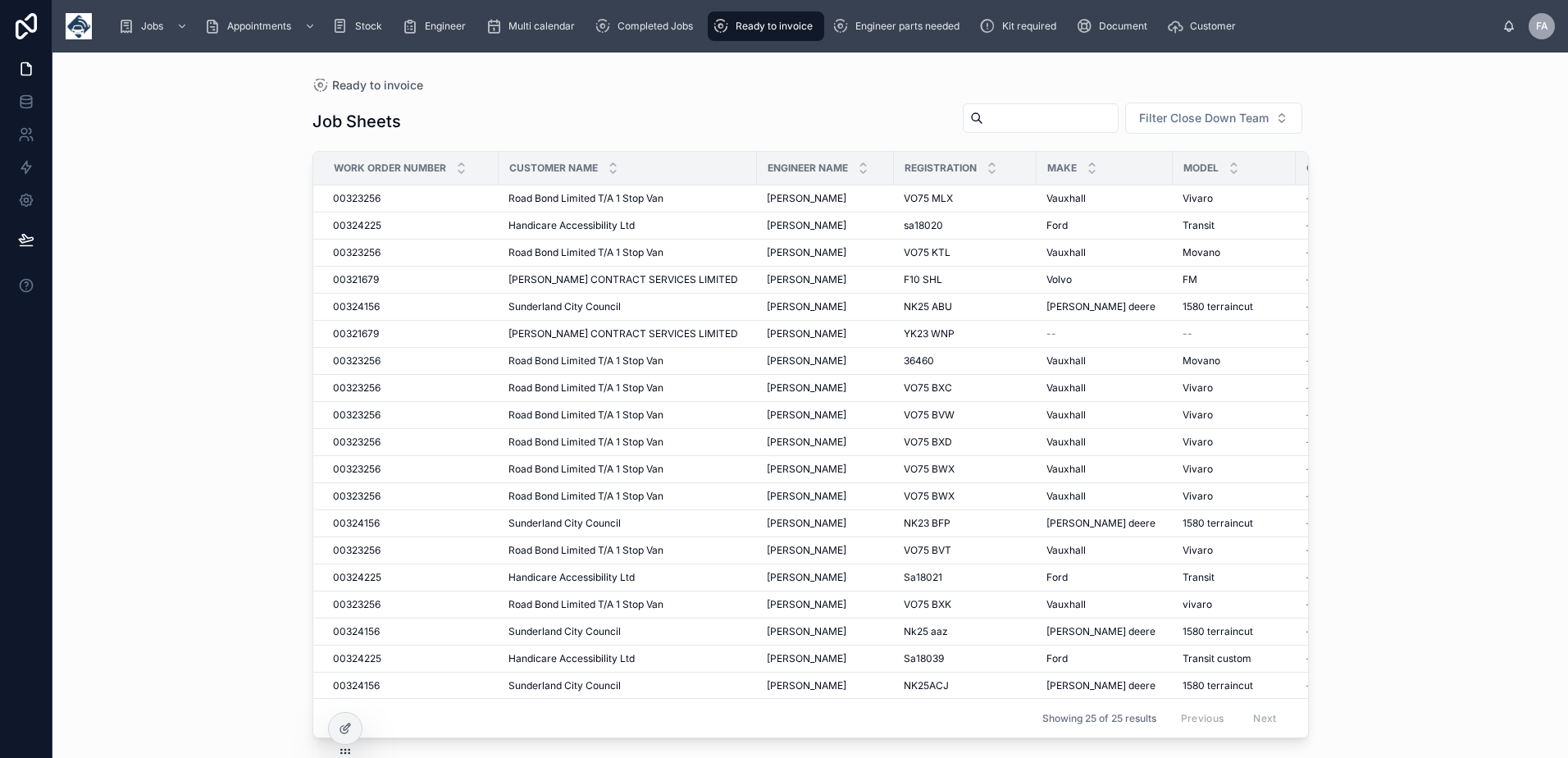
click at [1024, 122] on input "text" at bounding box center [1050, 118] width 134 height 23
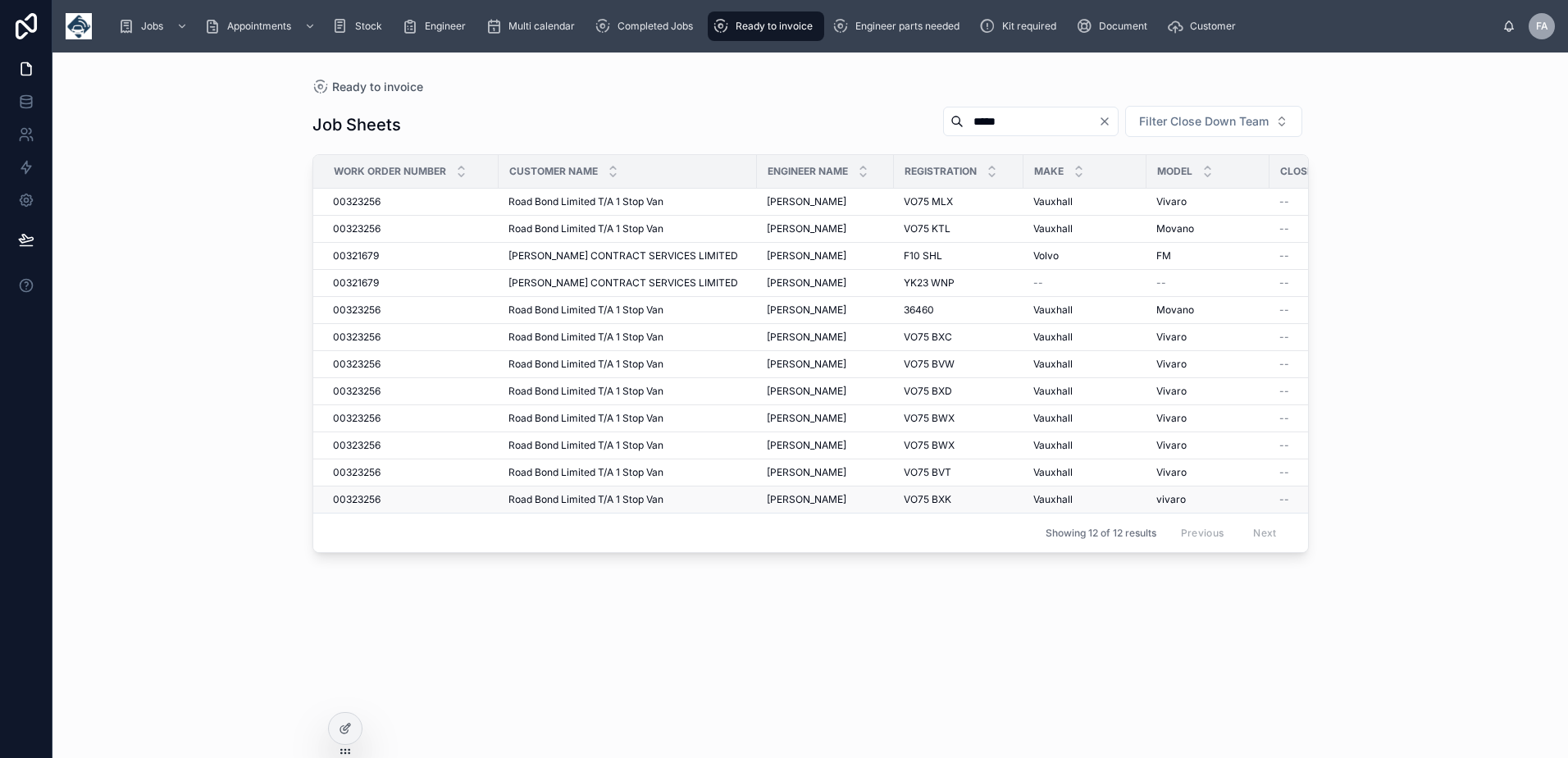
type input "*****"
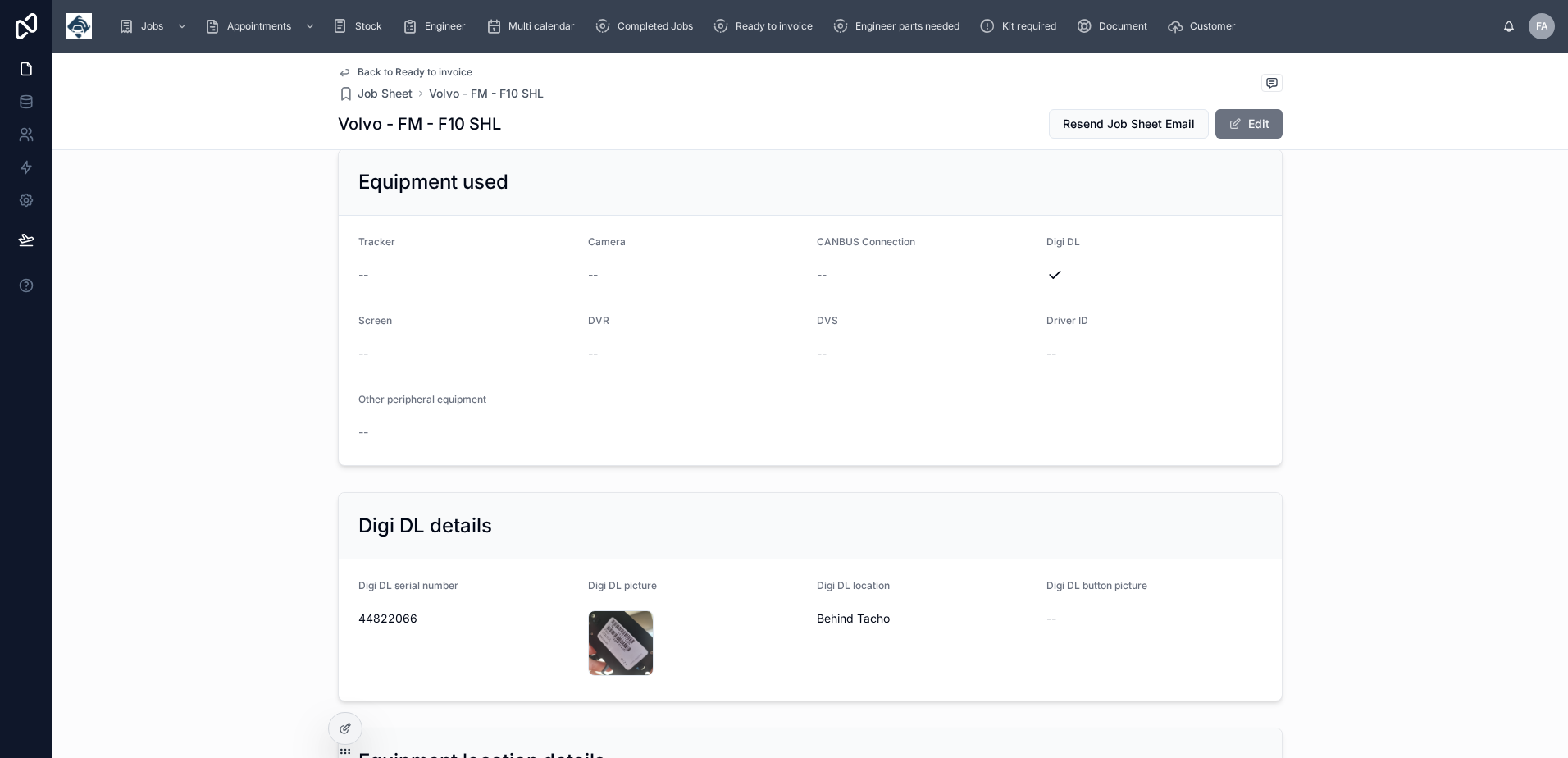
scroll to position [410, 0]
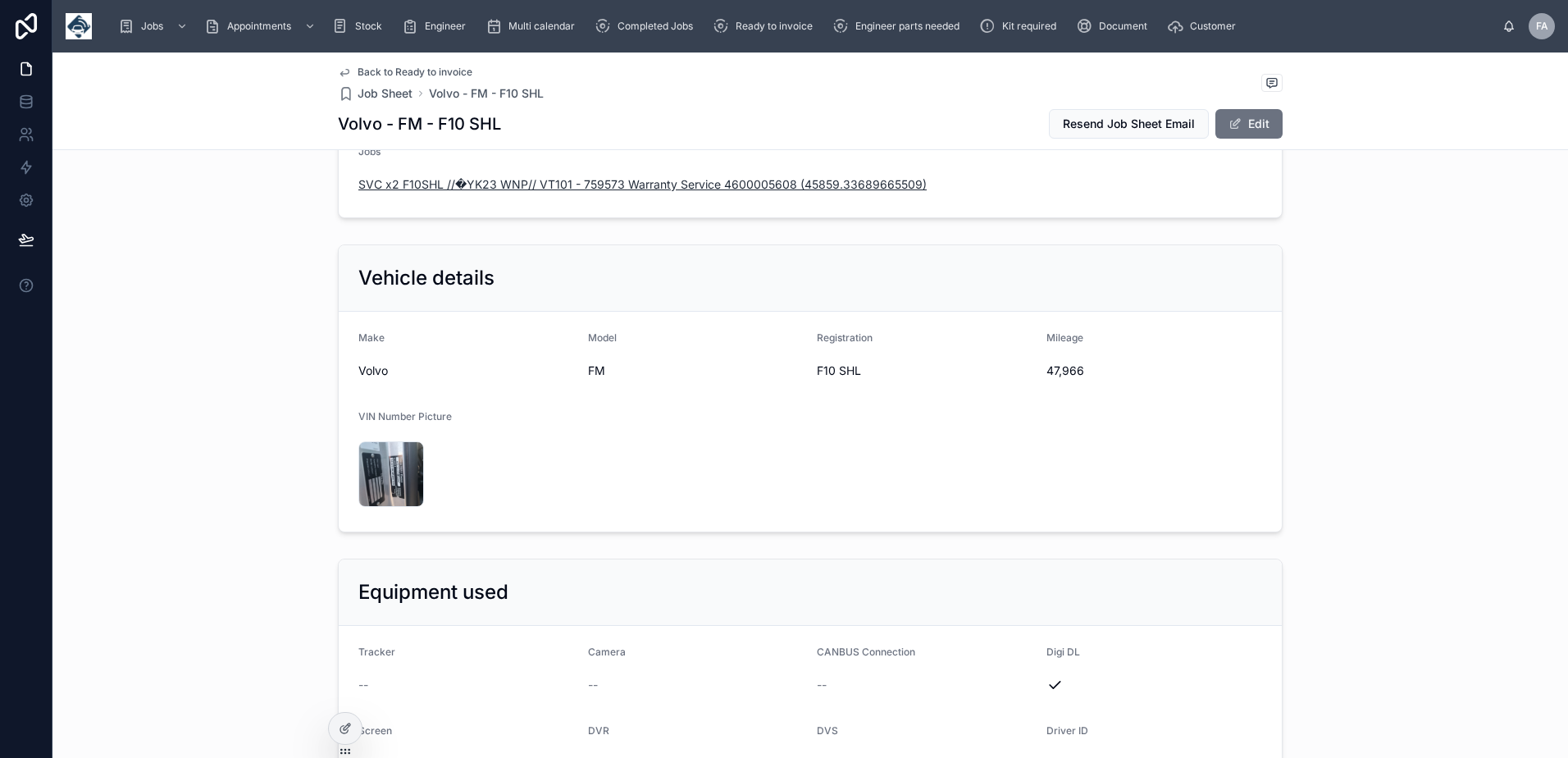
click at [795, 184] on span "SVC x2 F10SHL //�YK23 WNP// VT101 - 759573 Warranty Service 4600005608 (45859.3…" at bounding box center [643, 184] width 568 height 16
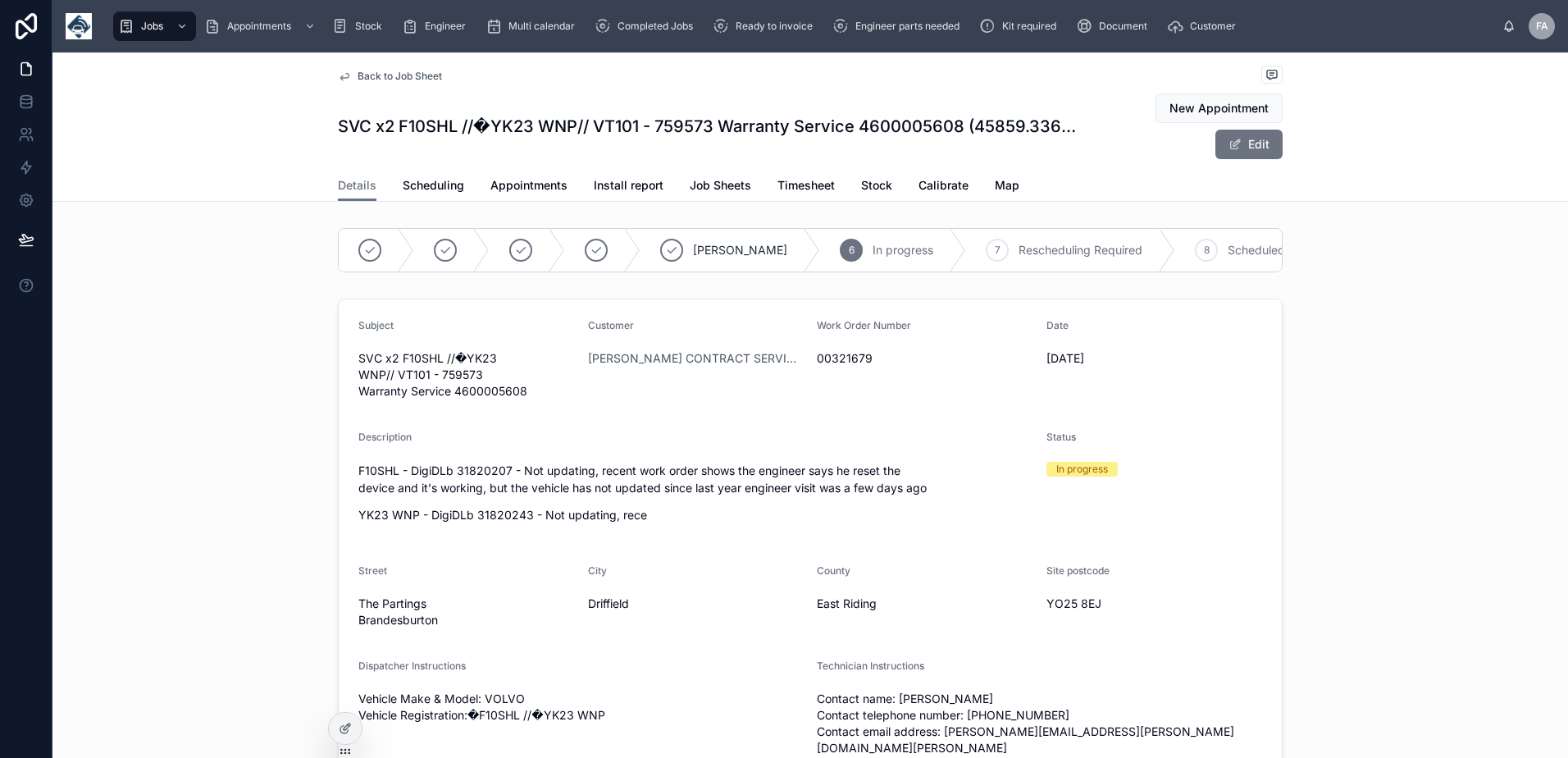
click at [821, 364] on span "00321679" at bounding box center [925, 358] width 217 height 16
copy span "00321679"
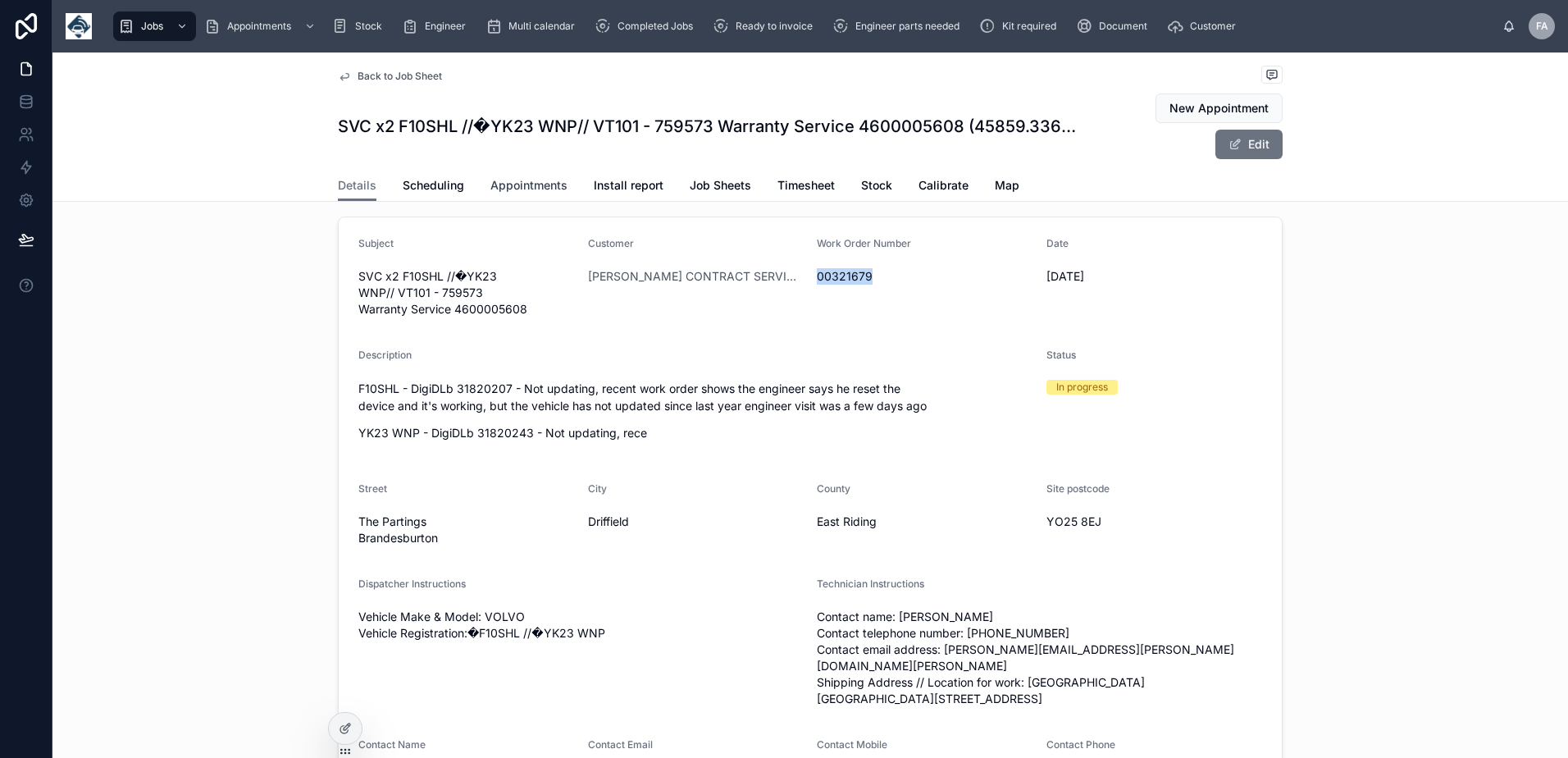
click at [497, 186] on span "Appointments" at bounding box center [529, 185] width 77 height 16
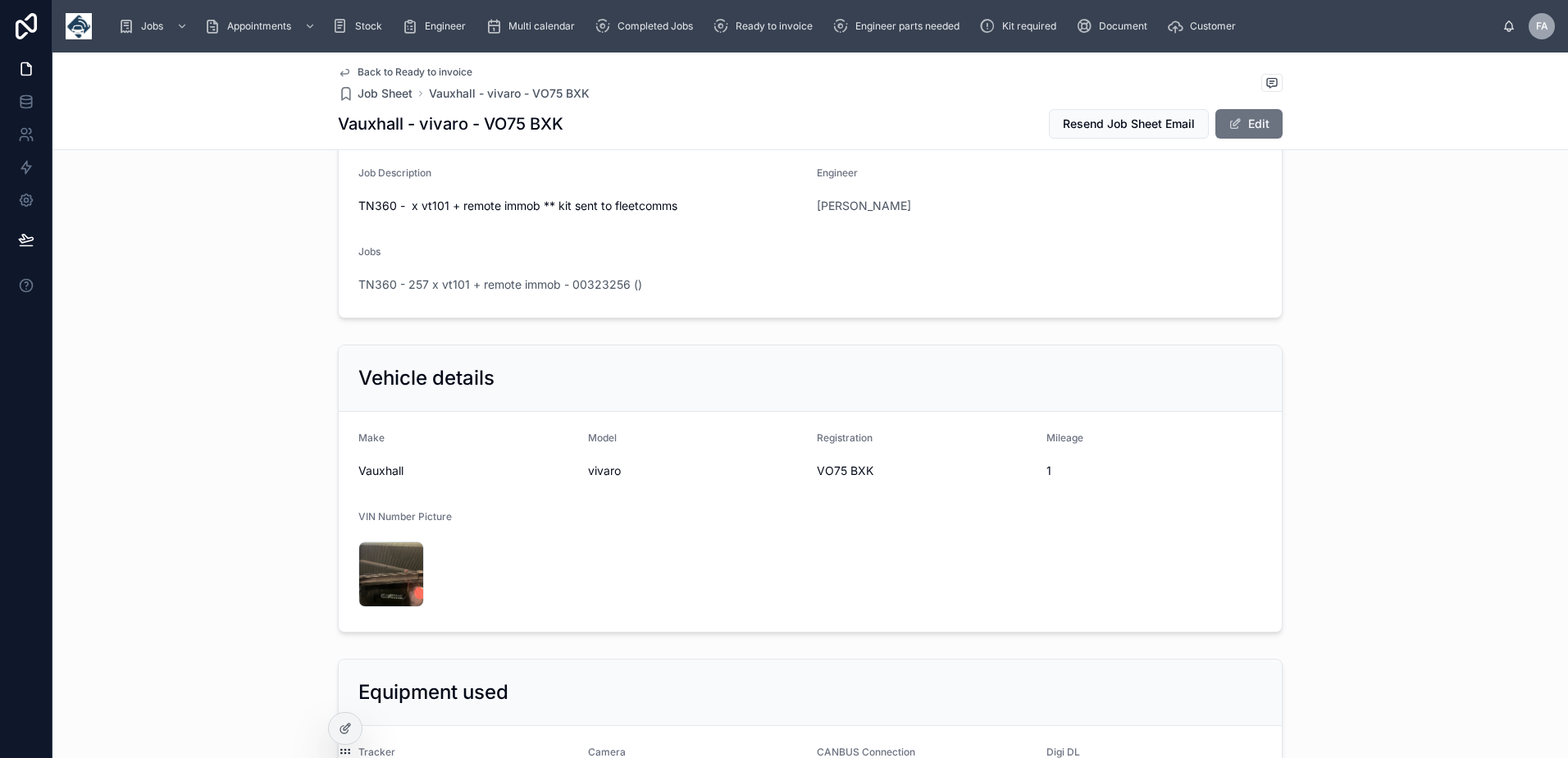
scroll to position [246, 0]
drag, startPoint x: 811, startPoint y: 471, endPoint x: 888, endPoint y: 478, distance: 77.3
click at [888, 478] on div "VO75 BXK" at bounding box center [925, 469] width 217 height 27
drag, startPoint x: 888, startPoint y: 478, endPoint x: 935, endPoint y: 423, distance: 72.3
click at [935, 423] on form "Make Vauxhall Model vivaro Registration VO75 BXK Mileage 1 VIN Number Picture I…" at bounding box center [811, 519] width 943 height 220
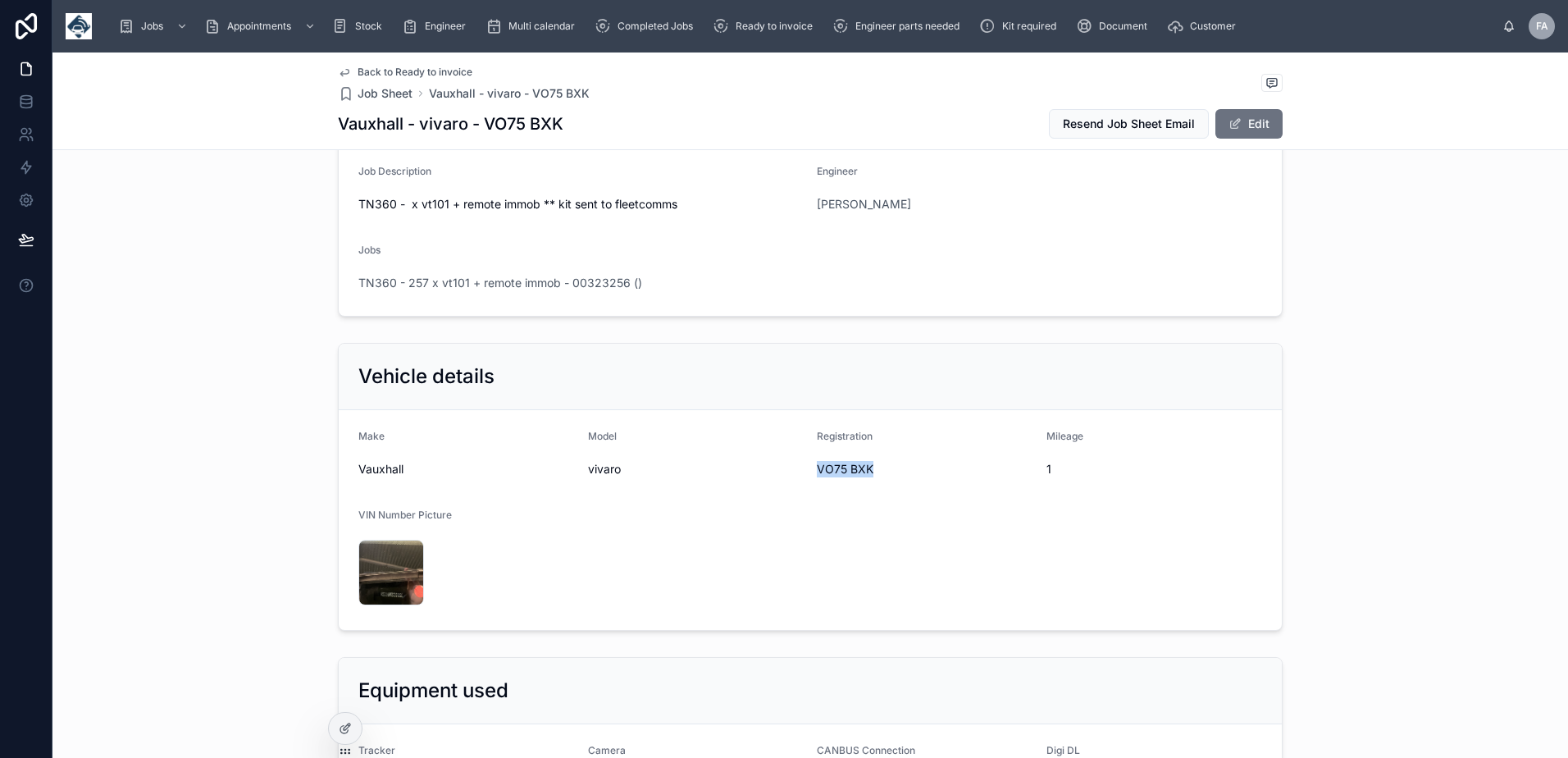
drag, startPoint x: 809, startPoint y: 464, endPoint x: 880, endPoint y: 472, distance: 71.4
click at [880, 472] on form "Make Vauxhall Model vivaro Registration VO75 BXK Mileage 1 VIN Number Picture I…" at bounding box center [811, 519] width 943 height 220
copy span "VO75 BXK"
click at [1007, 558] on form "Make Vauxhall Model vivaro Registration VO75 BXK Mileage 1 VIN Number Picture I…" at bounding box center [811, 519] width 943 height 220
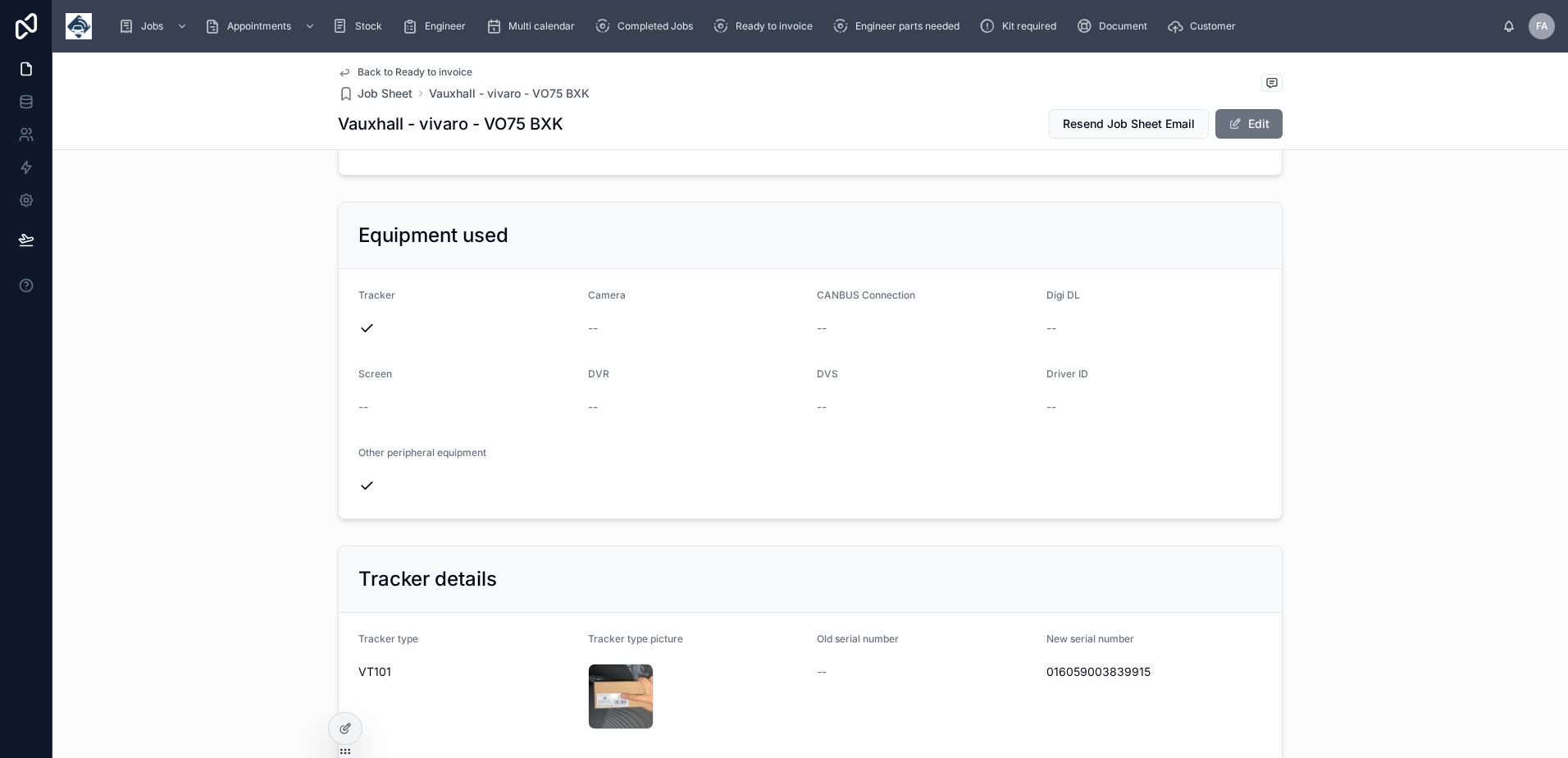
scroll to position [820, 0]
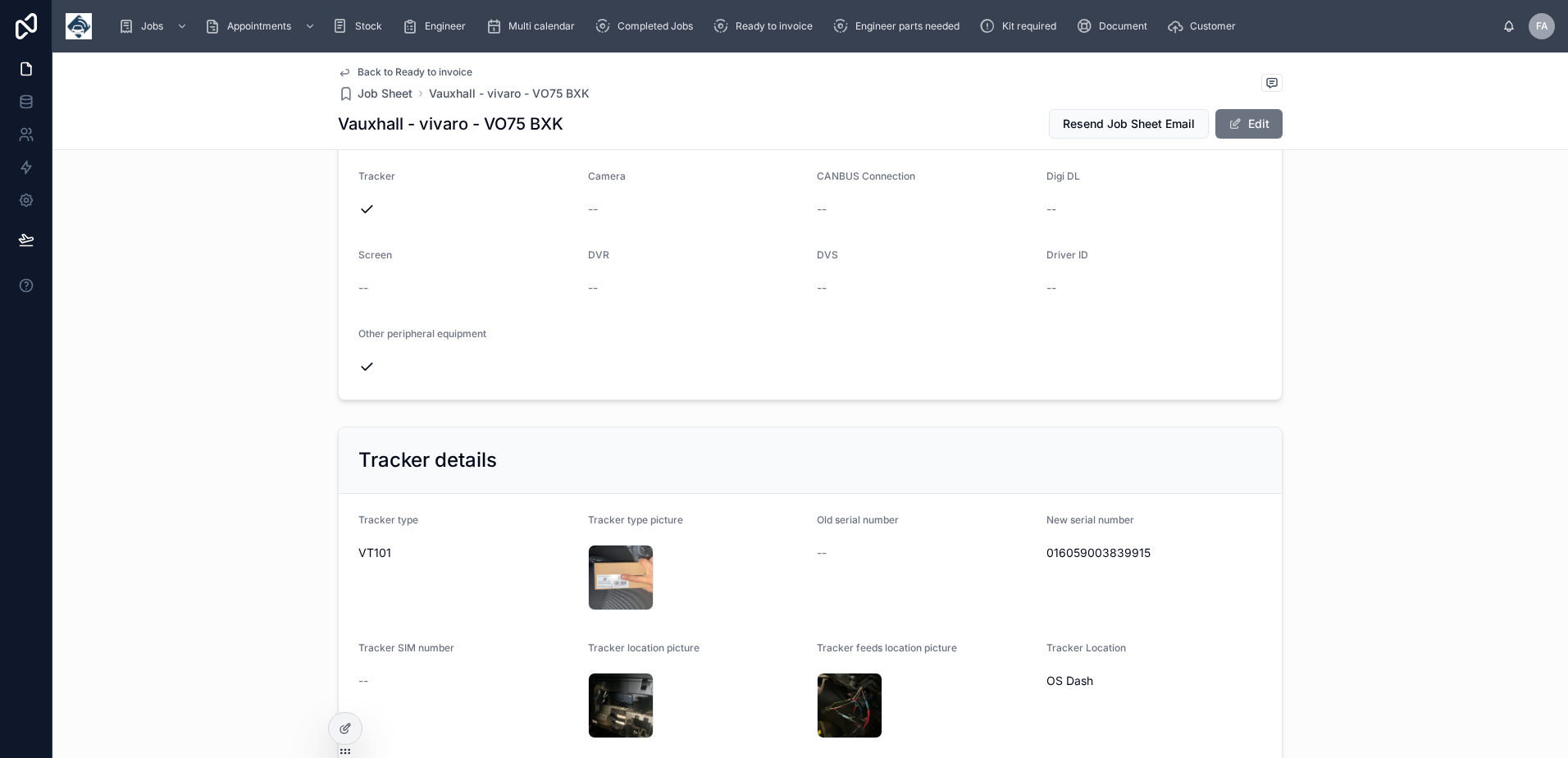
click at [1110, 557] on span "016059003839915" at bounding box center [1155, 552] width 217 height 16
copy span "016059003839915"
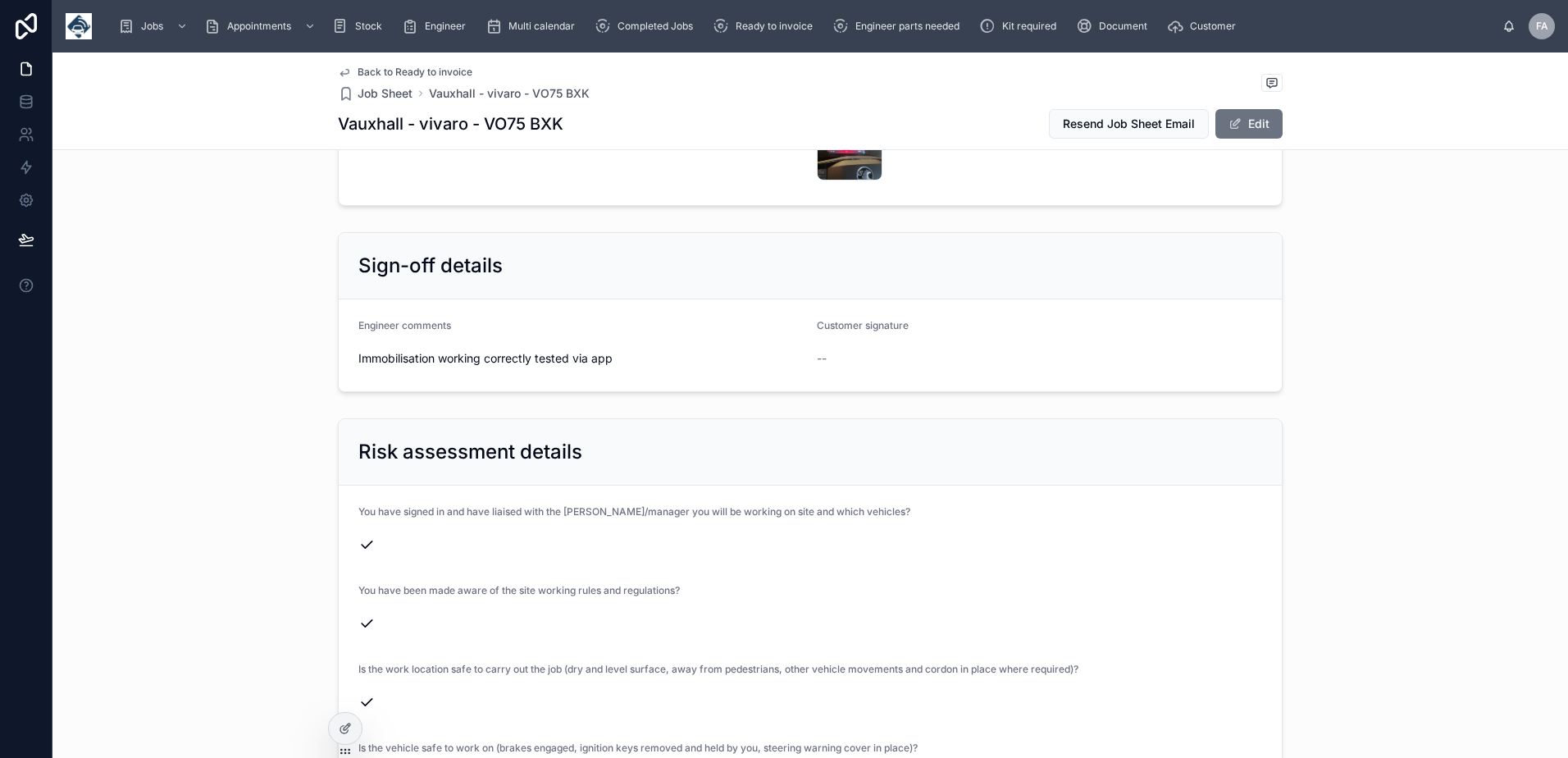
scroll to position [3444, 0]
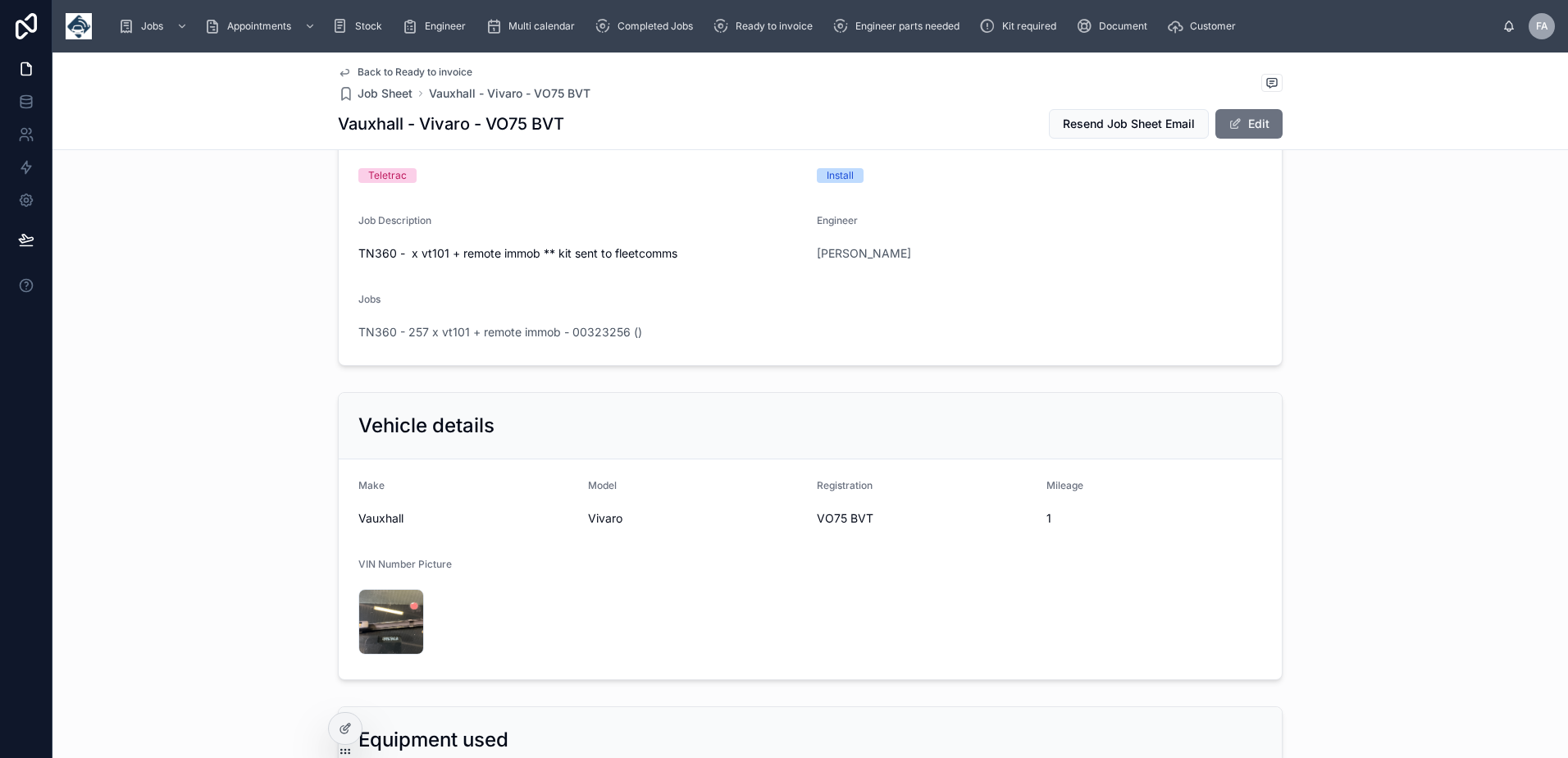
scroll to position [328, 0]
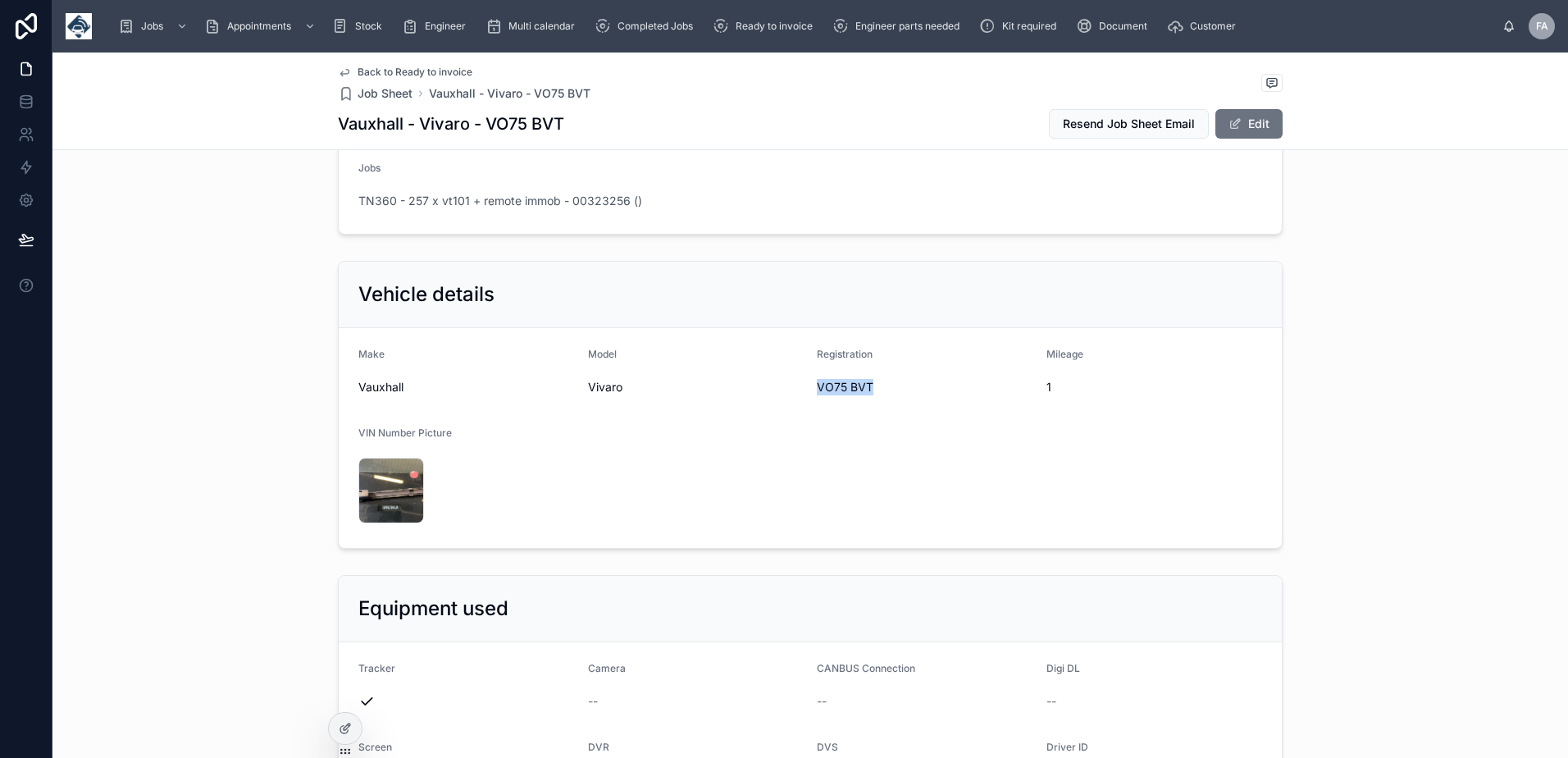
drag, startPoint x: 813, startPoint y: 391, endPoint x: 868, endPoint y: 397, distance: 55.3
click at [868, 397] on div "VO75 BVT" at bounding box center [925, 387] width 217 height 27
copy span "VO75 BVT"
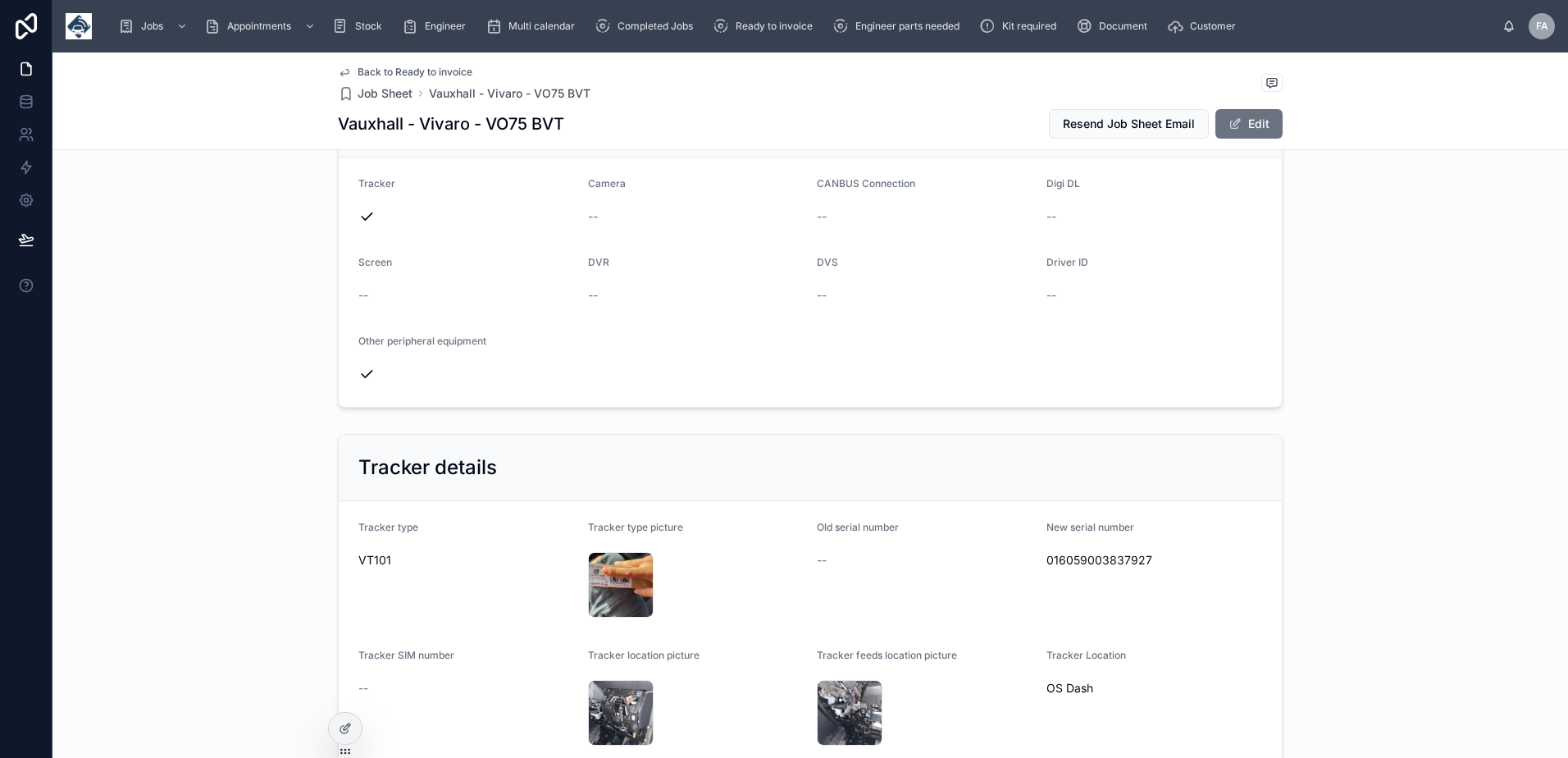
scroll to position [820, 0]
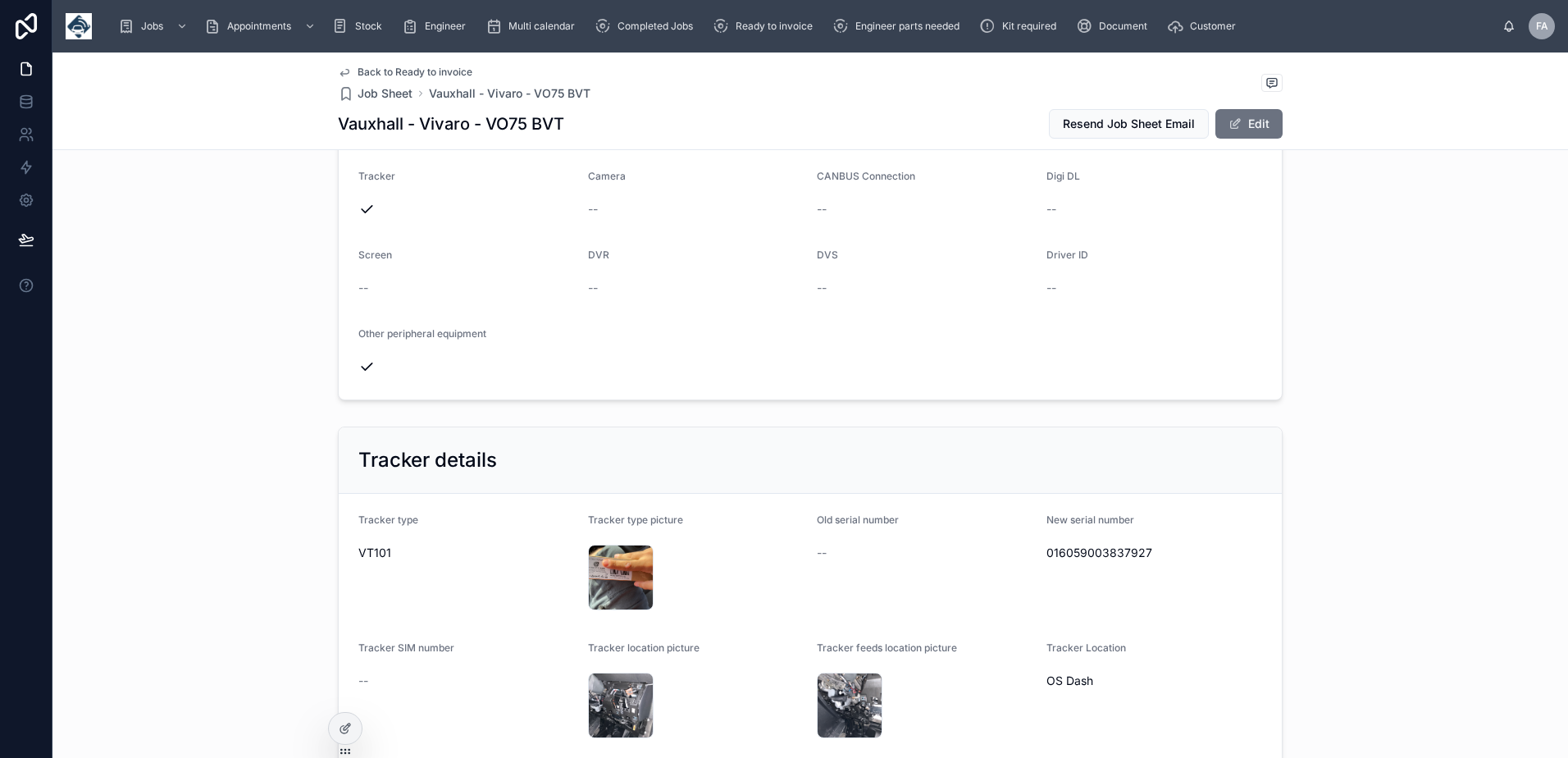
click at [1126, 555] on span "016059003837927" at bounding box center [1155, 552] width 217 height 16
copy span "016059003837927"
click at [1048, 550] on span "016059003837927" at bounding box center [1155, 552] width 217 height 16
click at [1048, 548] on span "016059003837927" at bounding box center [1155, 552] width 217 height 16
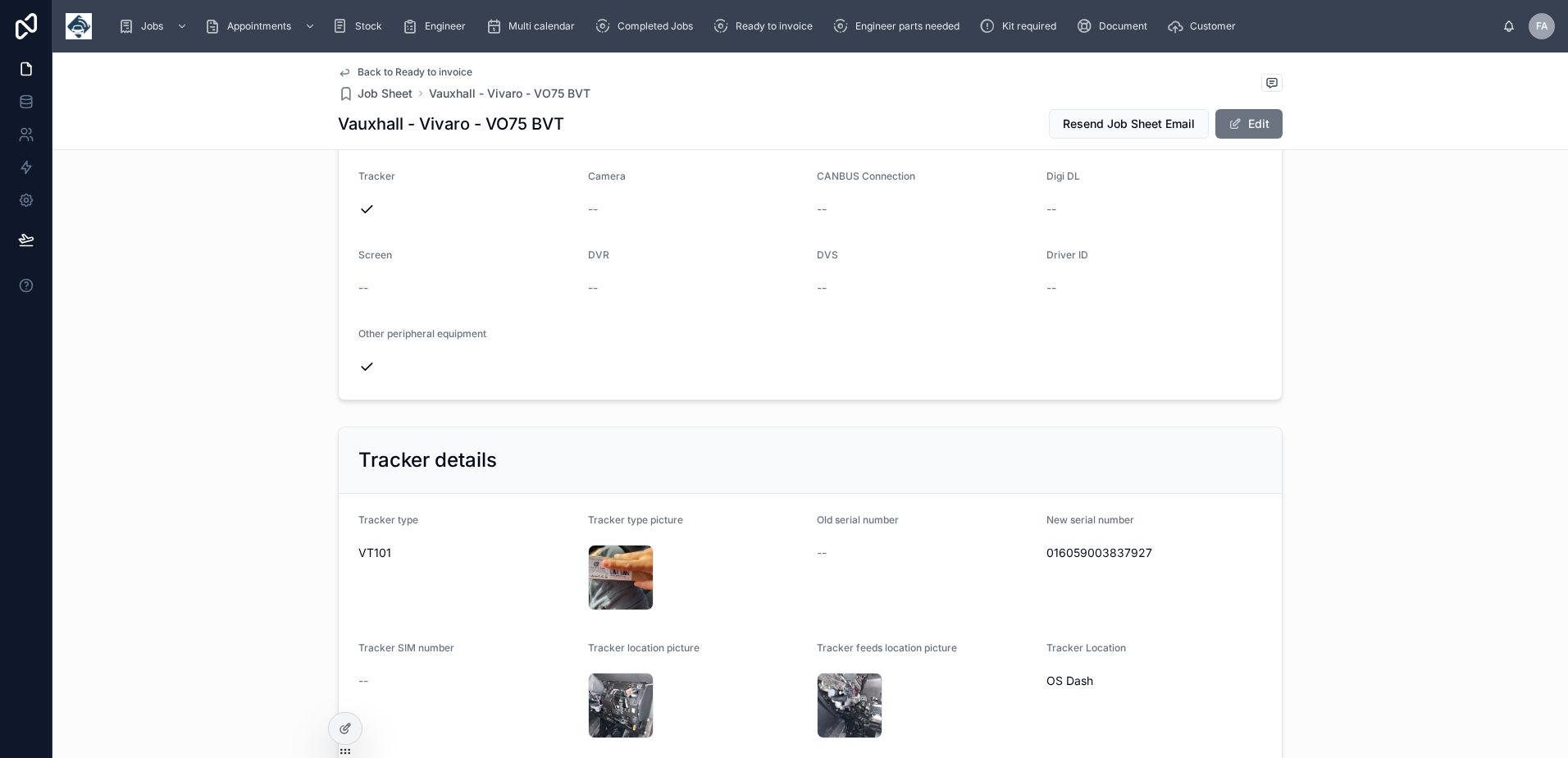
click at [1048, 554] on span "016059003837927" at bounding box center [1155, 552] width 217 height 16
copy span "016059003837927"
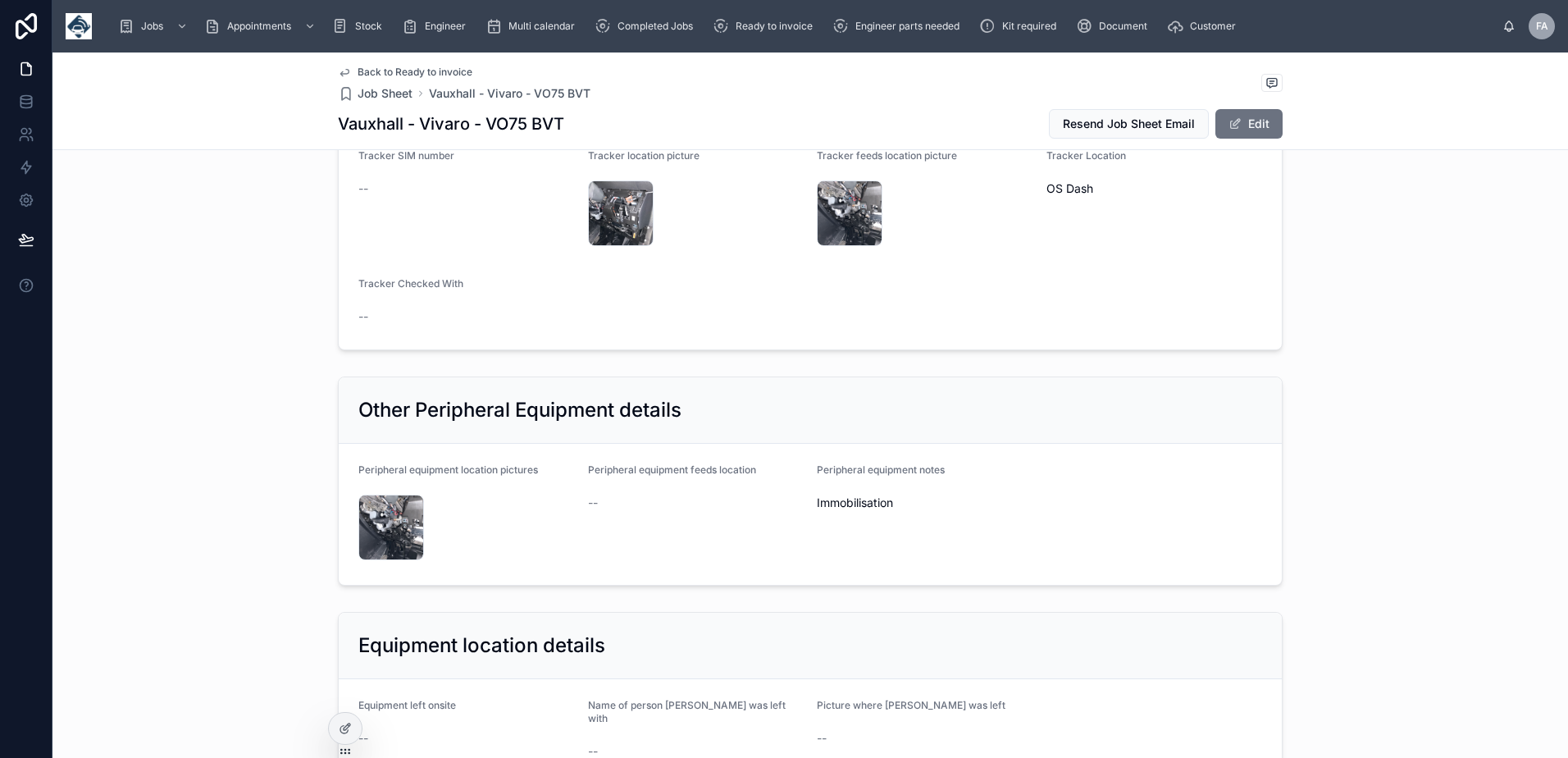
scroll to position [1640, 0]
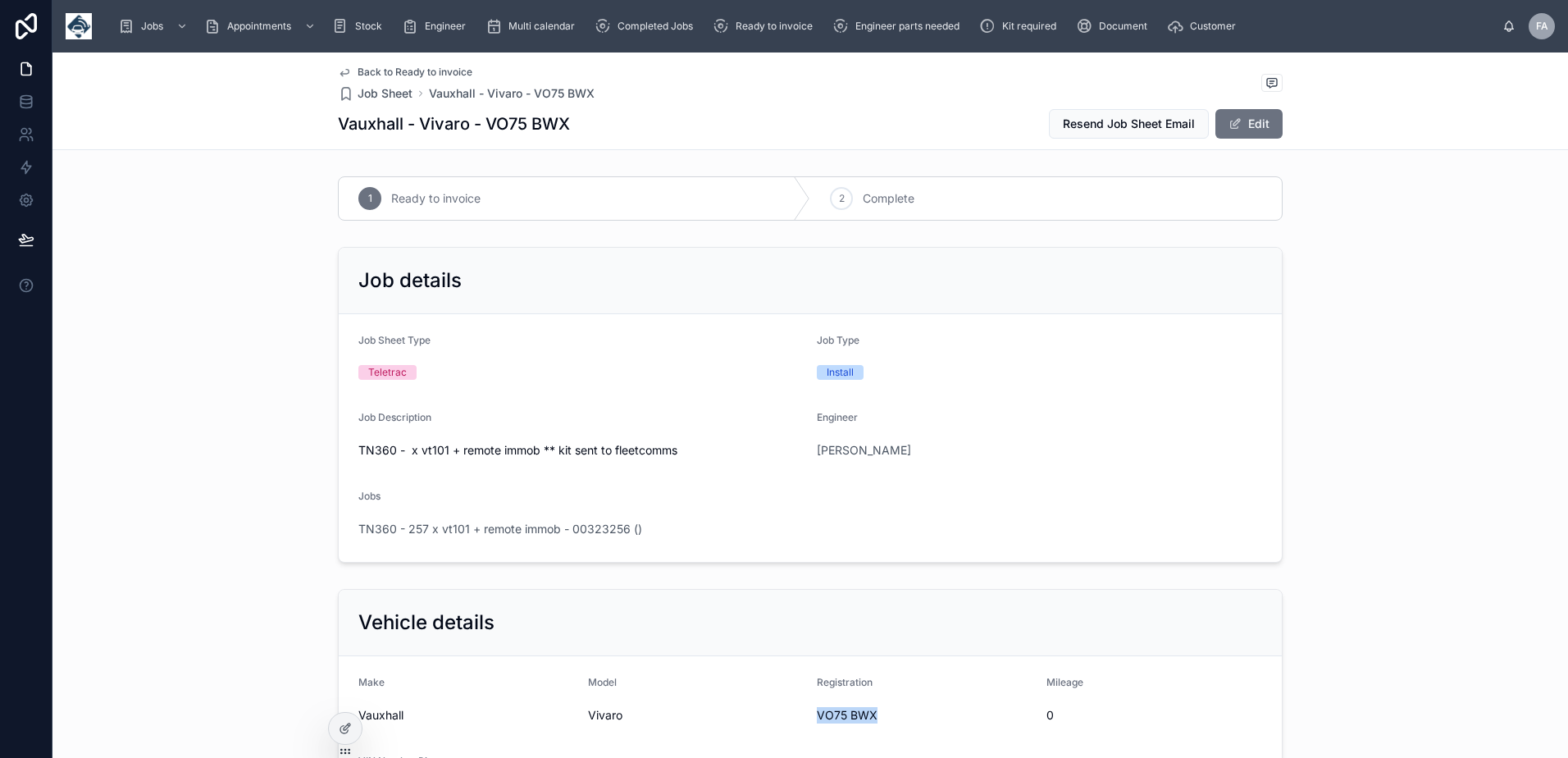
drag, startPoint x: 809, startPoint y: 719, endPoint x: 873, endPoint y: 716, distance: 64.1
click at [873, 716] on form "Make Vauxhall Model Vivaro Registration VO75 BWX Mileage 0 VIN Number Picture --" at bounding box center [811, 741] width 943 height 170
copy span "VO75 BWX"
click at [839, 206] on div "2" at bounding box center [841, 198] width 23 height 23
click at [789, 33] on div "Ready to invoice" at bounding box center [766, 26] width 107 height 27
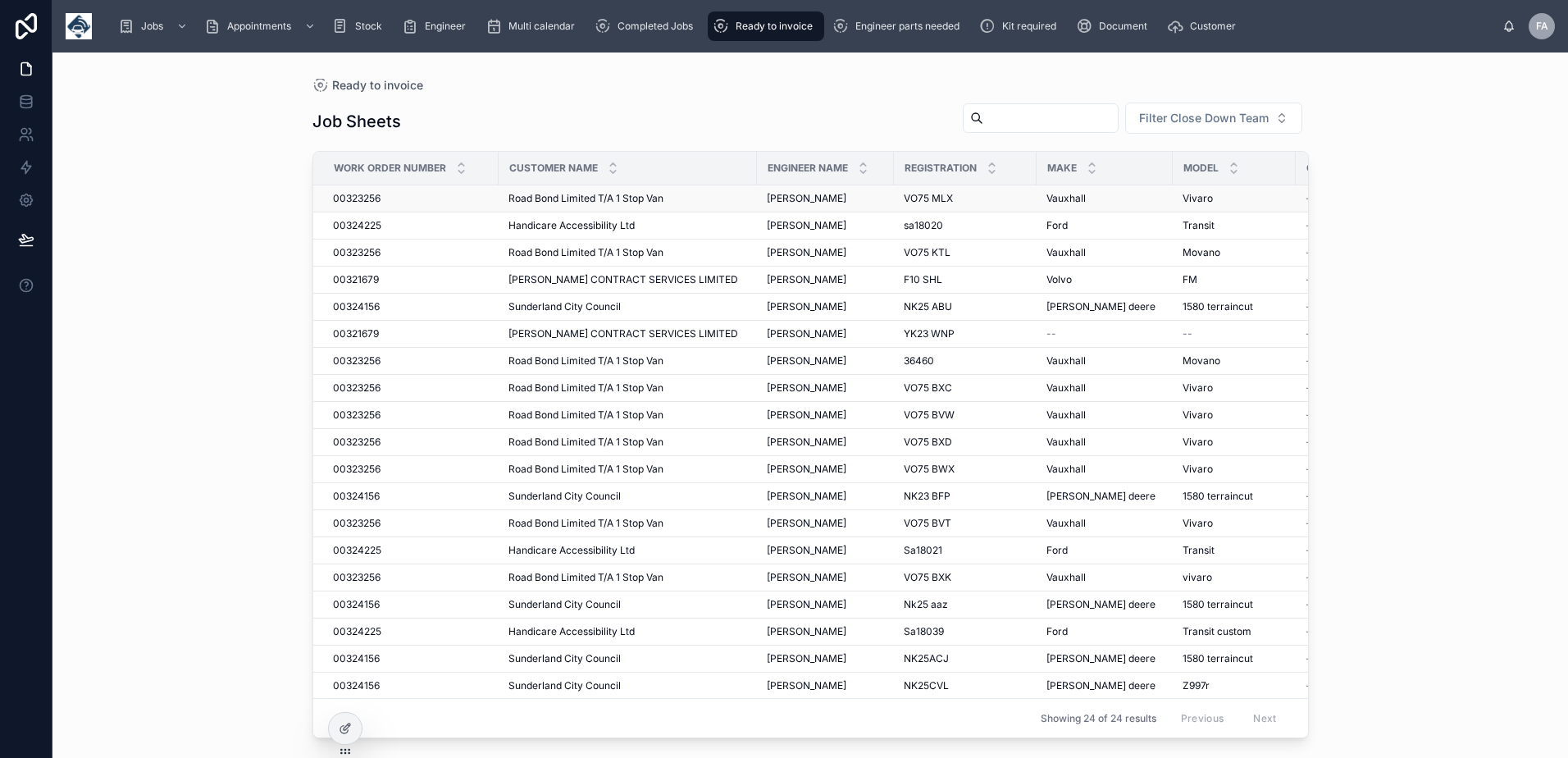
click at [348, 193] on span "00323256" at bounding box center [357, 198] width 48 height 13
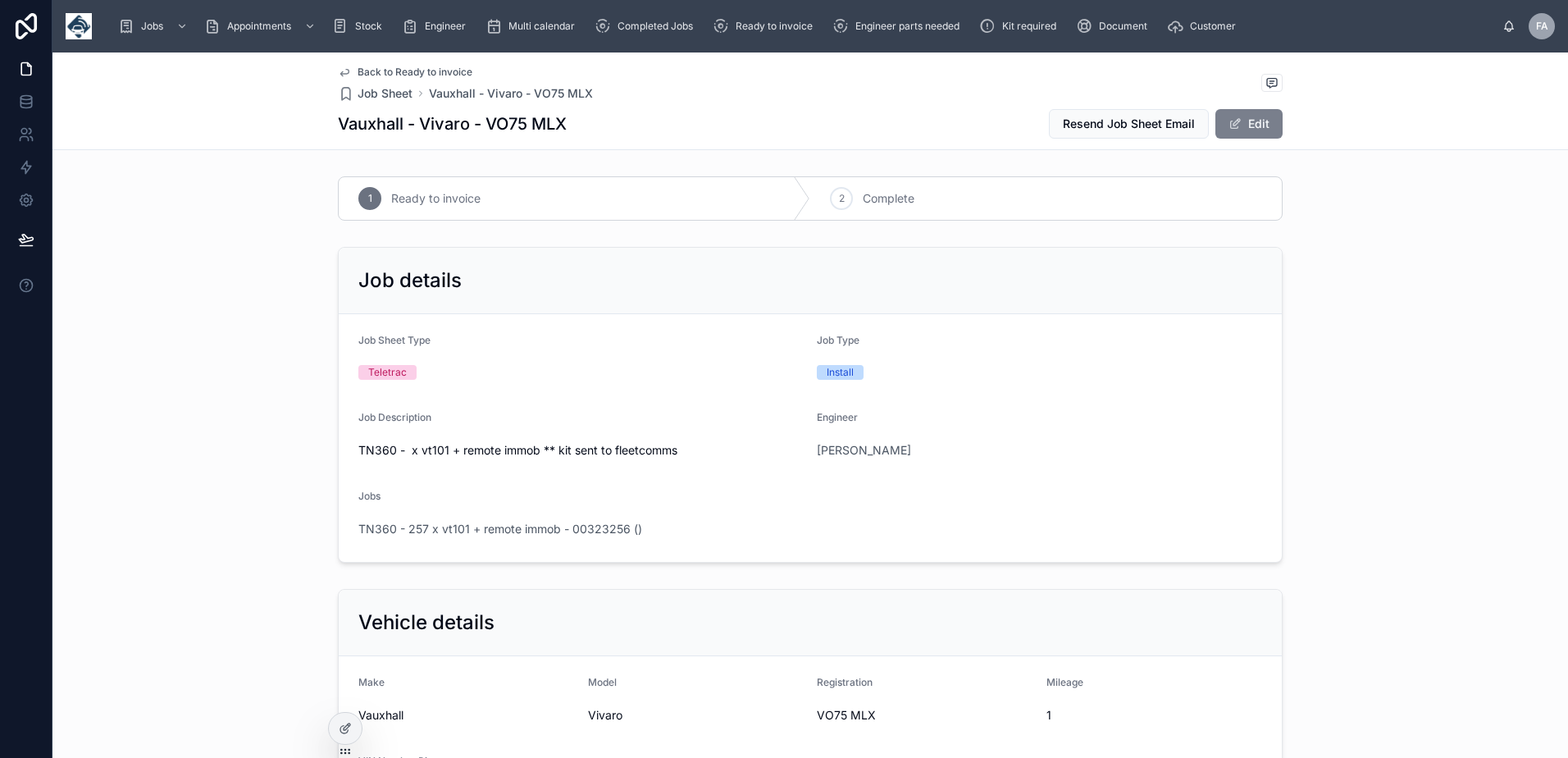
click at [1267, 127] on button "Edit" at bounding box center [1249, 123] width 68 height 30
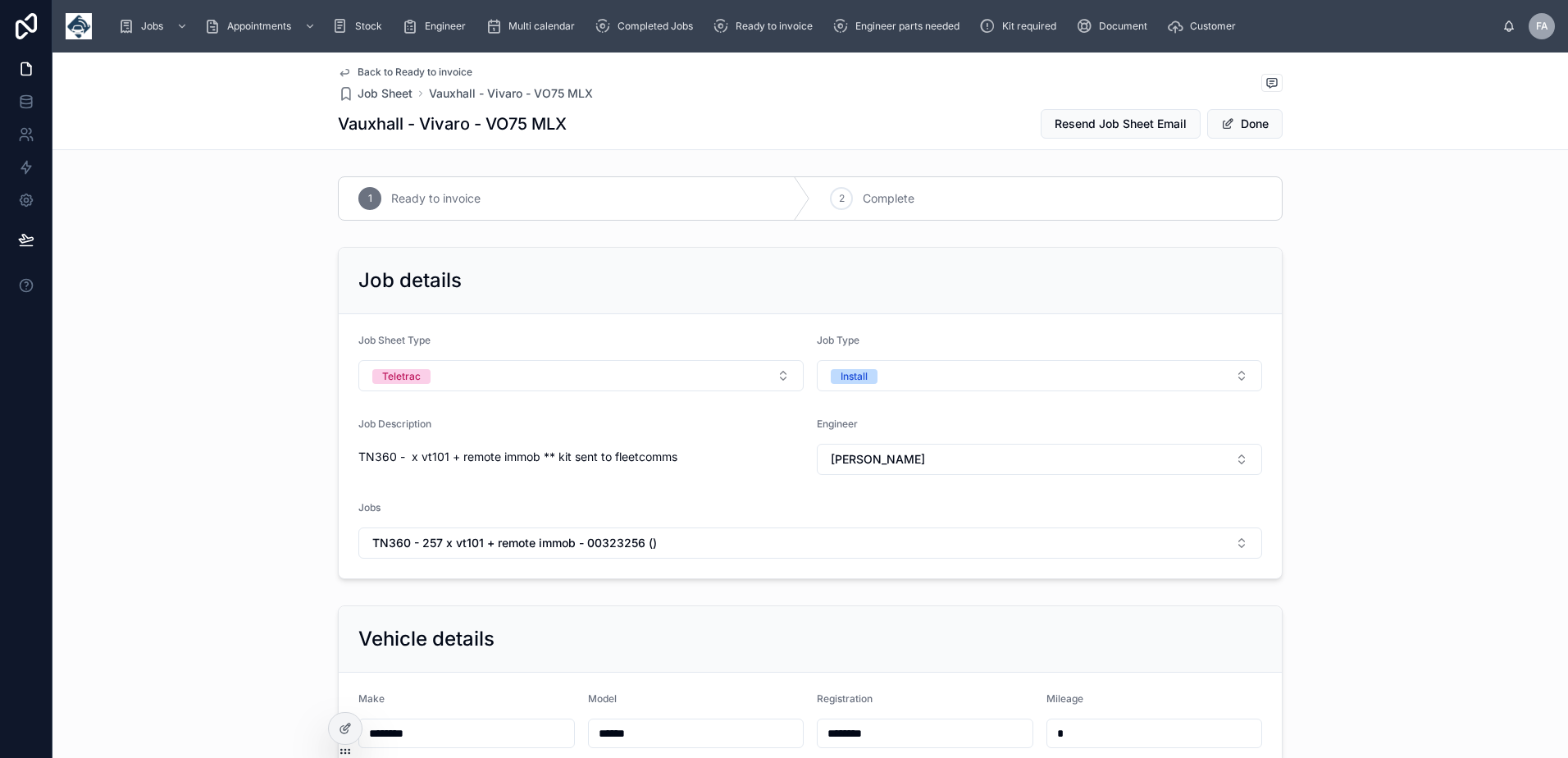
click at [925, 726] on input "********" at bounding box center [924, 732] width 215 height 23
type input "**********"
click at [1249, 125] on button "Done" at bounding box center [1245, 123] width 75 height 30
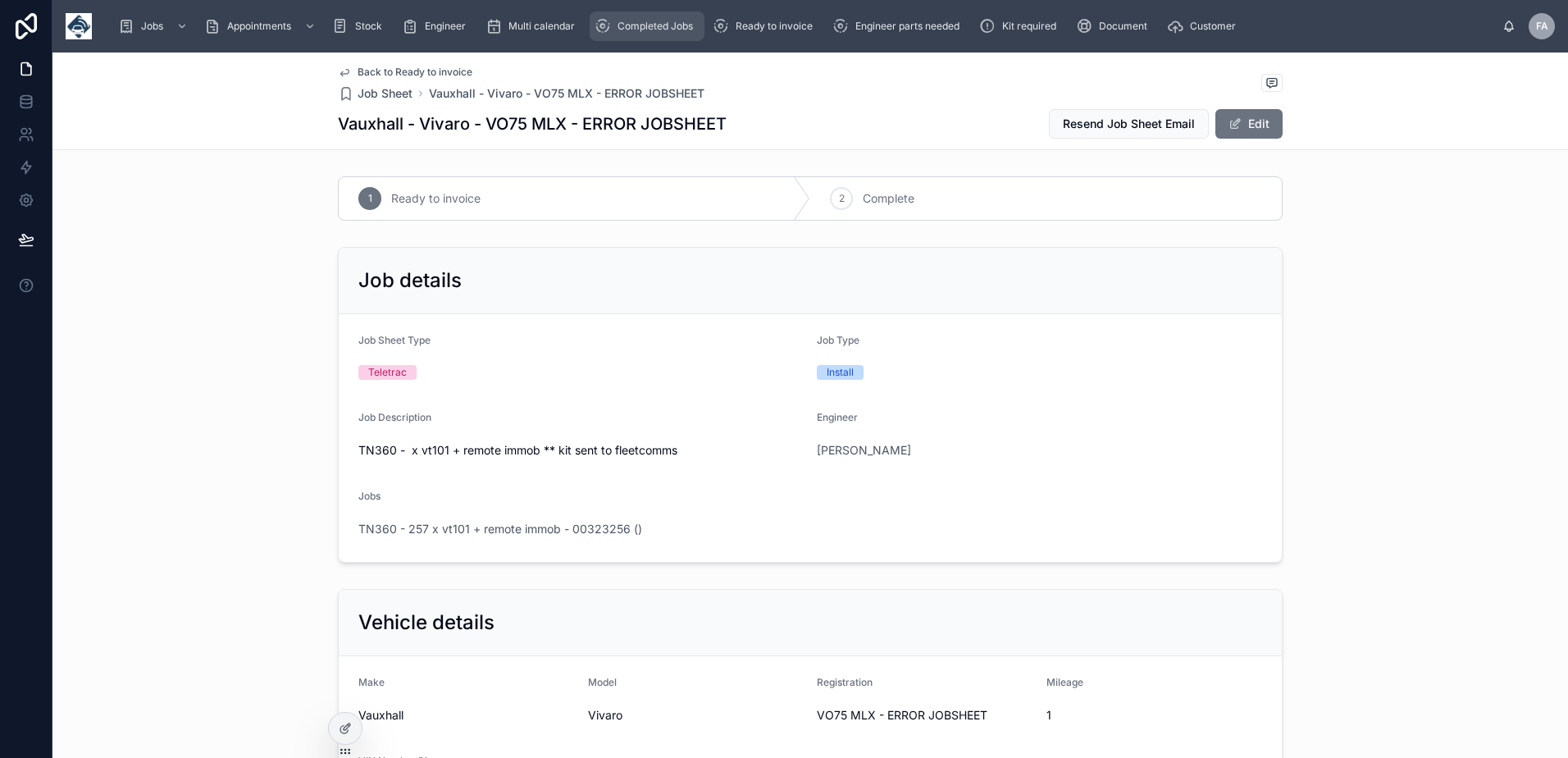
click at [672, 34] on div "Completed Jobs" at bounding box center [647, 26] width 105 height 27
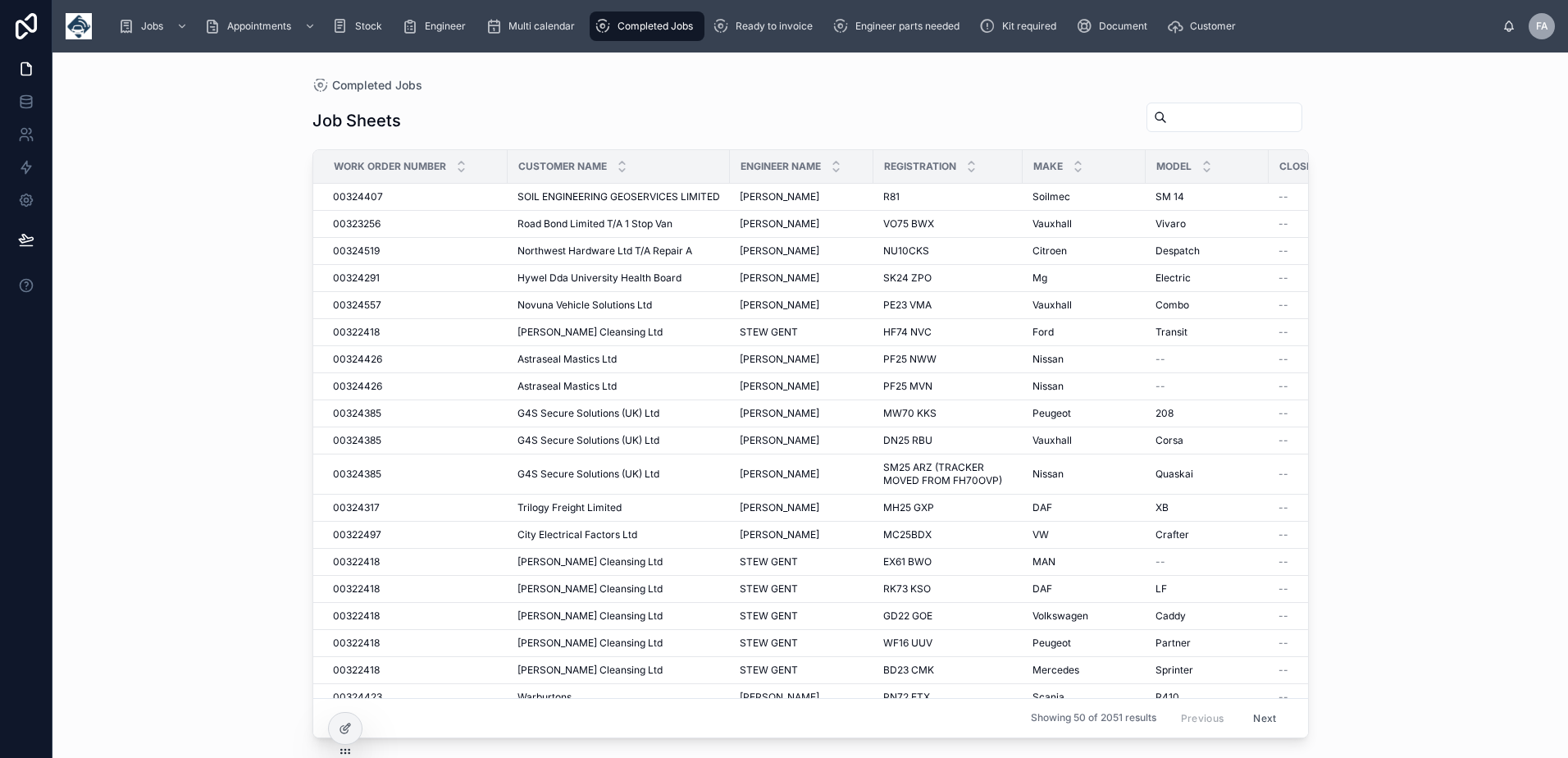
click at [635, 18] on div "Completed Jobs" at bounding box center [647, 26] width 105 height 27
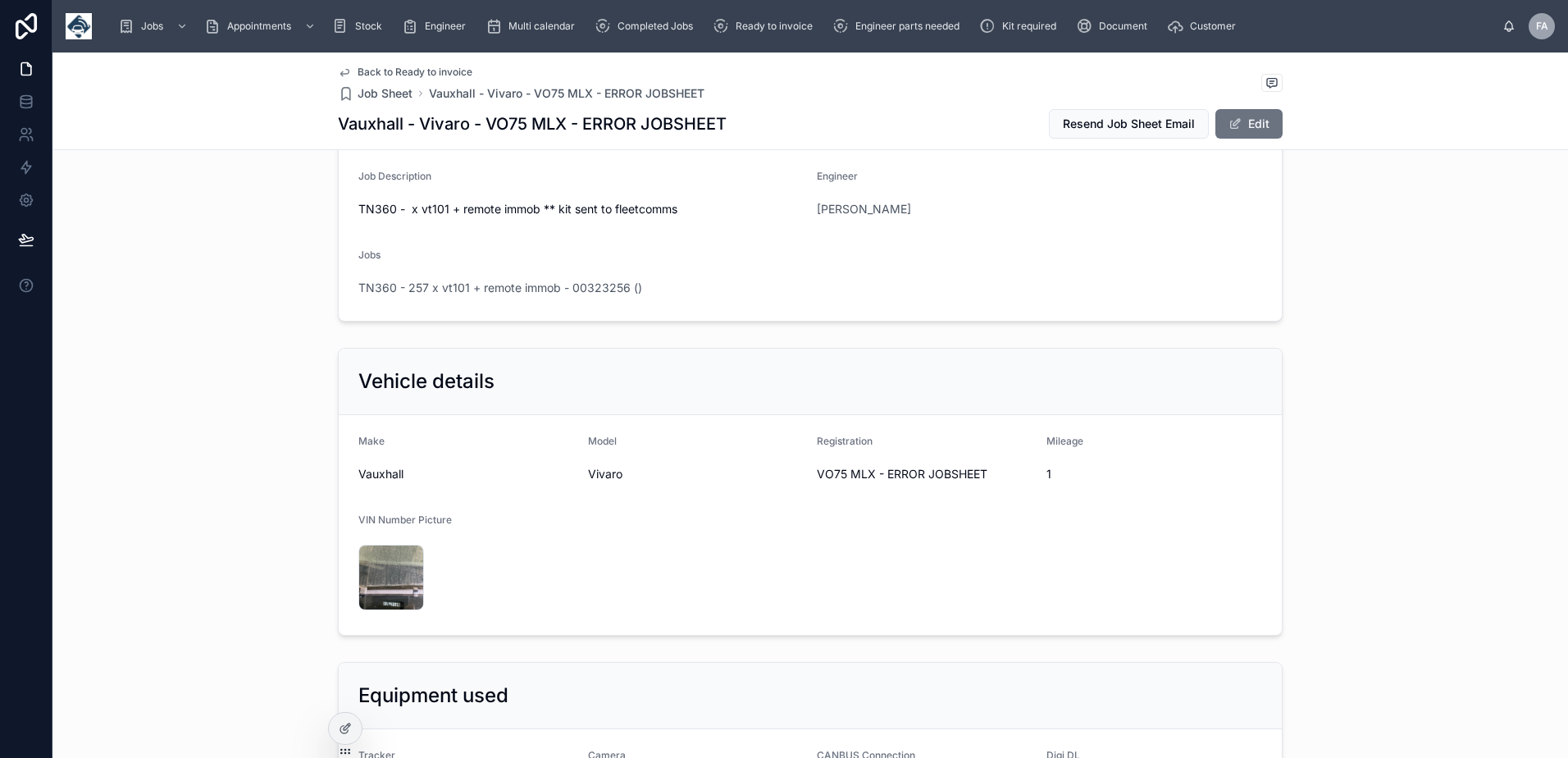
scroll to position [492, 0]
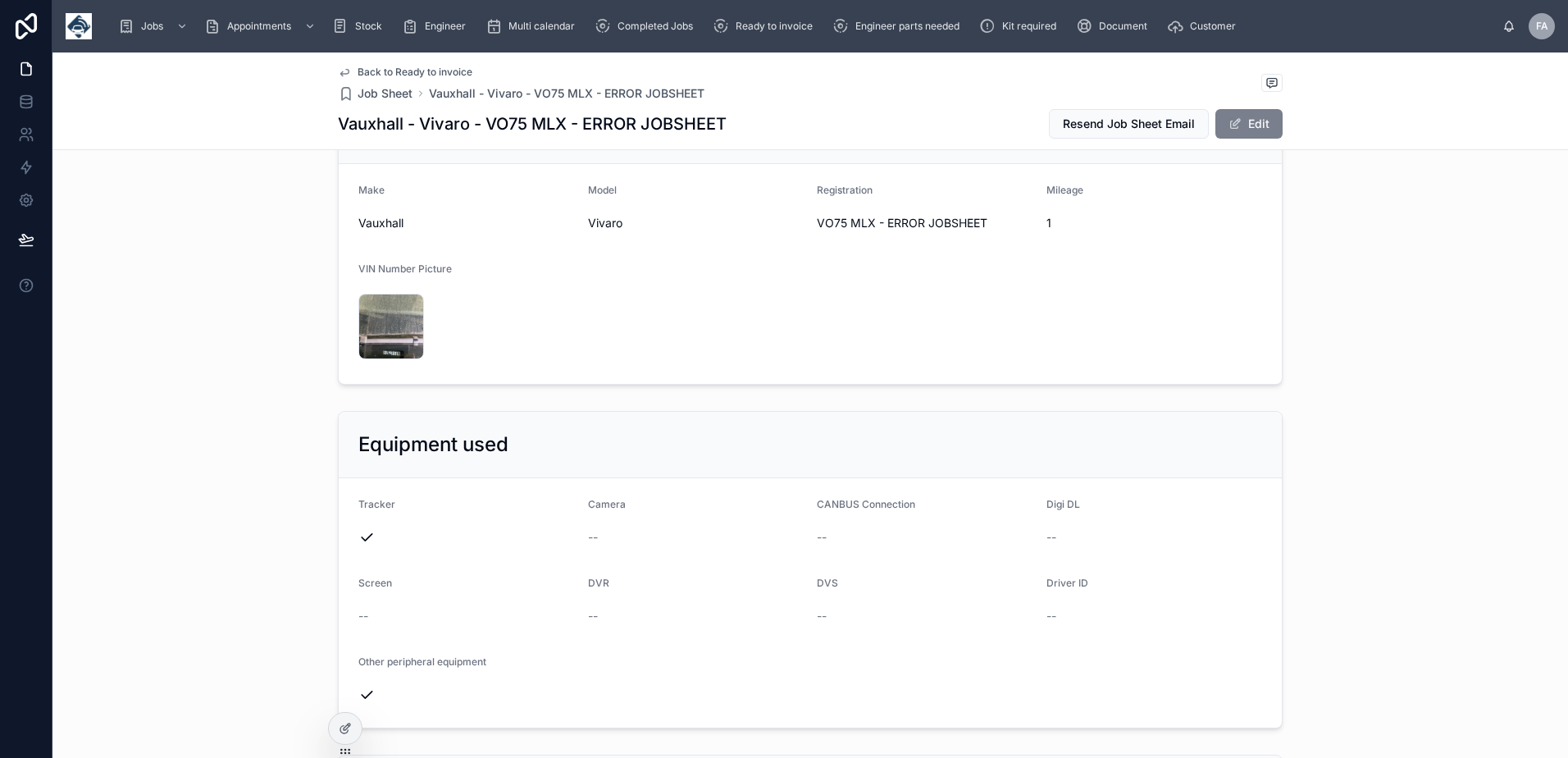
click at [1265, 126] on button "Edit" at bounding box center [1249, 123] width 68 height 30
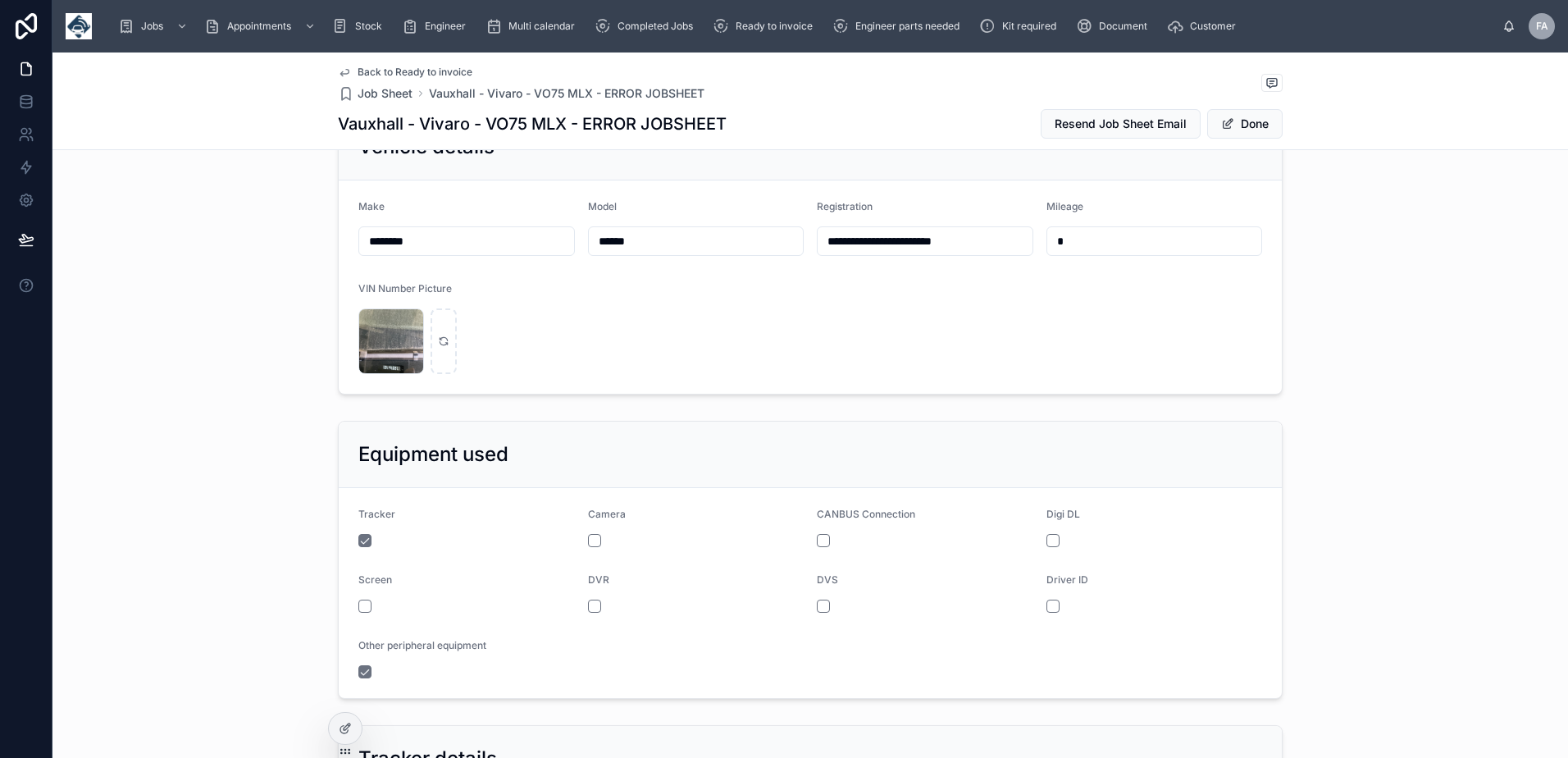
drag, startPoint x: 882, startPoint y: 242, endPoint x: 1224, endPoint y: 267, distance: 342.9
click at [1211, 267] on form "**********" at bounding box center [811, 287] width 943 height 213
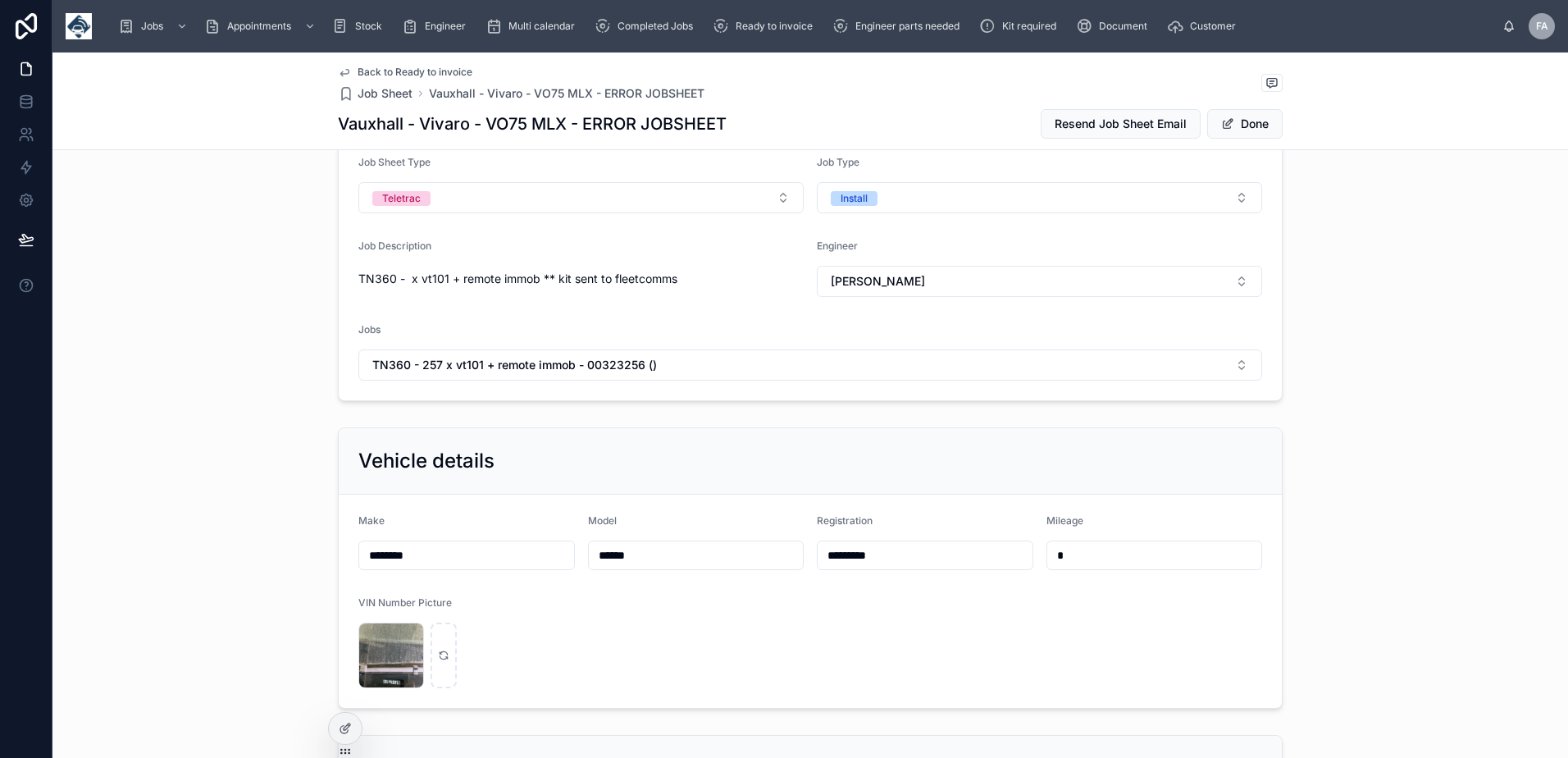
scroll to position [164, 0]
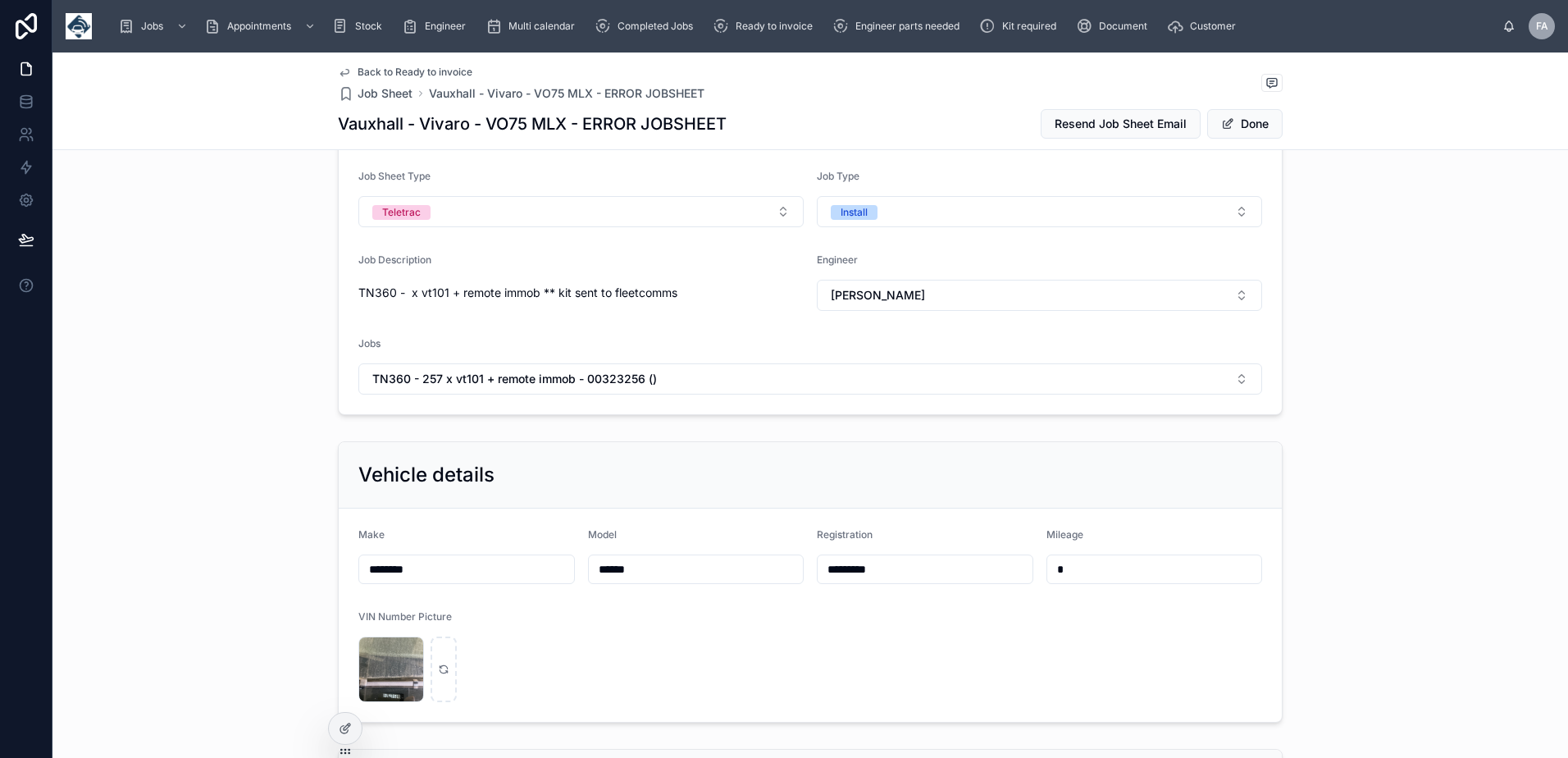
type input "********"
click at [757, 299] on span "TN360 - x vt101 + remote immob ** kit sent to fleetcomms" at bounding box center [581, 293] width 445 height 16
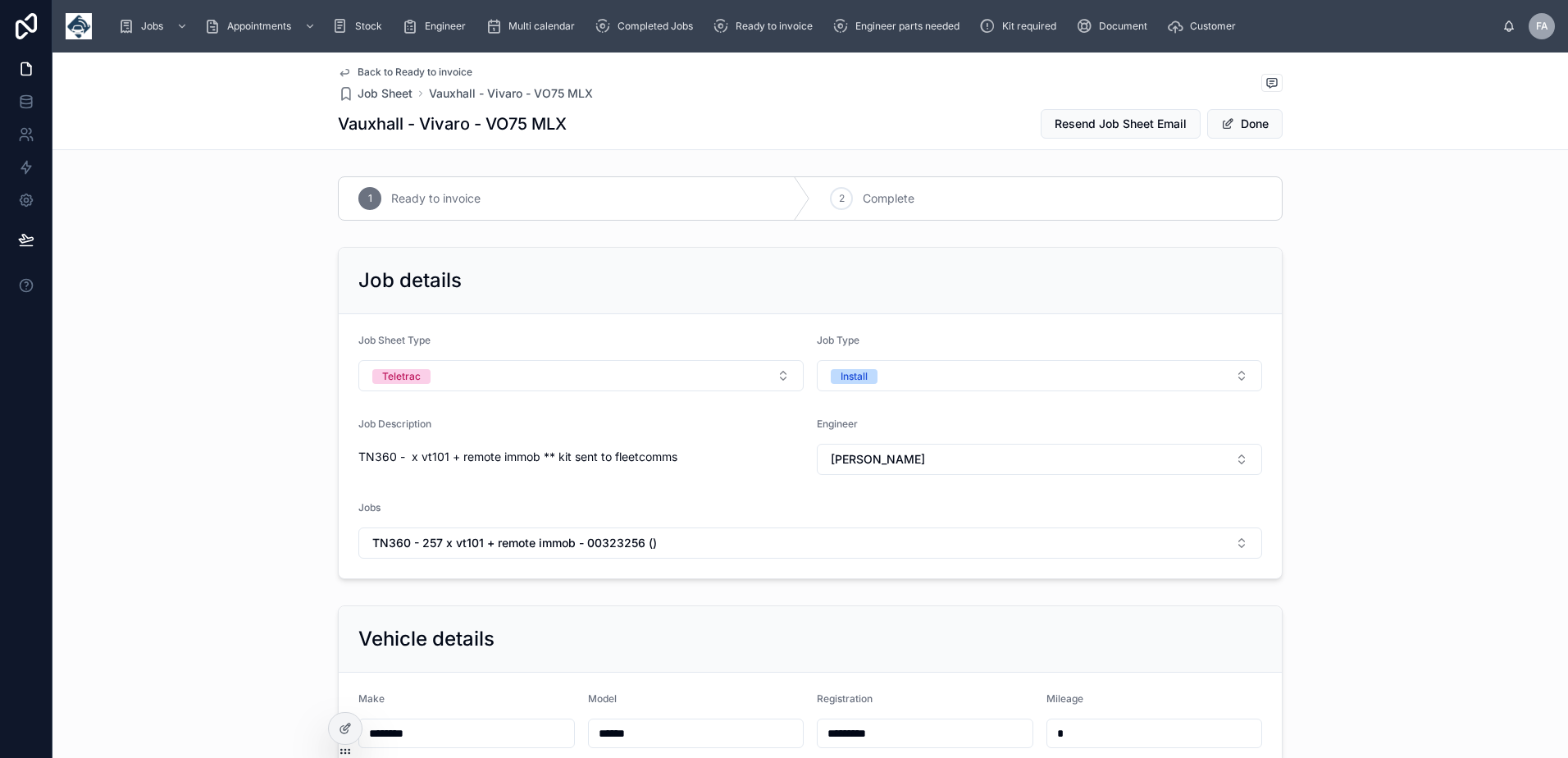
click at [404, 198] on span "Ready to invoice" at bounding box center [436, 198] width 89 height 16
click at [1250, 127] on button "Done" at bounding box center [1245, 123] width 75 height 30
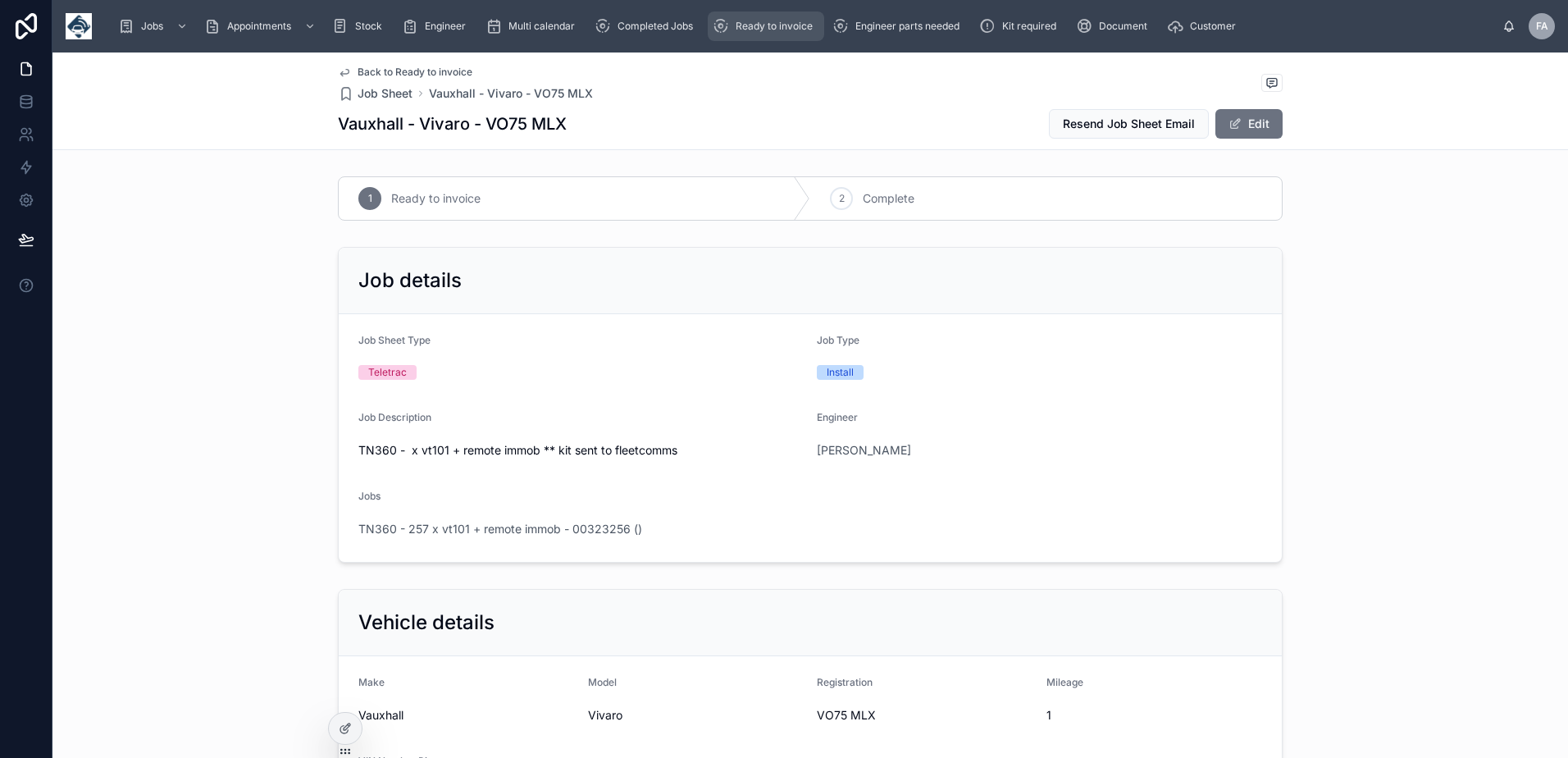
click at [746, 30] on span "Ready to invoice" at bounding box center [775, 26] width 77 height 13
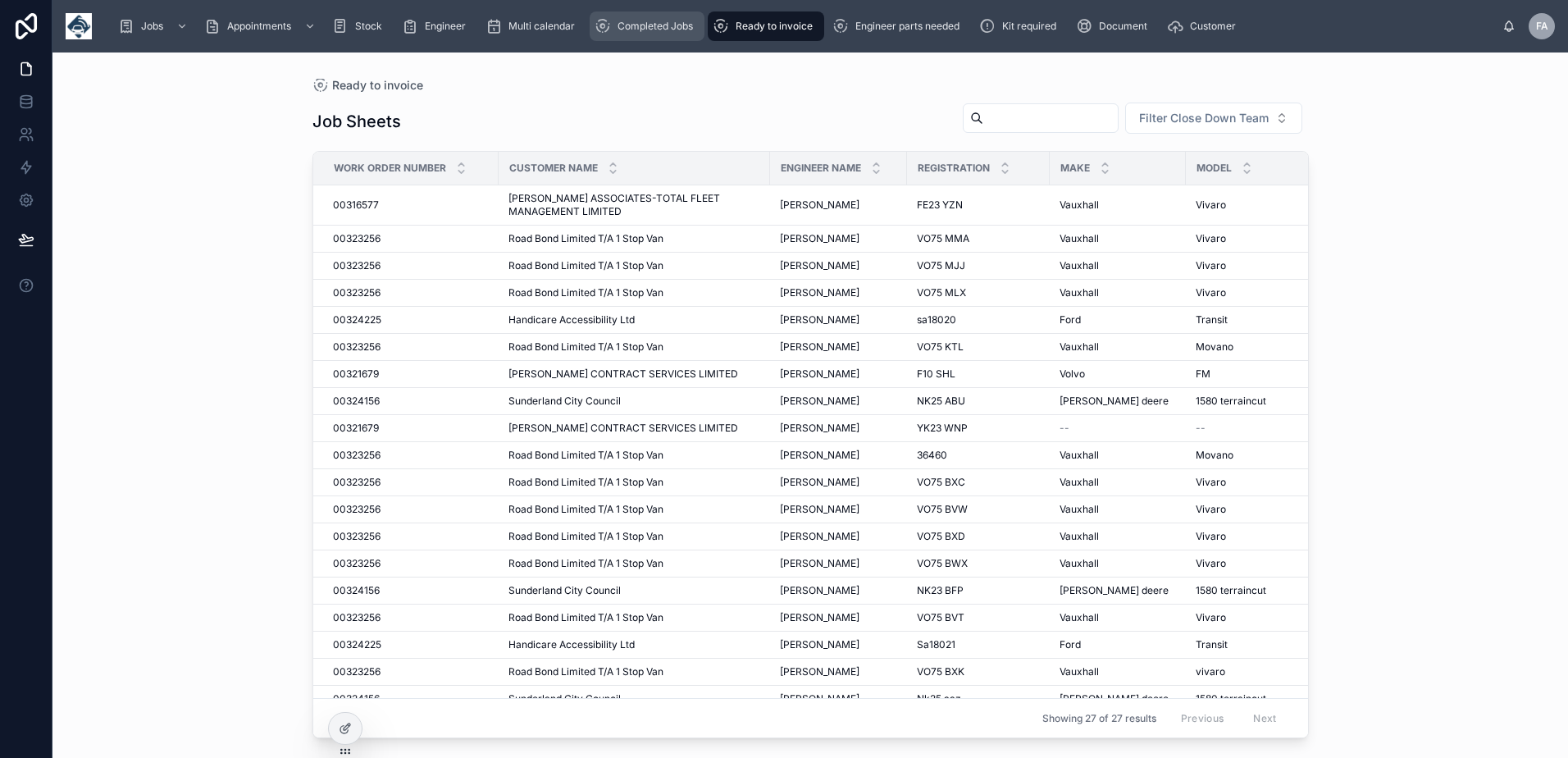
click at [680, 18] on div "Completed Jobs" at bounding box center [647, 26] width 105 height 27
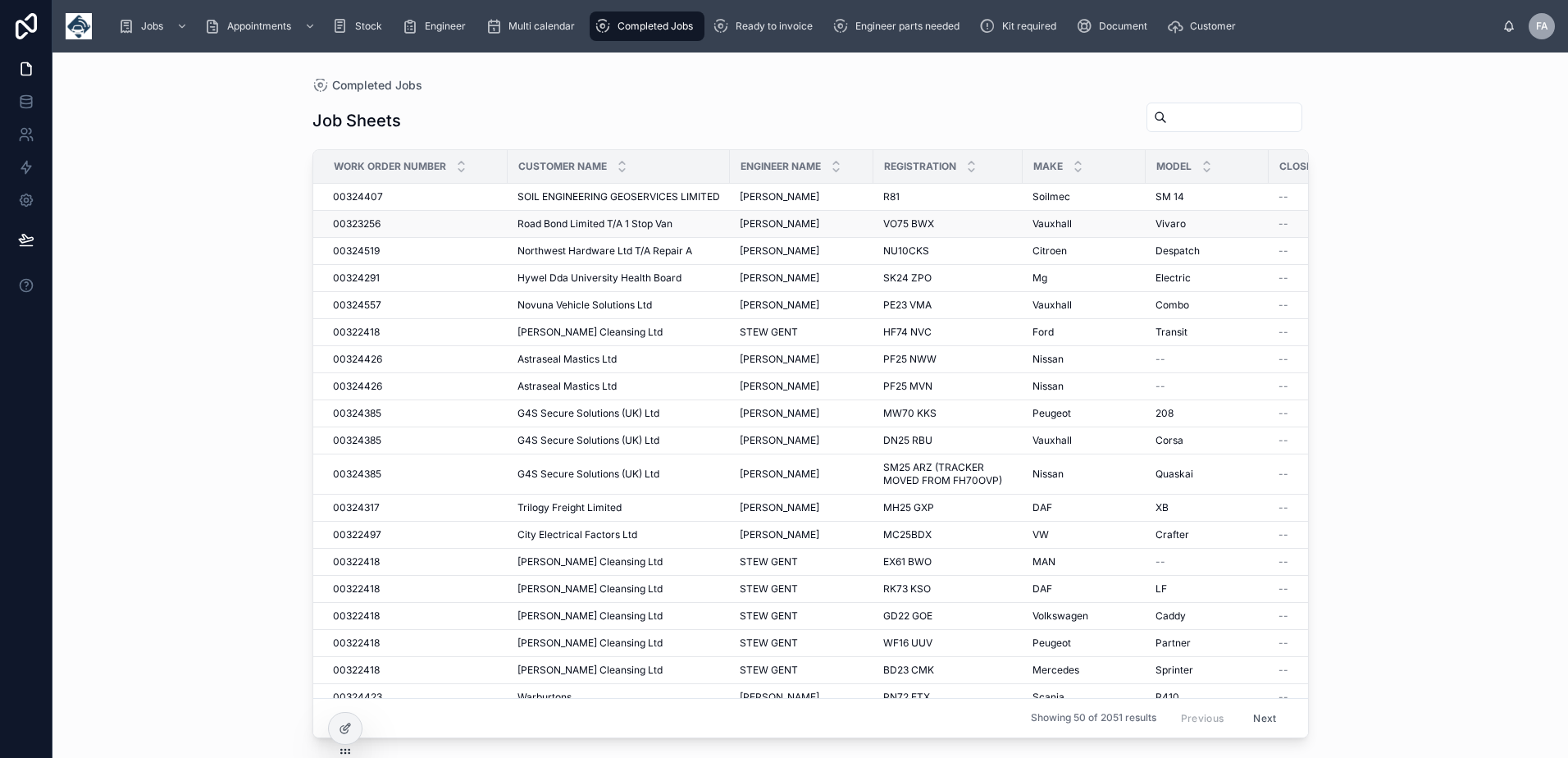
click at [369, 230] on span "00323256" at bounding box center [357, 223] width 48 height 13
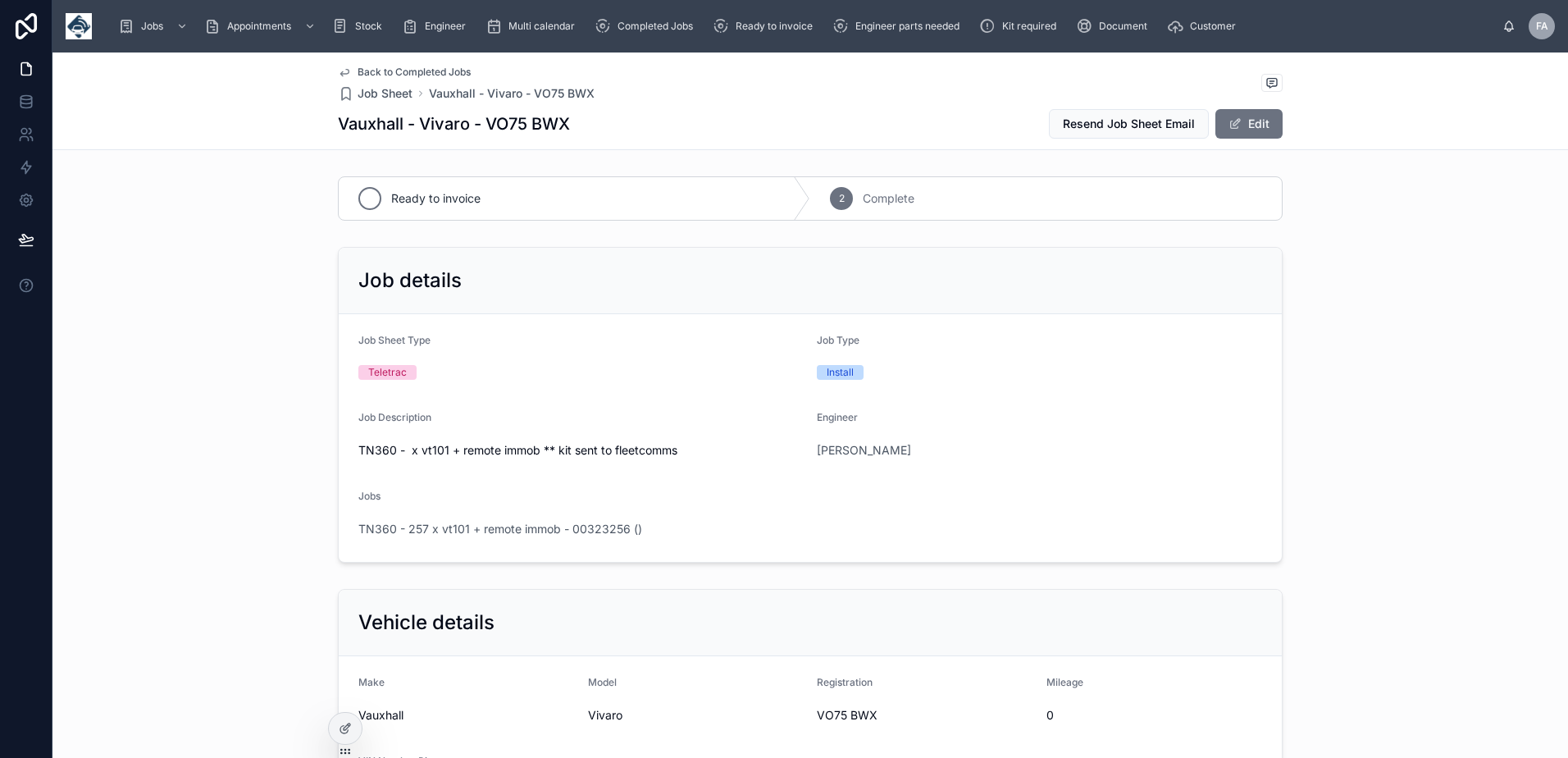
click at [345, 200] on div "Ready to invoice" at bounding box center [574, 198] width 472 height 43
click at [740, 32] on div "Ready to invoice" at bounding box center [766, 26] width 107 height 27
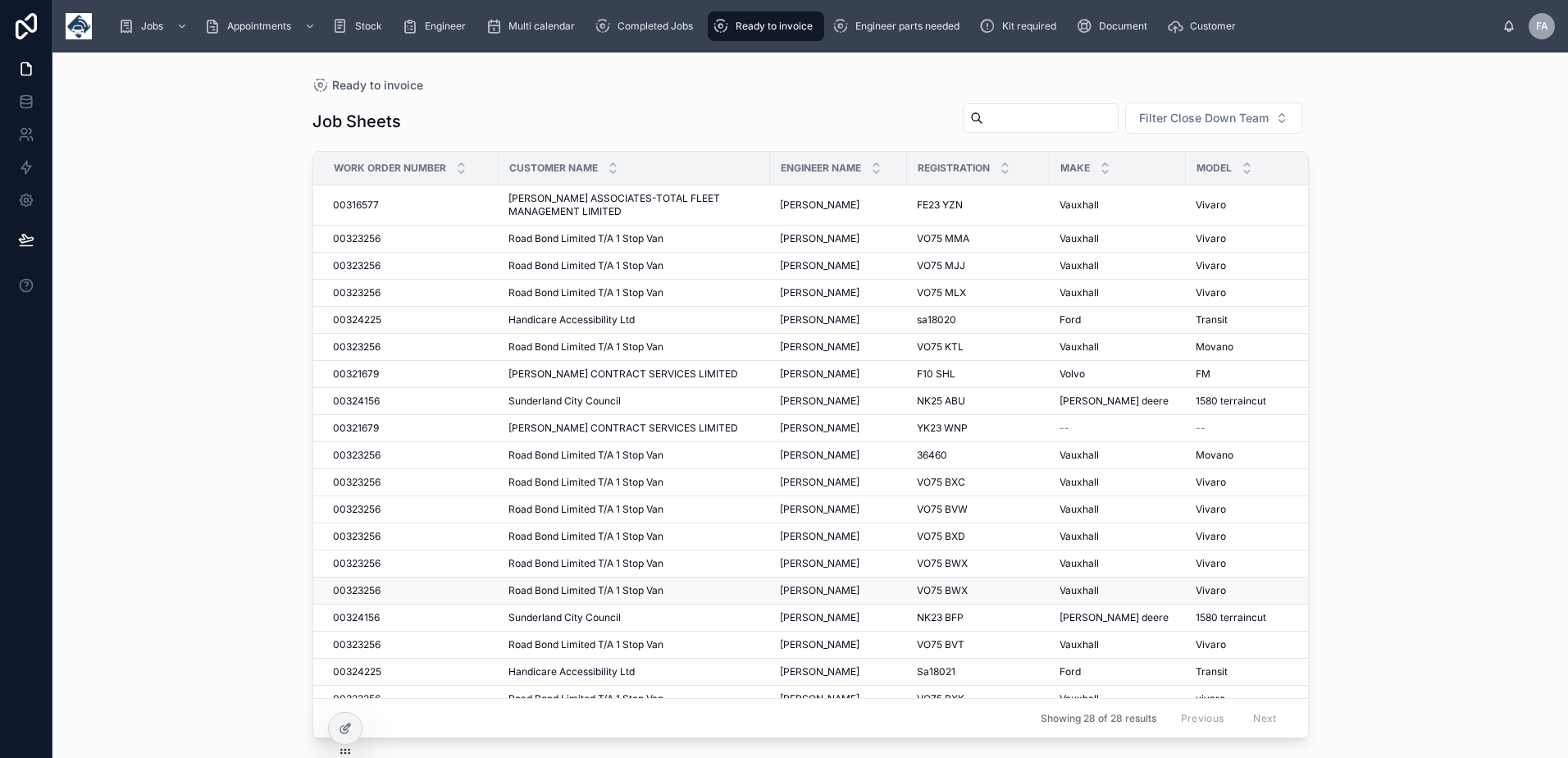
click at [363, 596] on span "00323256" at bounding box center [357, 589] width 48 height 13
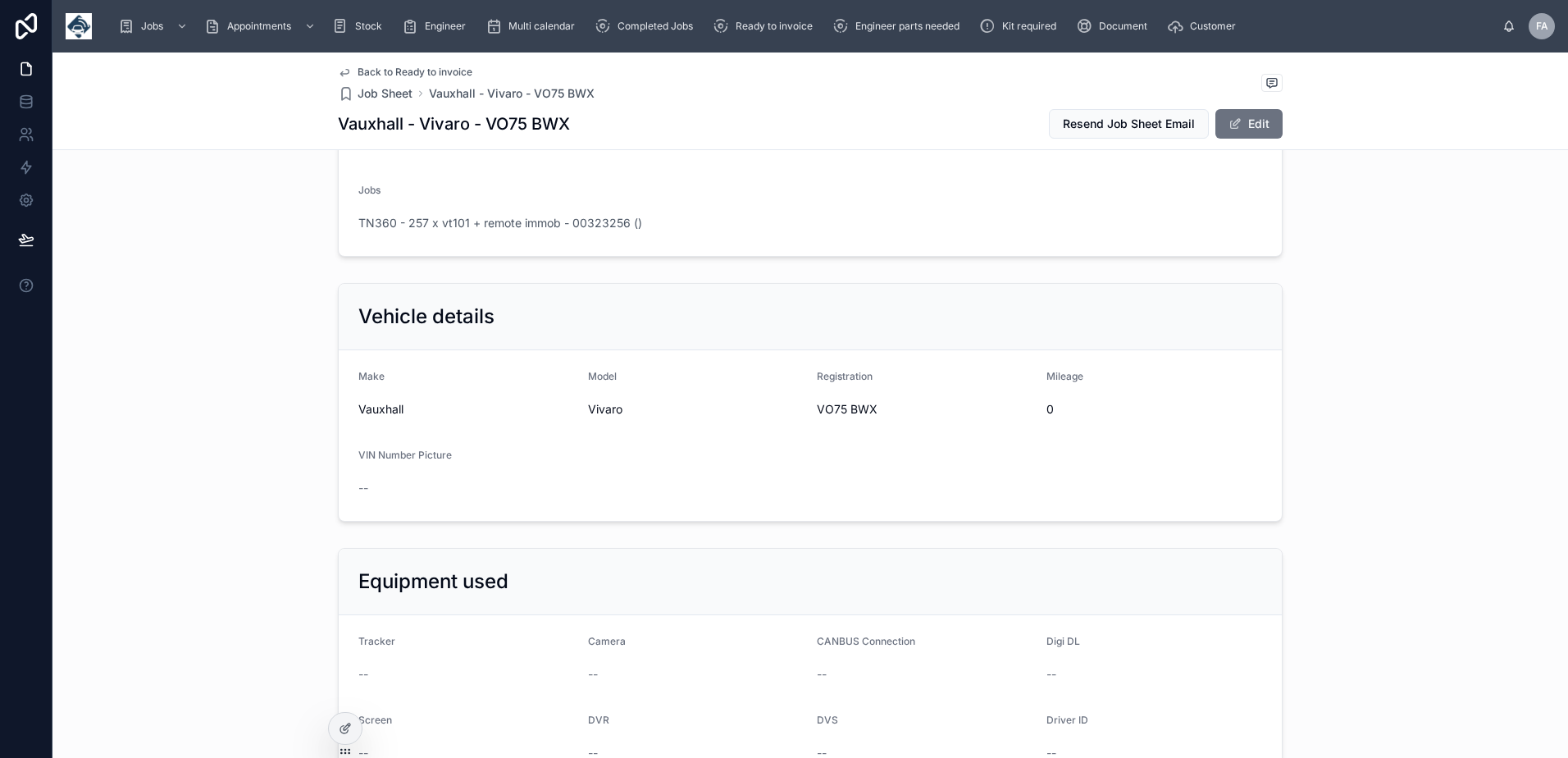
scroll to position [82, 0]
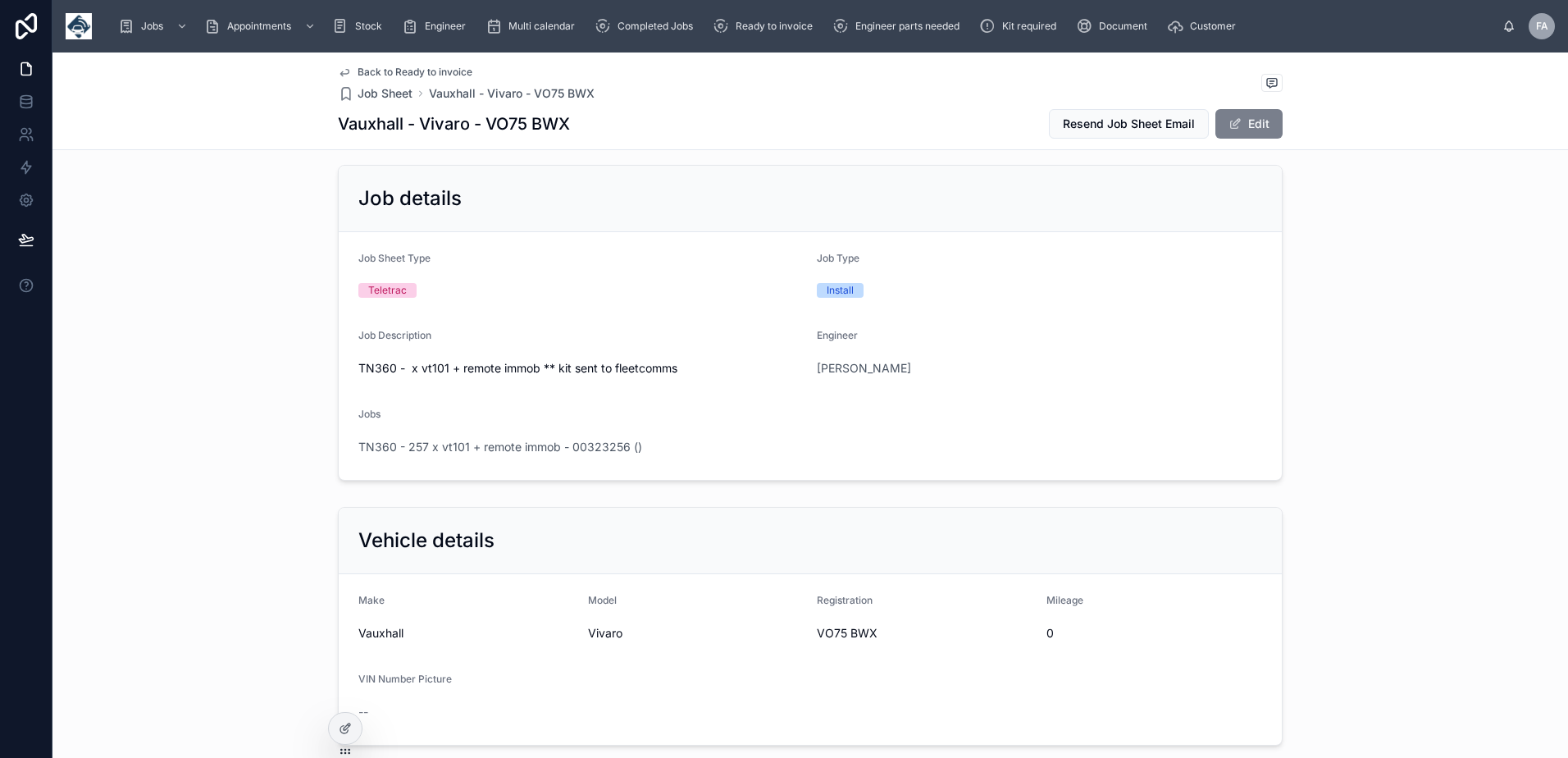
click at [1229, 138] on button "Edit" at bounding box center [1249, 123] width 68 height 30
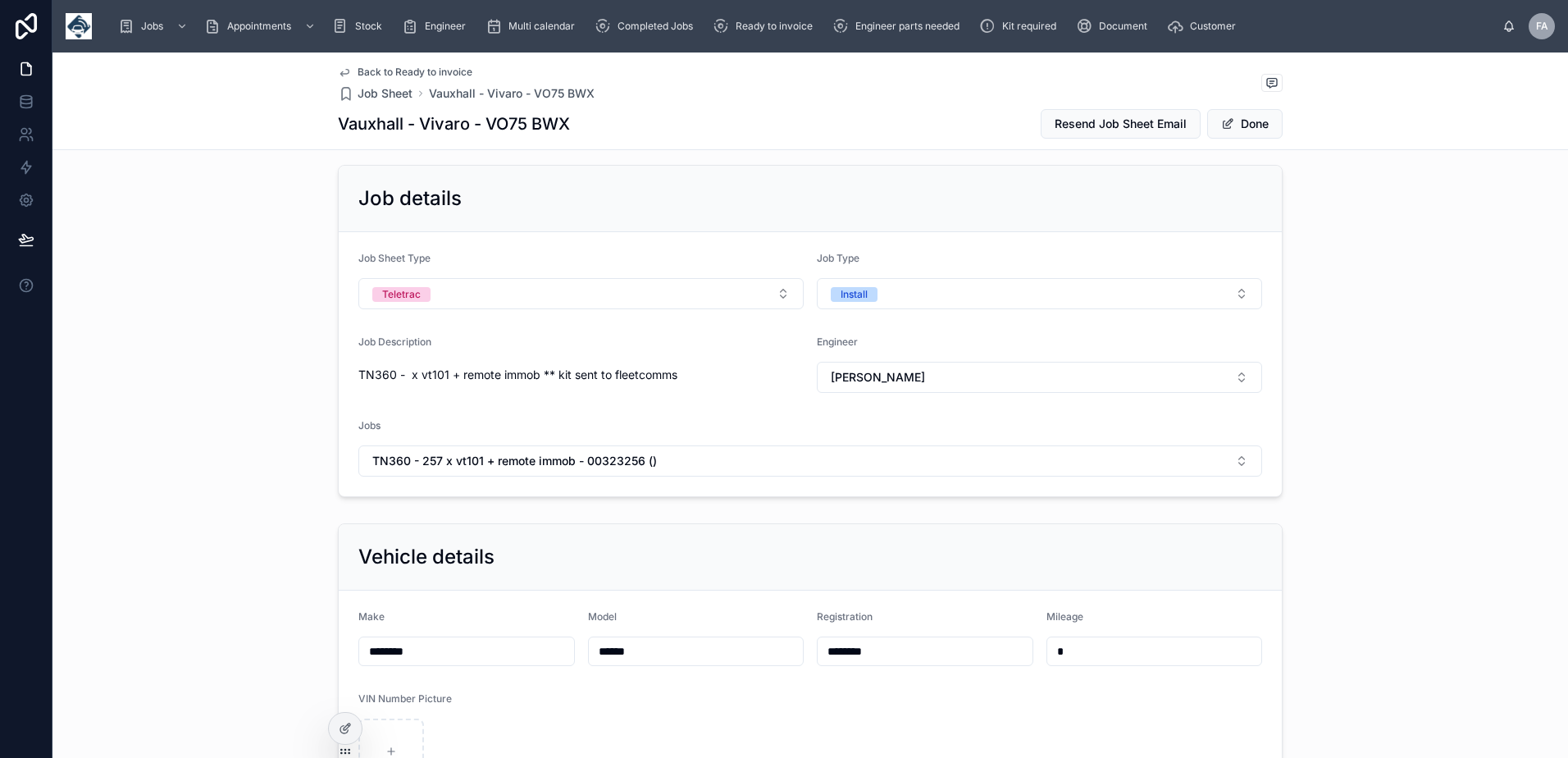
drag, startPoint x: 924, startPoint y: 655, endPoint x: 942, endPoint y: 643, distance: 21.6
click at [926, 655] on input "********" at bounding box center [924, 651] width 215 height 23
type input "**********"
click at [1248, 127] on button "Done" at bounding box center [1245, 123] width 75 height 30
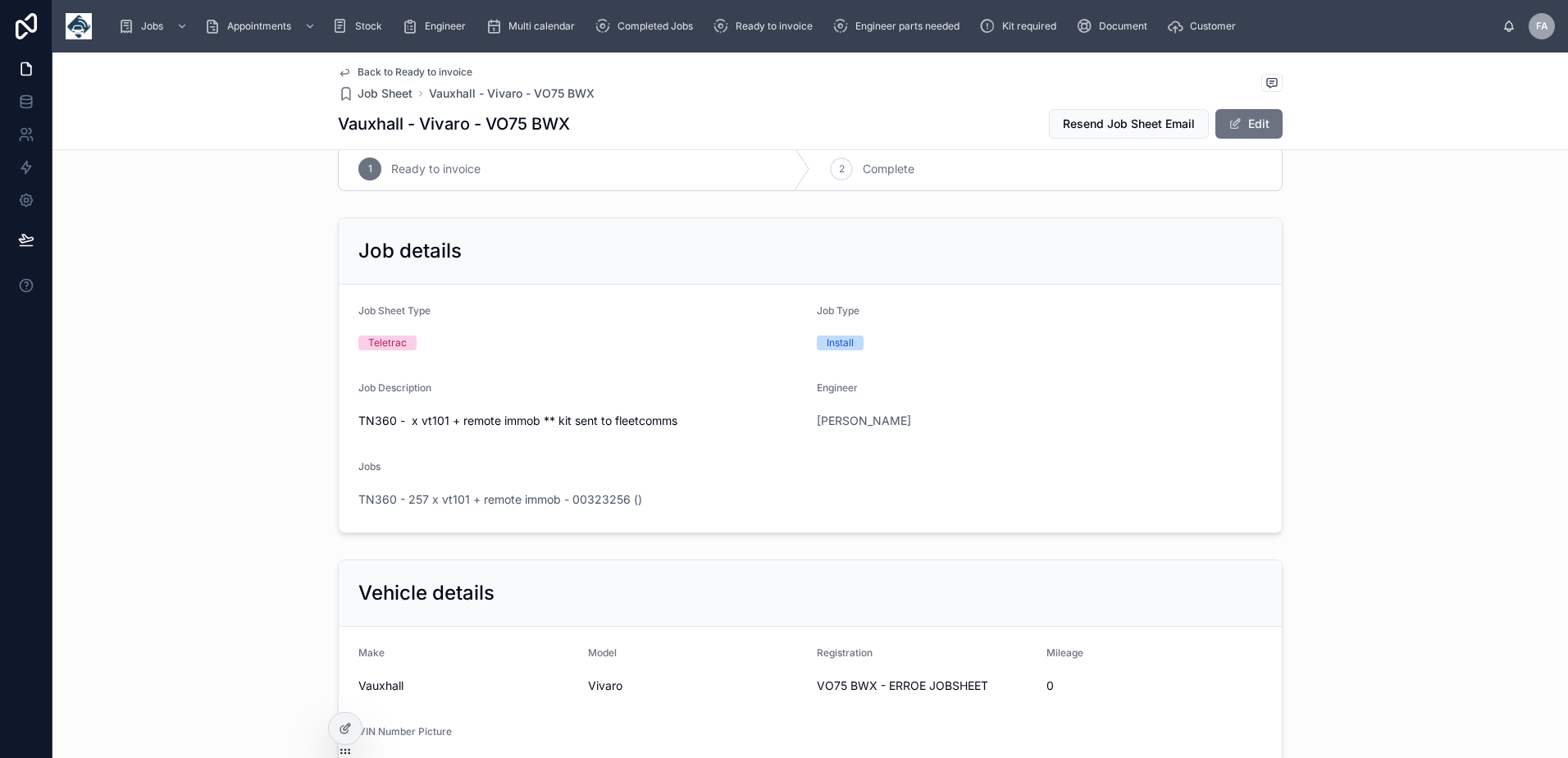
scroll to position [0, 0]
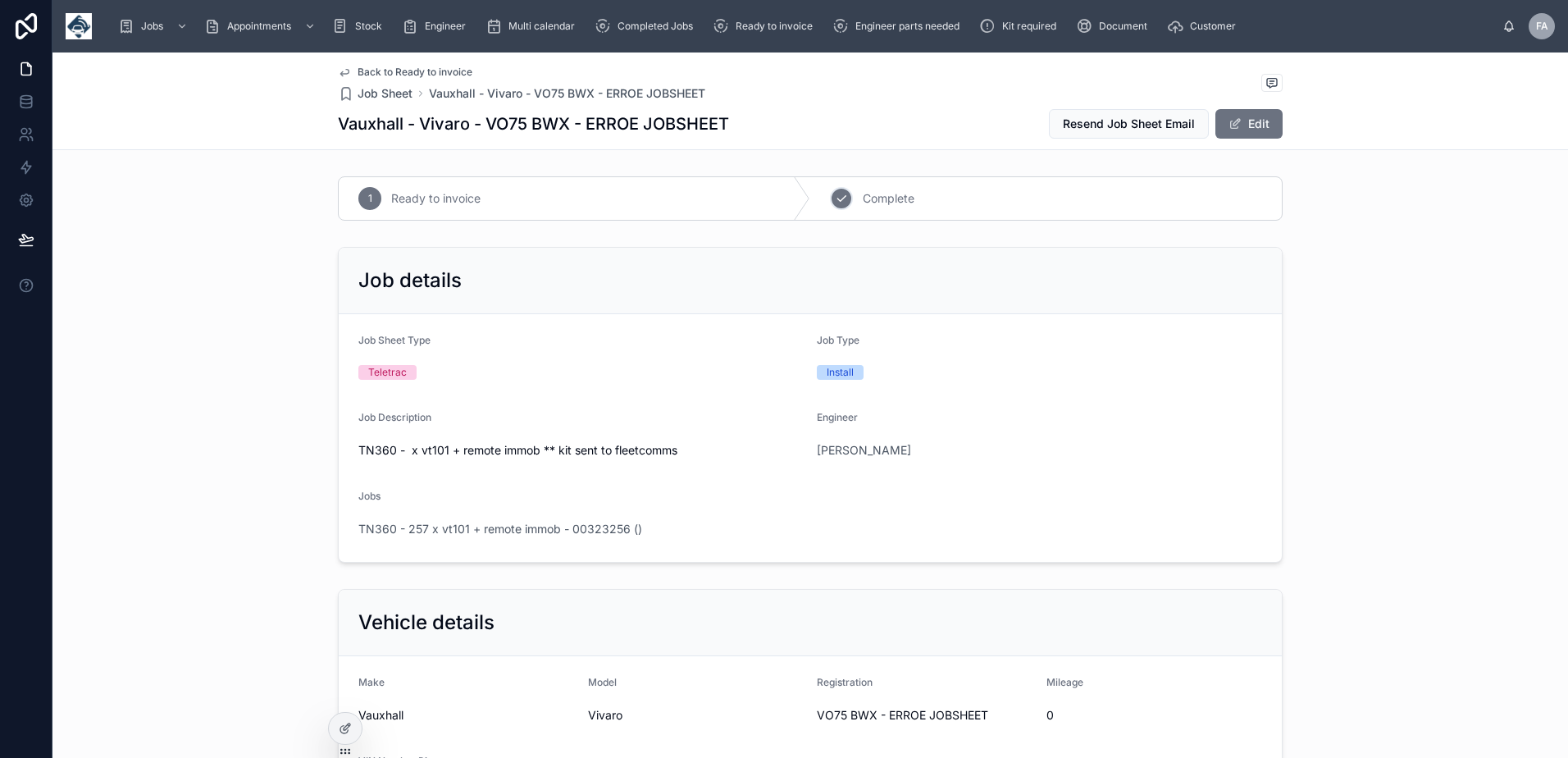
click at [837, 201] on icon at bounding box center [841, 198] width 9 height 6
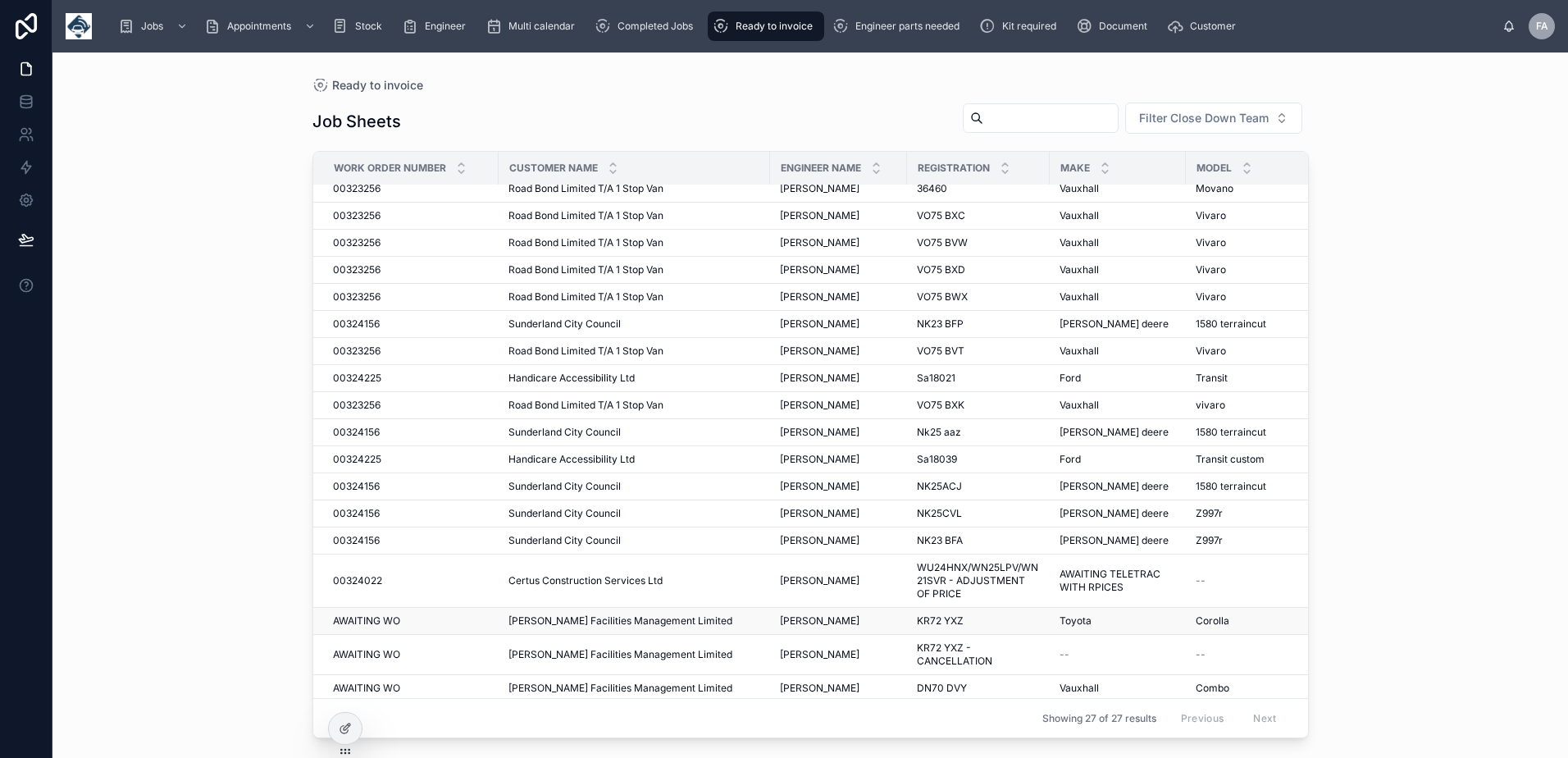
scroll to position [295, 0]
click at [1054, 115] on input "text" at bounding box center [1050, 118] width 134 height 23
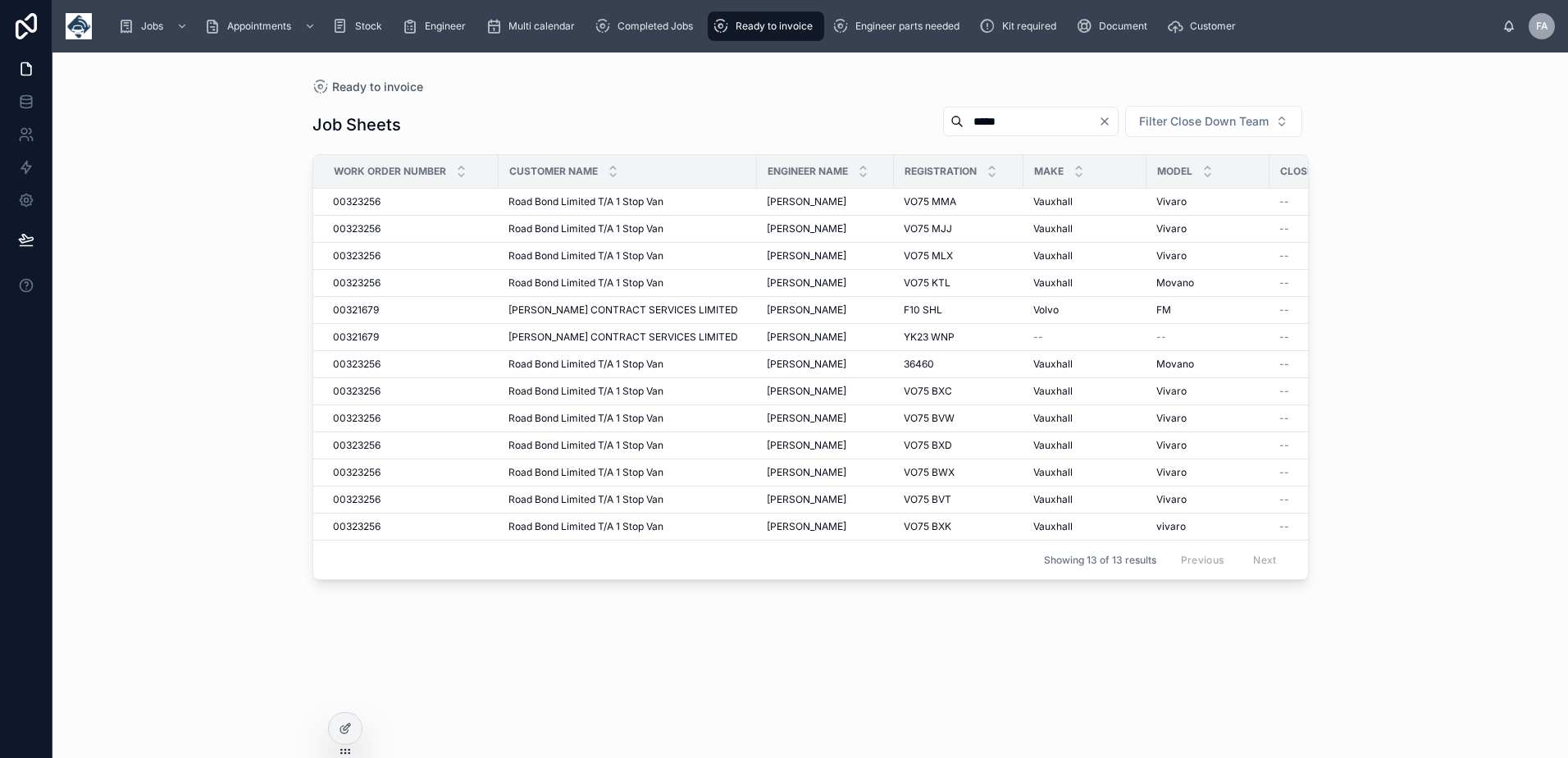
click at [744, 27] on span "Ready to invoice" at bounding box center [775, 26] width 77 height 13
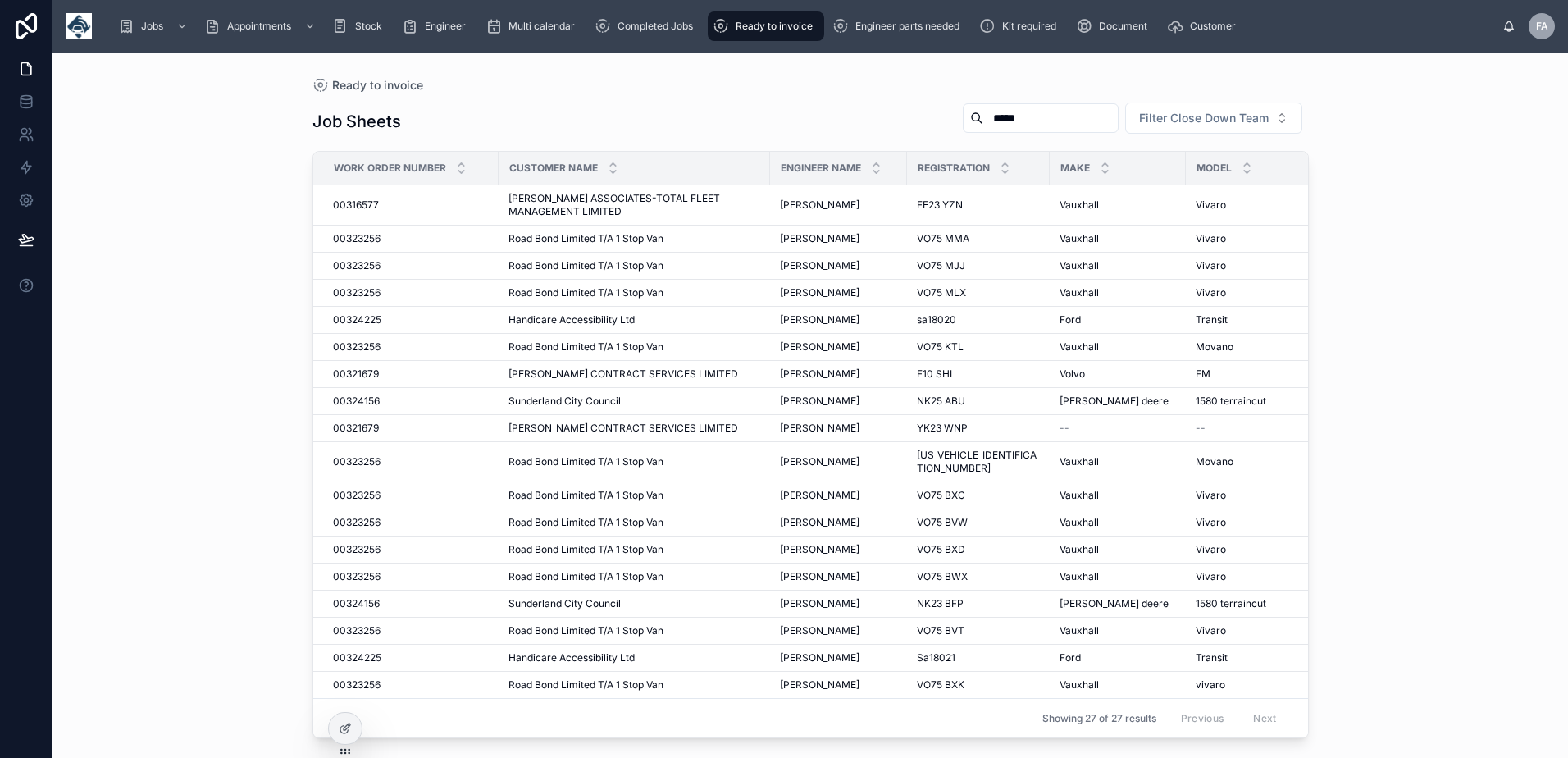
click at [1016, 118] on input "*****" at bounding box center [1050, 118] width 134 height 23
click at [1007, 123] on input "*****" at bounding box center [1050, 118] width 134 height 23
type input "*****"
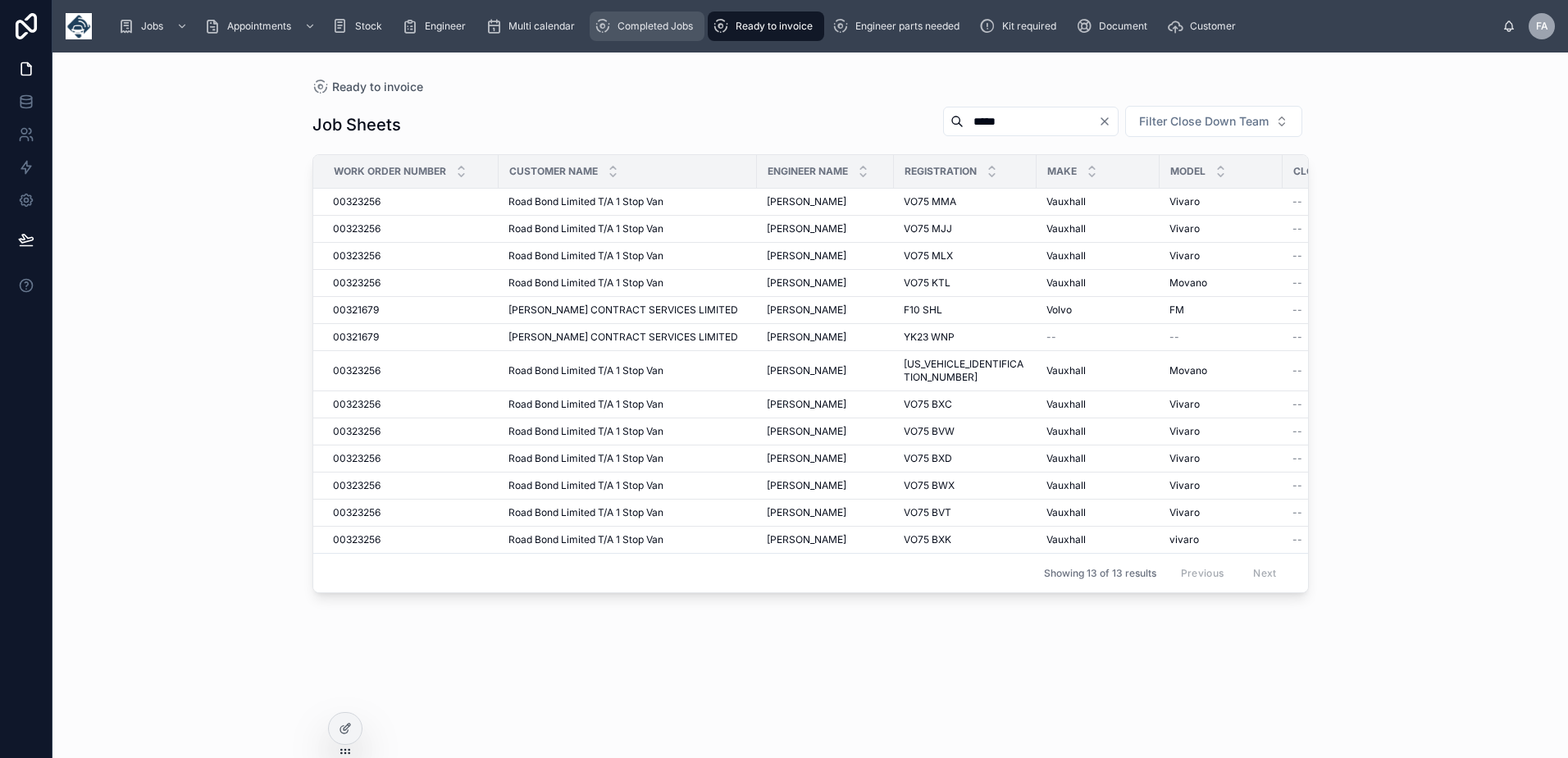
click at [680, 38] on div "Completed Jobs" at bounding box center [647, 26] width 105 height 27
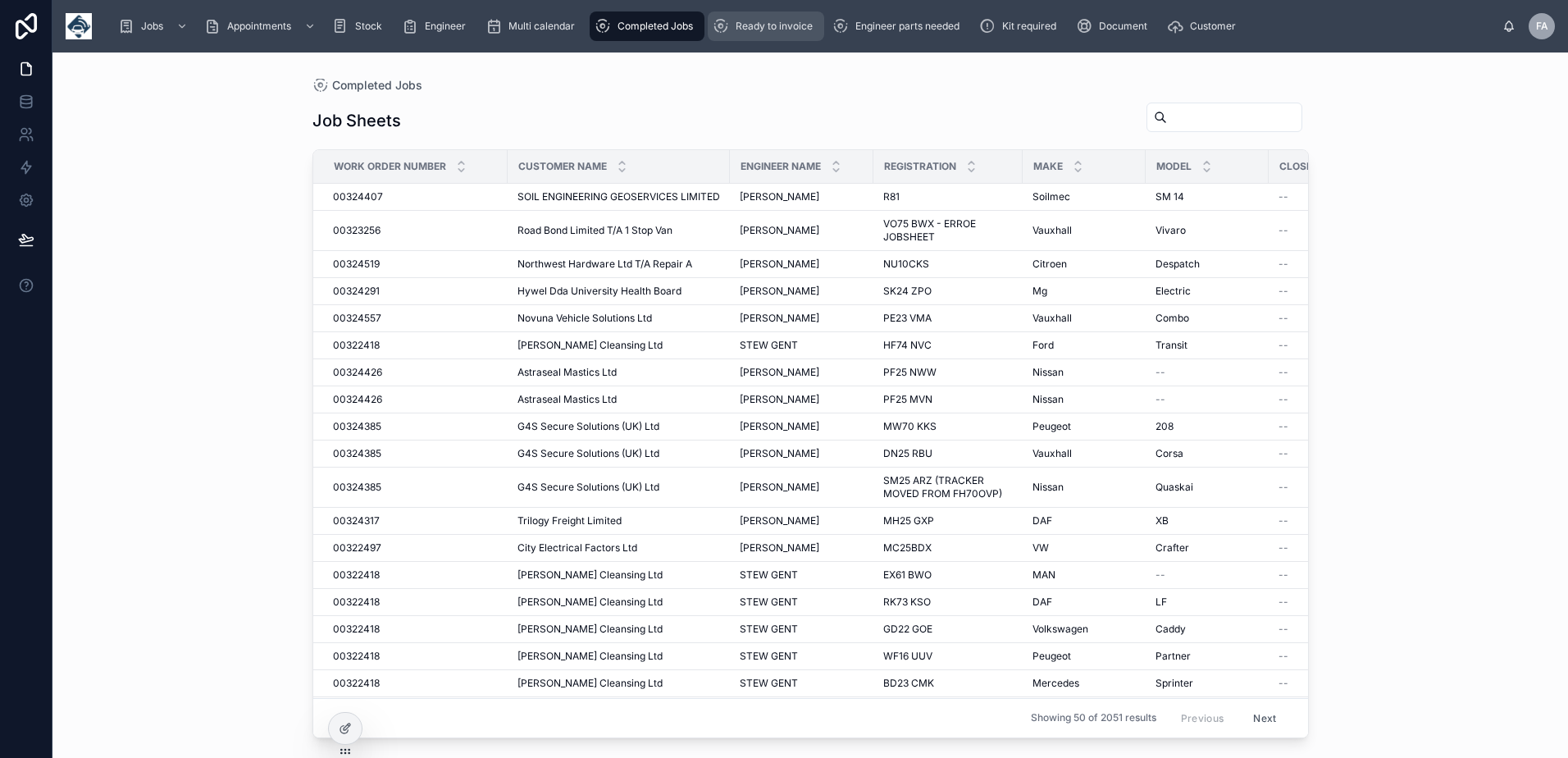
click at [747, 26] on span "Ready to invoice" at bounding box center [775, 26] width 77 height 13
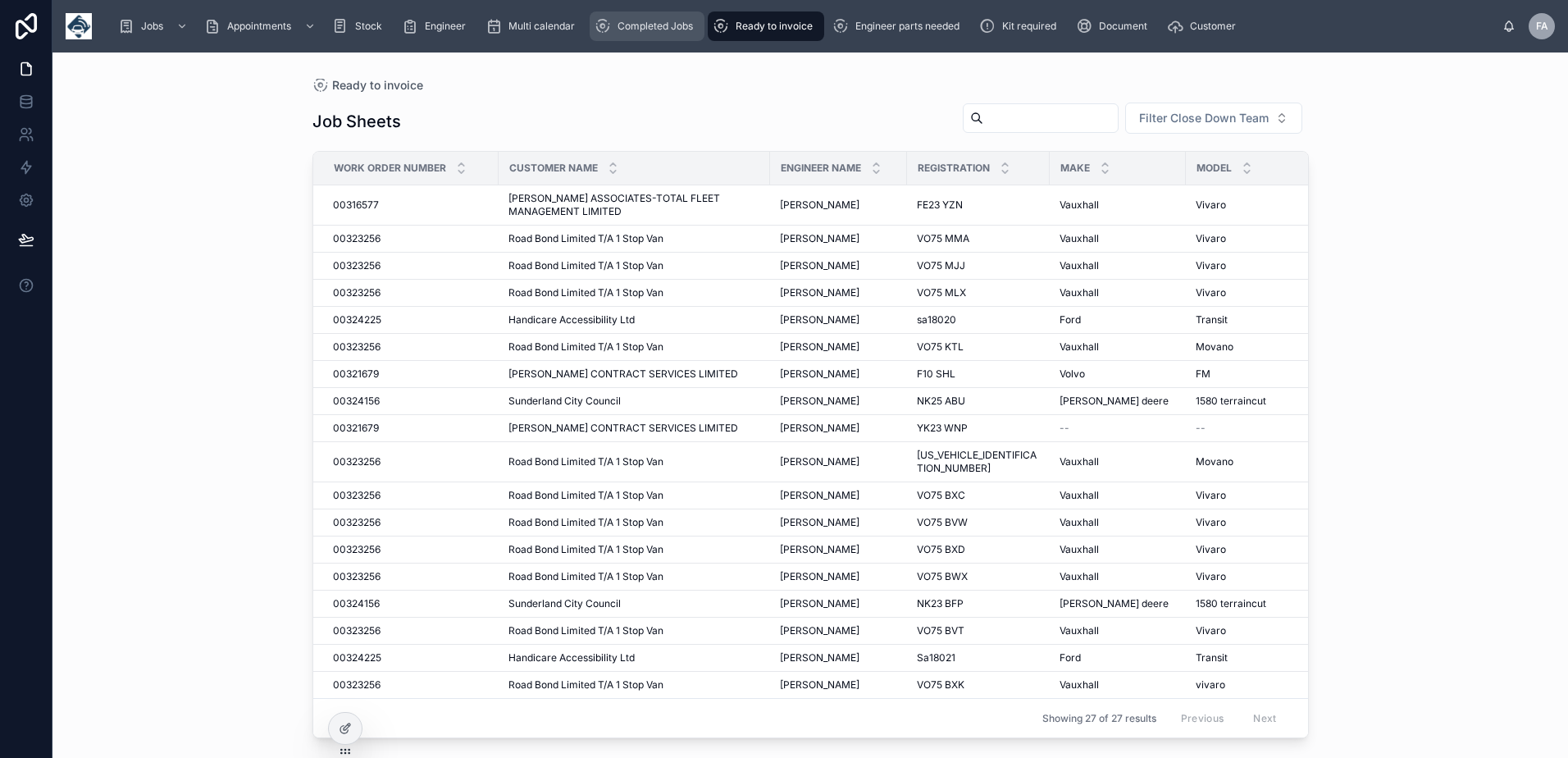
click at [639, 30] on span "Completed Jobs" at bounding box center [656, 26] width 75 height 13
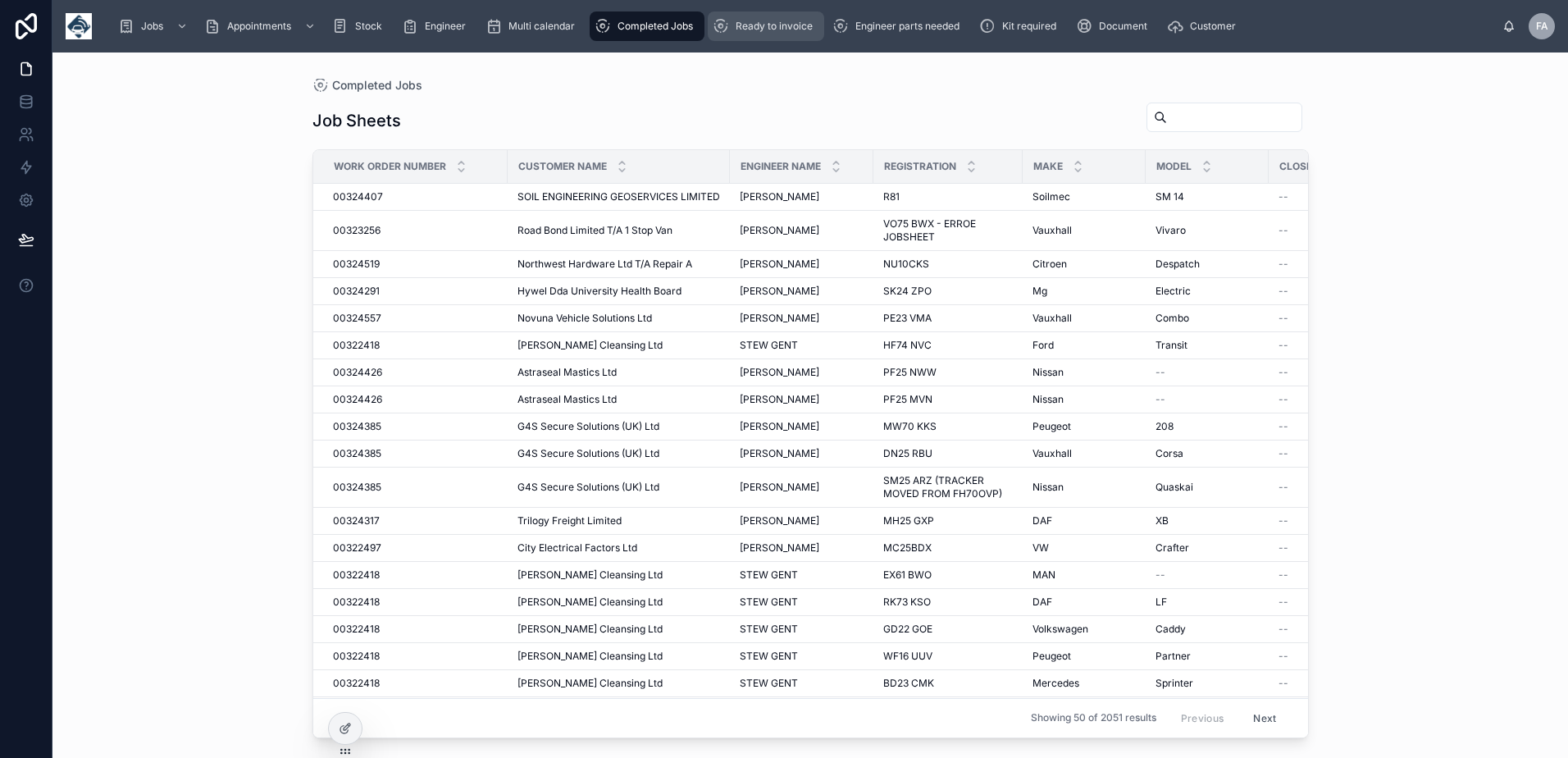
click at [762, 28] on span "Ready to invoice" at bounding box center [775, 26] width 77 height 13
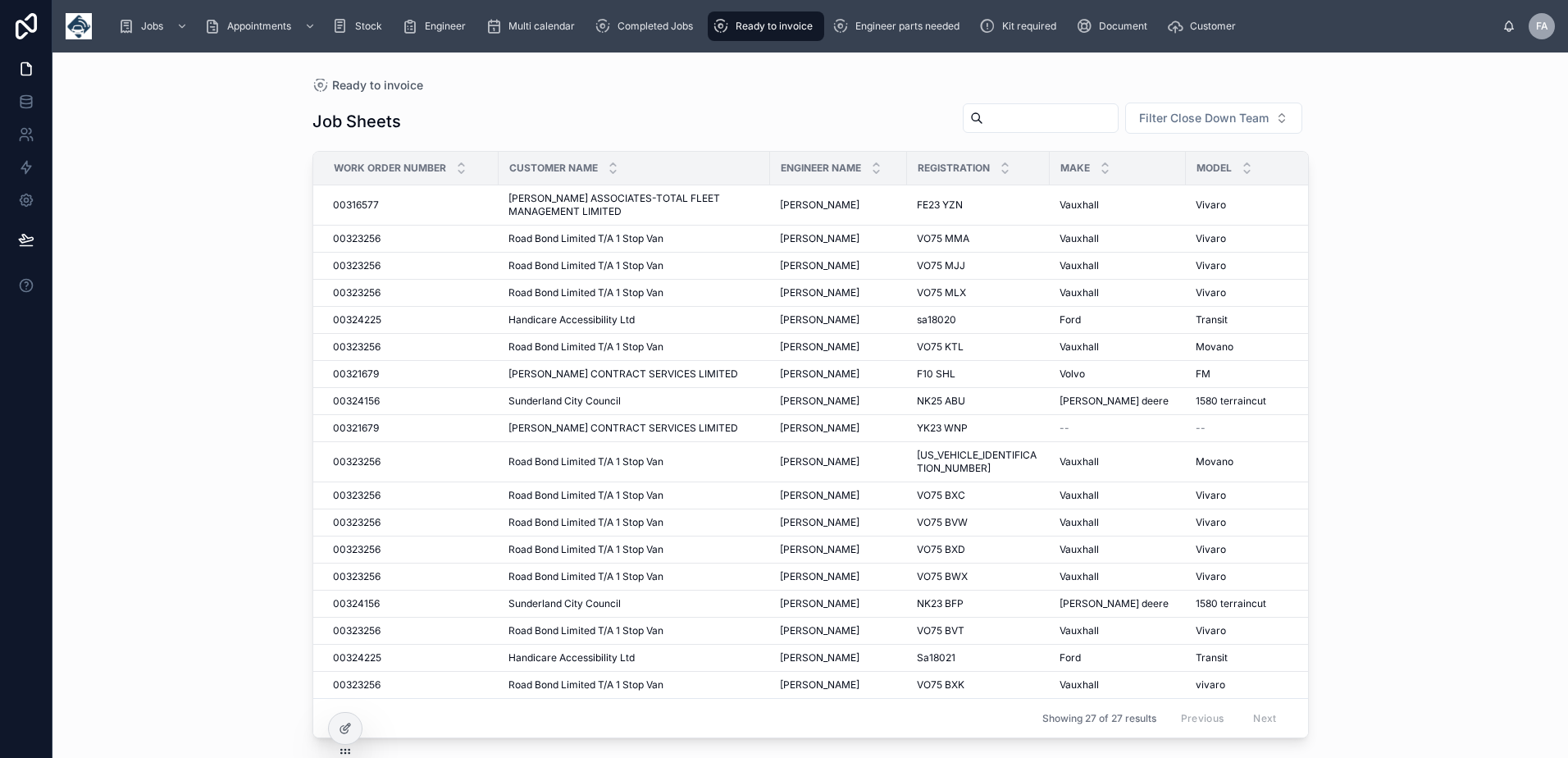
click at [998, 121] on input "text" at bounding box center [1050, 118] width 134 height 23
type input "******"
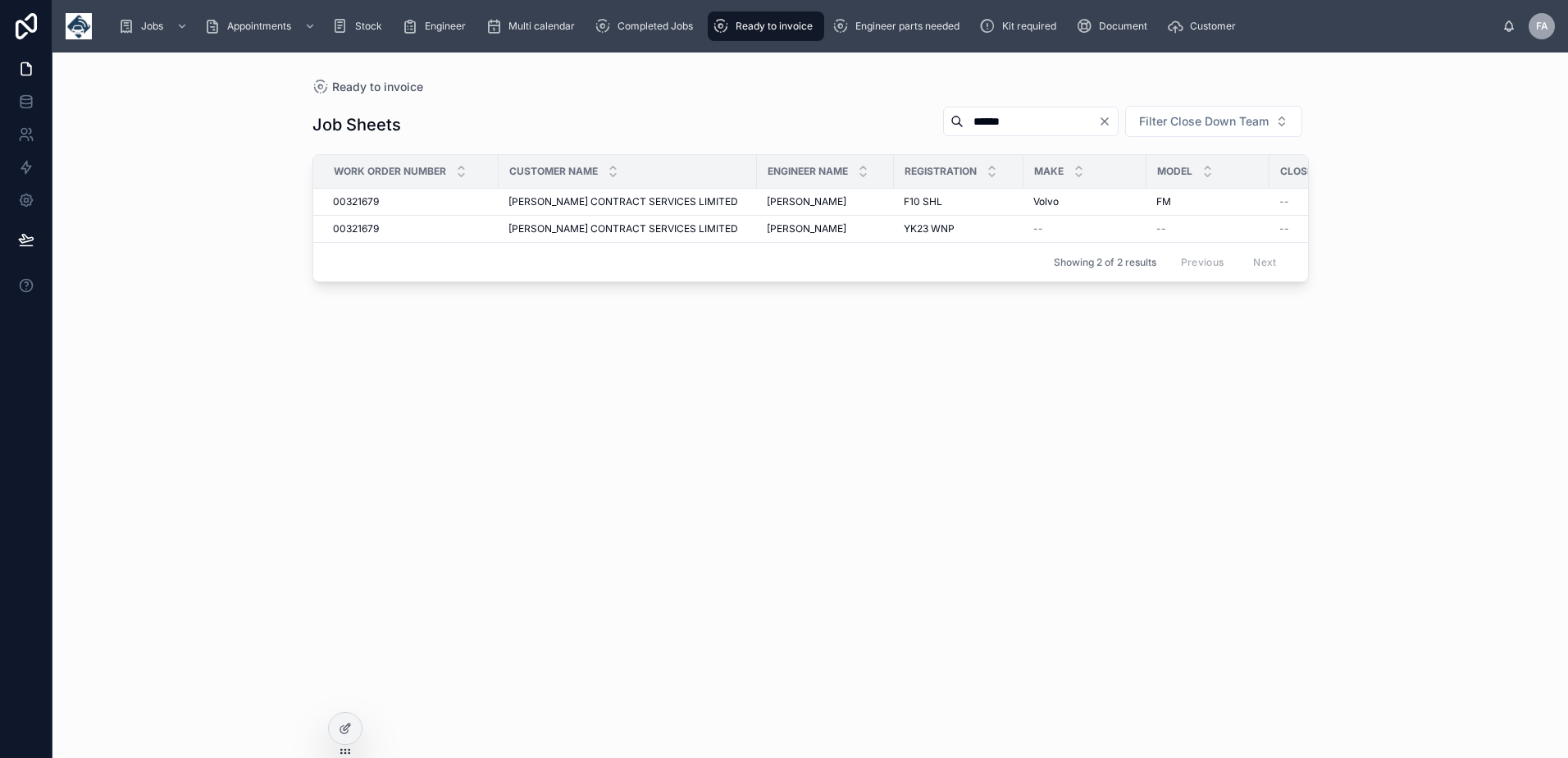
click at [1066, 124] on input "******" at bounding box center [1030, 121] width 134 height 23
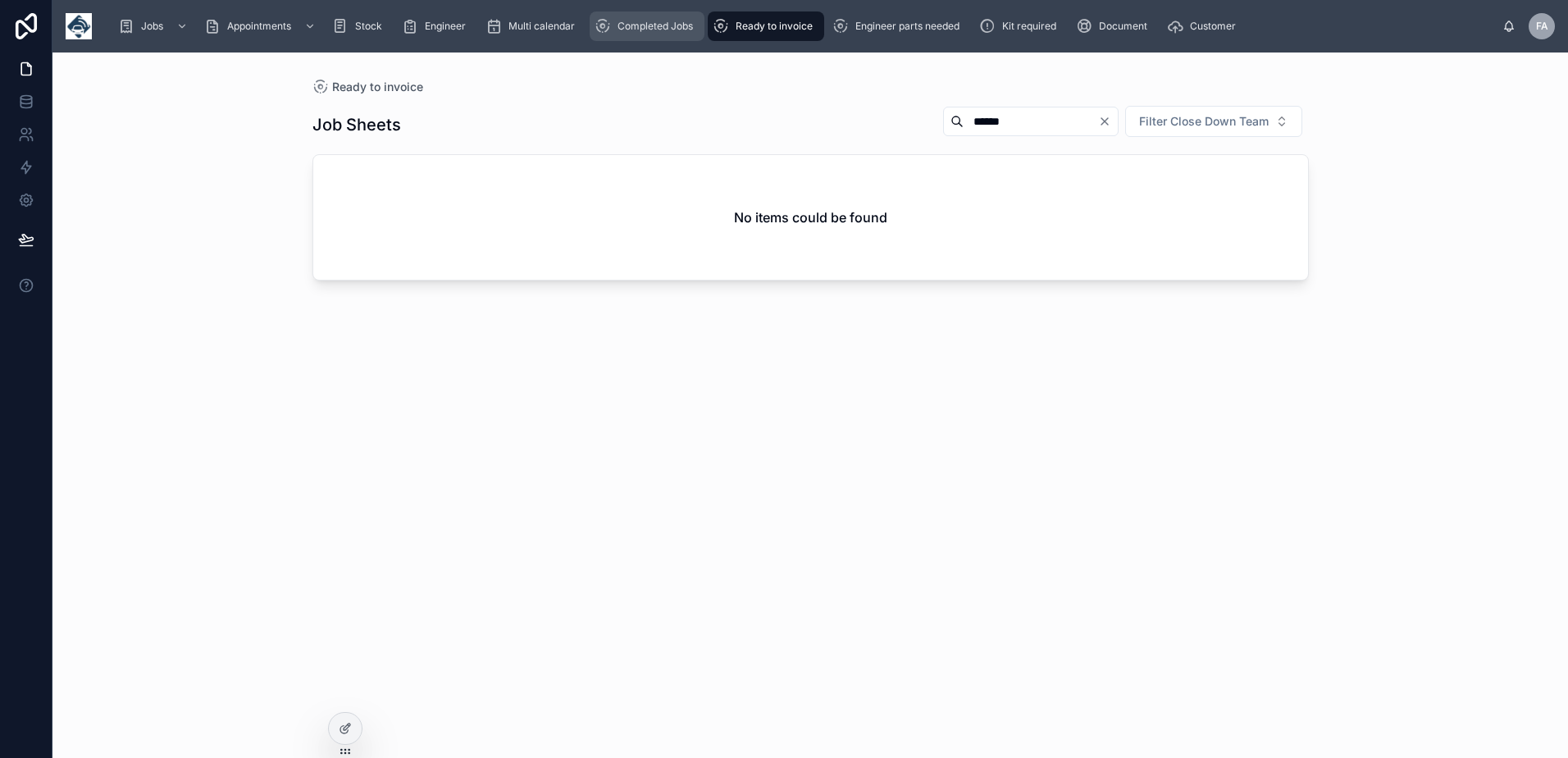
drag, startPoint x: 650, startPoint y: 23, endPoint x: 703, endPoint y: 50, distance: 59.5
click at [650, 23] on span "Completed Jobs" at bounding box center [656, 26] width 75 height 13
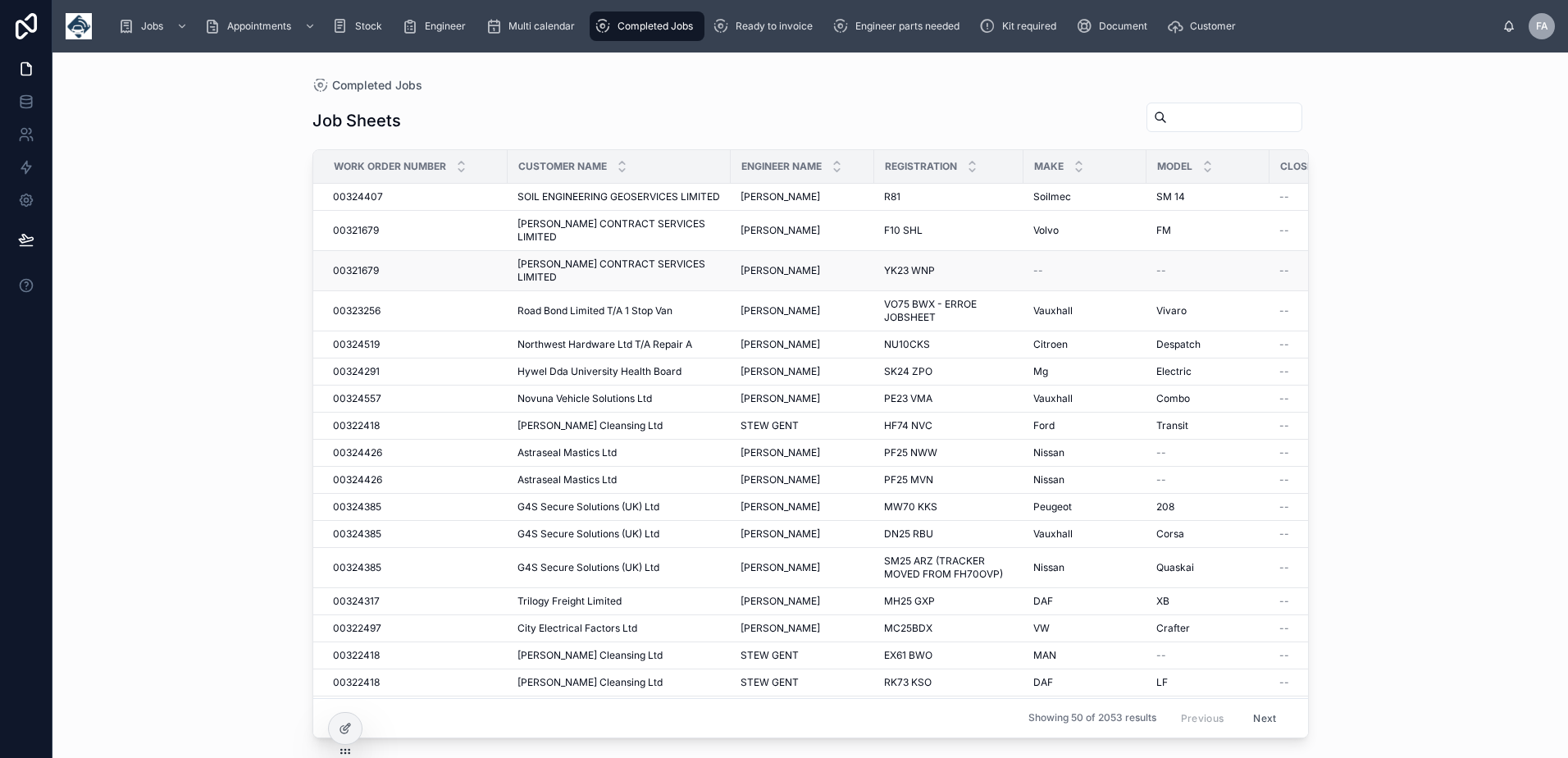
click at [355, 268] on span "00321679" at bounding box center [356, 270] width 46 height 13
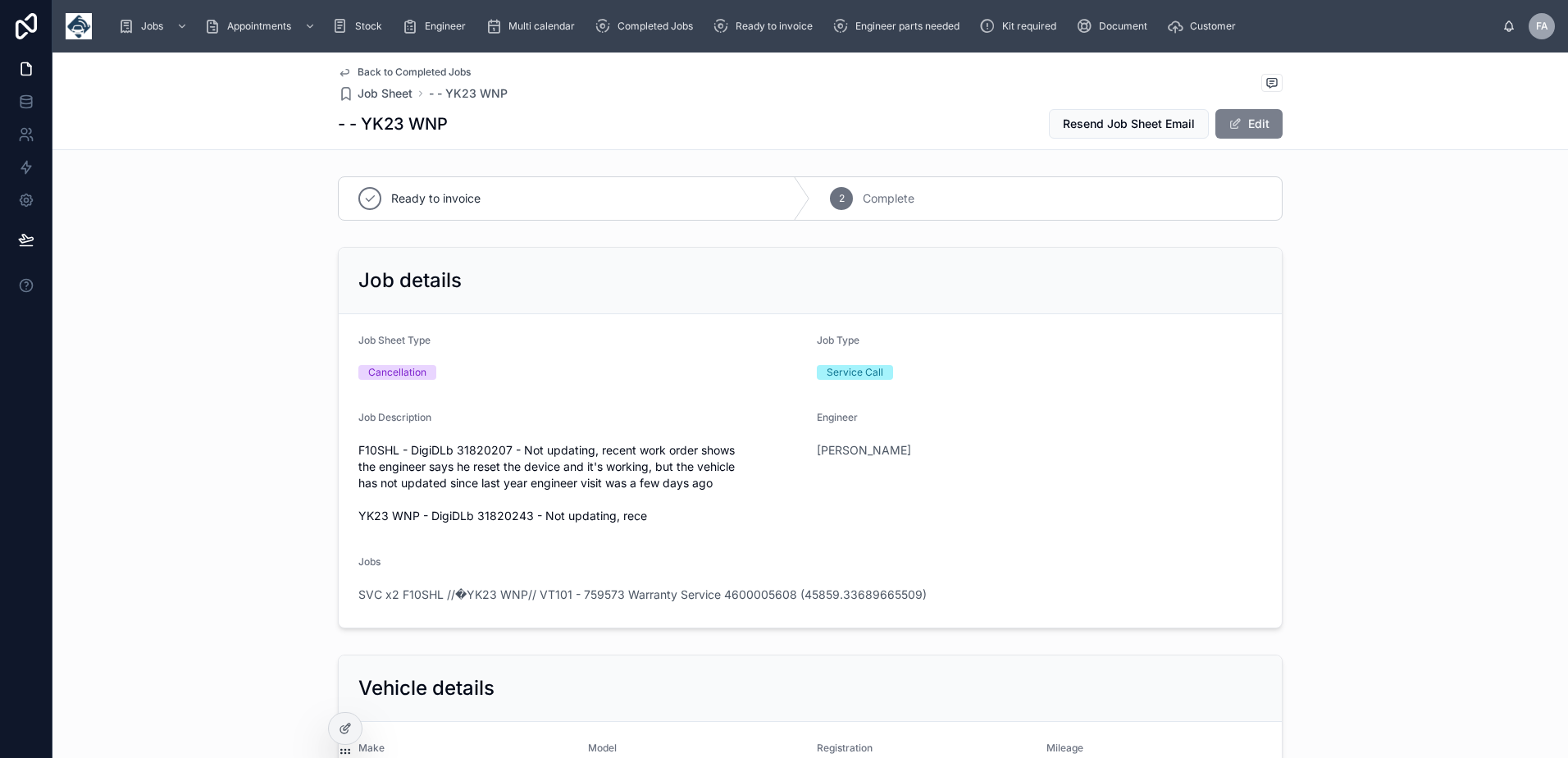
click at [1267, 121] on button "Edit" at bounding box center [1249, 123] width 68 height 30
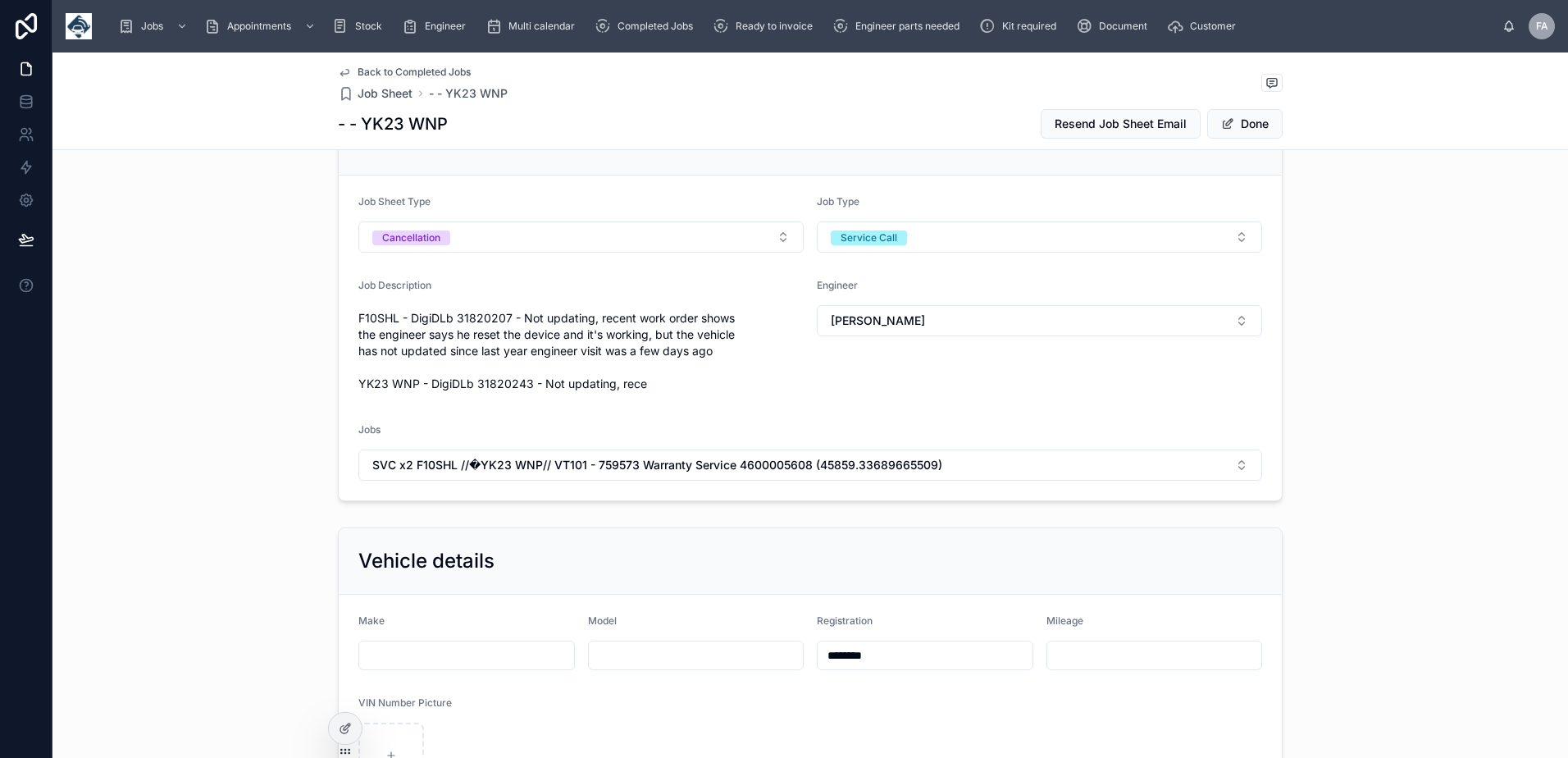
scroll to position [246, 0]
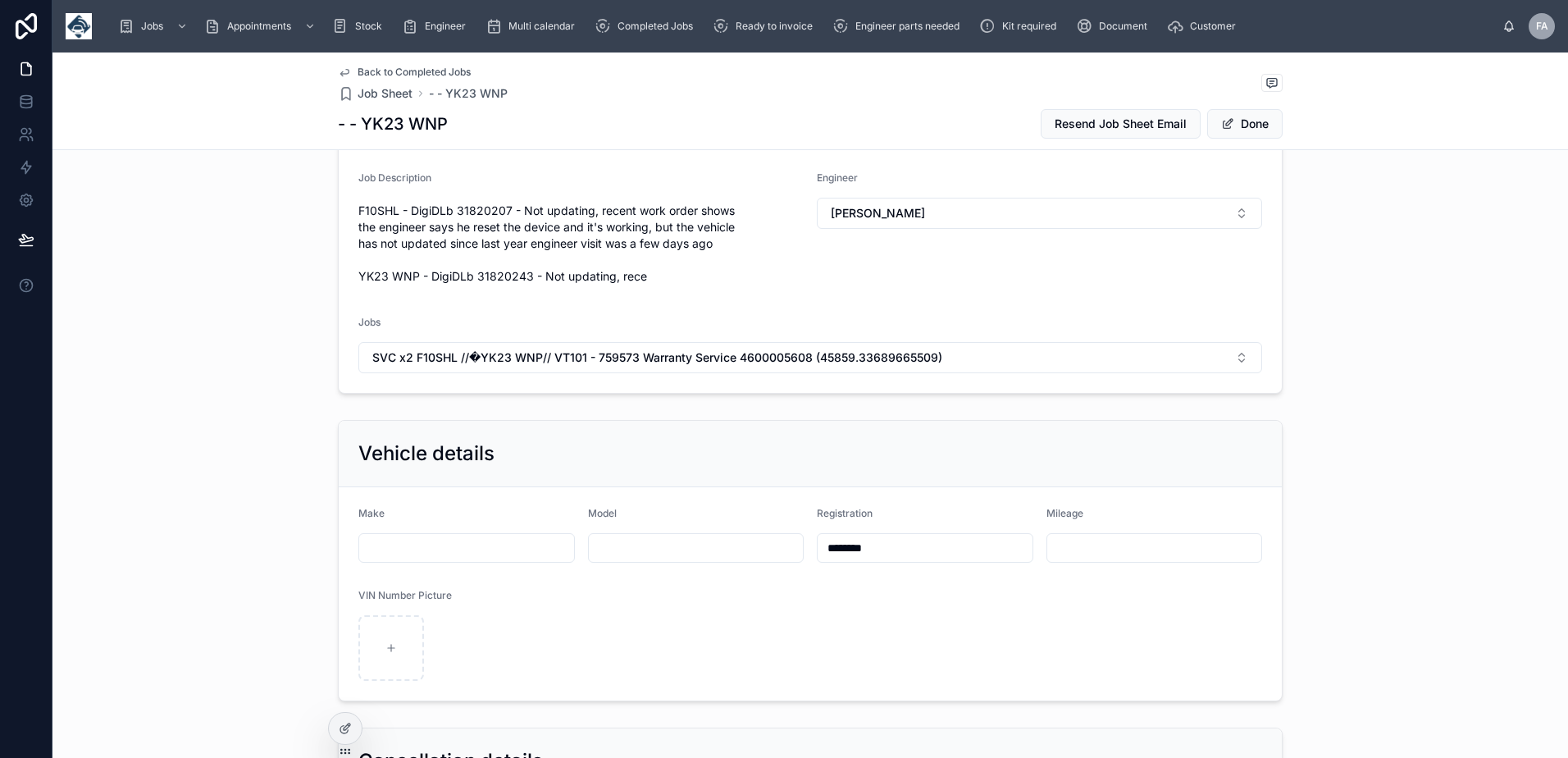
click at [903, 544] on input "********" at bounding box center [924, 548] width 215 height 23
type input "**********"
click at [1234, 124] on button "Done" at bounding box center [1245, 123] width 75 height 30
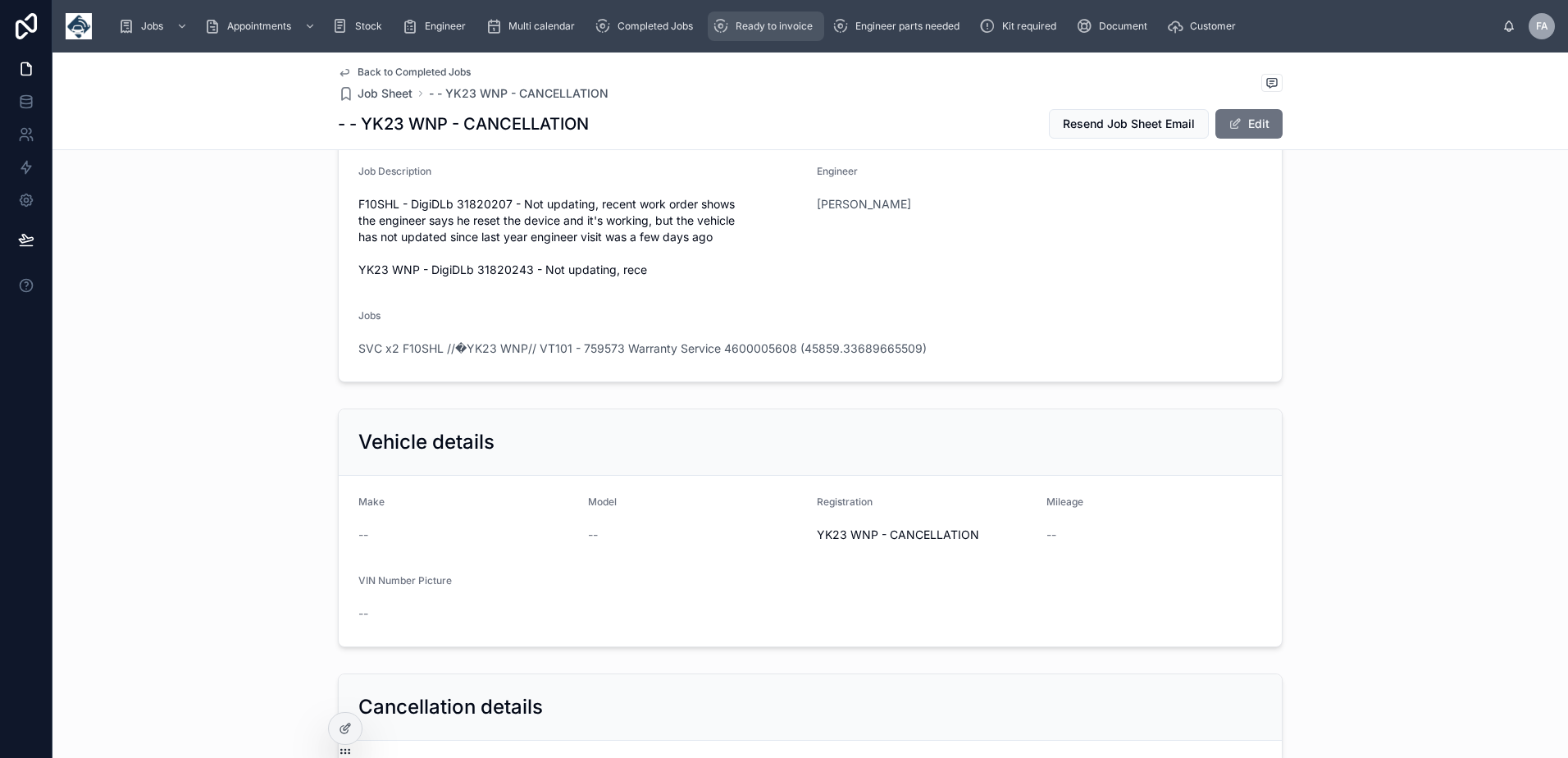
click at [742, 27] on span "Ready to invoice" at bounding box center [775, 26] width 77 height 13
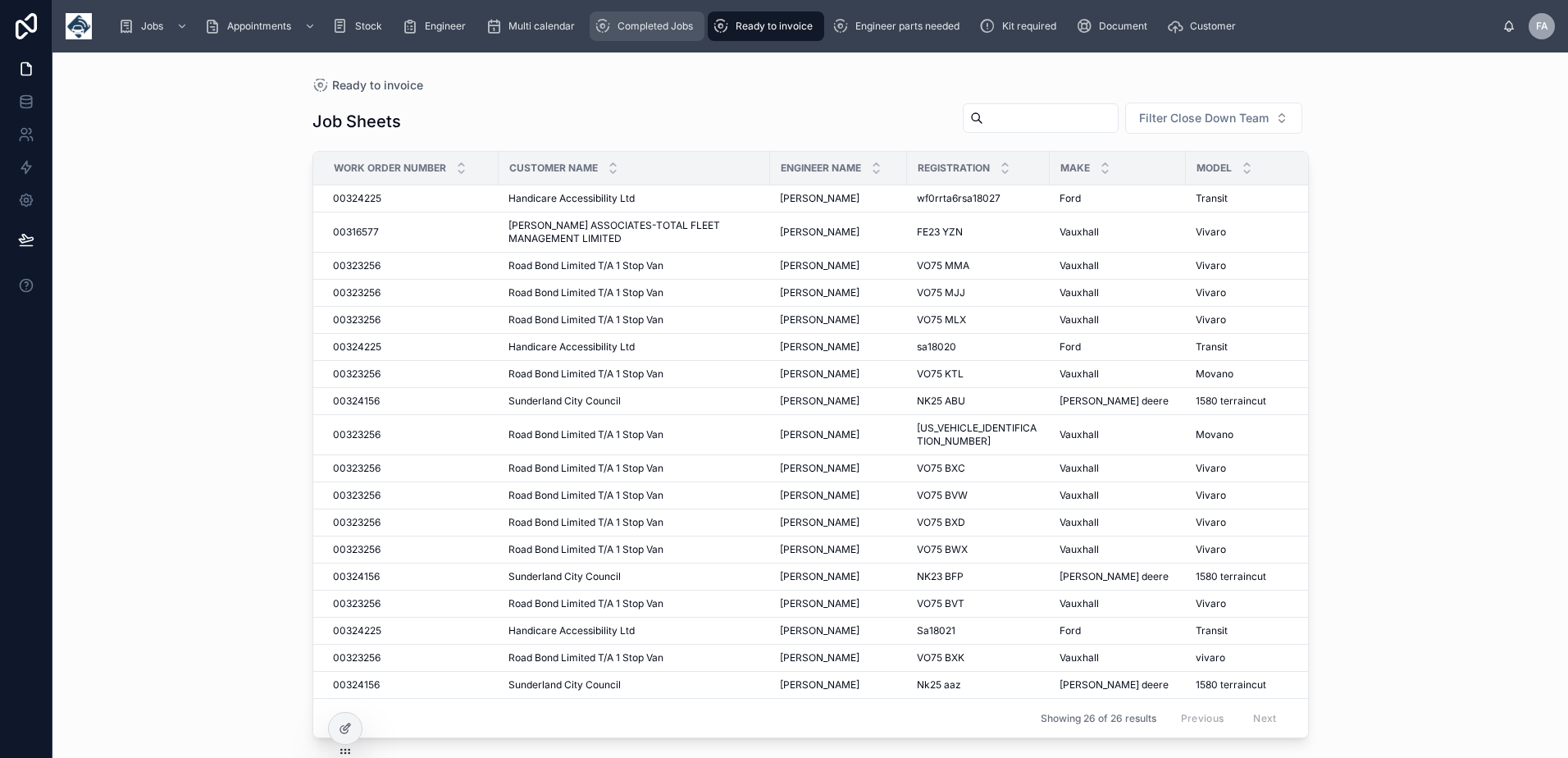
click at [642, 30] on span "Completed Jobs" at bounding box center [656, 26] width 75 height 13
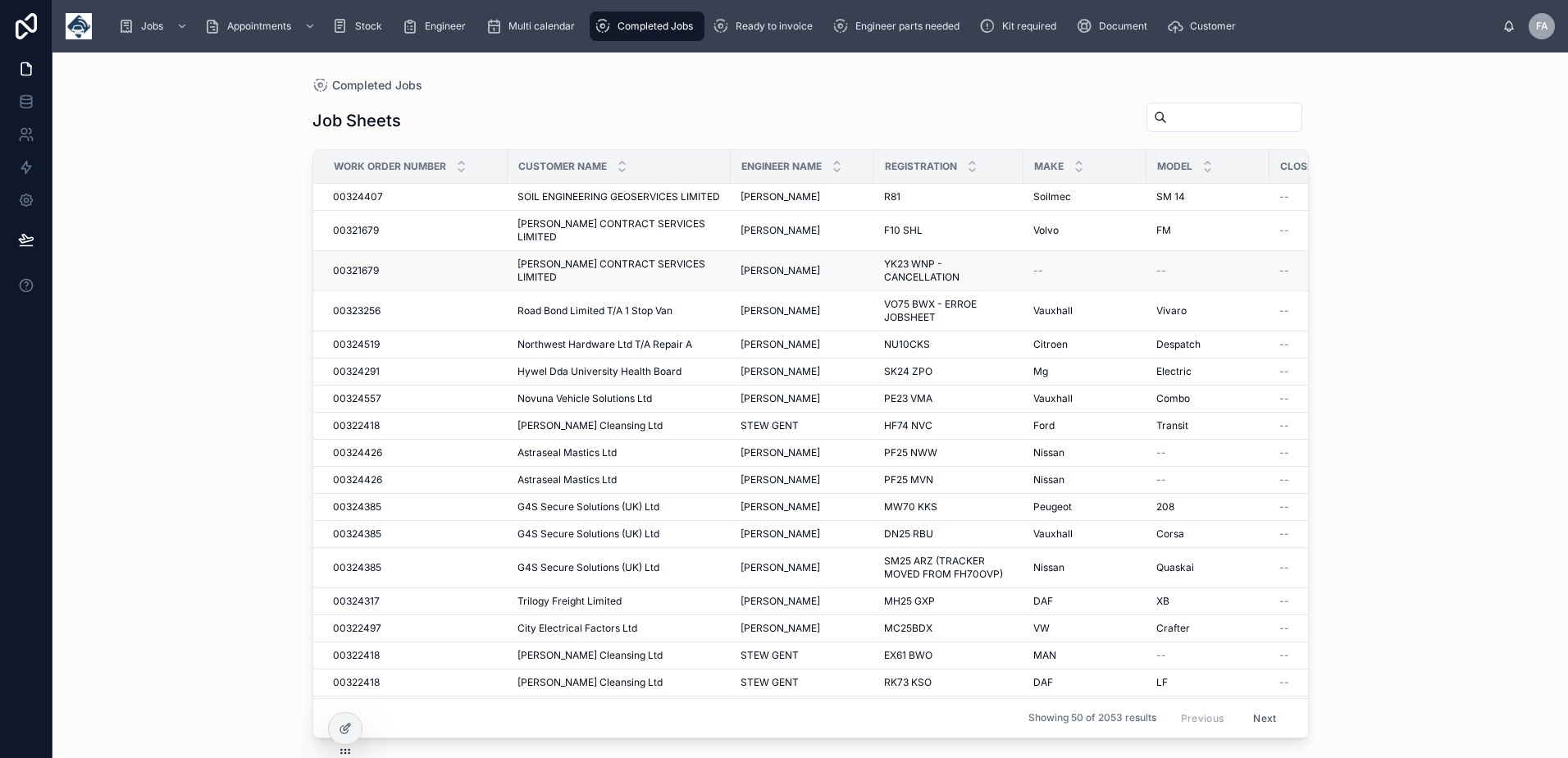
click at [336, 269] on span "00321679" at bounding box center [356, 270] width 46 height 13
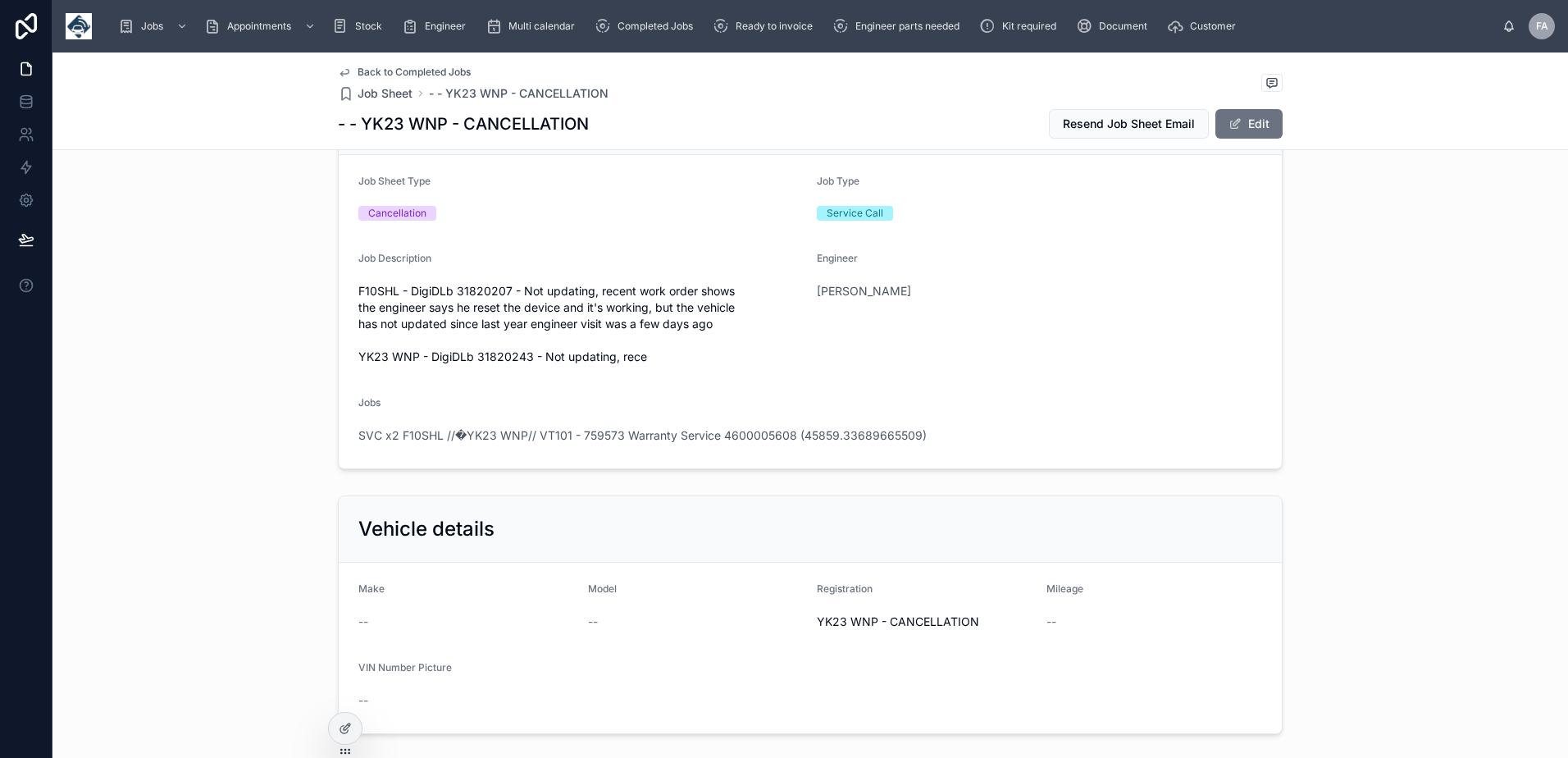
scroll to position [328, 0]
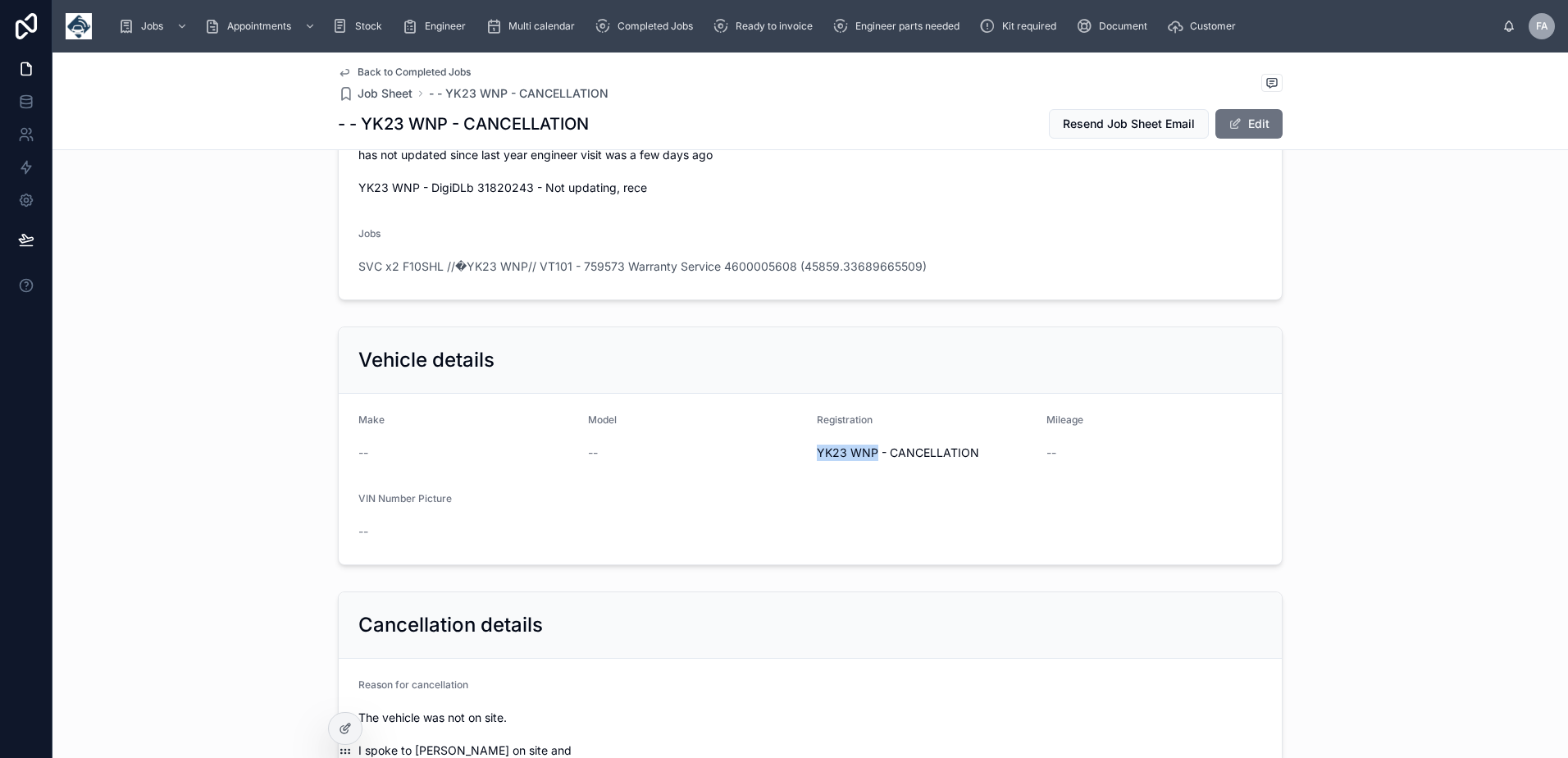
drag, startPoint x: 811, startPoint y: 451, endPoint x: 869, endPoint y: 462, distance: 59.0
click at [869, 462] on div "YK23 WNP - CANCELLATION" at bounding box center [925, 453] width 217 height 27
copy span "YK23 WNP"
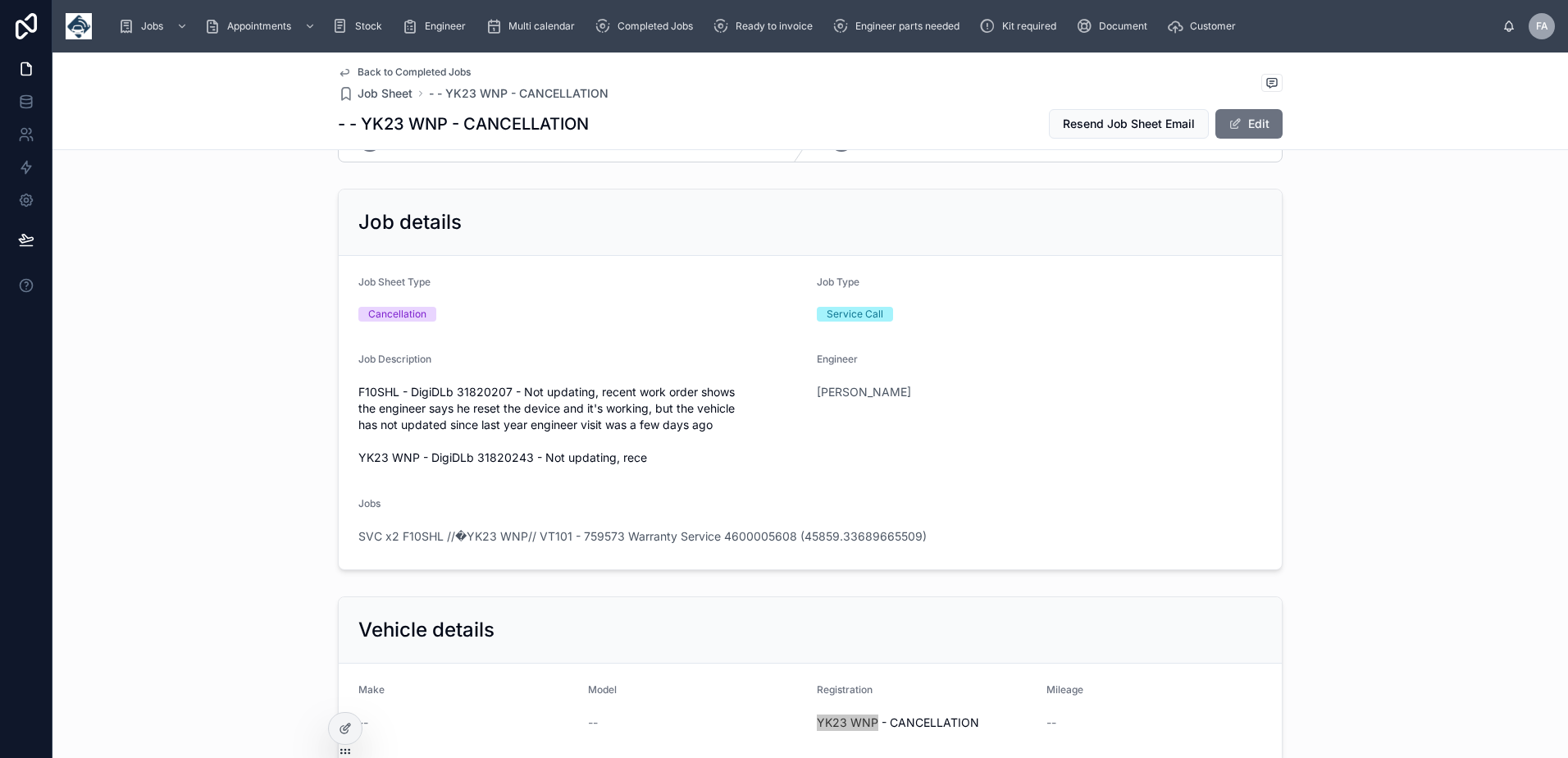
scroll to position [0, 0]
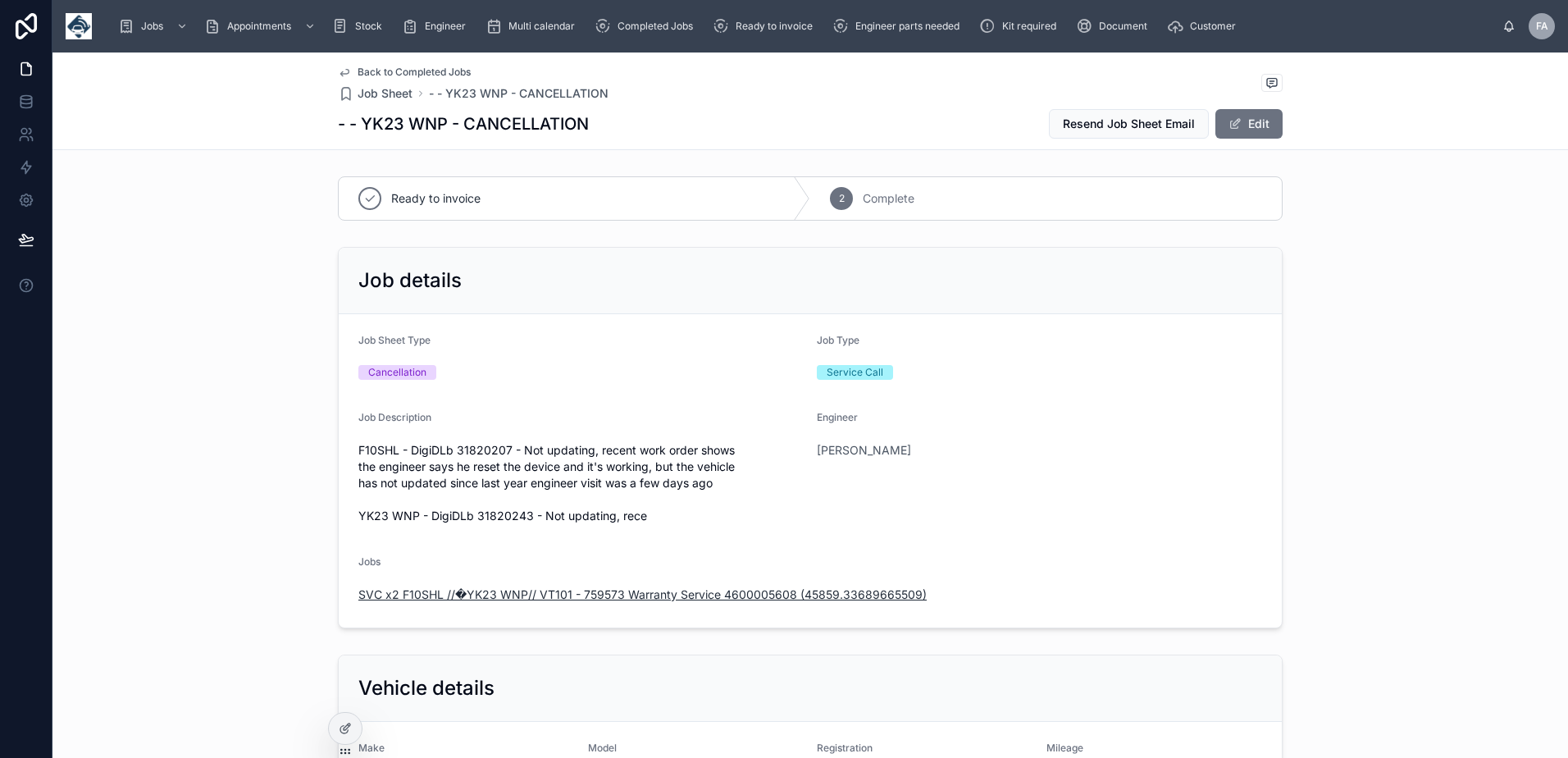
click at [527, 599] on span "SVC x2 F10SHL //�YK23 WNP// VT101 - 759573 Warranty Service 4600005608 (45859.3…" at bounding box center [643, 594] width 568 height 16
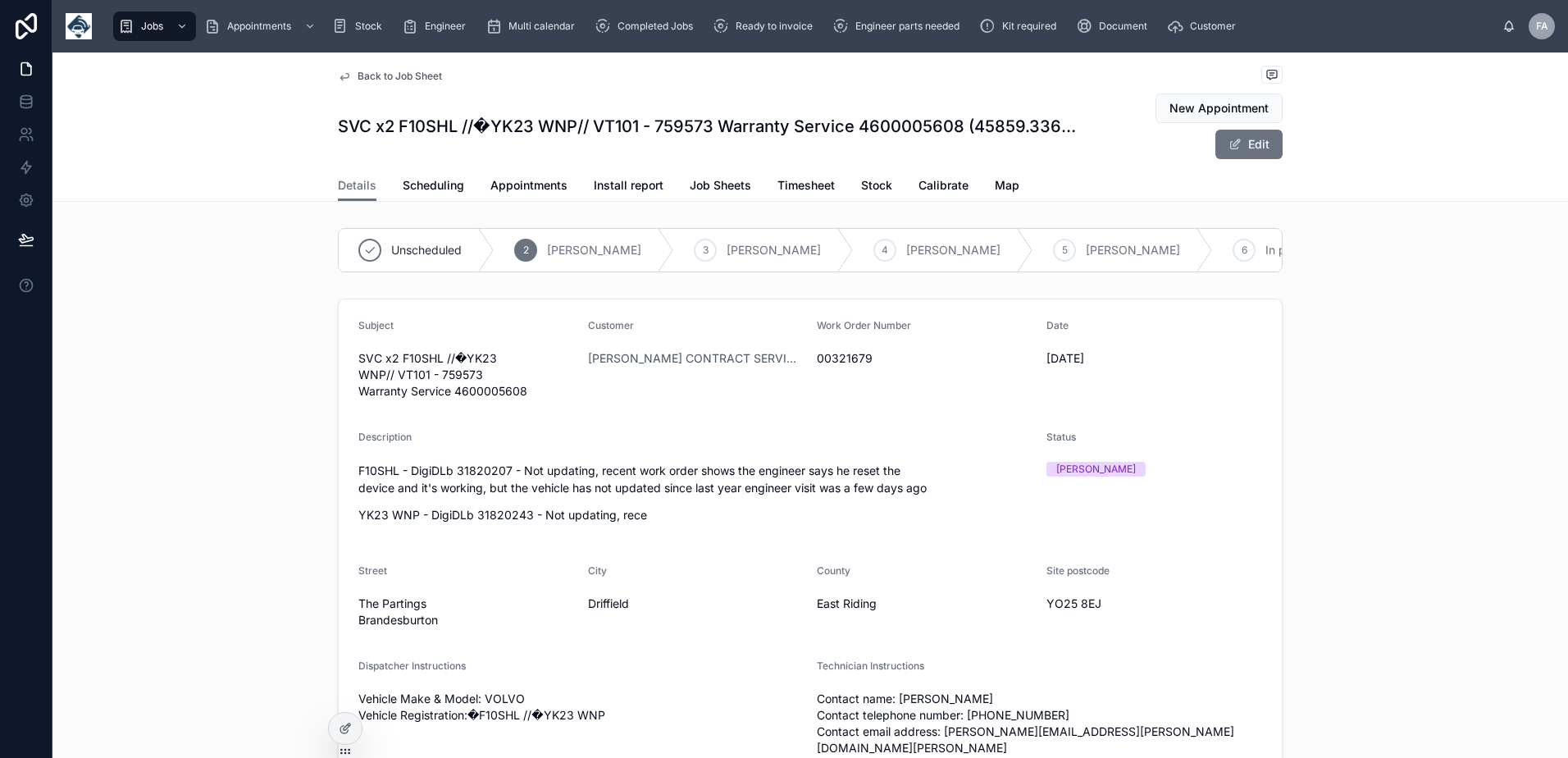
click at [840, 366] on span "00321679" at bounding box center [925, 358] width 217 height 16
drag, startPoint x: 634, startPoint y: 33, endPoint x: 592, endPoint y: 6, distance: 49.9
click at [634, 32] on div "Completed Jobs" at bounding box center [647, 26] width 105 height 27
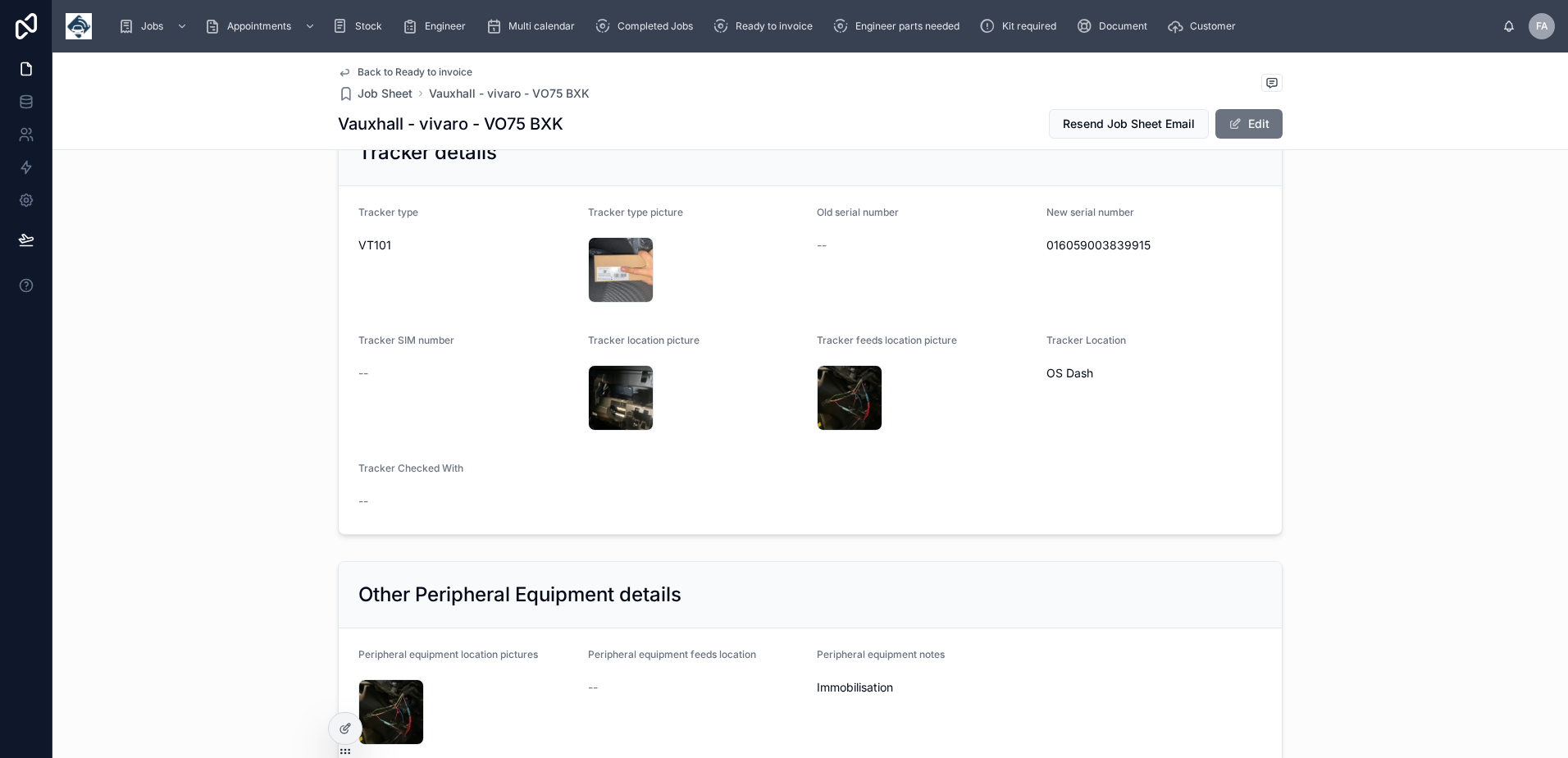
scroll to position [984, 0]
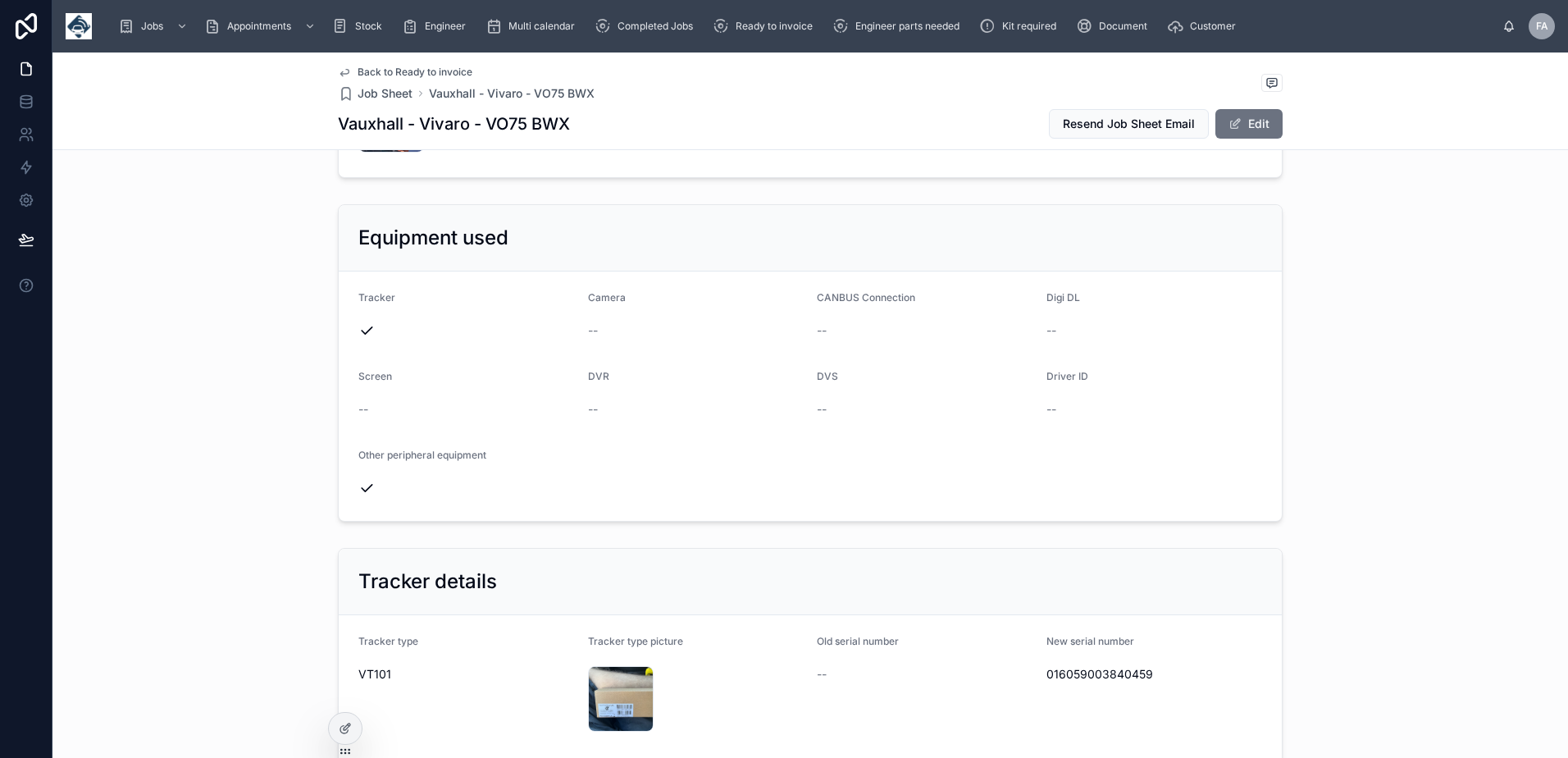
scroll to position [738, 0]
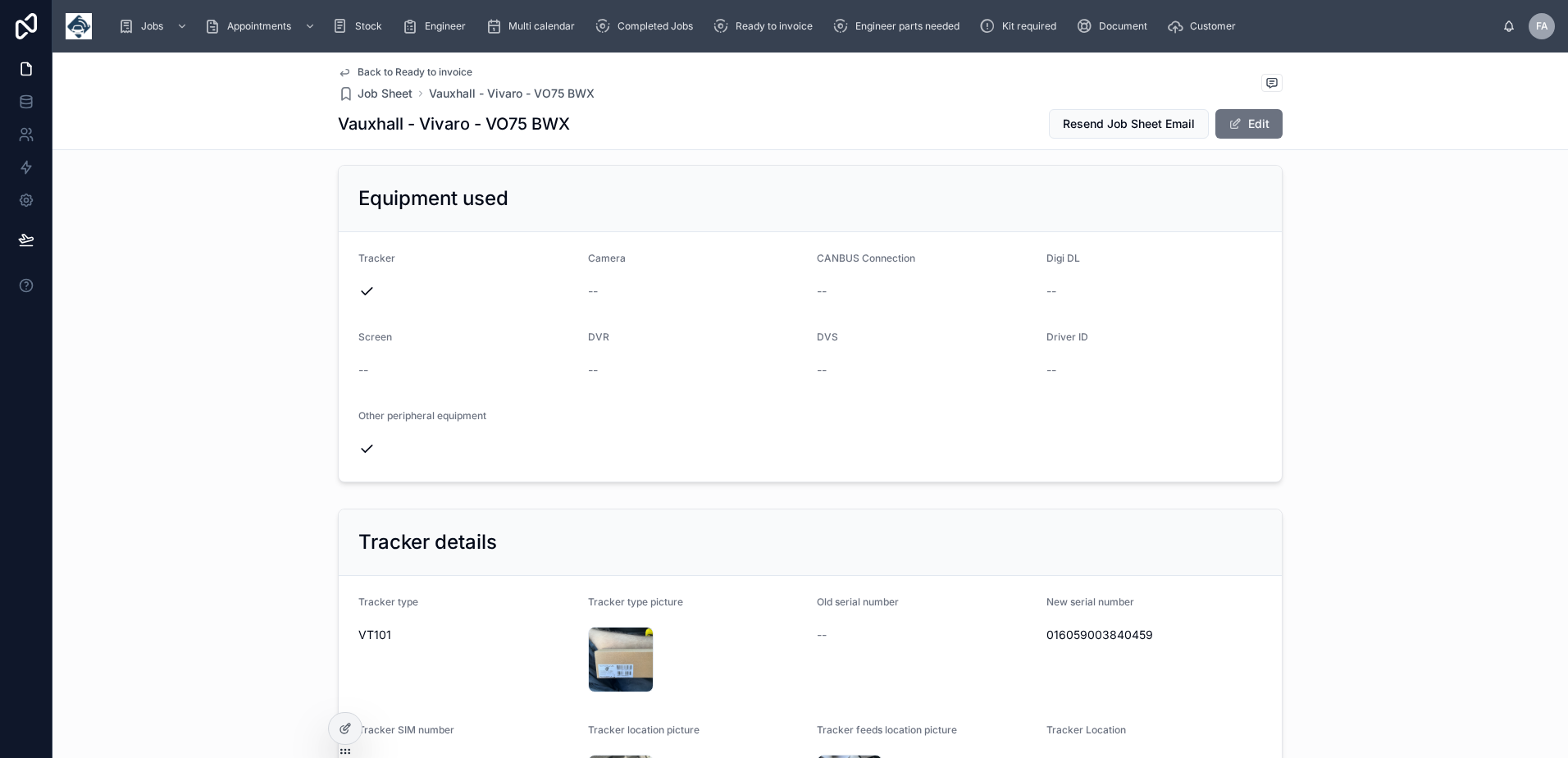
click at [1137, 639] on span "016059003840459" at bounding box center [1155, 634] width 217 height 16
copy span "016059003840459"
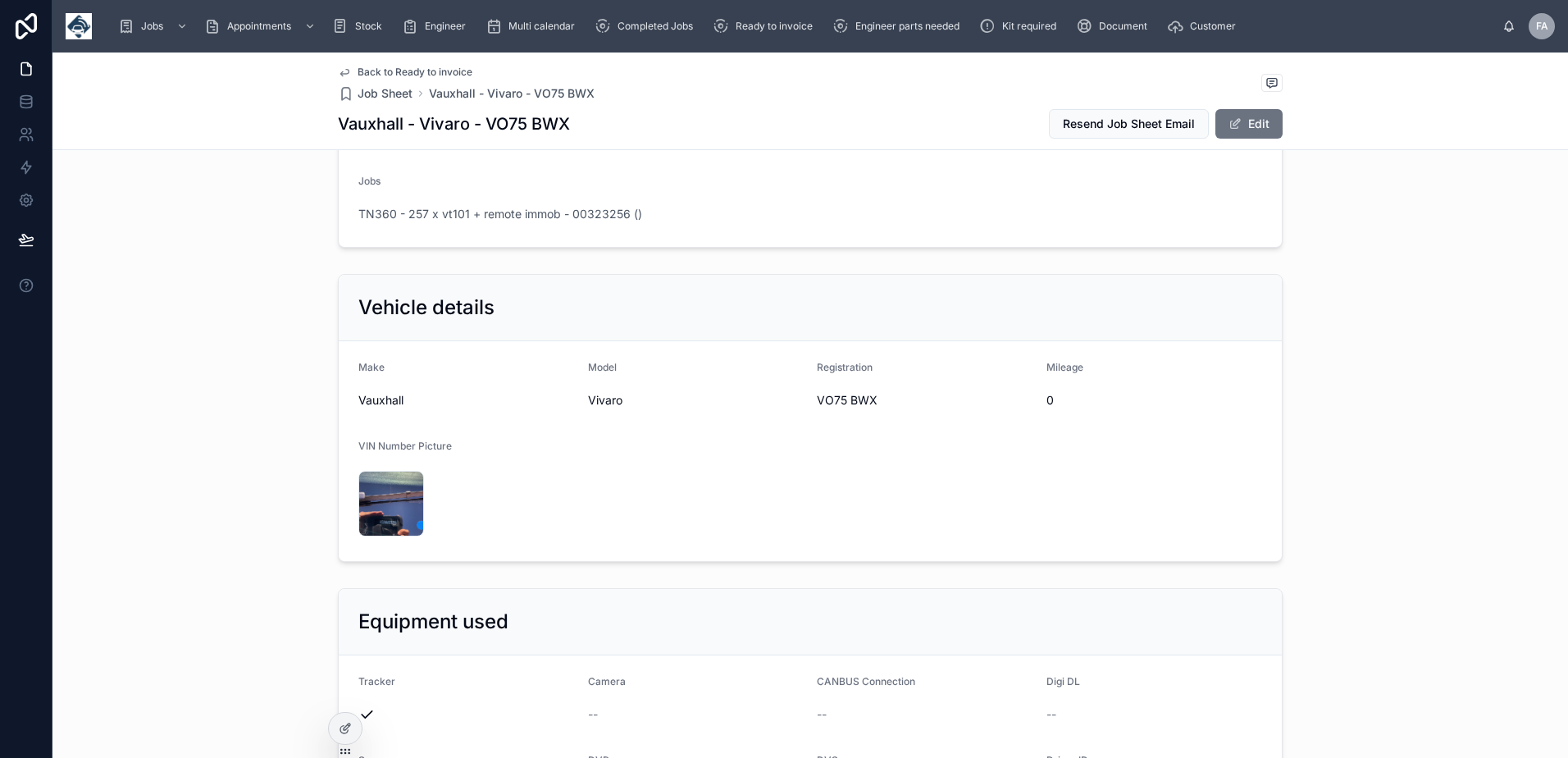
scroll to position [492, 0]
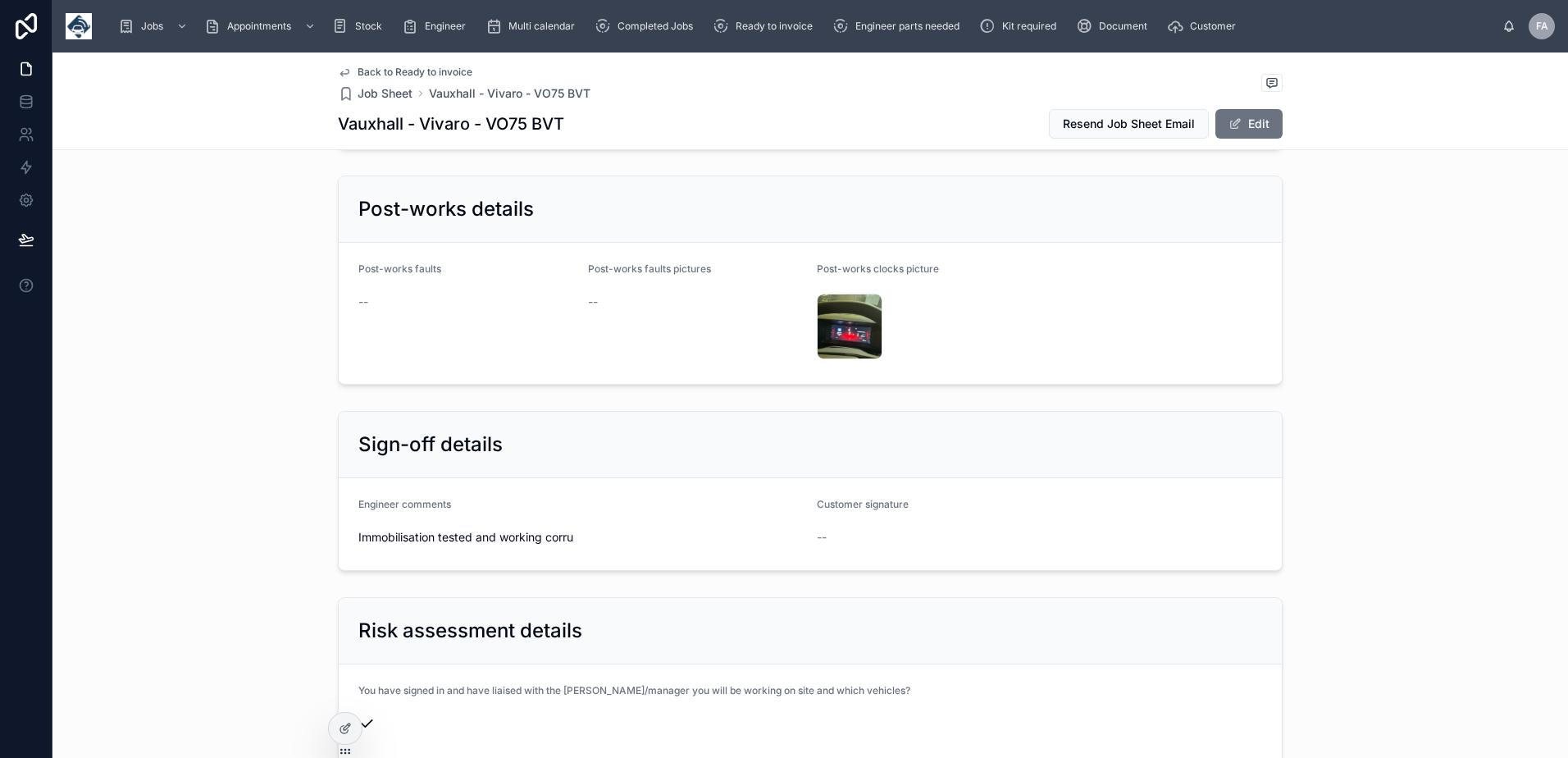
scroll to position [3361, 0]
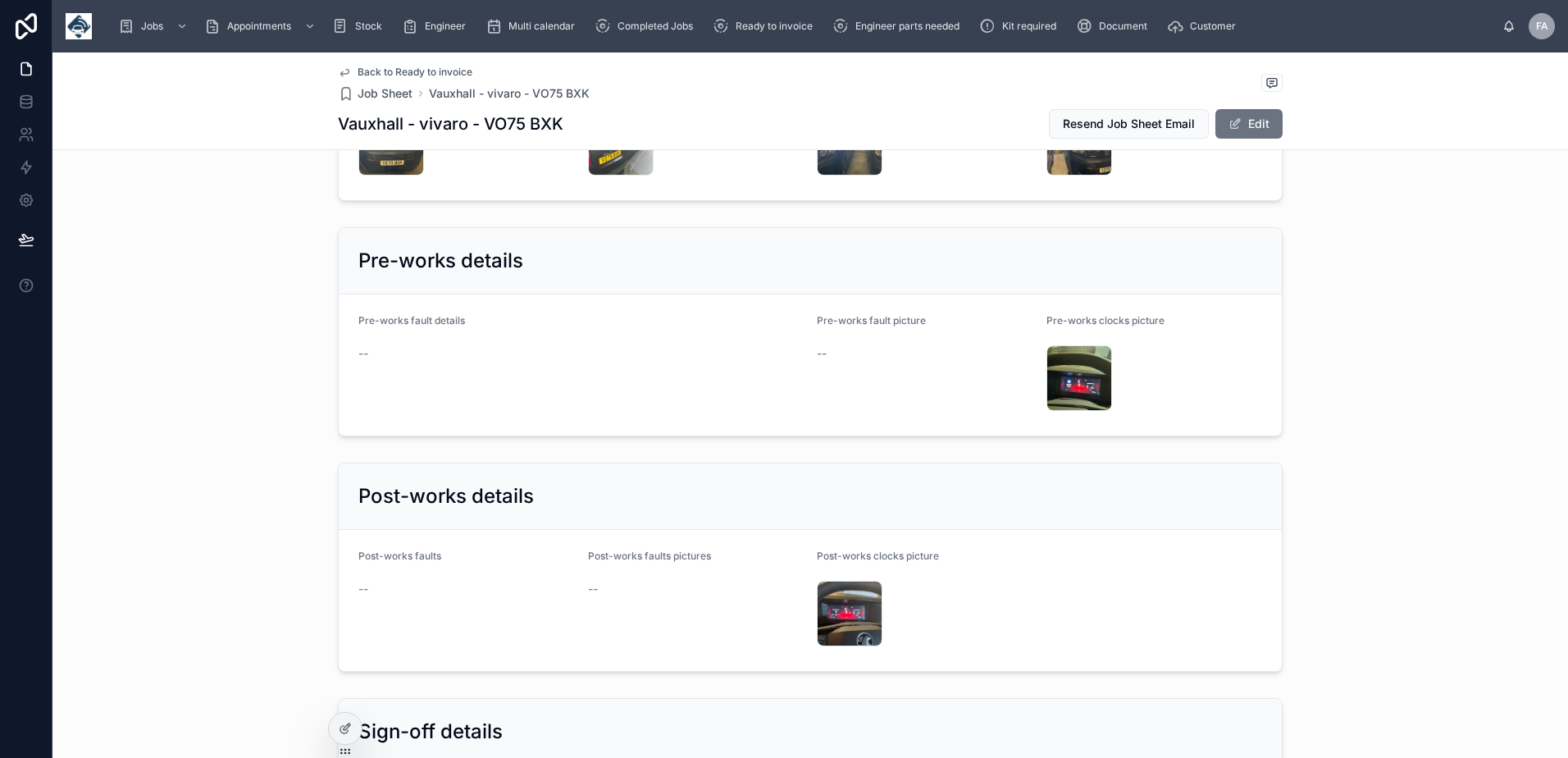
scroll to position [3198, 0]
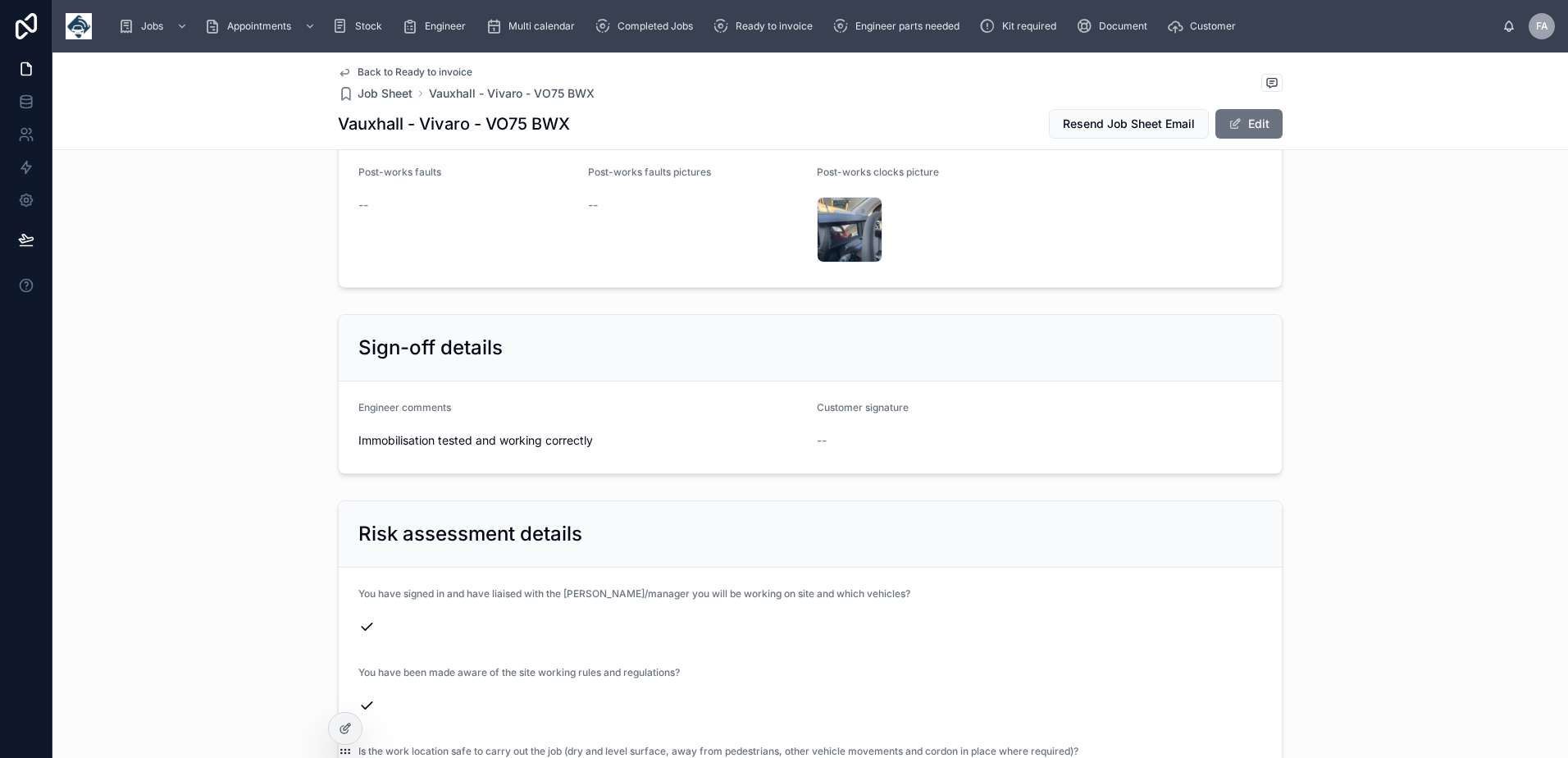
scroll to position [3198, 0]
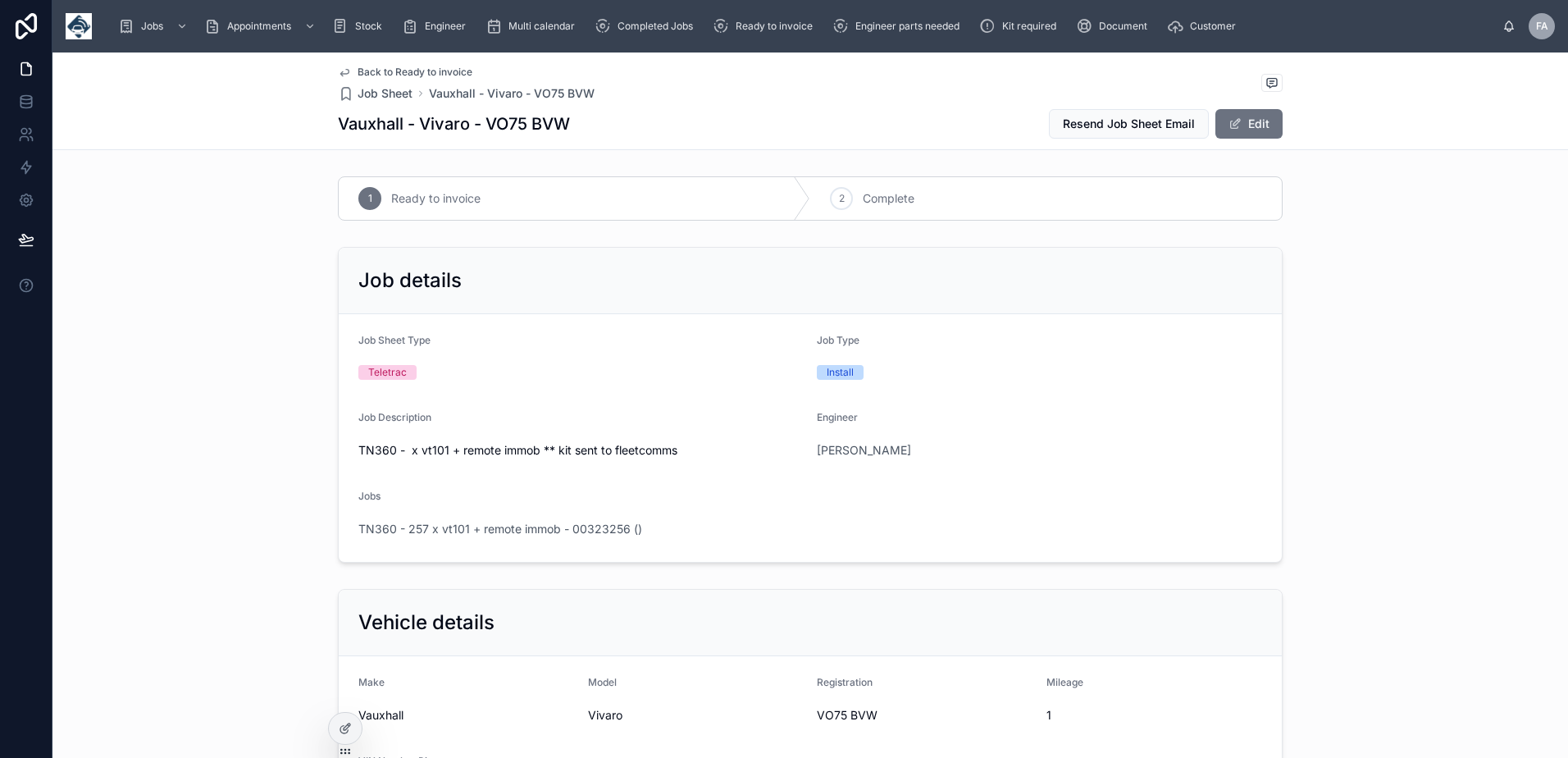
scroll to position [246, 0]
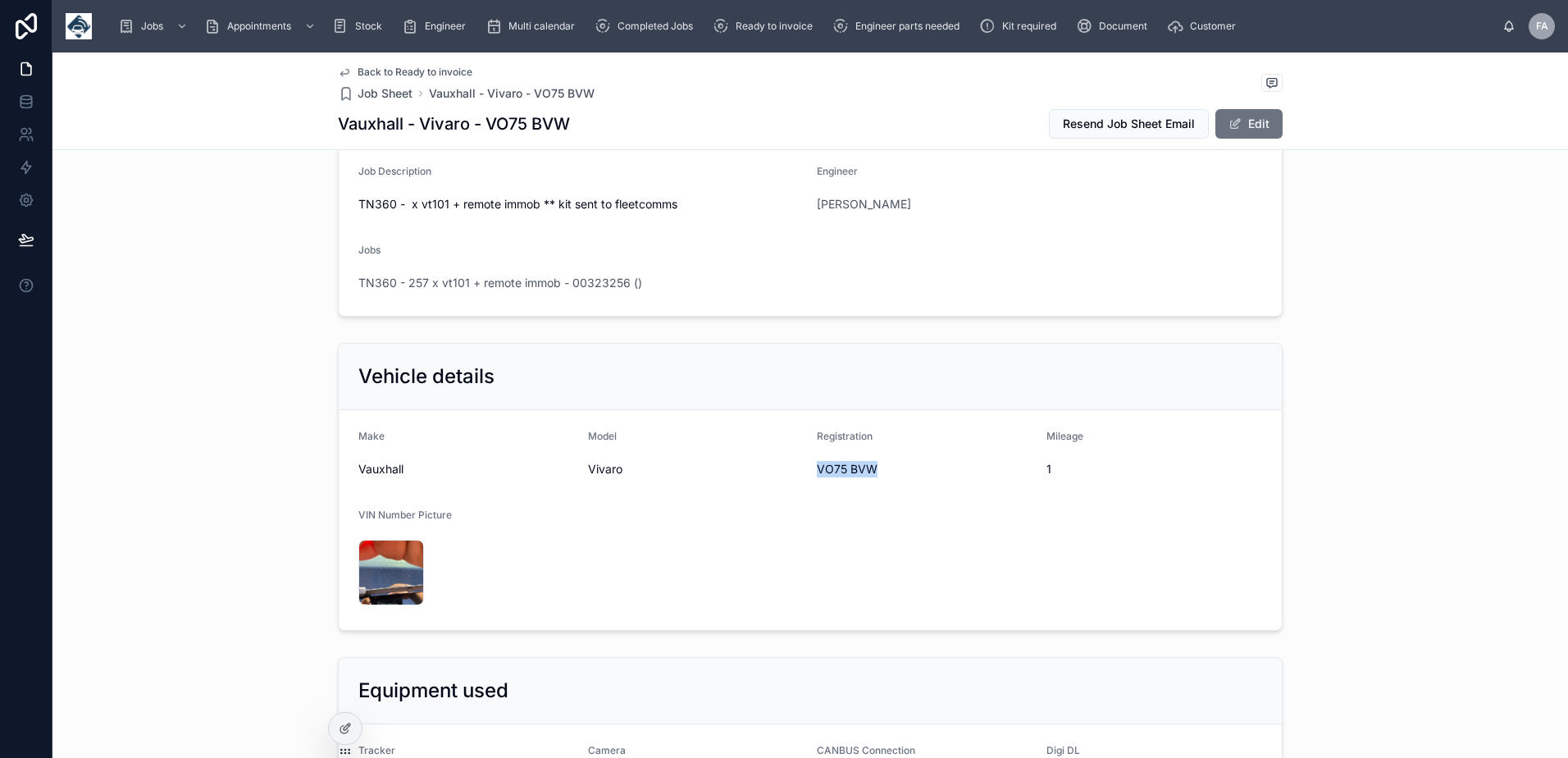
drag, startPoint x: 811, startPoint y: 471, endPoint x: 872, endPoint y: 471, distance: 61.0
click at [872, 471] on span "VO75 BVW" at bounding box center [925, 469] width 217 height 16
copy span "VO75 BVW"
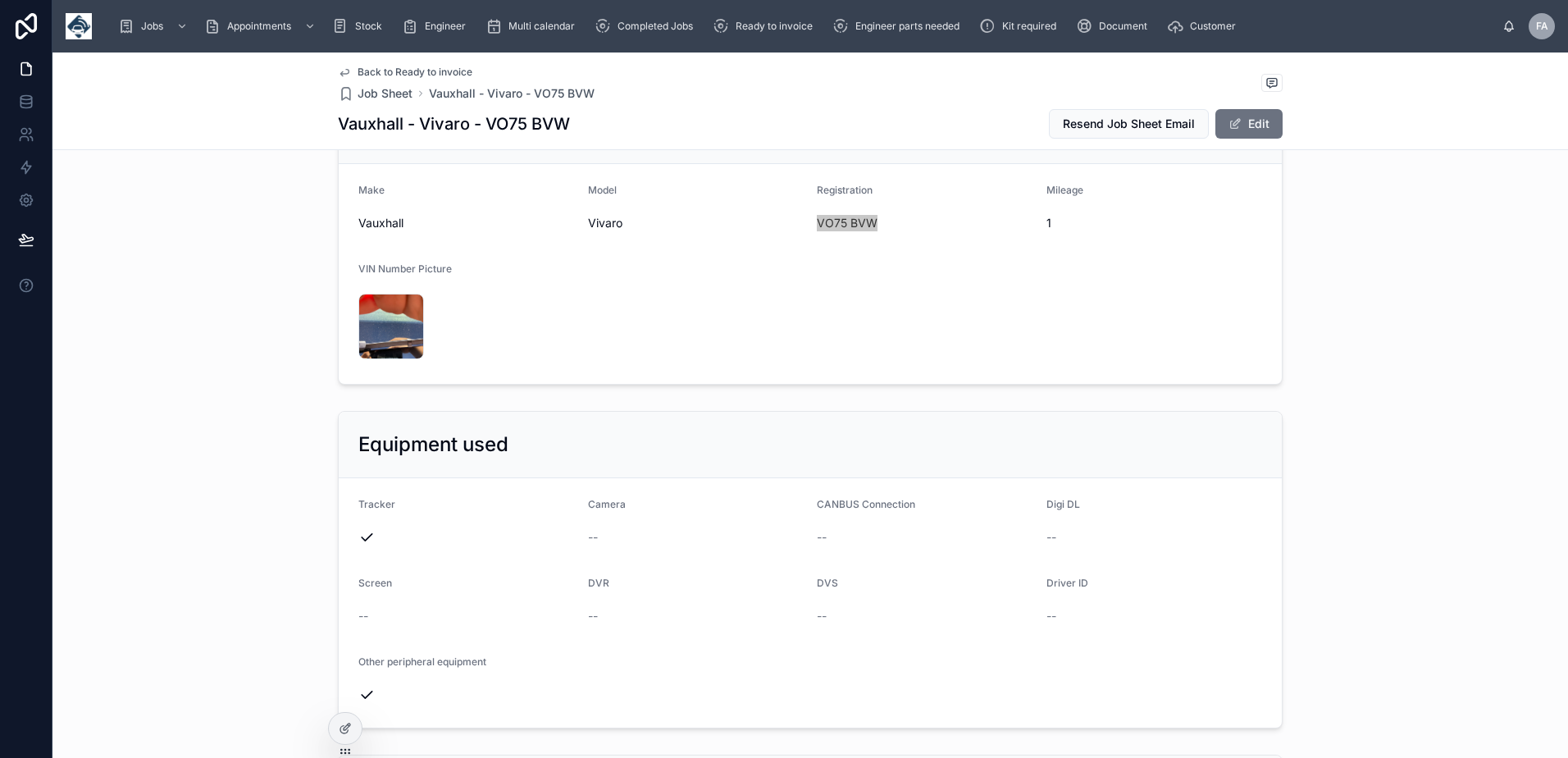
scroll to position [738, 0]
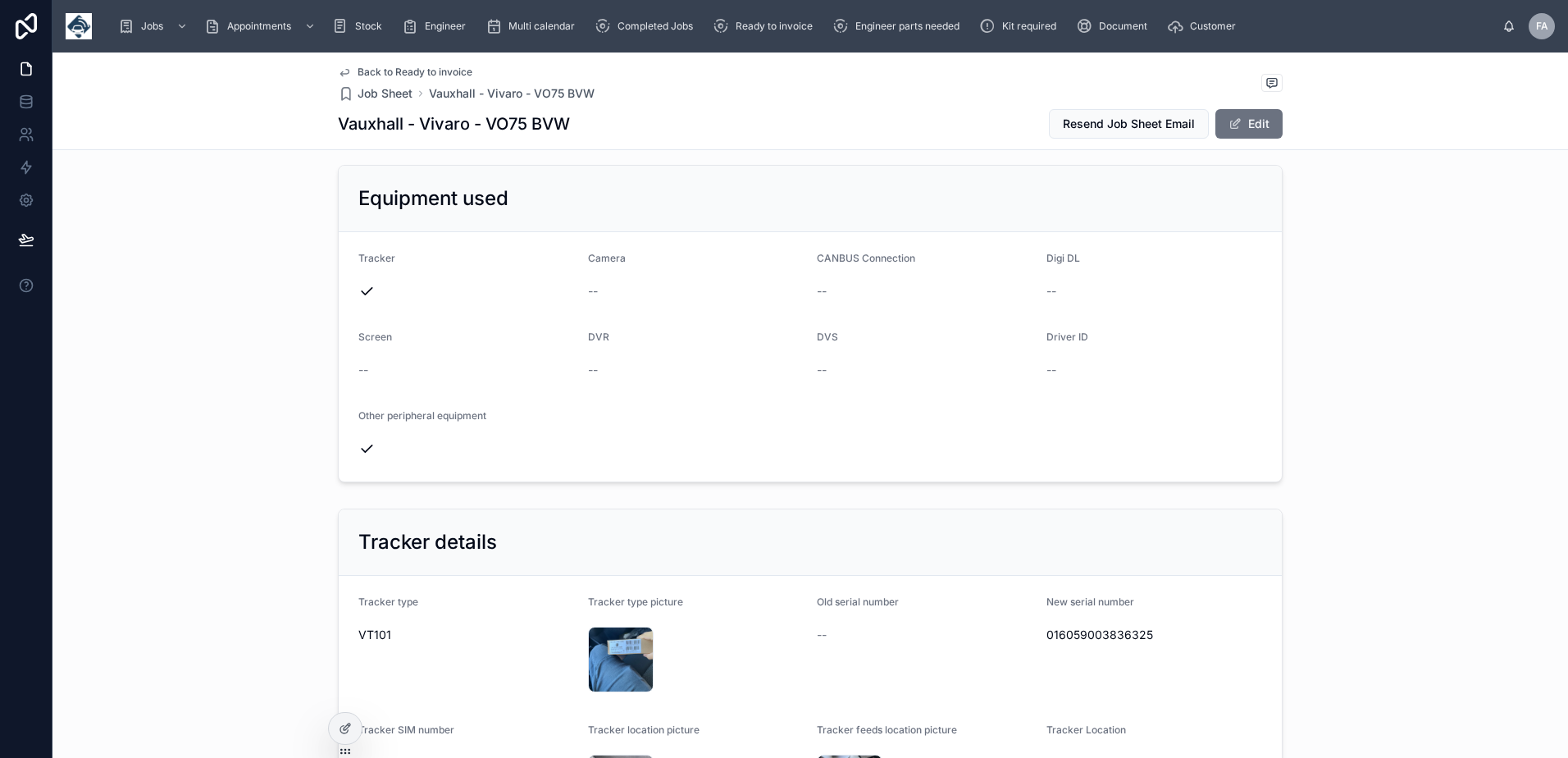
click at [1078, 630] on span "016059003836325" at bounding box center [1155, 634] width 217 height 16
copy span "016059003836325"
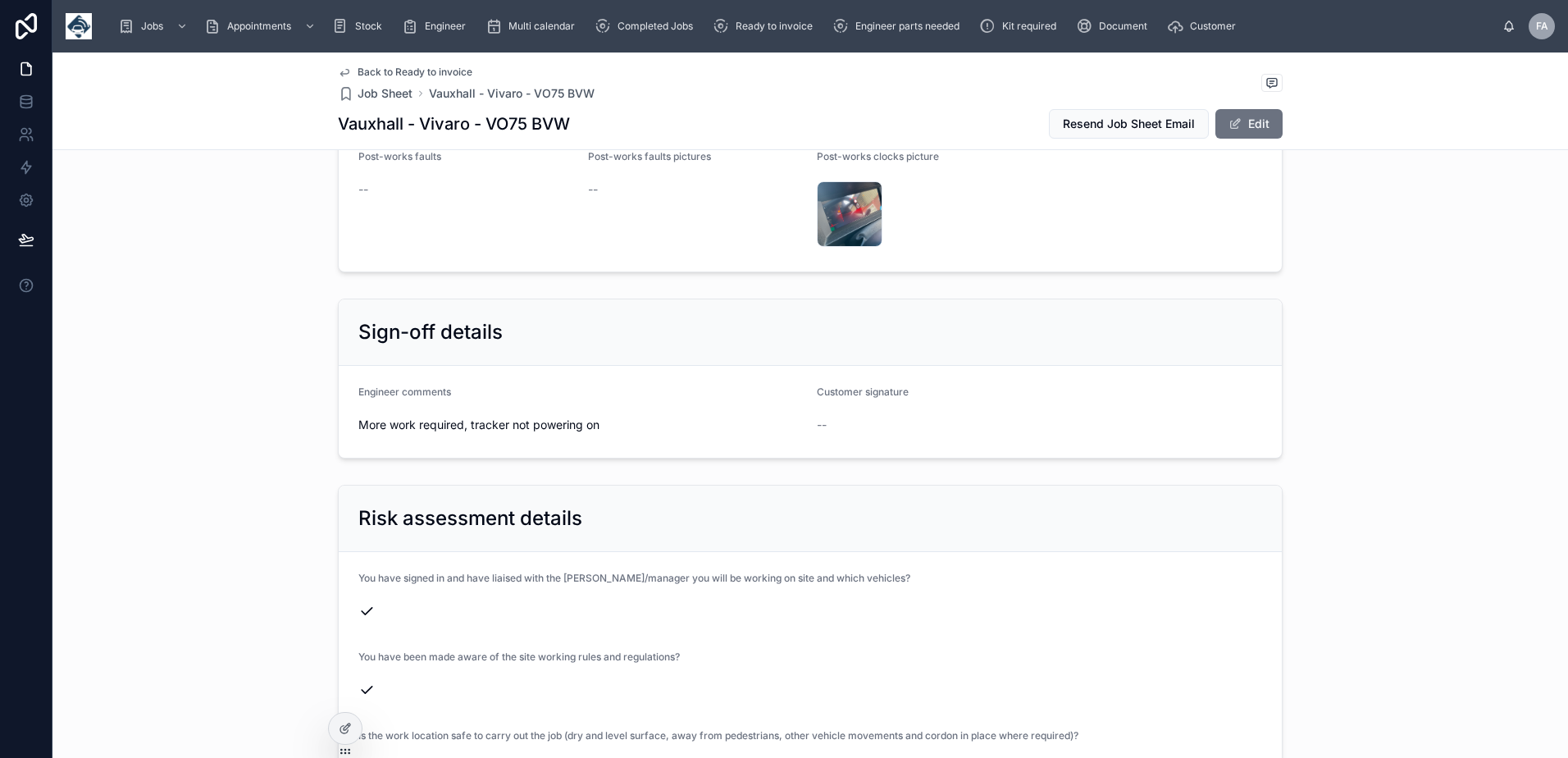
scroll to position [3279, 0]
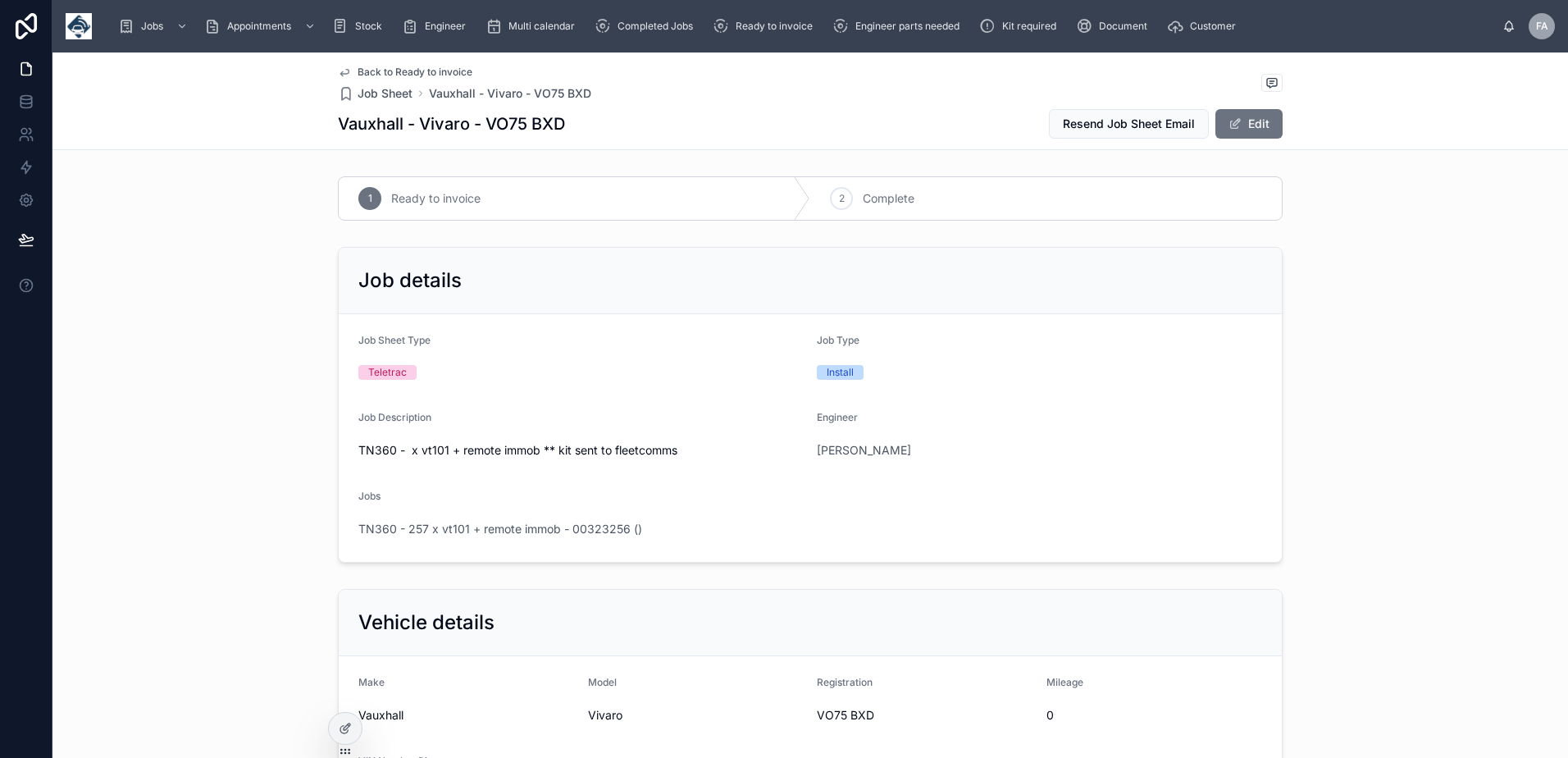
scroll to position [328, 0]
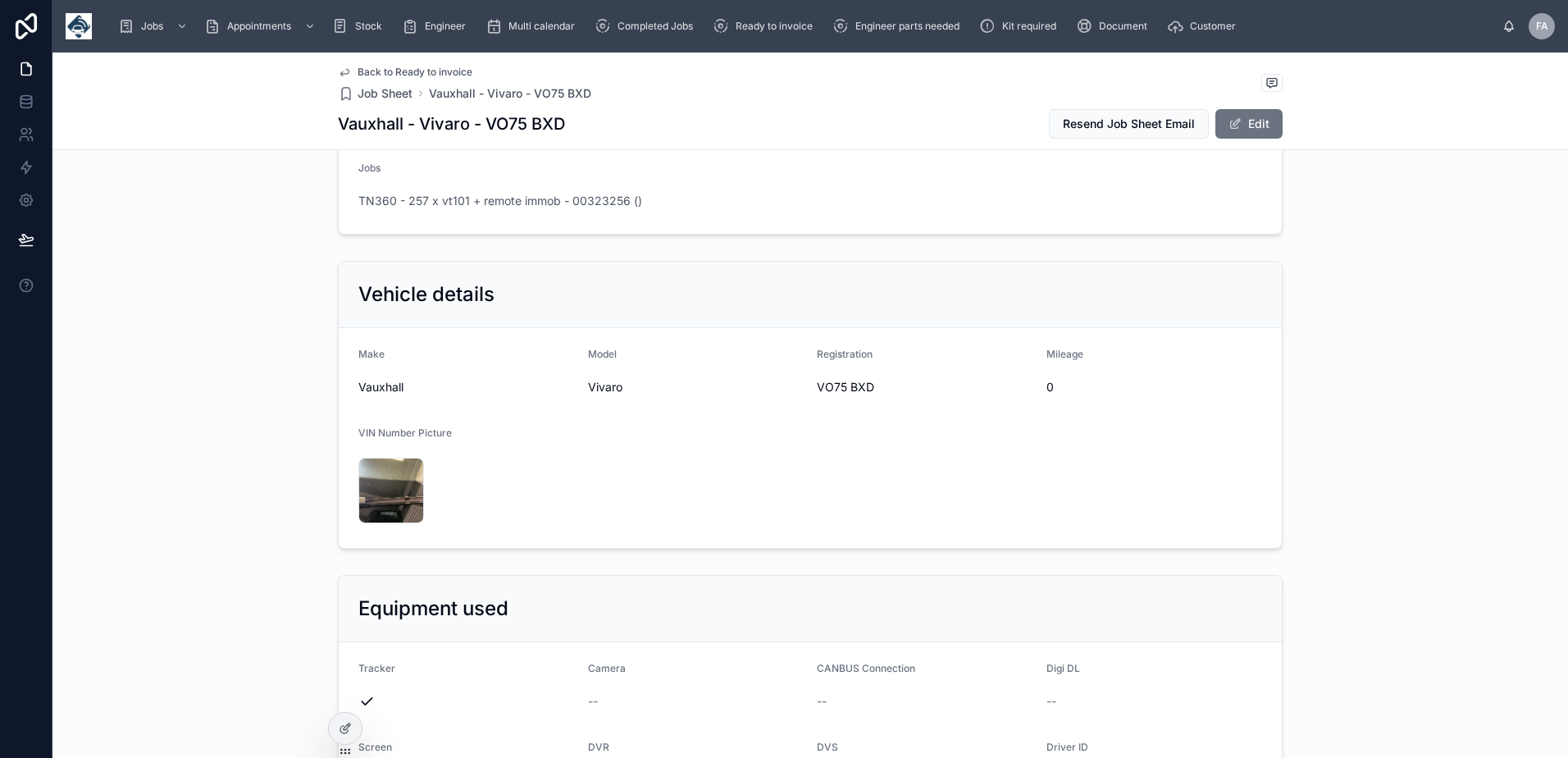
drag, startPoint x: 812, startPoint y: 387, endPoint x: 873, endPoint y: 388, distance: 61.0
click at [873, 388] on span "VO75 BXD" at bounding box center [925, 387] width 217 height 16
copy span "VO75 BXD"
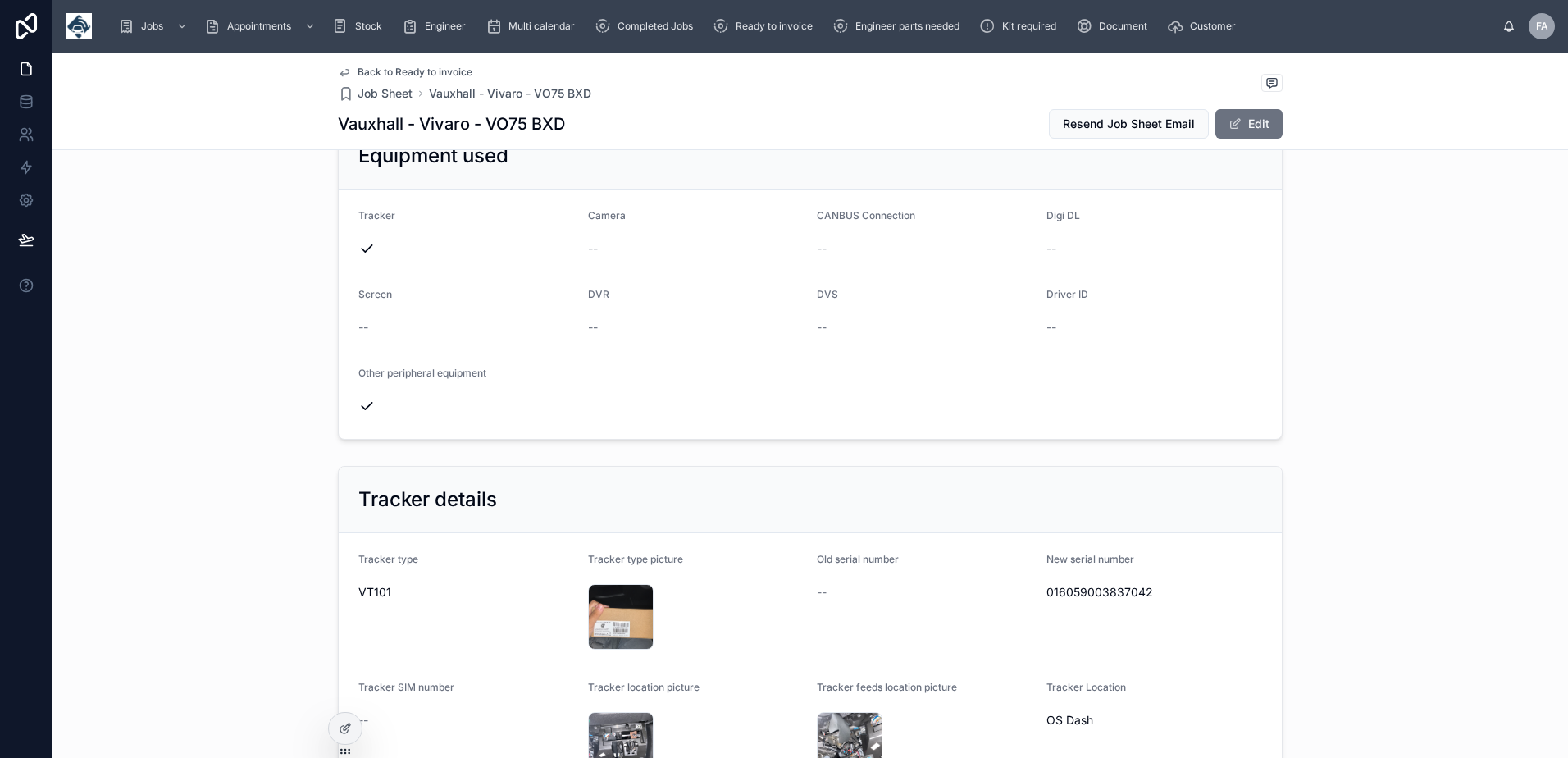
scroll to position [820, 0]
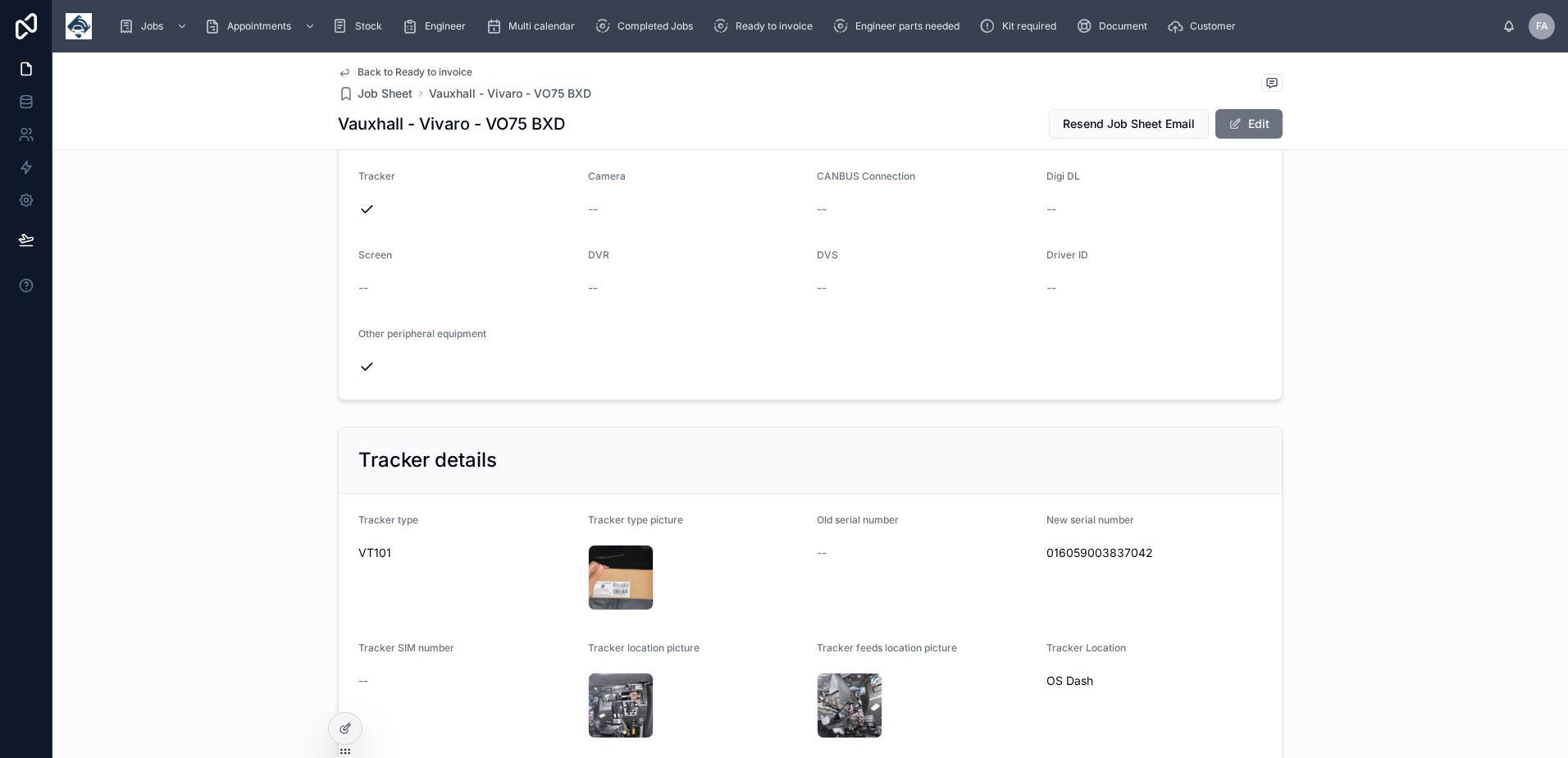
click at [1107, 559] on span "016059003837042" at bounding box center [1155, 552] width 217 height 16
copy span "016059003837042"
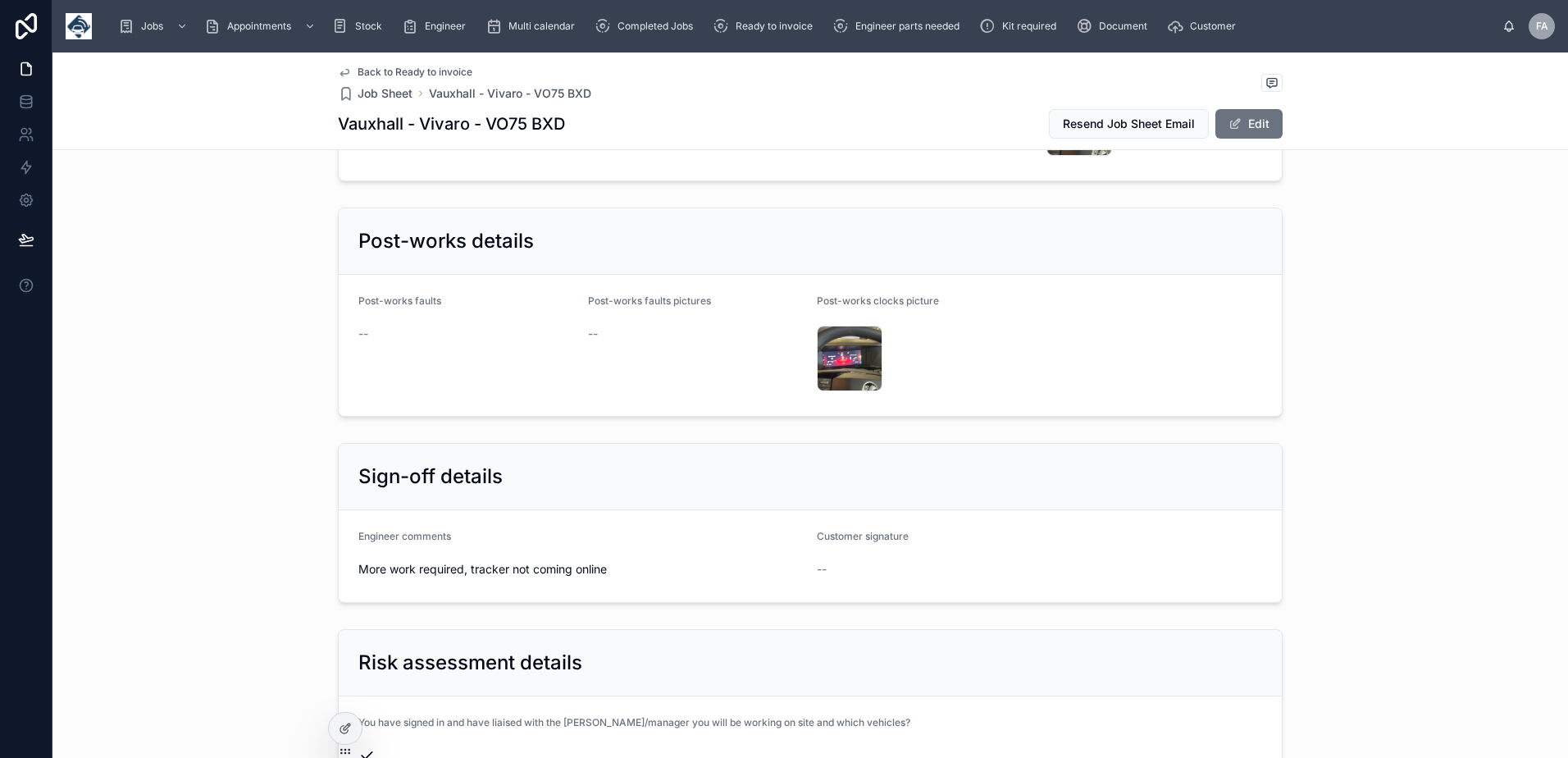
scroll to position [3198, 0]
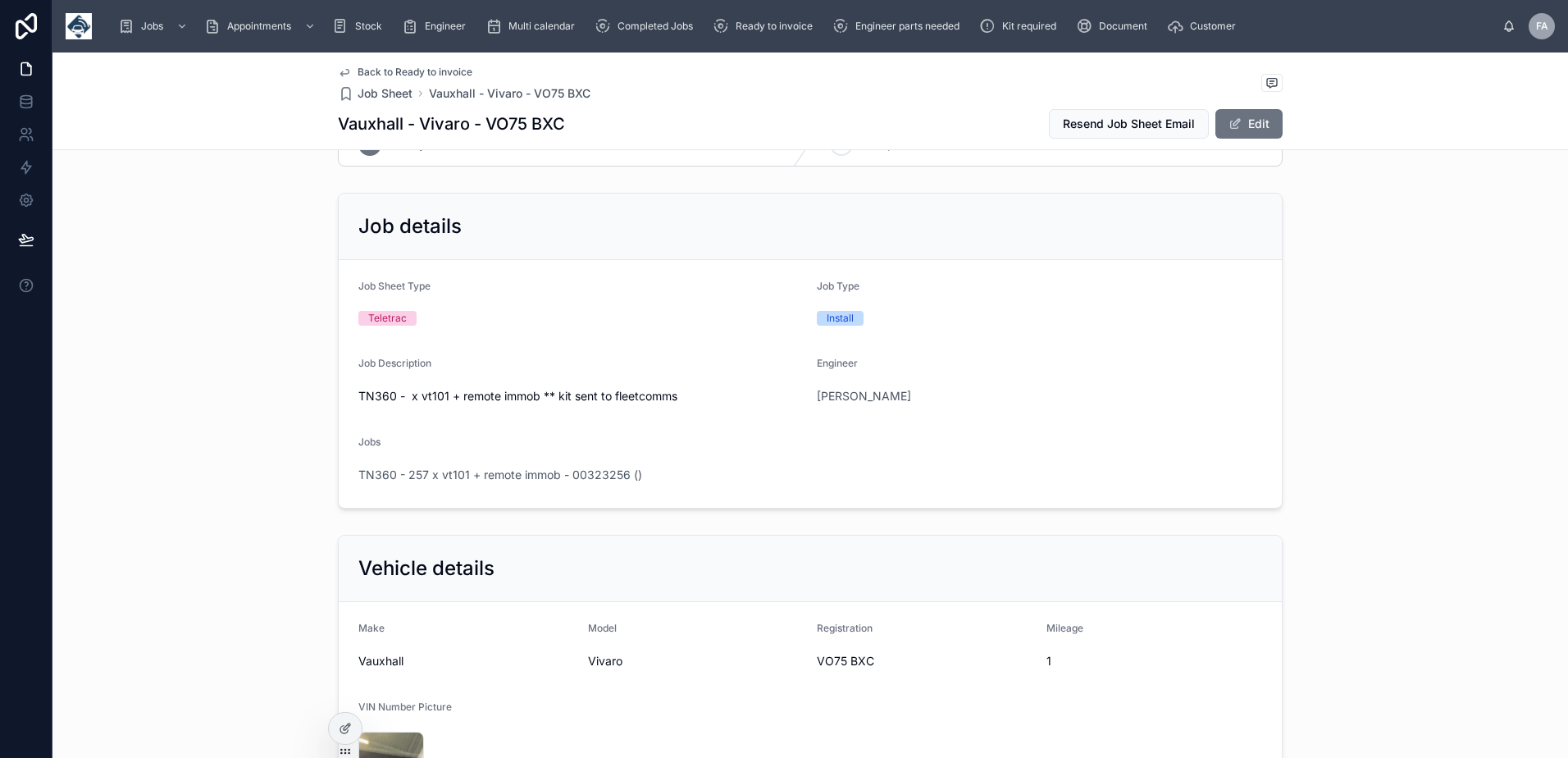
scroll to position [82, 0]
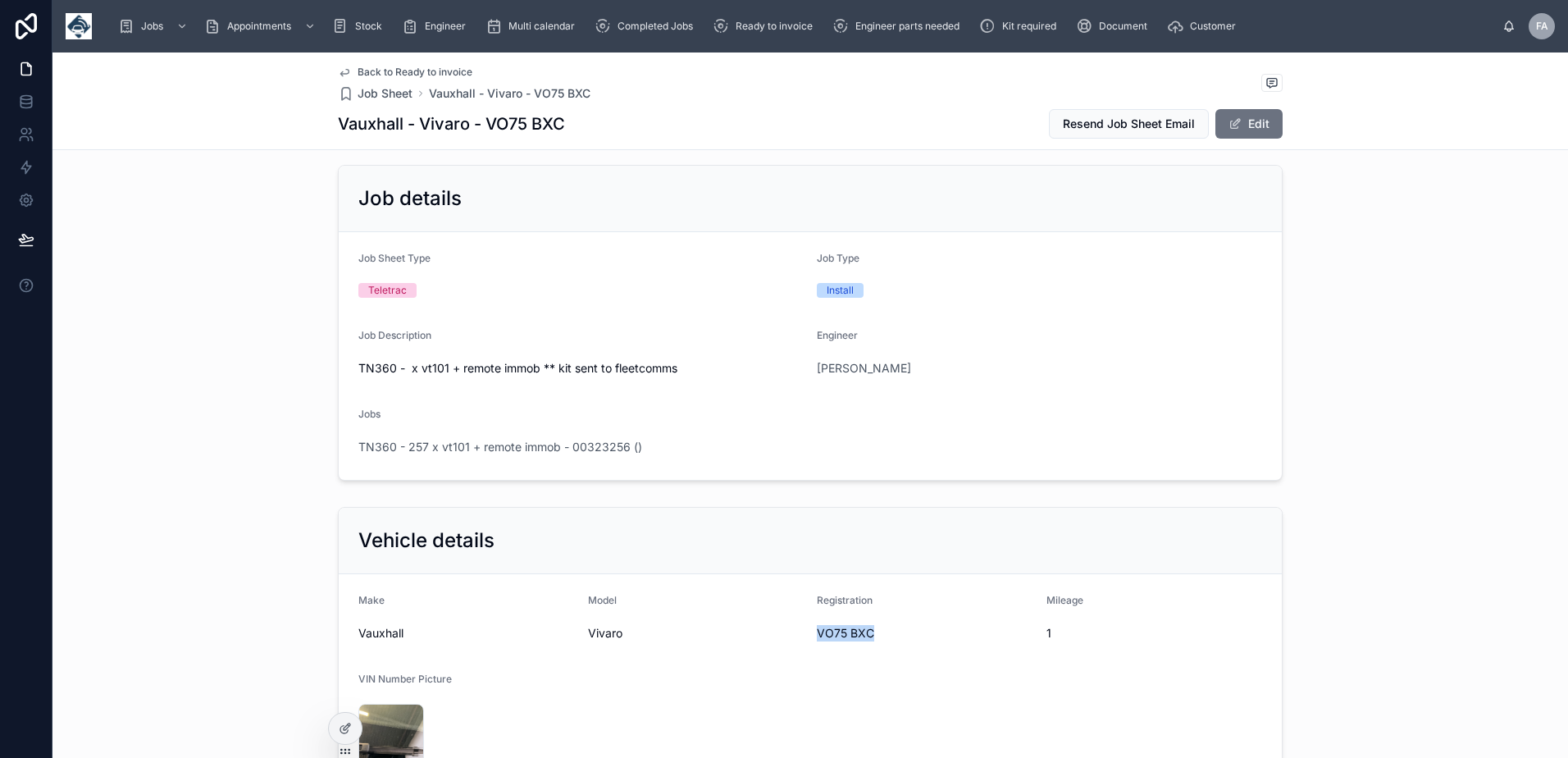
drag, startPoint x: 811, startPoint y: 631, endPoint x: 874, endPoint y: 637, distance: 63.3
click at [874, 637] on span "VO75 BXC" at bounding box center [925, 632] width 217 height 16
copy span "VO75 BXC"
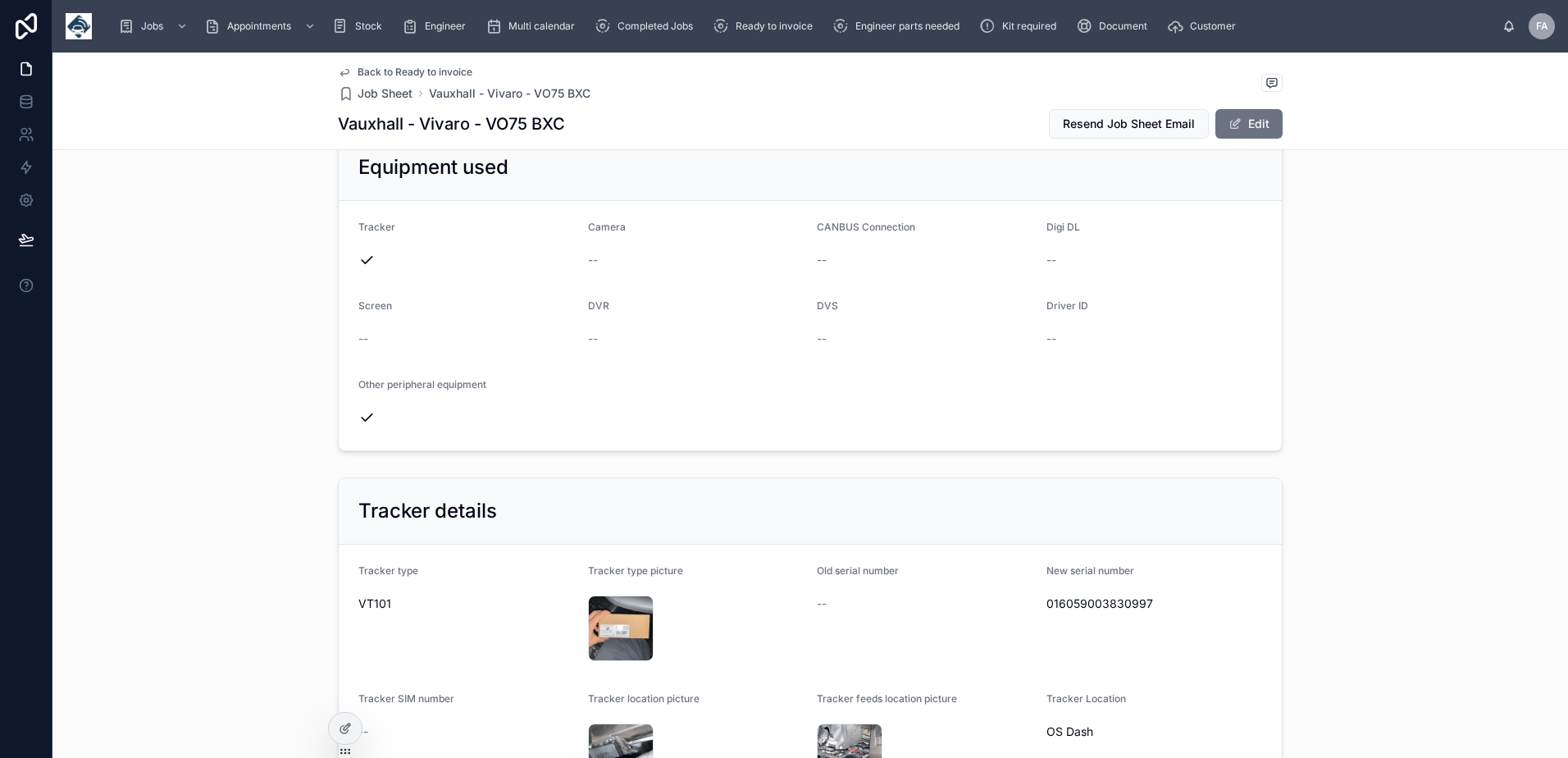
scroll to position [984, 0]
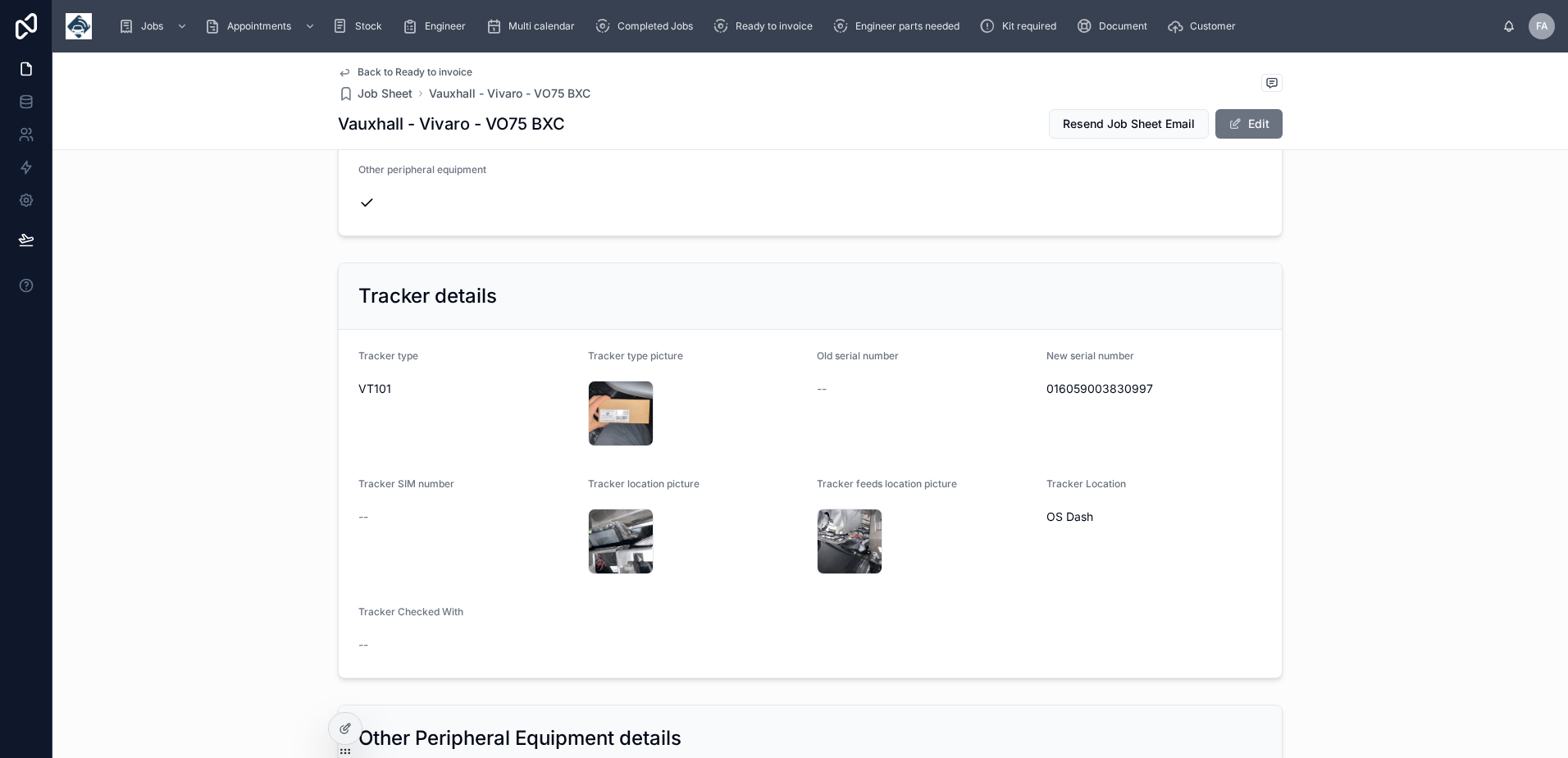
click at [1085, 394] on span "016059003830997" at bounding box center [1155, 388] width 217 height 16
click at [1085, 394] on span "016059003830997" at bounding box center [1155, 388] width 217 height 16
copy span "016059003830997"
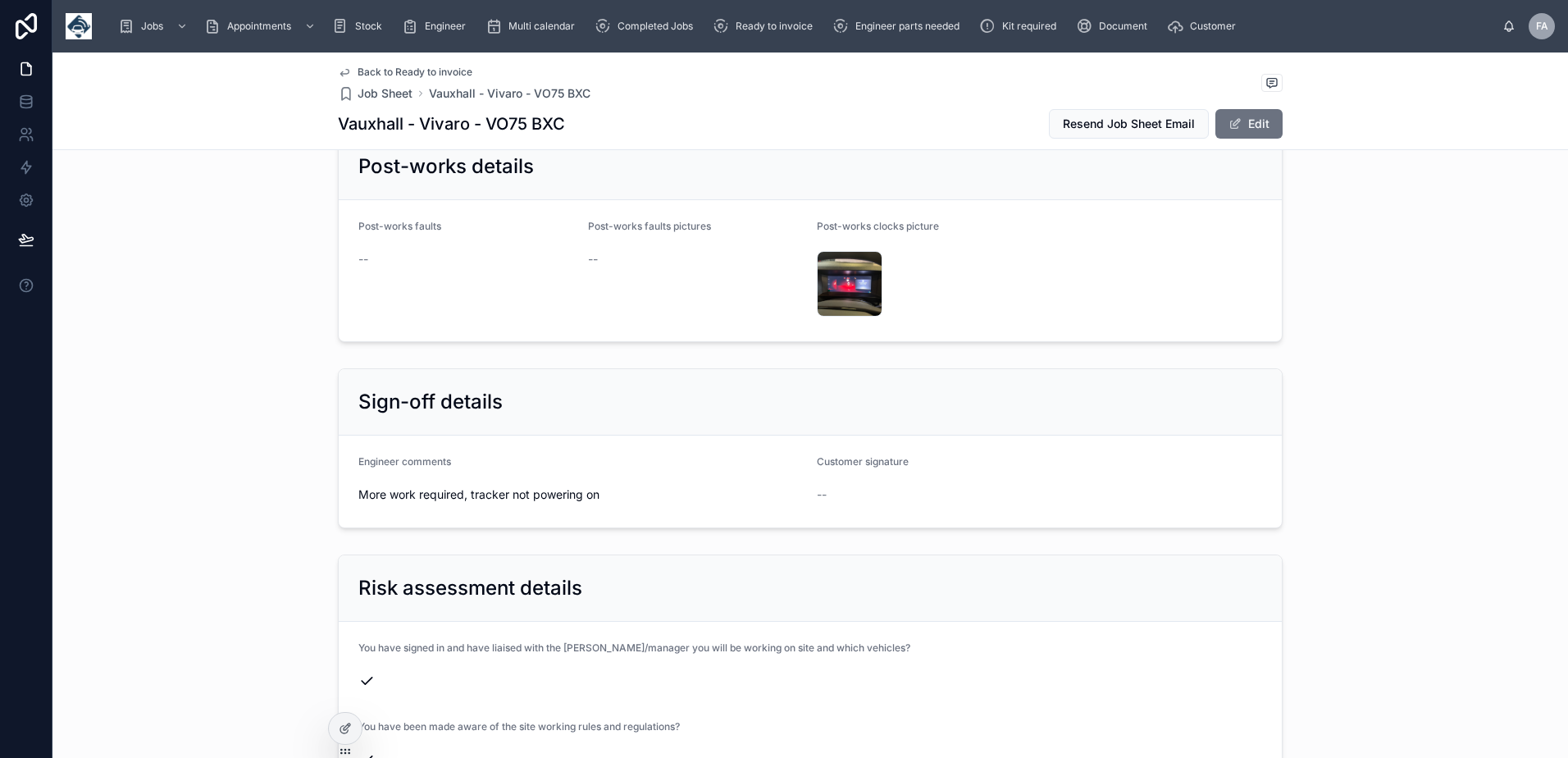
scroll to position [3279, 0]
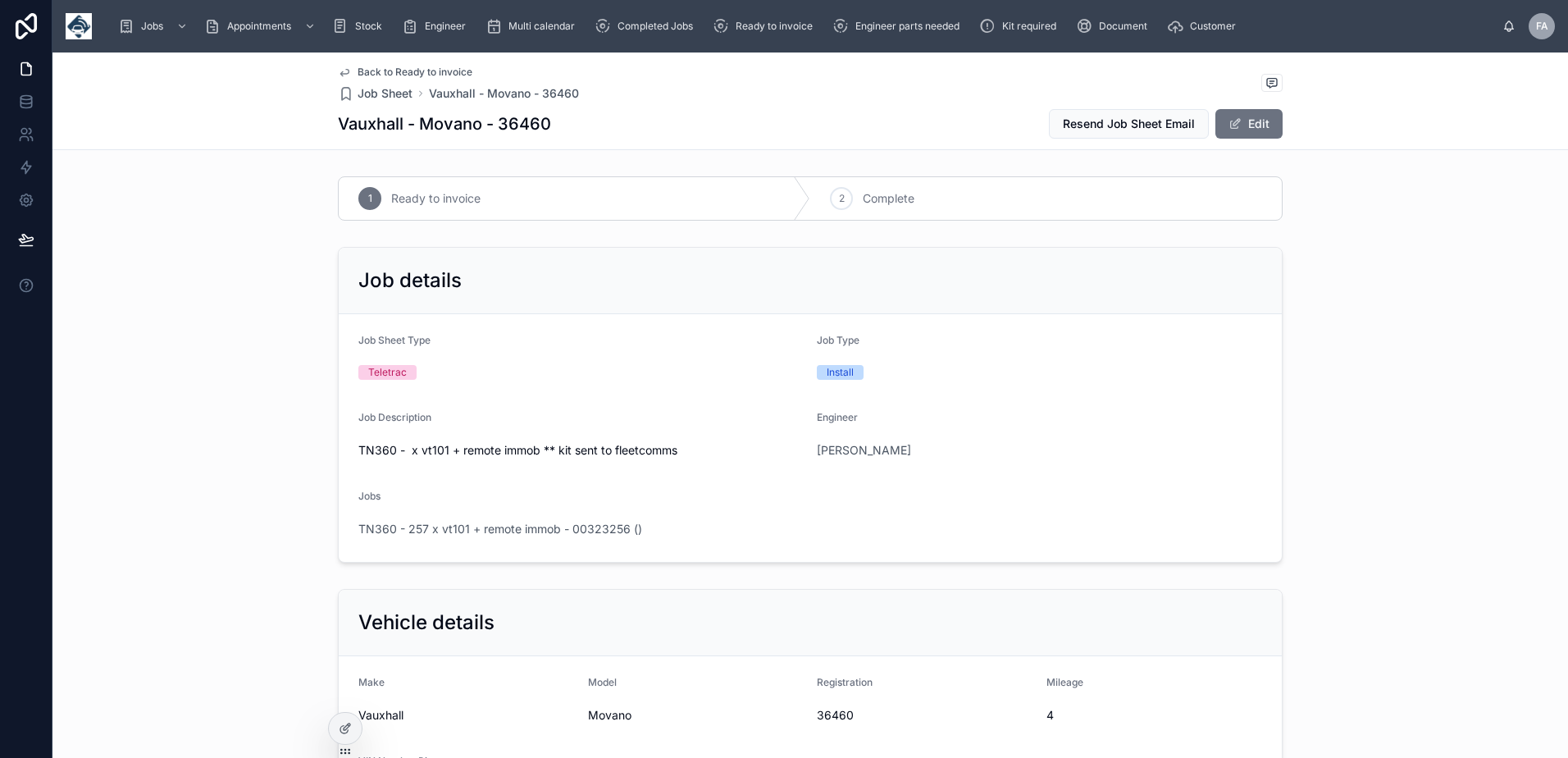
scroll to position [164, 0]
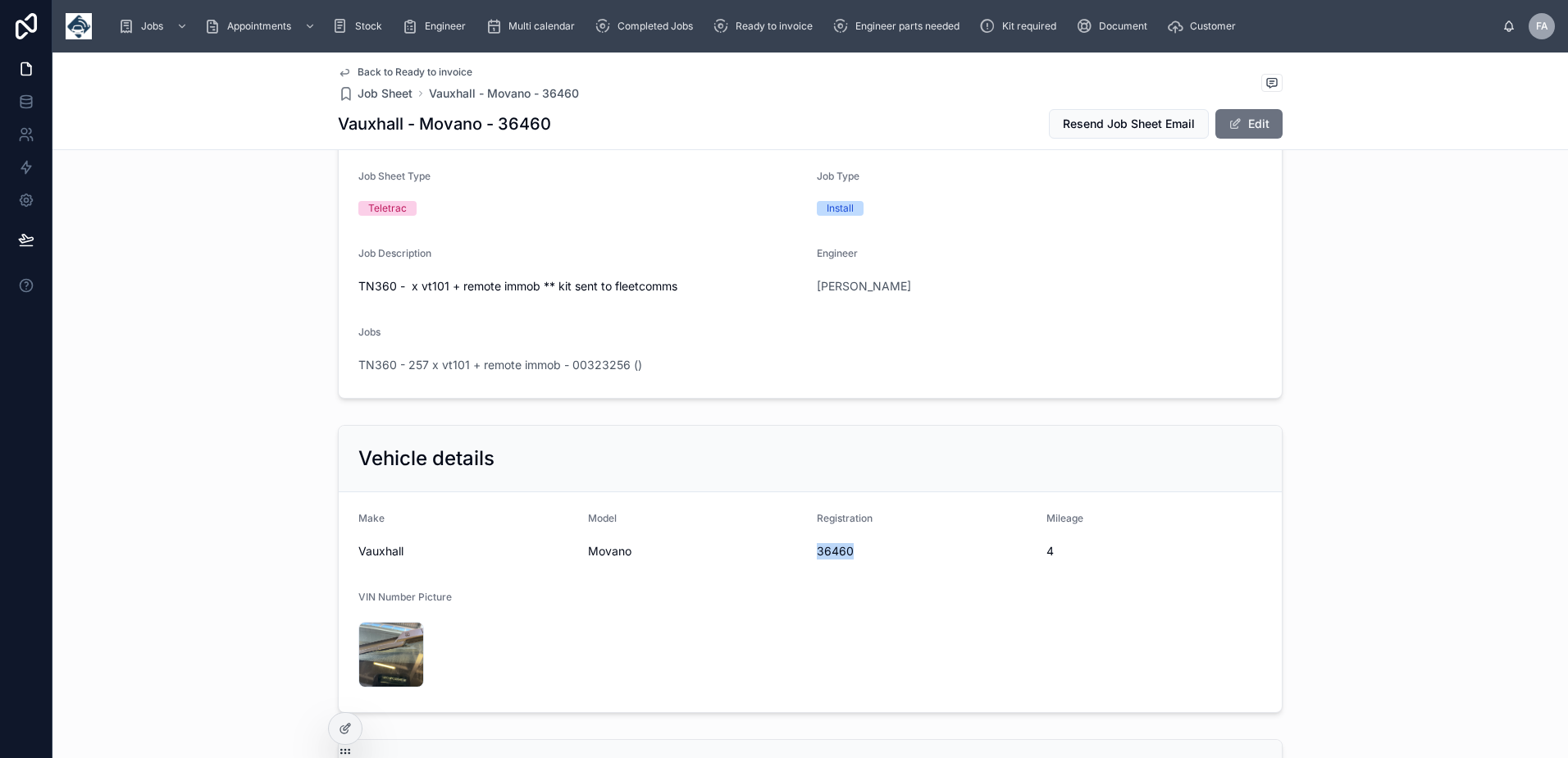
drag, startPoint x: 811, startPoint y: 554, endPoint x: 865, endPoint y: 554, distance: 54.0
click at [865, 554] on span "36460" at bounding box center [925, 550] width 217 height 16
copy span "36460"
click at [371, 650] on div "IMG_1589 .jpeg" at bounding box center [391, 654] width 66 height 66
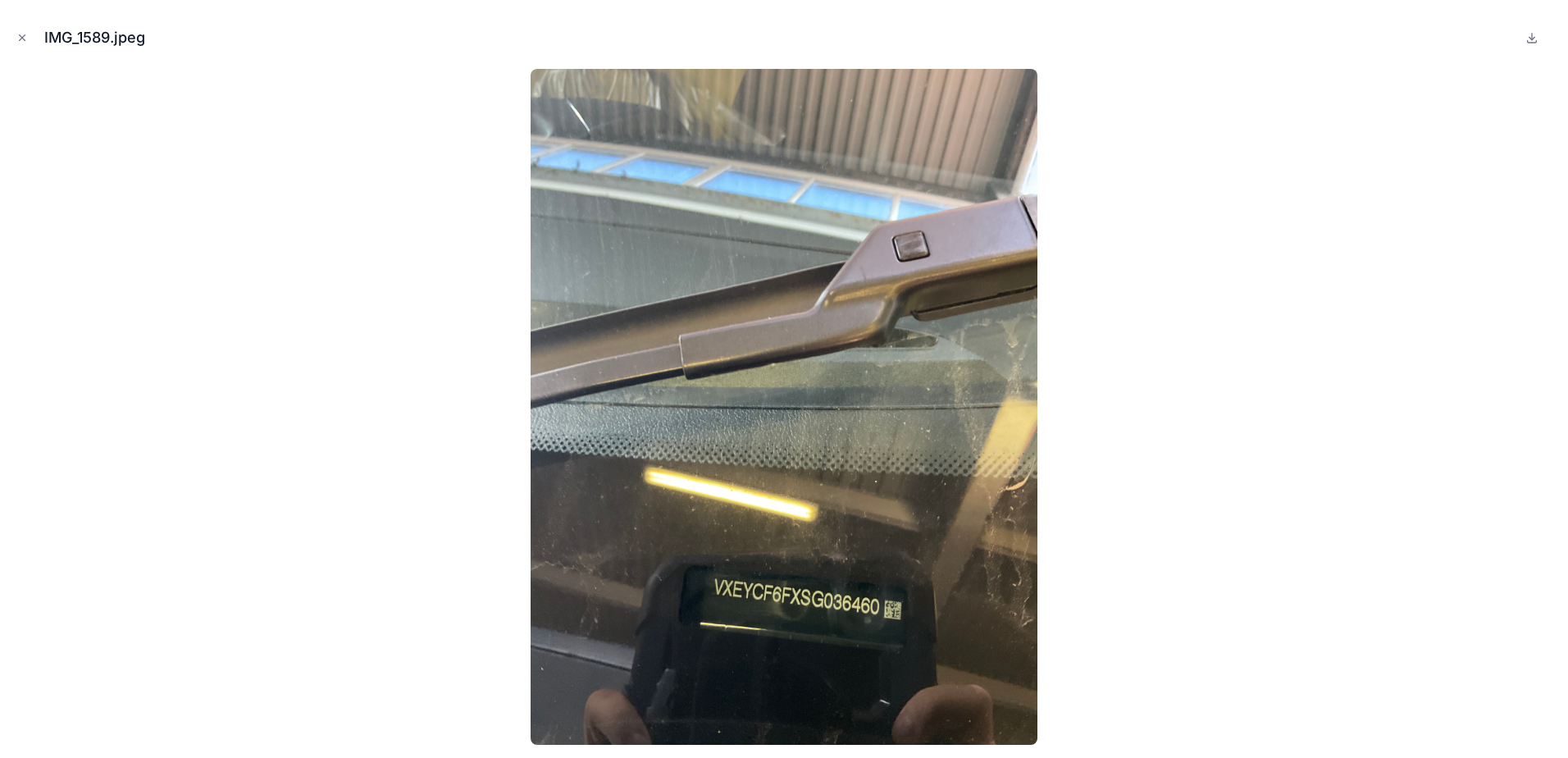
click at [24, 33] on icon "Close modal" at bounding box center [21, 37] width 11 height 11
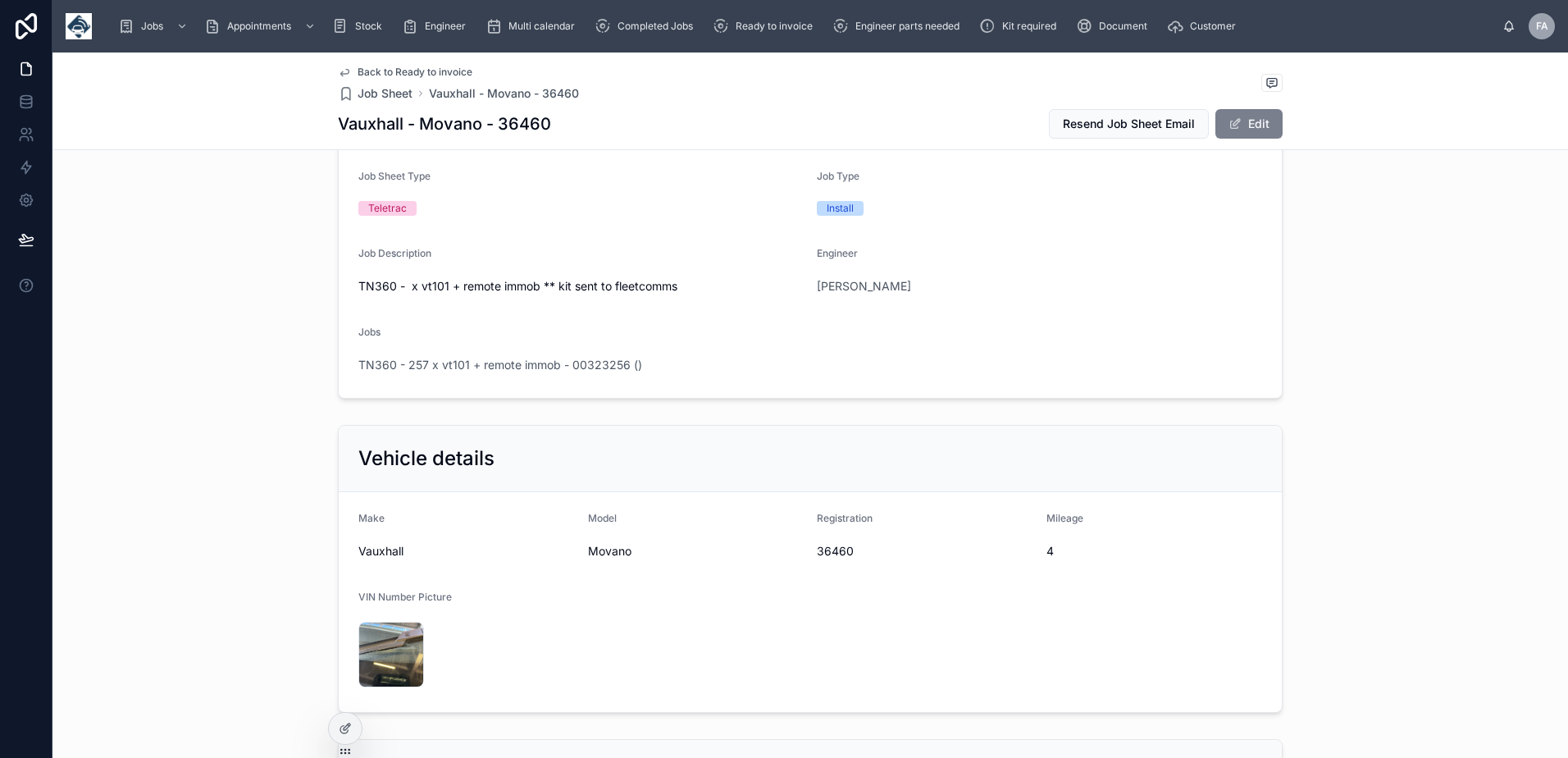
click at [1244, 130] on button "Edit" at bounding box center [1249, 123] width 68 height 30
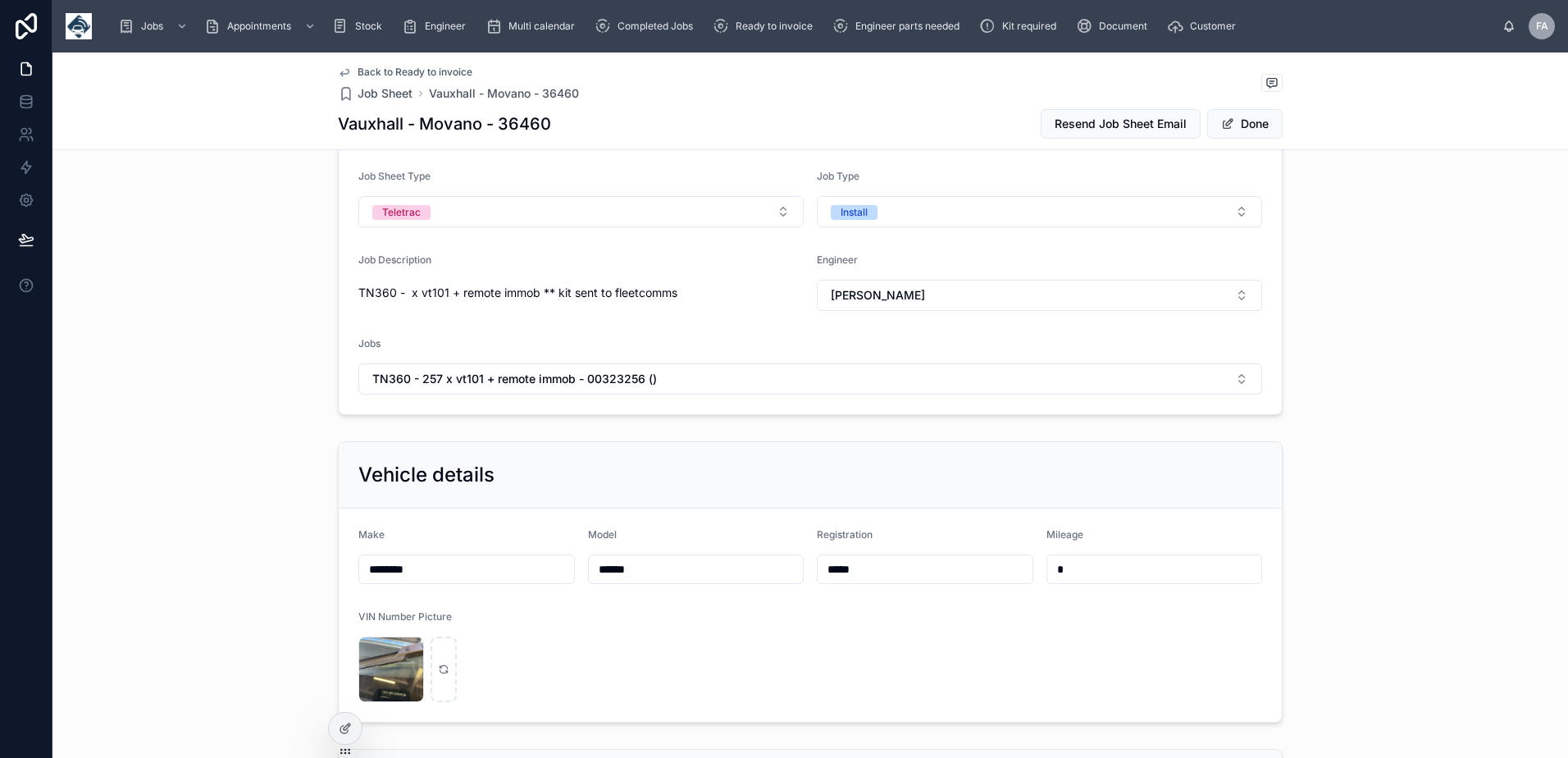
drag, startPoint x: 932, startPoint y: 569, endPoint x: 630, endPoint y: 562, distance: 302.1
click at [630, 562] on form "Make ******** Model ****** Registration ***** Mileage * VIN Number Picture IMG_…" at bounding box center [811, 614] width 943 height 213
paste input "**********"
drag, startPoint x: 951, startPoint y: 570, endPoint x: 1036, endPoint y: 571, distance: 85.0
click at [1036, 571] on form "**********" at bounding box center [811, 614] width 943 height 213
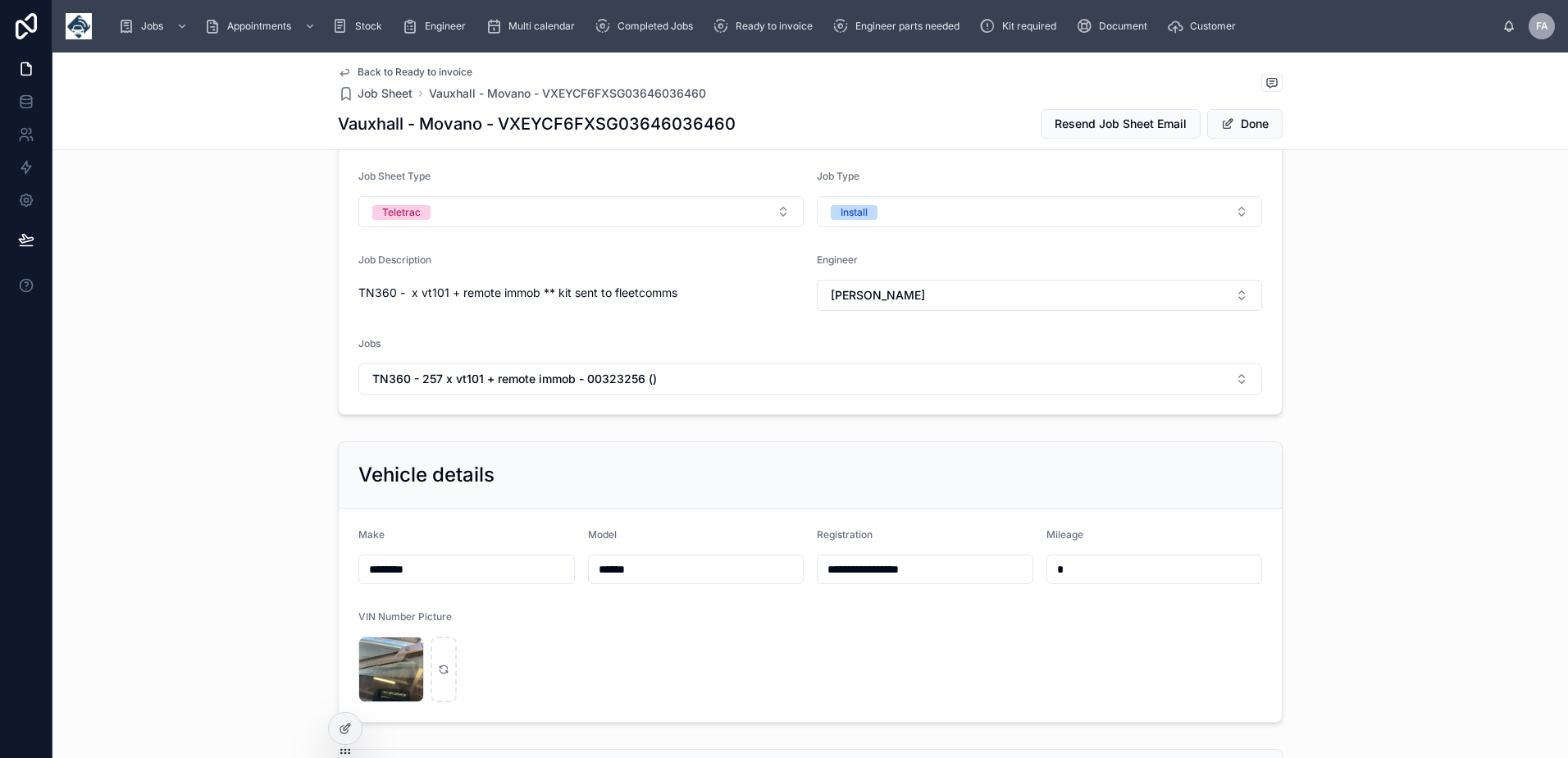
type input "**********"
click at [383, 661] on div "IMG_1589 .jpeg" at bounding box center [391, 669] width 66 height 66
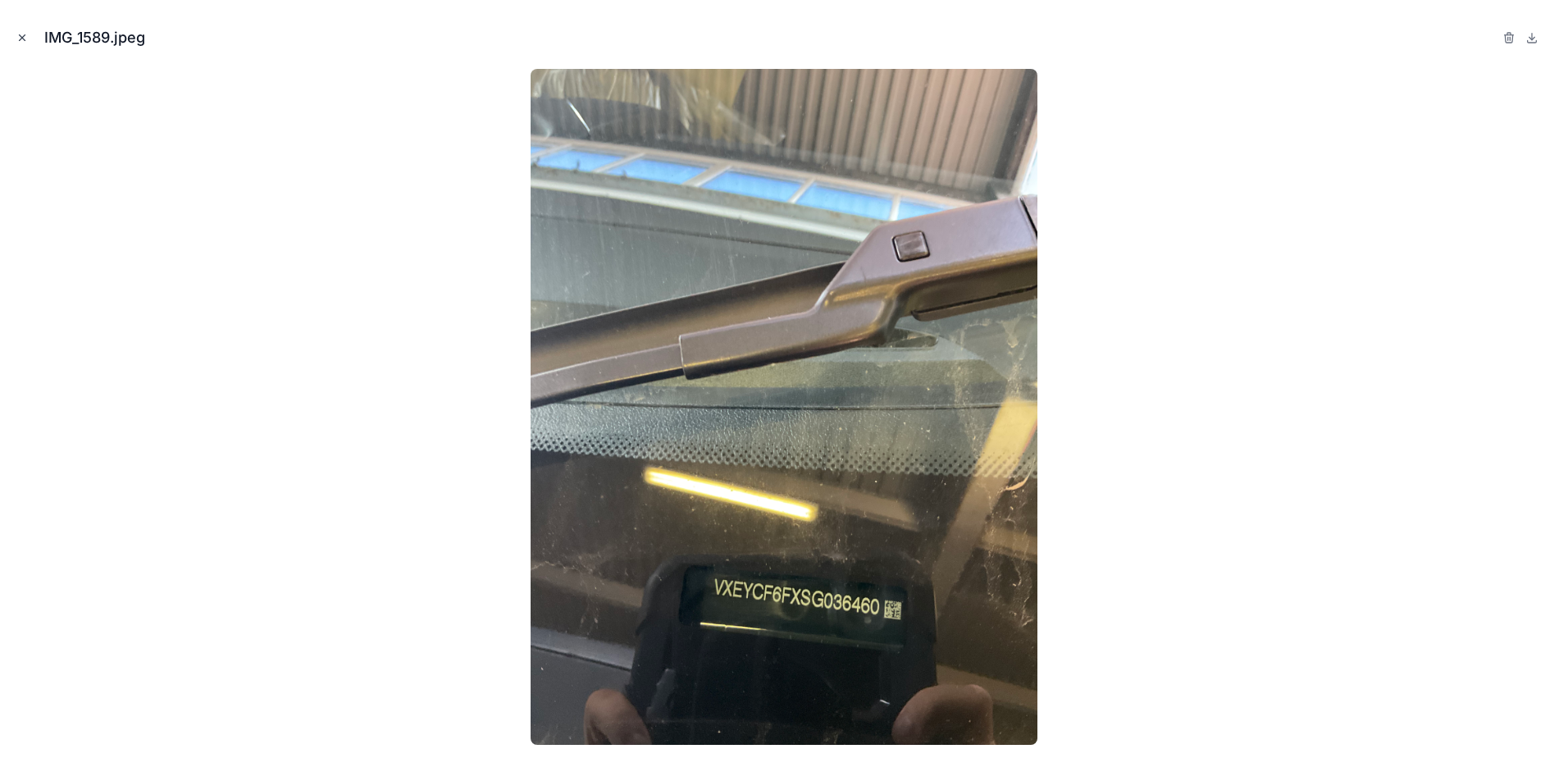
click at [23, 38] on icon "Close modal" at bounding box center [21, 37] width 11 height 11
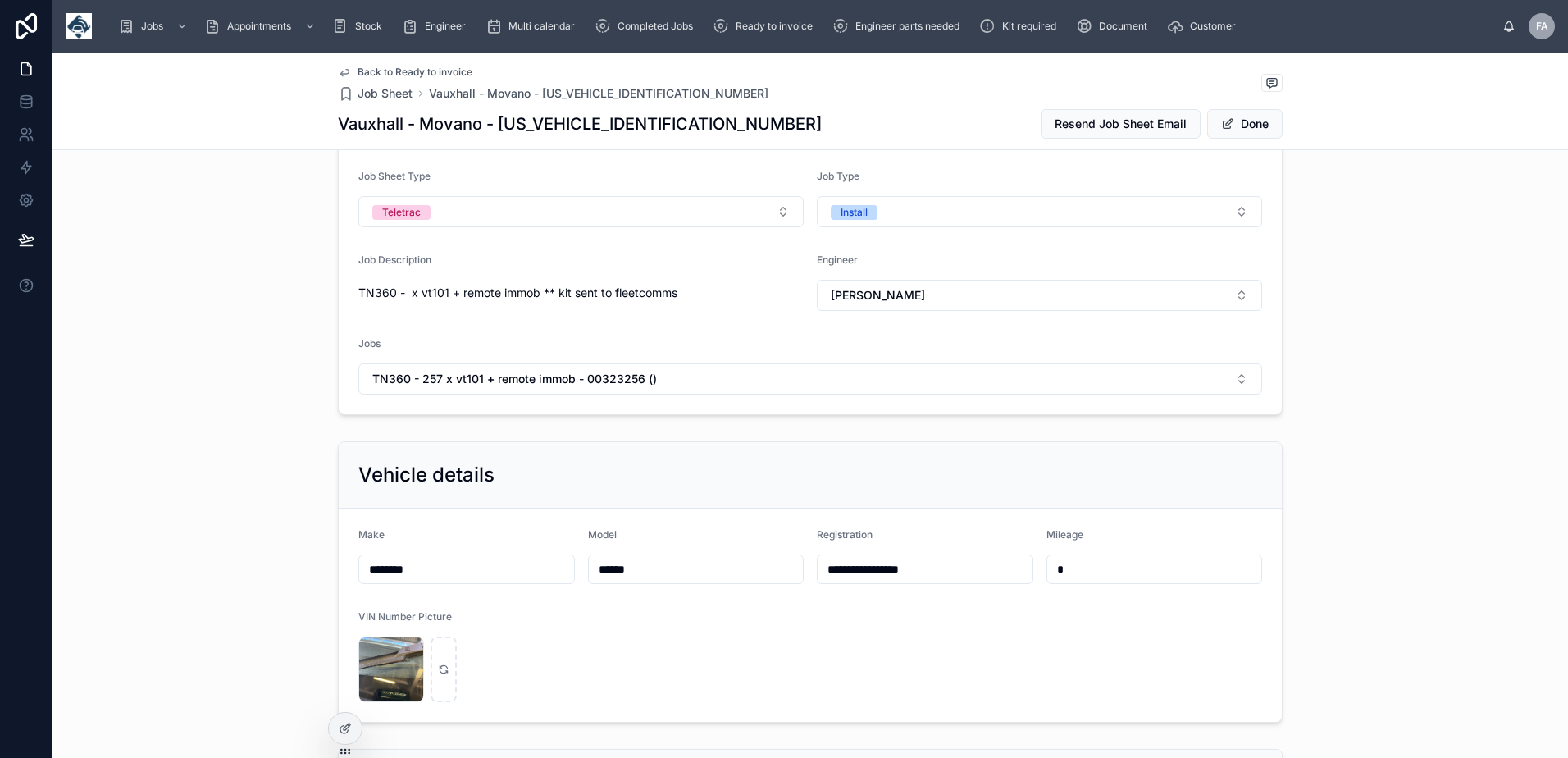
drag, startPoint x: 968, startPoint y: 568, endPoint x: 715, endPoint y: 540, distance: 254.5
click at [723, 542] on form "**********" at bounding box center [811, 614] width 943 height 213
click at [956, 578] on input "**********" at bounding box center [924, 569] width 215 height 23
click at [965, 566] on input "**********" at bounding box center [924, 569] width 215 height 23
drag, startPoint x: 969, startPoint y: 566, endPoint x: 743, endPoint y: 561, distance: 226.1
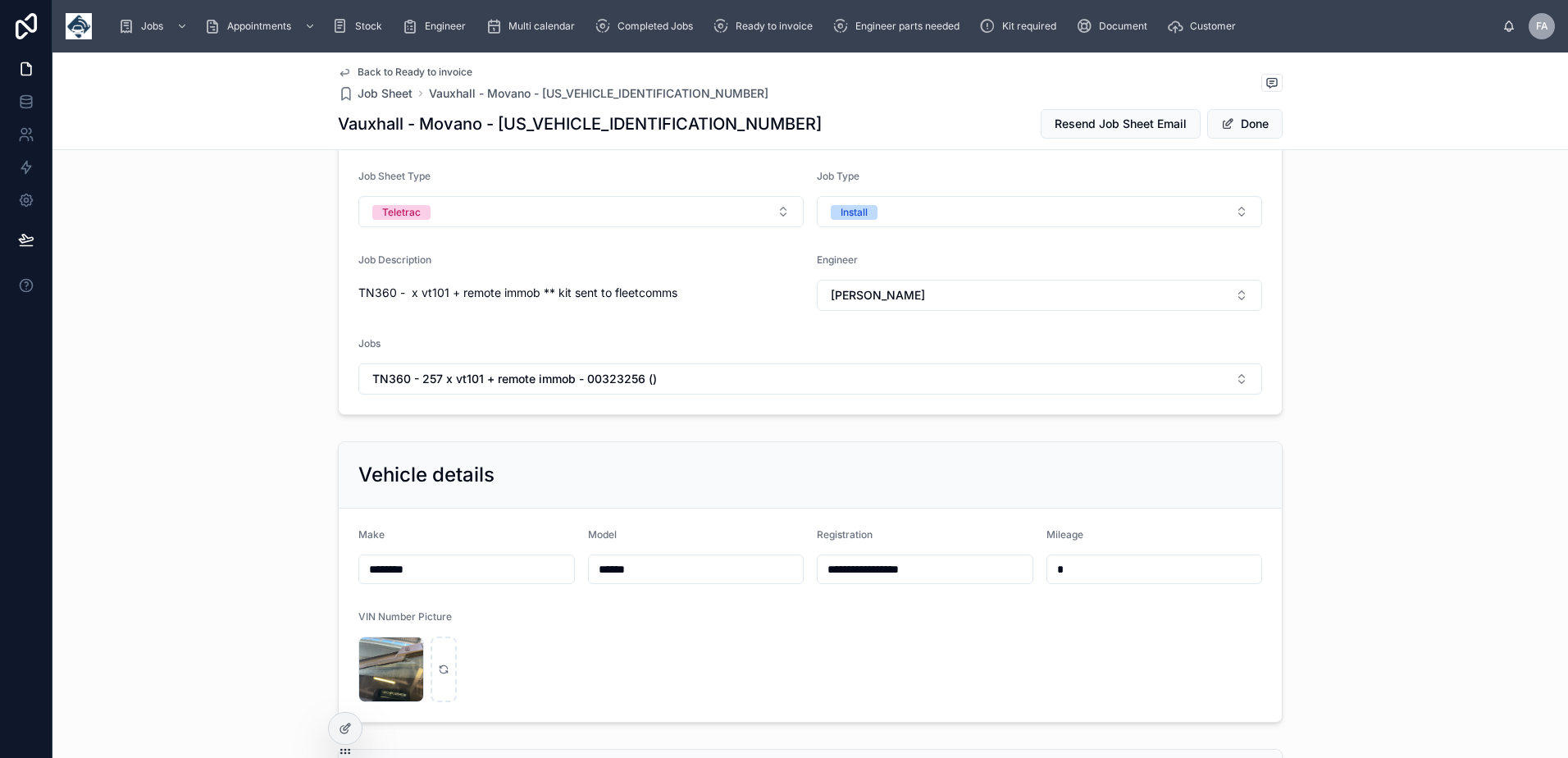
click at [745, 561] on form "**********" at bounding box center [811, 614] width 943 height 213
click at [1229, 123] on button "Done" at bounding box center [1245, 123] width 75 height 30
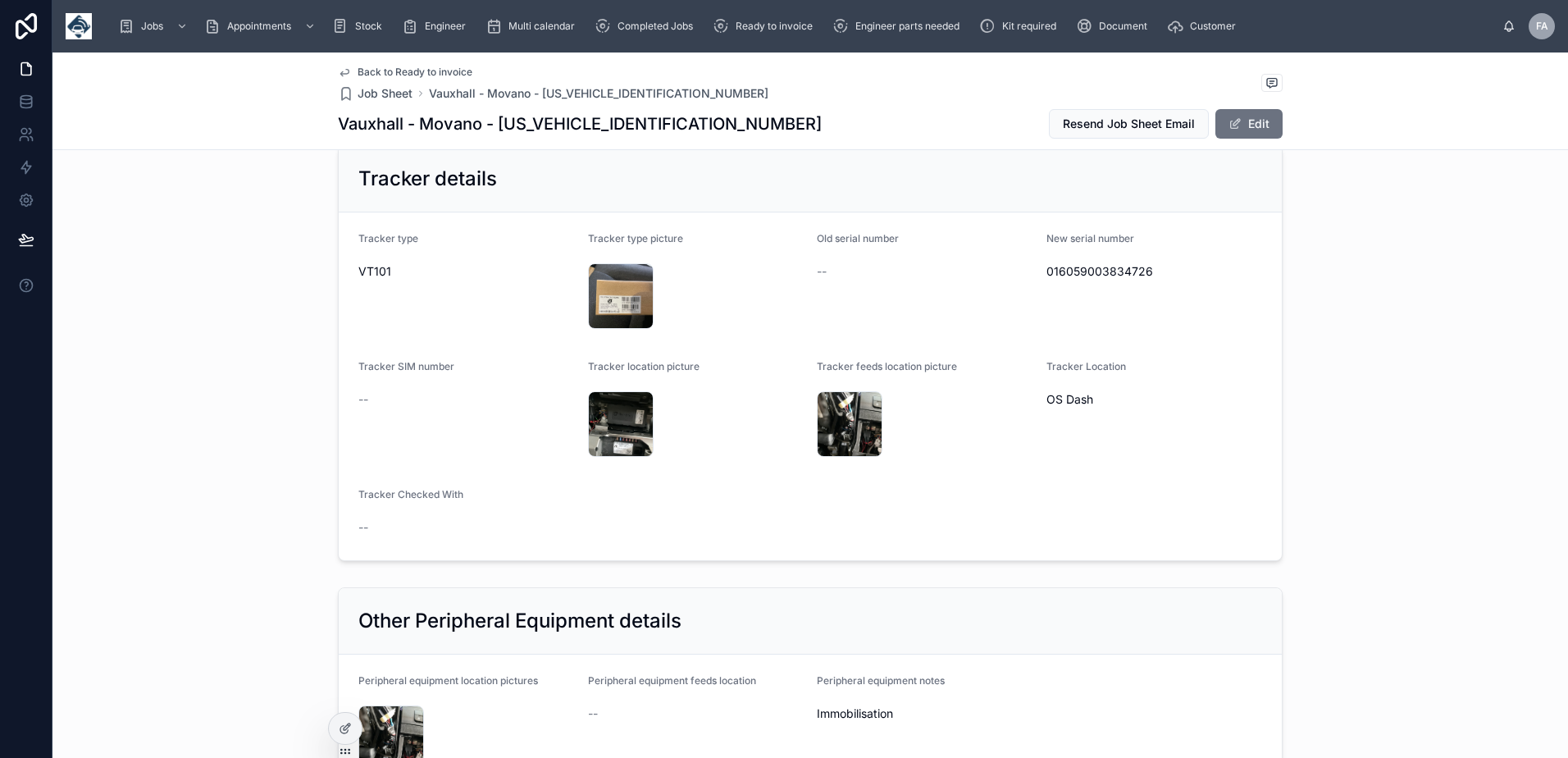
scroll to position [1148, 0]
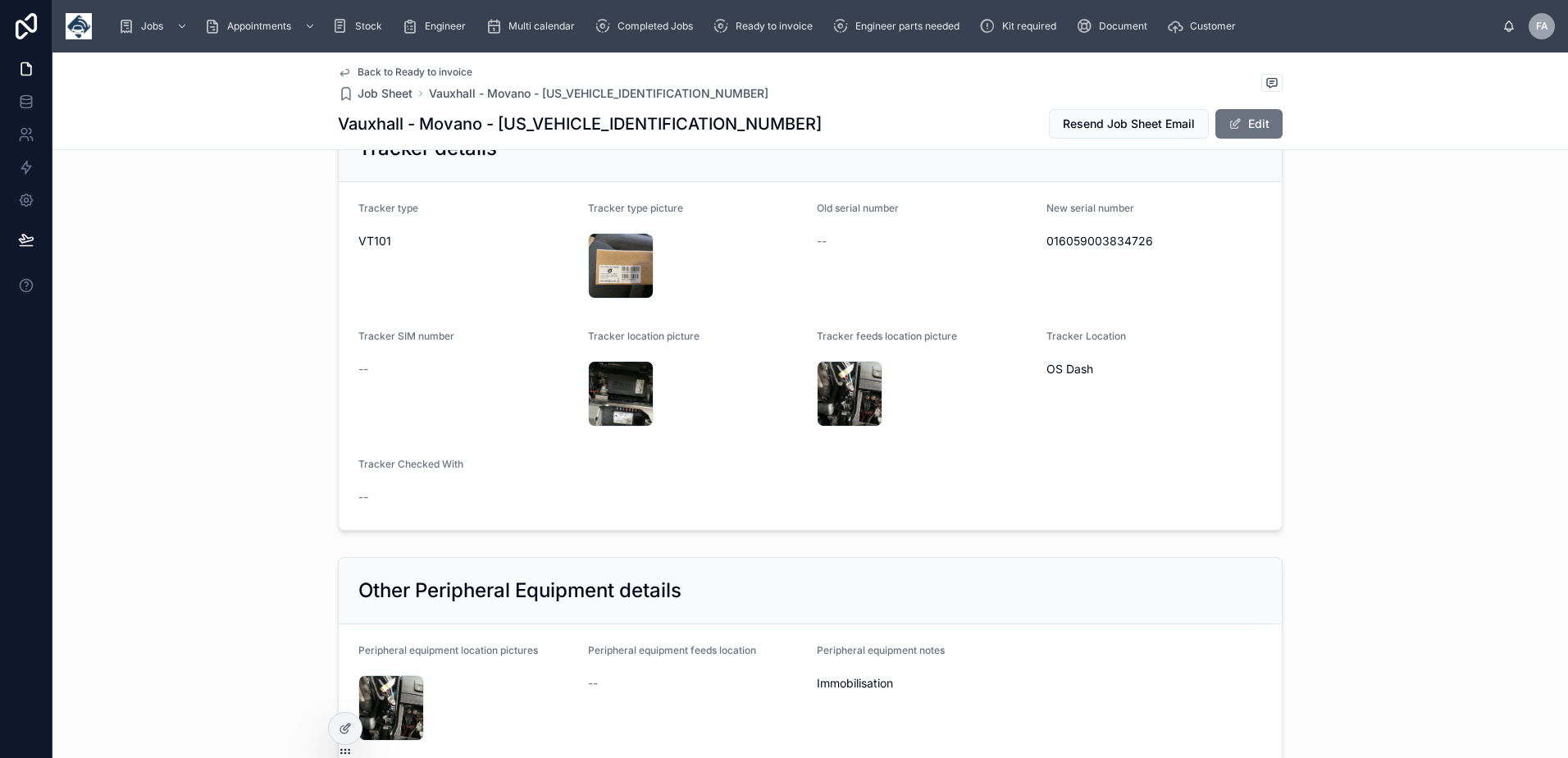
click at [1133, 233] on span "016059003834726" at bounding box center [1155, 240] width 217 height 16
copy span "016059003834726"
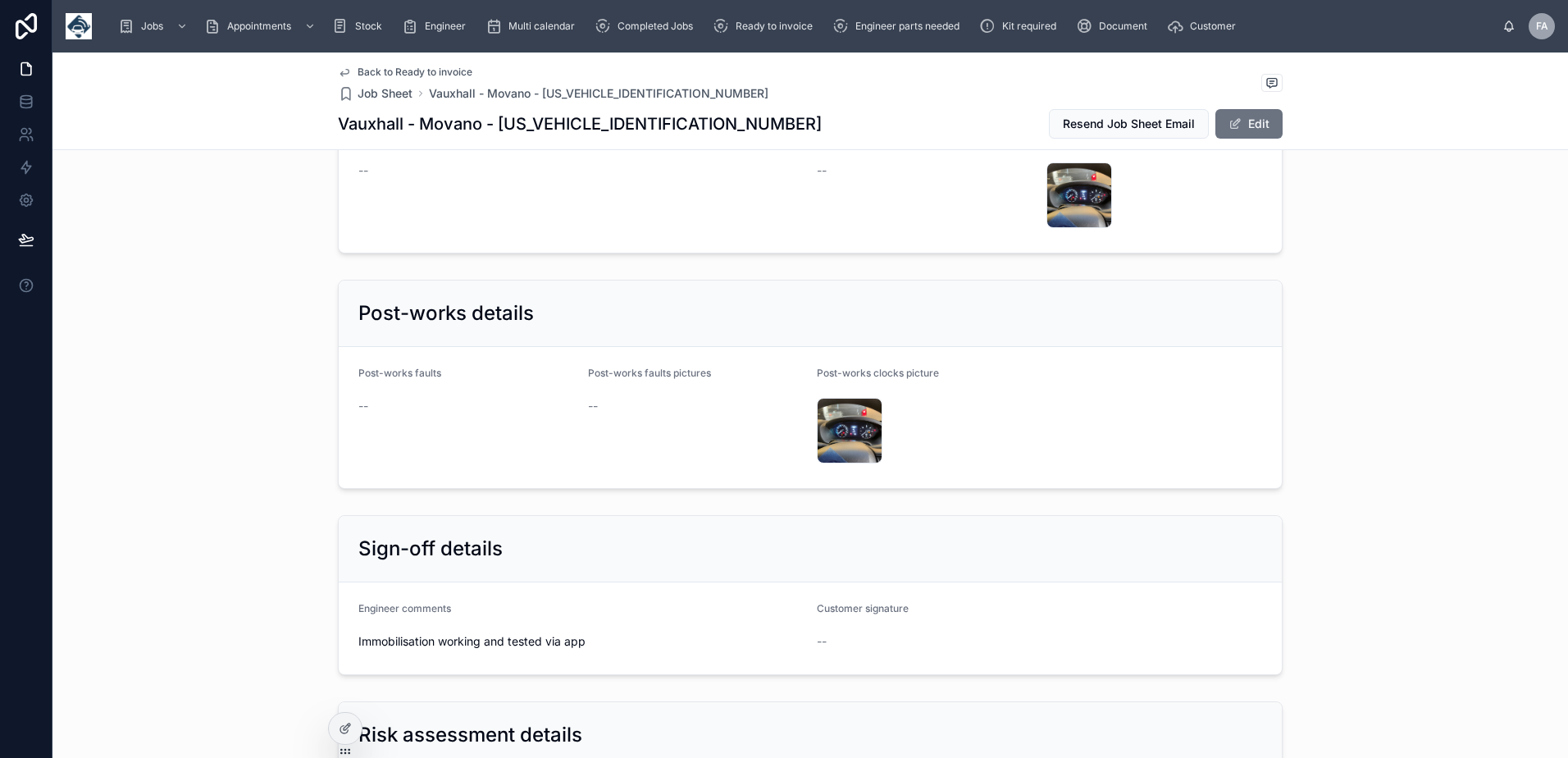
scroll to position [3361, 0]
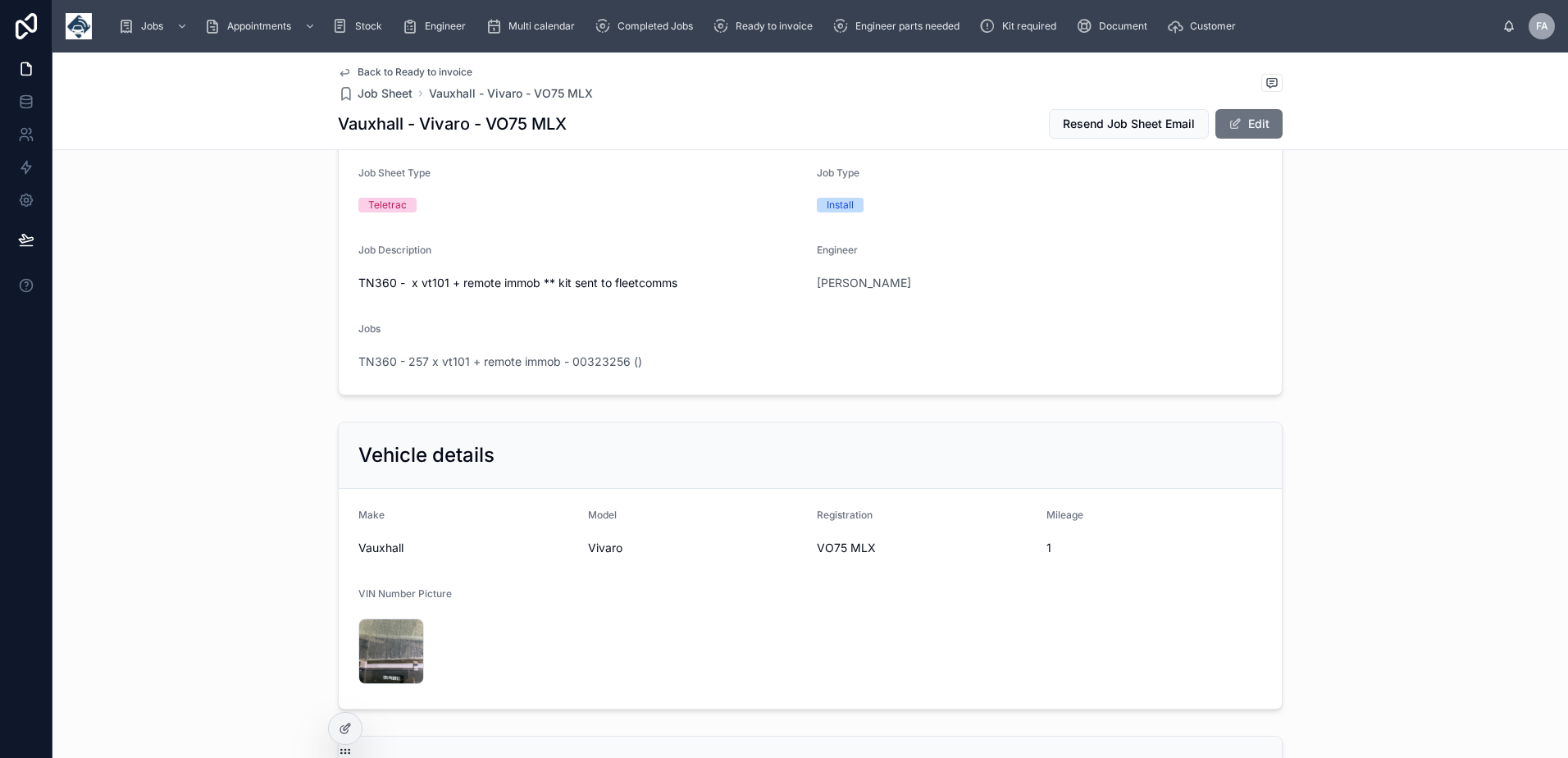
scroll to position [492, 0]
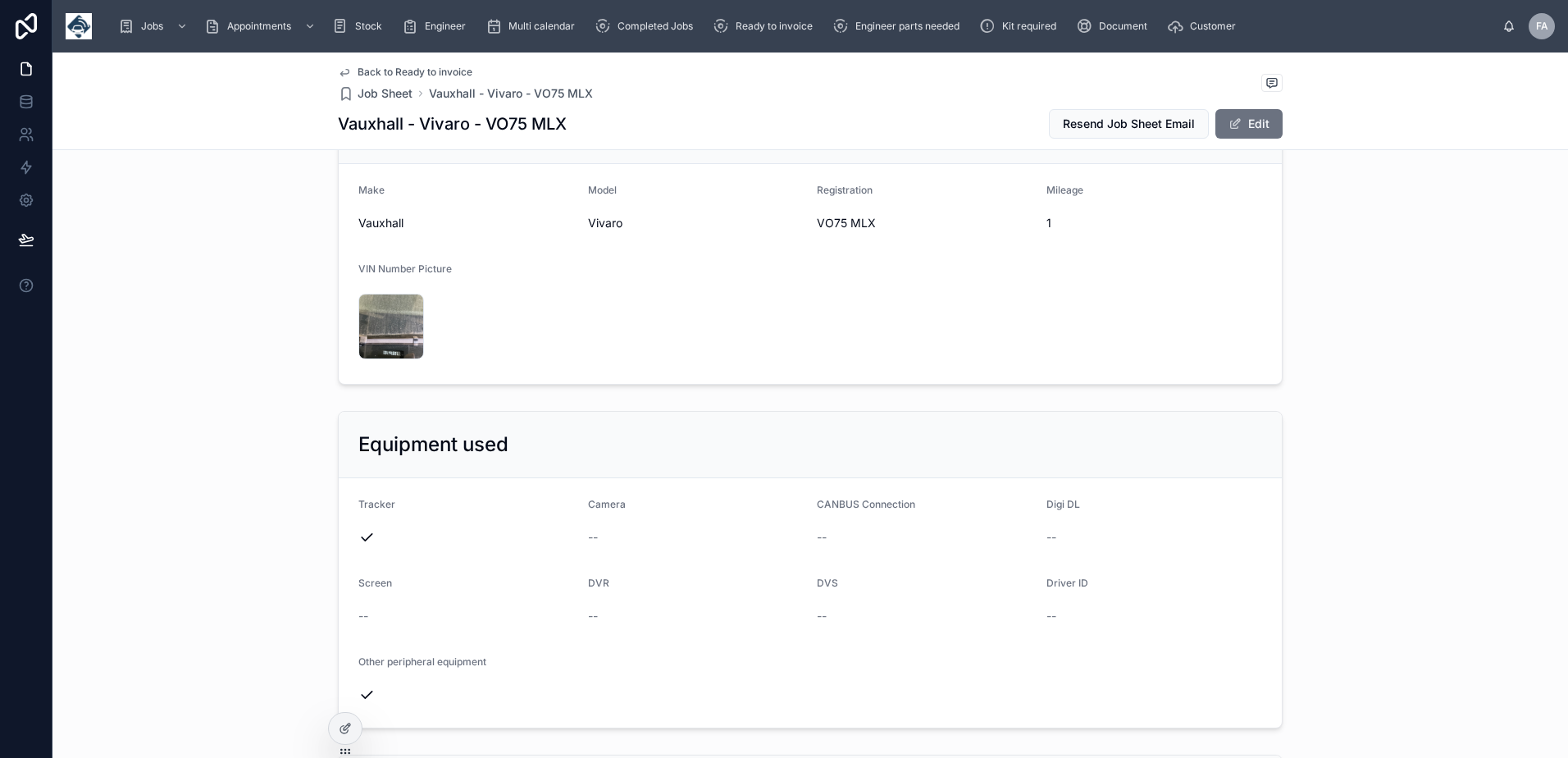
drag, startPoint x: 812, startPoint y: 220, endPoint x: 876, endPoint y: 228, distance: 64.5
click at [876, 228] on form "Make Vauxhall Model Vivaro Registration VO75 MLX Mileage 1 VIN Number Picture I…" at bounding box center [811, 274] width 943 height 220
copy span "VO75 MLX"
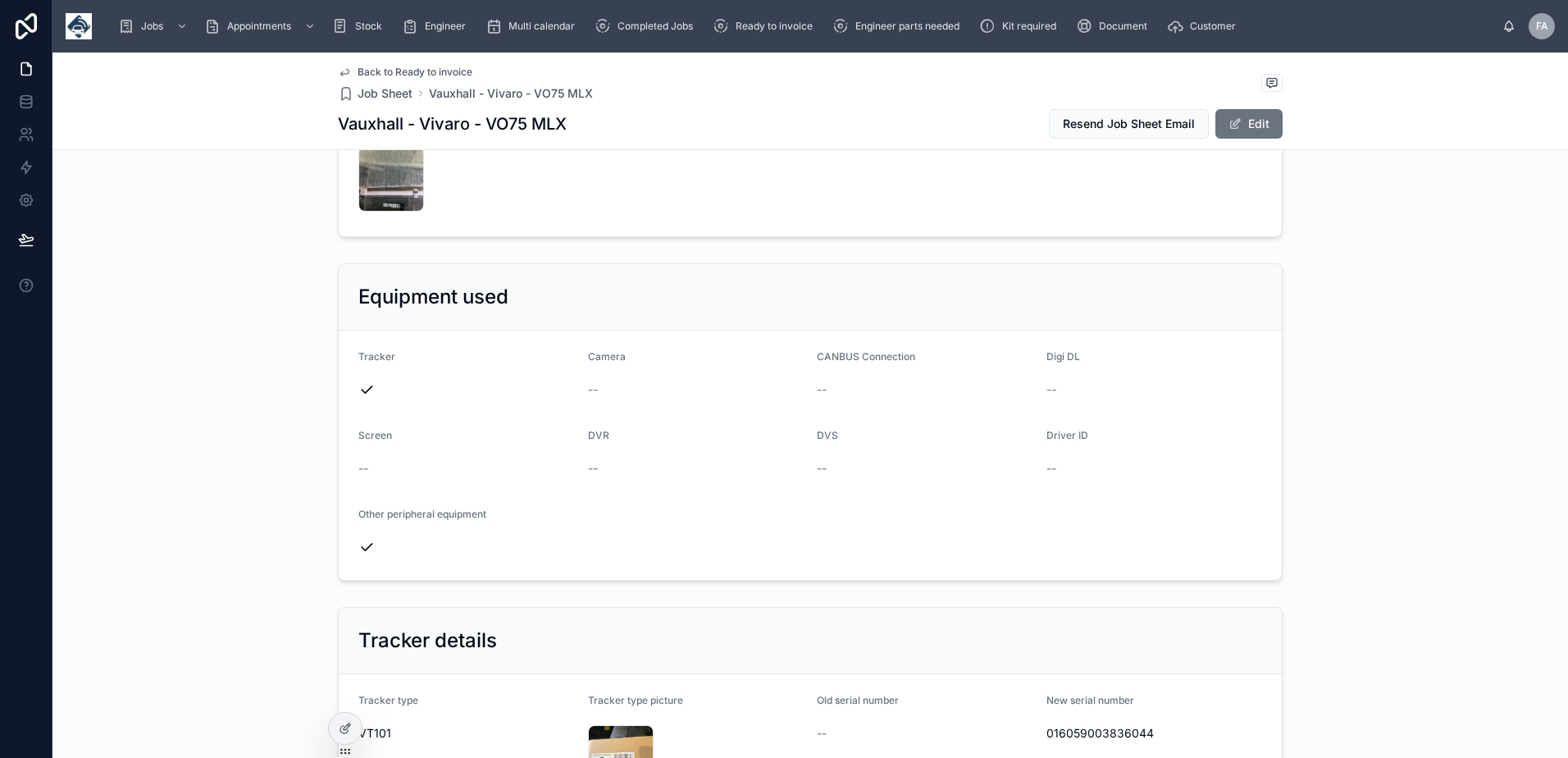
scroll to position [902, 0]
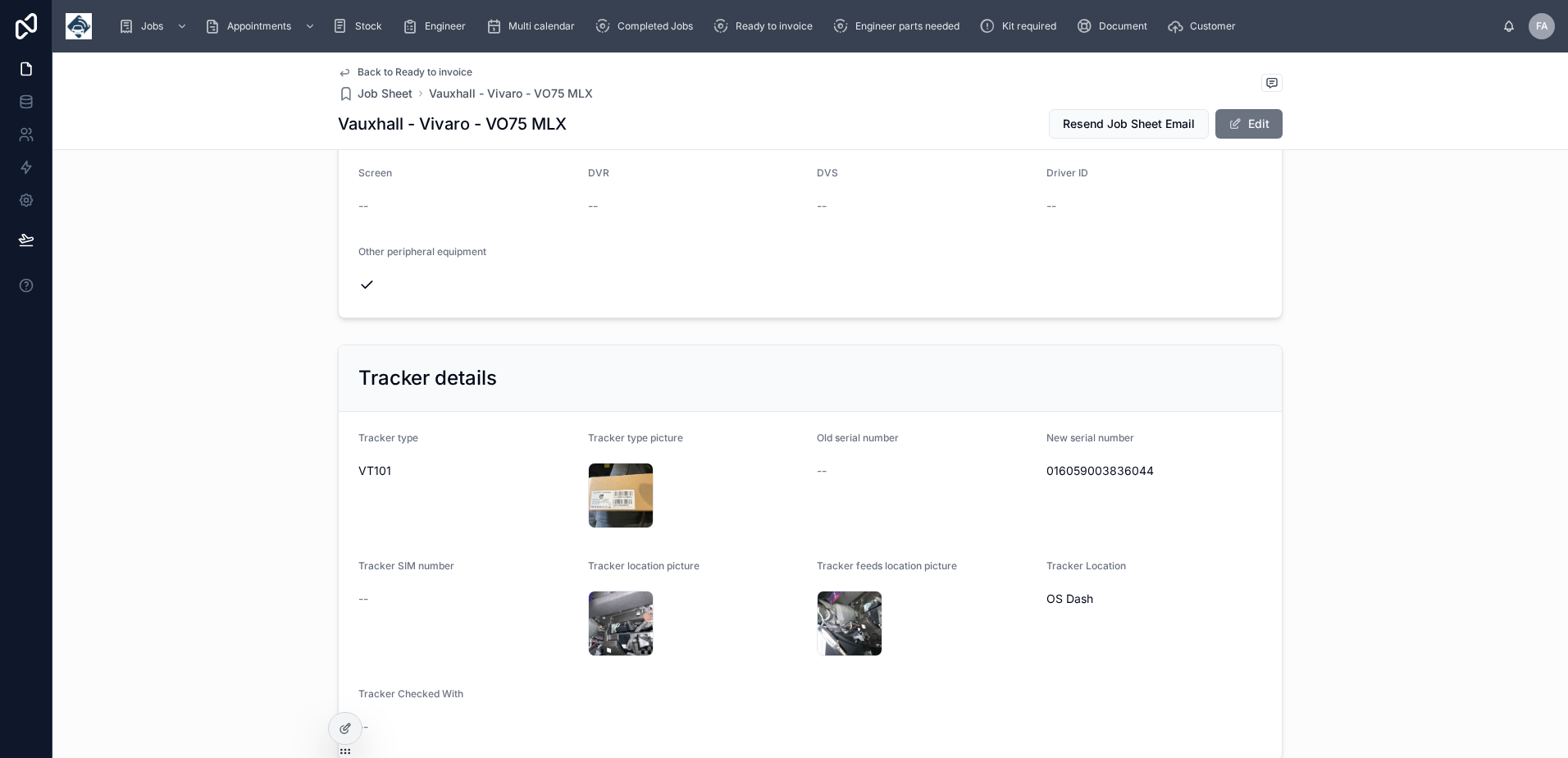
click at [1135, 463] on span "016059003836044" at bounding box center [1155, 471] width 217 height 16
copy span "016059003836044"
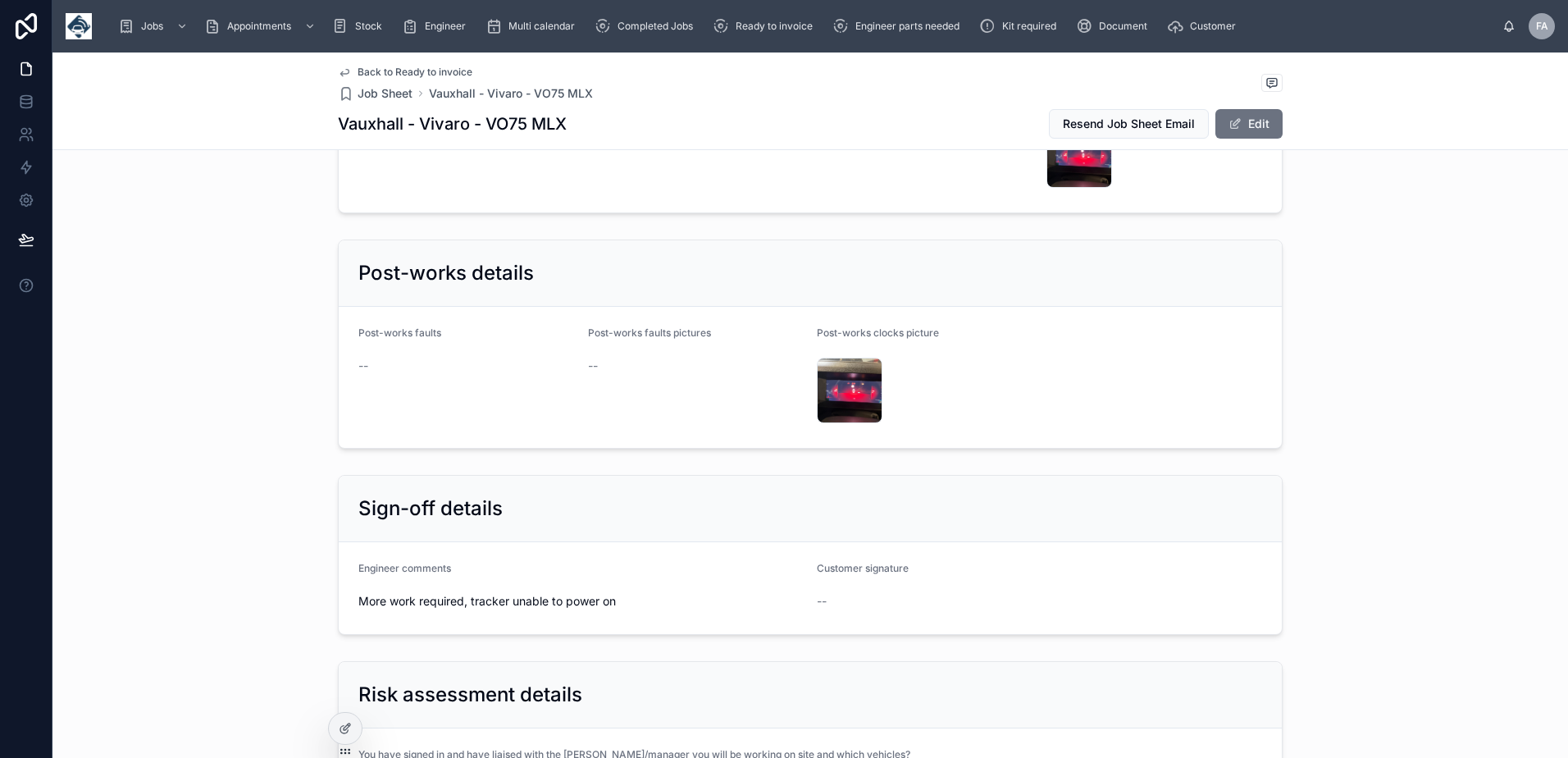
scroll to position [3116, 0]
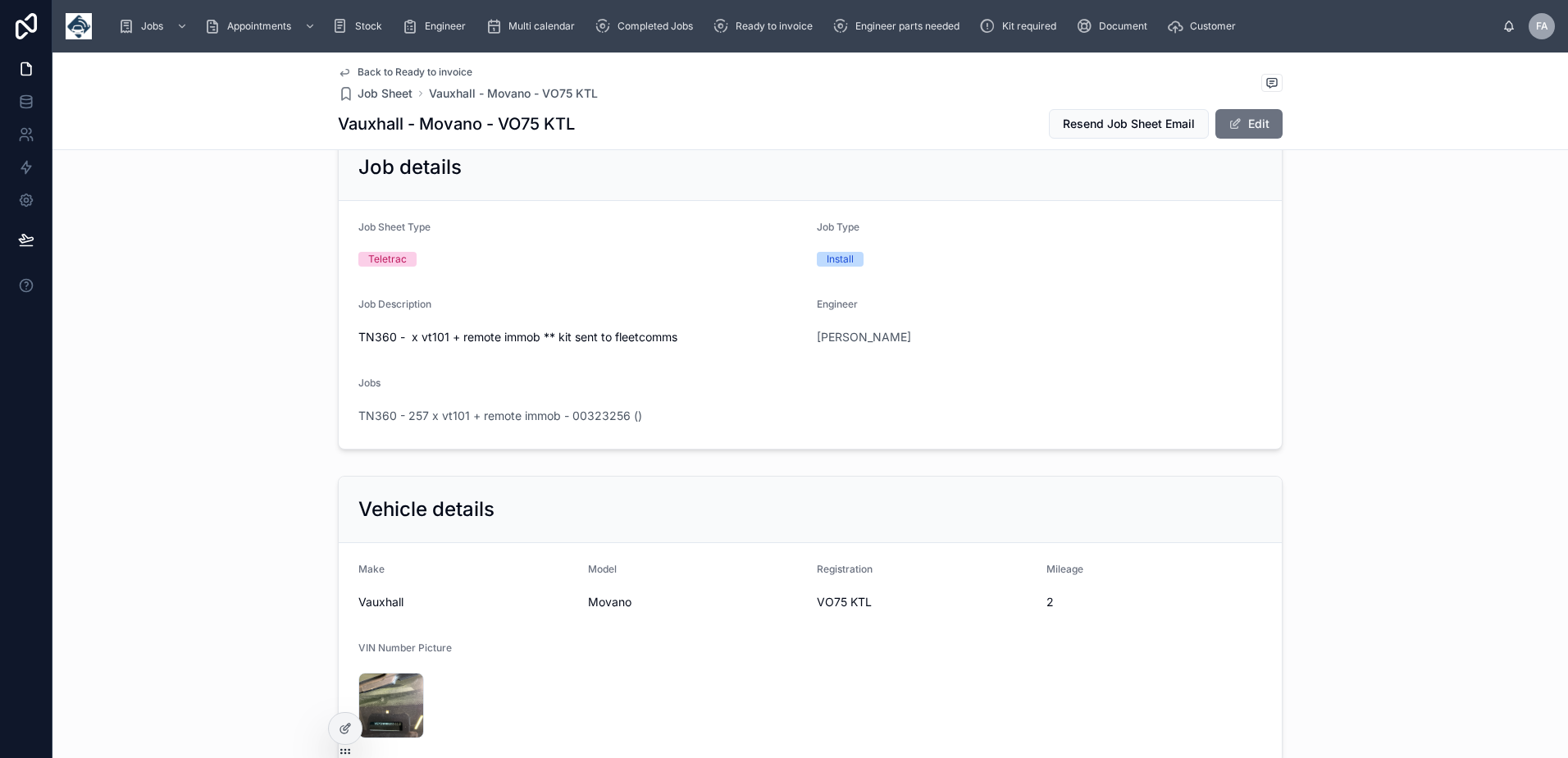
scroll to position [328, 0]
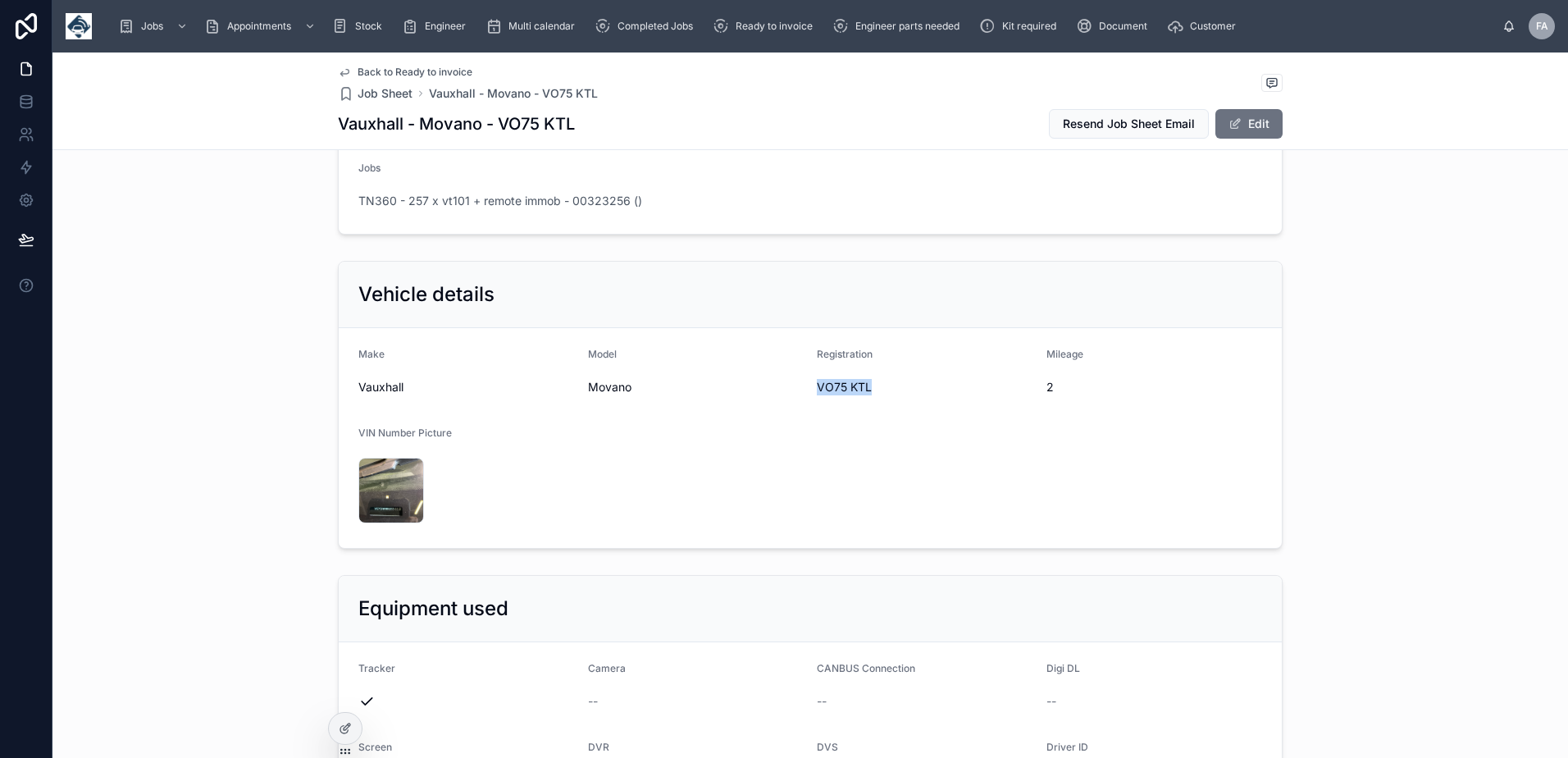
drag, startPoint x: 805, startPoint y: 388, endPoint x: 895, endPoint y: 393, distance: 90.1
click at [895, 393] on form "Make Vauxhall Model Movano Registration VO75 KTL Mileage 2 VIN Number Picture I…" at bounding box center [811, 437] width 943 height 220
copy span "VO75 KTL"
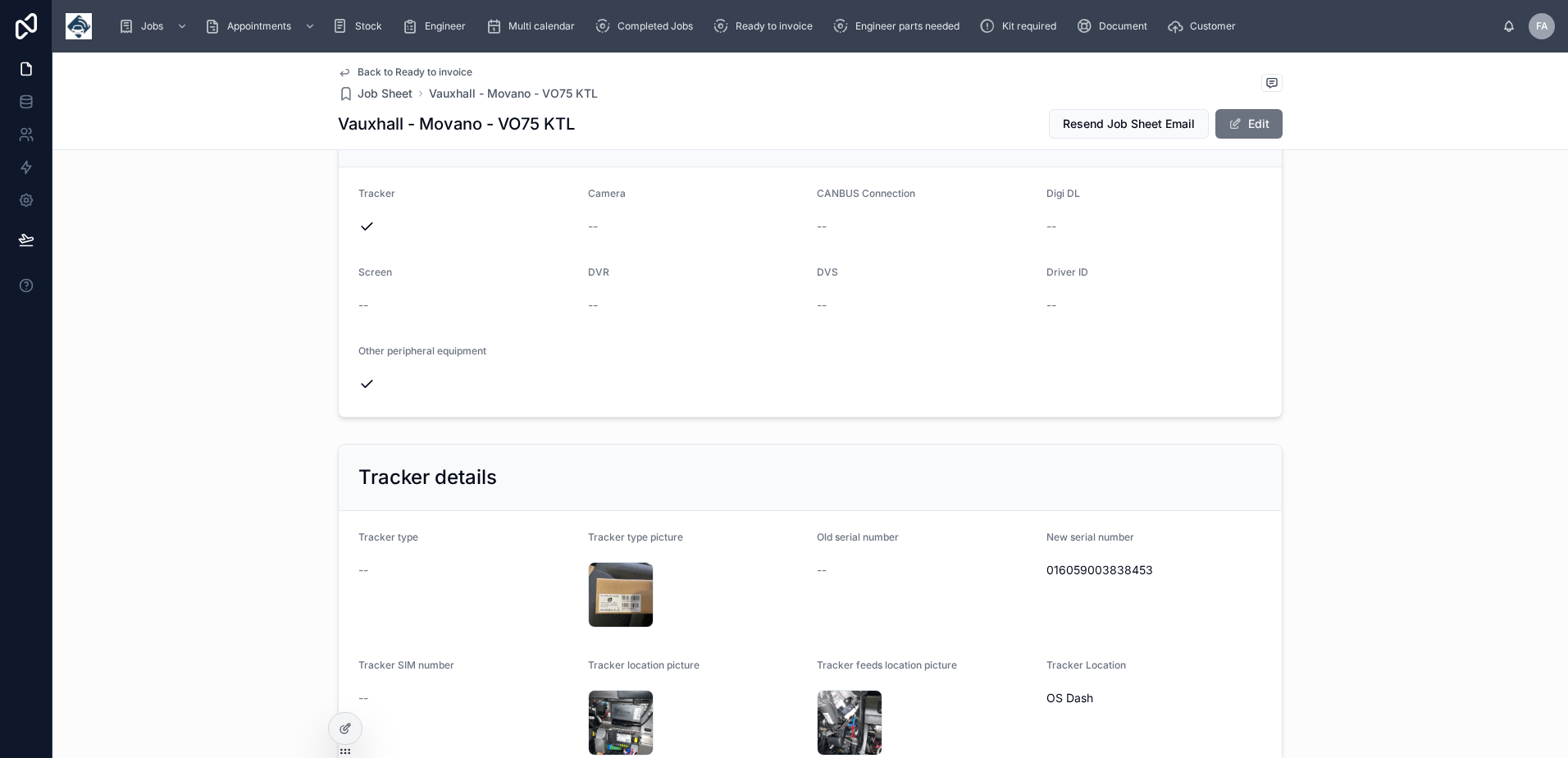
scroll to position [820, 0]
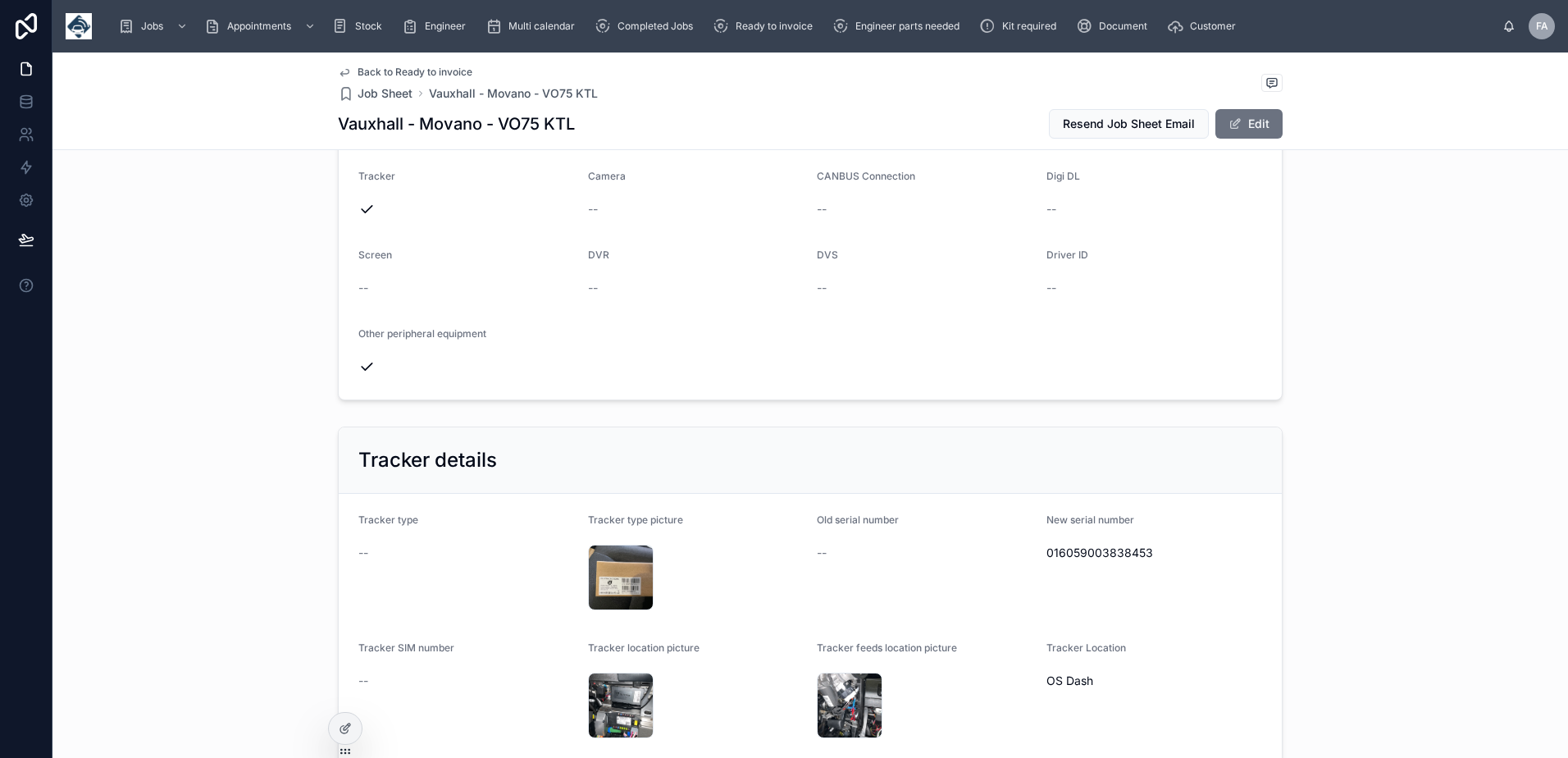
click at [1085, 554] on span "016059003838453" at bounding box center [1155, 552] width 217 height 16
copy span "016059003838453"
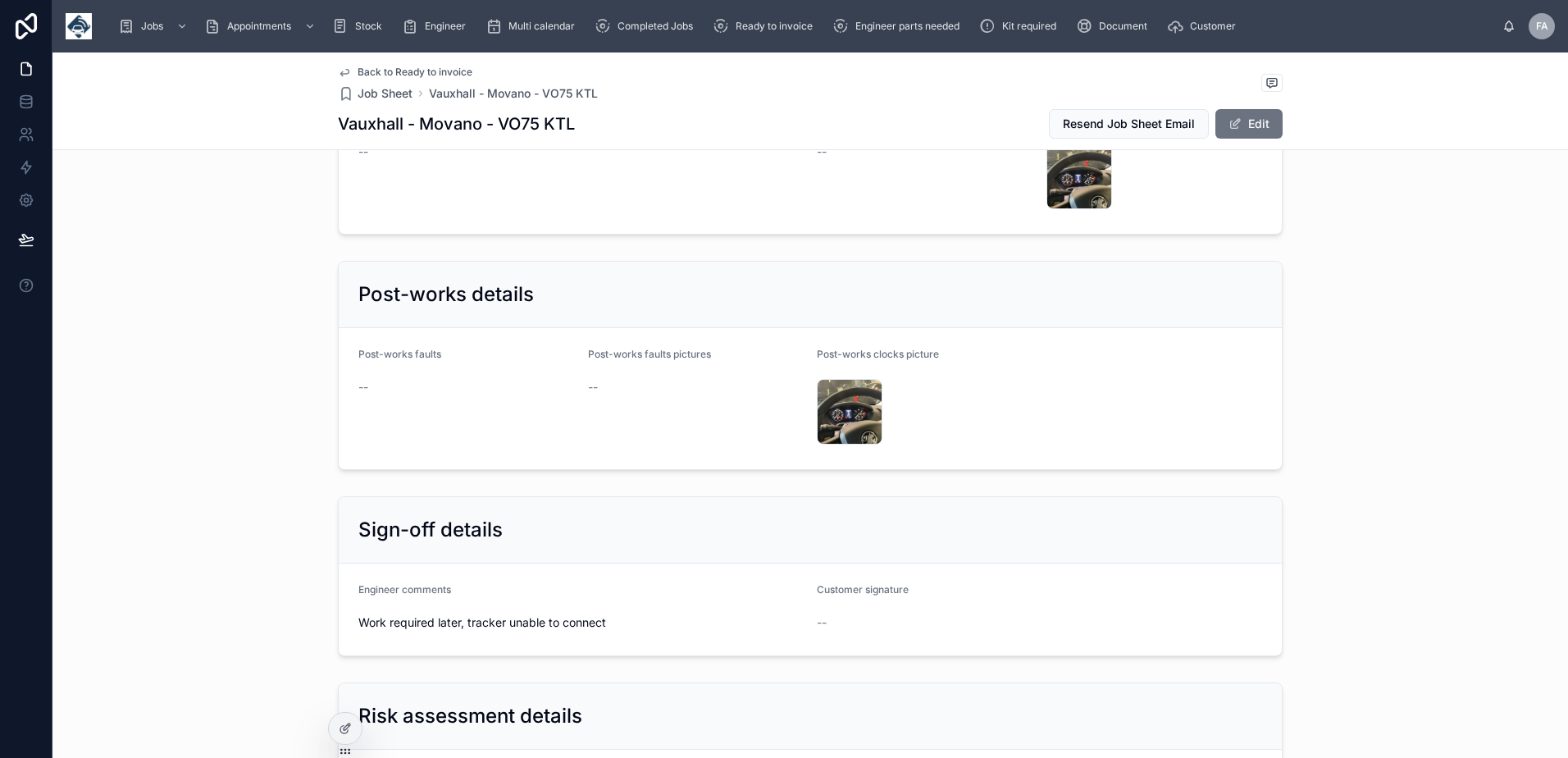
scroll to position [3279, 0]
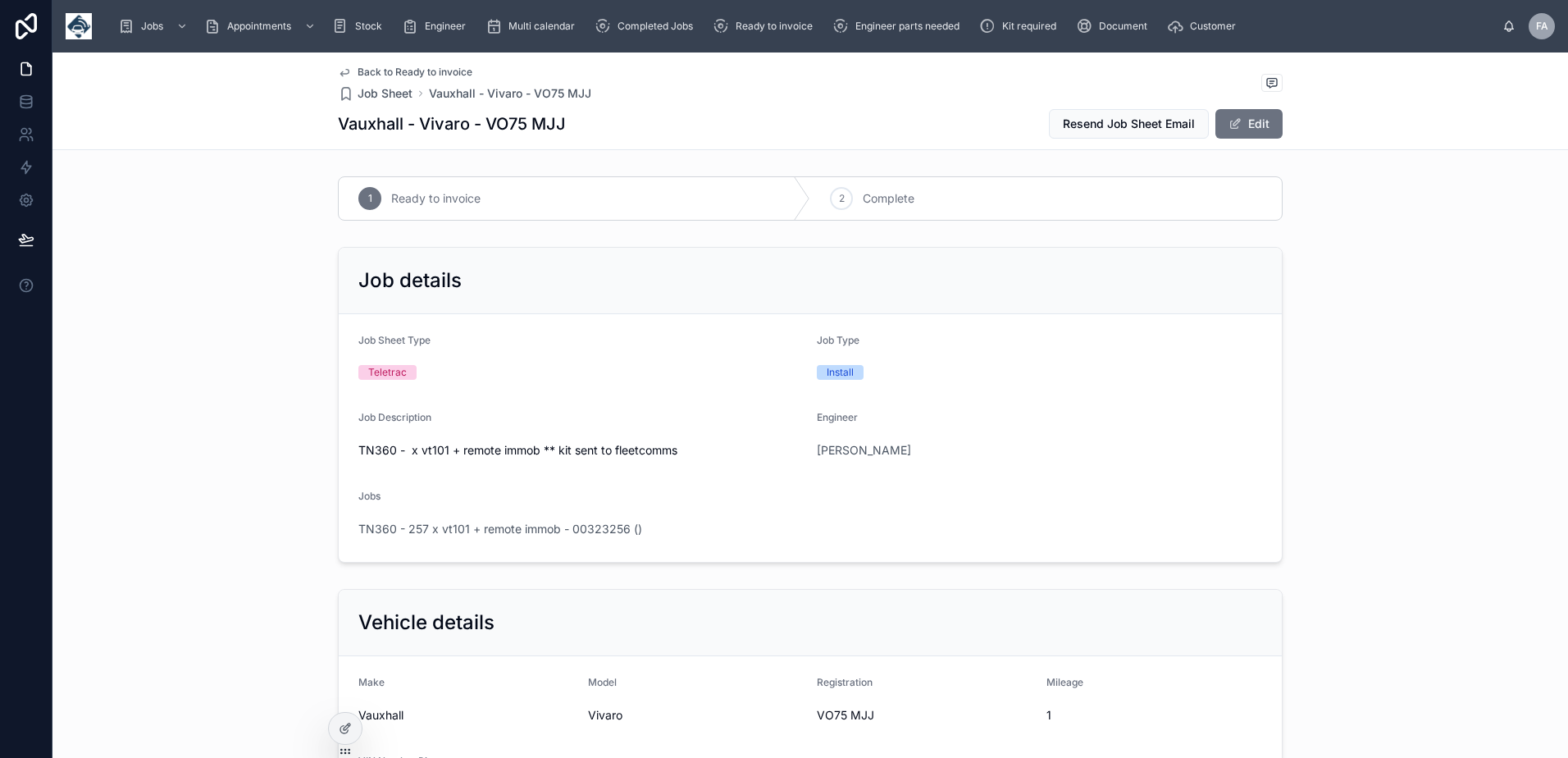
scroll to position [328, 0]
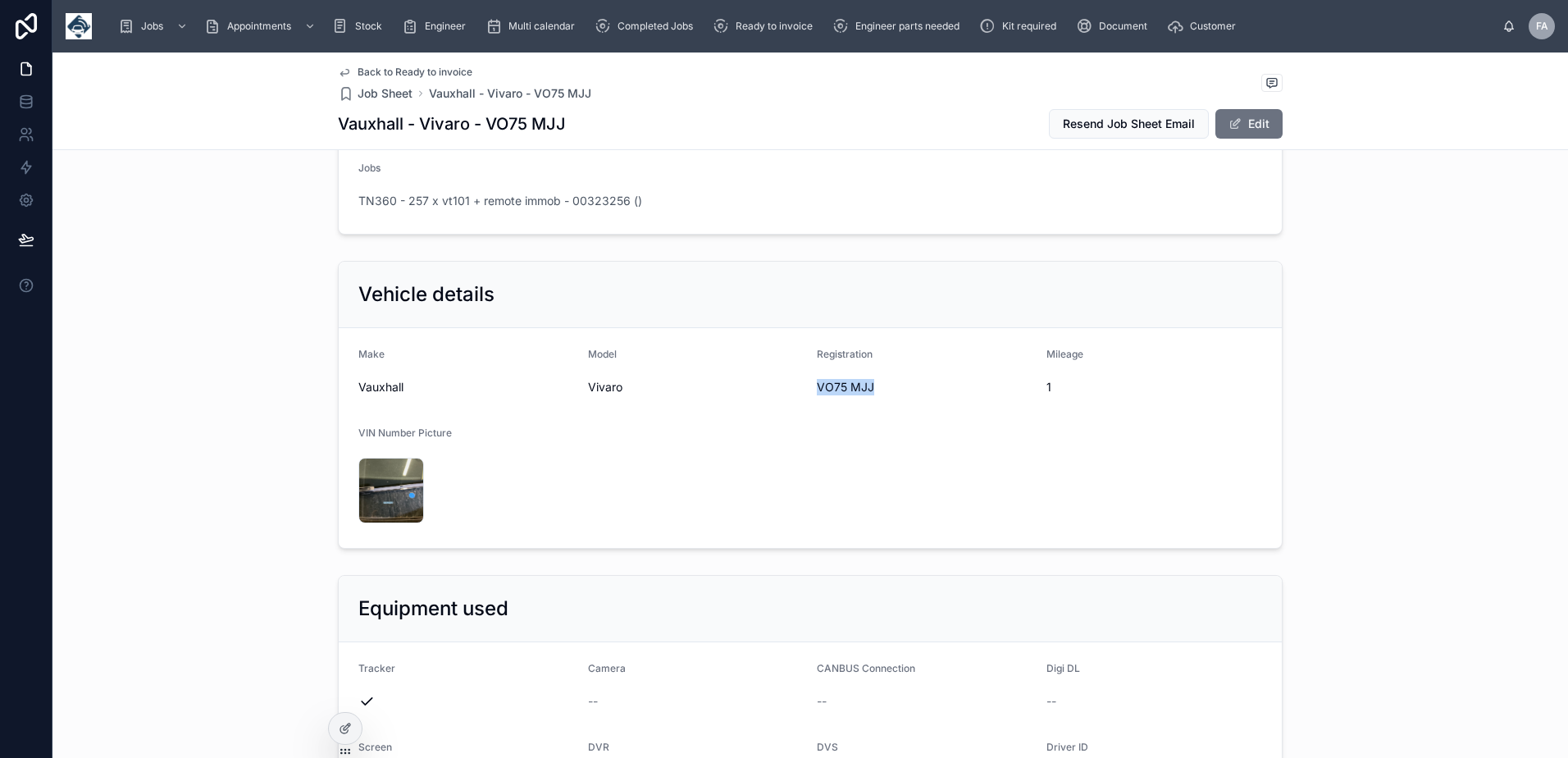
drag, startPoint x: 809, startPoint y: 384, endPoint x: 881, endPoint y: 387, distance: 72.1
click at [881, 387] on form "Make Vauxhall Model Vivaro Registration VO75 MJJ Mileage 1 VIN Number Picture I…" at bounding box center [811, 437] width 943 height 220
copy span "VO75 MJJ"
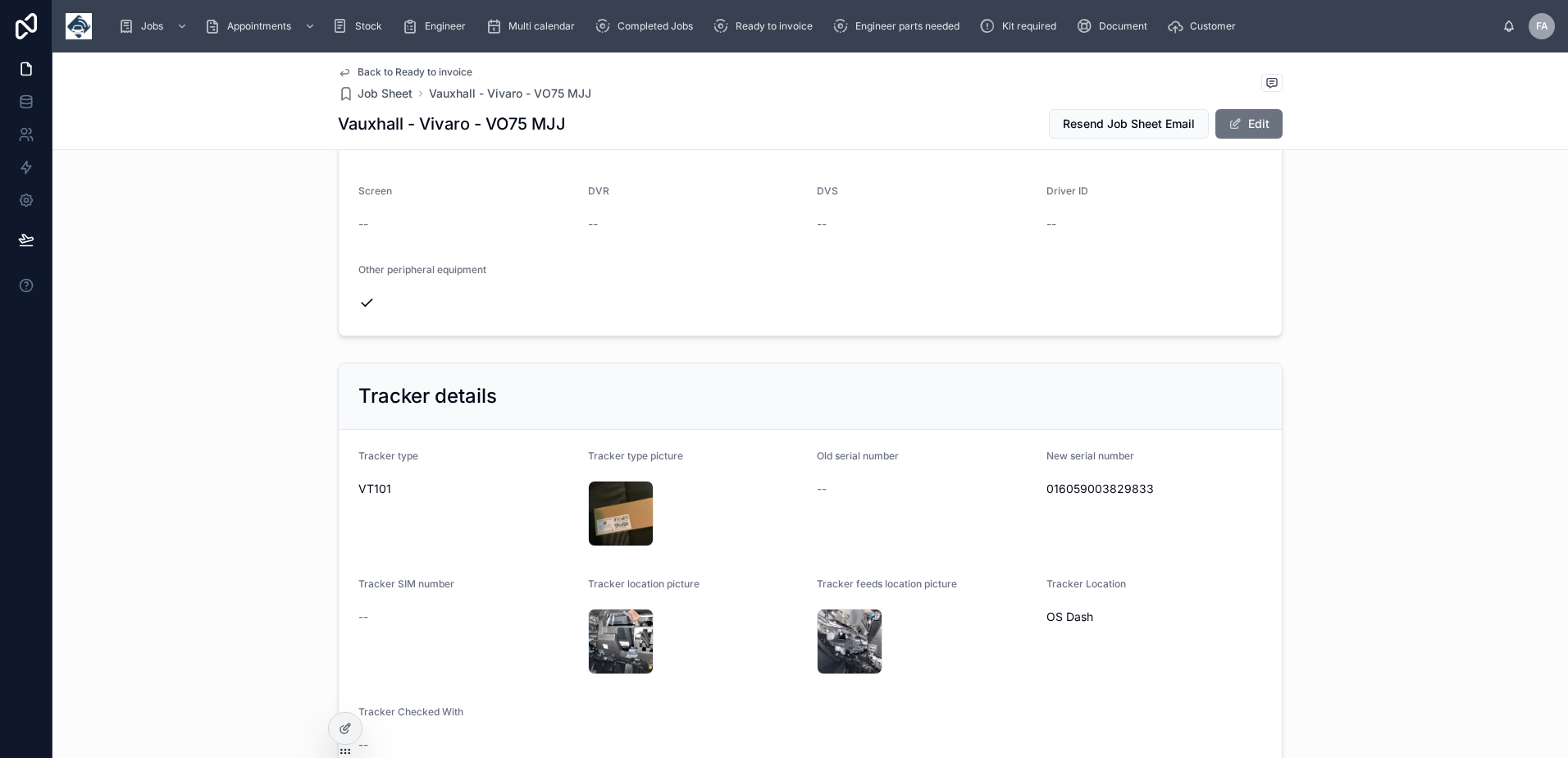
scroll to position [902, 0]
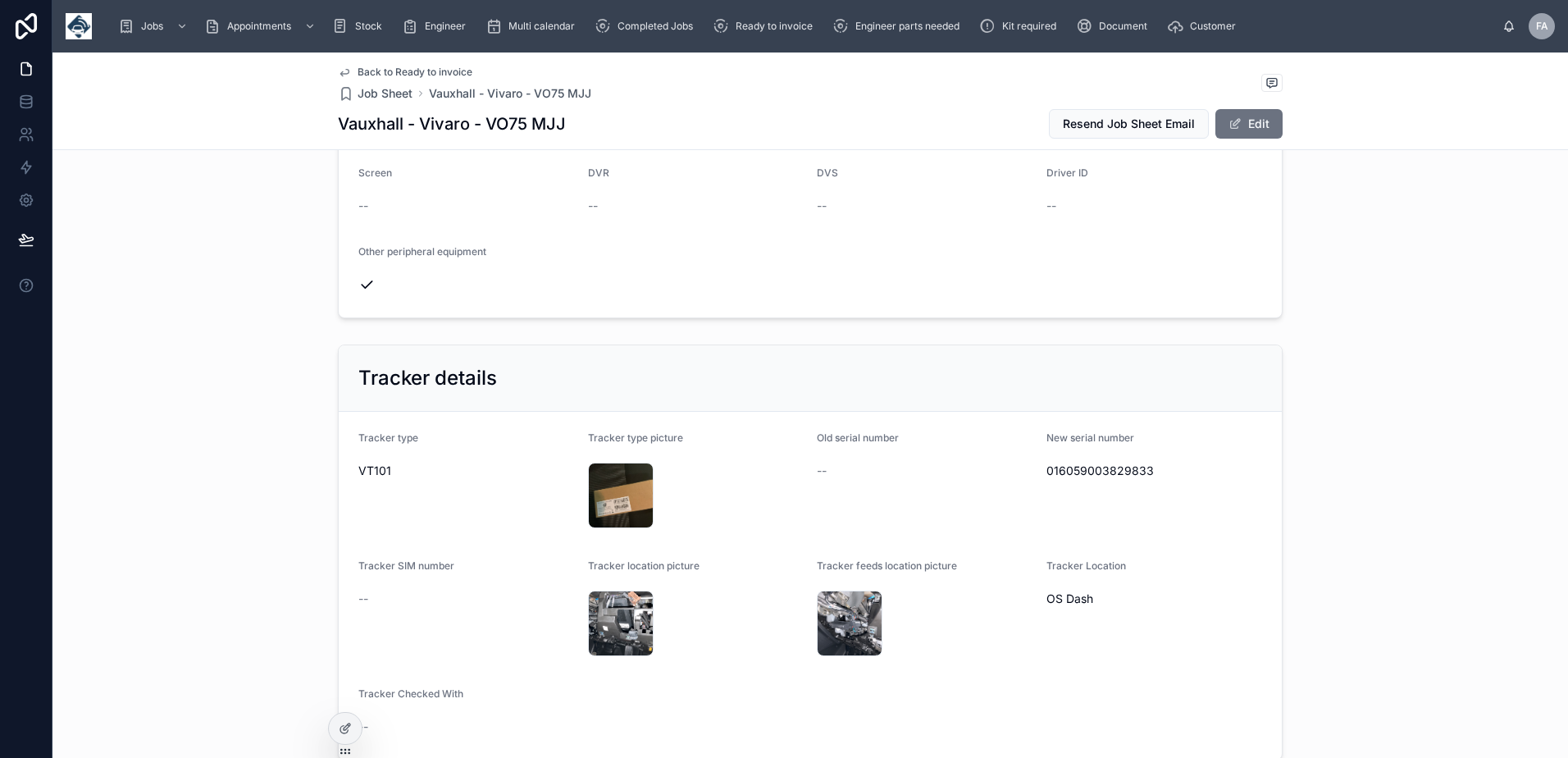
click at [1096, 471] on span "016059003829833" at bounding box center [1155, 471] width 217 height 16
drag, startPoint x: 1096, startPoint y: 471, endPoint x: 1145, endPoint y: 416, distance: 73.7
click at [1145, 416] on form "Tracker type VT101 Tracker type picture IMG_1621 .jpeg Old serial number -- New…" at bounding box center [811, 585] width 943 height 347
click at [1120, 471] on span "016059003829833" at bounding box center [1155, 471] width 217 height 16
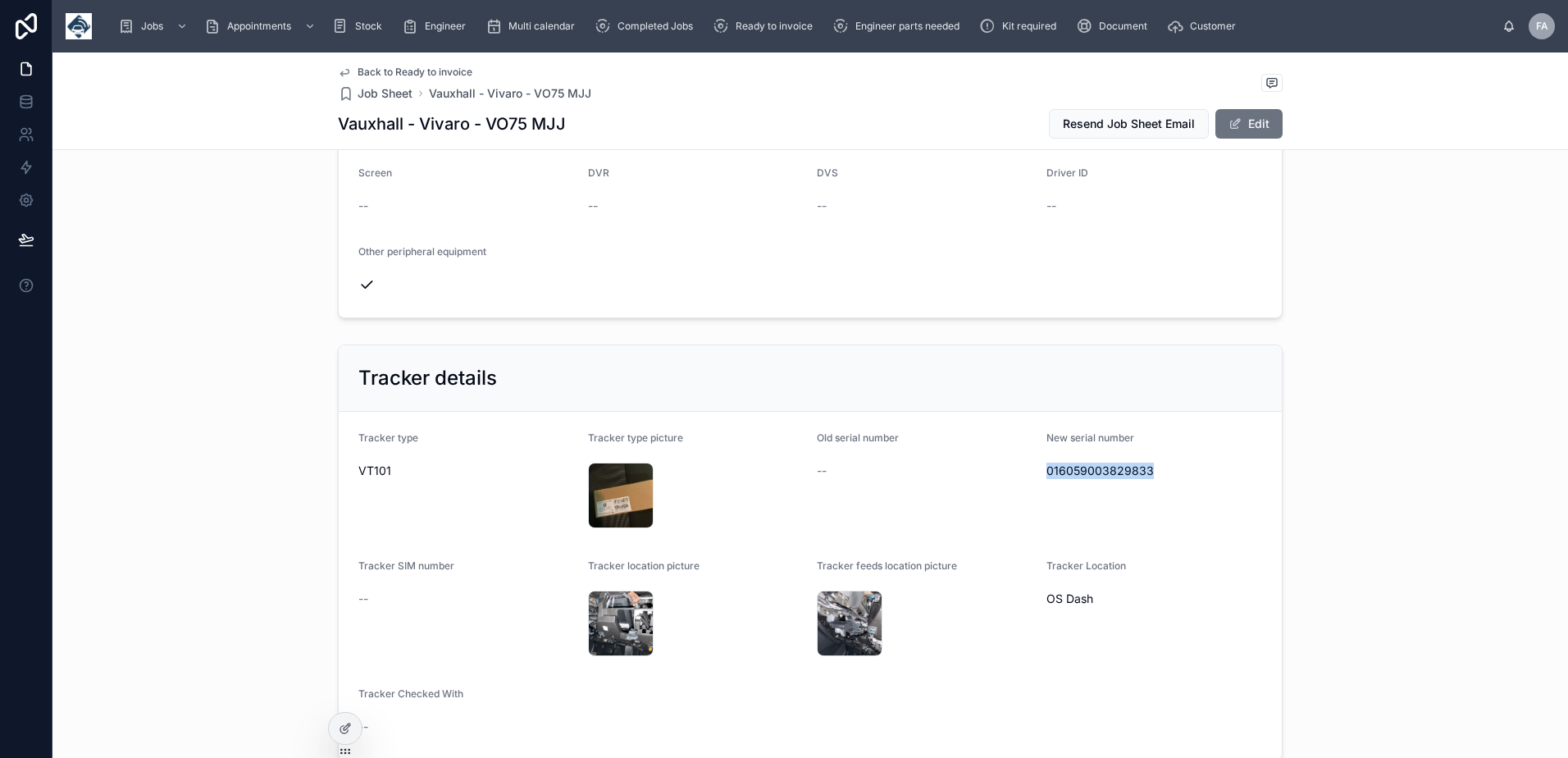
click at [1120, 471] on span "016059003829833" at bounding box center [1155, 471] width 217 height 16
copy span "016059003829833"
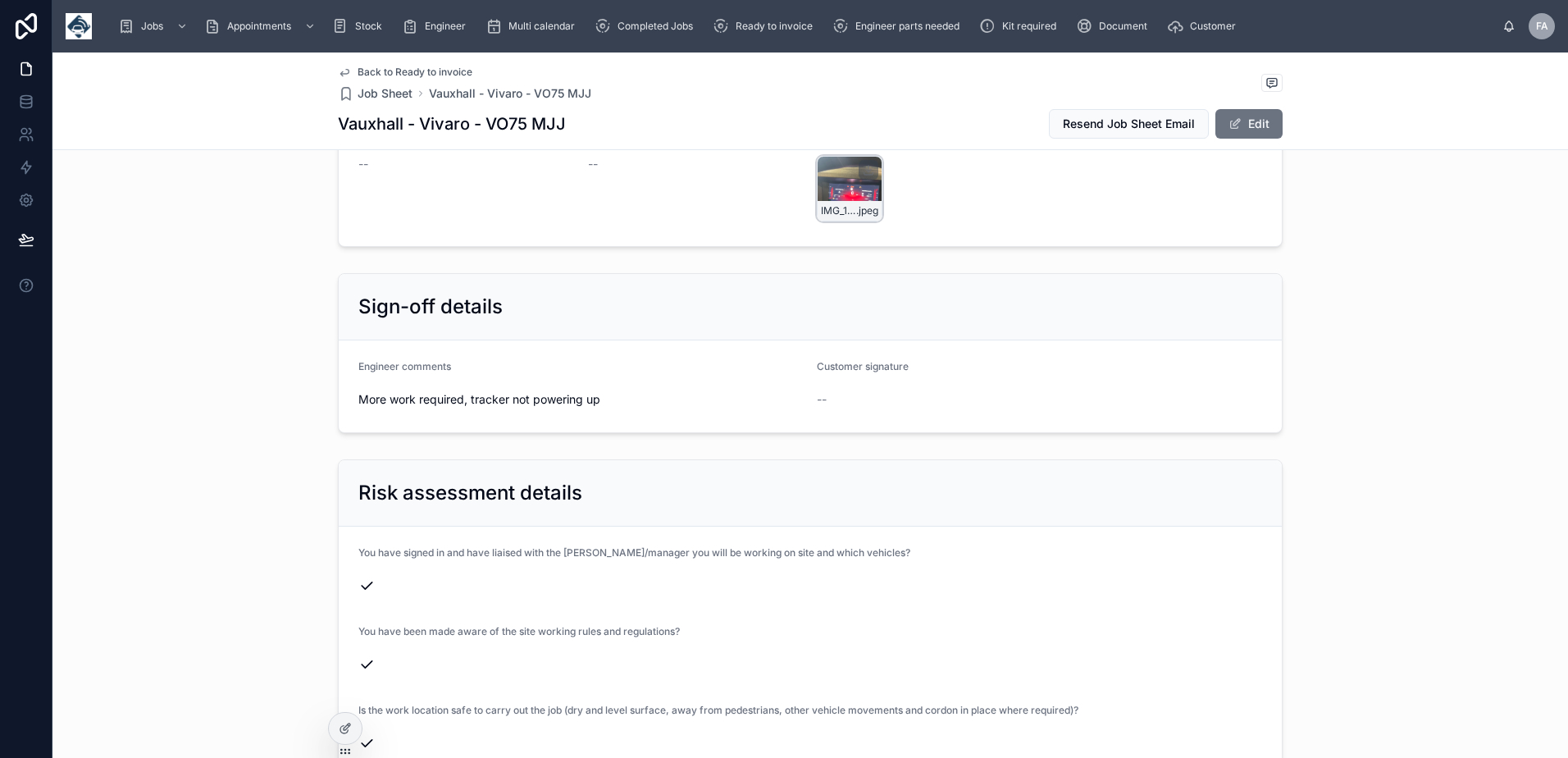
scroll to position [3361, 0]
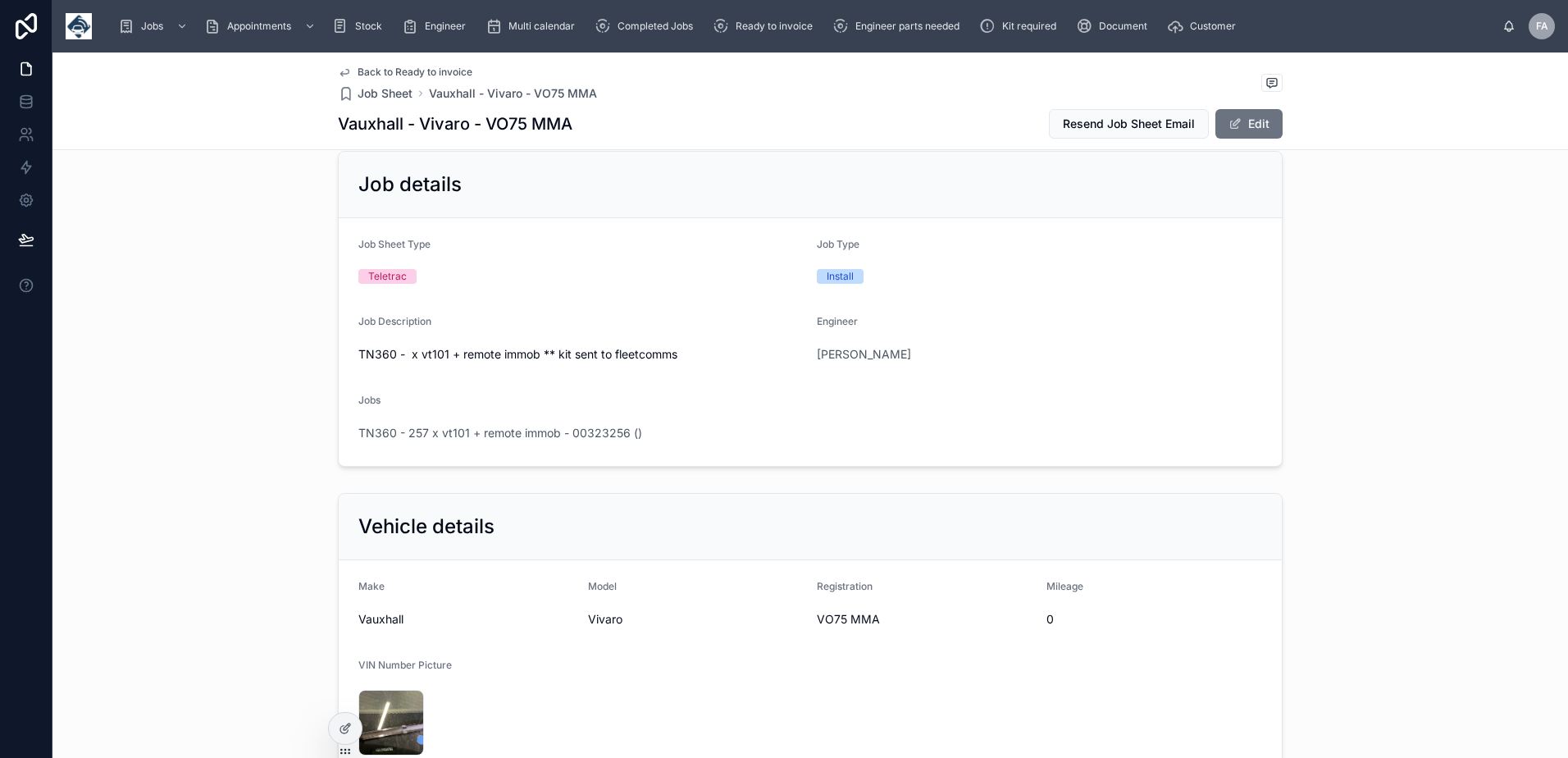
scroll to position [246, 0]
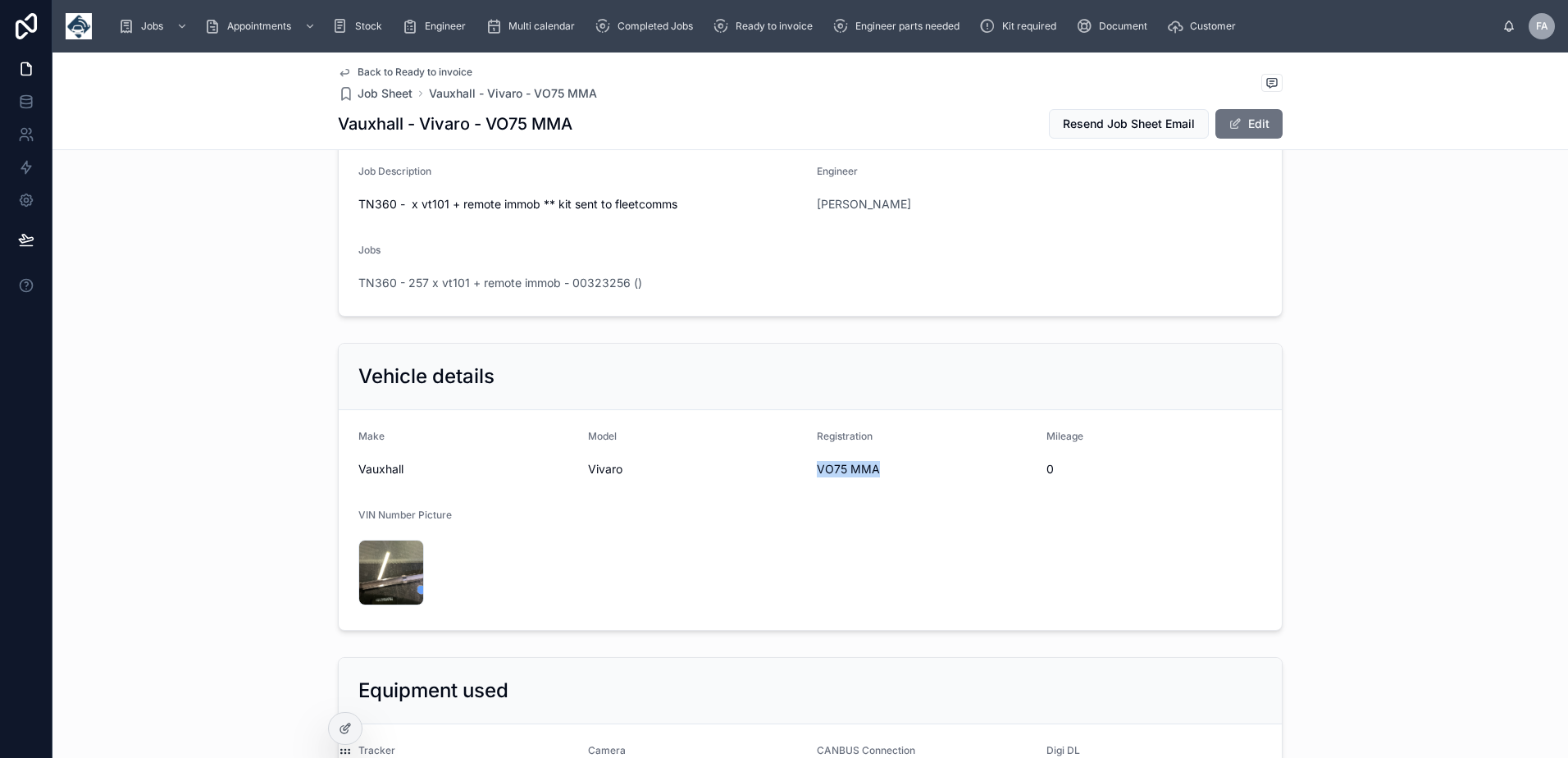
drag, startPoint x: 809, startPoint y: 471, endPoint x: 888, endPoint y: 481, distance: 79.6
click at [888, 481] on form "Make Vauxhall Model Vivaro Registration VO75 MMA Mileage 0 VIN Number Picture I…" at bounding box center [811, 519] width 943 height 220
copy span "VO75 MMA"
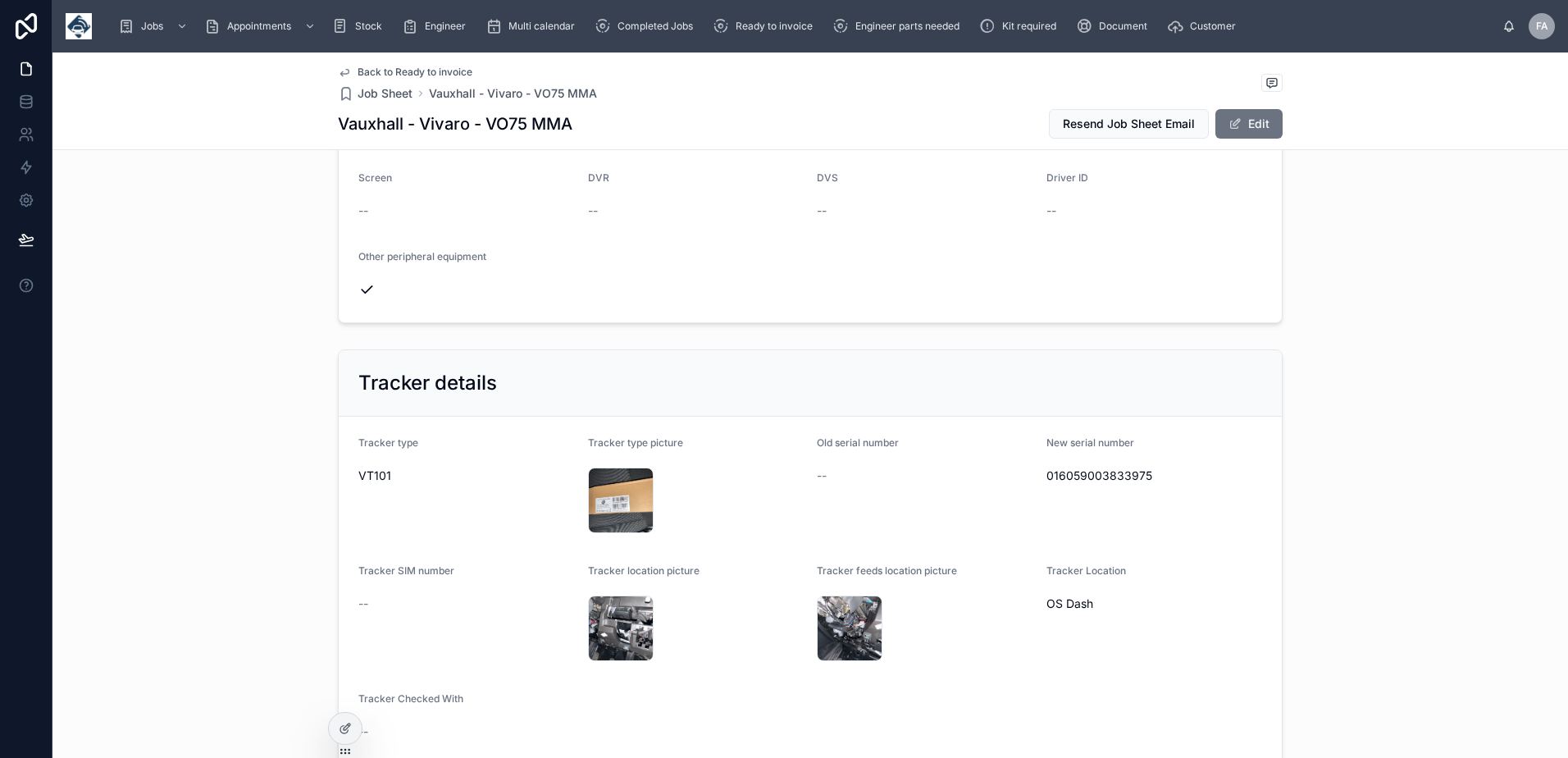
scroll to position [984, 0]
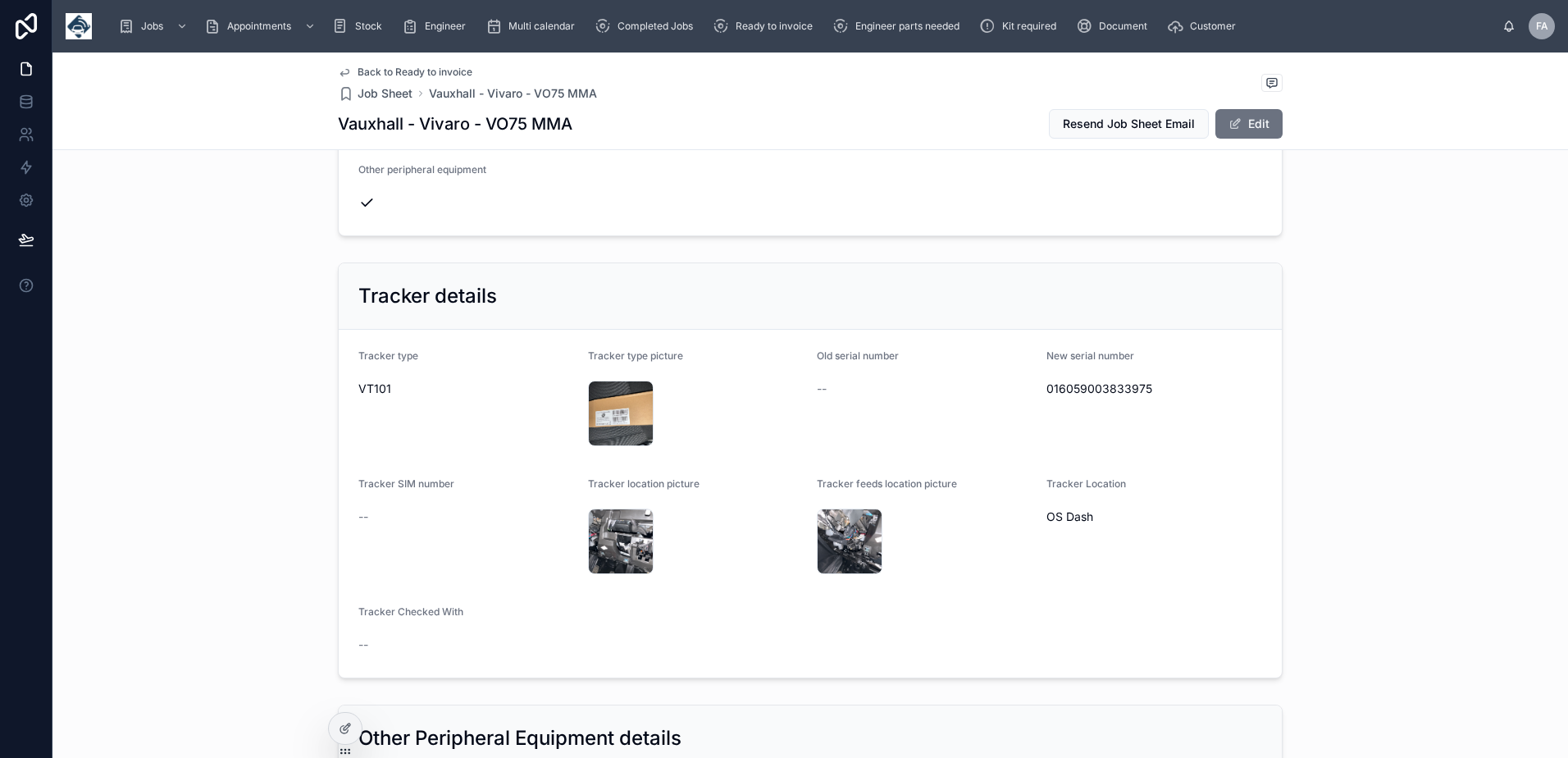
click at [1068, 387] on span "016059003833975" at bounding box center [1155, 388] width 217 height 16
copy span "016059003833975"
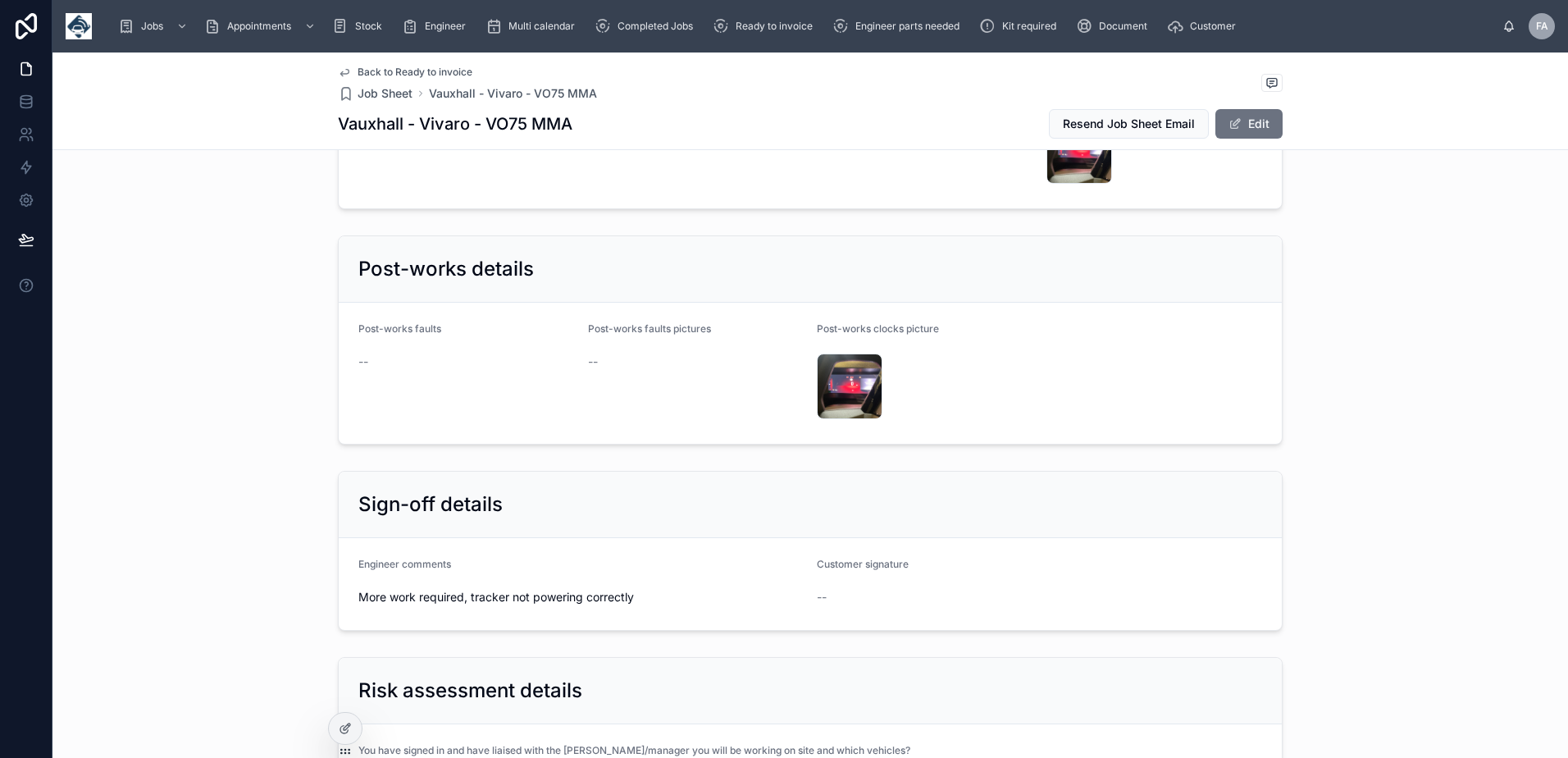
scroll to position [3279, 0]
